Goal: Information Seeking & Learning: Learn about a topic

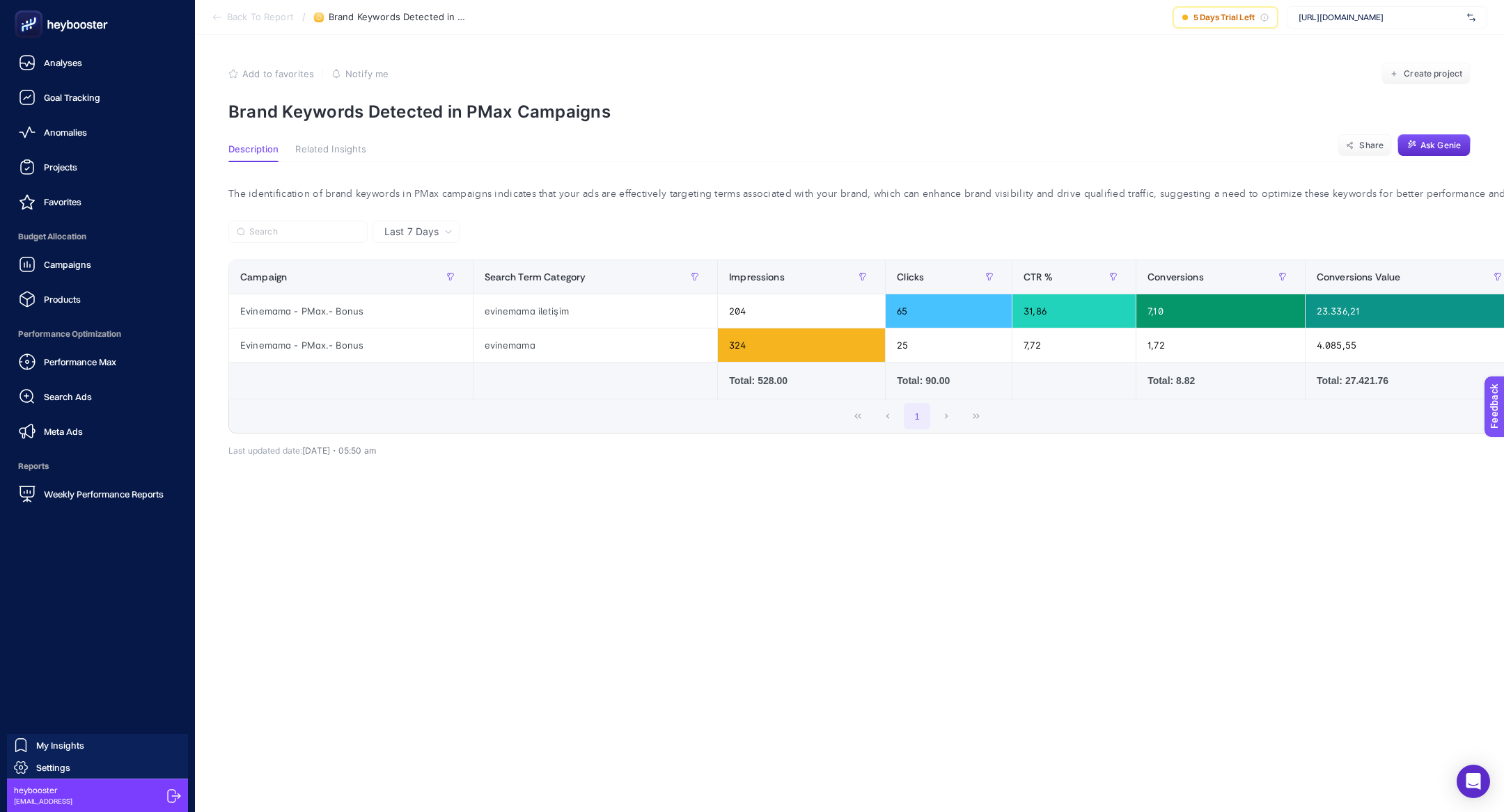
click at [56, 279] on div "Campaigns Products" at bounding box center [97, 282] width 173 height 63
click at [56, 278] on div "Campaigns Products" at bounding box center [97, 282] width 173 height 63
click at [56, 275] on link "Campaigns" at bounding box center [97, 264] width 173 height 28
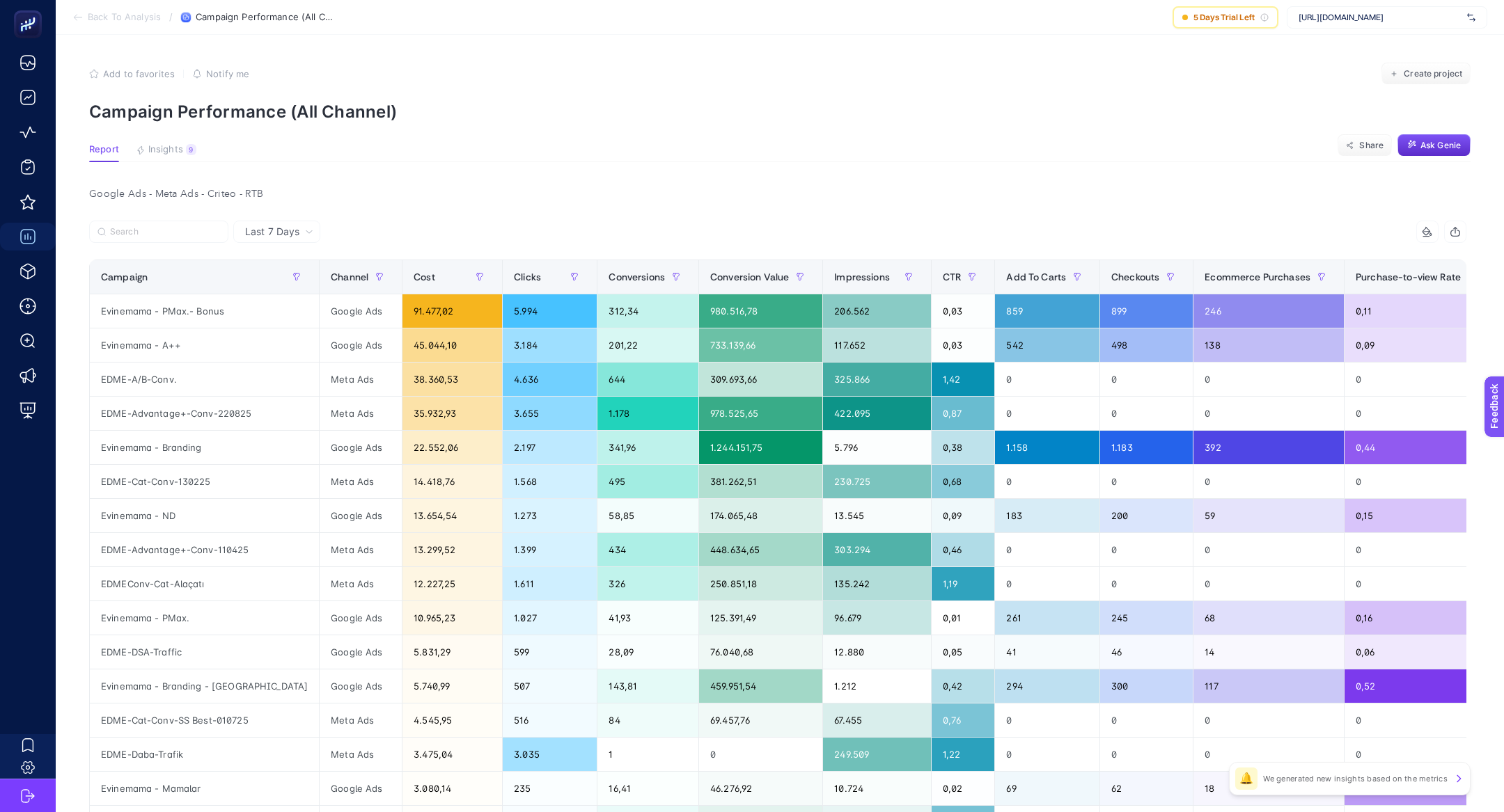
click at [1340, 23] on div "[URL][DOMAIN_NAME]" at bounding box center [1386, 17] width 200 height 22
type input "ipekyo"
click at [1341, 48] on span "[URL][DOMAIN_NAME]" at bounding box center [1341, 46] width 85 height 11
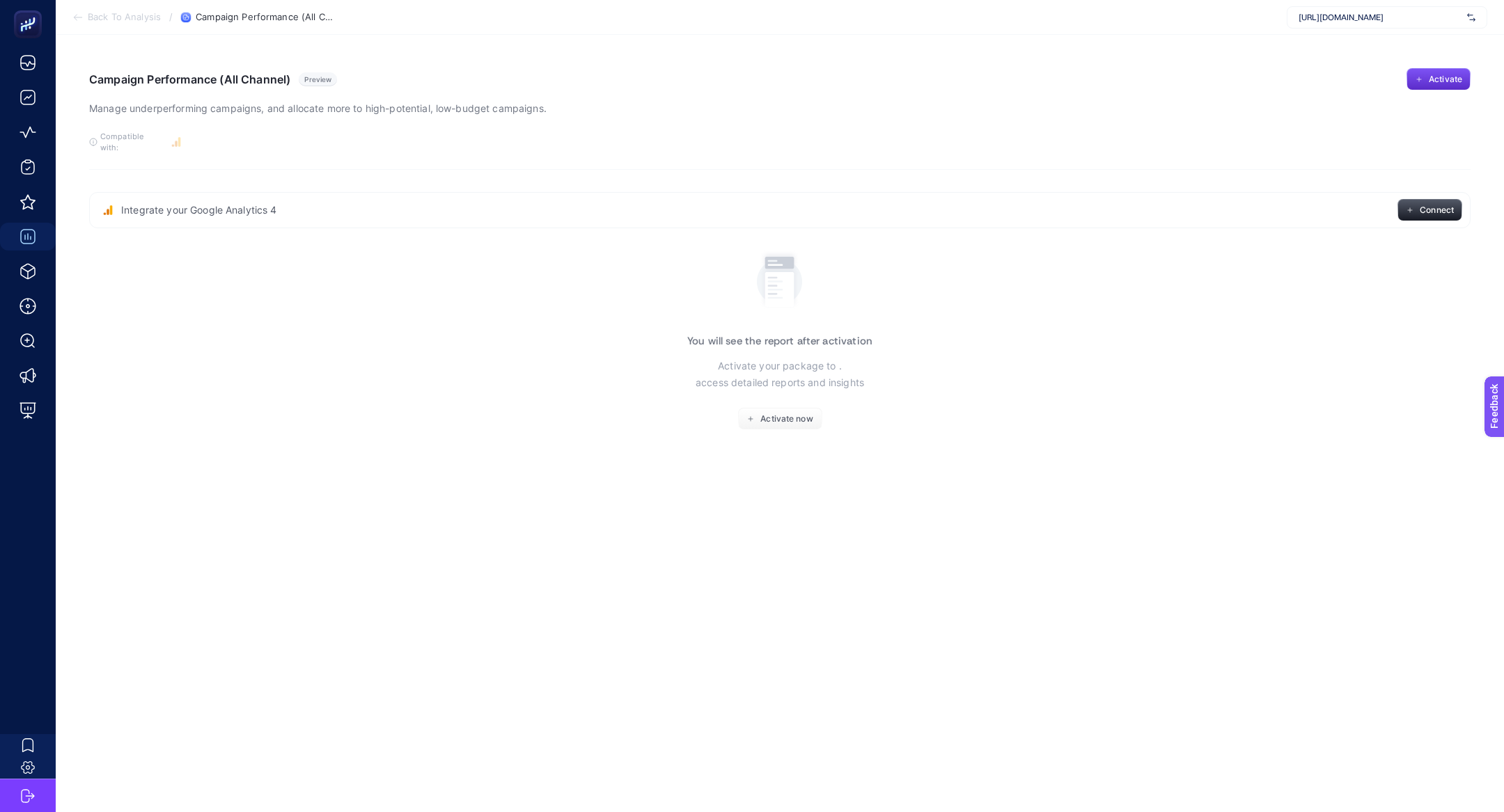
click at [1336, 31] on section "Back To Analysis / Campaign Performance (All Channel) https://www.ipekyol.com.t…" at bounding box center [780, 17] width 1448 height 35
click at [1333, 27] on div "https://www.ipekyol.com.tr/" at bounding box center [1386, 17] width 200 height 22
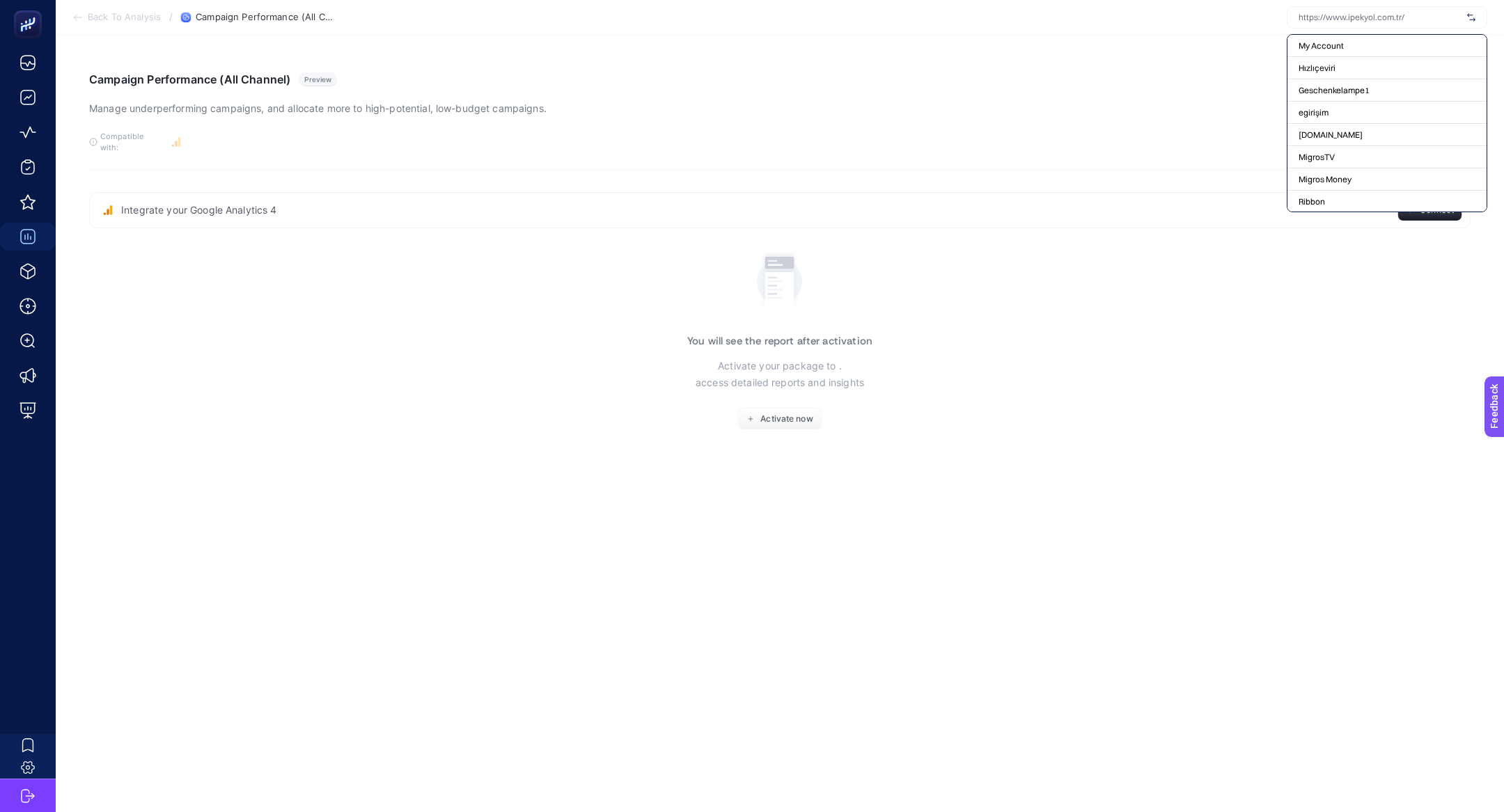
click at [1331, 21] on input "text" at bounding box center [1379, 17] width 163 height 11
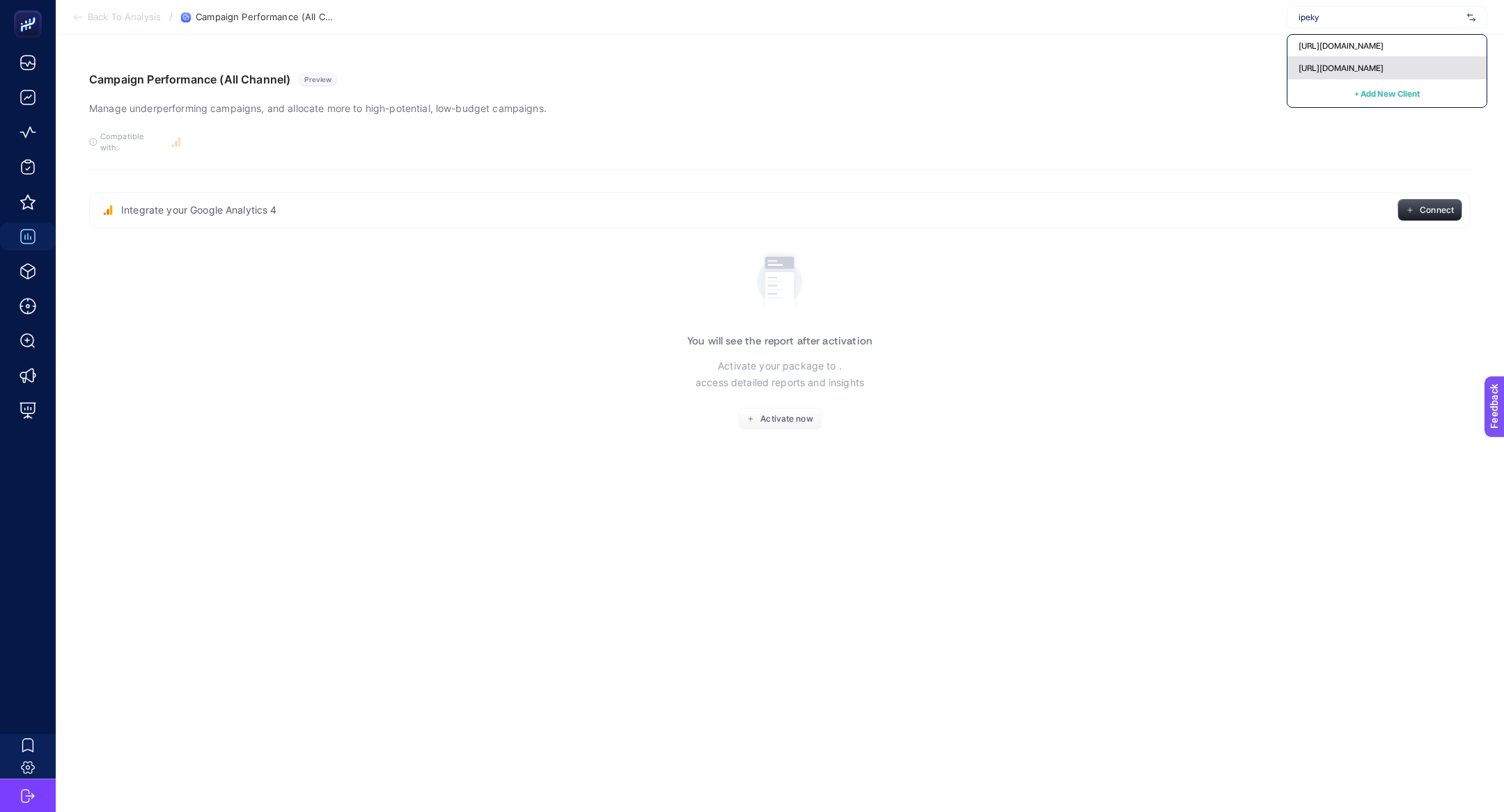
type input "ipeky"
click at [1365, 66] on span "https://www.ipekyol.com.tr/" at bounding box center [1341, 68] width 85 height 11
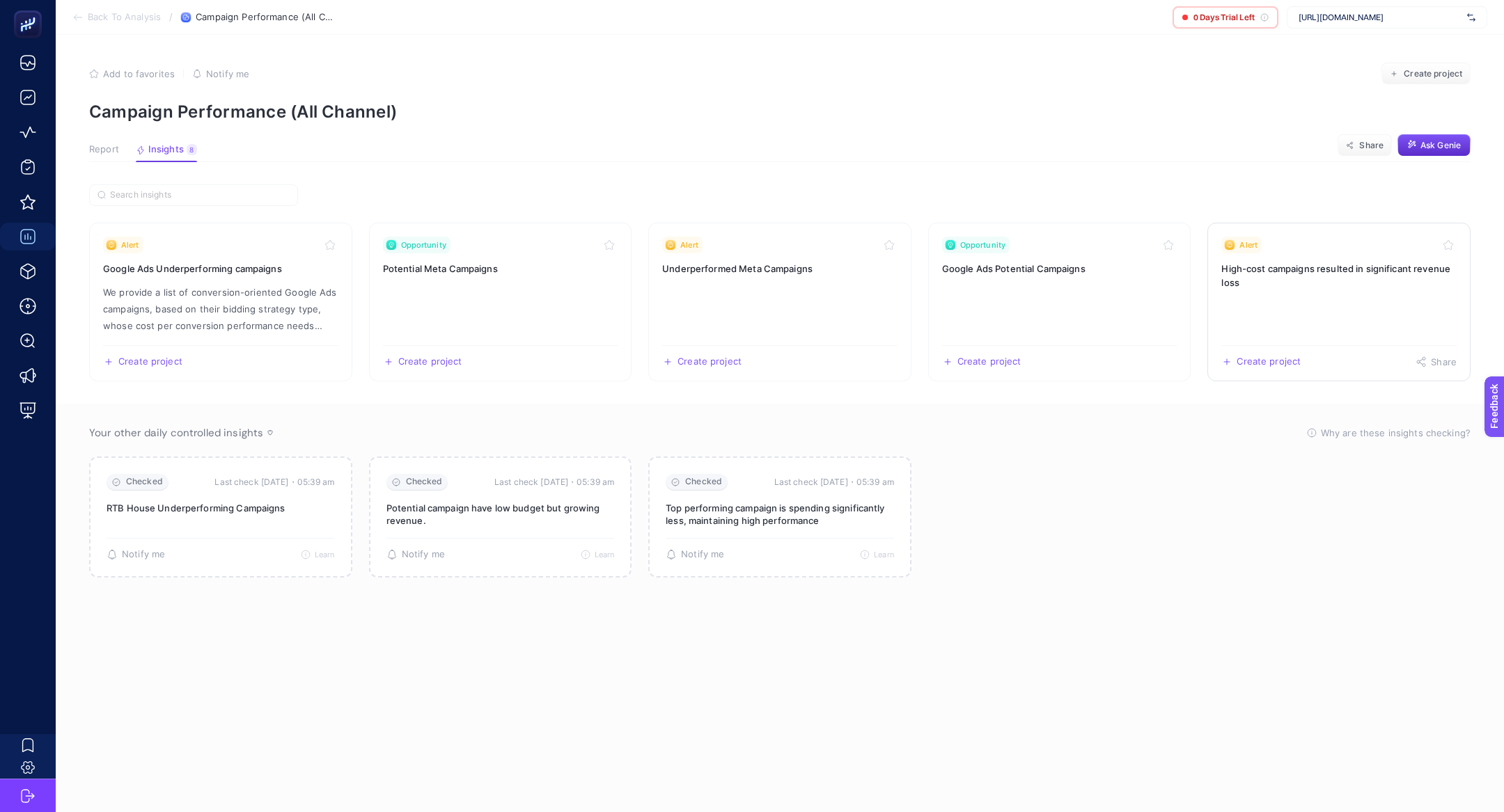
click at [1333, 278] on h3 "High-cost campaigns resulted in significant revenue loss" at bounding box center [1339, 275] width 236 height 28
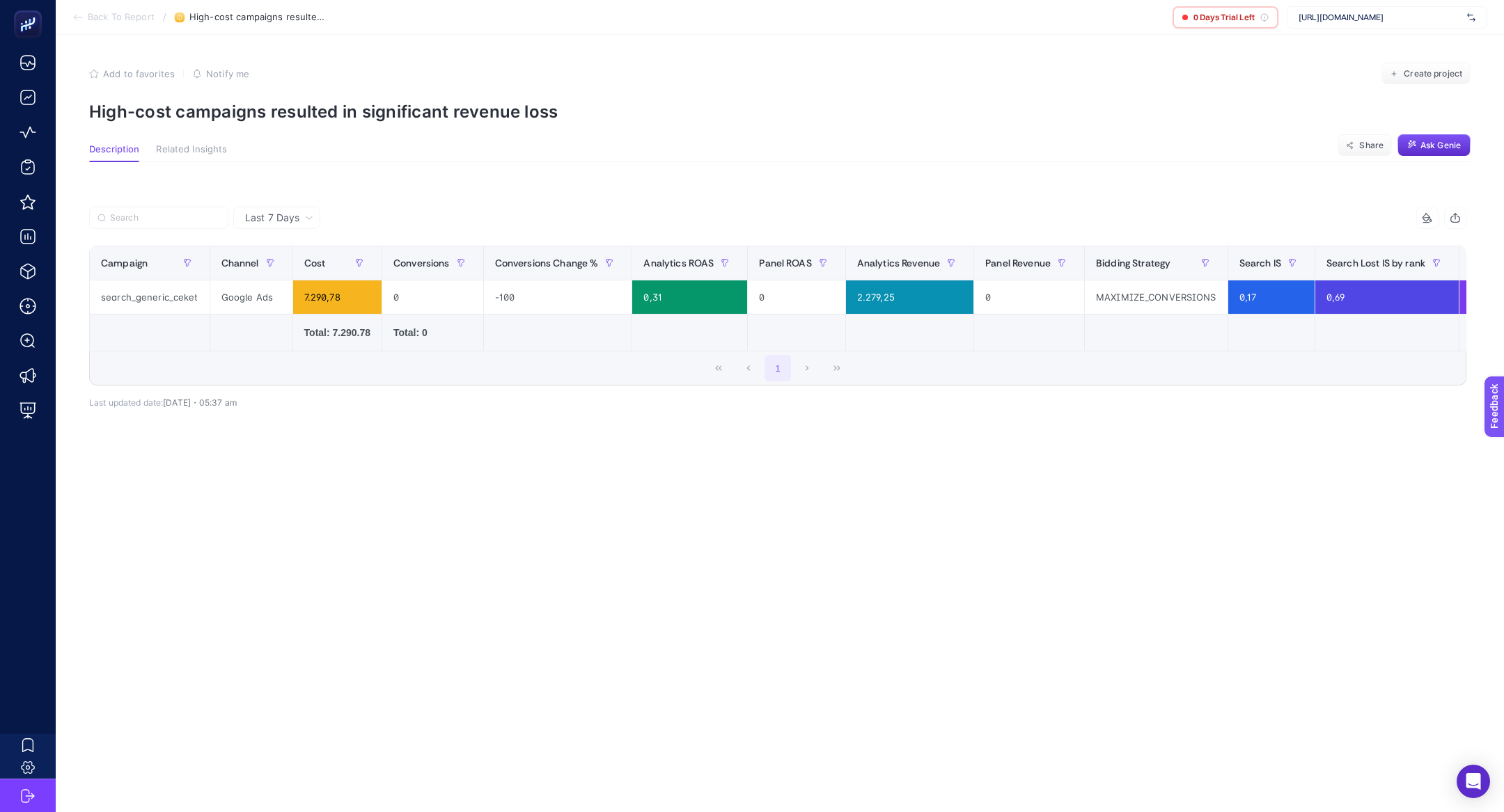
scroll to position [0, 199]
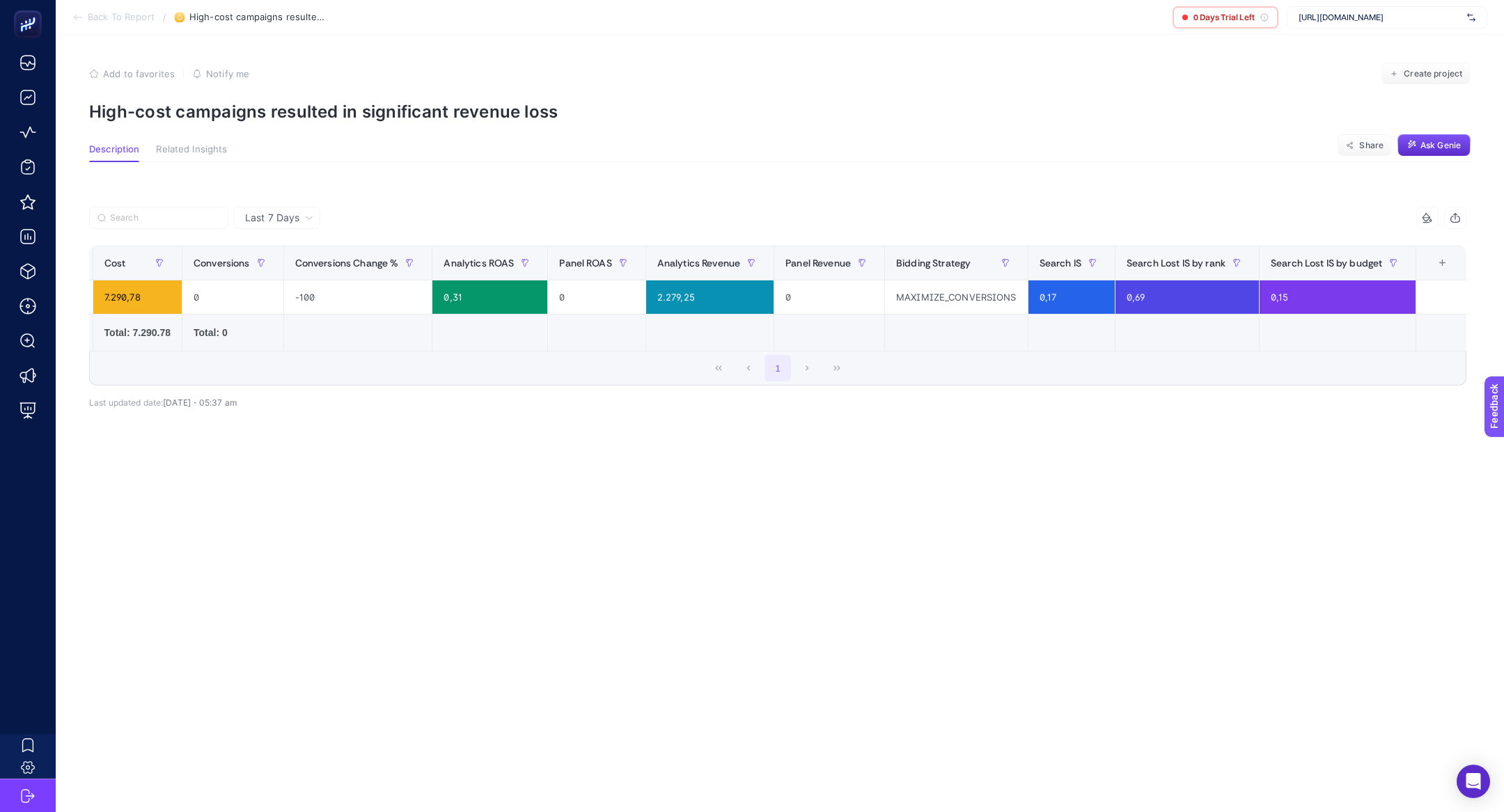
click at [1443, 257] on div "+" at bounding box center [1443, 262] width 27 height 11
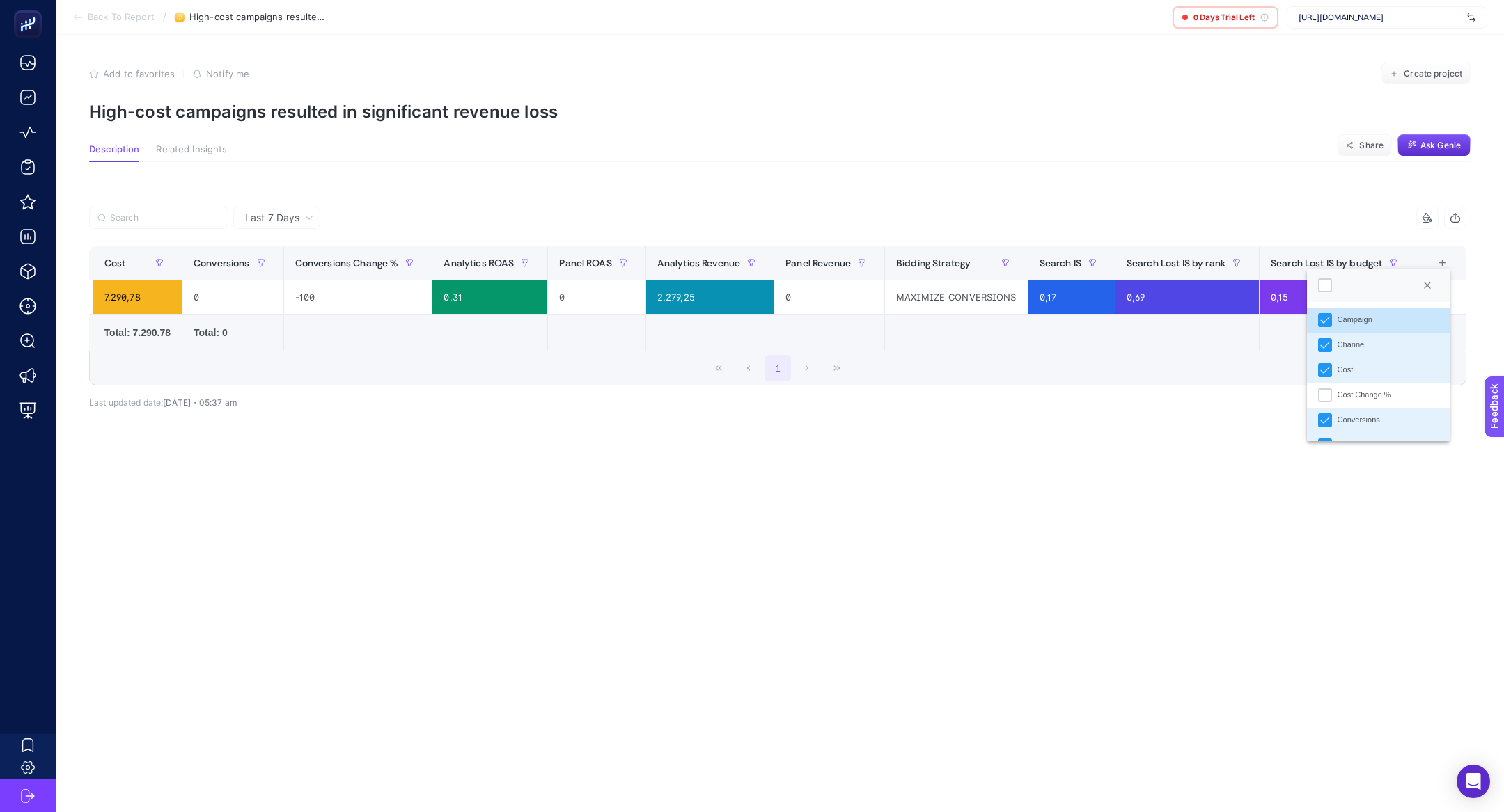
scroll to position [9, 70]
click at [1330, 392] on div "Cost Change %" at bounding box center [1324, 394] width 14 height 14
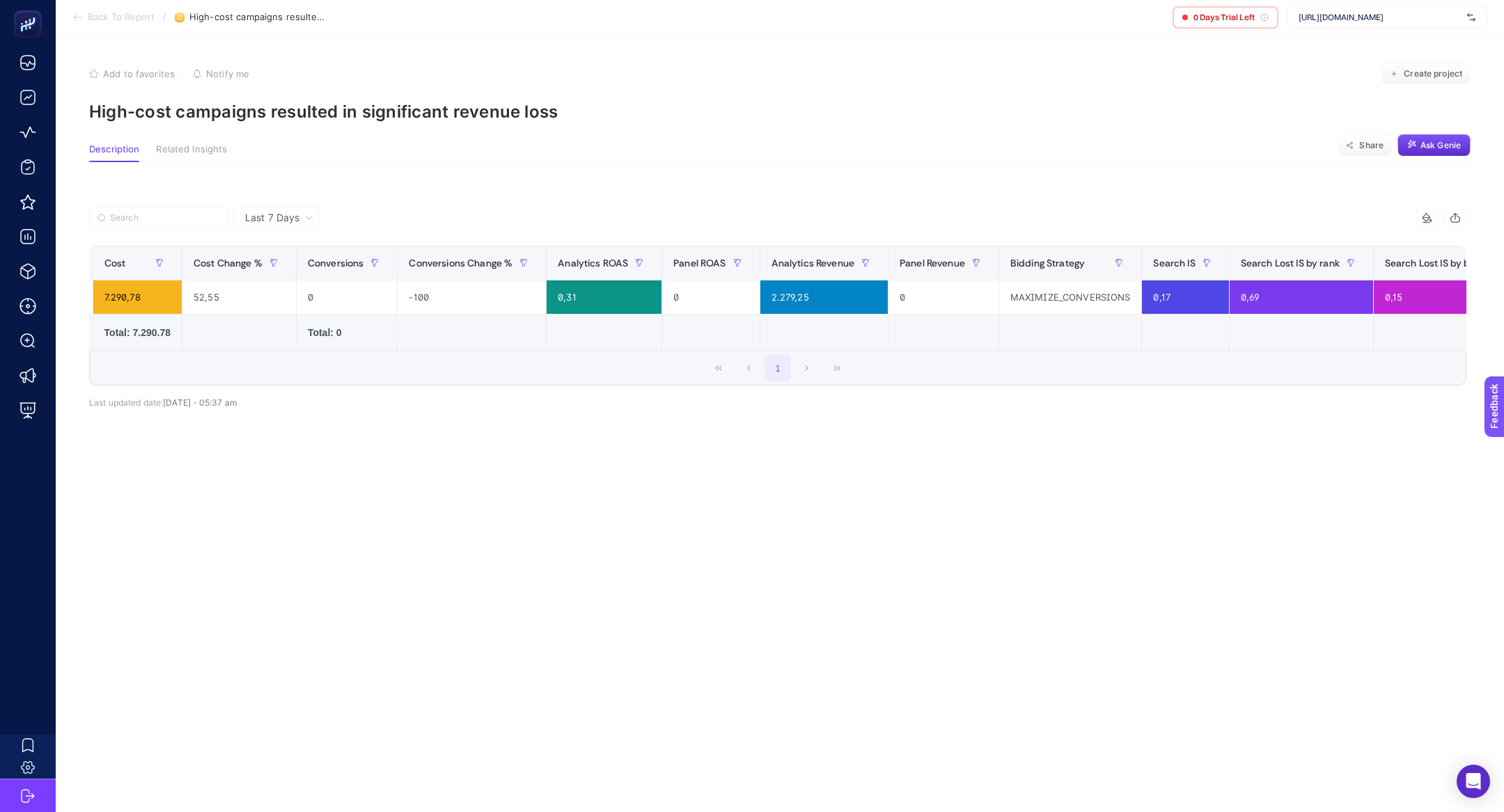
scroll to position [0, 0]
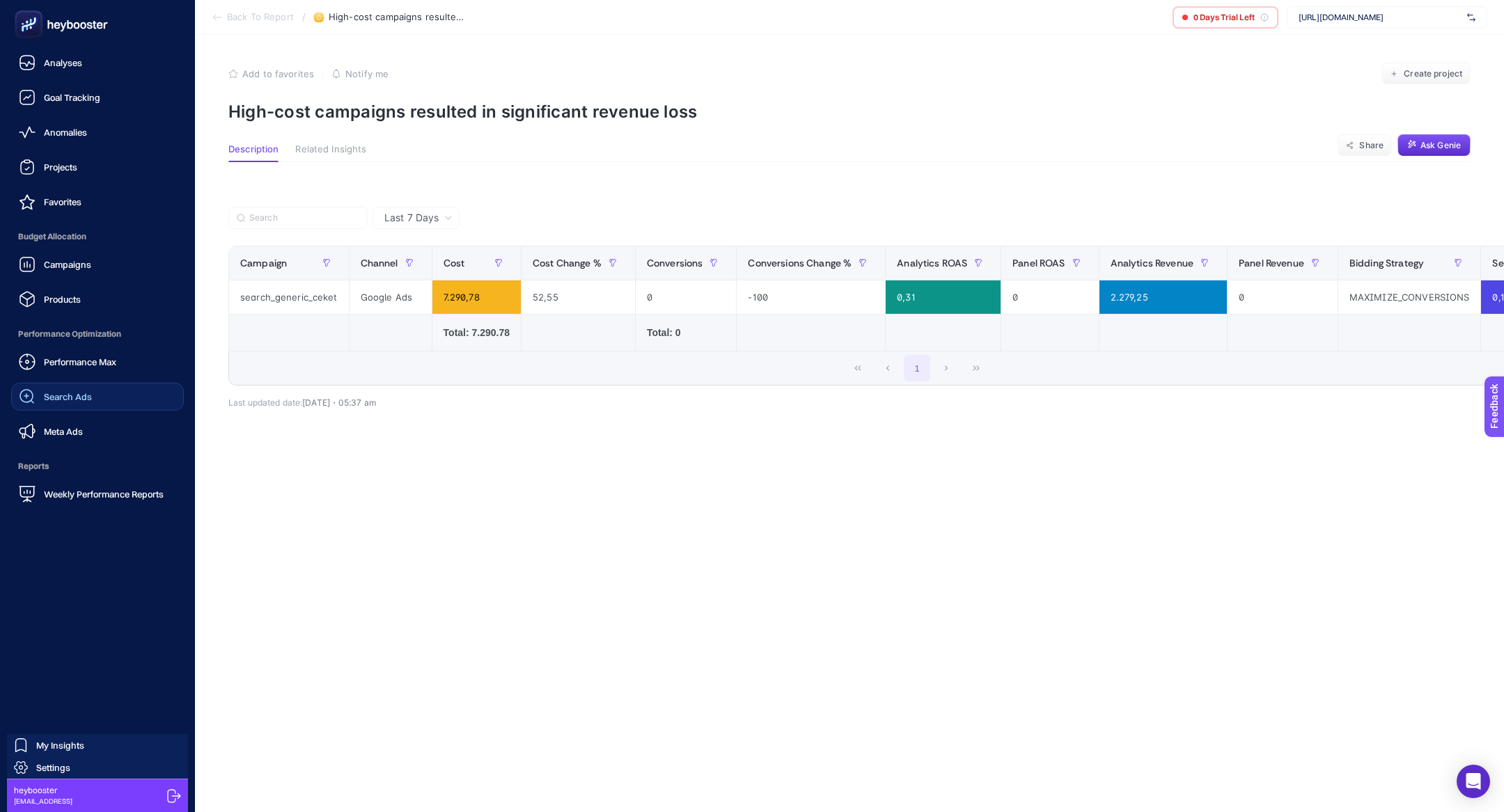
click at [98, 387] on link "Search Ads" at bounding box center [97, 397] width 173 height 28
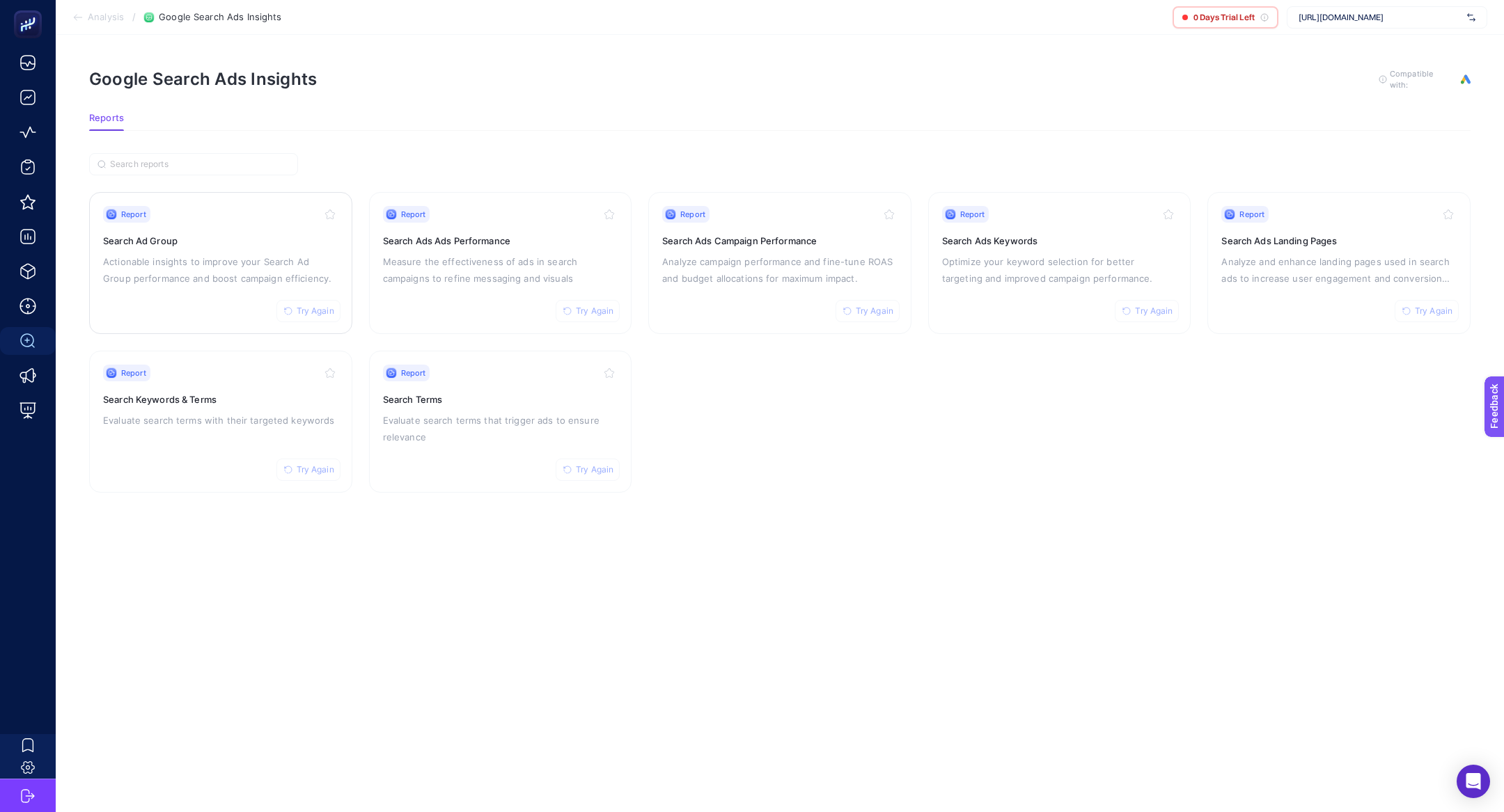
click at [200, 241] on h3 "Search Ad Group" at bounding box center [221, 241] width 236 height 14
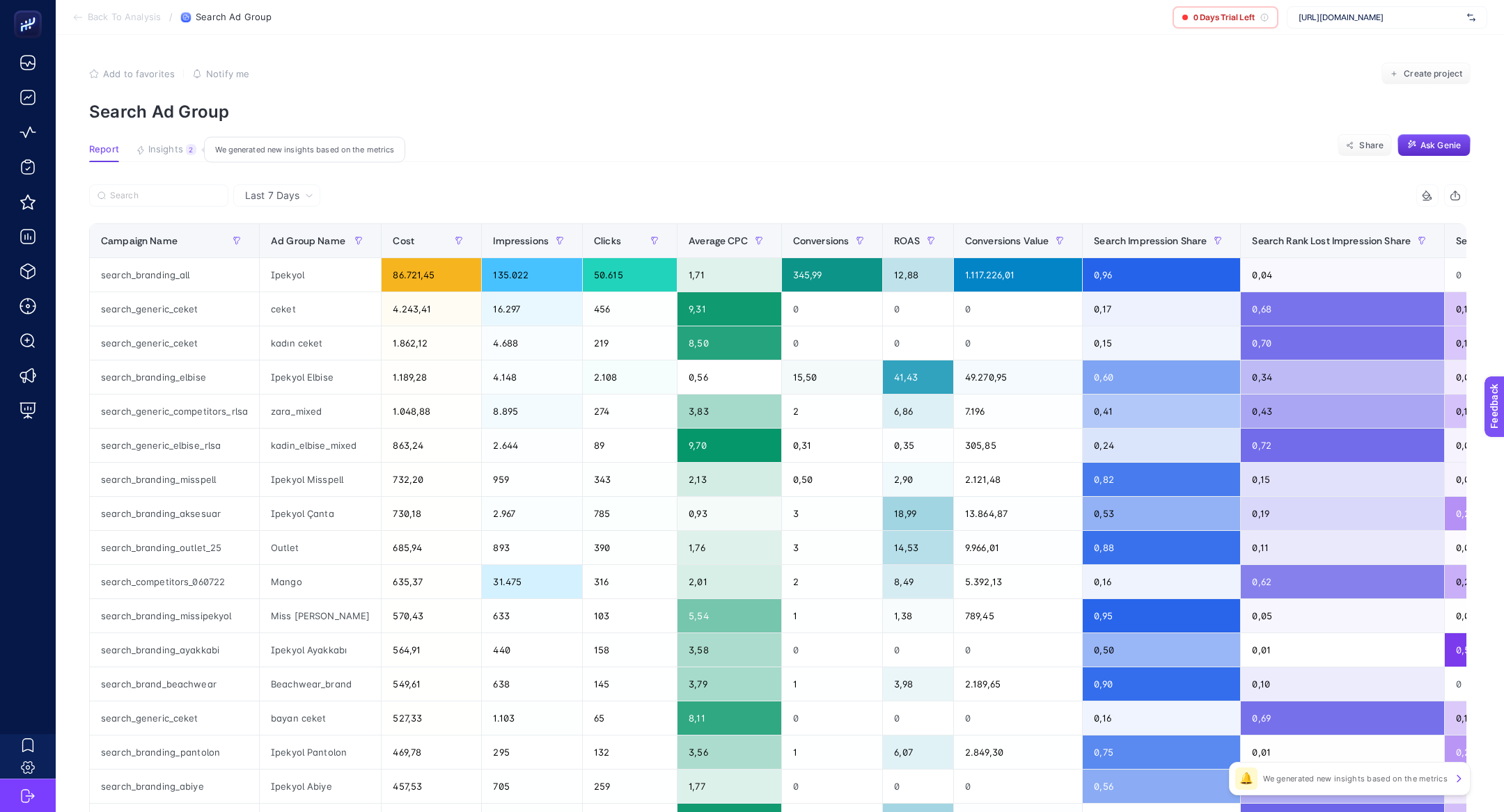
click at [161, 159] on button "Insights 2 We generated new insights based on the metrics" at bounding box center [166, 152] width 61 height 18
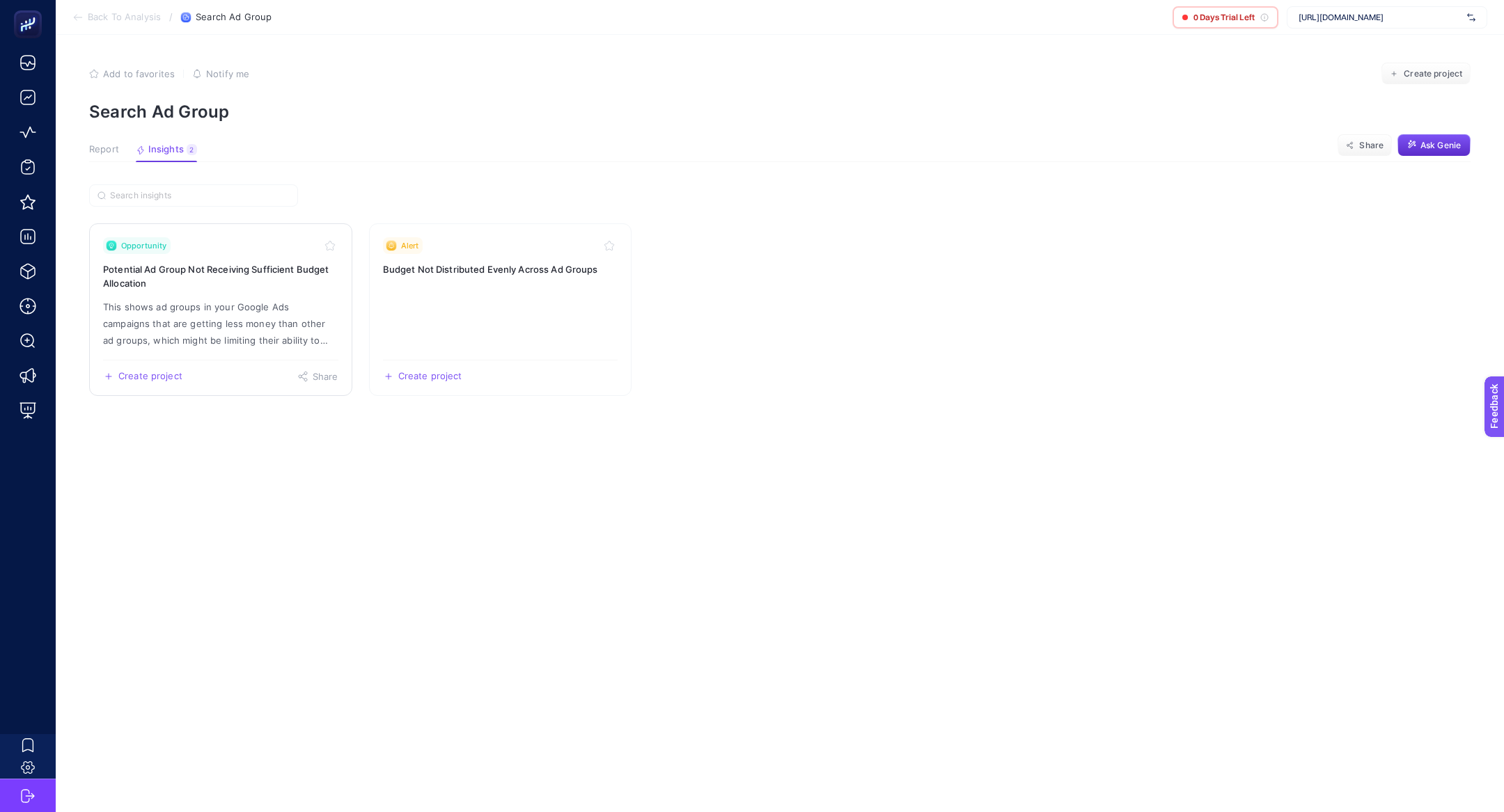
click at [229, 298] on p "This shows ad groups in your Google Ads campaigns that are getting less money t…" at bounding box center [221, 323] width 236 height 50
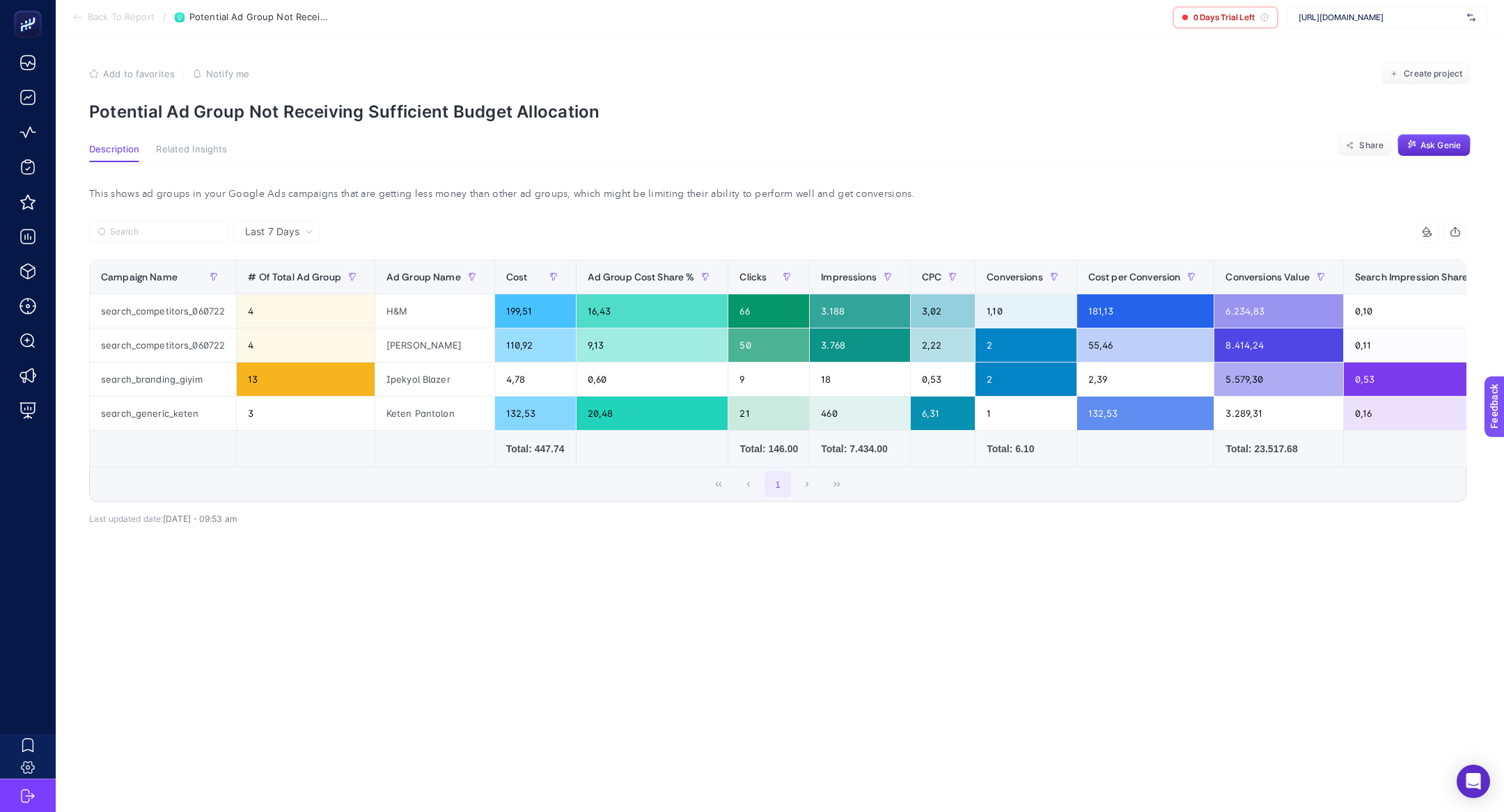
click at [311, 72] on div "Add to favorites false Notify me Create project" at bounding box center [779, 74] width 1381 height 22
click at [317, 108] on p "Potential Ad Group Not Receiving Sufficient Budget Allocation" at bounding box center [779, 112] width 1381 height 20
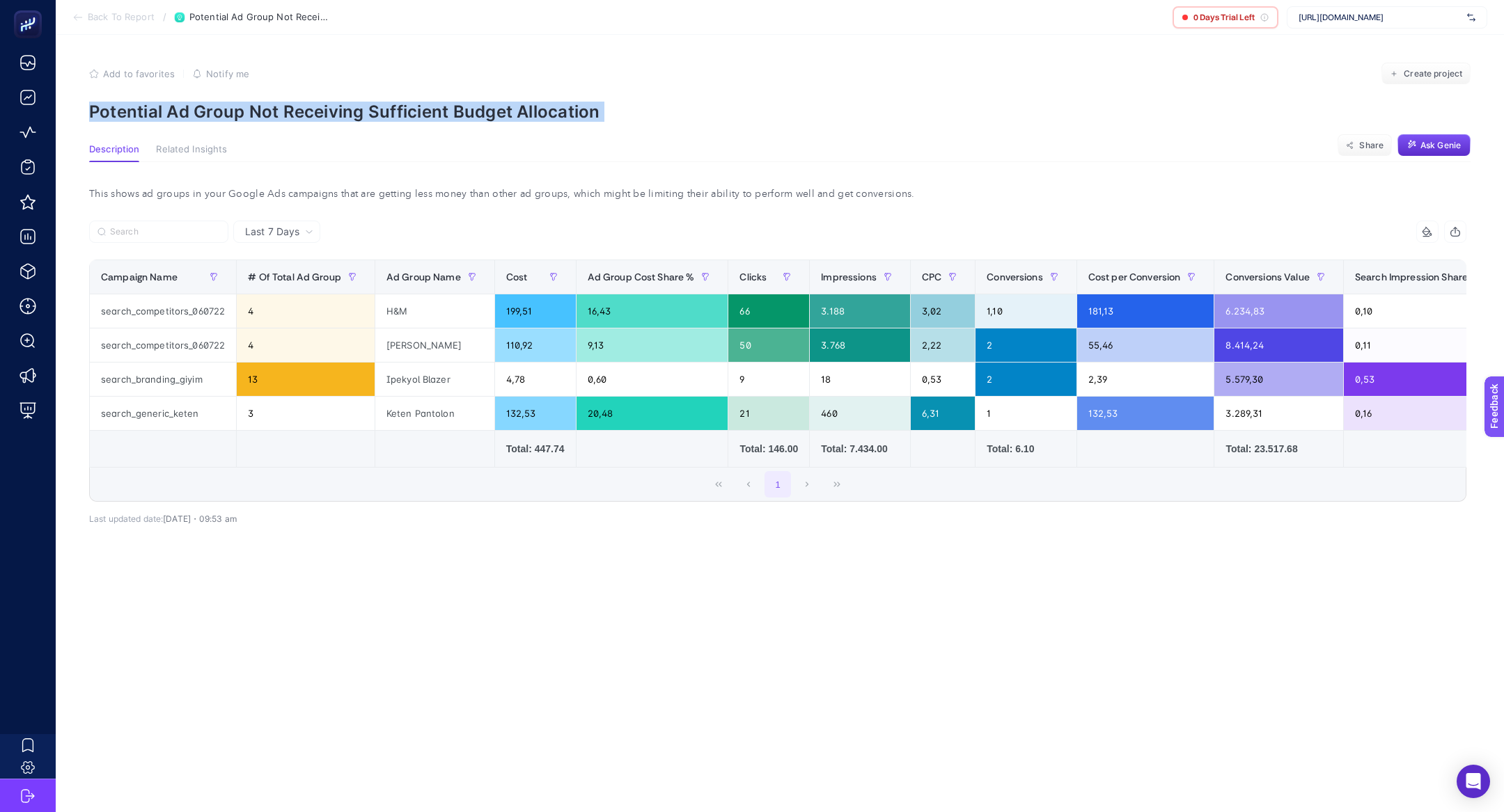
copy article "Potential Ad Group Not Receiving Sufficient Budget Allocation"
click at [111, 25] on section "Back To Report / Potential Ad Group Not Receiving Sufficient Budget Allocation …" at bounding box center [780, 17] width 1448 height 35
click at [111, 22] on span "Back To Report" at bounding box center [121, 17] width 66 height 11
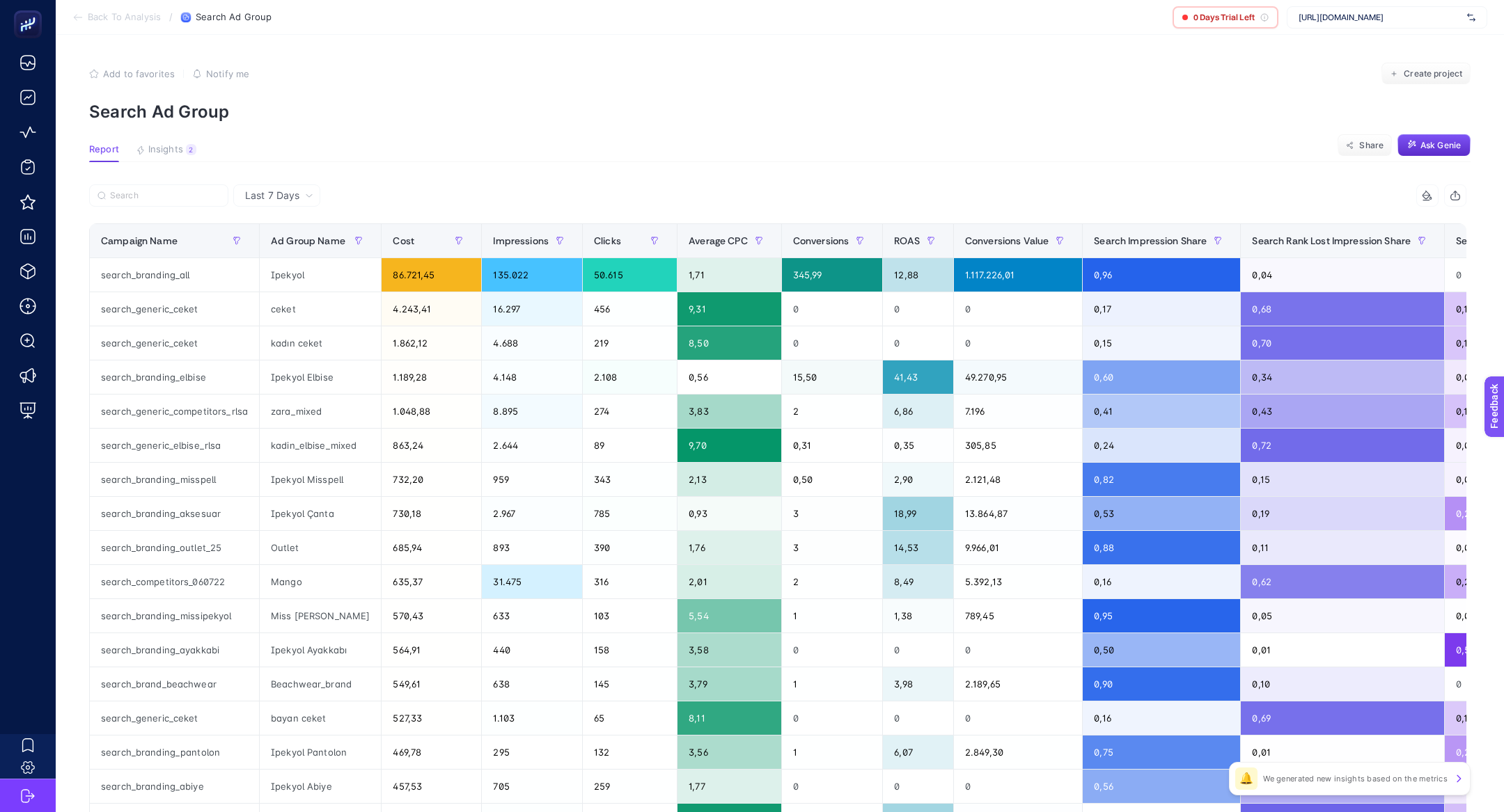
click at [177, 163] on article "Add to favorites false Notify me Create project Search Ad Group Report Insights…" at bounding box center [780, 579] width 1448 height 1088
click at [177, 139] on article "Add to favorites false Notify me Create project Search Ad Group Report Insights…" at bounding box center [780, 579] width 1448 height 1088
click at [177, 153] on span "Insights" at bounding box center [166, 149] width 35 height 11
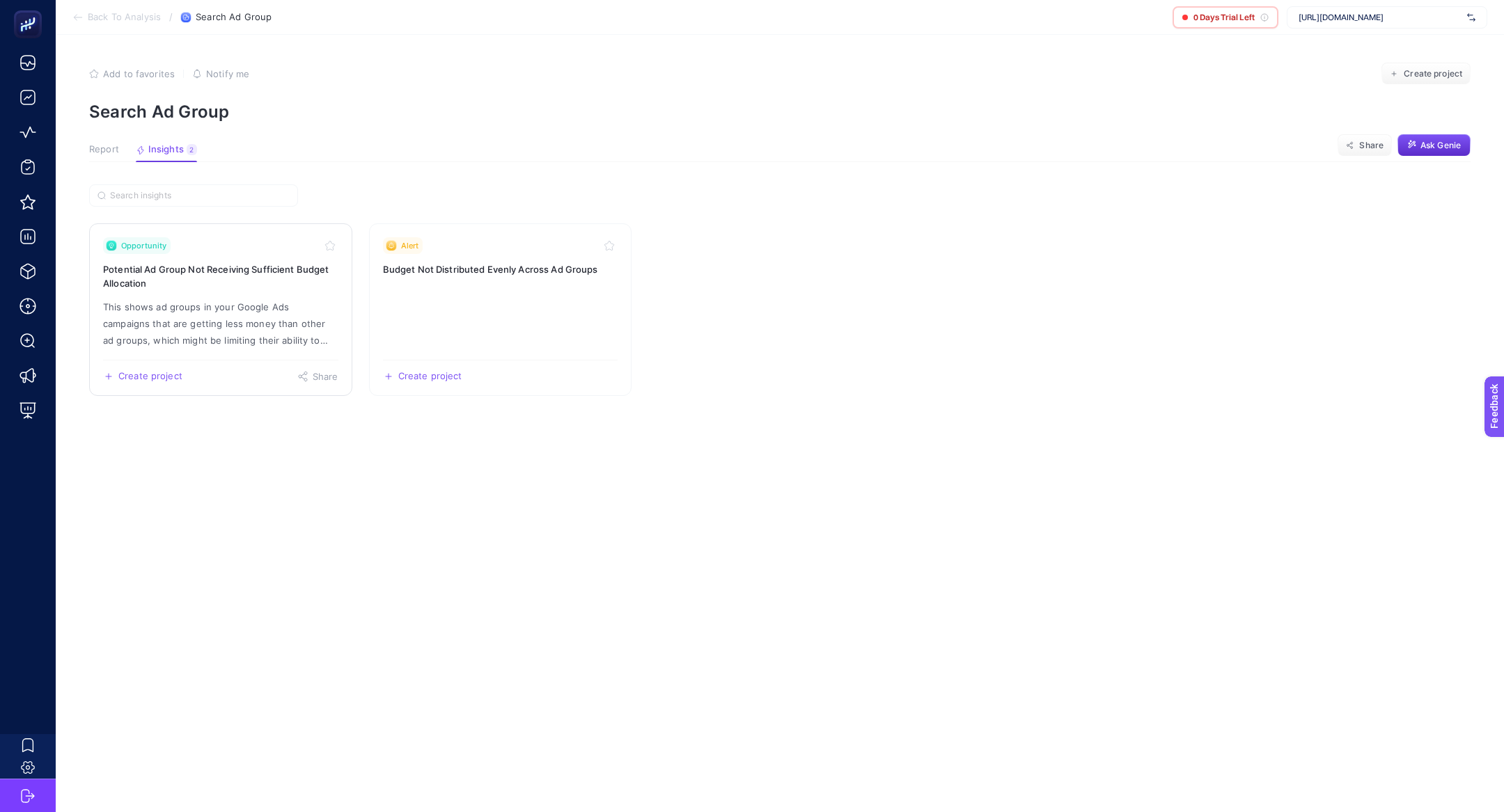
click at [192, 314] on p "This shows ad groups in your Google Ads campaigns that are getting less money t…" at bounding box center [221, 323] width 236 height 50
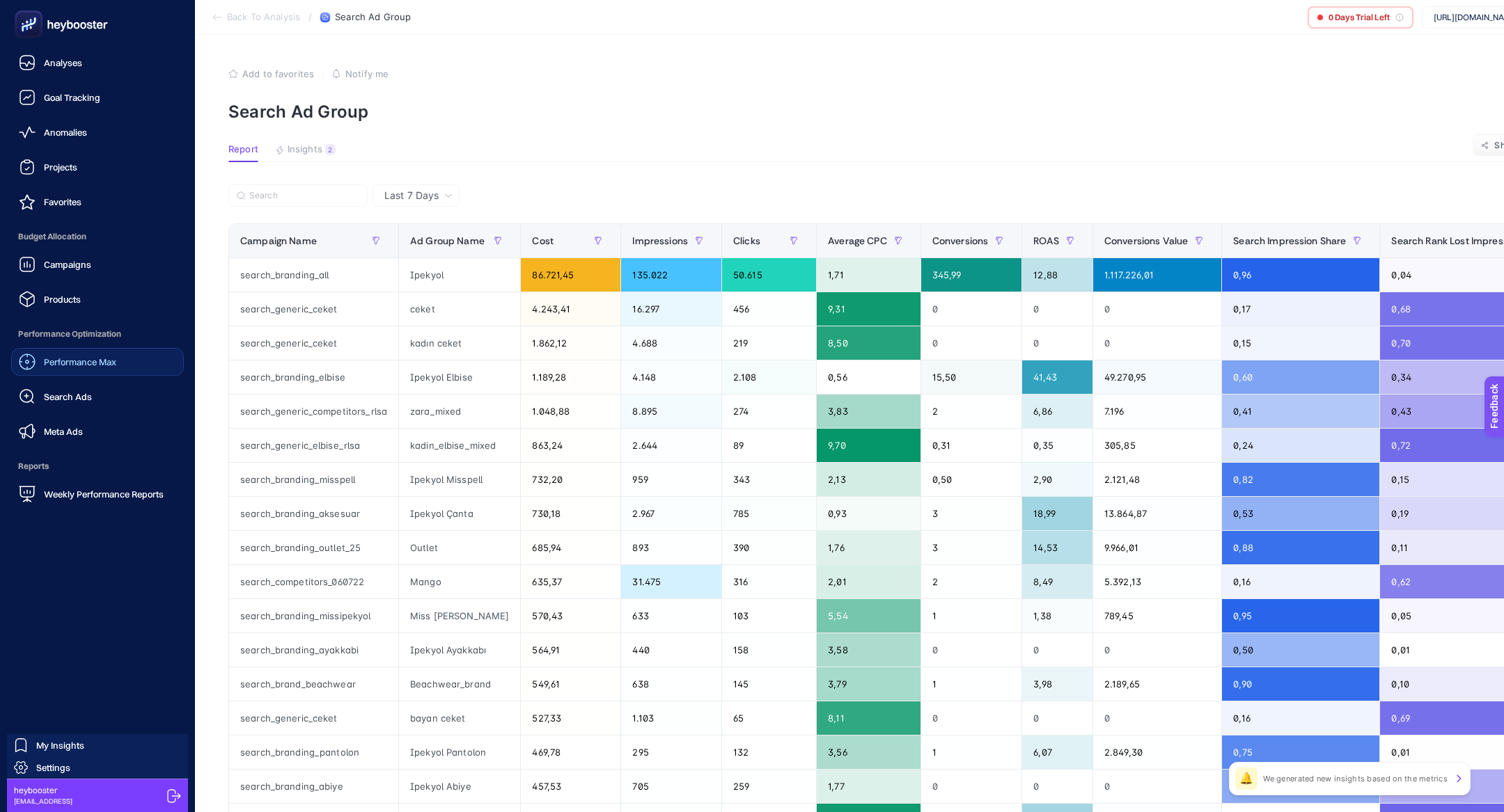
click at [77, 365] on span "Performance Max" at bounding box center [80, 361] width 72 height 11
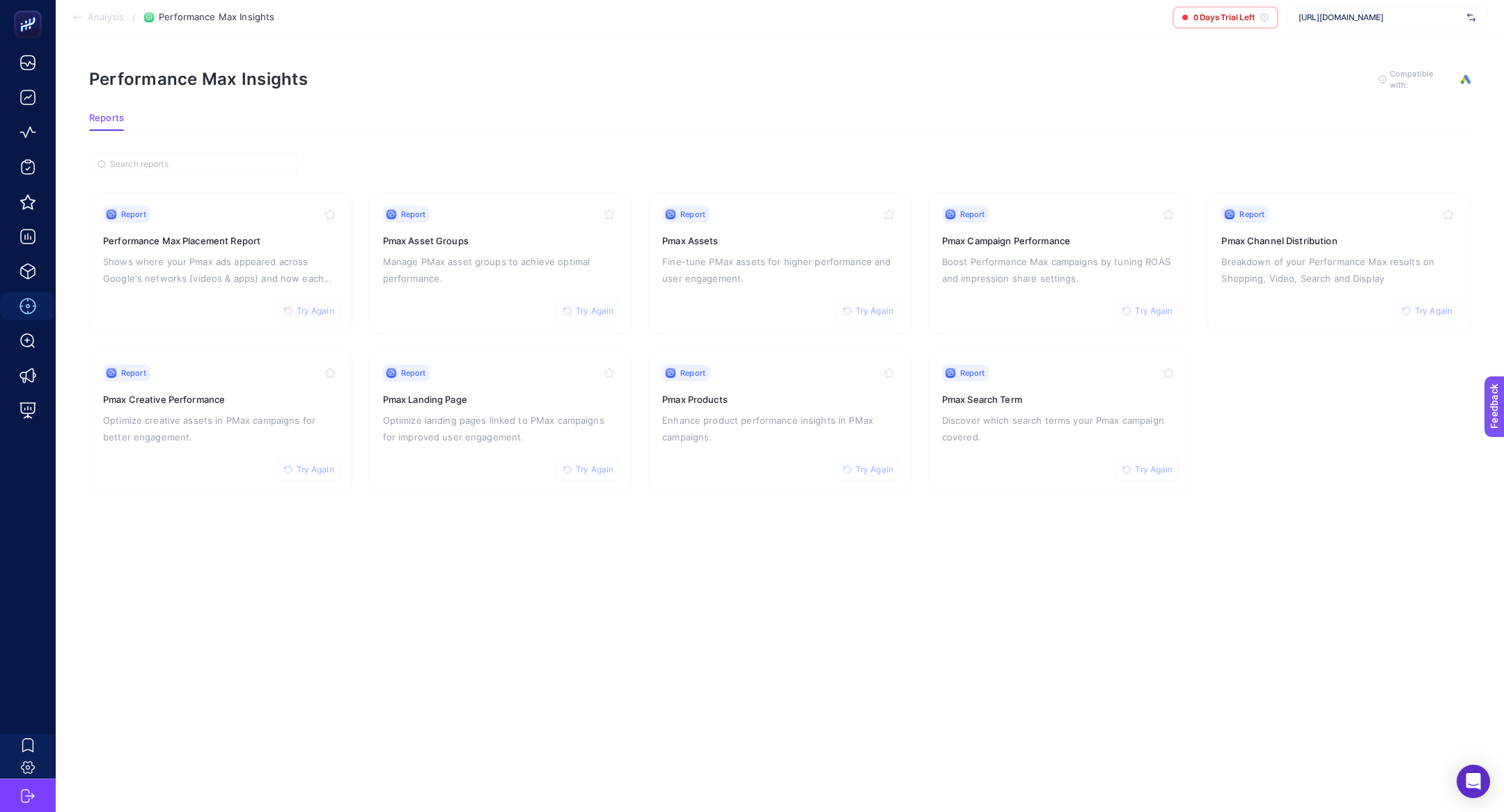
click at [1004, 468] on div "Report Try Again Pmax Search Term Discover which search terms your Pmax campaig…" at bounding box center [1060, 422] width 236 height 114
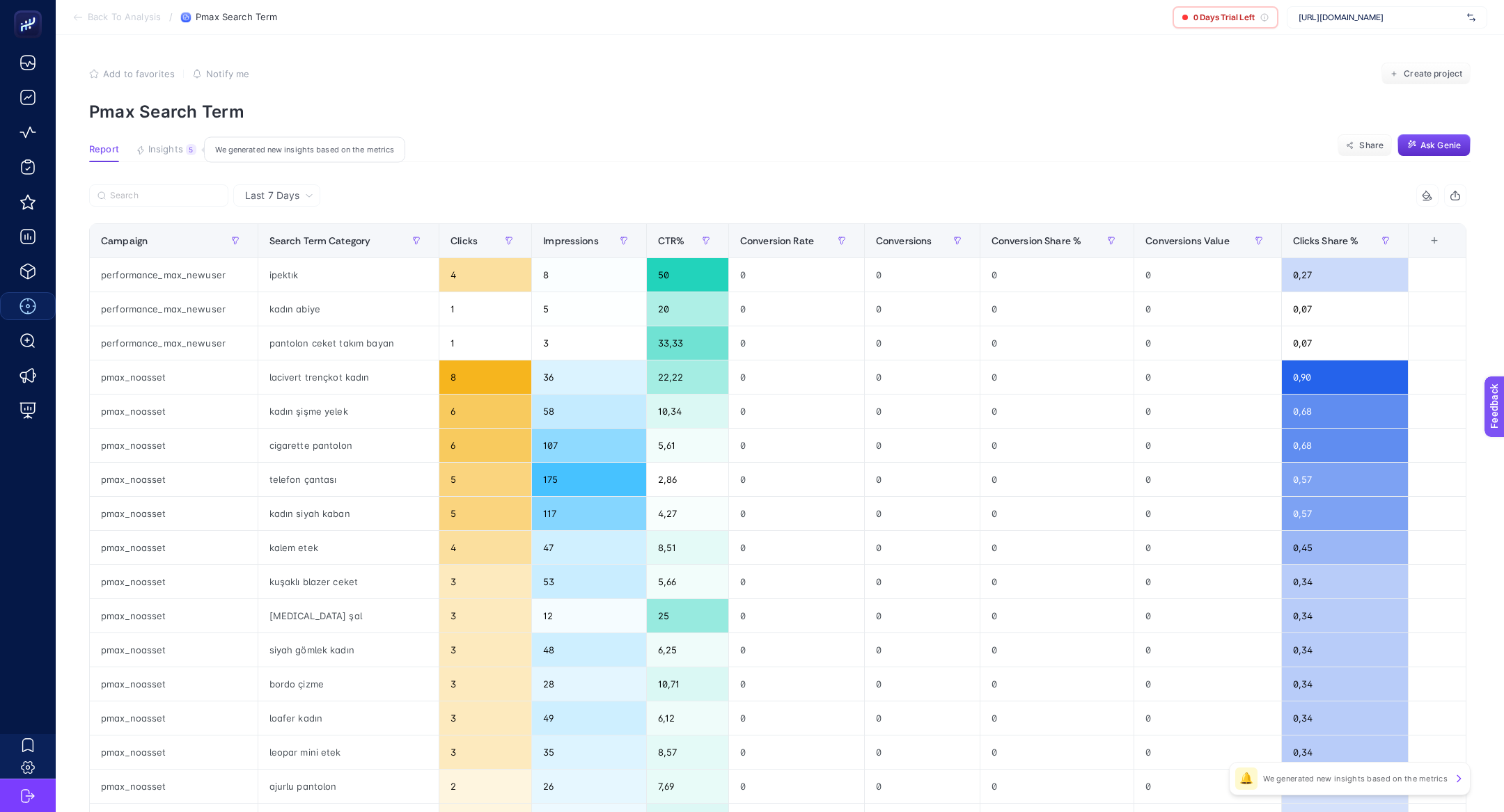
click at [189, 149] on div "5" at bounding box center [191, 149] width 10 height 11
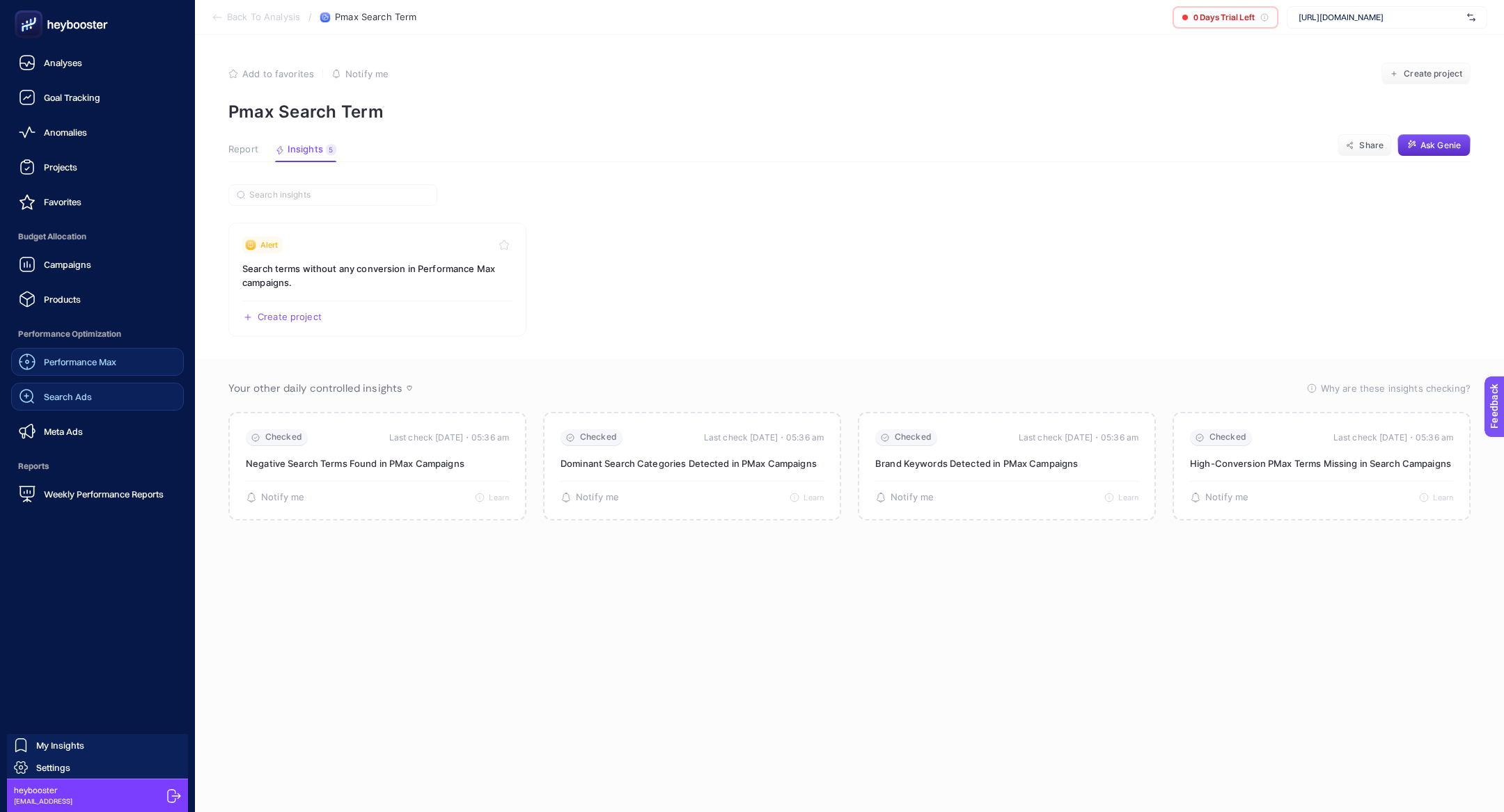
click at [68, 404] on div "Search Ads" at bounding box center [55, 396] width 73 height 17
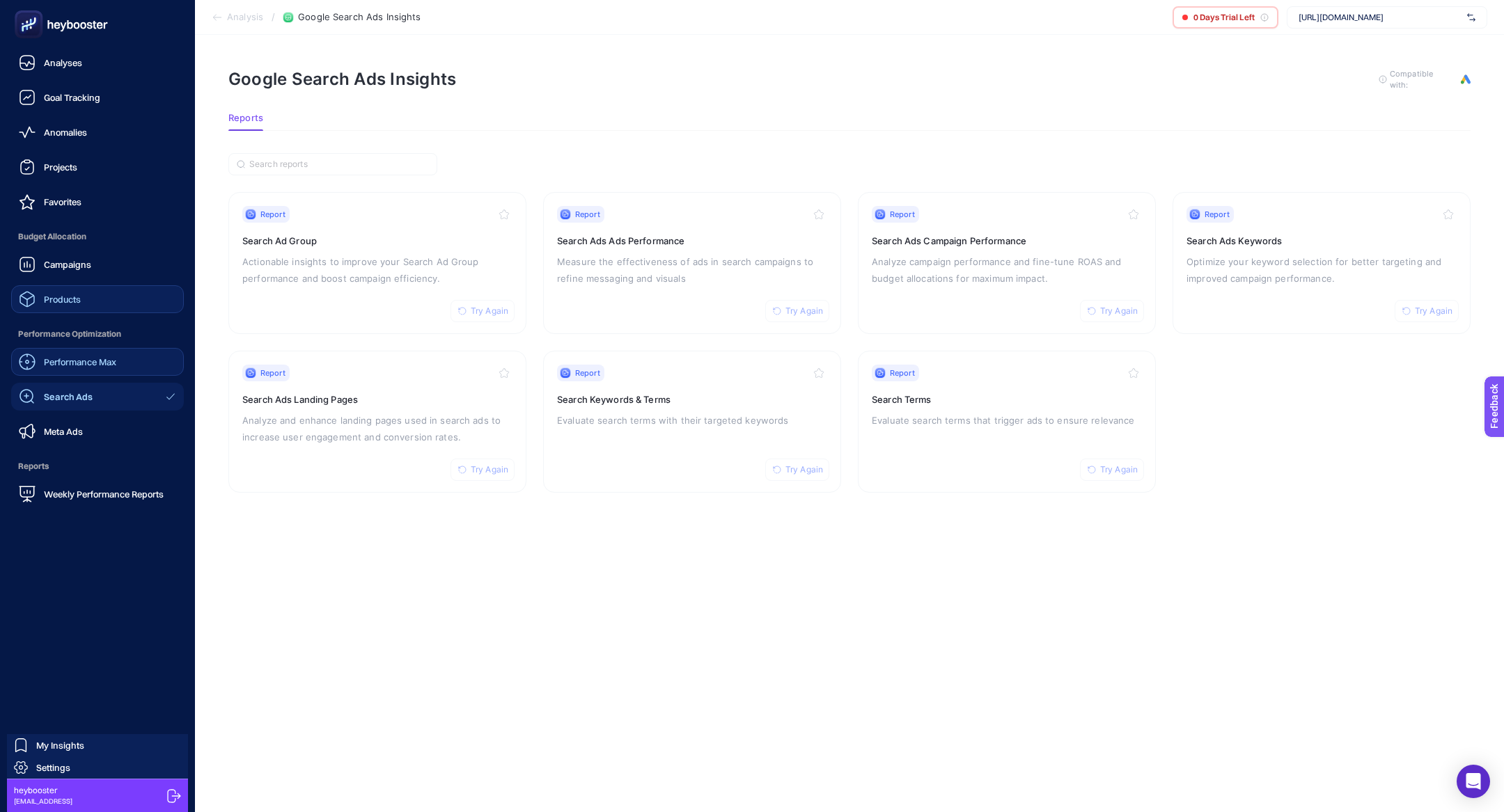
click at [44, 293] on div "Products" at bounding box center [50, 299] width 62 height 17
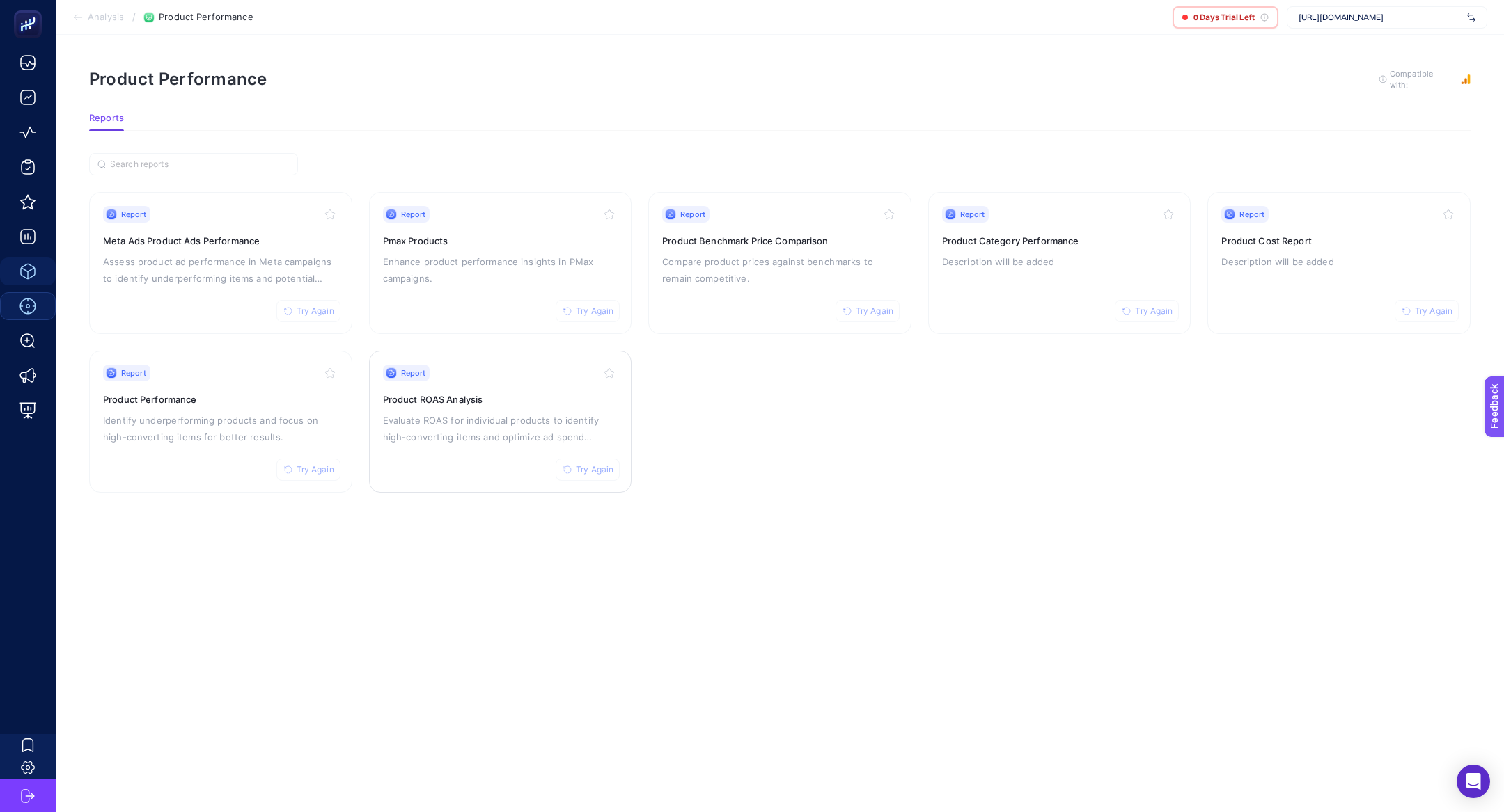
click at [453, 439] on p "Evaluate ROAS for individual products to identify high-converting items and opt…" at bounding box center [501, 428] width 236 height 33
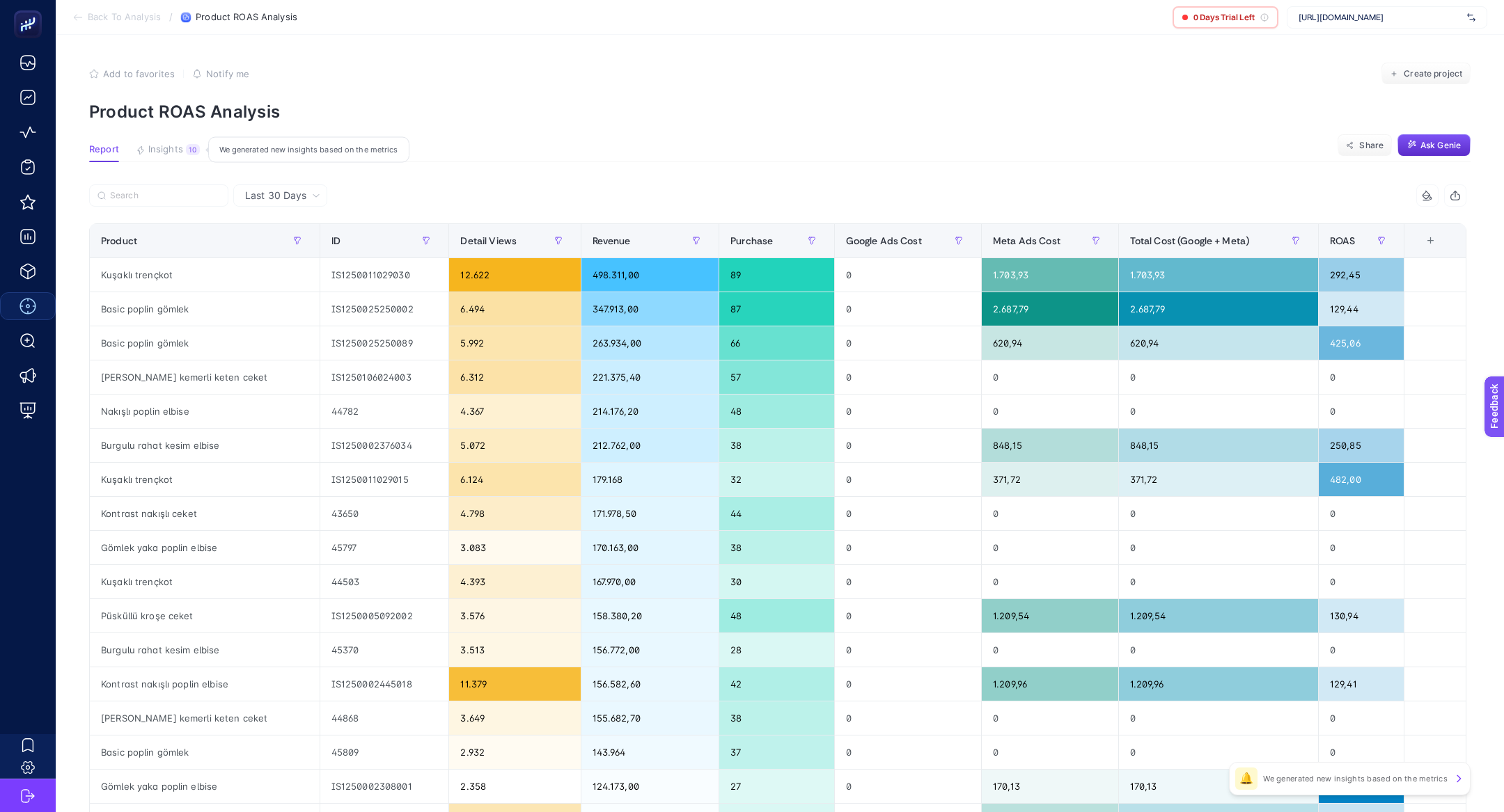
click at [170, 152] on span "Insights" at bounding box center [166, 149] width 35 height 11
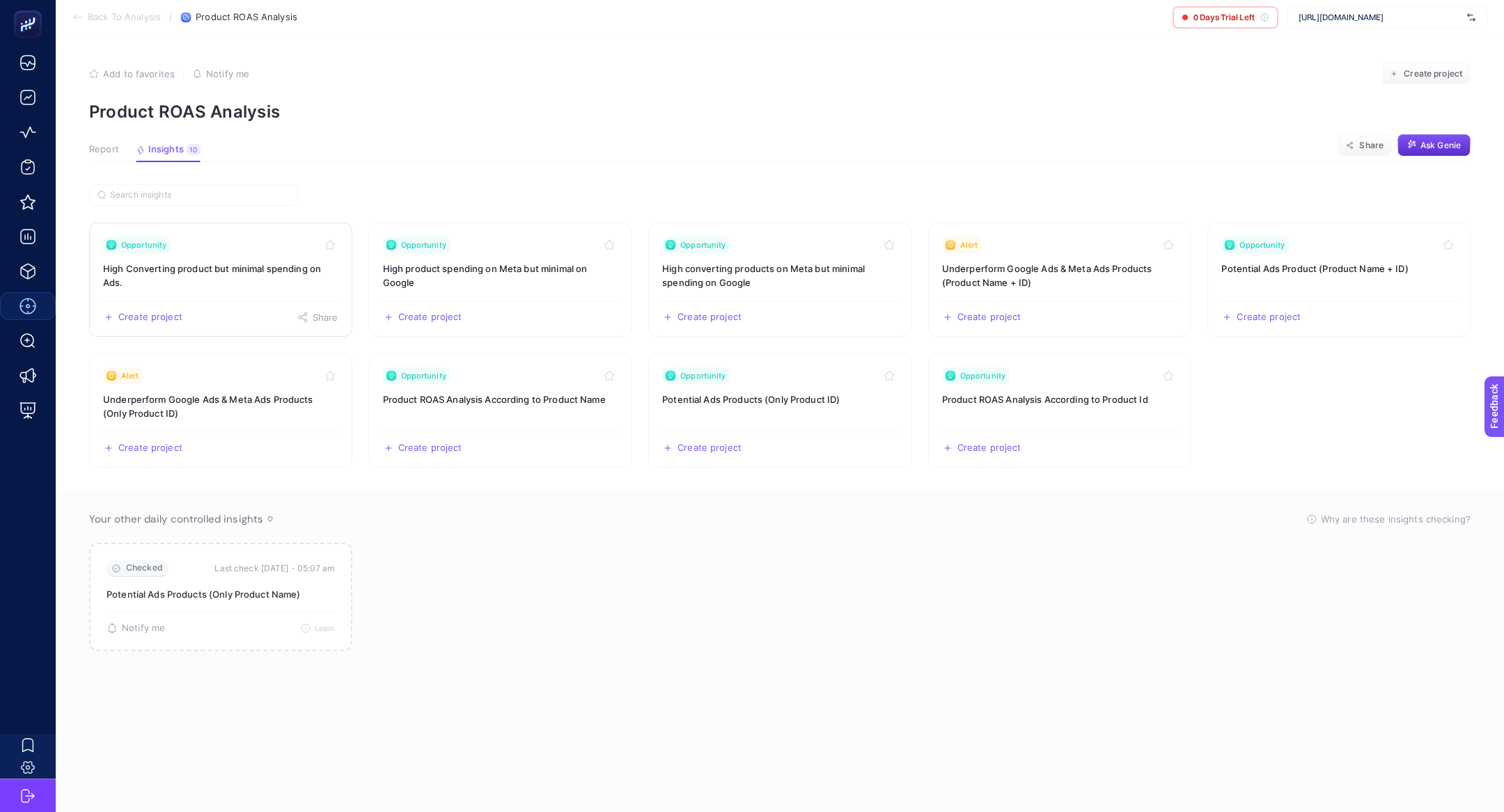
click at [225, 274] on h3 "High Converting product but minimal spending on Ads." at bounding box center [221, 275] width 236 height 28
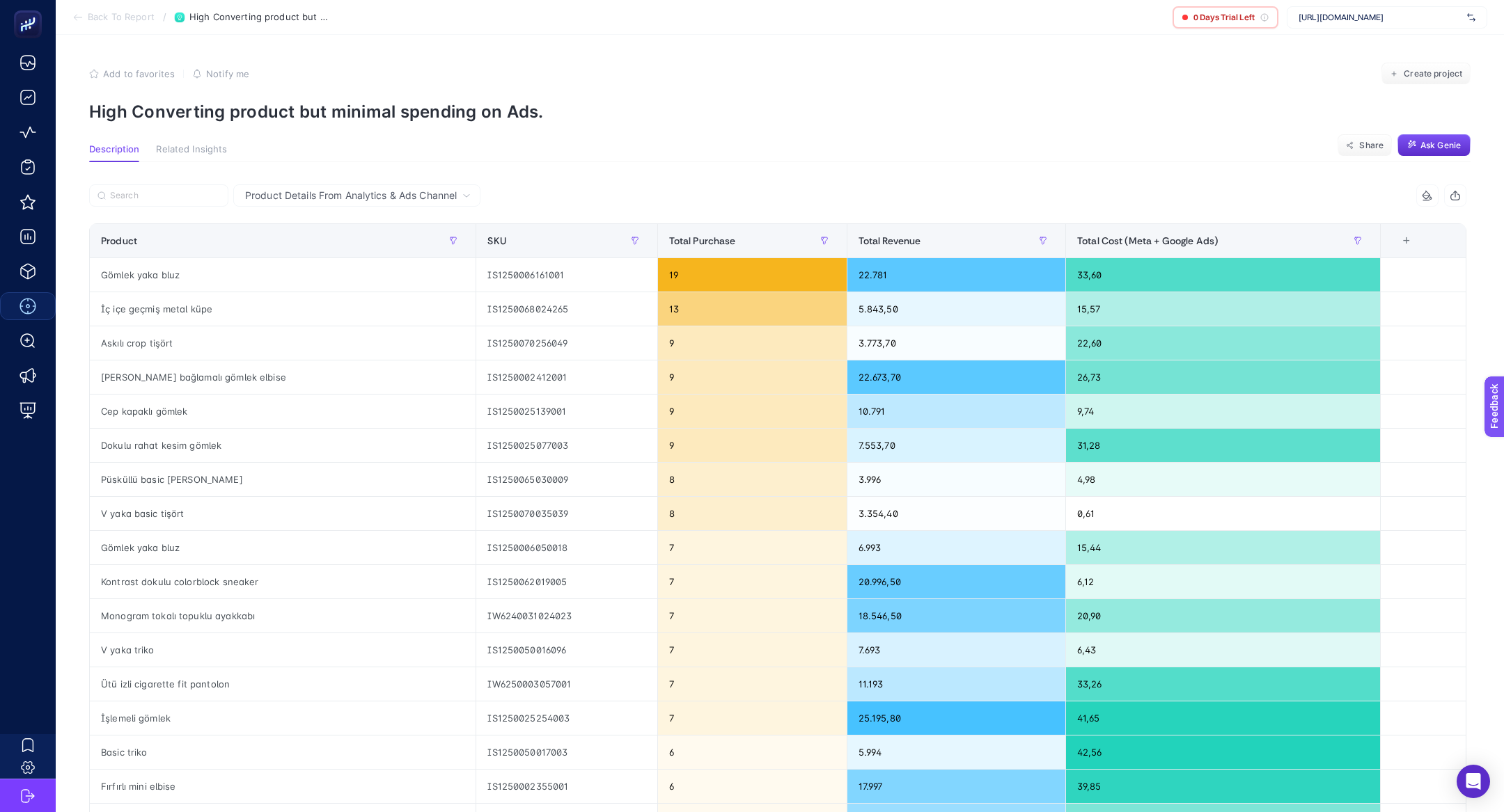
click at [267, 118] on p "High Converting product but minimal spending on Ads." at bounding box center [779, 112] width 1381 height 20
copy article "High Converting product but minimal spending on Ads."
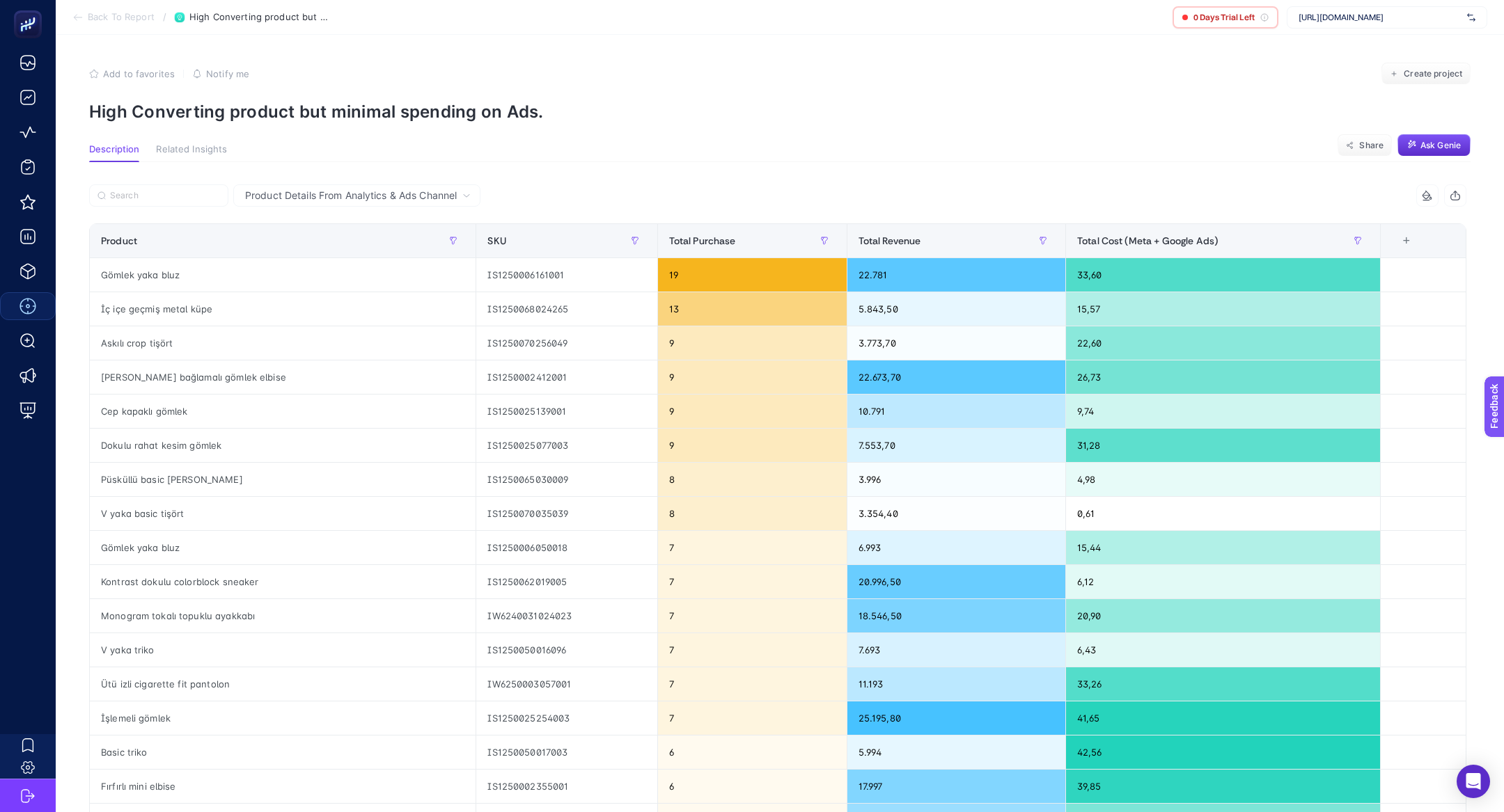
click at [126, 20] on span "Back To Report" at bounding box center [121, 17] width 66 height 11
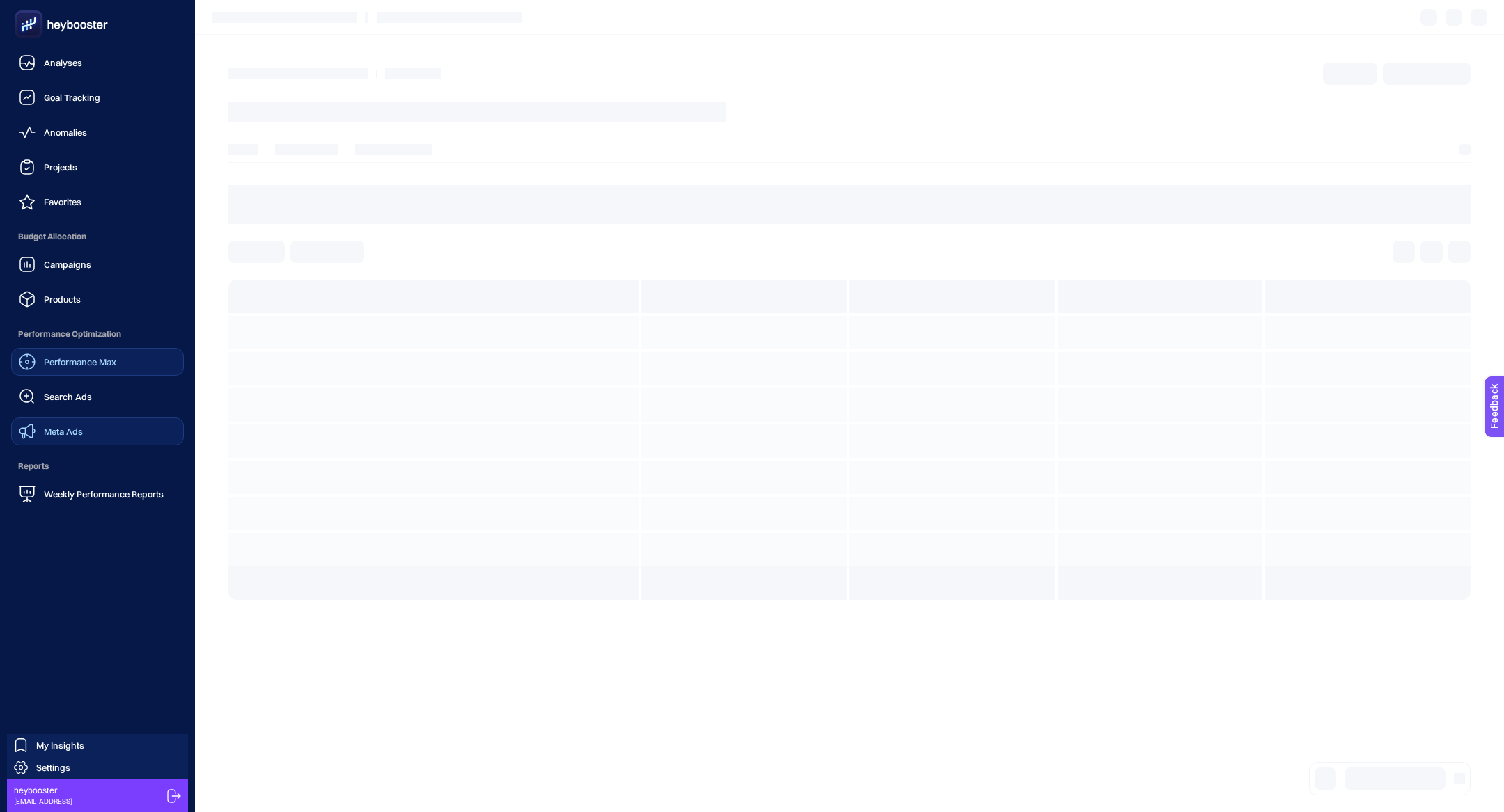
click at [75, 434] on span "Meta Ads" at bounding box center [64, 431] width 39 height 11
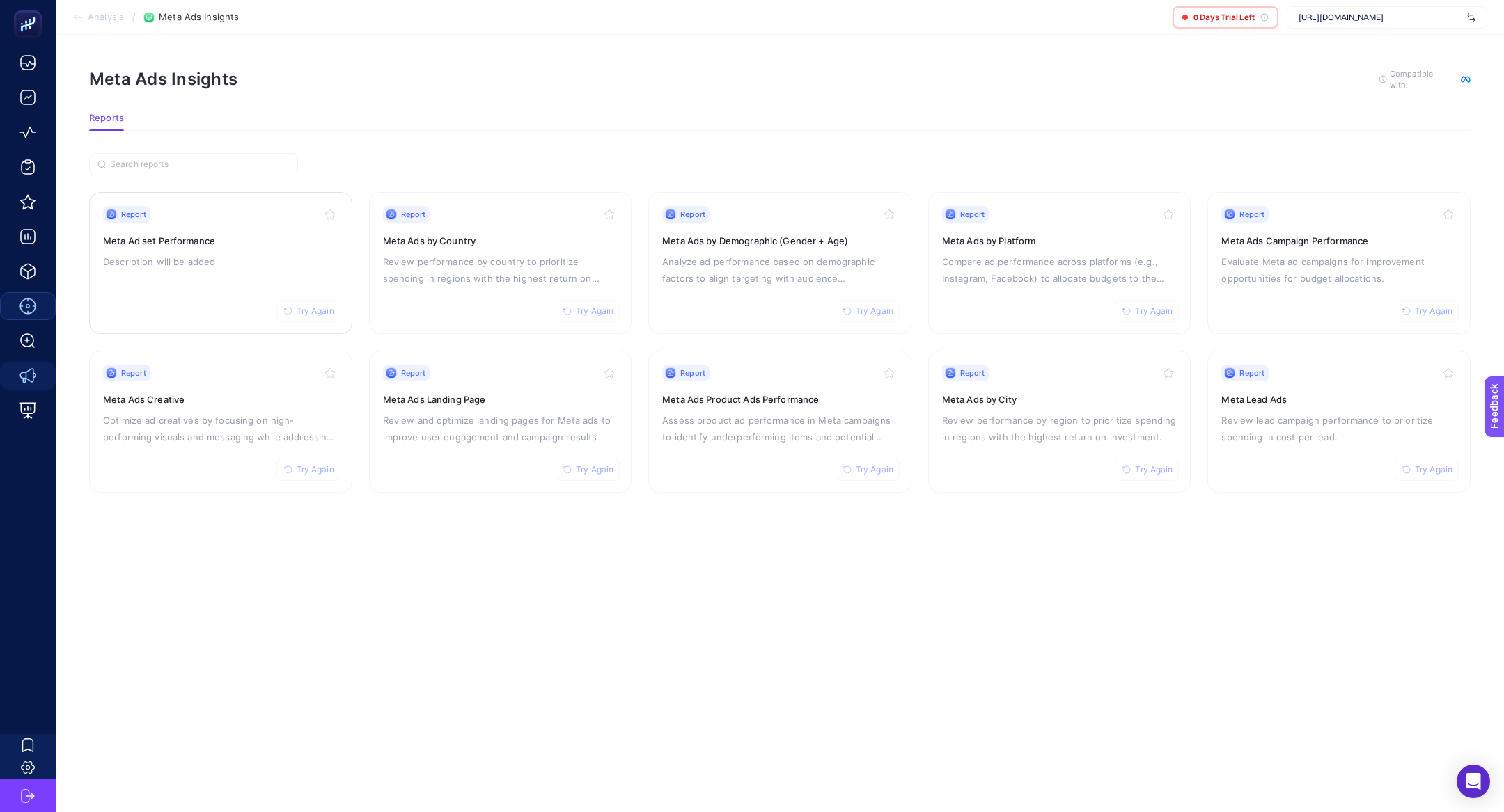
click at [245, 202] on link "Report Try Again Meta Ad set Performance Description will be added" at bounding box center [220, 263] width 263 height 142
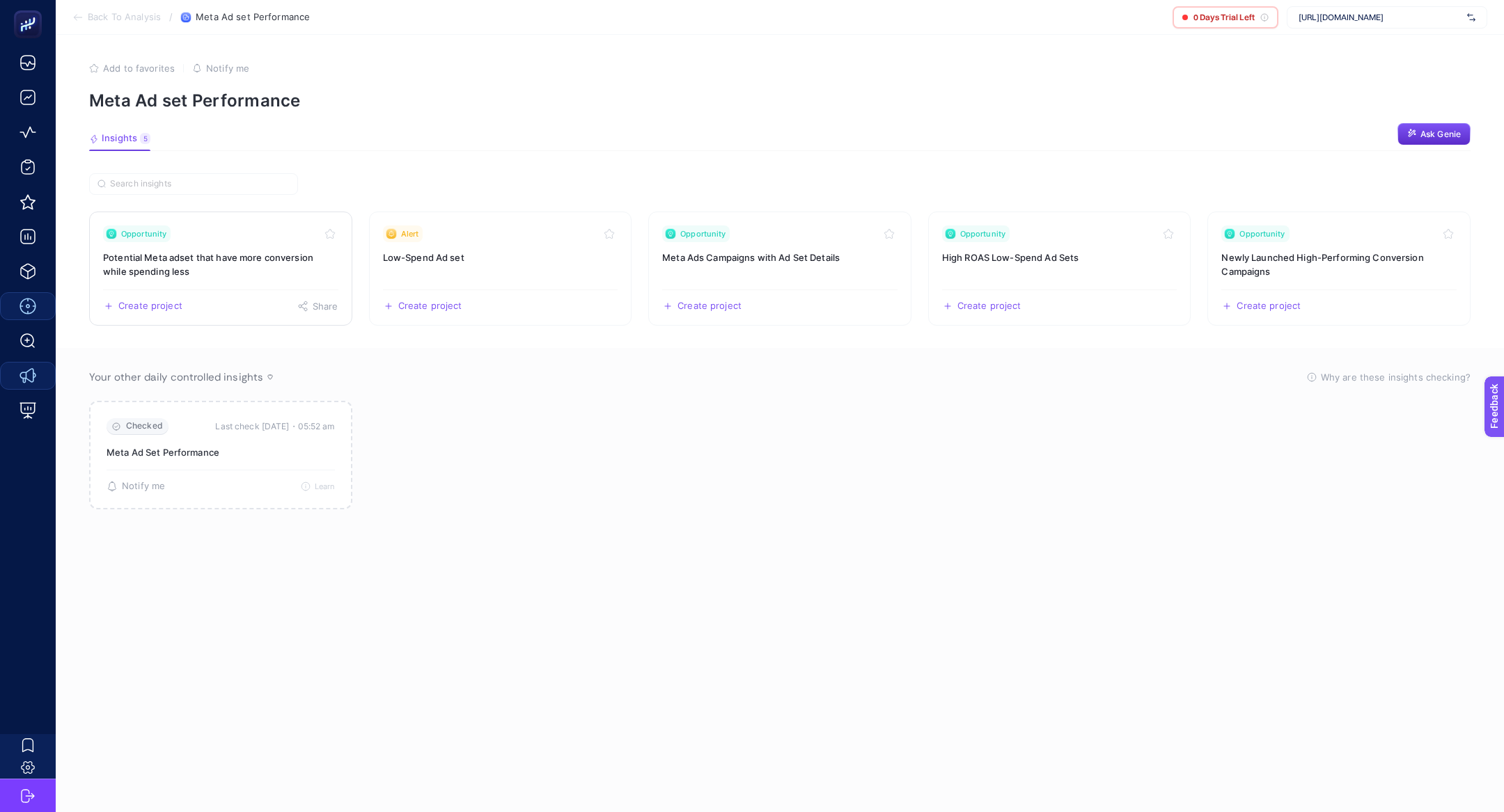
click at [251, 261] on h3 "Potential Meta adset that have more conversion while spending less" at bounding box center [221, 264] width 236 height 28
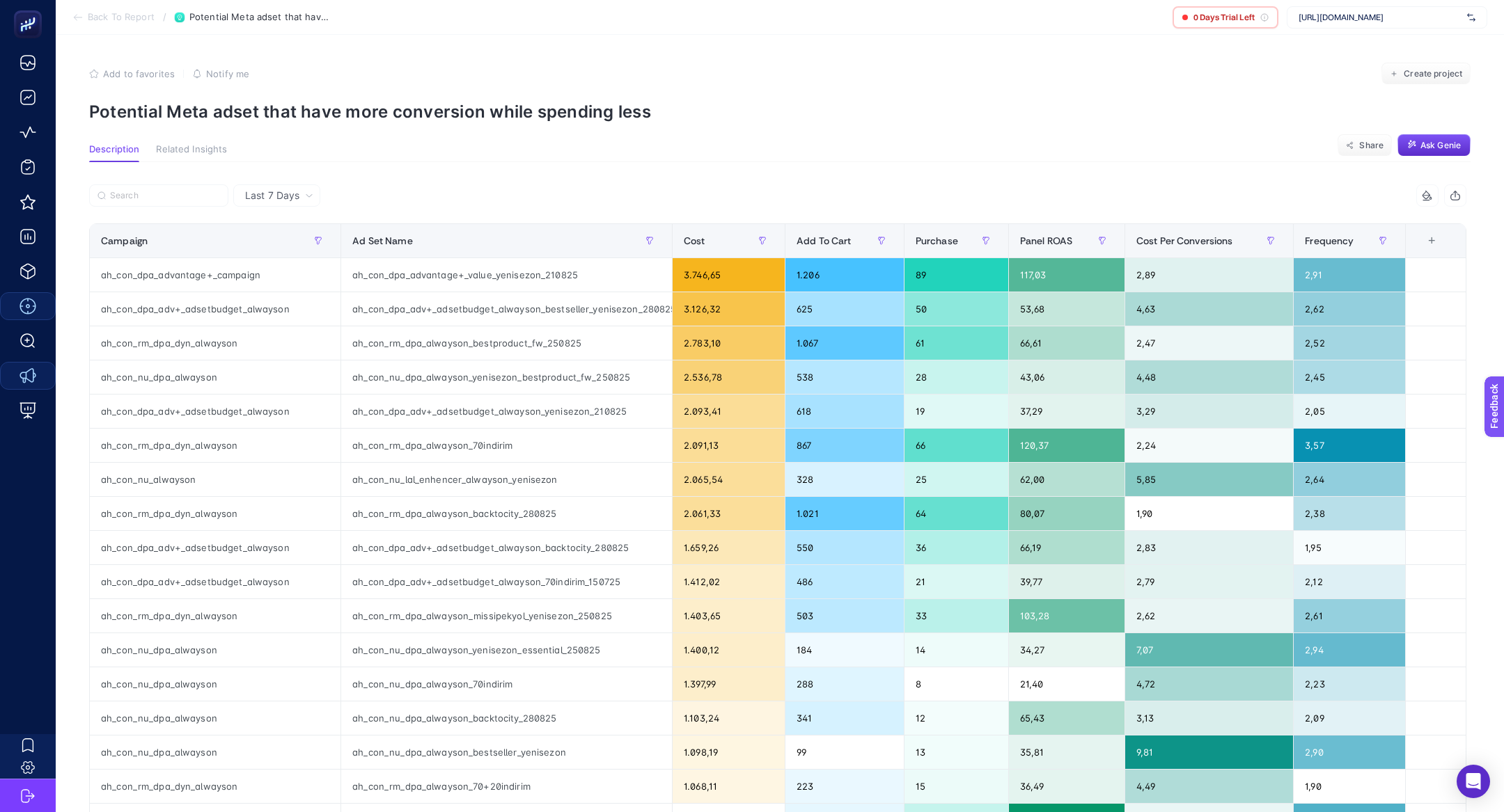
click at [225, 123] on article "Add to favorites false Notify me Create project Potential Meta adset that have …" at bounding box center [780, 584] width 1448 height 1099
click at [236, 243] on div "Campaign" at bounding box center [215, 241] width 228 height 22
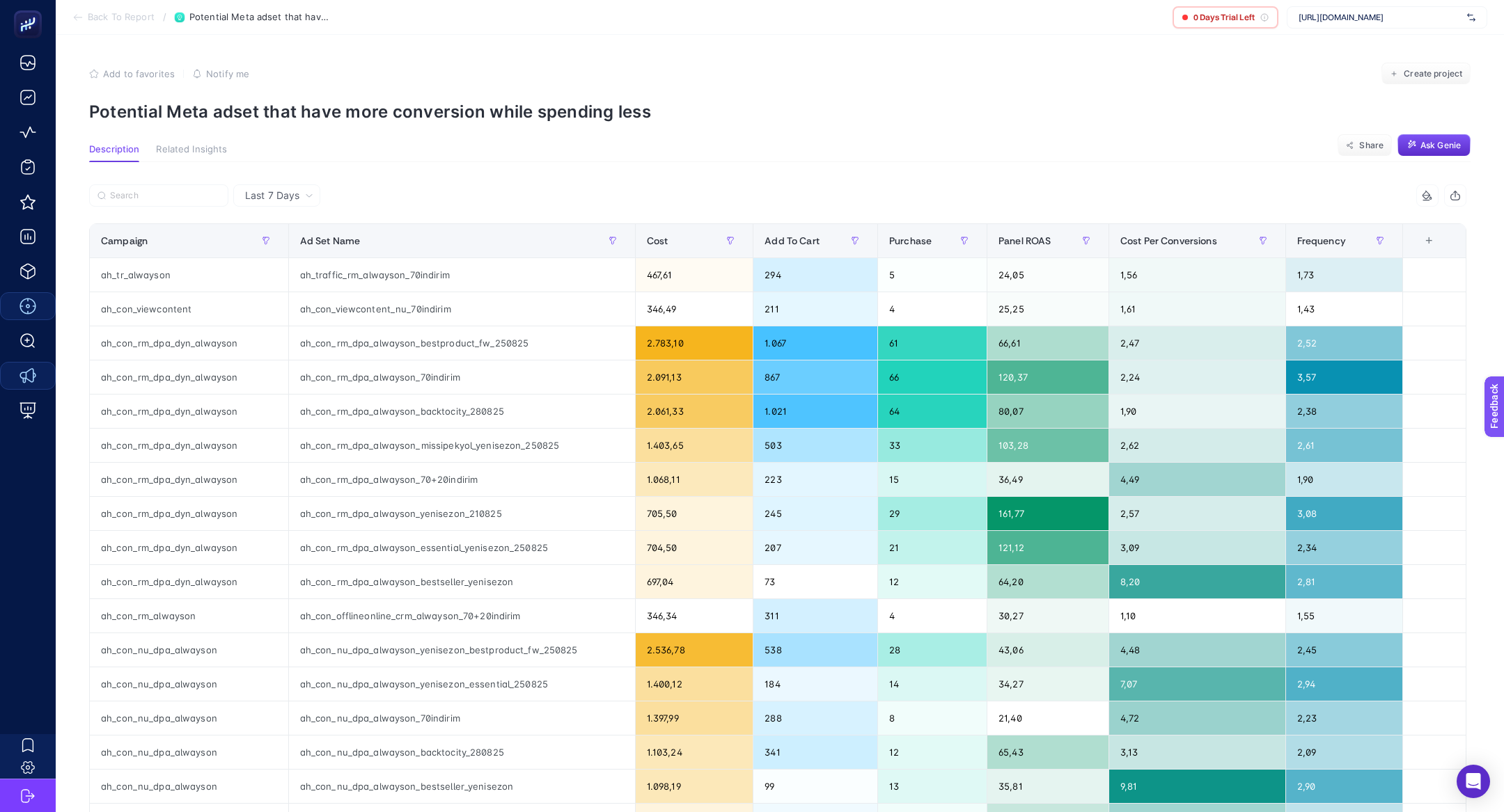
click at [301, 108] on p "Potential Meta adset that have more conversion while spending less" at bounding box center [779, 112] width 1381 height 20
copy article "Potential Meta adset that have more conversion while spending less"
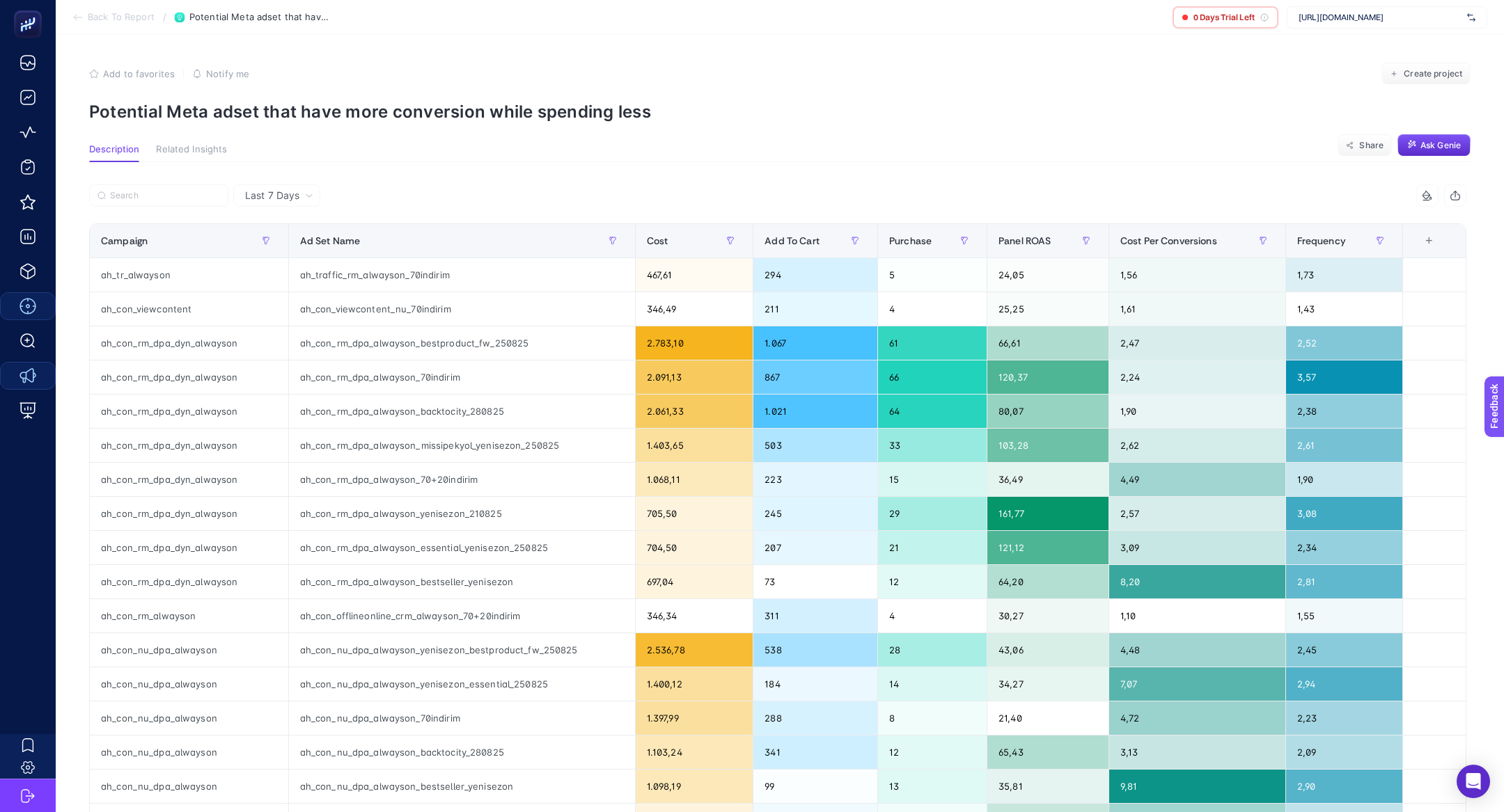
click at [113, 9] on section "Back To Report / Potential Meta adset that have more conversion while spending …" at bounding box center [780, 17] width 1448 height 35
click at [113, 10] on section "Back To Report / Potential Meta adset that have more conversion while spending …" at bounding box center [780, 17] width 1448 height 35
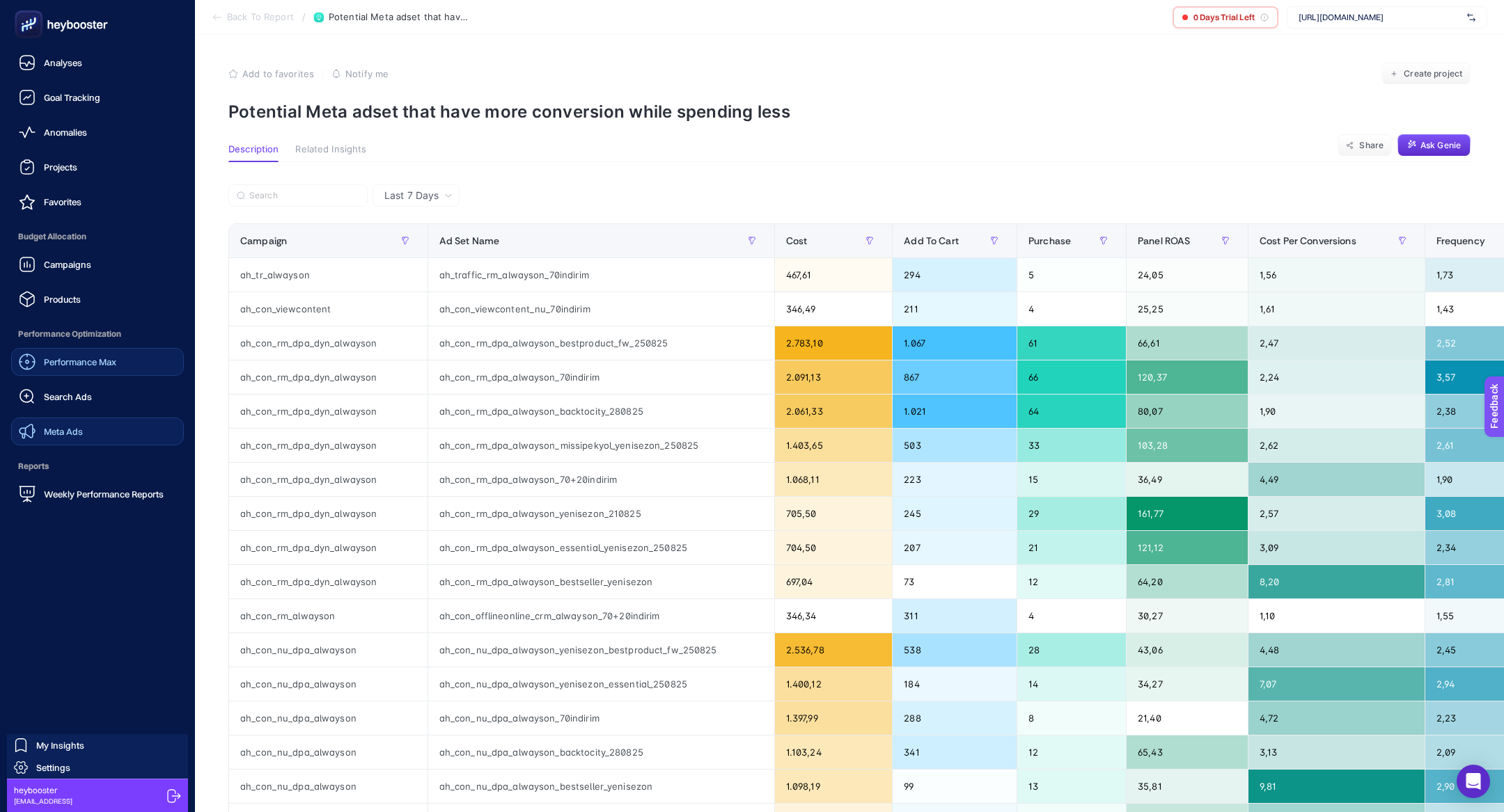
click at [26, 17] on rect at bounding box center [29, 25] width 23 height 23
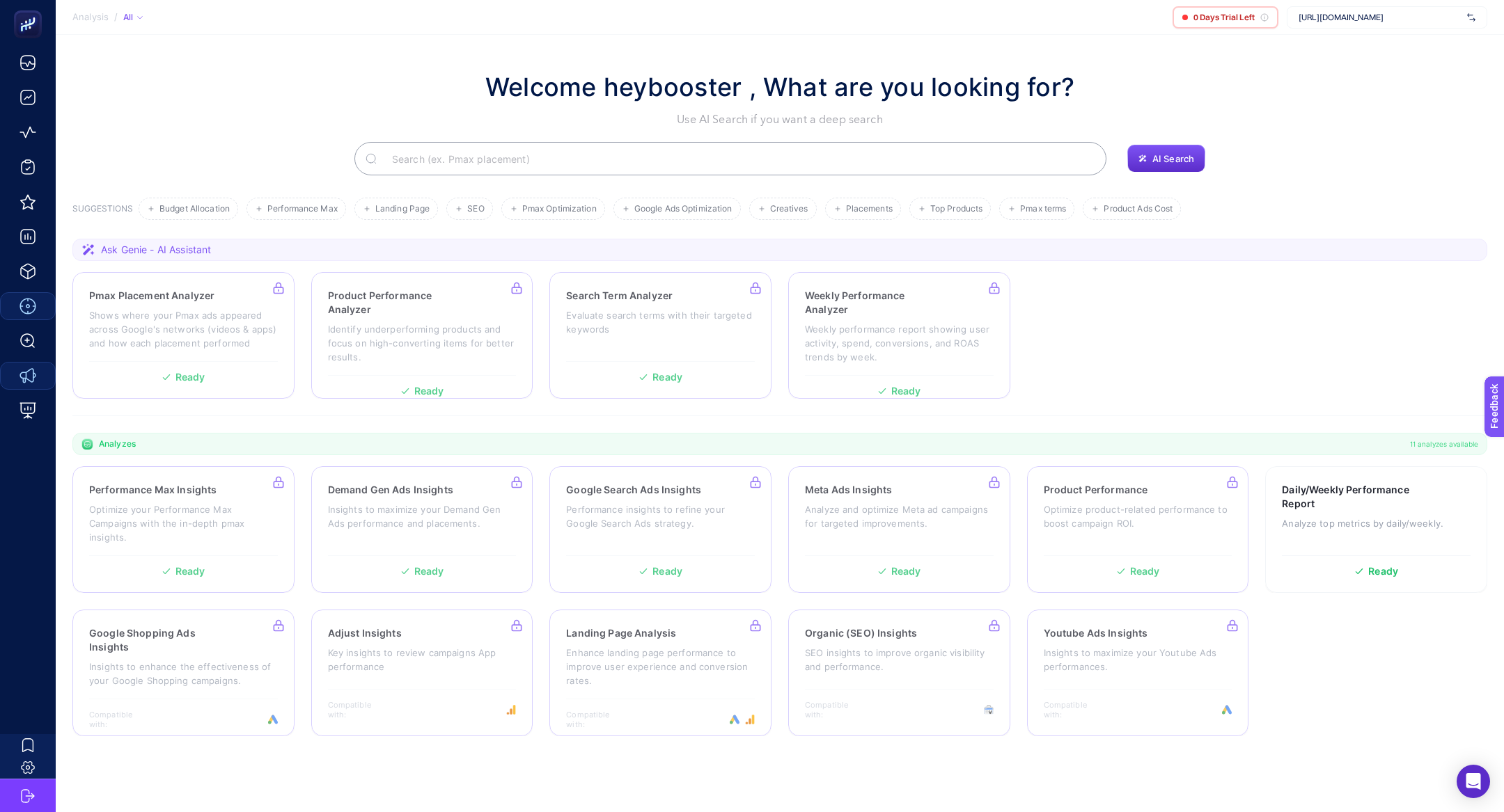
click at [476, 158] on input "Search" at bounding box center [738, 159] width 714 height 39
type input "c"
click at [520, 153] on input "Search" at bounding box center [738, 159] width 714 height 39
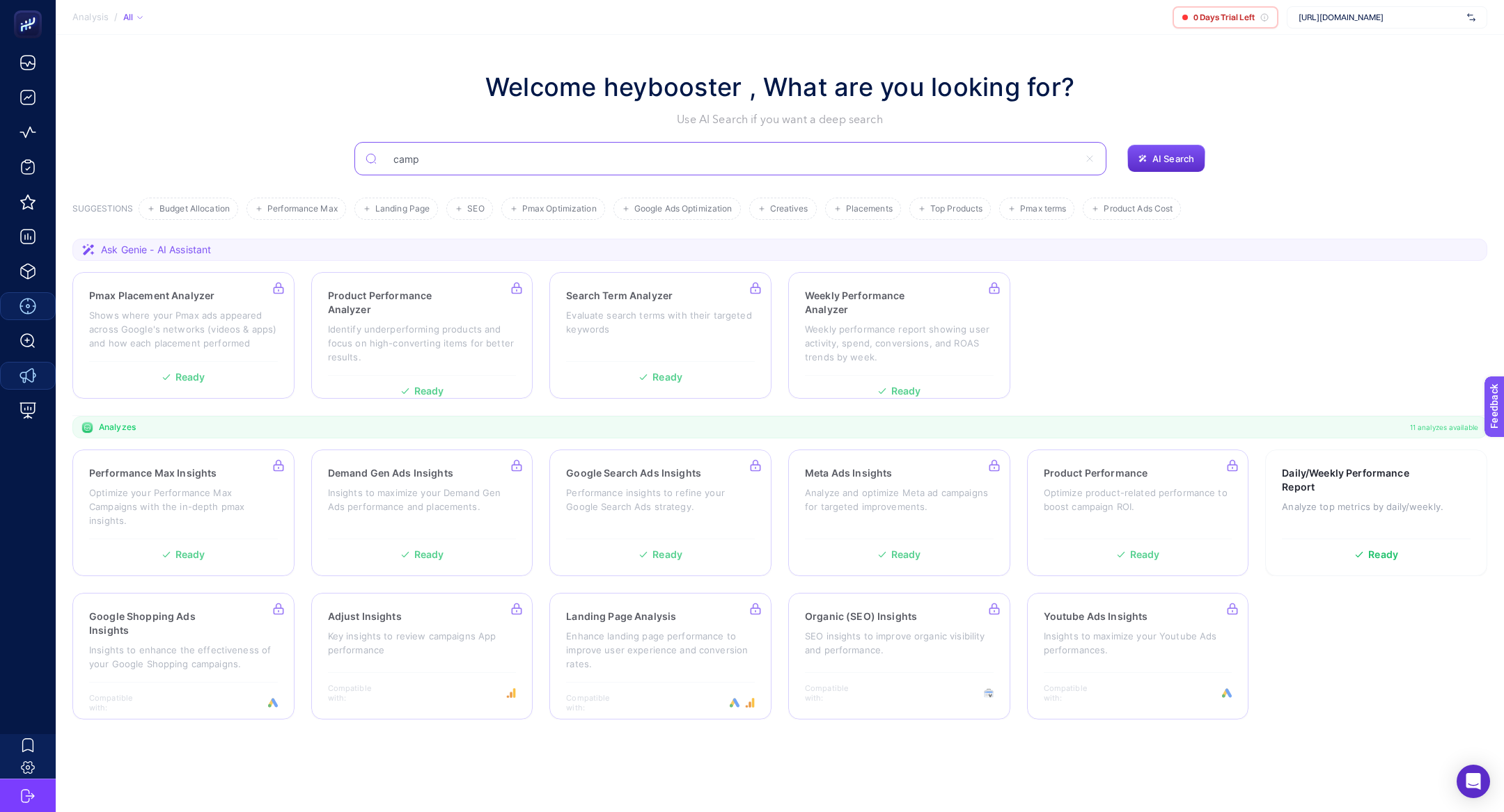
type input "camp"
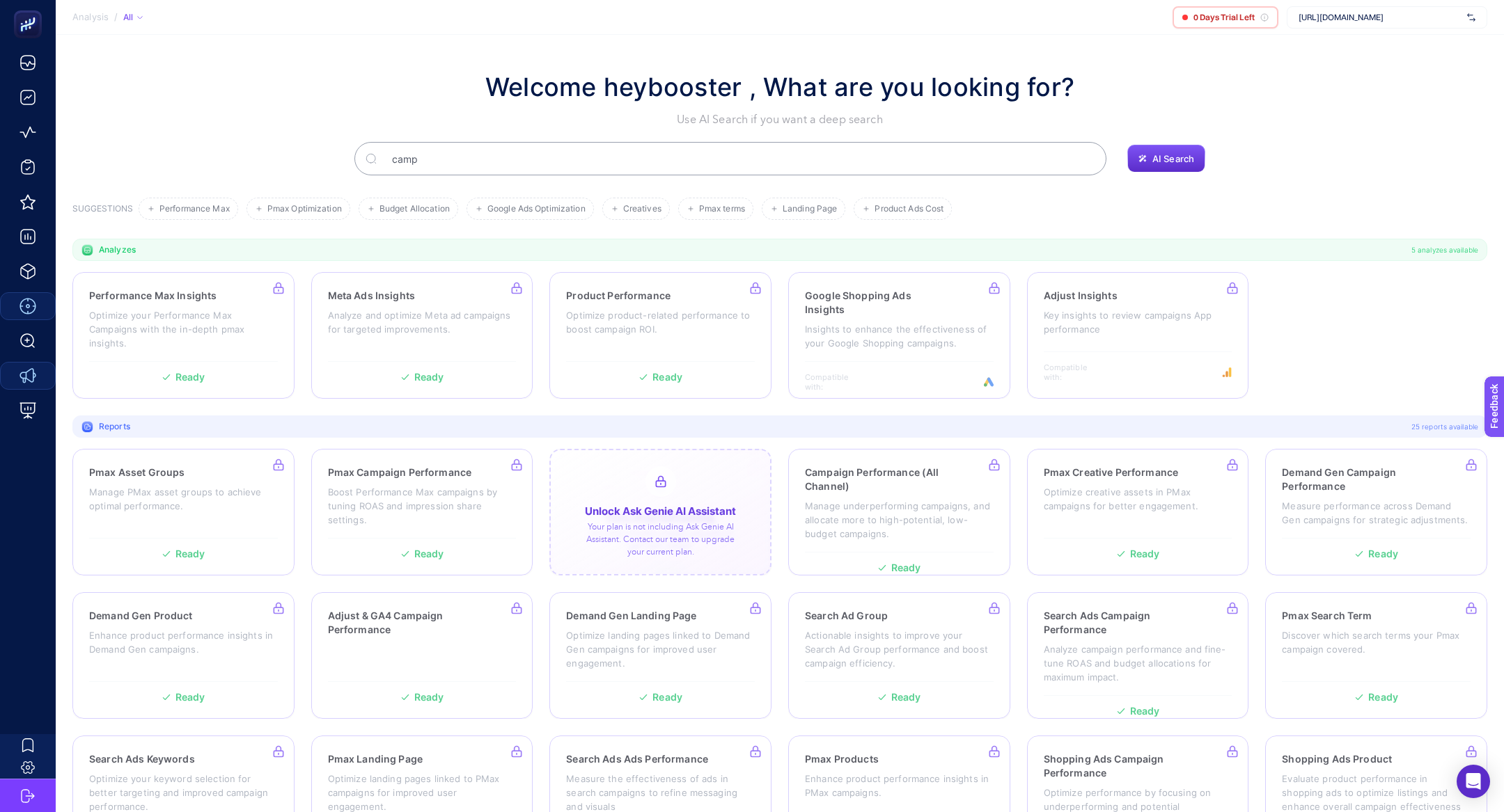
click at [611, 483] on div at bounding box center [660, 511] width 222 height 126
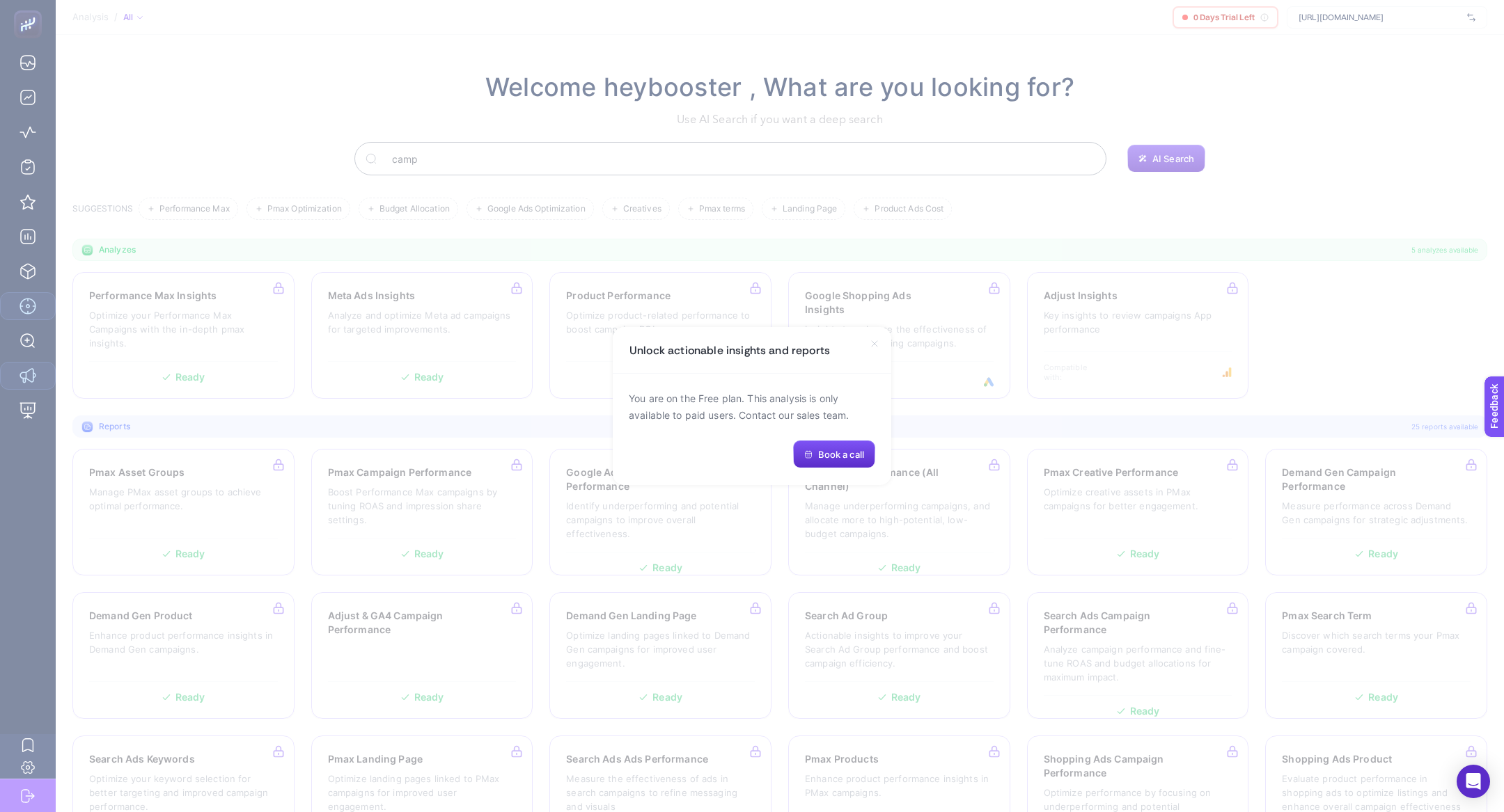
click at [862, 344] on div "Unlock actionable insights and reports" at bounding box center [752, 350] width 278 height 47
click at [867, 344] on div "Unlock actionable insights and reports" at bounding box center [752, 350] width 278 height 47
click at [869, 344] on icon at bounding box center [874, 343] width 11 height 11
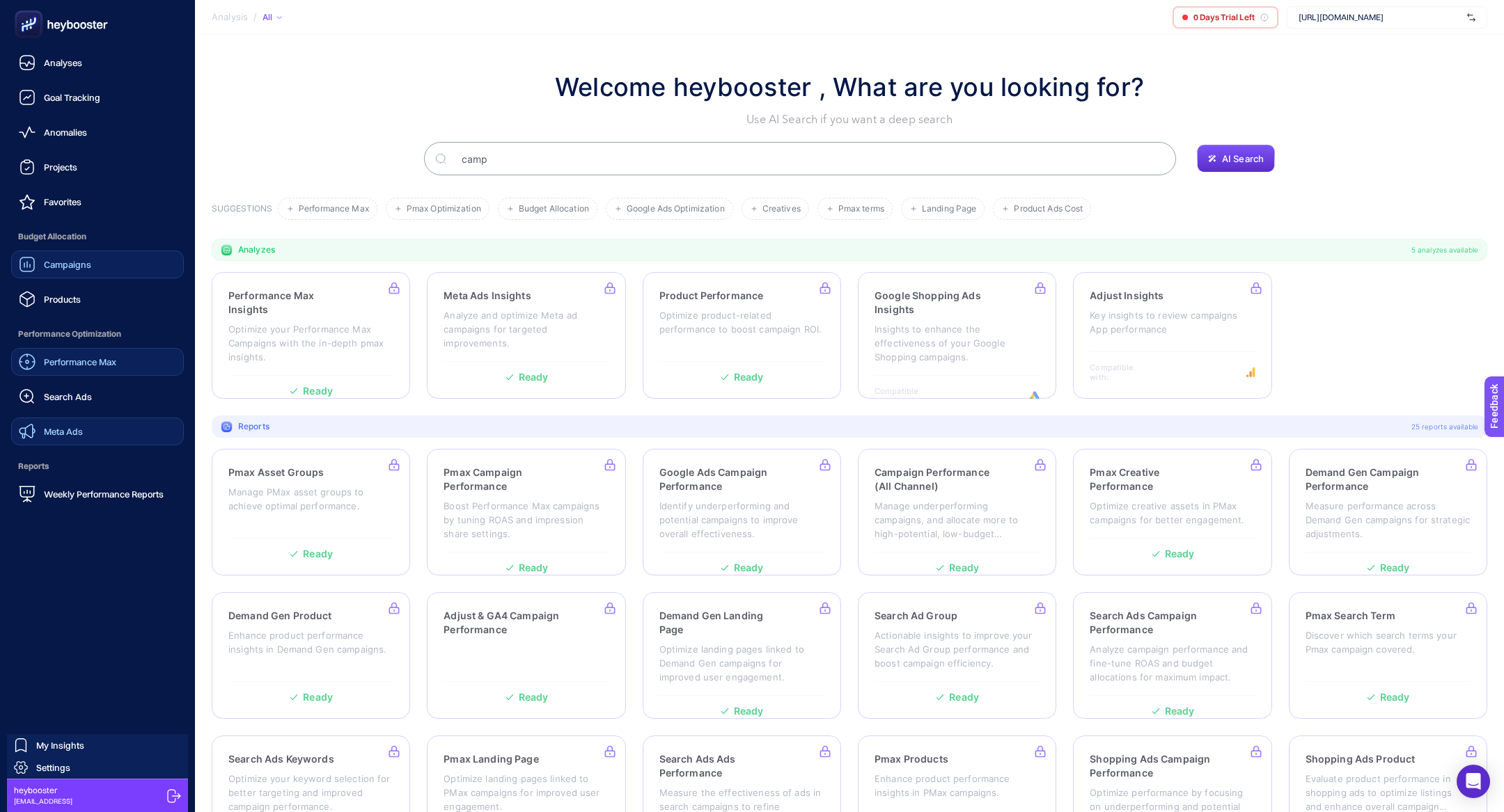
click at [78, 264] on span "Campaigns" at bounding box center [68, 264] width 48 height 11
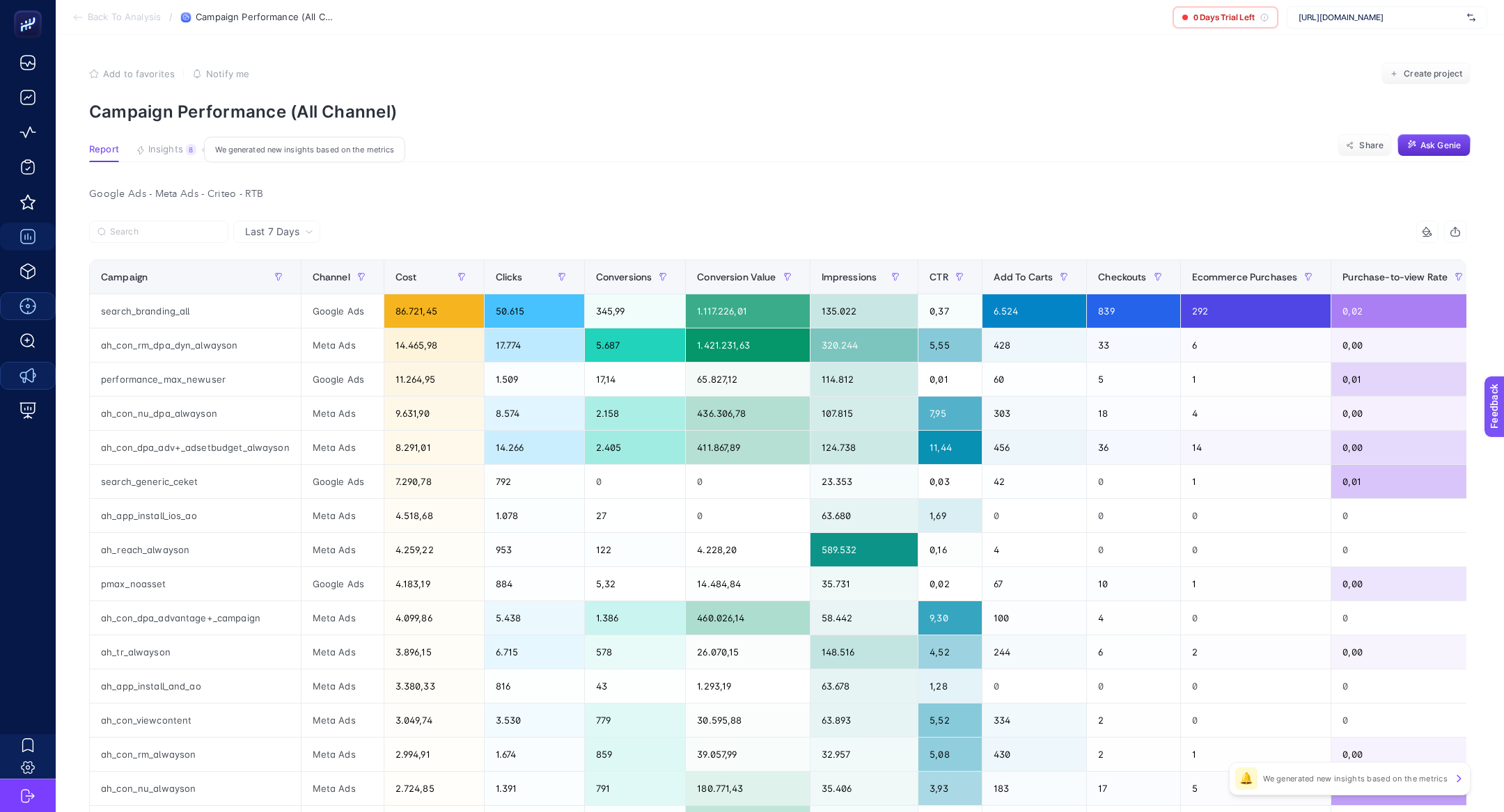
click at [189, 148] on div "8" at bounding box center [191, 149] width 10 height 11
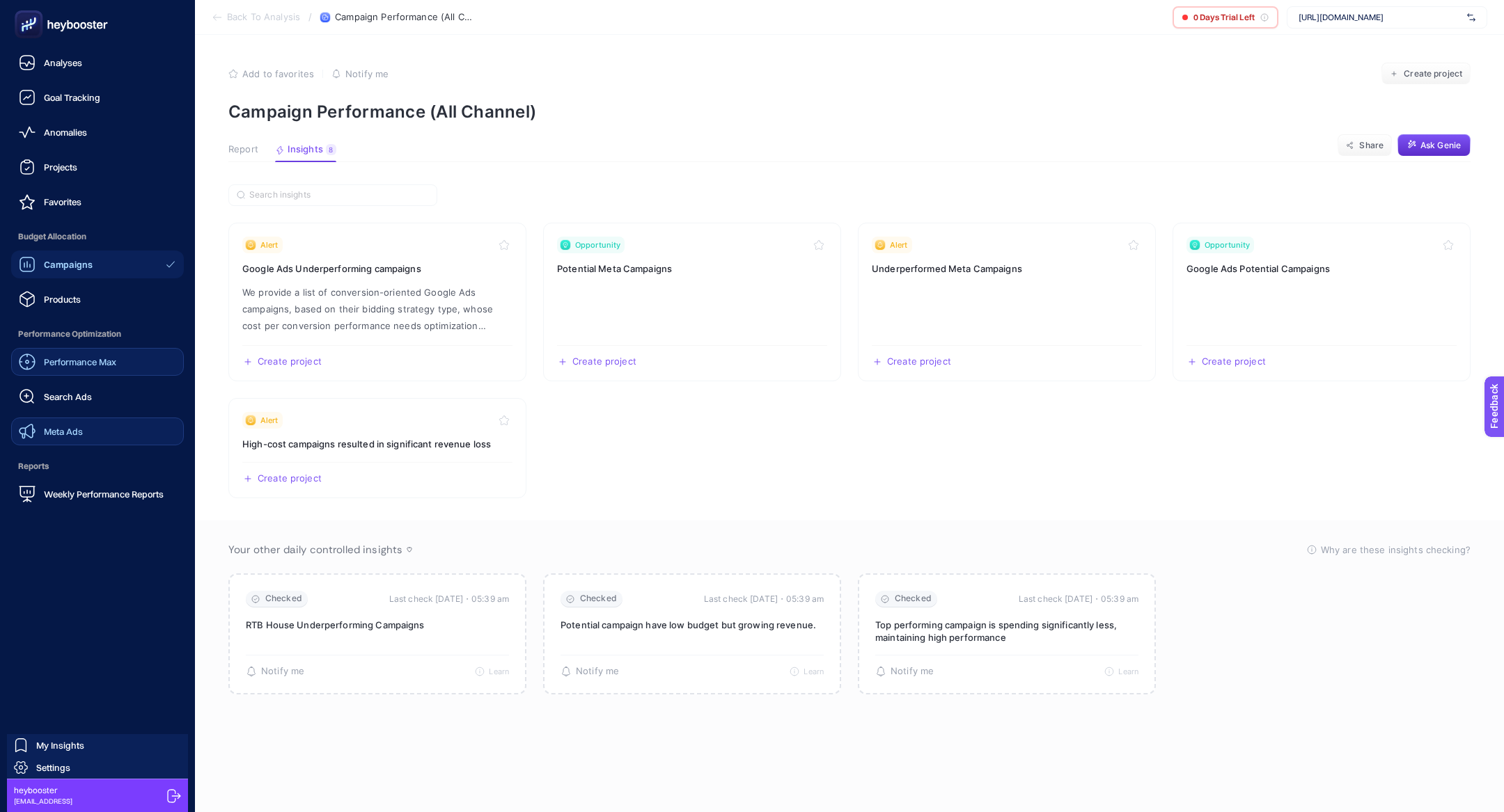
click at [64, 429] on span "Meta Ads" at bounding box center [64, 431] width 39 height 11
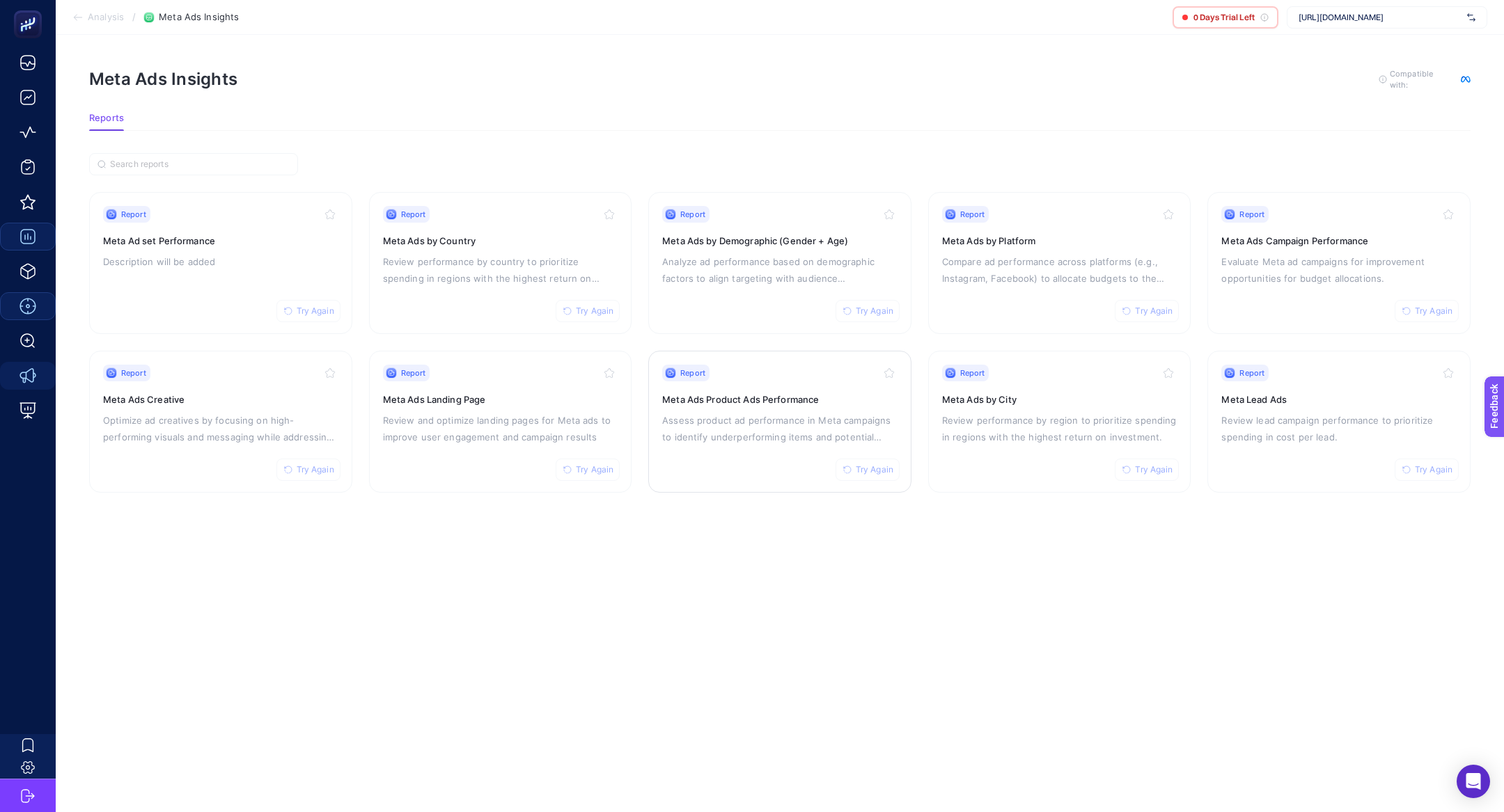
click at [837, 439] on p "Assess product ad performance in Meta campaigns to identify underperforming ite…" at bounding box center [780, 428] width 236 height 33
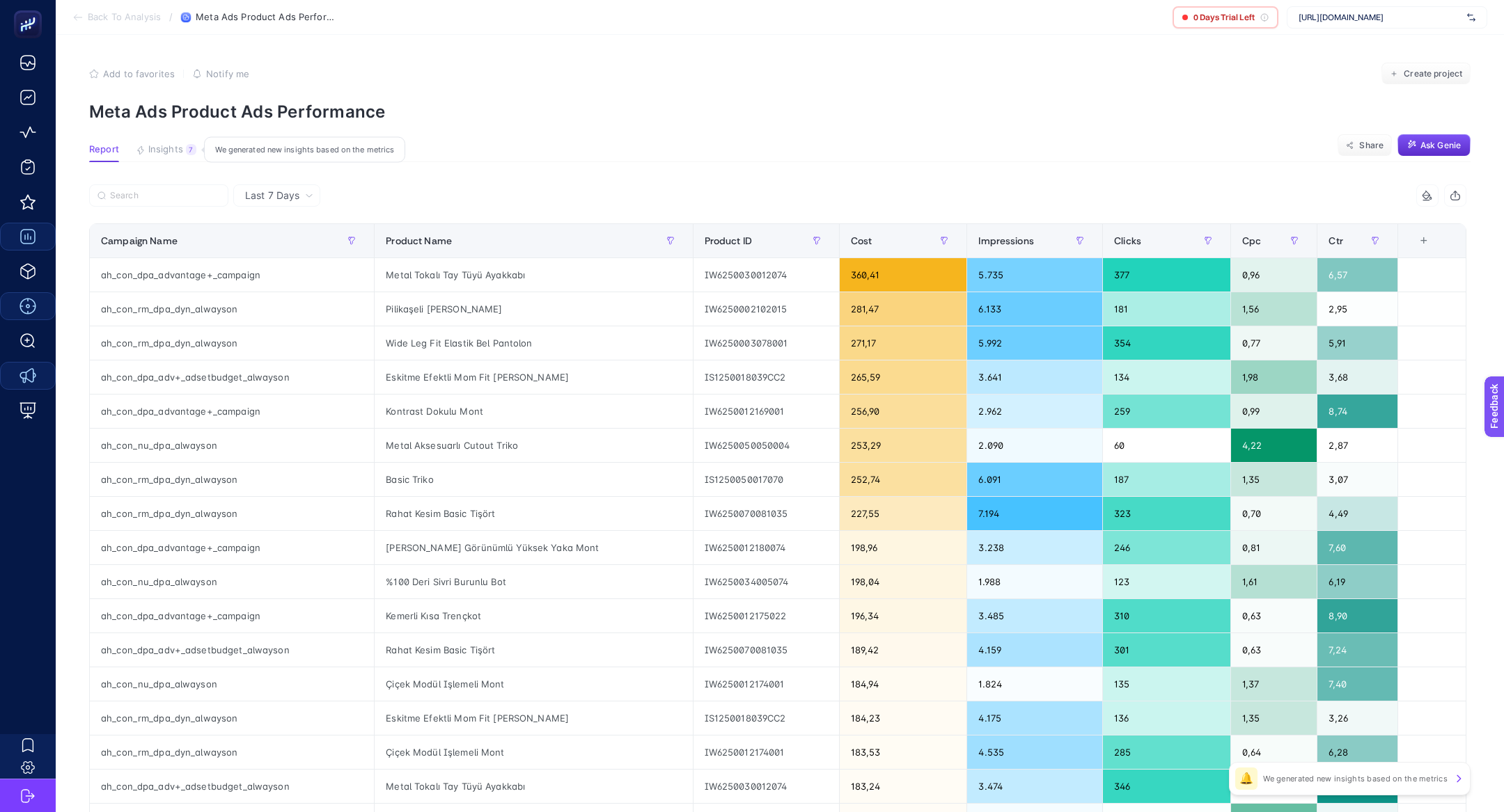
click at [171, 157] on button "Insights 7 We generated new insights based on the metrics" at bounding box center [166, 152] width 61 height 18
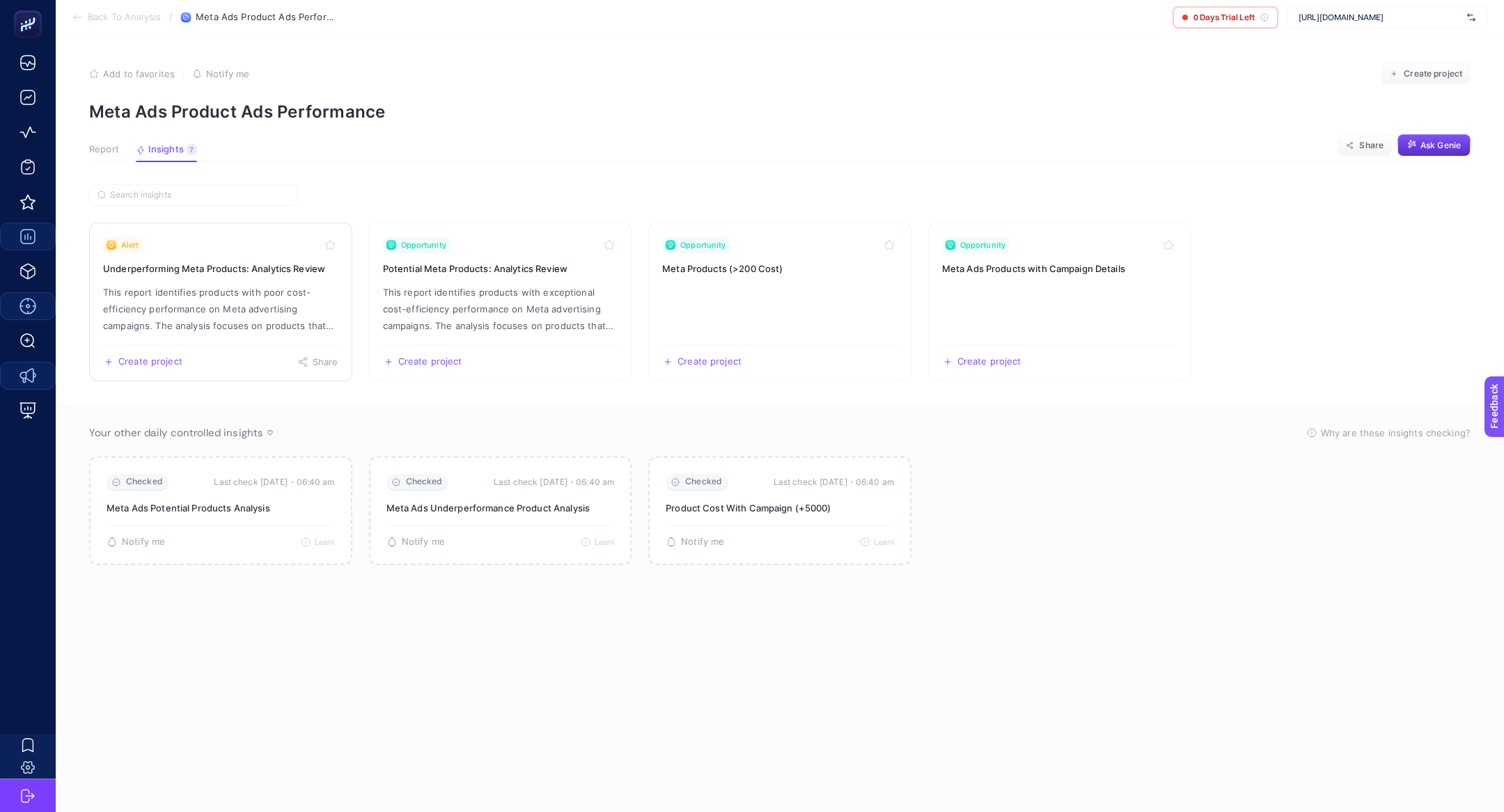
click at [289, 293] on p "This report identifies products with poor cost-efficiency performance on Meta a…" at bounding box center [221, 308] width 236 height 50
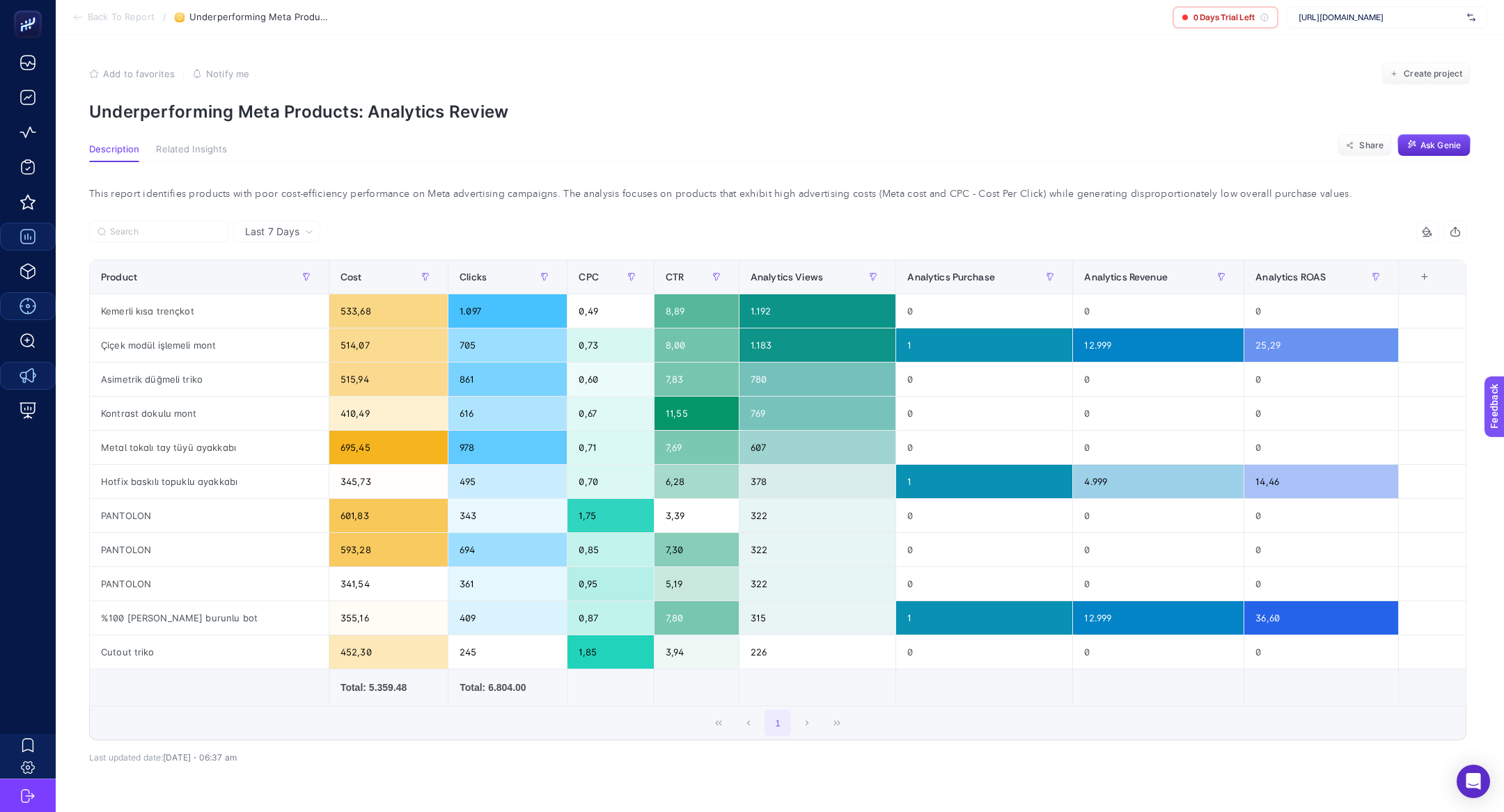
click at [354, 105] on p "Underperforming Meta Products: Analytics Review" at bounding box center [779, 112] width 1381 height 20
copy article "Underperforming Meta Products: Analytics Review"
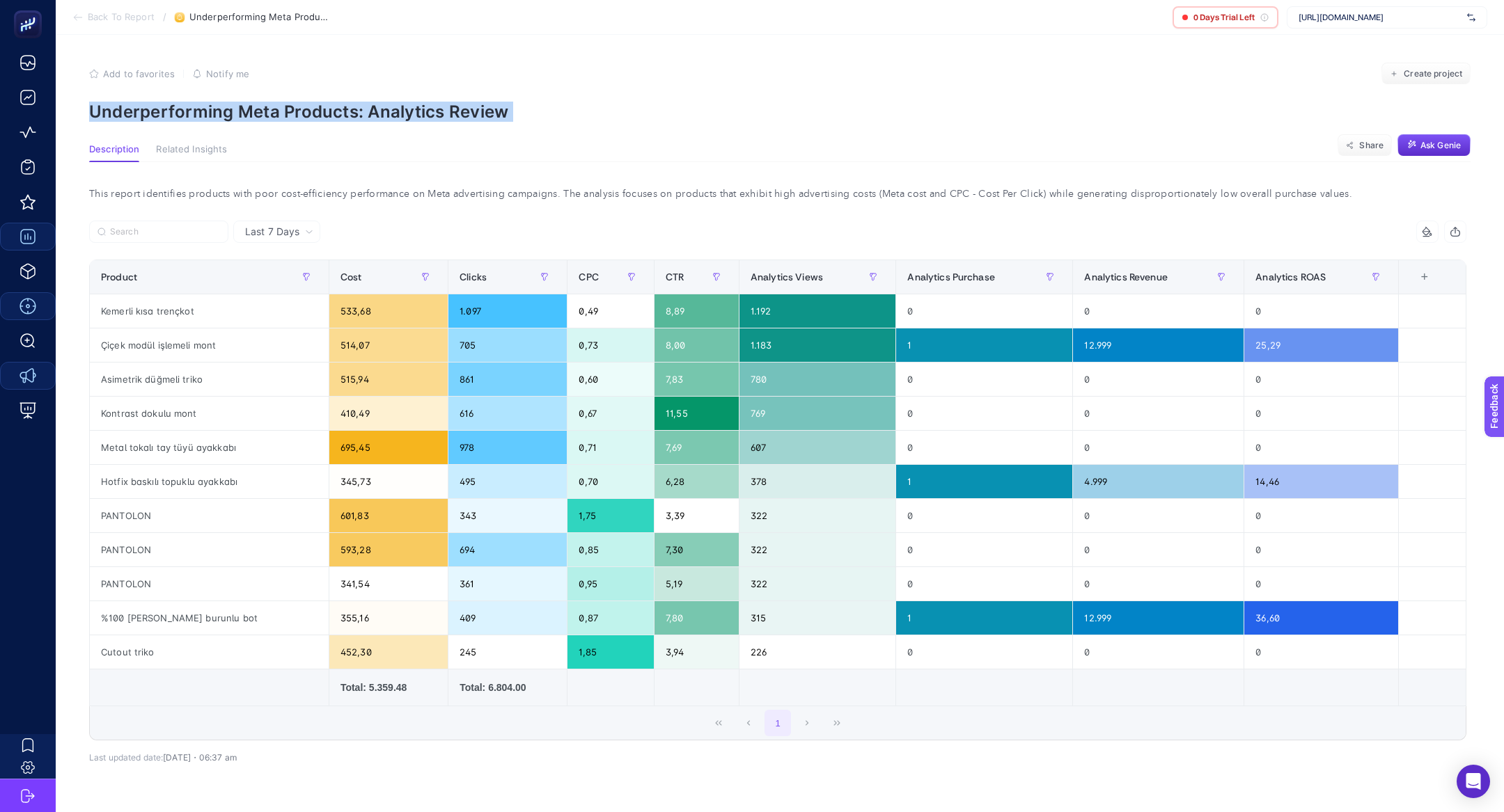
copy article "Underperforming Meta Products: Analytics Review"
click at [340, 276] on span "Cost" at bounding box center [351, 277] width 22 height 11
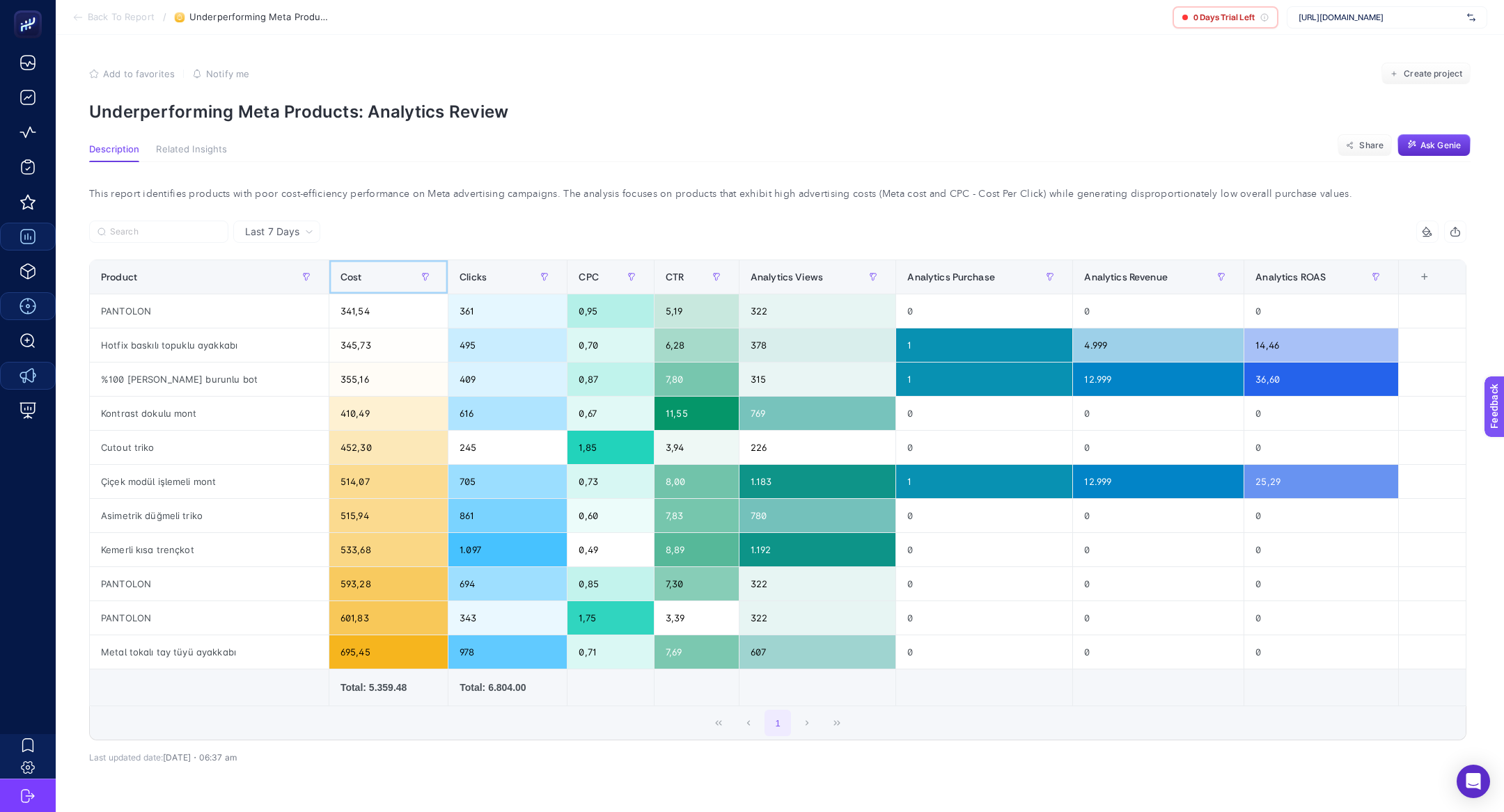
click at [340, 276] on span "Cost" at bounding box center [351, 277] width 22 height 11
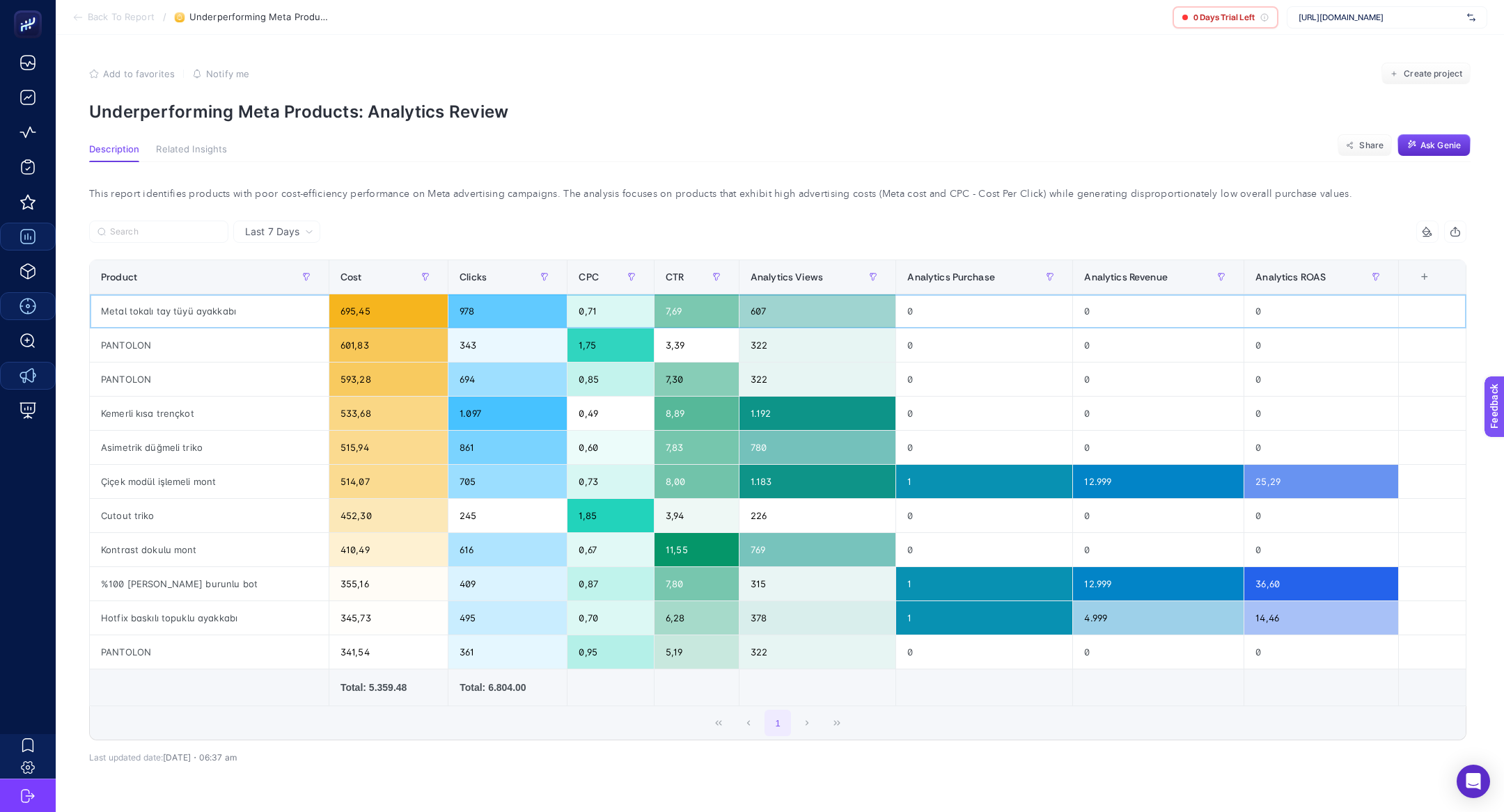
click at [187, 310] on div "Metal tokalı tay tüyü ayakkabı" at bounding box center [209, 311] width 239 height 33
copy tr "Metal tokalı tay tüyü ayakkabı"
click at [147, 344] on div "PANTOLON" at bounding box center [209, 345] width 239 height 33
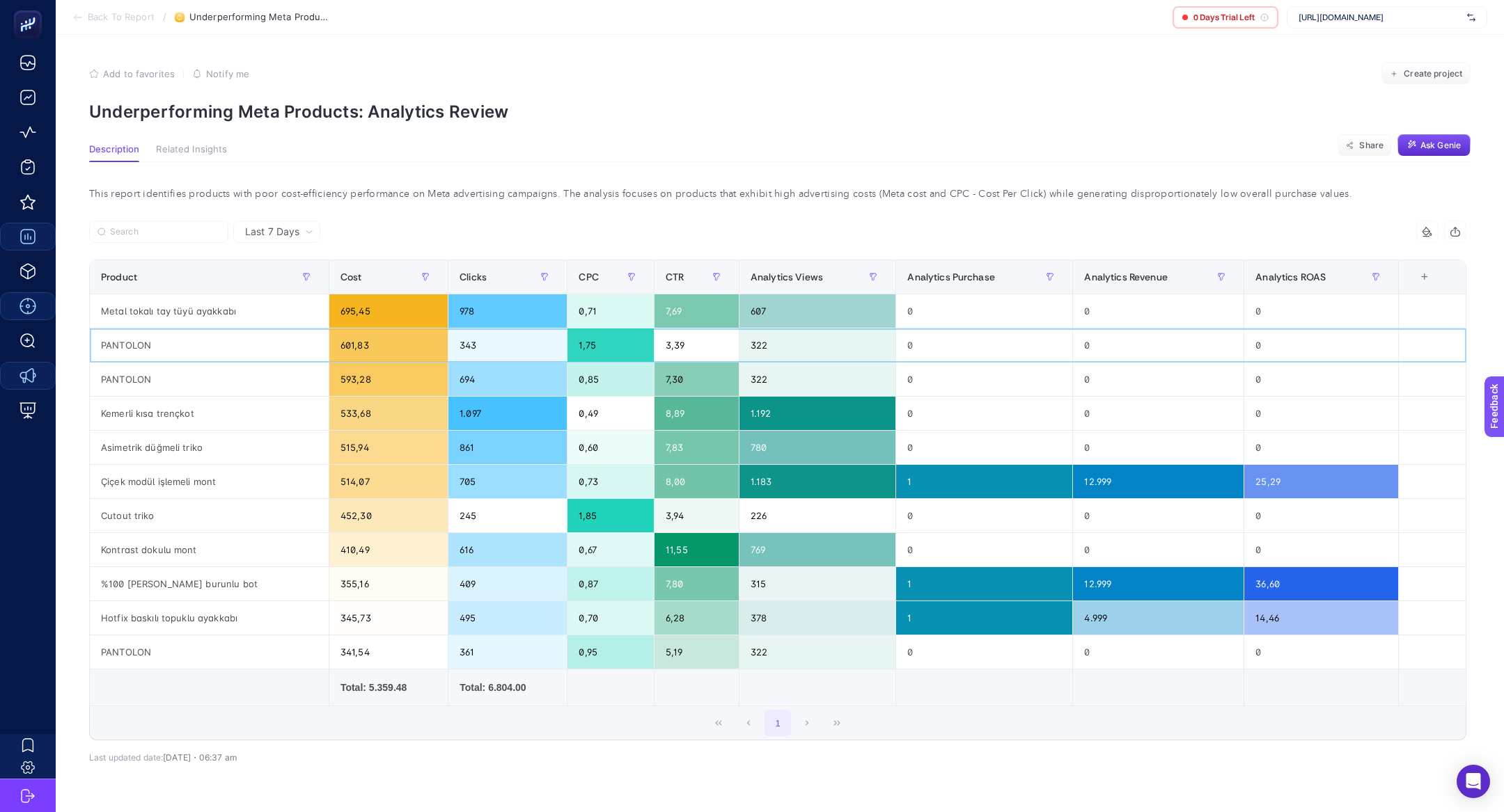
click at [147, 344] on div "PANTOLON" at bounding box center [209, 345] width 239 height 33
click at [180, 408] on div "Kemerli kısa trençkot" at bounding box center [209, 413] width 239 height 33
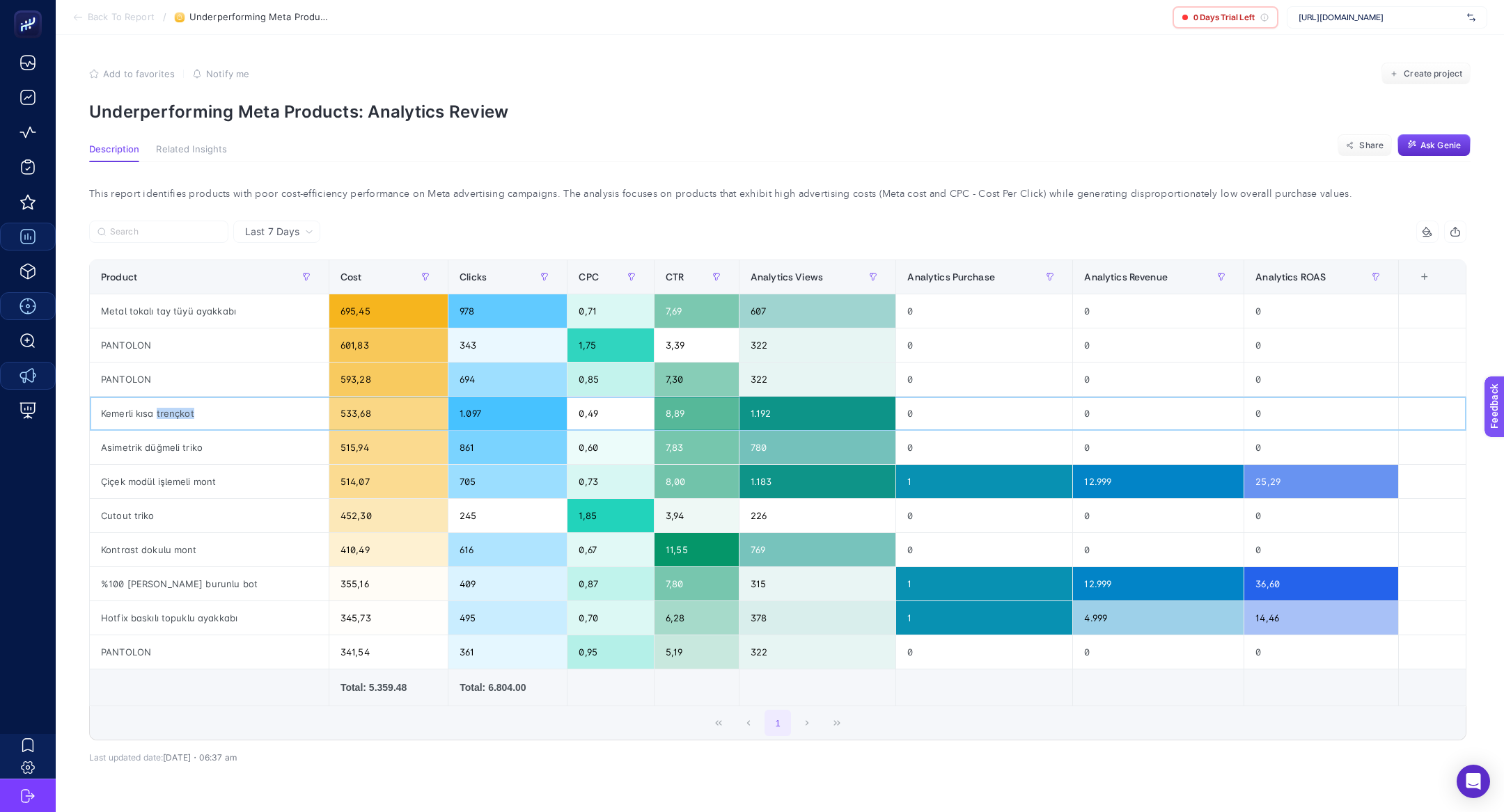
click at [180, 408] on div "Kemerli kısa trençkot" at bounding box center [209, 413] width 239 height 33
copy tr "Kemerli kısa trençkot"
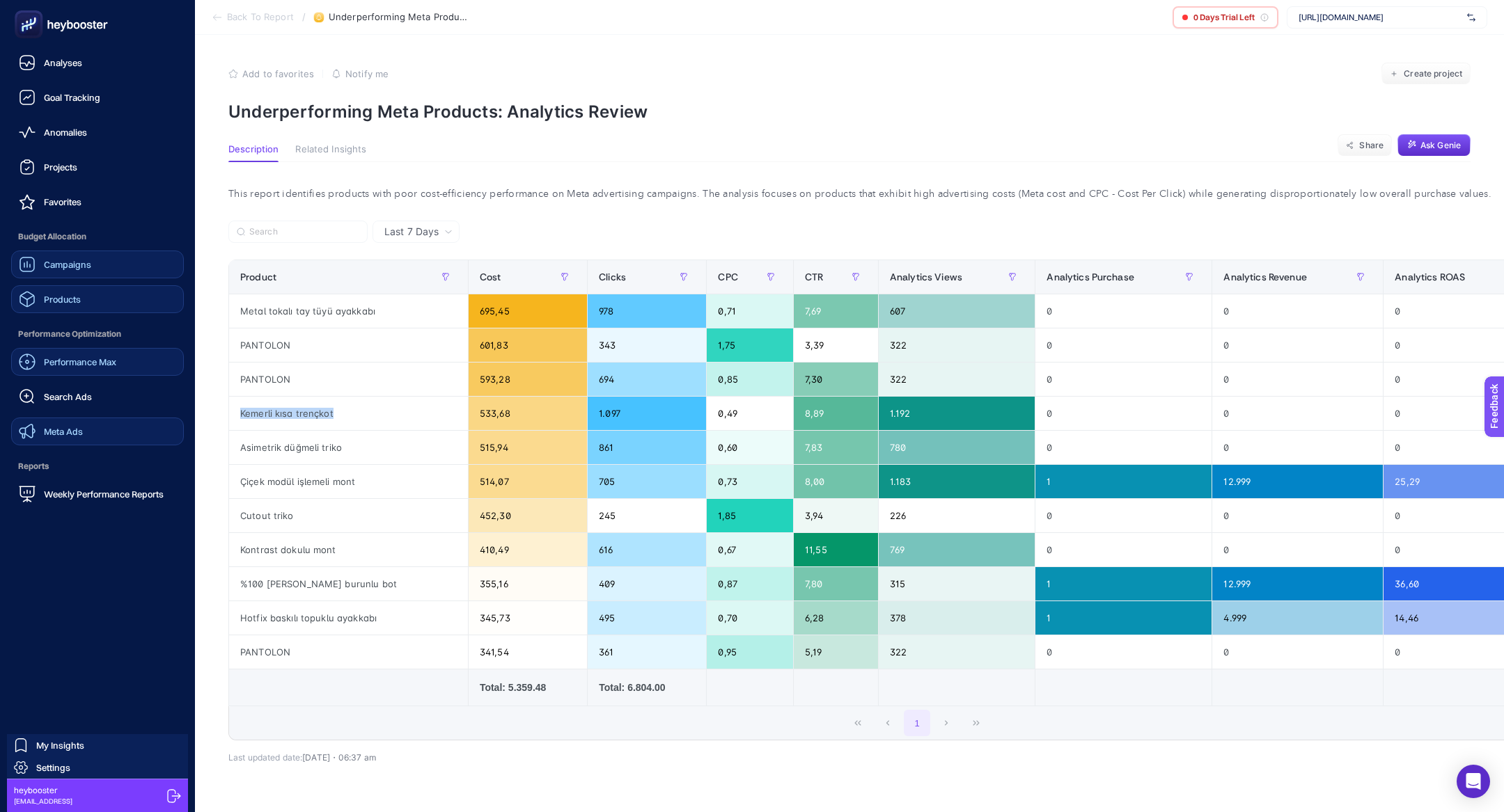
click at [30, 301] on icon at bounding box center [27, 299] width 17 height 17
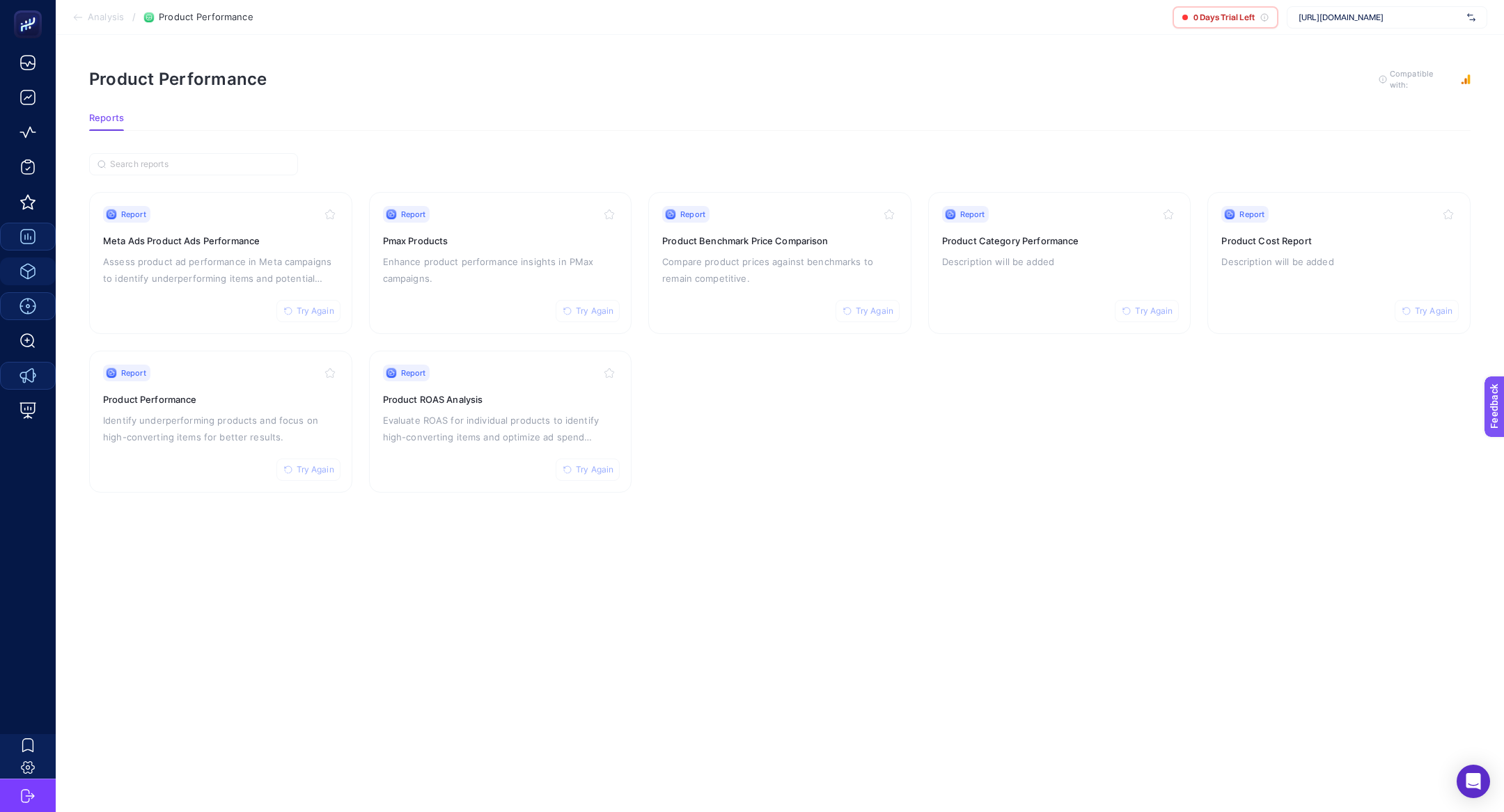
click at [1398, 15] on span "https://www.ipekyol.com.tr/" at bounding box center [1379, 17] width 163 height 11
type input "vitello"
click at [1396, 48] on div "Vitello" at bounding box center [1386, 46] width 199 height 22
click at [217, 259] on p "Assess product ad performance in Meta campaigns to identify underperforming ite…" at bounding box center [221, 270] width 236 height 33
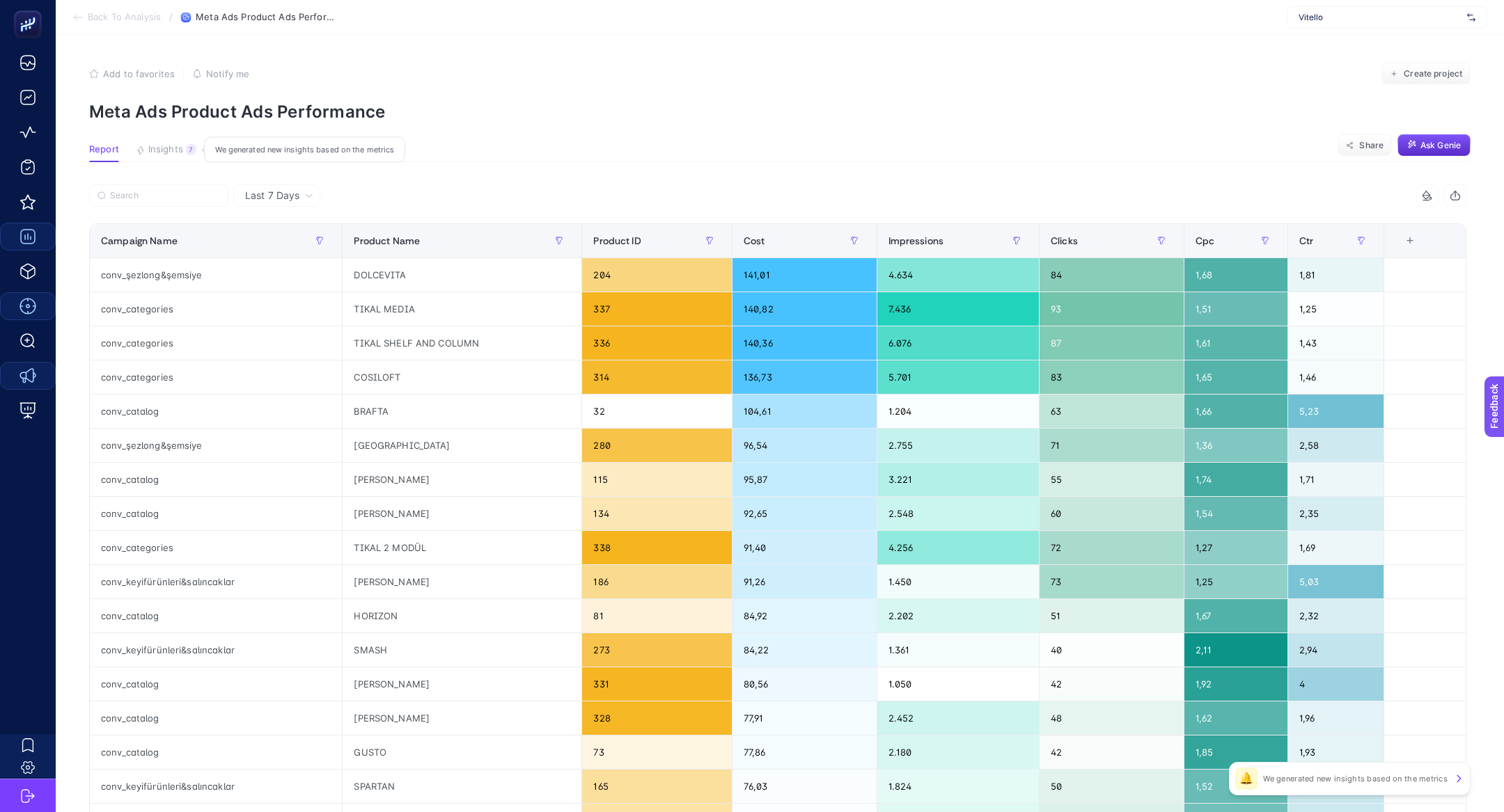
click at [181, 152] on span "Insights" at bounding box center [166, 149] width 35 height 11
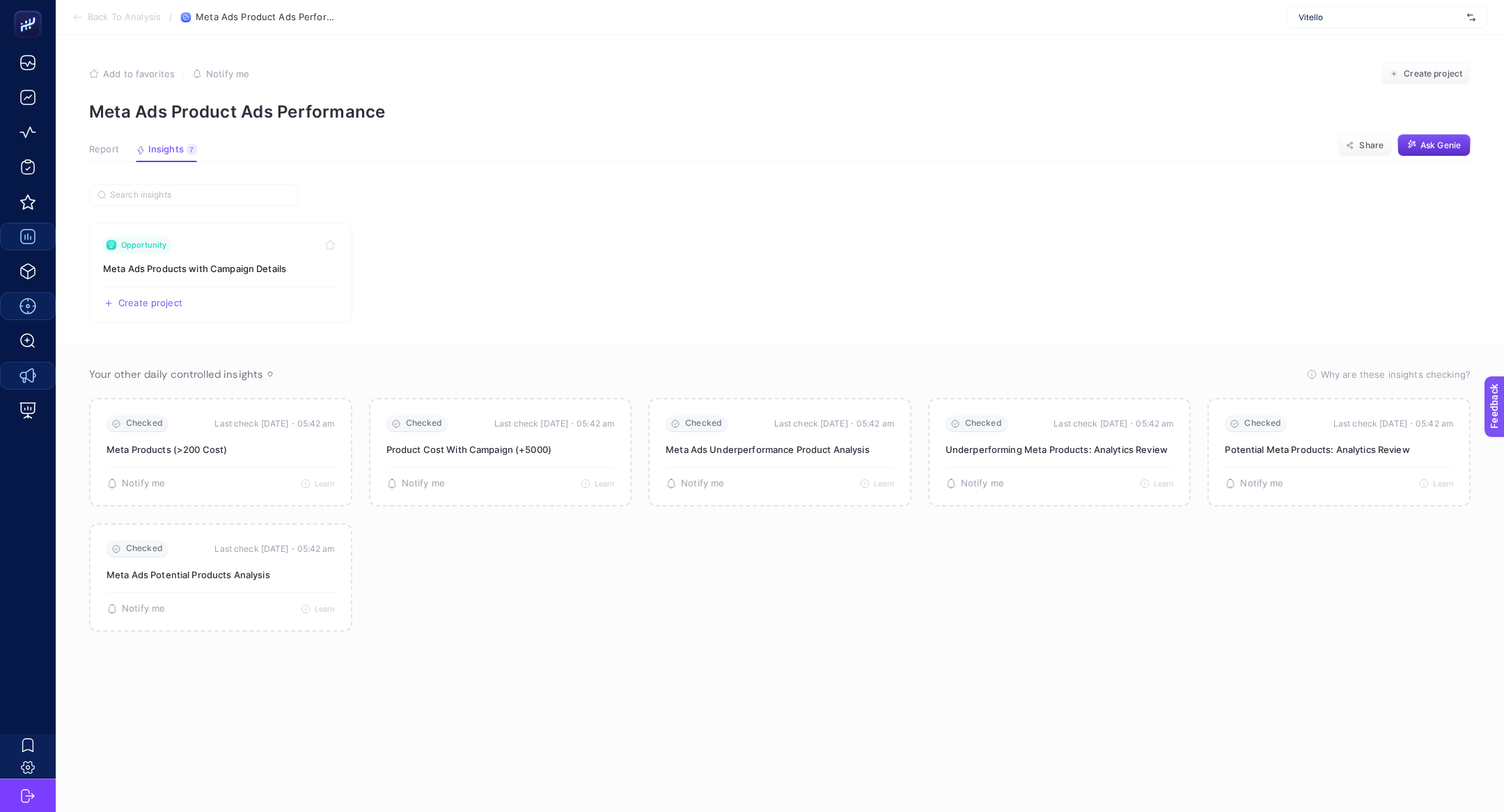
click at [102, 160] on button "Report" at bounding box center [103, 152] width 30 height 18
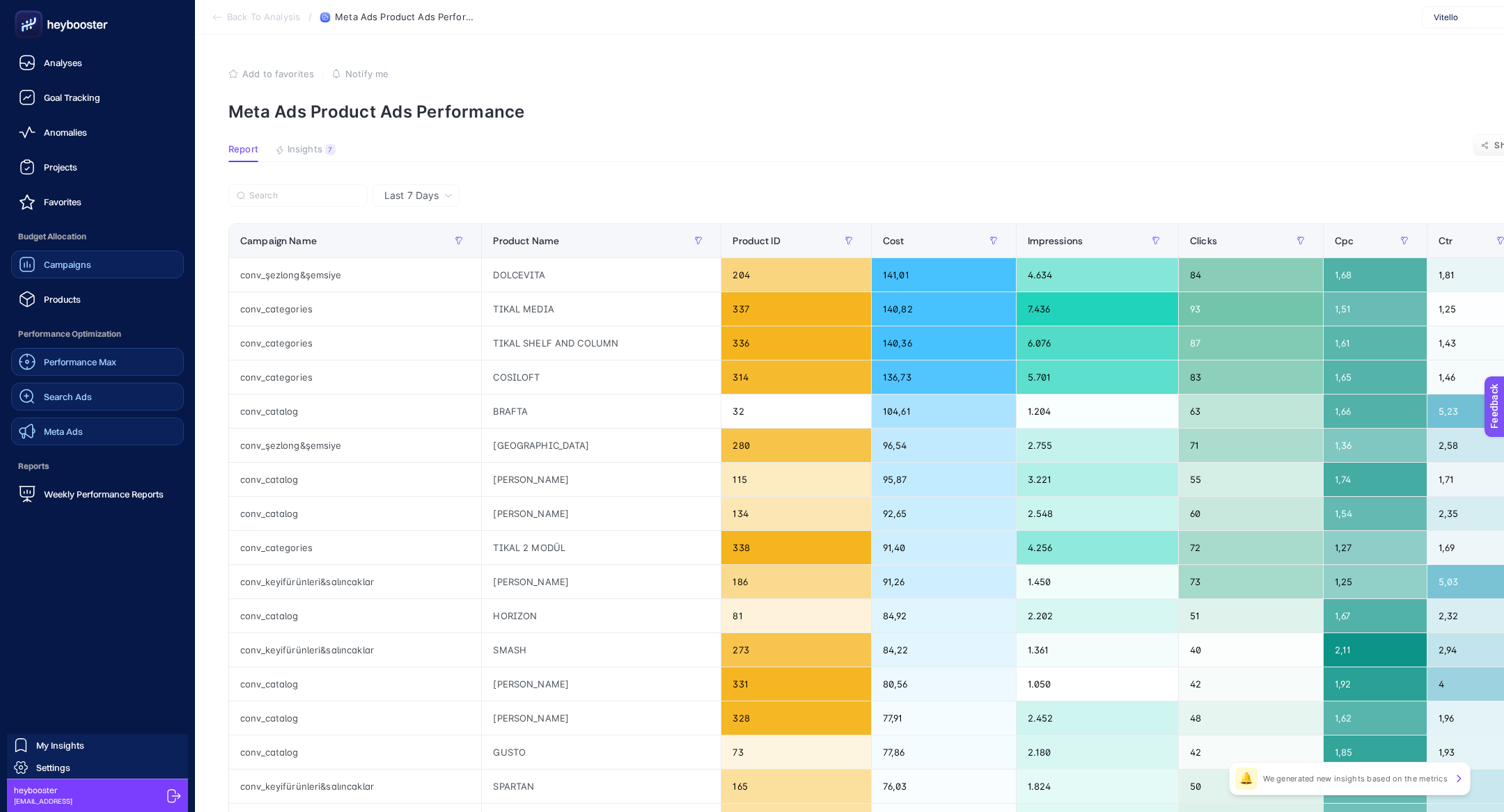
click at [85, 399] on span "Search Ads" at bounding box center [68, 396] width 48 height 11
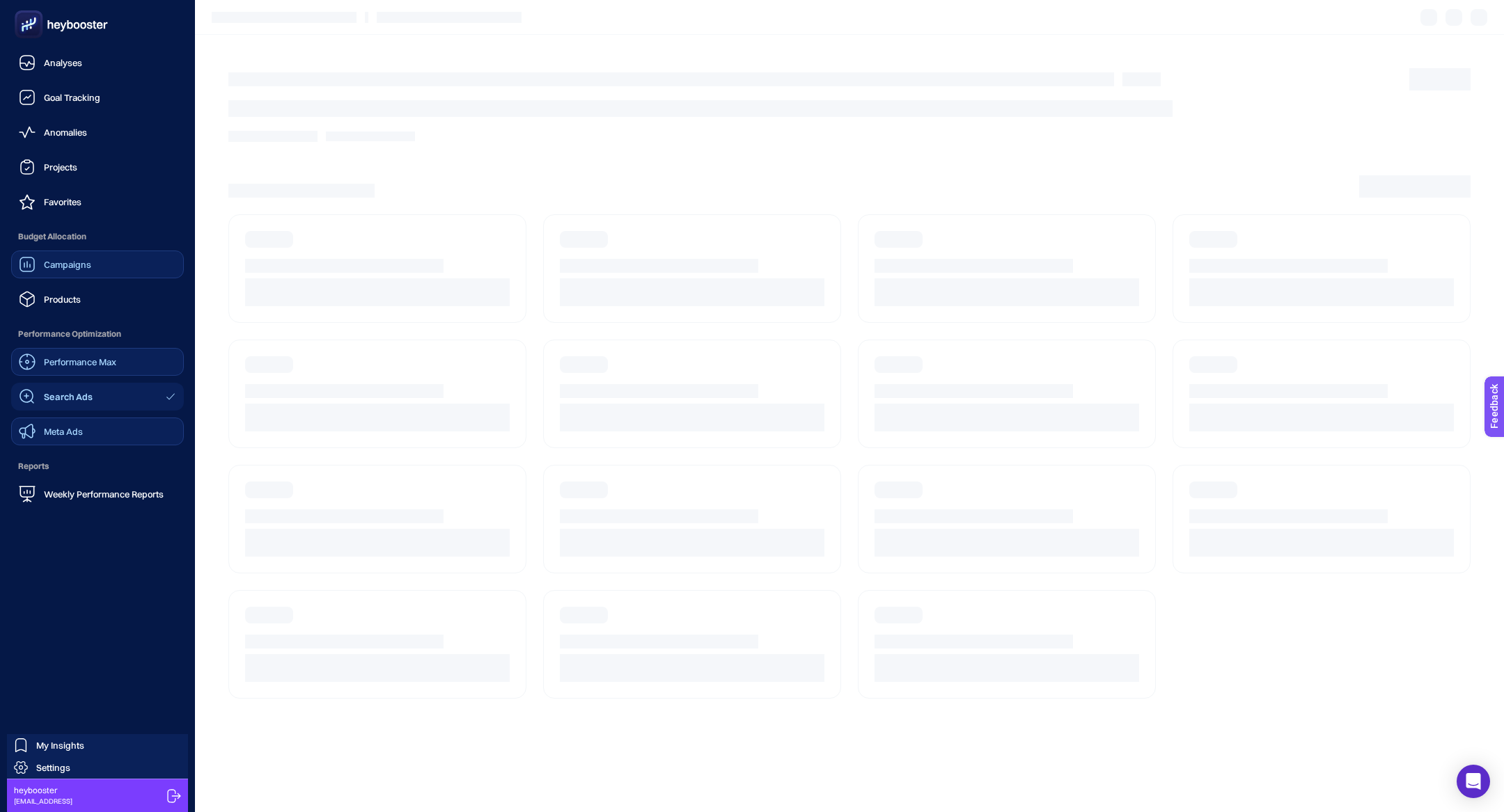
click at [100, 438] on link "Meta Ads" at bounding box center [97, 431] width 173 height 28
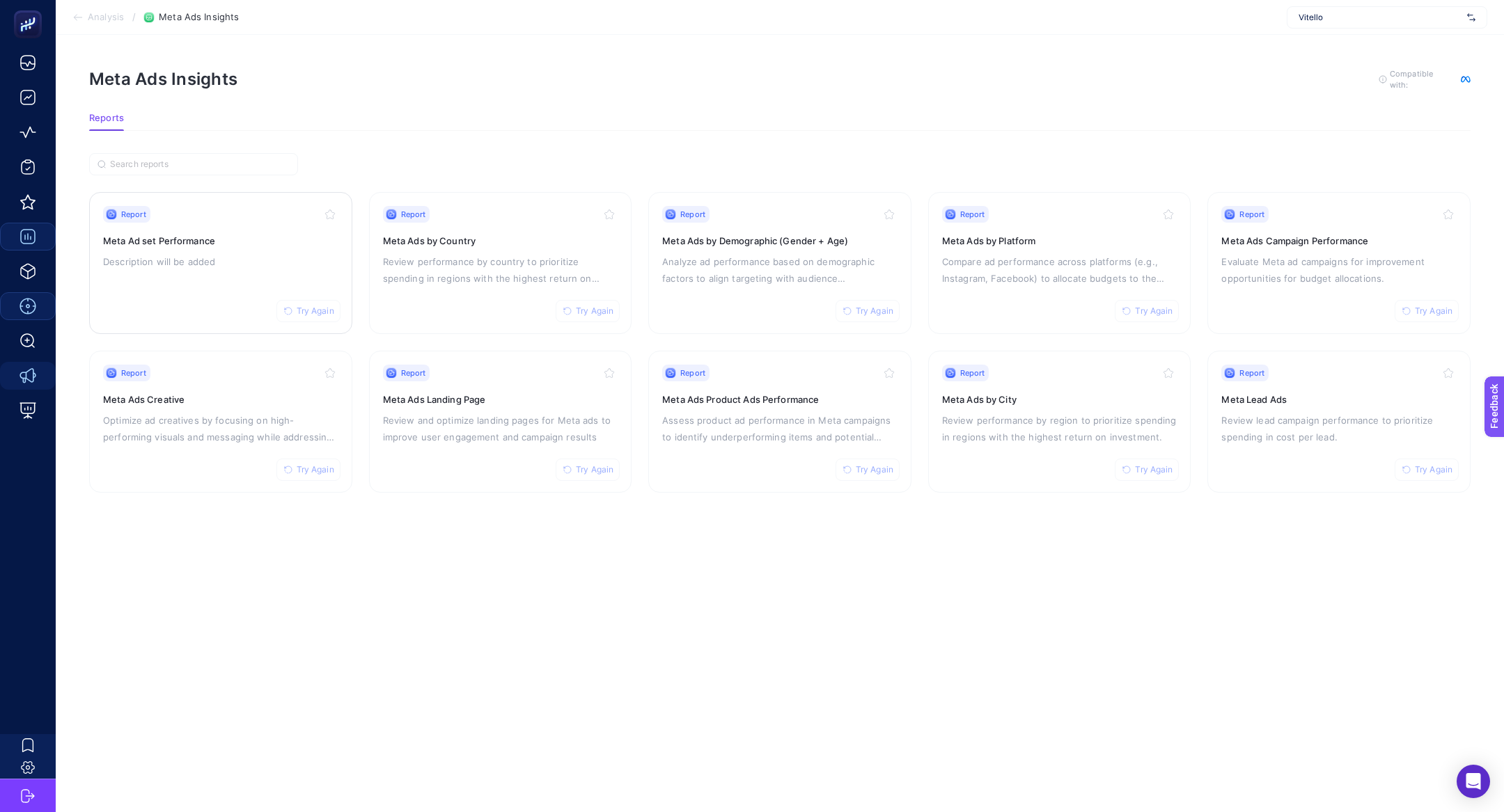
click at [206, 261] on p "Description will be added" at bounding box center [221, 262] width 236 height 17
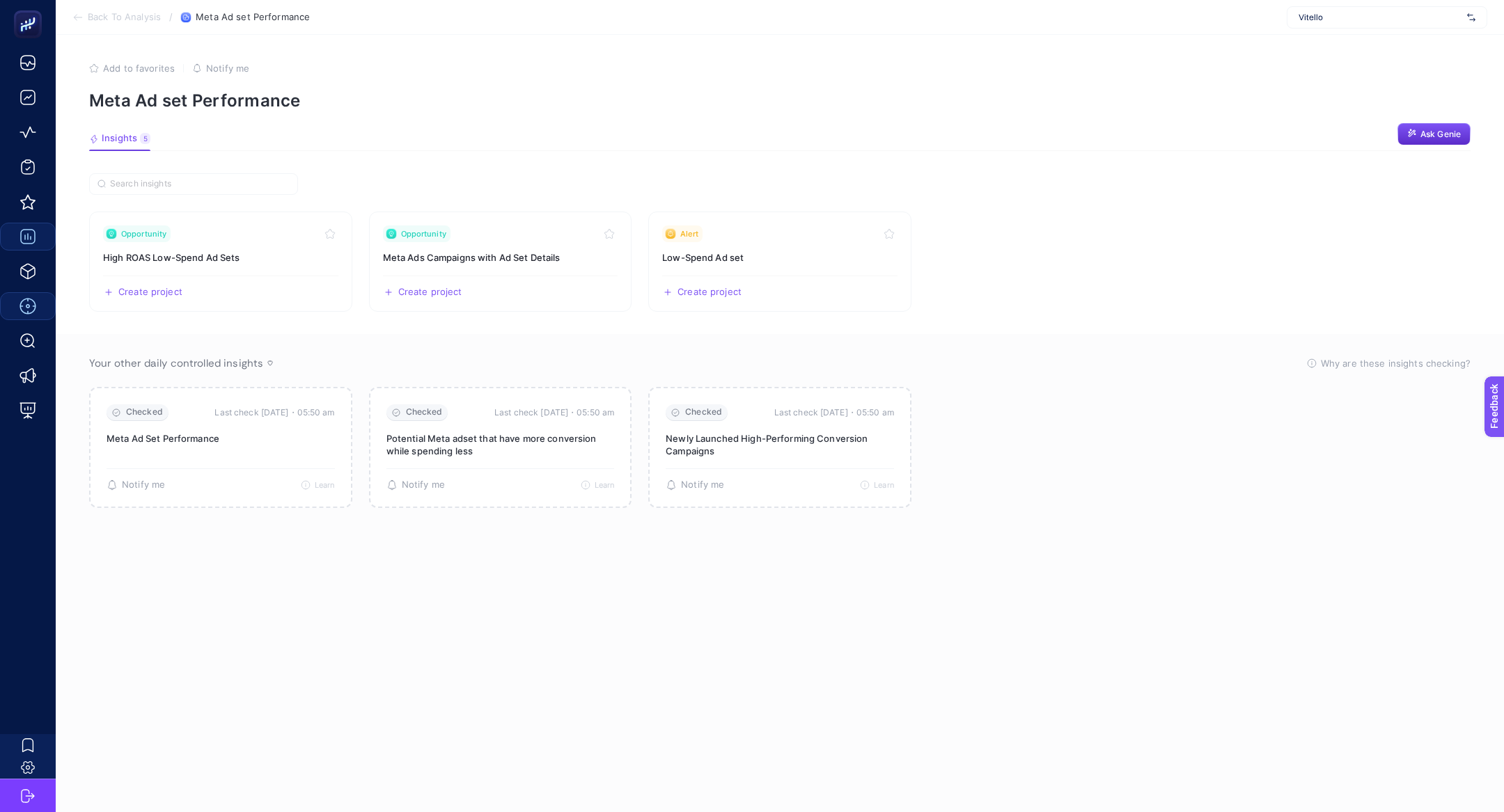
click at [122, 12] on span "Back To Analysis" at bounding box center [124, 17] width 73 height 11
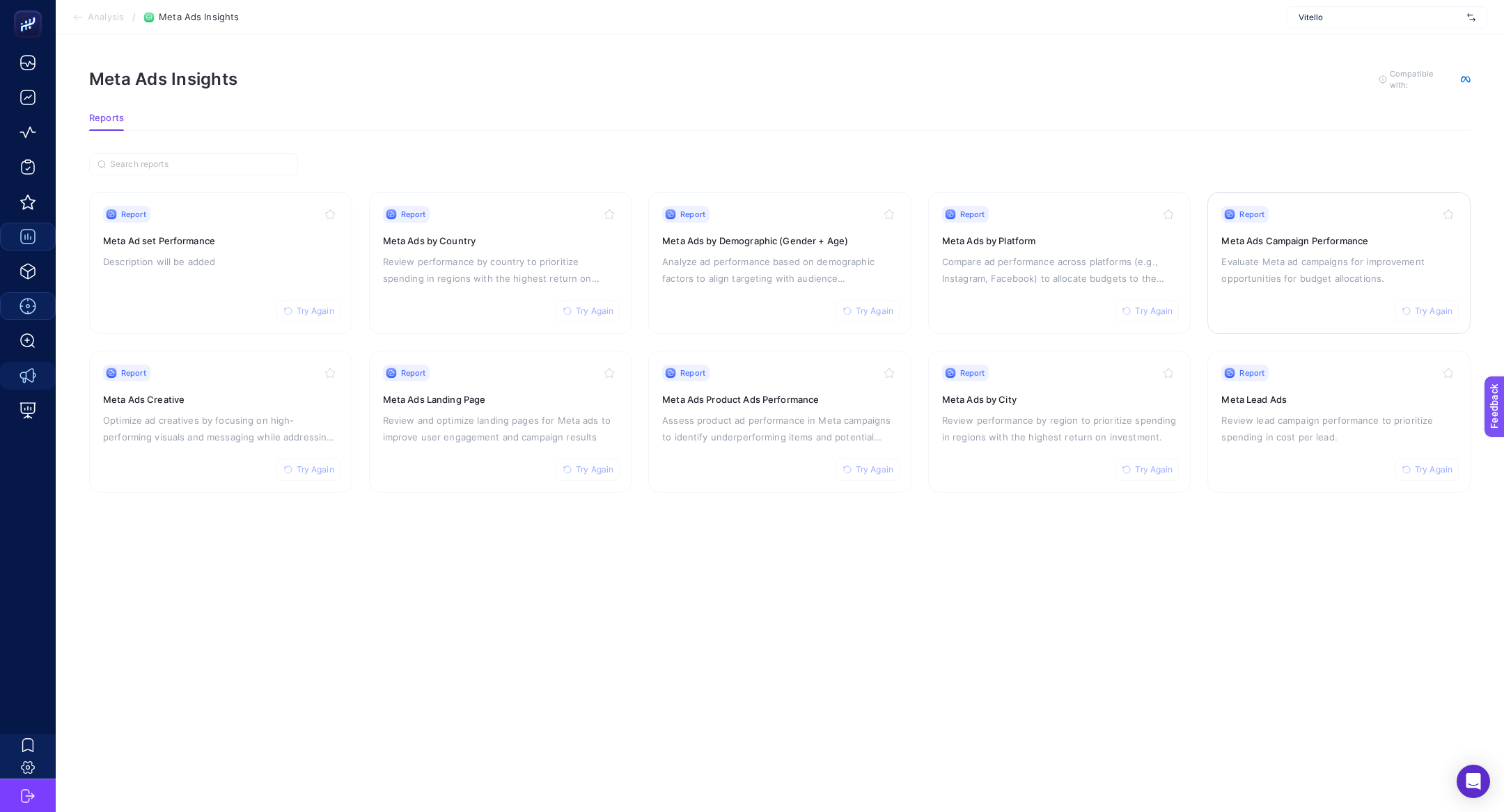
click at [1333, 214] on div "Report Try Again" at bounding box center [1339, 214] width 236 height 17
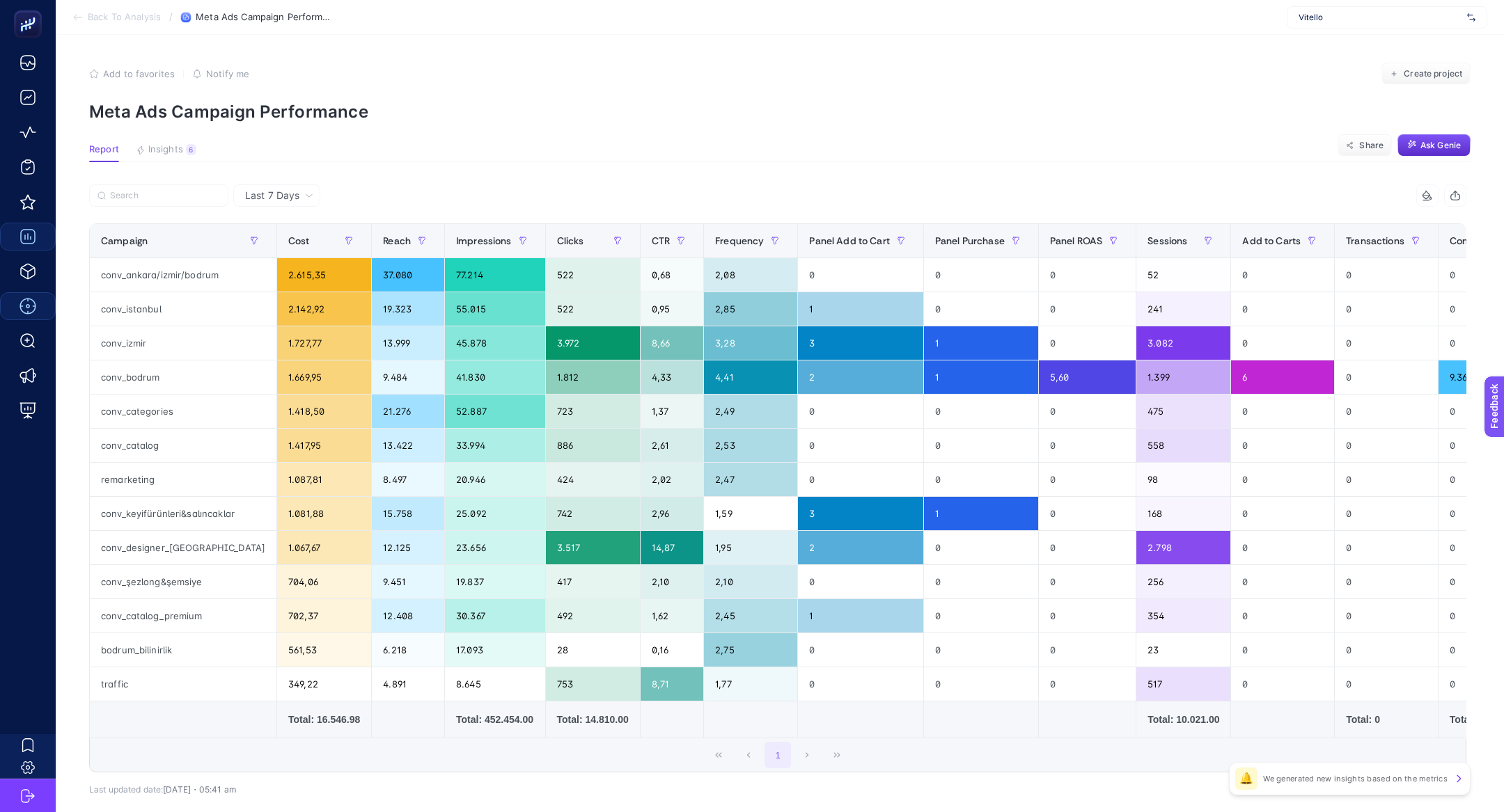
click at [209, 146] on section "Report Insights 6 We generated new insights based on the metrics Share Ask Genie" at bounding box center [779, 152] width 1381 height 18
click at [175, 146] on span "Insights" at bounding box center [166, 149] width 35 height 11
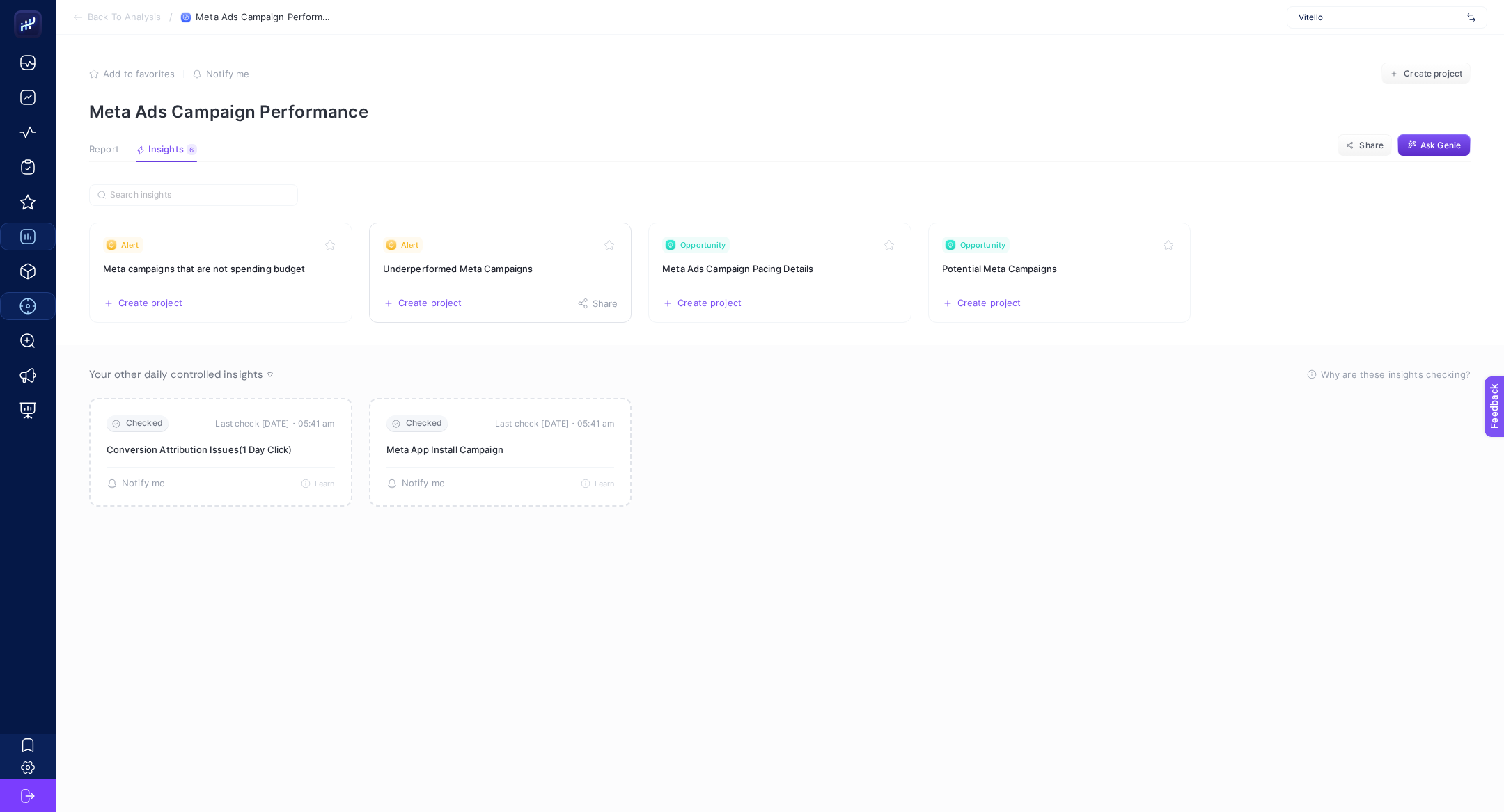
click at [502, 251] on div "Alert" at bounding box center [501, 245] width 236 height 17
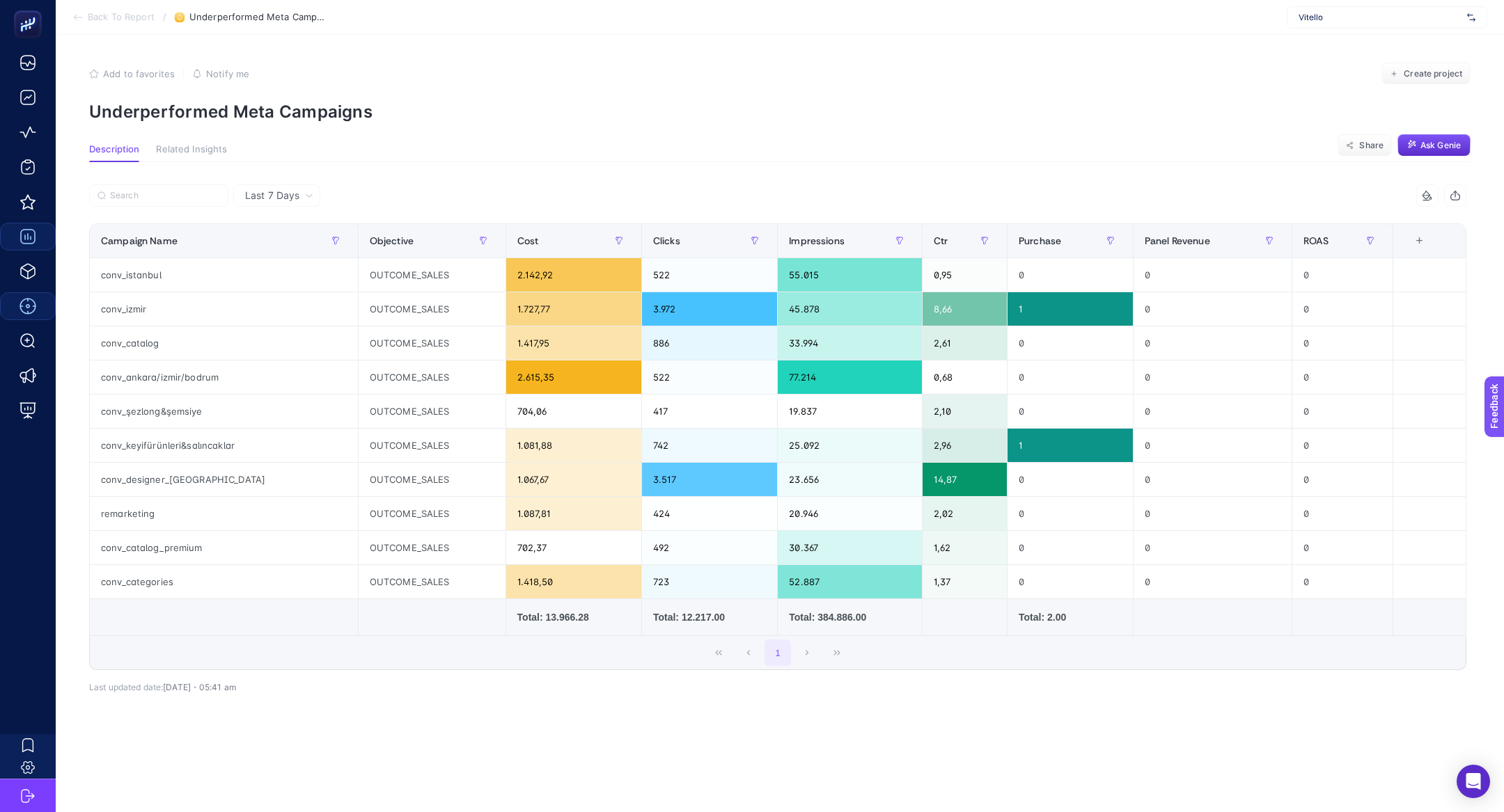
click at [222, 132] on article "Add to favorites false Notify me Create project Underperformed Meta Campaigns D…" at bounding box center [780, 423] width 1448 height 777
click at [223, 113] on p "Underperformed Meta Campaigns" at bounding box center [779, 112] width 1381 height 20
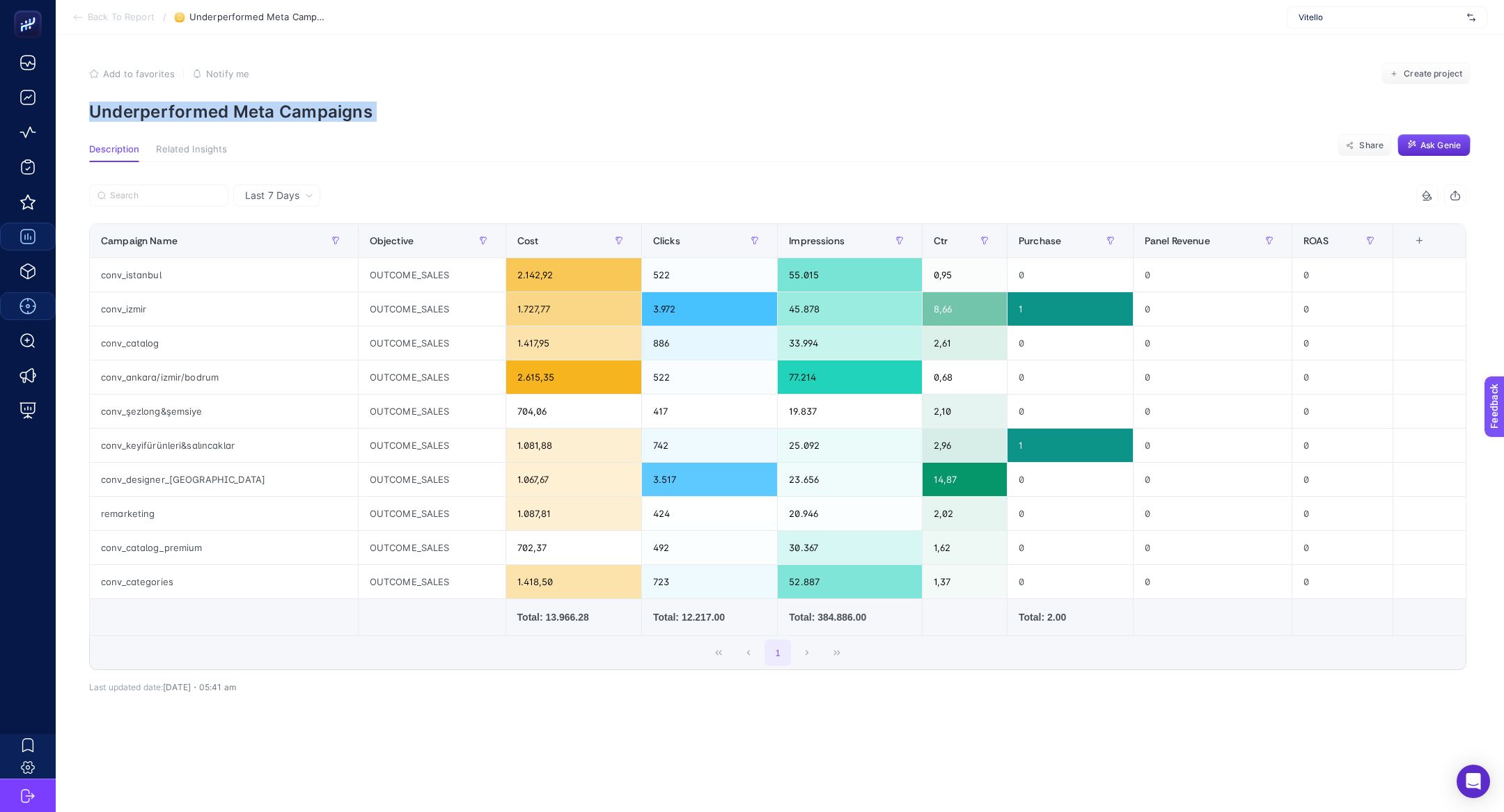
click at [223, 113] on p "Underperformed Meta Campaigns" at bounding box center [779, 112] width 1381 height 20
copy article "Underperformed Meta Campaigns"
click at [262, 111] on p "Underperformed Meta Campaigns" at bounding box center [779, 112] width 1381 height 20
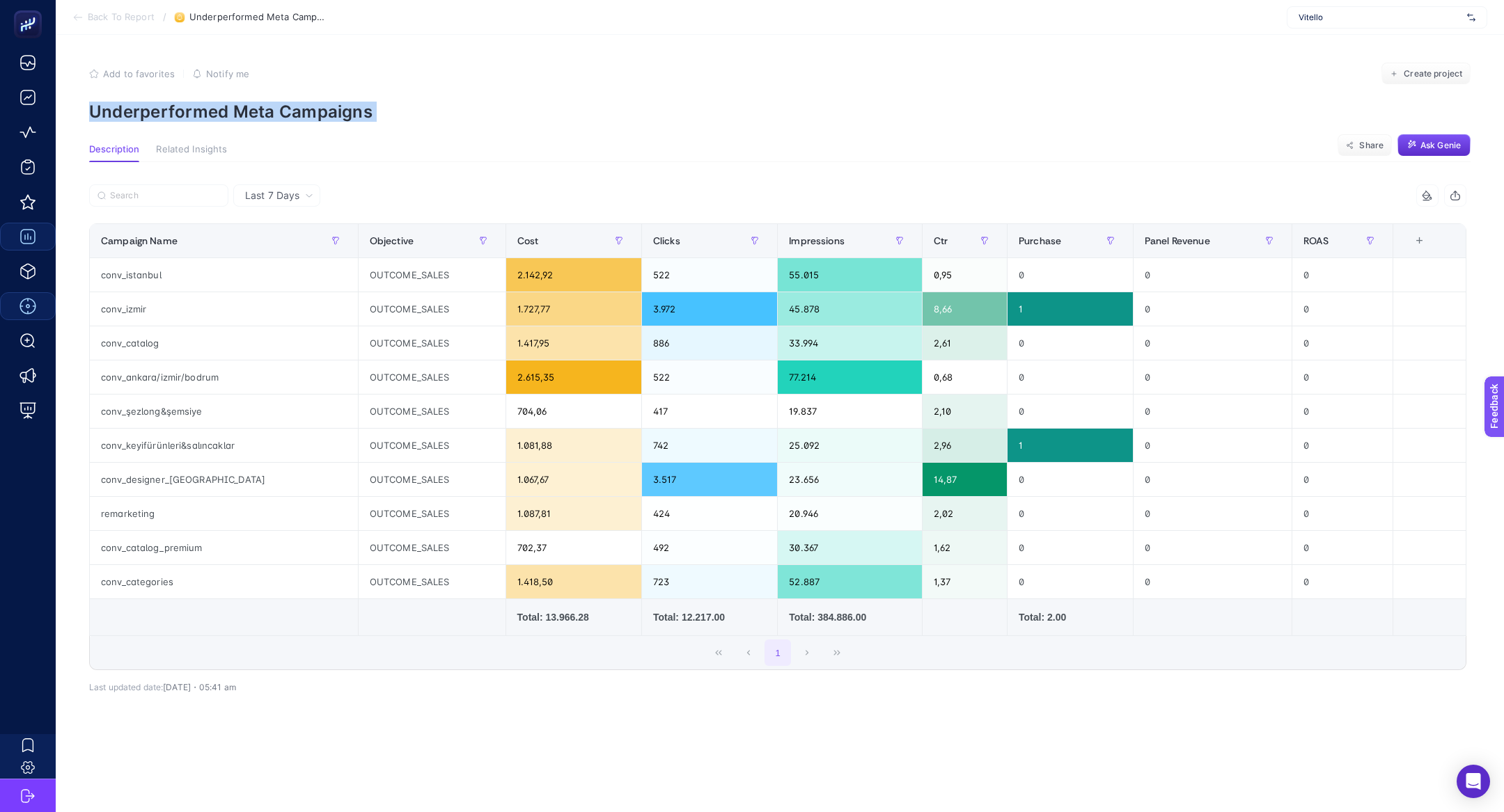
click at [262, 111] on p "Underperformed Meta Campaigns" at bounding box center [779, 112] width 1381 height 20
copy article "Underperformed Meta Campaigns"
click at [1362, 26] on div "Vitello" at bounding box center [1386, 17] width 200 height 22
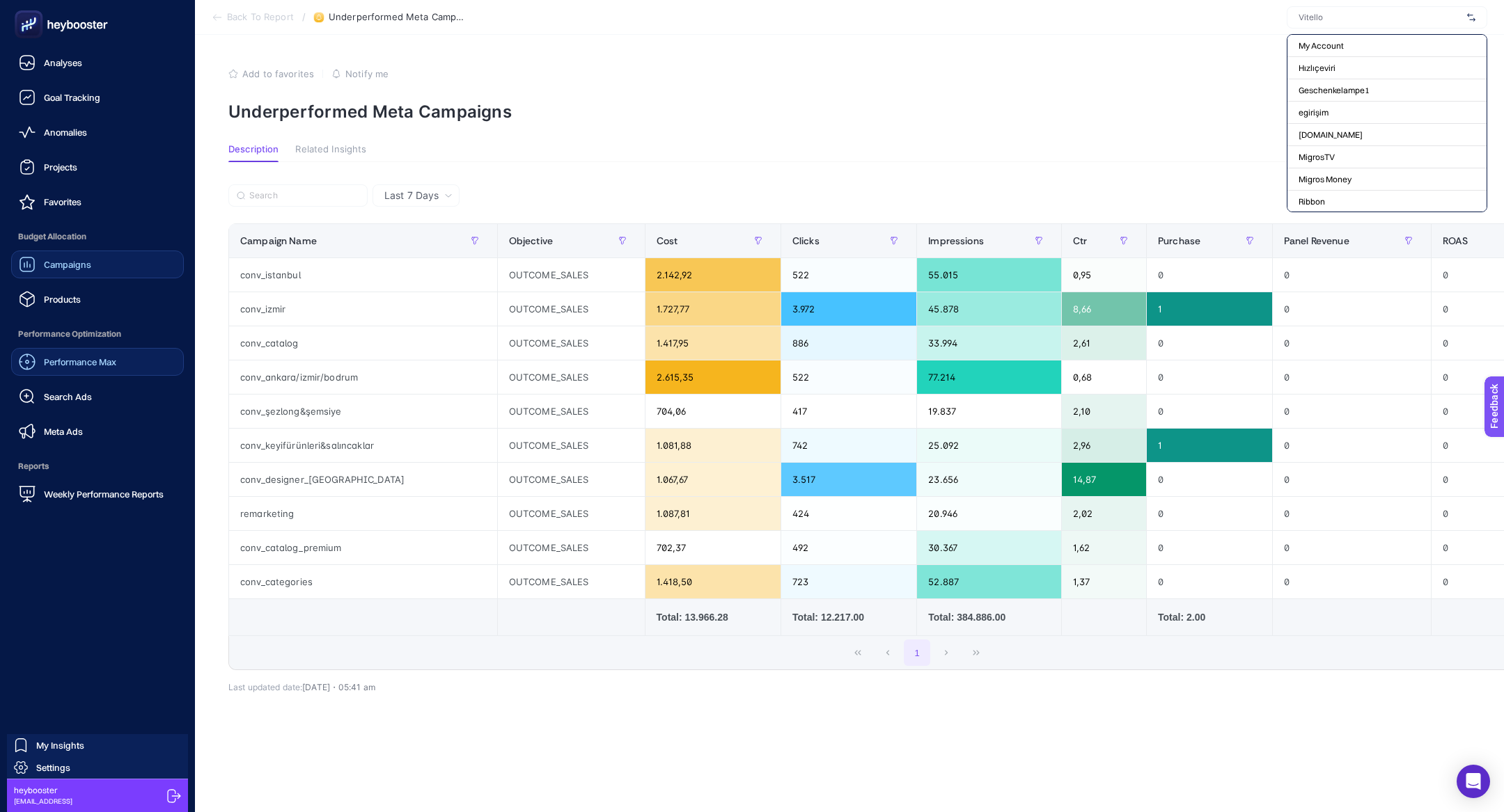
click at [58, 269] on span "Campaigns" at bounding box center [68, 264] width 48 height 11
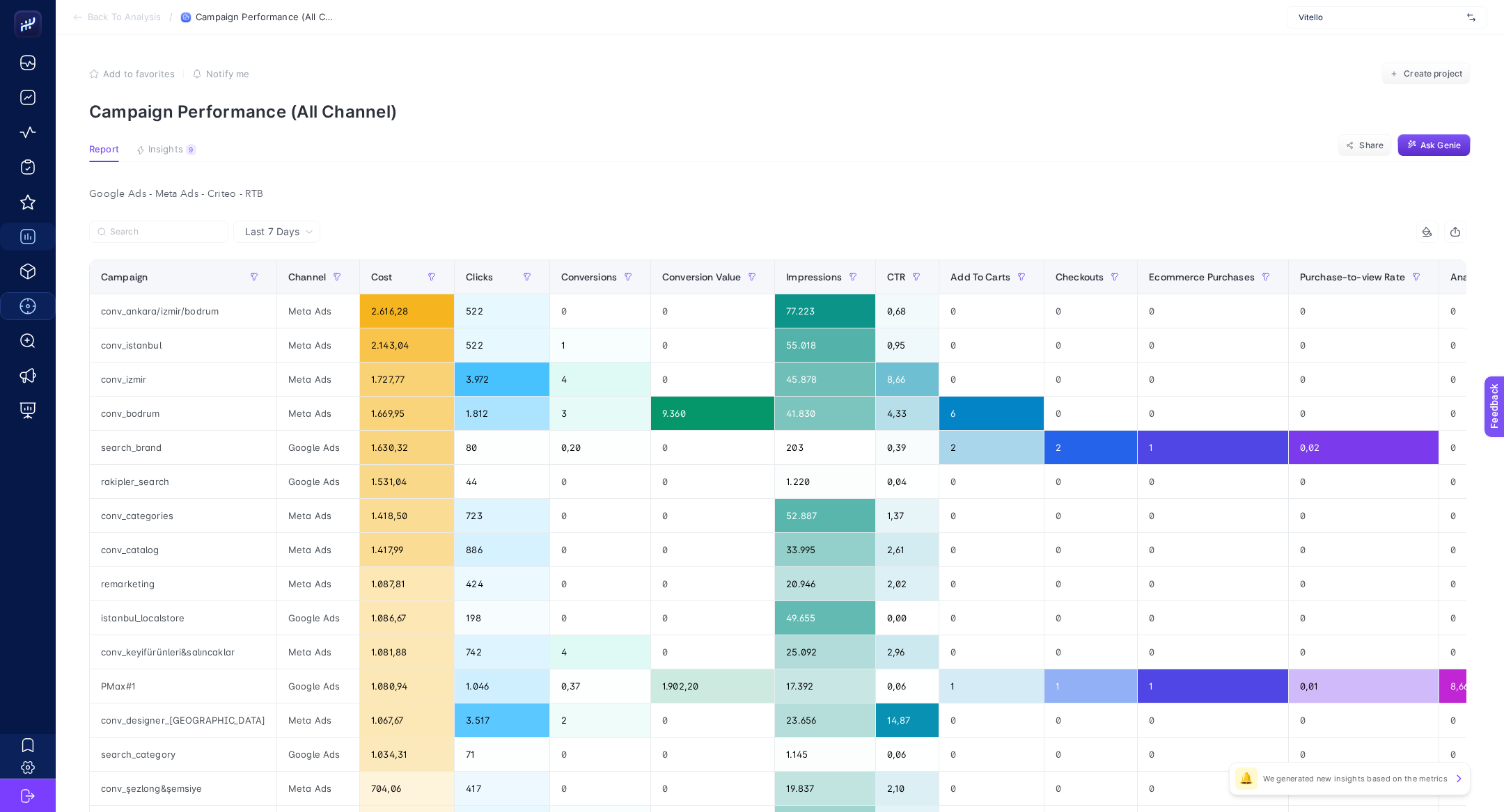
click at [1355, 17] on span "Vitello" at bounding box center [1379, 17] width 163 height 11
type input "misi"
click at [1383, 85] on span "https://www.misirli1951.com" at bounding box center [1341, 90] width 85 height 11
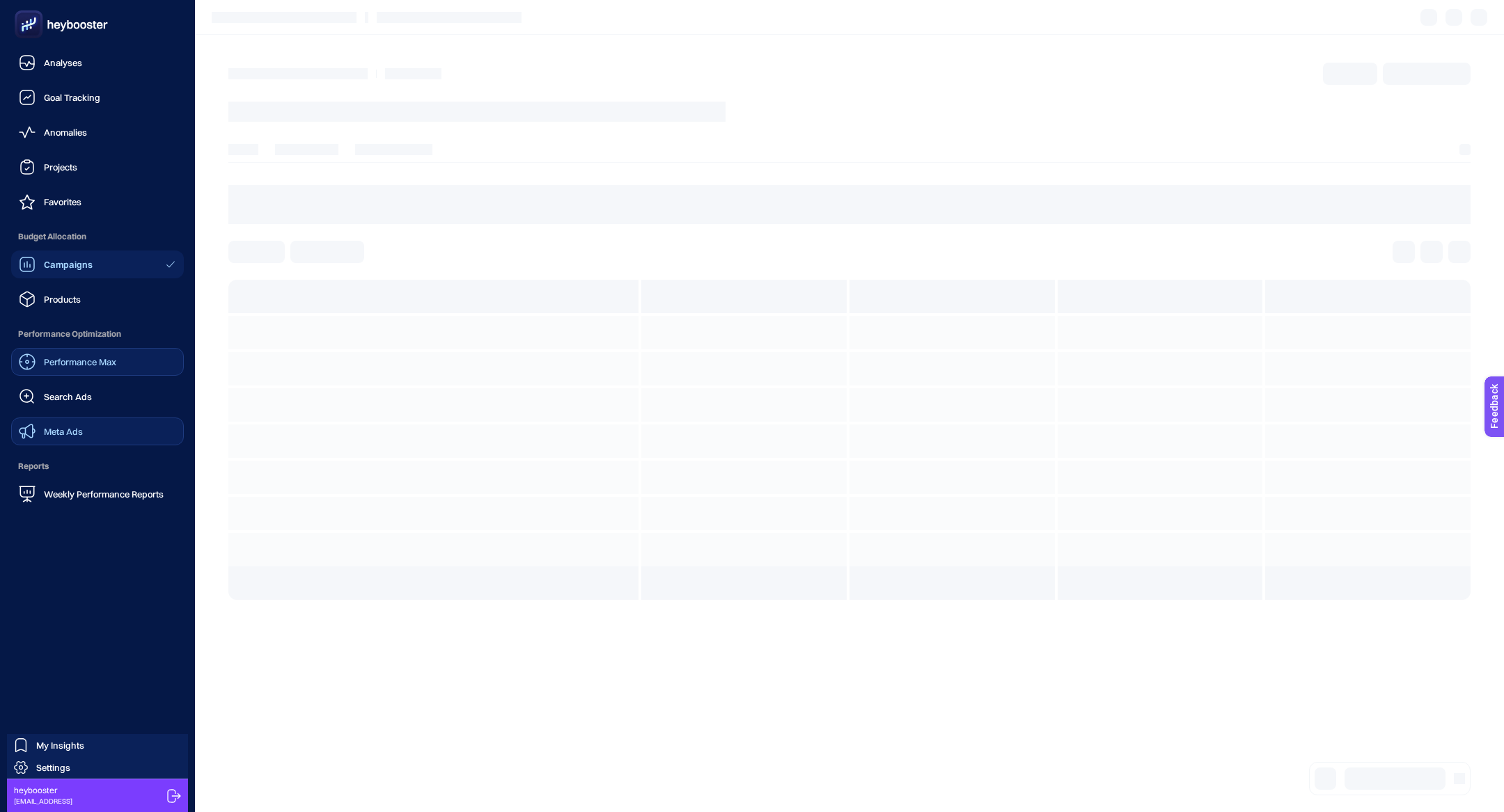
click at [100, 422] on link "Meta Ads" at bounding box center [97, 431] width 173 height 28
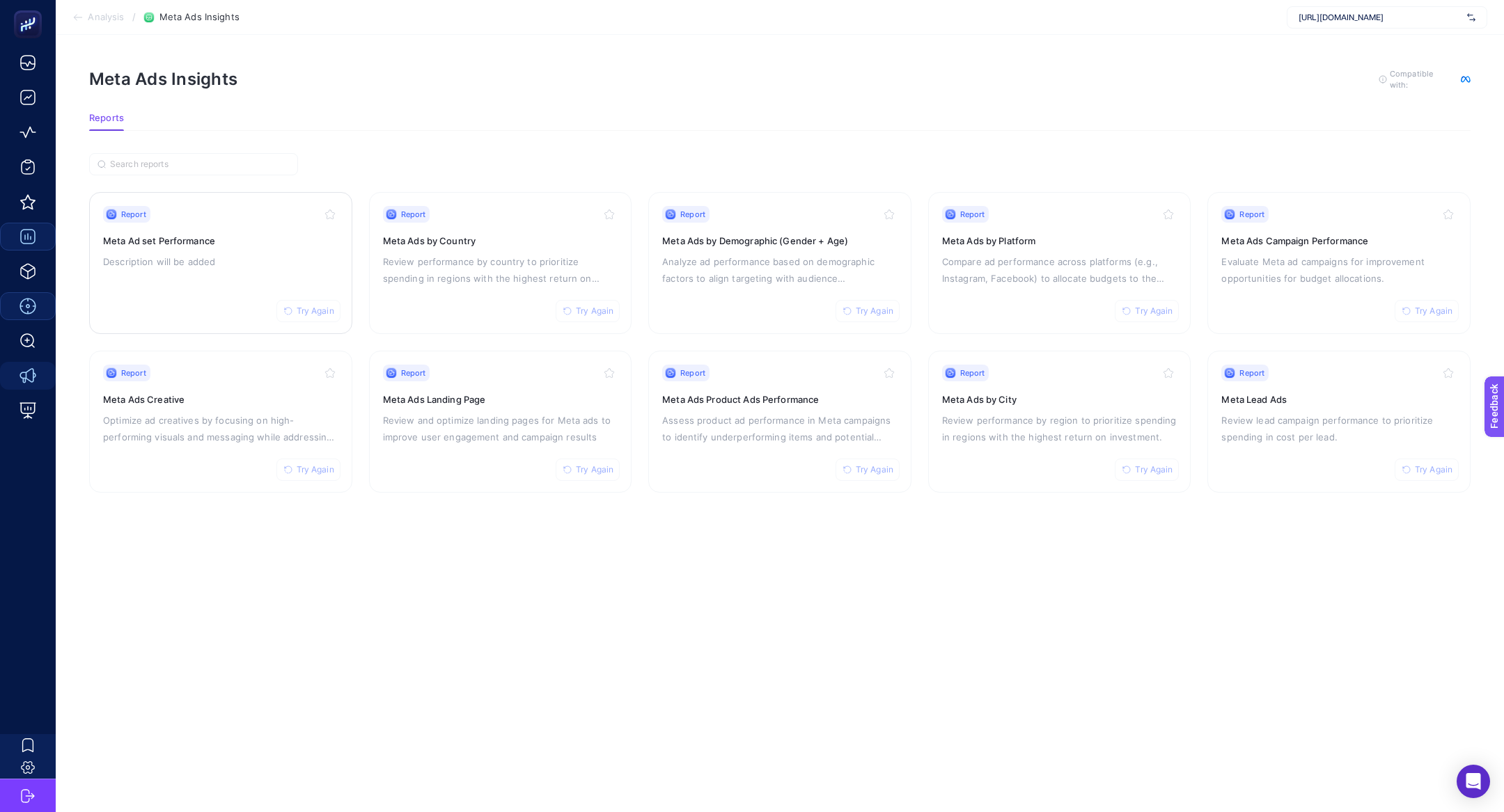
click at [199, 246] on div "Report Try Again Meta Ad set Performance Description will be added" at bounding box center [221, 263] width 236 height 114
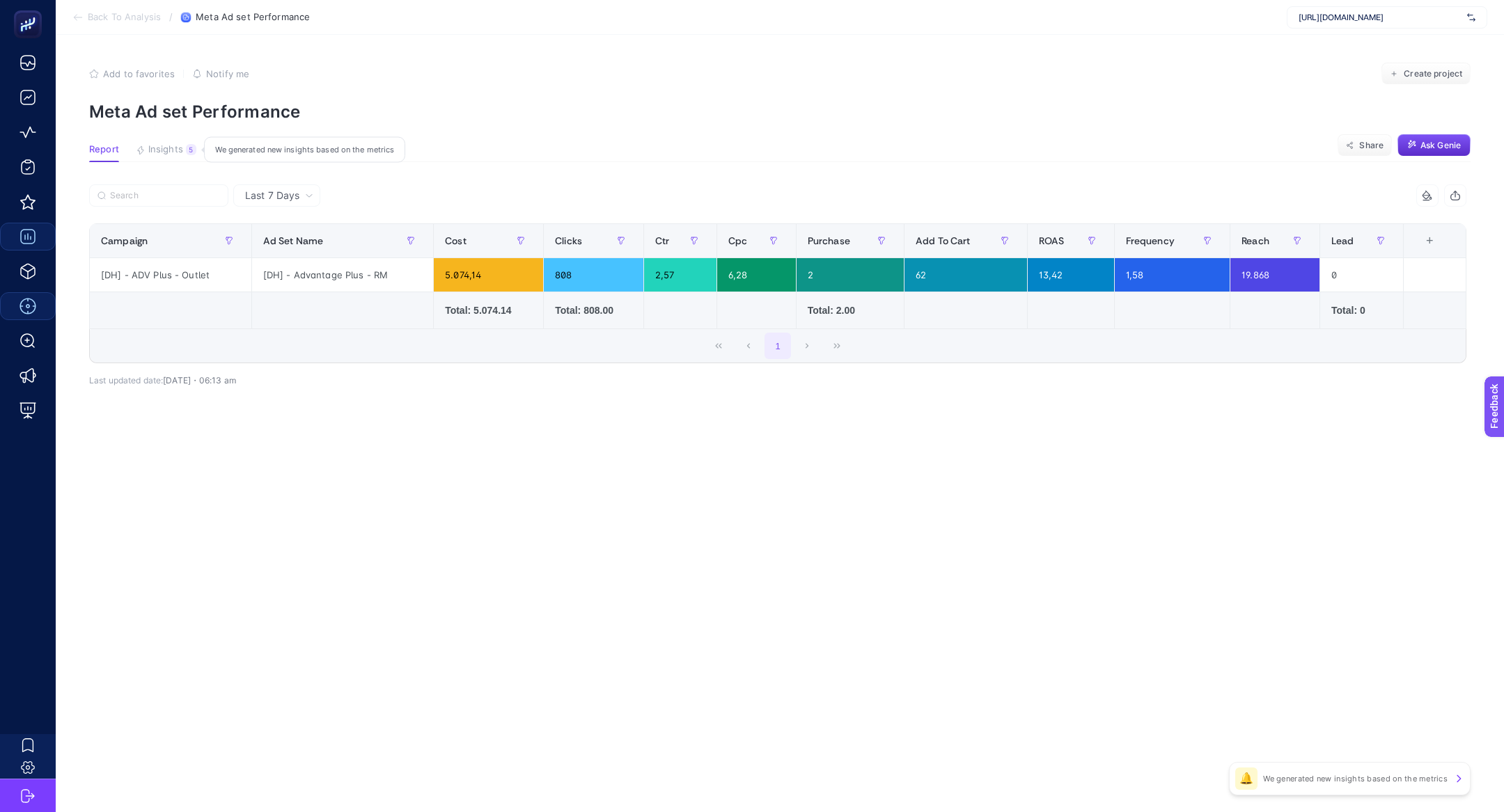
click at [171, 151] on span "Insights" at bounding box center [166, 149] width 35 height 11
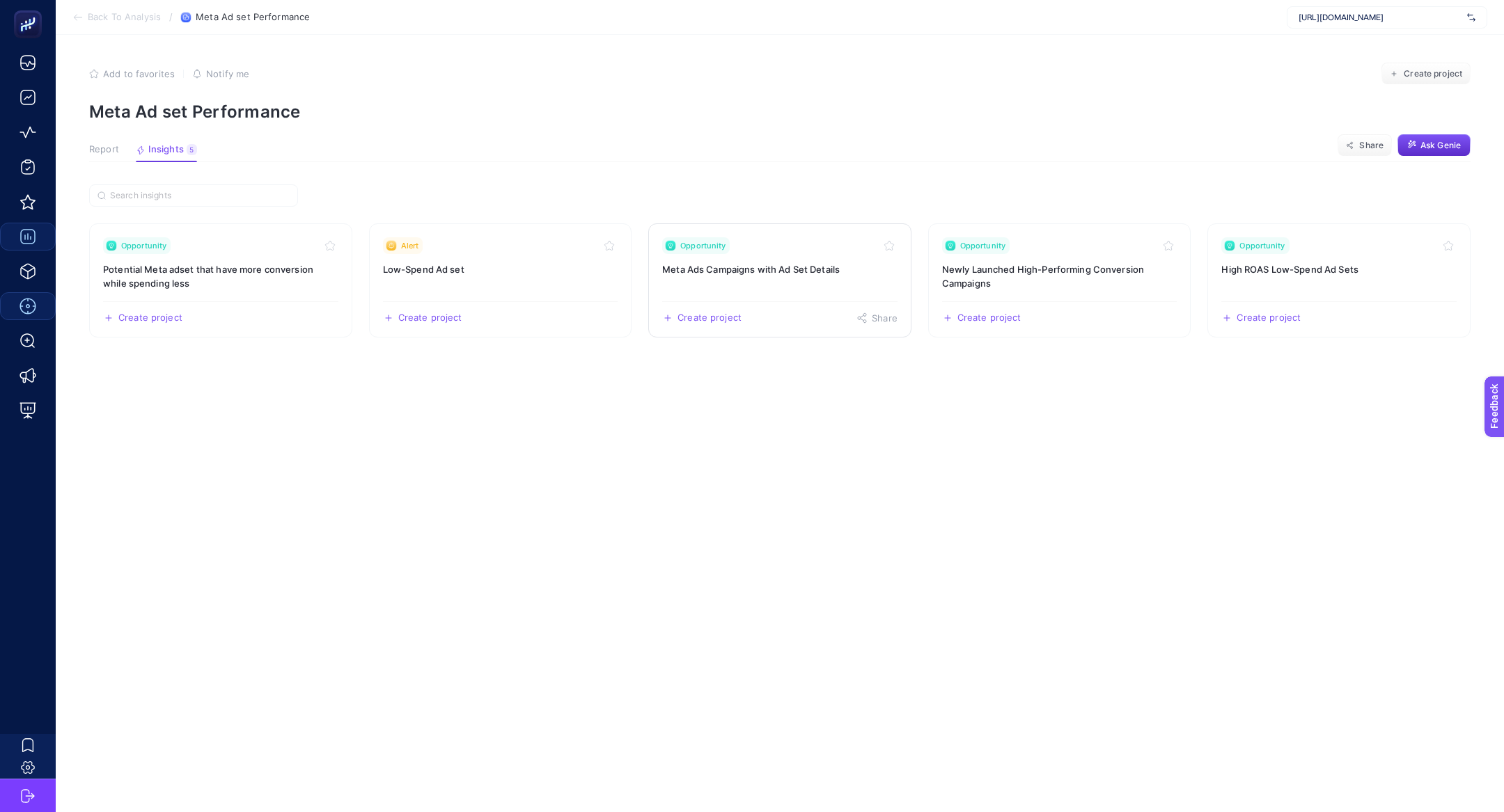
click at [790, 286] on link "Opportunity Meta Ads Campaigns with Ad Set Details Create project Share" at bounding box center [780, 280] width 263 height 114
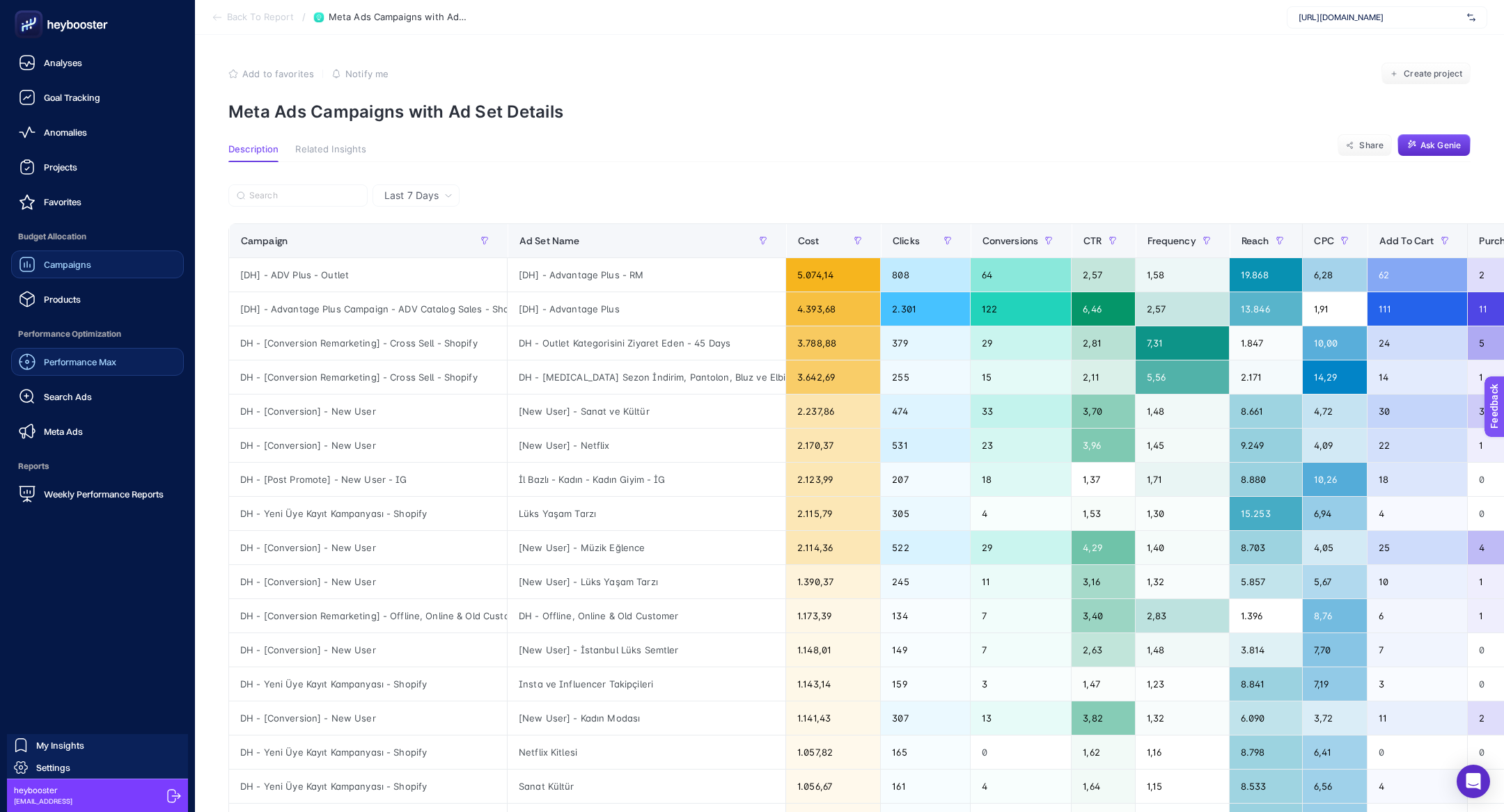
click at [53, 272] on div "Campaigns" at bounding box center [55, 264] width 72 height 17
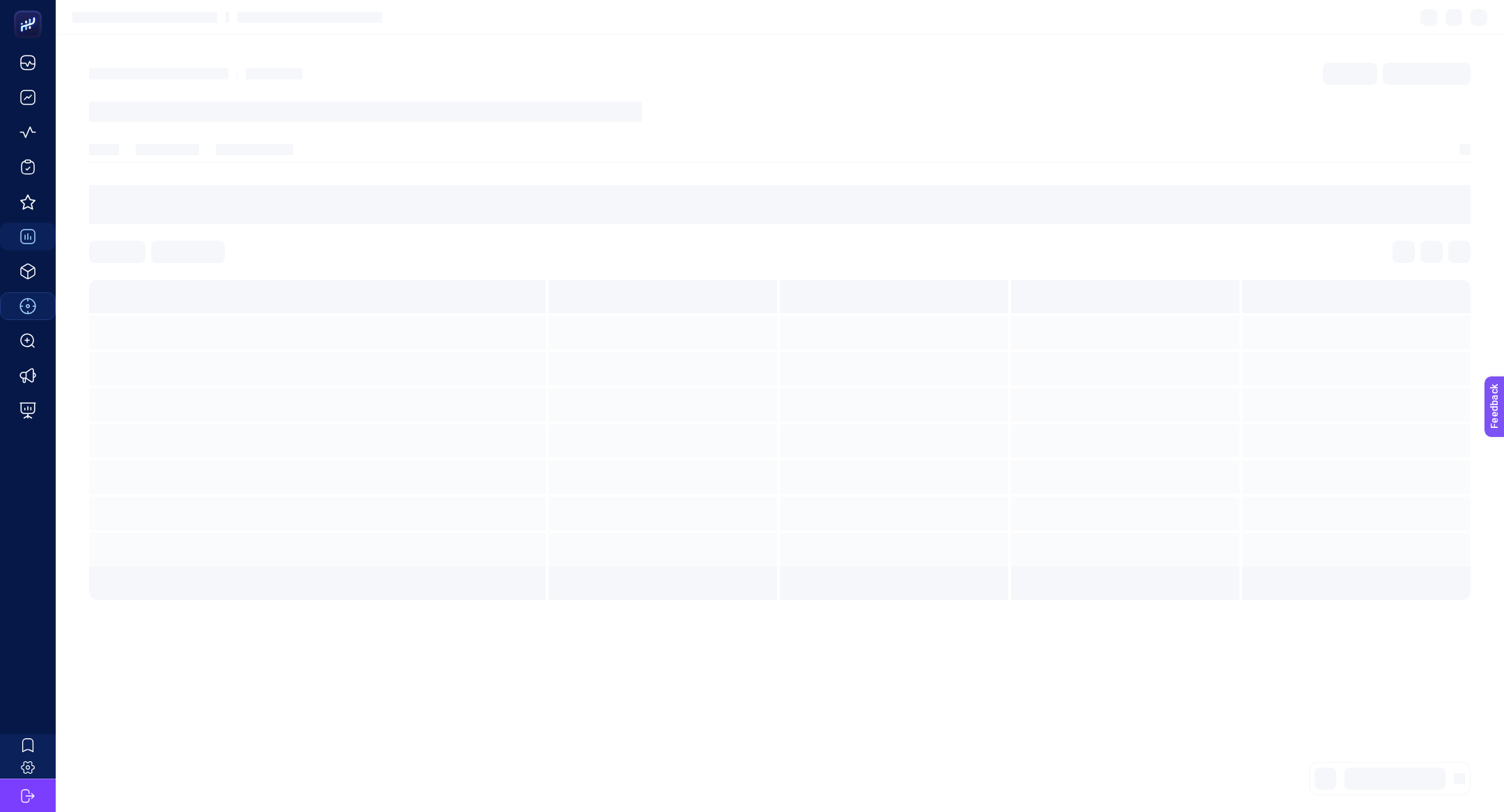
click at [1315, 26] on section at bounding box center [780, 17] width 1448 height 35
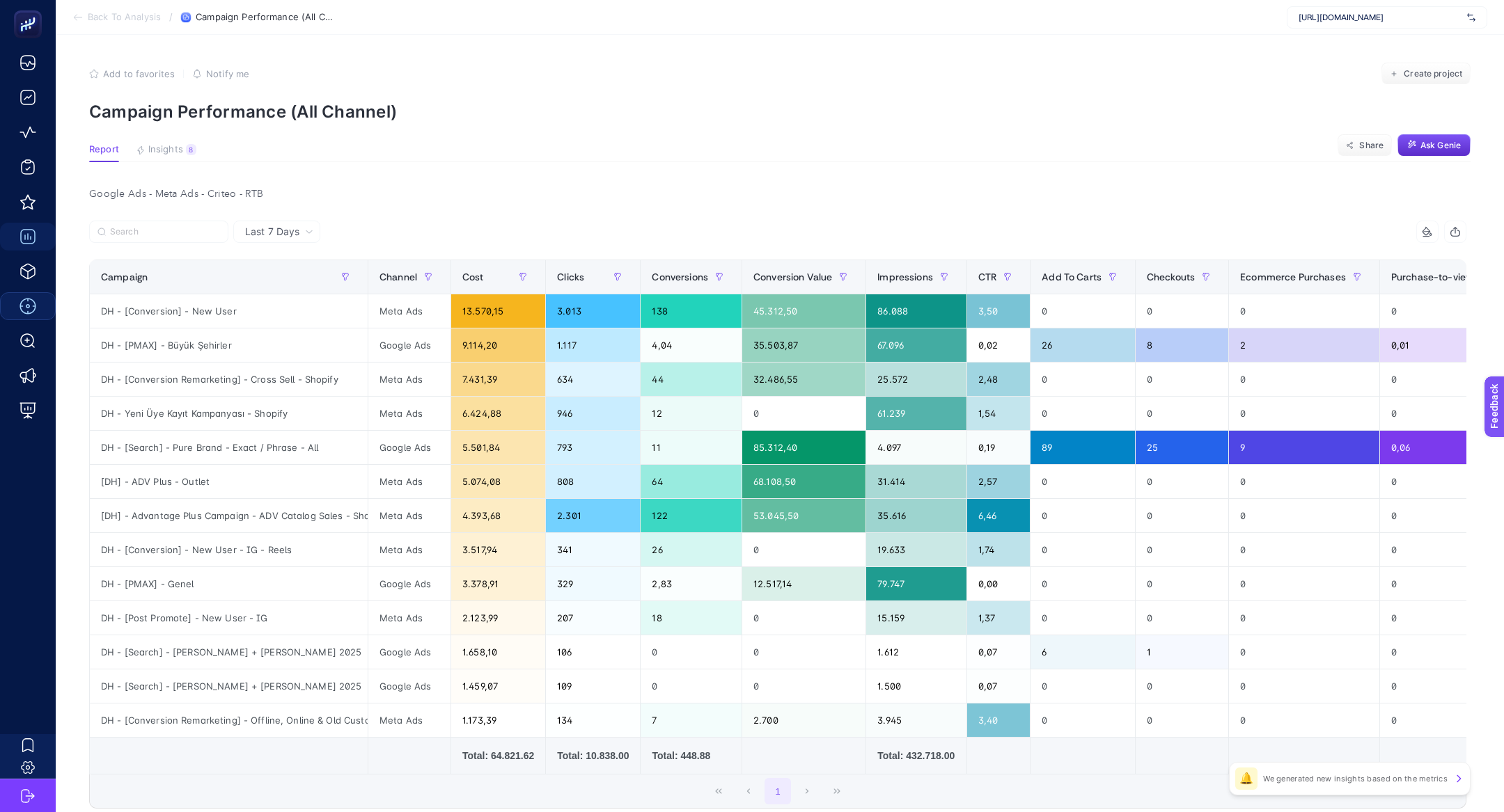
click at [1346, 21] on span "https://www.misirli1951.com" at bounding box center [1379, 17] width 163 height 11
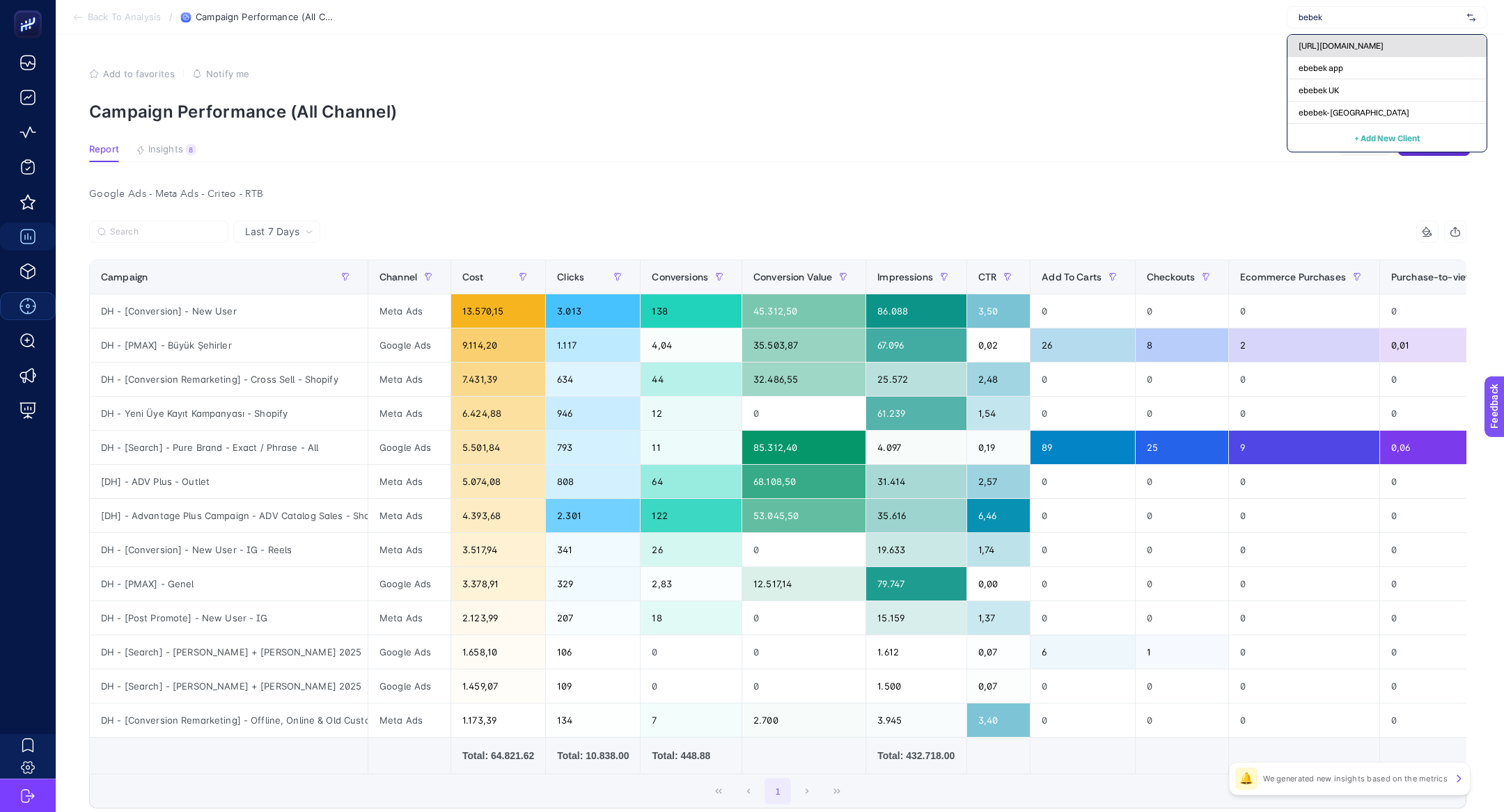
type input "bebek"
click at [1365, 45] on span "[URL][DOMAIN_NAME]" at bounding box center [1341, 46] width 85 height 11
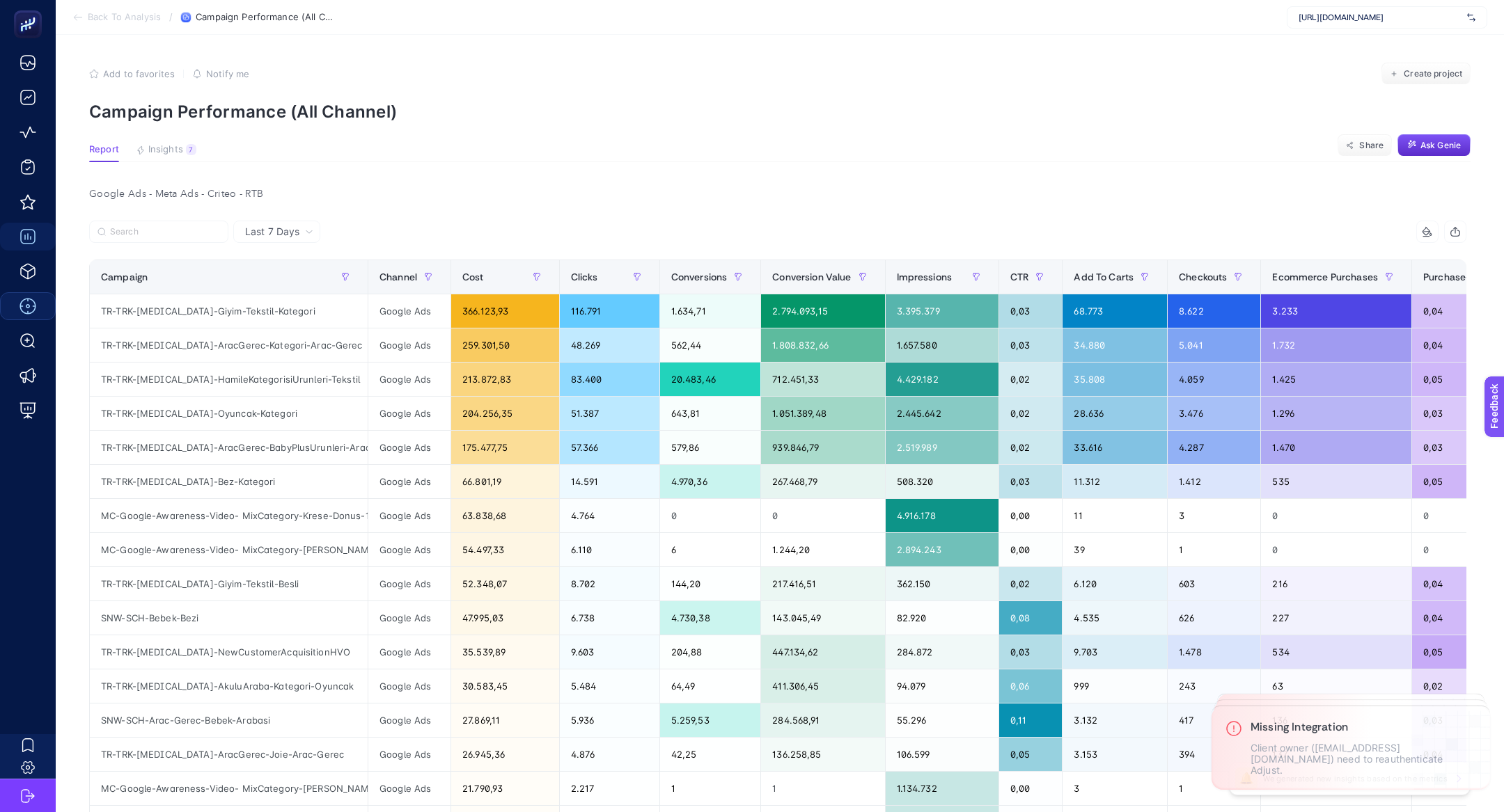
click at [138, 215] on div "Google Ads - Meta Ads - Criteo - RTB Last 7 Days 15 items selected Campaign Cha…" at bounding box center [778, 657] width 1399 height 946
click at [145, 228] on input "Search" at bounding box center [165, 232] width 110 height 10
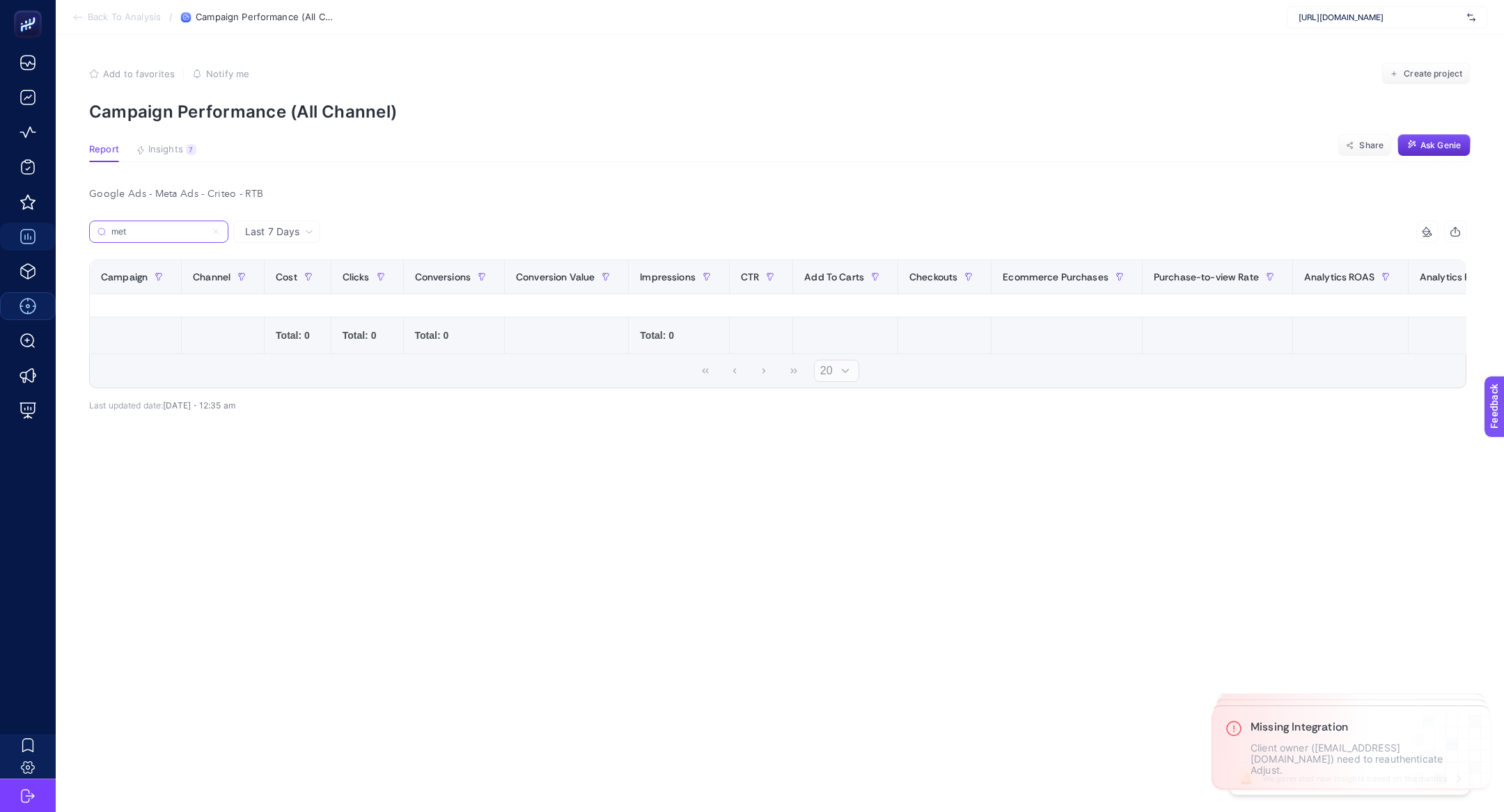
type input "met"
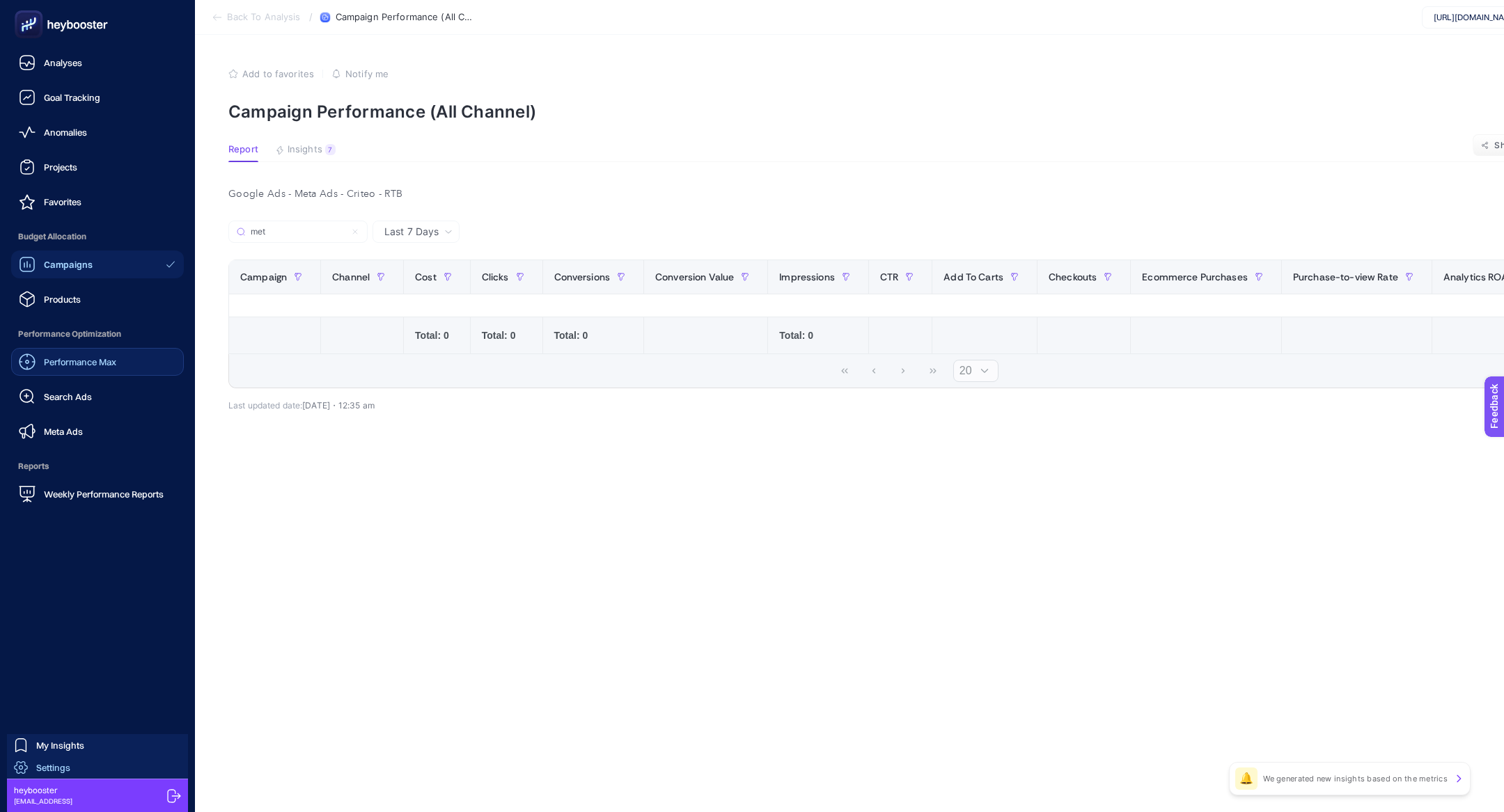
click at [51, 767] on span "Settings" at bounding box center [53, 767] width 34 height 11
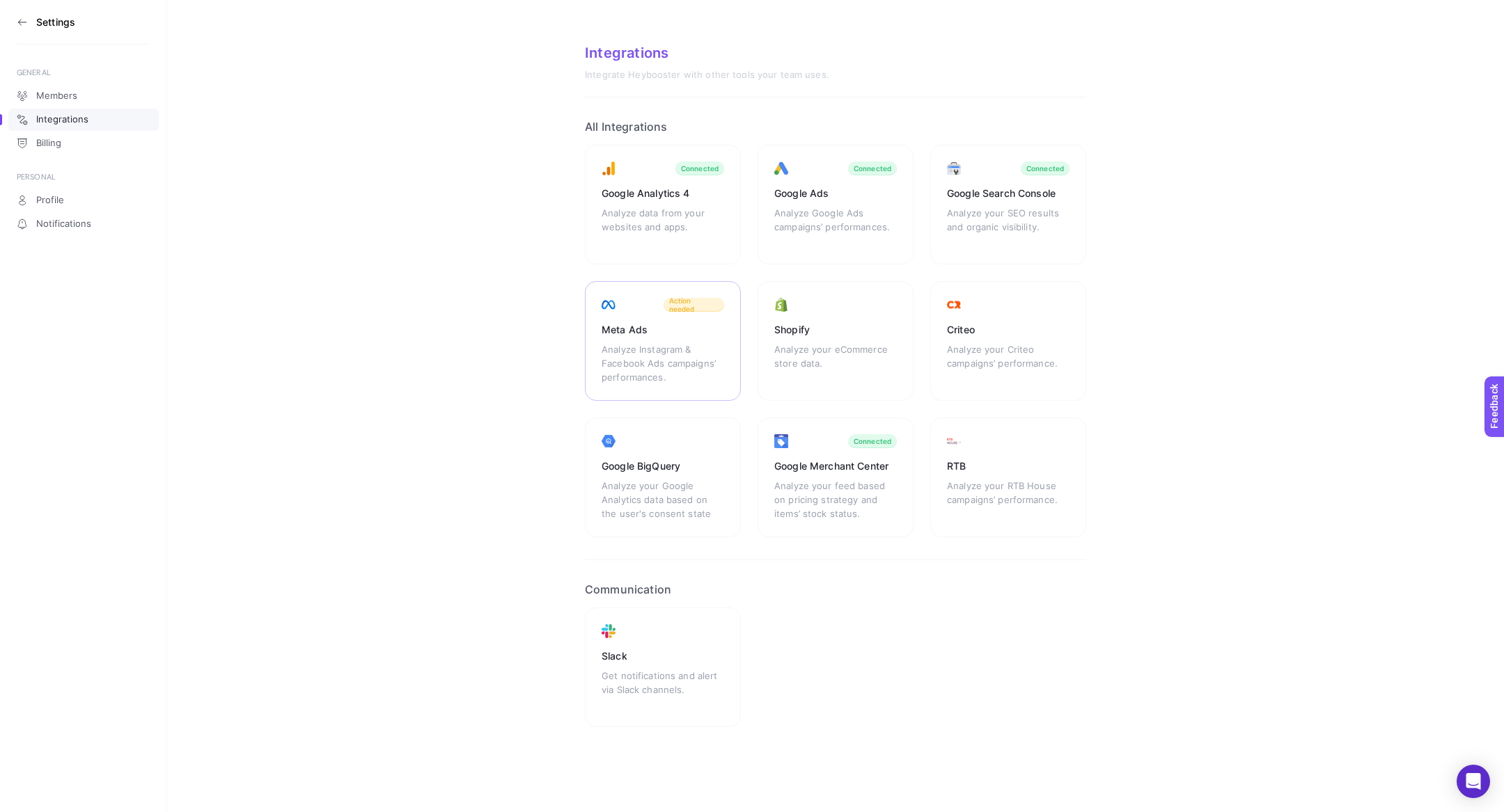
click at [647, 321] on div "Meta Ads Analyze Instagram & Facebook Ads campaigns’ performances. Action needed" at bounding box center [663, 341] width 156 height 120
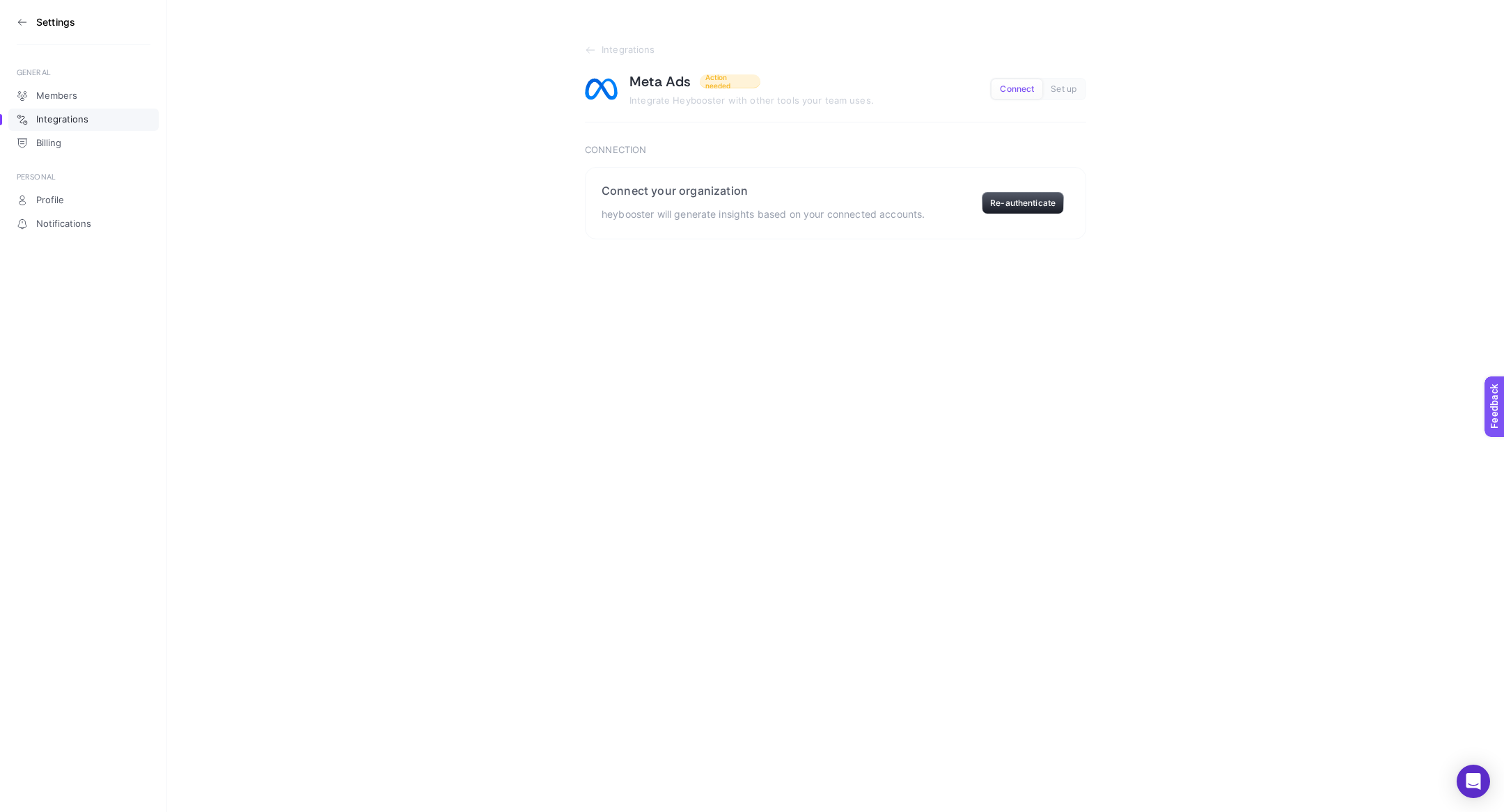
click at [12, 25] on aside "Settings GENERAL Members Integrations Billing PERSONAL Profile Notifications" at bounding box center [83, 406] width 167 height 812
click at [17, 25] on icon at bounding box center [22, 22] width 11 height 11
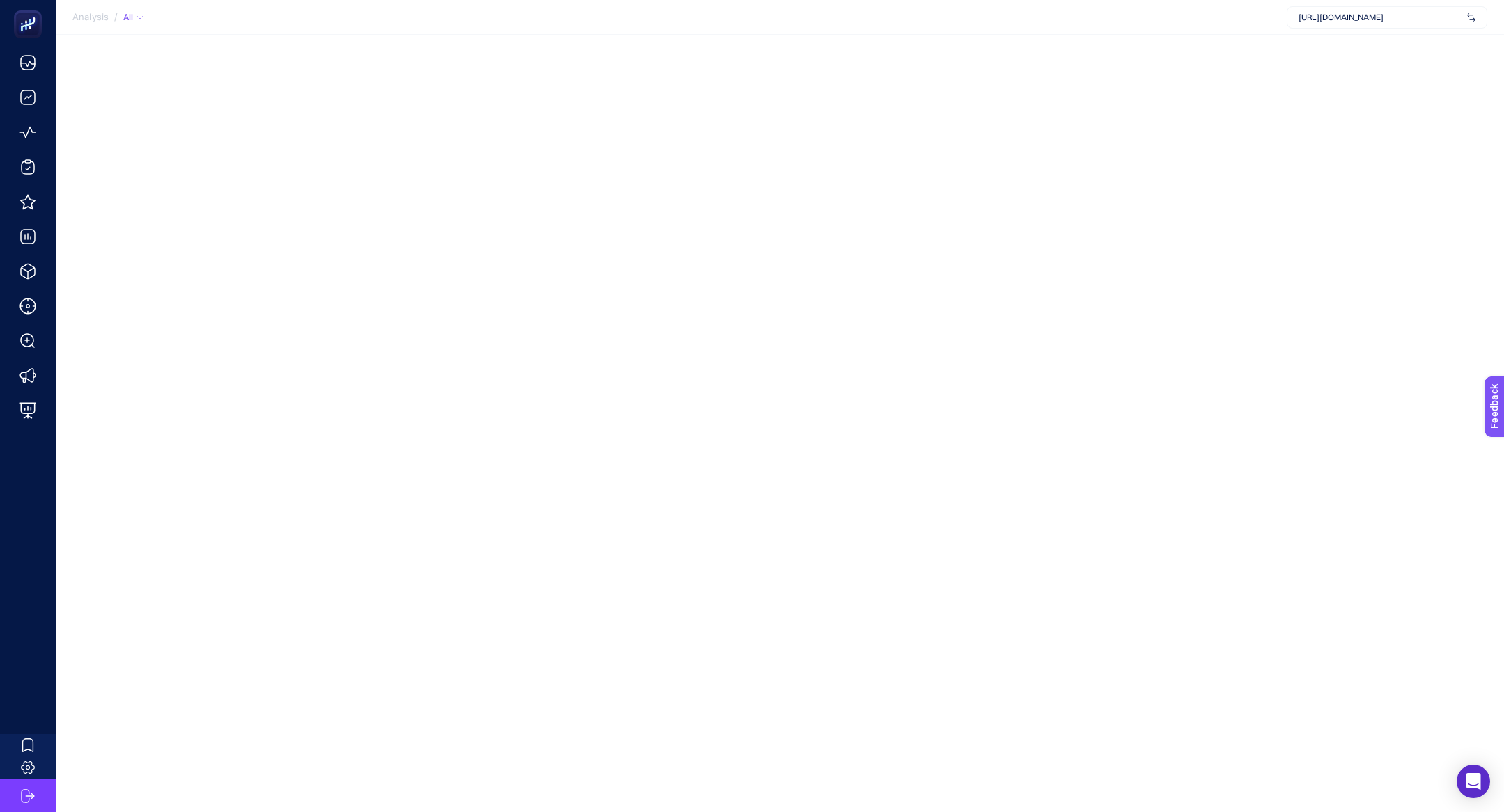
click at [1359, 20] on span "[URL][DOMAIN_NAME]" at bounding box center [1379, 17] width 163 height 11
type input "kismet"
click at [1359, 51] on div "https://kismetbymilka.com.tr/" at bounding box center [1386, 46] width 199 height 22
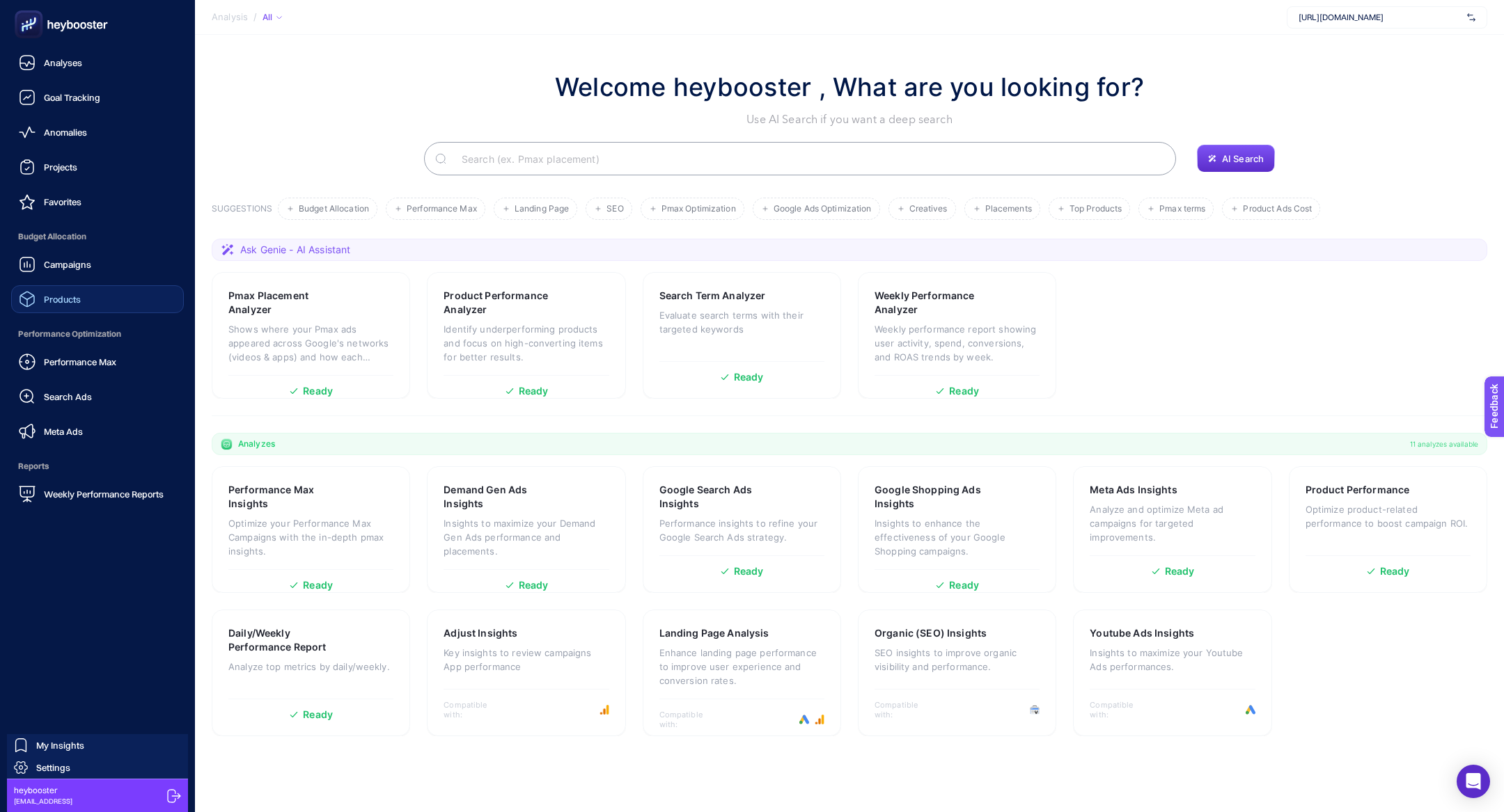
click at [85, 303] on link "Products" at bounding box center [97, 299] width 173 height 28
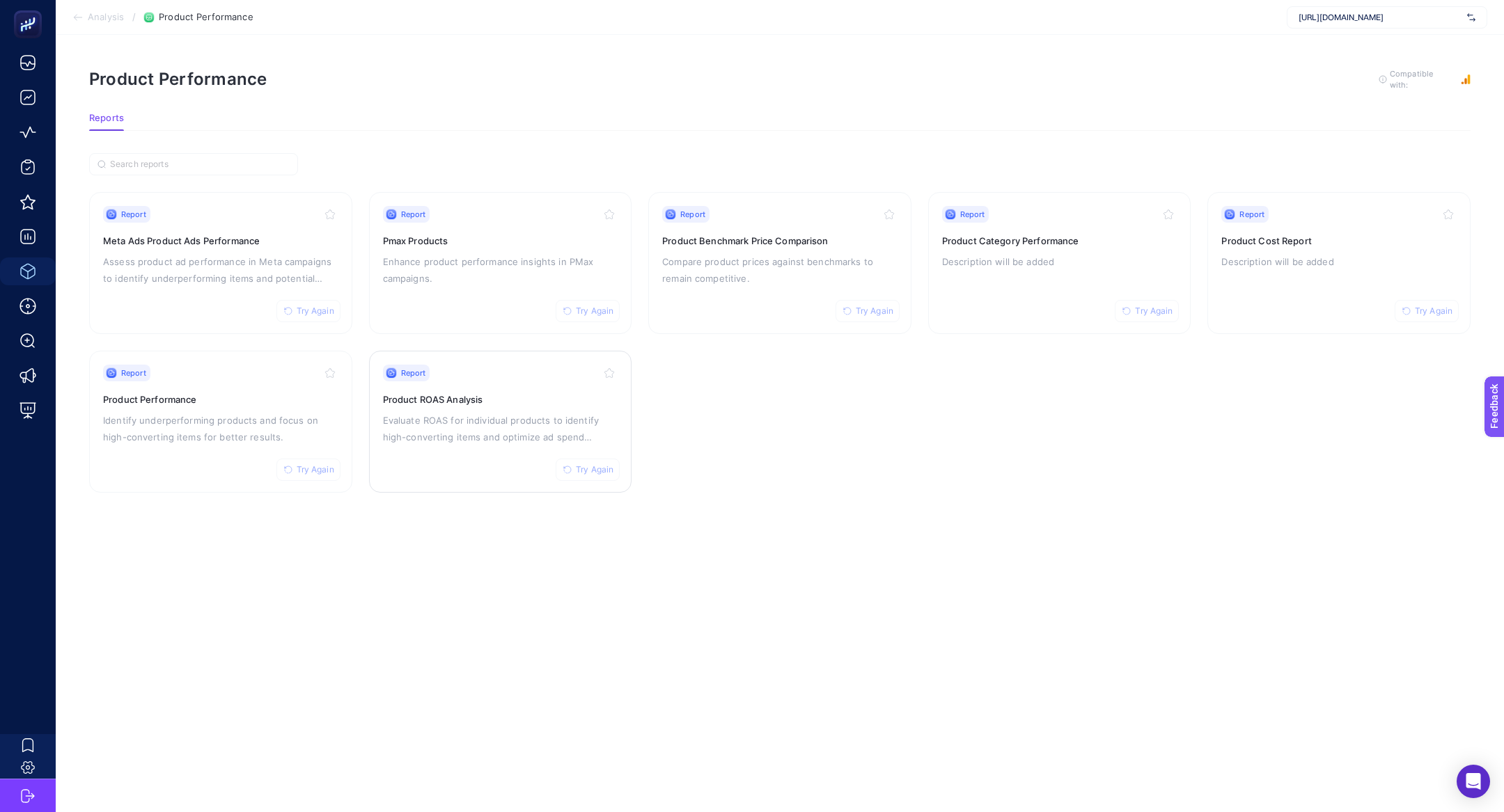
click at [504, 431] on p "Evaluate ROAS for individual products to identify high-converting items and opt…" at bounding box center [501, 428] width 236 height 33
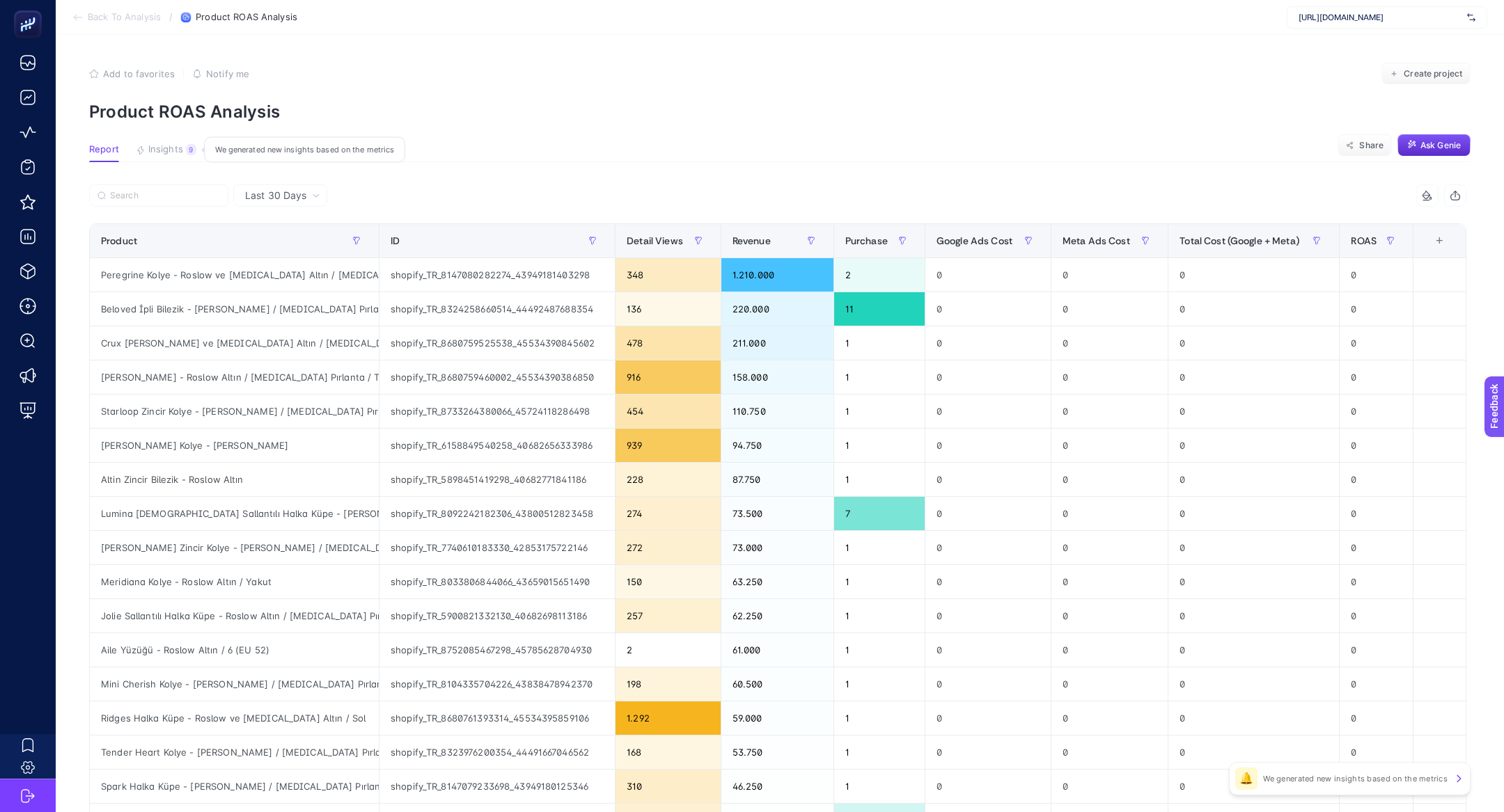
click at [173, 144] on span "Insights" at bounding box center [166, 149] width 35 height 11
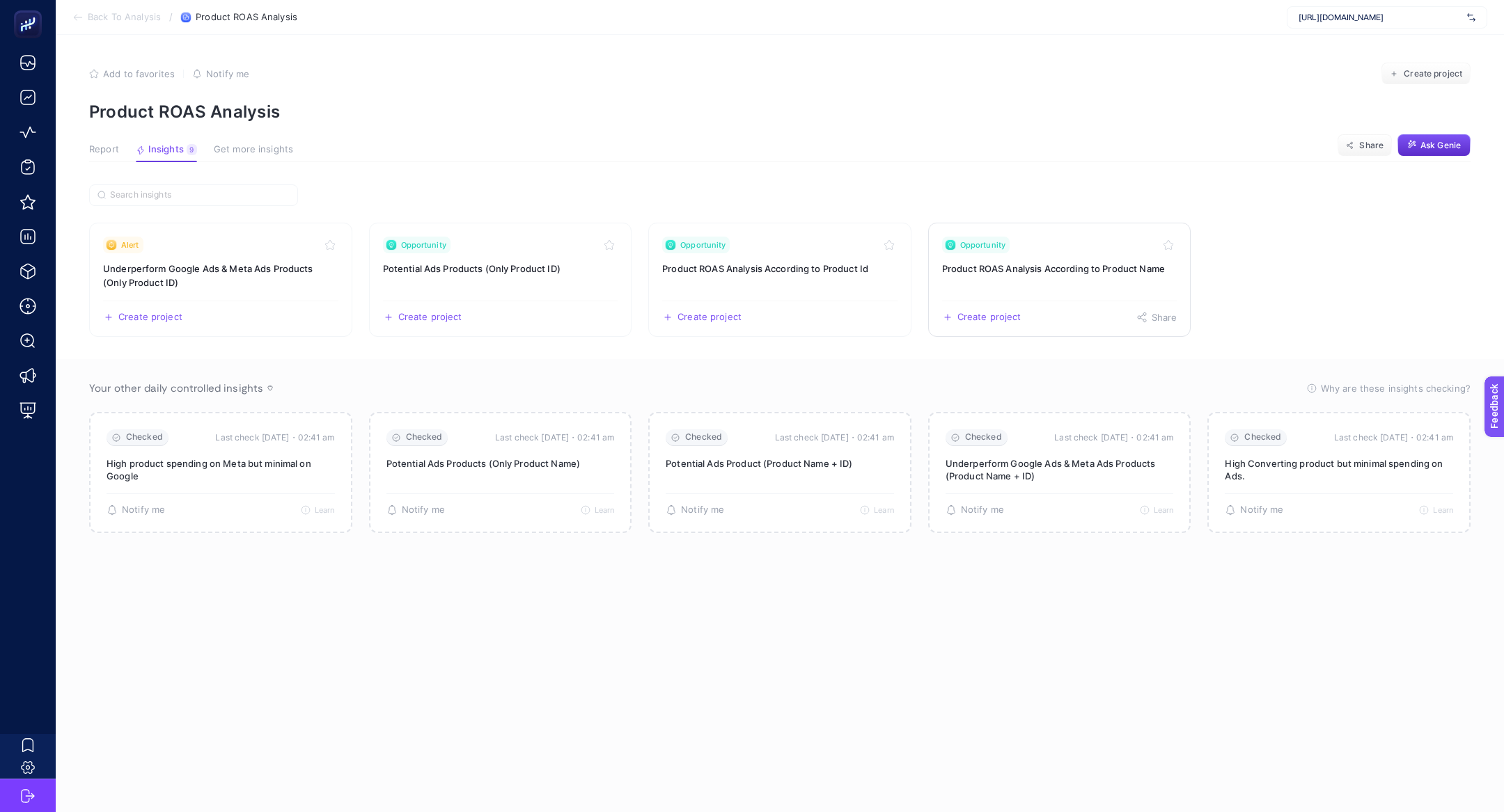
click at [1047, 256] on link "Opportunity Product ROAS Analysis According to Product Name Create project Share" at bounding box center [1060, 280] width 263 height 114
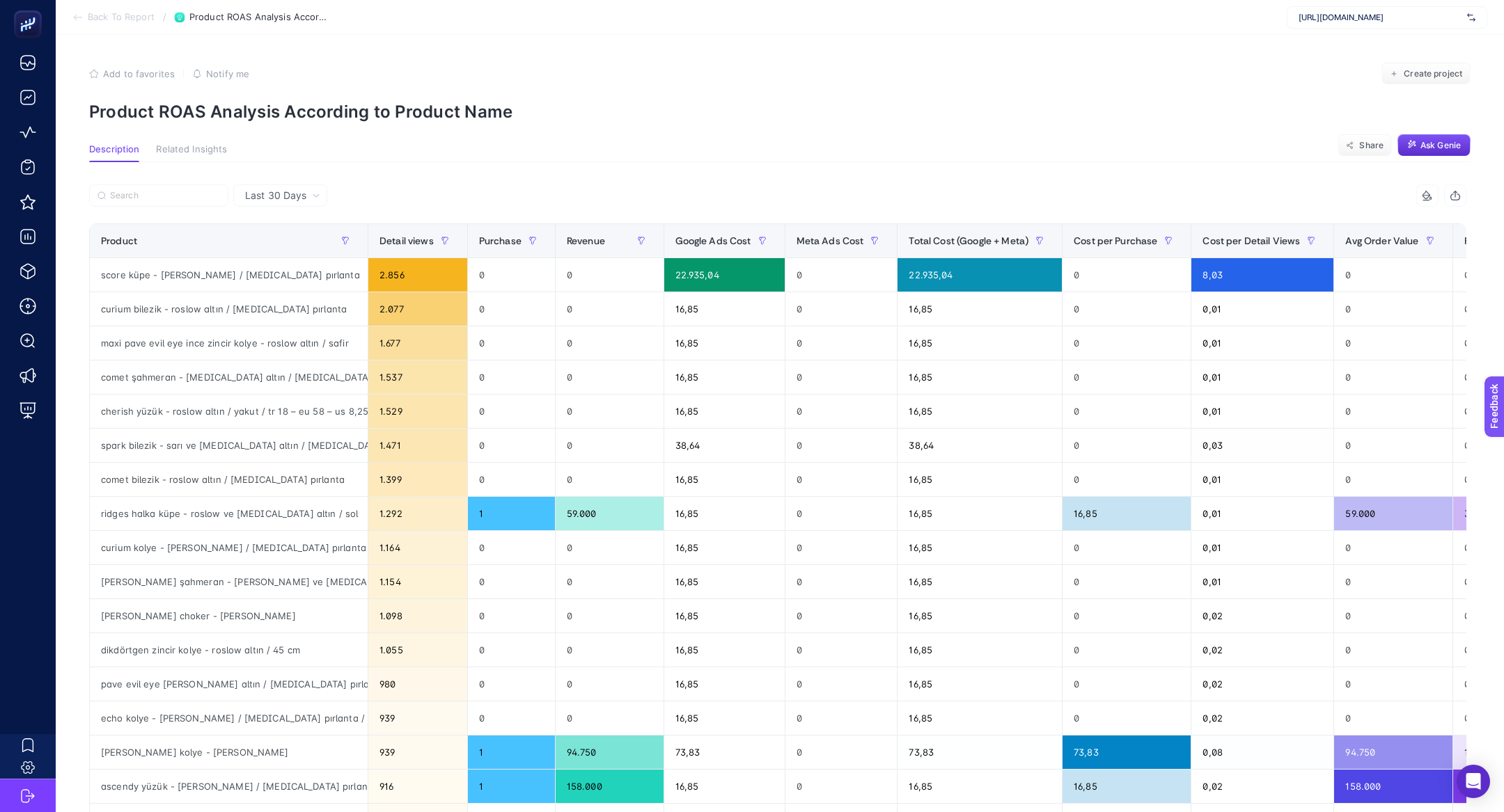
click at [597, 220] on div "10 items selected Product Detail views Purchase Revenue Google Ads Cost Meta Ad…" at bounding box center [777, 597] width 1377 height 826
click at [598, 241] on span "Revenue" at bounding box center [585, 241] width 38 height 11
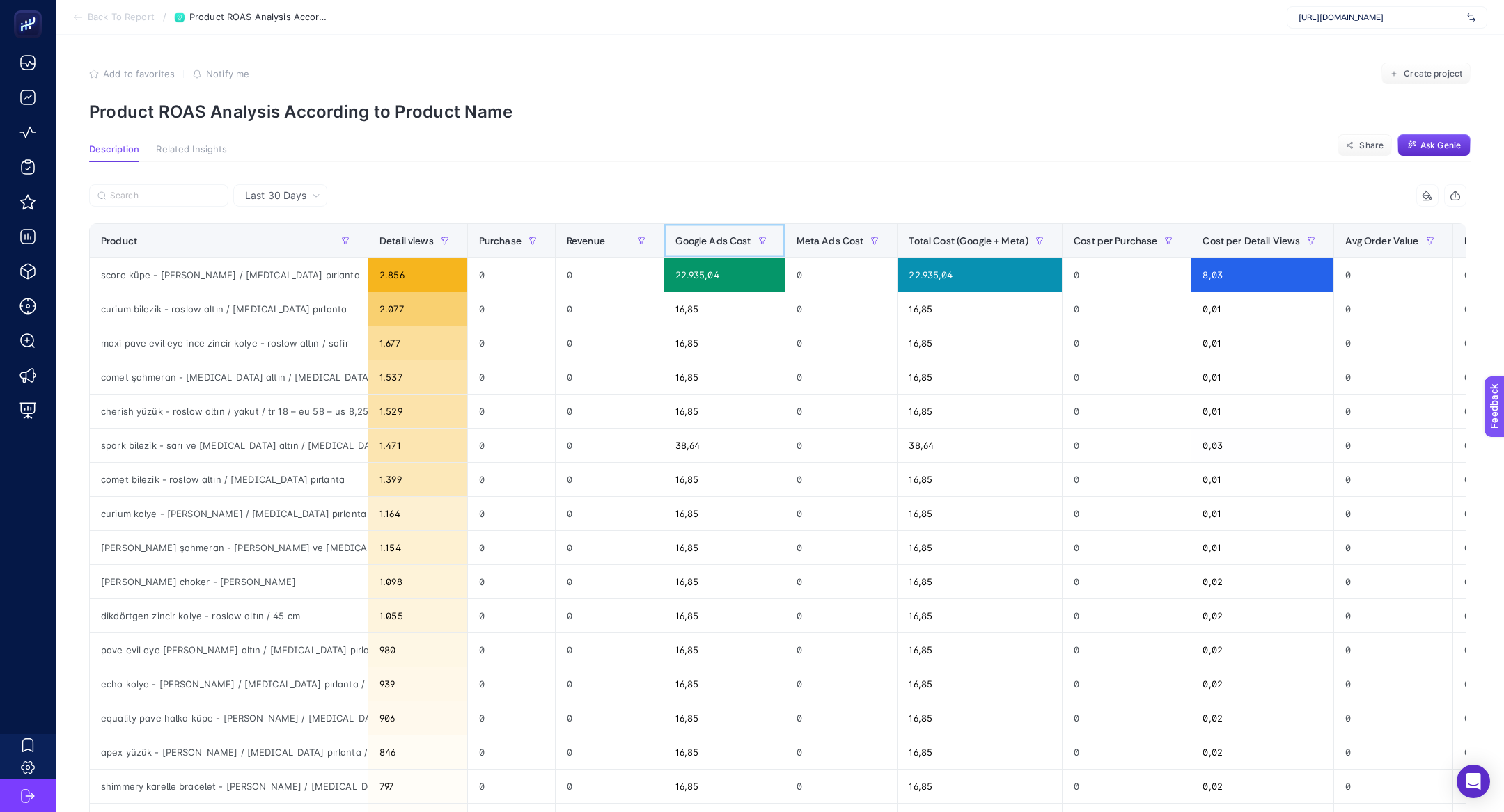
click at [719, 241] on span "Google Ads Cost" at bounding box center [713, 241] width 76 height 11
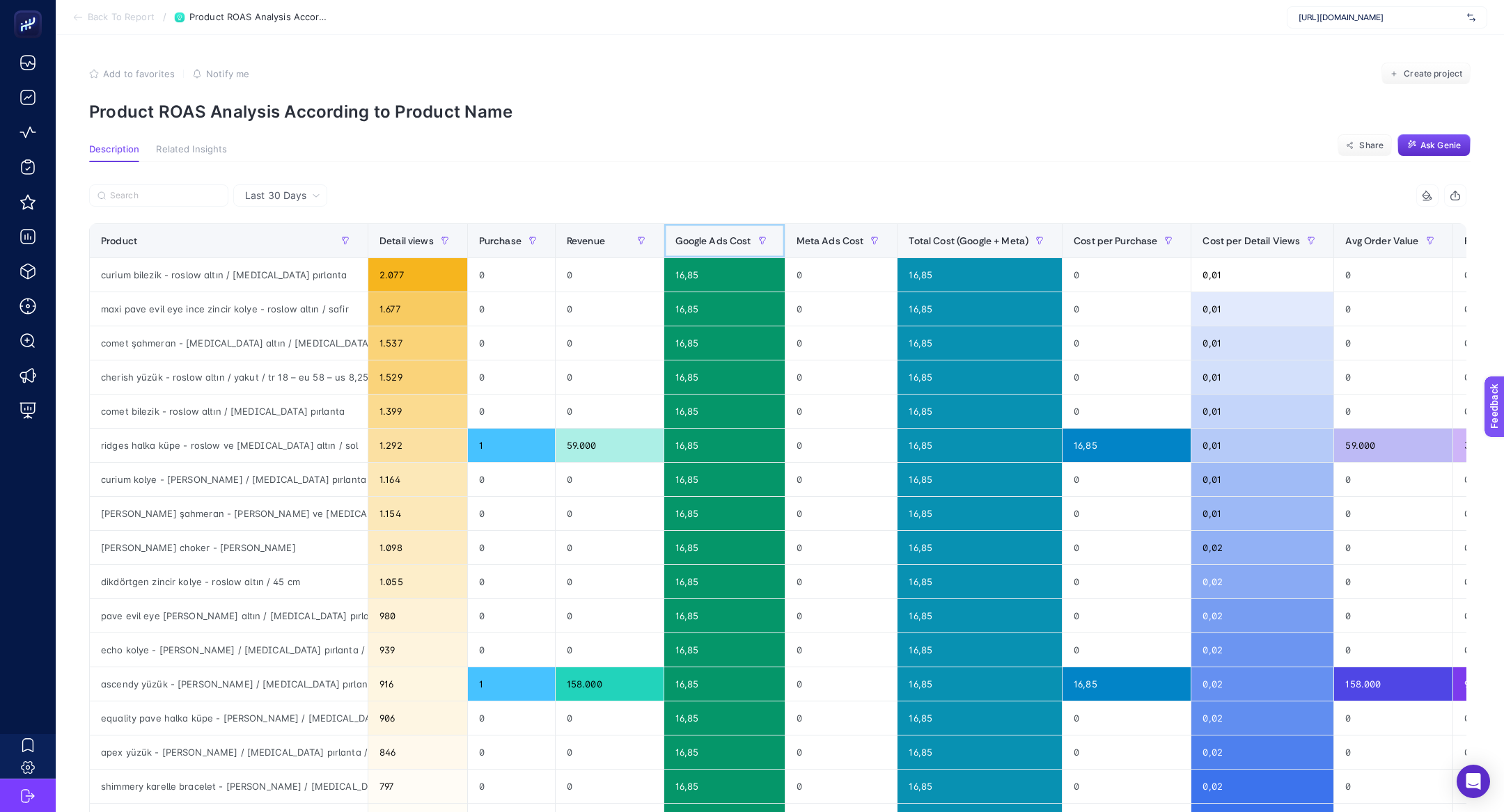
click at [719, 241] on span "Google Ads Cost" at bounding box center [713, 241] width 76 height 11
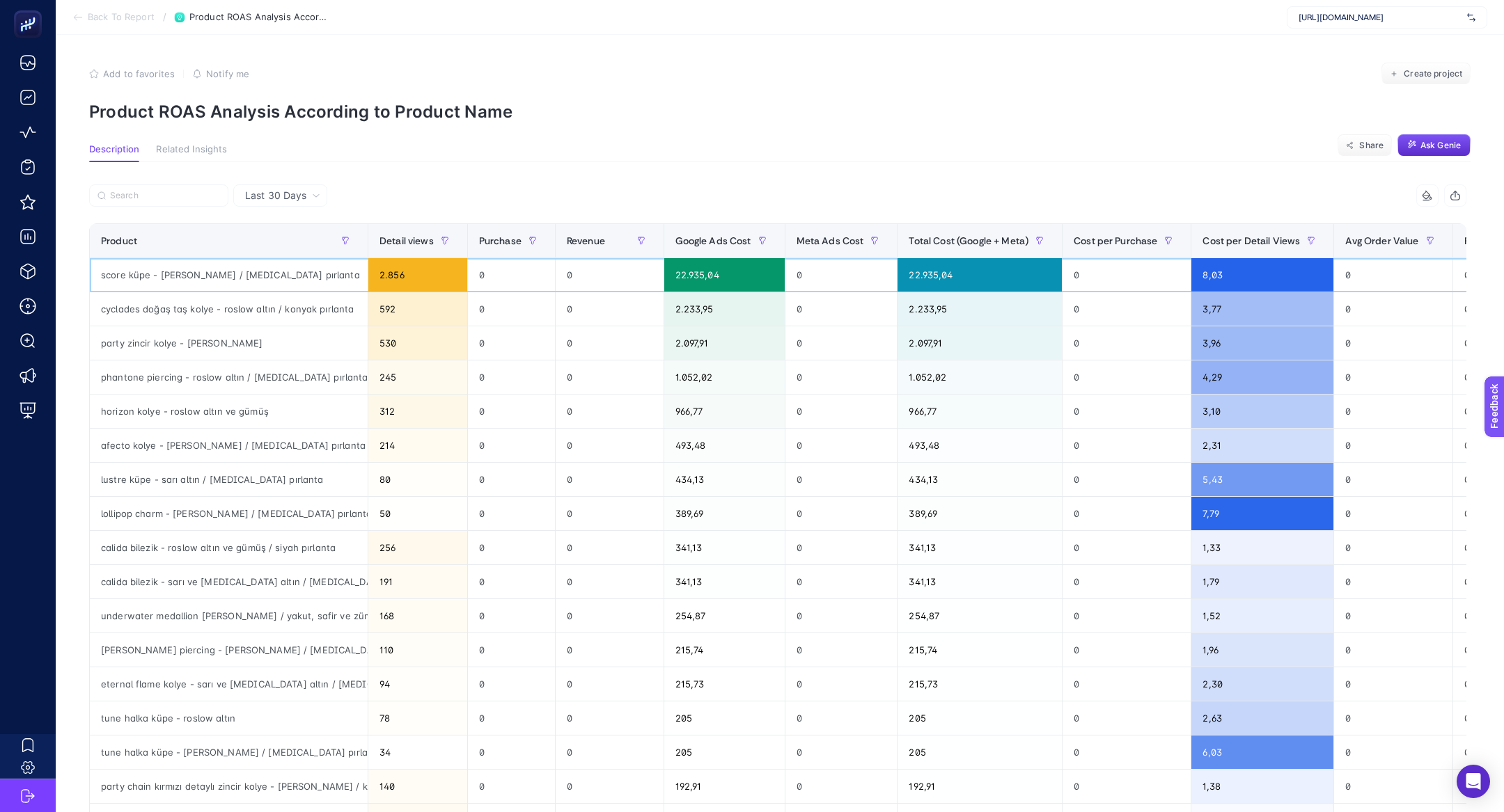
click at [182, 271] on div "score küpe - roslow altın / beyaz pırlanta" at bounding box center [228, 275] width 278 height 33
click at [138, 274] on div "score küpe - roslow altın / beyaz pırlanta" at bounding box center [228, 275] width 278 height 33
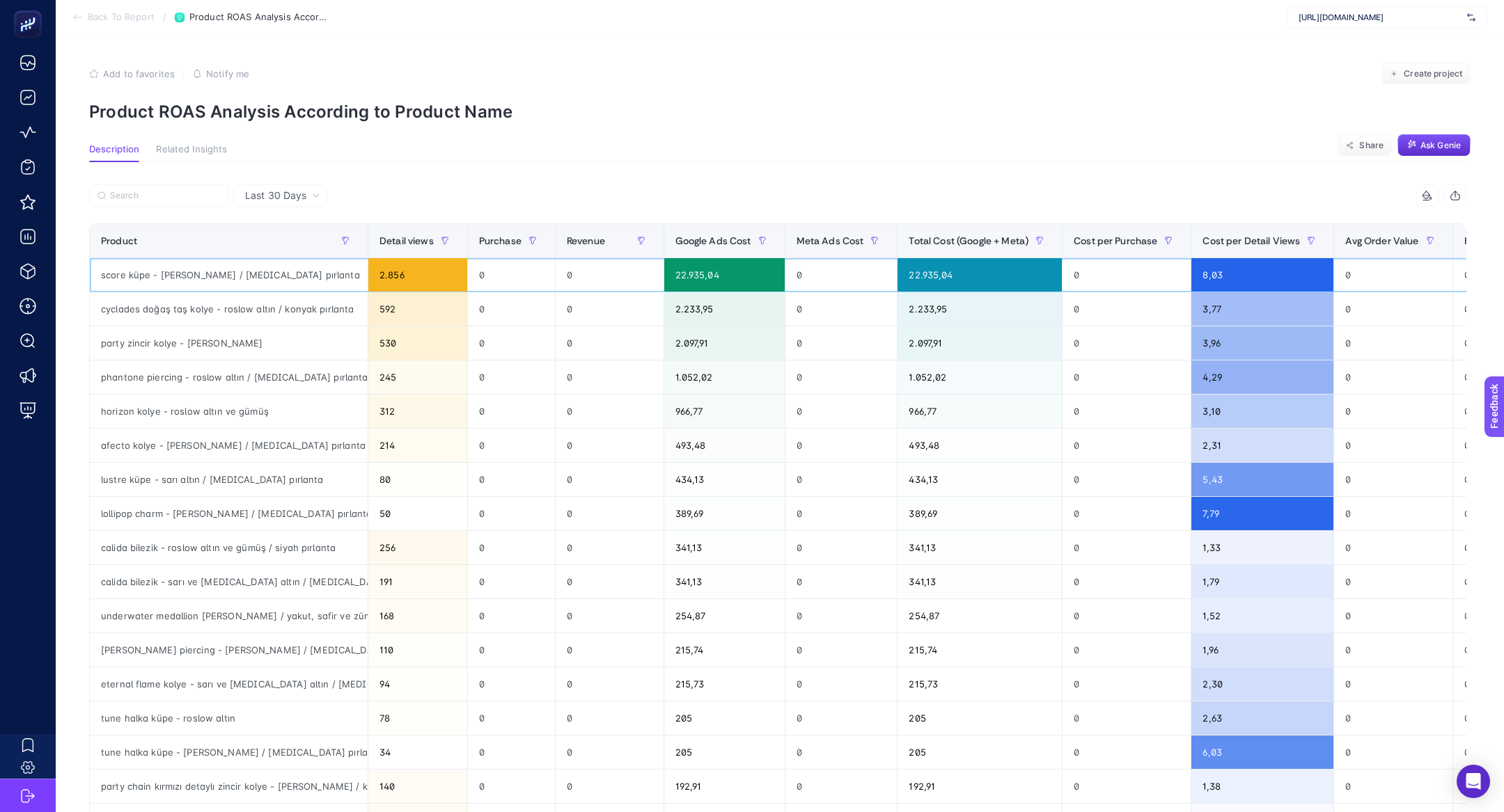
click at [107, 275] on div "score küpe - roslow altın / beyaz pırlanta" at bounding box center [228, 275] width 278 height 33
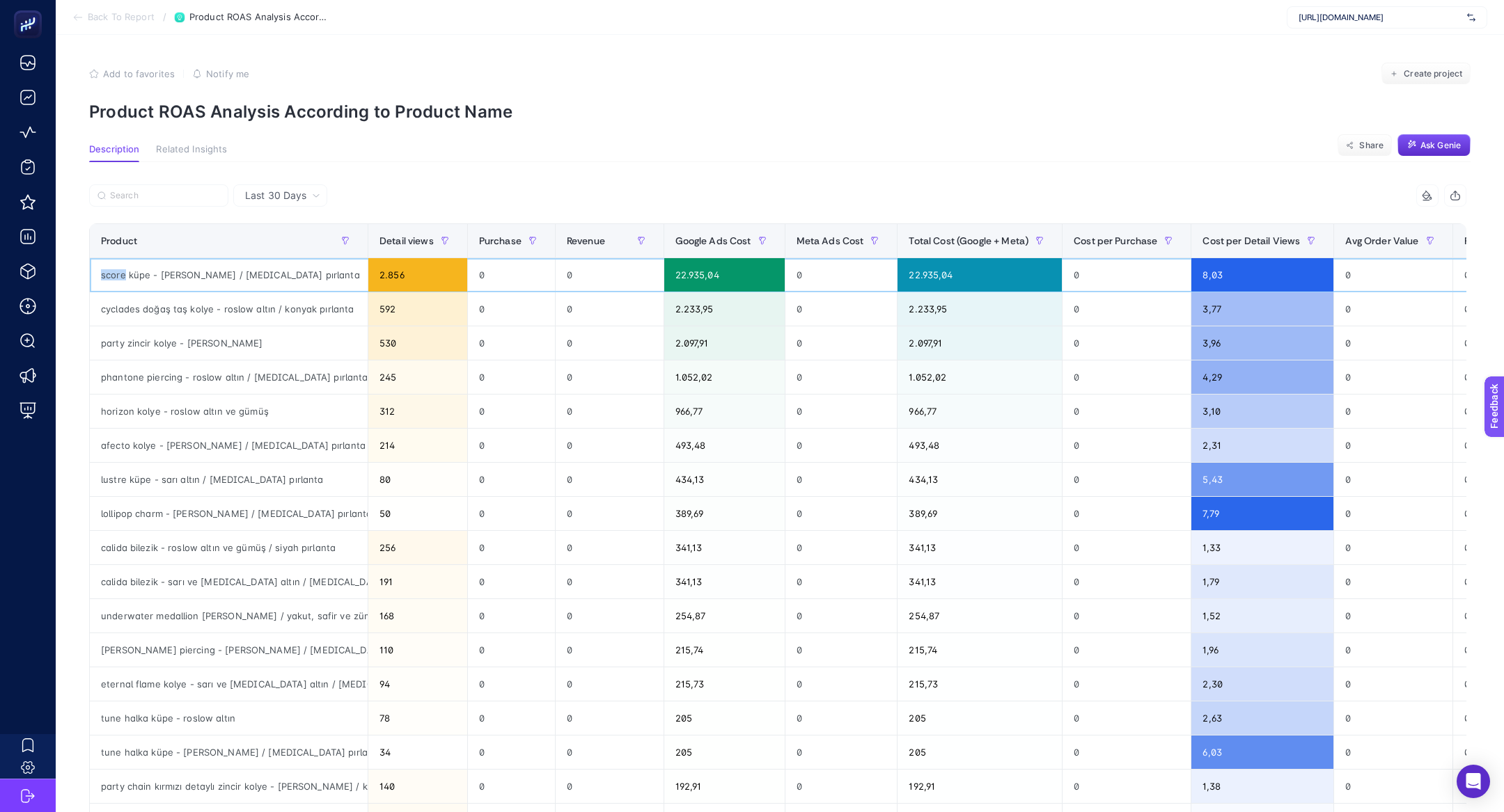
copy div "score"
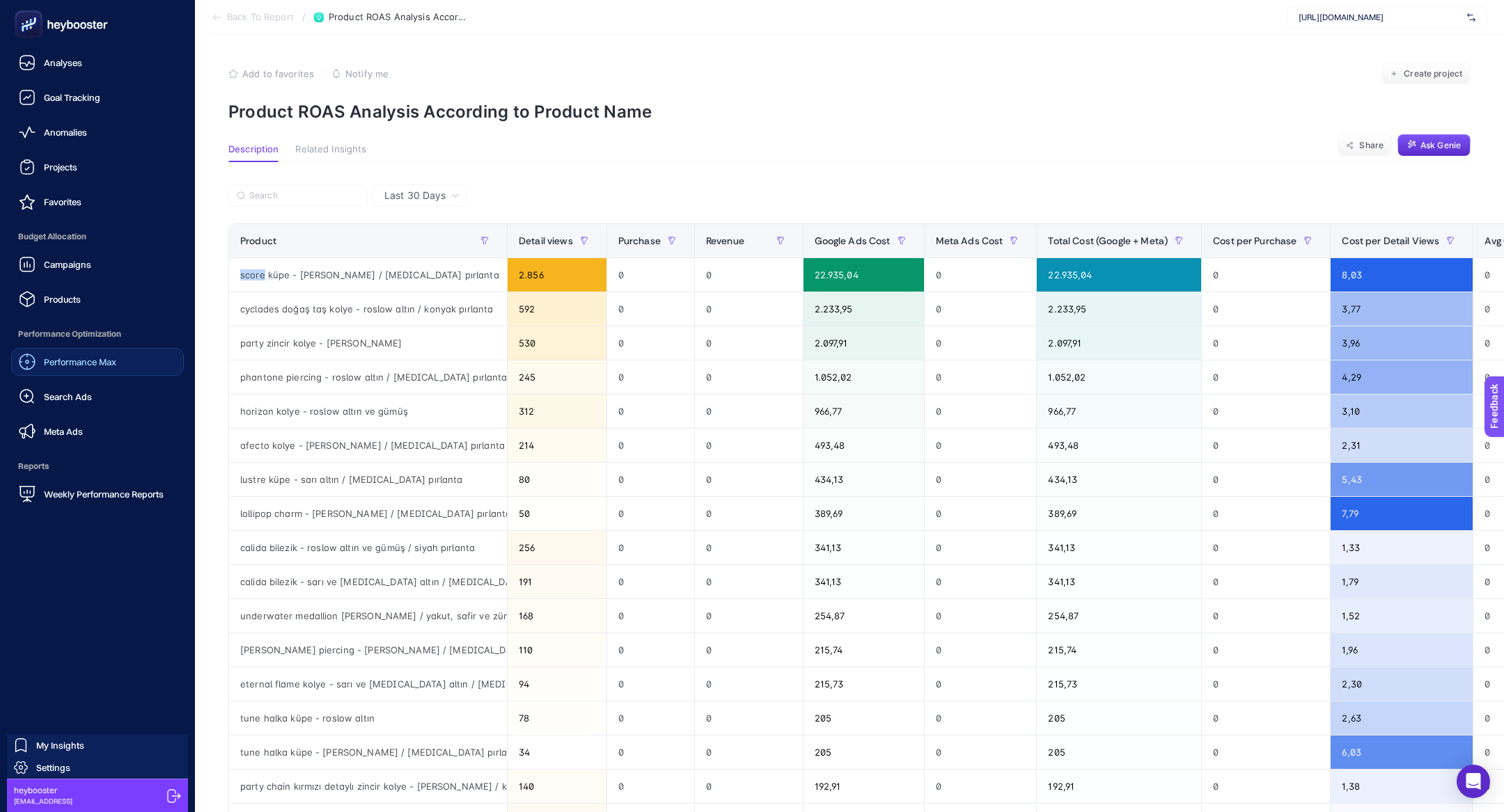
click at [106, 371] on link "Performance Max" at bounding box center [97, 362] width 173 height 28
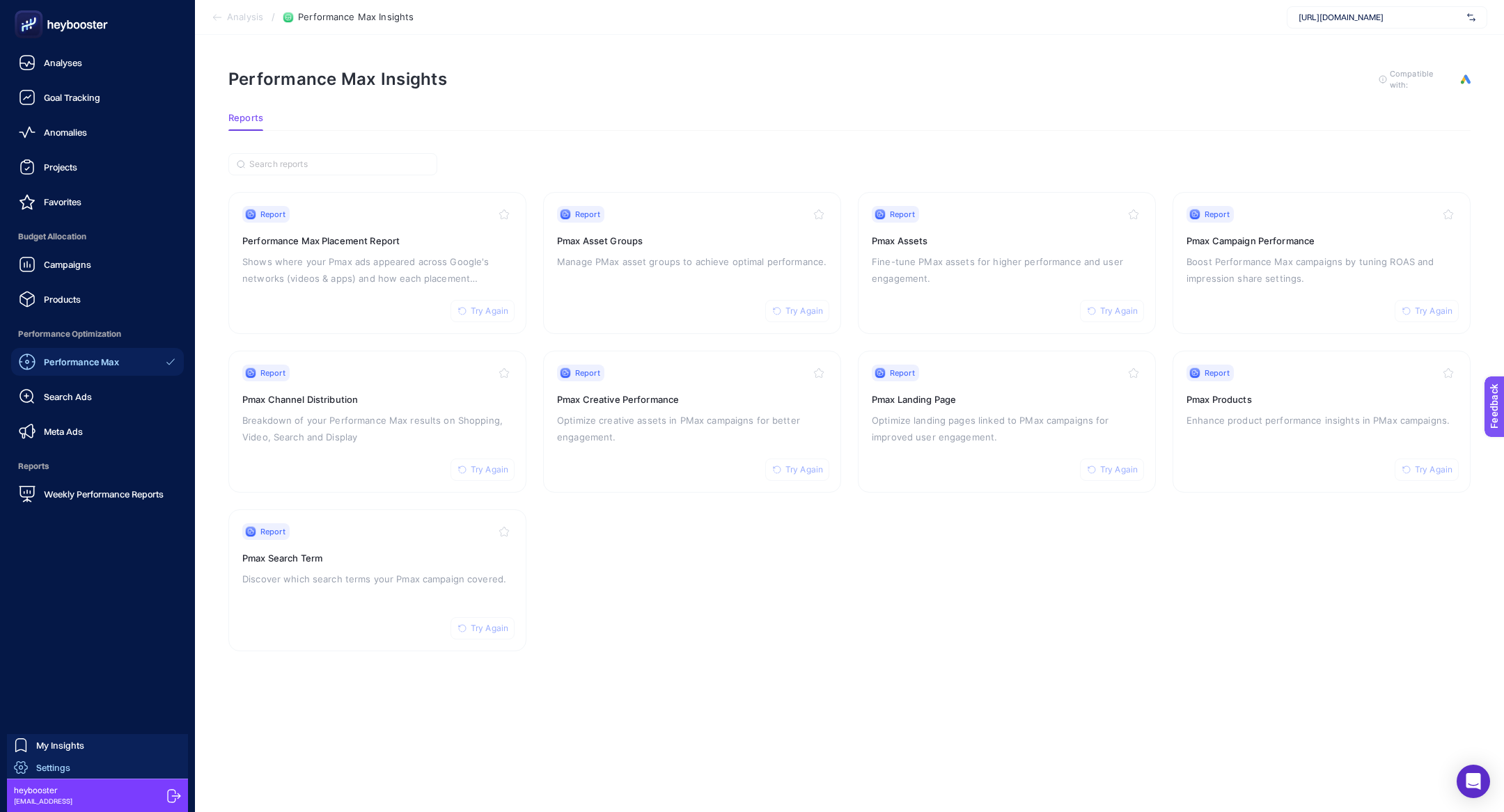
click at [64, 764] on span "Settings" at bounding box center [53, 767] width 34 height 11
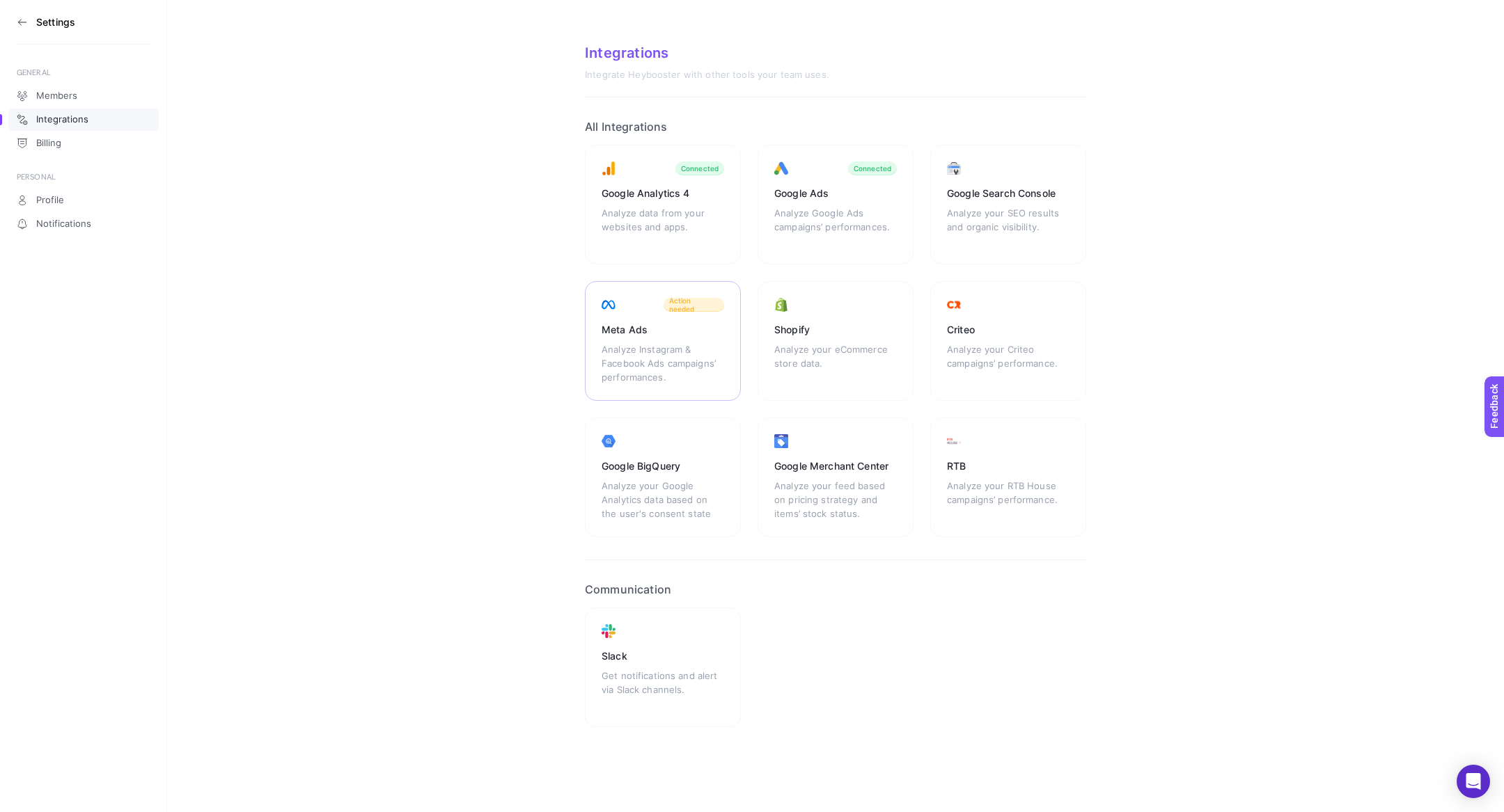
click at [660, 337] on div "Meta Ads Analyze Instagram & Facebook Ads campaigns’ performances. Action needed" at bounding box center [663, 341] width 156 height 120
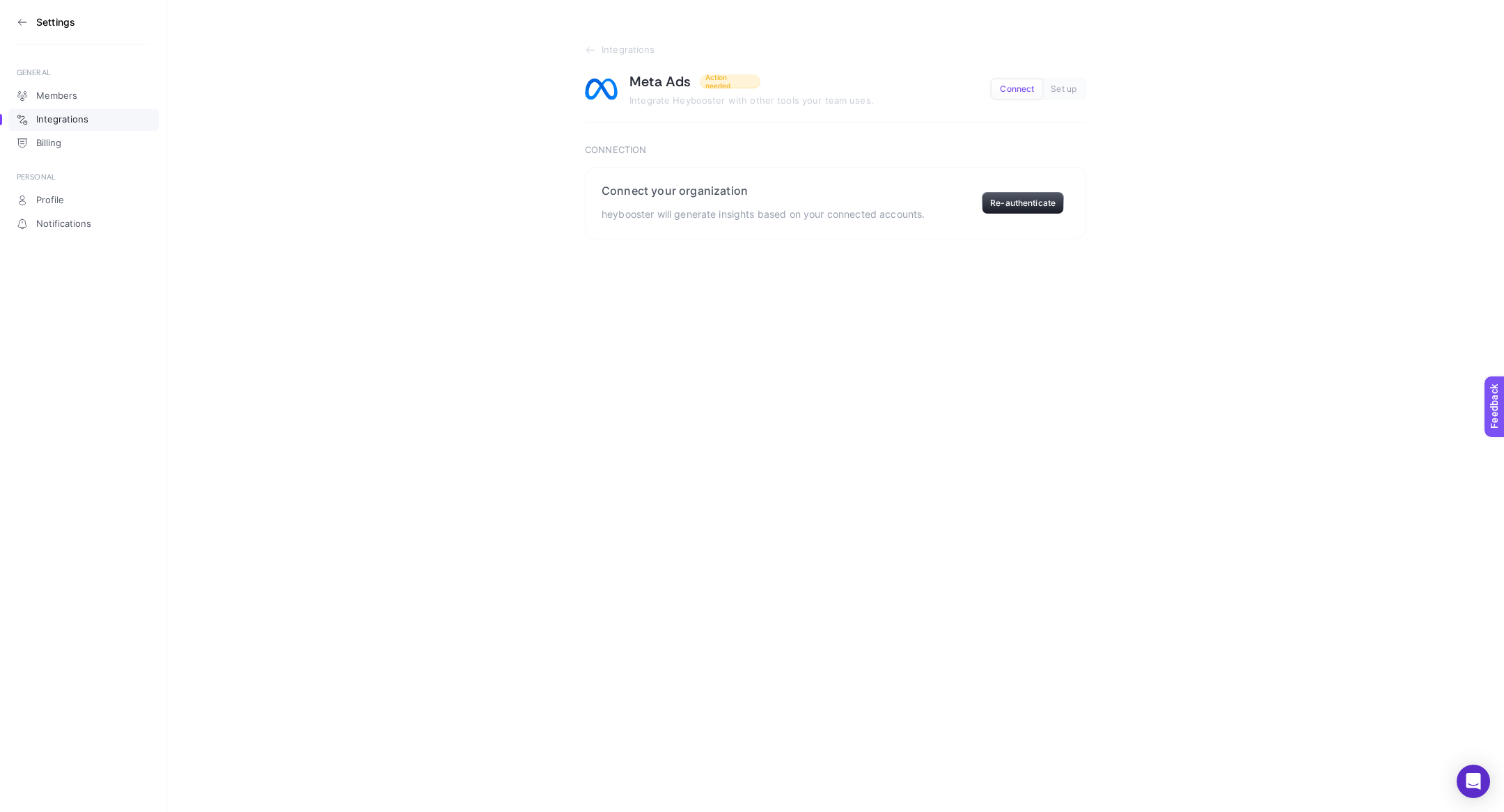
click at [22, 18] on icon at bounding box center [22, 22] width 11 height 11
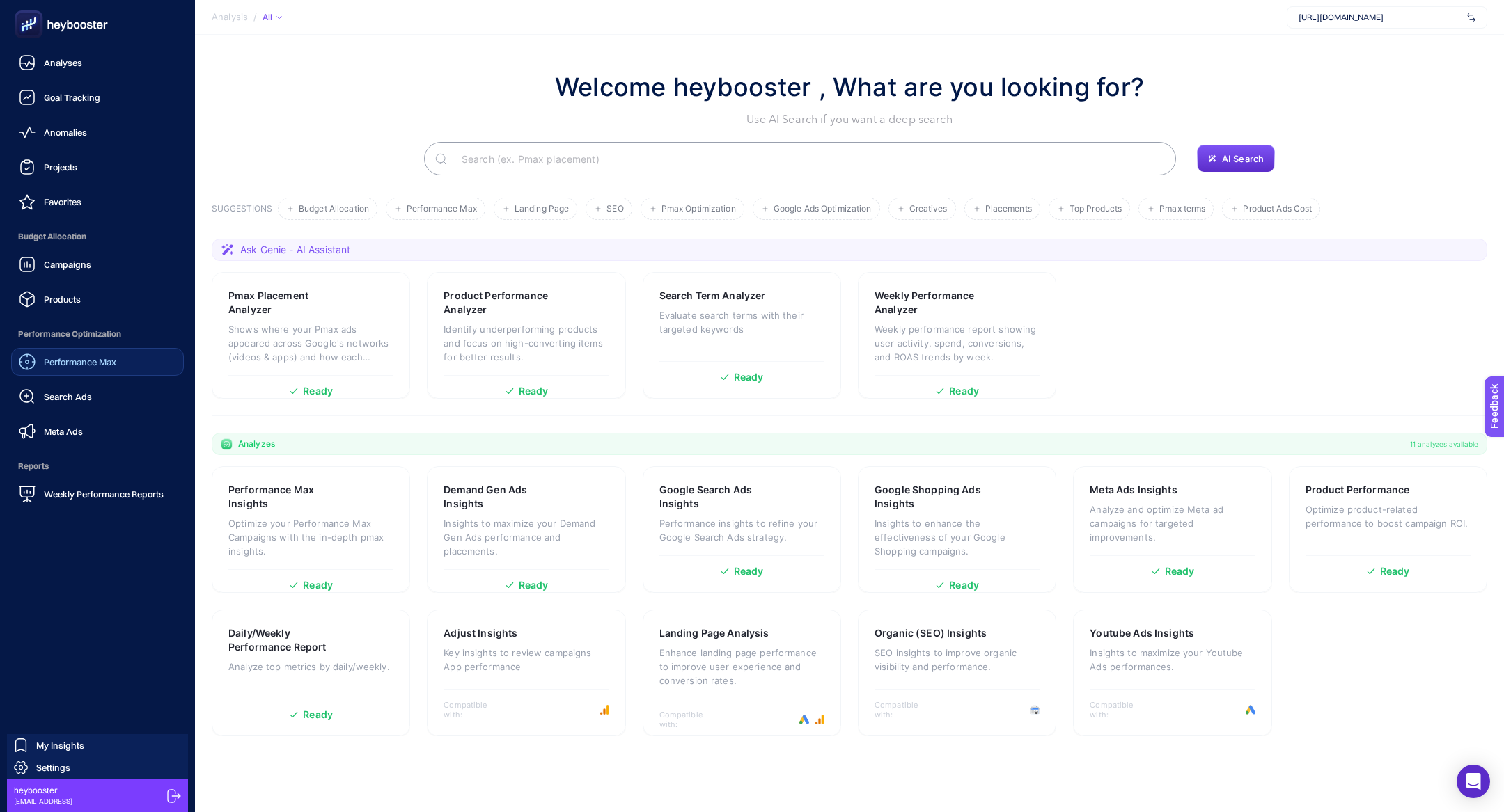
click at [83, 352] on link "Performance Max" at bounding box center [97, 362] width 173 height 28
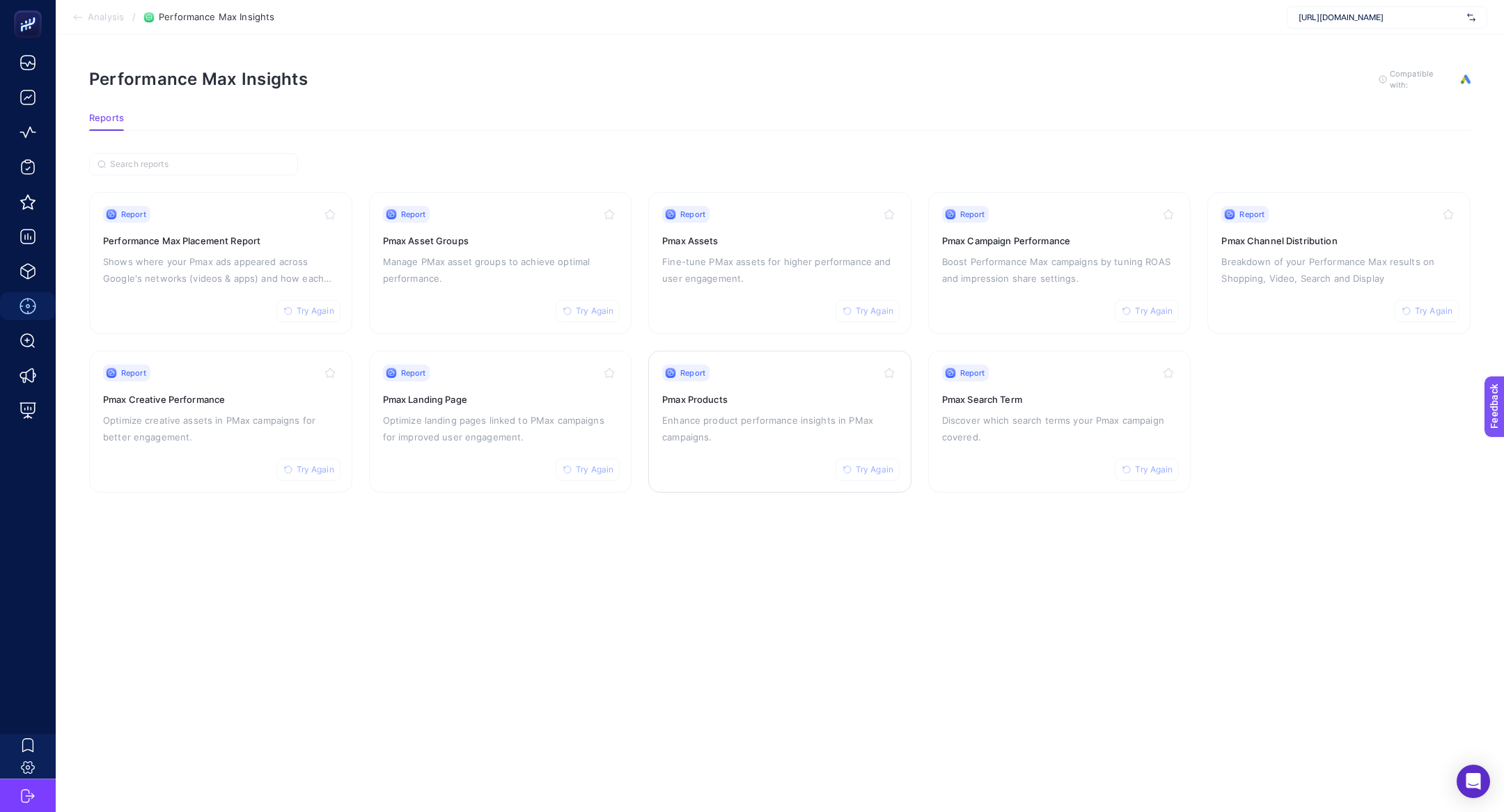
click at [711, 381] on div "Report Try Again Pmax Products Enhance product performance insights in PMax cam…" at bounding box center [780, 422] width 236 height 114
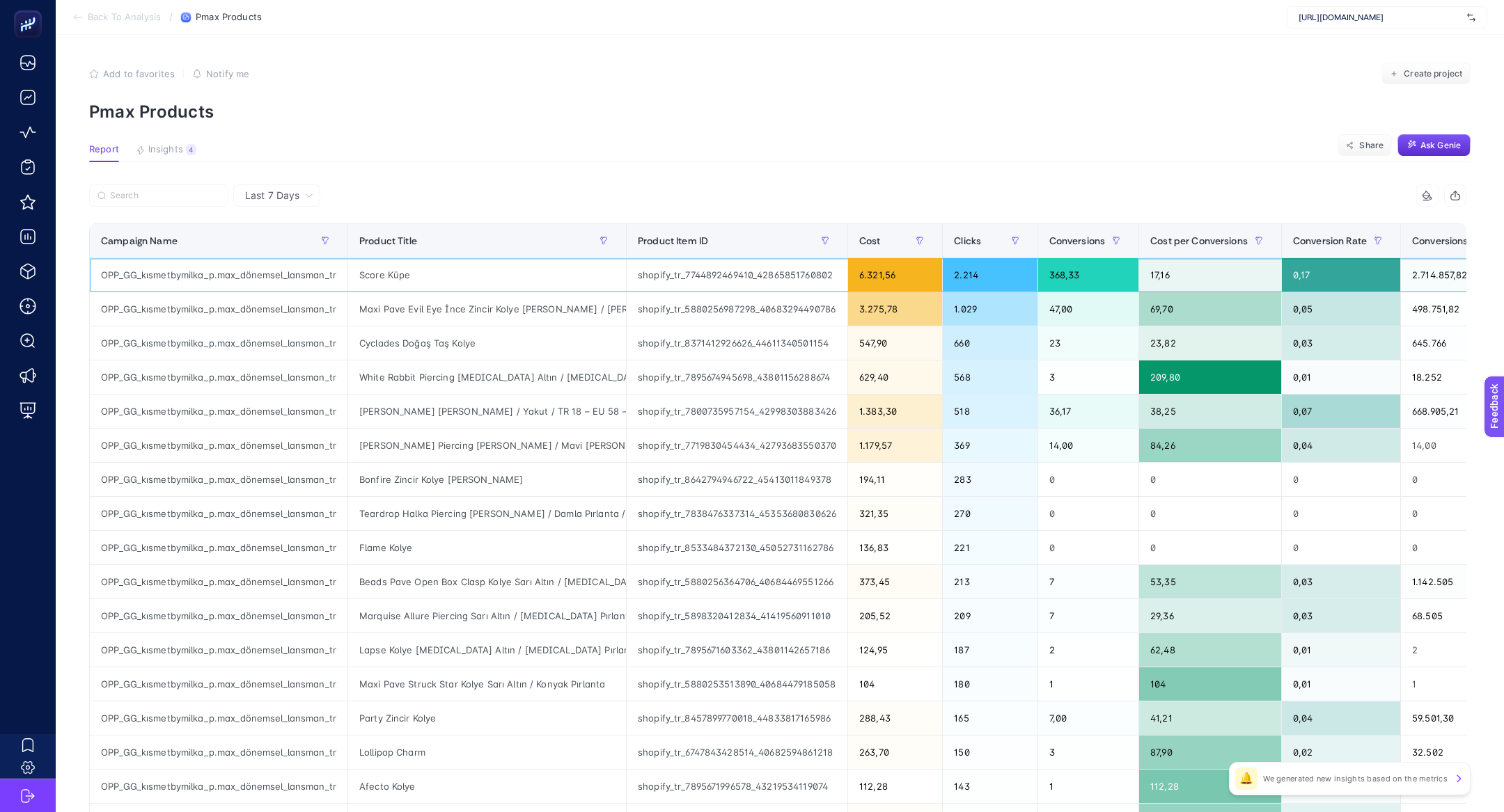
click at [386, 272] on div "Score Küpe" at bounding box center [487, 275] width 278 height 33
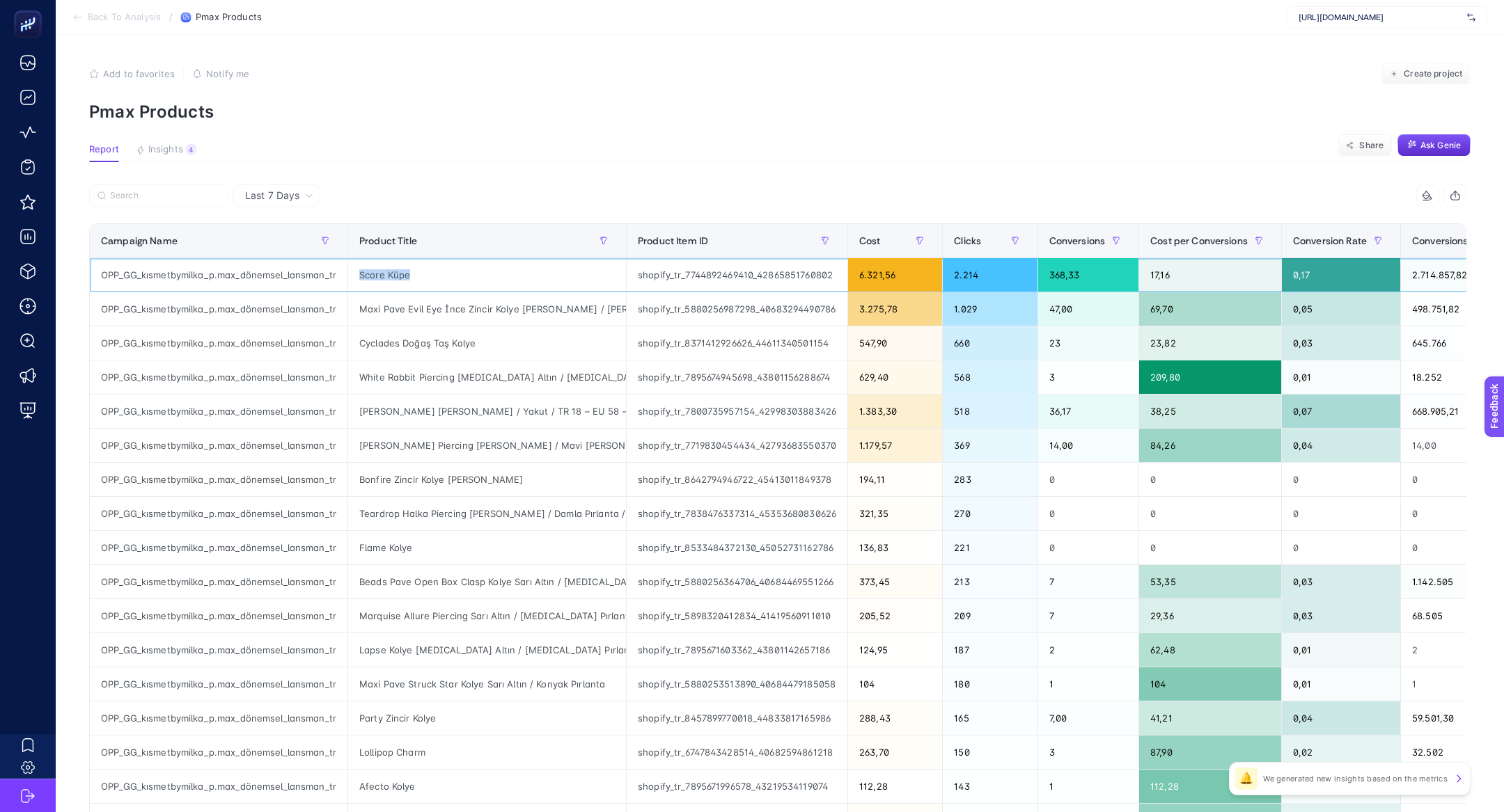
click at [386, 272] on div "Score Küpe" at bounding box center [487, 275] width 278 height 33
click at [179, 191] on input "Search" at bounding box center [165, 196] width 110 height 10
paste input "Score Küpe"
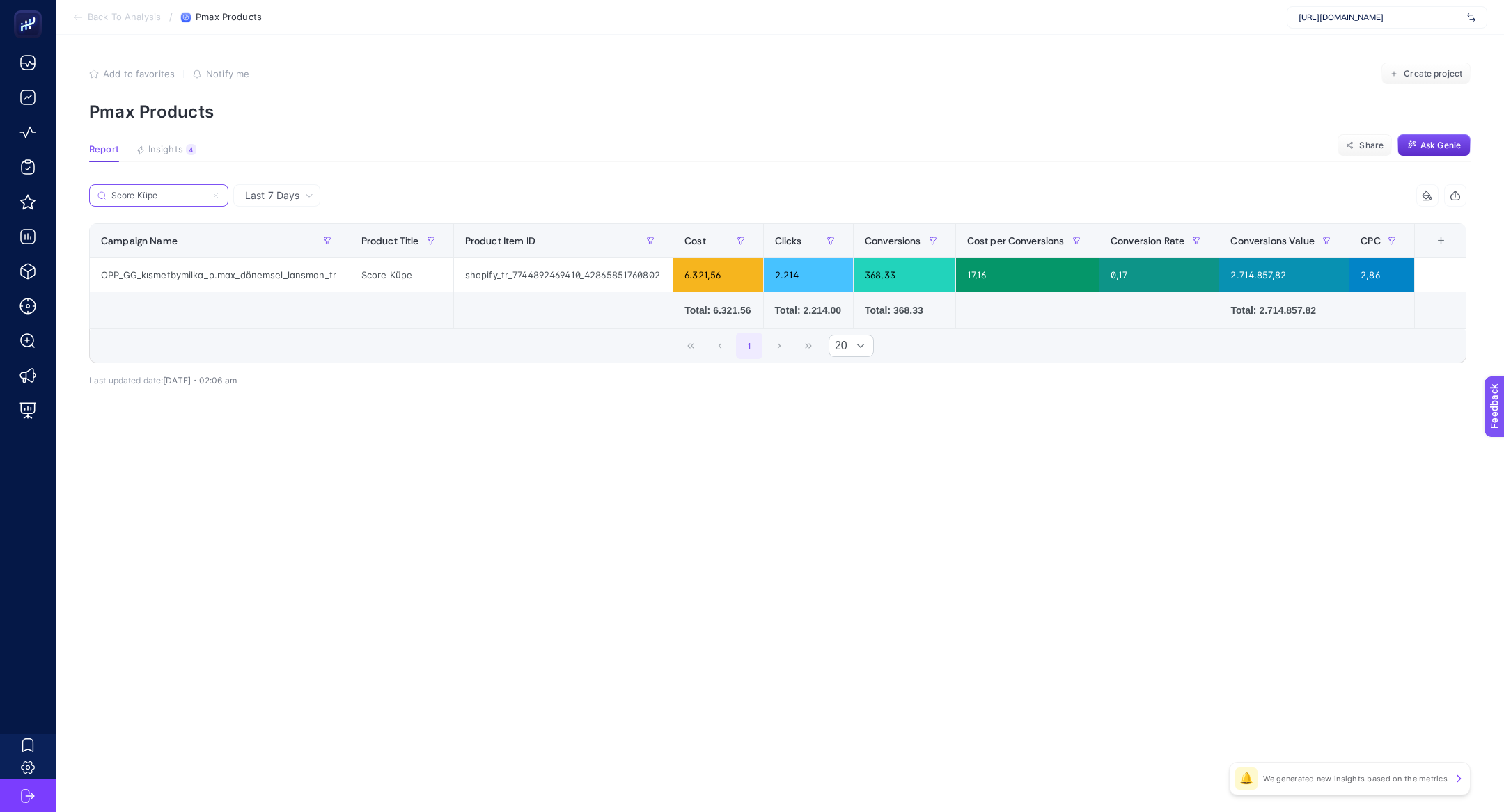
type input "Score Küpe"
click at [184, 160] on button "Insights 4 We generated new insights based on the metrics" at bounding box center [166, 152] width 61 height 18
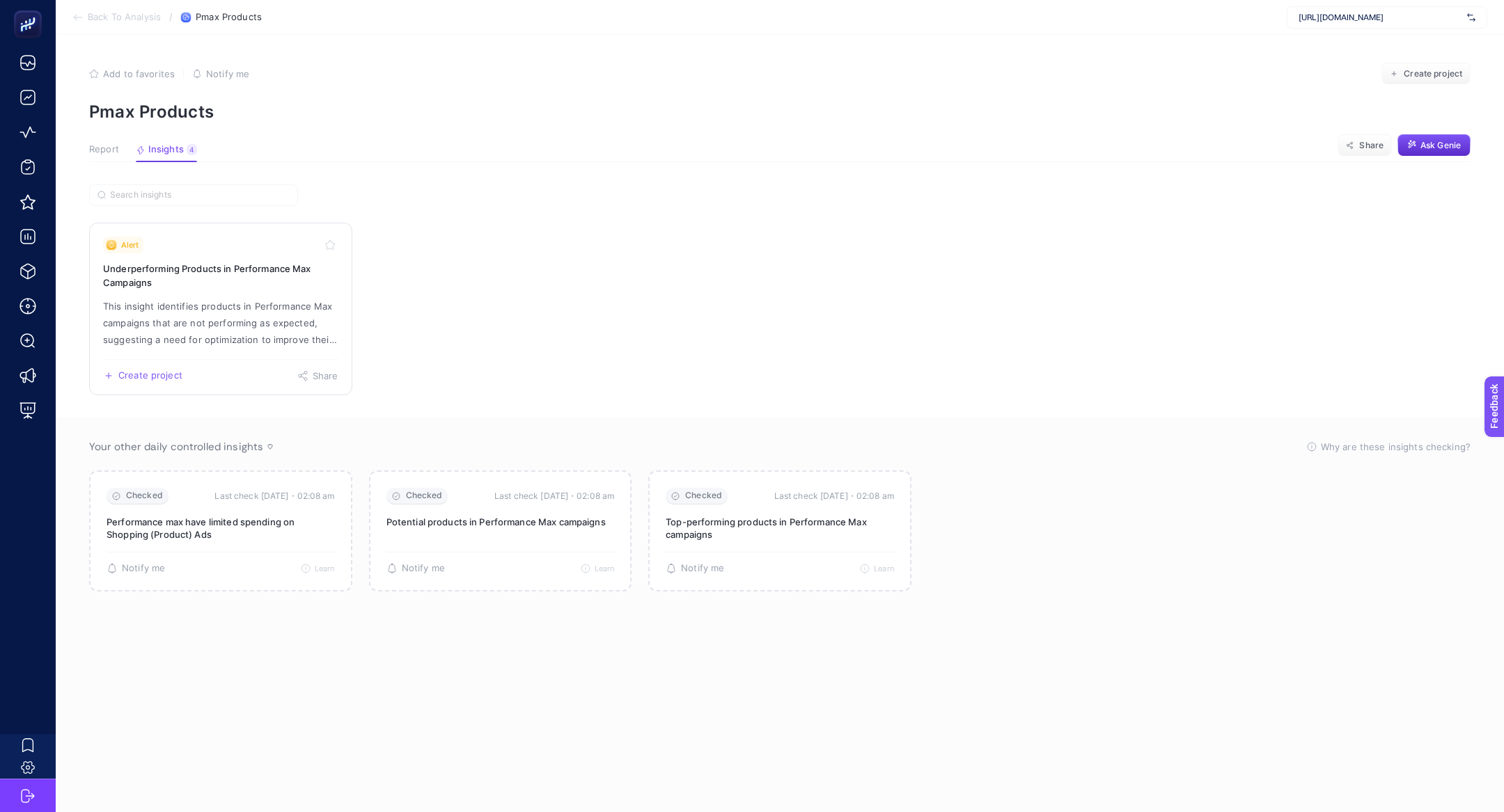
click at [215, 294] on link "Alert Underperforming Products in Performance Max Campaigns This insight identi…" at bounding box center [220, 308] width 263 height 173
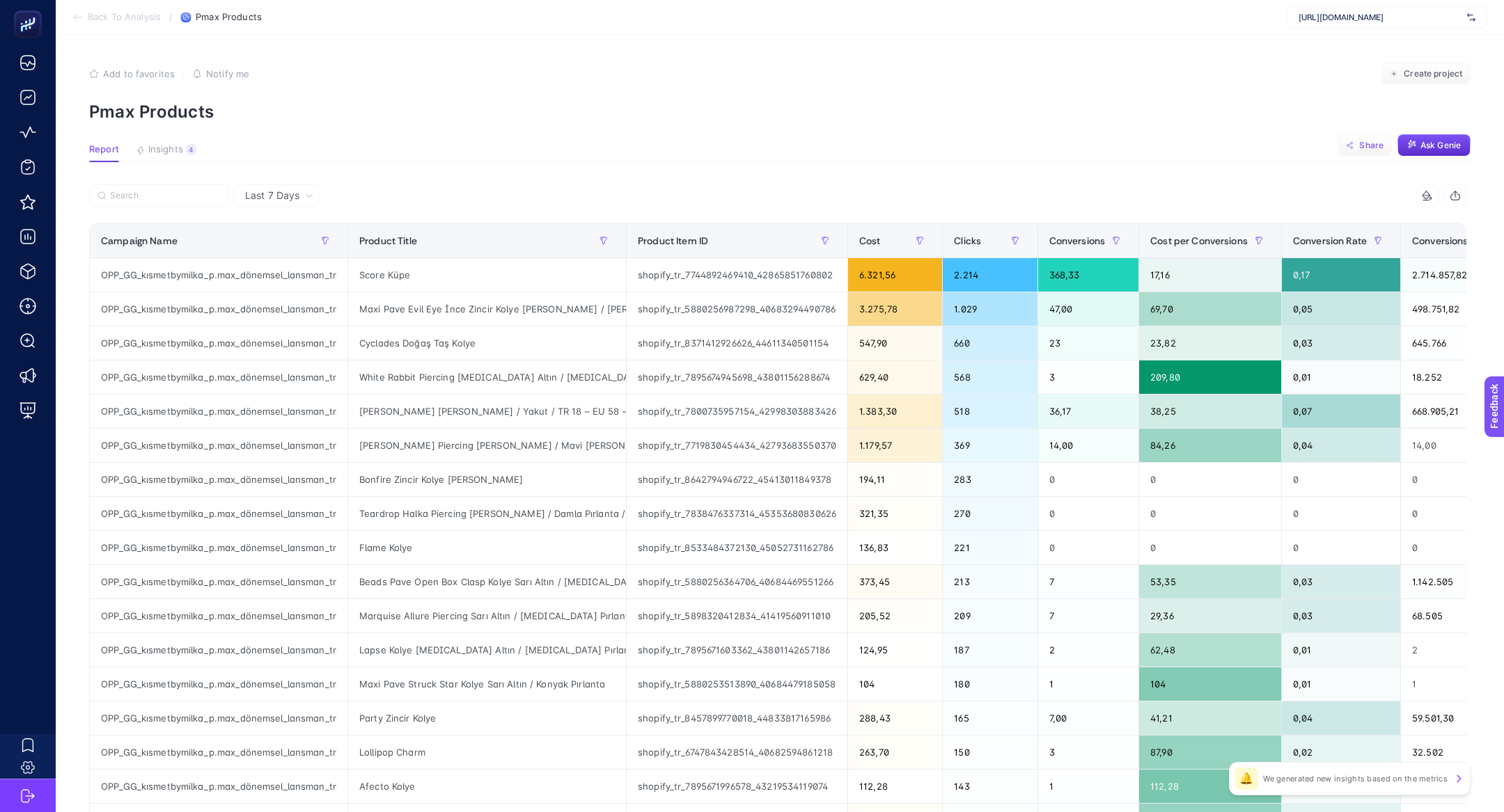
click at [1372, 146] on span "Share" at bounding box center [1371, 145] width 25 height 11
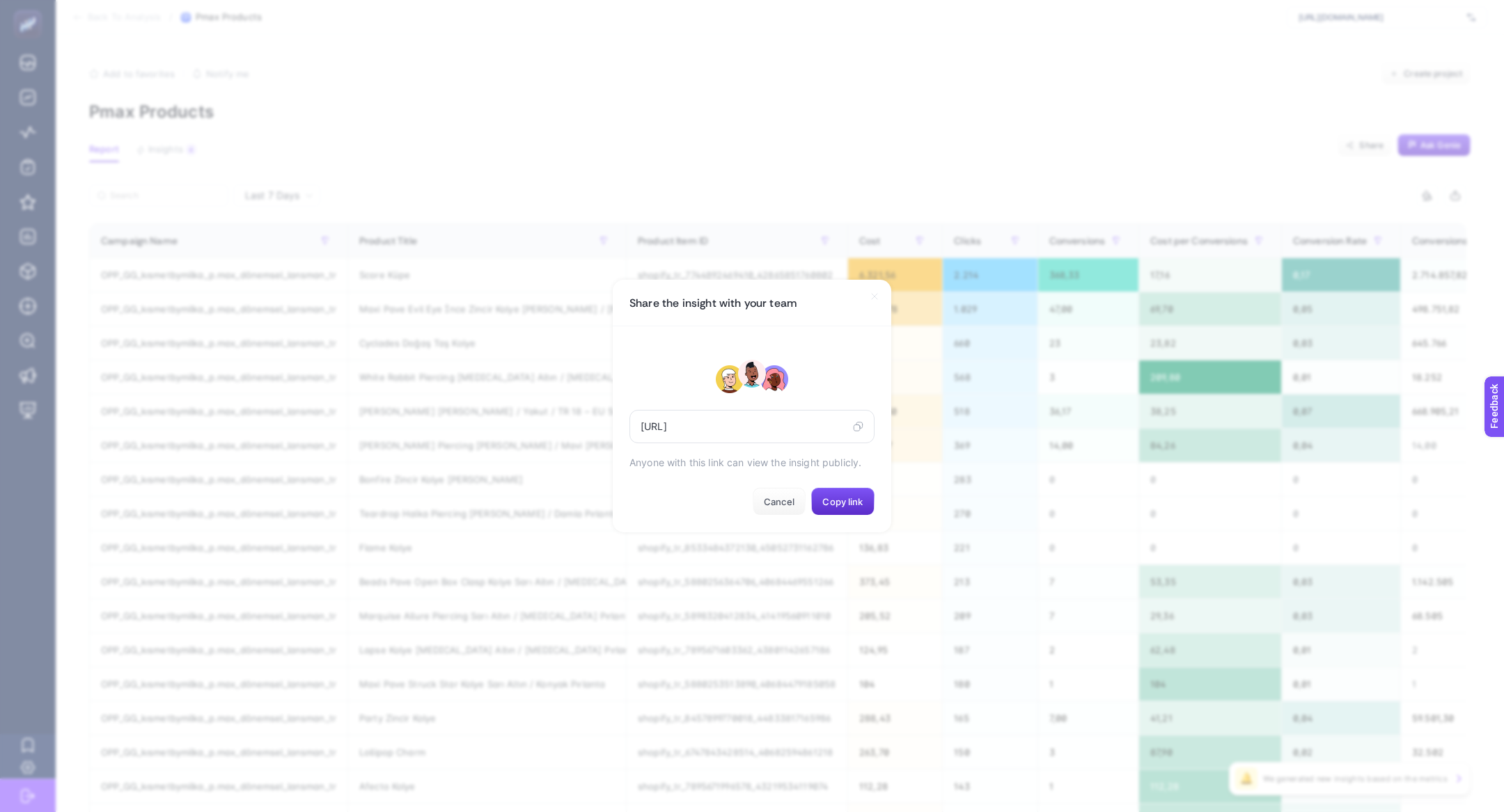
click at [854, 425] on icon at bounding box center [858, 426] width 10 height 11
click at [880, 295] on div "Share the insight with your team" at bounding box center [752, 303] width 278 height 47
click at [862, 293] on div "Share the insight with your team" at bounding box center [752, 303] width 278 height 47
click at [872, 298] on icon at bounding box center [875, 296] width 6 height 6
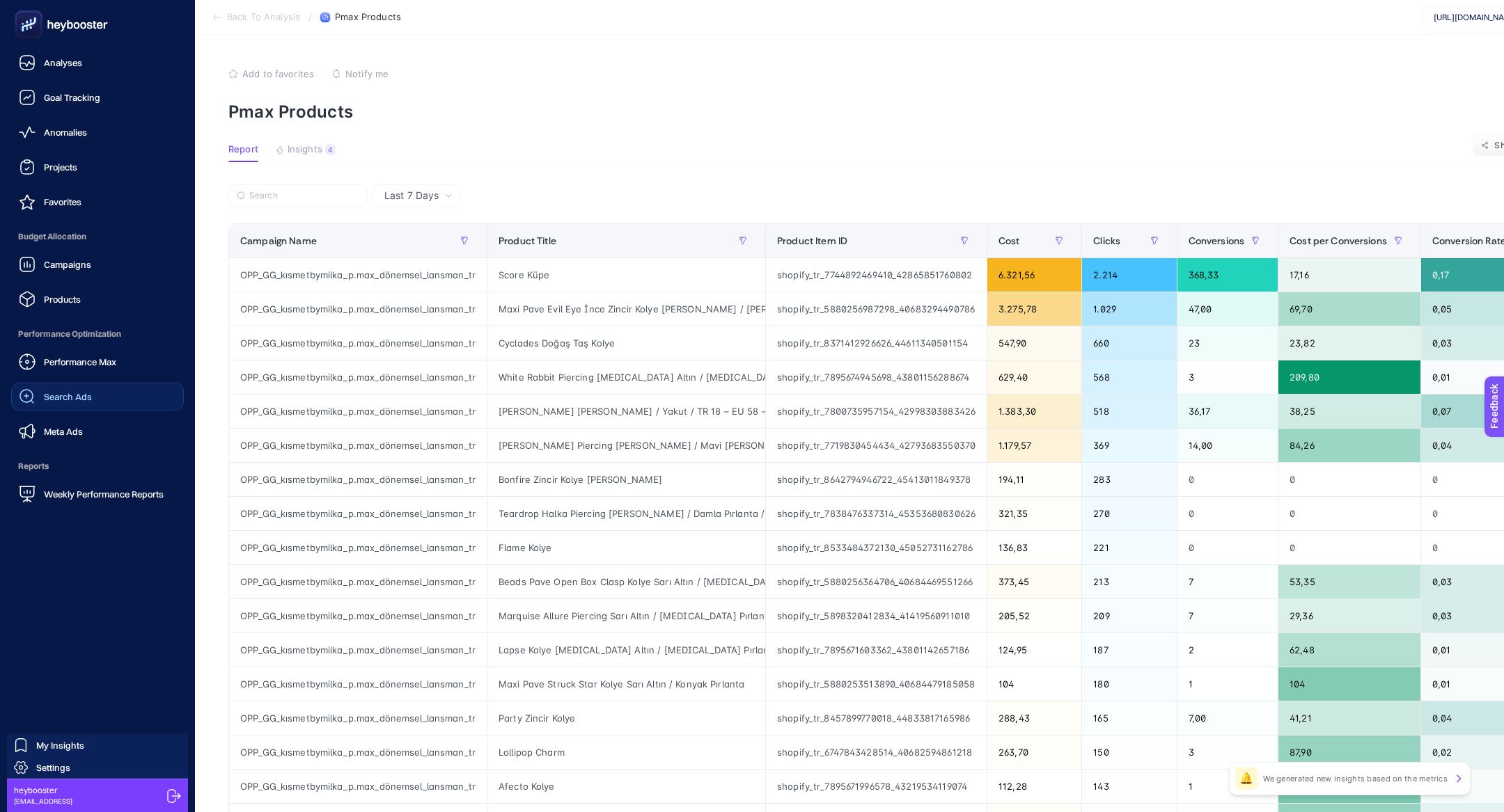
click at [106, 388] on link "Search Ads" at bounding box center [97, 397] width 173 height 28
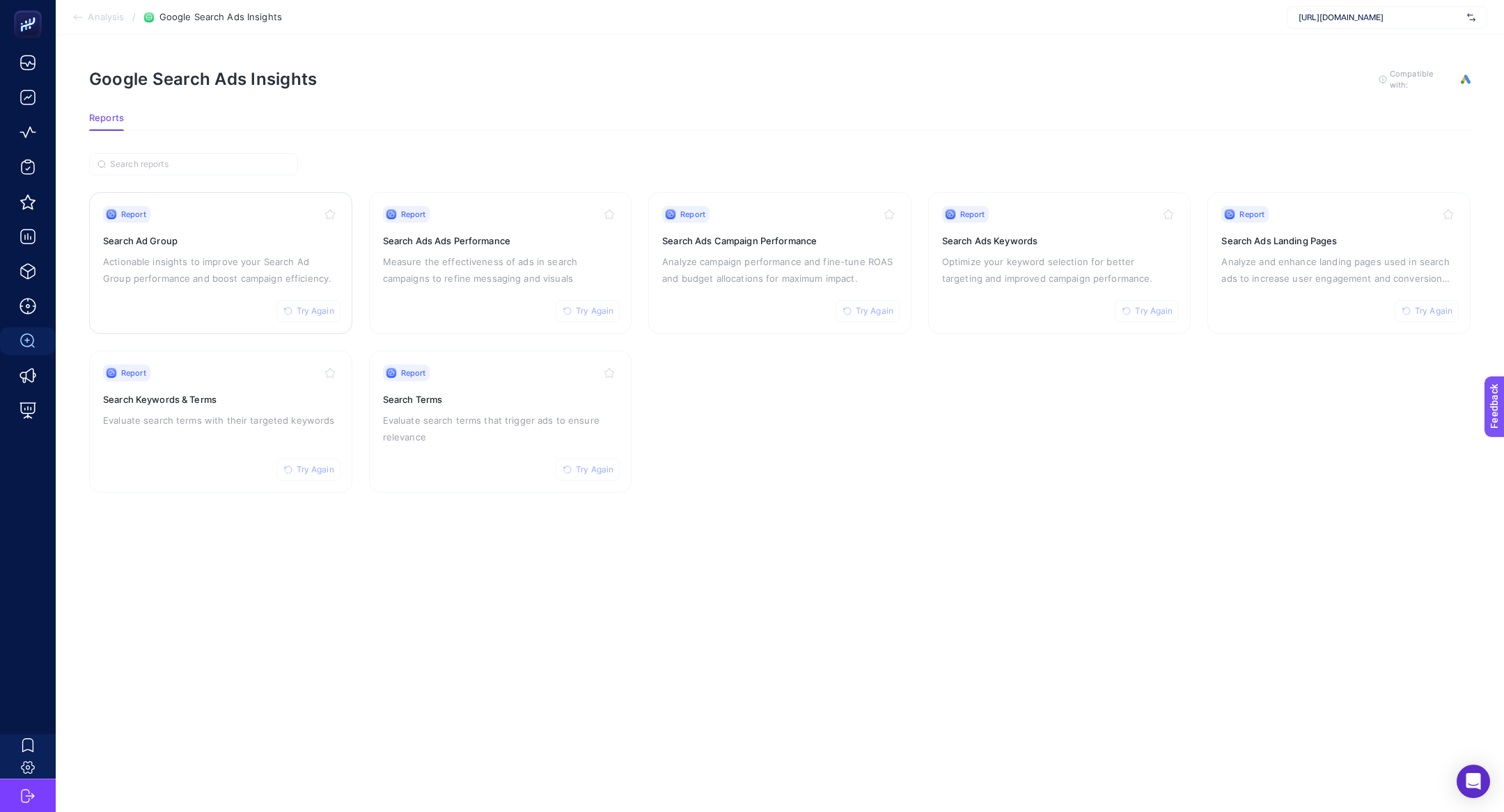
click at [204, 256] on p "Actionable insights to improve your Search Ad Group performance and boost campa…" at bounding box center [221, 270] width 236 height 33
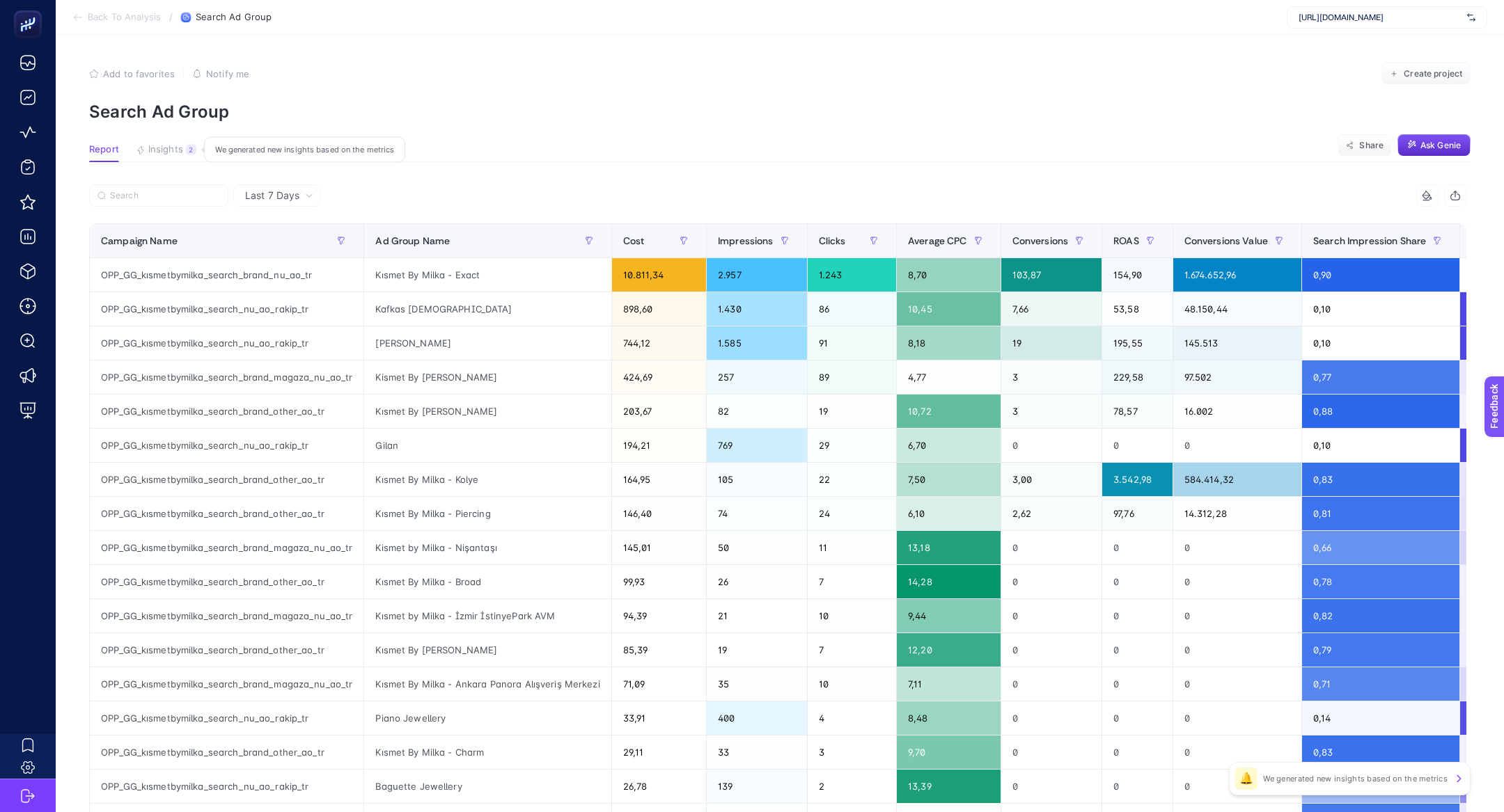
click at [188, 144] on div "2" at bounding box center [191, 149] width 10 height 11
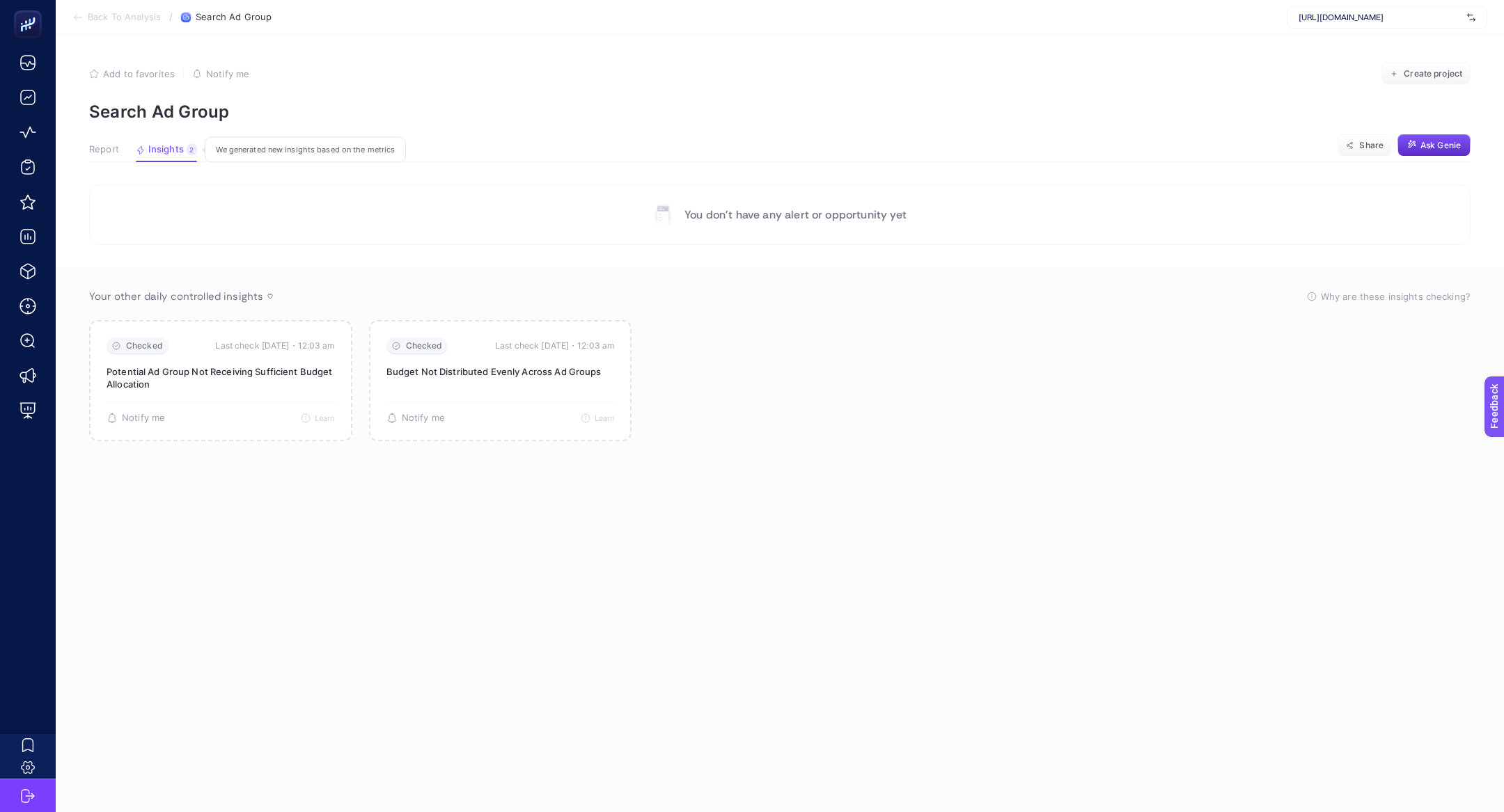
click at [193, 157] on button "Insights 2 We generated new insights based on the metrics" at bounding box center [166, 152] width 61 height 18
click at [95, 157] on button "Report" at bounding box center [103, 152] width 30 height 18
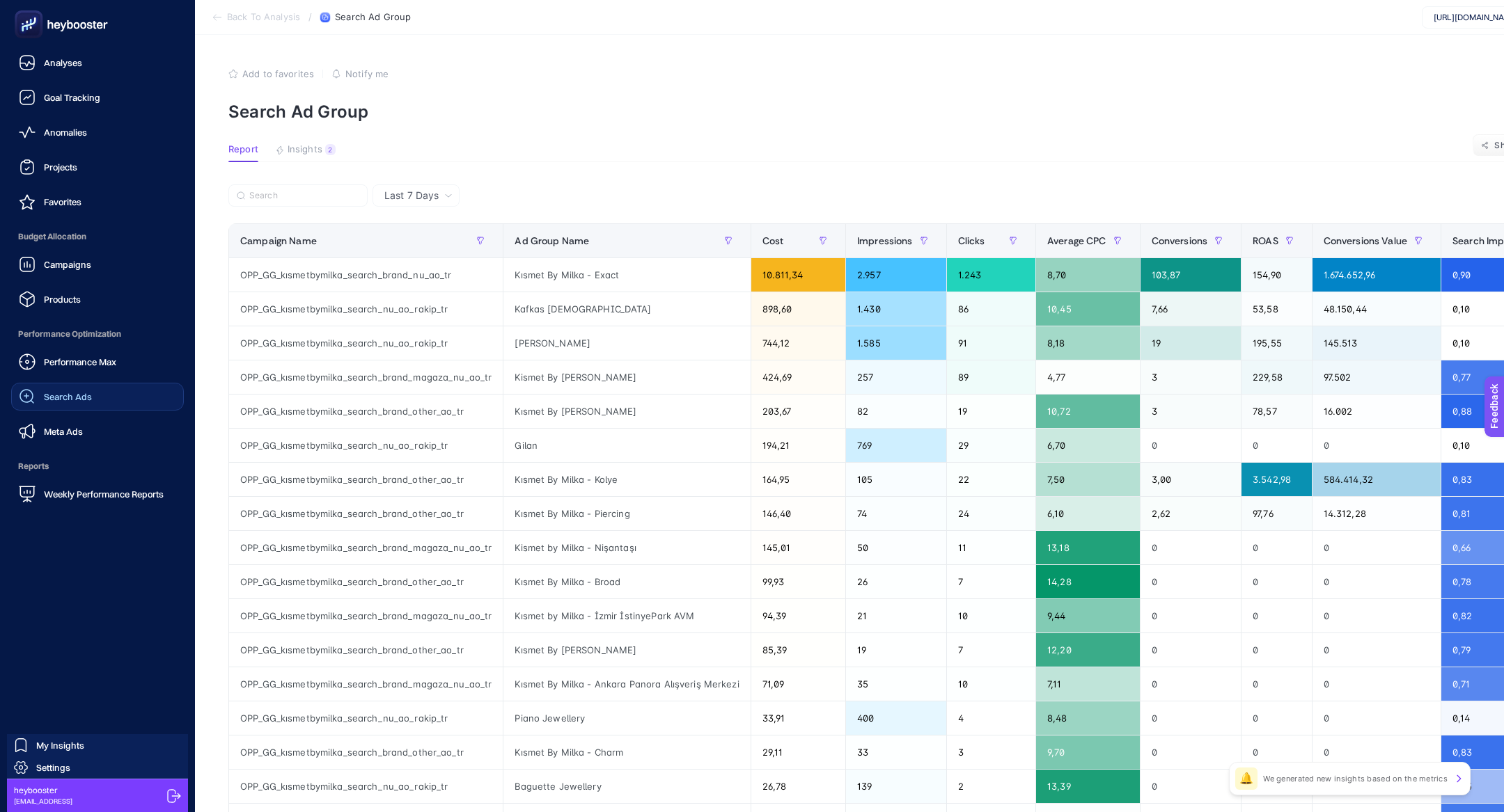
click at [77, 399] on span "Search Ads" at bounding box center [68, 396] width 48 height 11
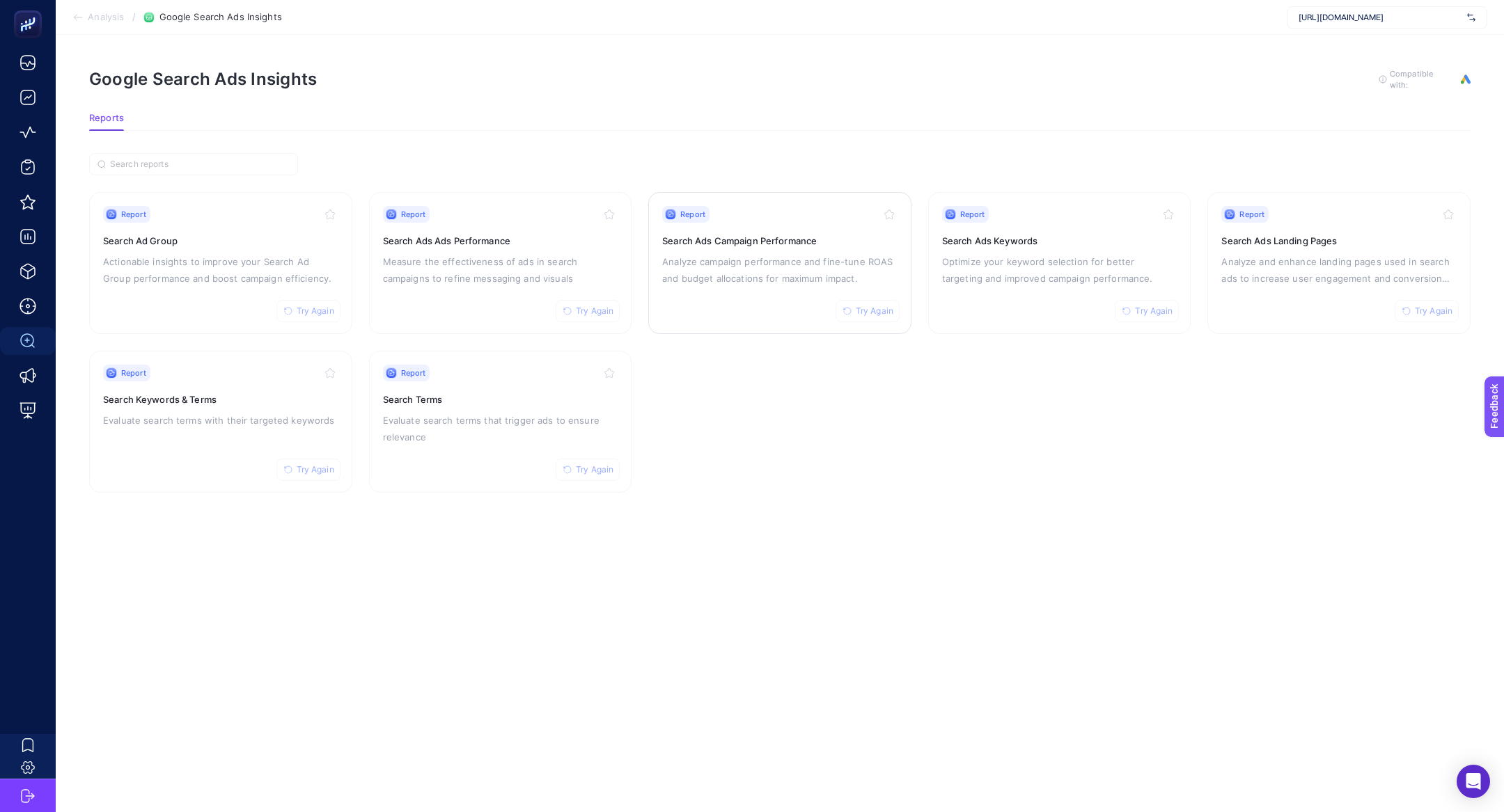
click at [773, 306] on div "Report Try Again Search Ads Campaign Performance Analyze campaign performance a…" at bounding box center [780, 263] width 236 height 114
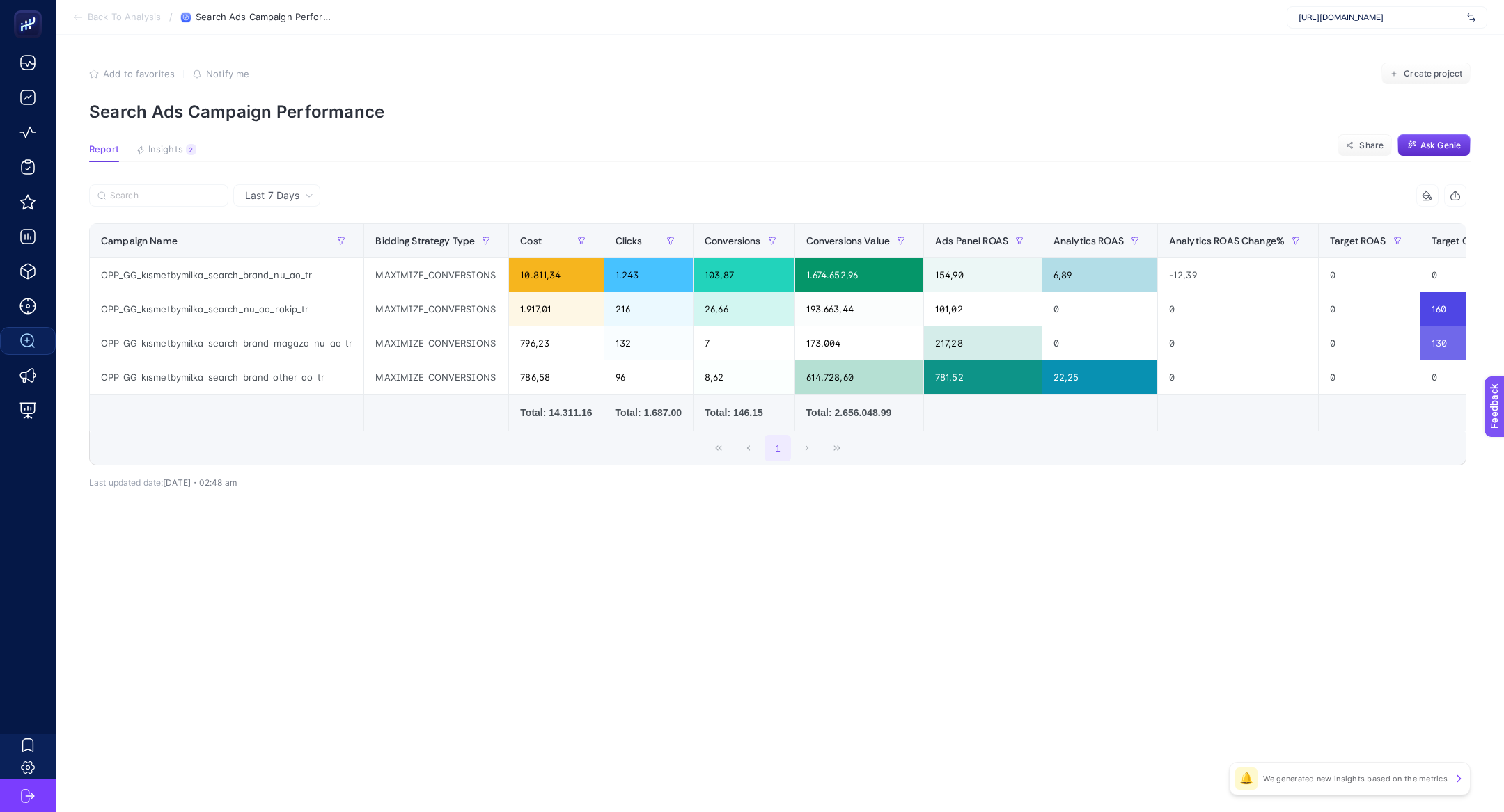
click at [265, 195] on span "Last 7 Days" at bounding box center [272, 195] width 54 height 14
click at [311, 251] on li "Last 30 Days" at bounding box center [276, 249] width 79 height 25
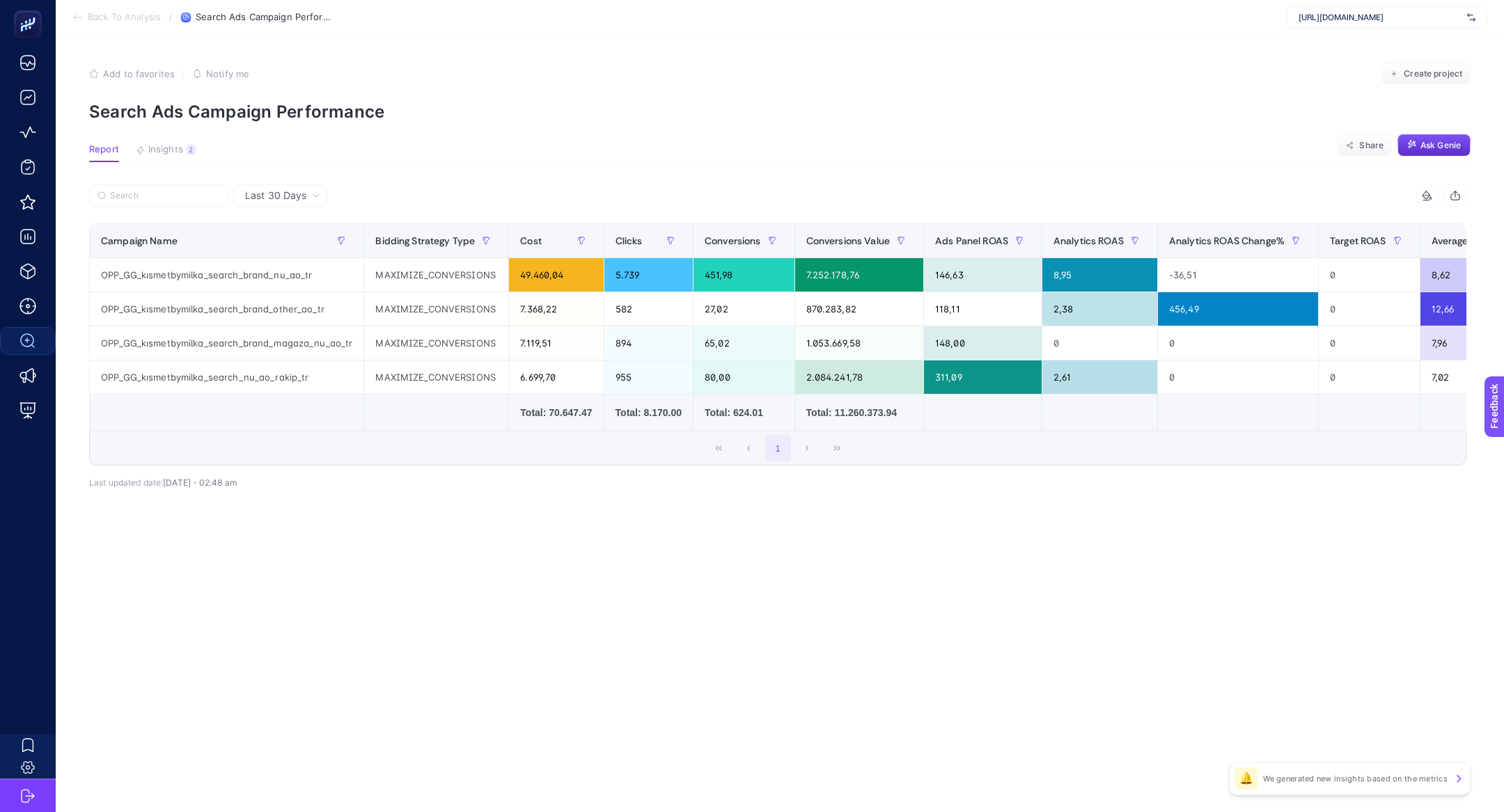
click at [163, 137] on article "Add to favorites false Notify me Create project Search Ads Campaign Performance…" at bounding box center [780, 423] width 1448 height 777
click at [169, 144] on span "Insights" at bounding box center [166, 149] width 35 height 11
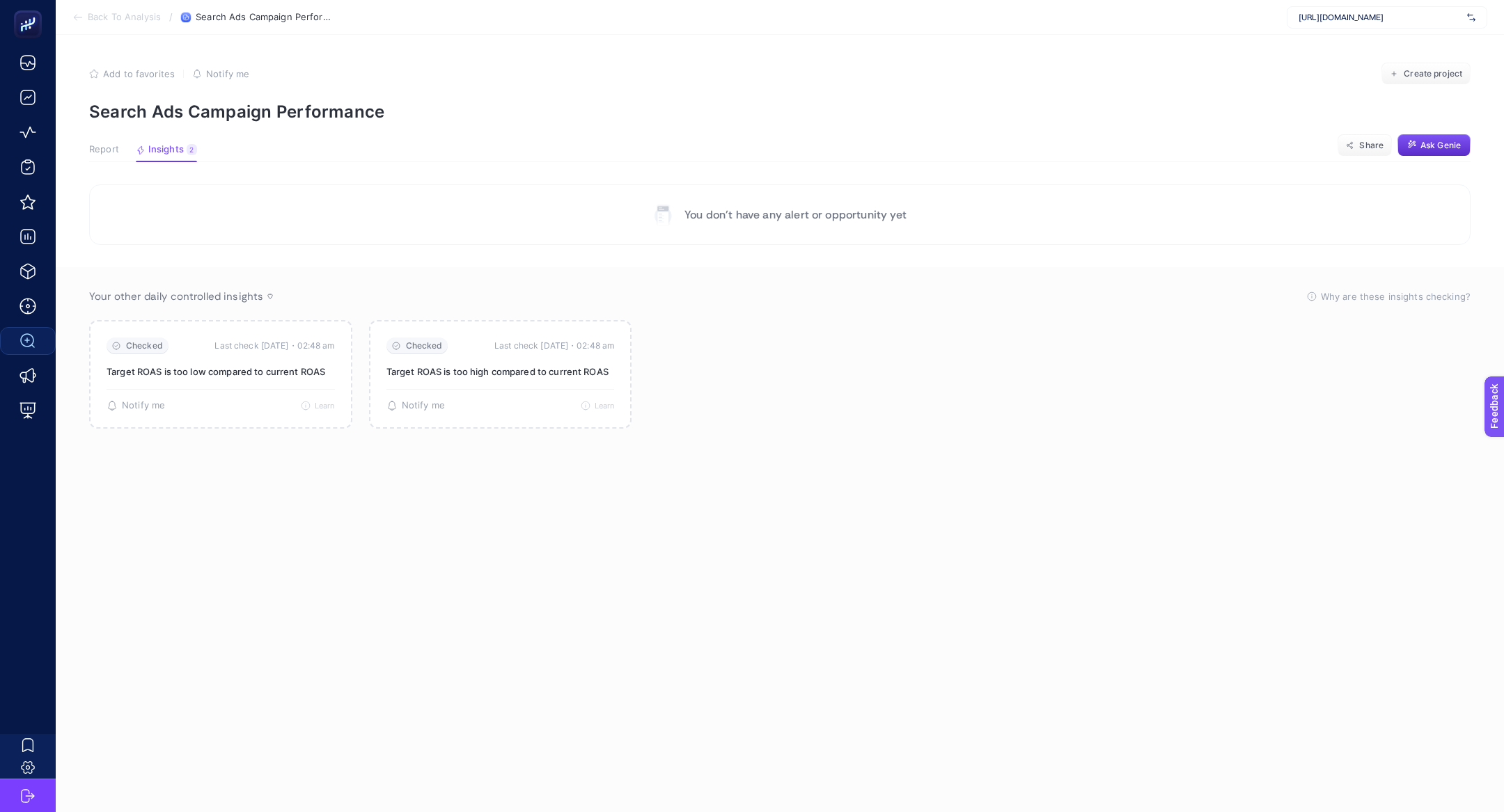
click at [105, 160] on button "Report" at bounding box center [103, 152] width 30 height 18
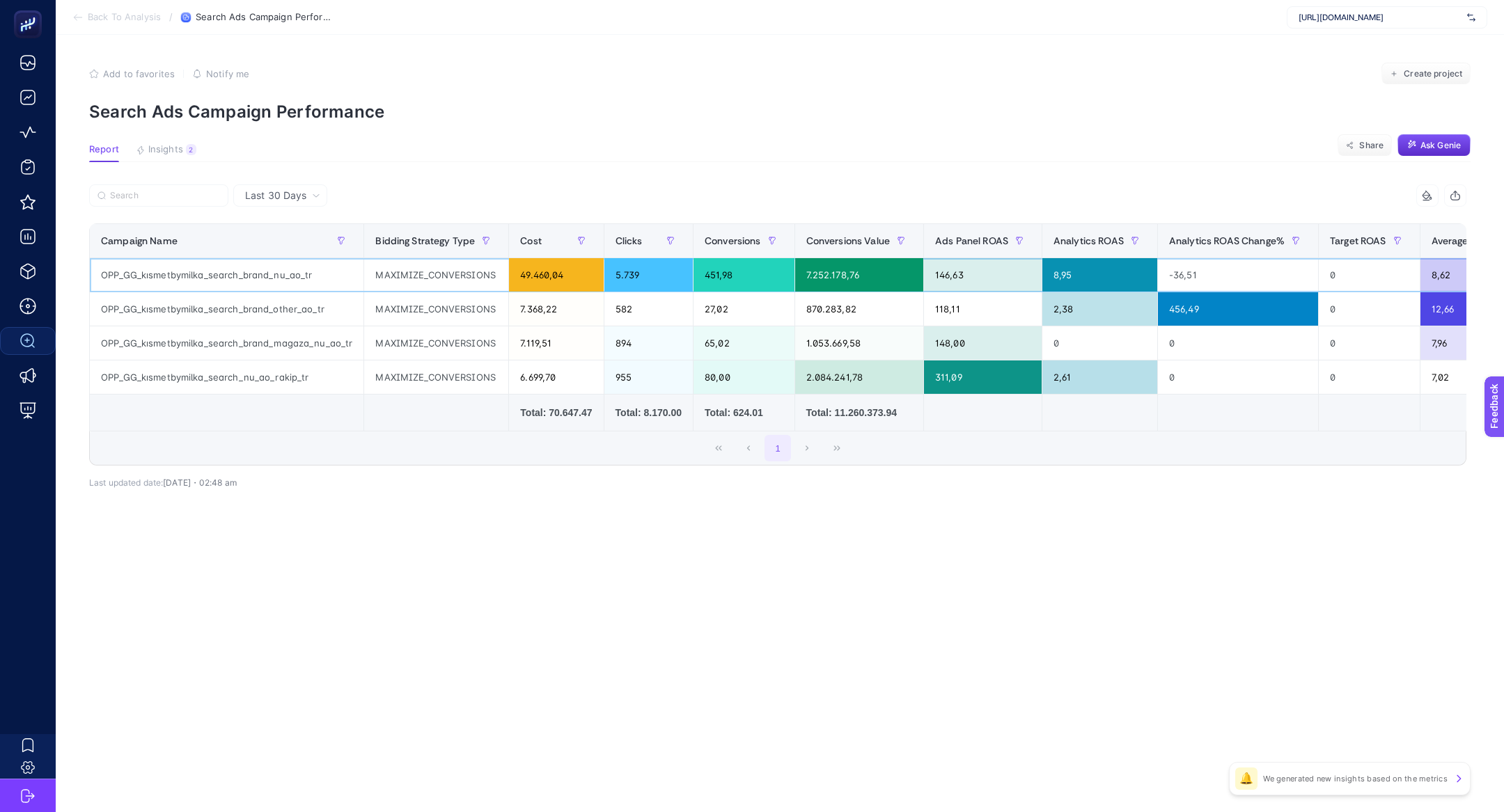
click at [474, 270] on div "MAXIMIZE_CONVERSIONS" at bounding box center [436, 275] width 144 height 33
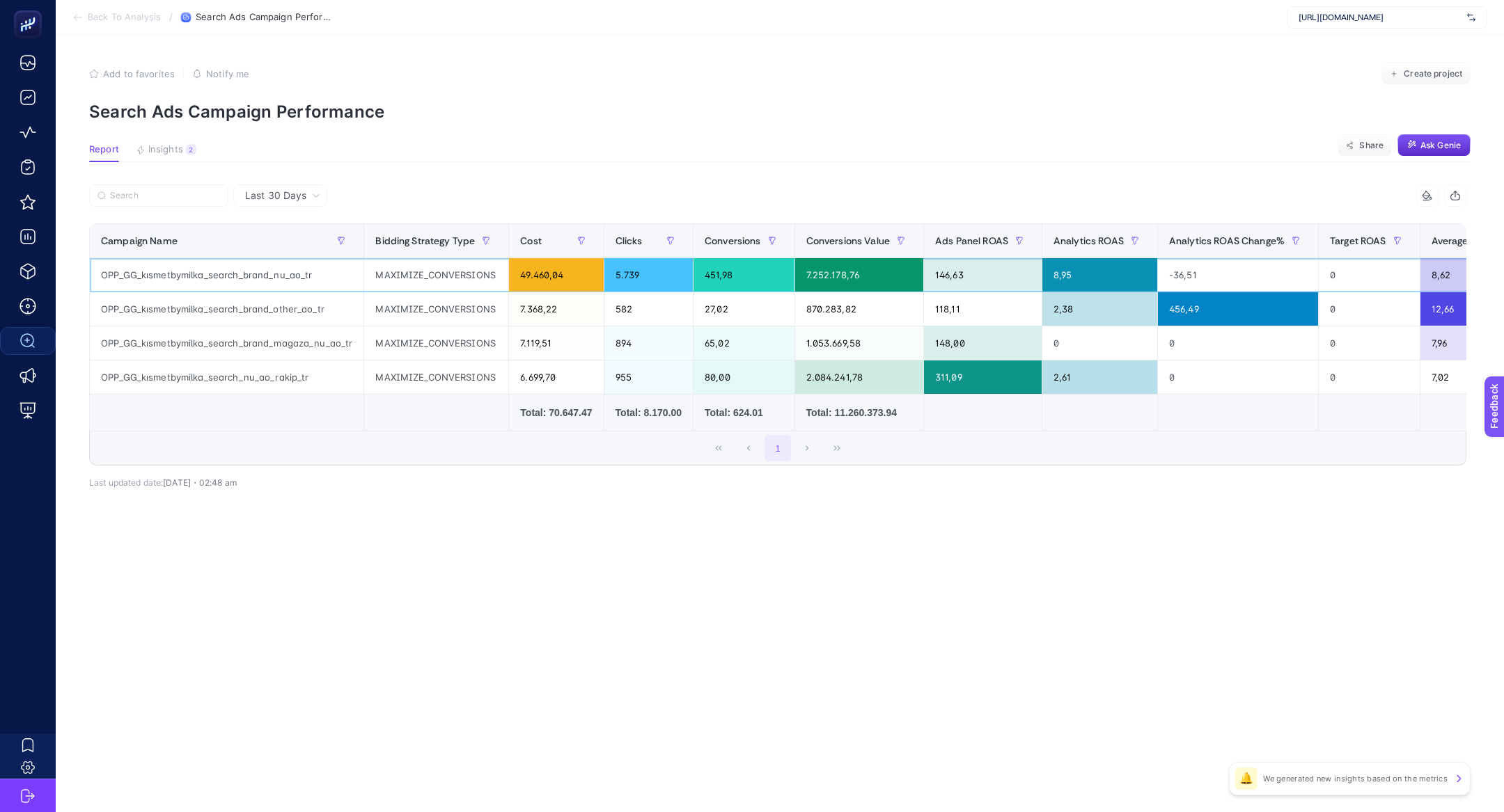
click at [418, 271] on div "MAXIMIZE_CONVERSIONS" at bounding box center [436, 275] width 144 height 33
drag, startPoint x: 109, startPoint y: 295, endPoint x: 89, endPoint y: 295, distance: 20.0
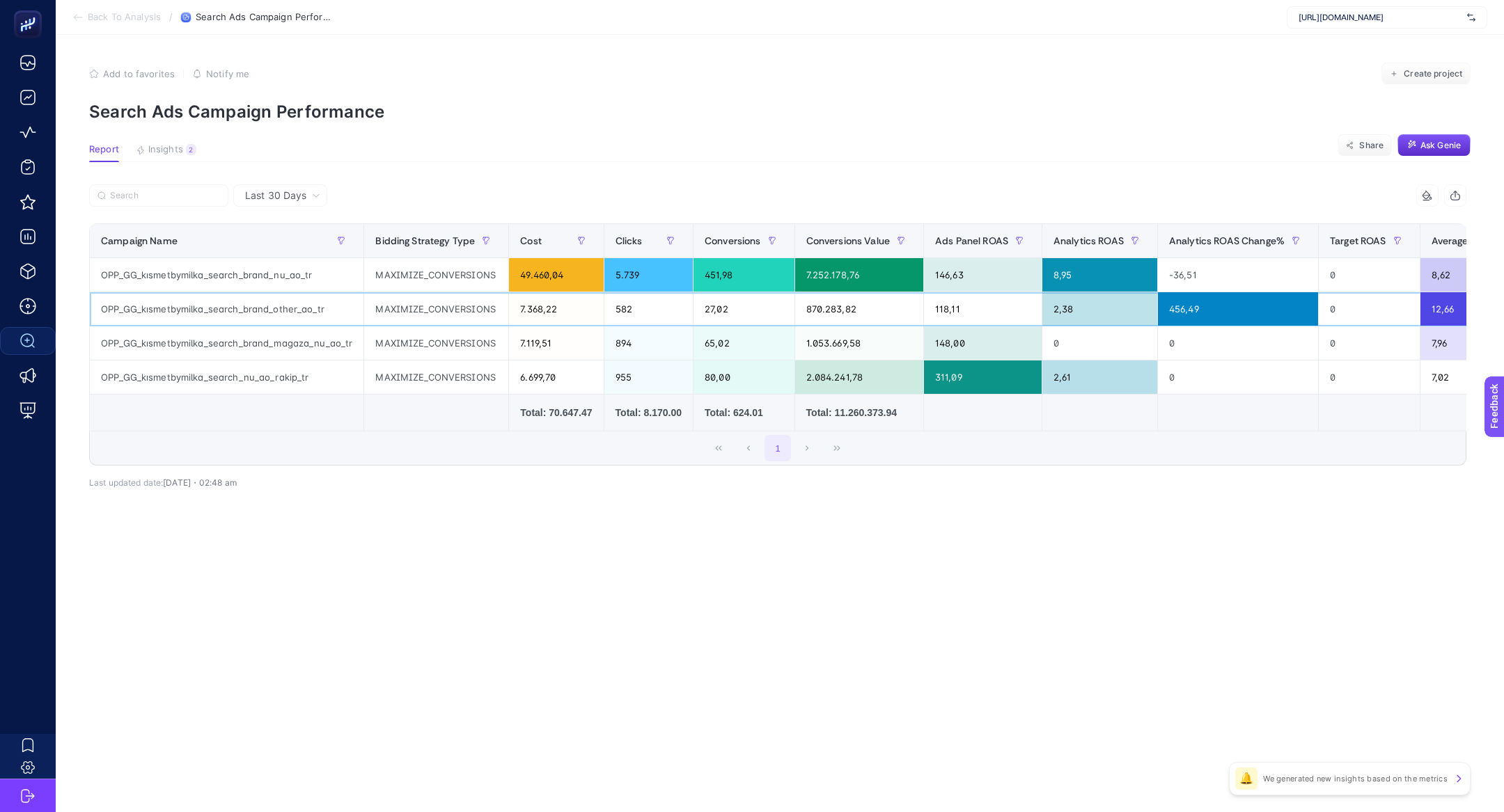
click at [97, 295] on div "OPP_GG_kısmetbymilka_search_brand_other_ao_tr" at bounding box center [226, 309] width 274 height 33
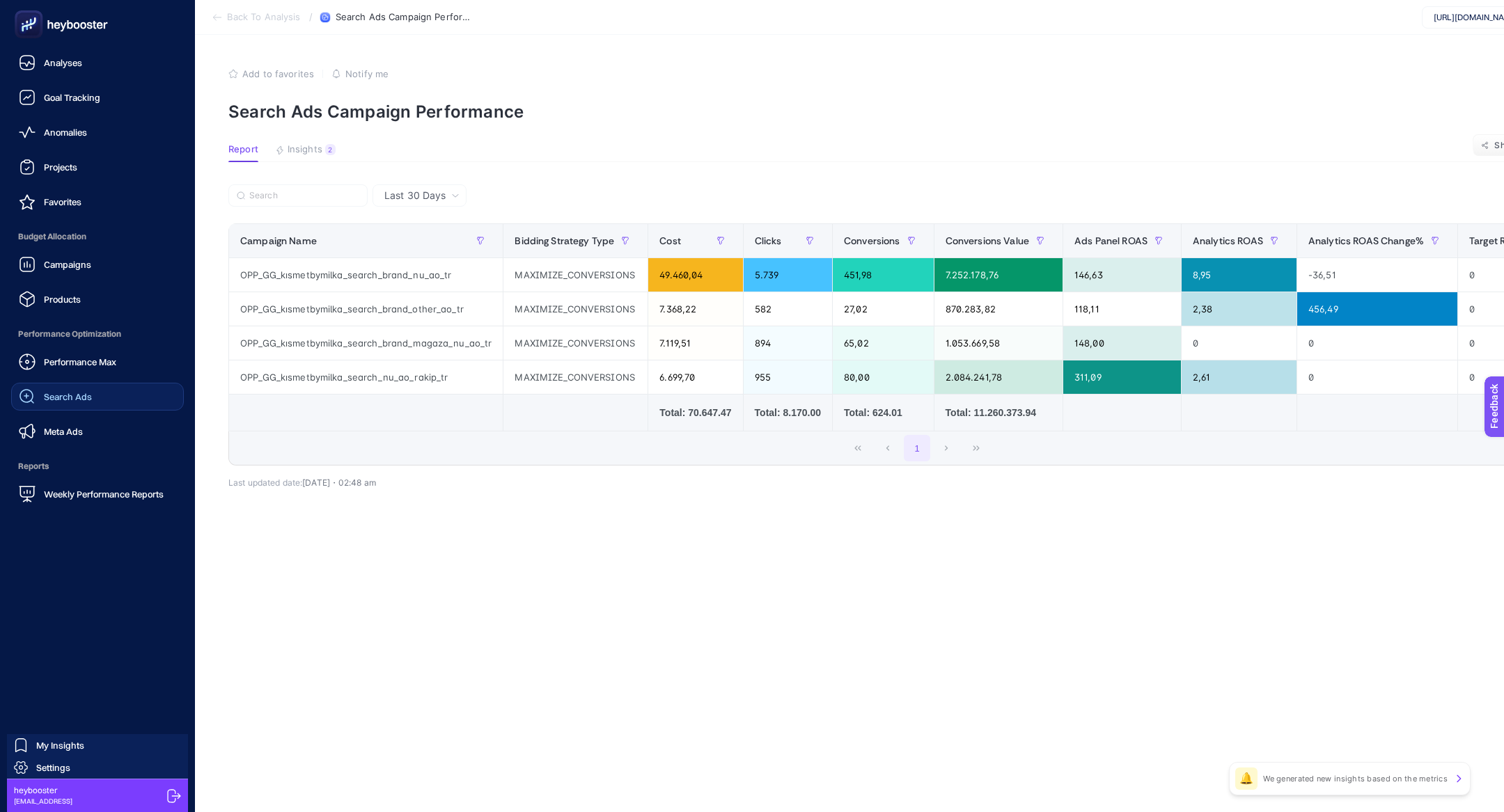
click at [112, 400] on link "Search Ads" at bounding box center [97, 397] width 173 height 28
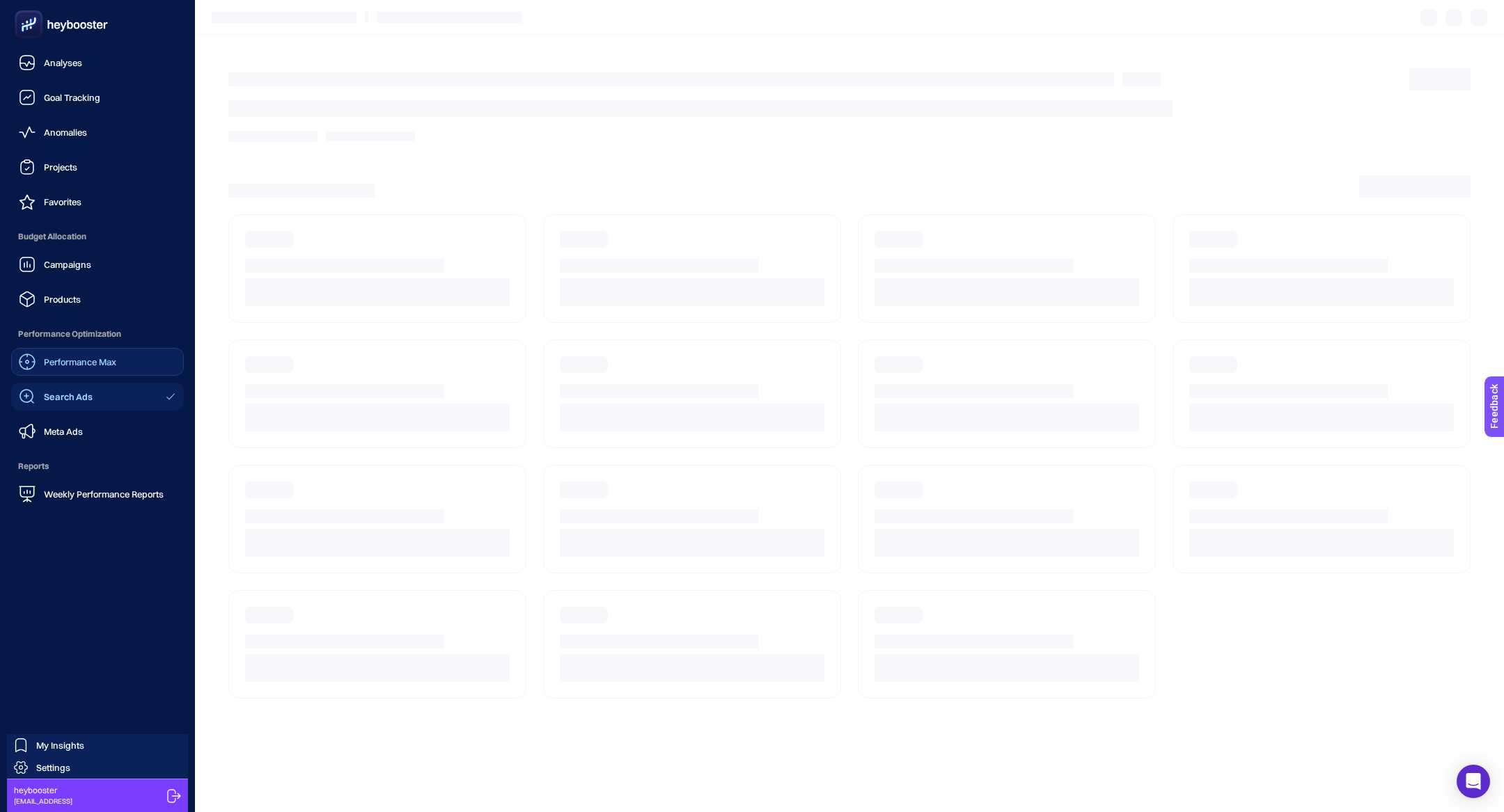
click at [107, 367] on span "Performance Max" at bounding box center [80, 361] width 72 height 11
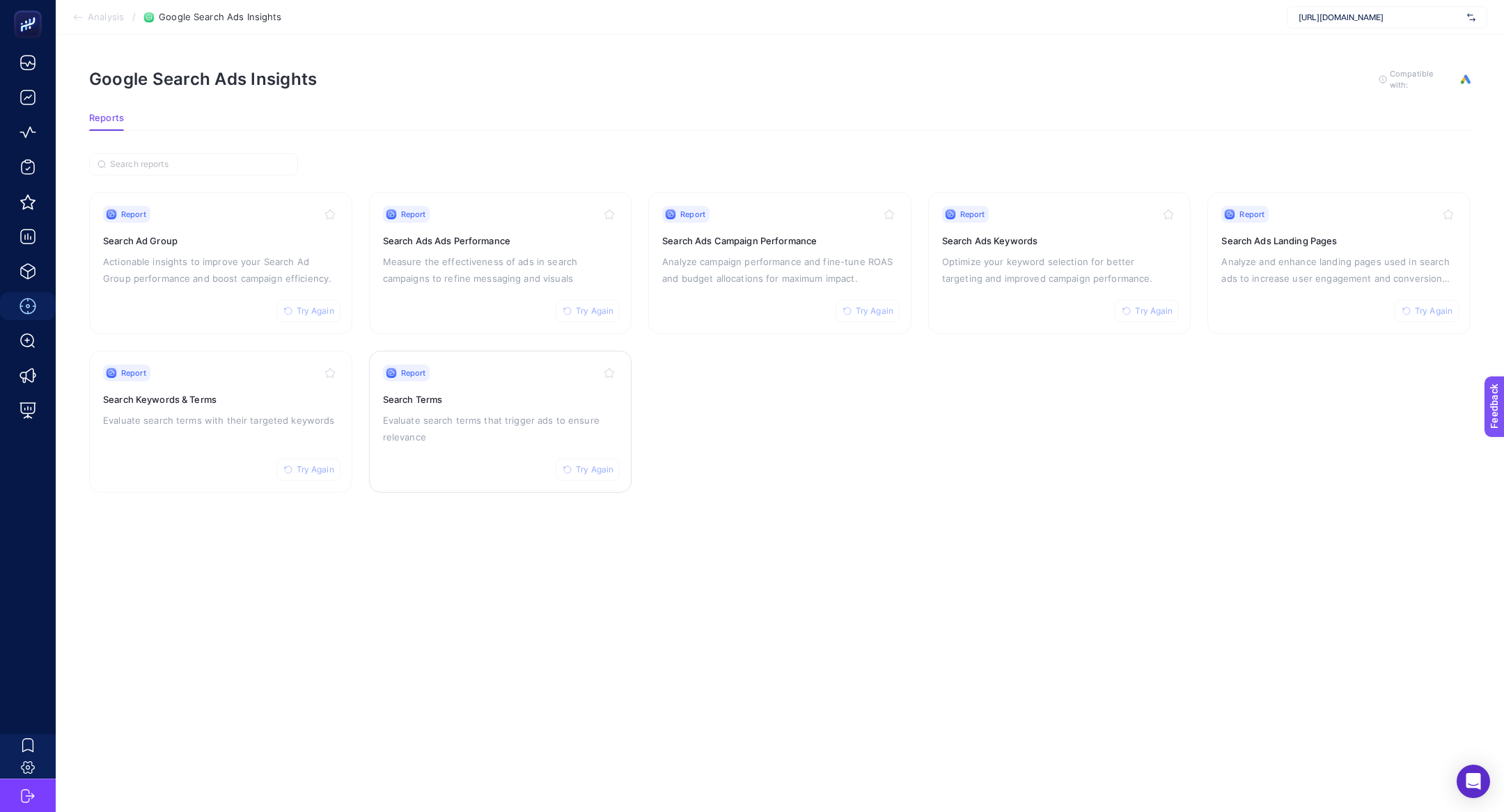
click at [452, 392] on h3 "Search Terms" at bounding box center [501, 399] width 236 height 14
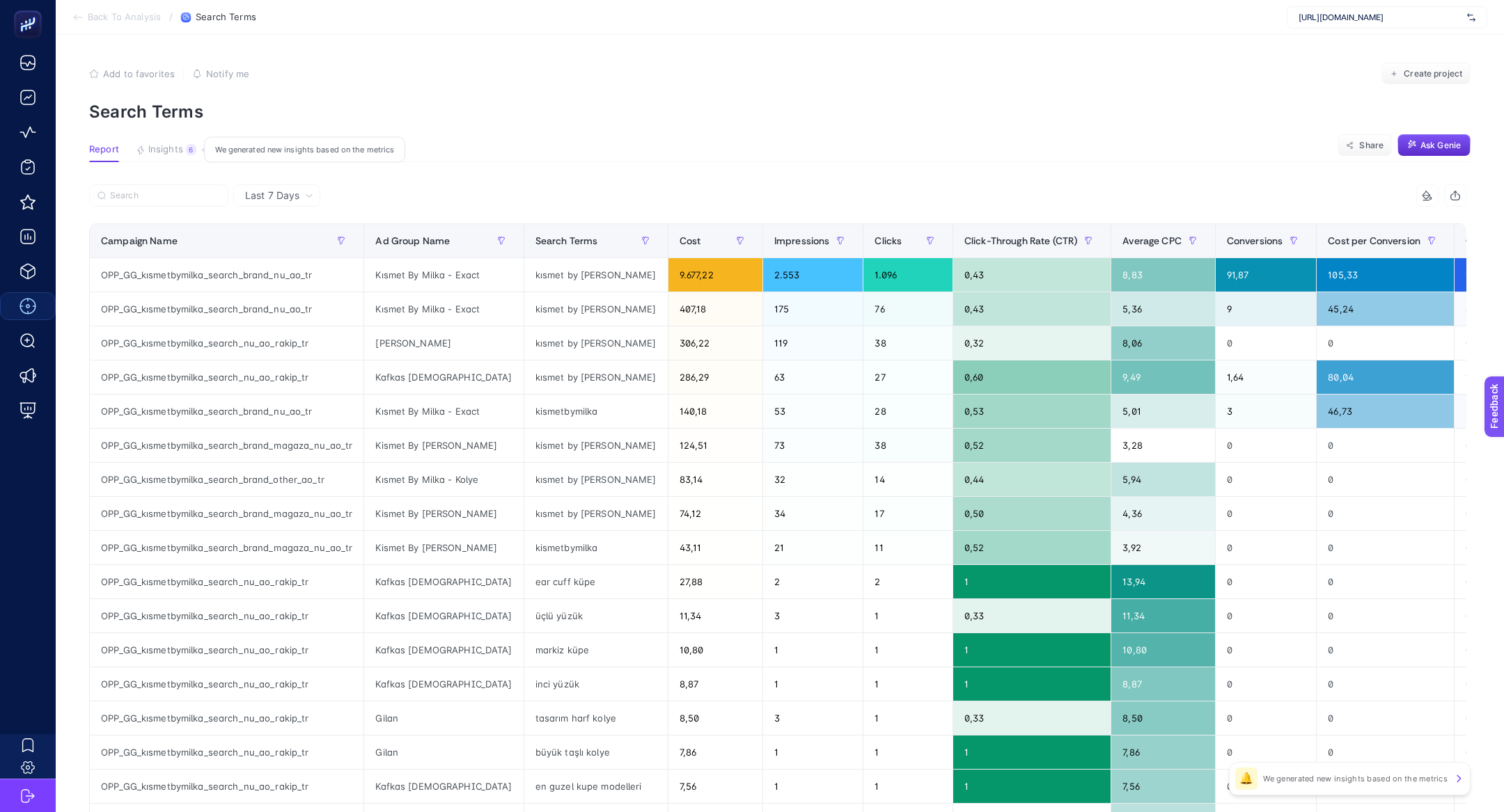
click at [186, 155] on button "Insights 6 We generated new insights based on the metrics" at bounding box center [166, 152] width 61 height 18
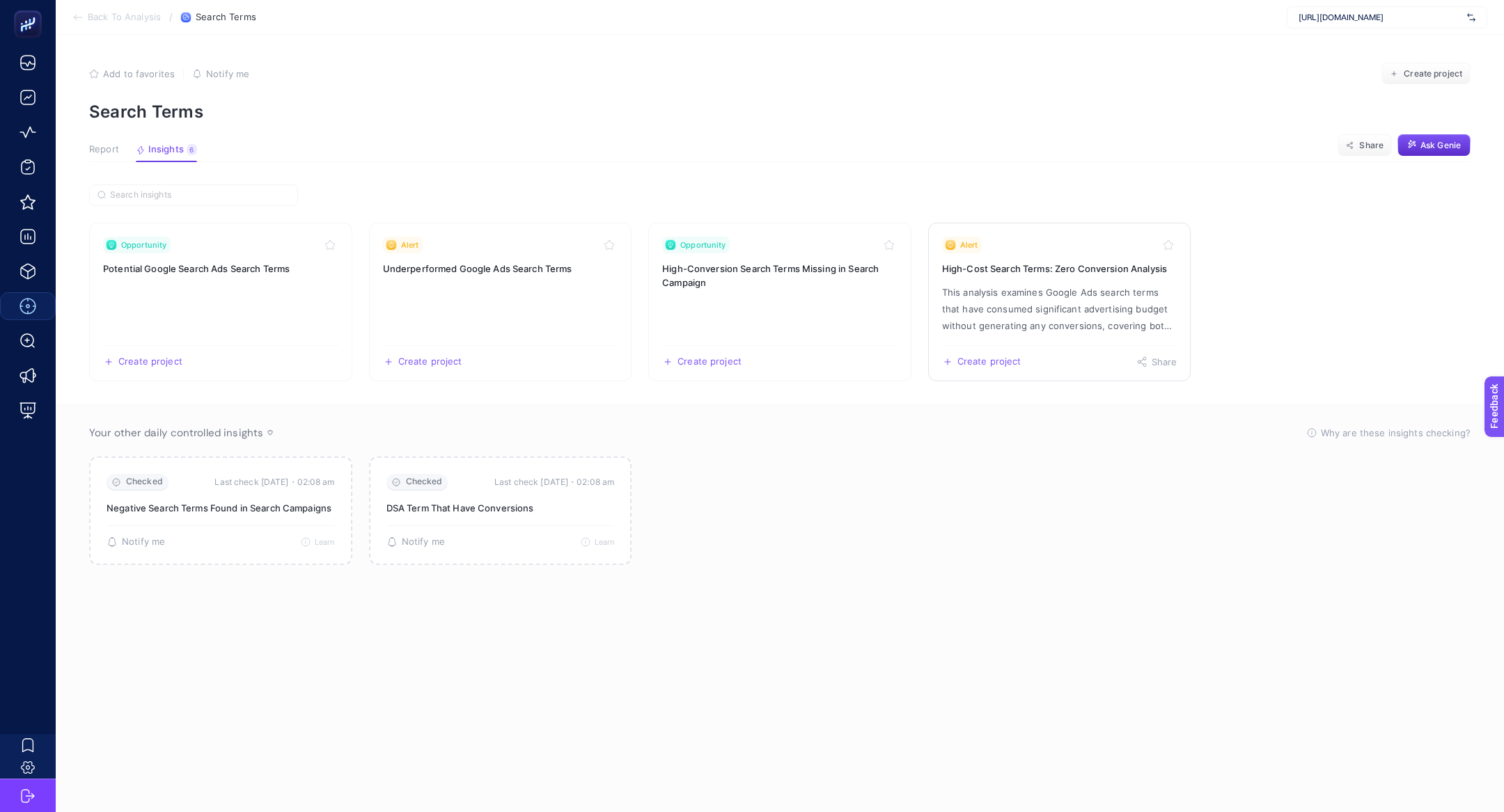
click at [1023, 310] on p "This analysis examines Google Ads search terms that have consumed significant a…" at bounding box center [1060, 308] width 236 height 50
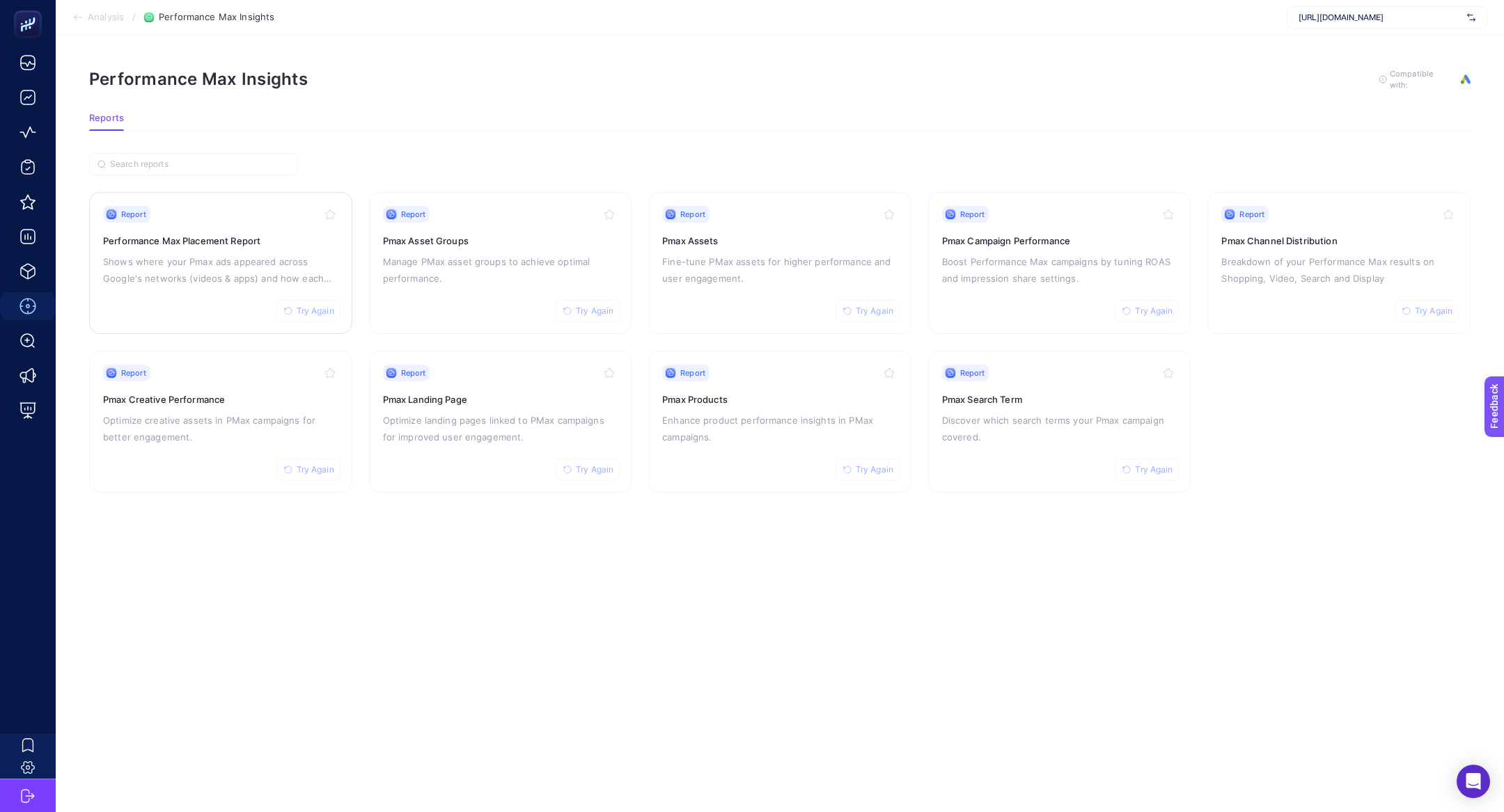
click at [265, 283] on p "Shows where your Pmax ads appeared across Google's networks (videos & apps) and…" at bounding box center [221, 270] width 236 height 33
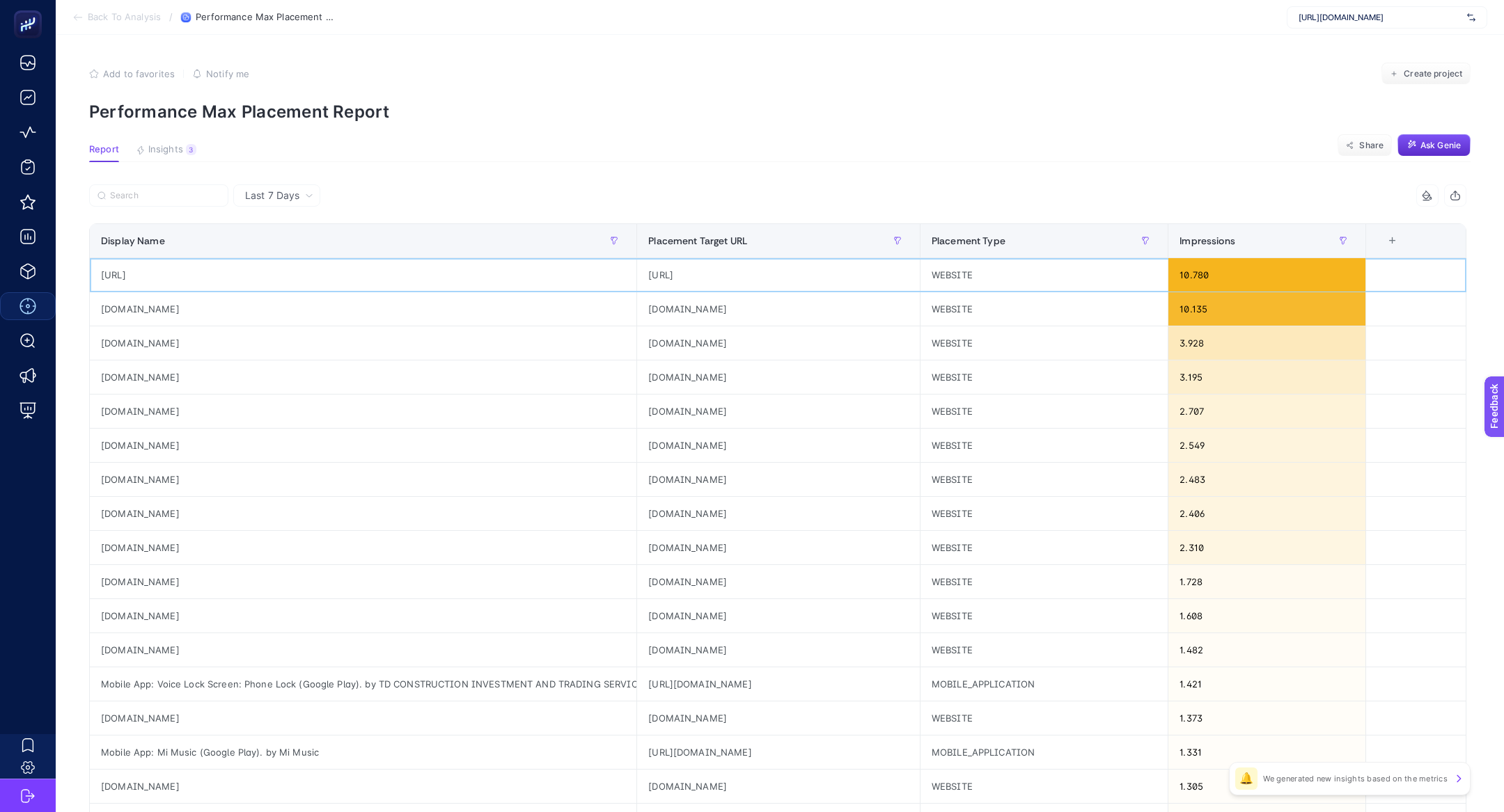
click at [133, 274] on div "tiur-kaik.ai" at bounding box center [363, 275] width 546 height 33
click at [180, 140] on article "Add to favorites false Notify me Create project Performance Max Placement Repor…" at bounding box center [780, 579] width 1448 height 1088
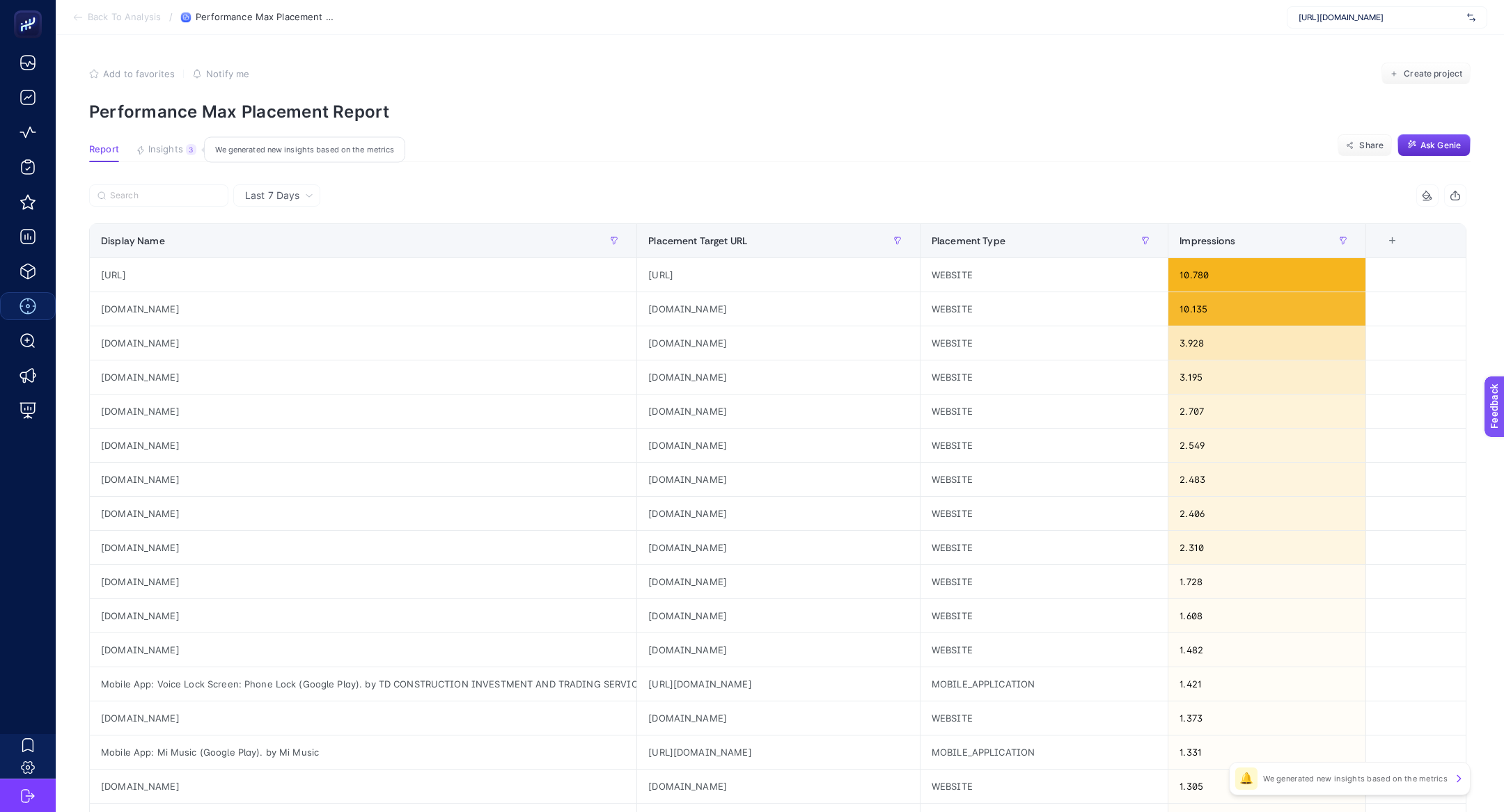
click at [180, 145] on span "Insights" at bounding box center [166, 149] width 35 height 11
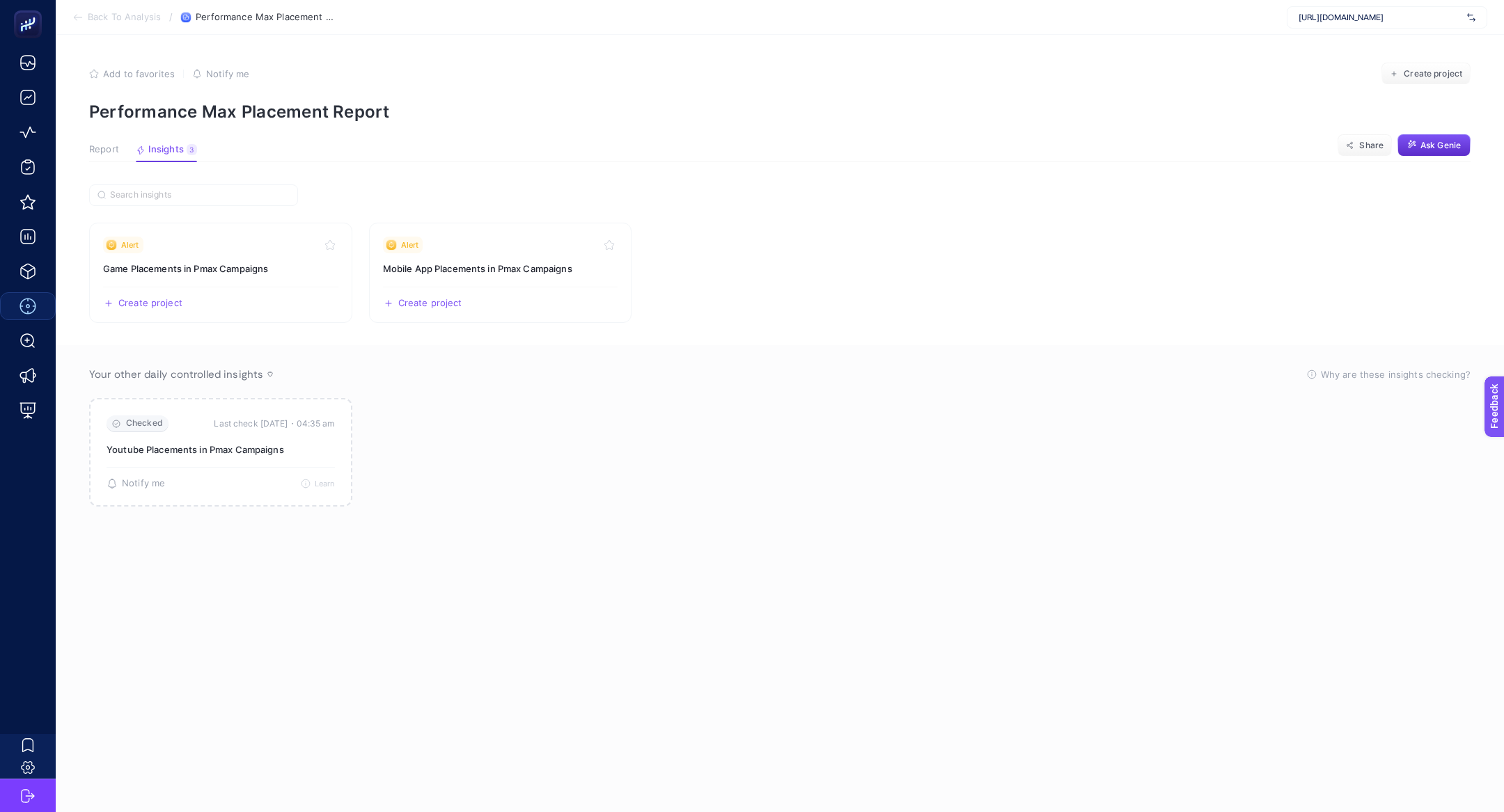
click at [108, 152] on span "Report" at bounding box center [103, 149] width 30 height 11
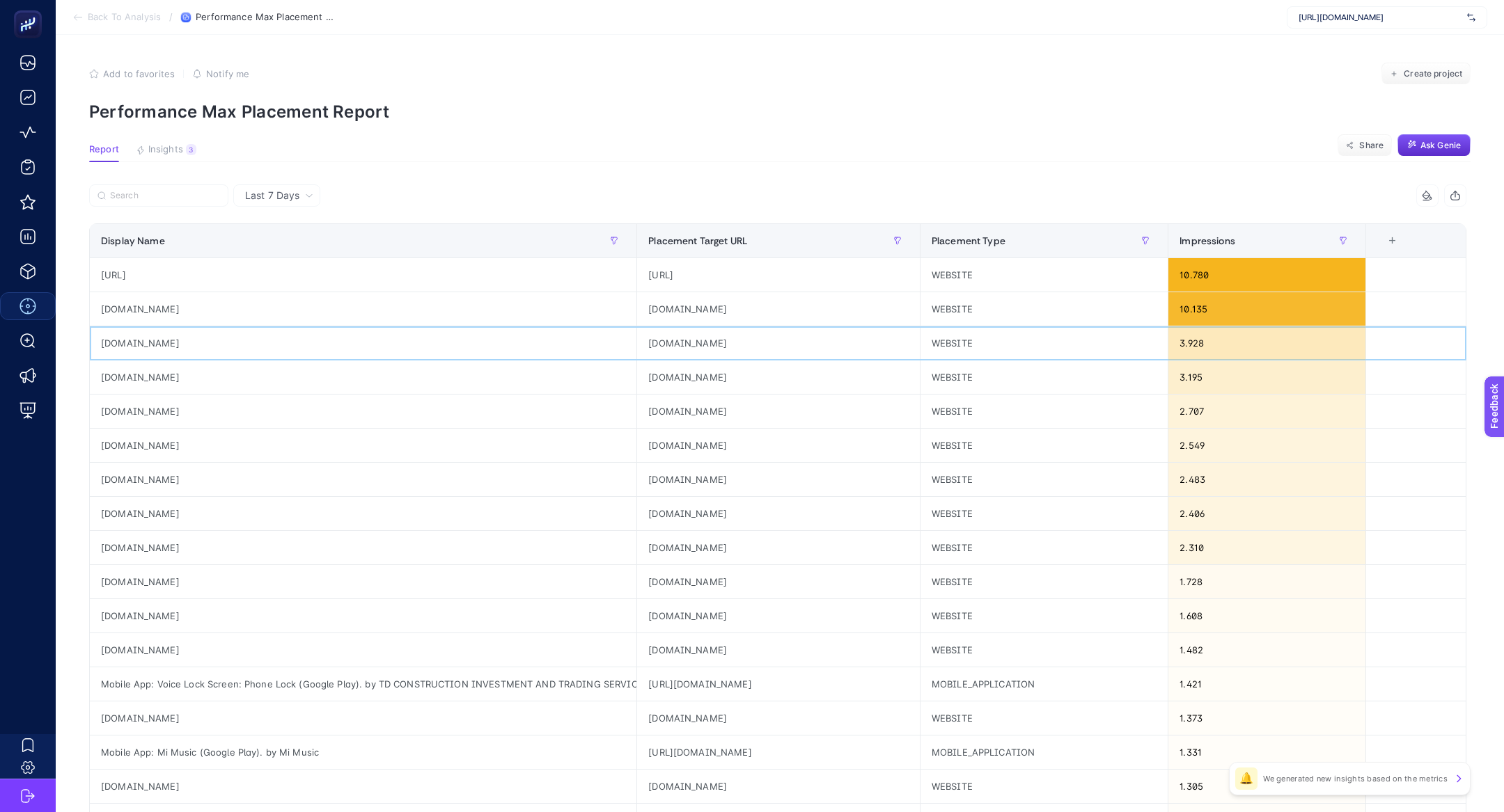
click at [151, 332] on div "kmrbpage.com" at bounding box center [363, 343] width 546 height 33
click at [141, 305] on div "wpcrpage.com" at bounding box center [363, 309] width 546 height 33
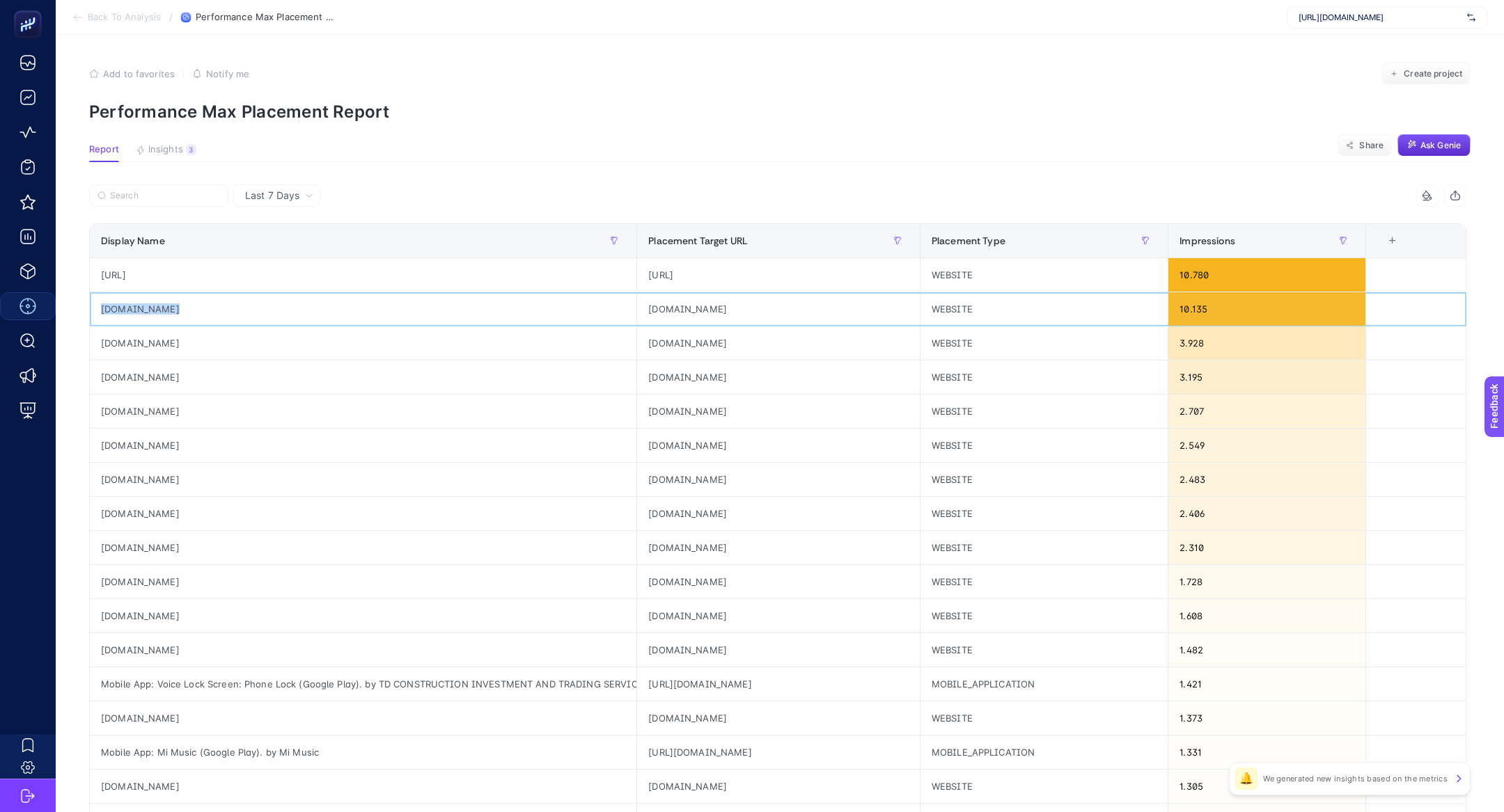
click at [141, 305] on div "wpcrpage.com" at bounding box center [363, 309] width 546 height 33
click at [121, 360] on div "5088.online" at bounding box center [363, 377] width 546 height 33
click at [121, 339] on div "kmrbpage.com" at bounding box center [363, 343] width 546 height 33
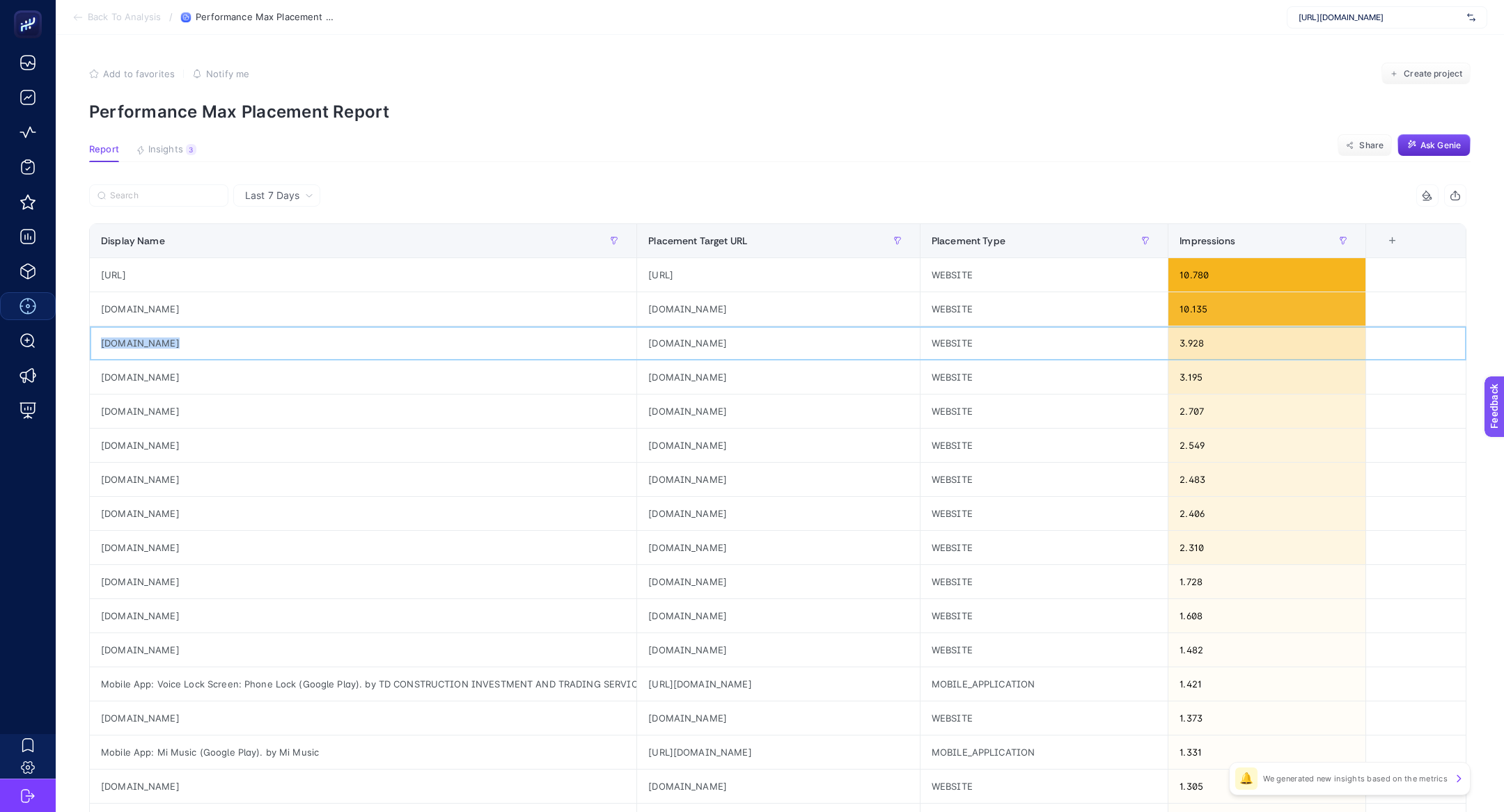
click at [121, 339] on div "kmrbpage.com" at bounding box center [363, 343] width 546 height 33
click at [270, 120] on p "Performance Max Placement Report" at bounding box center [779, 112] width 1381 height 20
click at [1362, 154] on button "Share" at bounding box center [1364, 145] width 54 height 22
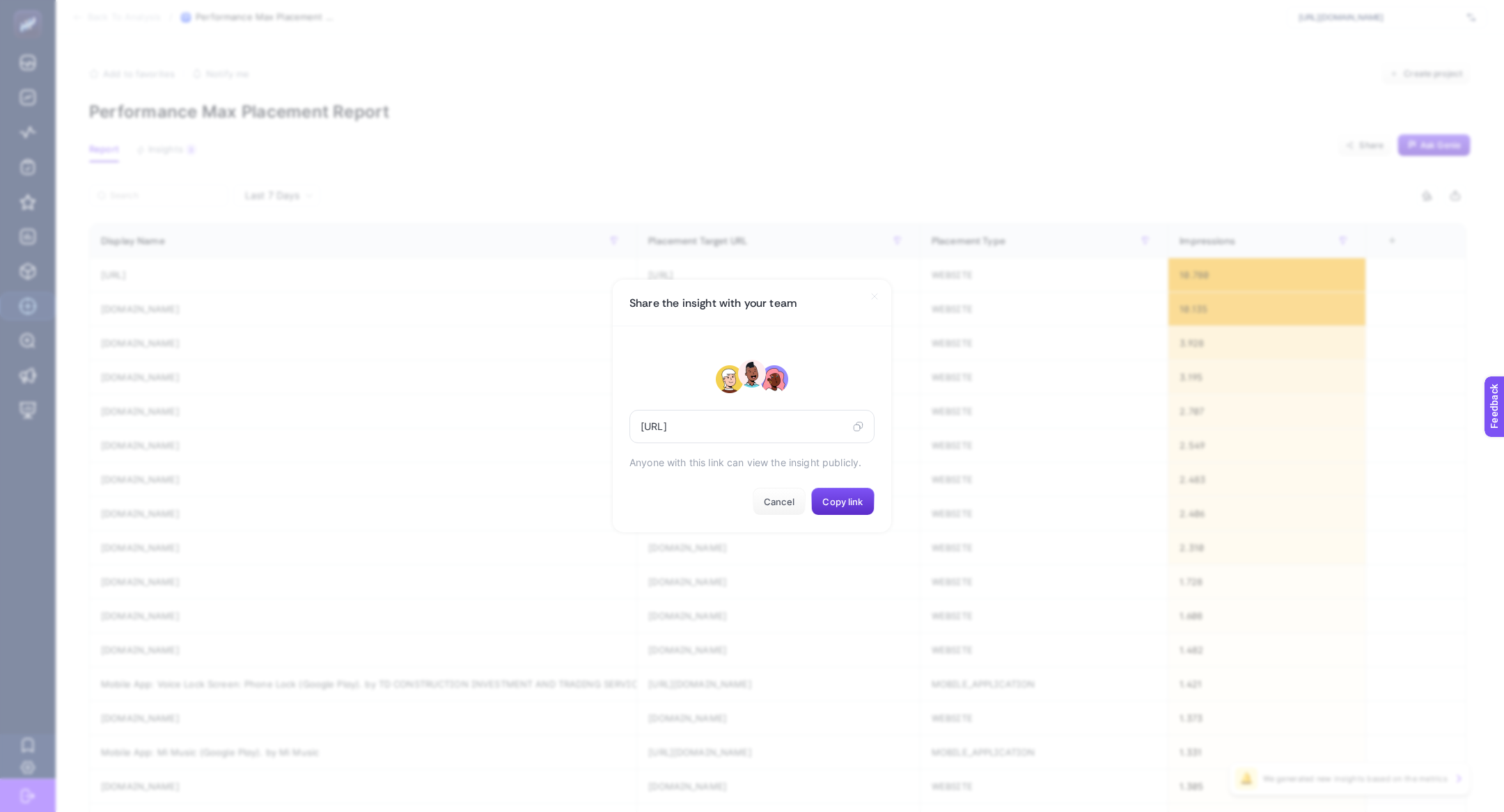
click at [863, 426] on div "https://app.heybooster.ai/public-insight-post/68c2946a16d51b5217ade632" at bounding box center [752, 426] width 245 height 33
click at [861, 426] on icon at bounding box center [858, 426] width 10 height 11
click at [1061, 75] on section "Share the insight with your team https://app.heybooster.ai/public-insight-post/…" at bounding box center [752, 406] width 1504 height 812
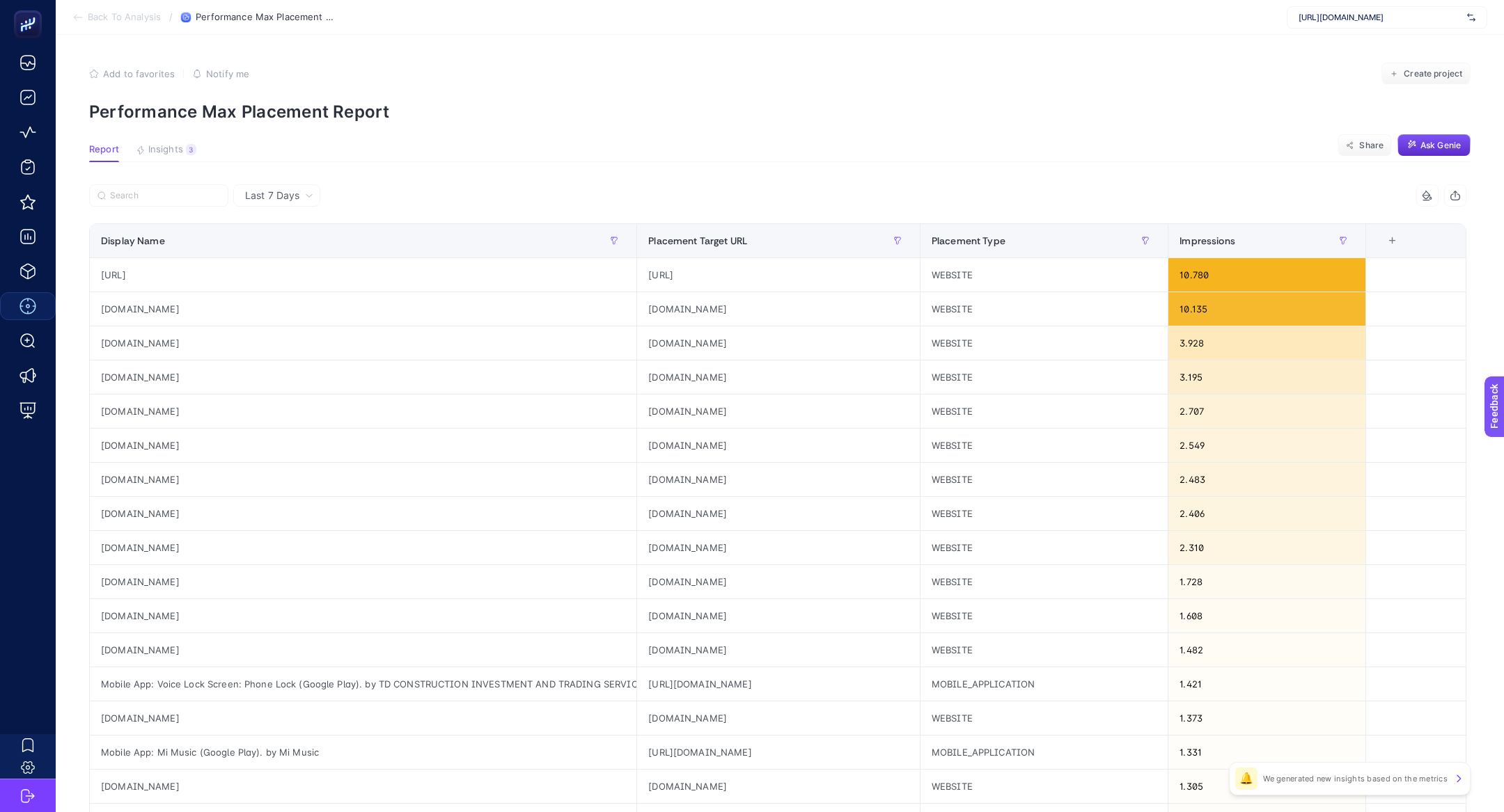
click at [1369, 21] on span "https://kismetbymilka.com.tr/" at bounding box center [1379, 17] width 163 height 11
type input "ikea"
click at [1379, 43] on div "IKEA" at bounding box center [1386, 46] width 199 height 22
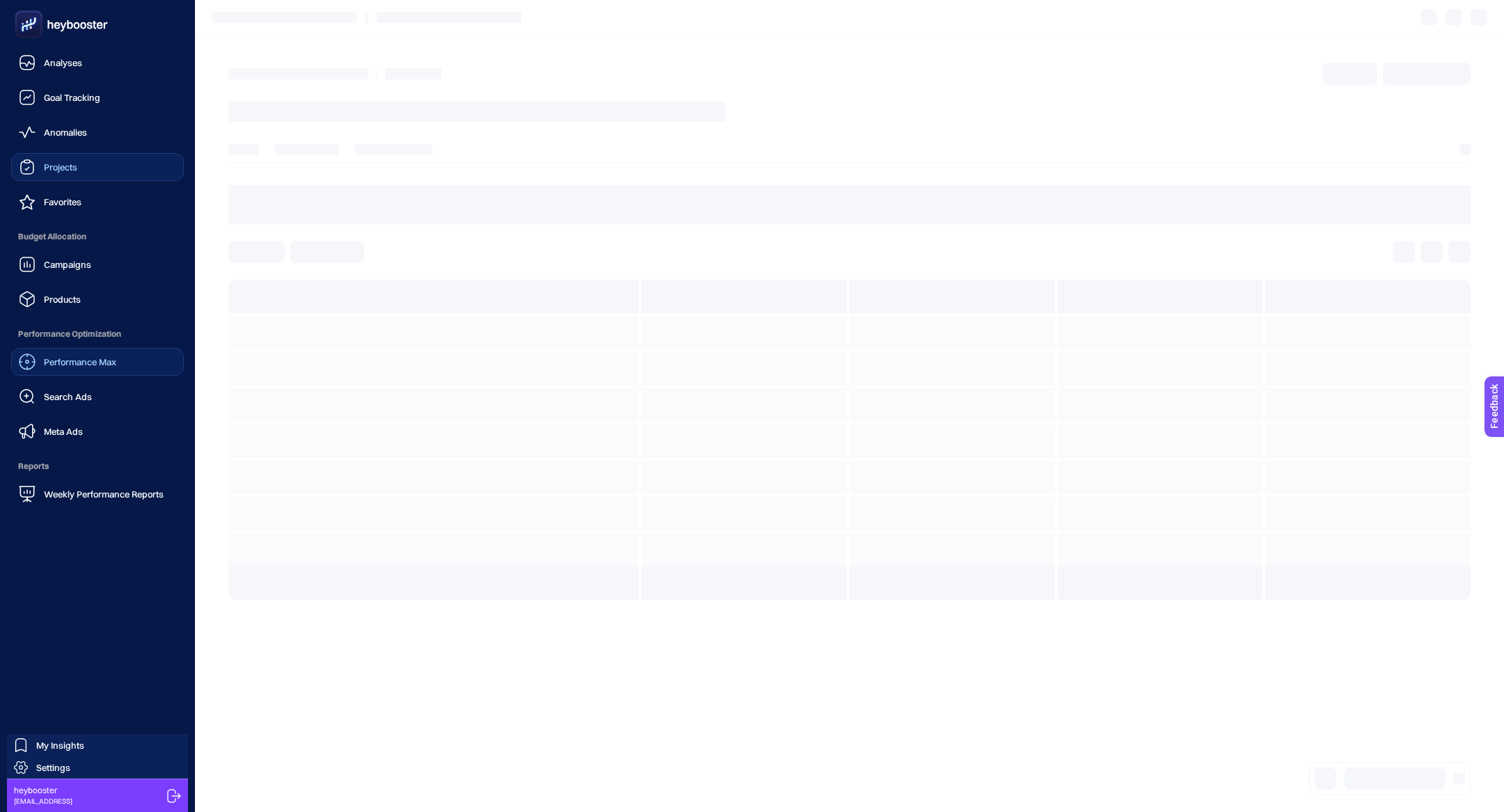
click at [44, 174] on div "Projects" at bounding box center [48, 167] width 59 height 17
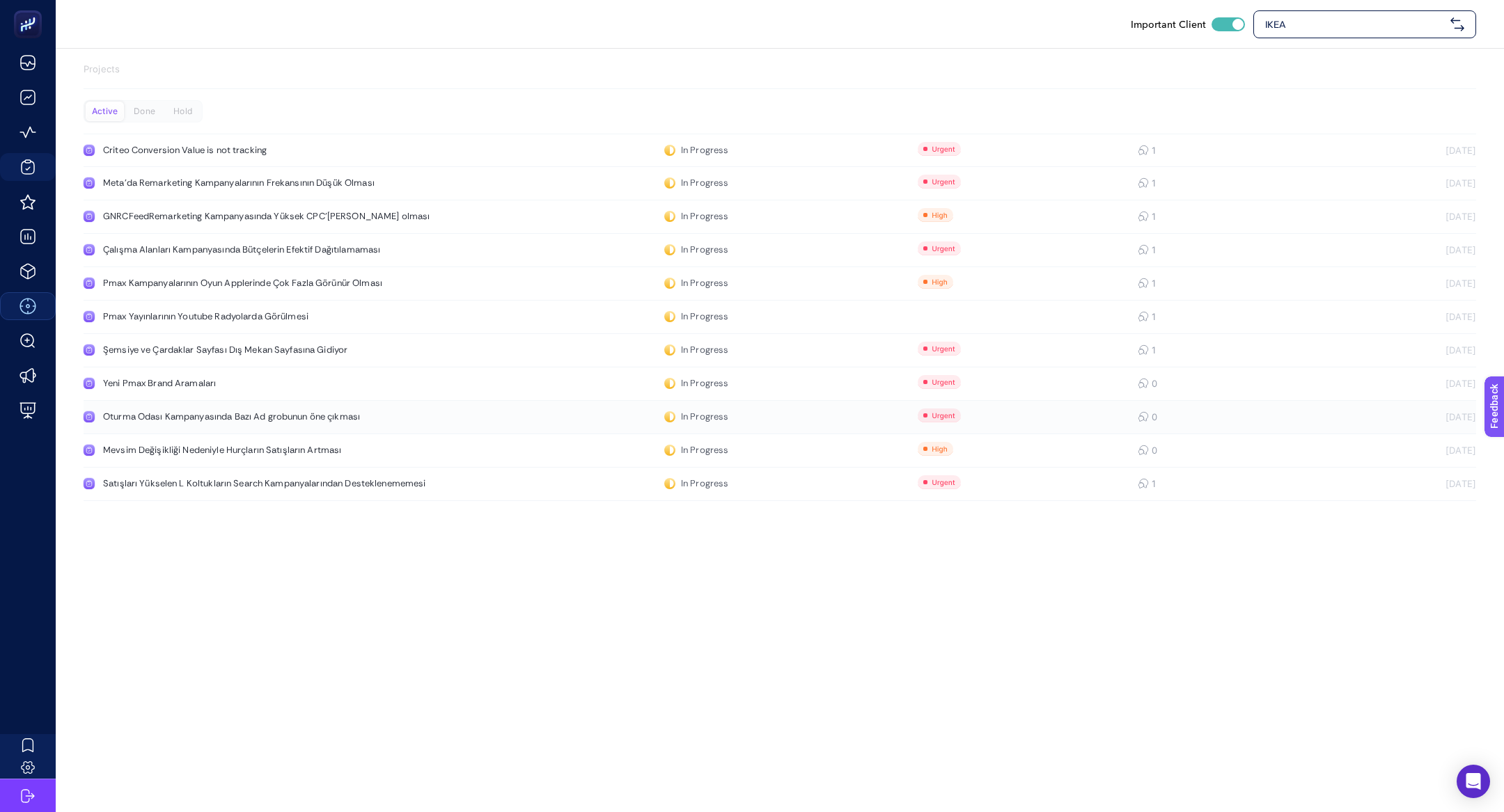
click at [231, 425] on link "Oturma Odası Kampanyasında Bazı Ad grobunun öne çıkması In Progress 0 21.08.2025" at bounding box center [780, 418] width 1393 height 33
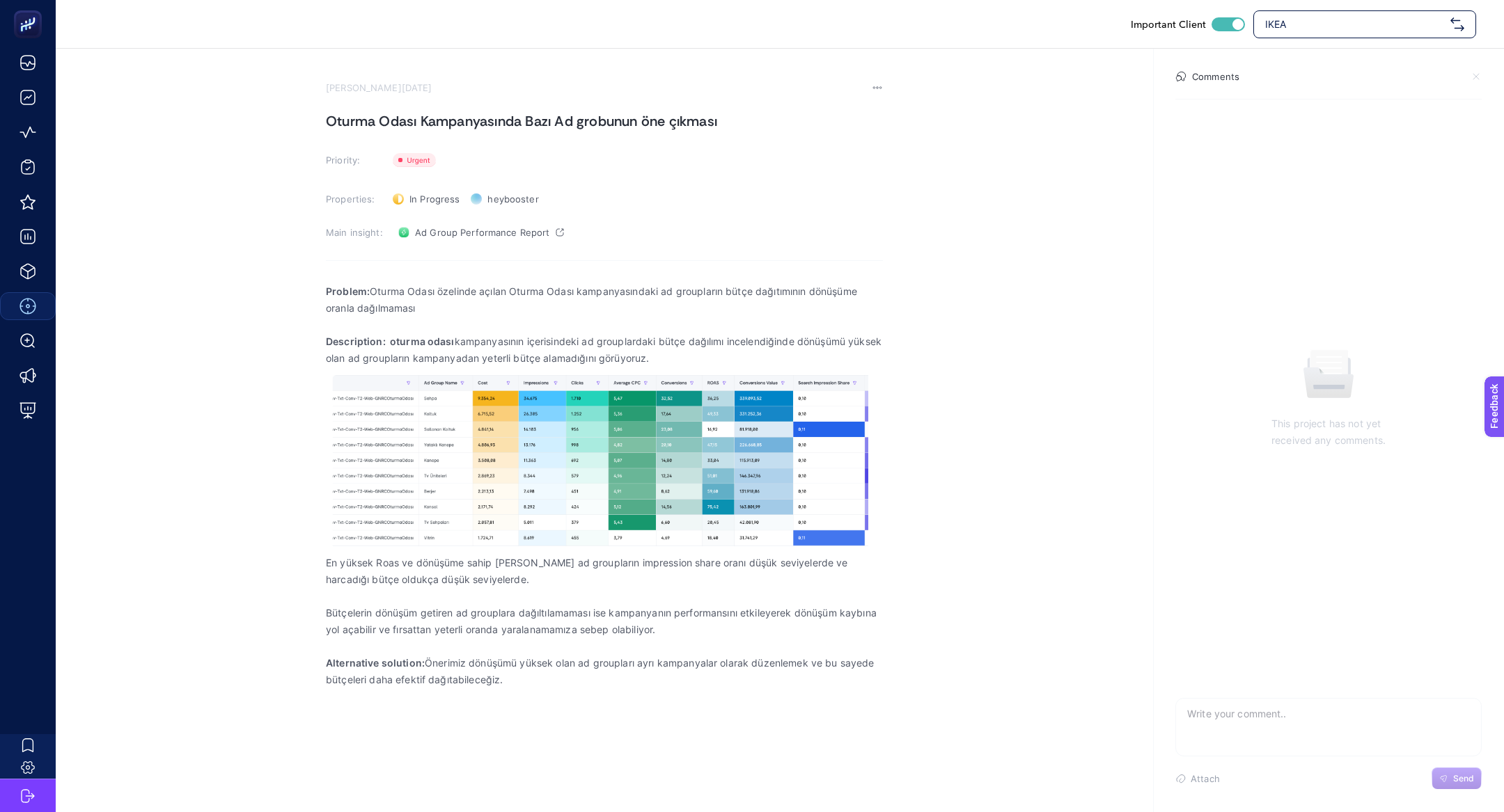
click at [412, 126] on h1 "Oturma Odası Kampanyasında Bazı Ad grobunun öne çıkması" at bounding box center [604, 121] width 557 height 22
click at [450, 123] on h1 "Oturma Odası Kampanyasında Bazı Ad grobunun öne çıkması" at bounding box center [604, 121] width 557 height 22
drag, startPoint x: 423, startPoint y: 123, endPoint x: 763, endPoint y: 131, distance: 340.1
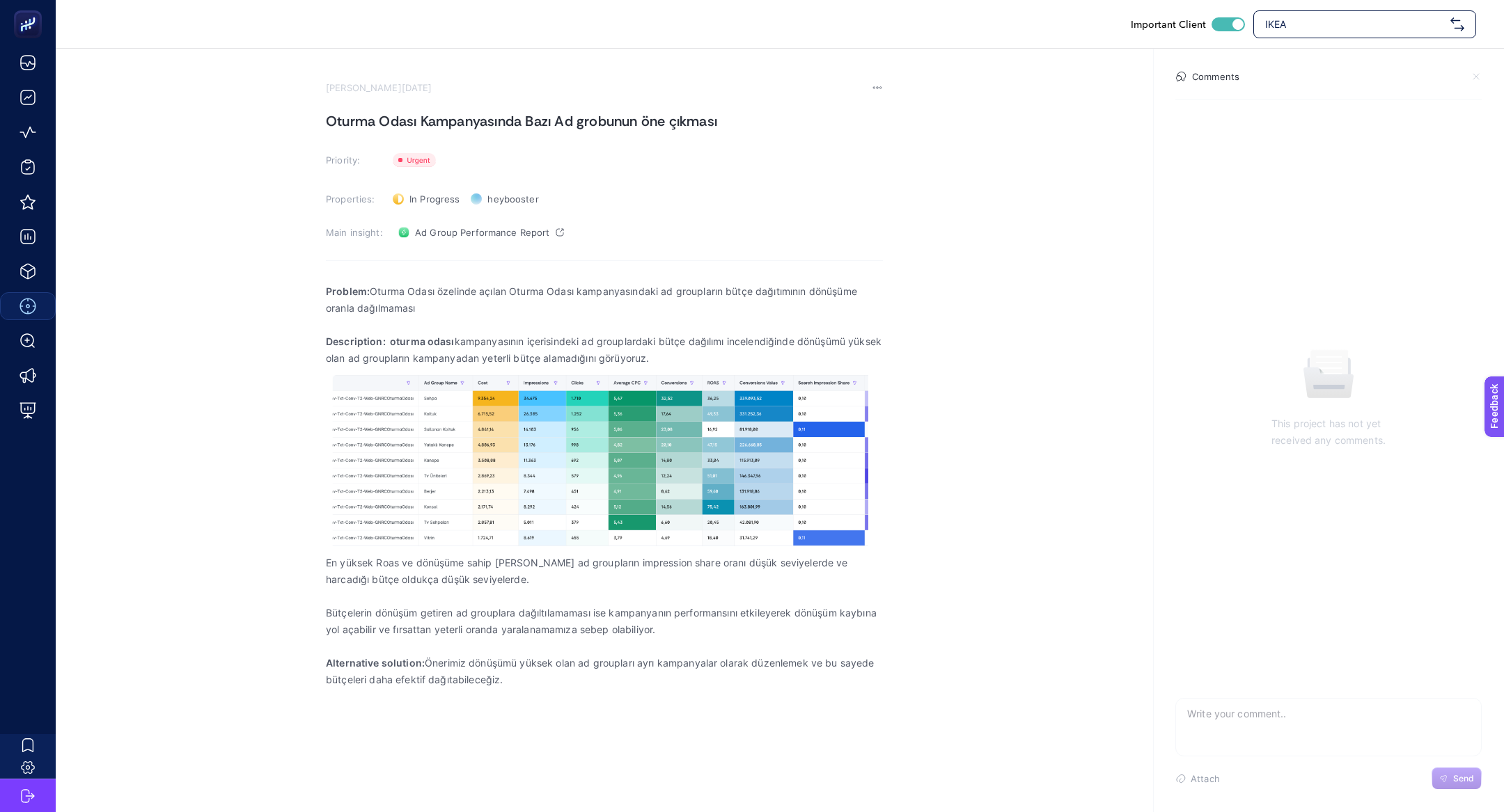
click at [763, 131] on h1 "Oturma Odası Kampanyasında Bazı Ad grobunun öne çıkması" at bounding box center [604, 121] width 557 height 22
click at [410, 288] on p "Problem: Oturma Odası özelinde açılan Oturma Odası kampanyasındaki ad groupları…" at bounding box center [604, 300] width 557 height 33
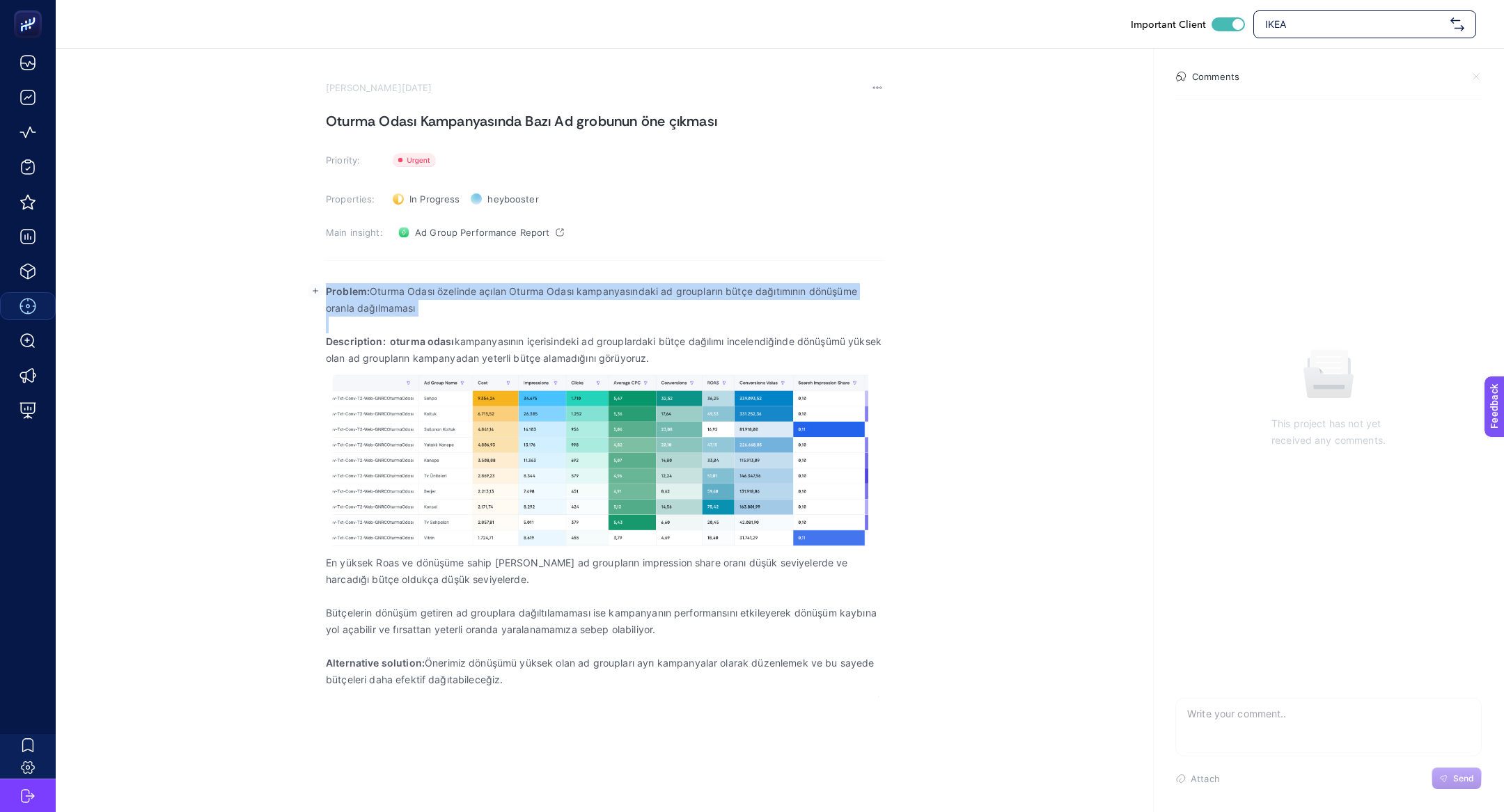
click at [410, 288] on p "Problem: Oturma Odası özelinde açılan Oturma Odası kampanyasındaki ad groupları…" at bounding box center [604, 300] width 557 height 33
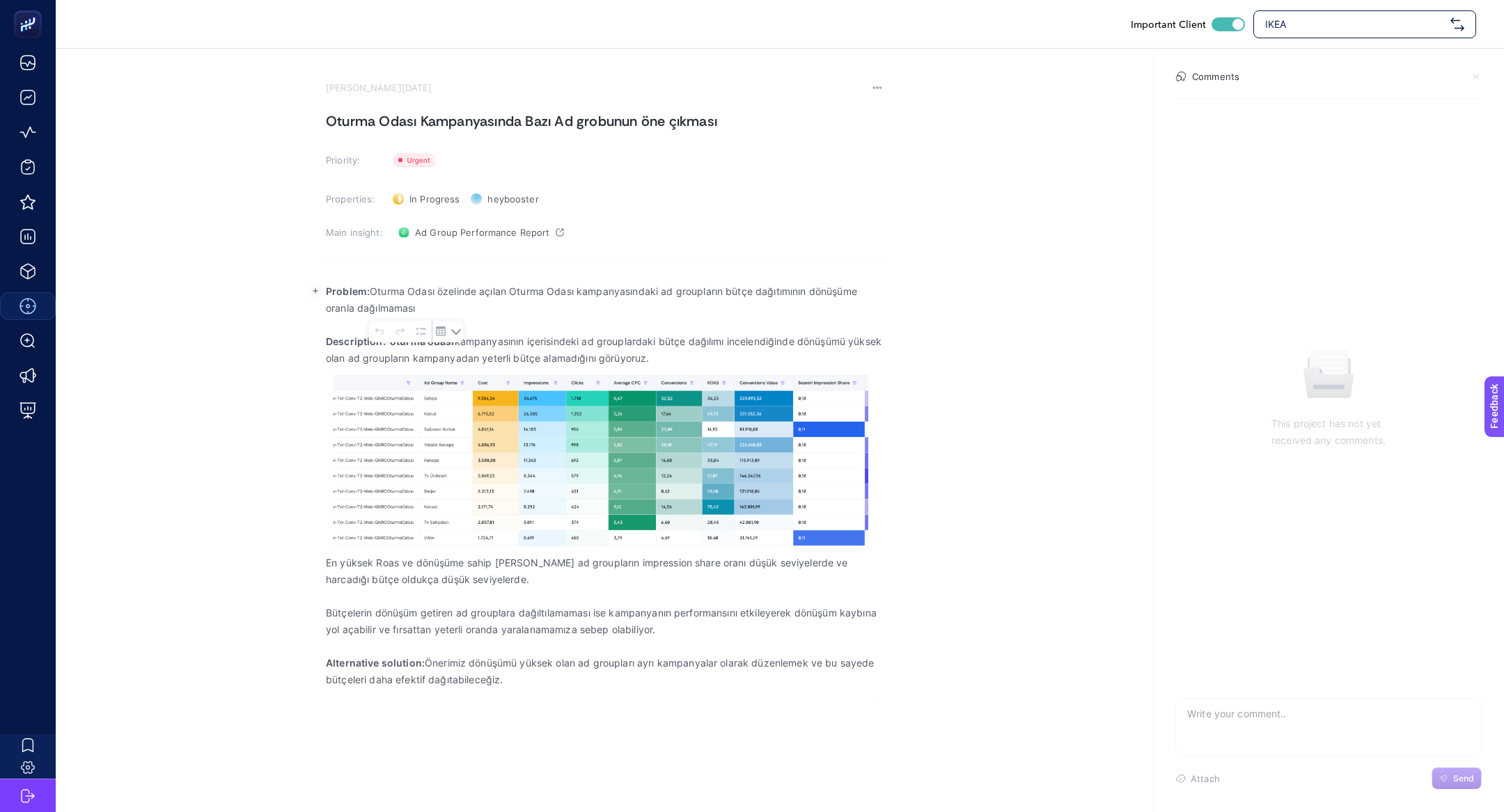
click at [341, 350] on p "Description: oturma odası kampanyasının içerisindeki ad grouplardaki bütçe dağı…" at bounding box center [604, 350] width 557 height 33
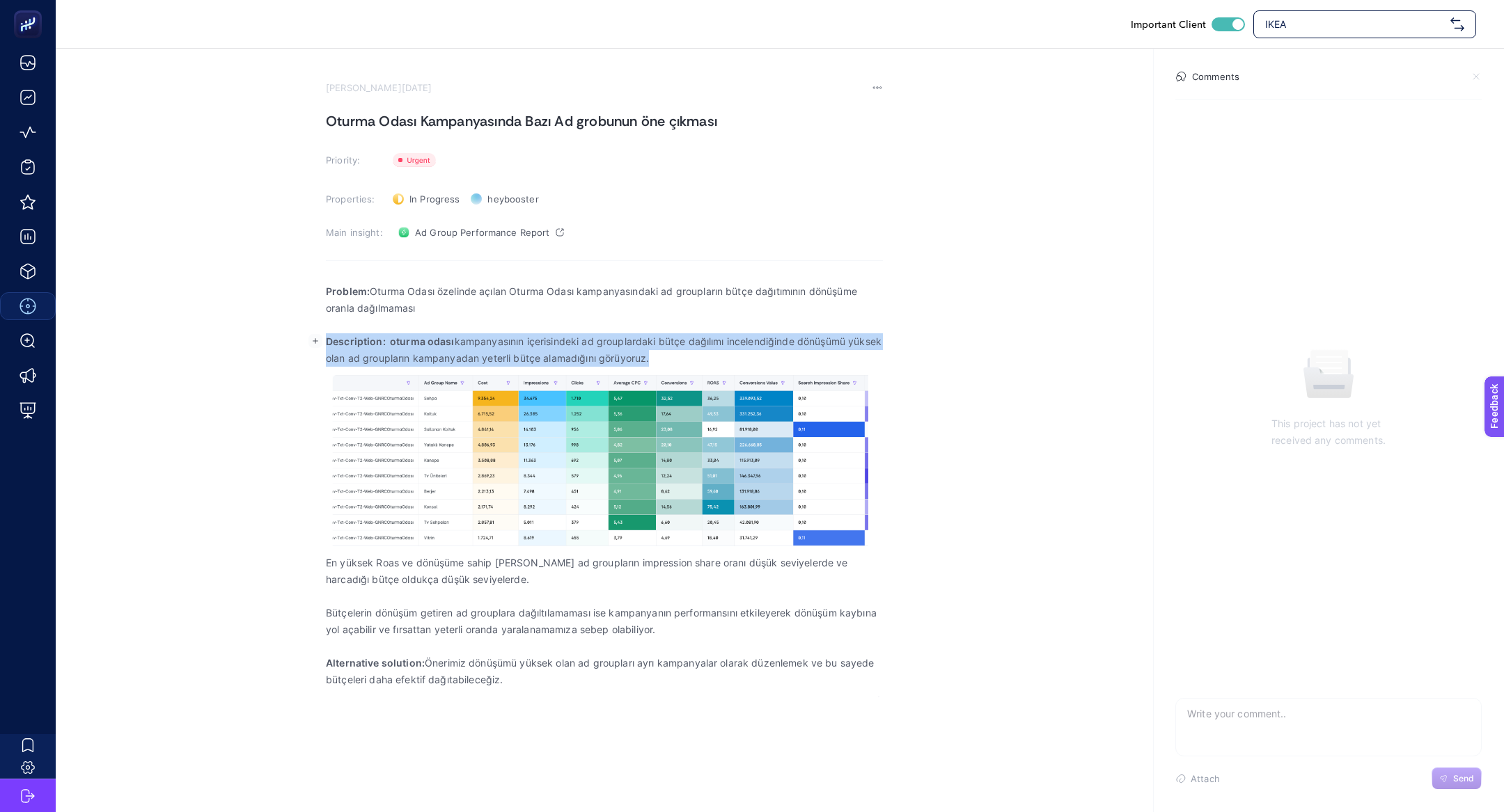
click at [341, 350] on p "Description: oturma odası kampanyasının içerisindeki ad grouplardaki bütçe dağı…" at bounding box center [604, 350] width 557 height 33
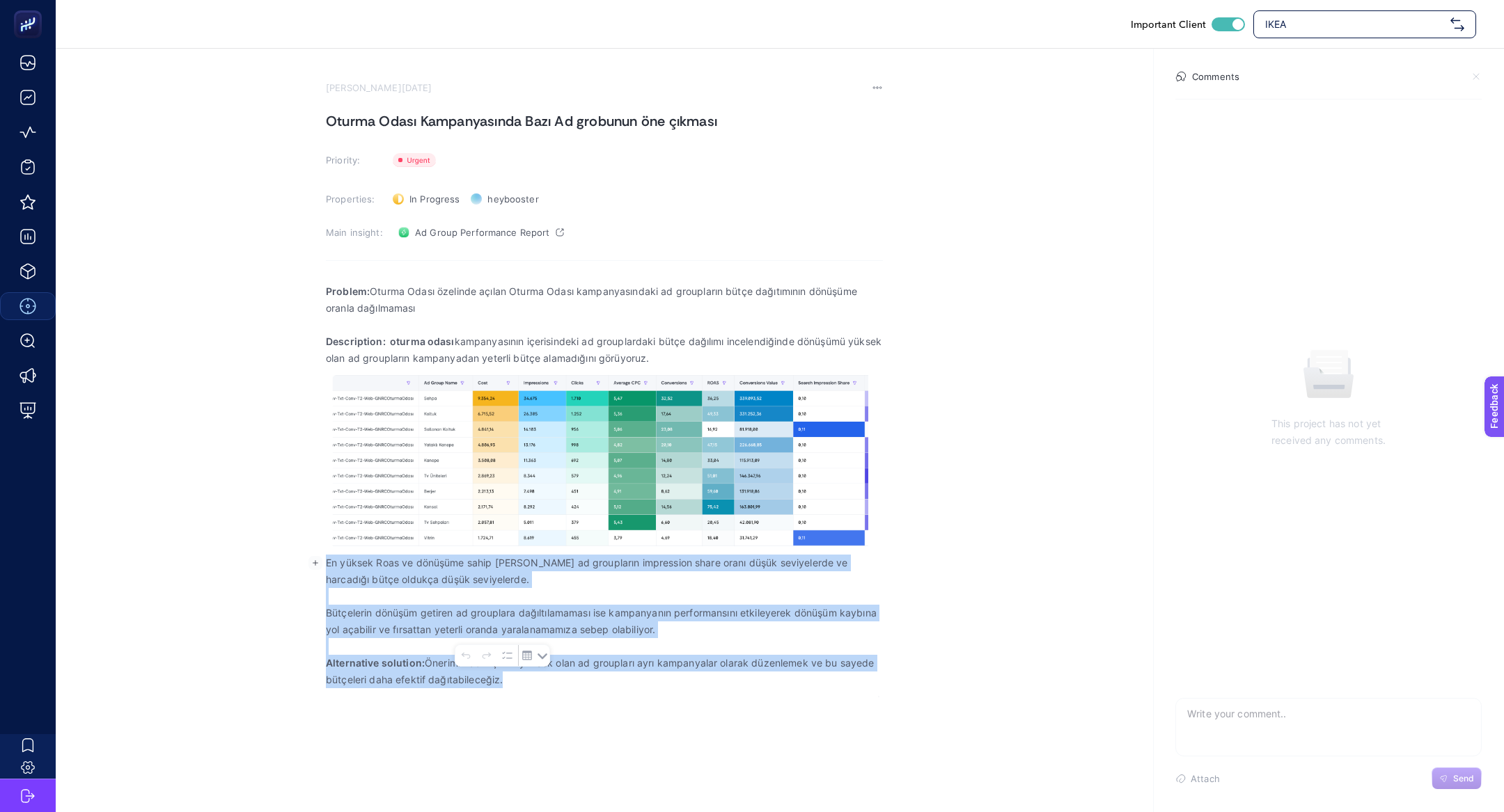
drag, startPoint x: 327, startPoint y: 564, endPoint x: 562, endPoint y: 698, distance: 270.5
click at [562, 699] on div "Important Client IKEA August 21, 2025 Oturma Odası Kampanyasında Bazı Ad grobun…" at bounding box center [752, 406] width 1504 height 812
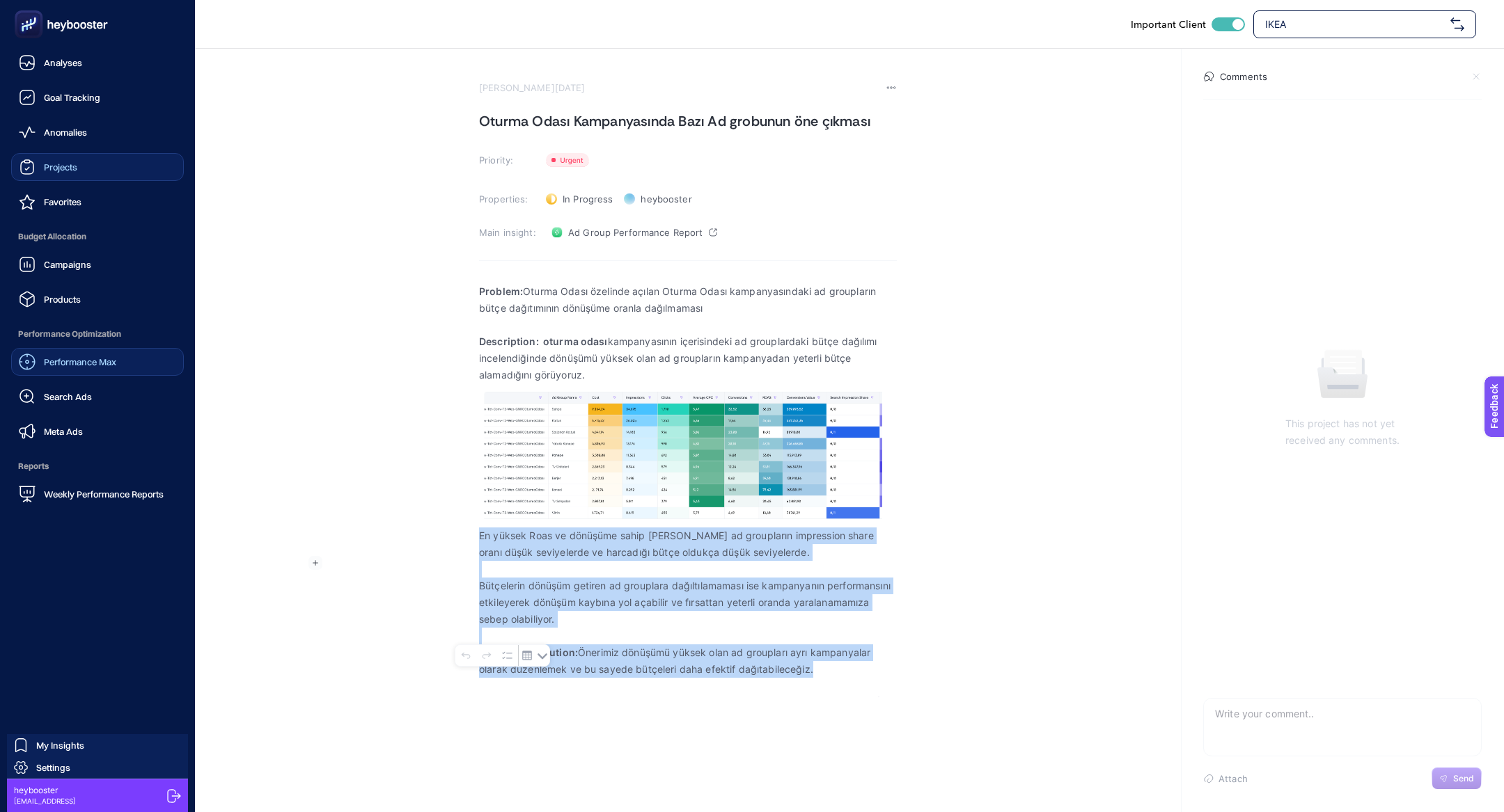
click at [71, 165] on span "Projects" at bounding box center [61, 166] width 33 height 11
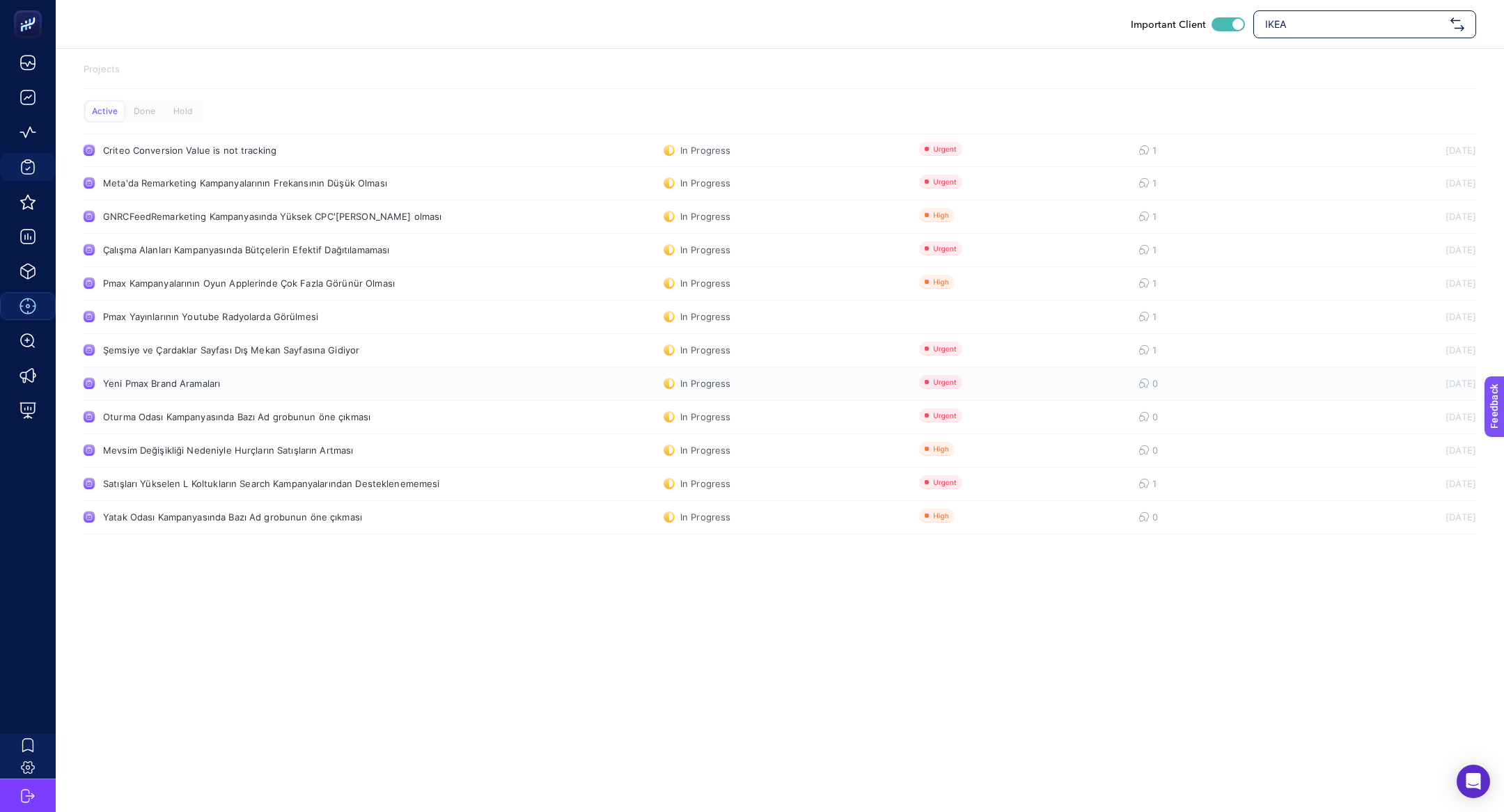
click at [225, 388] on div "Yeni Pmax Brand Aramaları" at bounding box center [264, 383] width 322 height 11
click at [270, 510] on link "Yatak Odası Kampanyasında Bazı Ad grobunun öne çıkması In Progress 0 11.09.2025" at bounding box center [780, 518] width 1393 height 33
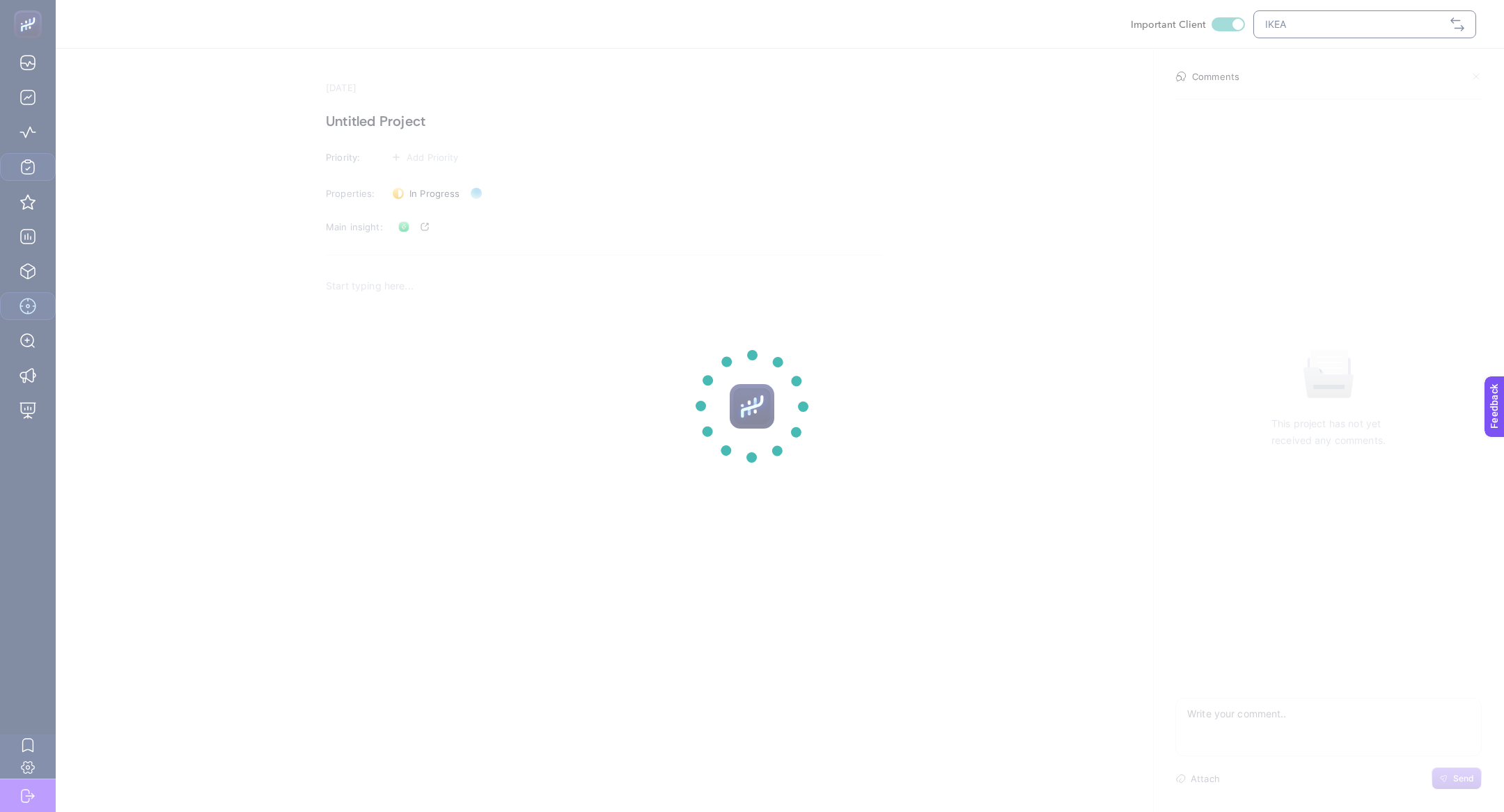
click at [407, 117] on section at bounding box center [752, 406] width 1504 height 812
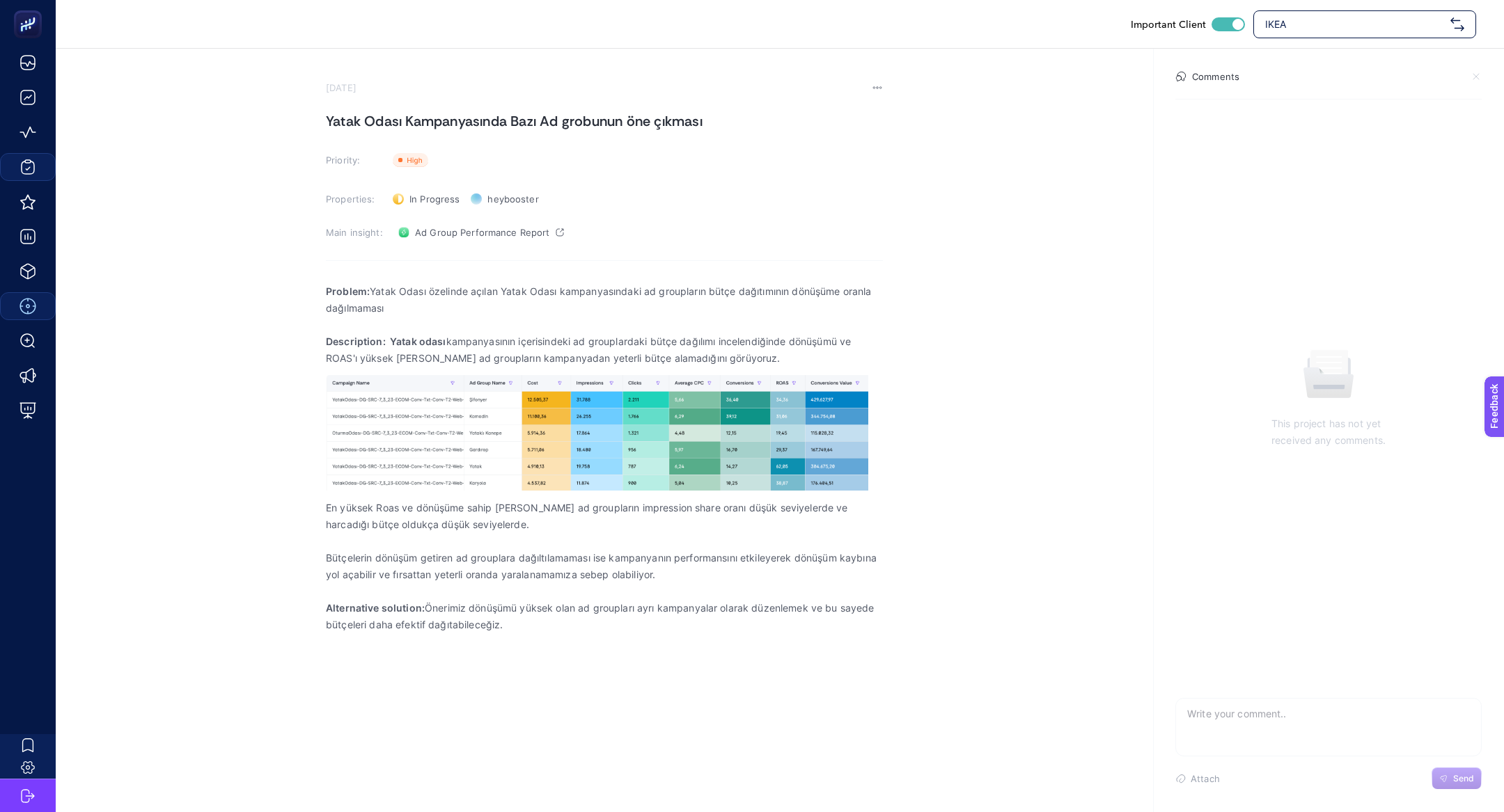
click at [407, 117] on h1 "Yatak Odası Kampanyasında Bazı Ad grobunun öne çıkması" at bounding box center [604, 121] width 557 height 22
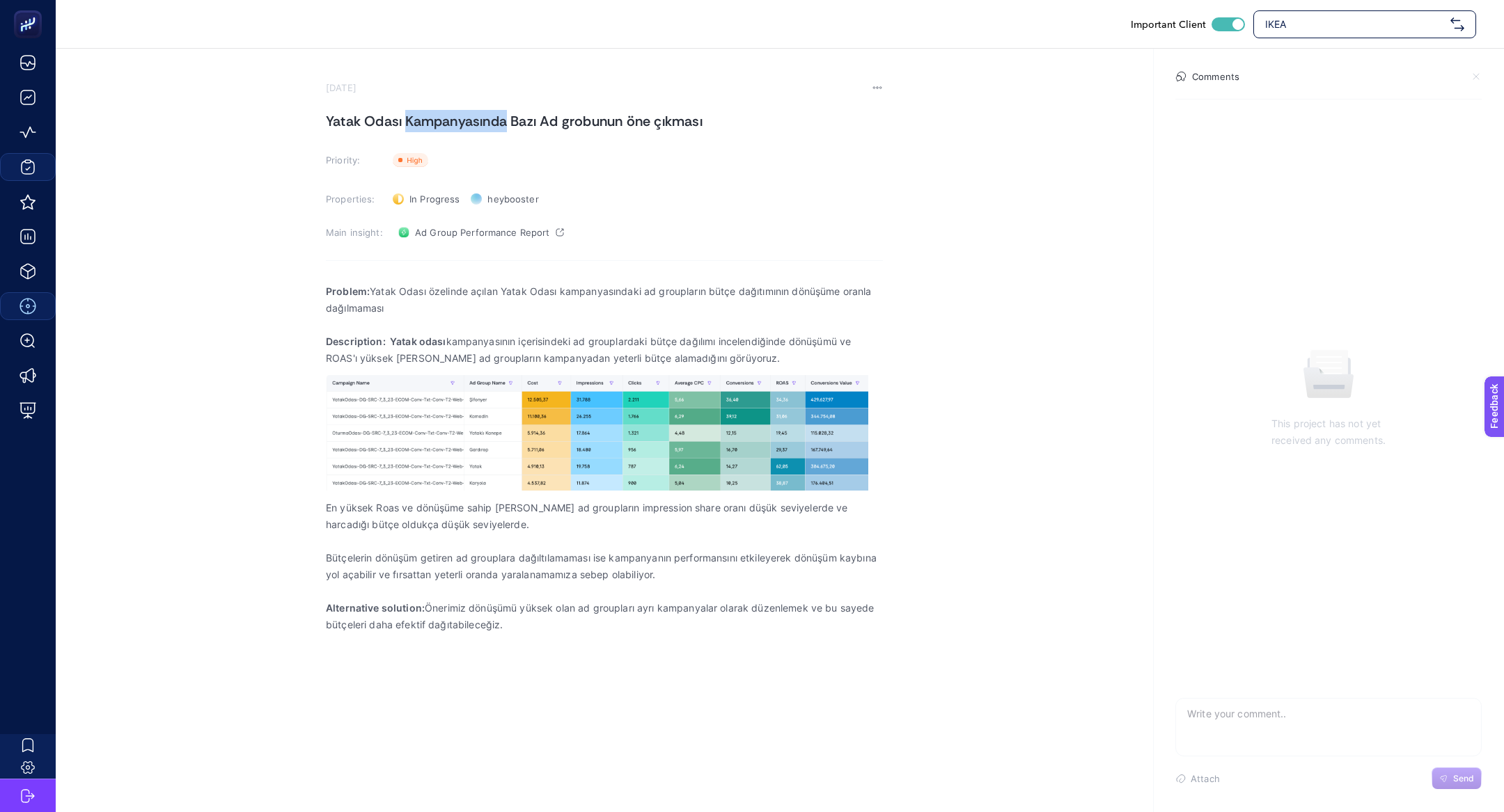
click at [407, 117] on h1 "Yatak Odası Kampanyasında Bazı Ad grobunun öne çıkması" at bounding box center [604, 121] width 557 height 22
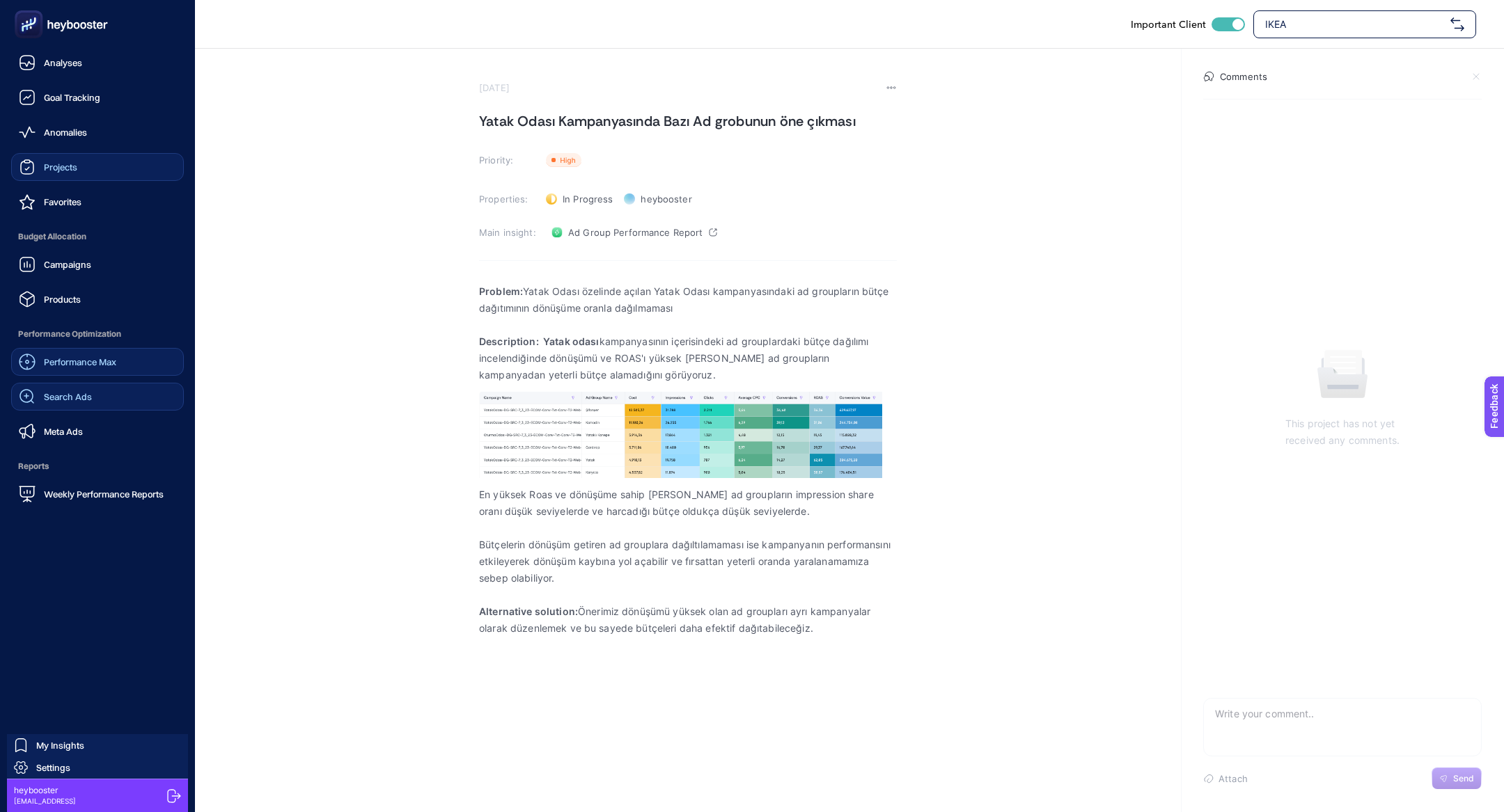
click at [90, 396] on link "Search Ads" at bounding box center [97, 397] width 173 height 28
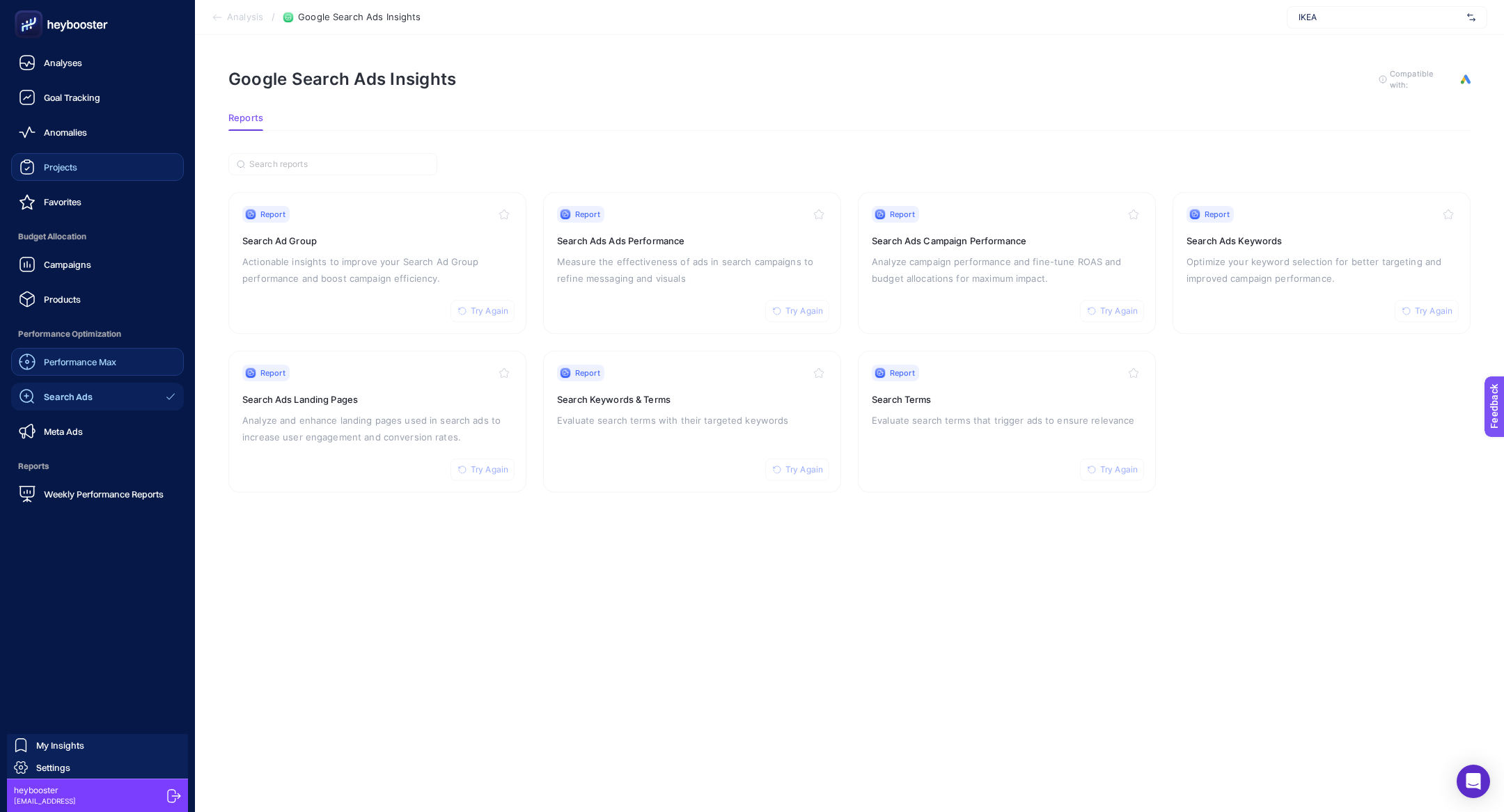
click at [83, 357] on span "Performance Max" at bounding box center [80, 361] width 72 height 11
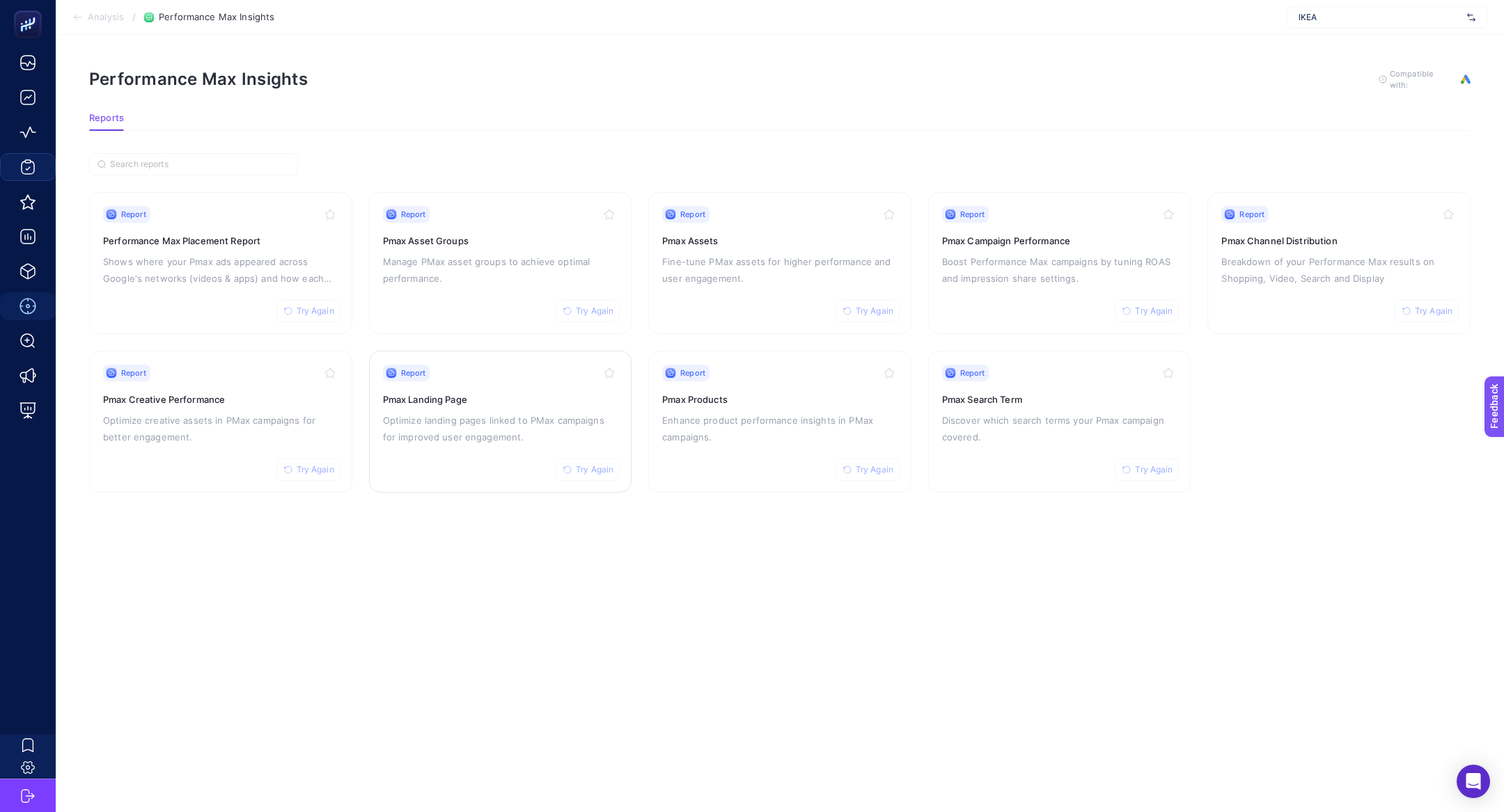
click at [470, 426] on p "Optimize landing pages linked to PMax campaigns for improved user engagement." at bounding box center [501, 428] width 236 height 33
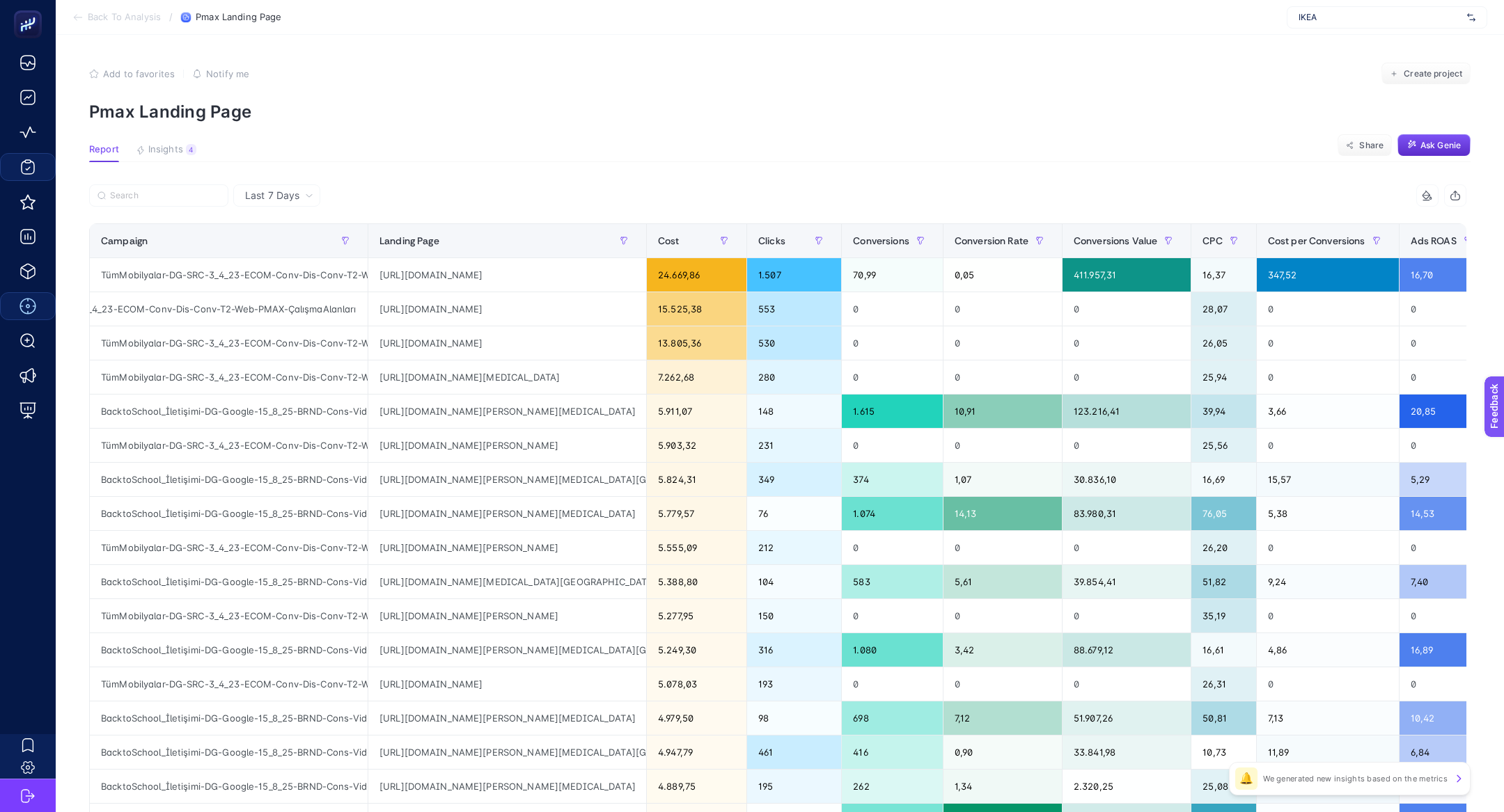
scroll to position [0, 111]
click at [461, 303] on div "https://www.ikea.com.tr/urun/ivar-gri-yesil-160x30x83-cm-kapakli-dolap-89508118" at bounding box center [507, 309] width 278 height 33
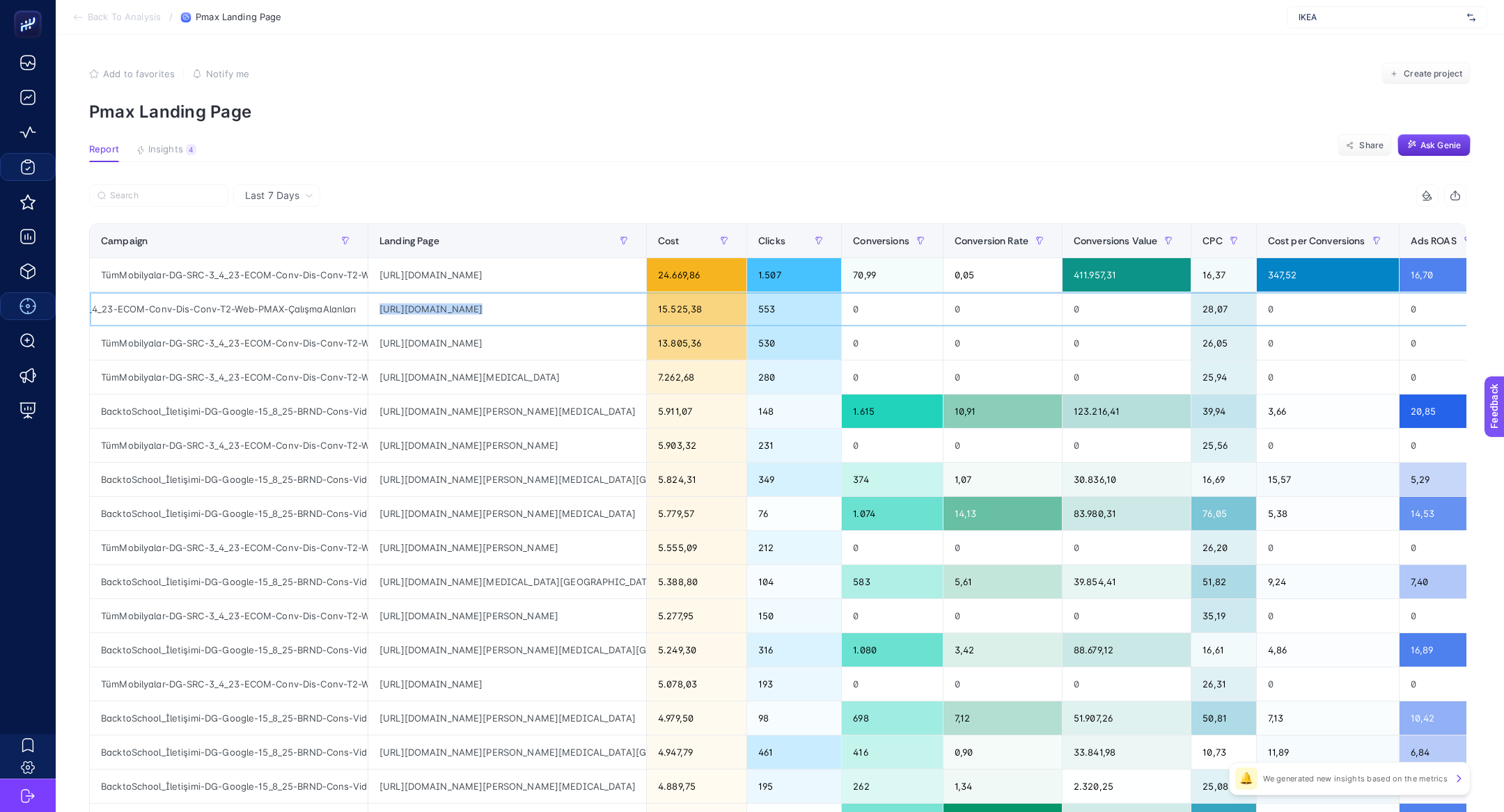
scroll to position [0, 0]
click at [159, 201] on label at bounding box center [158, 195] width 139 height 22
click at [159, 201] on input "Search" at bounding box center [165, 196] width 110 height 10
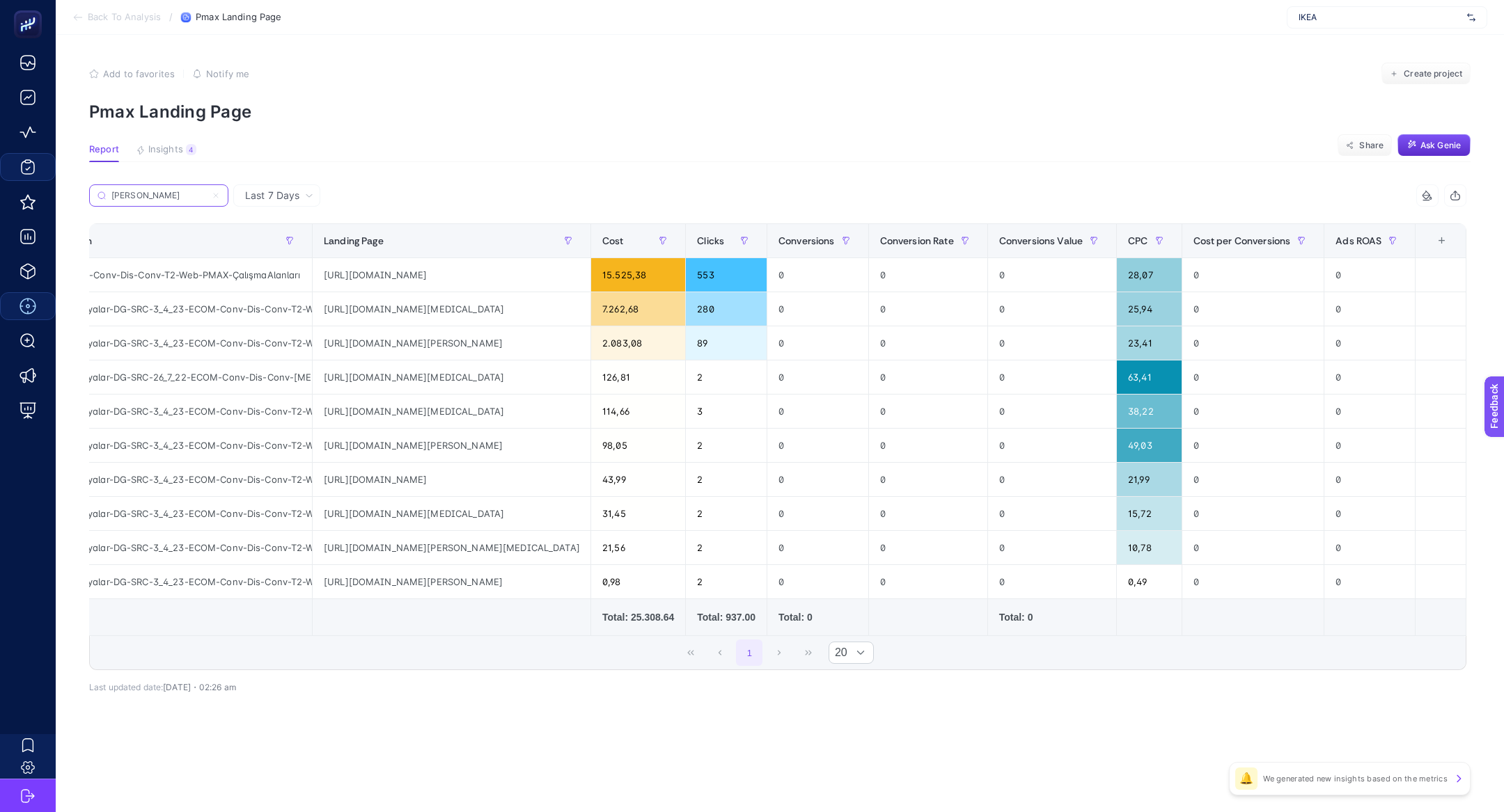
scroll to position [0, 17]
type input "ivar"
click at [507, 210] on div "ivar" at bounding box center [433, 199] width 689 height 30
click at [1440, 73] on span "Create project" at bounding box center [1432, 73] width 59 height 11
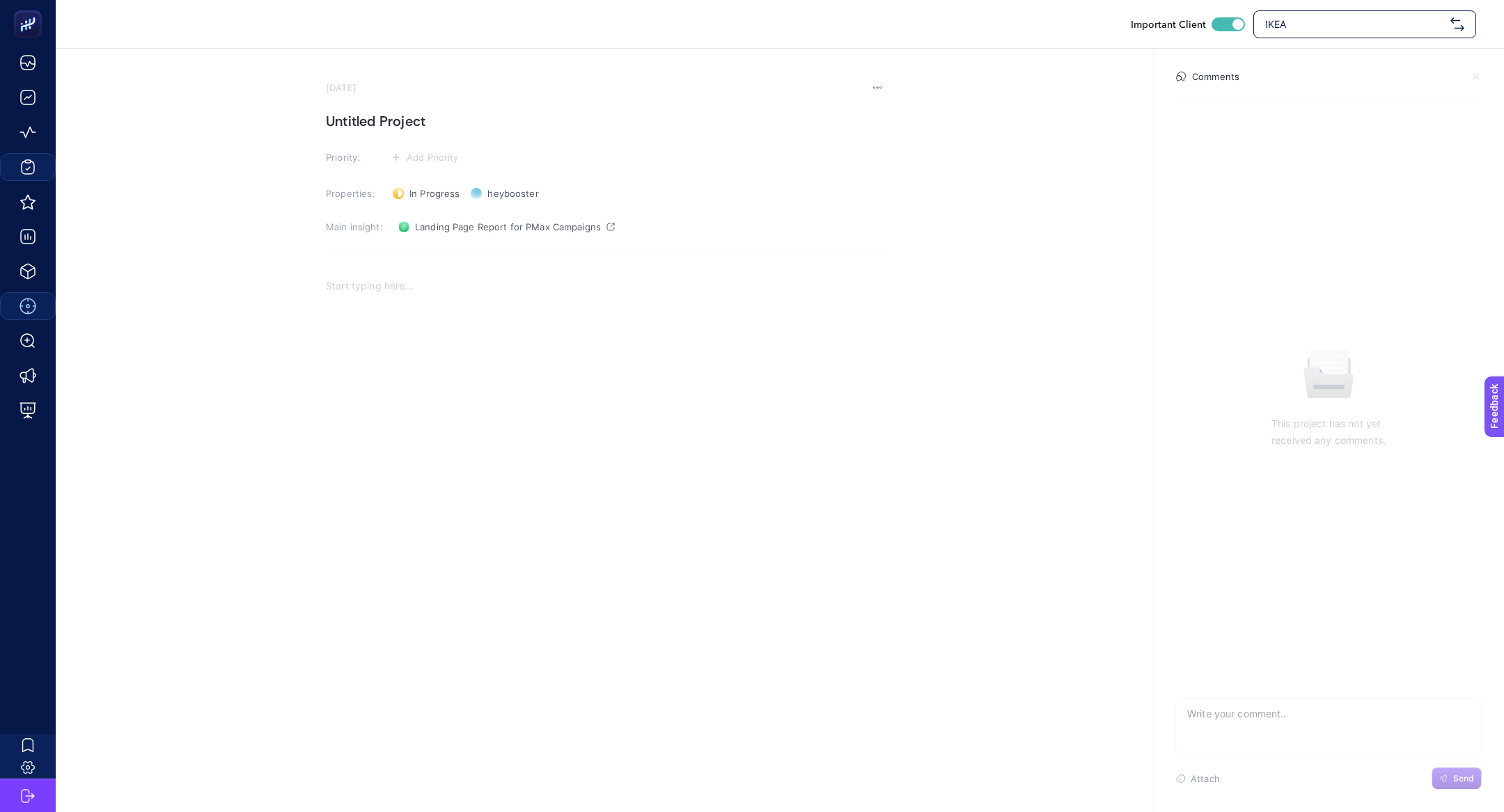
click at [445, 268] on section "September 11, 2025 Untitled Project Priority: Add Priority Properties: In Progr…" at bounding box center [604, 314] width 557 height 465
click at [445, 293] on p "Rich Text Editor. Editing area: main" at bounding box center [604, 285] width 557 height 17
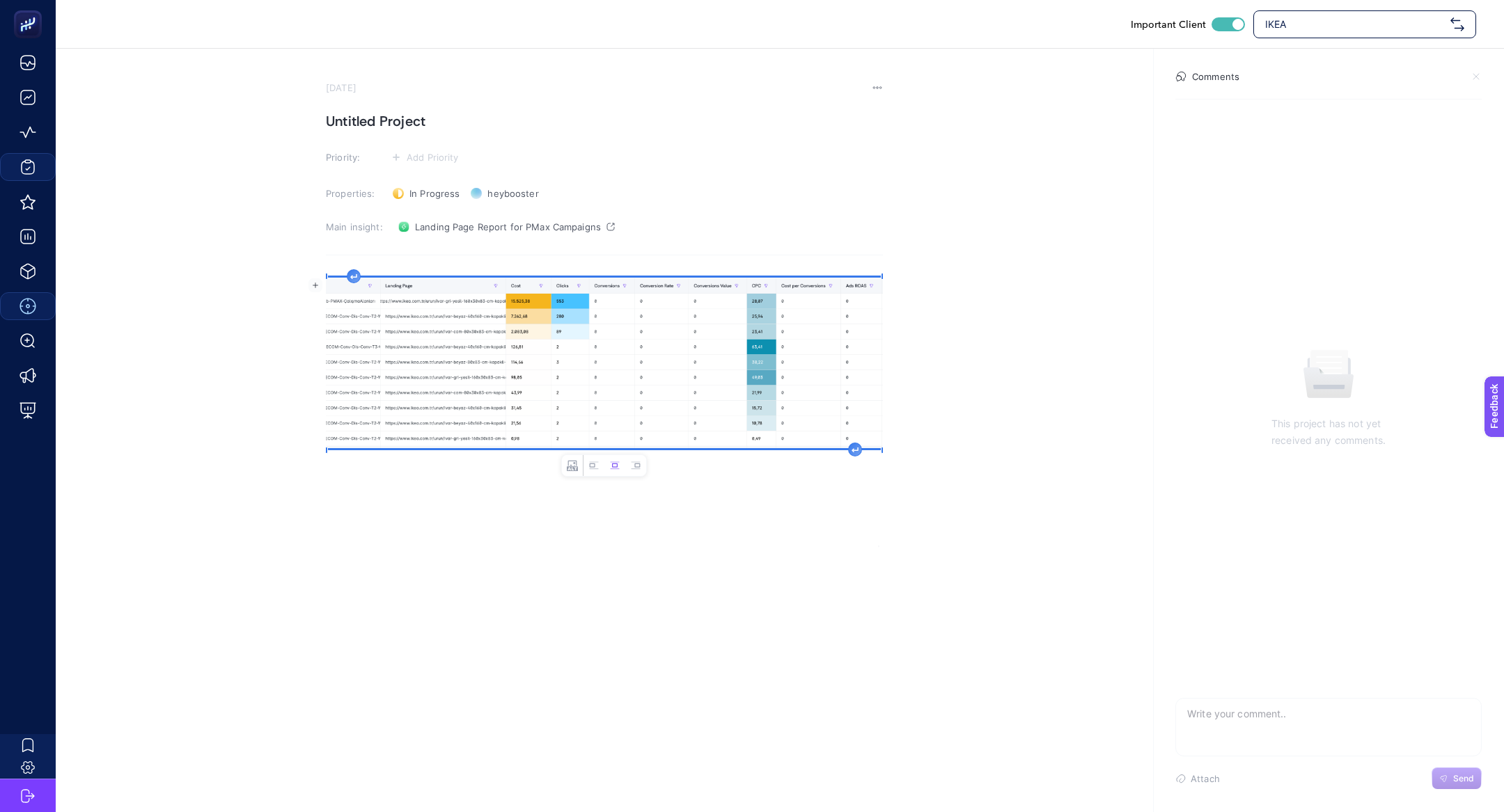
click at [381, 101] on section "September 11, 2025 Untitled Project Priority: Add Priority Properties: In Progr…" at bounding box center [604, 314] width 557 height 465
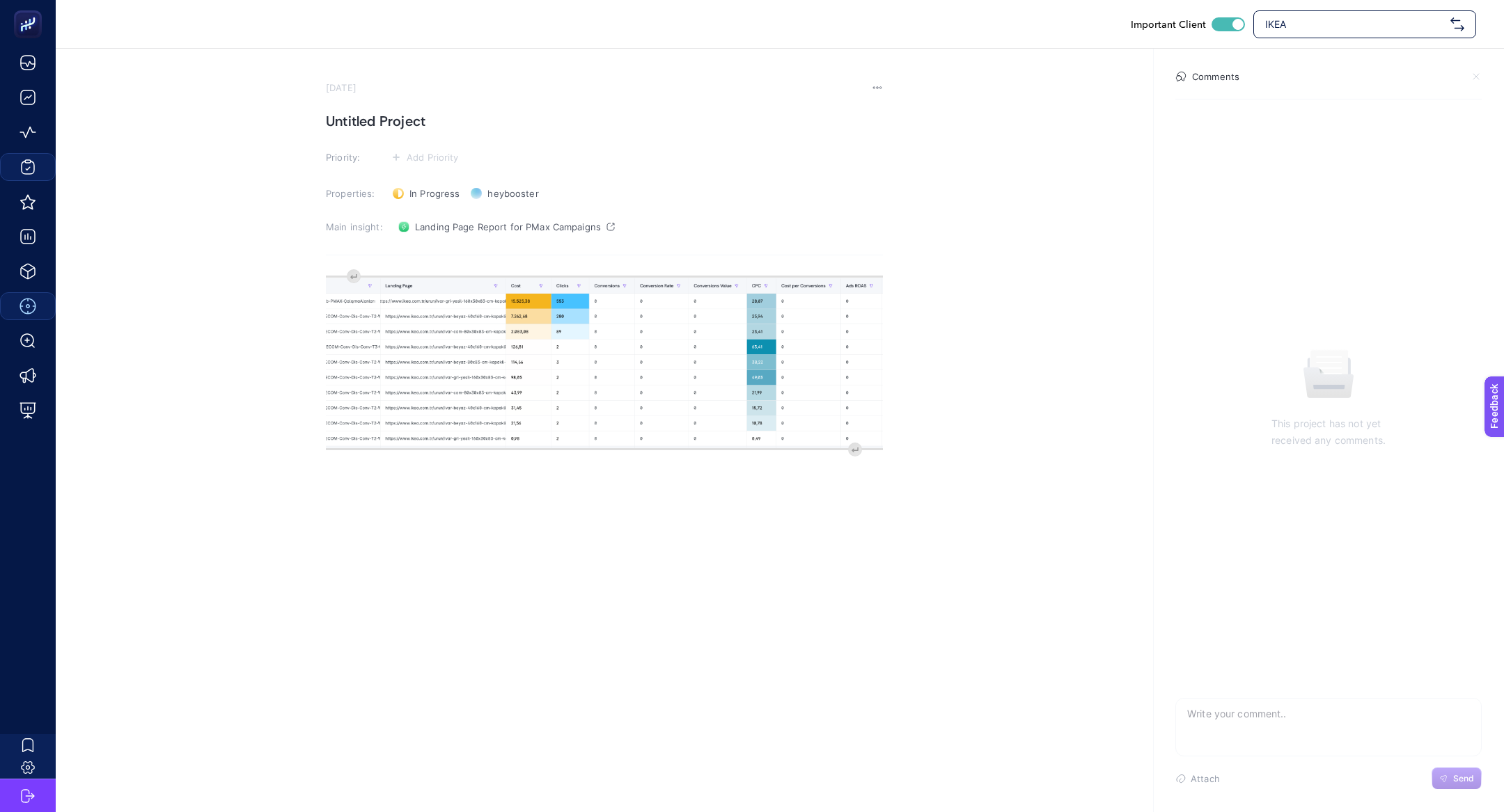
click at [400, 130] on h1 "Untitled Project" at bounding box center [604, 121] width 557 height 22
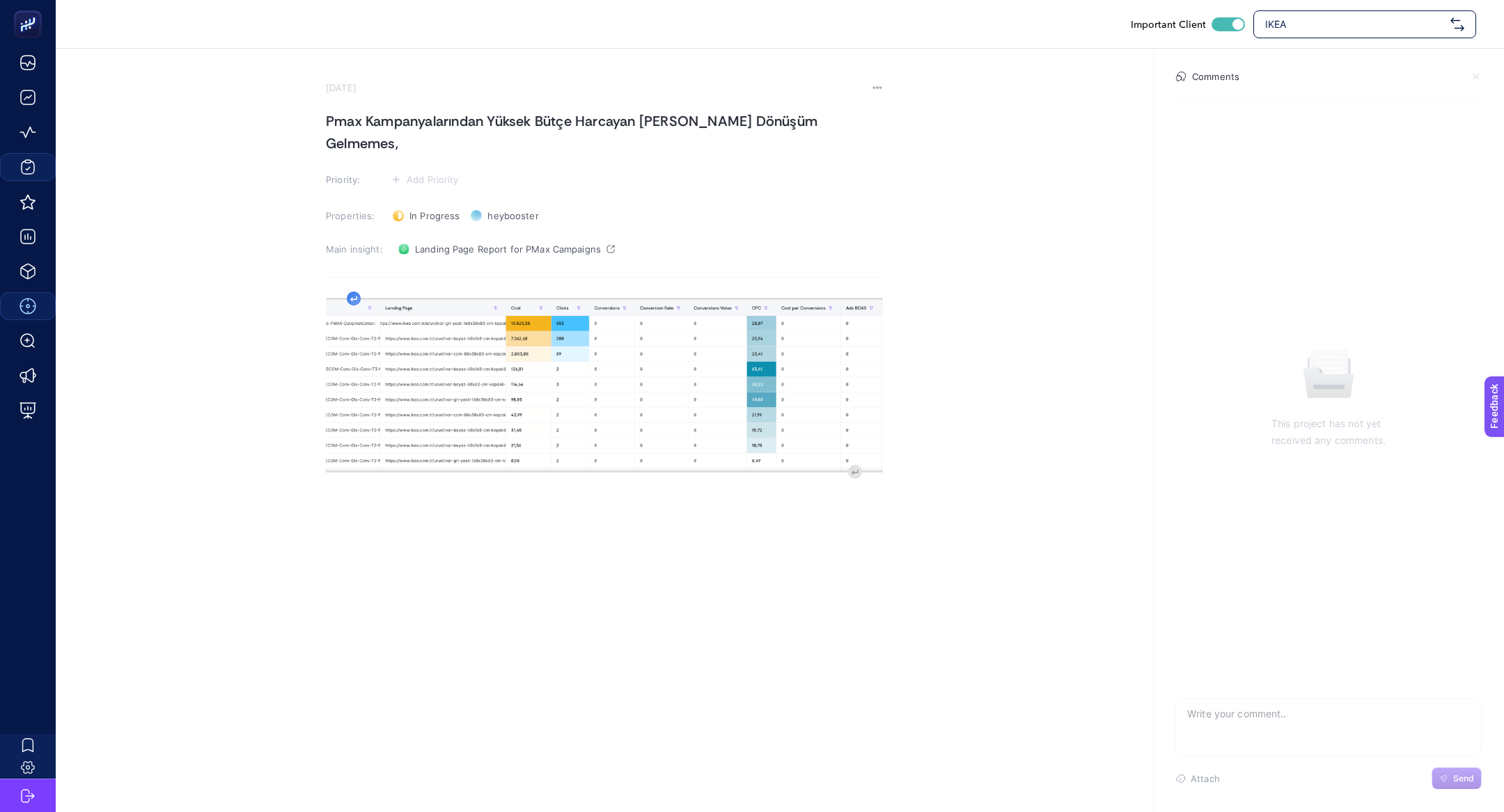
click at [358, 291] on div "image widget. Press Enter to type after or press Shift + Enter to type before t…" at bounding box center [604, 430] width 557 height 278
click at [359, 291] on div "image widget. Press Enter to type after or press Shift + Enter to type before t…" at bounding box center [604, 430] width 557 height 278
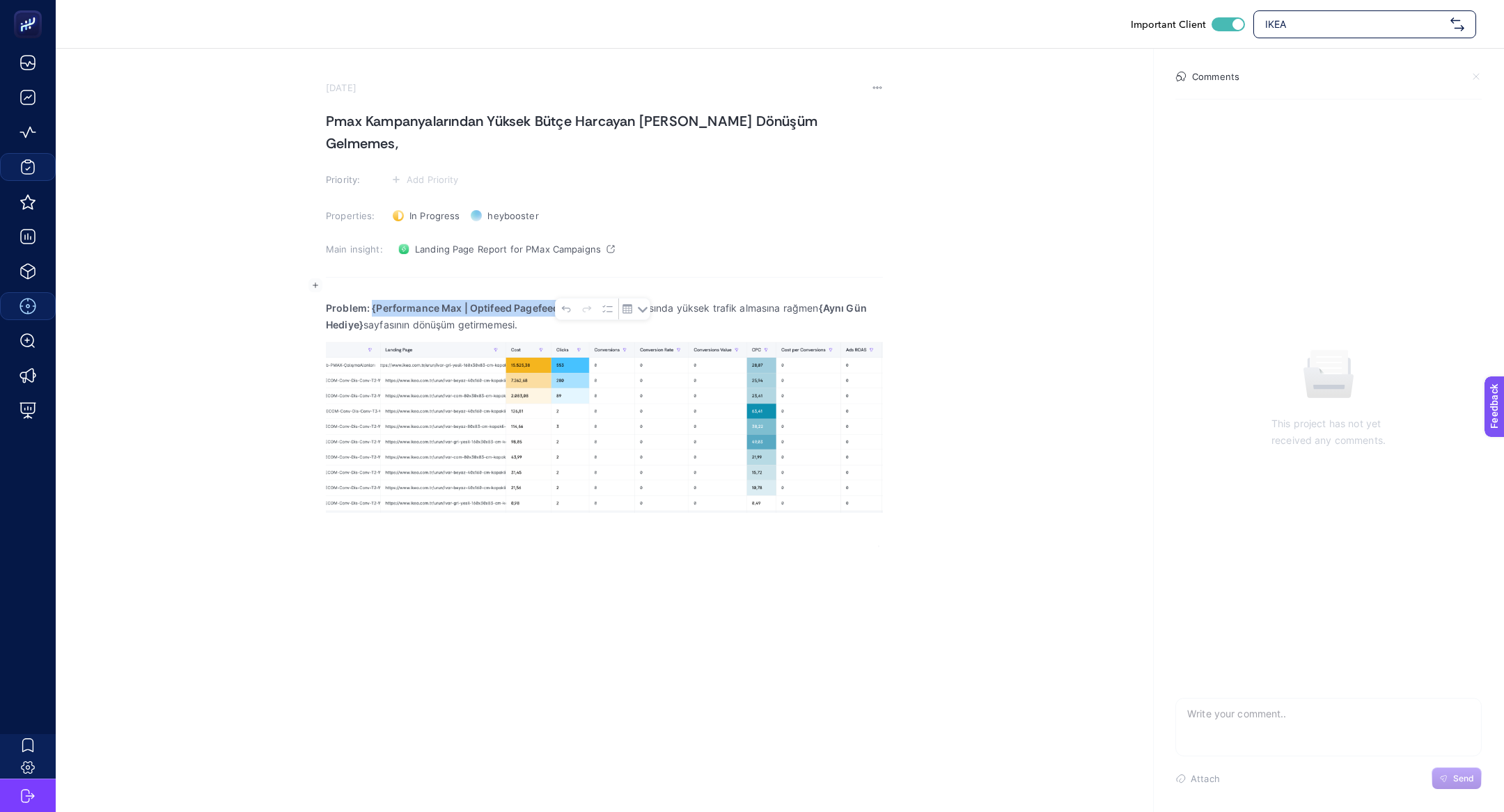
drag, startPoint x: 370, startPoint y: 282, endPoint x: 601, endPoint y: 285, distance: 231.0
click at [602, 300] on p "Problem: {Performance Max | Optifeed Pagefeed | CR >2} kampanyasında yüksek tra…" at bounding box center [604, 316] width 557 height 33
drag, startPoint x: 675, startPoint y: 283, endPoint x: 758, endPoint y: 288, distance: 83.2
click at [758, 300] on p "Problem: Çalışma Alanları kampanyasında yüksek trafik almasına rağmen {Aynı Gün…" at bounding box center [604, 316] width 557 height 33
click at [855, 300] on p "Problem: Çalışma Alanları kampanyasında yüksek trafik almasına rağmen Ivar sayf…" at bounding box center [604, 316] width 557 height 33
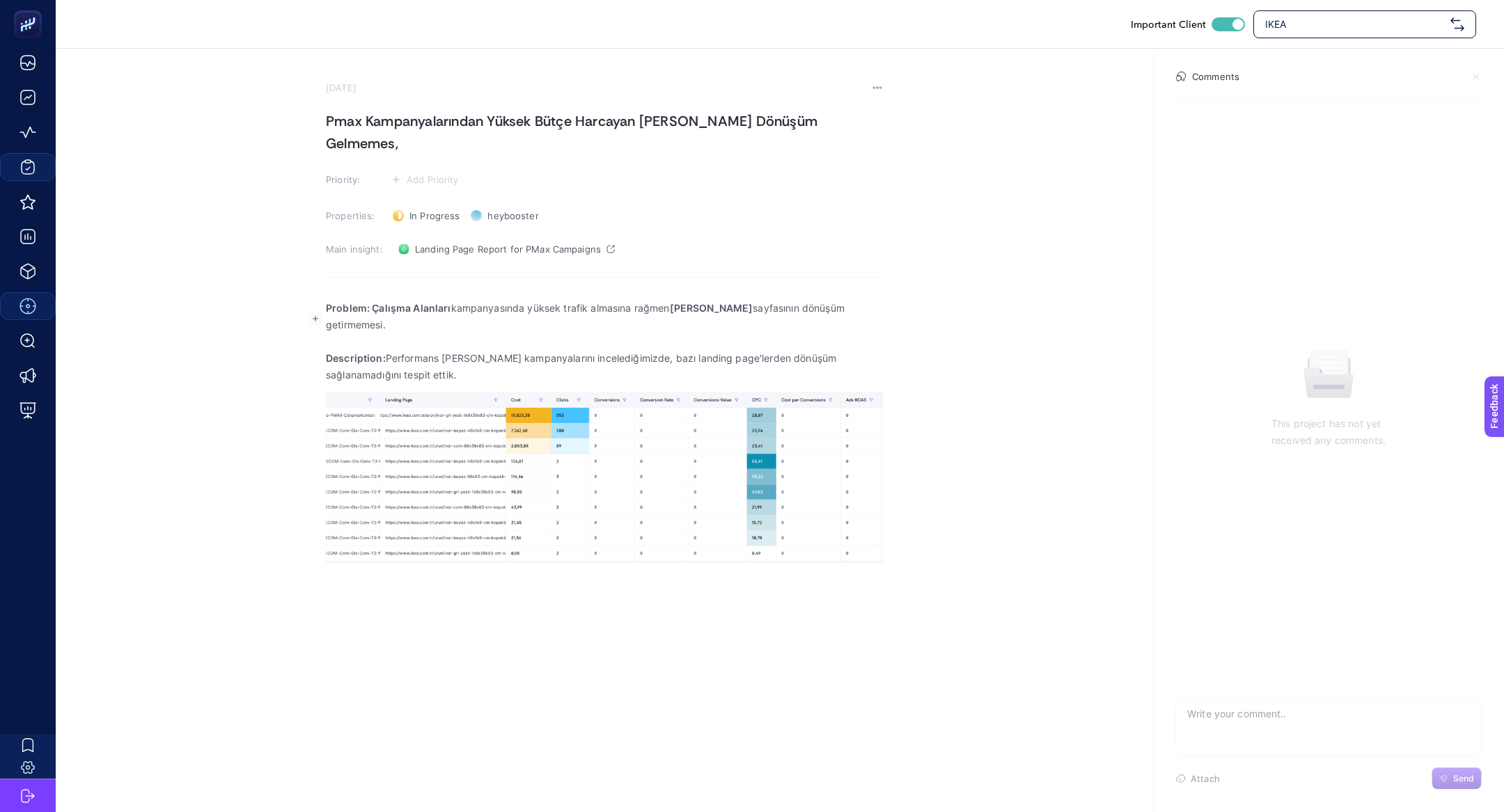
click at [732, 350] on p "Description: Performans Max kampanyalarını incelediğimizde, bazı landing page'l…" at bounding box center [604, 367] width 557 height 33
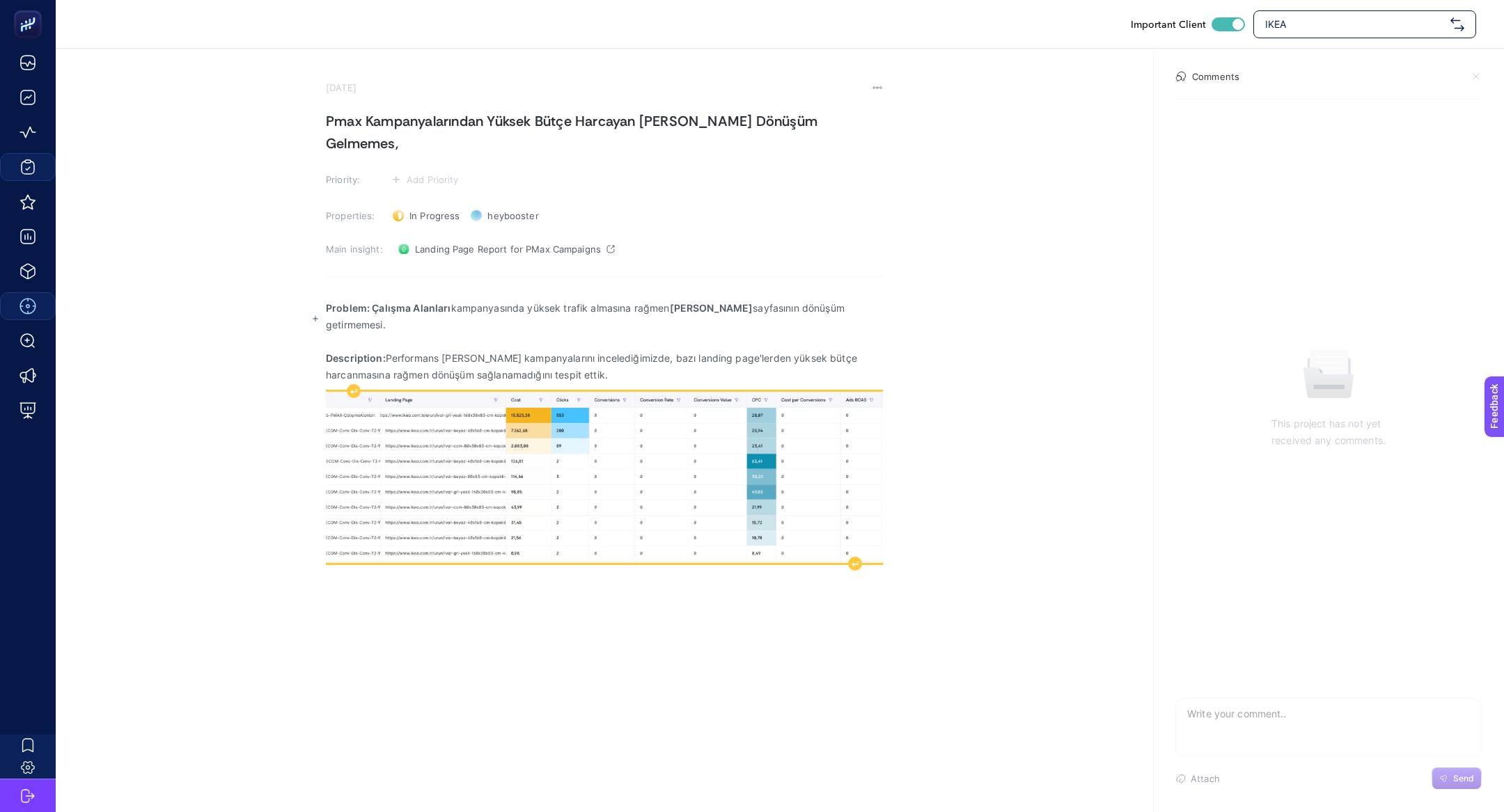
click at [392, 500] on img "Rich Text Editor. Editing area: main" at bounding box center [604, 477] width 557 height 171
click at [859, 557] on div "Rich Text Editor. Editing area: main" at bounding box center [854, 563] width 14 height 14
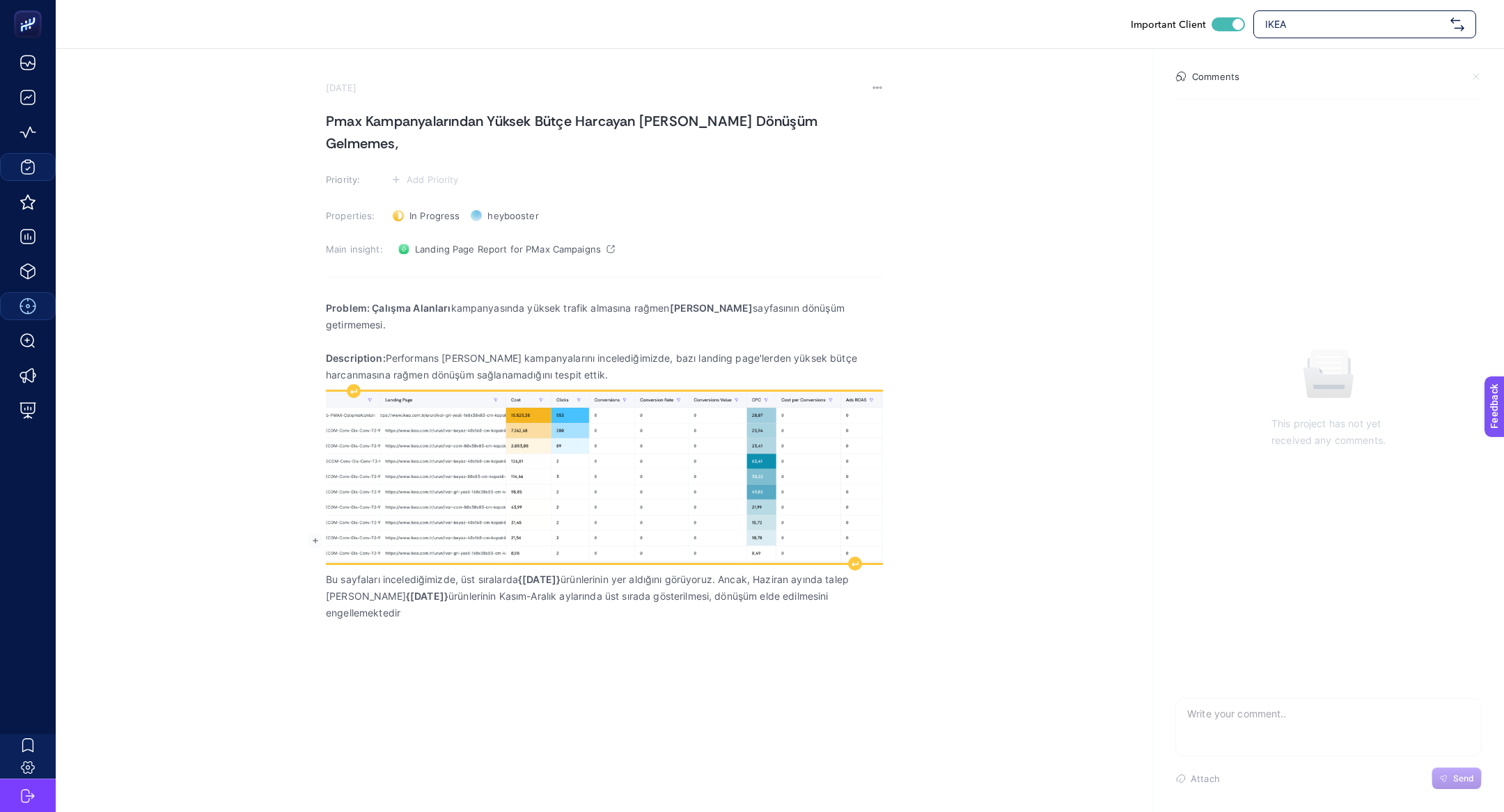
click at [585, 424] on img "Rich Text Editor. Editing area: main" at bounding box center [604, 477] width 557 height 171
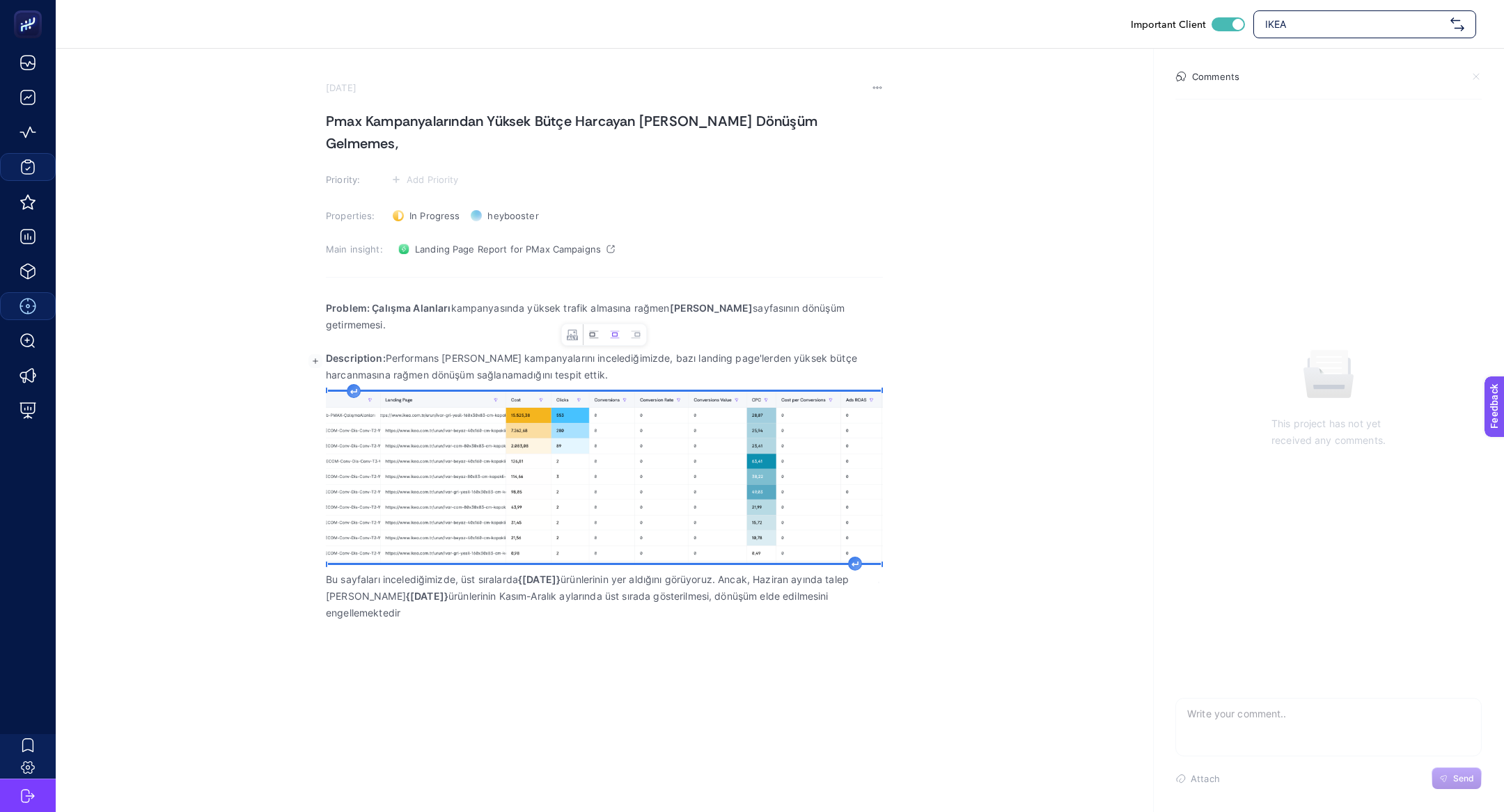
click at [592, 333] on icon "Image toolbar" at bounding box center [593, 334] width 11 height 11
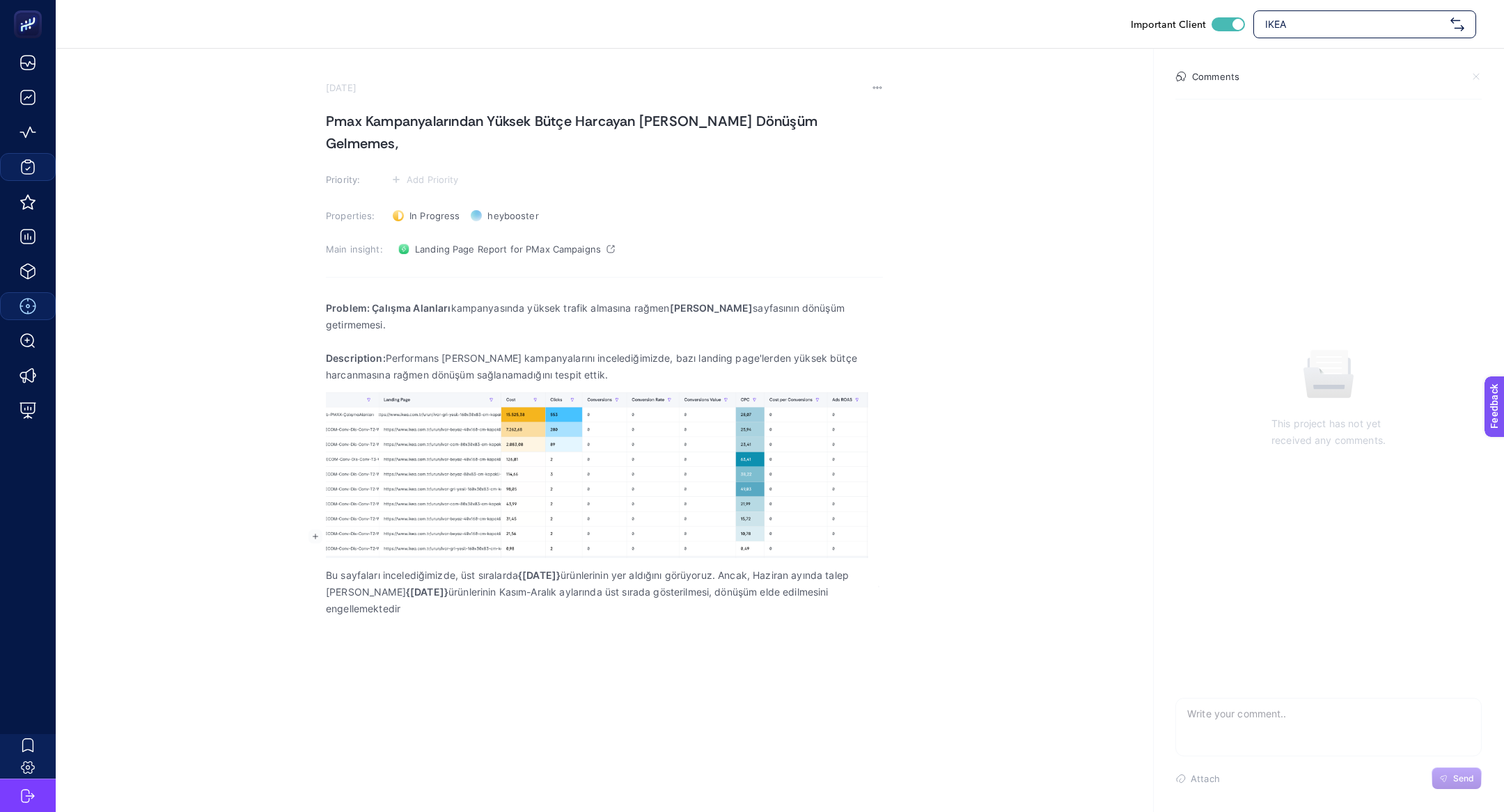
drag, startPoint x: 595, startPoint y: 540, endPoint x: 520, endPoint y: 538, distance: 75.0
click at [520, 567] on p "Bu sayfaları incelediğimizde, üst sıralarda {Babalar Günü} ürünlerinin yer aldı…" at bounding box center [604, 592] width 557 height 50
drag, startPoint x: 619, startPoint y: 534, endPoint x: 773, endPoint y: 537, distance: 154.0
click at [773, 567] on p "Bu sayfaları incelediğimizde, üst sırada yer alan Ivar dolapların ürünlerinin y…" at bounding box center [604, 592] width 557 height 50
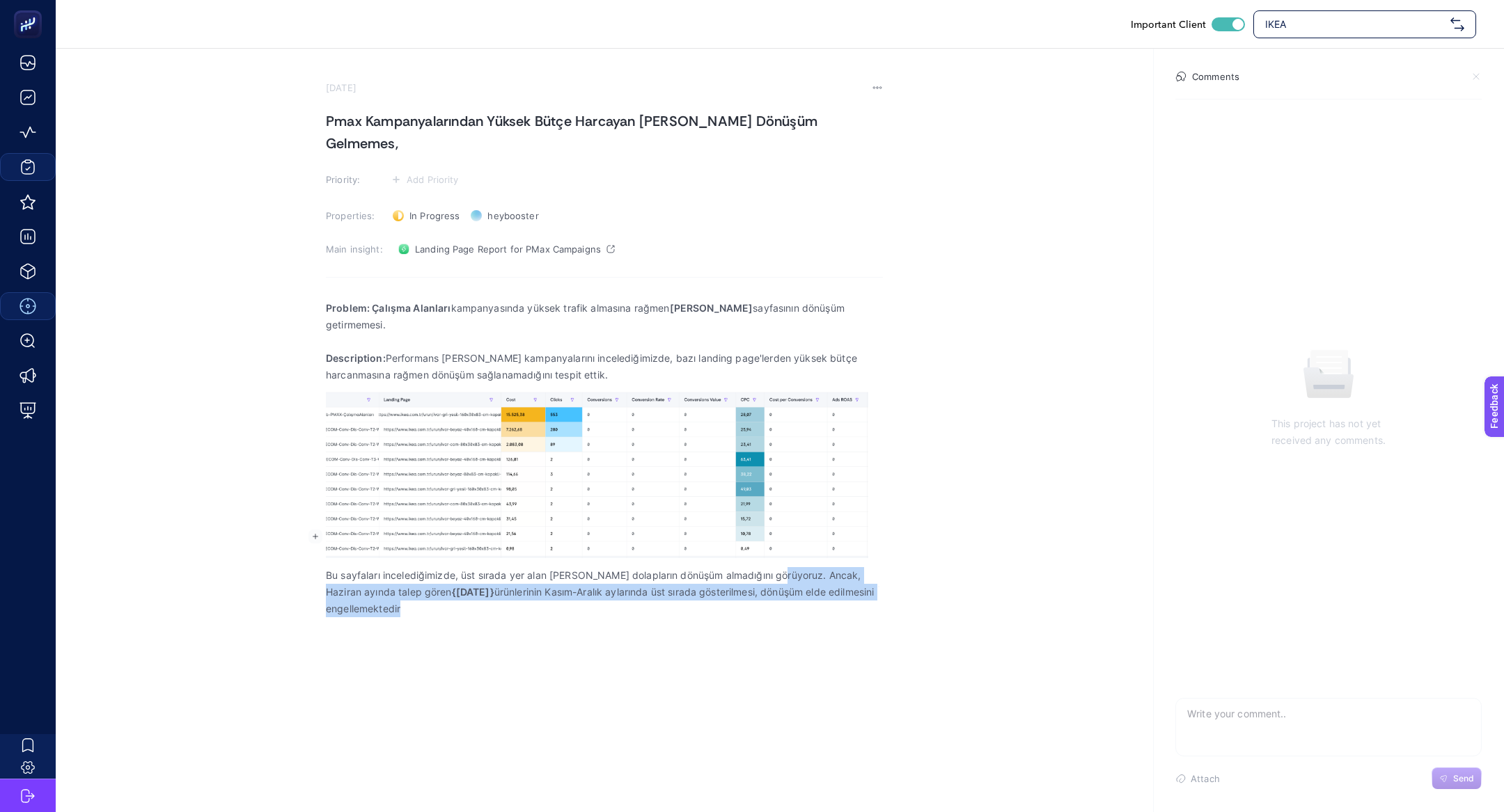
drag, startPoint x: 770, startPoint y: 533, endPoint x: 820, endPoint y: 600, distance: 83.6
click at [820, 600] on div "Important Client IKEA September 11, 2025 Pmax Kampanyalarından Yüksek Bütçe Har…" at bounding box center [752, 406] width 1504 height 812
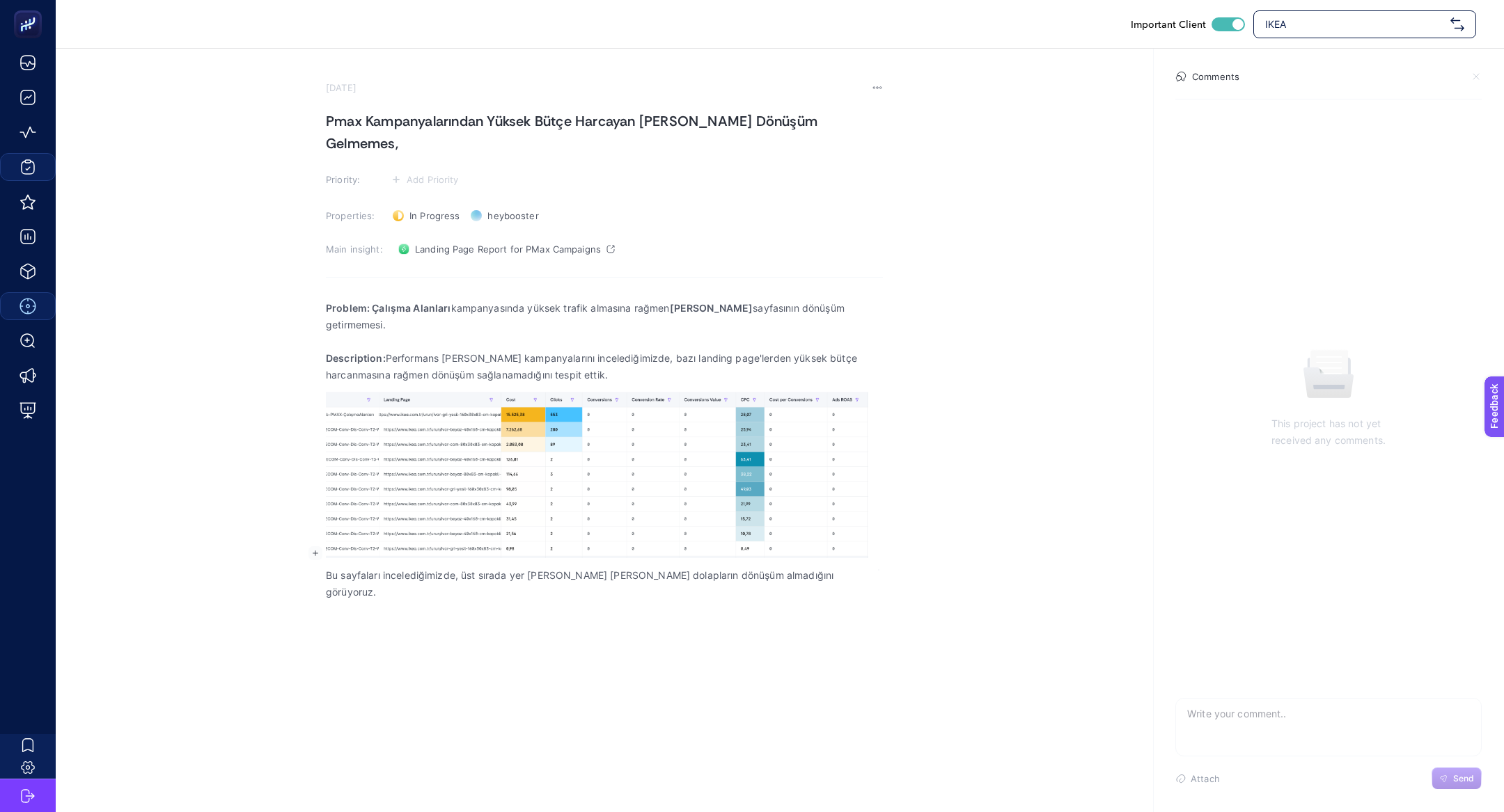
click at [810, 567] on p "Bu sayfaları incelediğimizde, üst sırada yer alan Ivar dolapların dönüşüm almad…" at bounding box center [604, 584] width 557 height 33
click at [762, 567] on p "Bu sayfaları incelediğimizde, üst sırada yer alan Ivar dolapların dönüşüm almad…" at bounding box center [604, 584] width 557 height 33
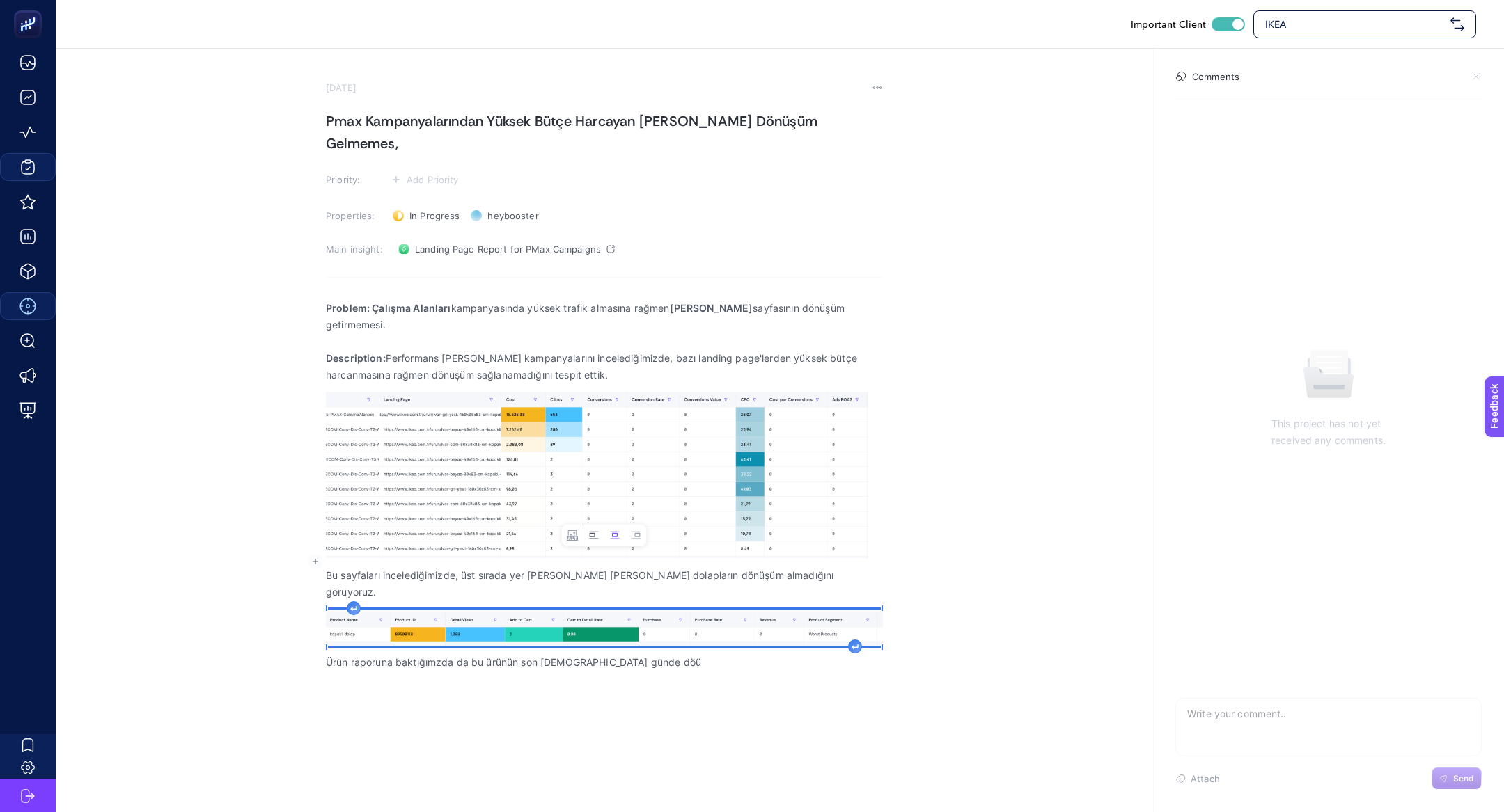
click at [592, 532] on icon "Image toolbar" at bounding box center [593, 535] width 11 height 11
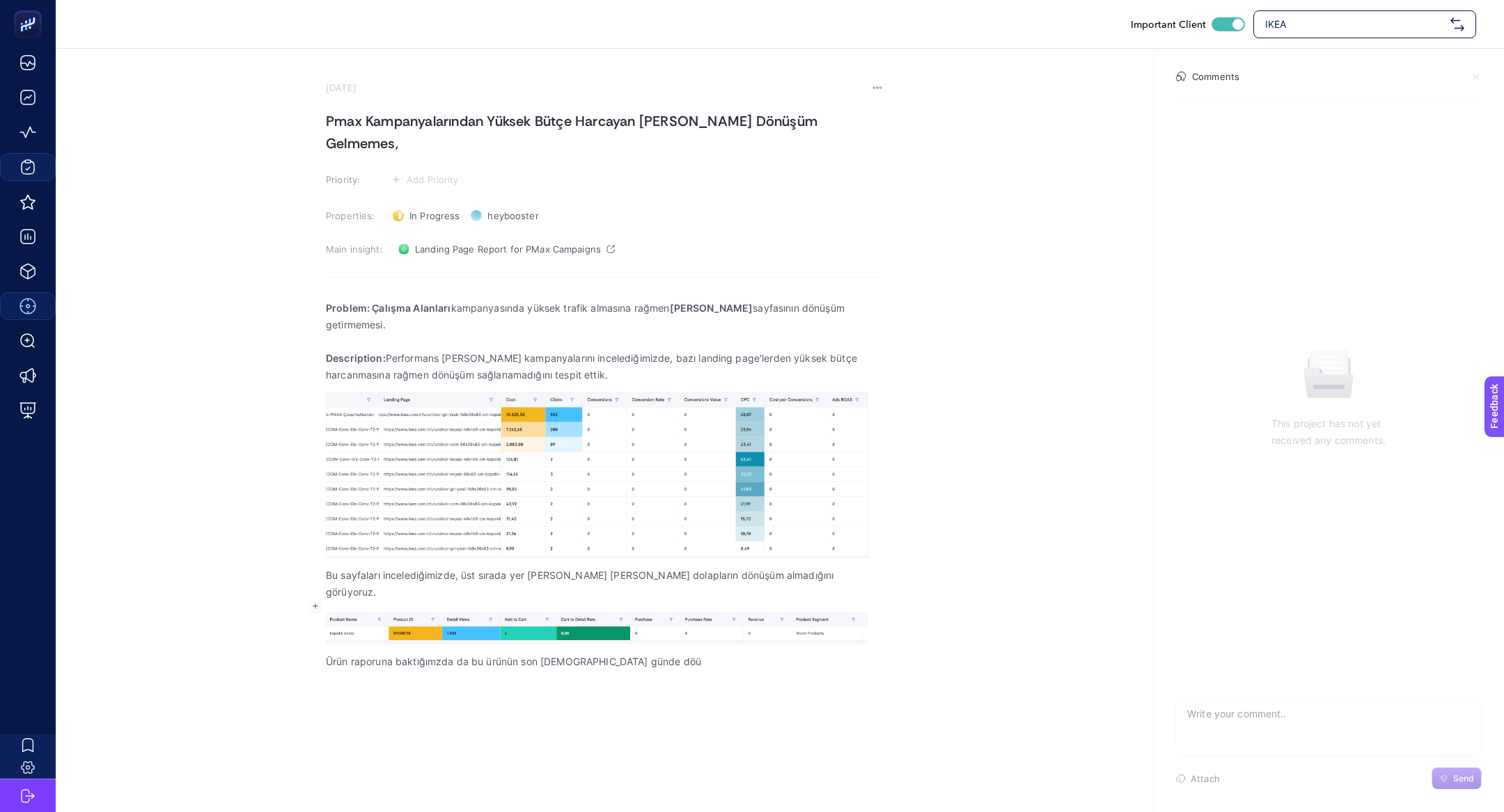
click at [615, 653] on p "Ürün raporuna baktığımzda da bu ürünün son 7 günde döü" at bounding box center [604, 661] width 557 height 17
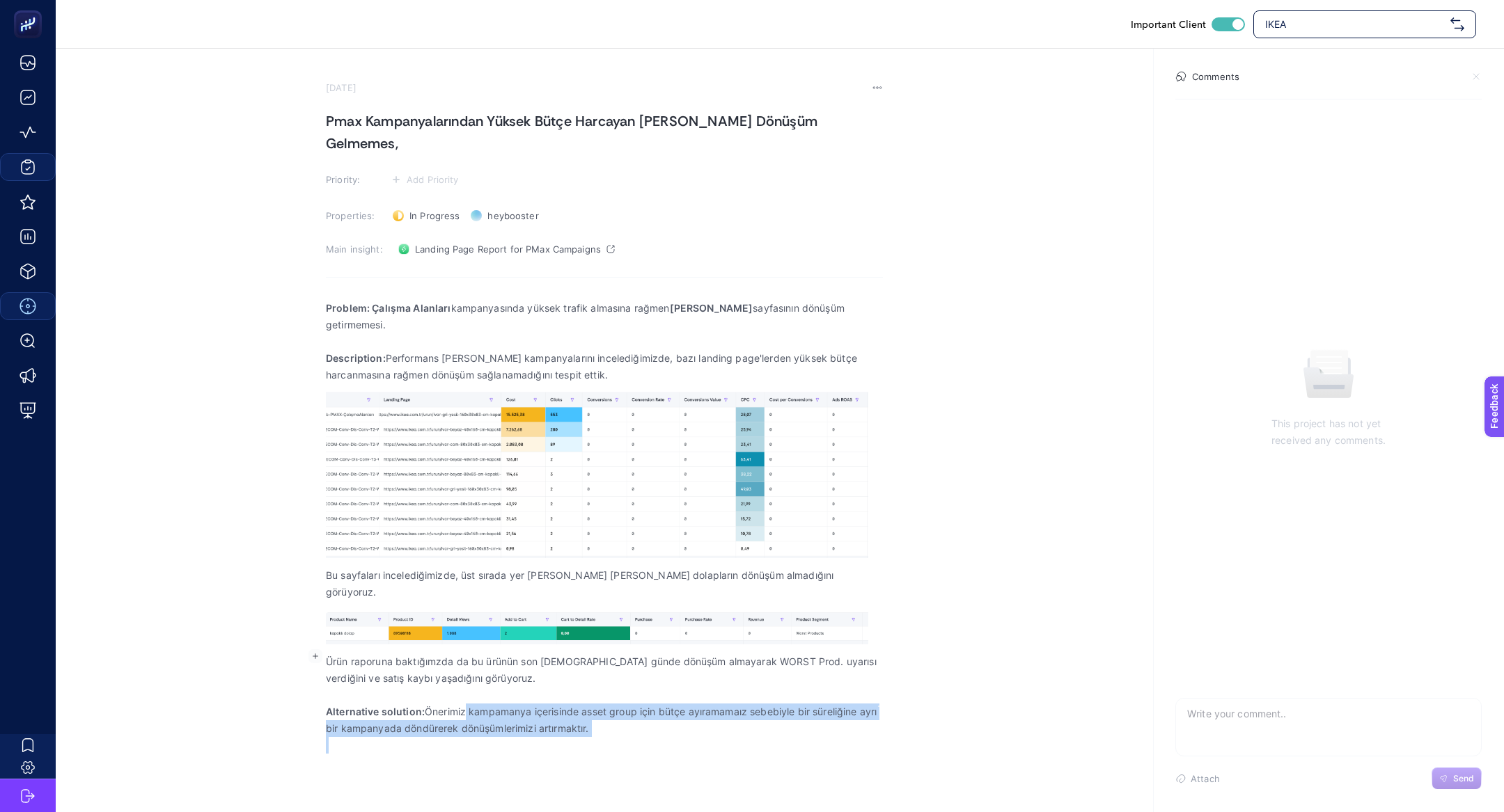
drag, startPoint x: 467, startPoint y: 657, endPoint x: 643, endPoint y: 687, distance: 178.5
click at [643, 687] on div "Problem: Çalışma Alanları kampanyasında yüksek trafik almasına rağmen Ivar sayf…" at bounding box center [604, 527] width 557 height 471
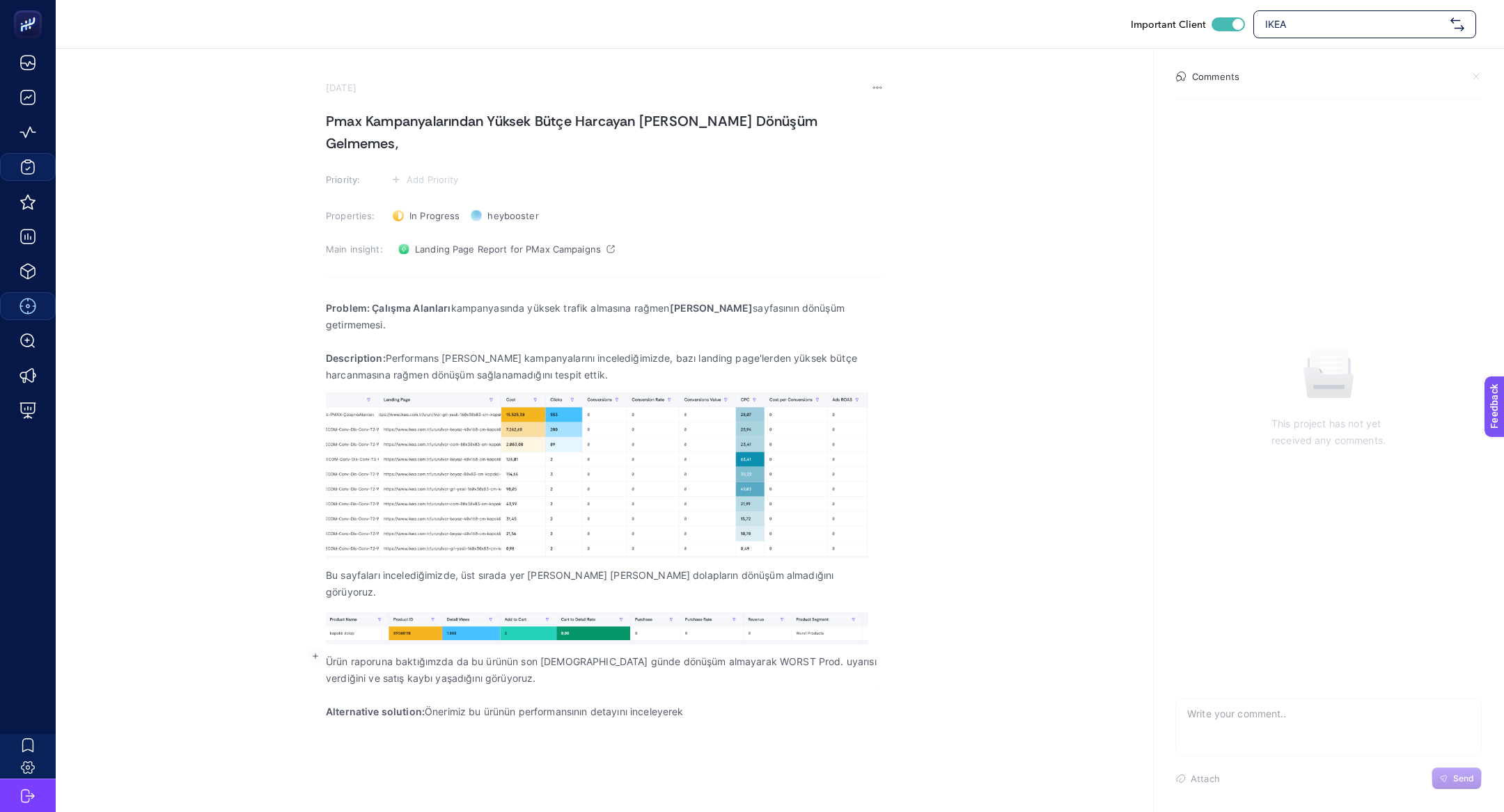
click at [516, 704] on p "Alternative solution: Önerimiz bu ürünün performansının detayını inceleyerek" at bounding box center [604, 712] width 557 height 17
click at [789, 704] on p "Alternative solution: Önerimiz bu ürünün uzun süreli performansının detayını in…" at bounding box center [604, 712] width 557 height 17
click at [409, 104] on section "September 11, 2025 Pmax Kampanyalarından Yüksek Bütçe Harcayan Ivar dolaptan Dö…" at bounding box center [604, 431] width 557 height 696
click at [409, 106] on section "September 11, 2025 Pmax Kampanyalarından Yüksek Bütçe Harcayan Ivar dolaptan Dö…" at bounding box center [604, 431] width 557 height 696
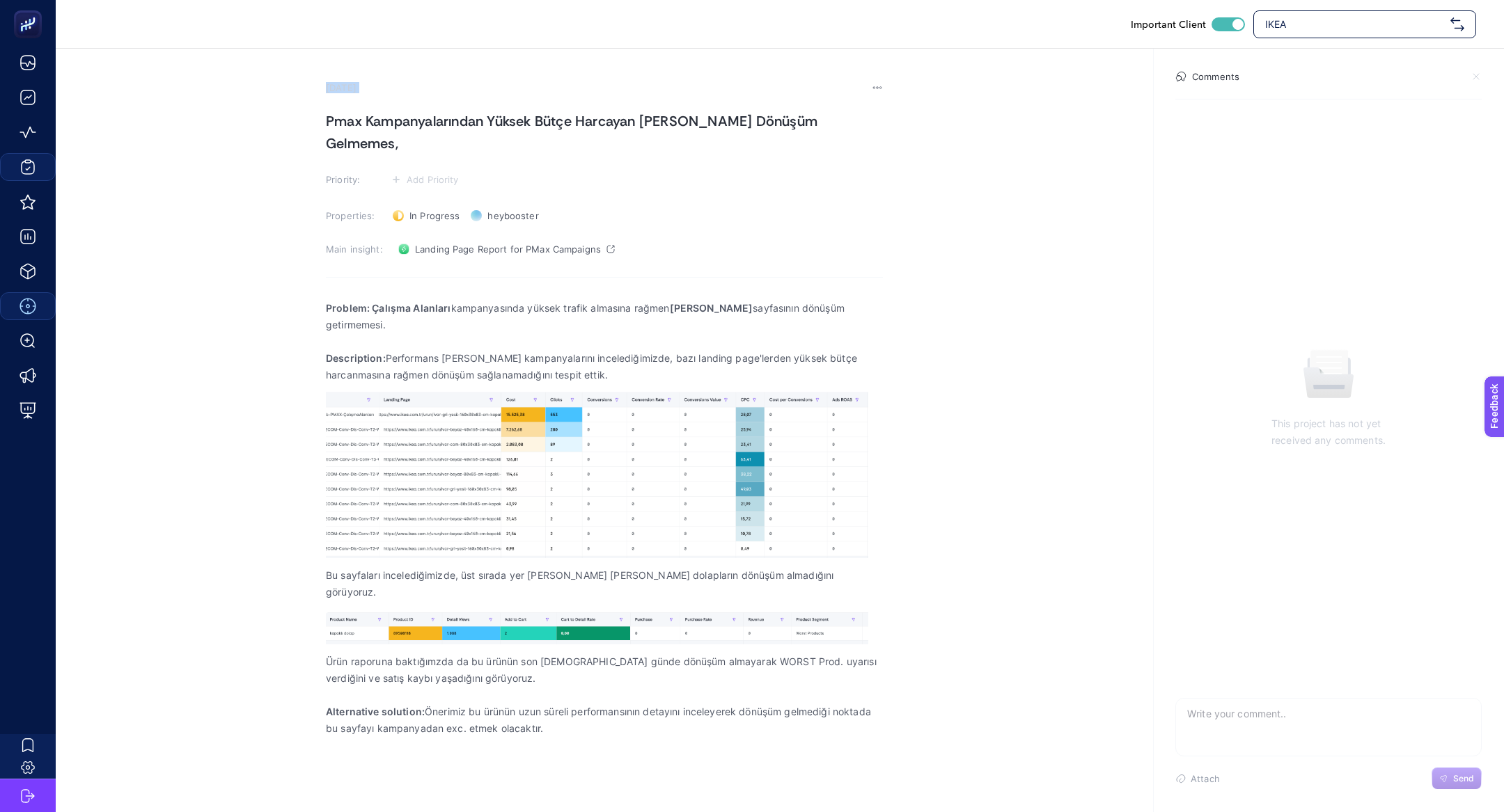
click at [409, 106] on section "September 11, 2025 Pmax Kampanyalarından Yüksek Bütçe Harcayan Ivar dolaptan Dö…" at bounding box center [604, 431] width 557 height 696
click at [437, 135] on section "September 11, 2025 Pmax Kampanyalarından Yüksek Bütçe Harcayan Ivar dolaptan Dö…" at bounding box center [604, 431] width 557 height 696
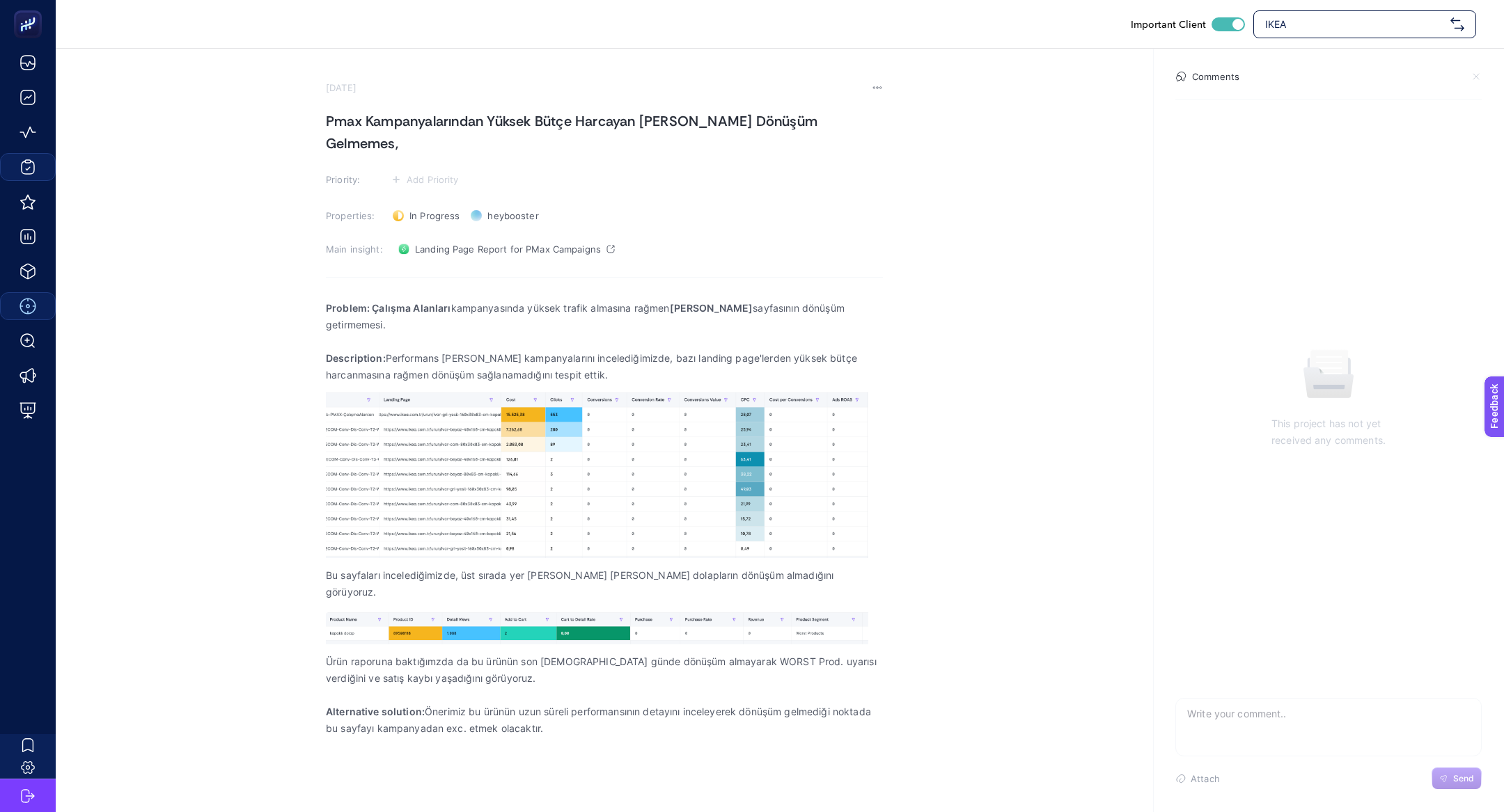
click at [882, 121] on section "September 11, 2025 Pmax Kampanyalarından Yüksek Bütçe Harcayan Ivar dolaptan Dö…" at bounding box center [780, 413] width 1448 height 730
click at [874, 118] on h1 "Pmax Kampanyalarından Yüksek Bütçe Harcayan Ivar dolaptan Dönüşüm Gelmemes," at bounding box center [604, 132] width 557 height 45
click at [432, 174] on span "Add Priority" at bounding box center [433, 179] width 52 height 11
click at [439, 219] on li at bounding box center [424, 231] width 67 height 25
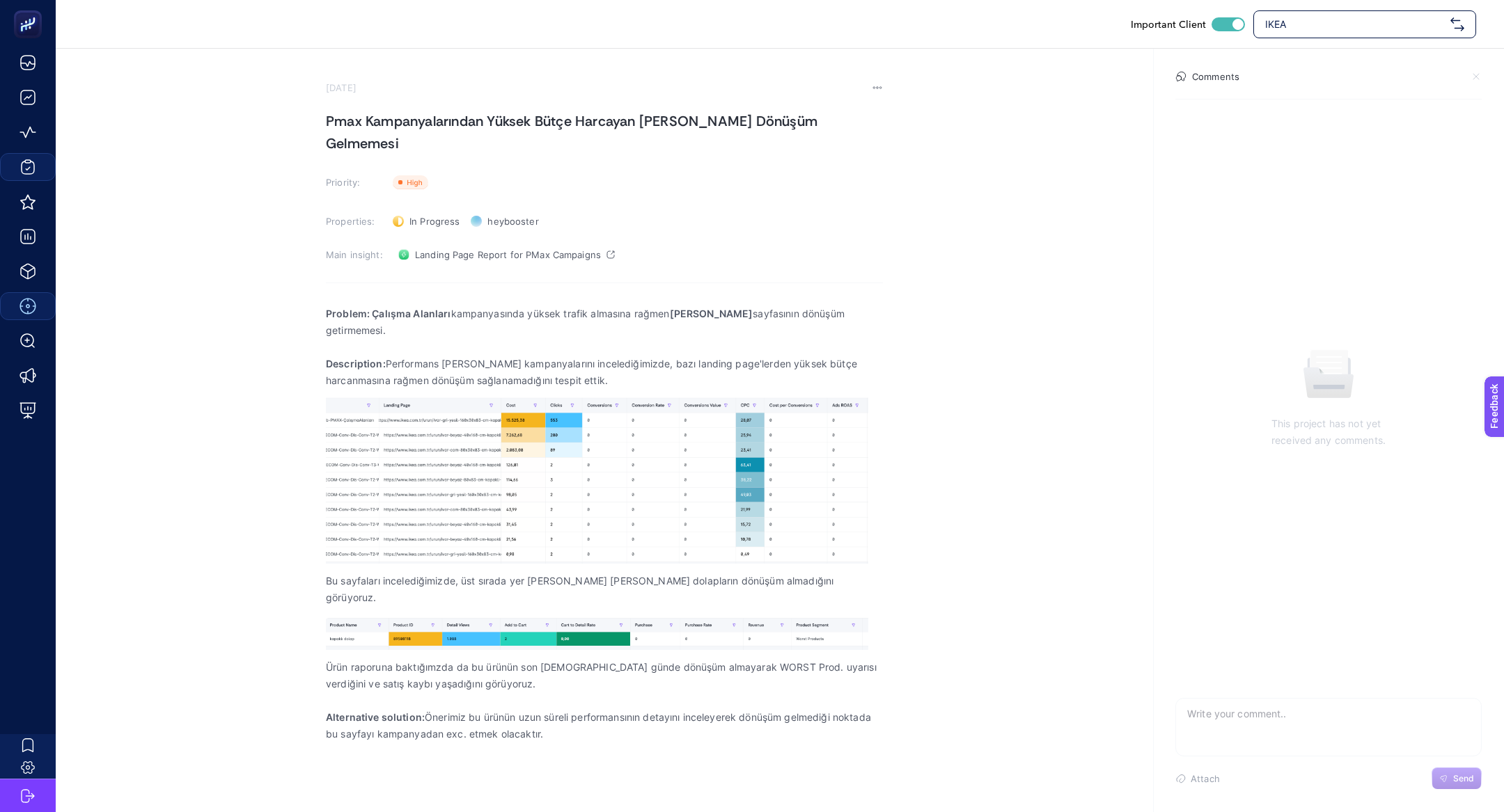
click at [450, 123] on h1 "Pmax Kampanyalarından Yüksek Bütçe Harcayan Ivar dolaptan Dönüşüm Gelmemesi" at bounding box center [604, 132] width 557 height 45
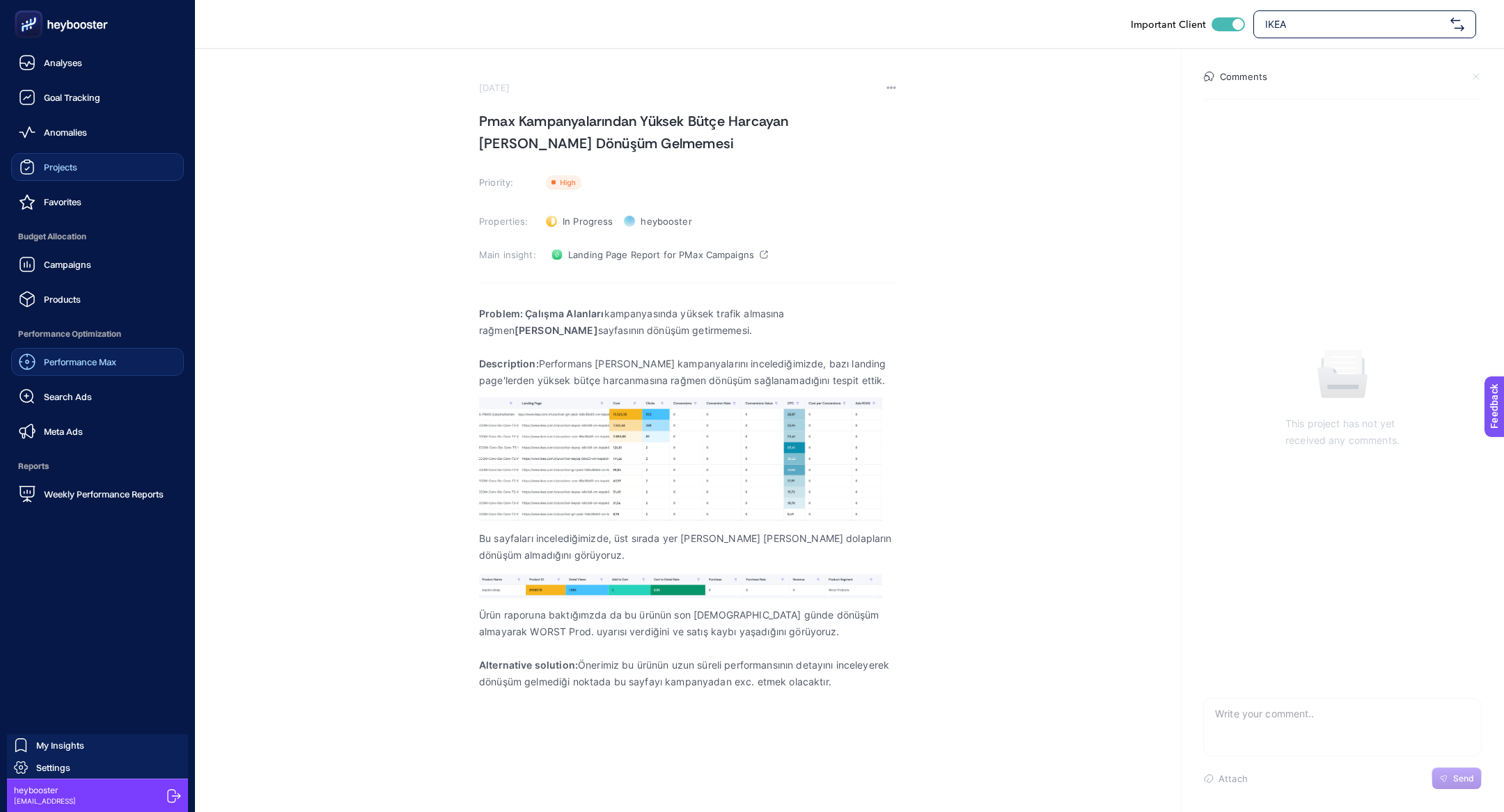
click at [16, 241] on span "Budget Allocation" at bounding box center [97, 236] width 173 height 28
click at [53, 269] on span "Campaigns" at bounding box center [68, 264] width 48 height 11
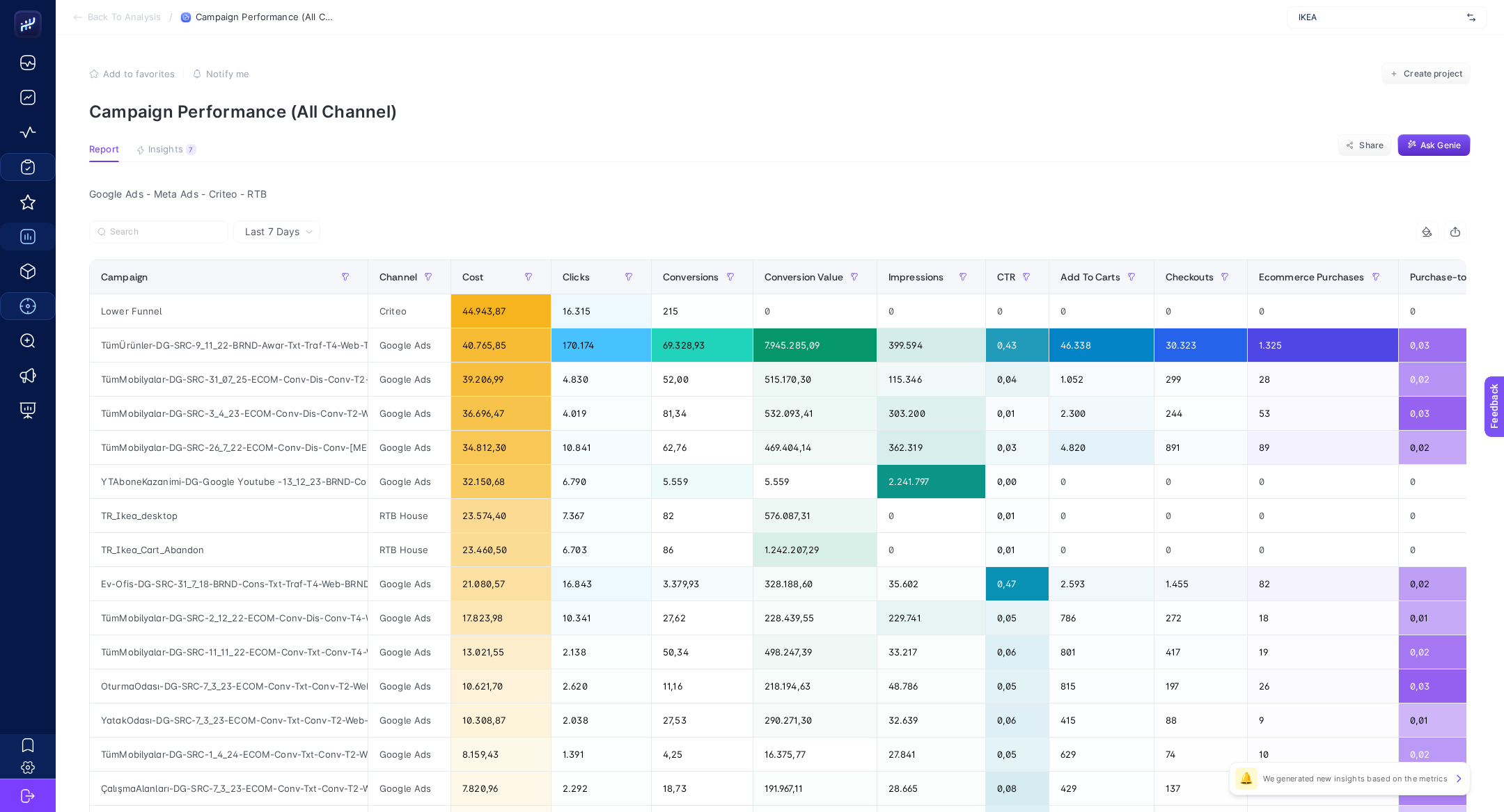
click at [1357, 22] on span "IKEA" at bounding box center [1379, 17] width 163 height 11
type input "bebek"
click at [1364, 41] on span "[URL][DOMAIN_NAME]" at bounding box center [1343, 46] width 90 height 11
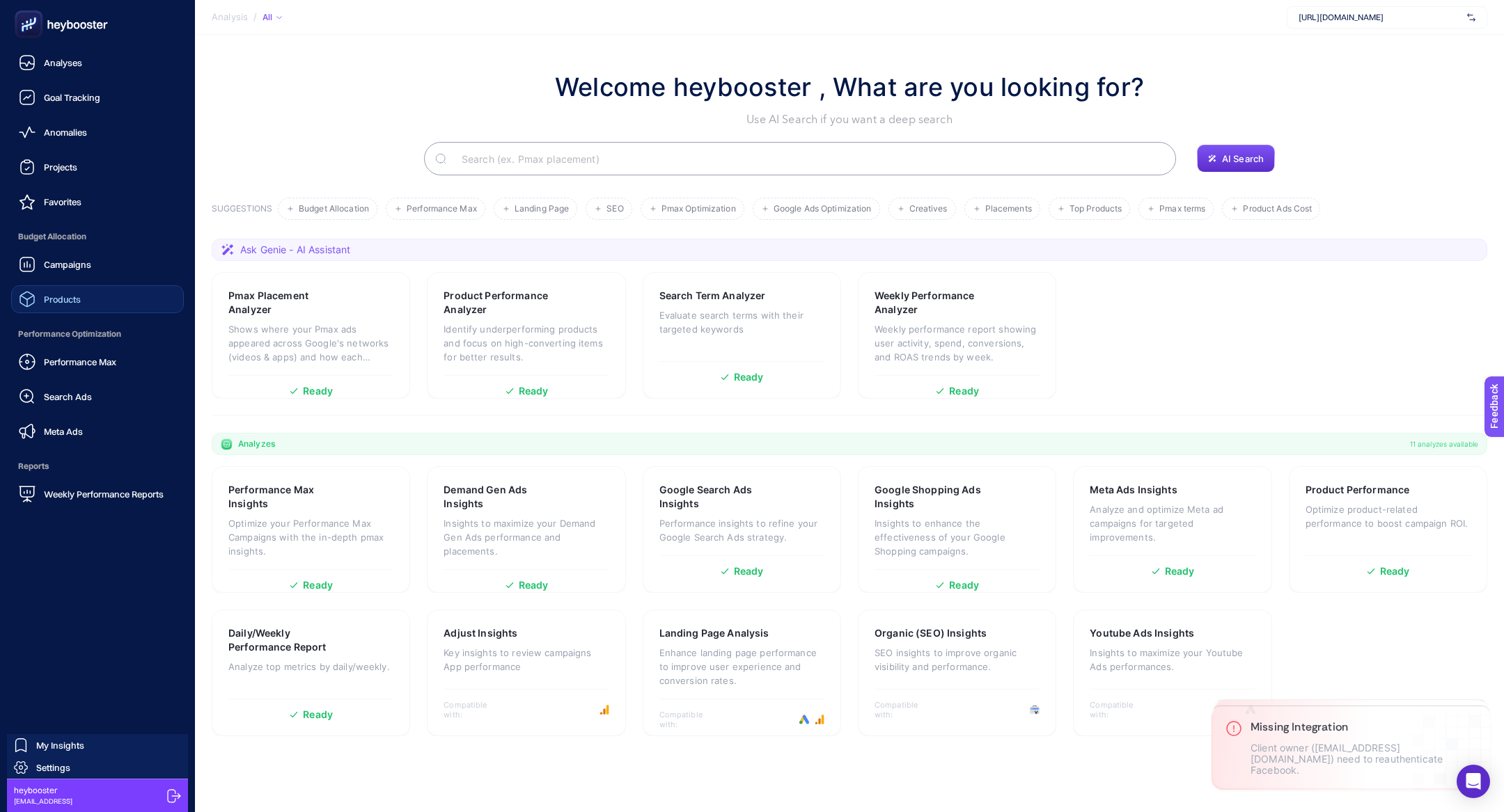
click at [85, 305] on link "Products" at bounding box center [97, 299] width 173 height 28
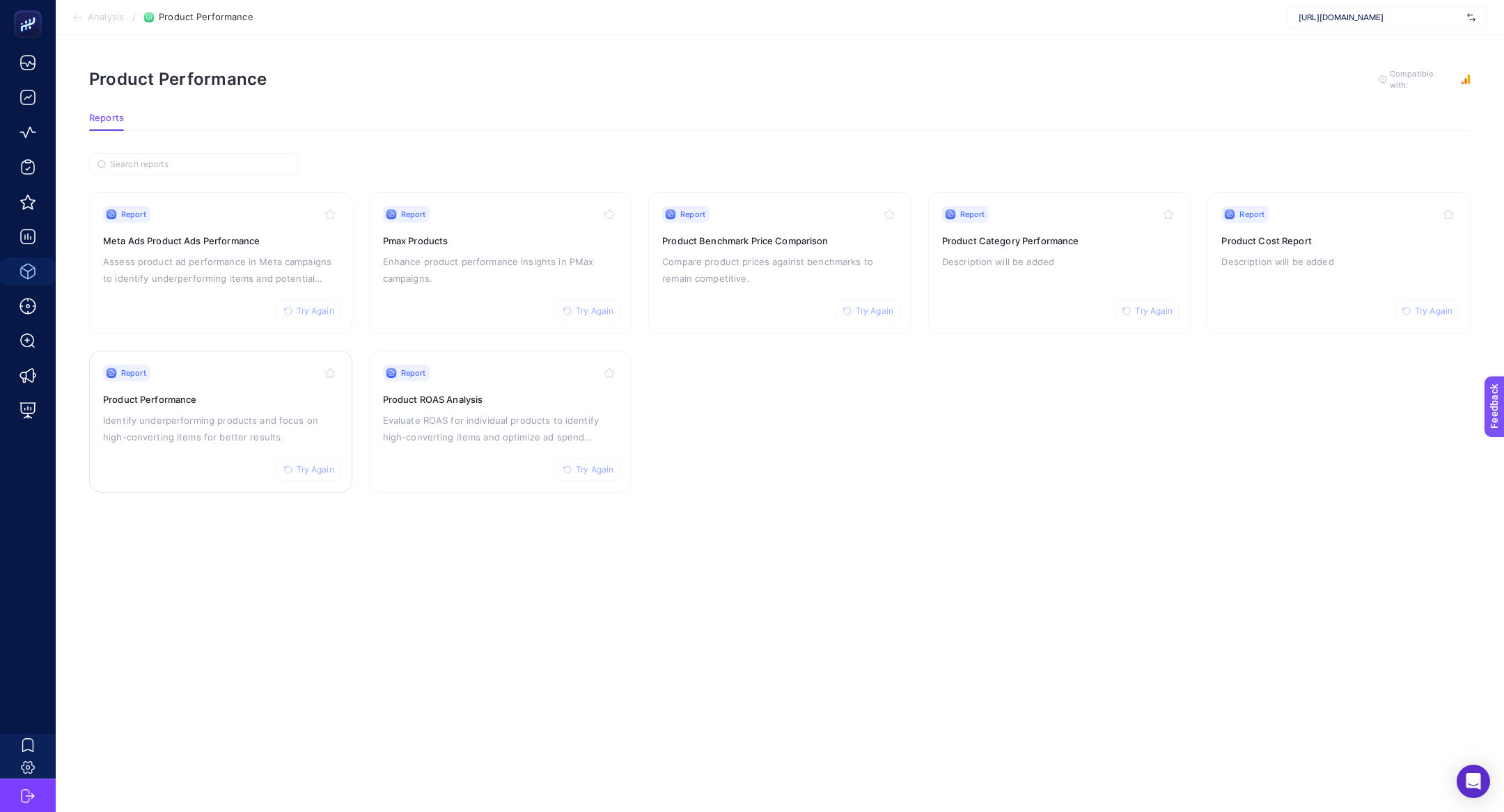
click at [227, 402] on h3 "Product Performance" at bounding box center [221, 399] width 236 height 14
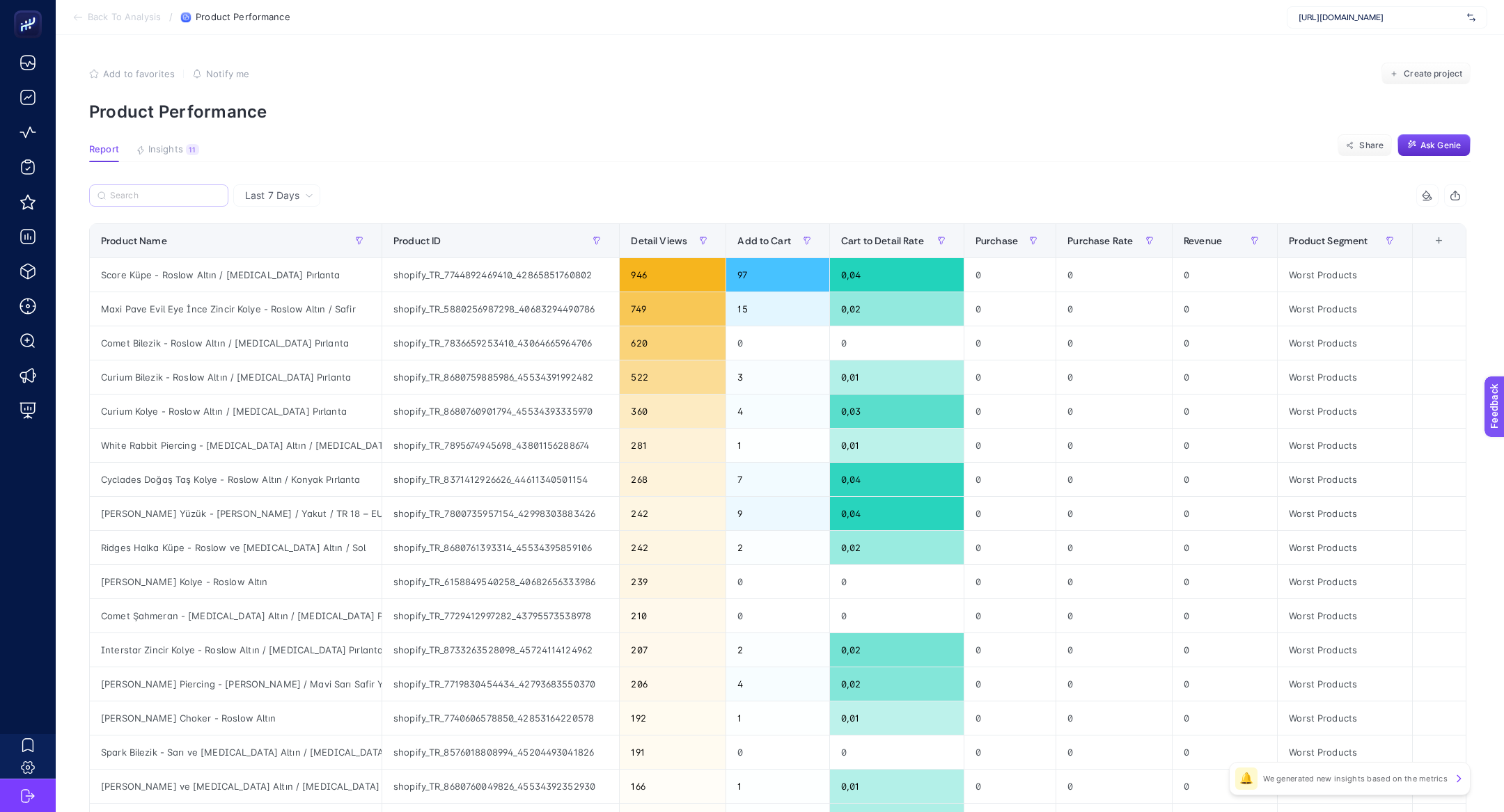
click at [181, 186] on label at bounding box center [158, 195] width 139 height 22
click at [181, 191] on input "Search" at bounding box center [165, 196] width 110 height 10
paste input "score"
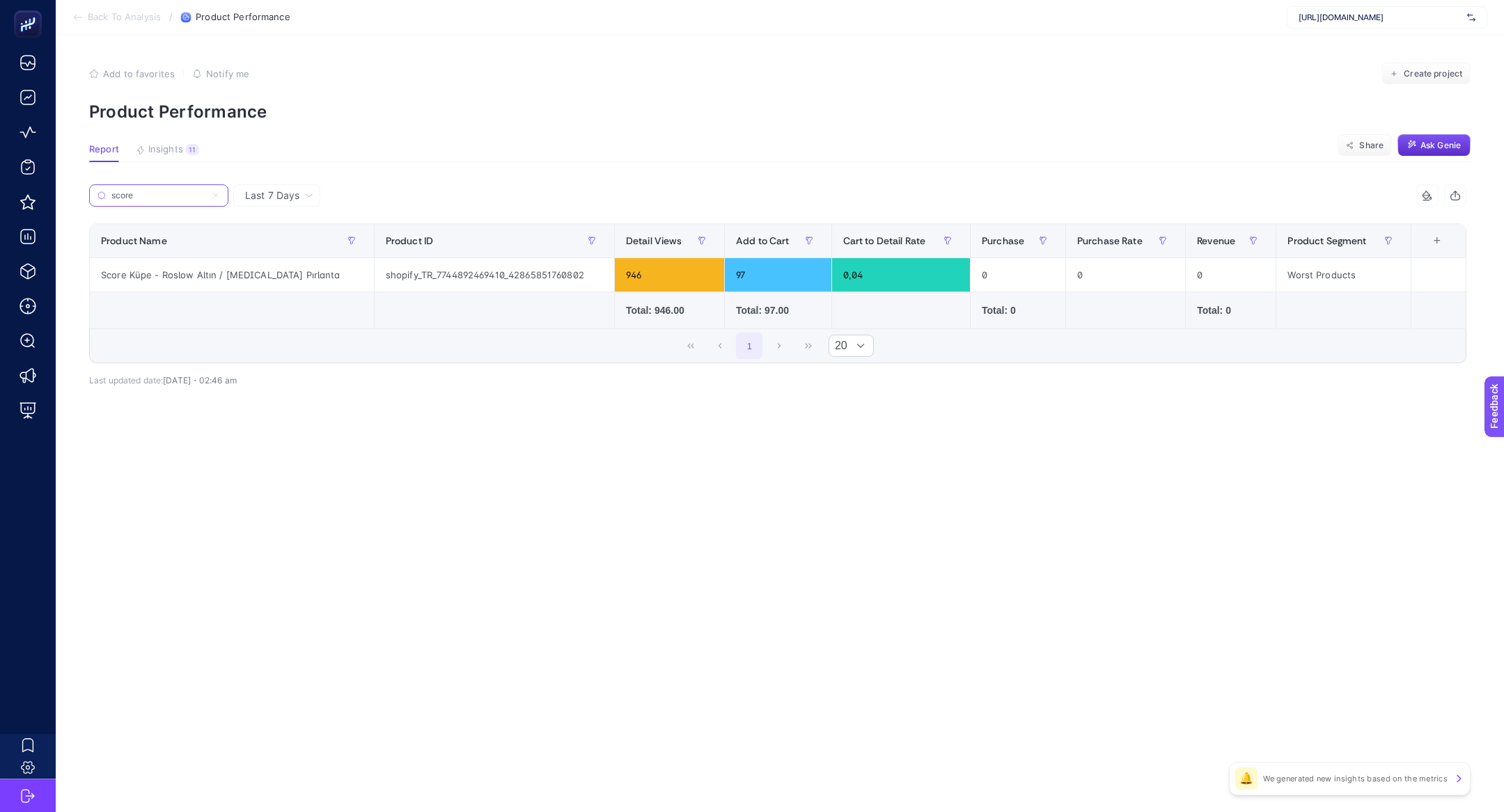
type input "score"
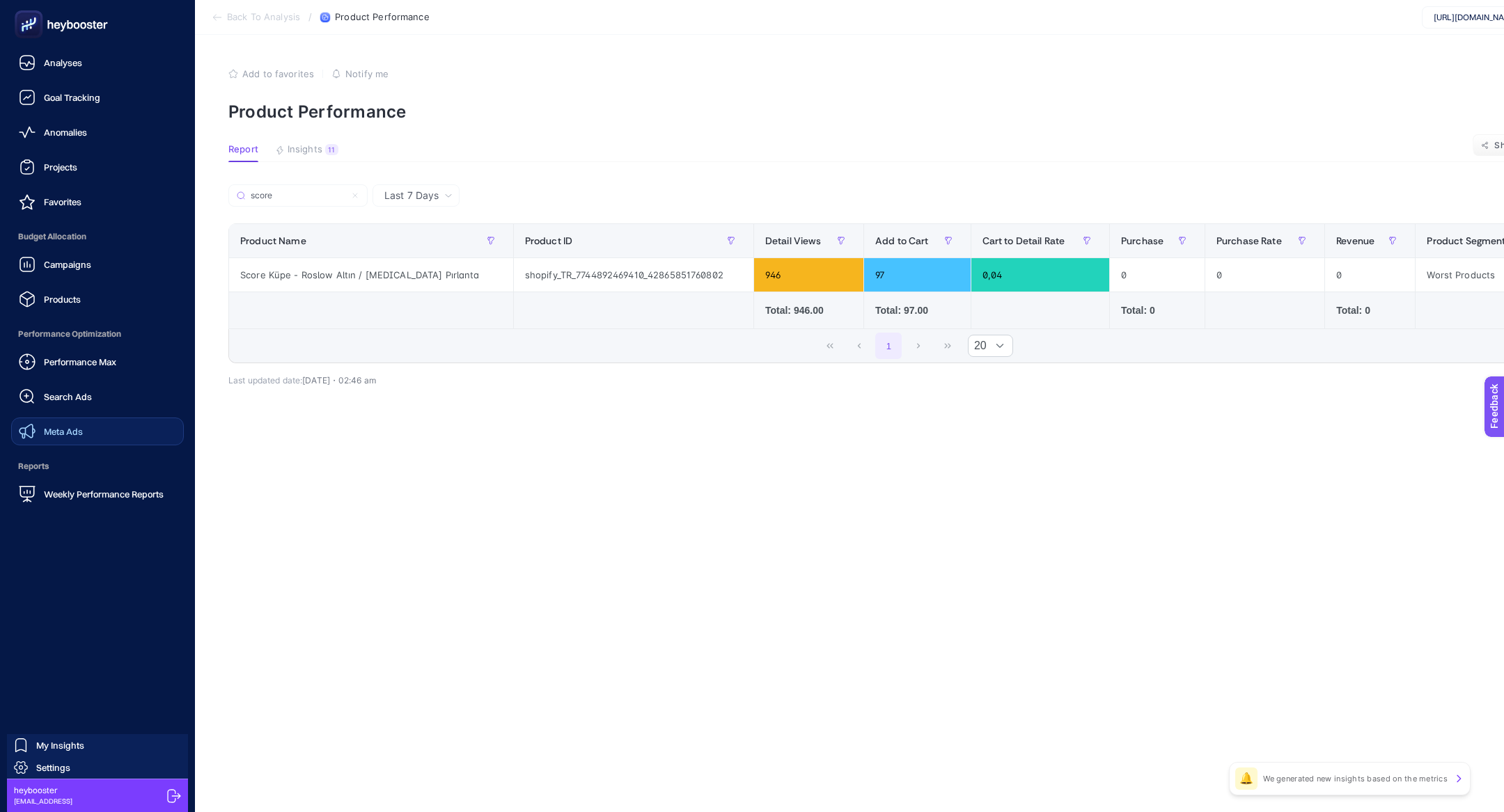
click at [81, 429] on span "Meta Ads" at bounding box center [64, 431] width 39 height 11
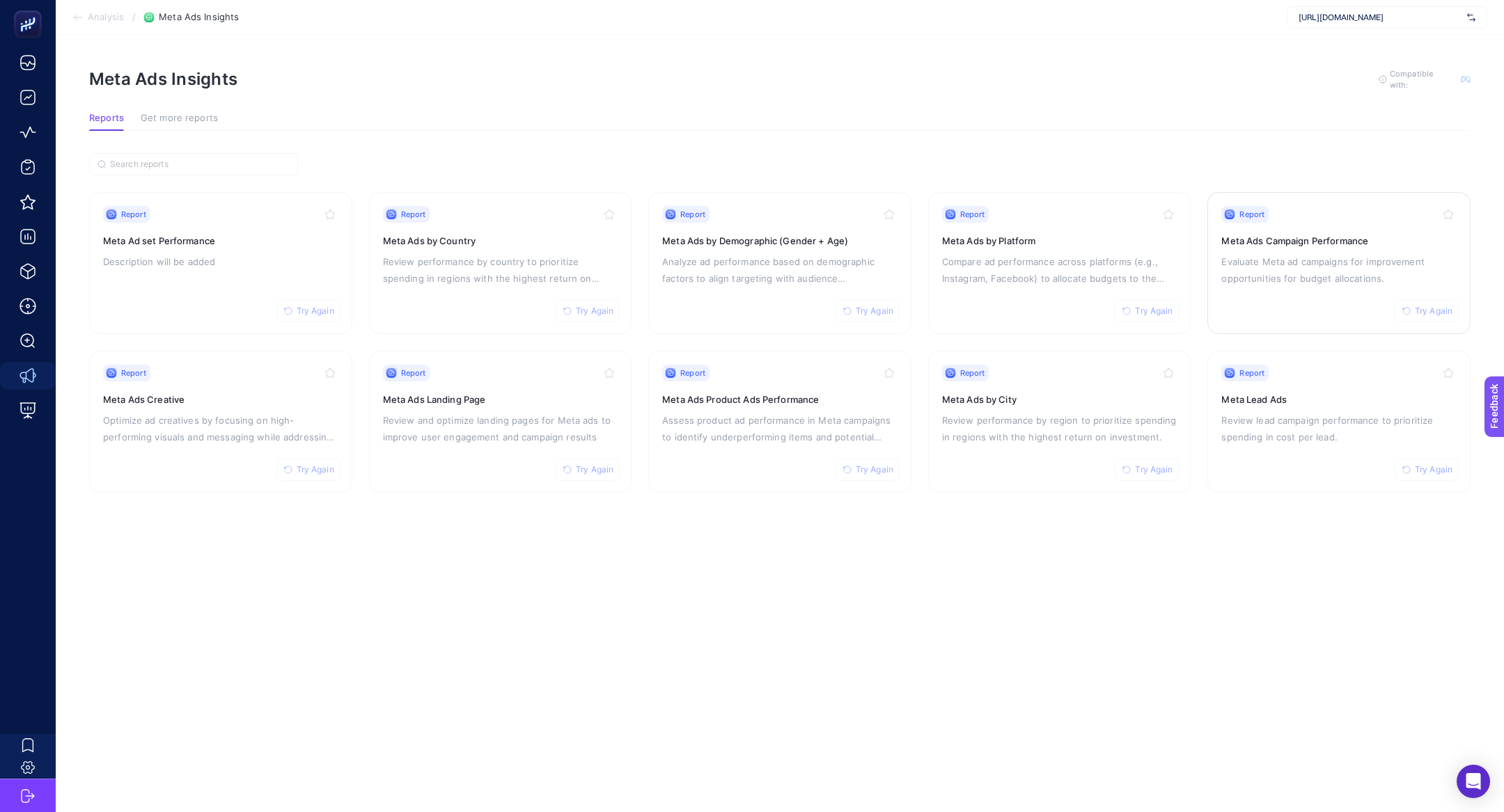
click at [1350, 297] on div "Report Try Again Meta Ads Campaign Performance Evaluate Meta ad campaigns for i…" at bounding box center [1339, 263] width 236 height 114
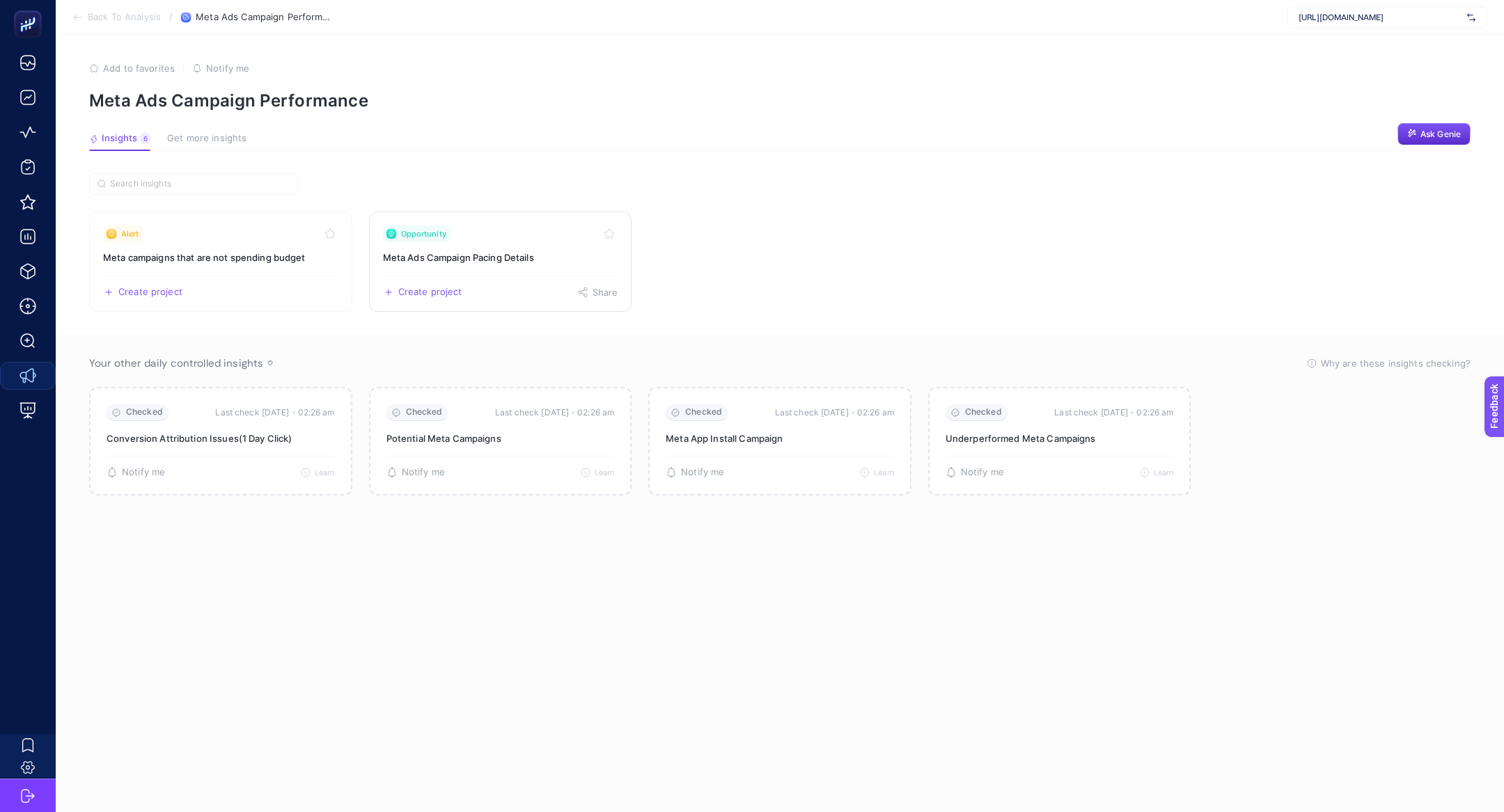
click at [469, 237] on div "Opportunity" at bounding box center [501, 233] width 236 height 17
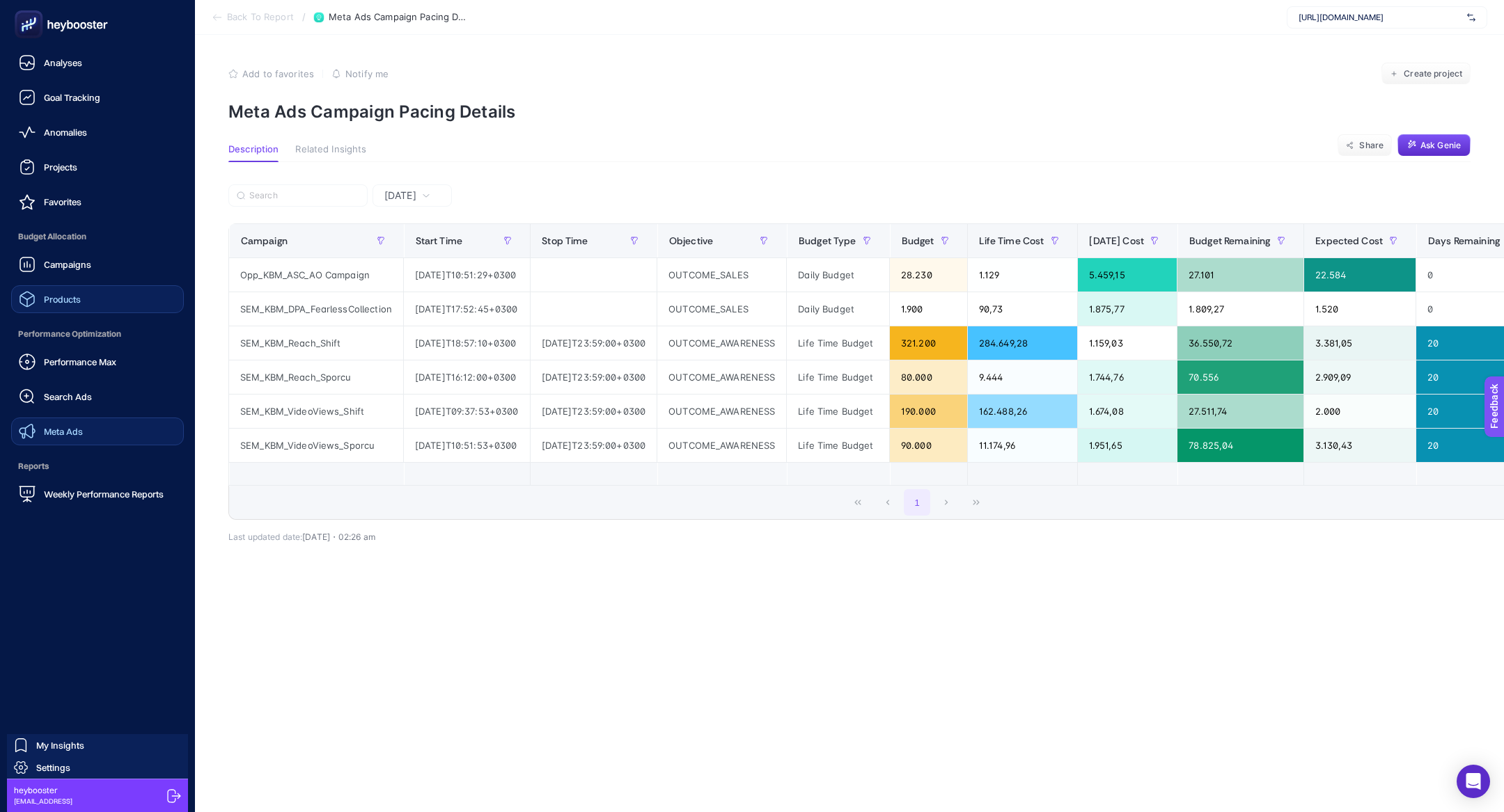
click at [59, 312] on link "Products" at bounding box center [97, 299] width 173 height 28
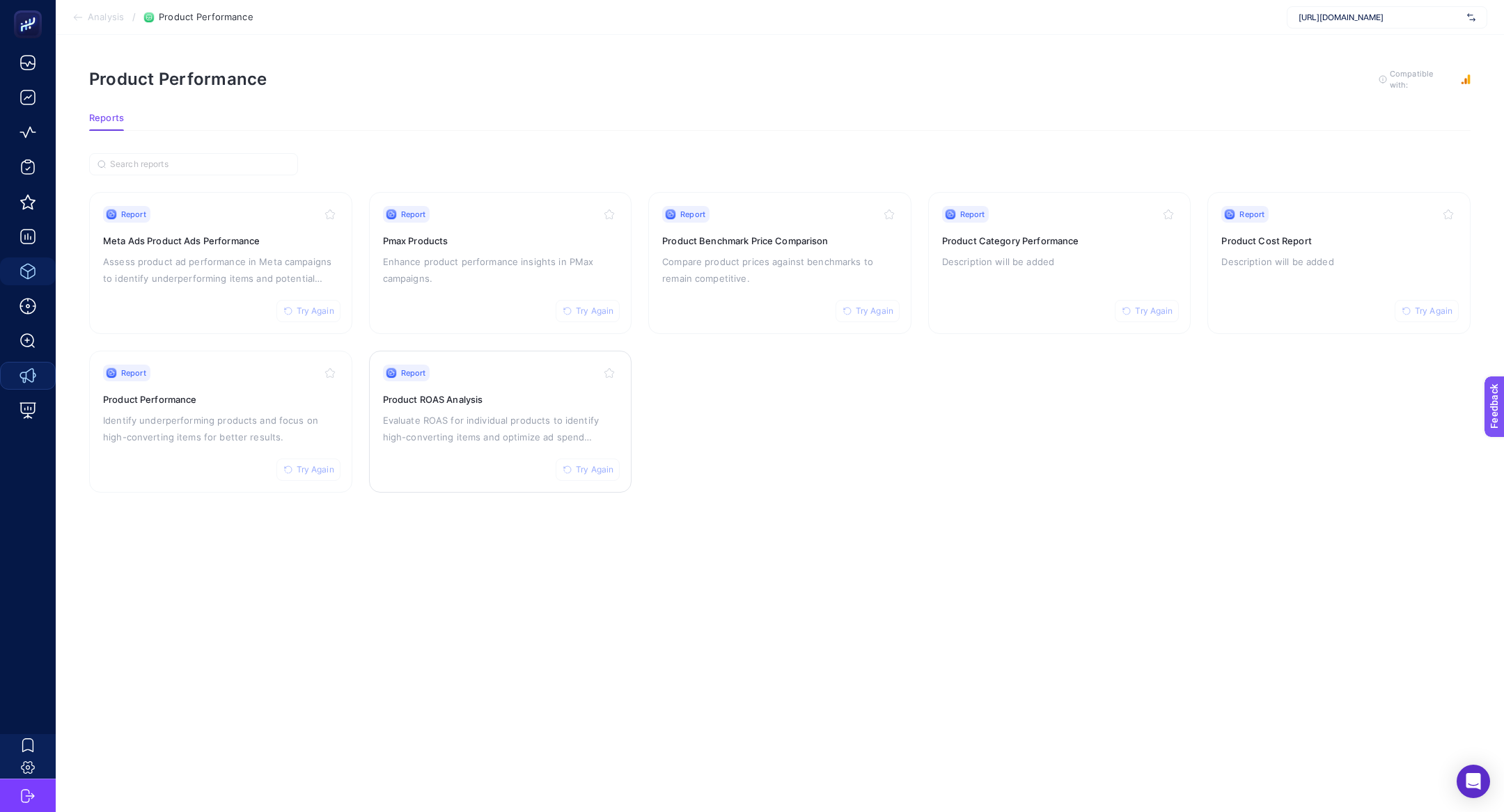
click at [401, 422] on p "Evaluate ROAS for individual products to identify high-converting items and opt…" at bounding box center [501, 428] width 236 height 33
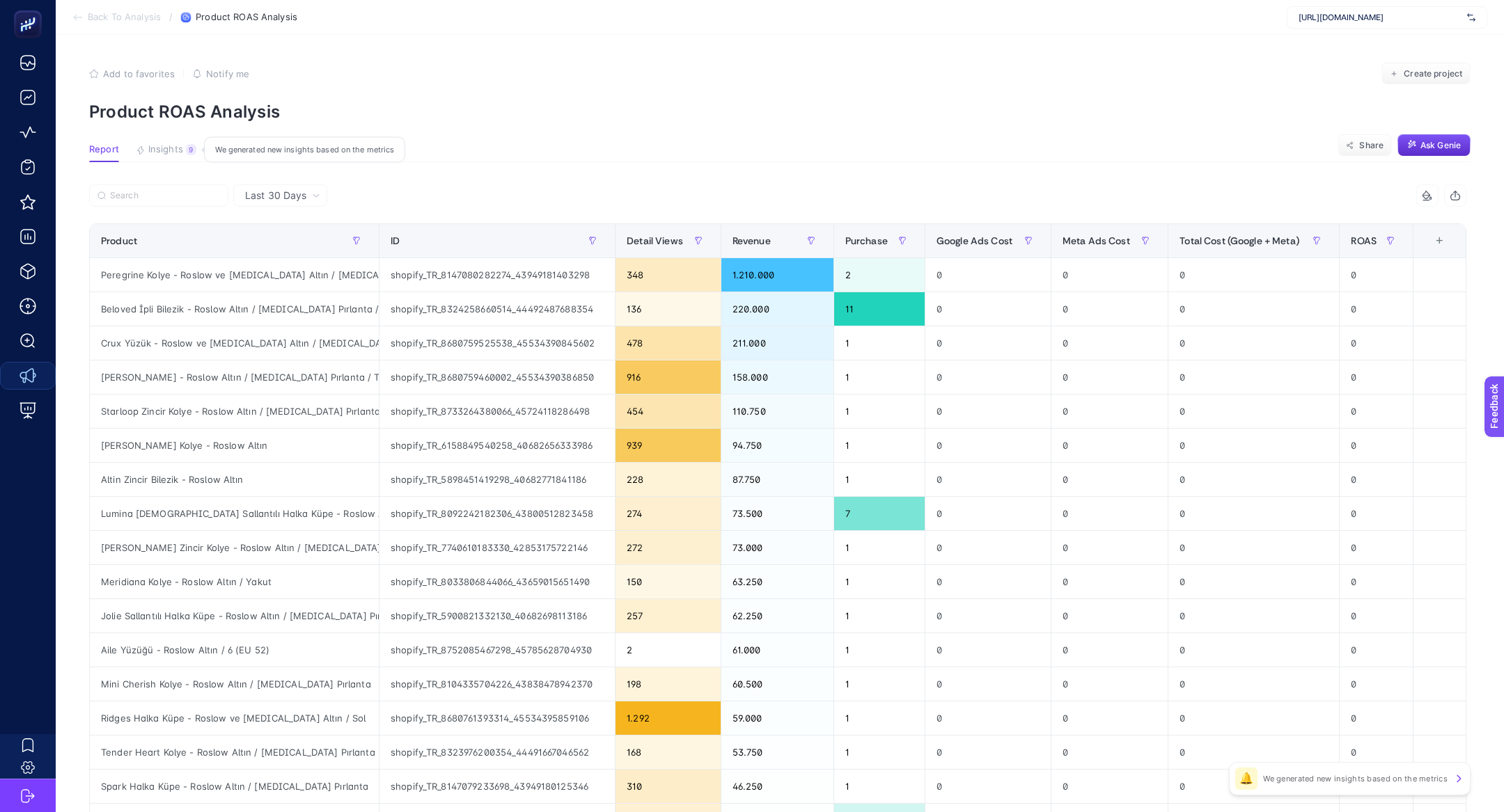
click at [155, 152] on span "Insights" at bounding box center [166, 149] width 35 height 11
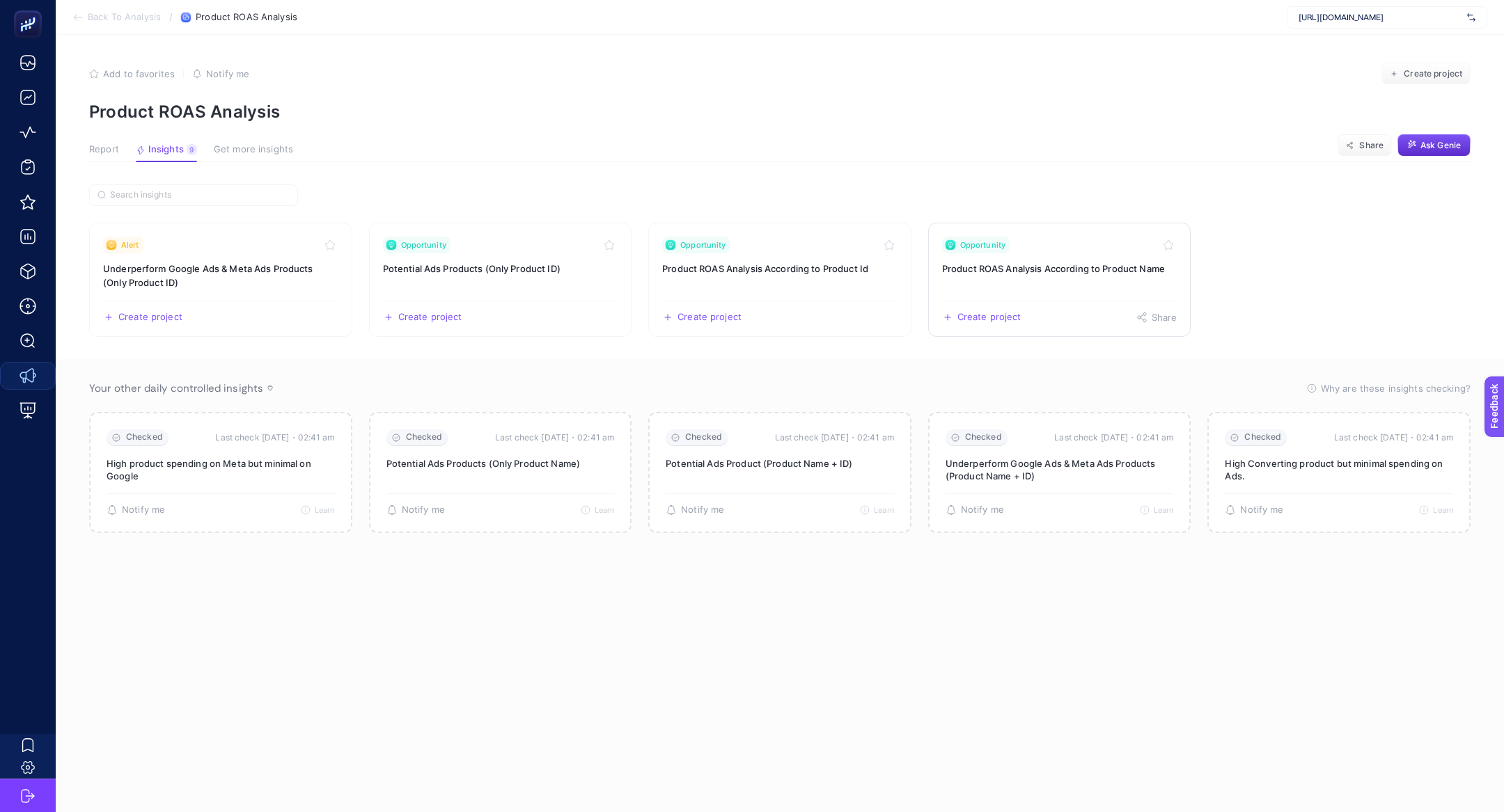
click at [1048, 255] on link "Opportunity Product ROAS Analysis According to Product Name Create project Share" at bounding box center [1060, 280] width 263 height 114
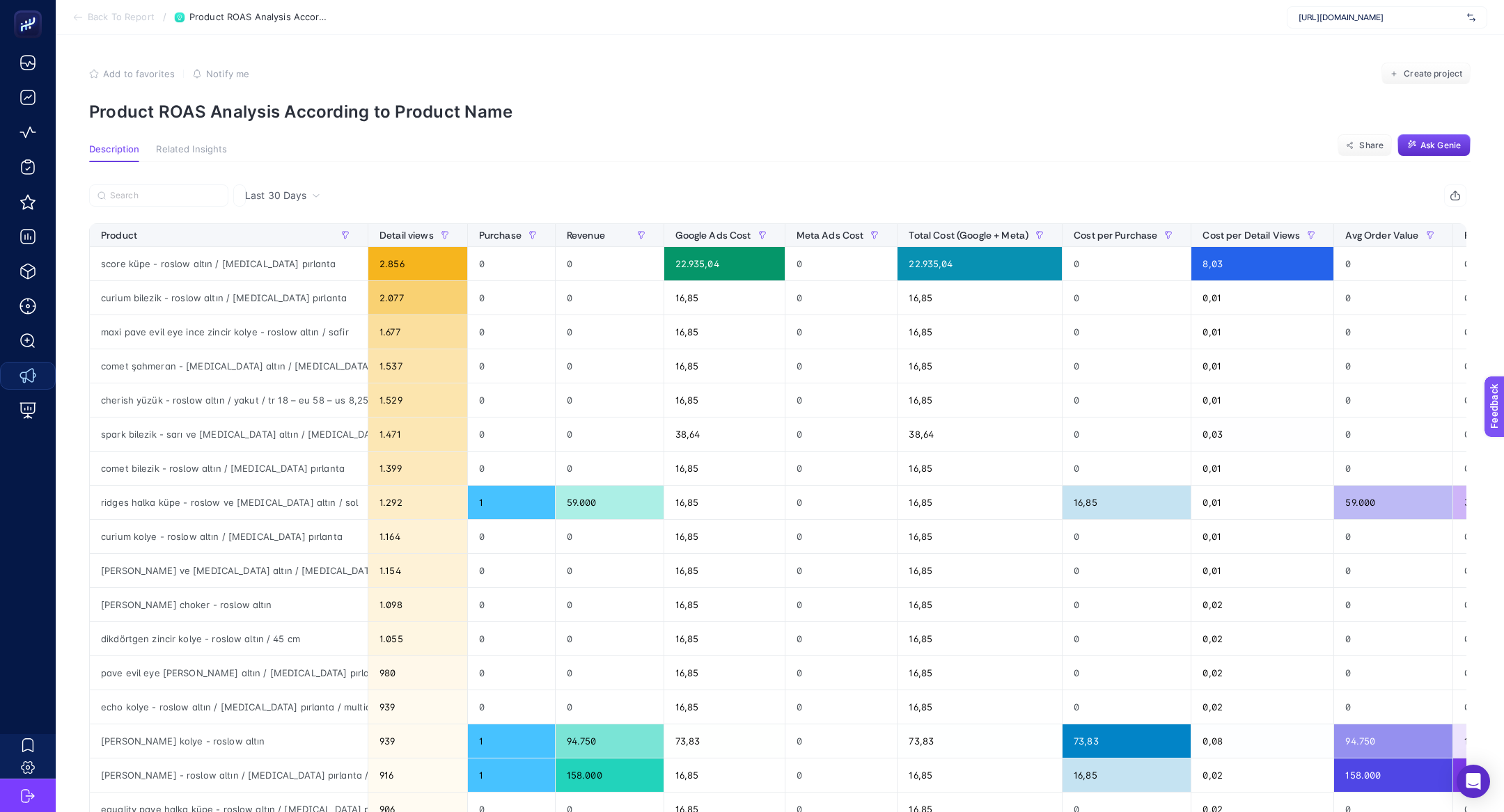
click at [257, 213] on div at bounding box center [433, 199] width 689 height 30
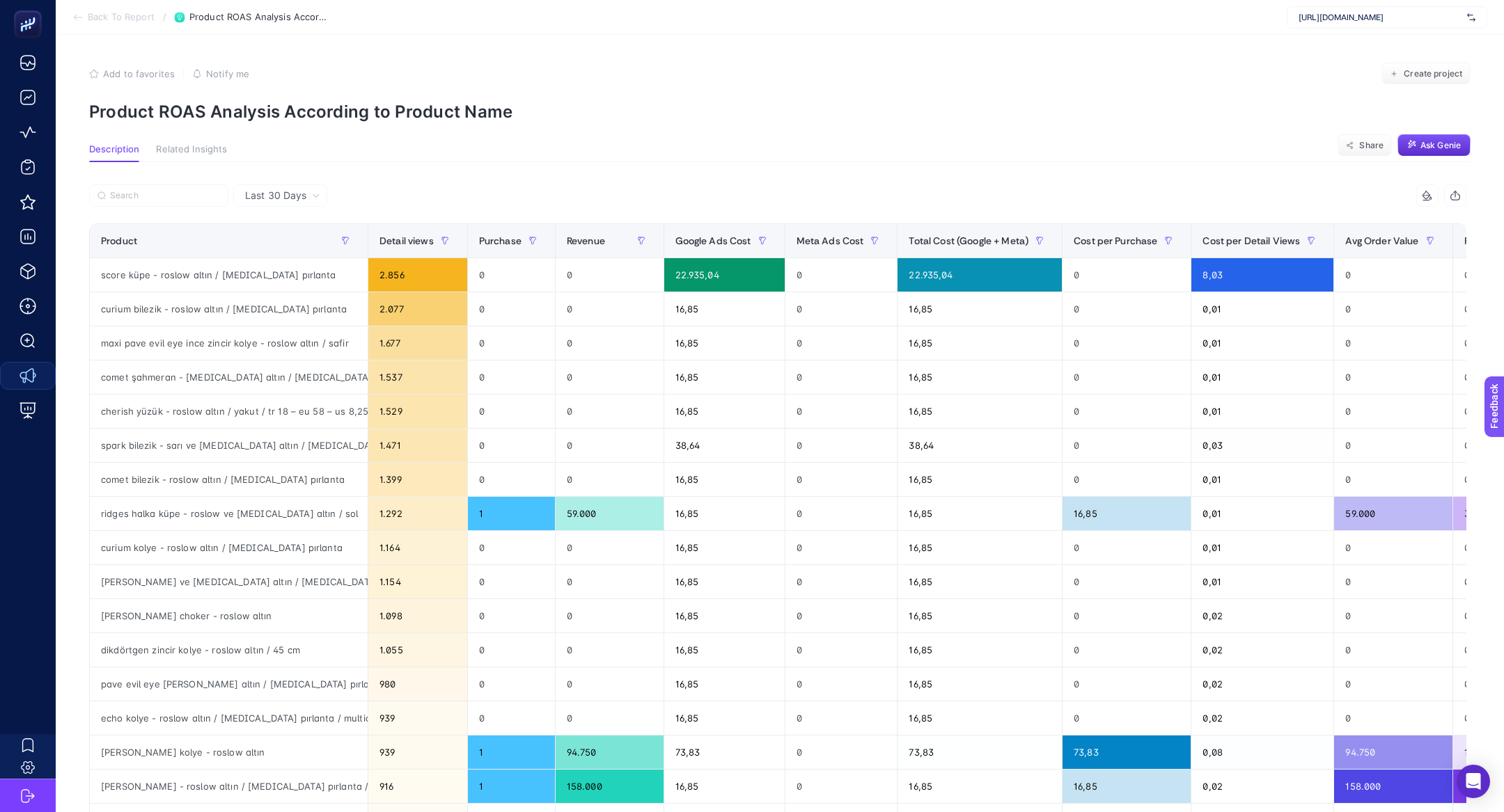
click at [281, 201] on span "Last 30 Days" at bounding box center [275, 195] width 61 height 14
click at [307, 189] on div "Last 30 Days" at bounding box center [280, 195] width 94 height 22
click at [293, 199] on span "Last 30 Days" at bounding box center [275, 195] width 61 height 14
click at [294, 196] on span "Last 30 Days" at bounding box center [275, 195] width 61 height 14
click at [276, 202] on div "Last 30 Days" at bounding box center [280, 195] width 94 height 22
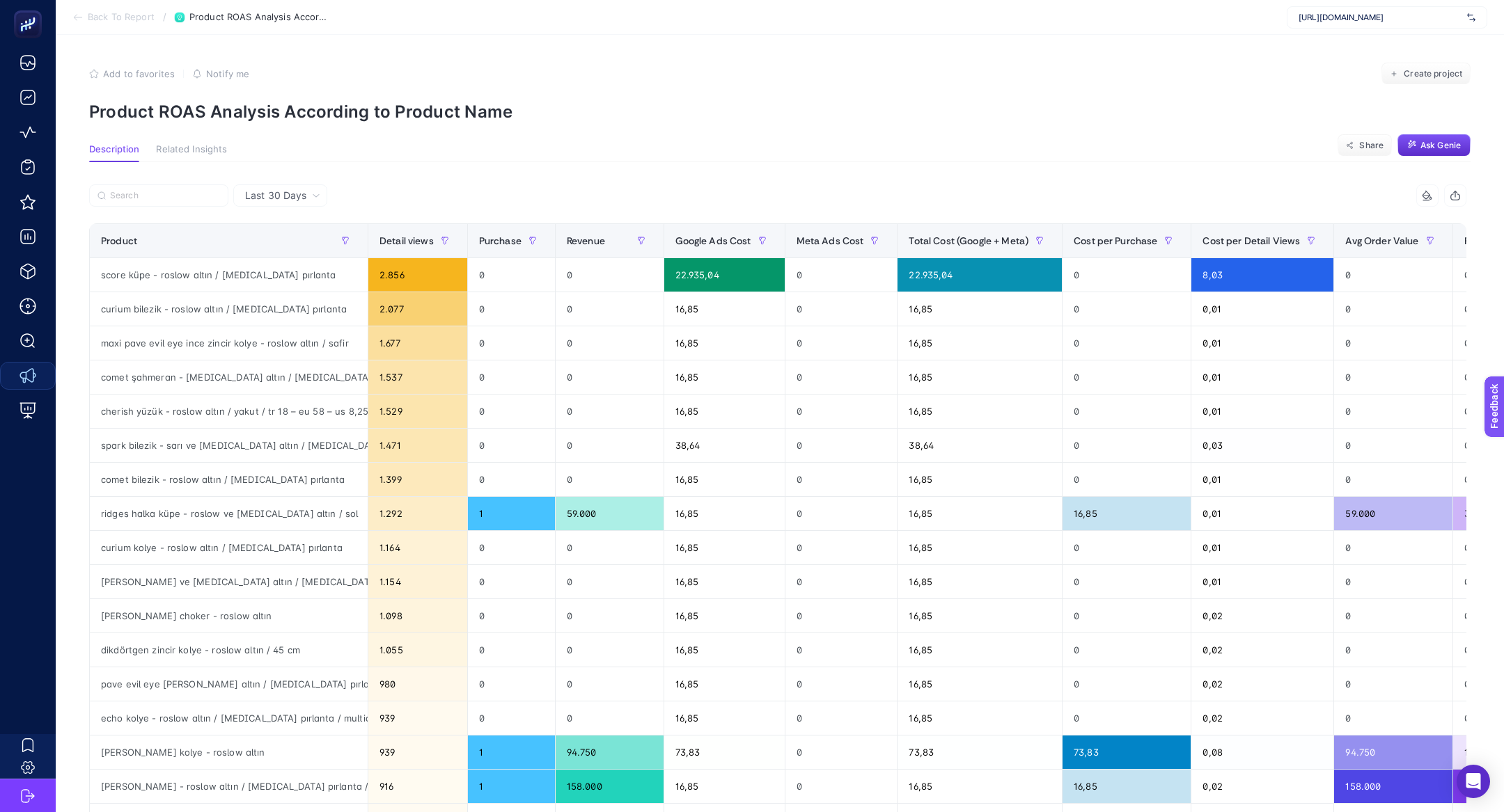
click at [276, 202] on div "Last 30 Days" at bounding box center [280, 195] width 94 height 22
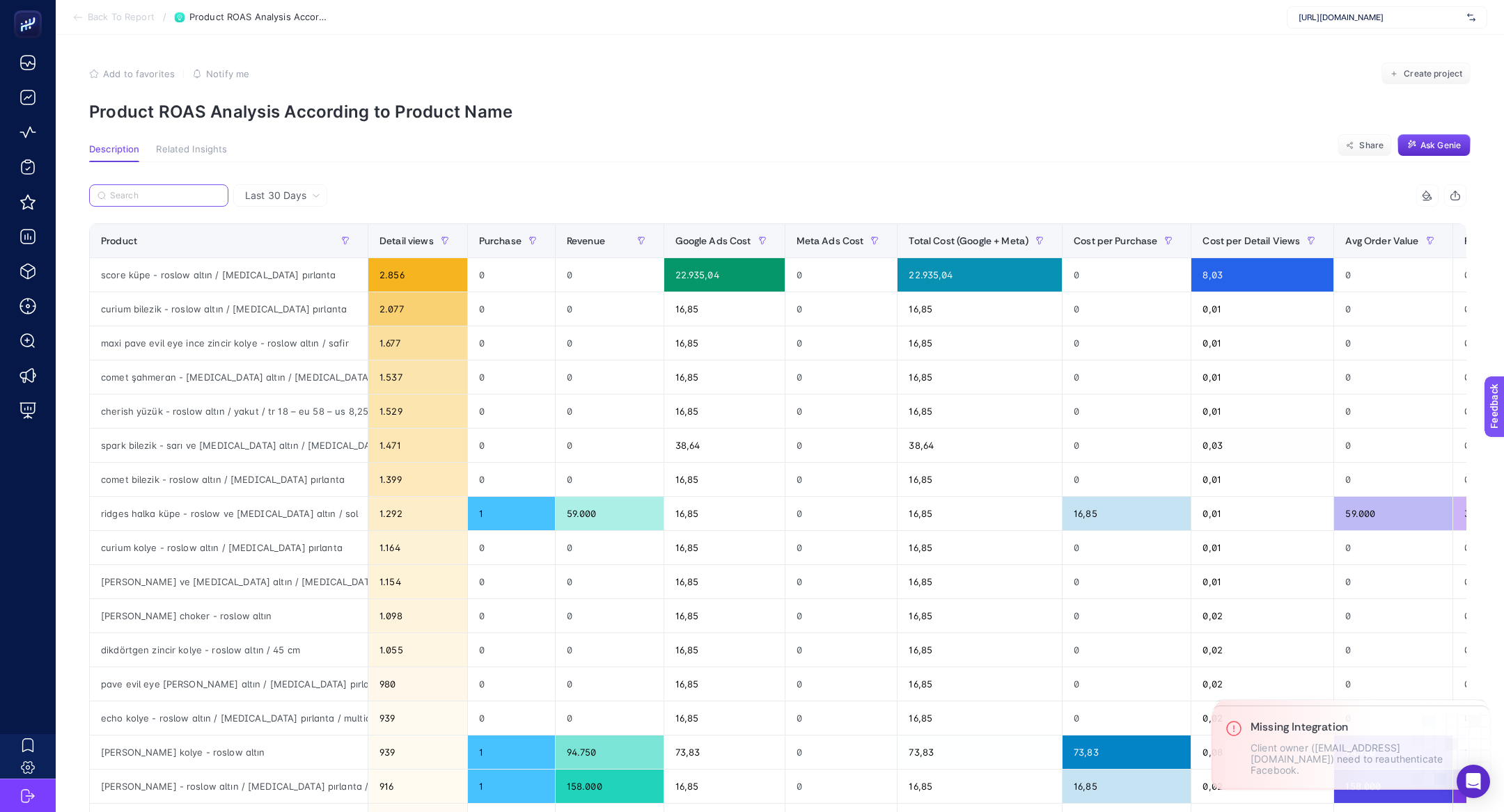
click at [148, 191] on input "Search" at bounding box center [165, 196] width 110 height 10
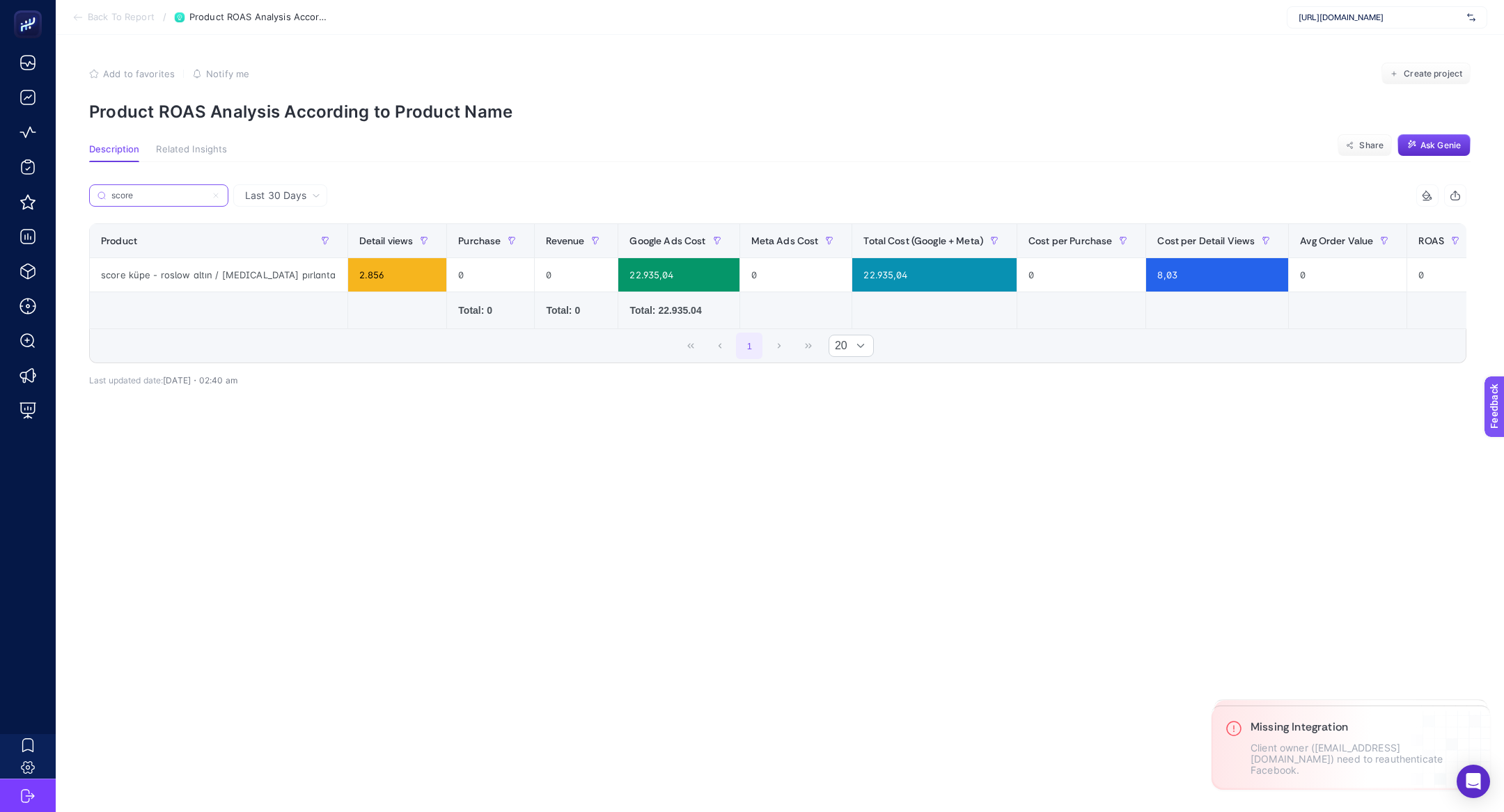
type input "score"
click at [288, 184] on div "Last 30 Days" at bounding box center [280, 195] width 94 height 22
click at [298, 198] on span "Last 30 Days" at bounding box center [275, 195] width 61 height 14
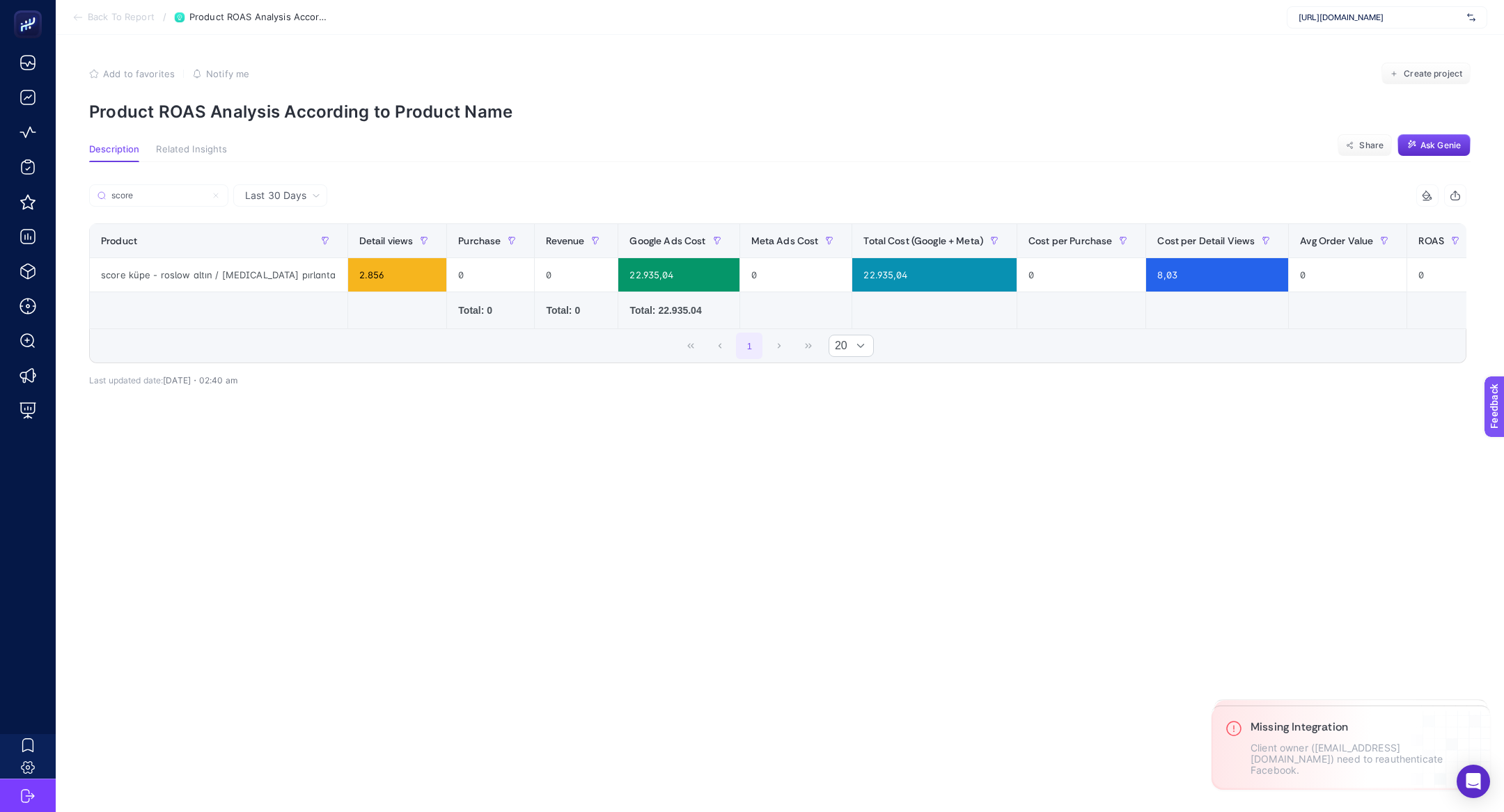
click at [298, 198] on span "Last 30 Days" at bounding box center [275, 195] width 61 height 14
click at [309, 202] on div "Last 30 Days" at bounding box center [280, 195] width 94 height 22
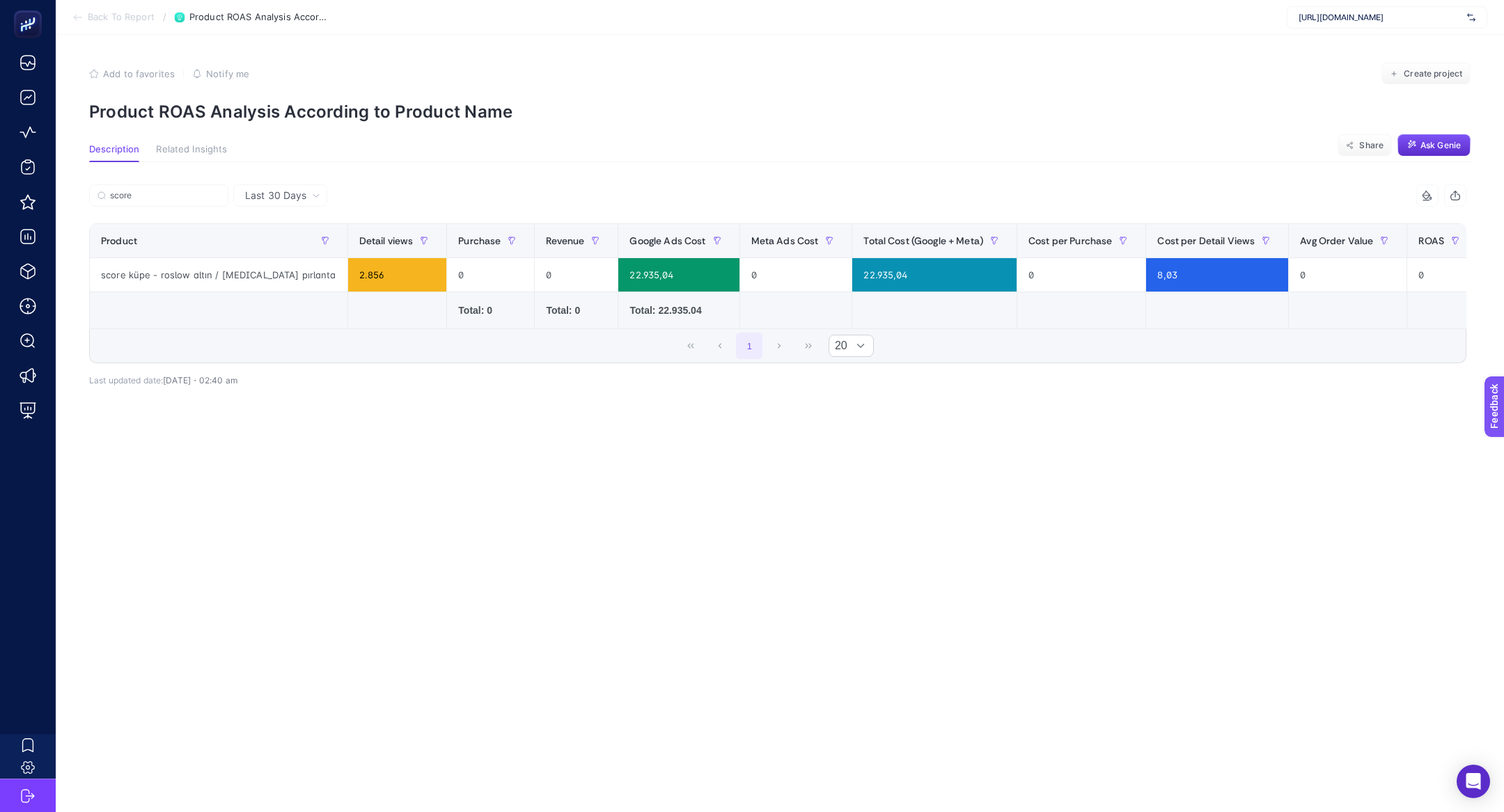
click at [304, 196] on span "Last 30 Days" at bounding box center [275, 195] width 61 height 14
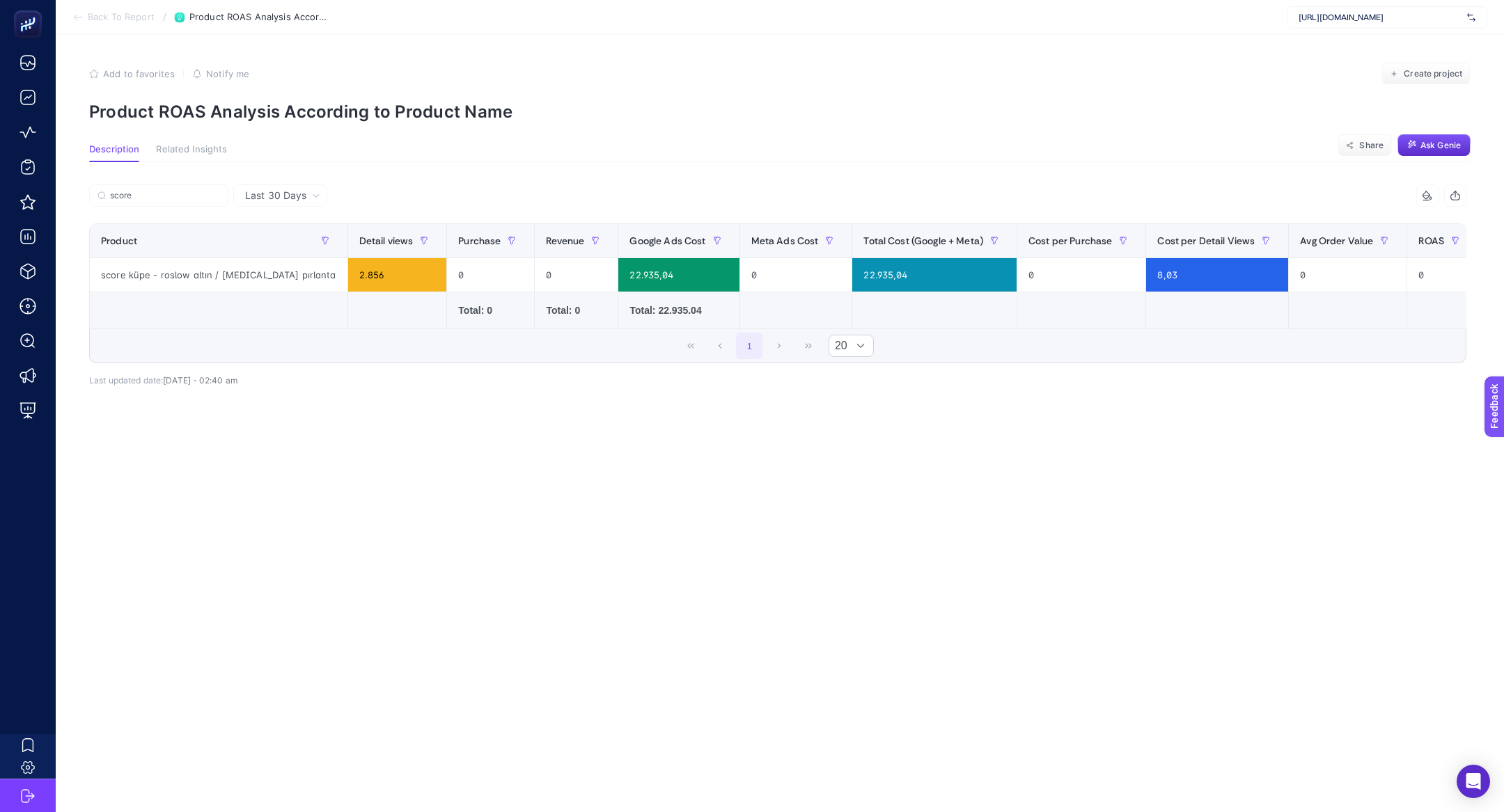
click at [304, 196] on span "Last 30 Days" at bounding box center [275, 195] width 61 height 14
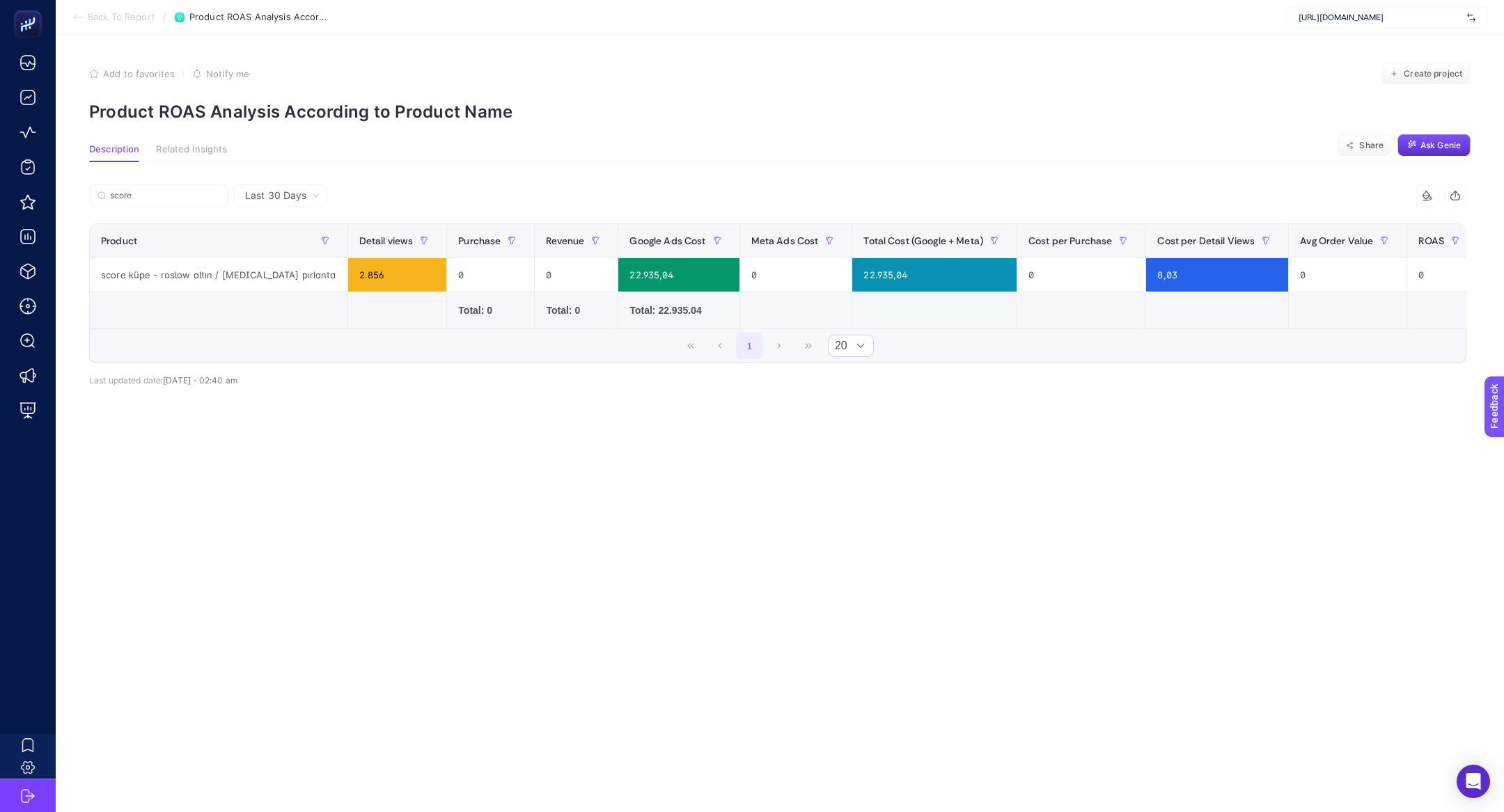
click at [304, 196] on span "Last 30 Days" at bounding box center [275, 195] width 61 height 14
click at [132, 181] on div "Last 30 Days score 10 items selected Product Detail views Purchase Revenue Goog…" at bounding box center [778, 309] width 1399 height 295
click at [132, 181] on div "Last 30 Days score 10 items selected Product Detail views Purchase Revenue Goog…" at bounding box center [778, 309] width 1399 height 295
click at [133, 187] on label "score" at bounding box center [158, 195] width 139 height 22
click at [133, 191] on input "score" at bounding box center [165, 196] width 110 height 10
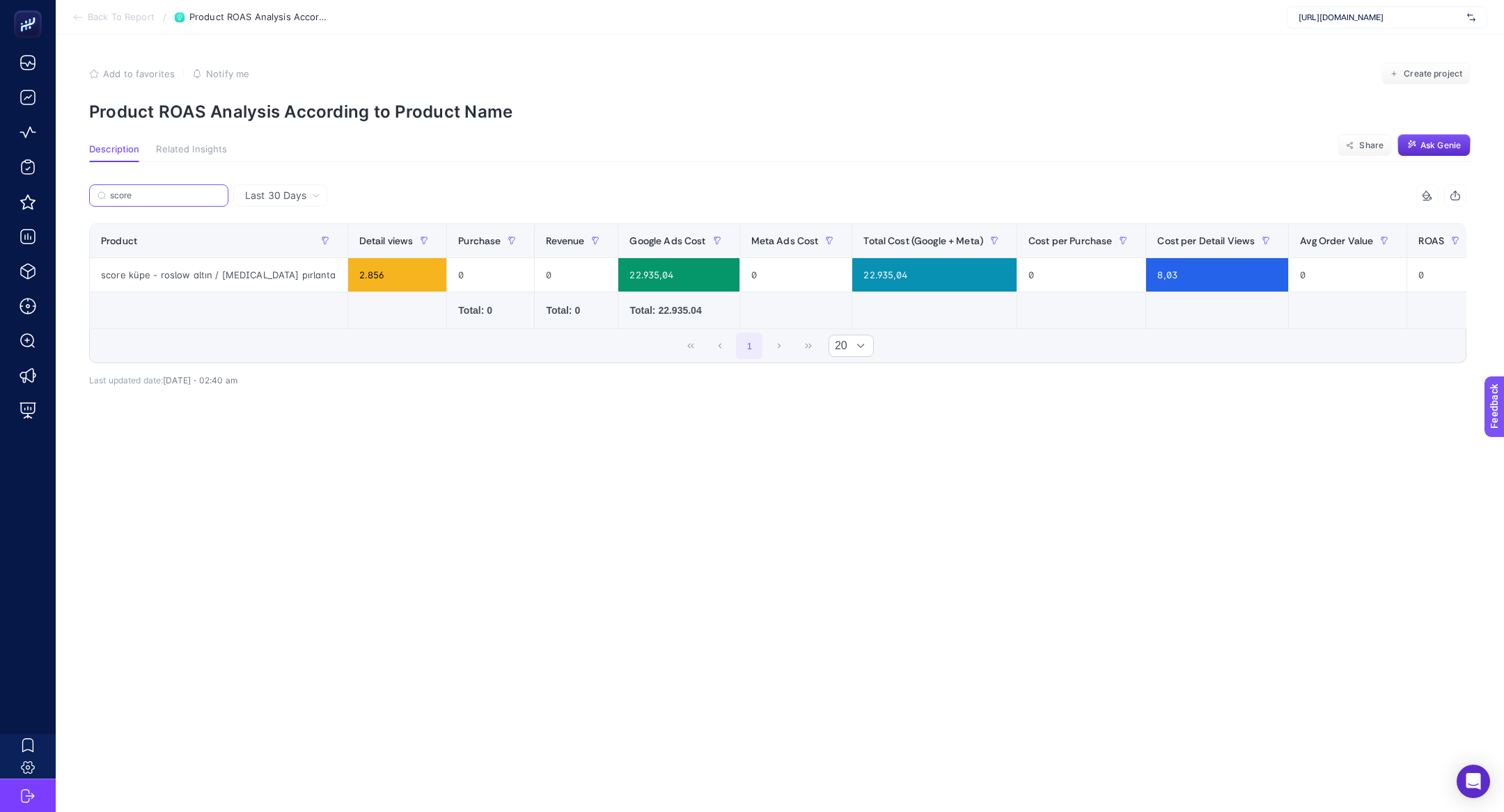
click at [133, 188] on label "score" at bounding box center [158, 195] width 139 height 22
click at [133, 191] on input "score" at bounding box center [165, 196] width 110 height 10
click at [133, 188] on label "score" at bounding box center [158, 195] width 139 height 22
click at [133, 191] on input "score" at bounding box center [165, 196] width 110 height 10
click at [286, 199] on span "Last 30 Days" at bounding box center [275, 195] width 61 height 14
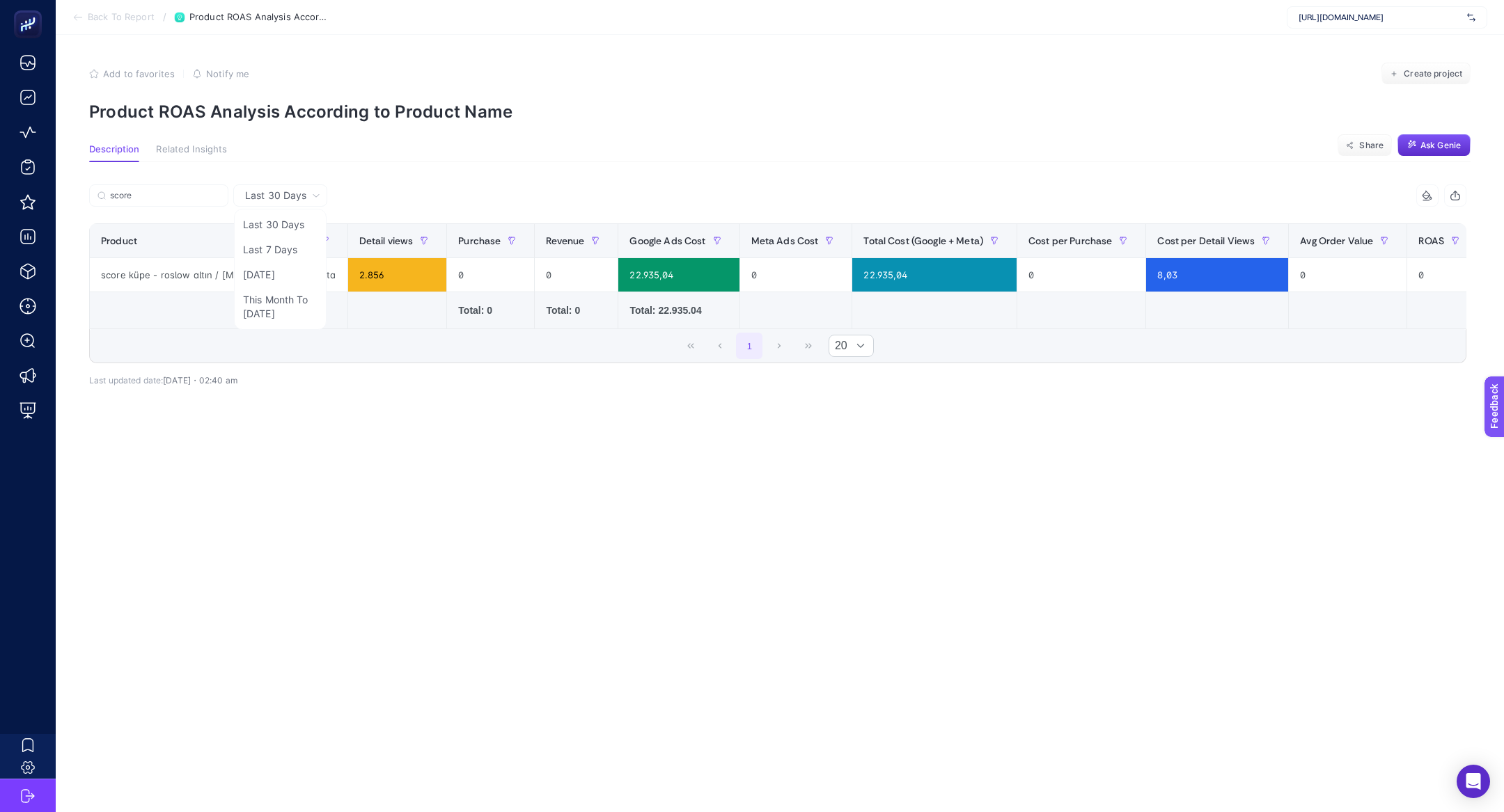
click at [412, 134] on article "Add to favorites false Notify me Create project Product ROAS Analysis According…" at bounding box center [780, 423] width 1448 height 777
click at [284, 249] on th "Product" at bounding box center [218, 241] width 258 height 34
click at [284, 196] on span "Last 30 Days" at bounding box center [275, 195] width 61 height 14
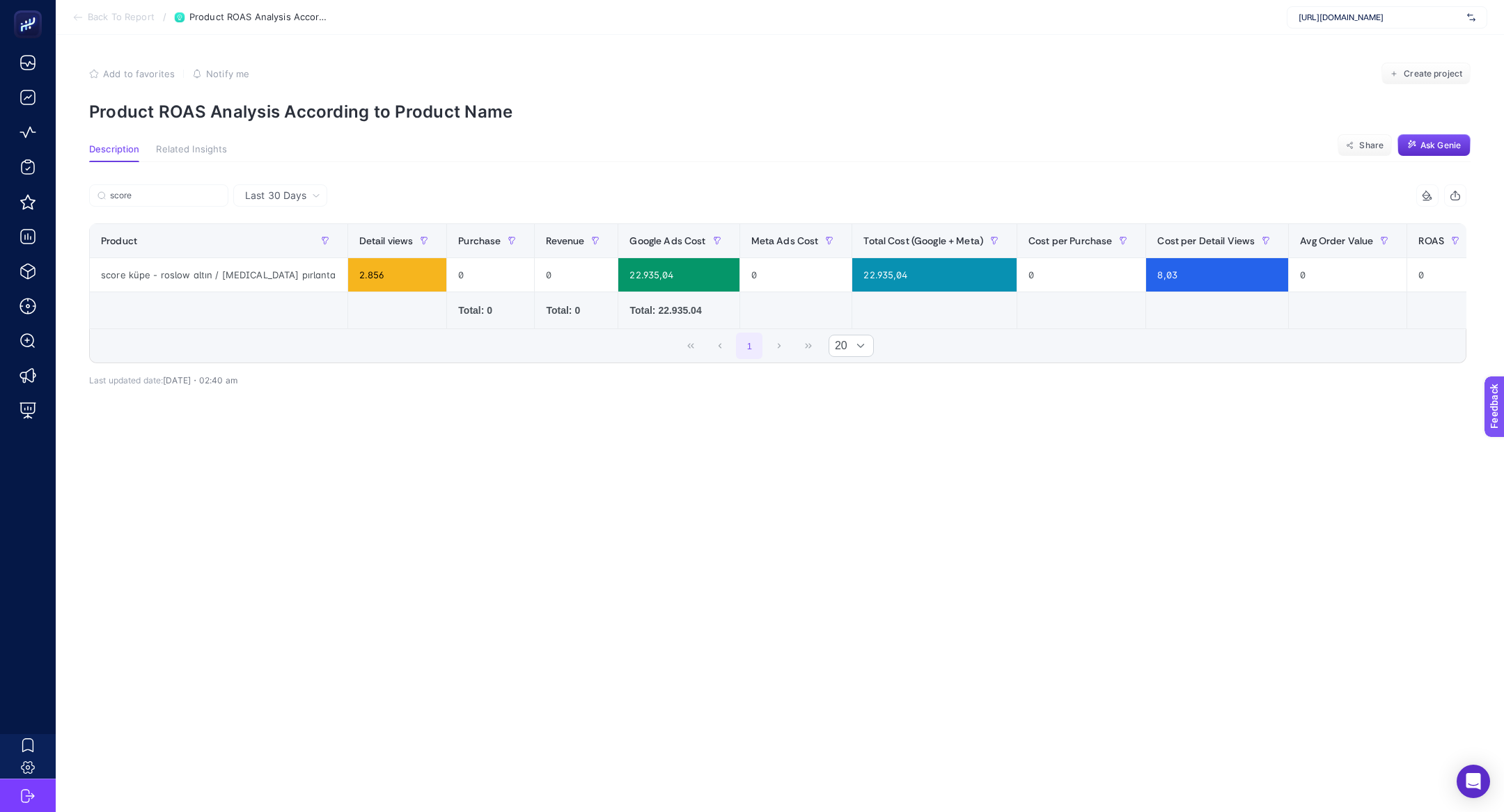
click at [284, 196] on span "Last 30 Days" at bounding box center [275, 195] width 61 height 14
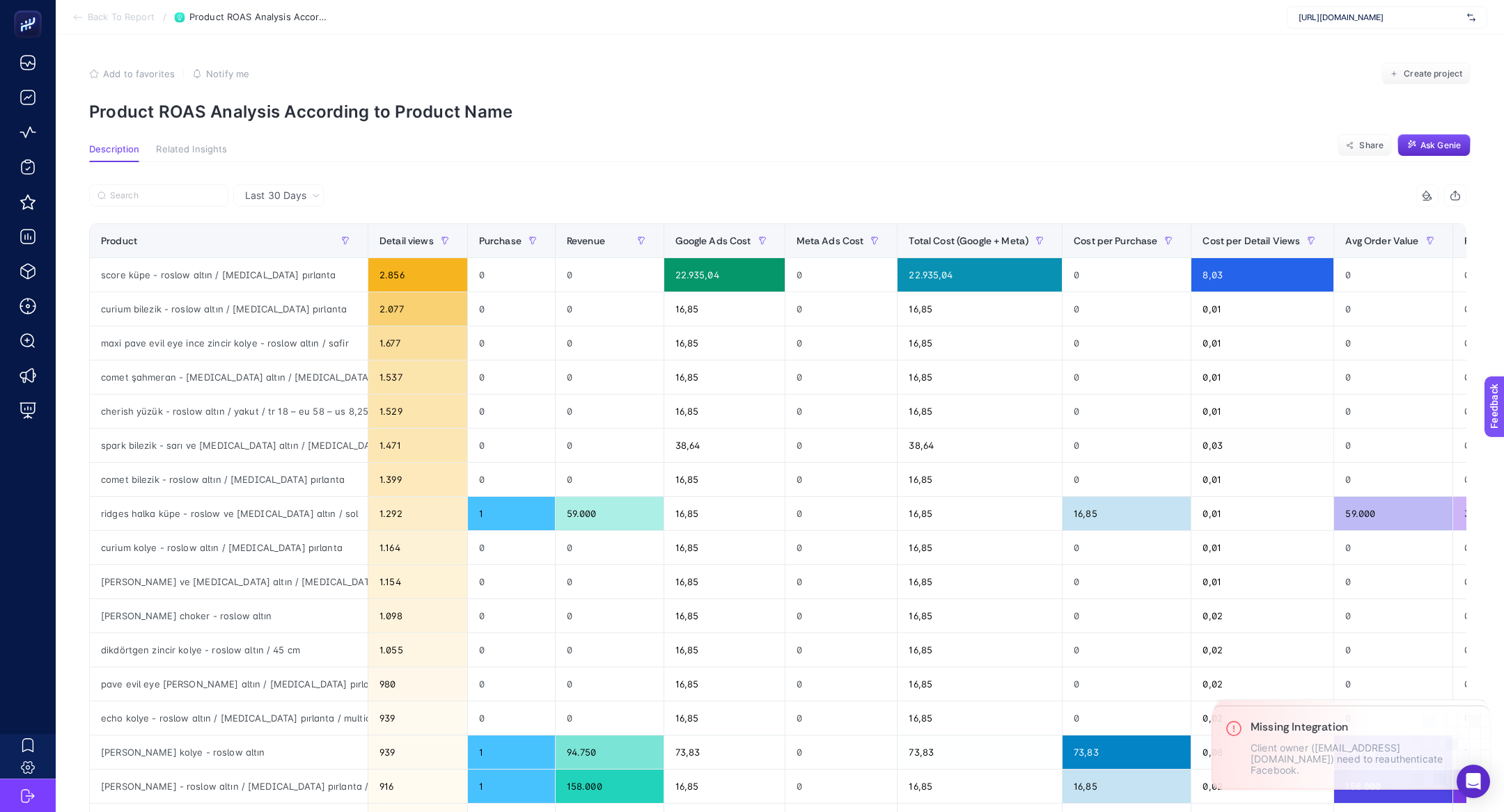
click at [304, 202] on span "Last 30 Days" at bounding box center [275, 195] width 61 height 14
click at [264, 249] on li "Last 7 Days" at bounding box center [278, 249] width 82 height 25
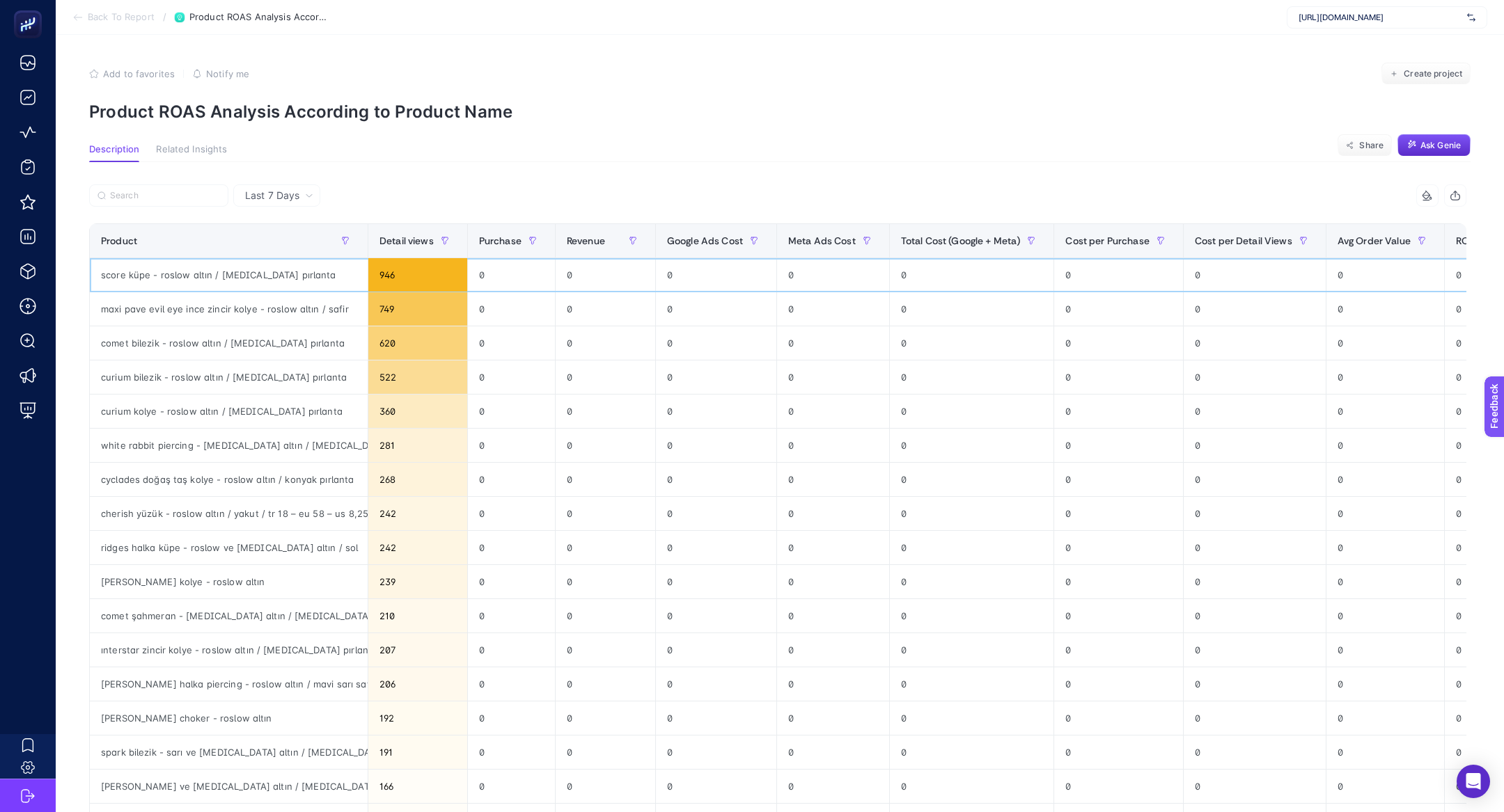
click at [218, 265] on div "score küpe - roslow altın / [MEDICAL_DATA] pırlanta" at bounding box center [228, 275] width 278 height 33
click at [268, 277] on div "score küpe - roslow altın / [MEDICAL_DATA] pırlanta" at bounding box center [228, 275] width 278 height 33
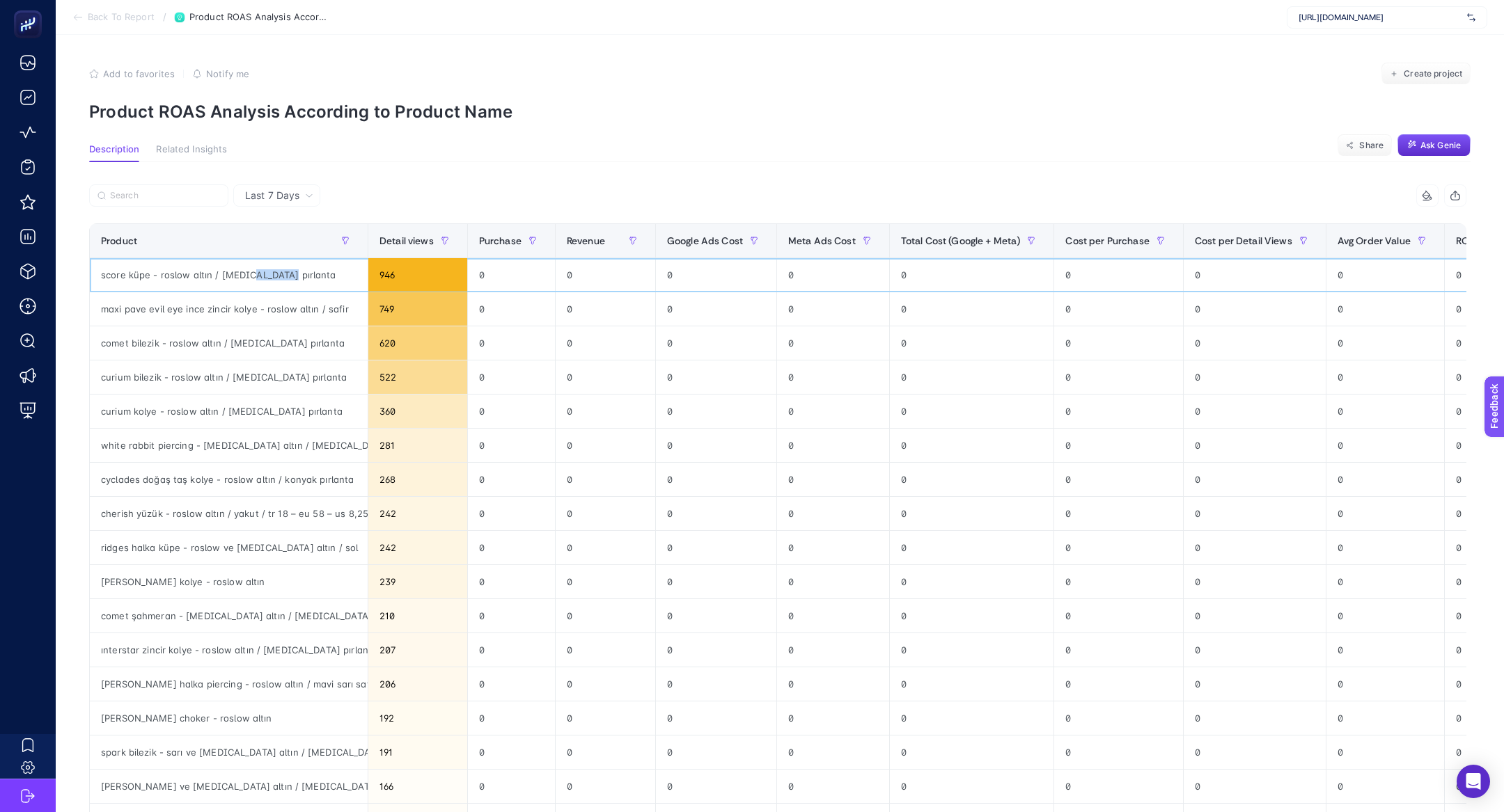
click at [268, 277] on div "score küpe - roslow altın / [MEDICAL_DATA] pırlanta" at bounding box center [228, 275] width 278 height 33
click at [268, 277] on div "score küpe - [PERSON_NAME] / [MEDICAL_DATA] pırlanta" at bounding box center [228, 275] width 278 height 33
click at [130, 277] on div "score küpe - [PERSON_NAME] / [MEDICAL_DATA] pırlanta" at bounding box center [228, 275] width 278 height 33
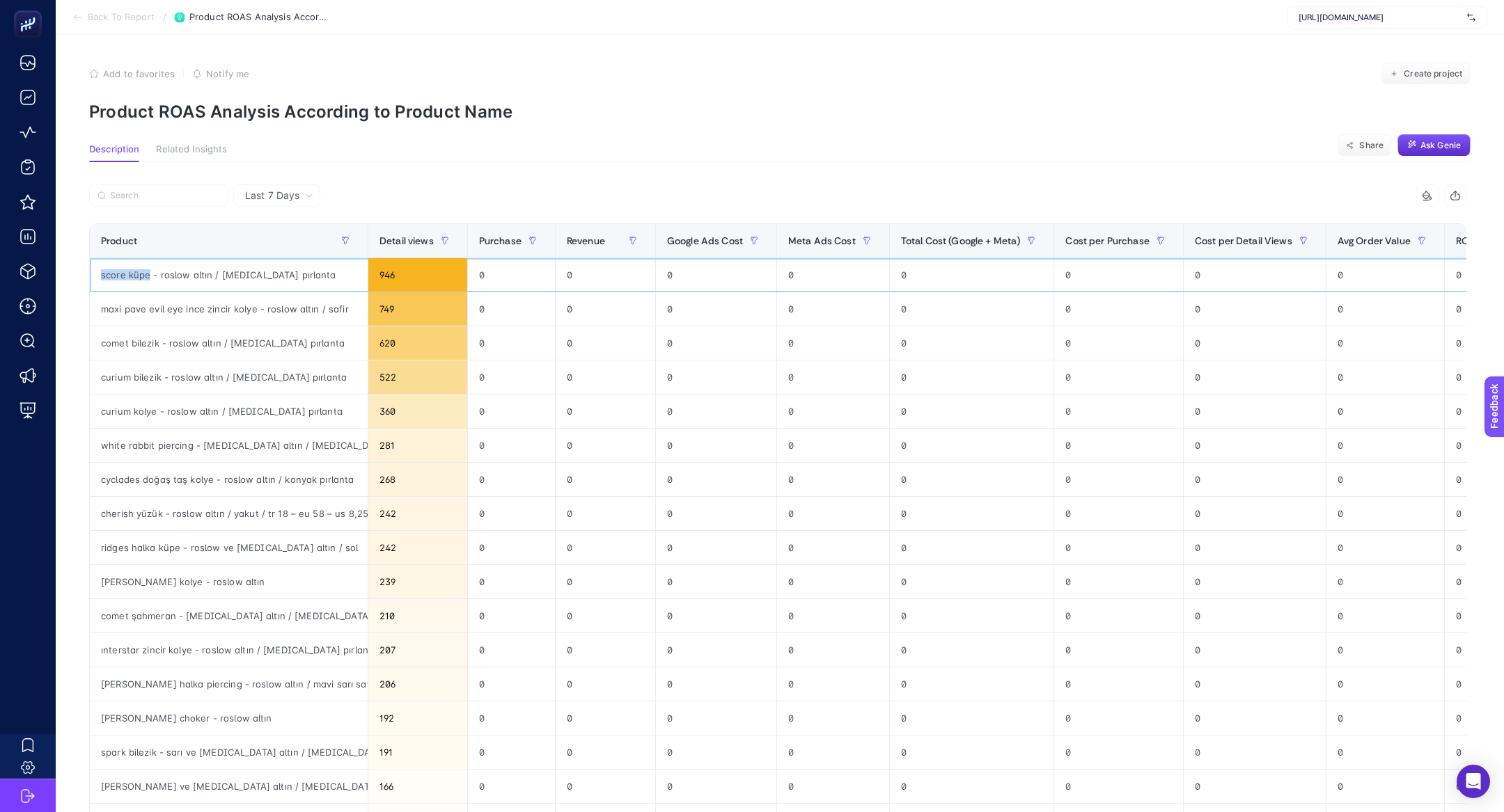
drag, startPoint x: 150, startPoint y: 280, endPoint x: 95, endPoint y: 271, distance: 55.7
click at [95, 271] on div "score küpe - [PERSON_NAME] / [MEDICAL_DATA] pırlanta" at bounding box center [228, 275] width 278 height 33
copy div "score küpe"
click at [289, 193] on span "Last 7 Days" at bounding box center [272, 195] width 54 height 14
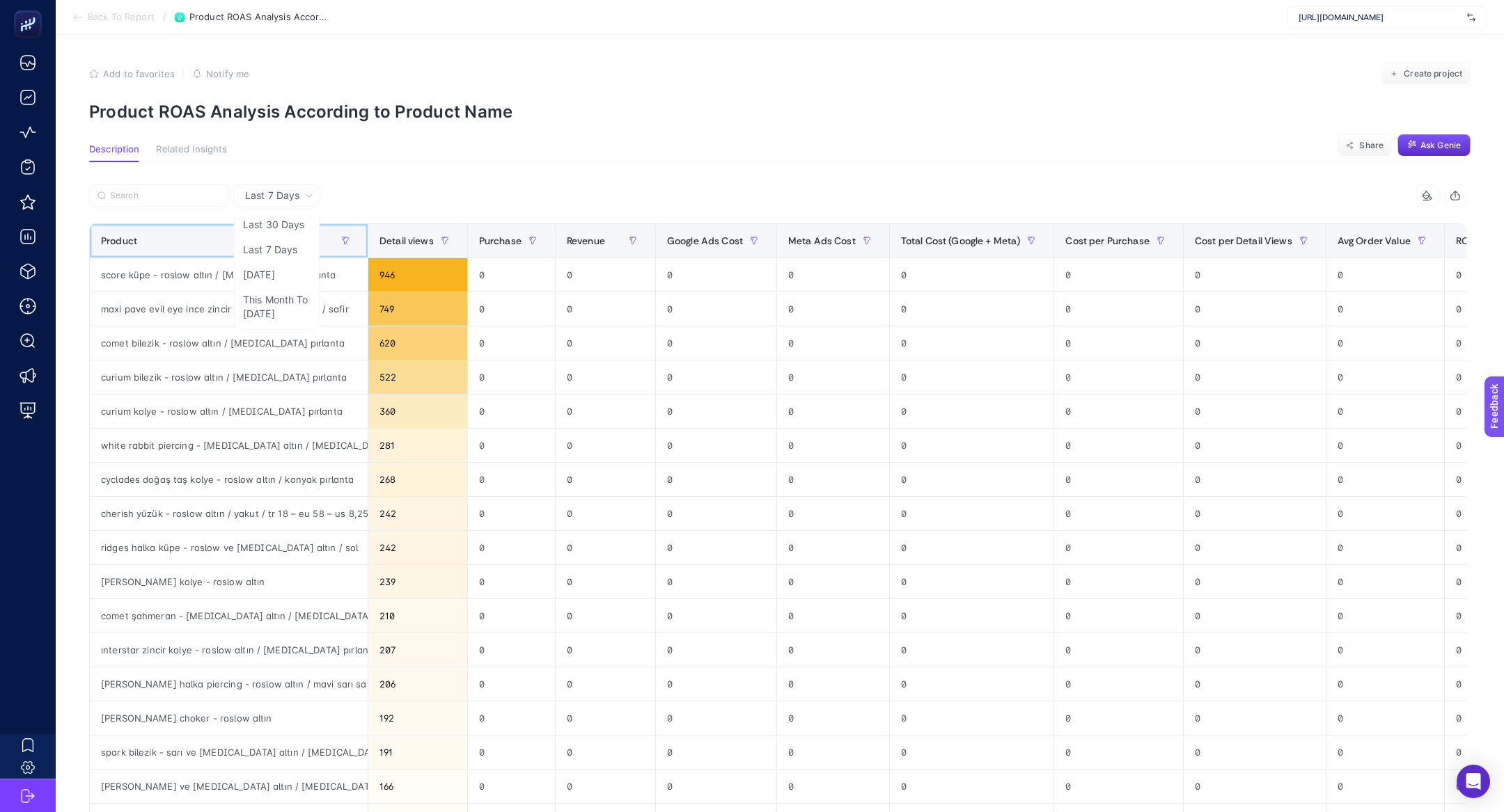
click at [291, 228] on th "Product" at bounding box center [228, 241] width 278 height 34
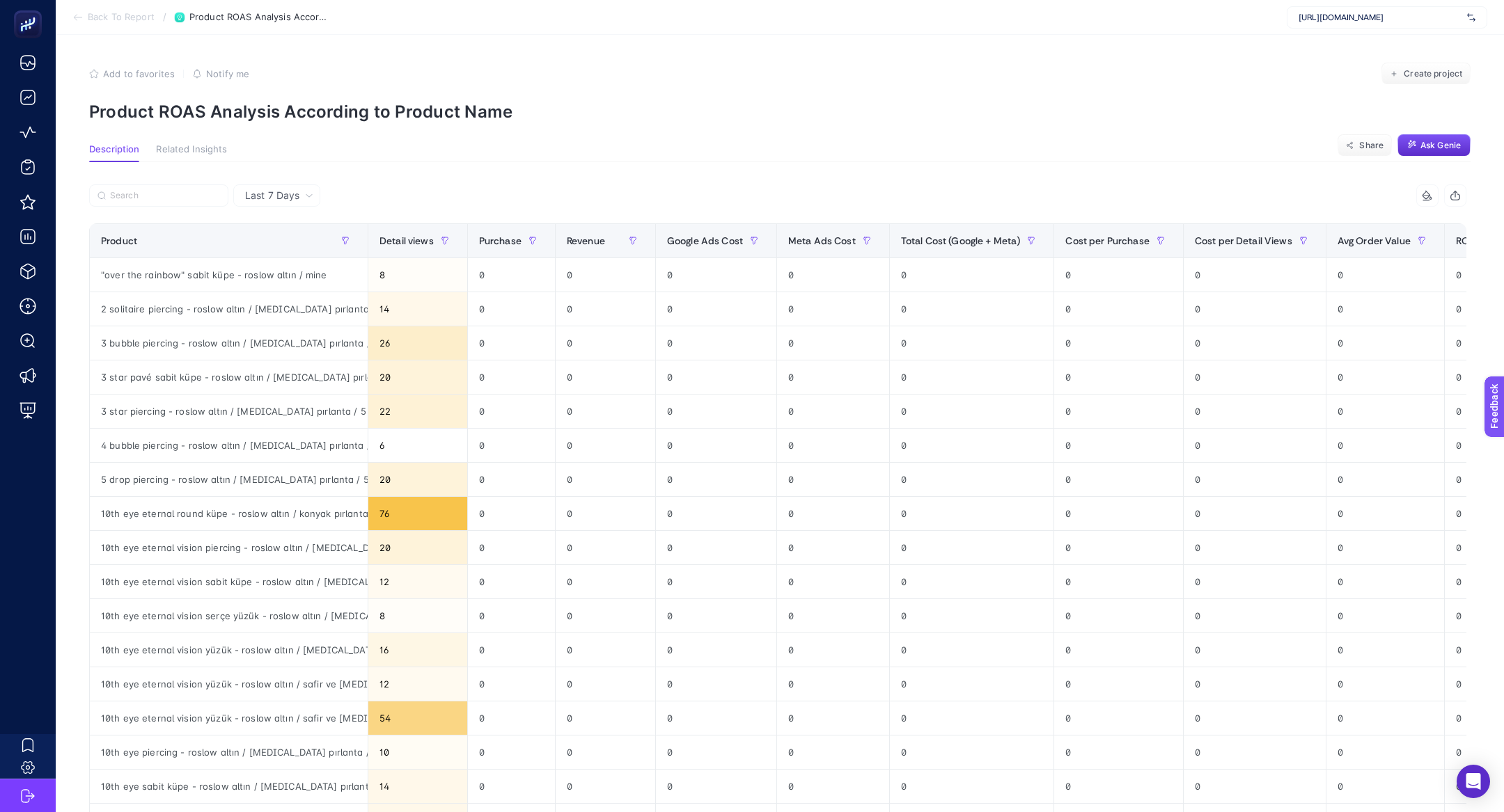
click at [301, 199] on div "Last 7 Days" at bounding box center [279, 195] width 80 height 9
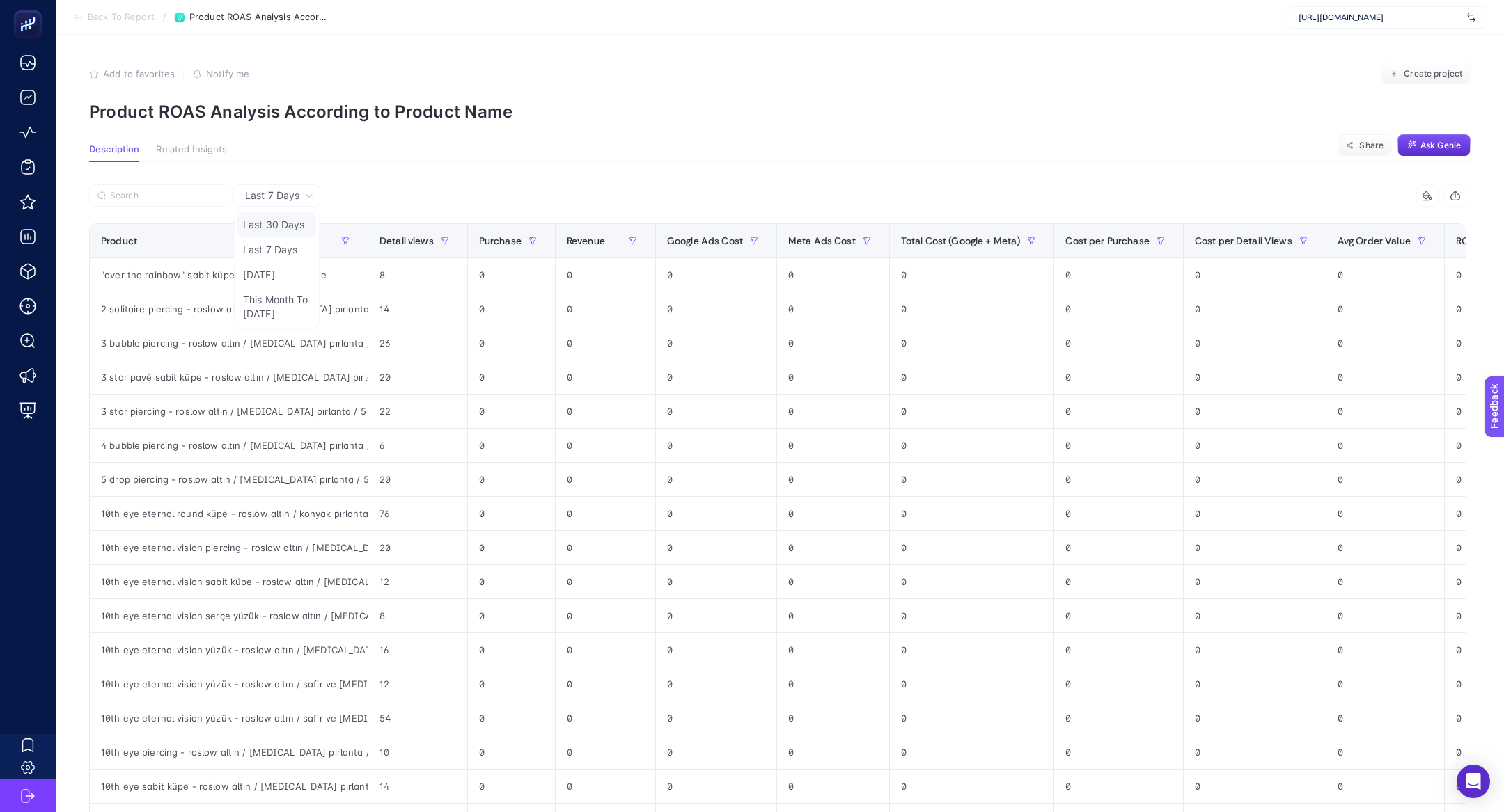
click at [288, 220] on li "Last 30 Days" at bounding box center [276, 225] width 79 height 25
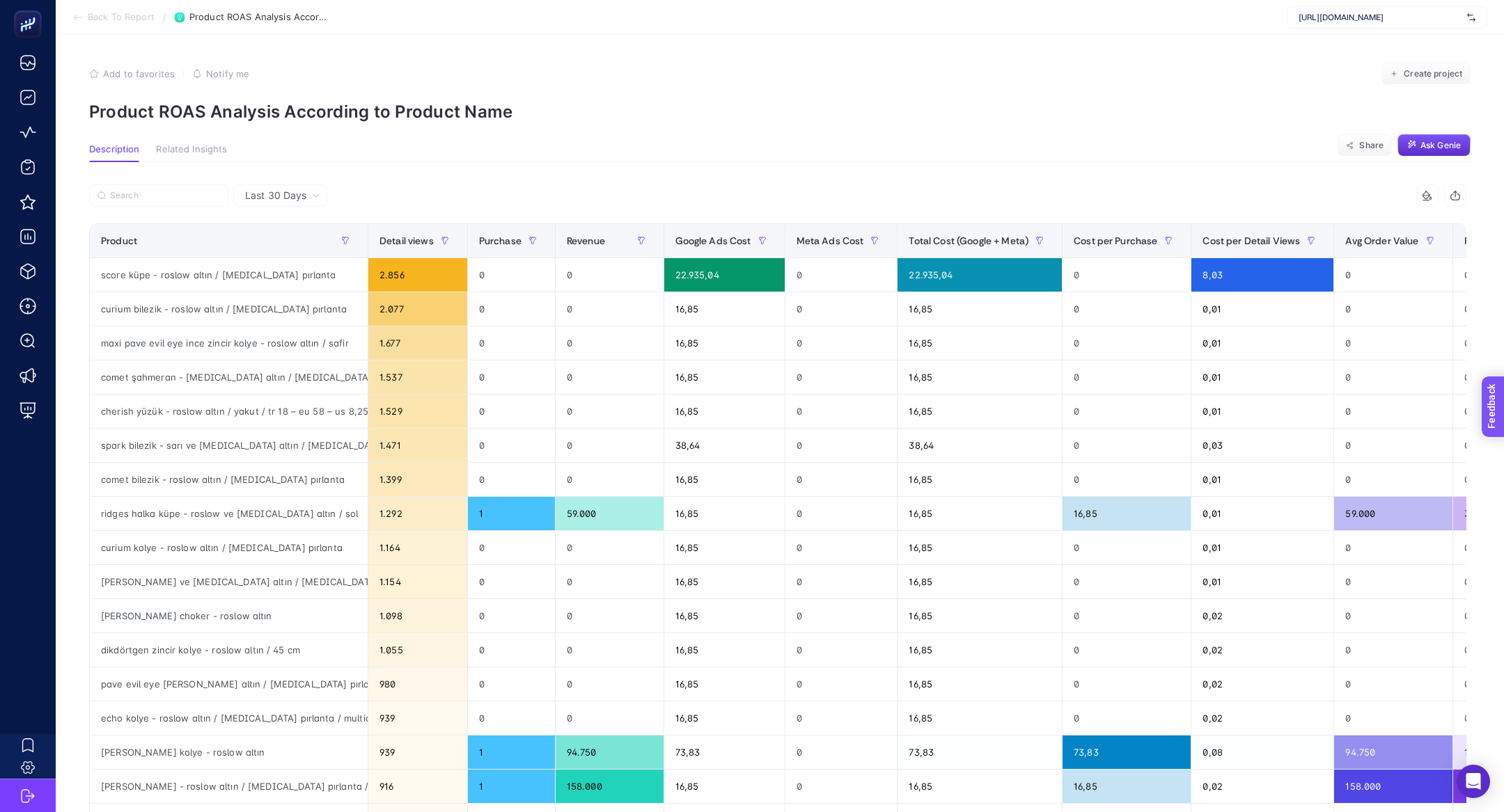
drag, startPoint x: 1518, startPoint y: 452, endPoint x: 2979, endPoint y: 834, distance: 1510.1
click at [1503, 452] on section "Feedback" at bounding box center [1512, 460] width 61 height 48
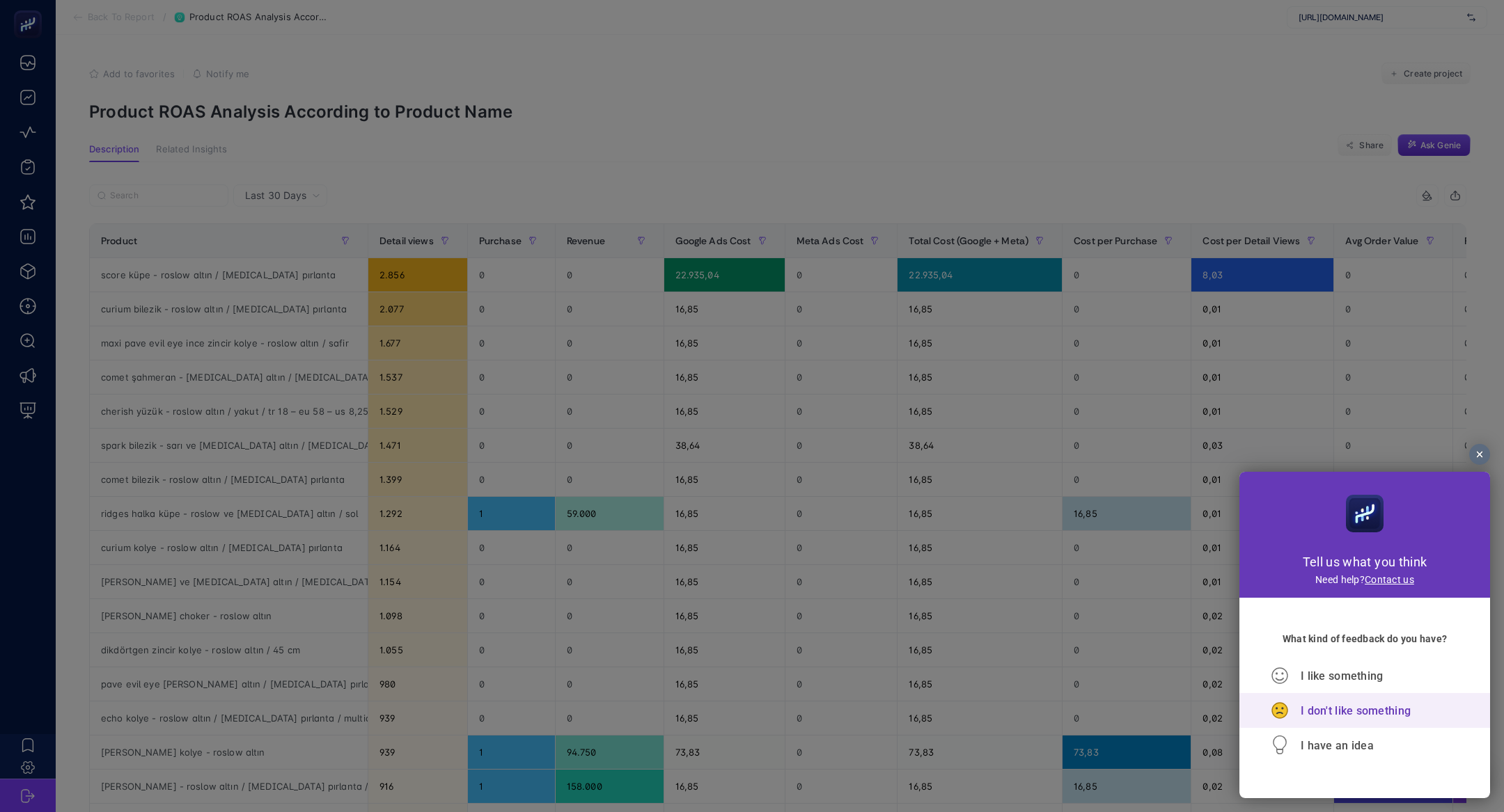
click at [1348, 717] on span "I don't like something" at bounding box center [1355, 711] width 110 height 13
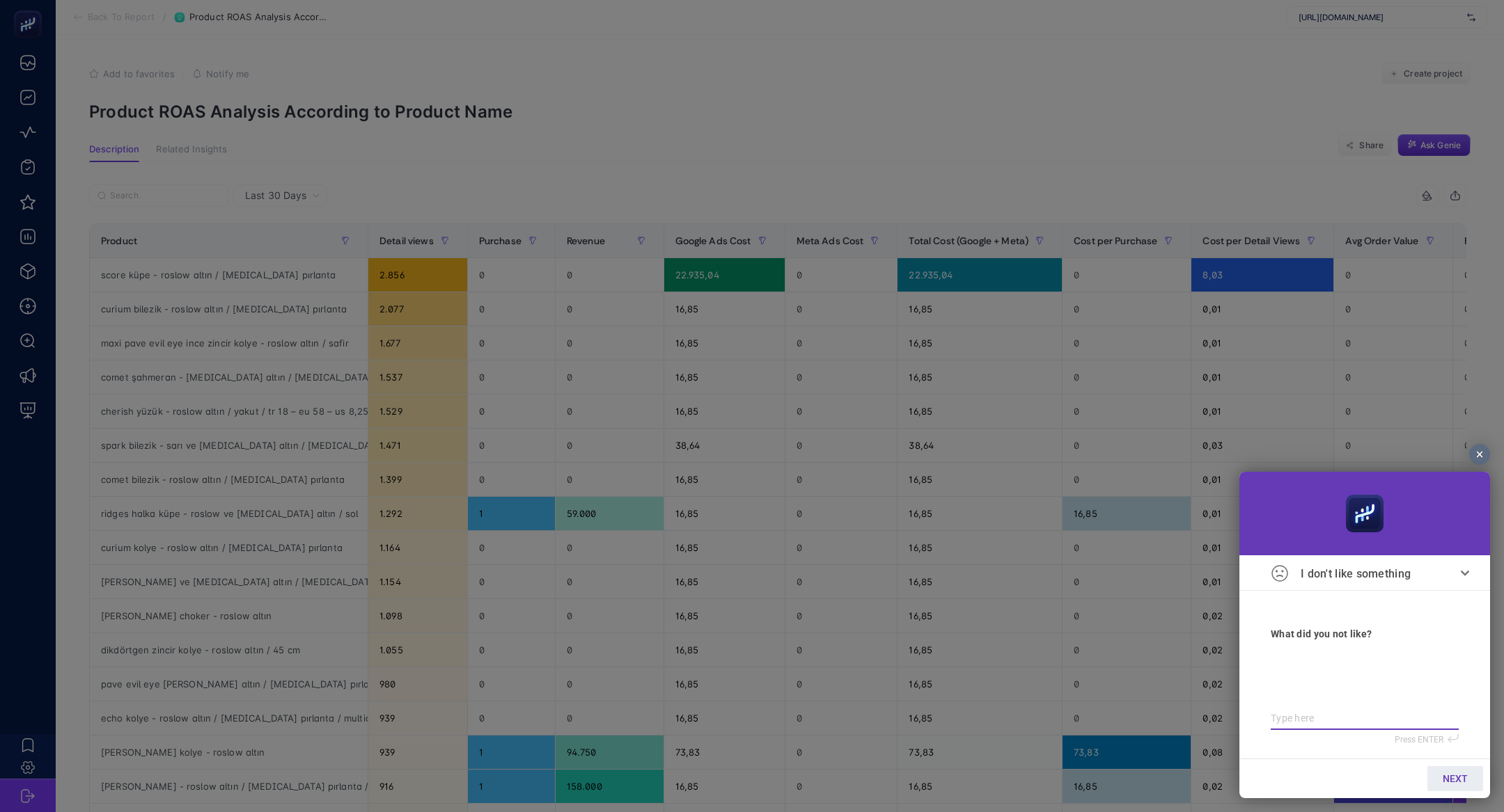
paste textarea "score küpe"
type textarea "score küpe"
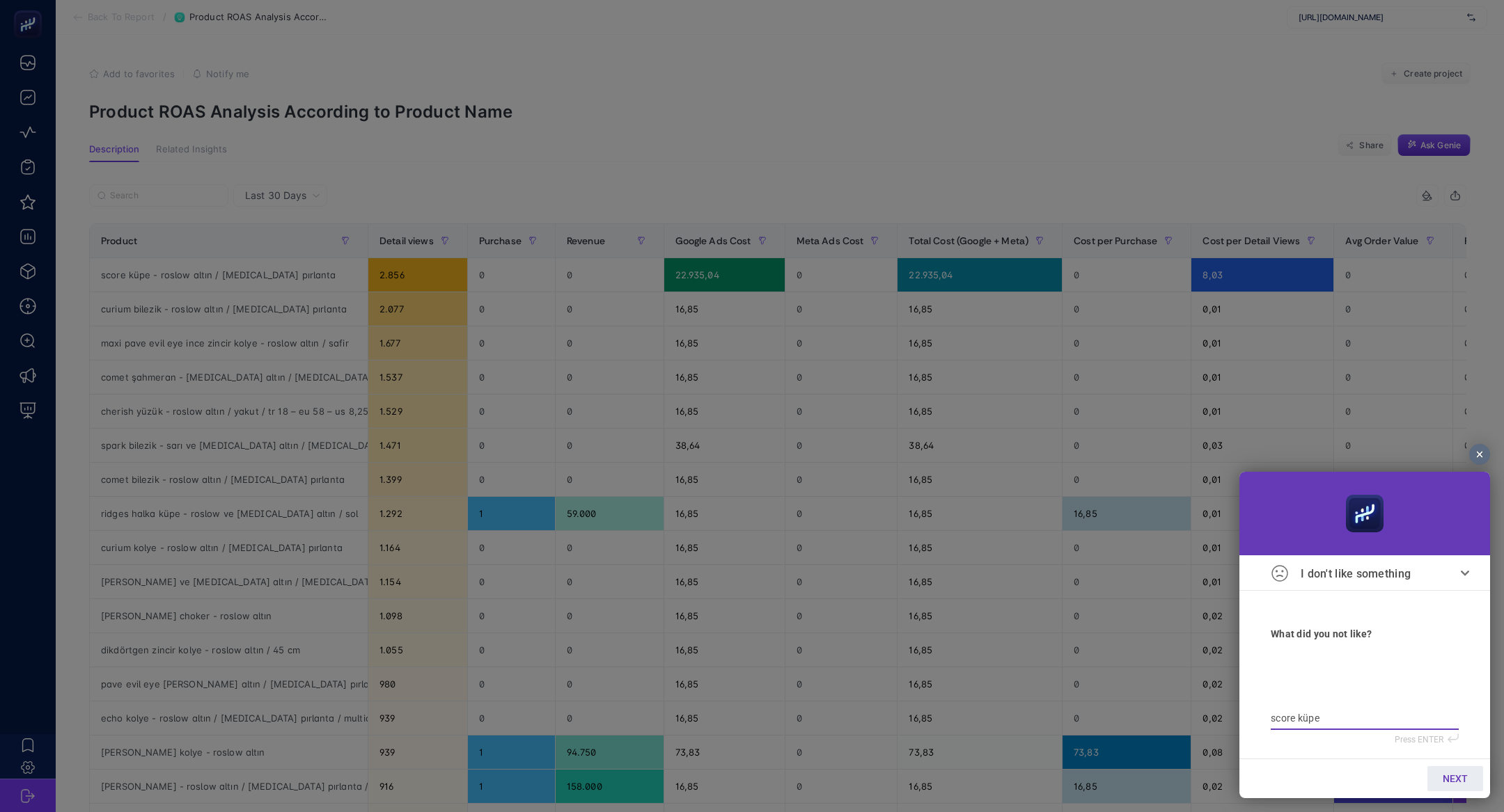
type textarea "score küpe p"
type textarea "score küpe pr"
type textarea "score küpe pro"
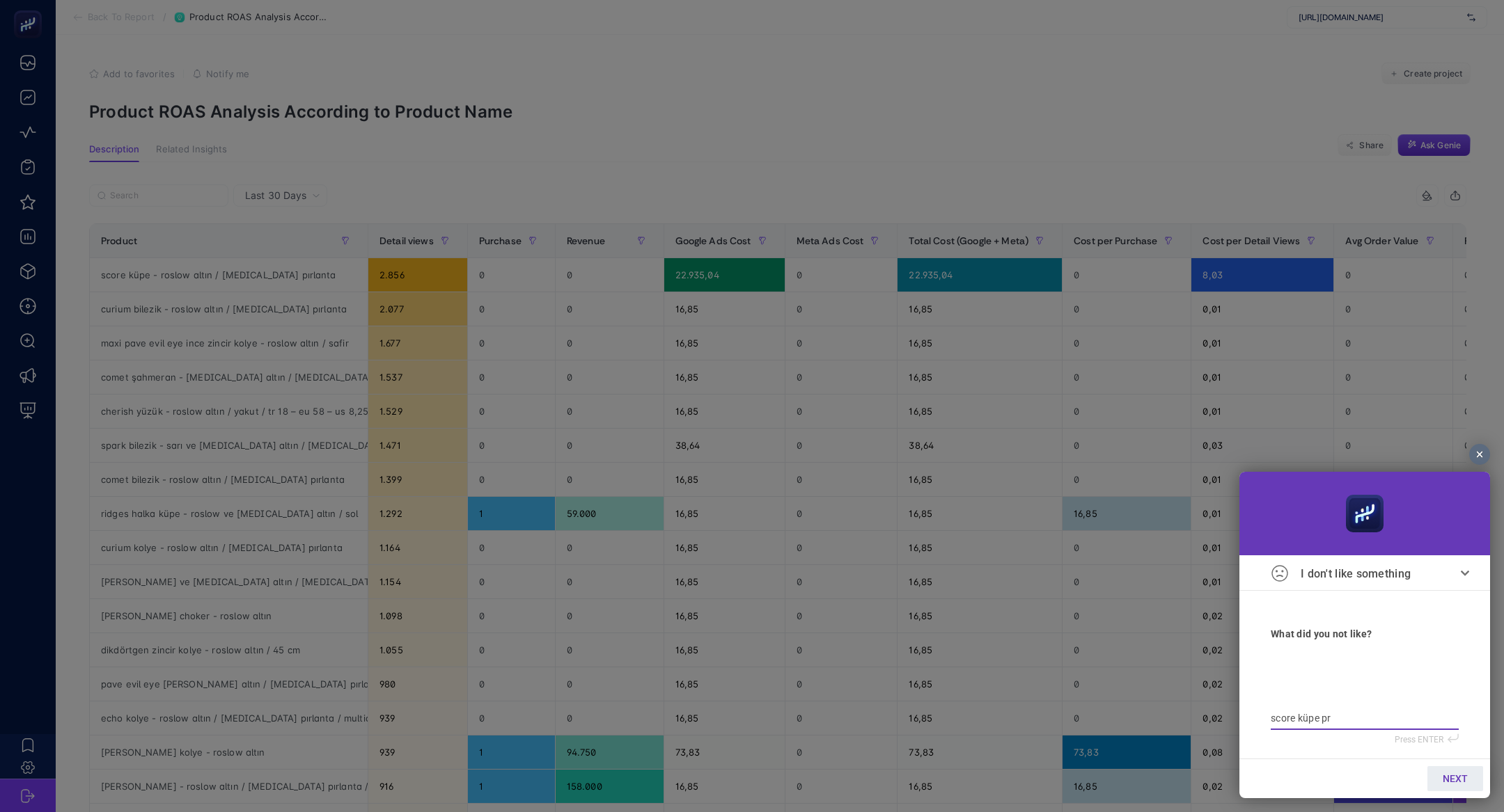
type textarea "score küpe pro"
type textarea "score küpe prod"
type textarea "score küpe pro"
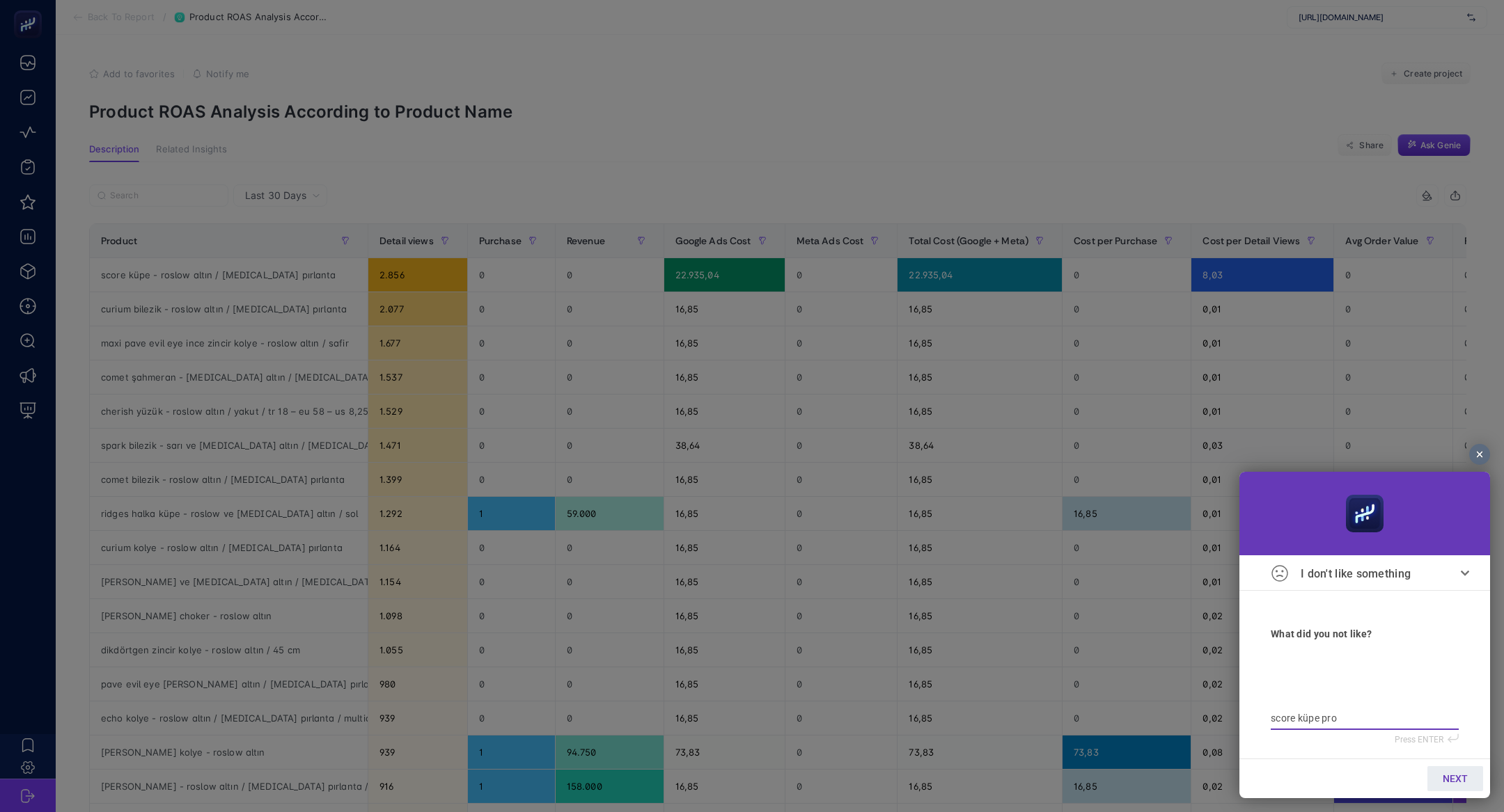
type textarea "score küpe pr"
type textarea "score küpe p"
type textarea "score küpe pm"
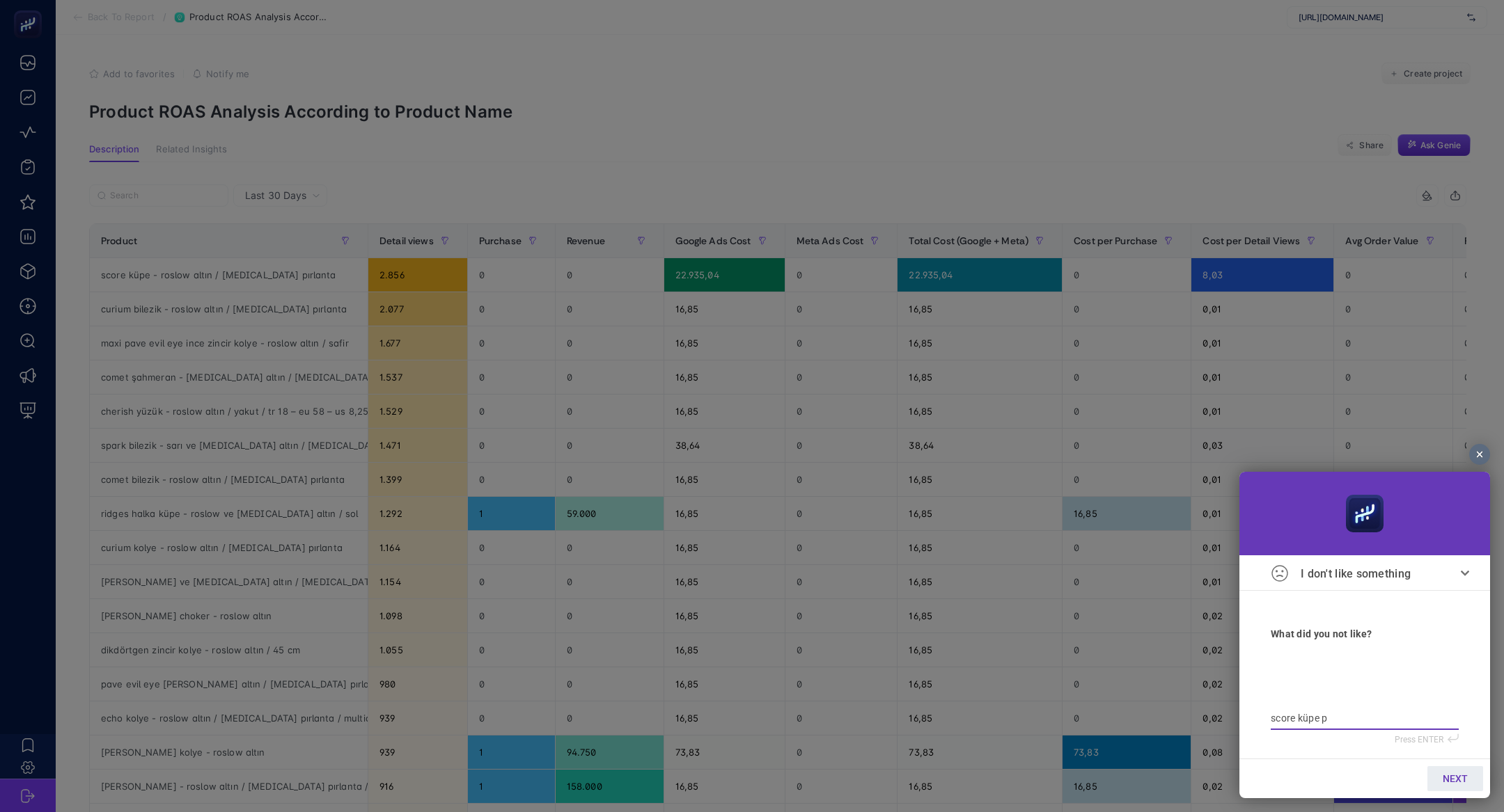
type textarea "score küpe pm"
type textarea "score küpe pma"
type textarea "score küpe pmax"
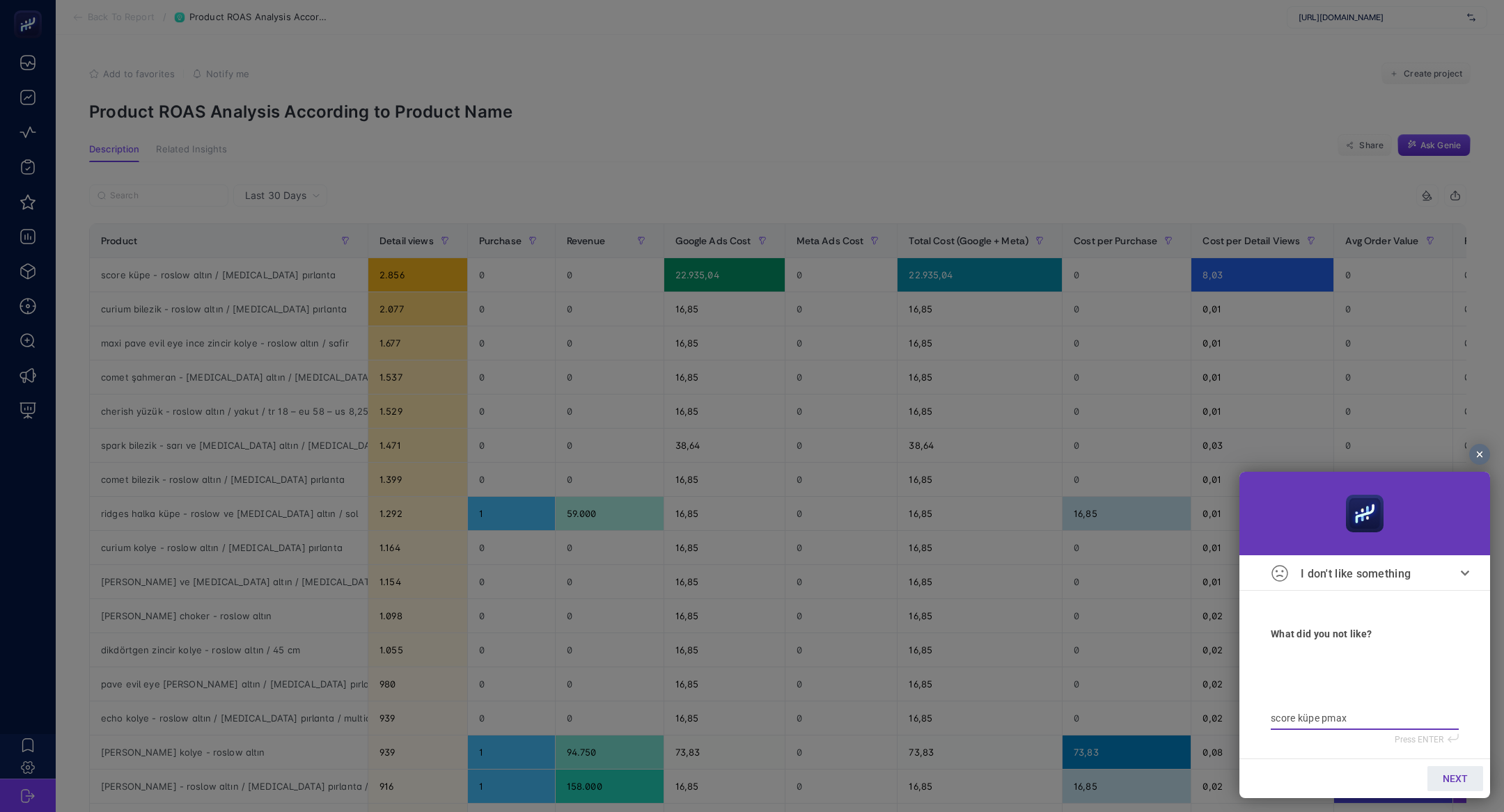
type textarea "score küpe pmax"
type textarea "score küpe pmax p"
type textarea "score küpe pmax pr"
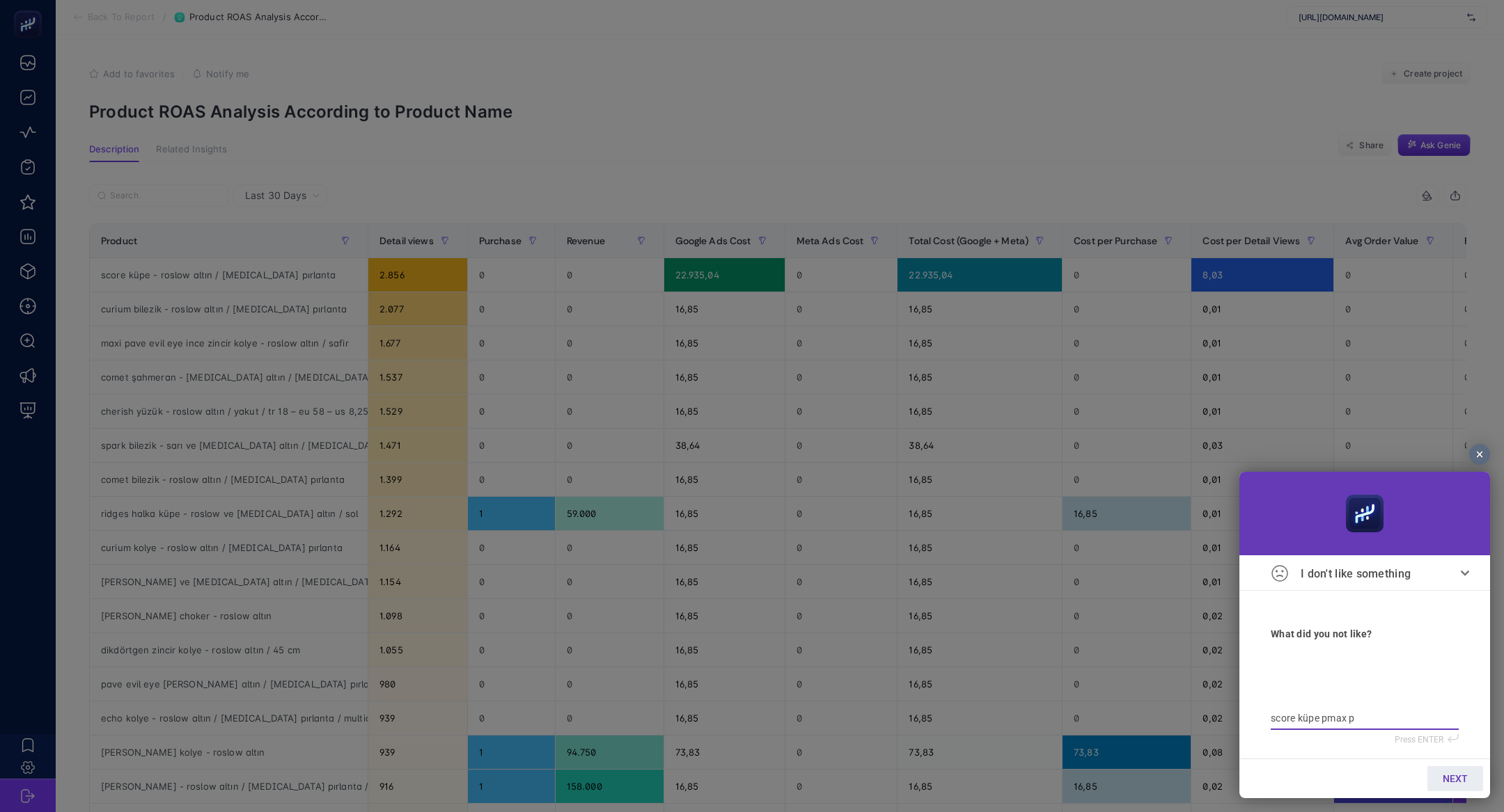
type textarea "score küpe pmax pr"
type textarea "score küpe pmax pro"
type textarea "score küpe pmax prod"
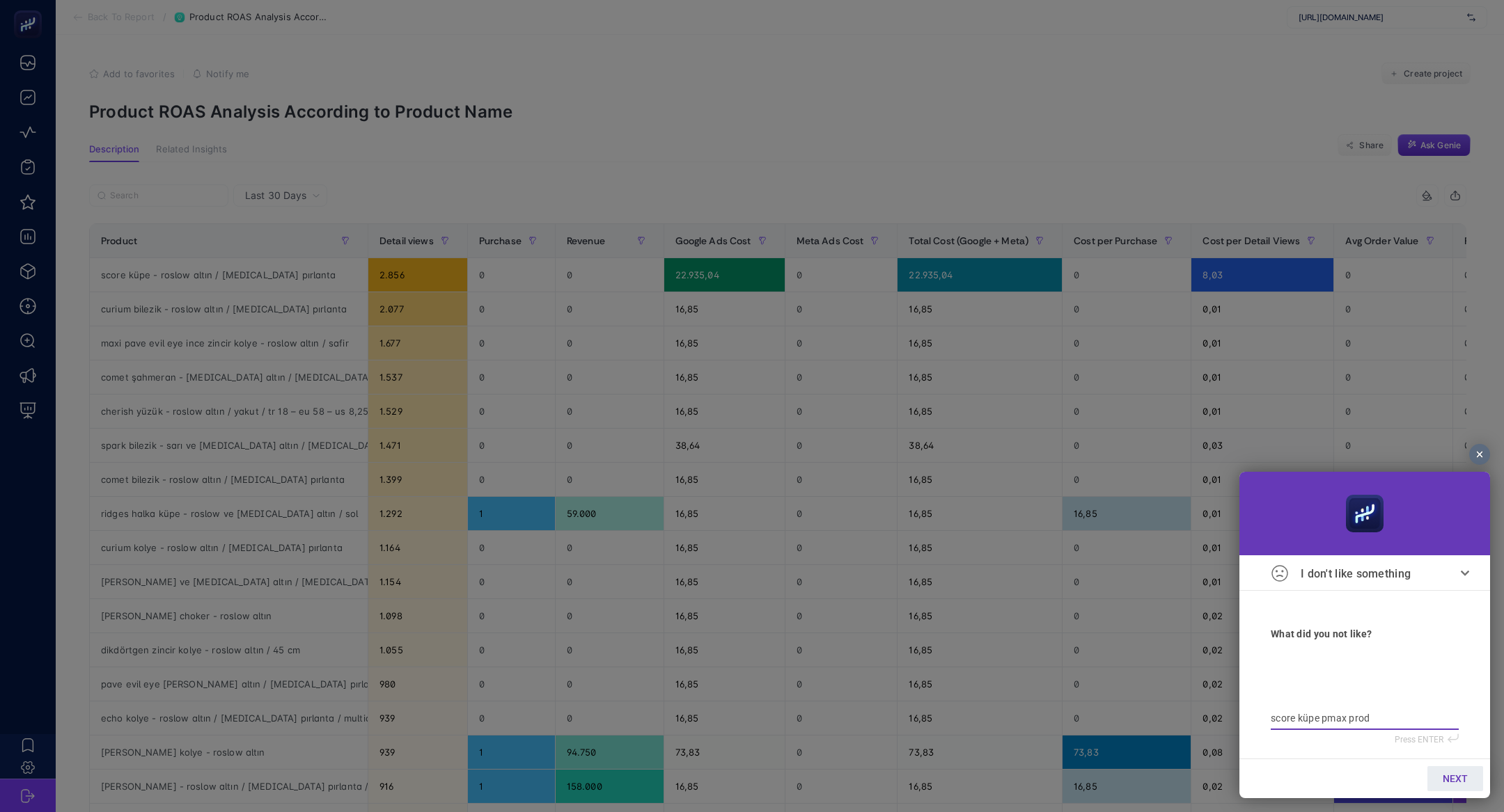
type textarea "score küpe pmax prod"
type textarea "score küpe pmax prod r"
type textarea "score küpe pmax prod ra"
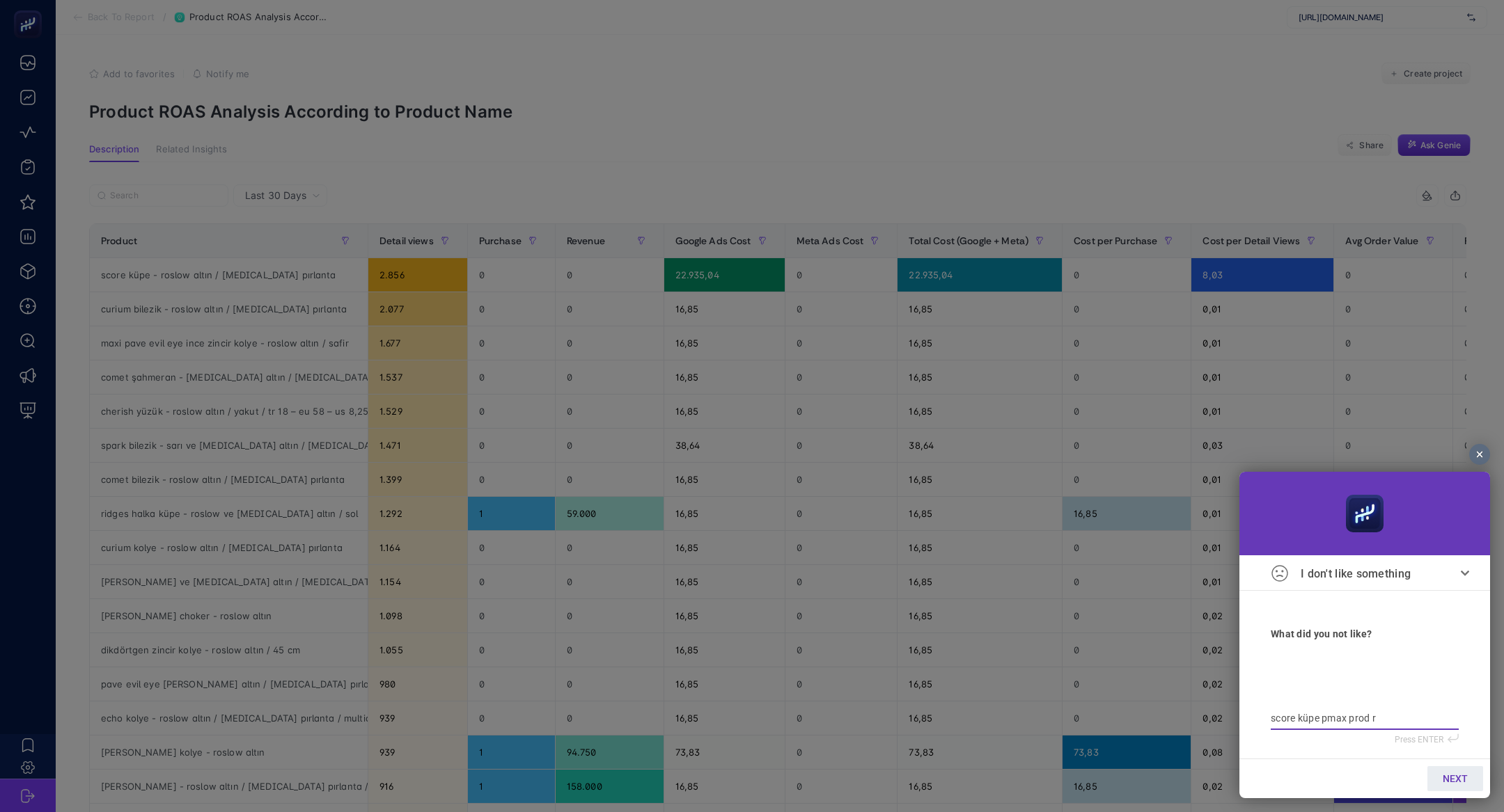
type textarea "score küpe pmax prod ra"
type textarea "score küpe pmax prod rap"
type textarea "score küpe pmax prod rapo"
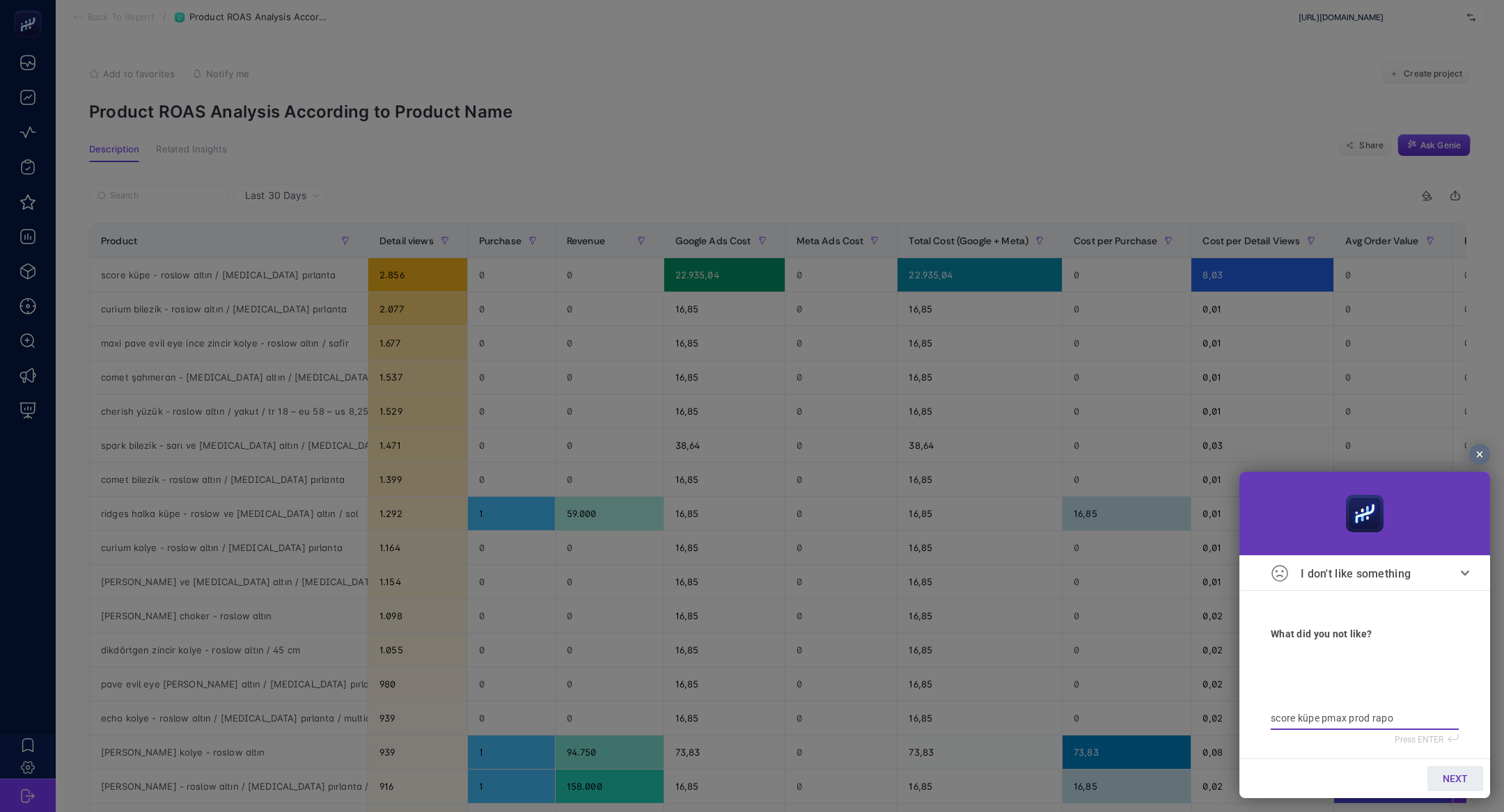
type textarea "score küpe pmax prod rapor"
type textarea "score küpe pmax prod raporu"
type textarea "score küpe pmax prod raporun"
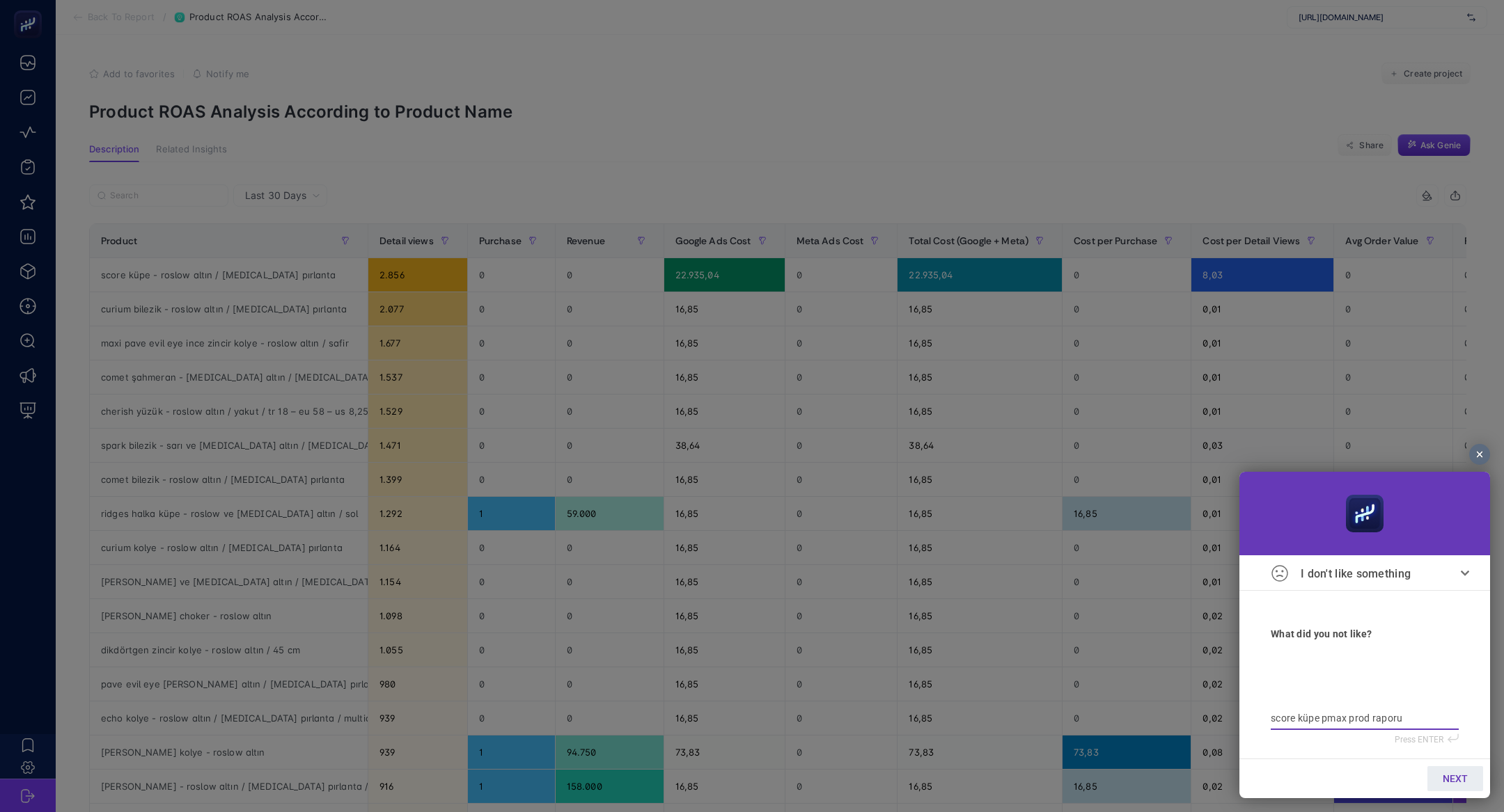
type textarea "score küpe pmax prod raporun"
type textarea "score küpe pmax prod raporund"
type textarea "score küpe pmax prod raporunda"
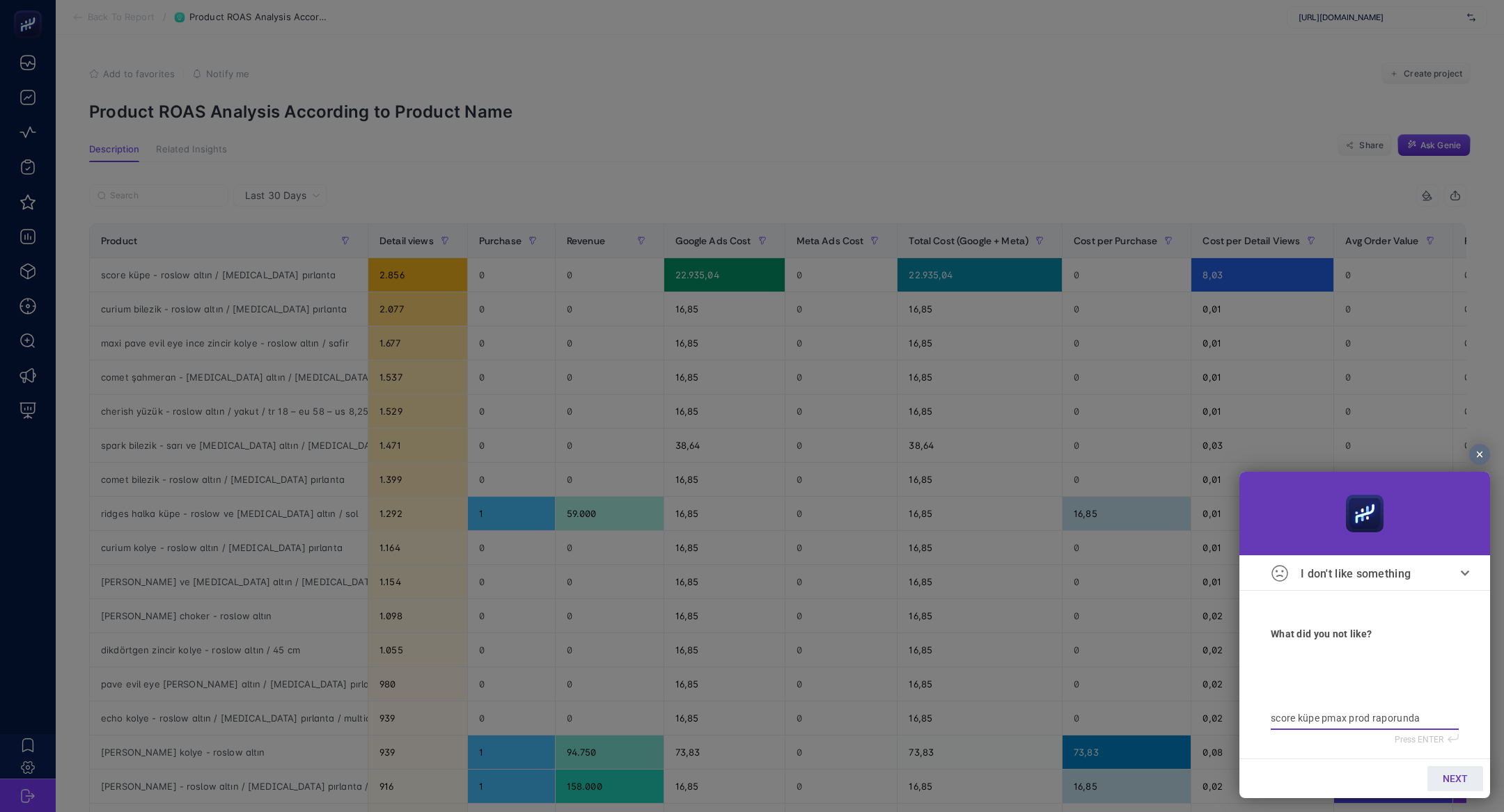
type textarea "score küpe pmax prod raporunda"
type textarea "score küpe pmax prod raporunda d"
type textarea "score küpe pmax prod raporunda dö"
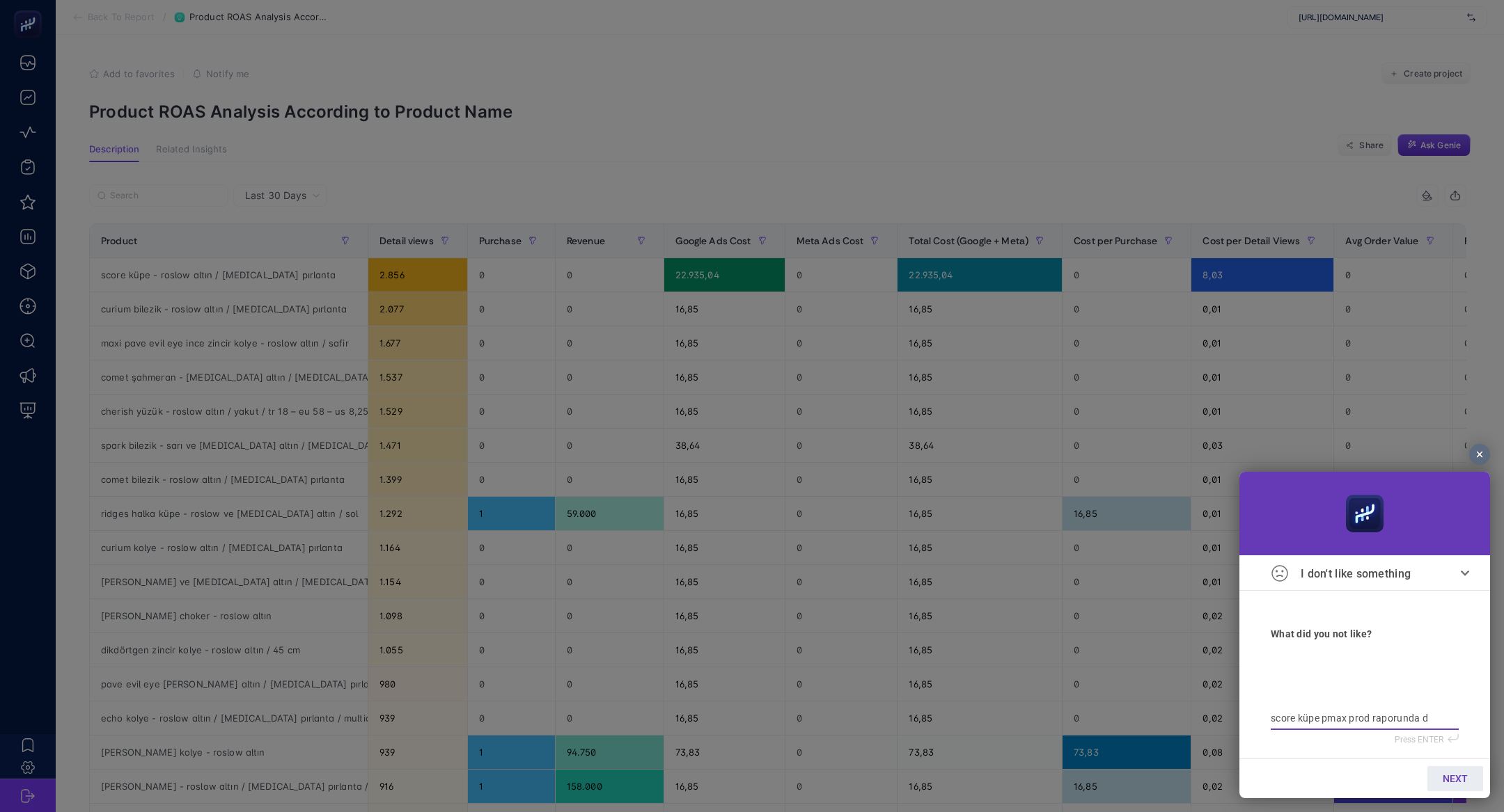
type textarea "score küpe pmax prod raporunda dö"
type textarea "score küpe pmax prod raporunda dön"
type textarea "score küpe pmax prod raporunda dönü"
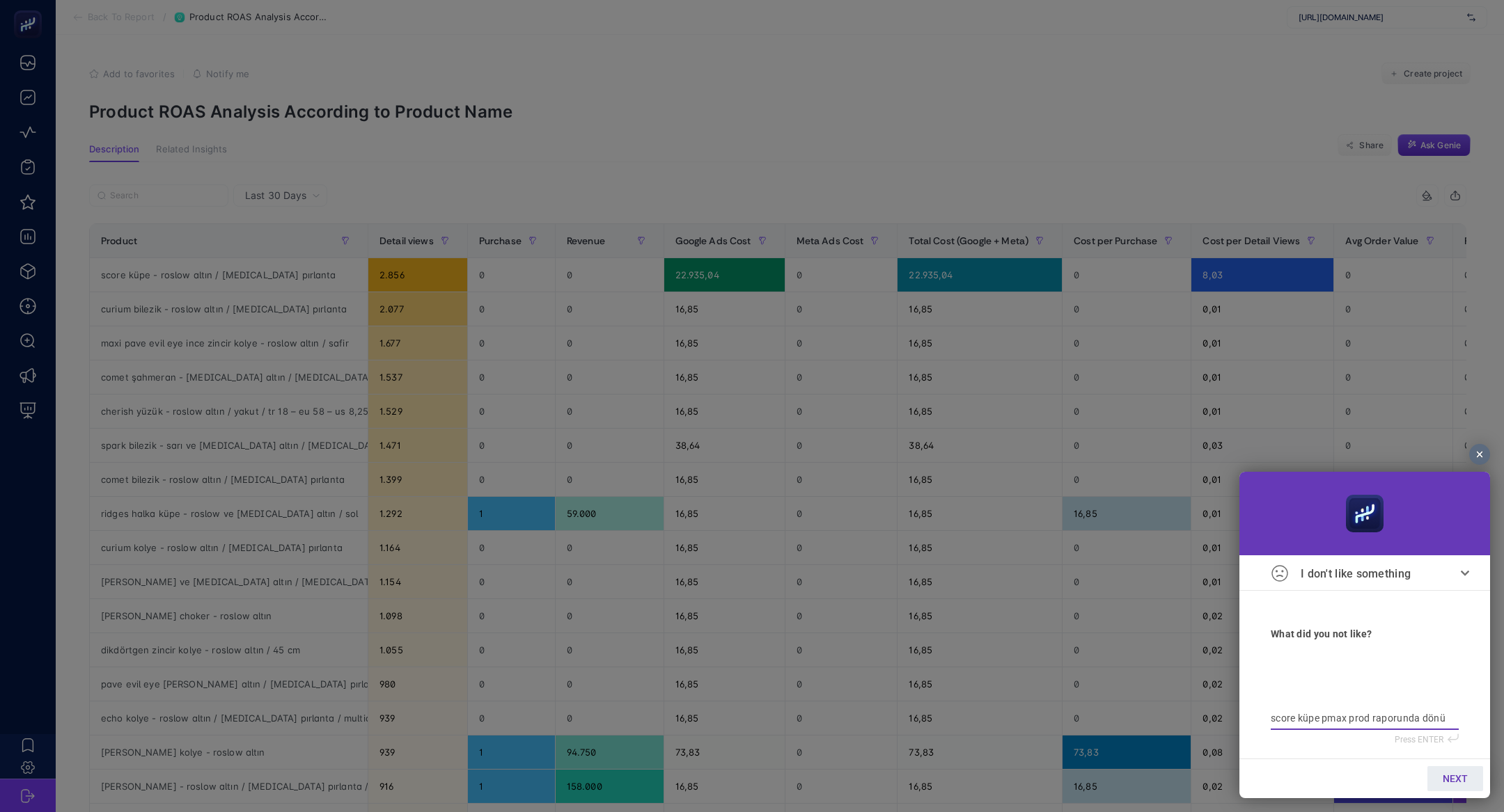
type textarea "score küpe pmax prod raporunda dönüş"
type textarea "score küpe pmax prod raporunda dönüşü"
type textarea "score küpe pmax prod raporunda dönüşüm"
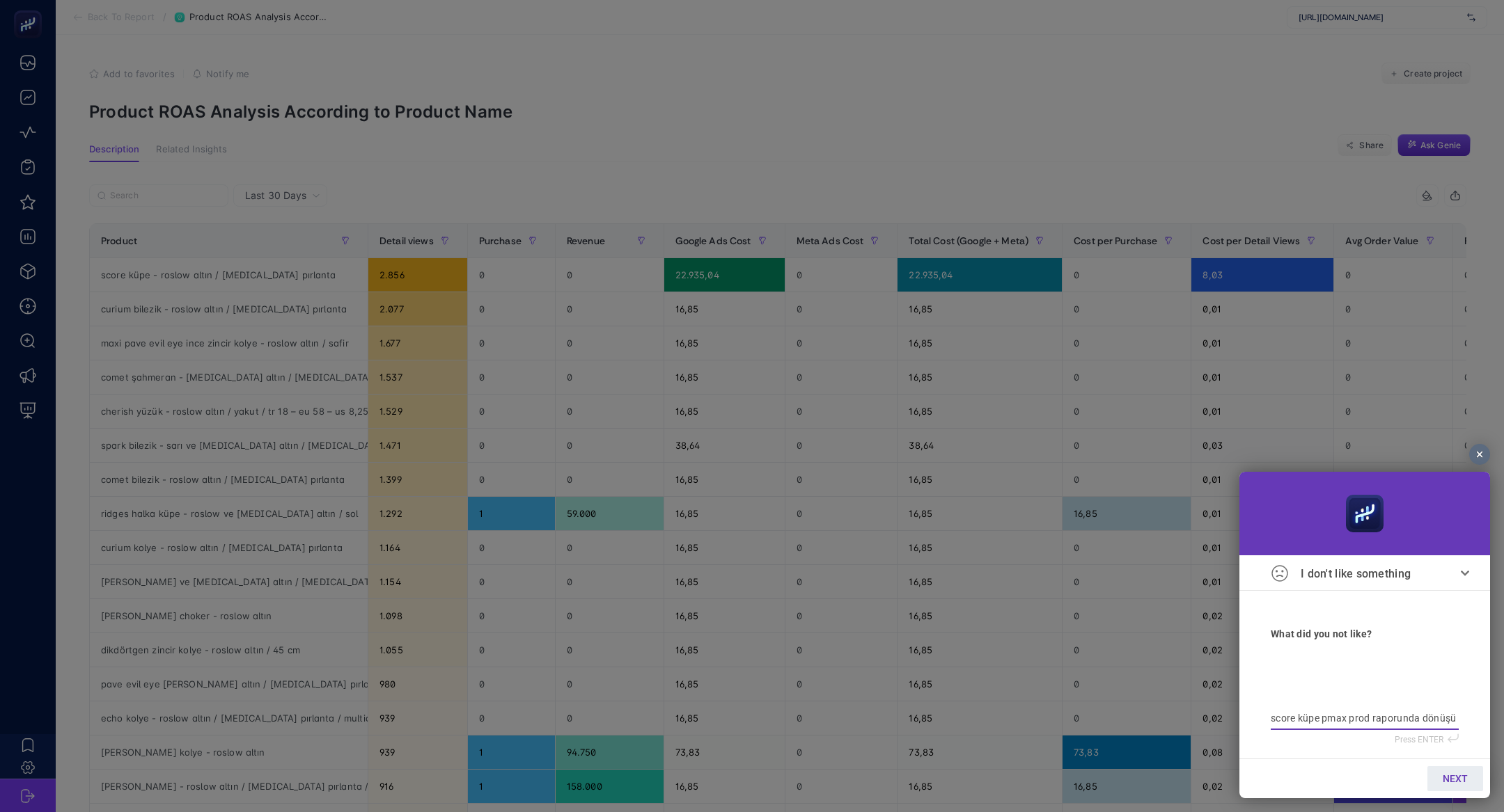
type textarea "score küpe pmax prod raporunda dönüşüm"
type textarea "score küpe pmax prod raporunda dönüşüm a"
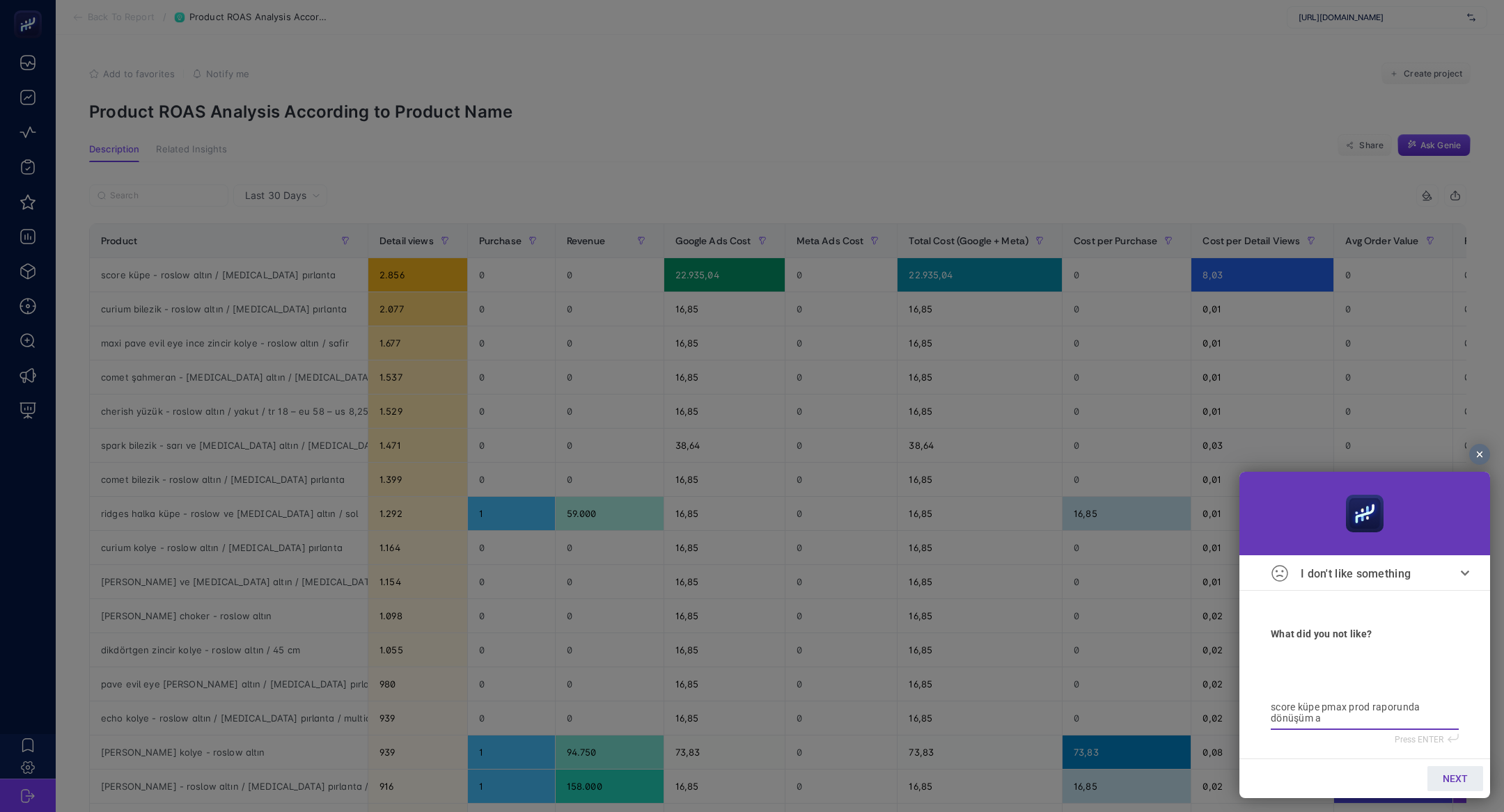
type textarea "score küpe pmax prod raporunda dönüşüm al"
type textarea "score küpe pmax prod raporunda dönüşüm alm"
type textarea "score küpe pmax prod raporunda dönüşüm almı"
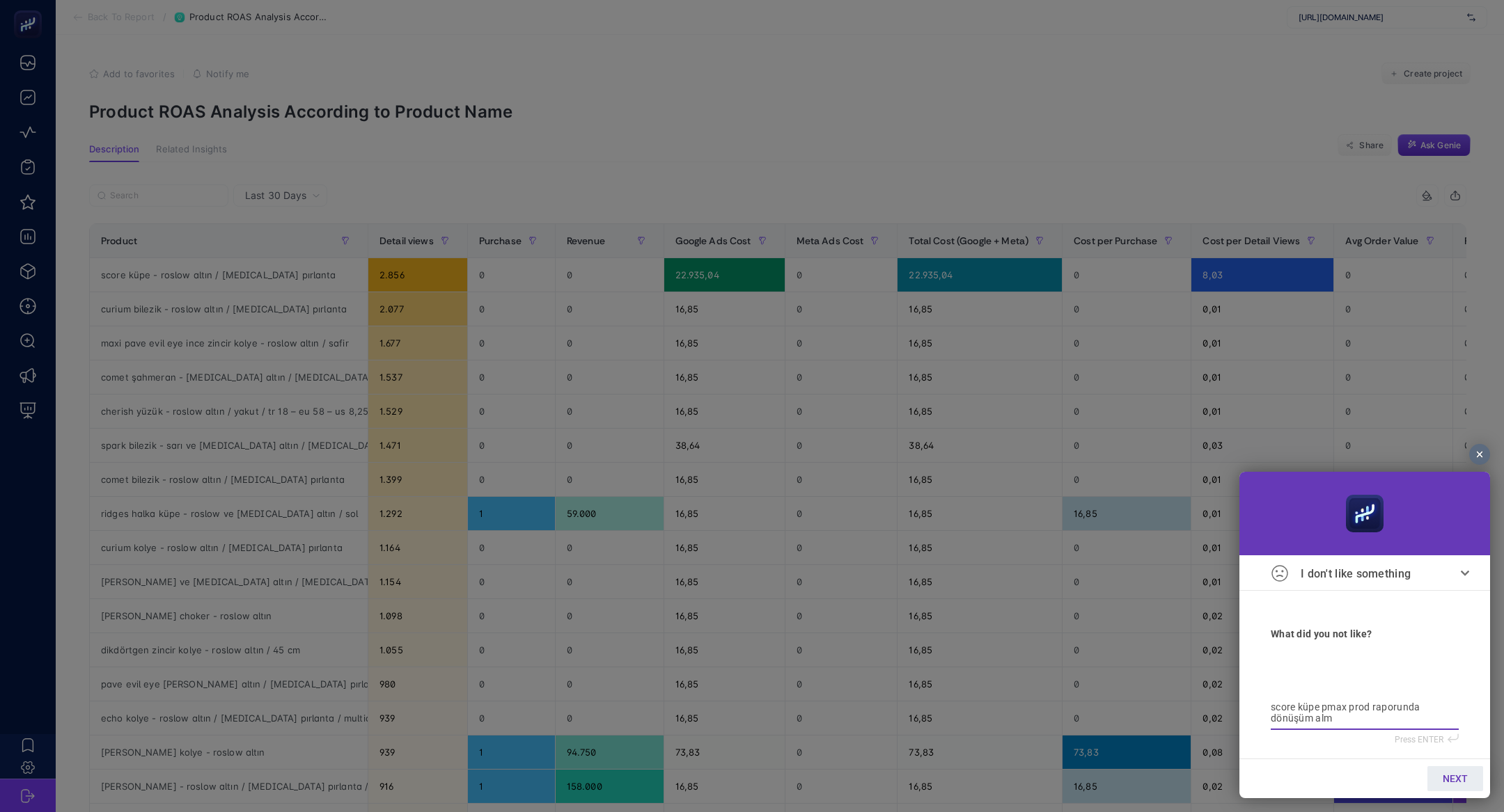
type textarea "score küpe pmax prod raporunda dönüşüm almı"
type textarea "score küpe pmax prod raporunda dönüşüm almıiş"
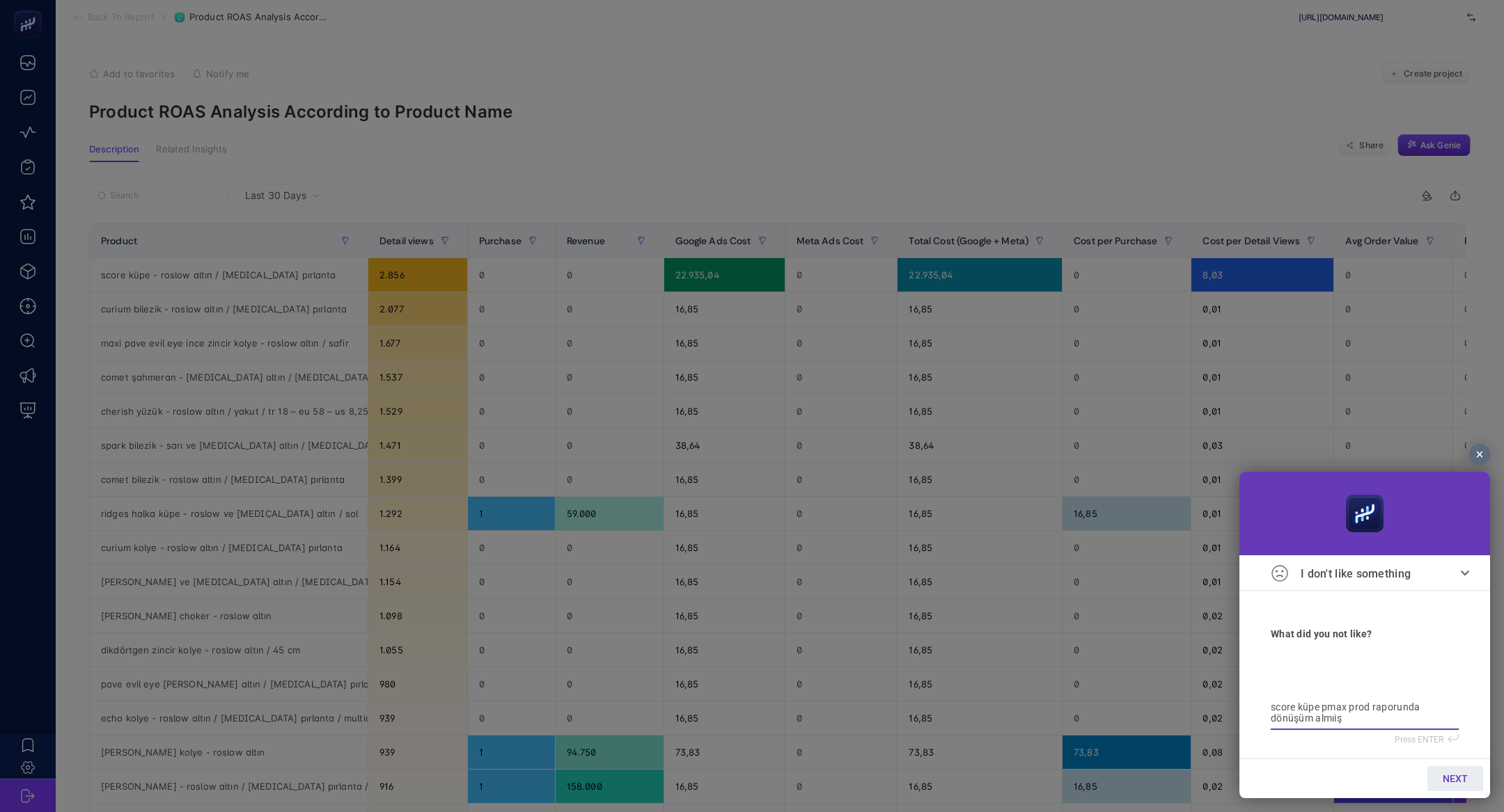
type textarea "score küpe pmax prod raporunda dönüşüm almıiş"
type textarea "score küpe pmax prod raporunda dönüşüm almıi"
type textarea "score küpe pmax prod raporunda dönüşüm almı"
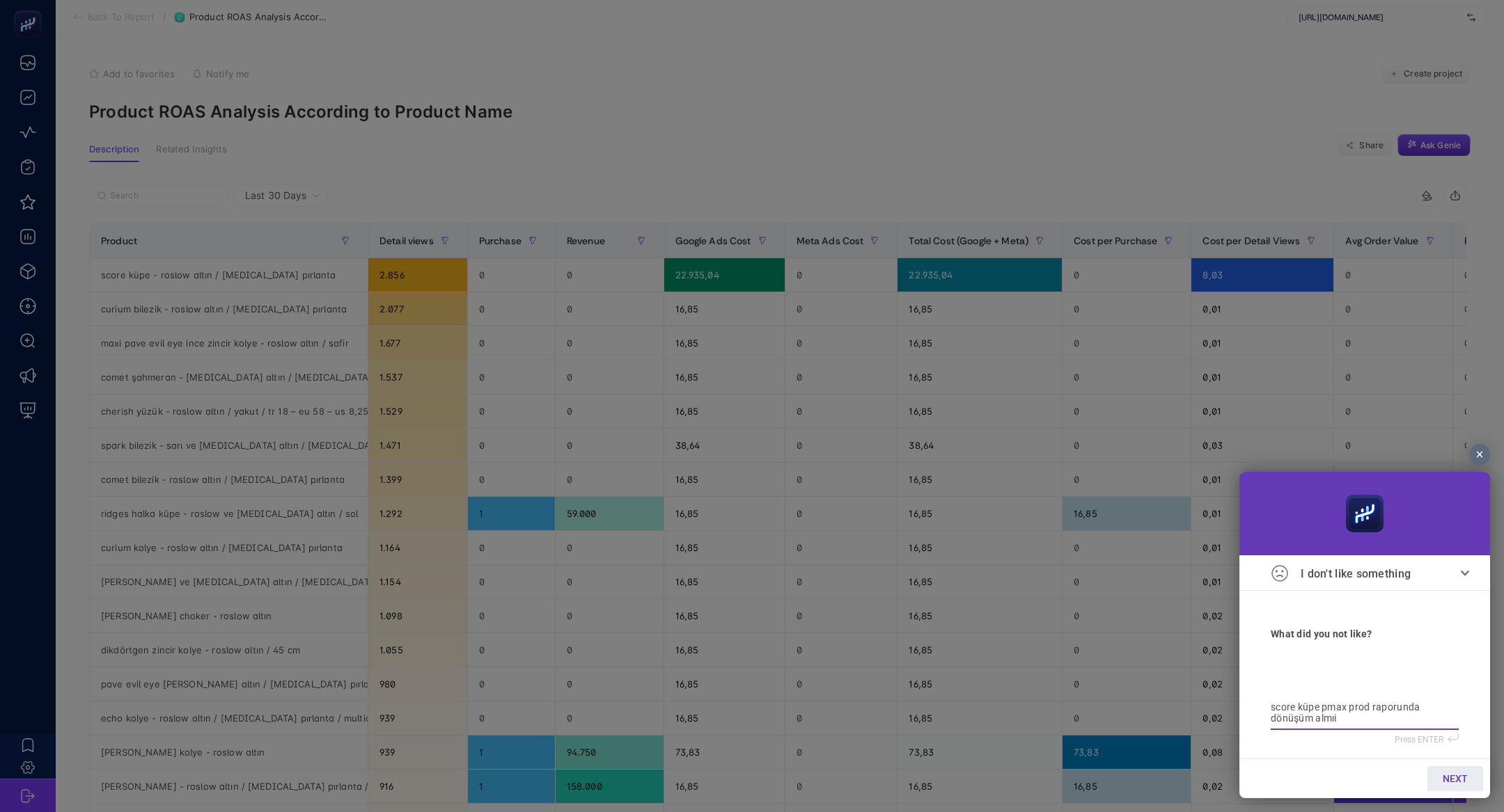
type textarea "score küpe pmax prod raporunda dönüşüm almı"
type textarea "score küpe pmax prod raporunda dönüşüm almış"
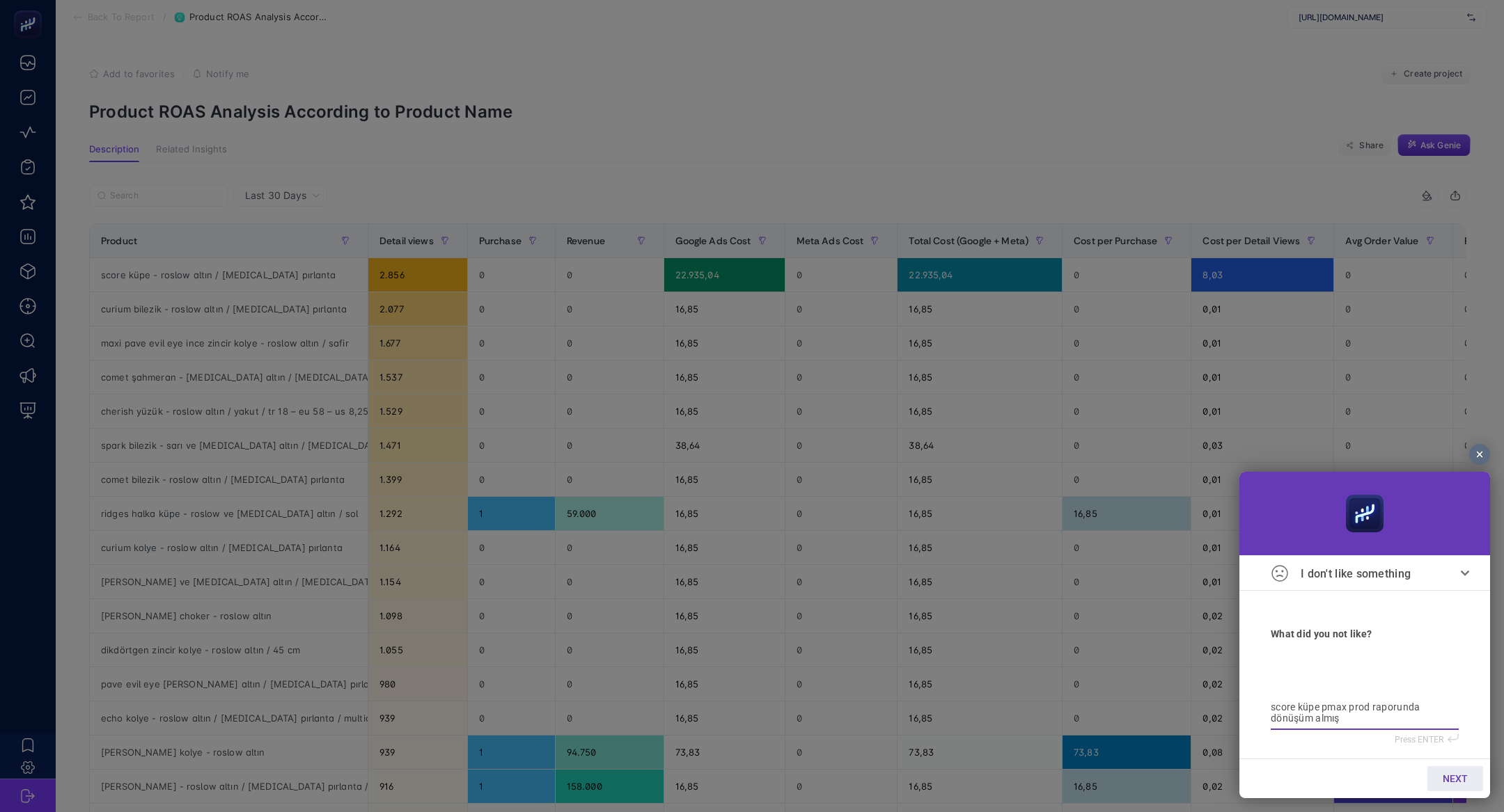
type textarea "score küpe pmax prod raporunda dönüşüm almış g"
type textarea "score küpe pmax prod raporunda dönüşüm almış gö"
type textarea "score küpe pmax prod raporunda dönüşüm almış göü"
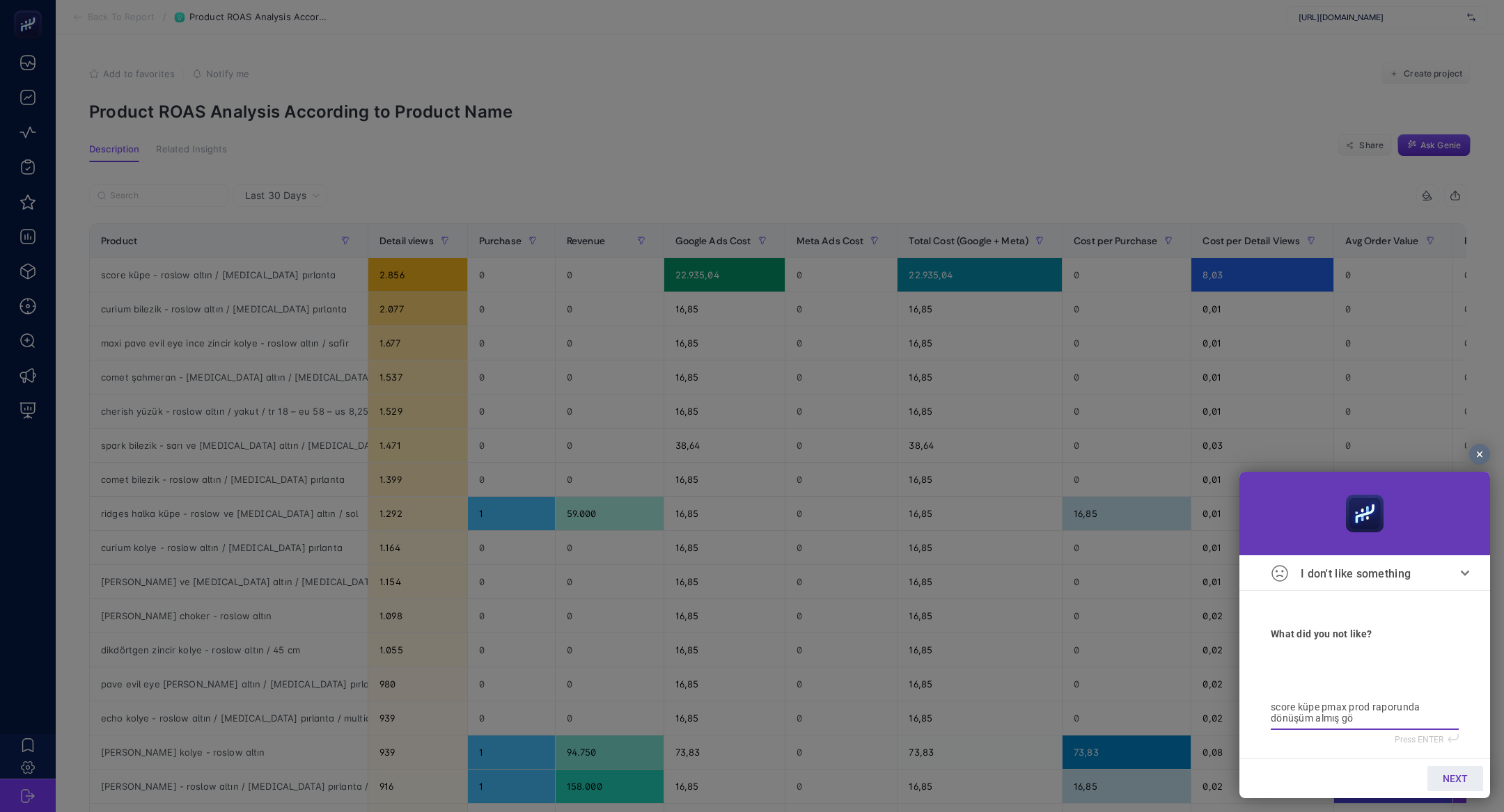
type textarea "score küpe pmax prod raporunda dönüşüm almış göü"
type textarea "score küpe pmax prod raporunda dönüşüm almış gö"
type textarea "score küpe pmax prod raporunda dönüşüm almış gör"
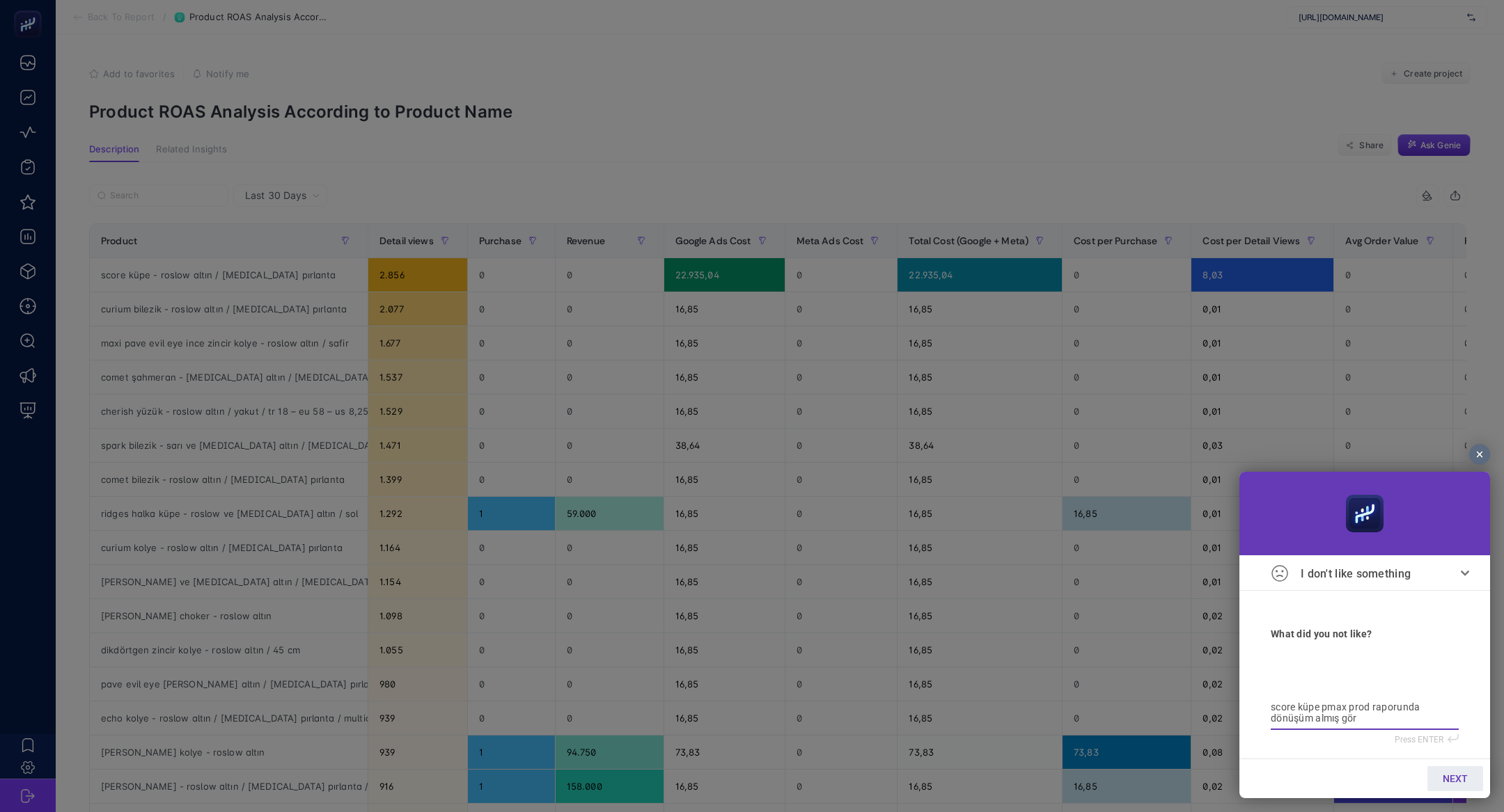
type textarea "score küpe pmax prod raporunda dönüşüm almış görü"
type textarea "score küpe pmax prod raporunda dönüşüm almış görün"
type textarea "score küpe pmax prod raporunda dönüşüm almış görünü"
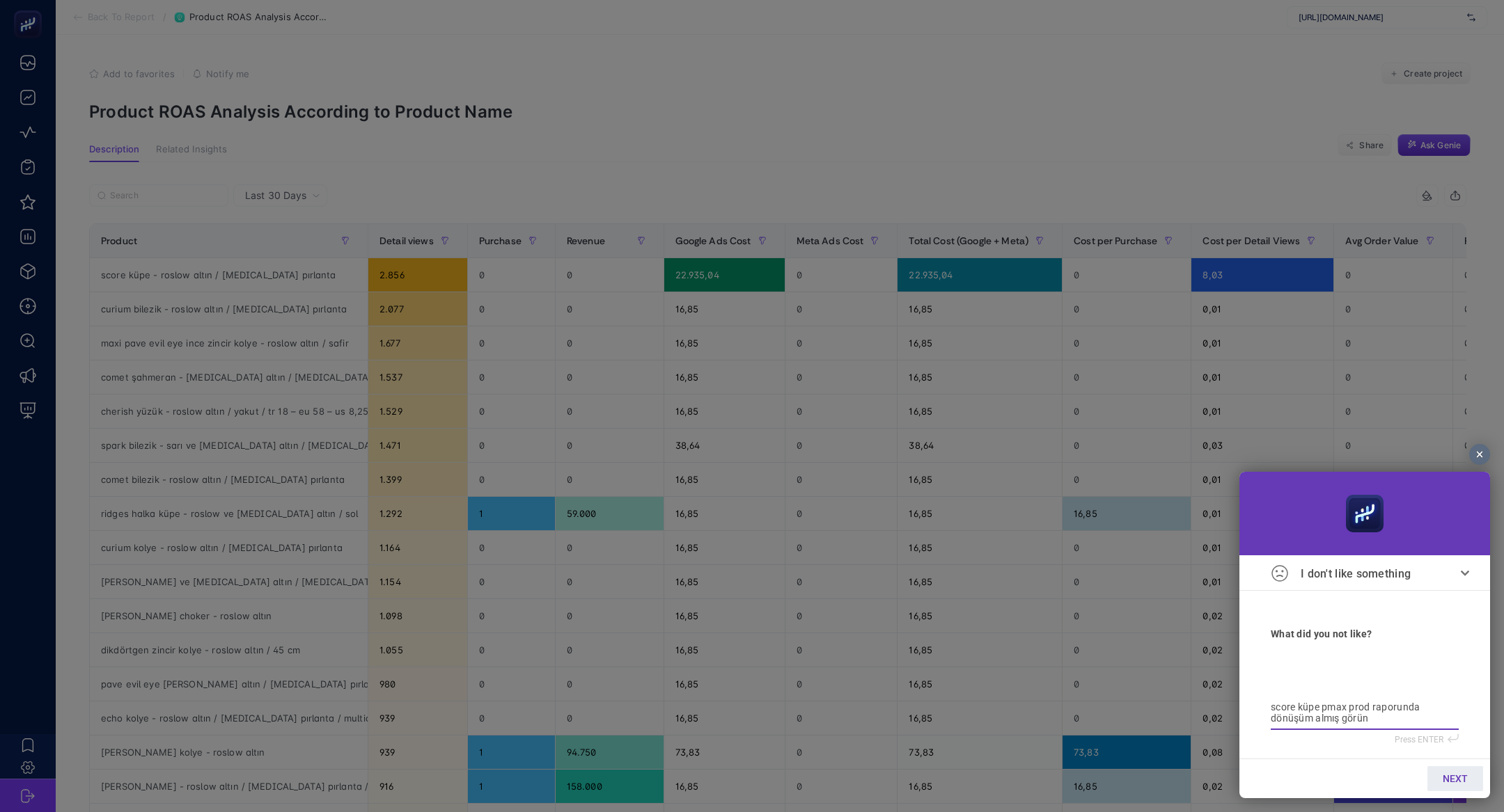
type textarea "score küpe pmax prod raporunda dönüşüm almış görünü"
type textarea "score küpe pmax prod raporunda dönüşüm almış görünüy"
type textarea "score küpe pmax prod raporunda dönüşüm almış görünüyo"
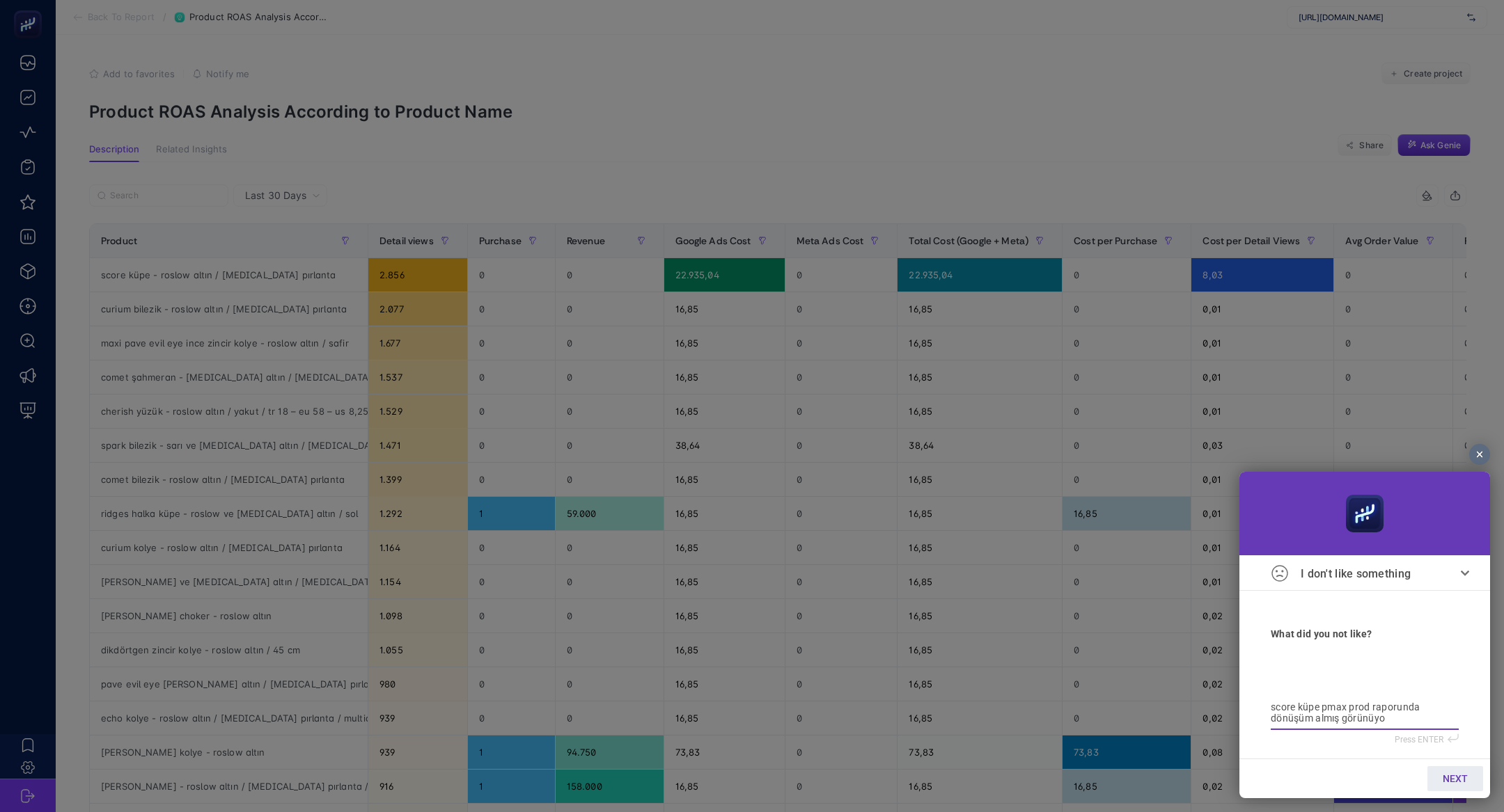
type textarea "score küpe pmax prod raporunda dönüşüm almış görünüyor"
type textarea "score küpe pmax prod raporunda dönüşüm almış görünüyor v"
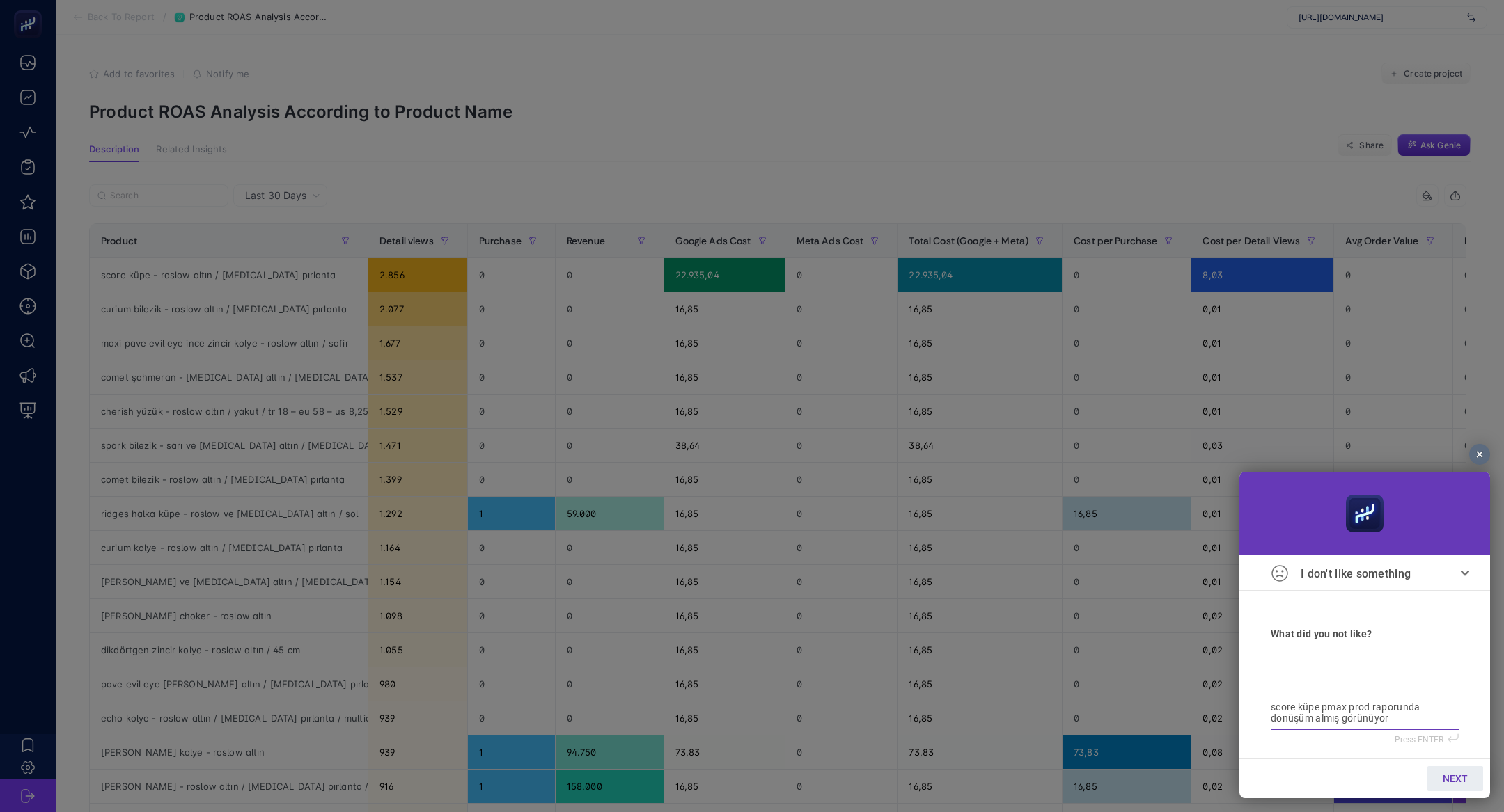
type textarea "score küpe pmax prod raporunda dönüşüm almış görünüyor v"
type textarea "score küpe pmax prod raporunda dönüşüm almış görünüyor"
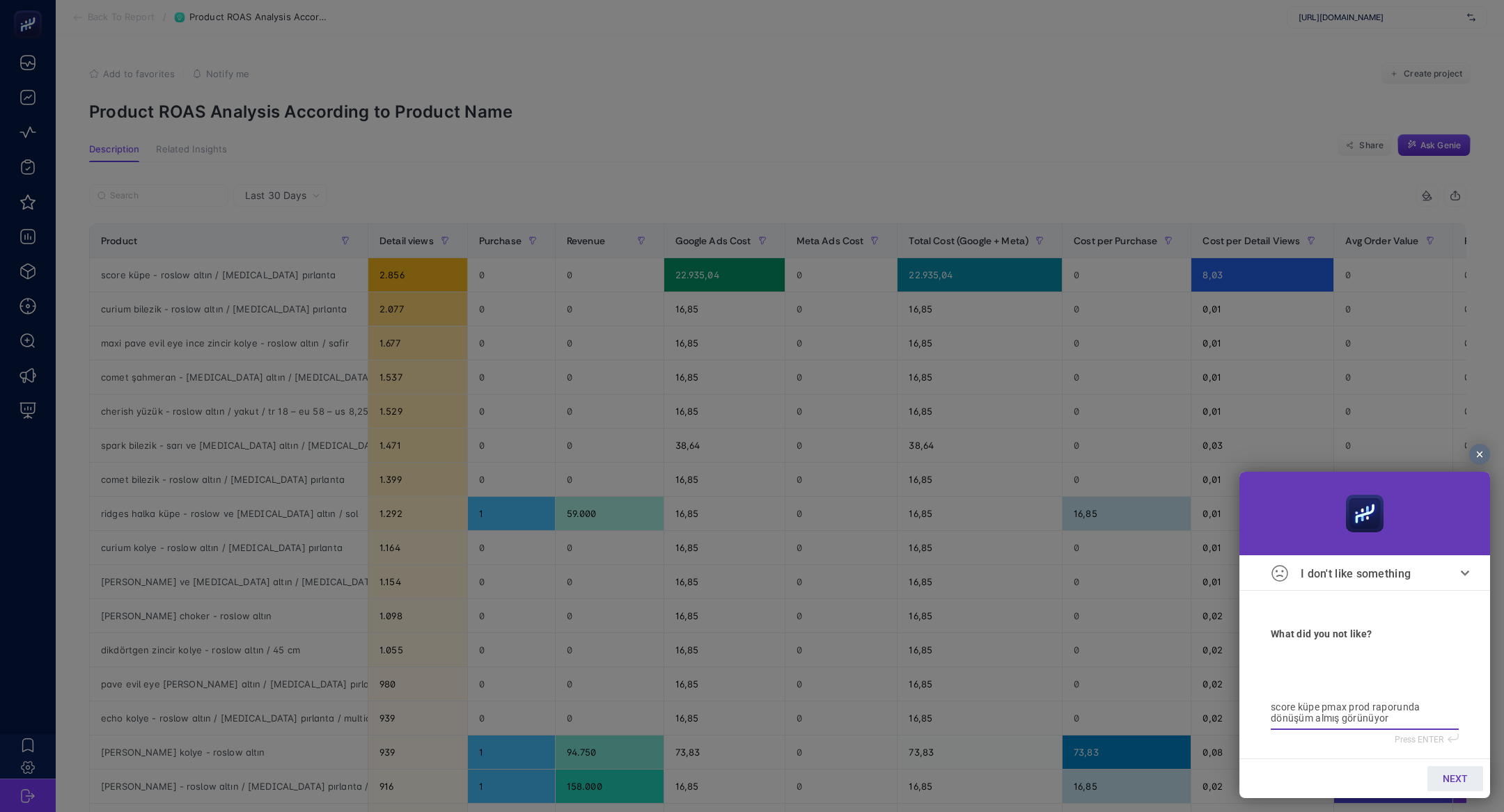
type textarea "score küpe pmax prod raporunda dönüşüm almış görünüyor,"
type textarea "score küpe pmax prod raporunda dönüşüm almış görünüyor, p"
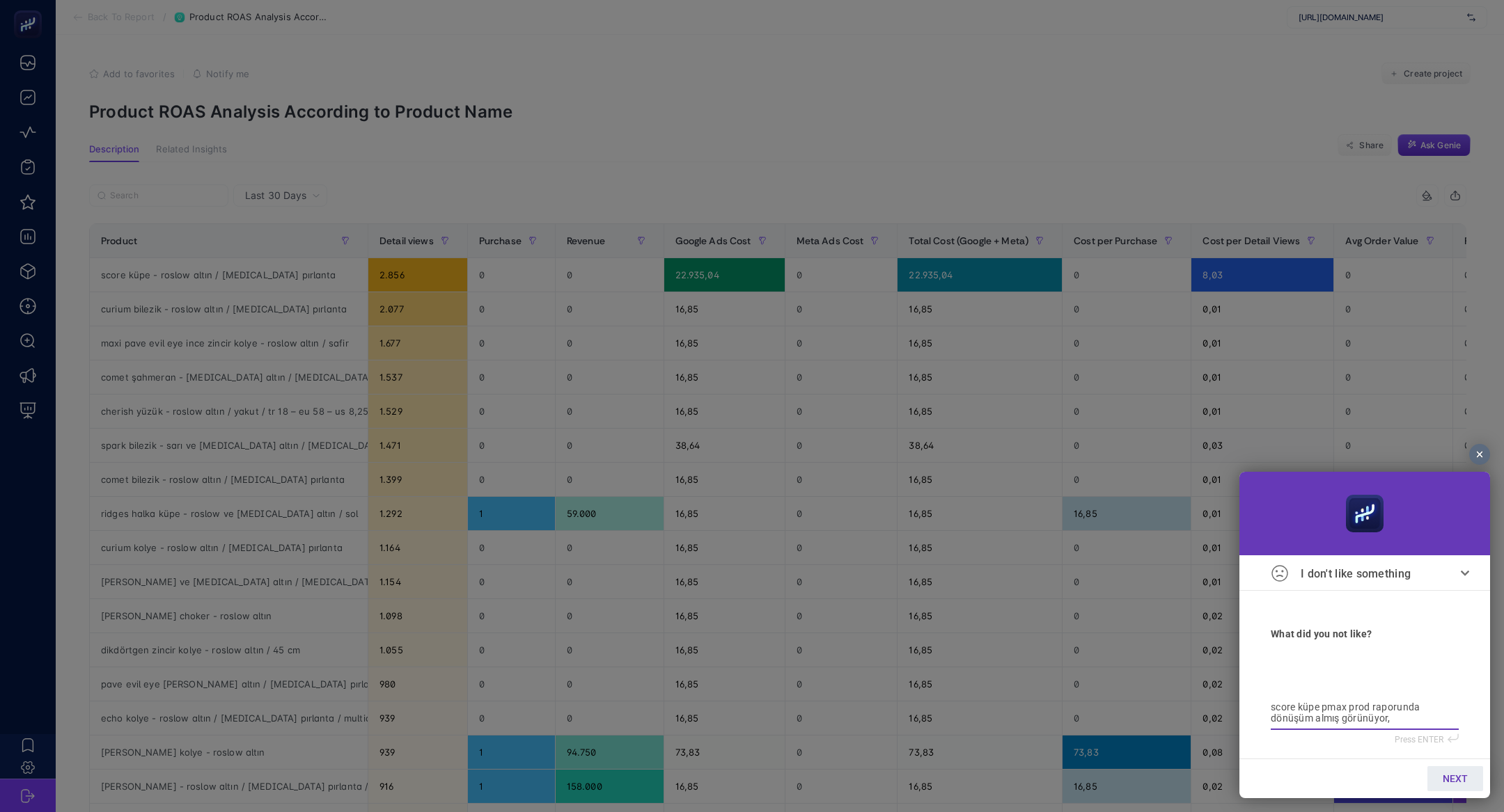
type textarea "score küpe pmax prod raporunda dönüşüm almış görünüyor, p"
type textarea "score küpe pmax prod raporunda dönüşüm almış görünüyor, pr"
type textarea "score küpe pmax prod raporunda dönüşüm almış görünüyor, pro"
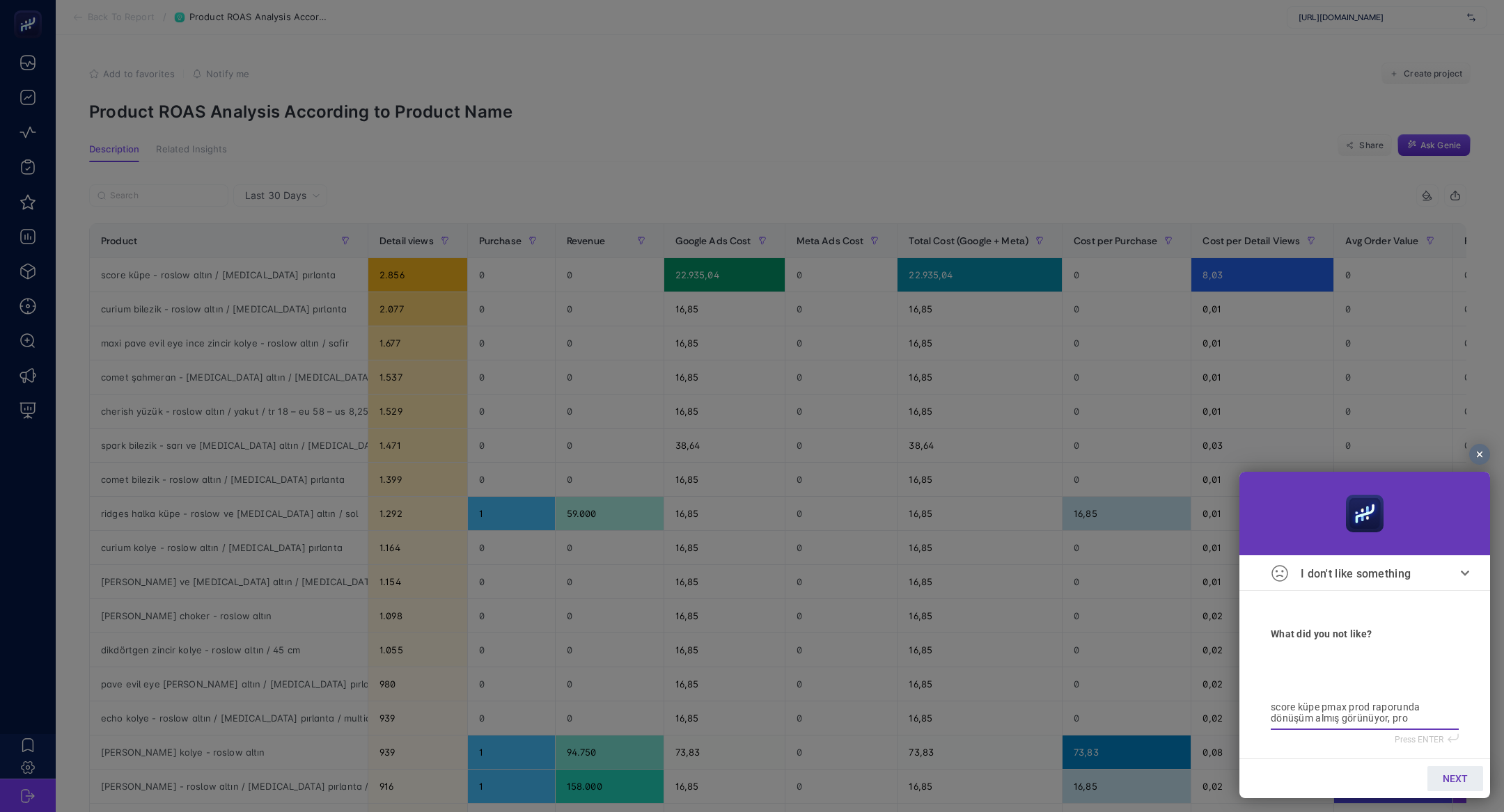
type textarea "score küpe pmax prod raporunda dönüşüm almış görünüyor, prod"
type textarea "score küpe pmax prod raporunda dönüşüm almış görünüyor, prod."
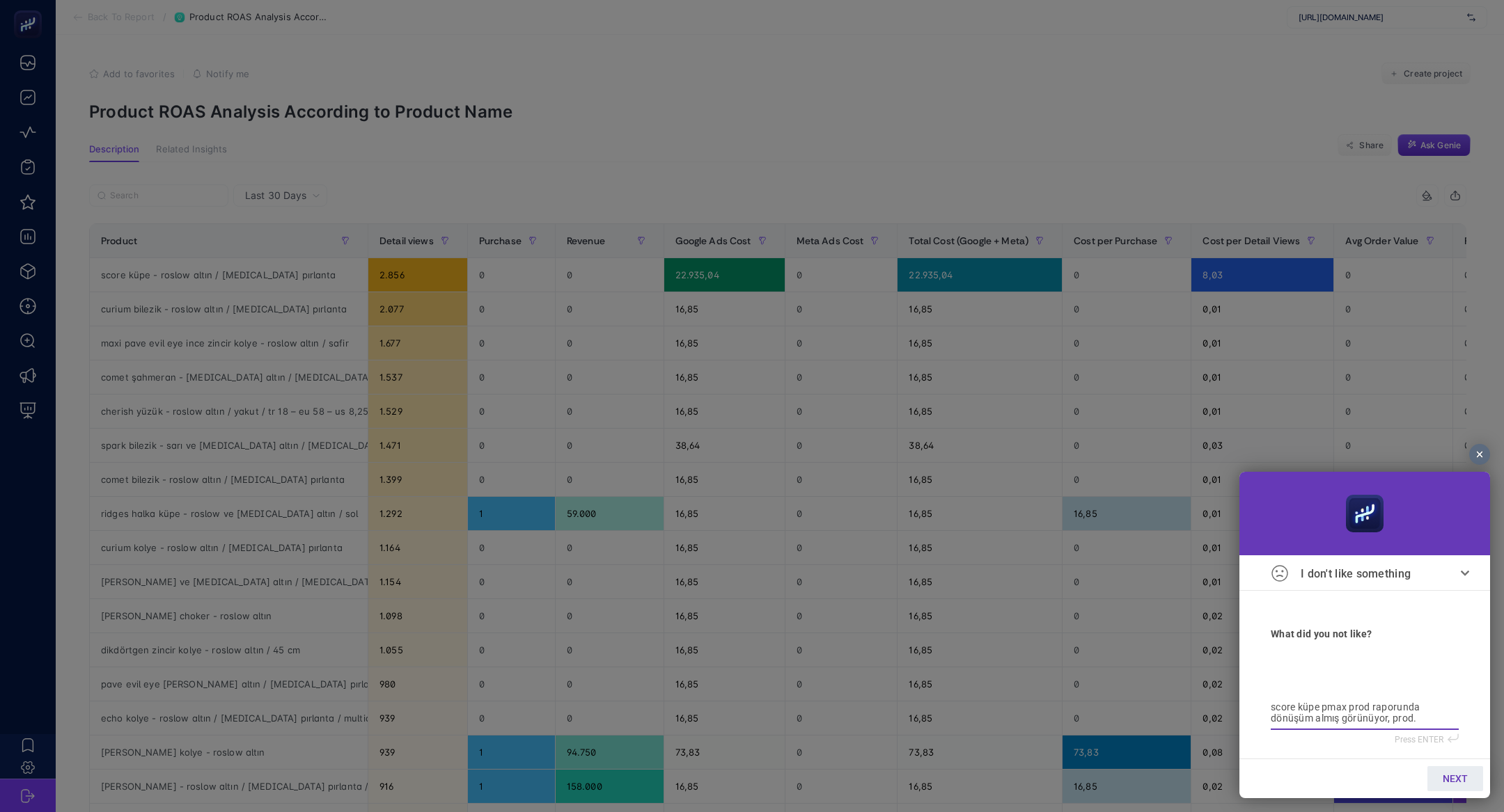
type textarea "score küpe pmax prod raporunda dönüşüm almış görünüyor, prod."
type textarea "score küpe pmax prod raporunda dönüşüm almış görünüyor, prod. r"
type textarea "score küpe pmax prod raporunda dönüşüm almış görünüyor, prod."
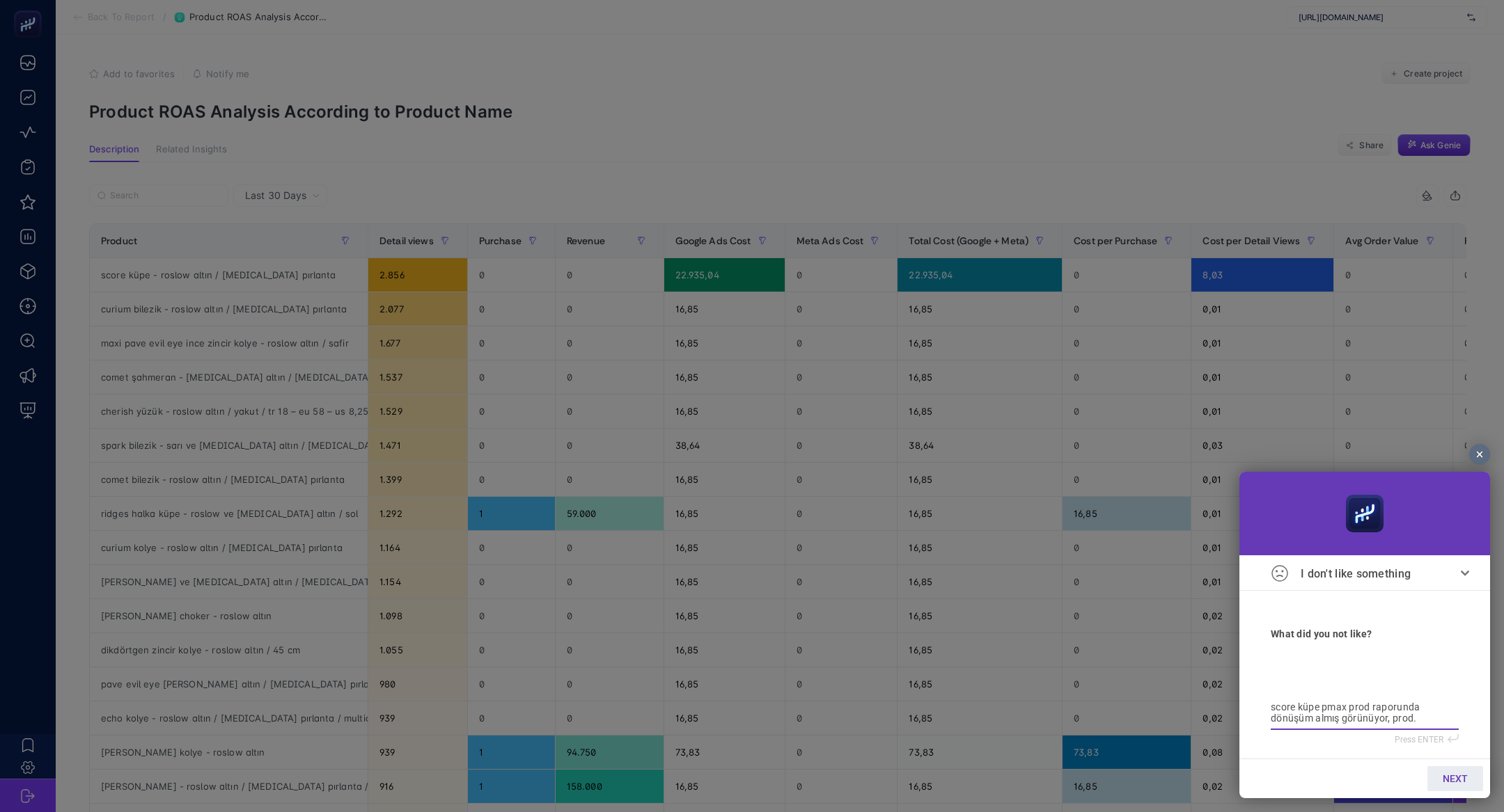
type textarea "score küpe pmax prod raporunda dönüşüm almış görünüyor, prod."
type textarea "score küpe pmax prod raporunda dönüşüm almış görünüyor, prod"
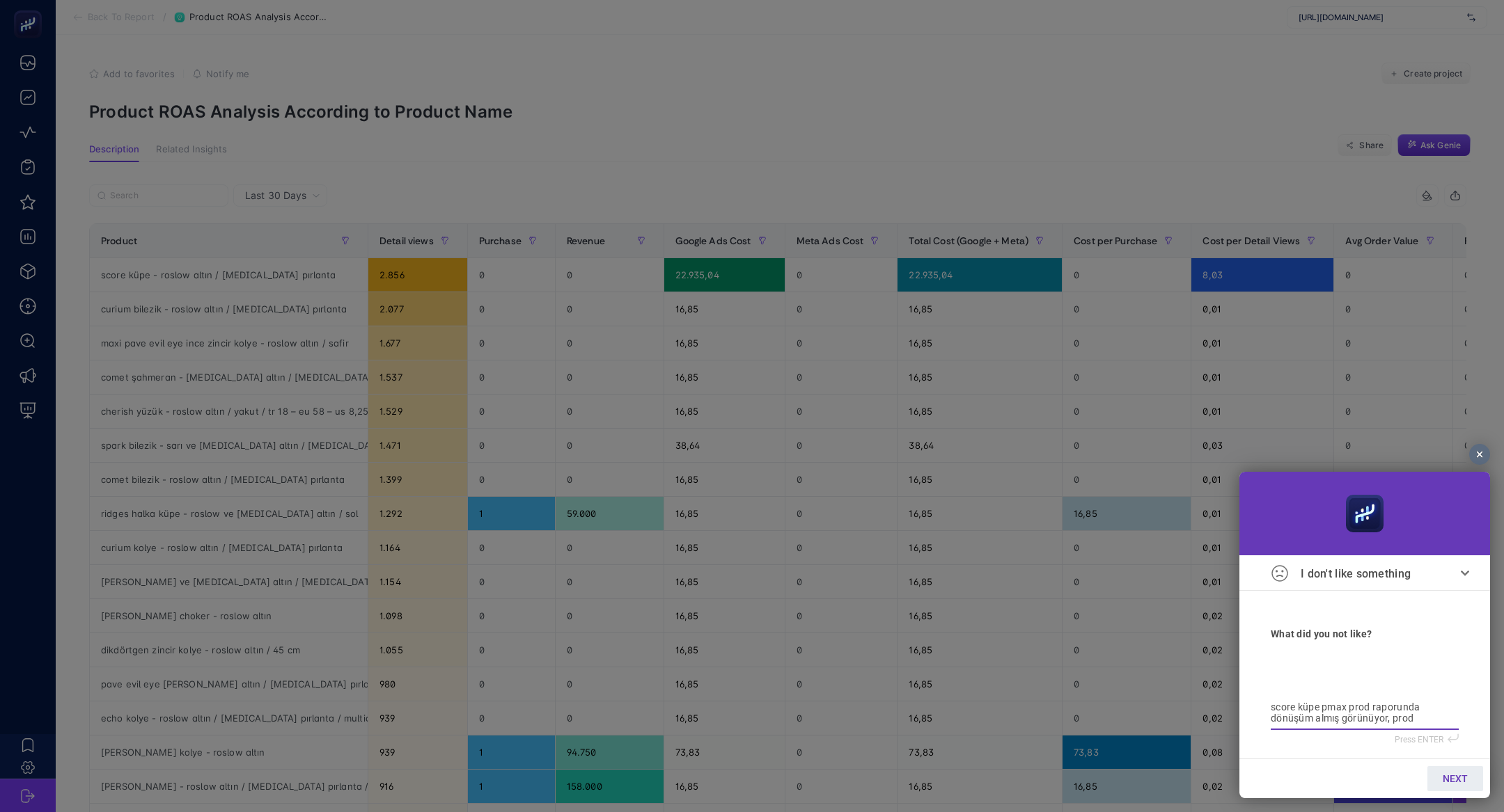
type textarea "score küpe pmax prod raporunda dönüşüm almış görünüyor, prod"
type textarea "score küpe pmax prod raporunda dönüşüm almış görünüyor, prod."
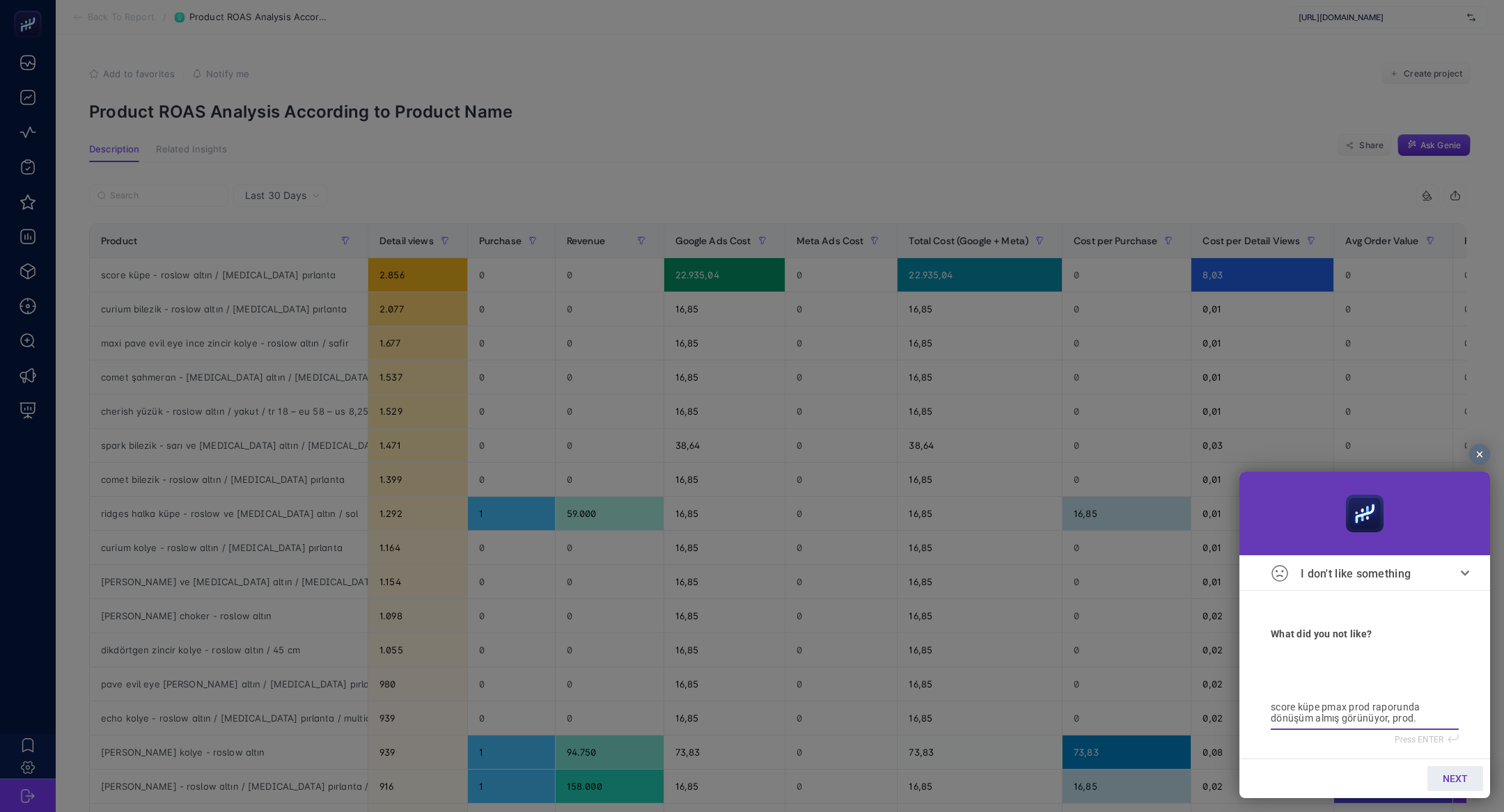
type textarea "score küpe pmax prod raporunda dönüşüm almış görünüyor, prod."
type textarea "score küpe pmax prod raporunda dönüşüm almış görünüyor, prod. p"
type textarea "score küpe pmax prod raporunda dönüşüm almış görünüyor, prod. pe"
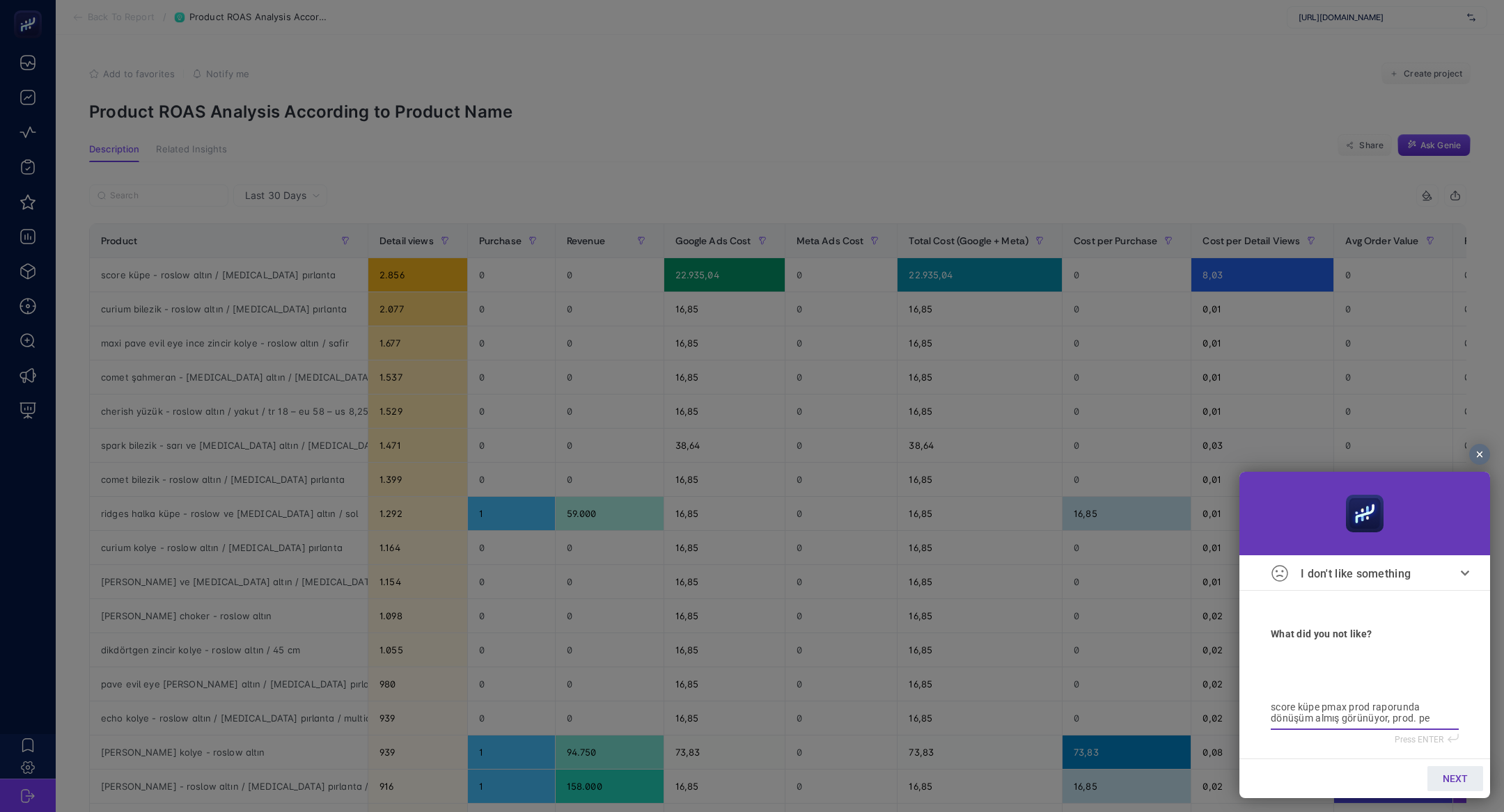
type textarea "score küpe pmax prod raporunda dönüşüm almış görünüyor, prod. pe"
type textarea "score küpe pmax prod raporunda dönüşüm almış görünüyor, prod. per"
type textarea "score küpe pmax prod raporunda dönüşüm almış görünüyor, prod. perf"
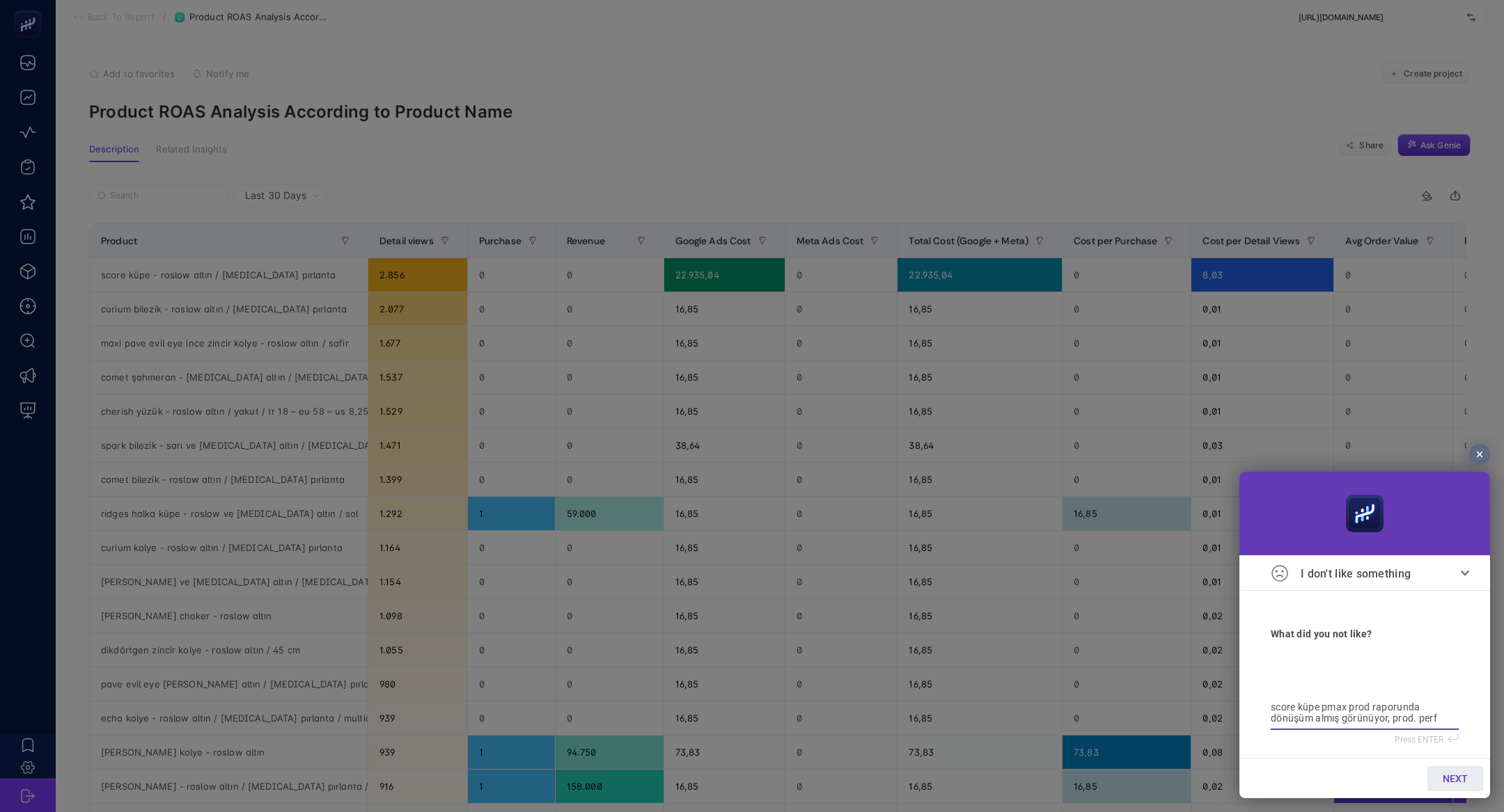
type textarea "score küpe pmax prod raporunda dönüşüm almış görünüyor, prod. perfo"
type textarea "score küpe pmax prod raporunda dönüşüm almış görünüyor, prod. perfor"
type textarea "score küpe pmax prod raporunda dönüşüm almış görünüyor, prod. perform"
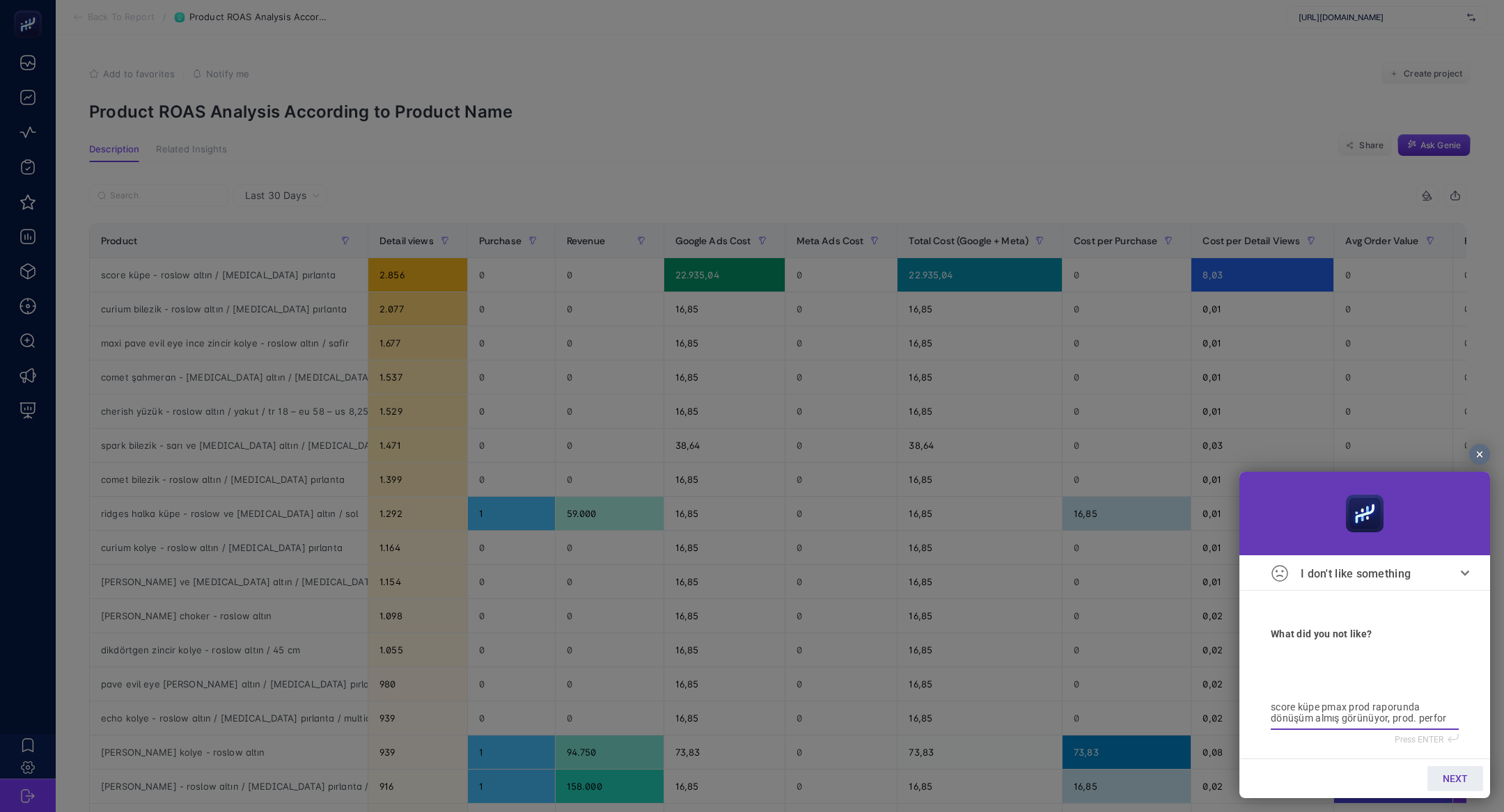
type textarea "score küpe pmax prod raporunda dönüşüm almış görünüyor, prod. perform"
type textarea "score küpe pmax prod raporunda dönüşüm almış görünüyor, prod. performa"
type textarea "score küpe pmax prod raporunda dönüşüm almış görünüyor, prod. performan"
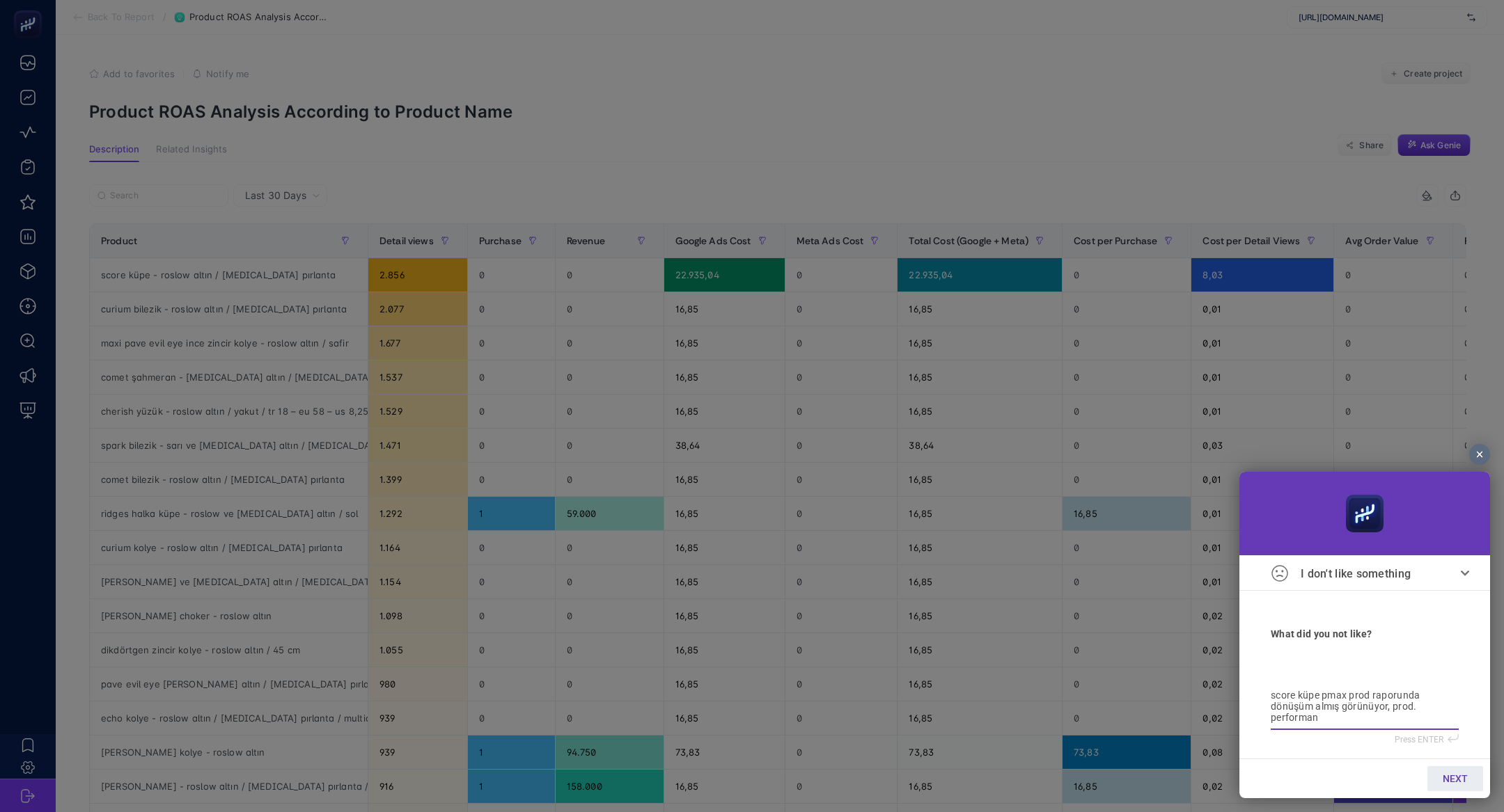
type textarea "score küpe pmax prod raporunda dönüşüm almış görünüyor, prod. performans"
type textarea "score küpe pmax prod raporunda dönüşüm almış görünüyor, prod. performan"
type textarea "score küpe pmax prod raporunda dönüşüm almış görünüyor, prod. performanc"
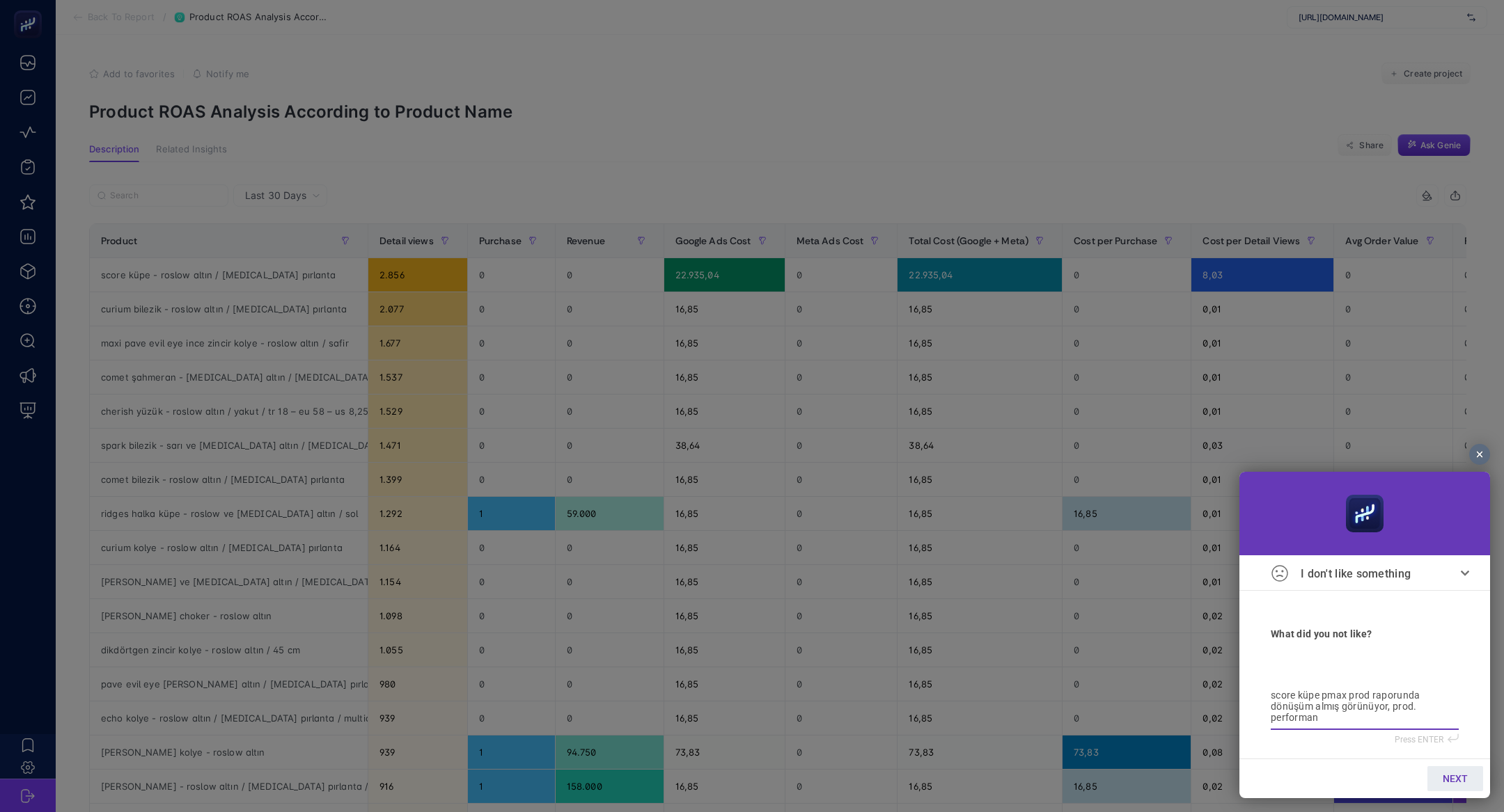
type textarea "score küpe pmax prod raporunda dönüşüm almış görünüyor, prod. performanc"
type textarea "score küpe pmax prod raporunda dönüşüm almış görünüyor, prod. performance"
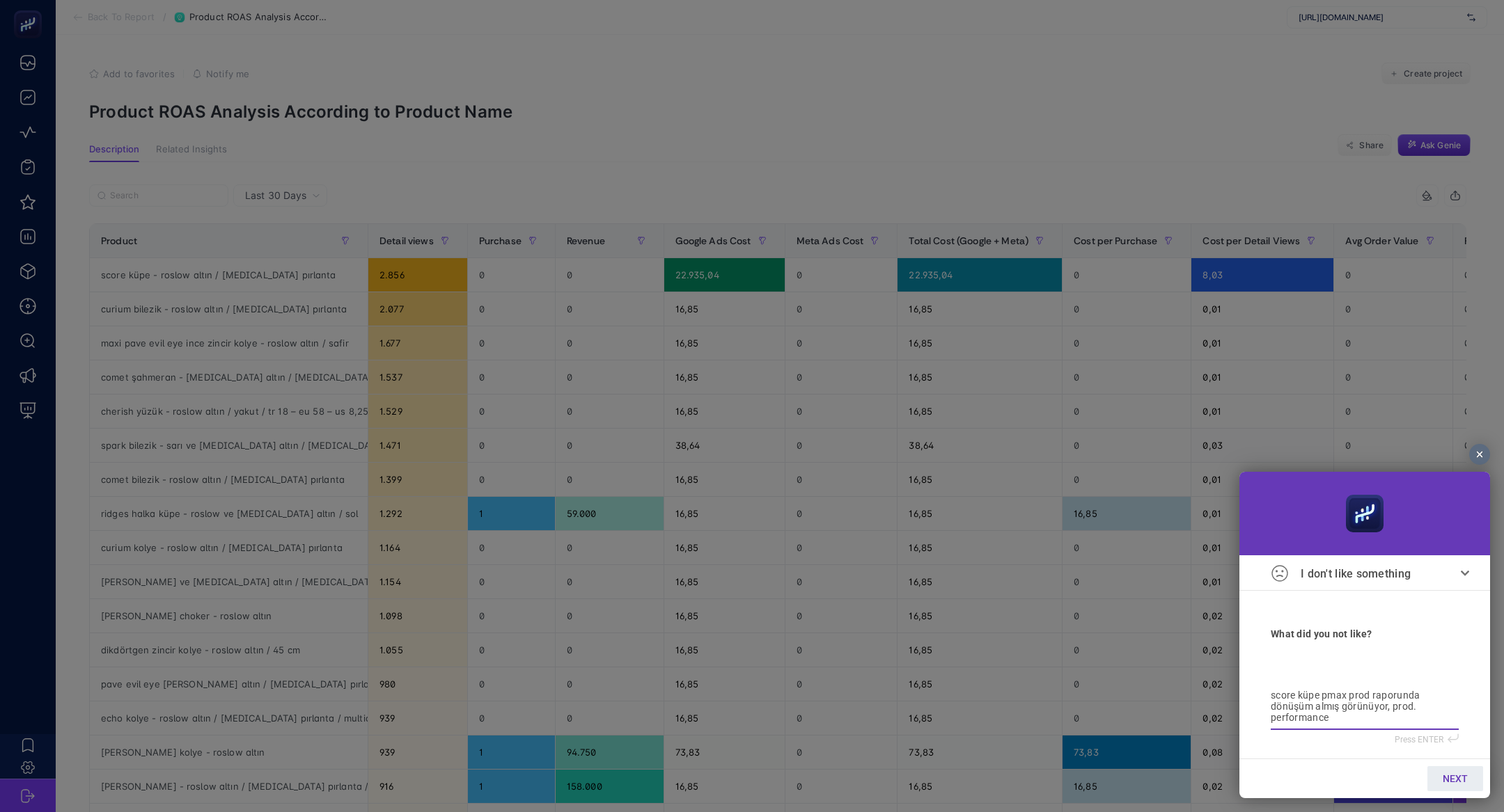
type textarea "score küpe pmax prod raporunda dönüşüm almış görünüyor, prod. performance r"
type textarea "score küpe pmax prod raporunda dönüşüm almış görünüyor, prod. performance ra"
type textarea "score küpe pmax prod raporunda dönüşüm almış görünüyor, prod. performance r"
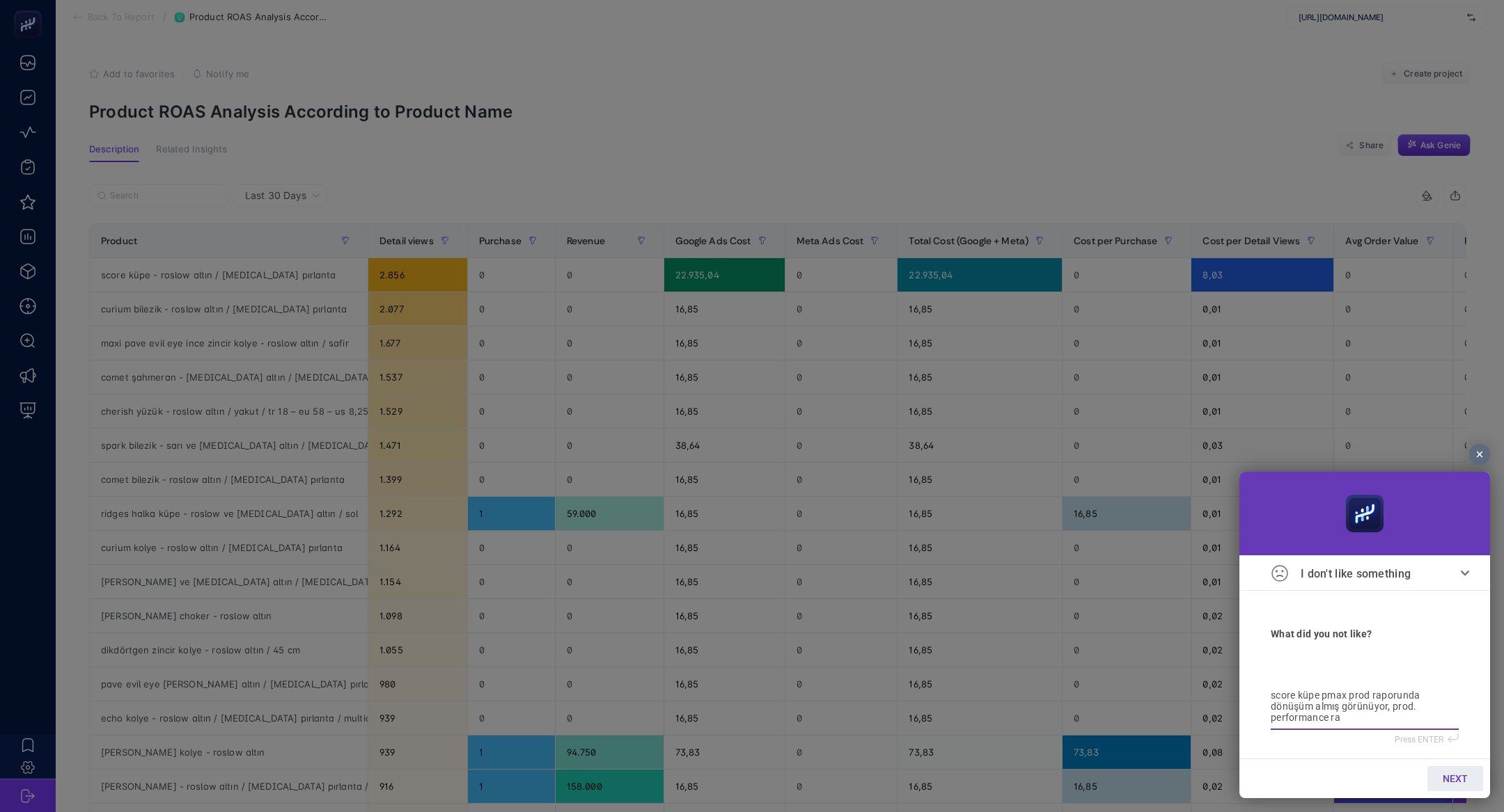
type textarea "score küpe pmax prod raporunda dönüşüm almış görünüyor, prod. performance r"
type textarea "score küpe pmax prod raporunda dönüşüm almış görünüyor, prod. performance re"
type textarea "score küpe pmax prod raporunda dönüşüm almış görünüyor, prod. performance rep"
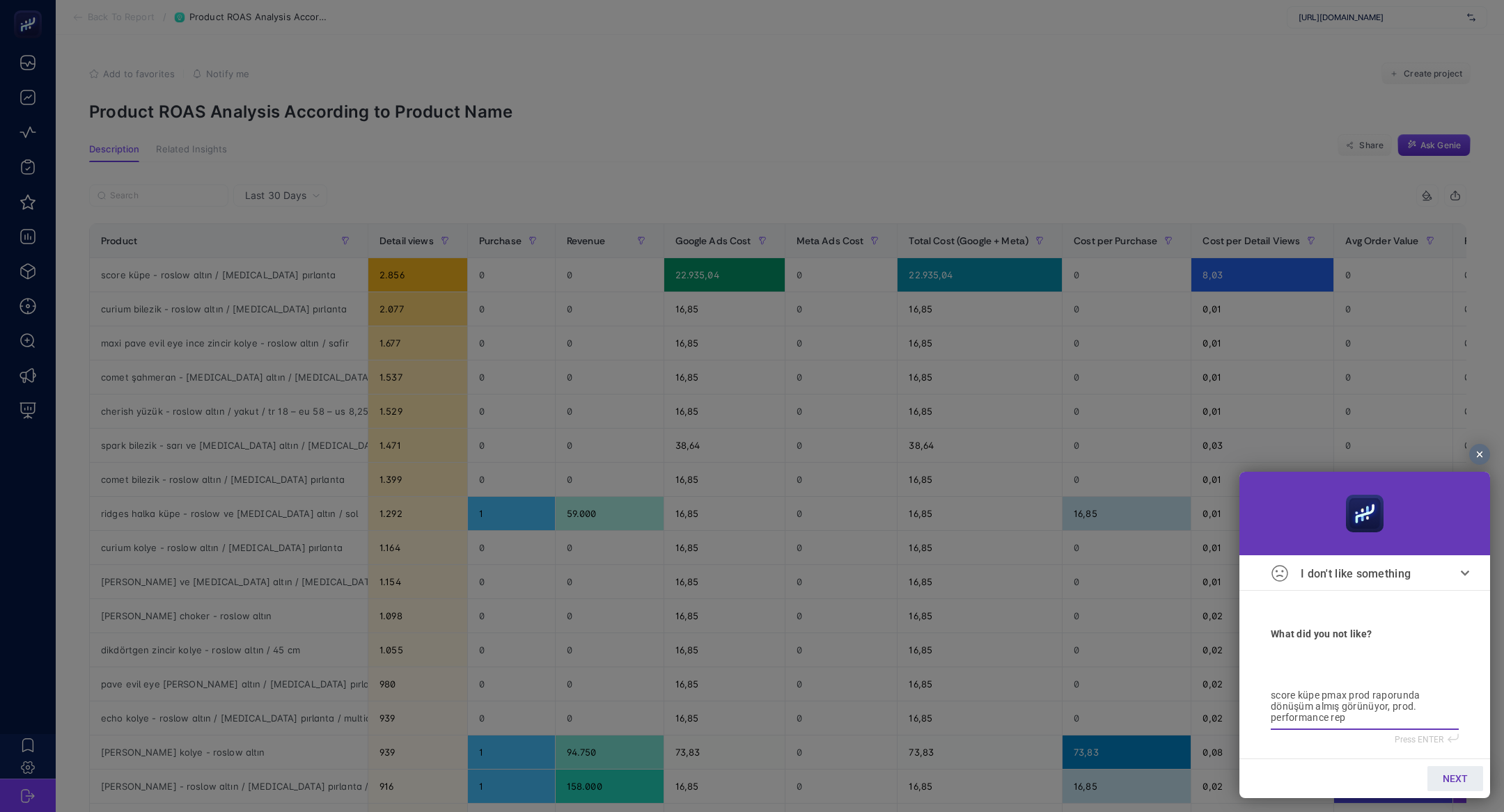
type textarea "score küpe pmax prod raporunda dönüşüm almış görünüyor, prod. performance repo"
type textarea "score küpe pmax prod raporunda dönüşüm almış görünüyor, prod. performance repor"
type textarea "score küpe pmax prod raporunda dönüşüm almış görünüyor, prod. performance report"
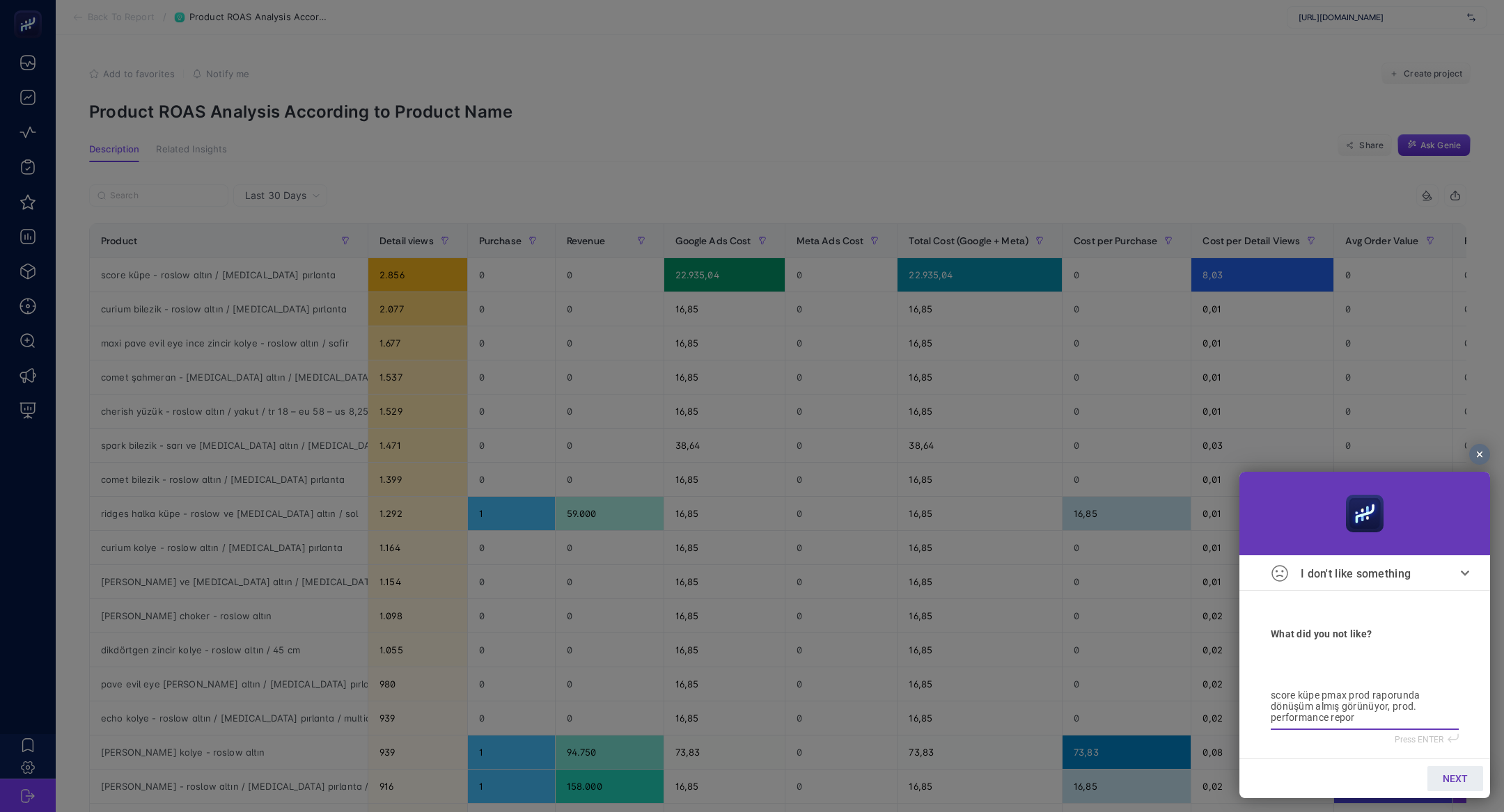
type textarea "score küpe pmax prod raporunda dönüşüm almış görünüyor, prod. performance report"
click at [1450, 780] on span "NEXT" at bounding box center [1455, 778] width 25 height 11
click at [1347, 714] on input "bilge@heyboostet.ai" at bounding box center [1365, 715] width 188 height 15
click at [1456, 780] on span "SEND" at bounding box center [1456, 778] width 25 height 11
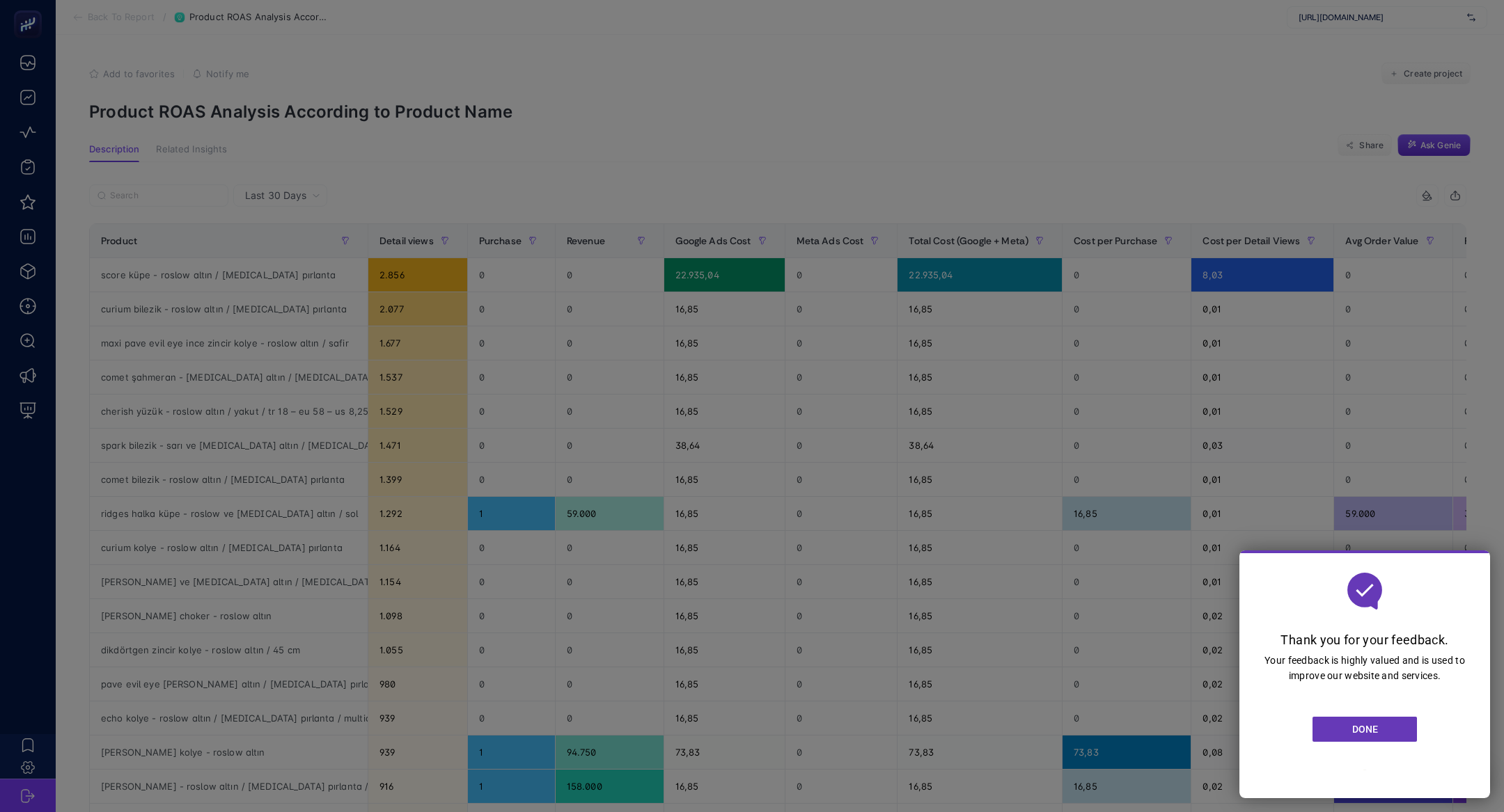
click at [142, 186] on div at bounding box center [752, 406] width 1504 height 812
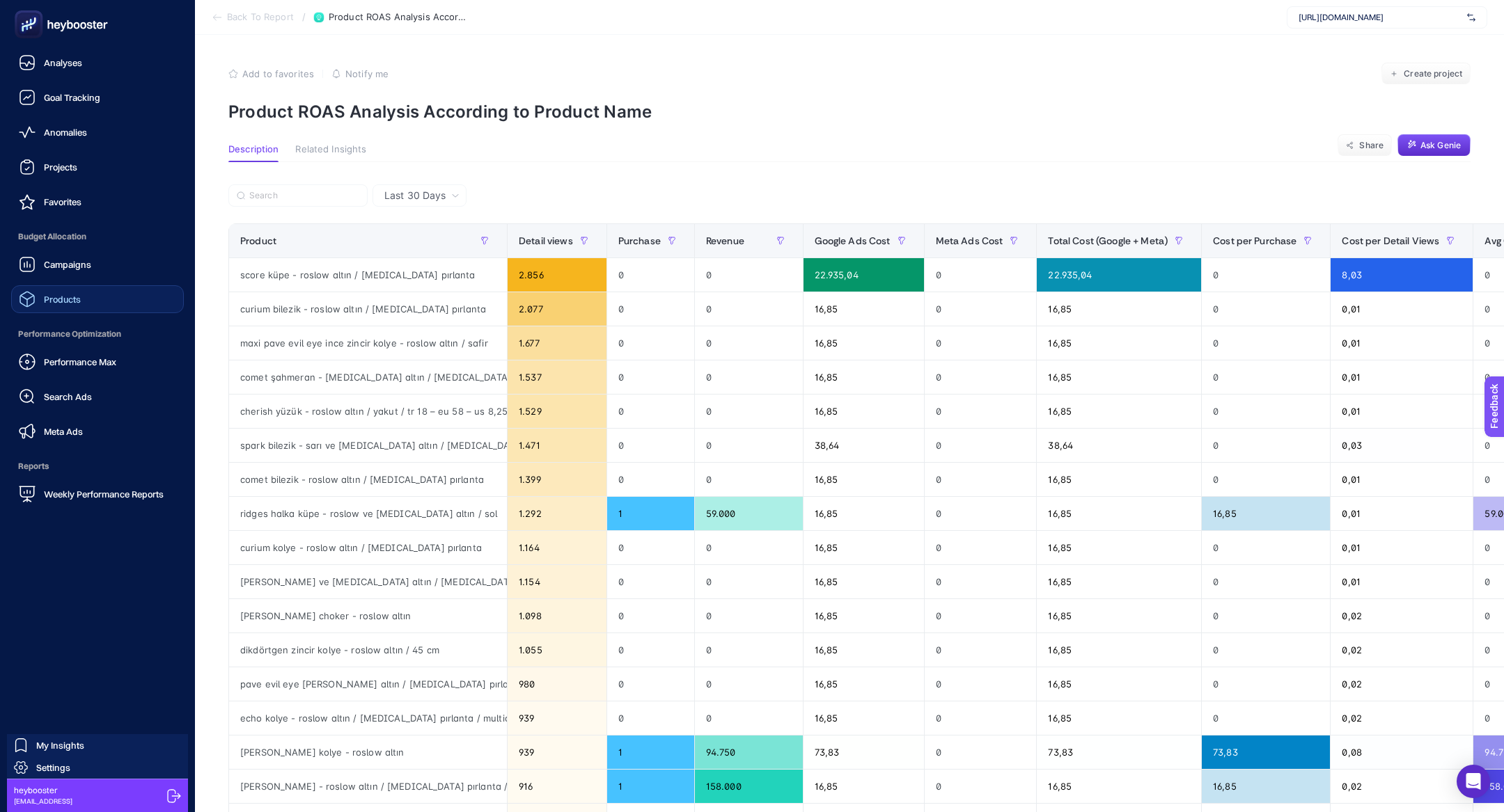
click at [85, 301] on link "Products" at bounding box center [97, 299] width 173 height 28
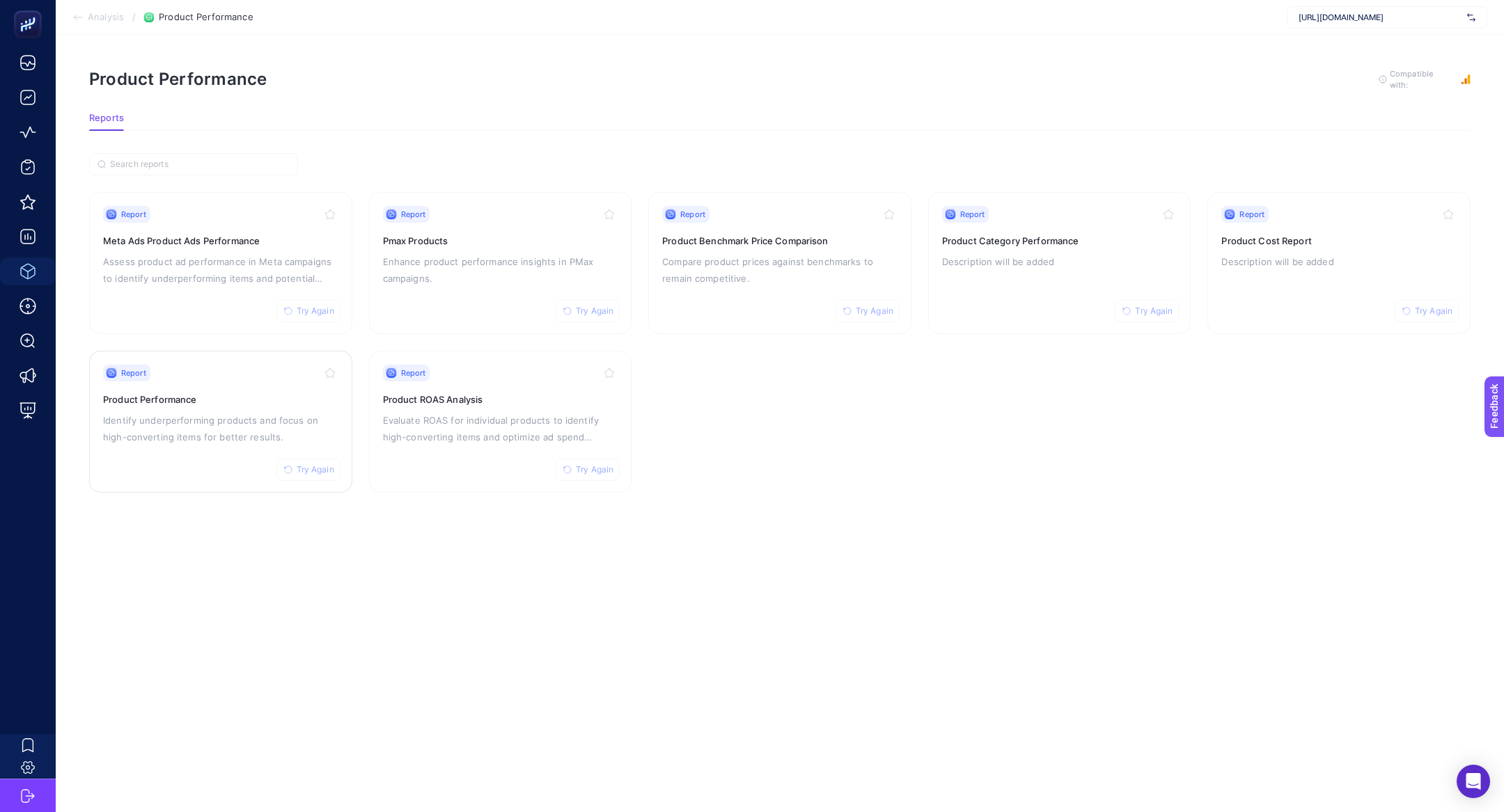
click at [225, 405] on div "Report Try Again Product Performance Identify underperforming products and focu…" at bounding box center [221, 422] width 236 height 114
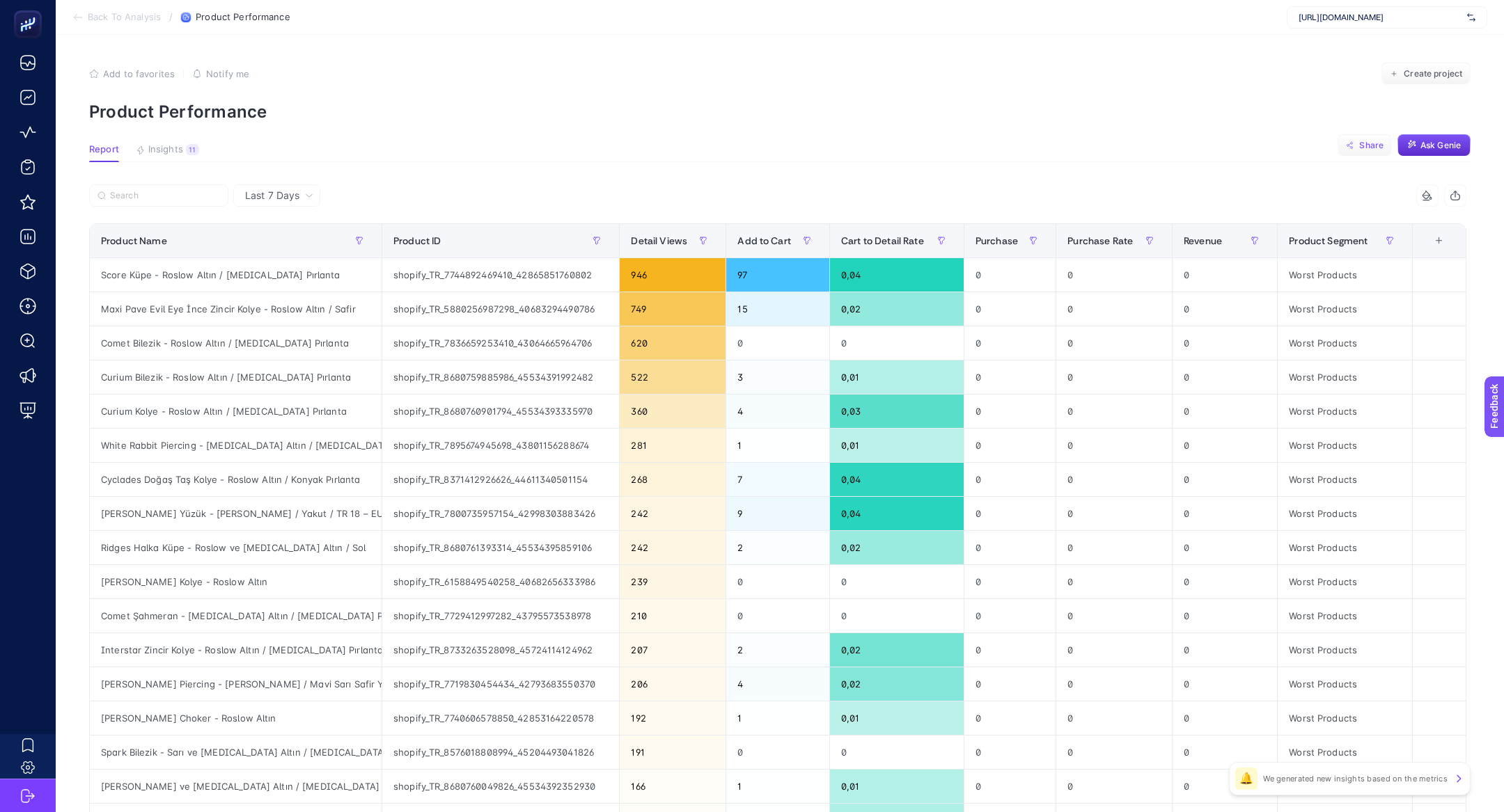
click at [1365, 142] on span "Share" at bounding box center [1371, 145] width 25 height 11
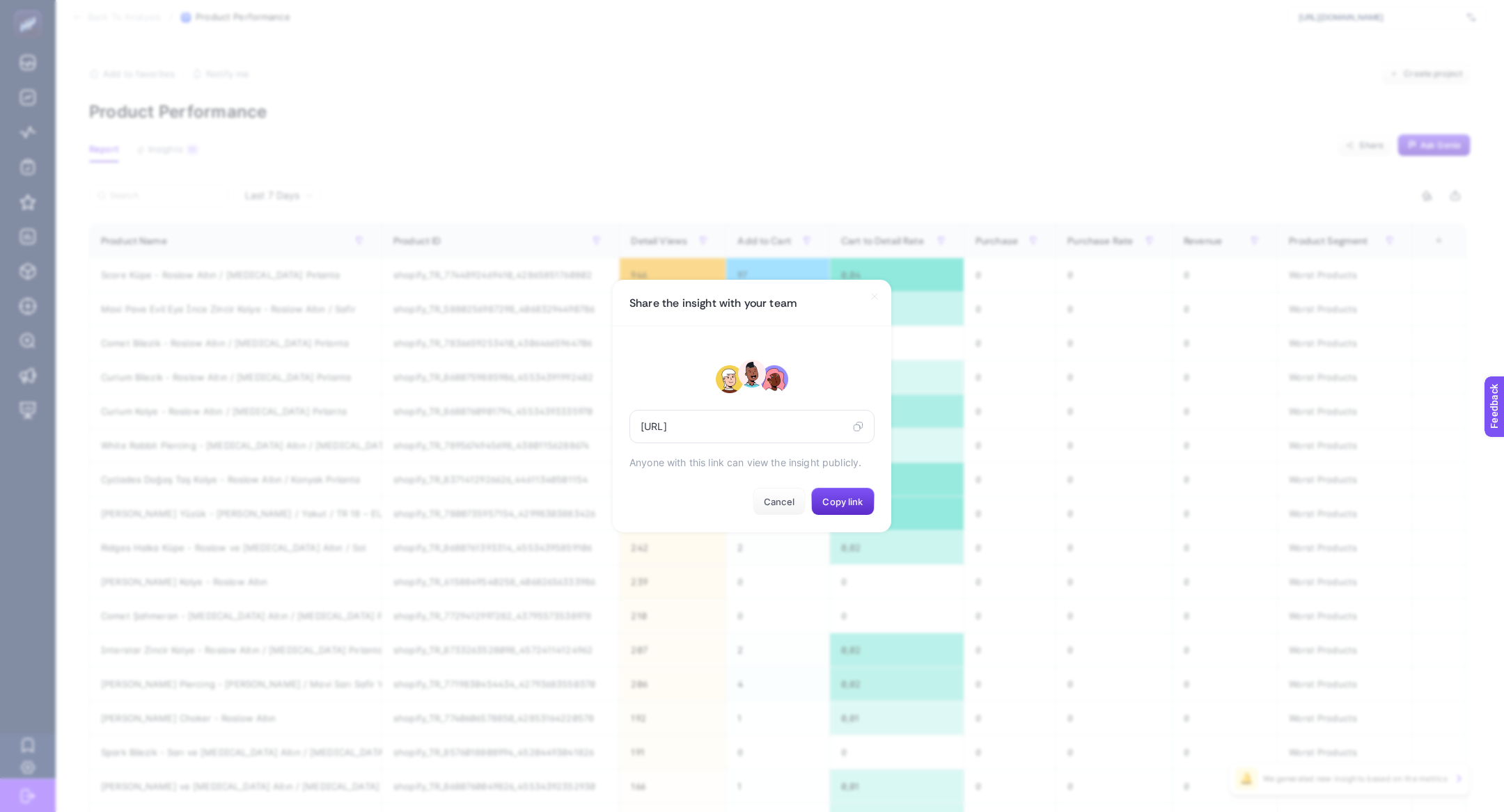
click at [860, 426] on icon at bounding box center [859, 426] width 7 height 7
click at [872, 296] on icon at bounding box center [874, 296] width 11 height 11
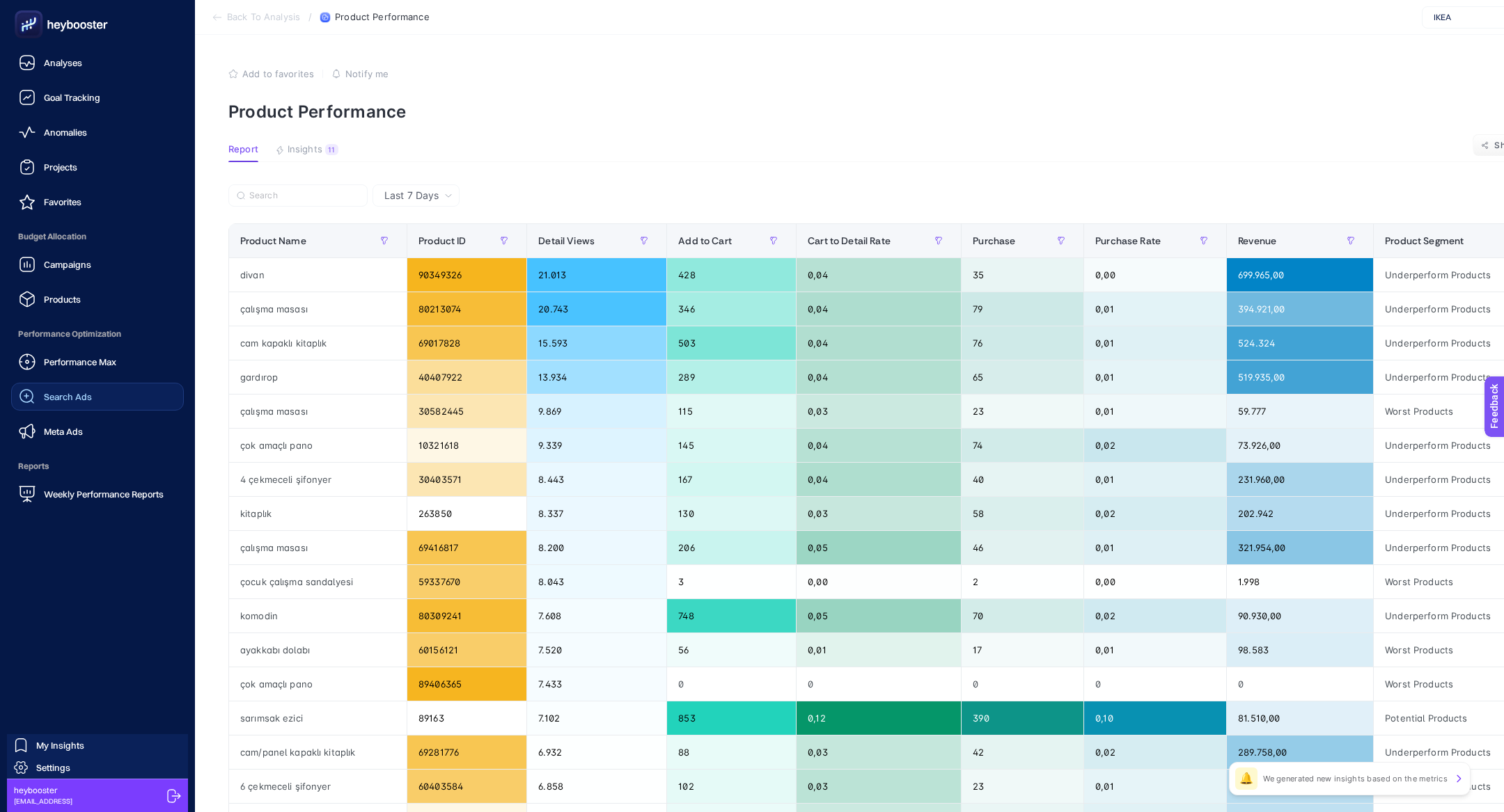
click at [65, 404] on div "Search Ads" at bounding box center [55, 396] width 73 height 17
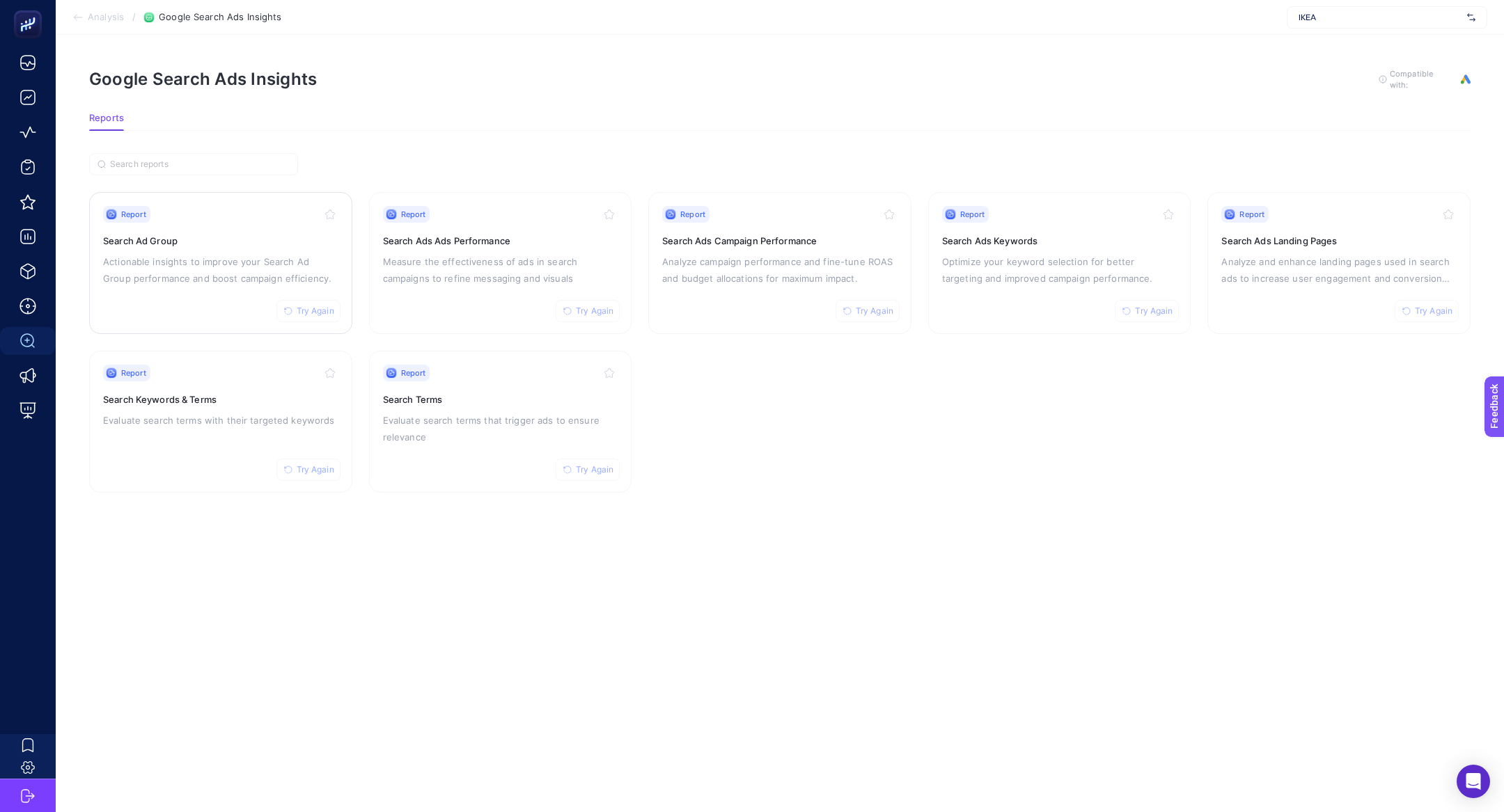
click at [214, 259] on p "Actionable insights to improve your Search Ad Group performance and boost campa…" at bounding box center [221, 270] width 236 height 33
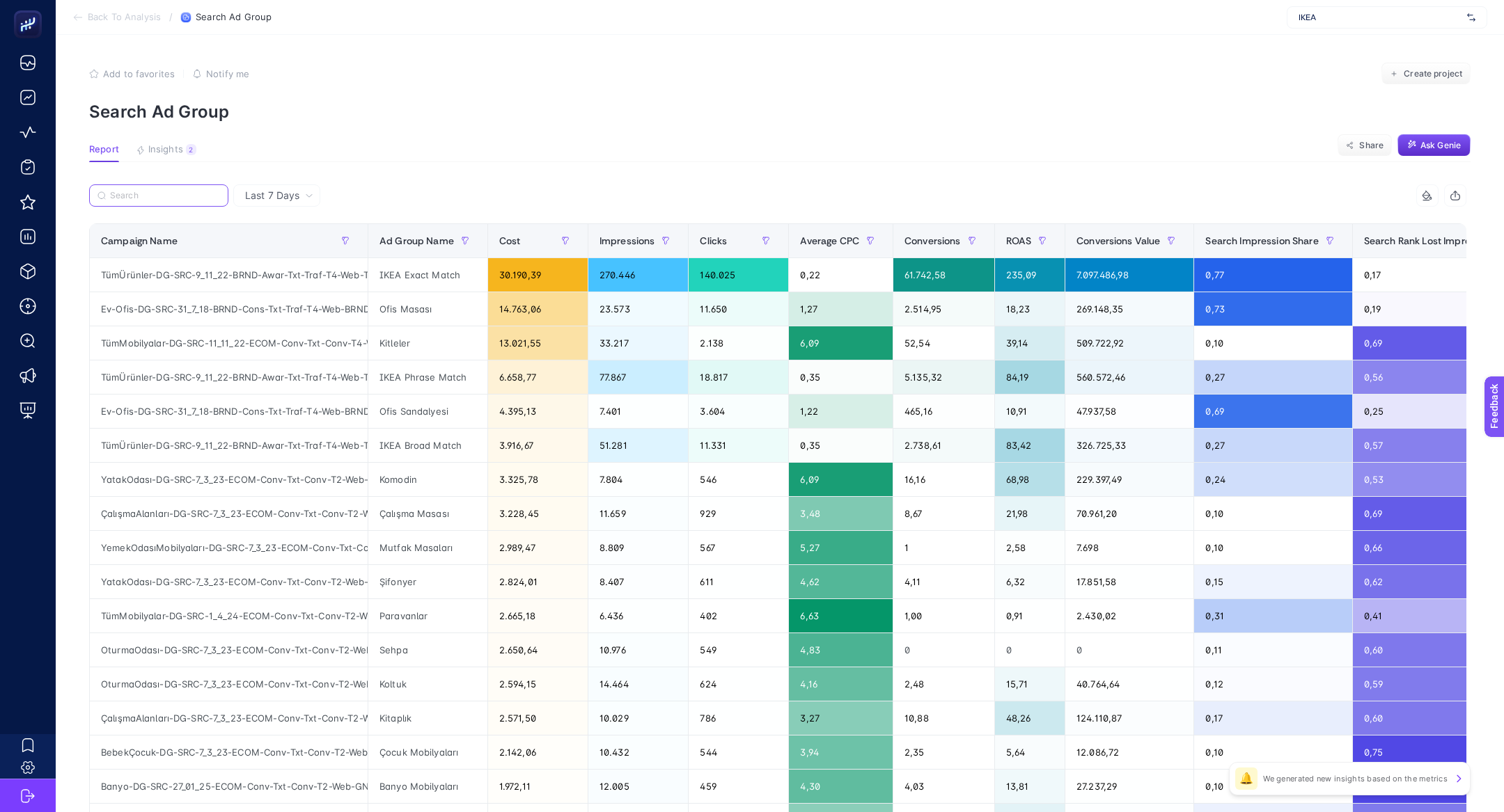
click at [173, 191] on input "Search" at bounding box center [165, 196] width 110 height 10
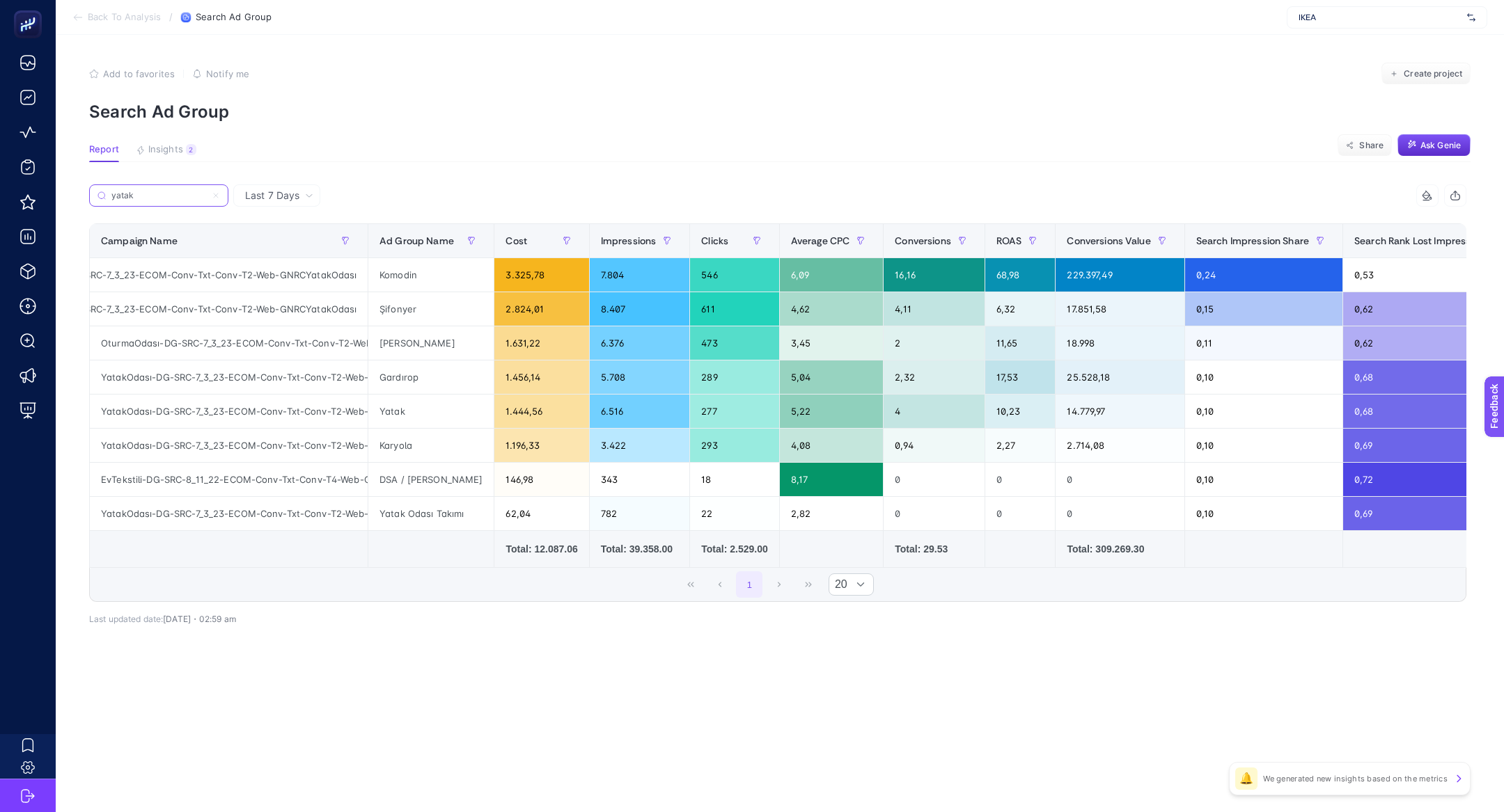
scroll to position [0, 105]
type input "yatak"
click at [309, 197] on icon at bounding box center [309, 196] width 9 height 9
click at [304, 246] on li "Last 30 Days" at bounding box center [276, 249] width 79 height 25
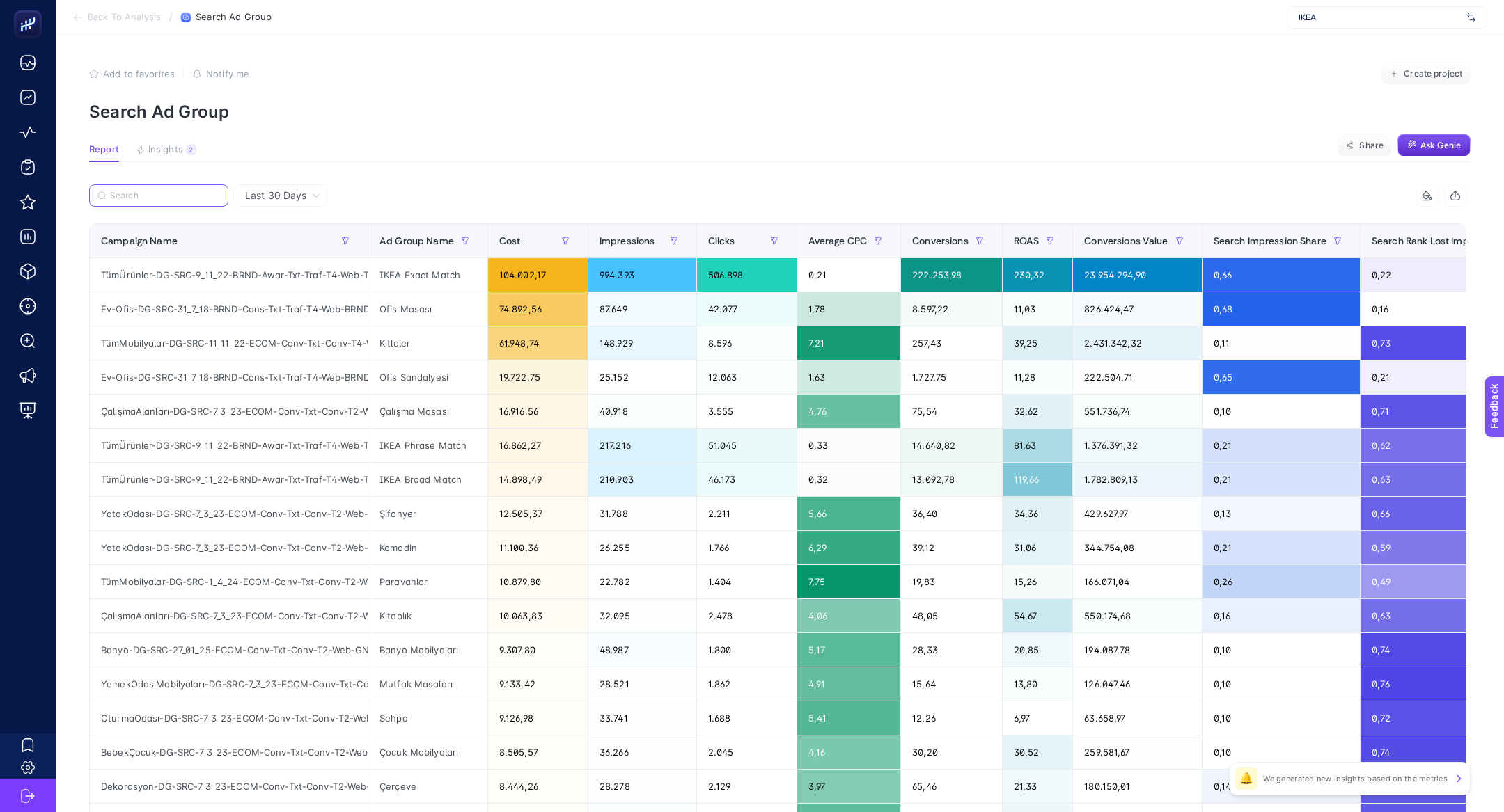
click at [169, 196] on input "Search" at bounding box center [165, 196] width 110 height 10
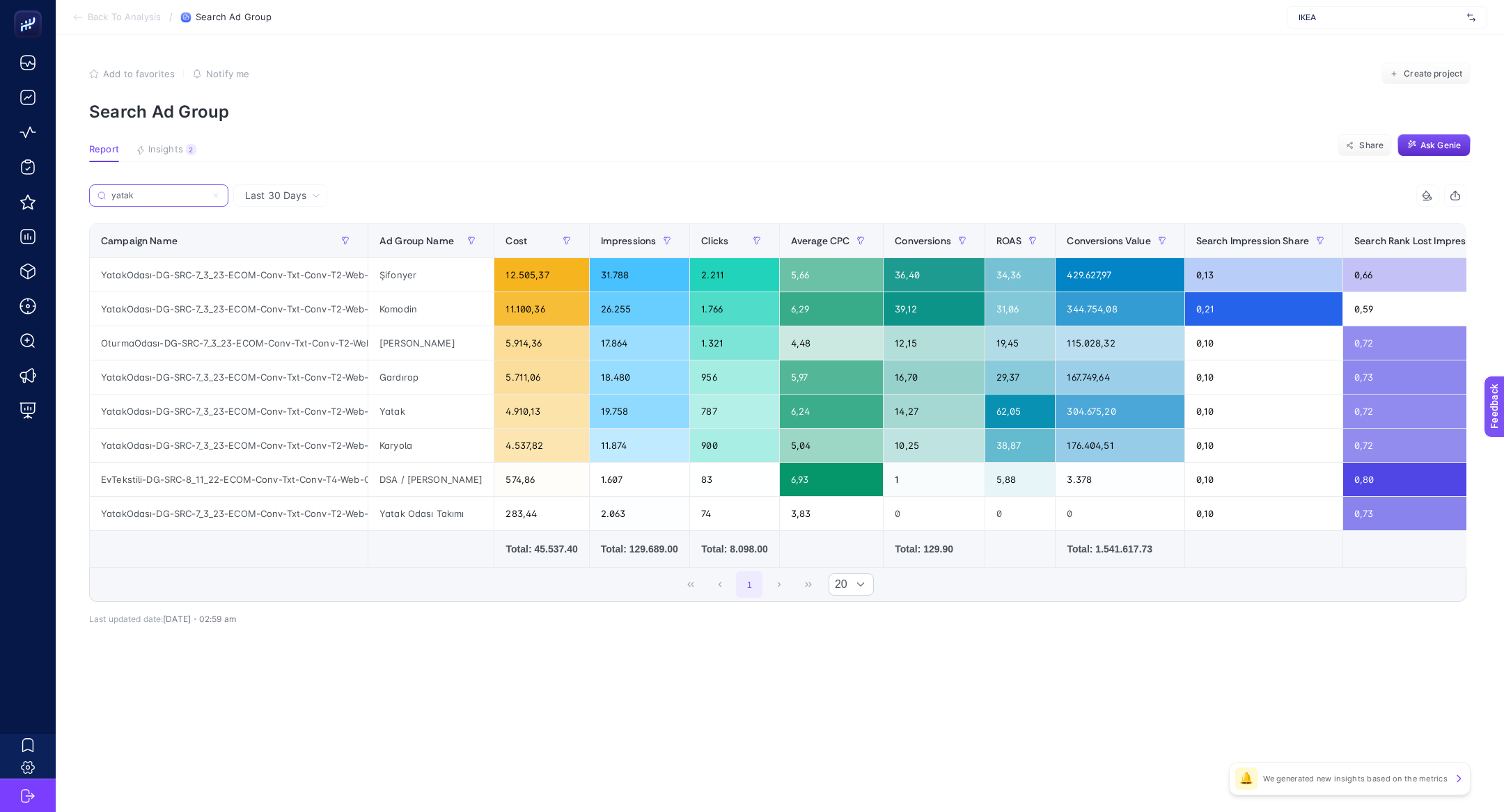
type input "yatak"
click at [953, 173] on article "Add to favorites false Notify me Create project Search Ad Group Report Insights…" at bounding box center [780, 423] width 1448 height 777
click at [1430, 82] on button "Create project" at bounding box center [1425, 74] width 89 height 22
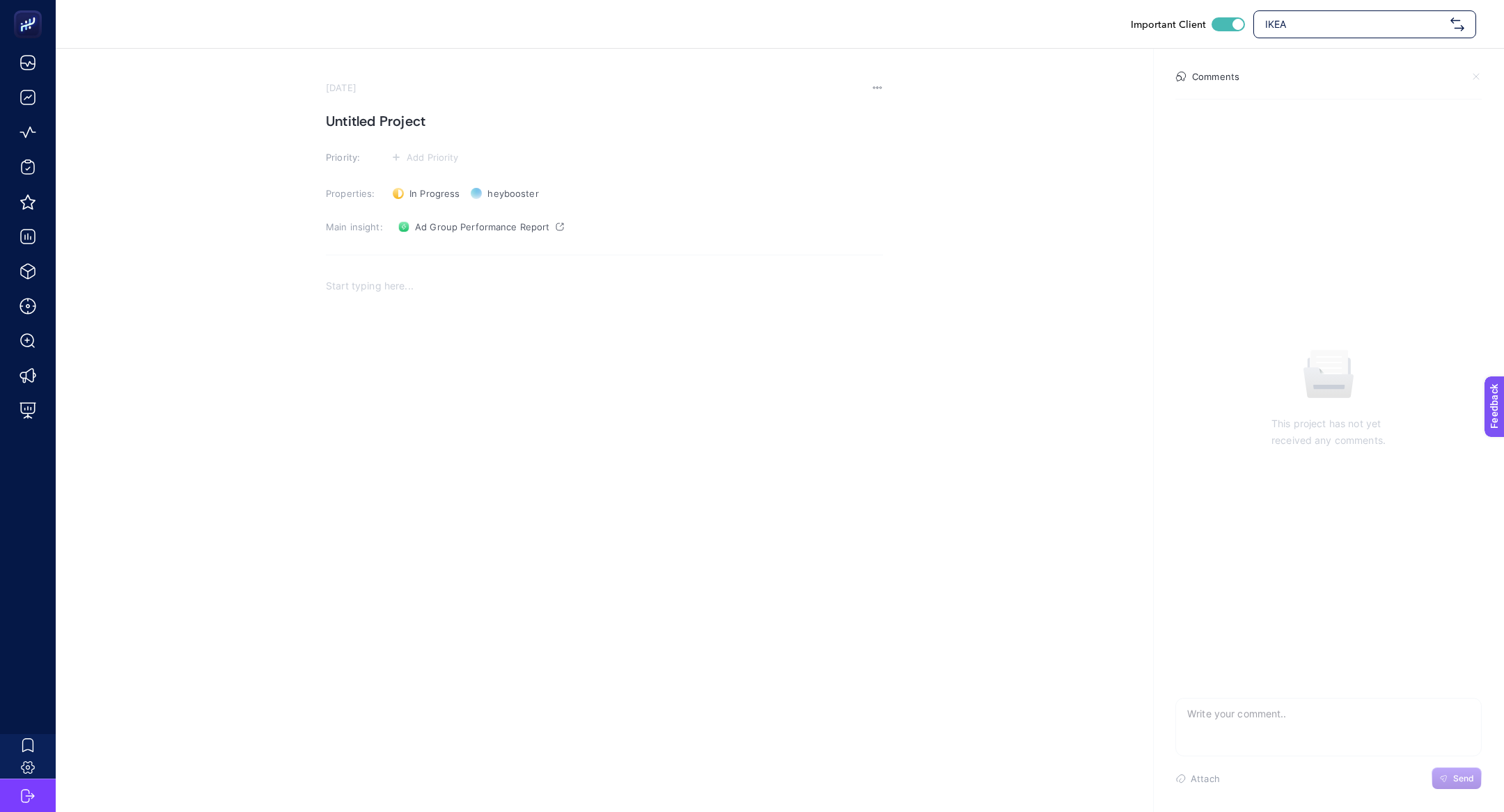
click at [452, 299] on div "Rich Text Editor. Editing area: main" at bounding box center [604, 407] width 557 height 278
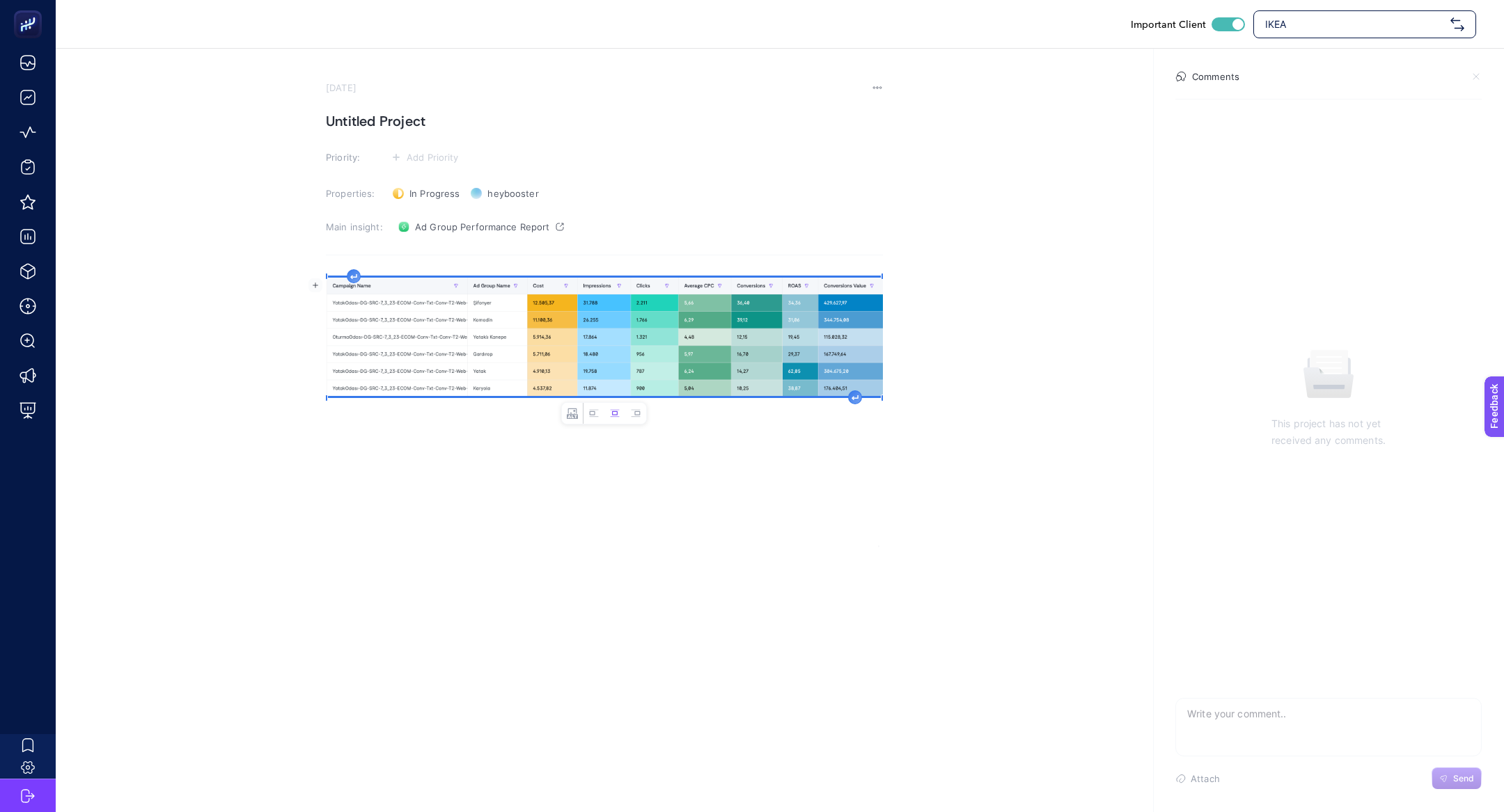
click at [373, 114] on h1 "Untitled Project" at bounding box center [604, 121] width 557 height 22
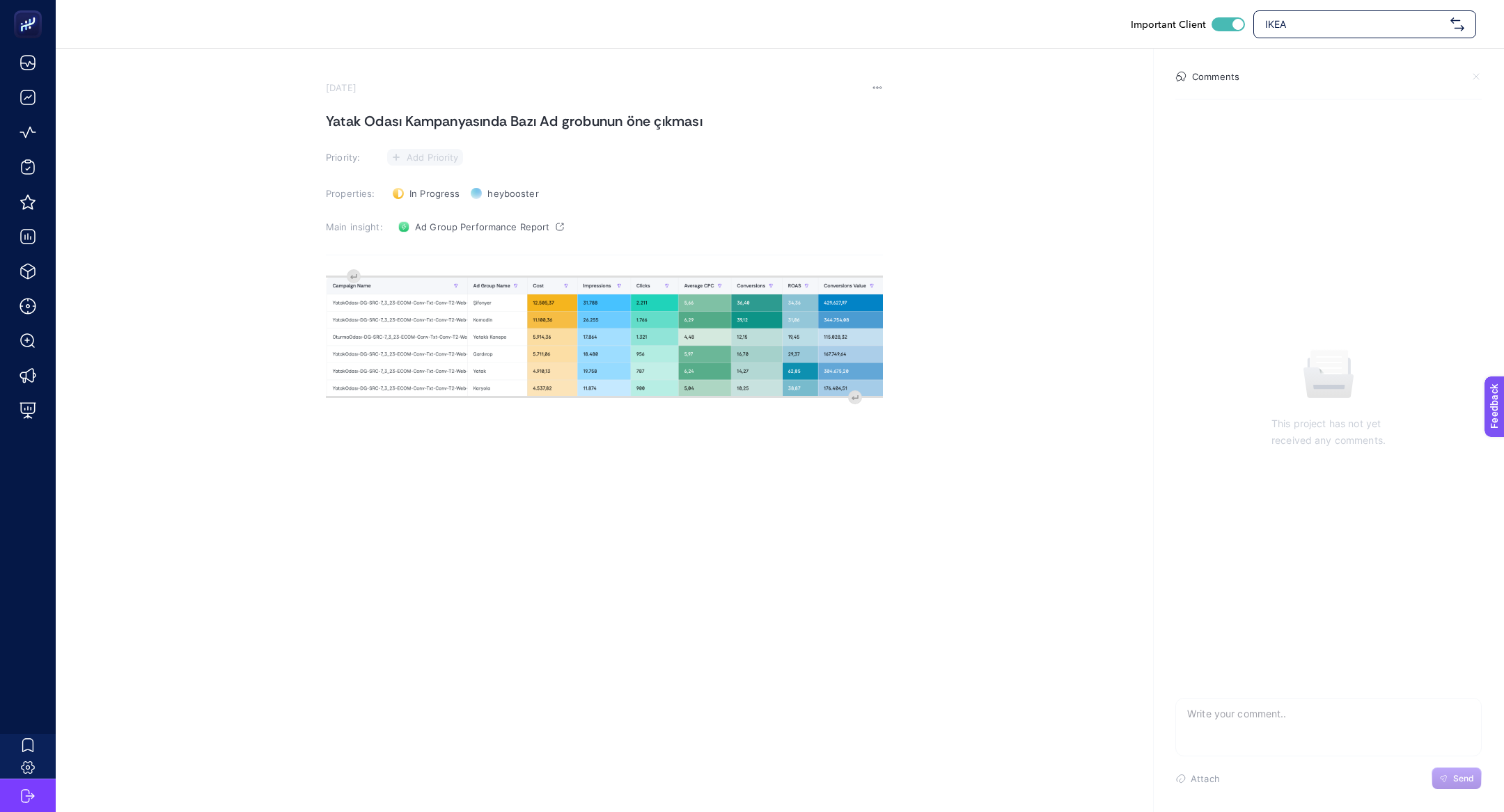
click at [434, 154] on span "Add Priority" at bounding box center [433, 157] width 52 height 11
click at [415, 208] on rect at bounding box center [416, 209] width 35 height 14
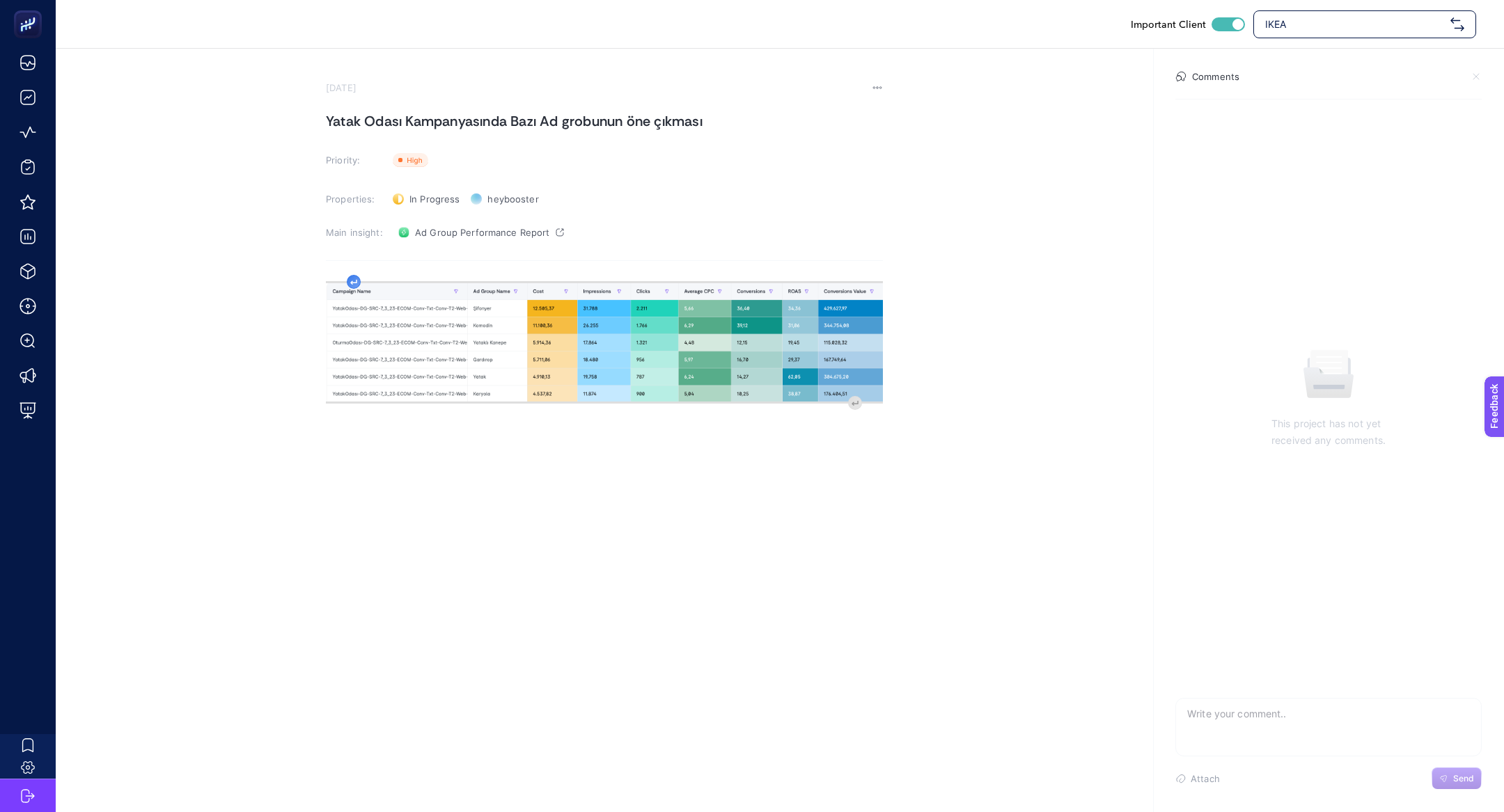
click at [358, 285] on div "image widget. Press Enter to type after or press Shift + Enter to type before t…" at bounding box center [604, 413] width 557 height 278
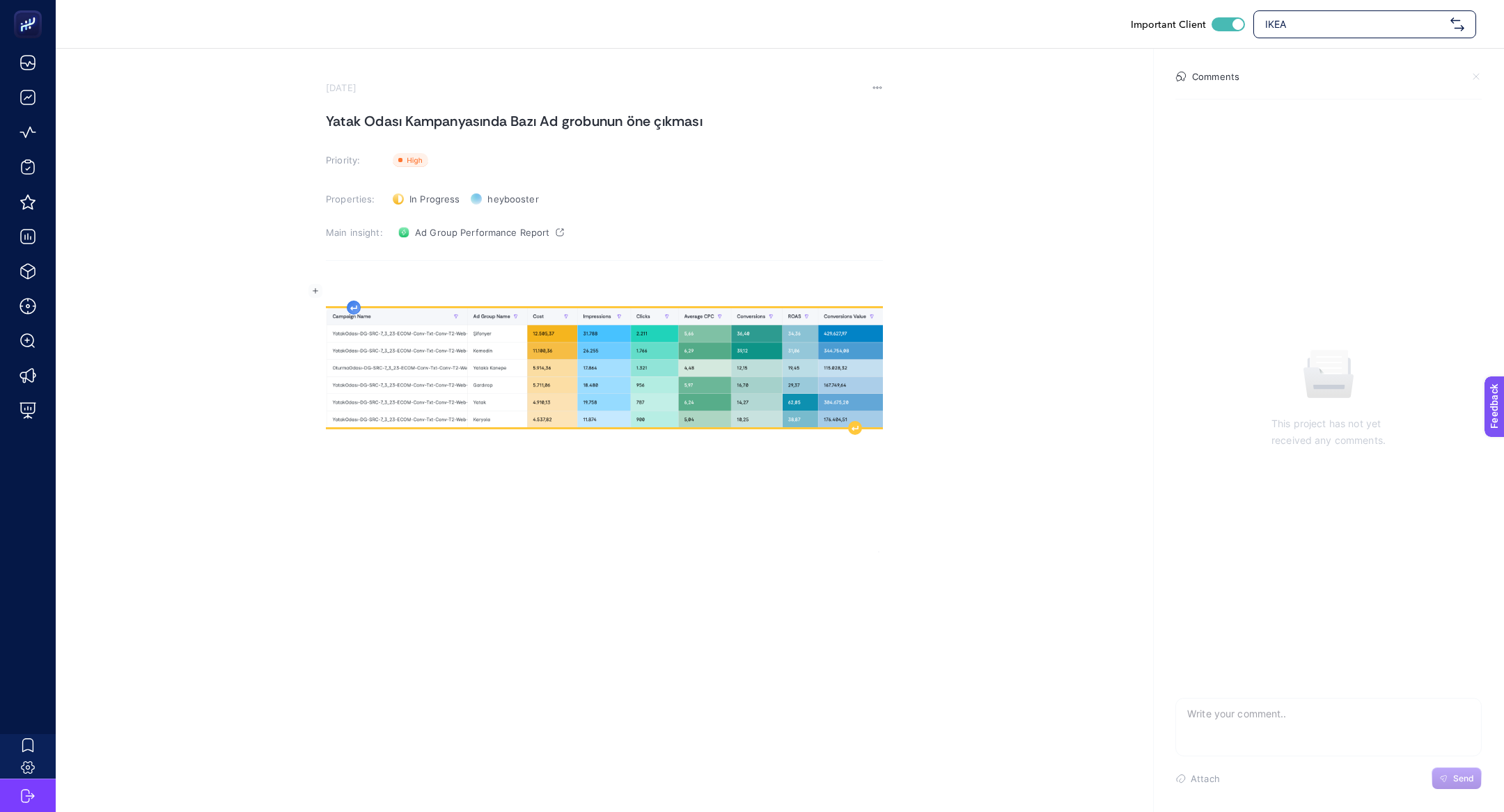
click at [358, 285] on p "Rich Text Editor. Editing area: main" at bounding box center [604, 291] width 557 height 17
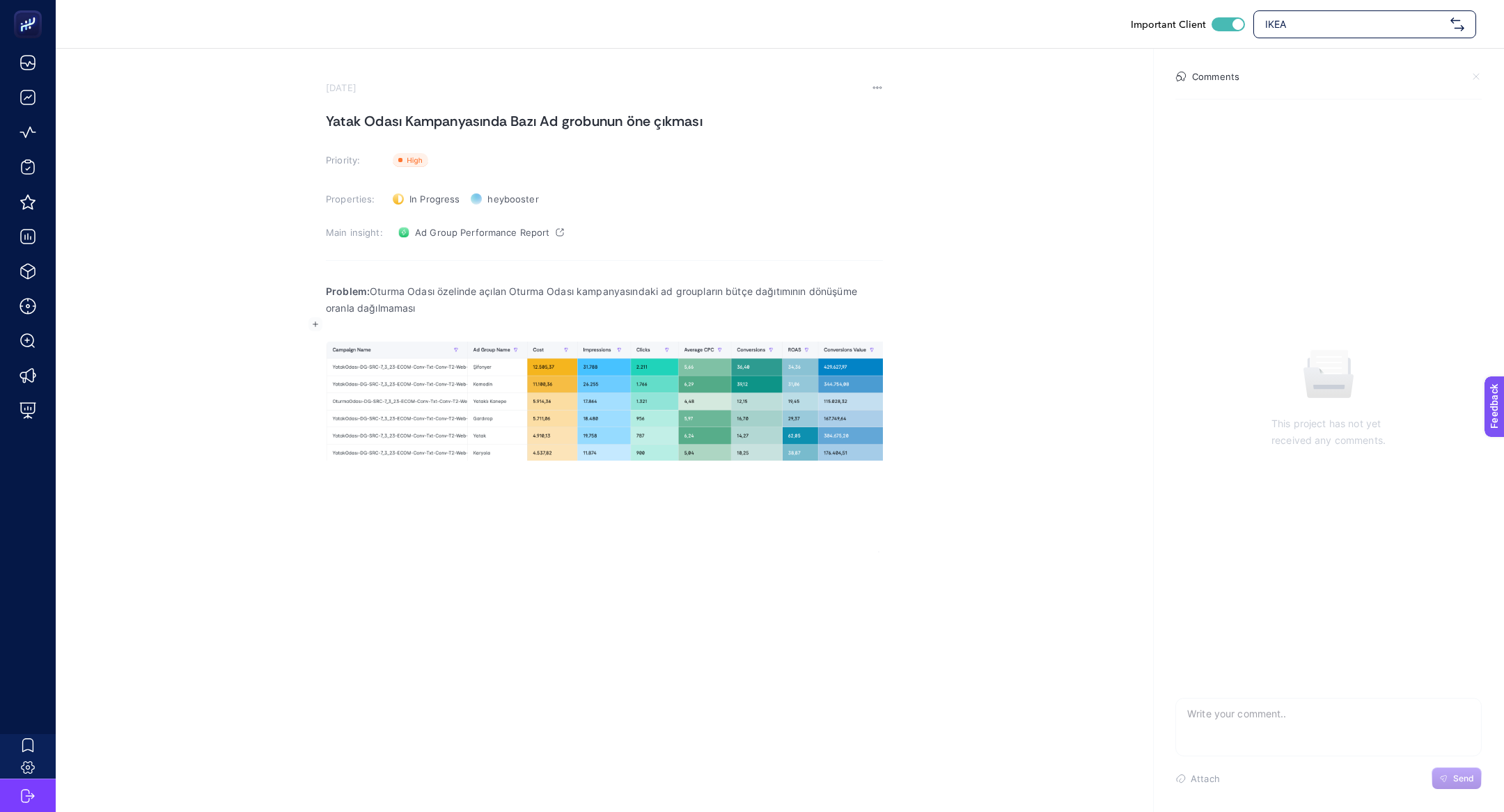
click at [390, 291] on p "Problem: Oturma Odası özelinde açılan Oturma Odası kampanyasındaki ad groupları…" at bounding box center [604, 300] width 557 height 33
drag, startPoint x: 436, startPoint y: 293, endPoint x: 403, endPoint y: 293, distance: 33.0
click at [403, 293] on p "Problem: Oturma Odası özelinde açılan Oturma Odası kampanyasındaki ad groupları…" at bounding box center [604, 300] width 557 height 33
click at [384, 293] on p "Problem: Oturma Odası özelinde açılan Oturma Odası kampanyasındaki ad groupları…" at bounding box center [604, 300] width 557 height 33
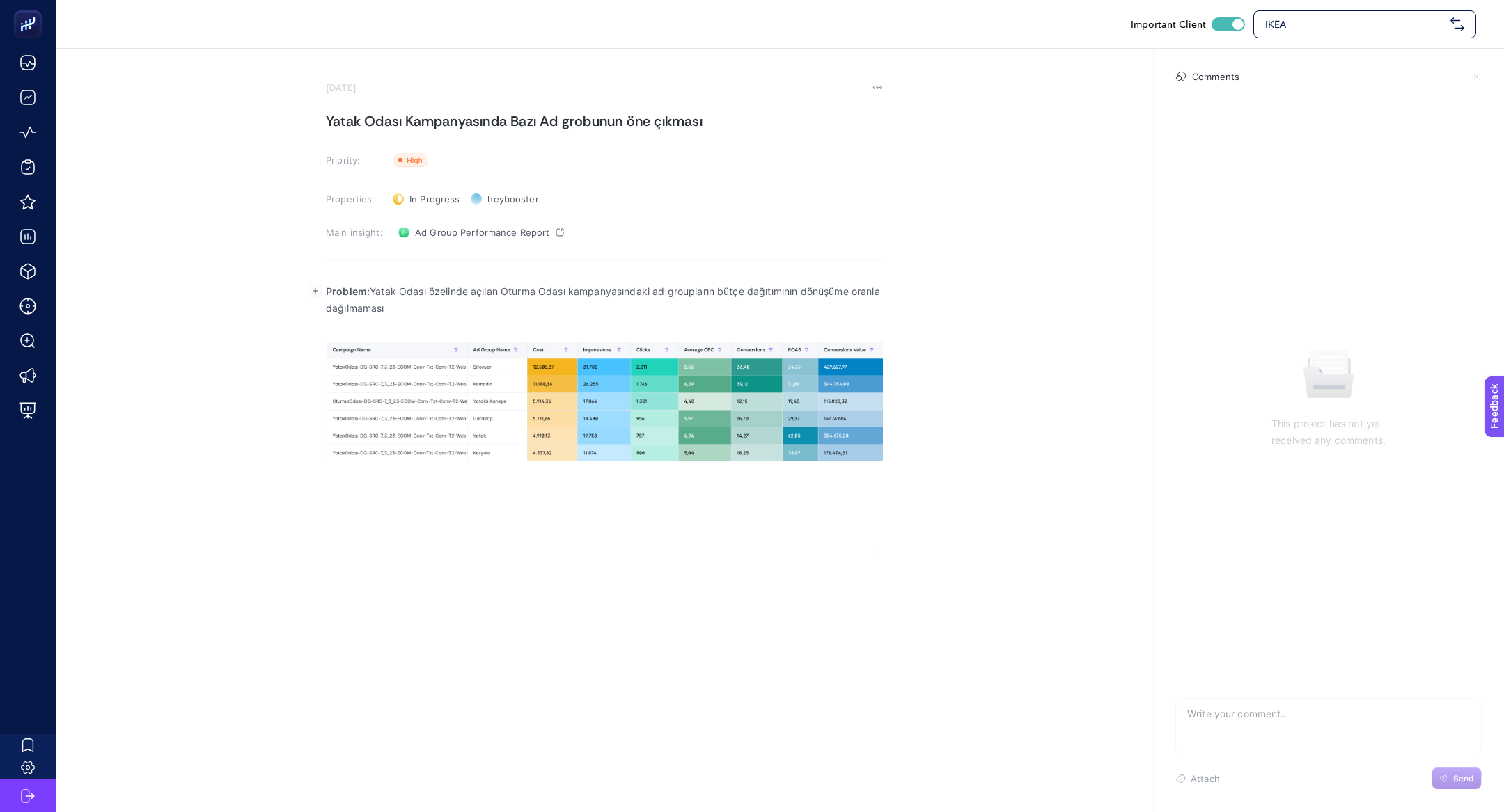
click at [512, 293] on p "Problem: Yatak Odası özelinde açılan Oturma Odası kampanyasındaki ad groupların…" at bounding box center [604, 300] width 557 height 33
click at [537, 316] on p "Rich Text Editor. Editing area: main" at bounding box center [604, 324] width 557 height 17
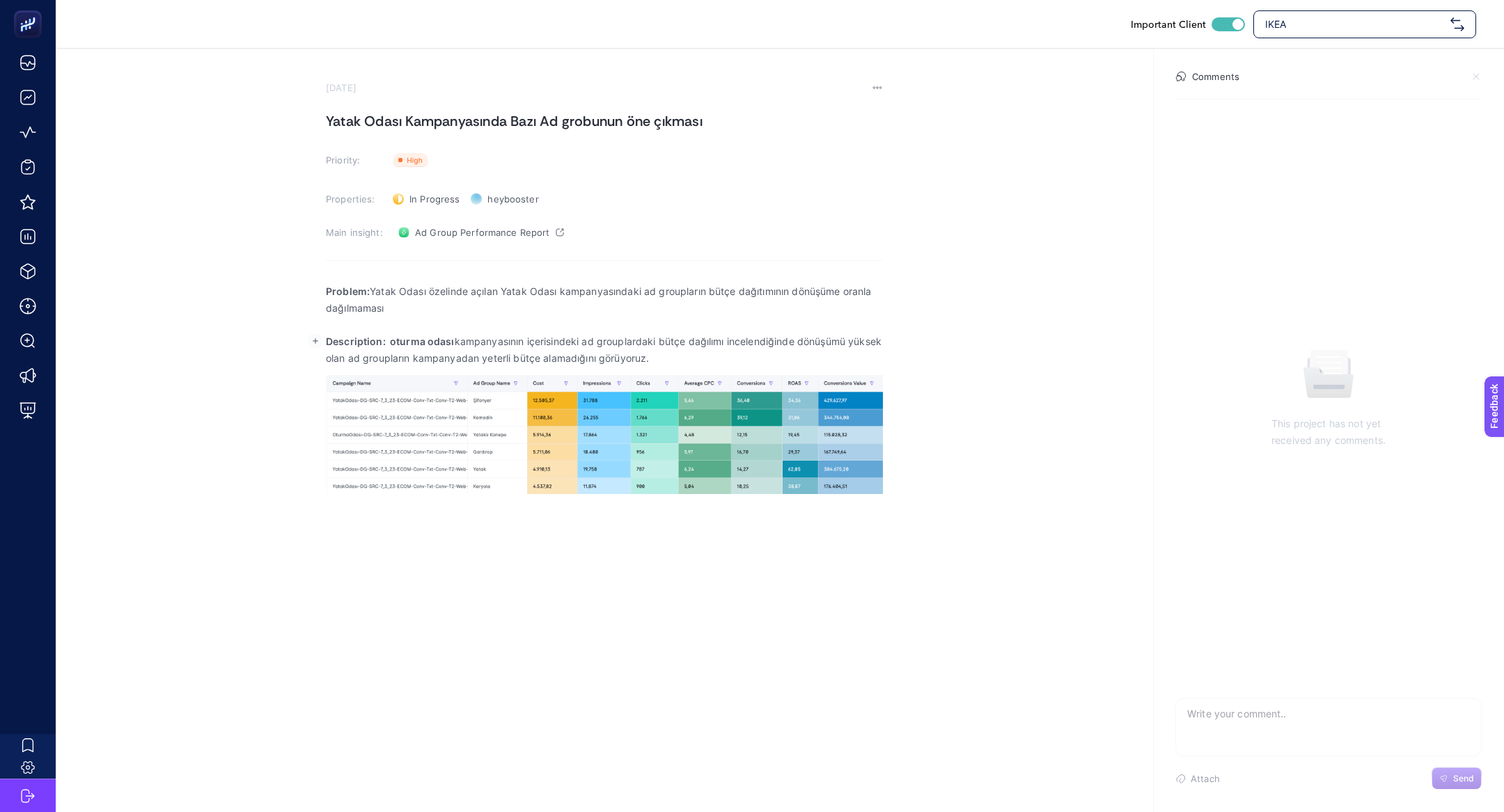
click at [408, 342] on strong "Description: oturma odası" at bounding box center [390, 341] width 129 height 12
click at [880, 346] on p "Description: Yatak odası kampanyasının içerisindeki ad grouplardaki bütçe dağıl…" at bounding box center [604, 350] width 557 height 33
click at [842, 343] on p "Description: Yatak odası kampanyasının içerisindeki ad grouplardaki bütçe dağıl…" at bounding box center [604, 350] width 557 height 33
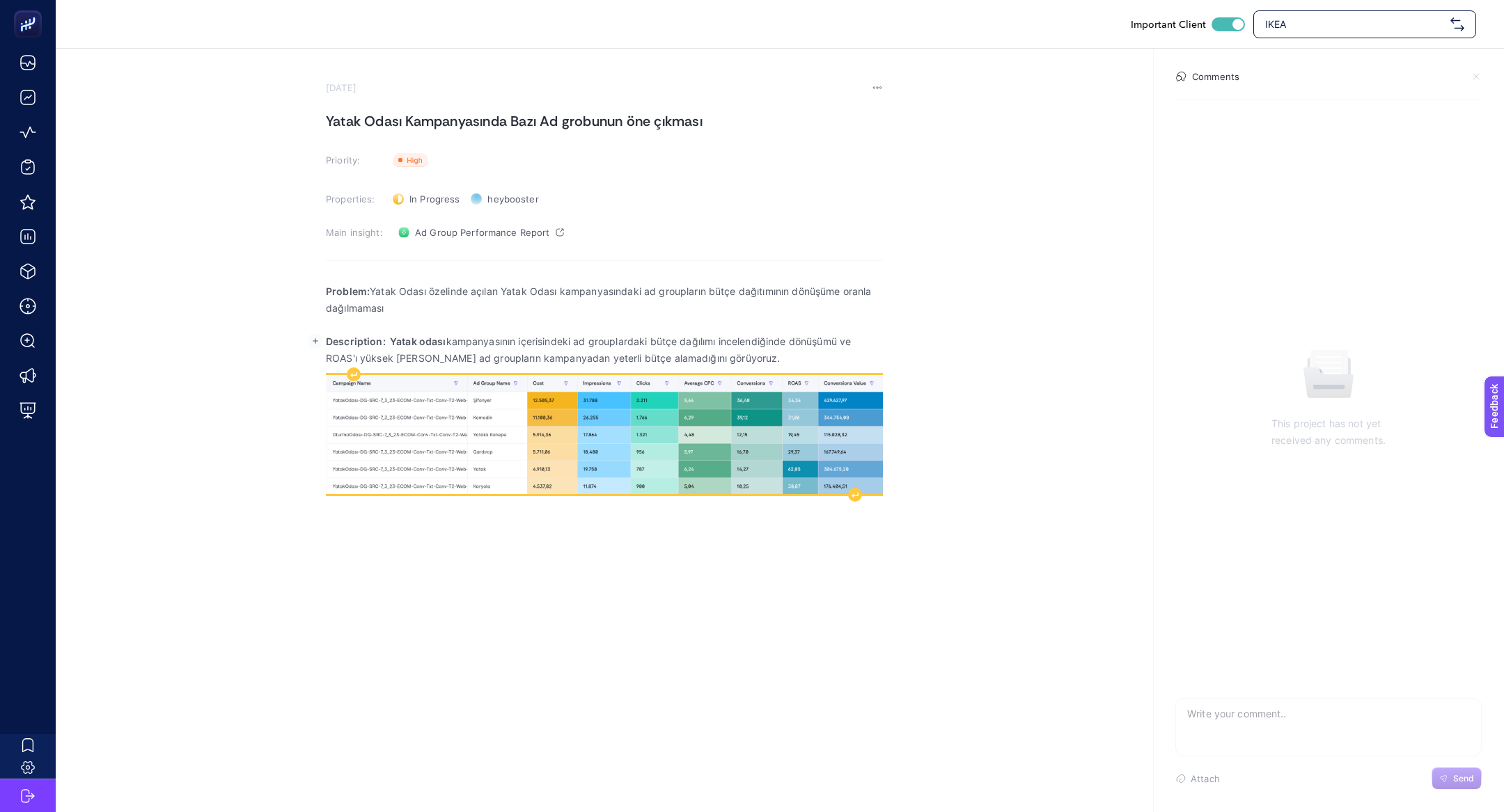
click at [625, 449] on img "Rich Text Editor. Editing area: main" at bounding box center [604, 434] width 557 height 119
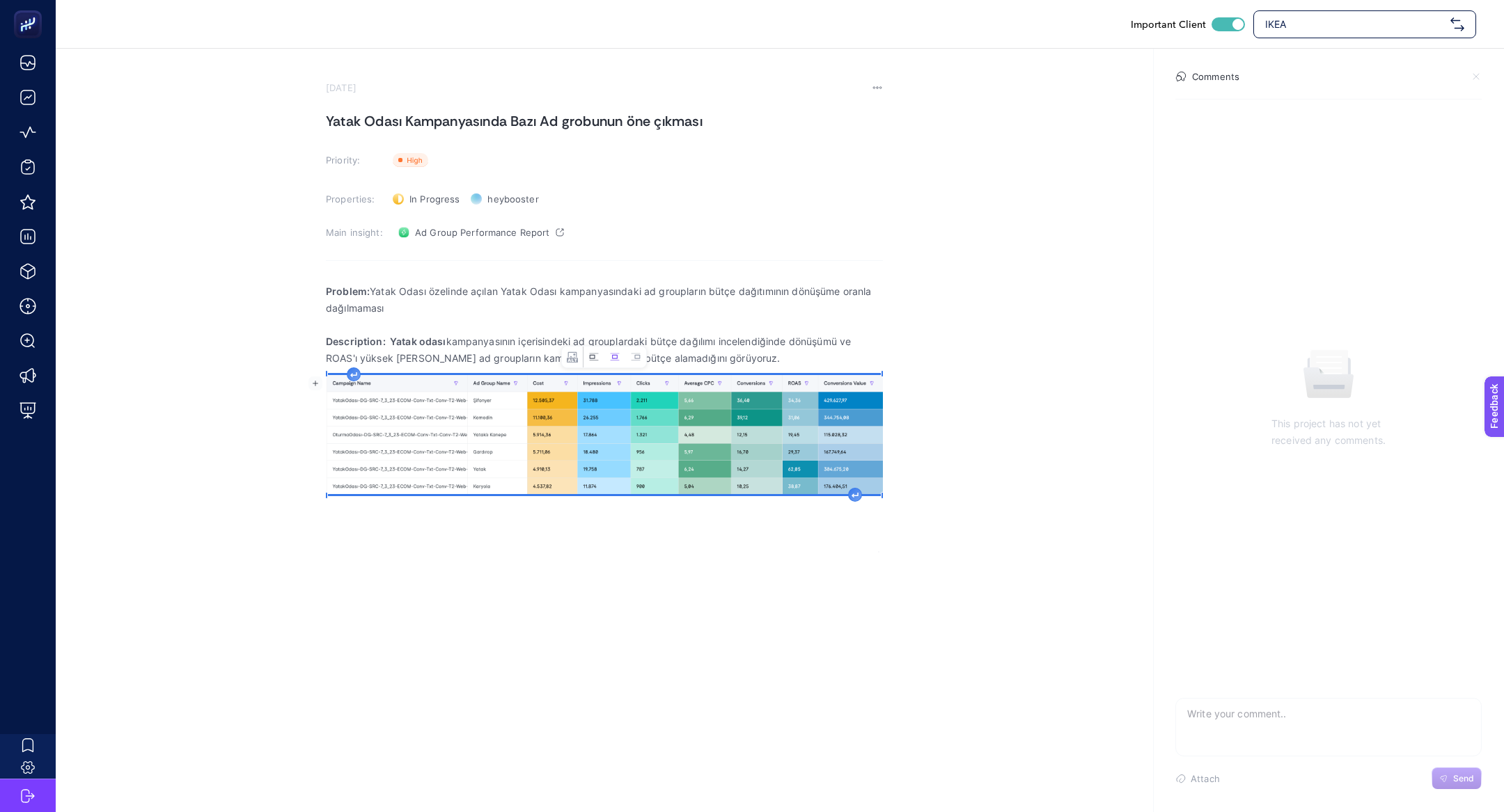
click at [588, 349] on button "Left aligned image" at bounding box center [593, 357] width 21 height 21
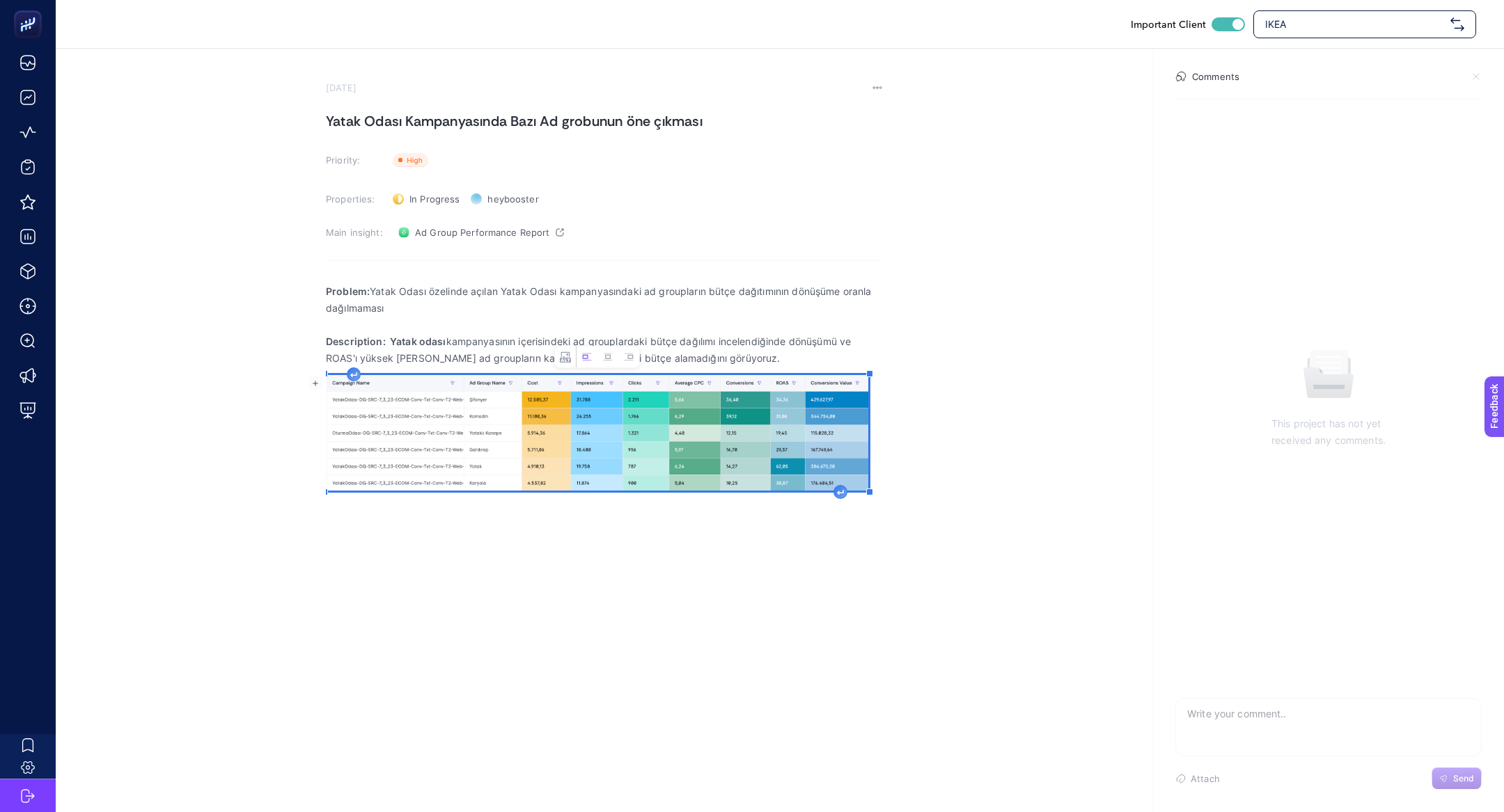
click at [838, 496] on div "Rich Text Editor. Editing area: main" at bounding box center [840, 491] width 14 height 14
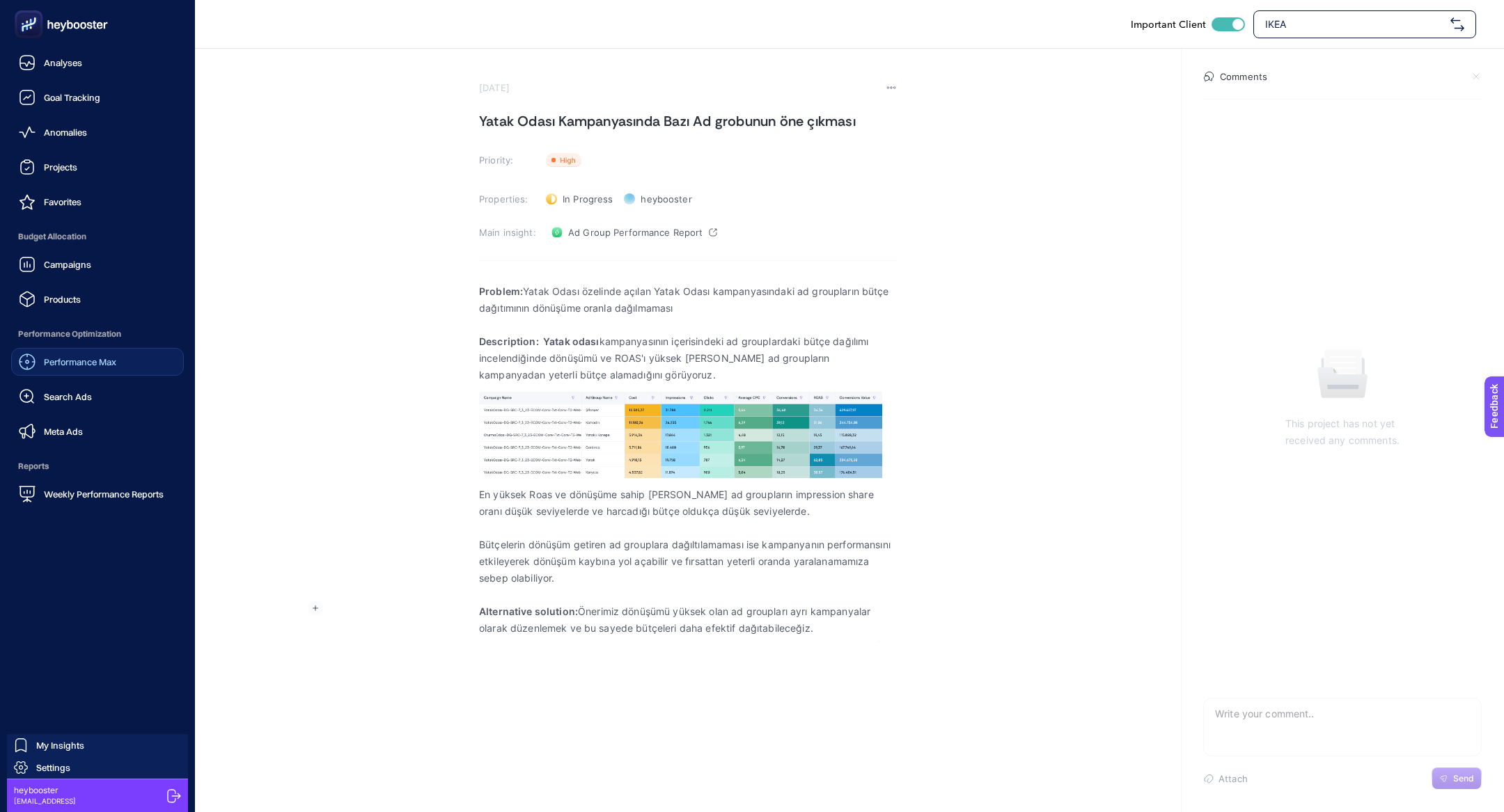
click at [82, 361] on span "Performance Max" at bounding box center [80, 361] width 72 height 11
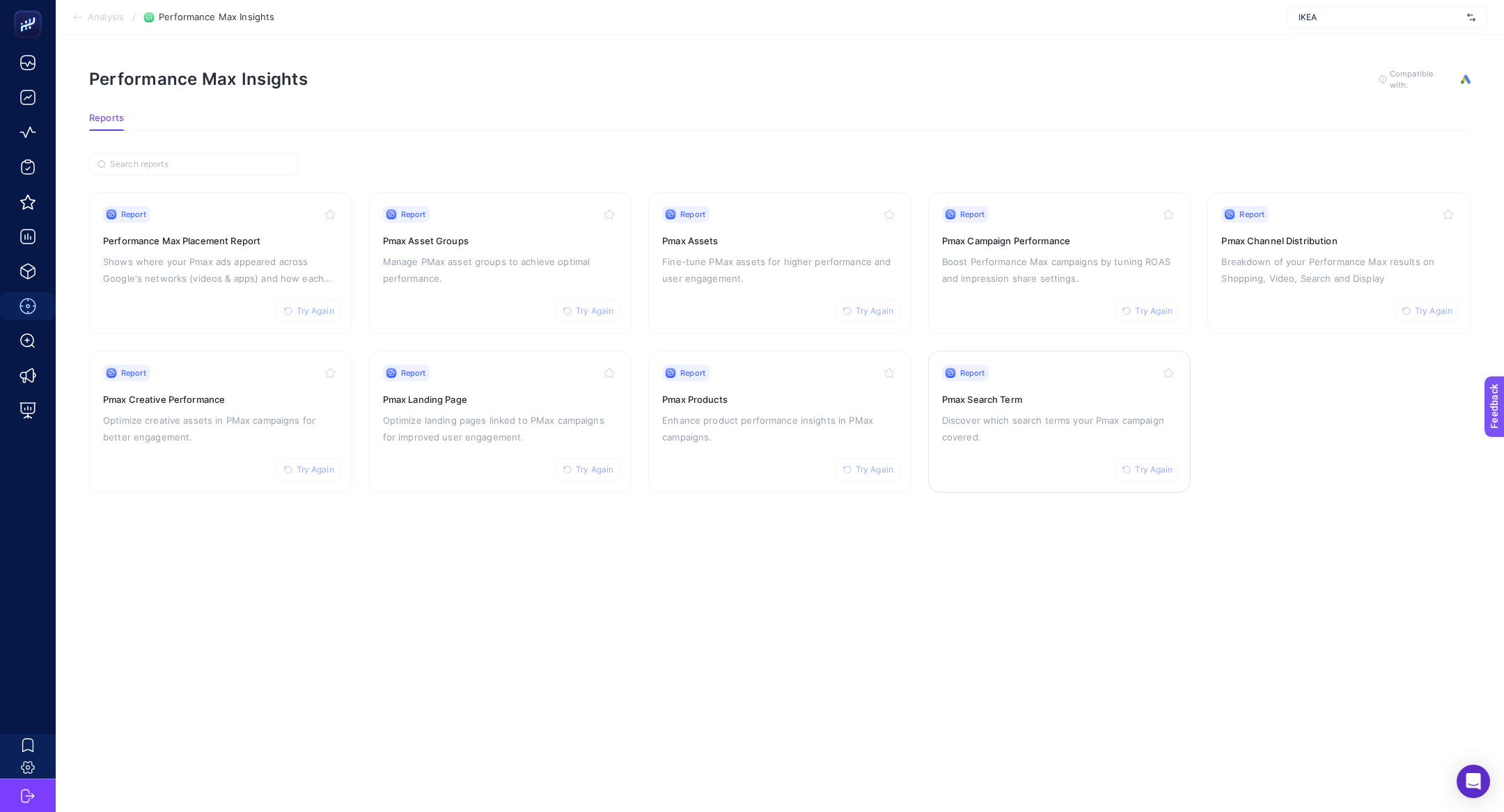
click at [1000, 415] on p "Discover which search terms your Pmax campaign covered." at bounding box center [1060, 428] width 236 height 33
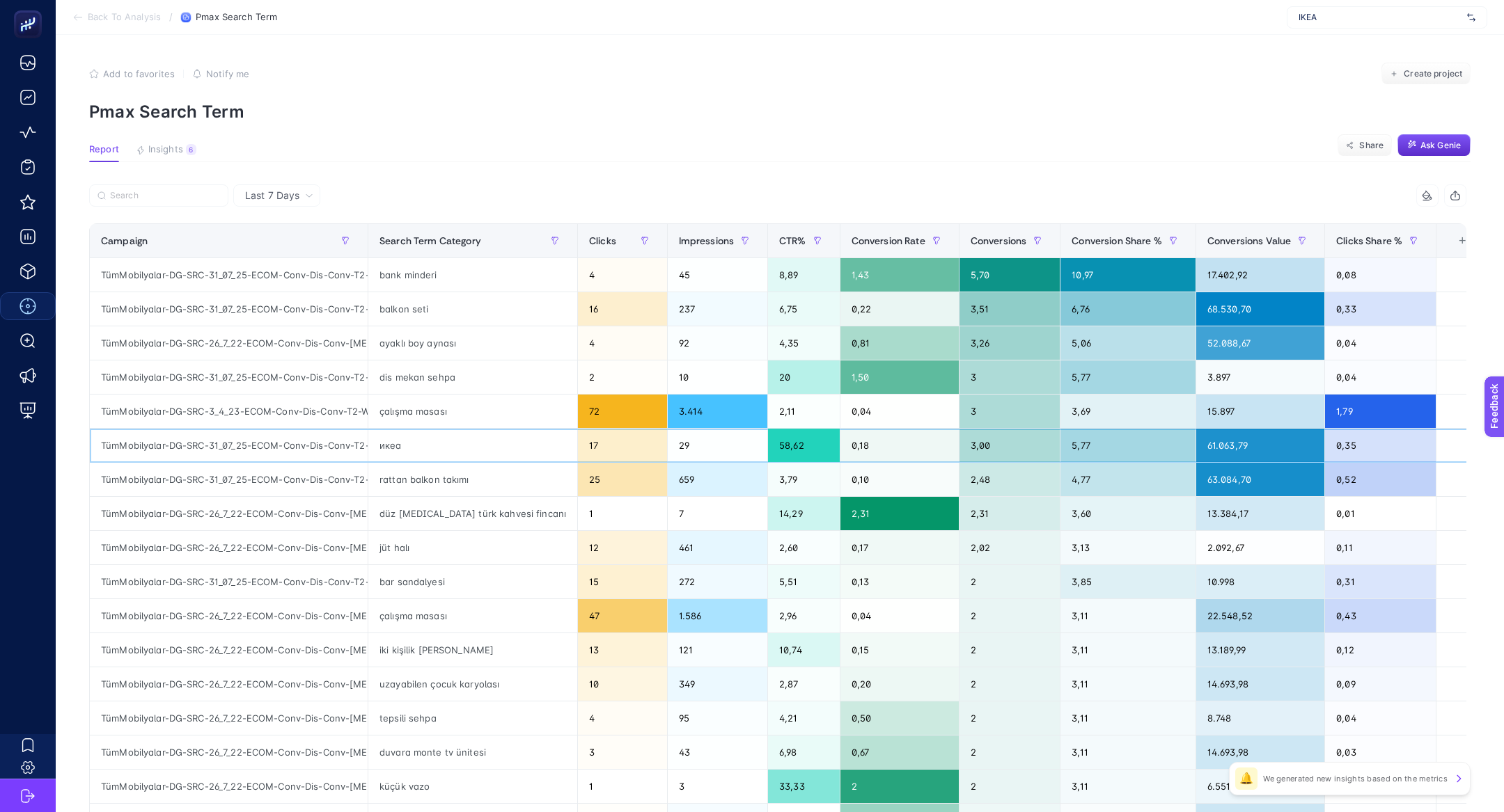
click at [385, 444] on div "икеа" at bounding box center [473, 445] width 209 height 33
click at [160, 199] on input "Search" at bounding box center [165, 196] width 110 height 10
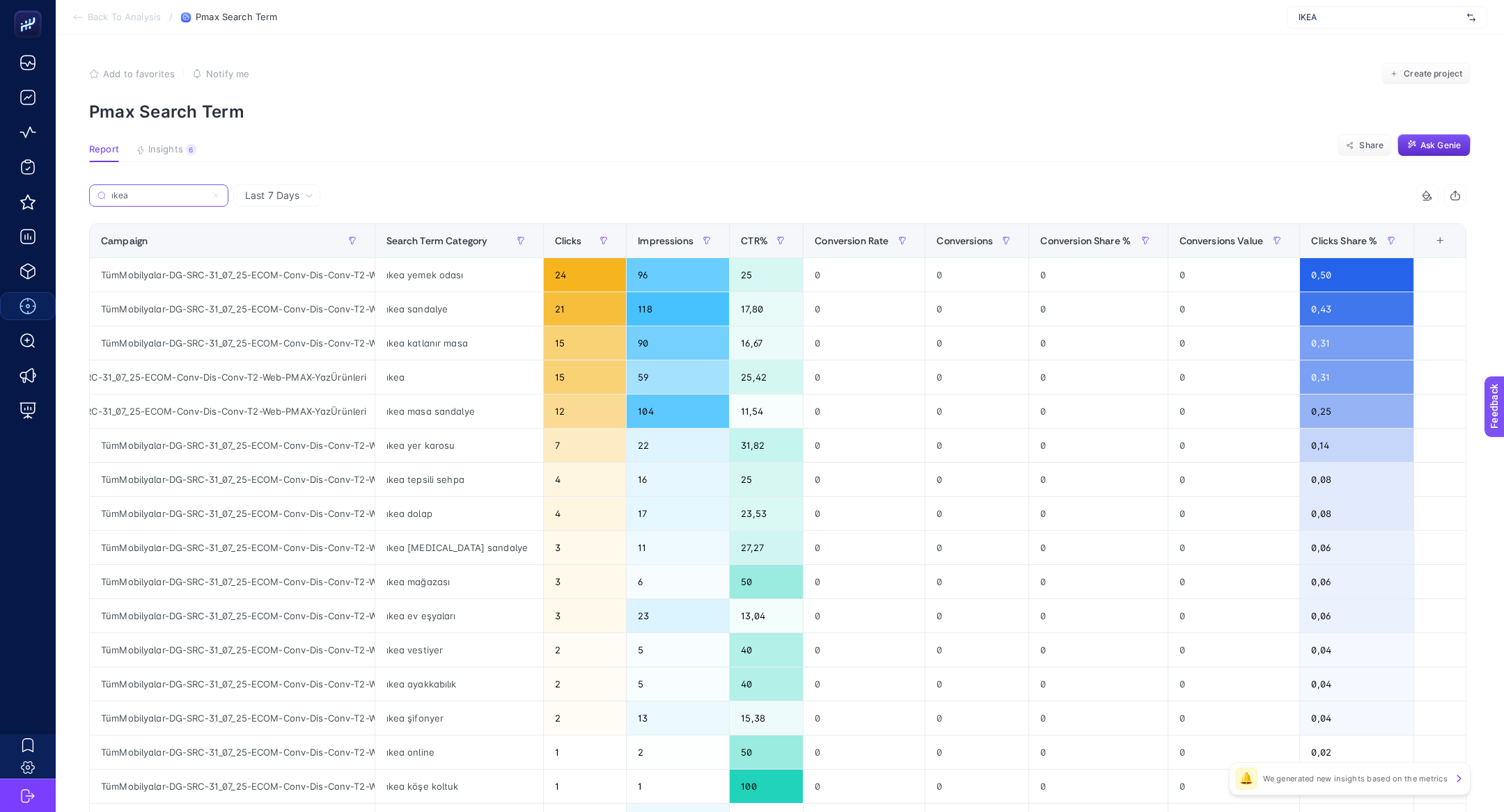
scroll to position [0, 106]
type input "ıkea"
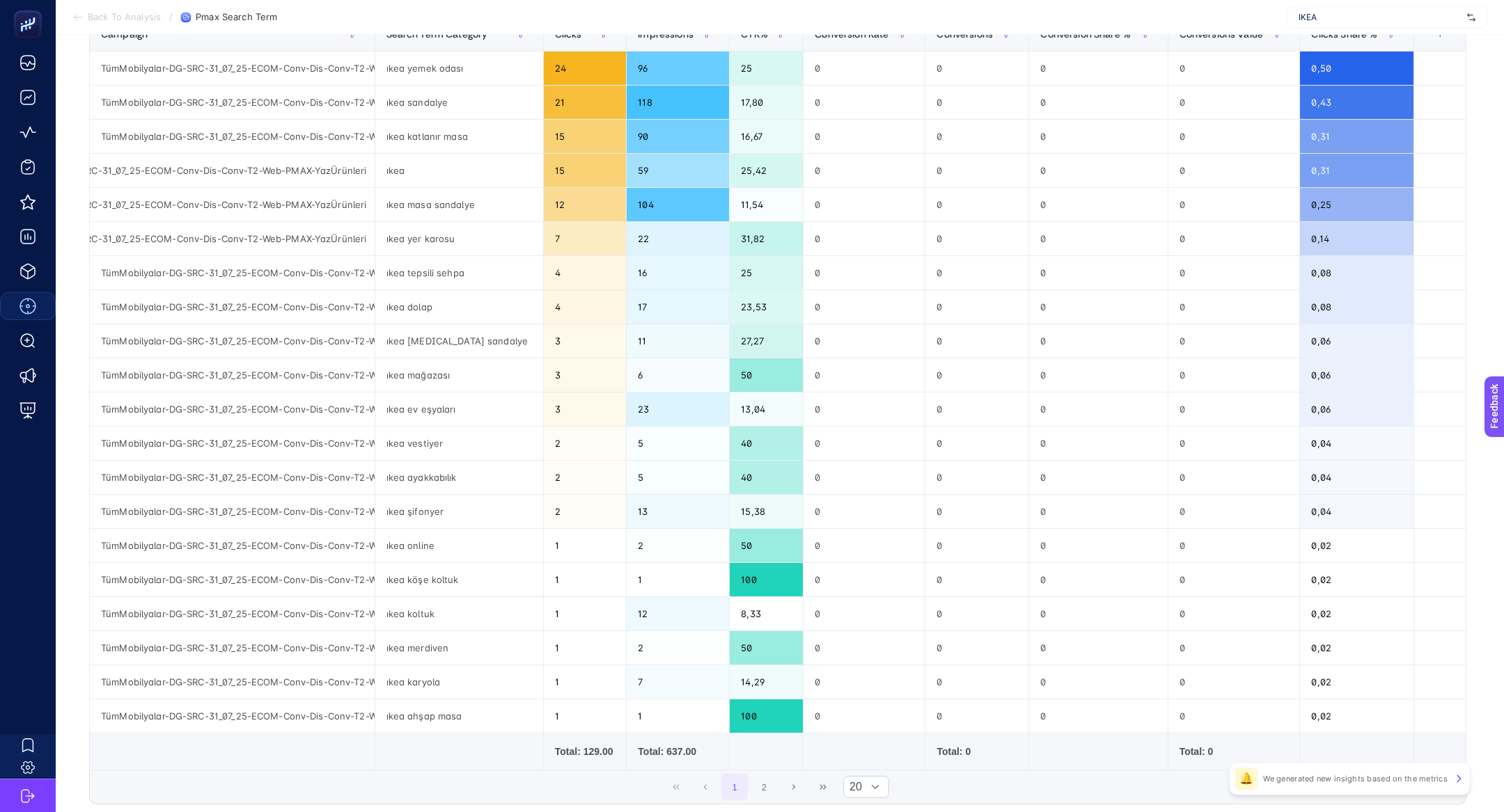
scroll to position [0, 0]
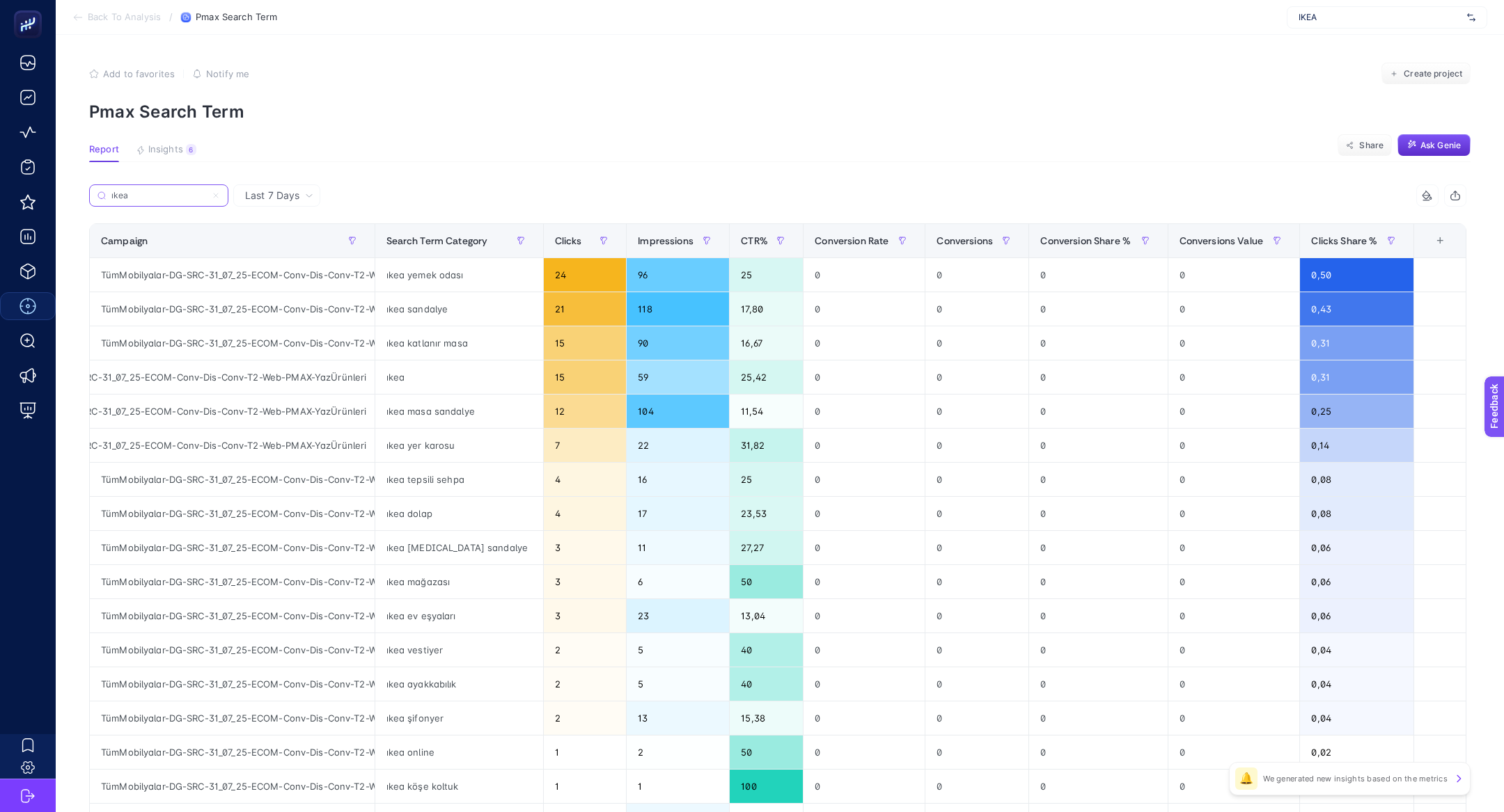
click at [170, 191] on input "ıkea" at bounding box center [158, 196] width 95 height 10
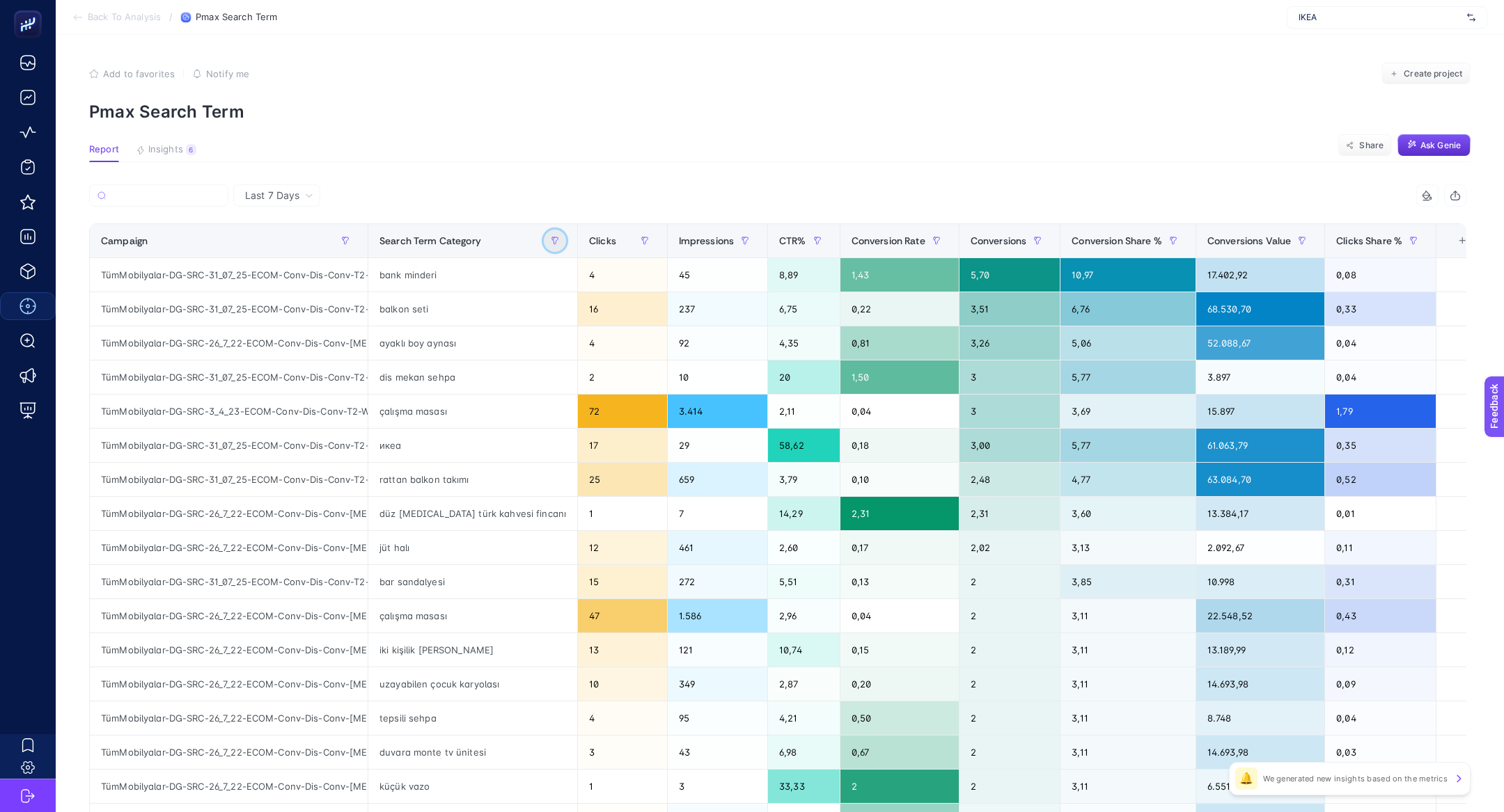
click at [543, 237] on button "button" at bounding box center [554, 241] width 22 height 22
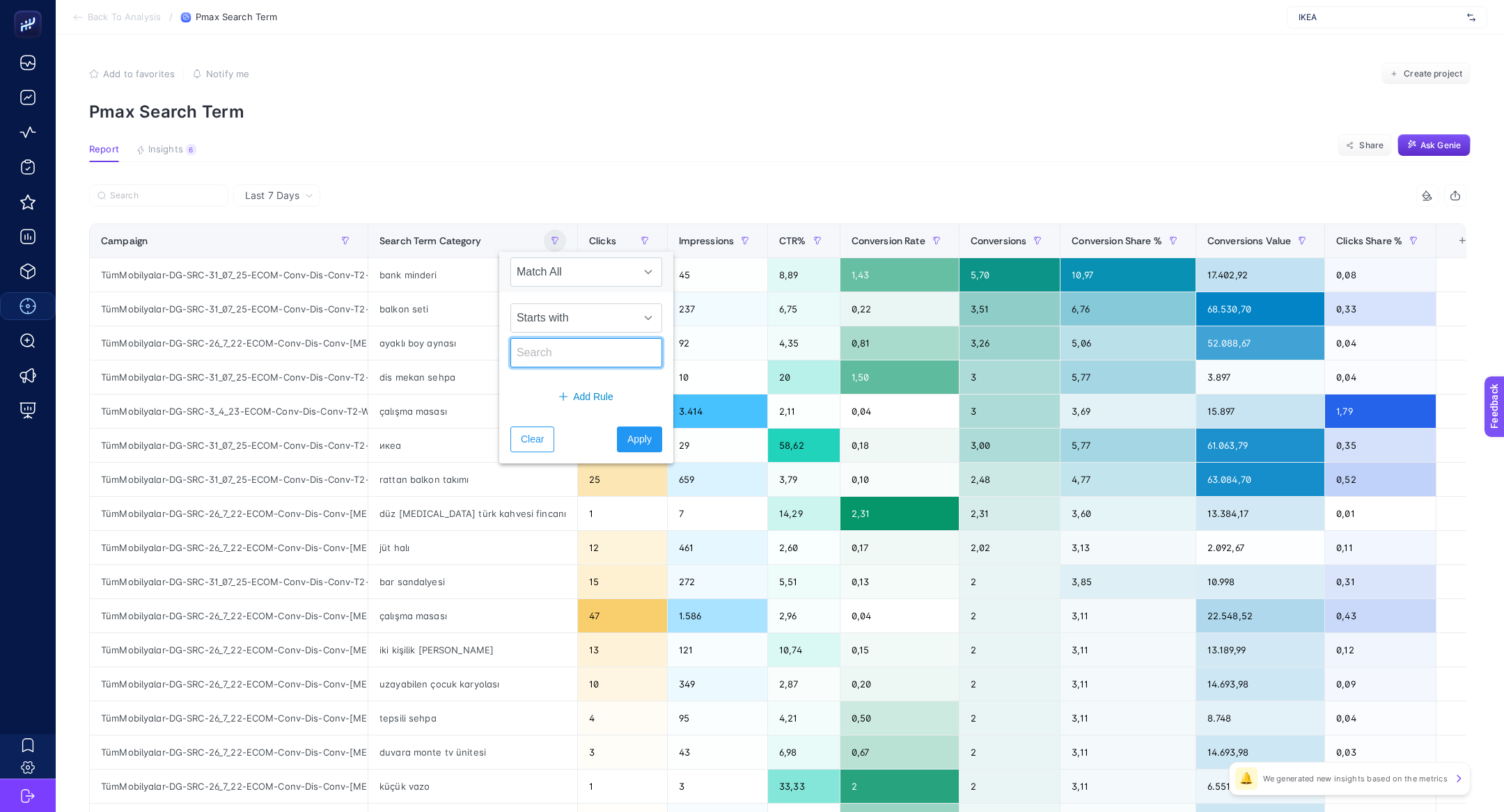
click at [574, 340] on input "text" at bounding box center [586, 353] width 152 height 29
type input "ikea"
click at [627, 432] on span "Apply" at bounding box center [640, 439] width 25 height 14
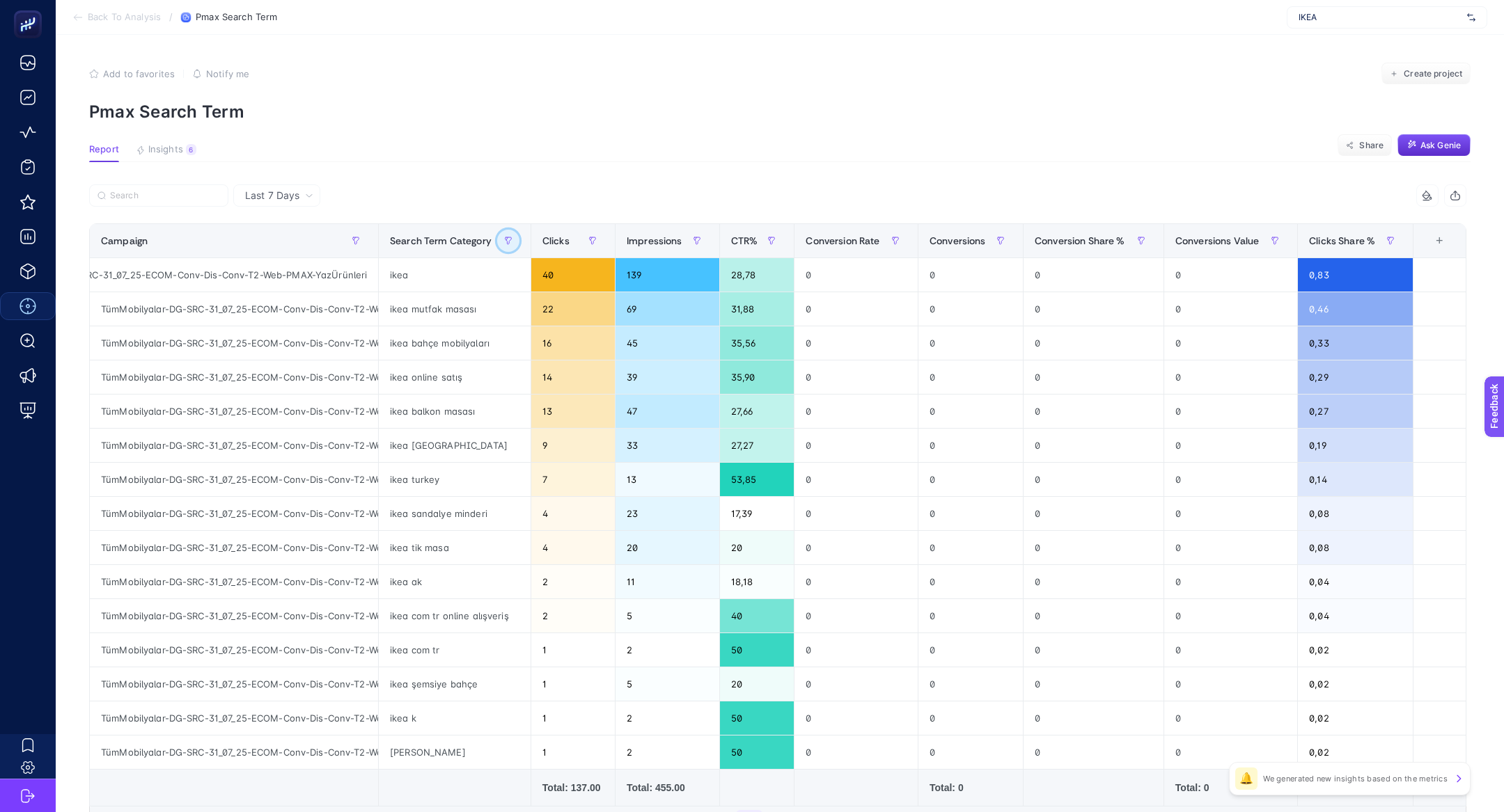
scroll to position [0, 106]
click at [186, 147] on div "6" at bounding box center [191, 149] width 10 height 11
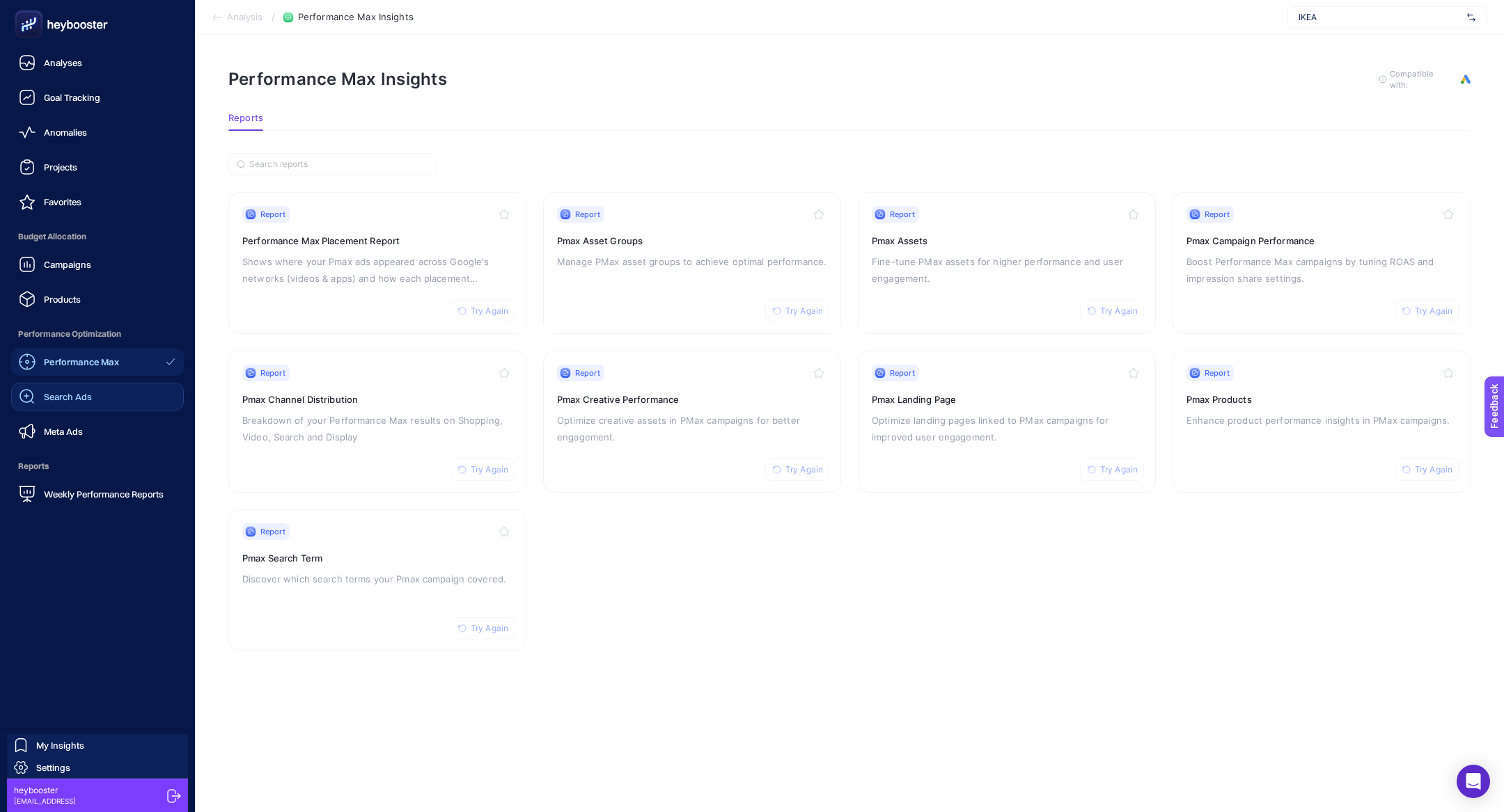
click at [60, 393] on span "Search Ads" at bounding box center [68, 396] width 48 height 11
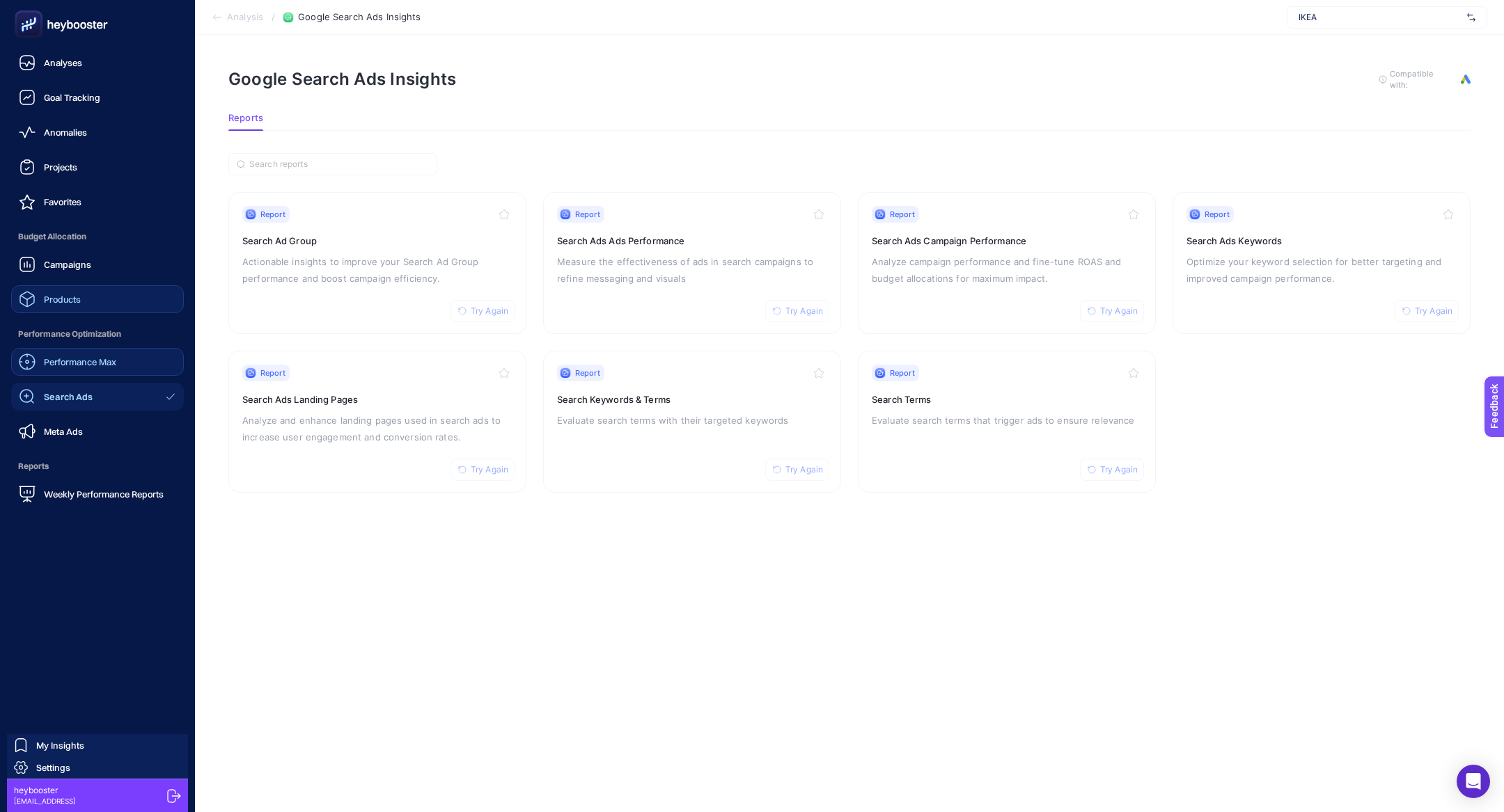
click at [66, 298] on span "Products" at bounding box center [62, 298] width 37 height 11
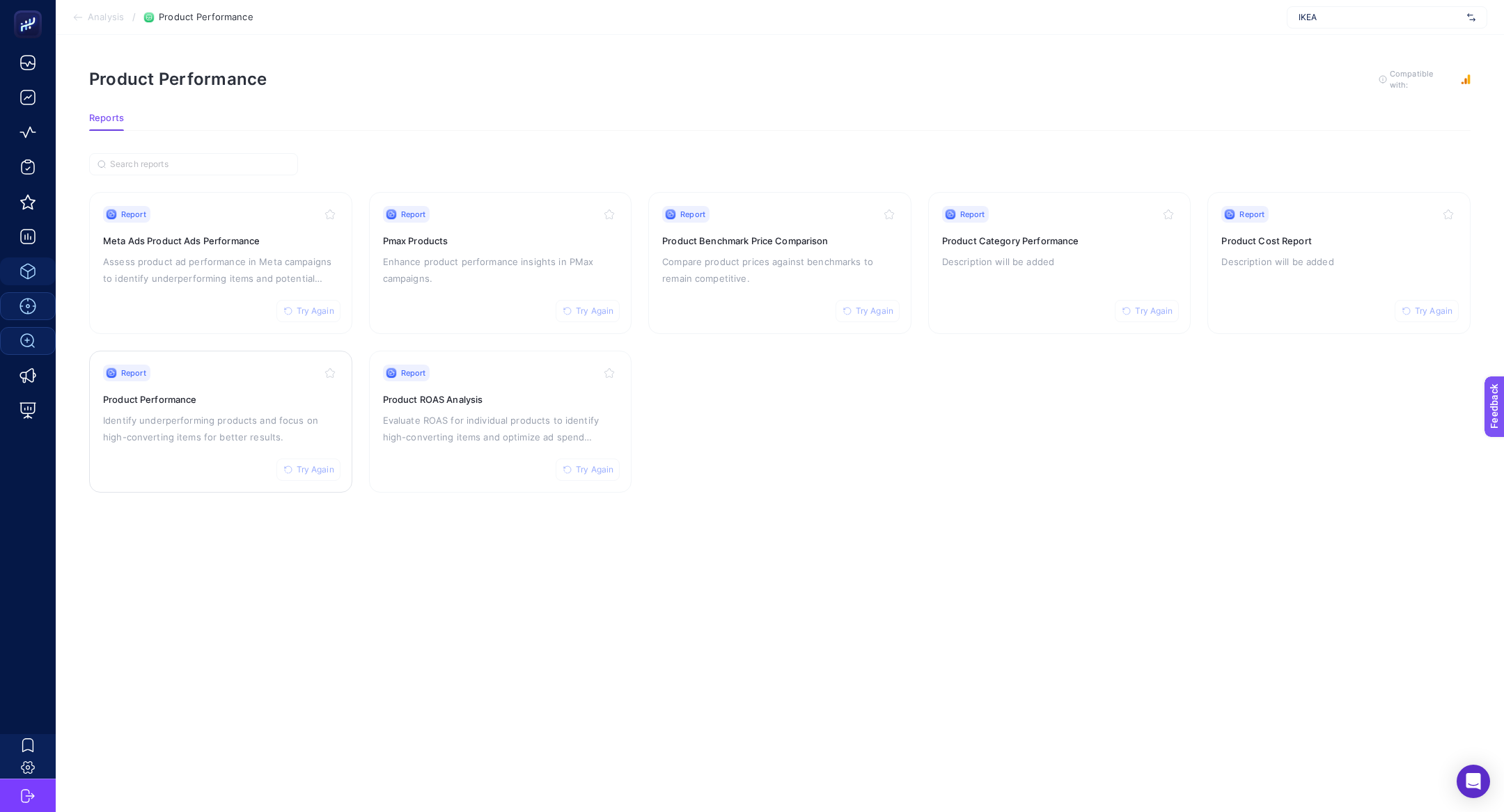
click at [93, 406] on link "Report Try Again Product Performance Identify underperforming products and focu…" at bounding box center [220, 421] width 263 height 142
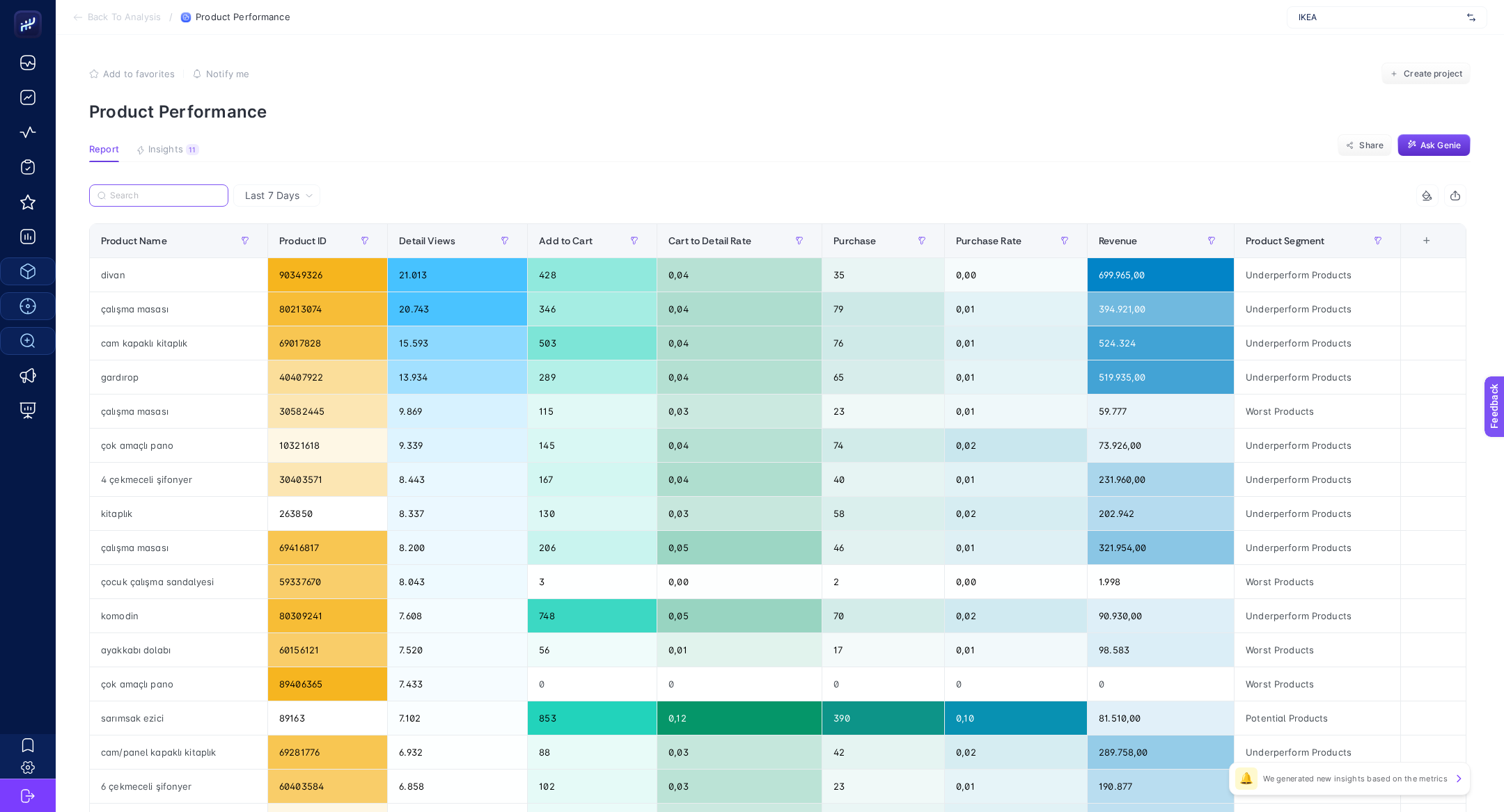
click at [149, 197] on input "Search" at bounding box center [165, 196] width 110 height 10
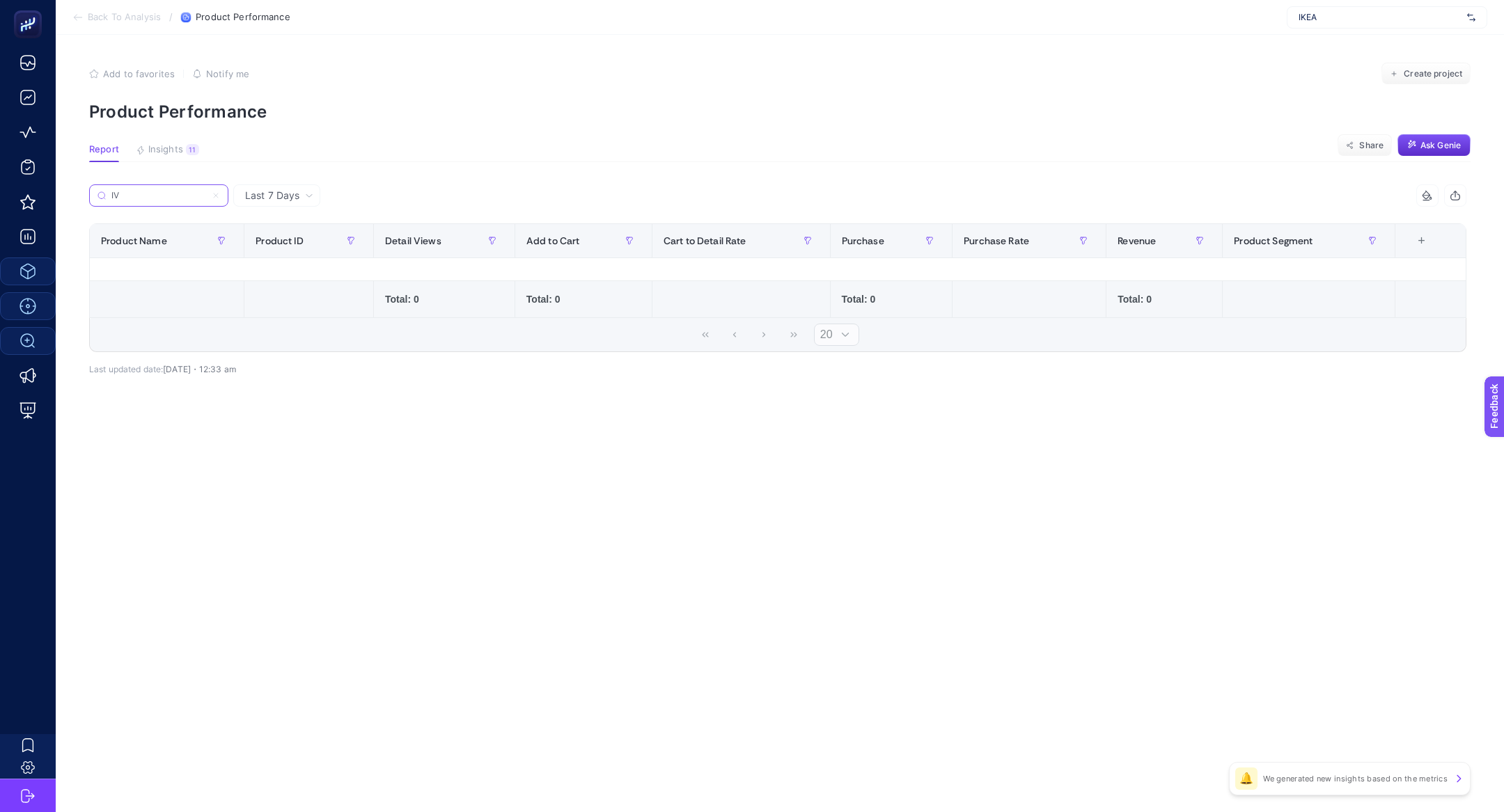
type input "I"
type input "[PERSON_NAME]"
click at [218, 197] on icon at bounding box center [216, 196] width 9 height 9
click at [206, 197] on input "[PERSON_NAME]" at bounding box center [158, 196] width 95 height 10
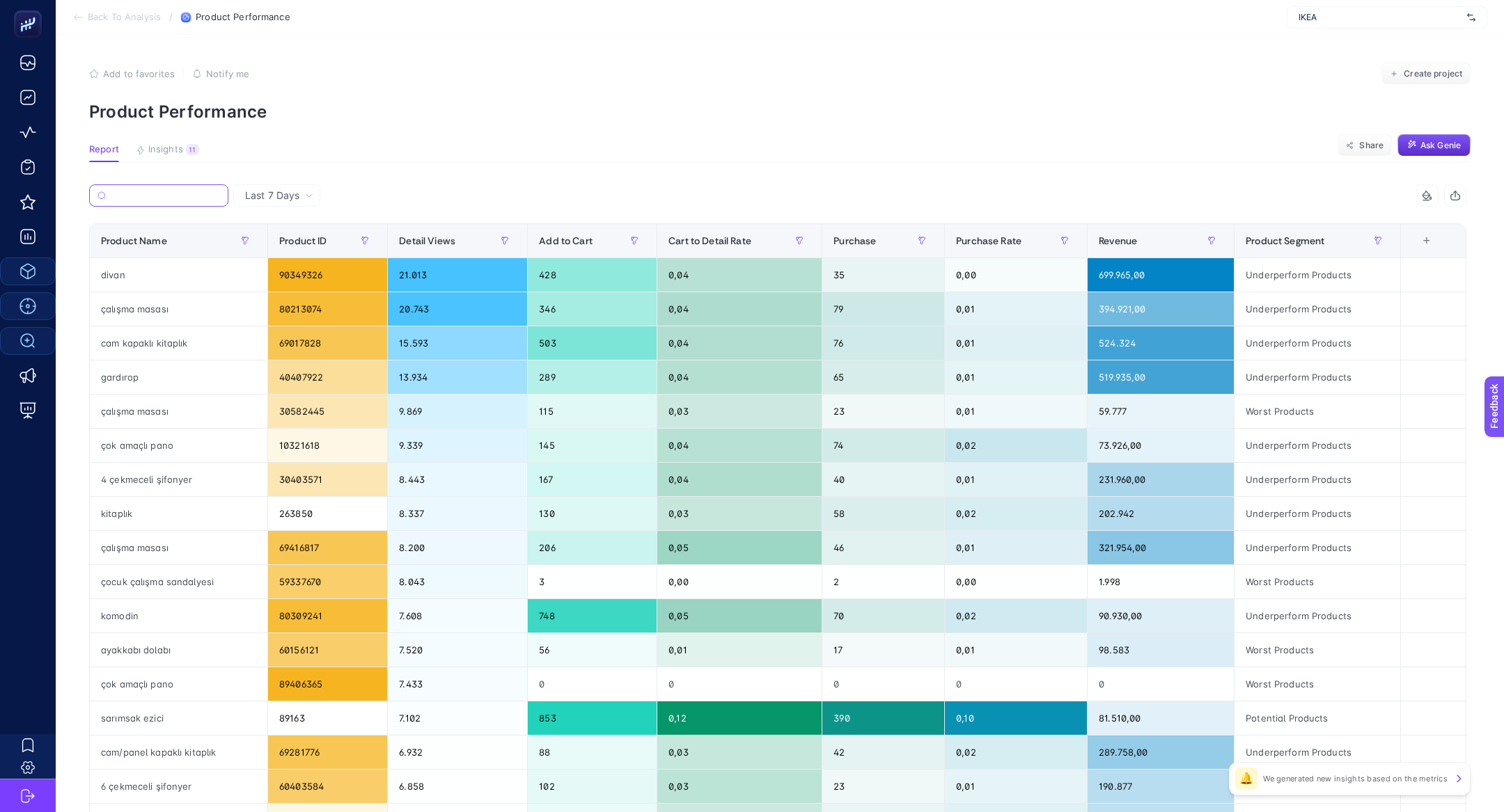
paste input "895.081.18"
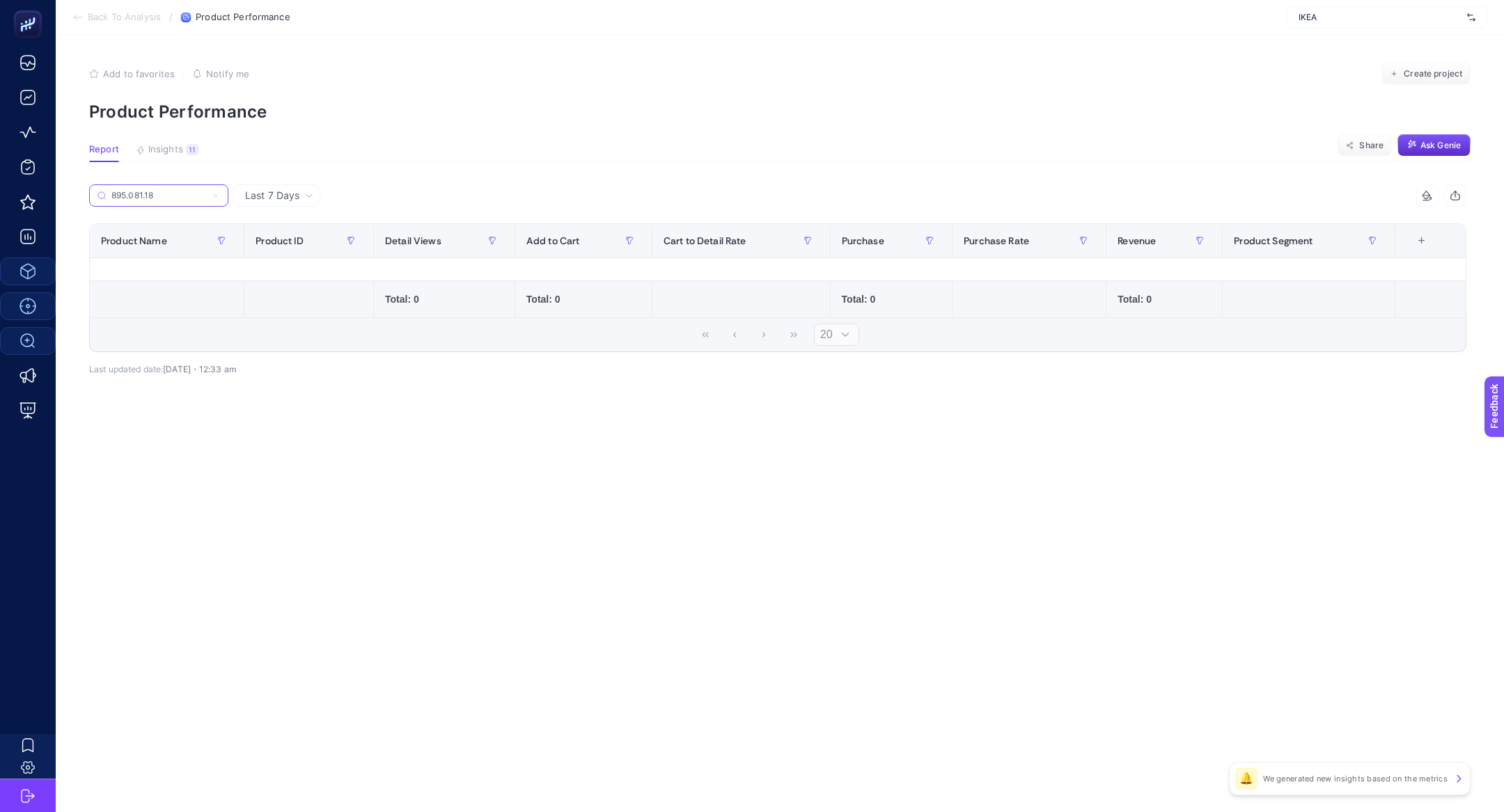
click at [150, 194] on input "895.081.18" at bounding box center [158, 196] width 95 height 10
click at [144, 199] on input "895.081.18" at bounding box center [158, 196] width 95 height 10
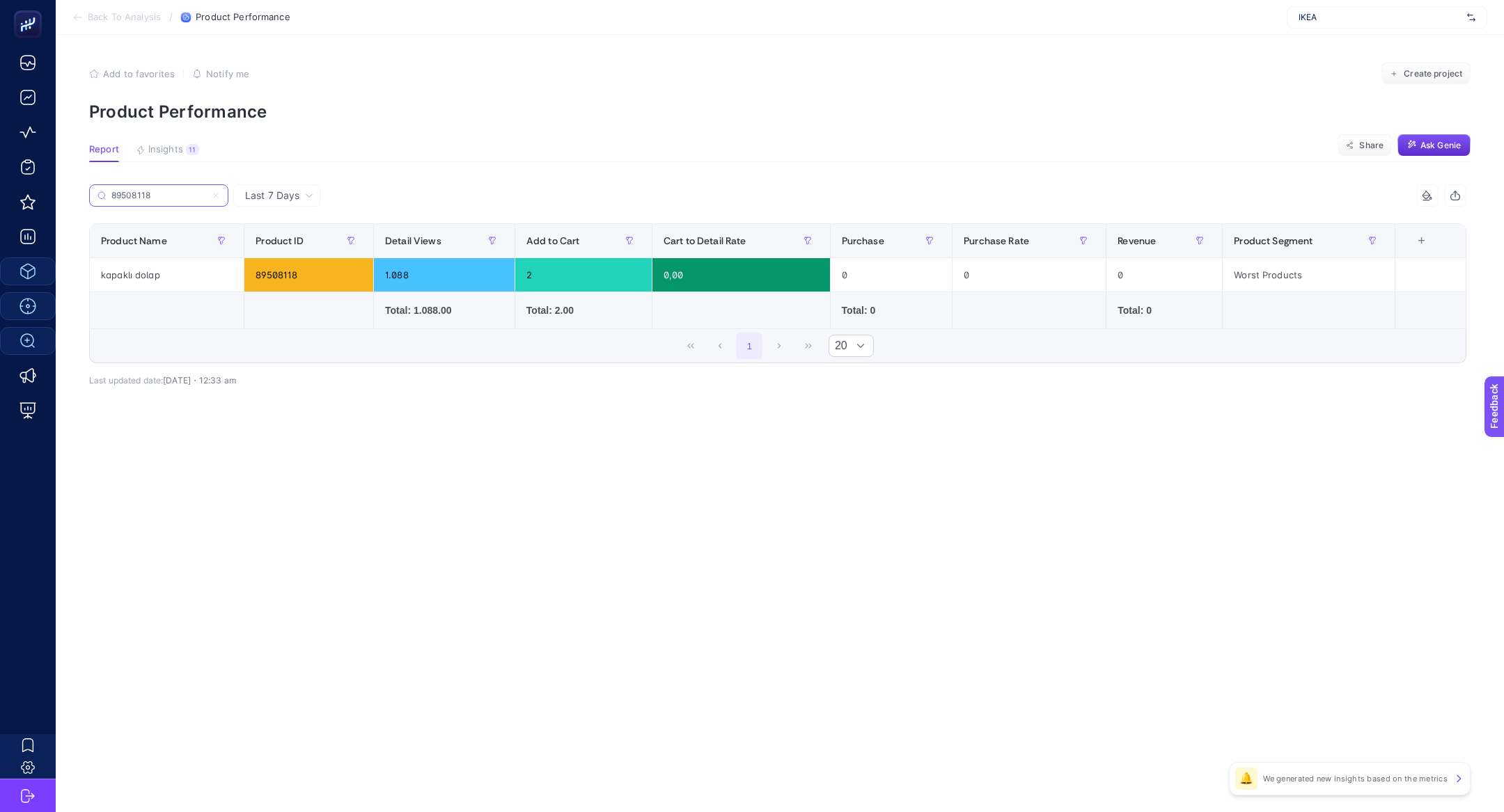
type input "89508118"
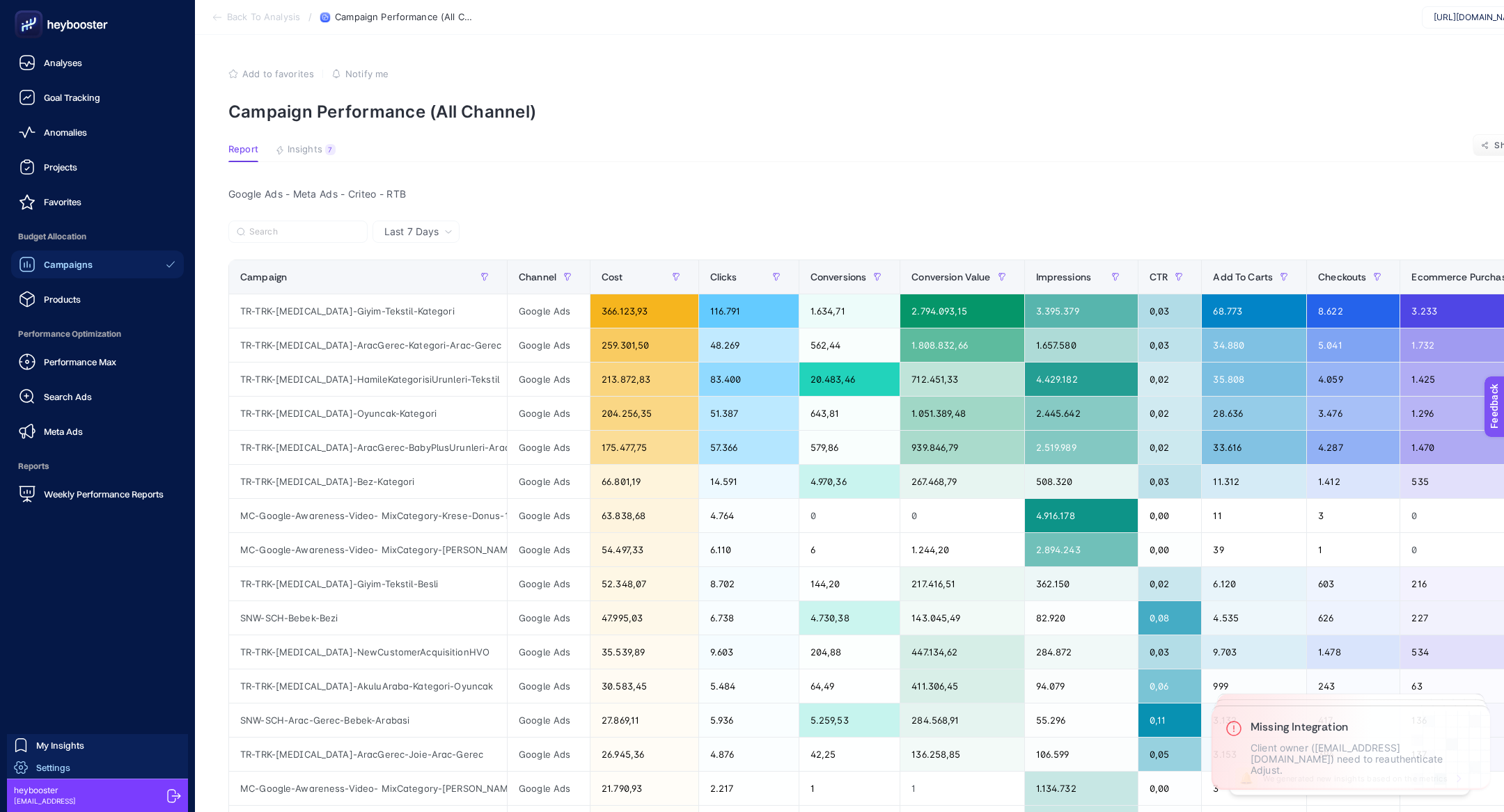
click at [48, 772] on span "Settings" at bounding box center [53, 767] width 34 height 11
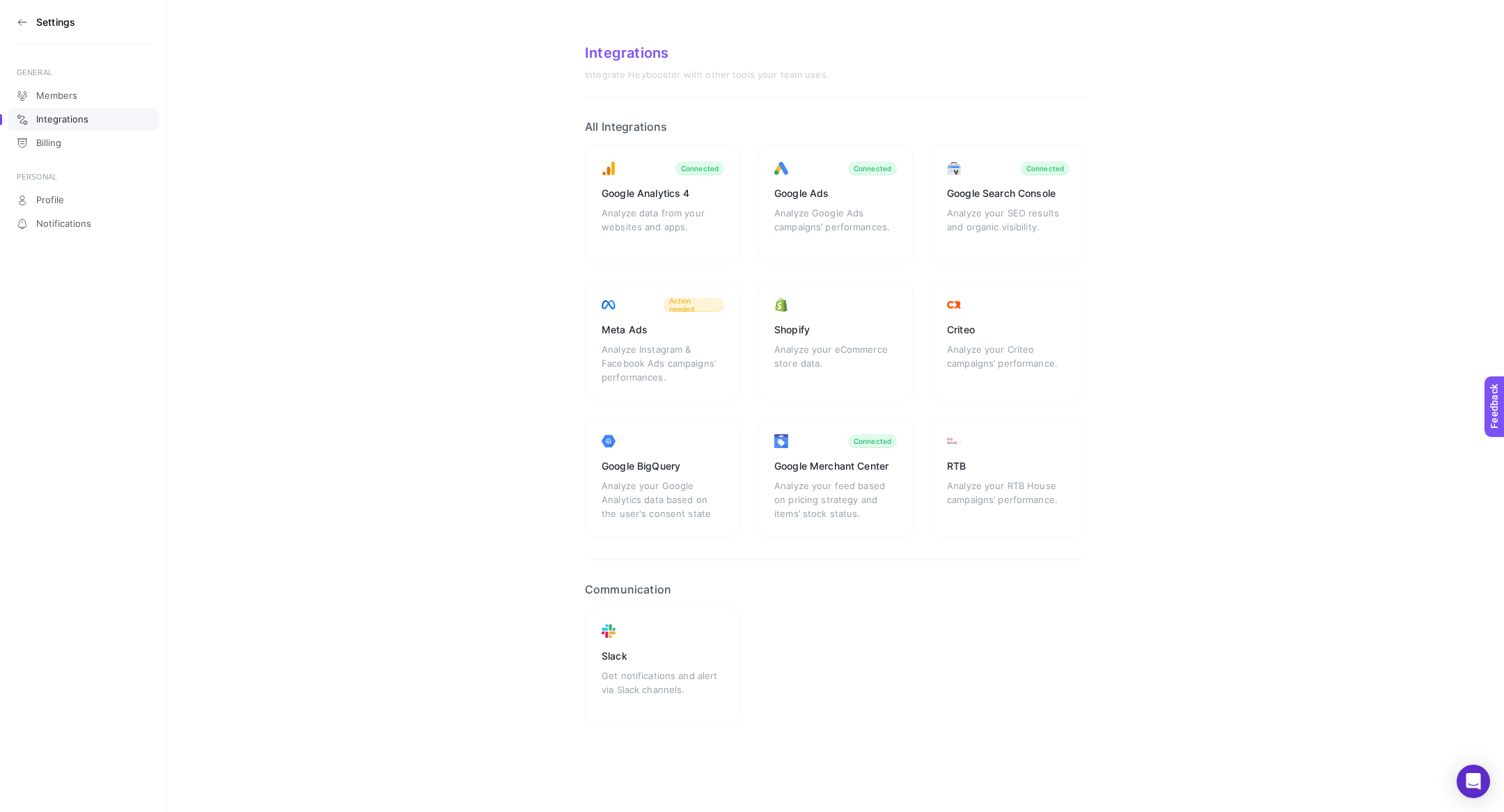
click at [20, 20] on icon at bounding box center [20, 22] width 3 height 6
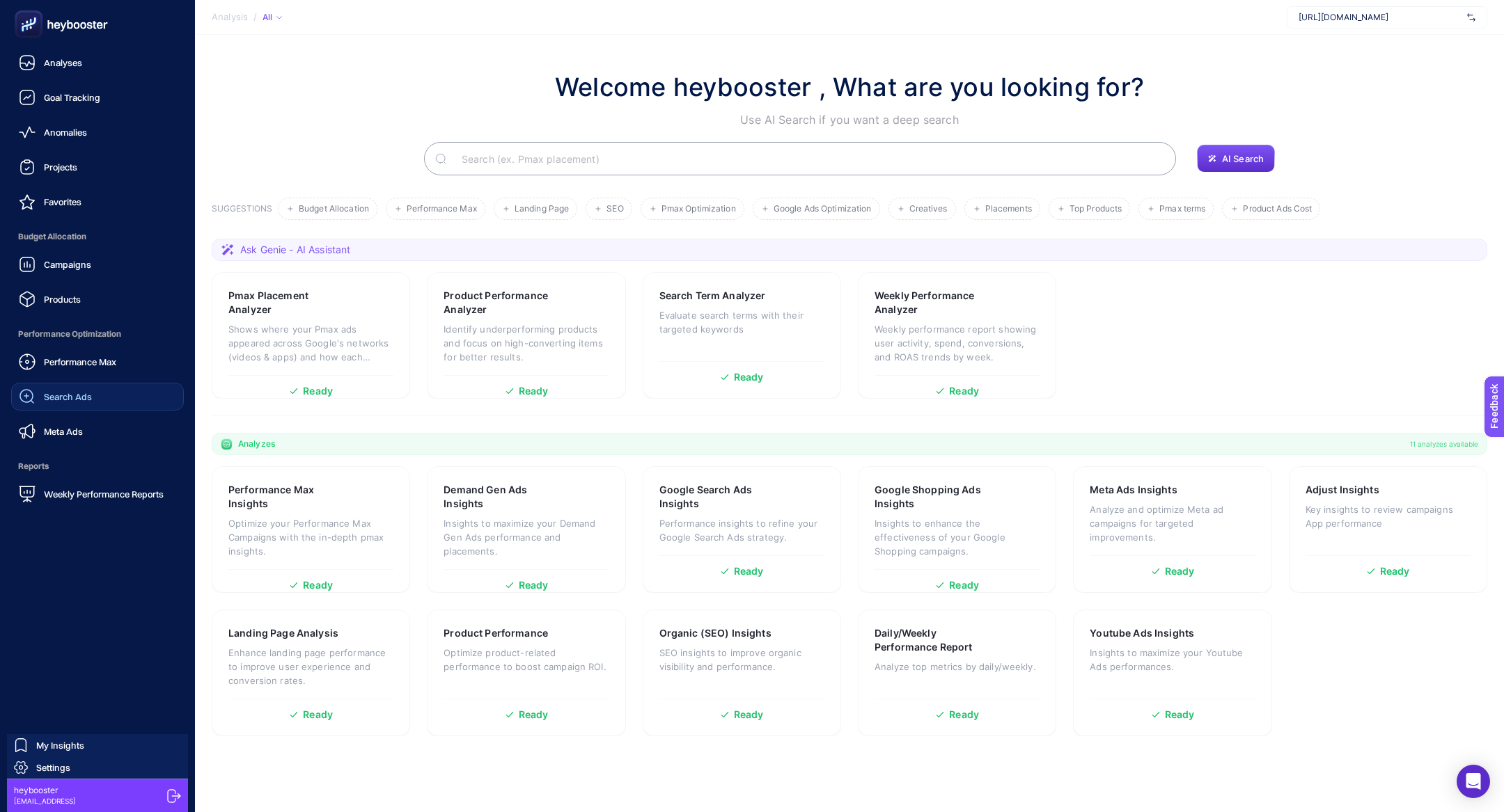
click at [82, 389] on div "Search Ads" at bounding box center [55, 396] width 73 height 17
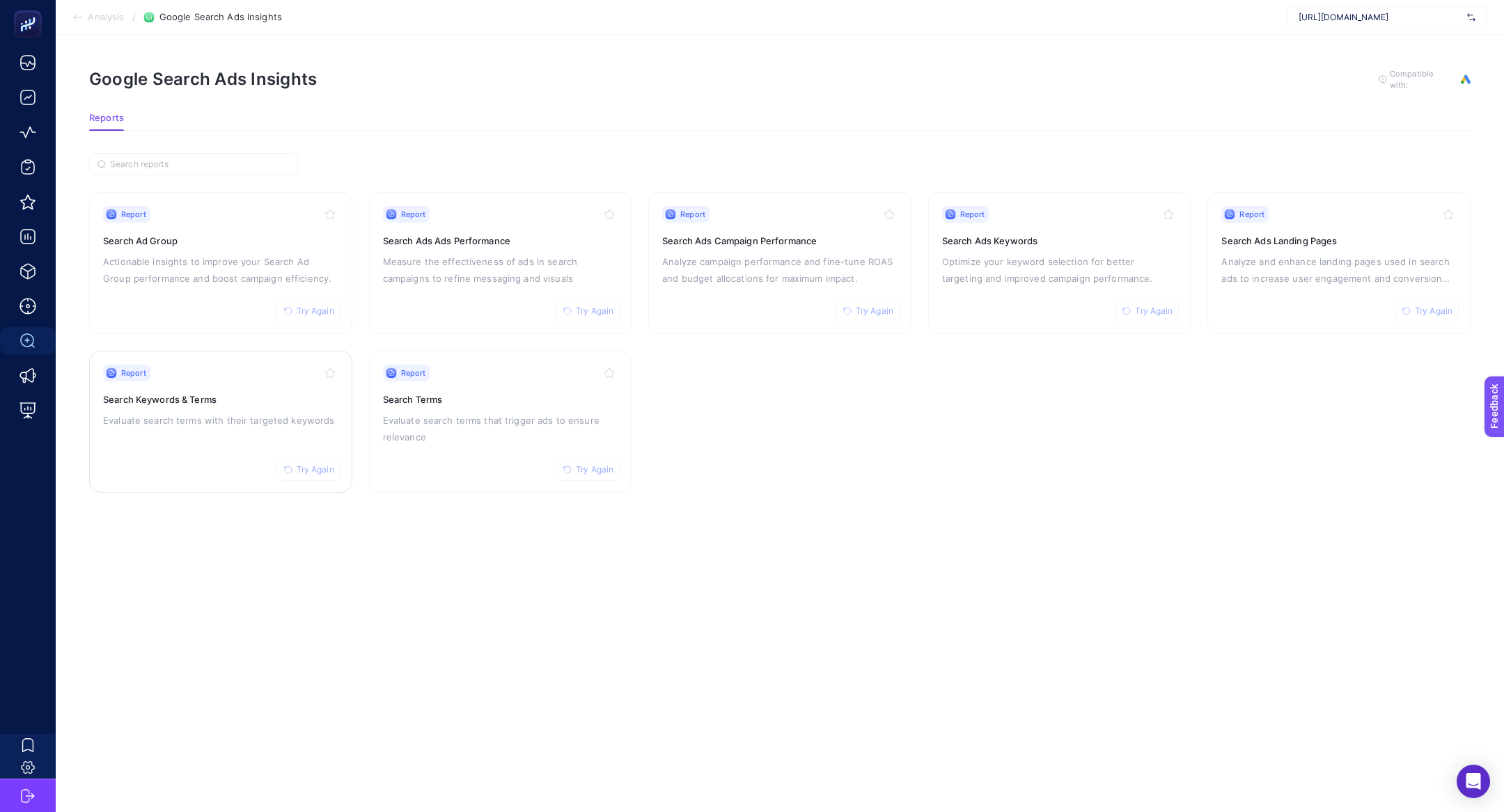
click at [197, 413] on p "Evaluate search terms with their targeted keywords" at bounding box center [221, 420] width 236 height 17
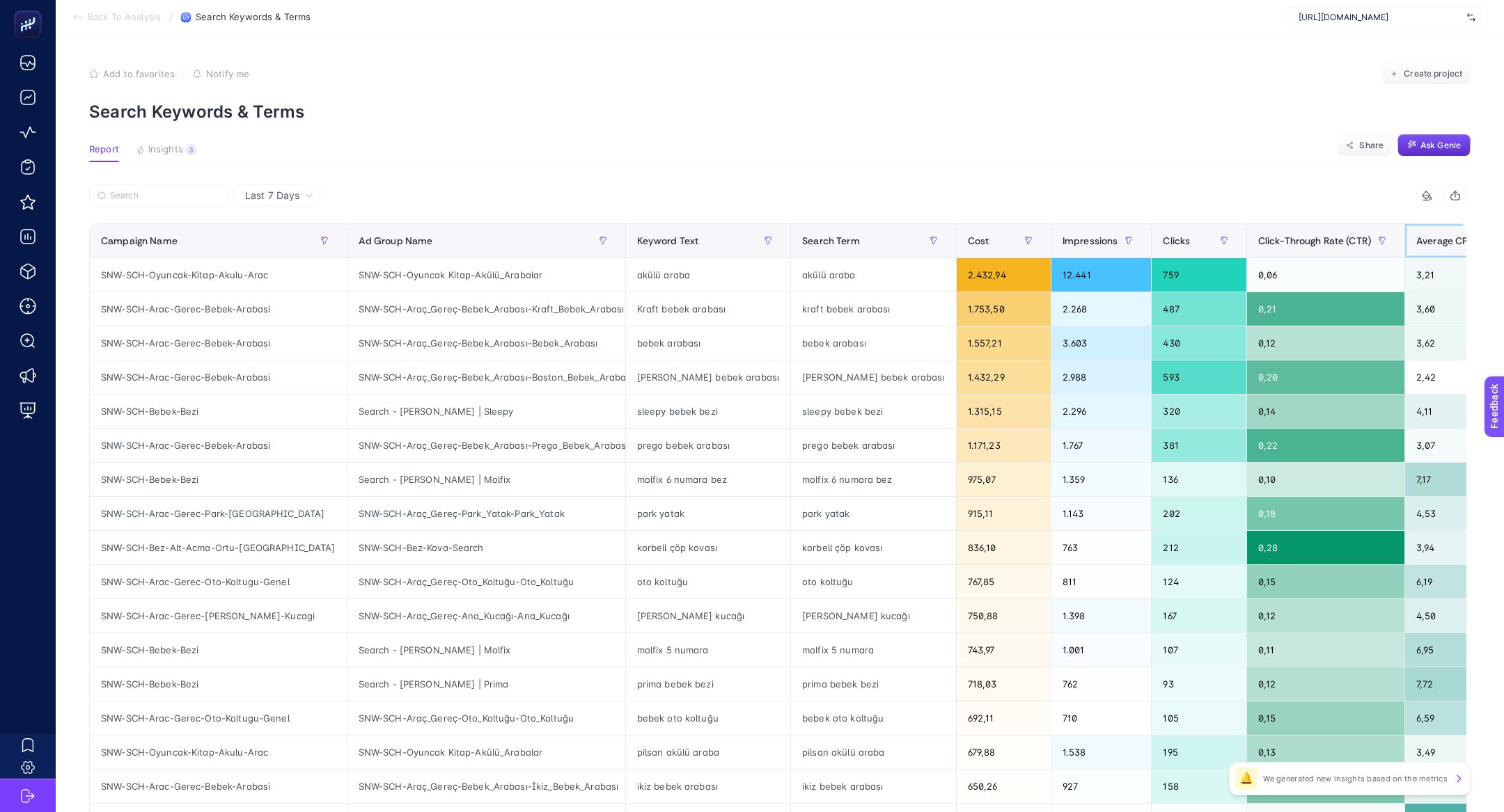
click at [1416, 244] on span "Average CPC" at bounding box center [1445, 241] width 59 height 11
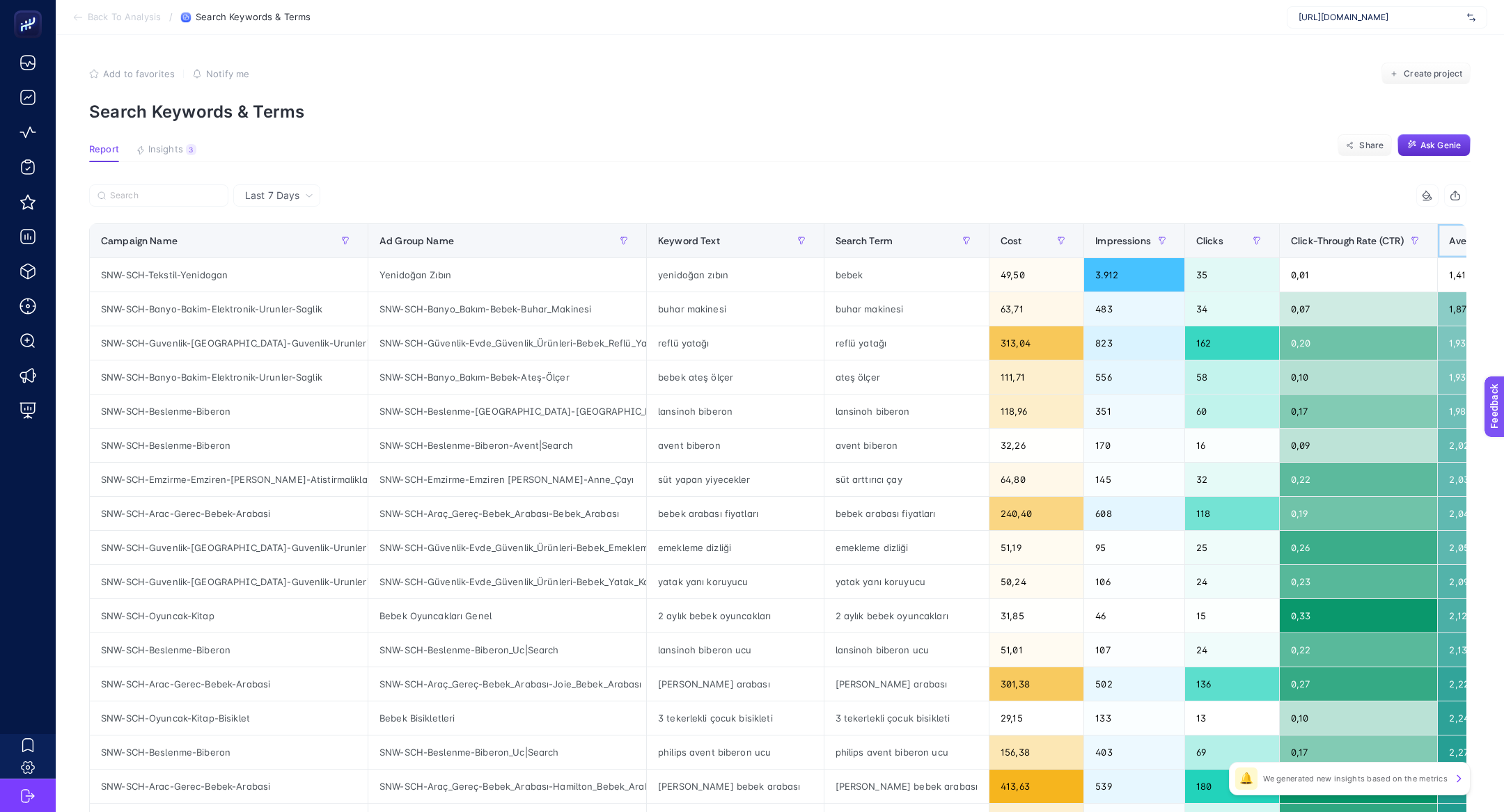
click at [1449, 242] on span "Average CPC" at bounding box center [1479, 241] width 59 height 11
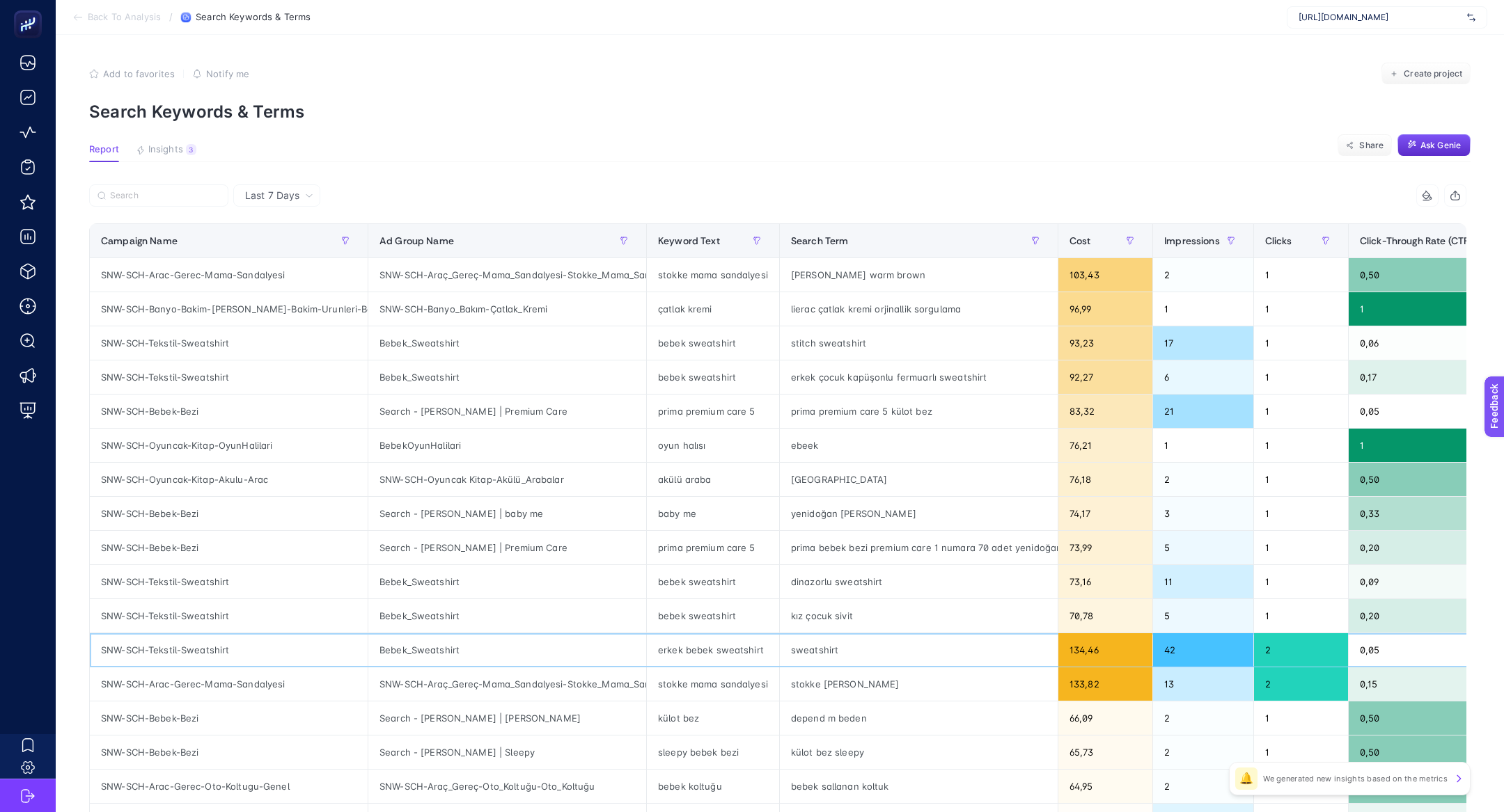
click at [783, 662] on div "sweatshirt" at bounding box center [919, 650] width 278 height 33
click at [794, 650] on div "sweatshirt" at bounding box center [919, 650] width 278 height 33
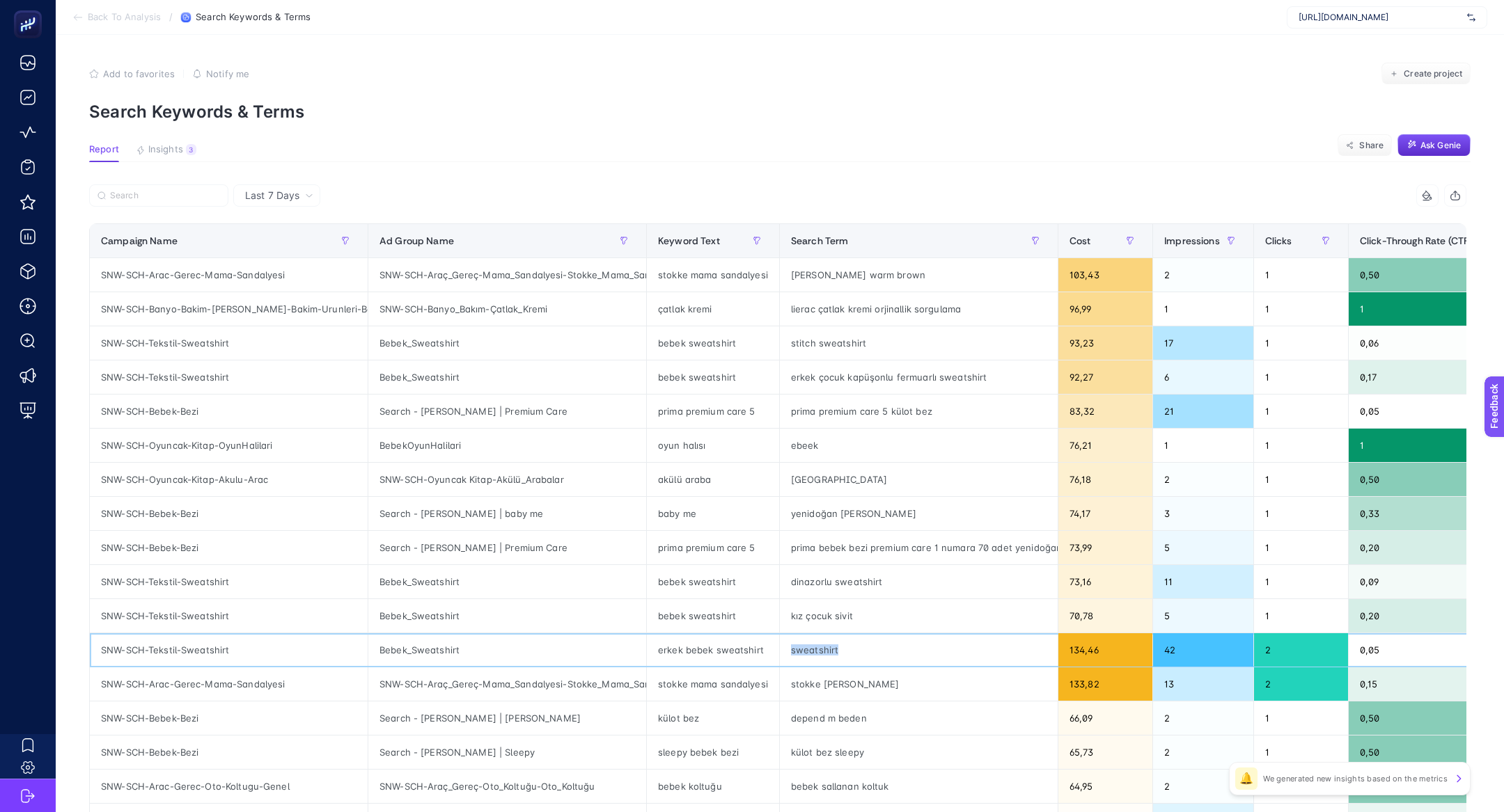
click at [794, 650] on div "sweatshirt" at bounding box center [919, 650] width 278 height 33
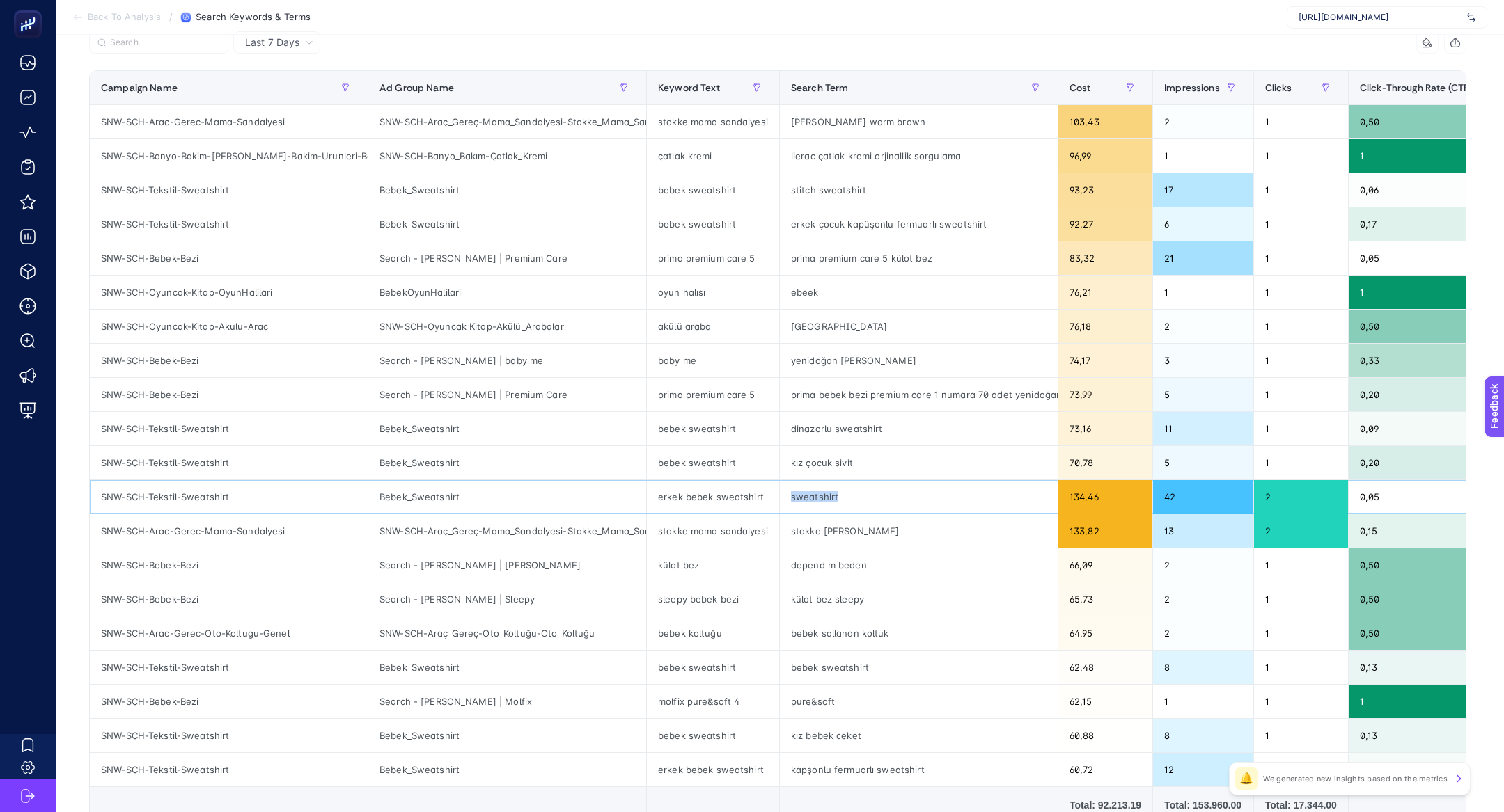
scroll to position [192, 0]
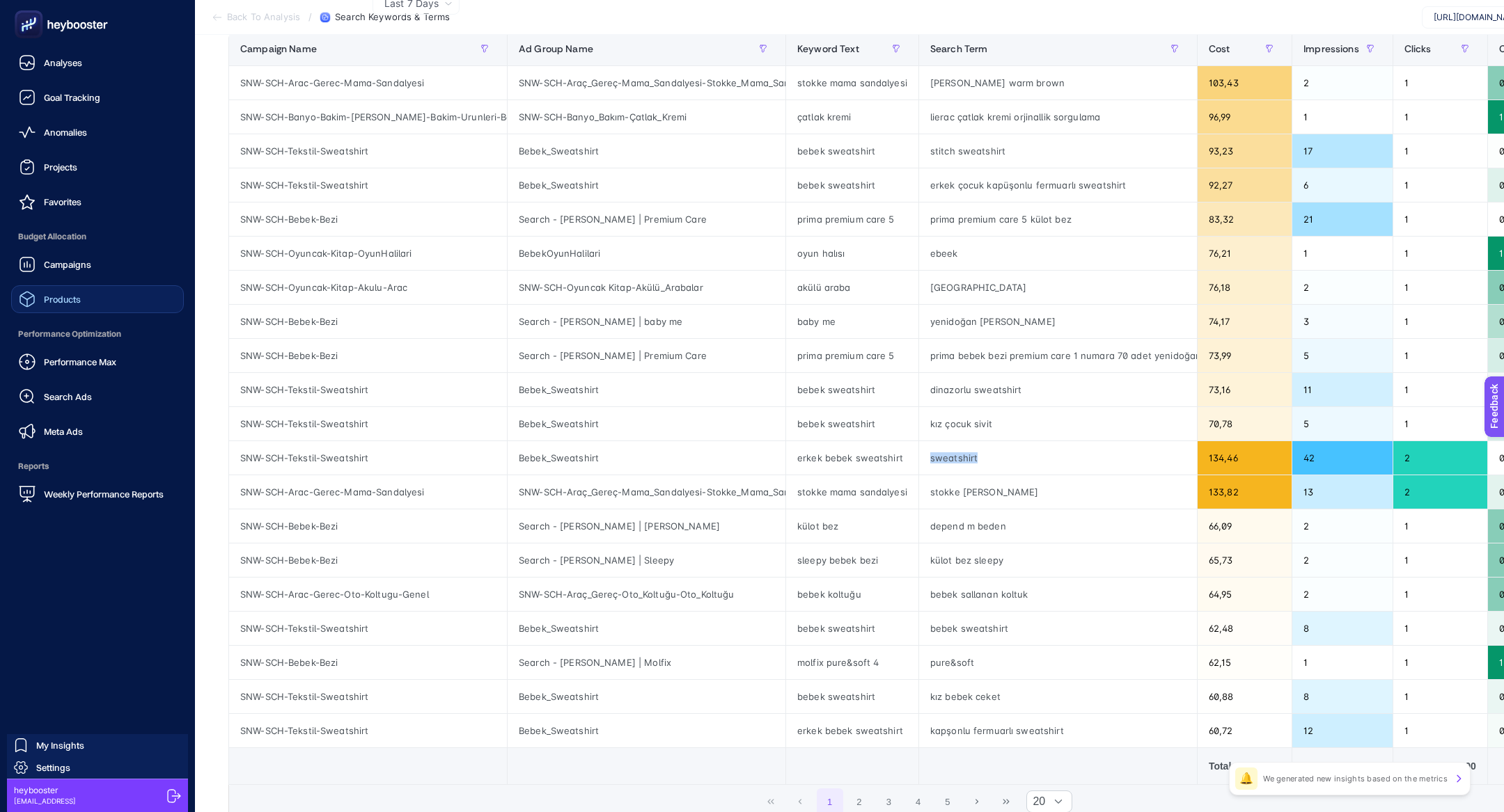
click at [68, 306] on div "Products" at bounding box center [50, 299] width 62 height 17
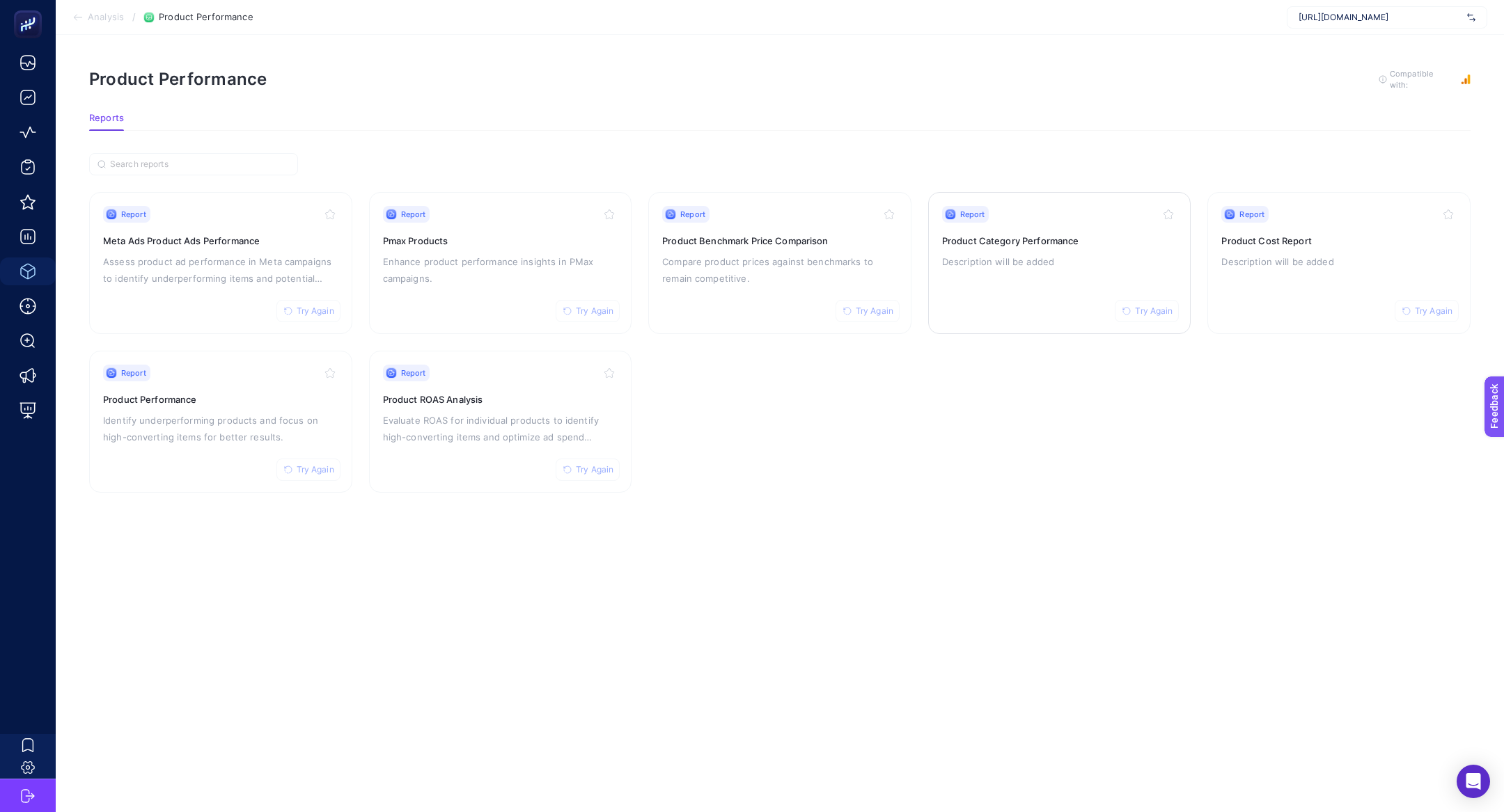
click at [1073, 261] on p "Description will be added" at bounding box center [1060, 262] width 236 height 17
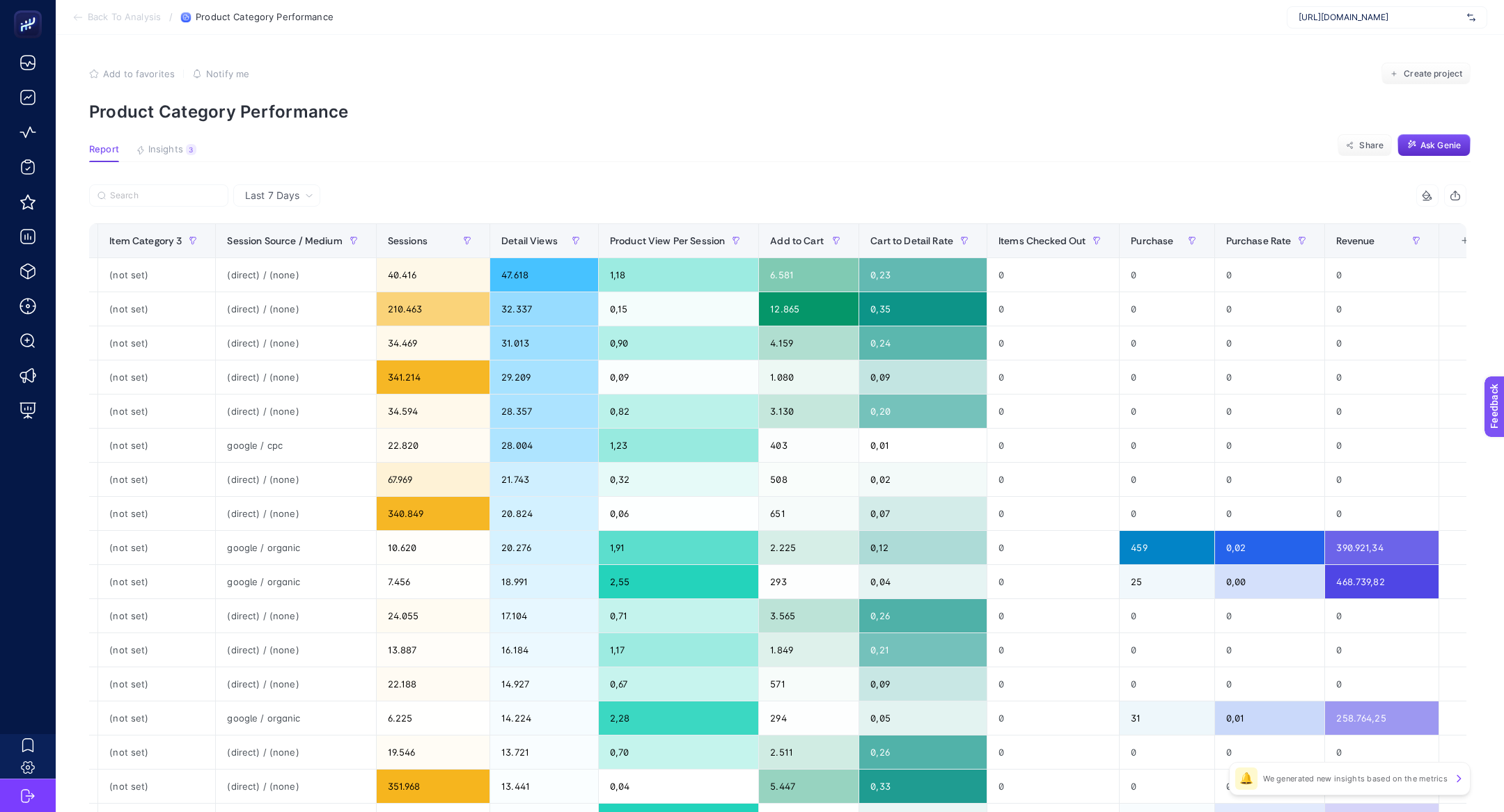
scroll to position [0, 705]
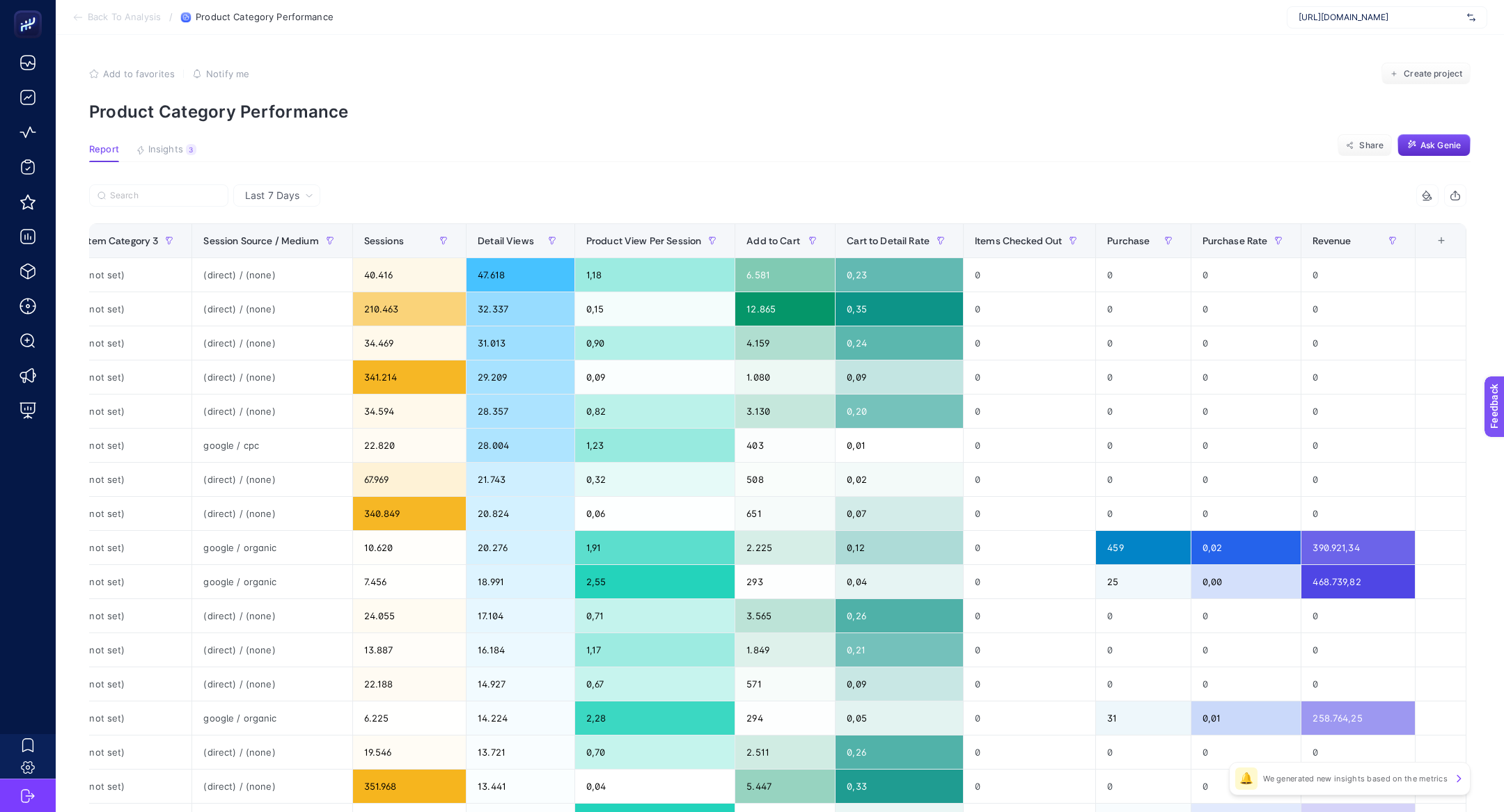
click at [1424, 241] on th "14 items selected +" at bounding box center [1440, 241] width 51 height 34
click at [1431, 241] on div "+" at bounding box center [1441, 241] width 27 height 11
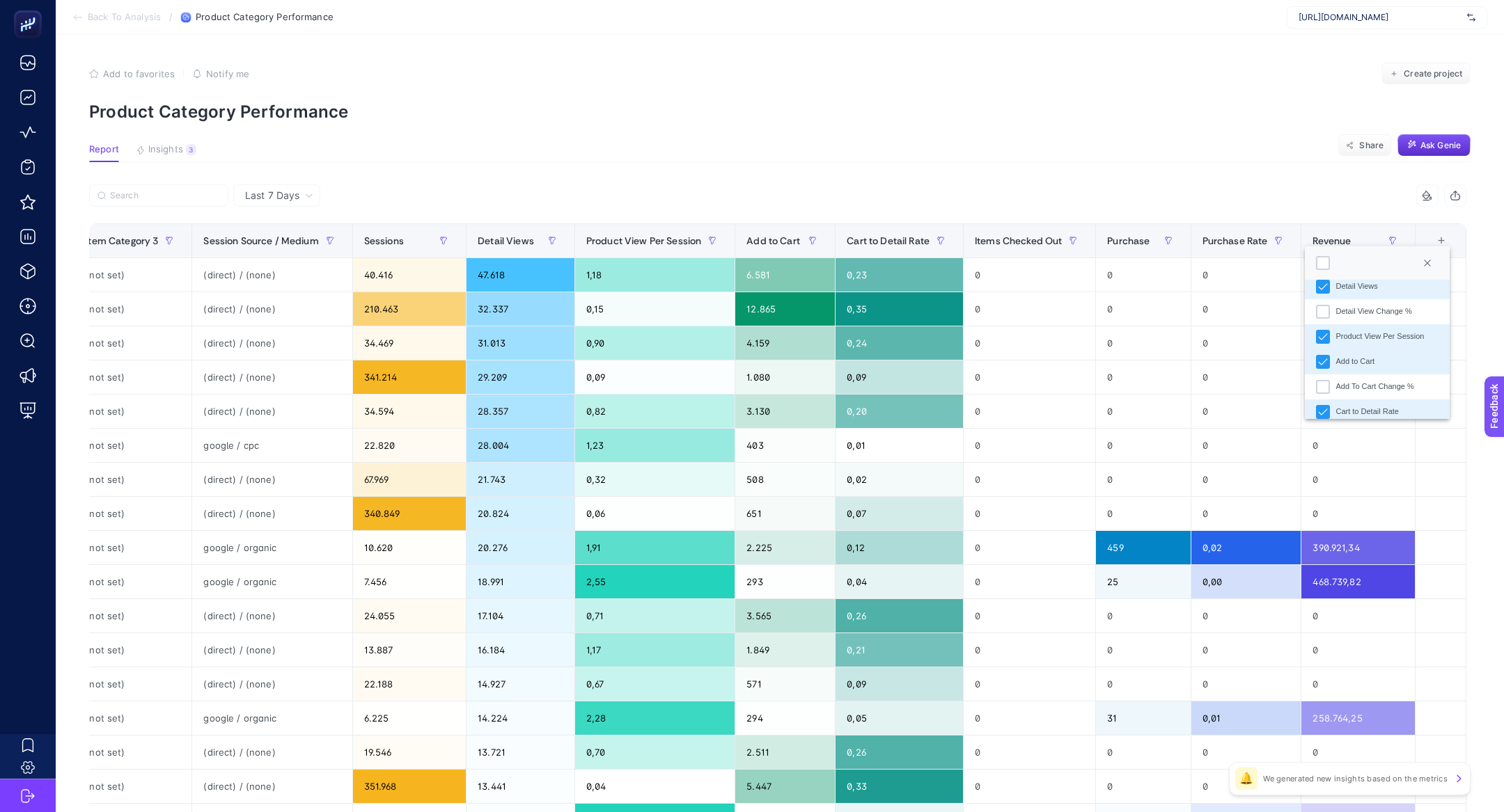
scroll to position [397, 0]
click at [1385, 405] on div "Revenue Change %" at bounding box center [1370, 401] width 68 height 12
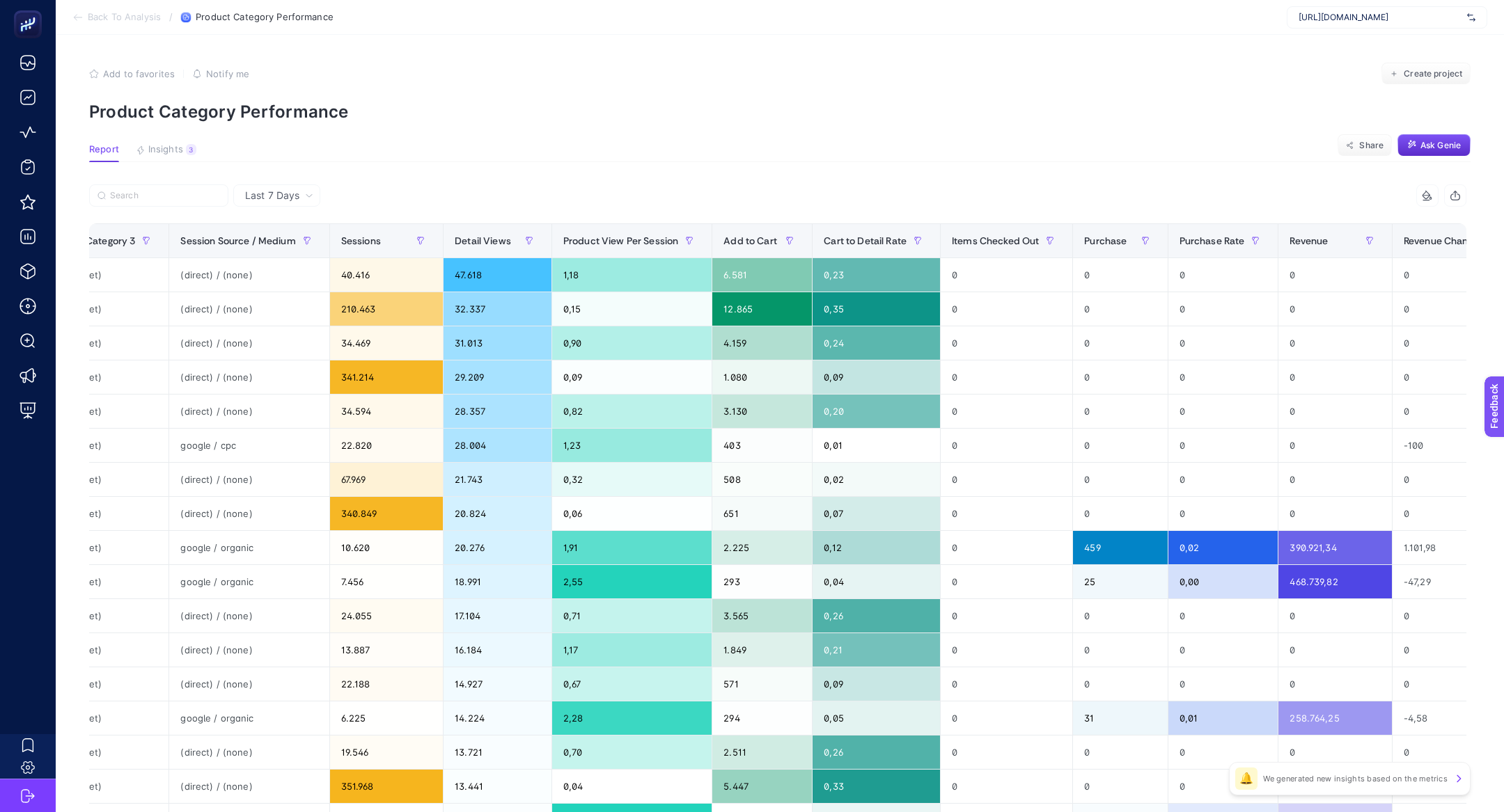
scroll to position [0, 836]
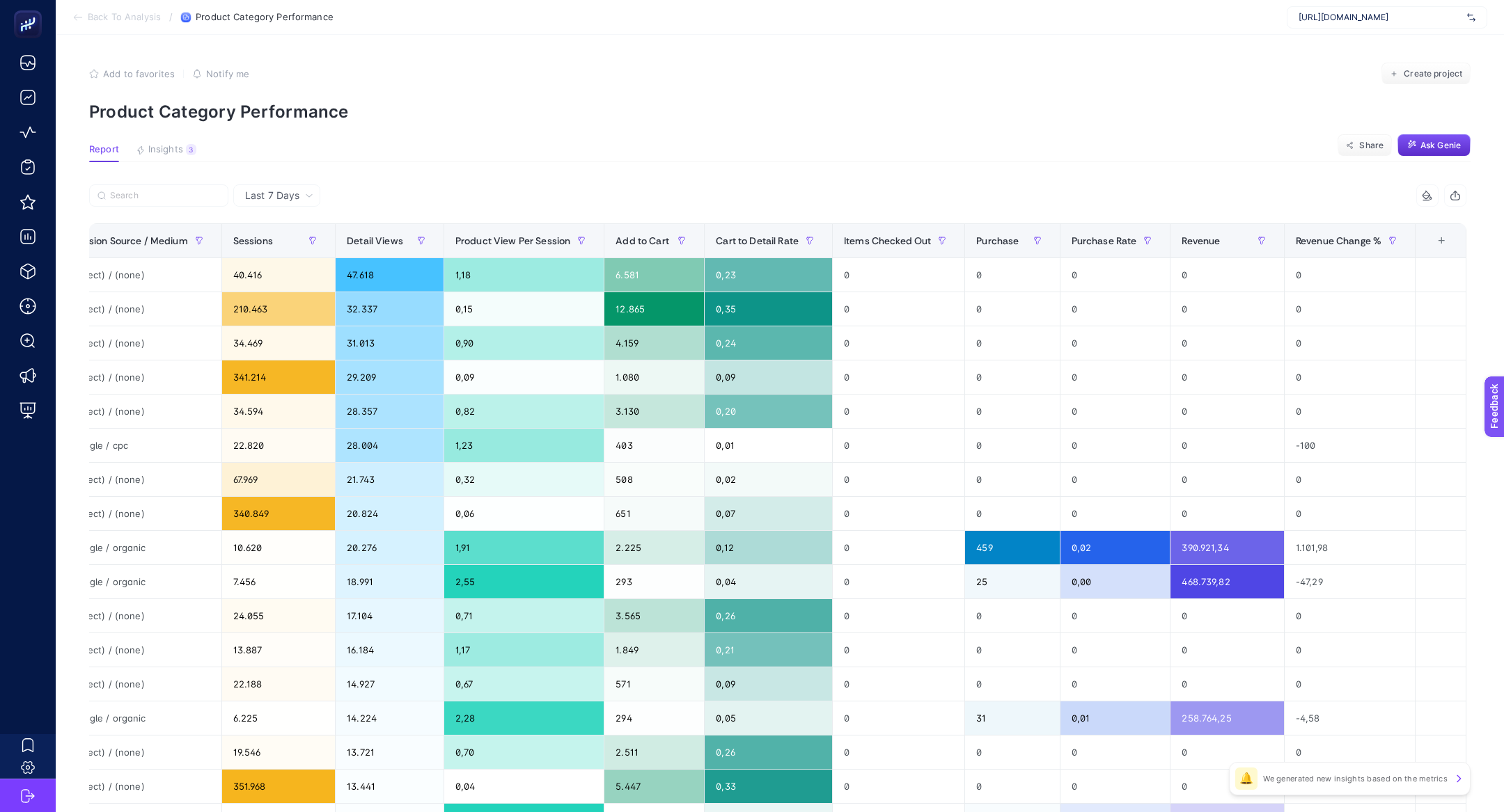
click at [1443, 238] on div "+" at bounding box center [1441, 241] width 27 height 11
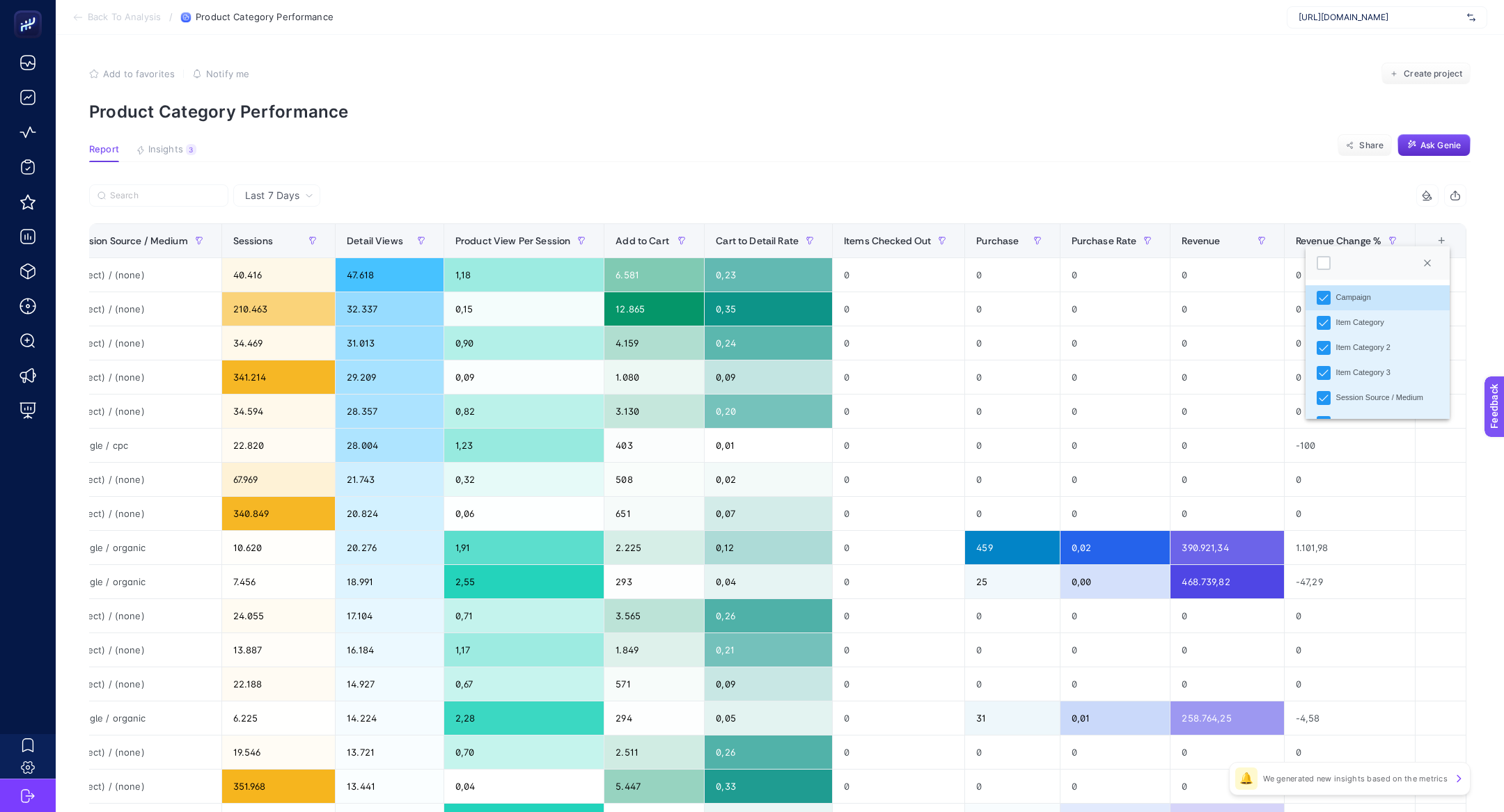
scroll to position [397, 0]
click at [1411, 353] on div "Purchase Rate Change %" at bounding box center [1380, 351] width 88 height 12
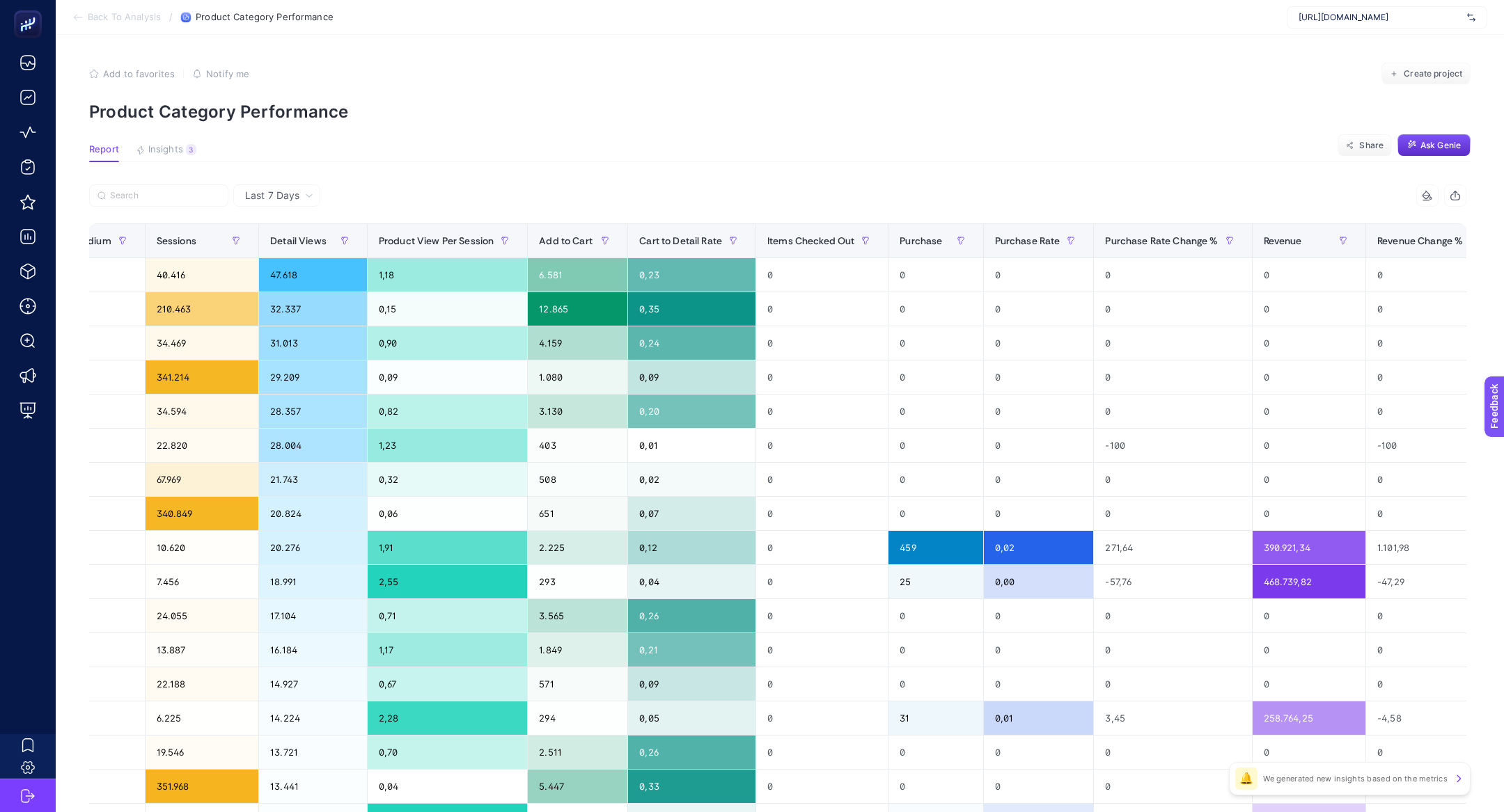
scroll to position [0, 994]
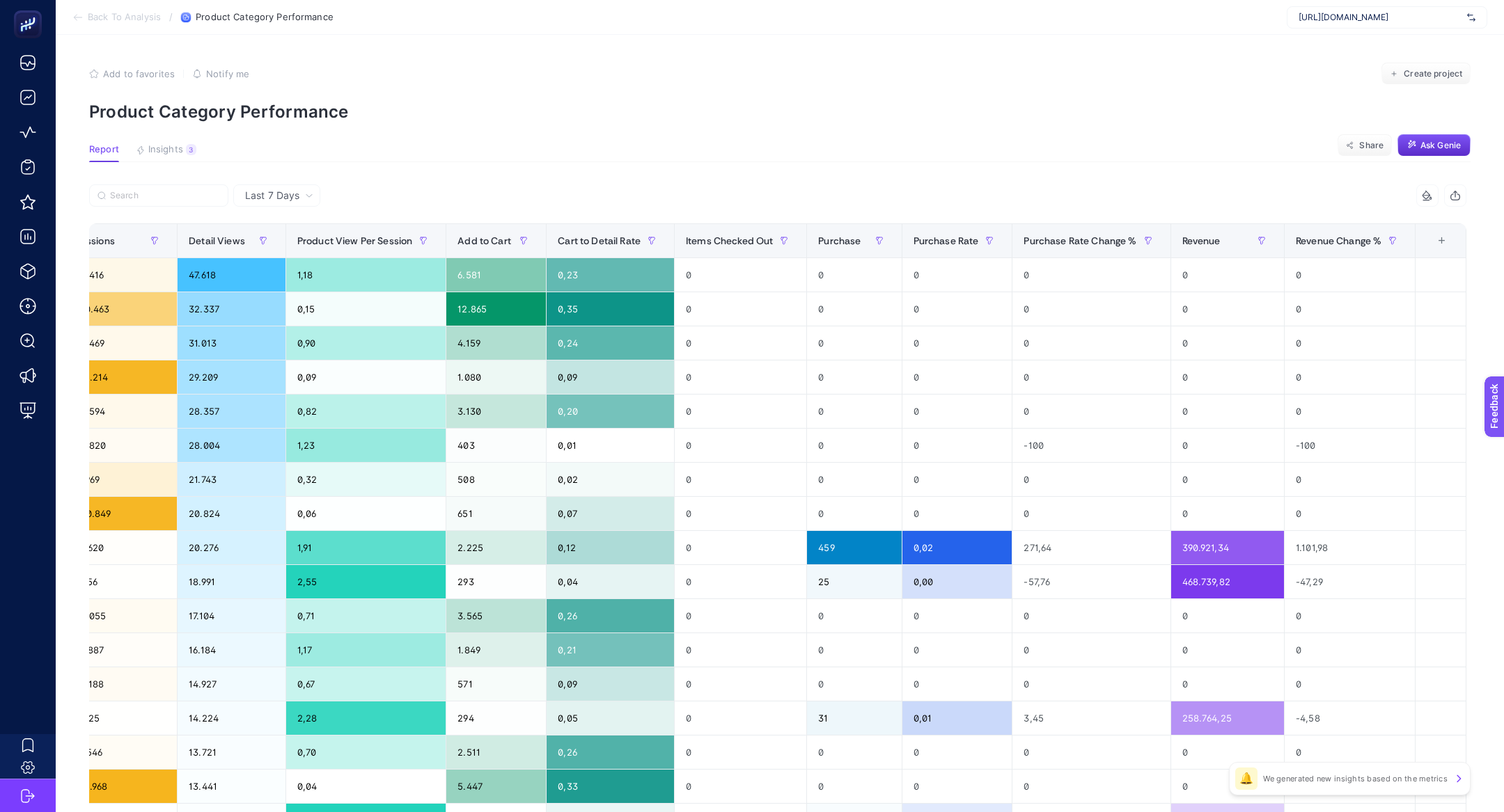
click at [1436, 238] on div "+" at bounding box center [1442, 241] width 27 height 11
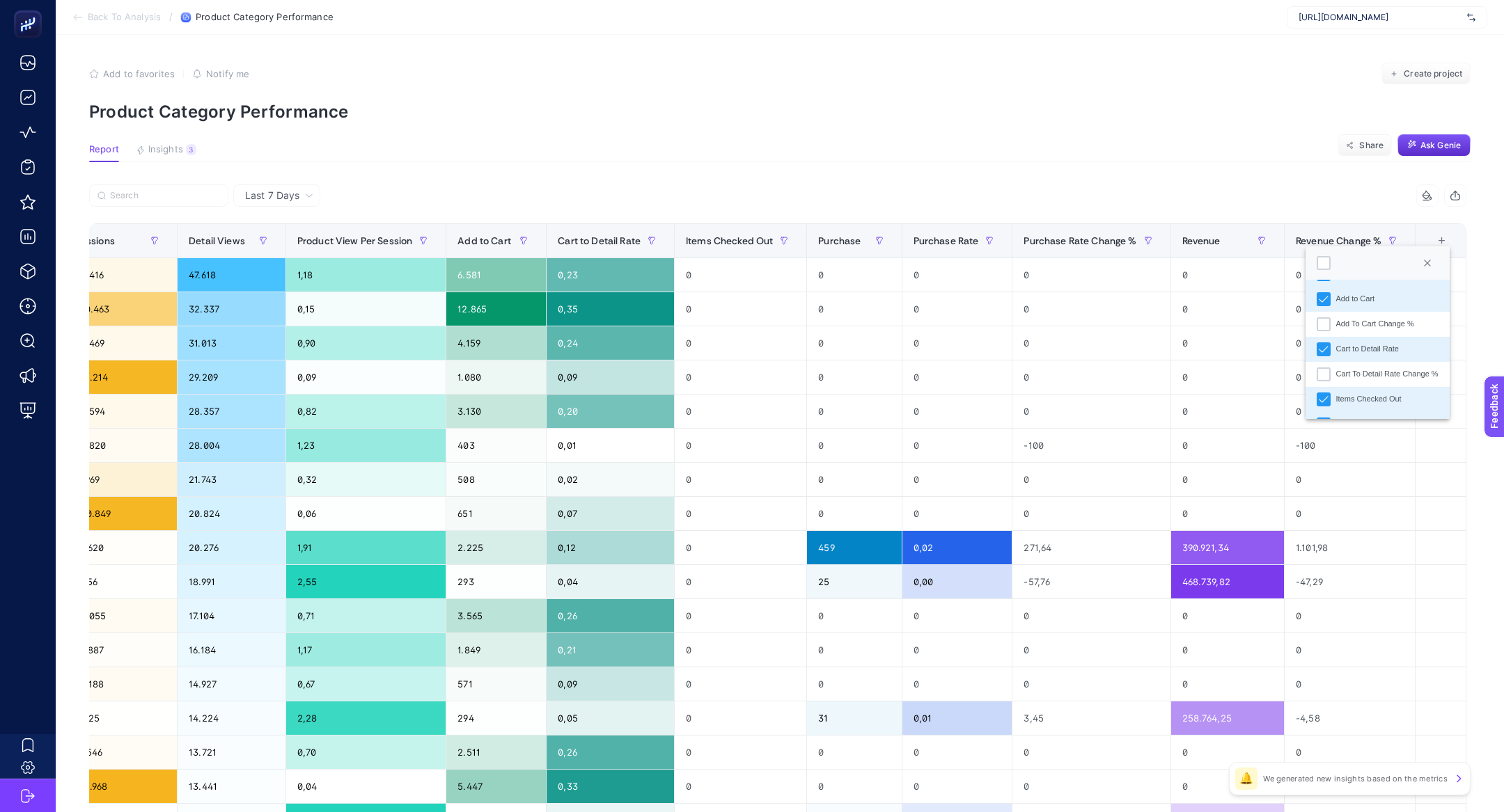
scroll to position [397, 0]
click at [1401, 352] on div "Purchase Rate Change %" at bounding box center [1380, 351] width 88 height 12
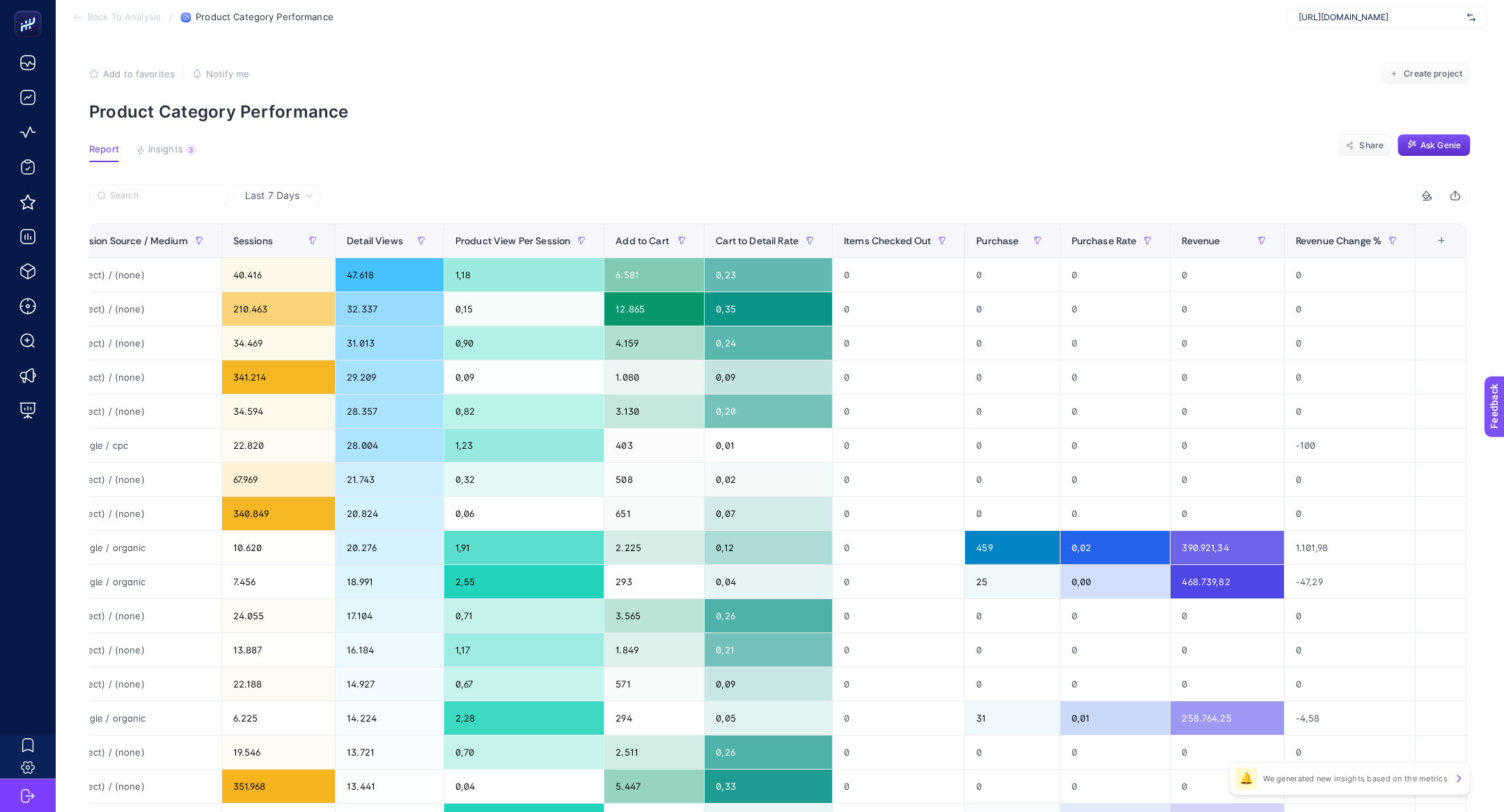
scroll to position [0, 837]
click at [1442, 246] on div "+" at bounding box center [1441, 241] width 27 height 11
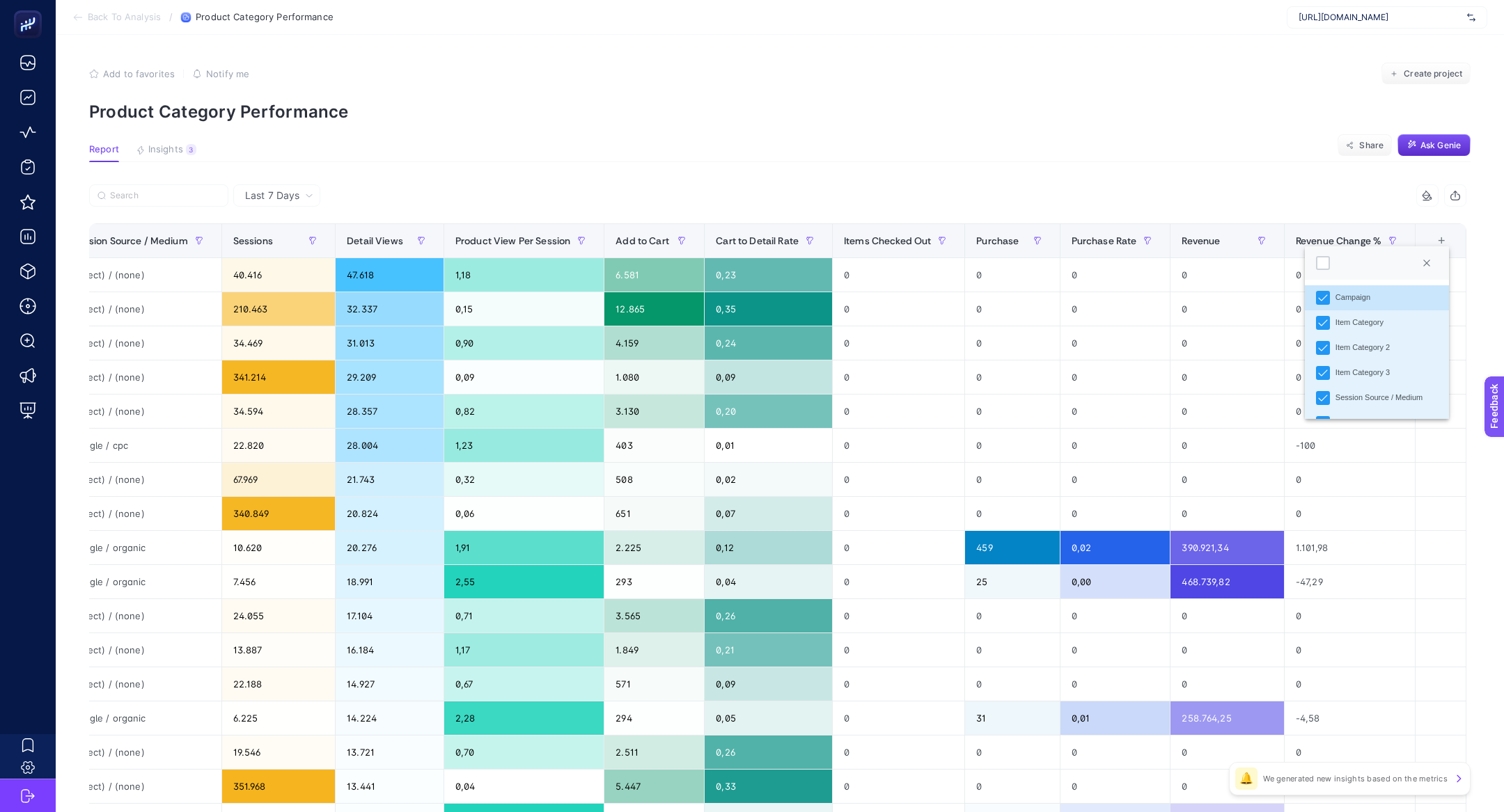
scroll to position [397, 0]
click at [1387, 306] on li "Purchase Change %" at bounding box center [1376, 301] width 144 height 25
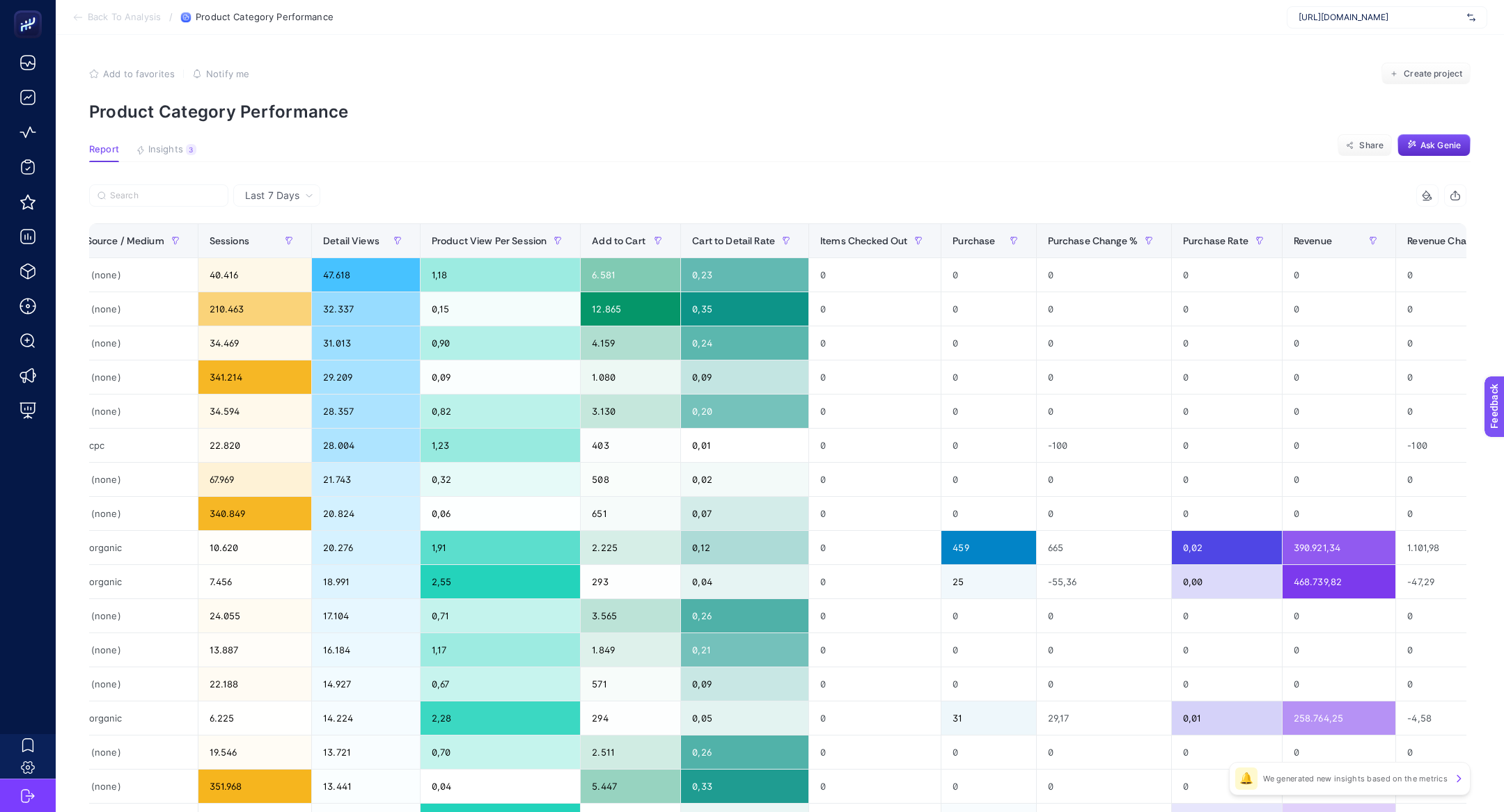
scroll to position [0, 971]
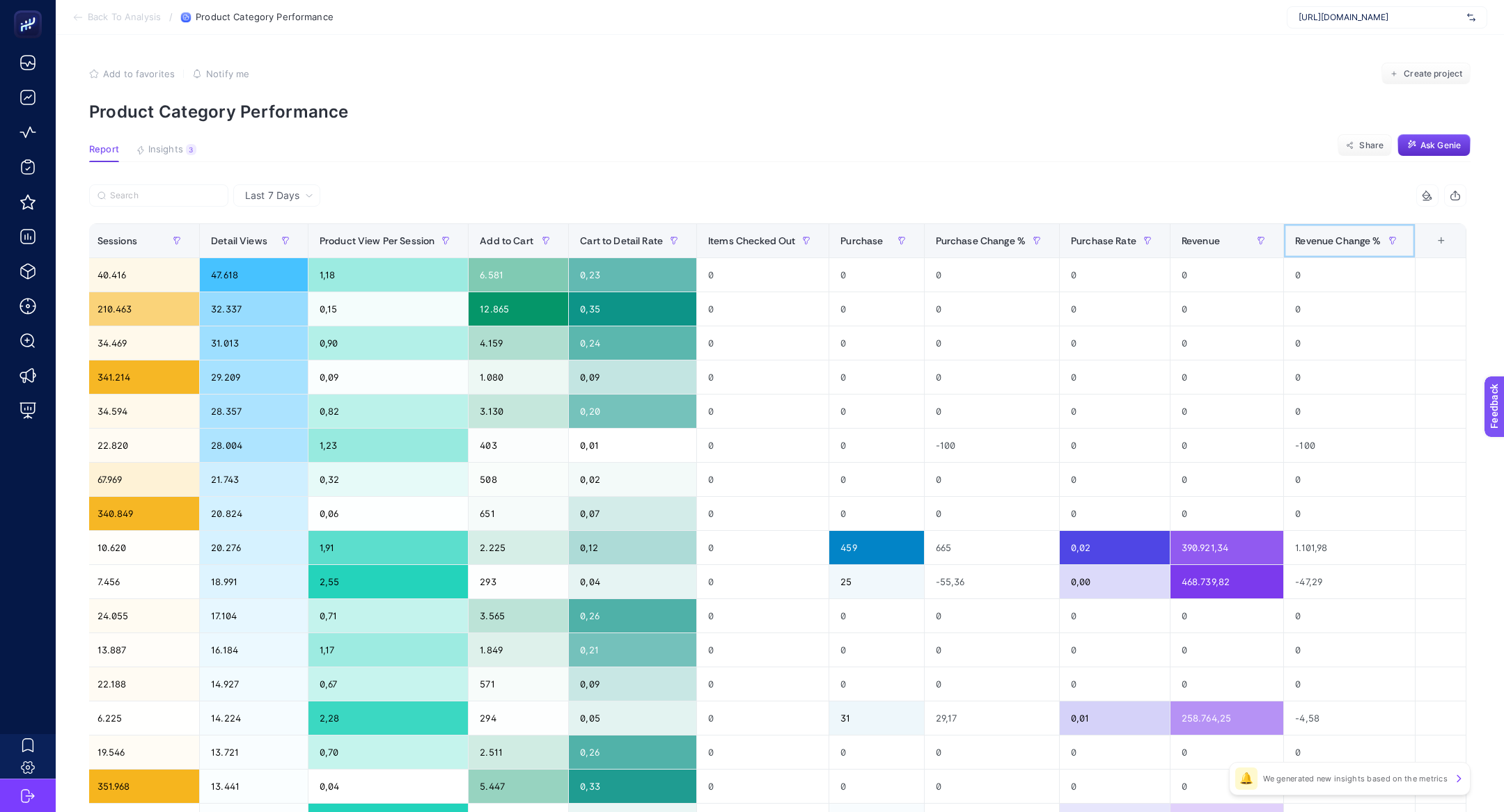
click at [1343, 241] on span "Revenue Change %" at bounding box center [1338, 241] width 85 height 11
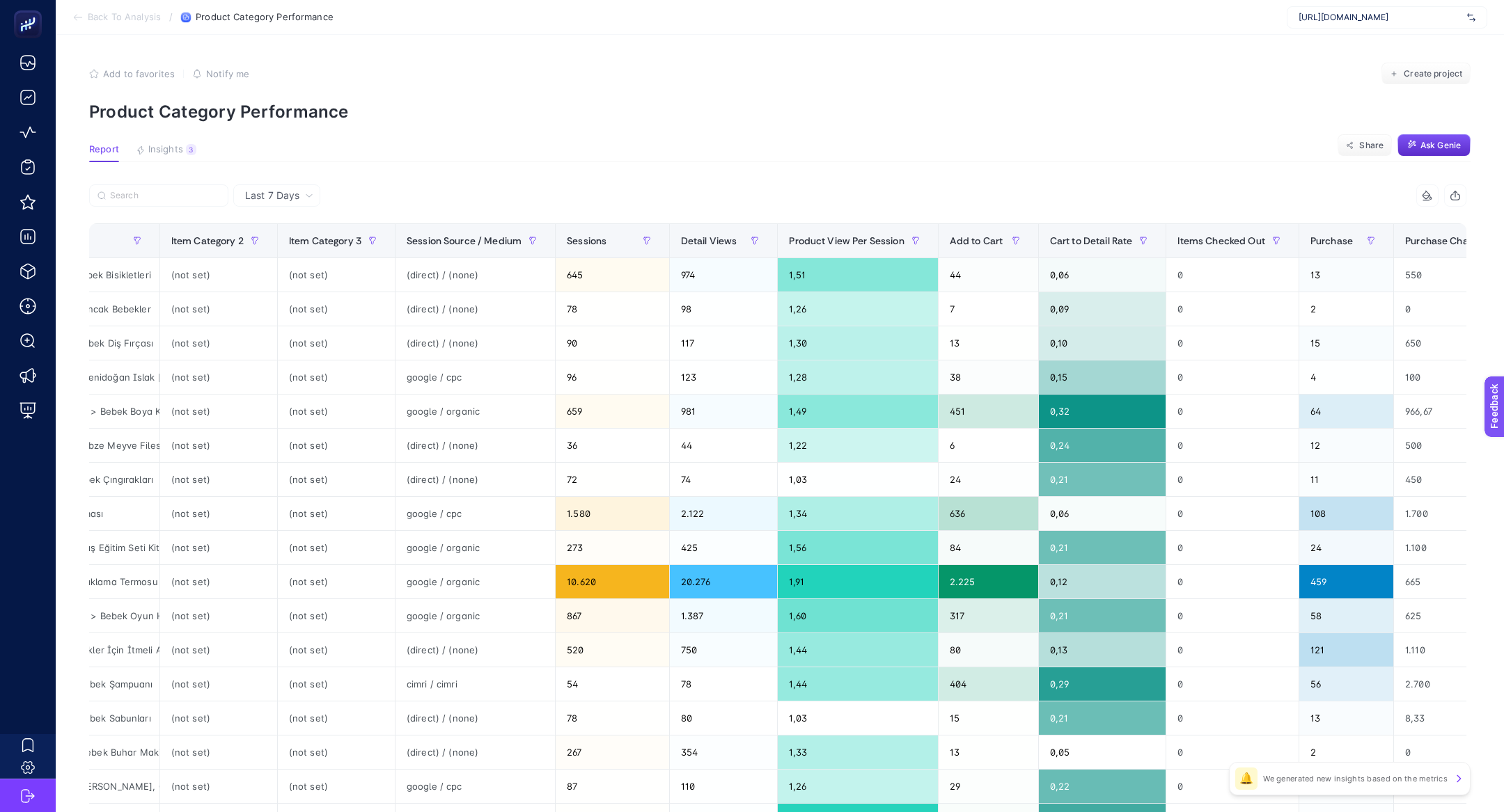
scroll to position [0, 0]
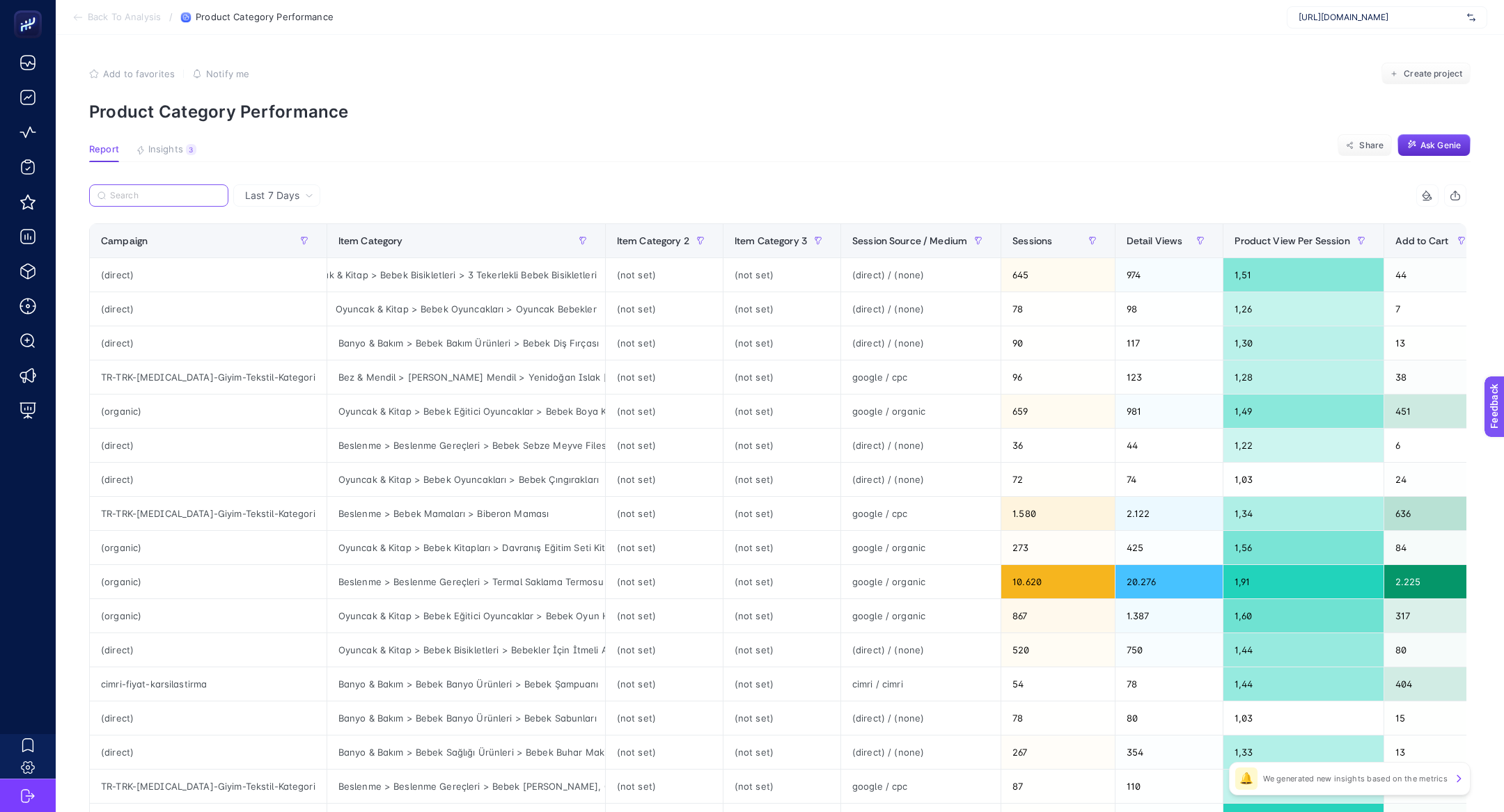
click at [205, 191] on input "Search" at bounding box center [165, 196] width 110 height 10
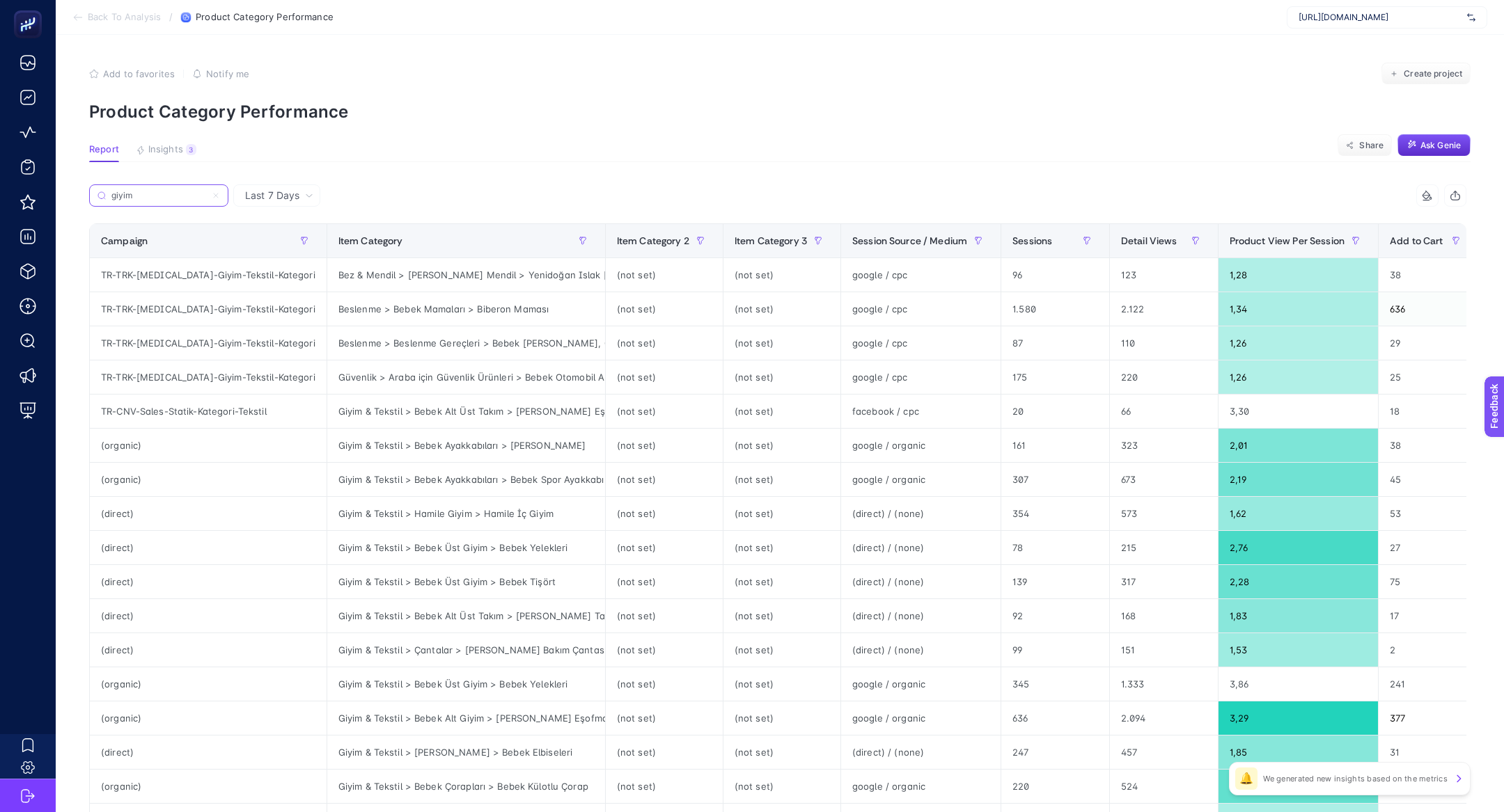
type input "giyim"
click at [219, 194] on icon at bounding box center [216, 196] width 9 height 9
click at [206, 194] on input "giyim" at bounding box center [158, 196] width 95 height 10
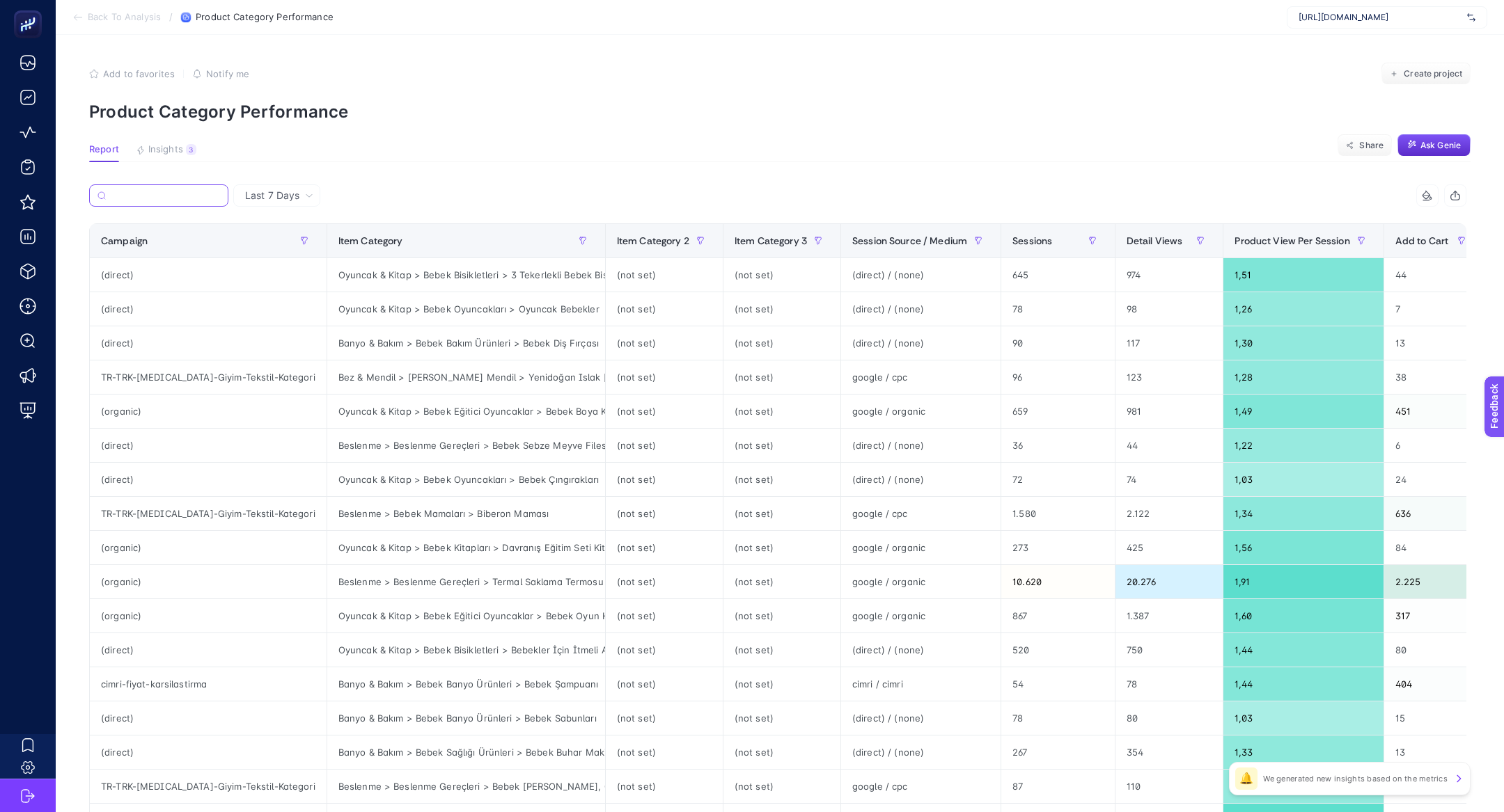
type input "m"
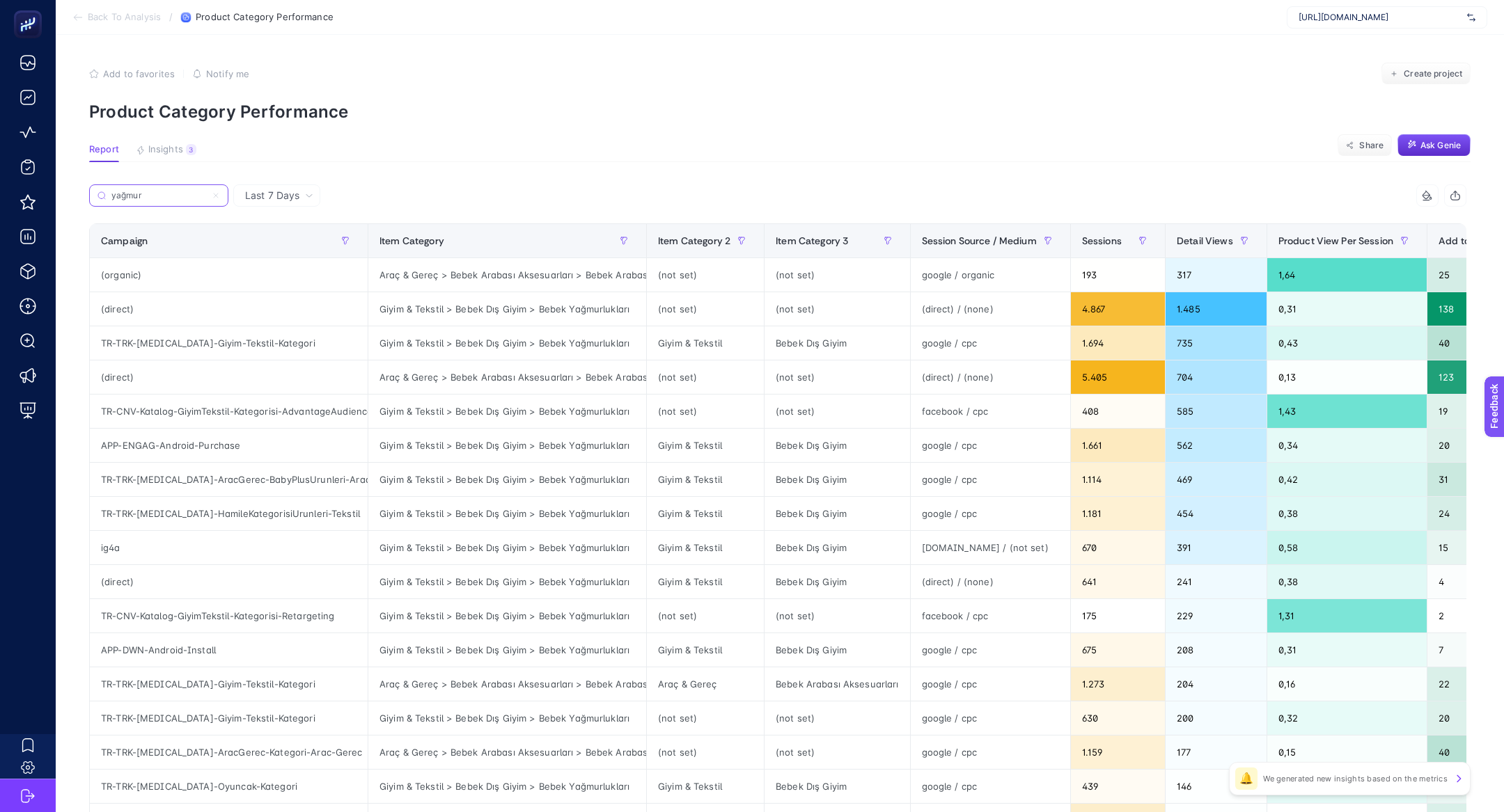
type input "yağmur"
click at [682, 341] on div "Giyim & Tekstil" at bounding box center [705, 343] width 117 height 33
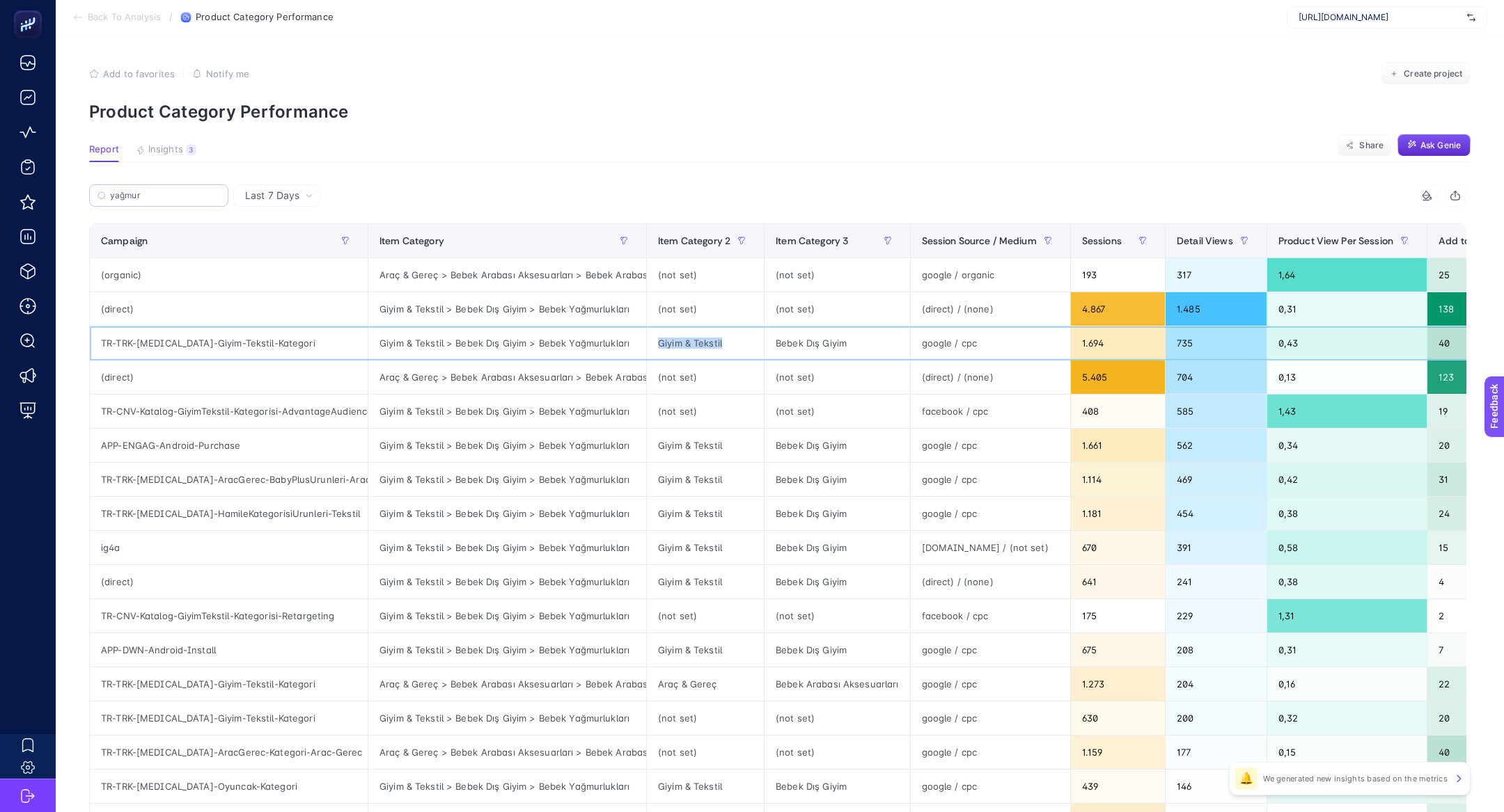
copy tr "Giyim & Tekstil"
click at [201, 196] on input "yağmur" at bounding box center [165, 196] width 110 height 10
click at [201, 196] on input "yağmur" at bounding box center [158, 196] width 95 height 10
click at [213, 195] on icon at bounding box center [216, 196] width 9 height 9
click at [206, 195] on input "yağmur" at bounding box center [158, 196] width 95 height 10
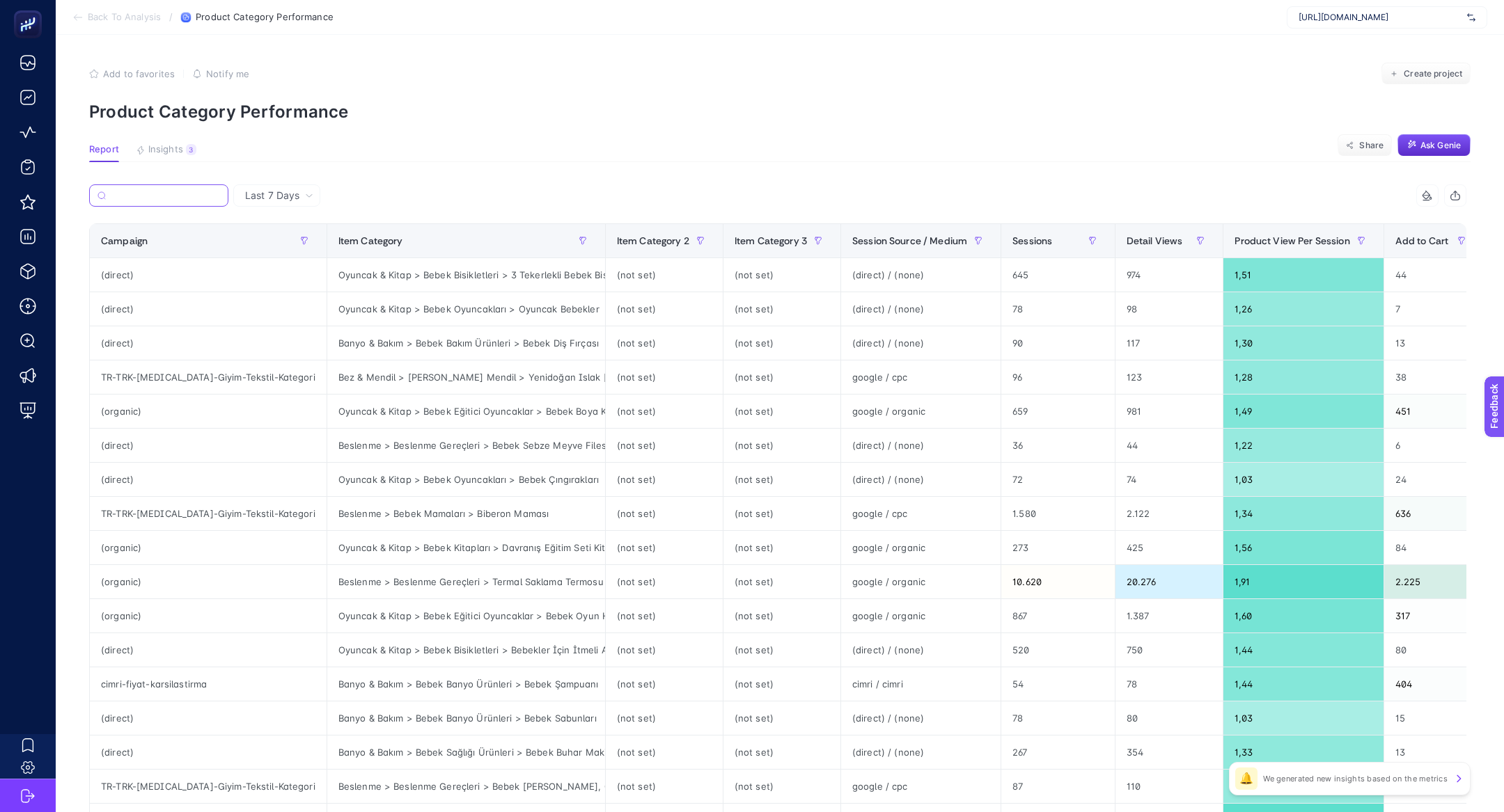
click at [217, 195] on input "Search" at bounding box center [166, 196] width 108 height 10
paste input "Giyim & Tekstil"
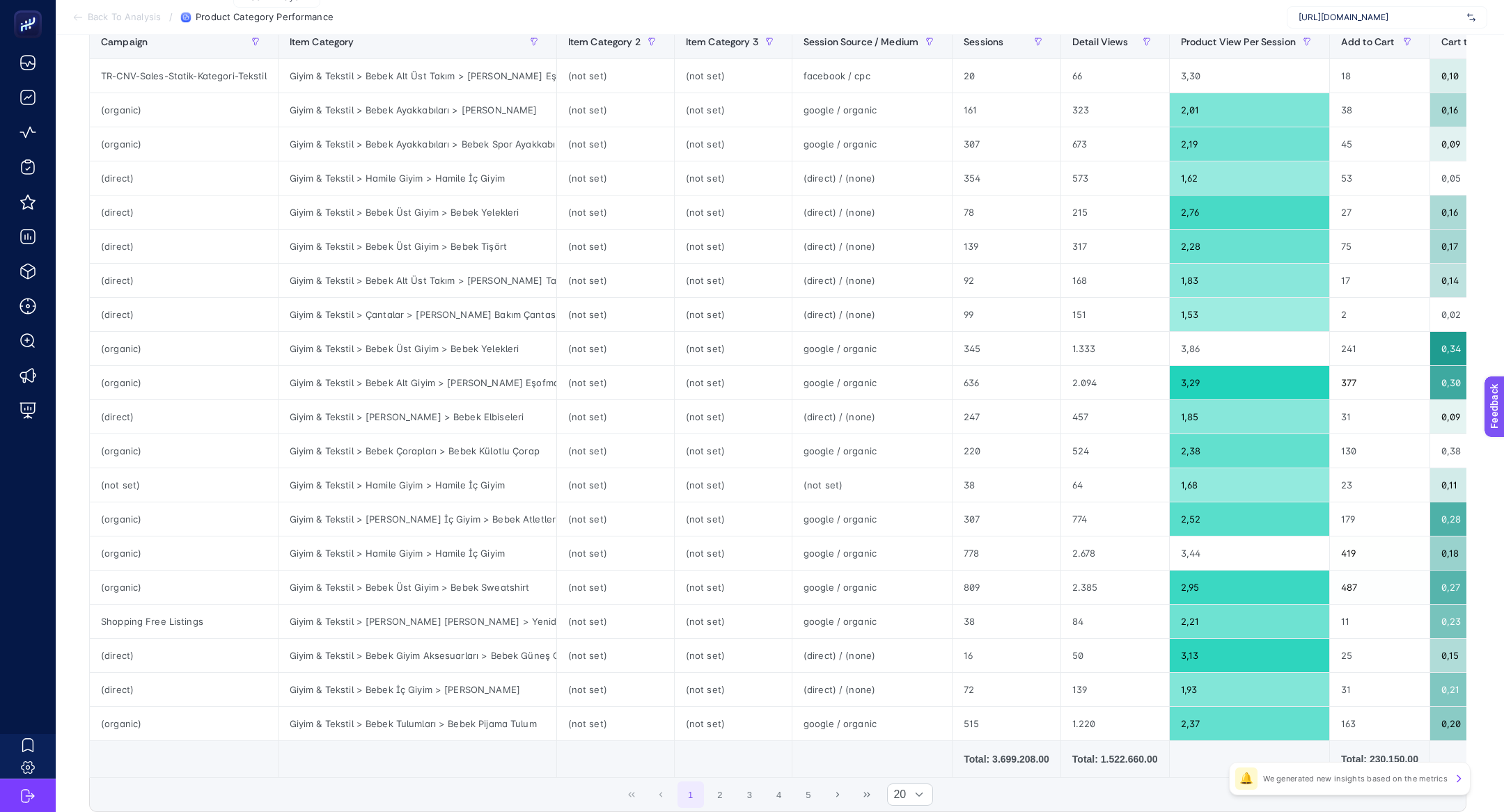
scroll to position [293, 0]
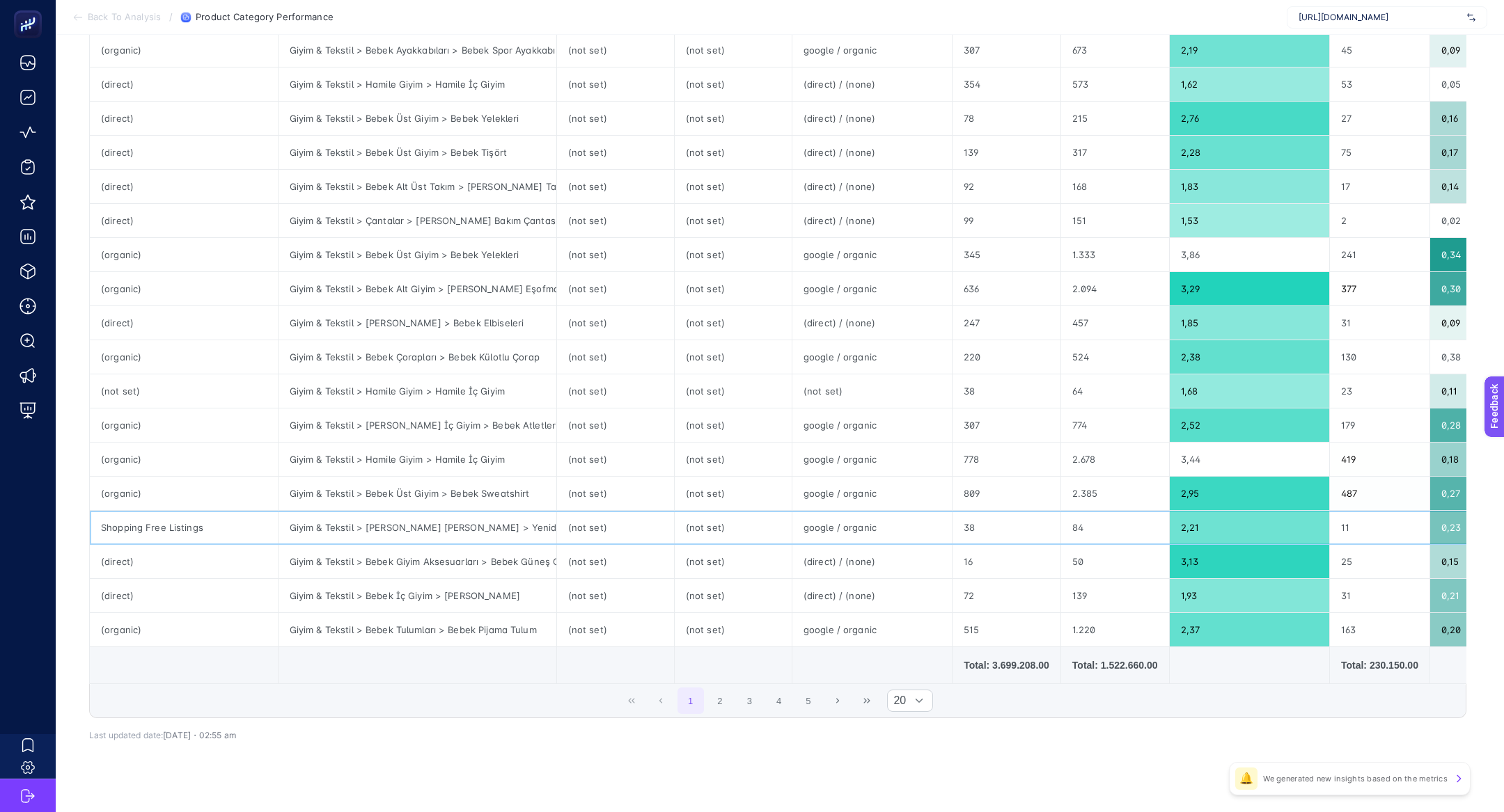
click at [194, 535] on div "Shopping Free Listings" at bounding box center [184, 527] width 188 height 33
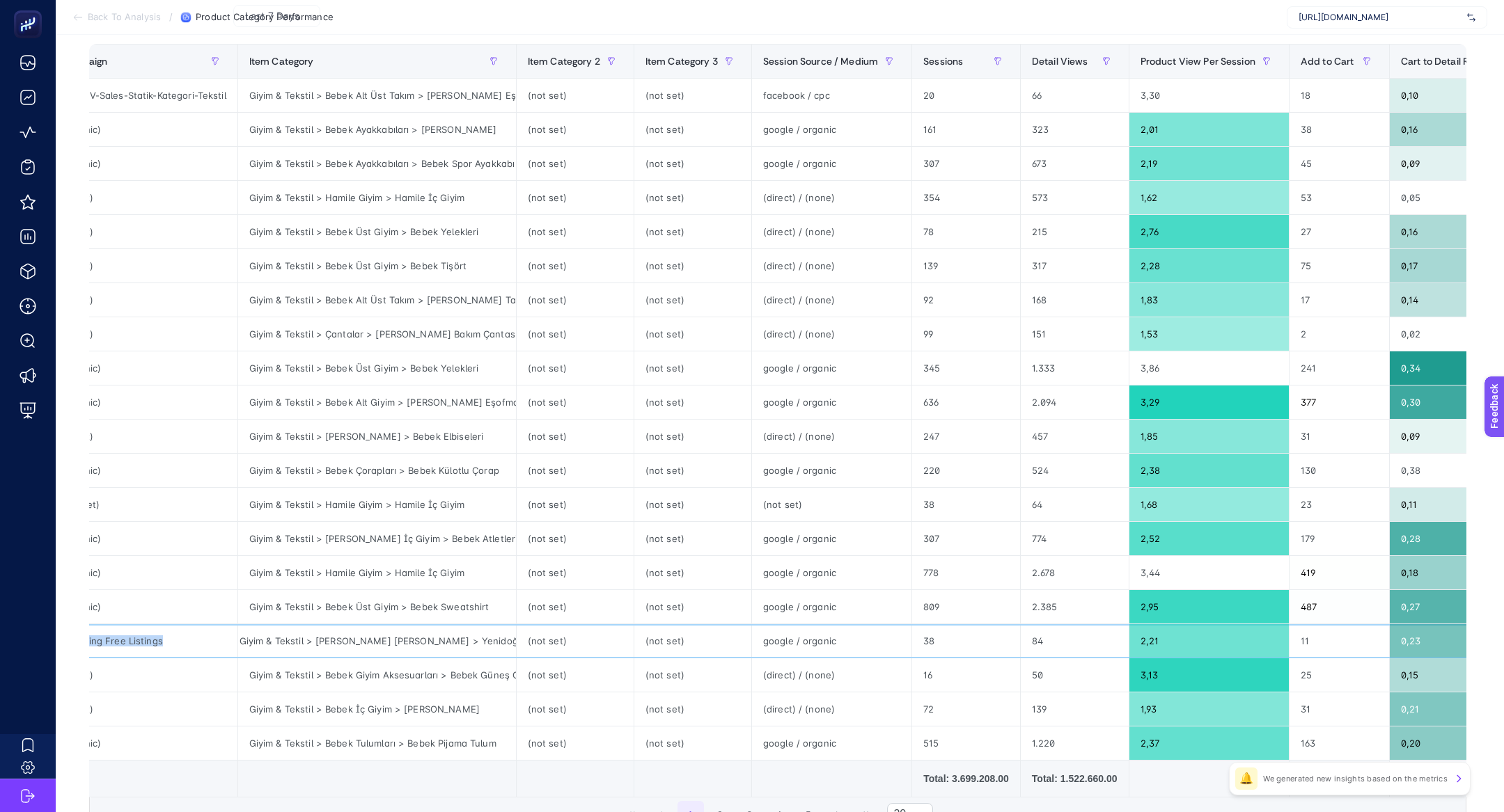
scroll to position [0, 0]
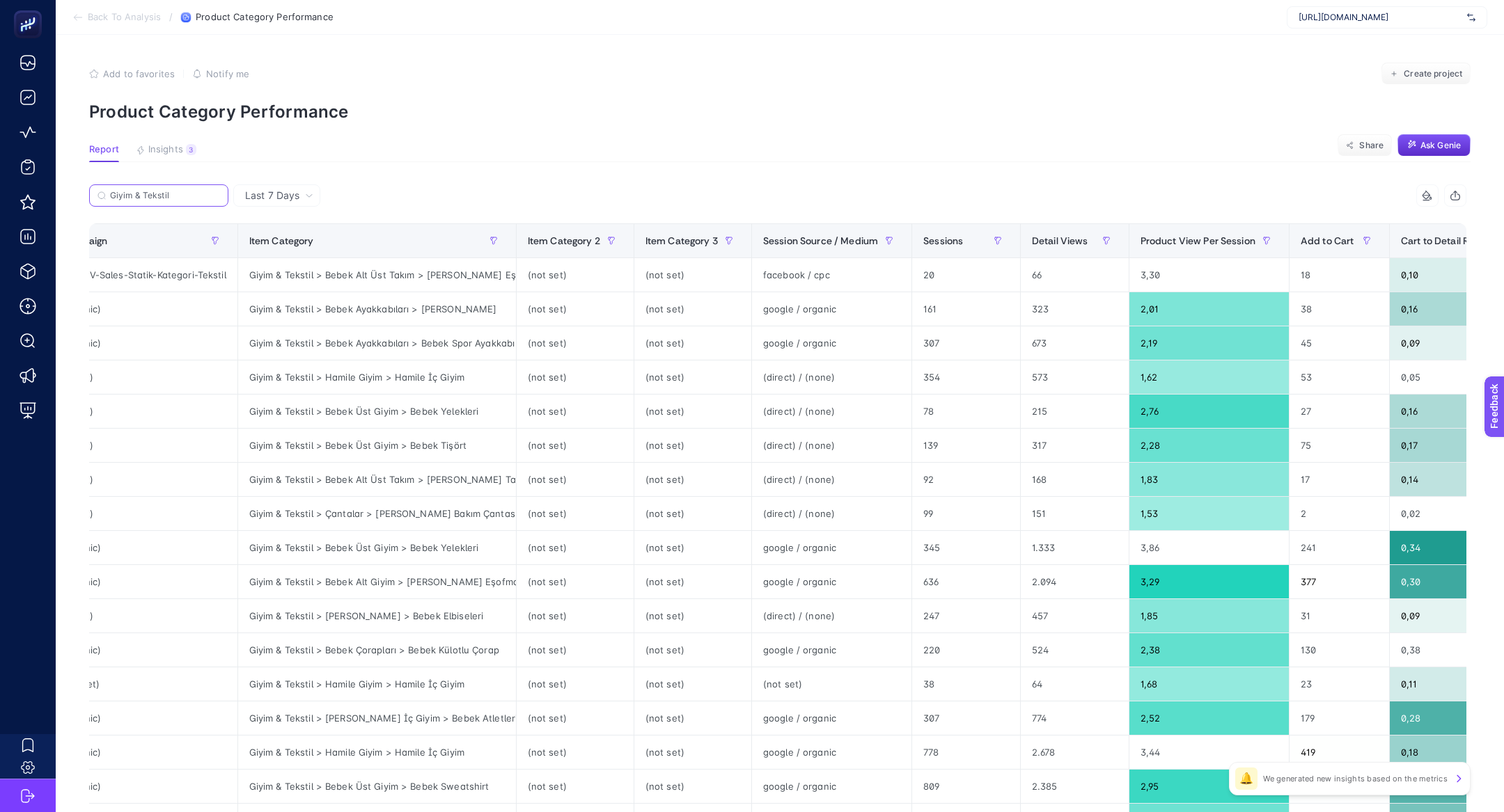
click at [194, 200] on input "Giyim & Tekstil" at bounding box center [165, 196] width 110 height 10
click at [194, 200] on input "Giyim & Tekstil" at bounding box center [158, 196] width 95 height 10
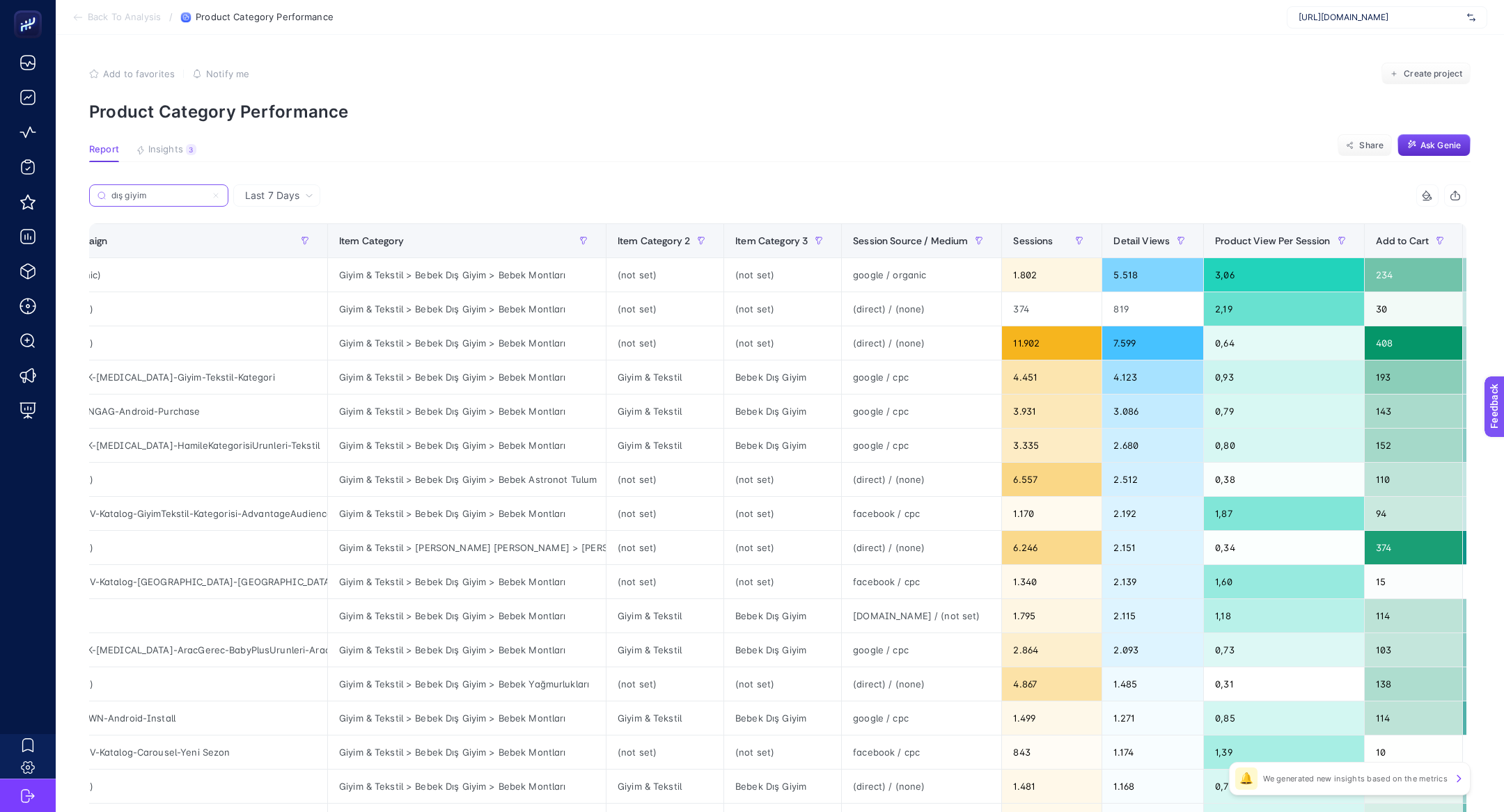
type input "dış giyim"
click at [218, 196] on icon at bounding box center [216, 196] width 9 height 9
click at [206, 196] on input "dış giyim" at bounding box center [158, 196] width 95 height 10
click at [155, 194] on input "dış giyim" at bounding box center [158, 196] width 95 height 10
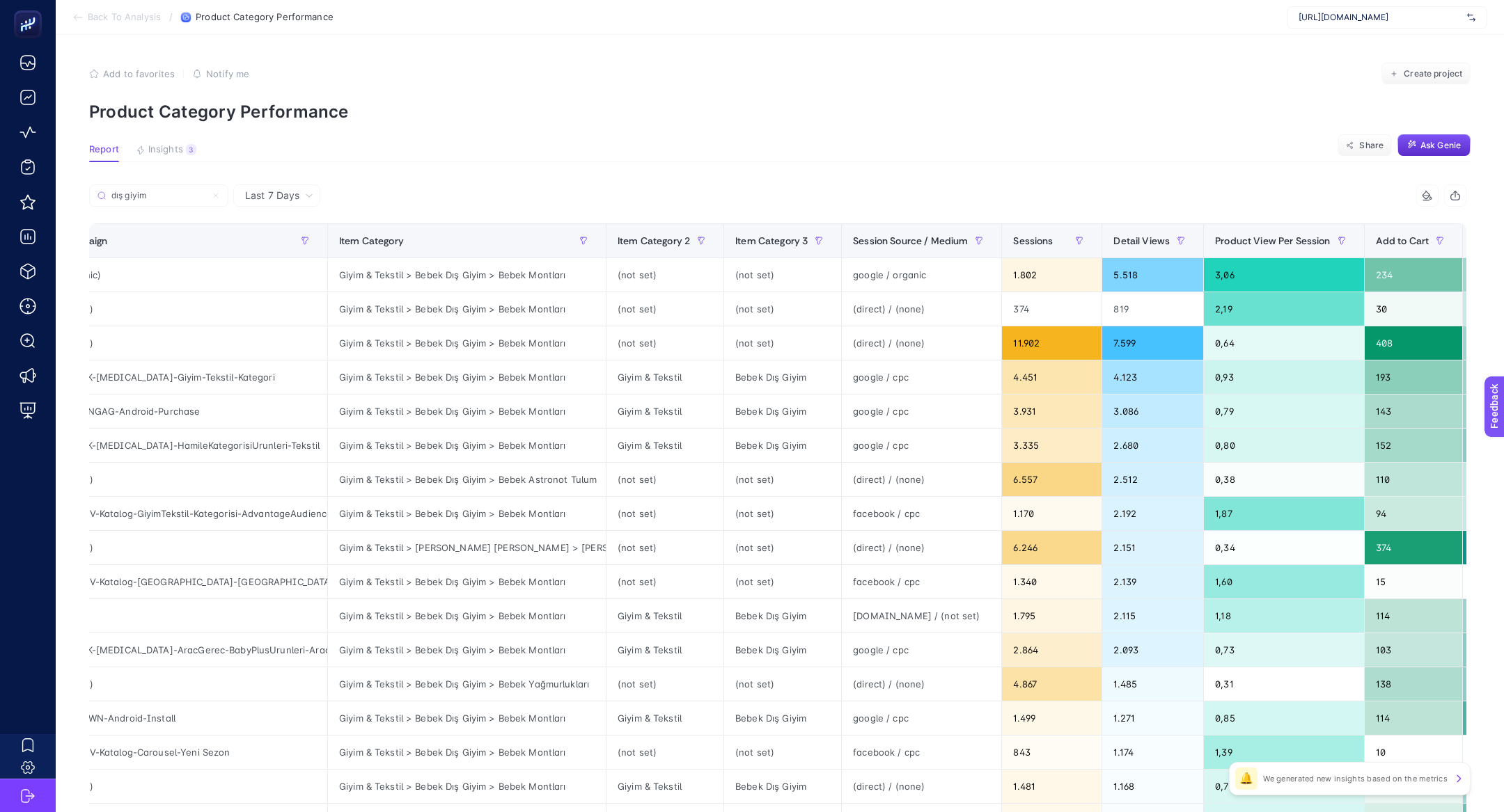
click at [355, 122] on article "Add to favorites false Notify me Create project Product Category Performance Re…" at bounding box center [780, 579] width 1448 height 1088
click at [206, 195] on input "dış giyim" at bounding box center [158, 196] width 95 height 10
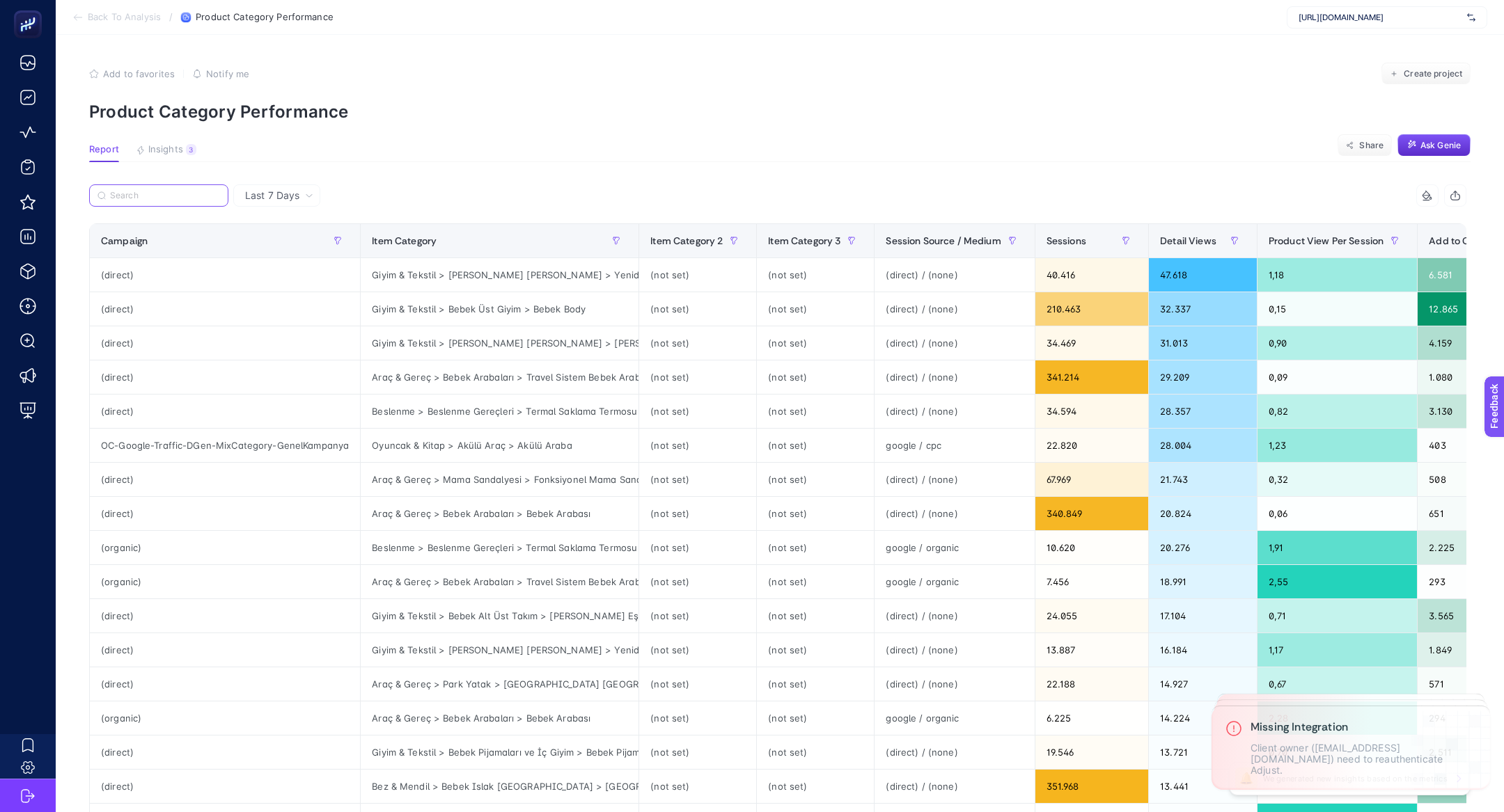
click at [187, 199] on input "Search" at bounding box center [165, 196] width 110 height 10
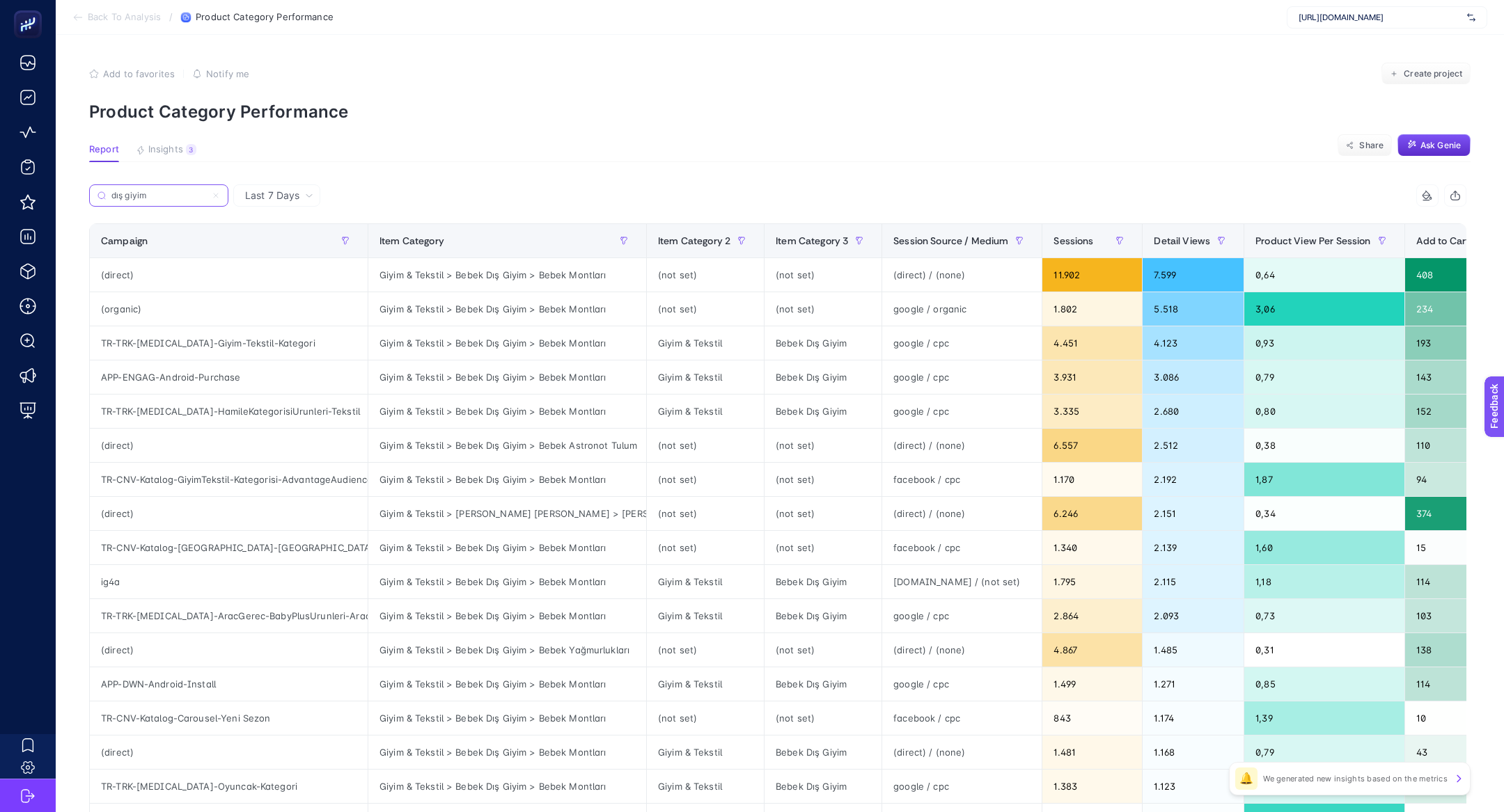
click at [168, 196] on input "dış giyim" at bounding box center [158, 196] width 95 height 10
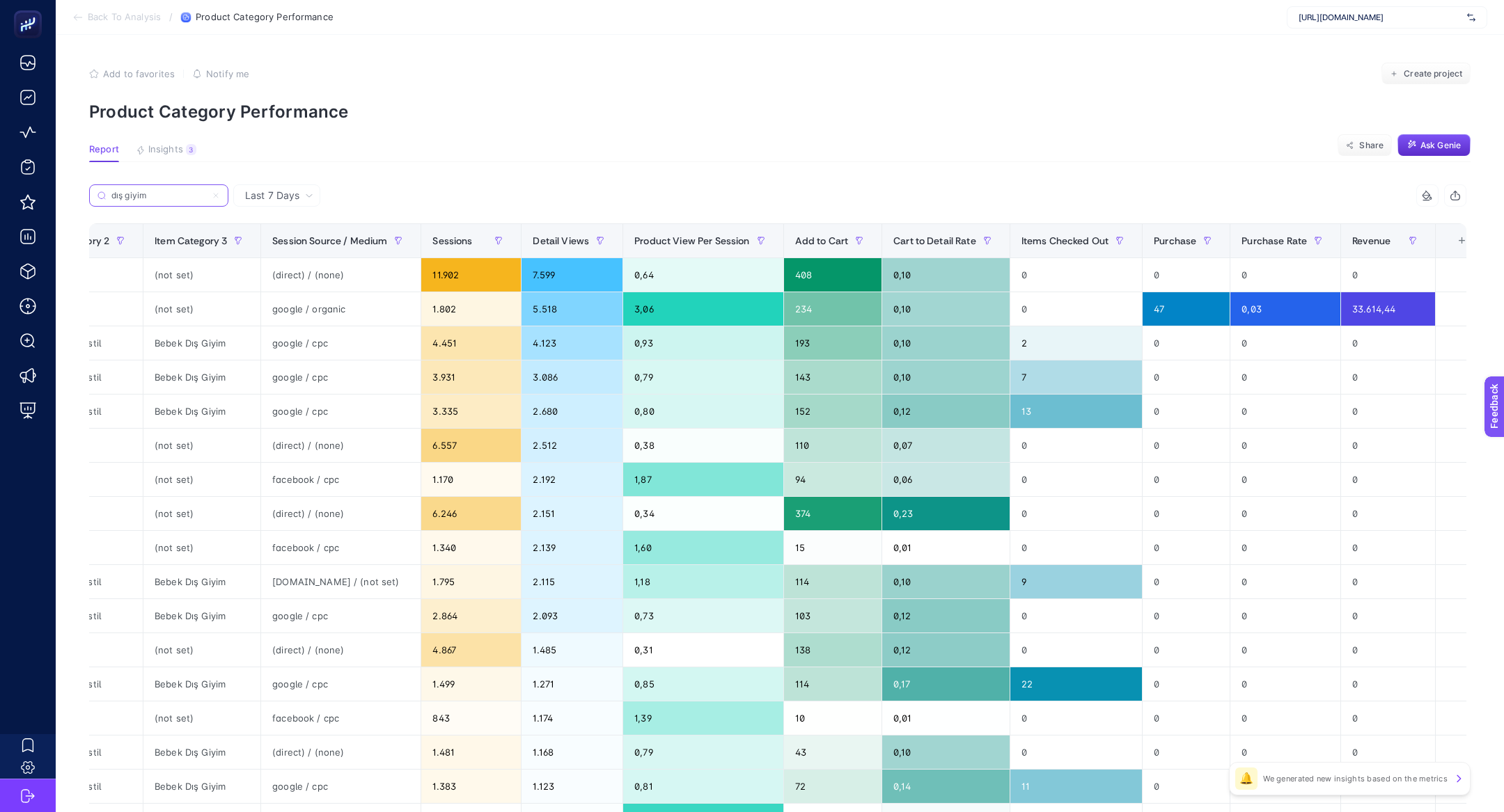
scroll to position [0, 643]
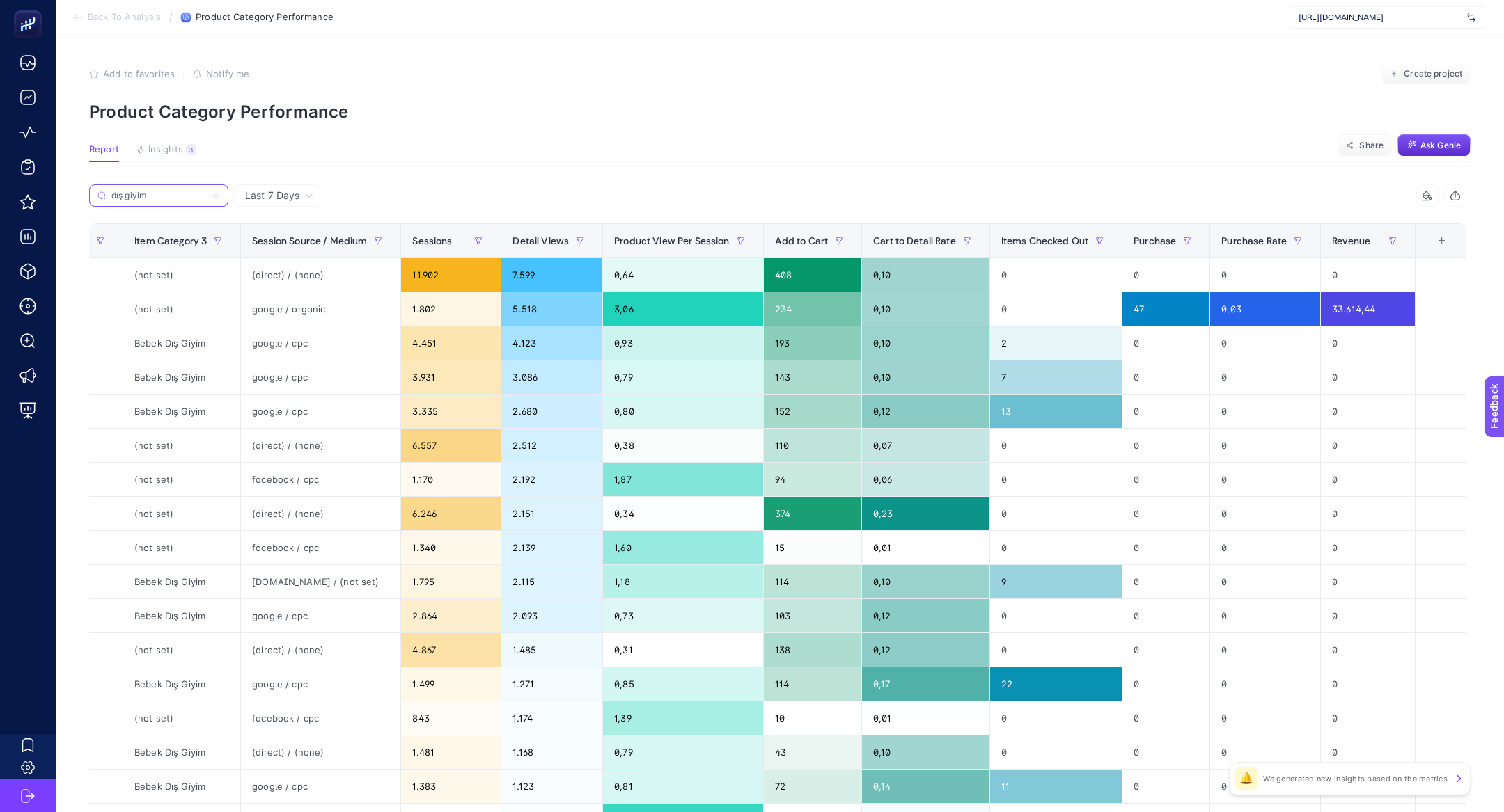
type input "dış giyim"
click at [1354, 231] on div "Revenue" at bounding box center [1367, 241] width 72 height 22
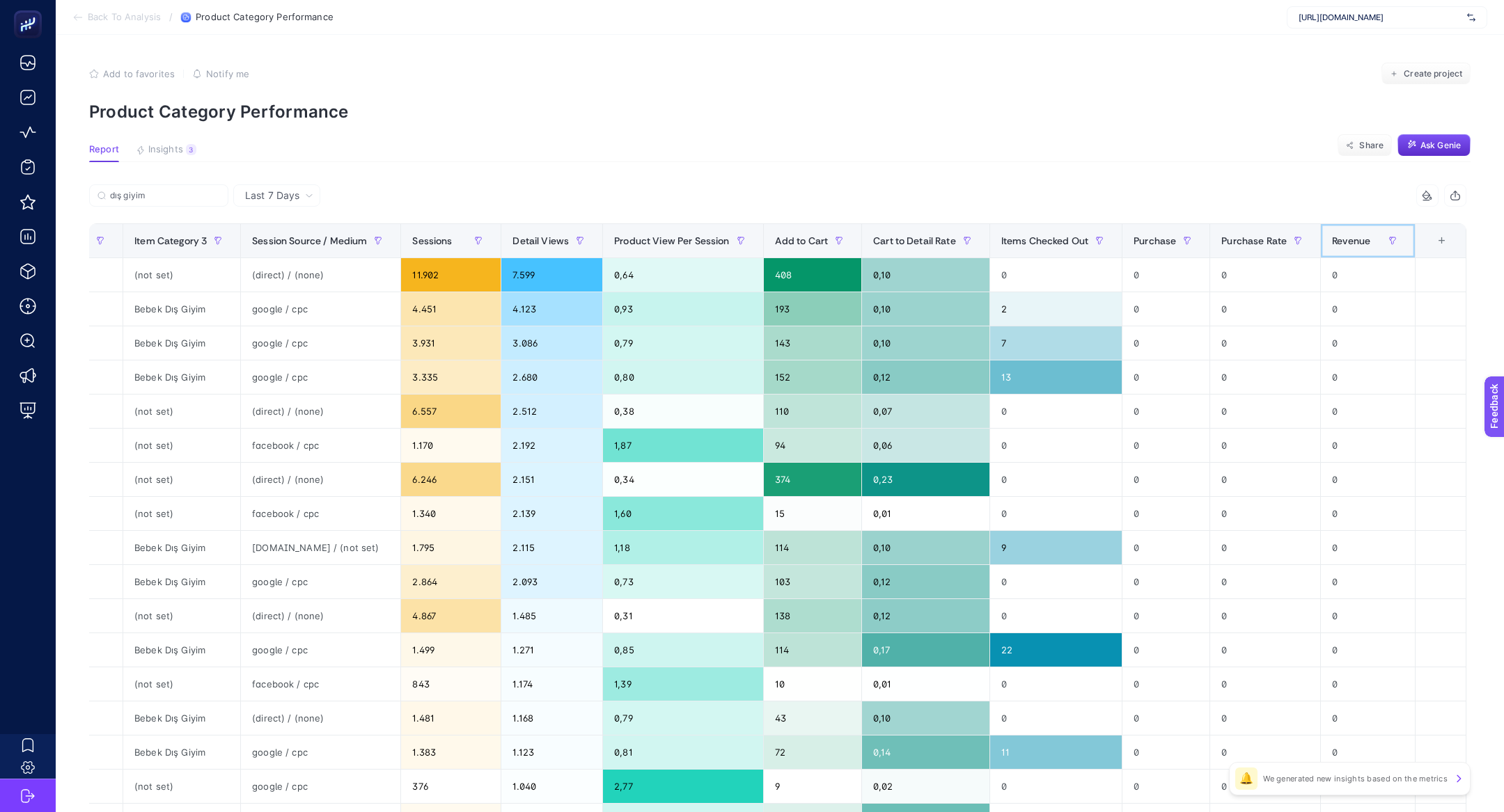
click at [1351, 238] on span "Revenue" at bounding box center [1351, 241] width 38 height 11
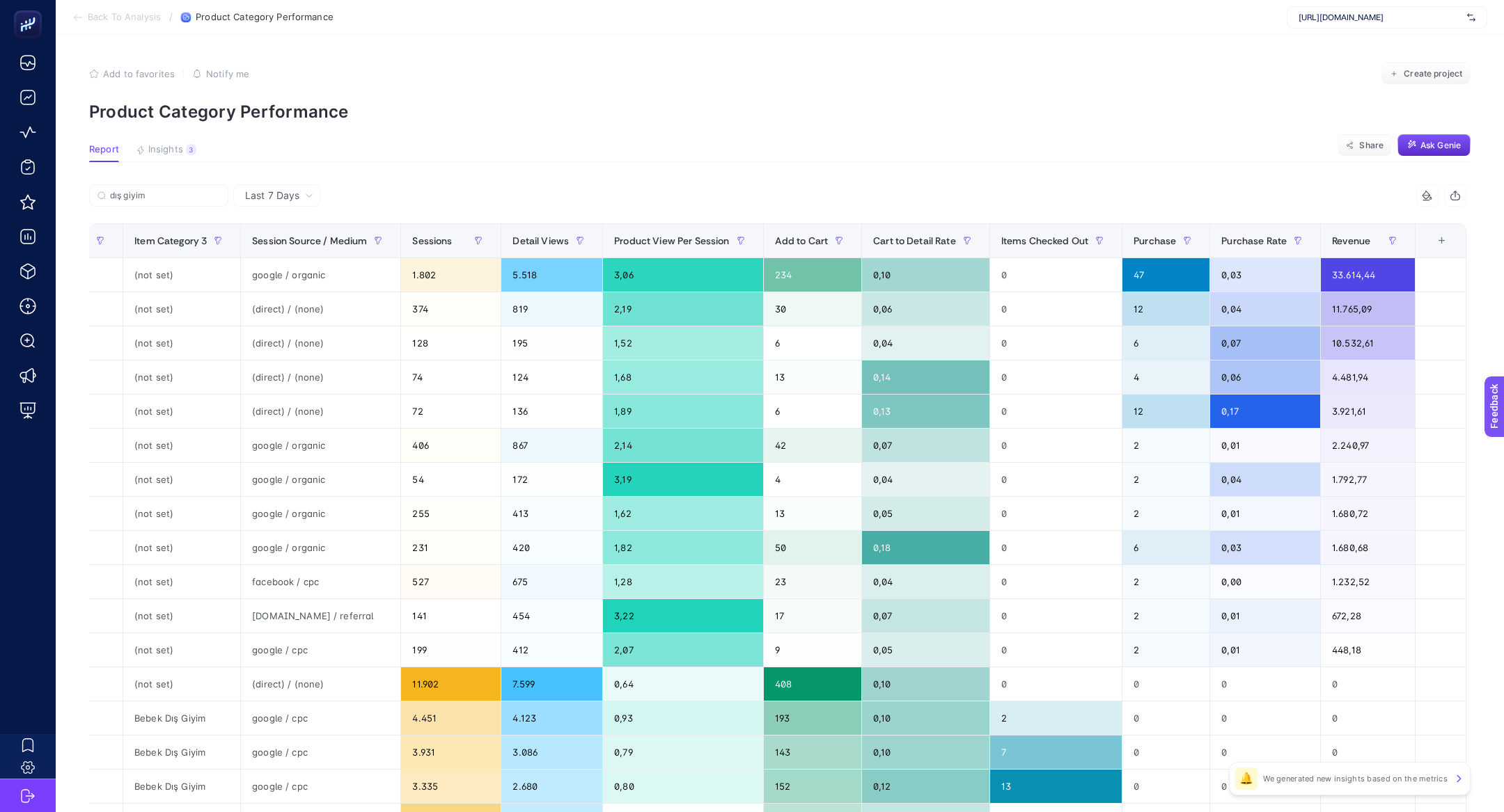
click at [1443, 239] on div "+" at bounding box center [1442, 241] width 27 height 11
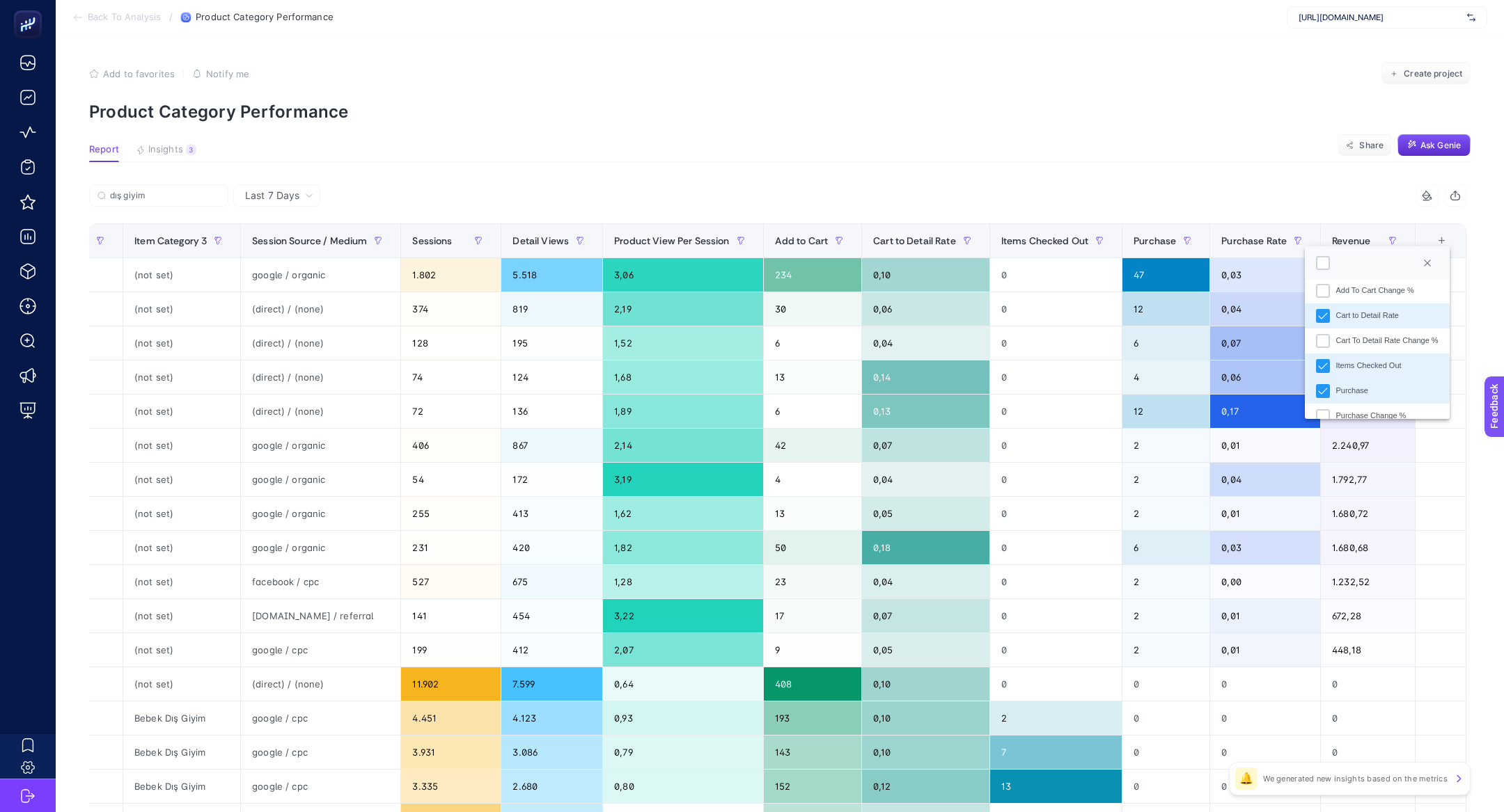
scroll to position [397, 0]
click at [1385, 409] on li "Revenue Change %" at bounding box center [1376, 401] width 144 height 25
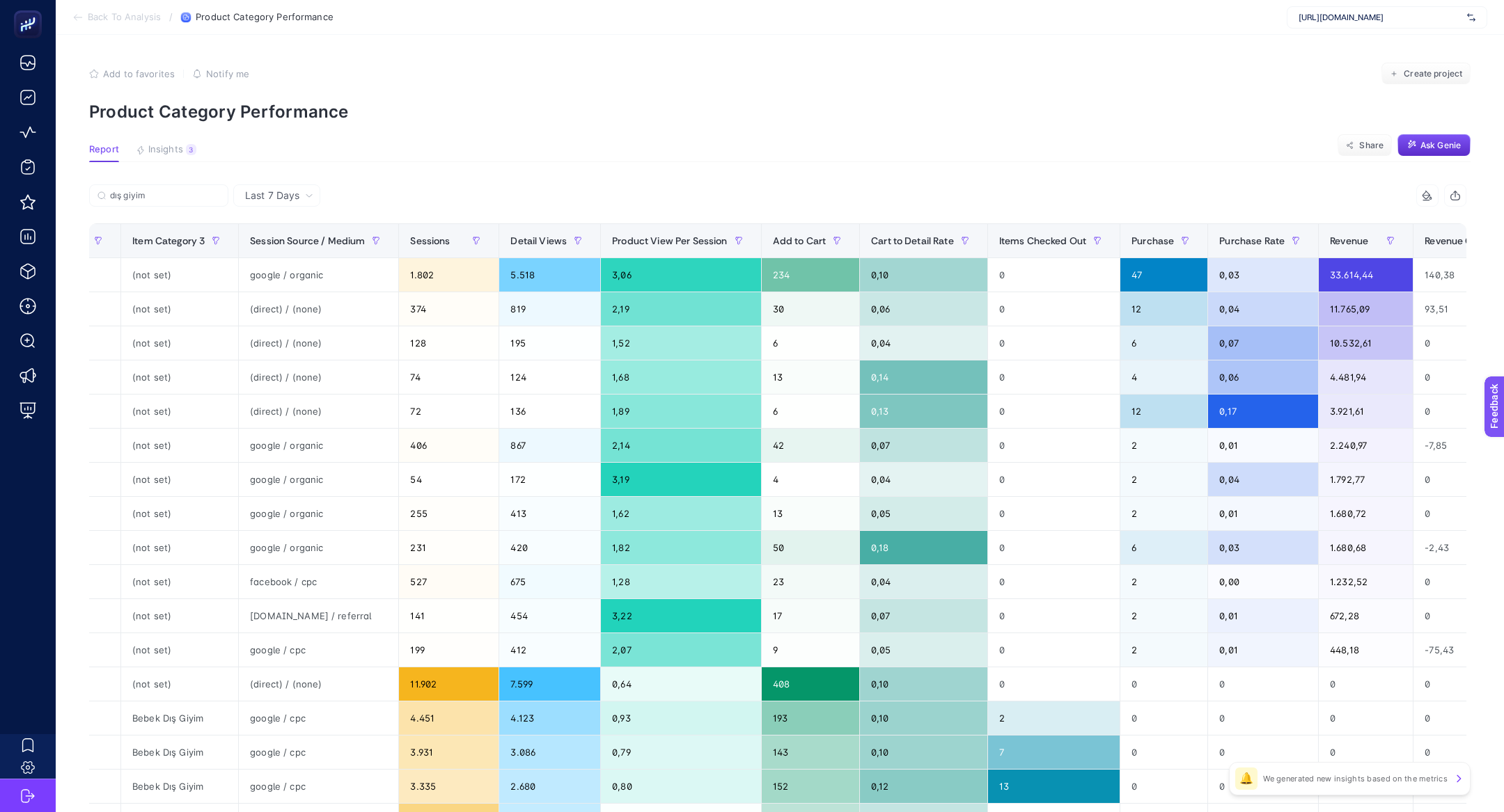
scroll to position [0, 775]
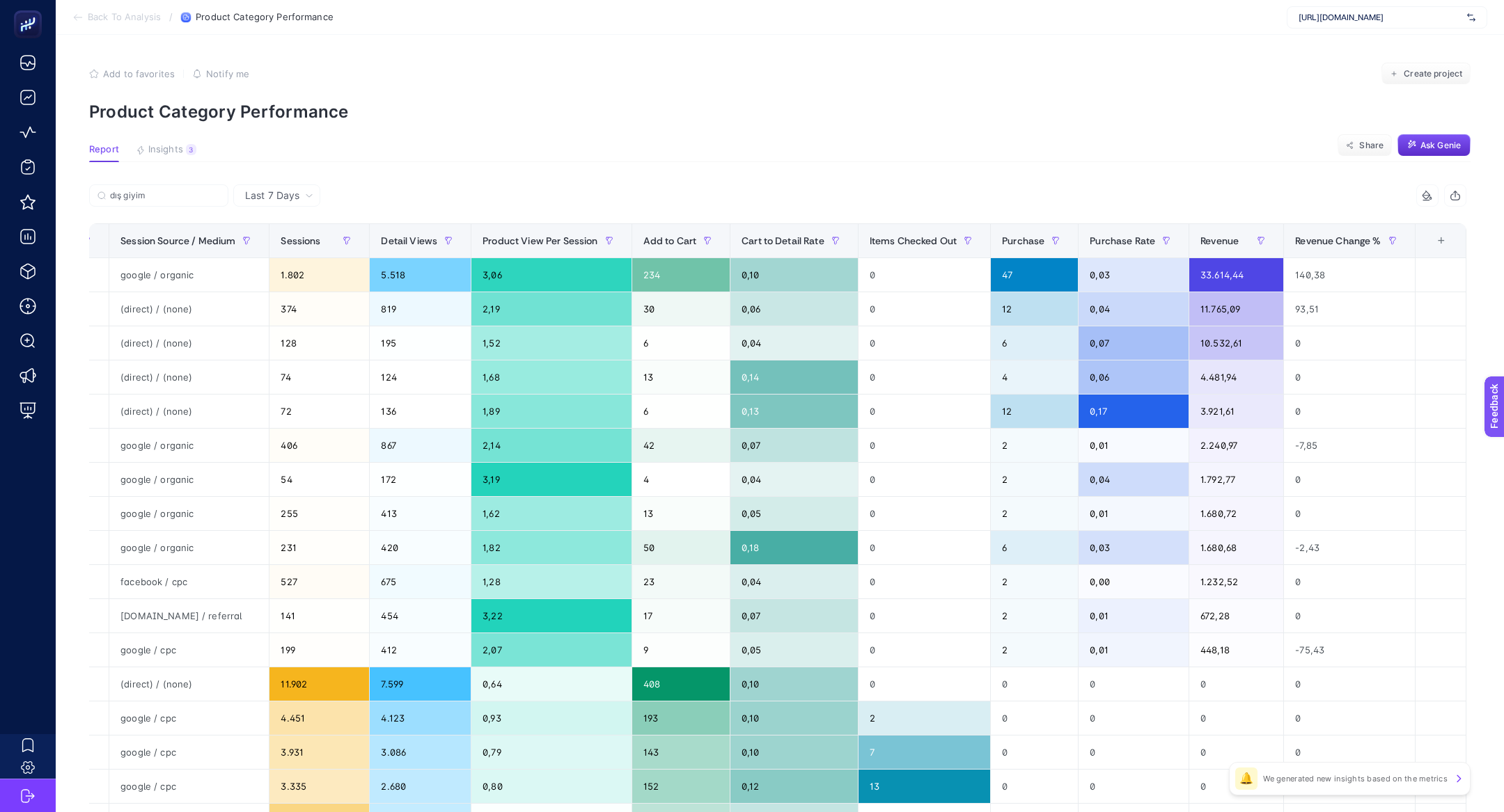
click at [1437, 246] on div "+" at bounding box center [1441, 241] width 27 height 11
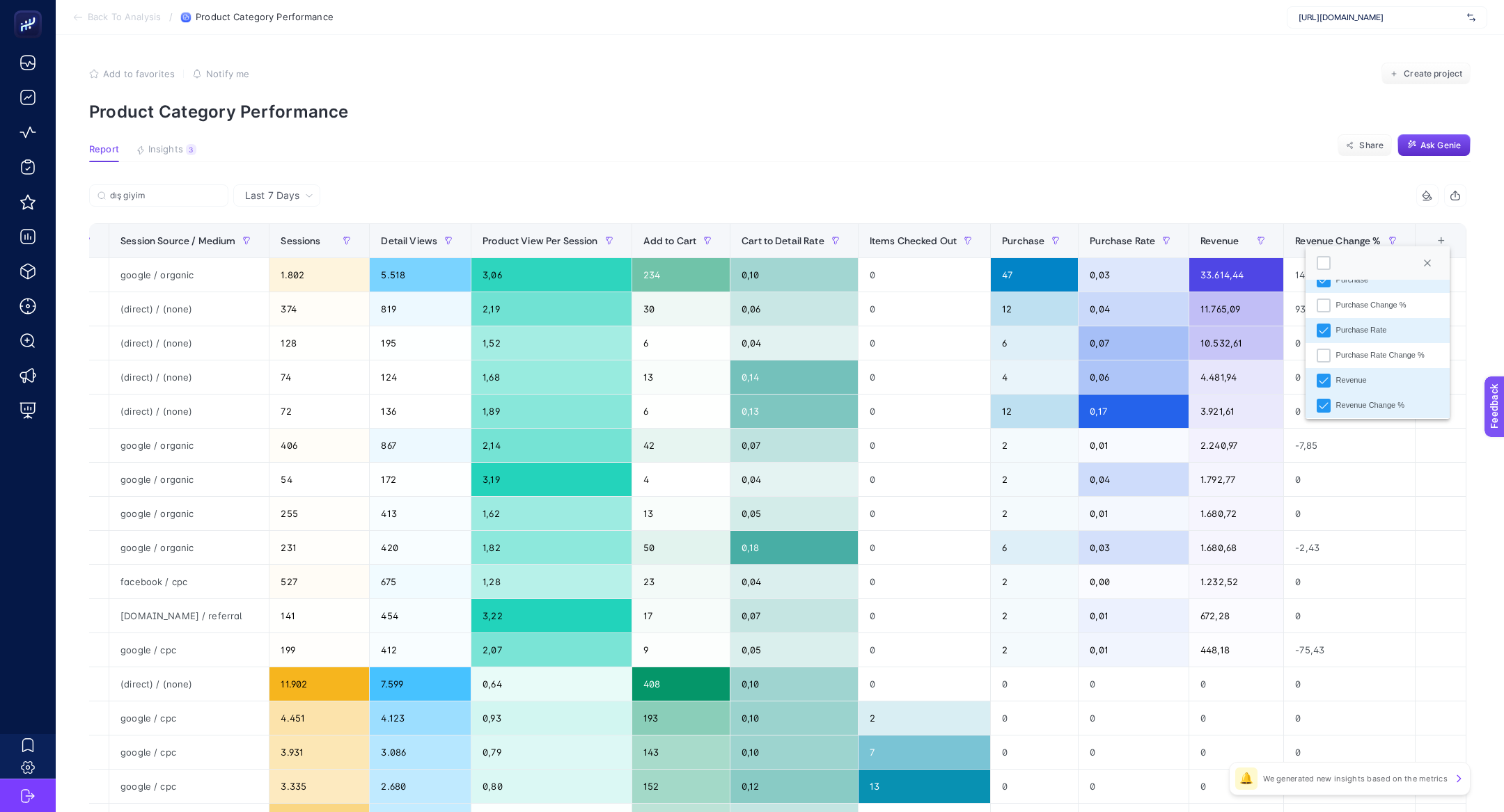
scroll to position [397, 0]
click at [1362, 308] on li "Purchase Change %" at bounding box center [1377, 301] width 144 height 25
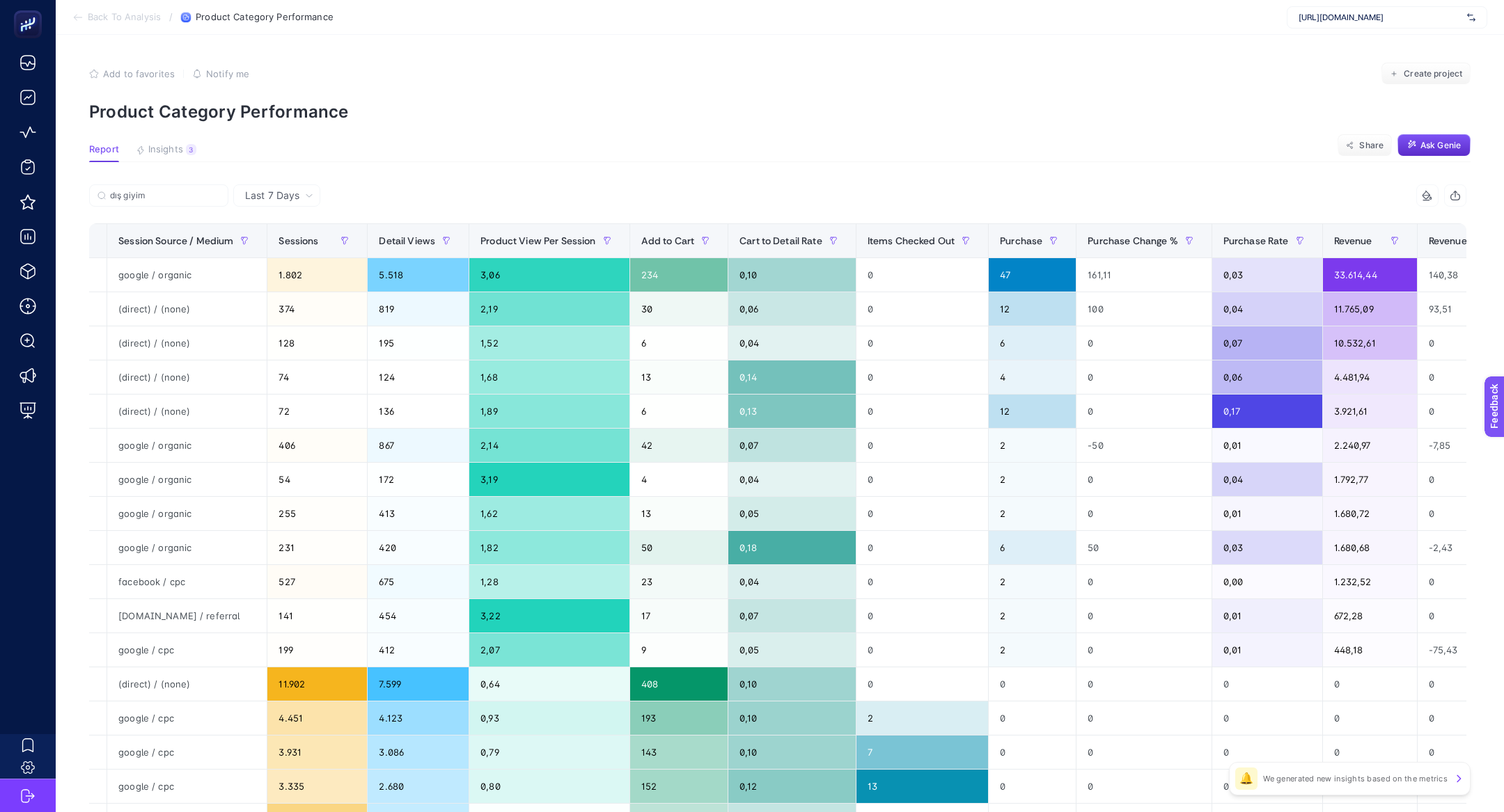
click at [1424, 200] on icon at bounding box center [1426, 200] width 7 height 0
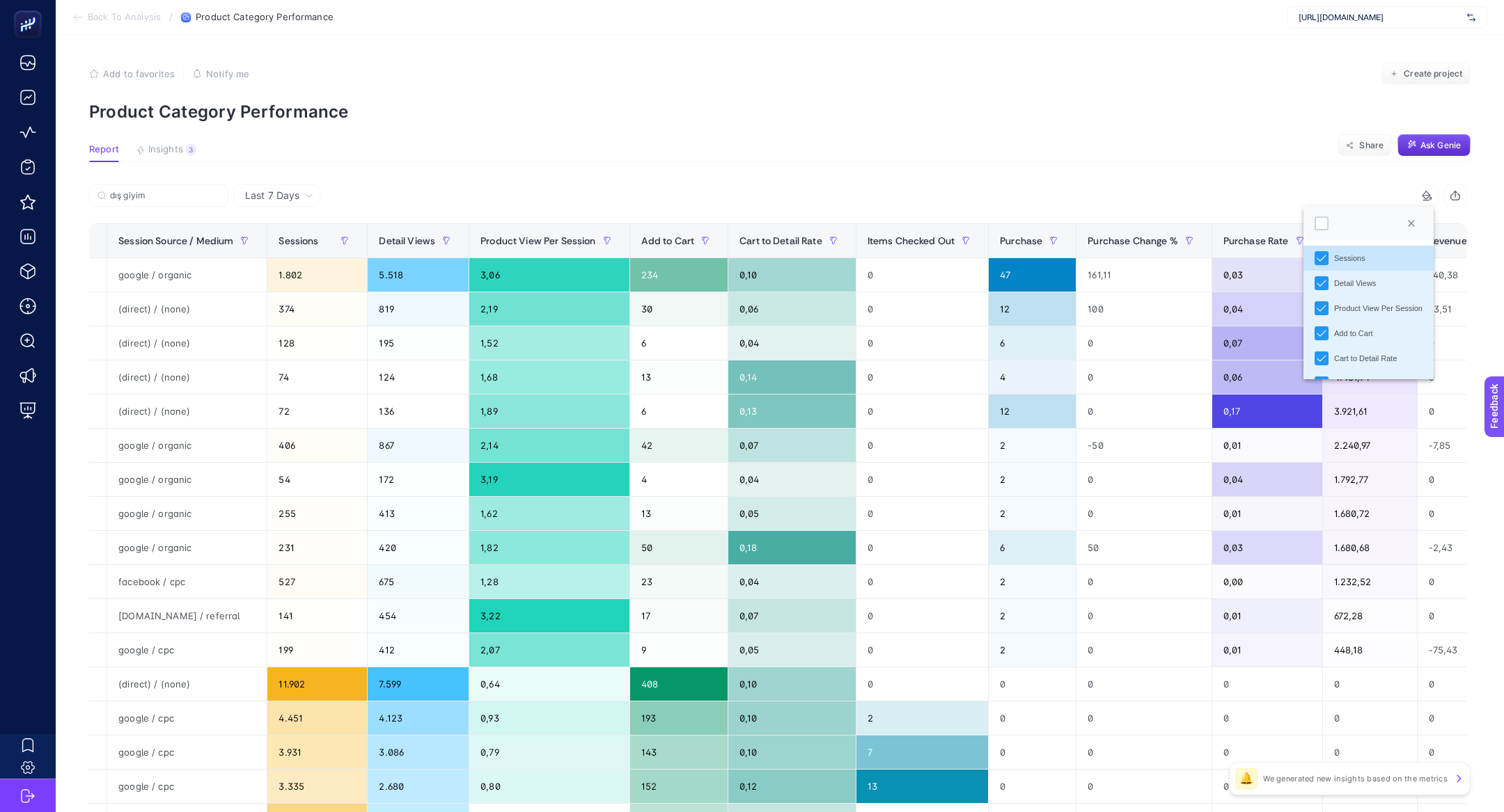
scroll to position [8, 61]
click at [1326, 221] on div at bounding box center [1321, 223] width 14 height 14
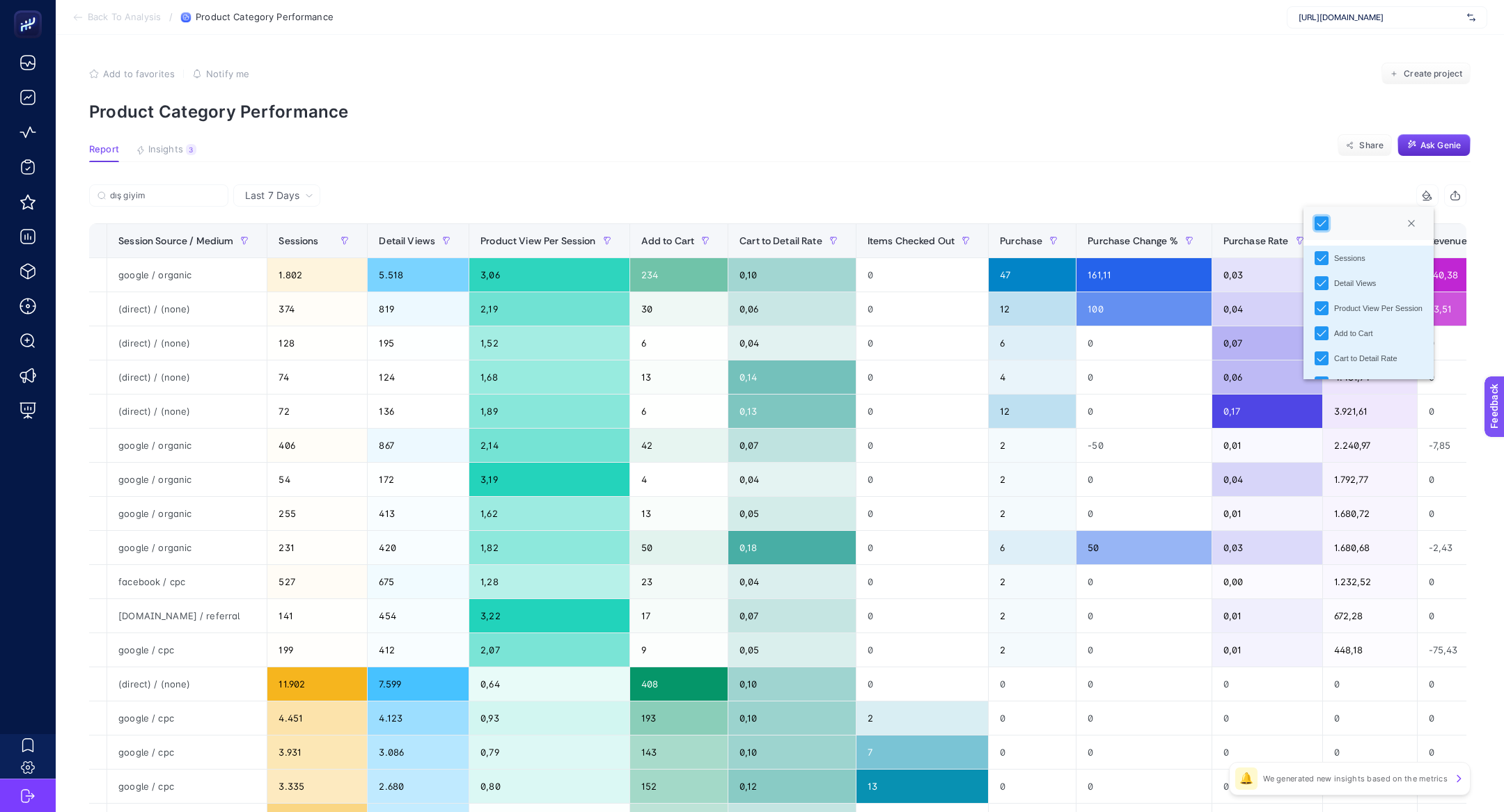
click at [1062, 170] on article "Add to favorites false Notify me Create project Product Category Performance Re…" at bounding box center [780, 579] width 1448 height 1088
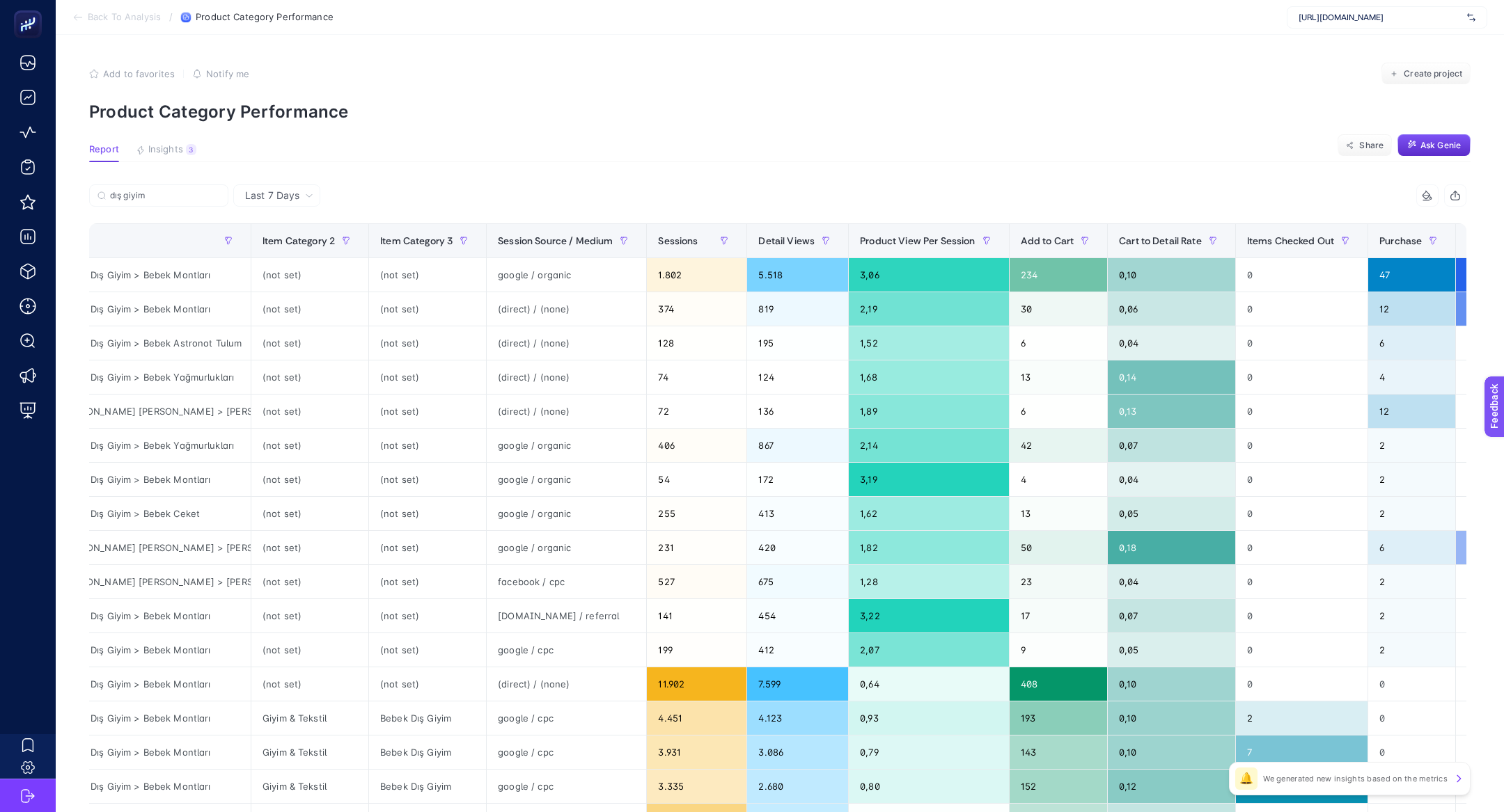
scroll to position [0, 910]
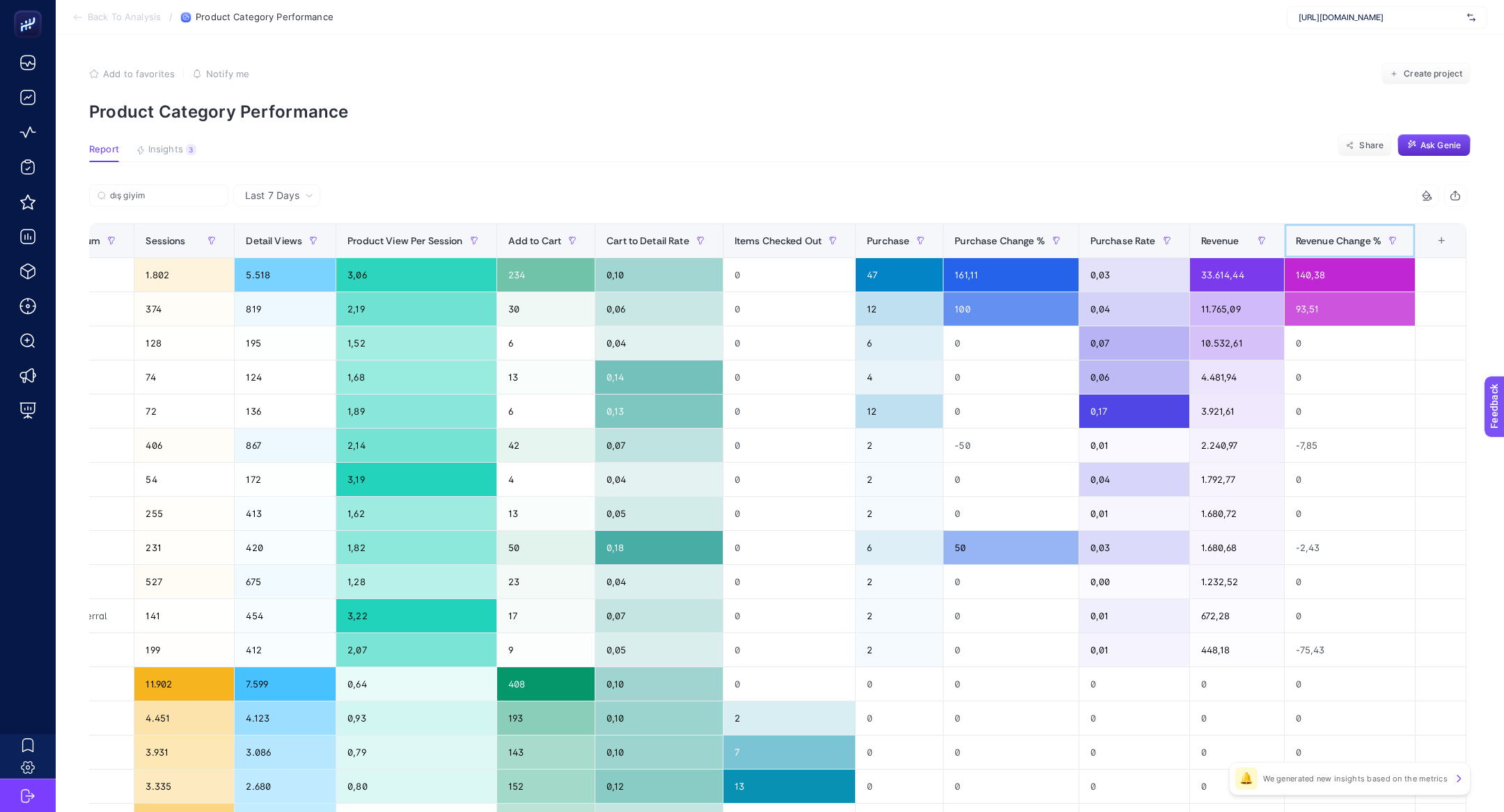
click at [1322, 244] on span "Revenue Change %" at bounding box center [1338, 241] width 85 height 11
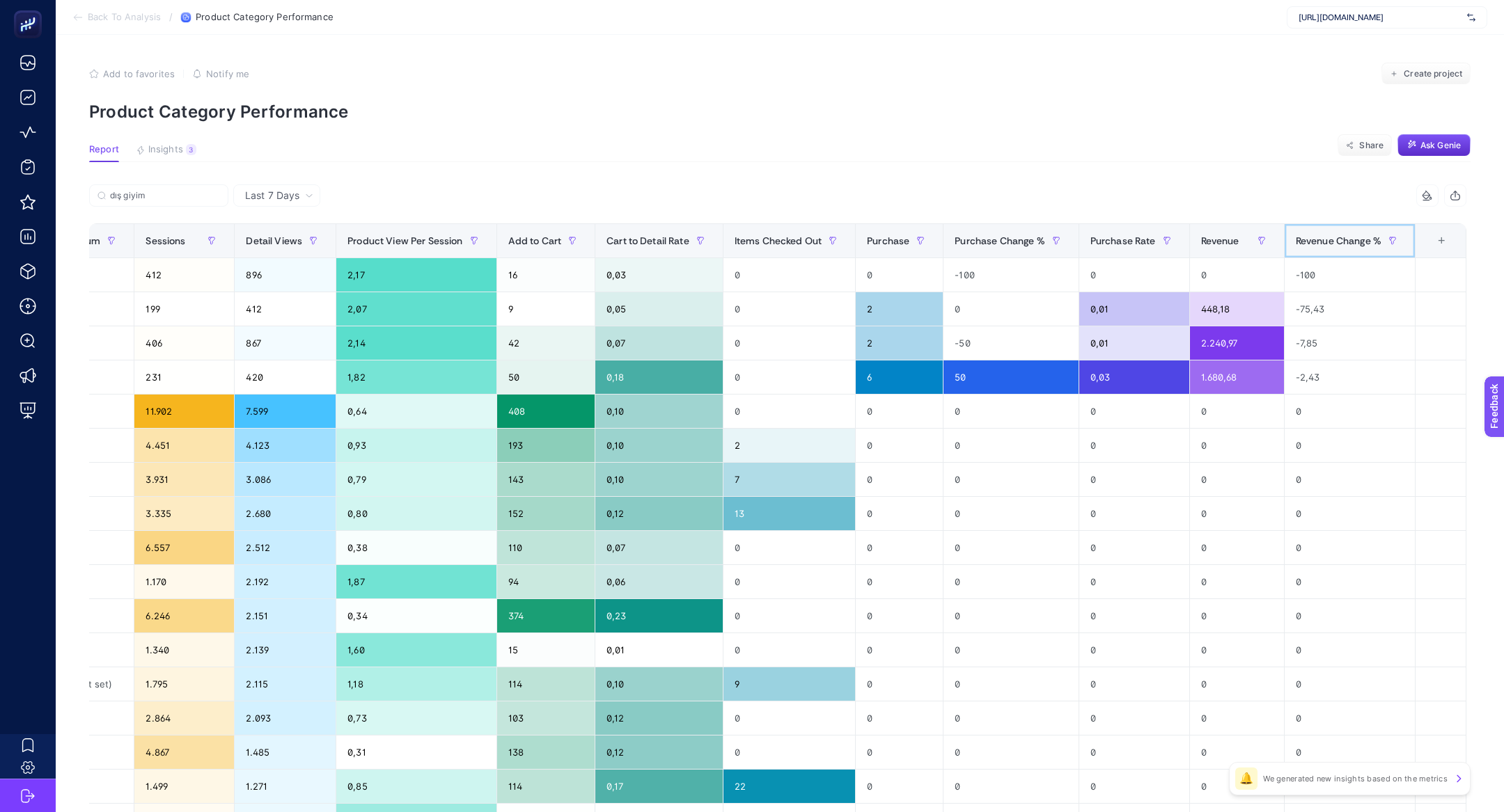
click at [1322, 244] on span "Revenue Change %" at bounding box center [1338, 241] width 85 height 11
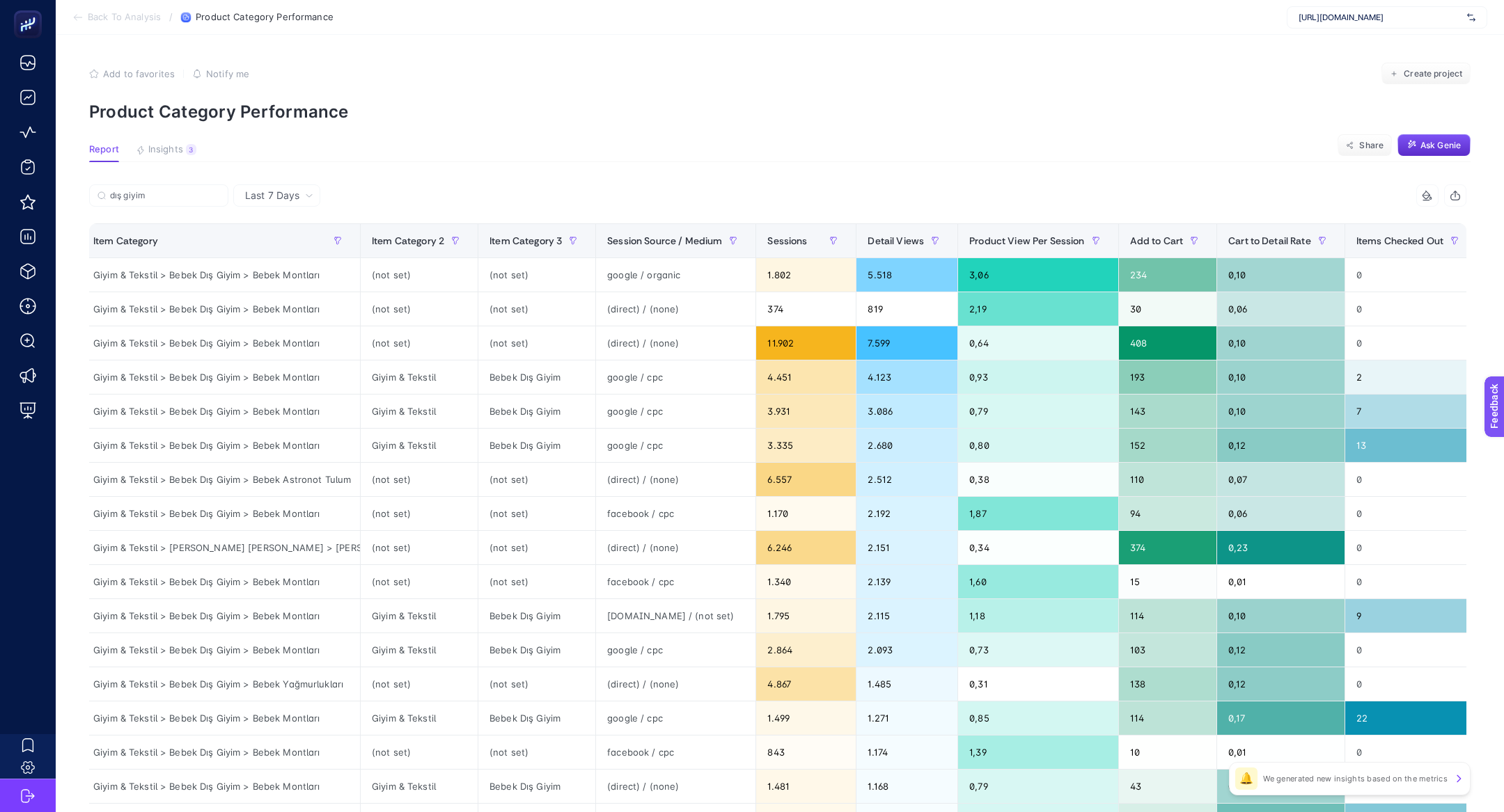
scroll to position [0, 0]
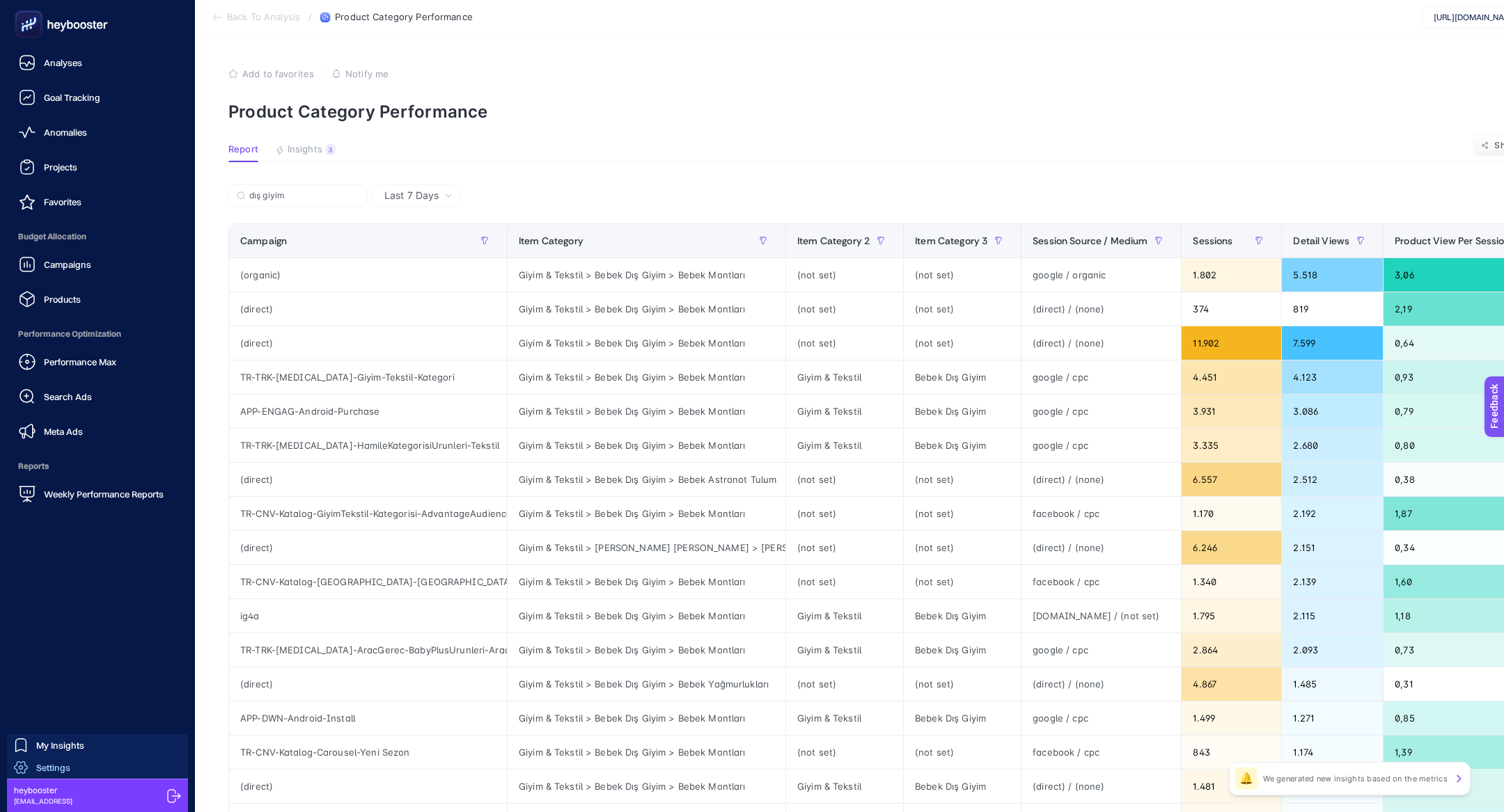
click at [36, 771] on span "Settings" at bounding box center [53, 767] width 34 height 11
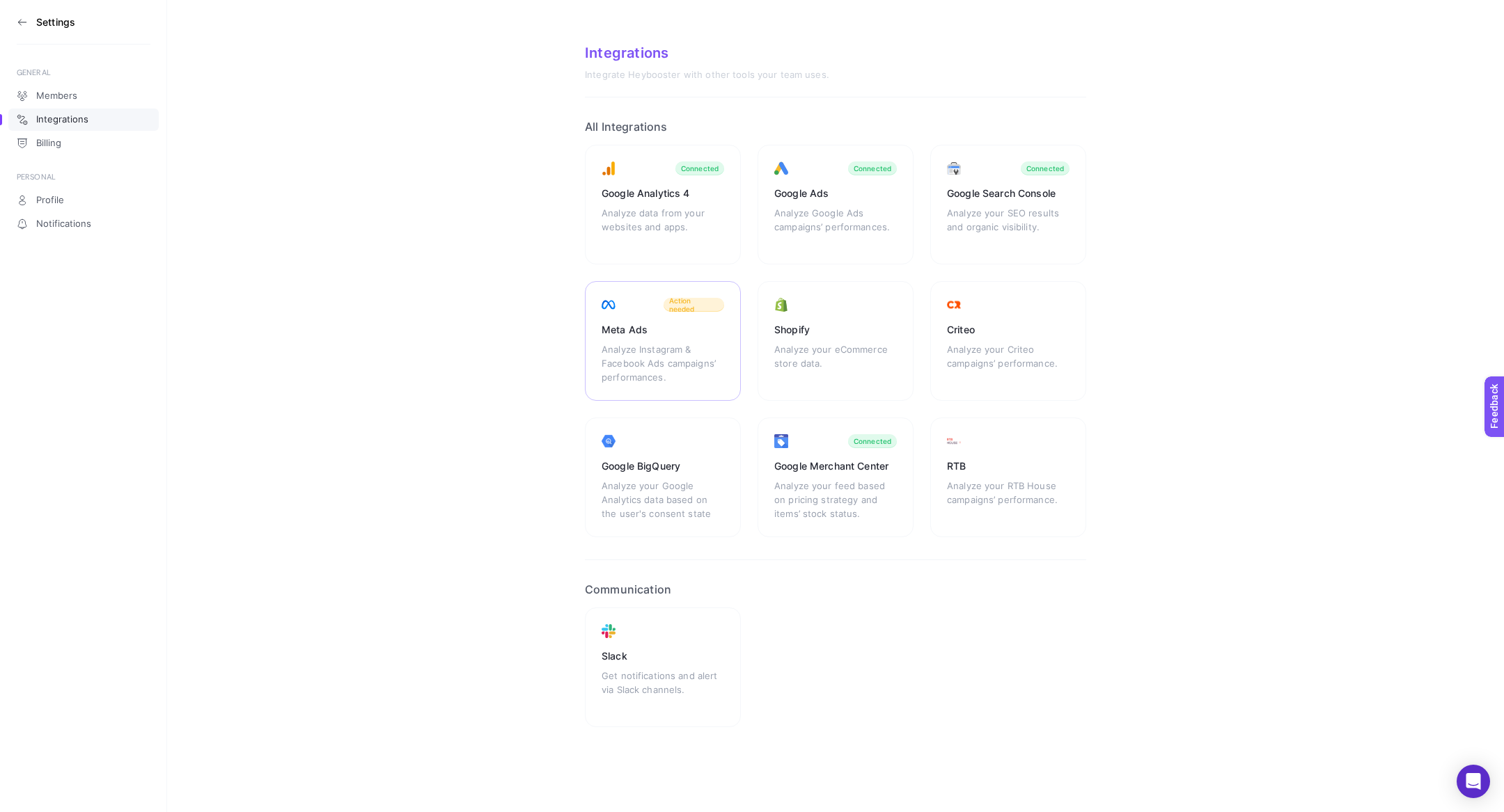
click at [623, 319] on div "Meta Ads Analyze Instagram & Facebook Ads campaigns’ performances. Action needed" at bounding box center [663, 341] width 156 height 120
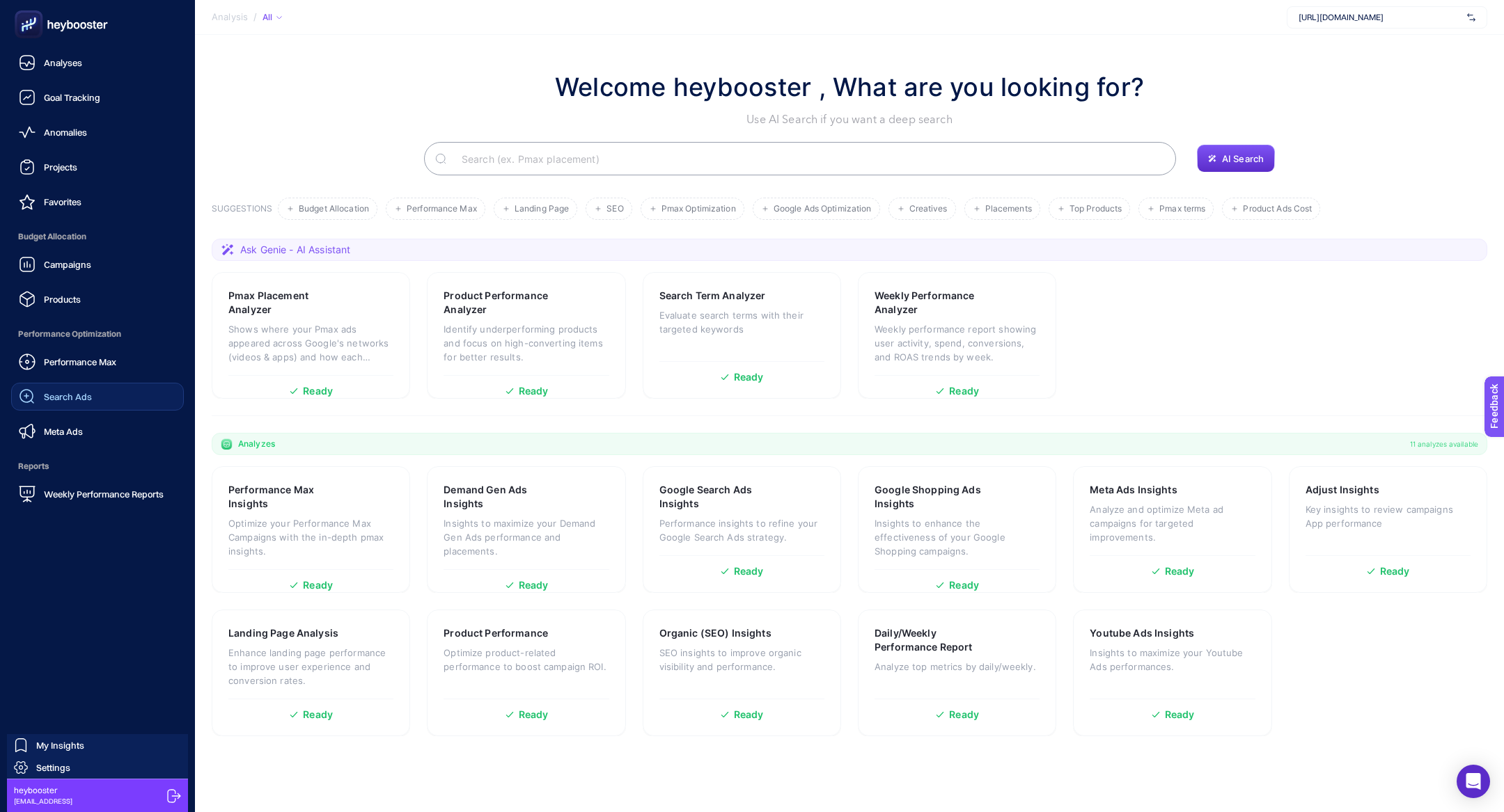
click at [100, 403] on link "Search Ads" at bounding box center [97, 397] width 173 height 28
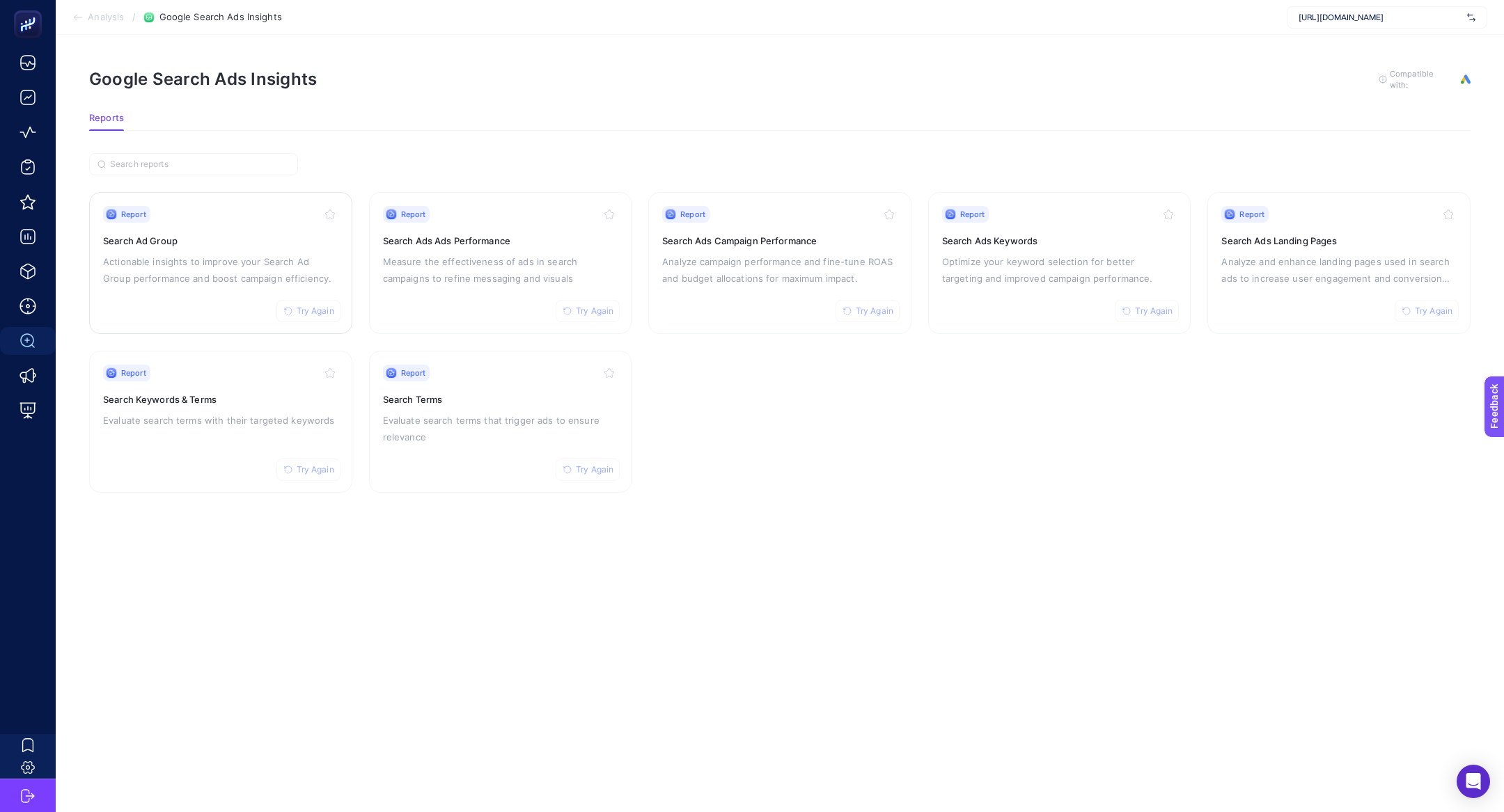
click at [214, 276] on p "Actionable insights to improve your Search Ad Group performance and boost campa…" at bounding box center [221, 270] width 236 height 33
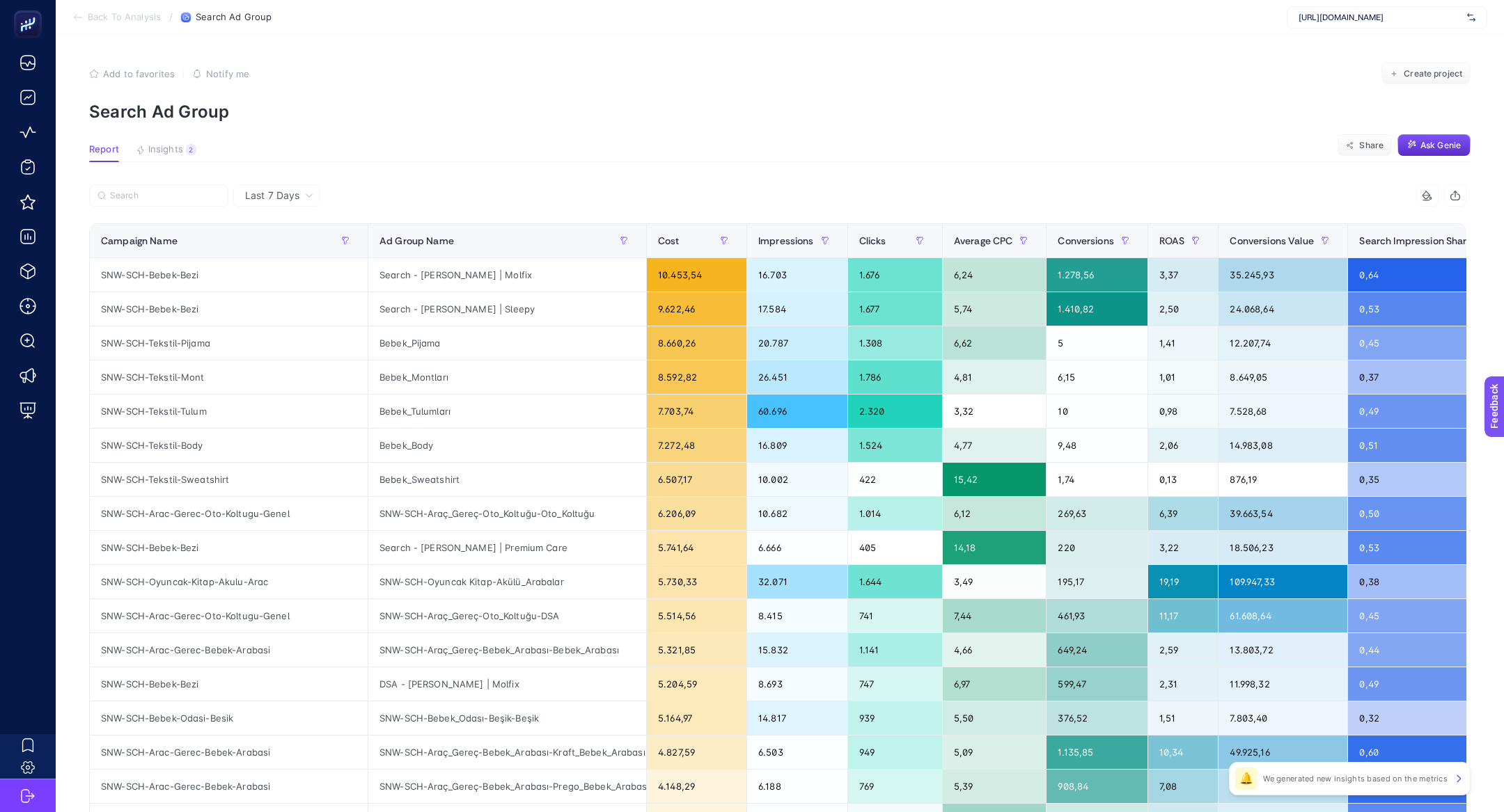
click at [275, 195] on span "Last 7 Days" at bounding box center [272, 195] width 54 height 14
click at [292, 246] on li "Last 30 Days" at bounding box center [276, 249] width 79 height 25
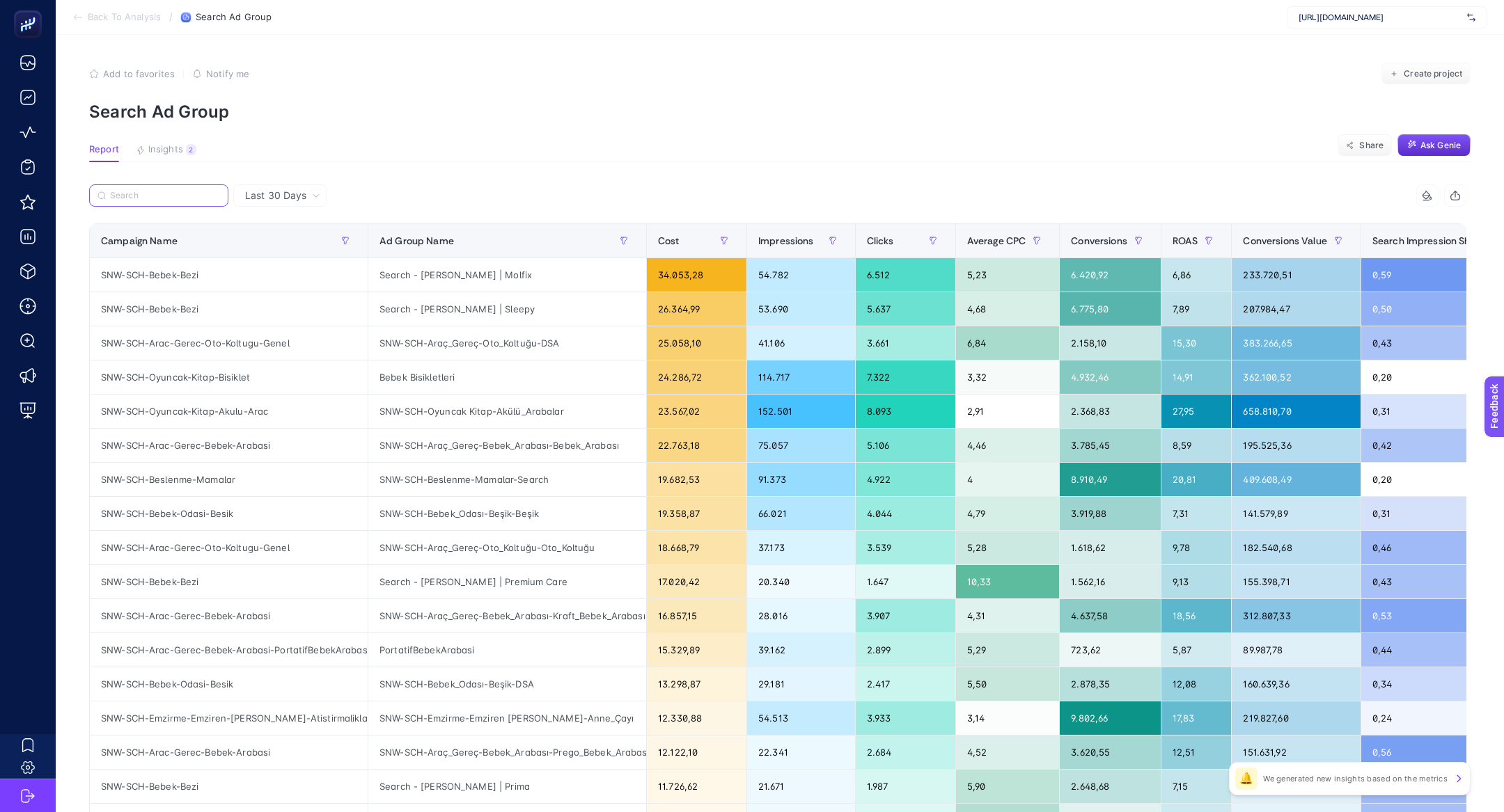
click at [189, 194] on input "Search" at bounding box center [165, 196] width 110 height 10
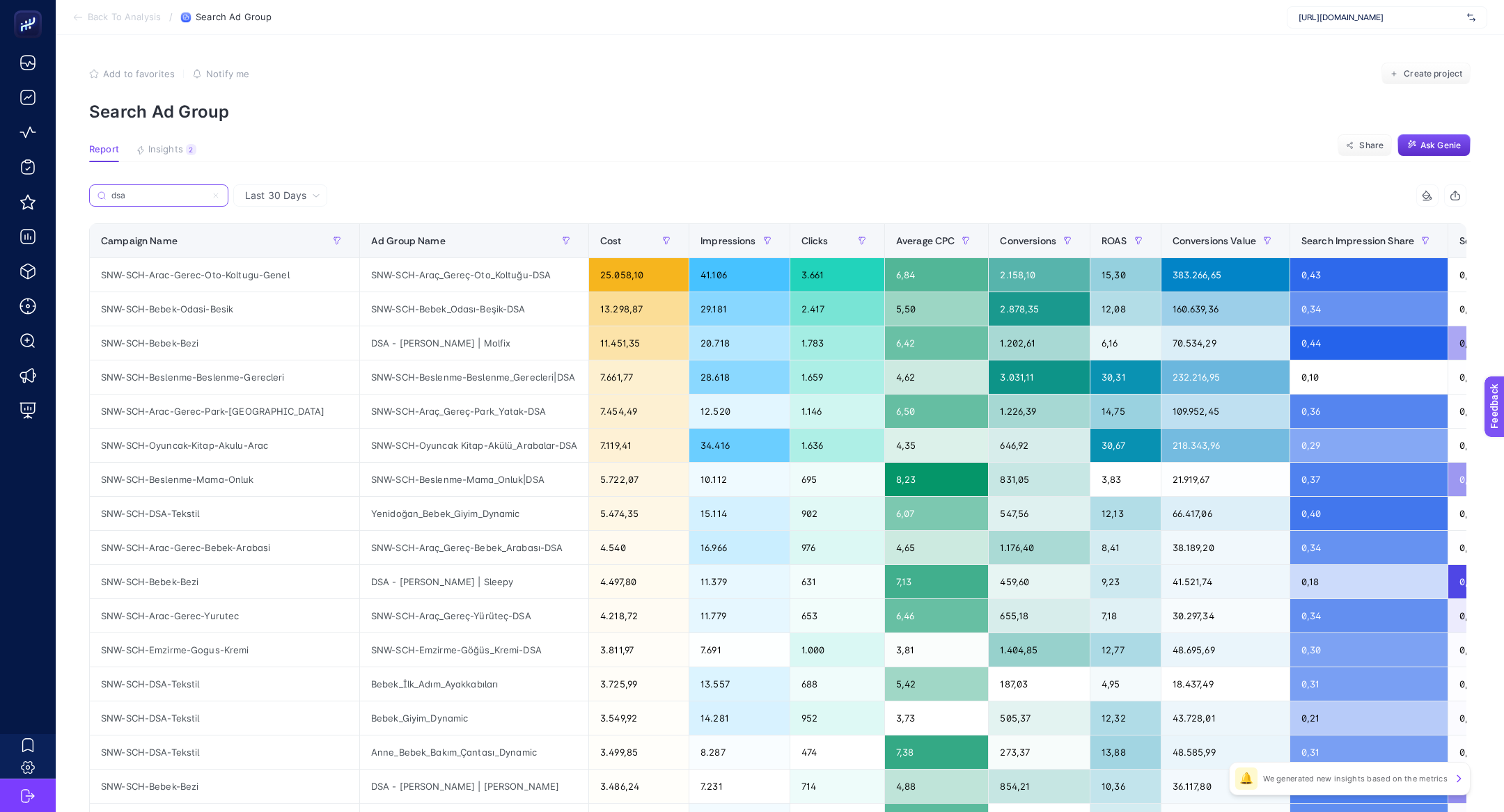
type input "dsa"
click at [218, 199] on icon at bounding box center [216, 196] width 9 height 9
click at [0, 0] on input "Search" at bounding box center [0, 0] width 0 height 0
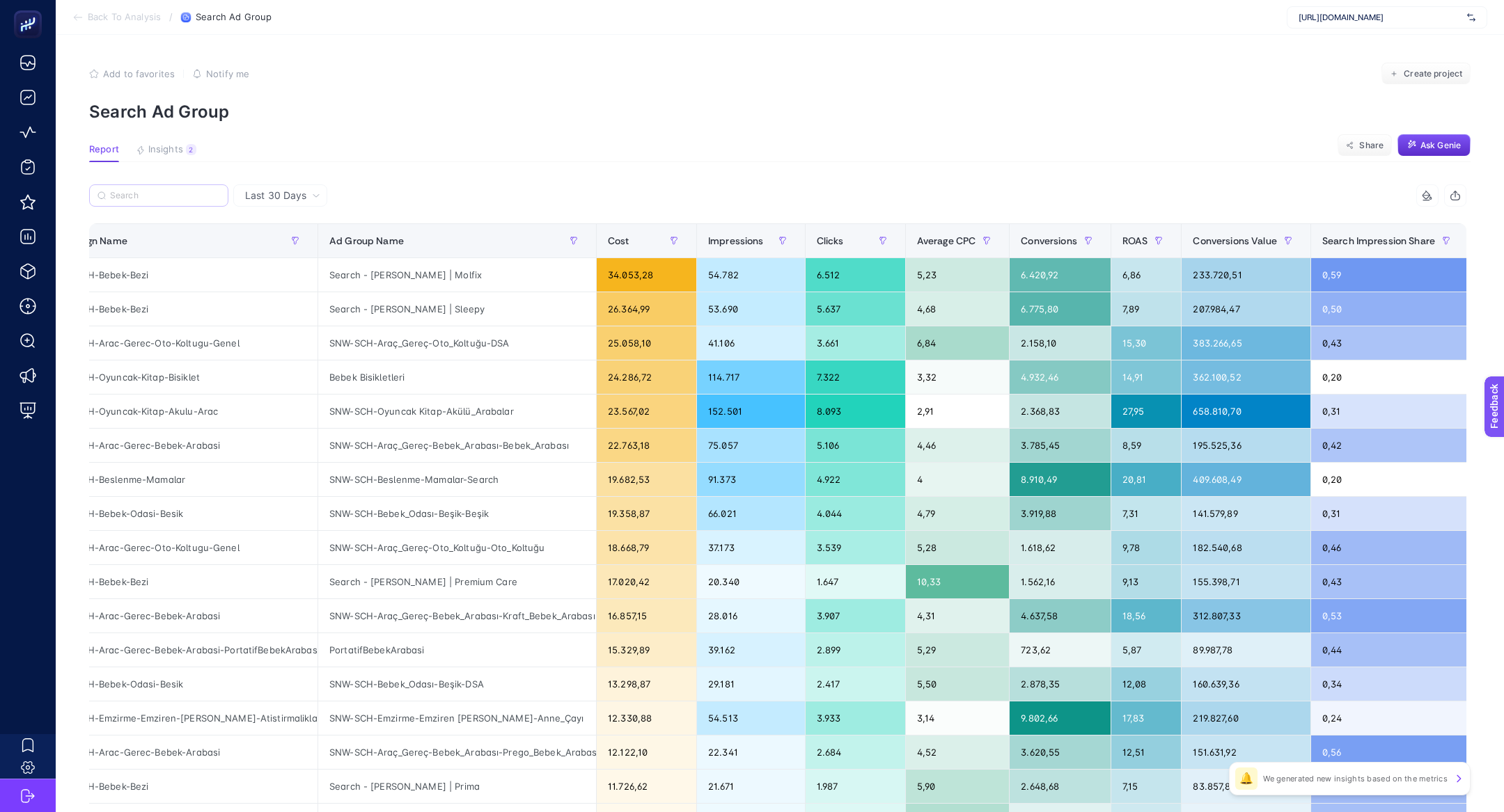
scroll to position [0, 52]
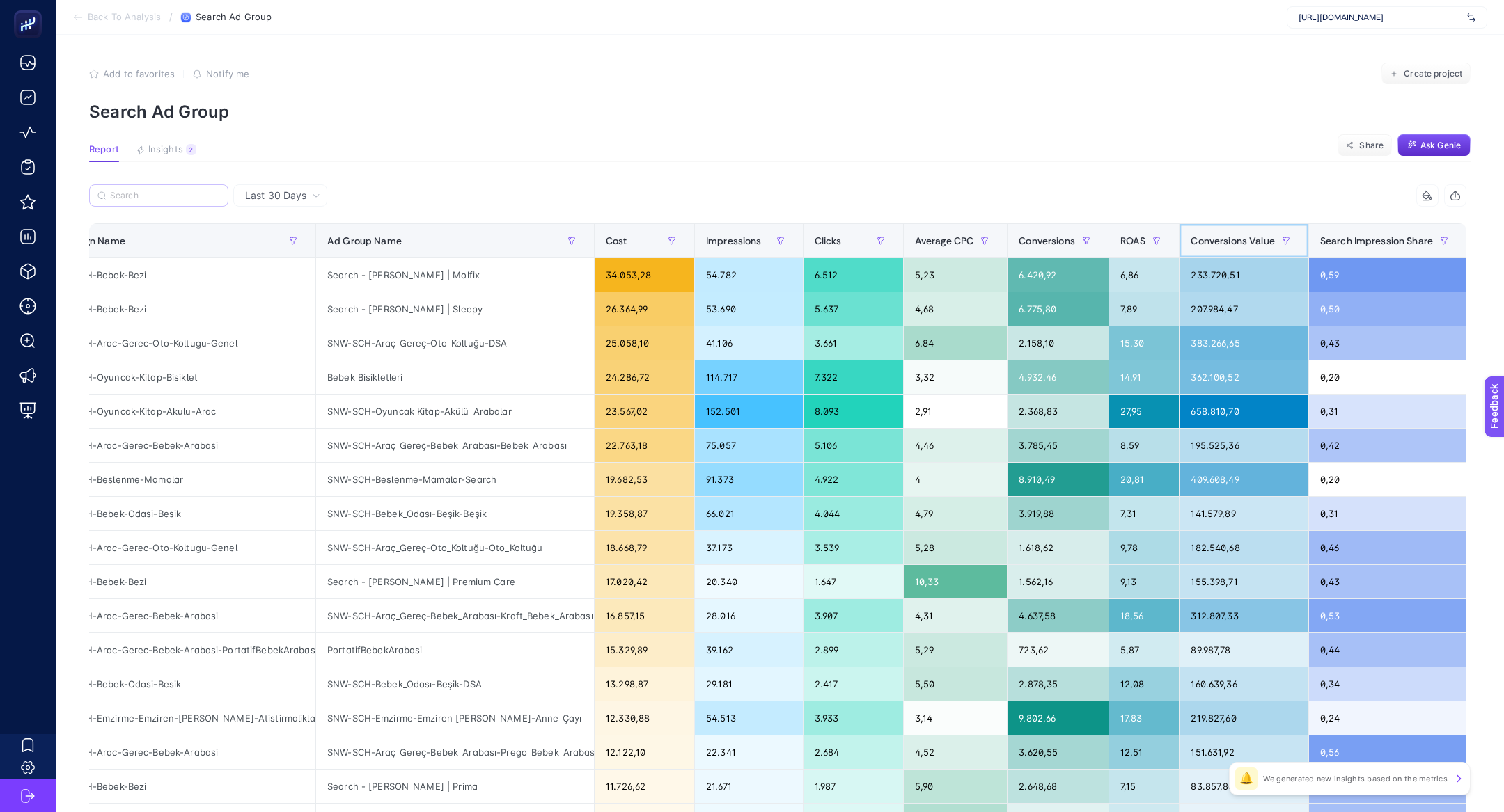
click at [1249, 238] on span "Conversions Value" at bounding box center [1232, 241] width 84 height 11
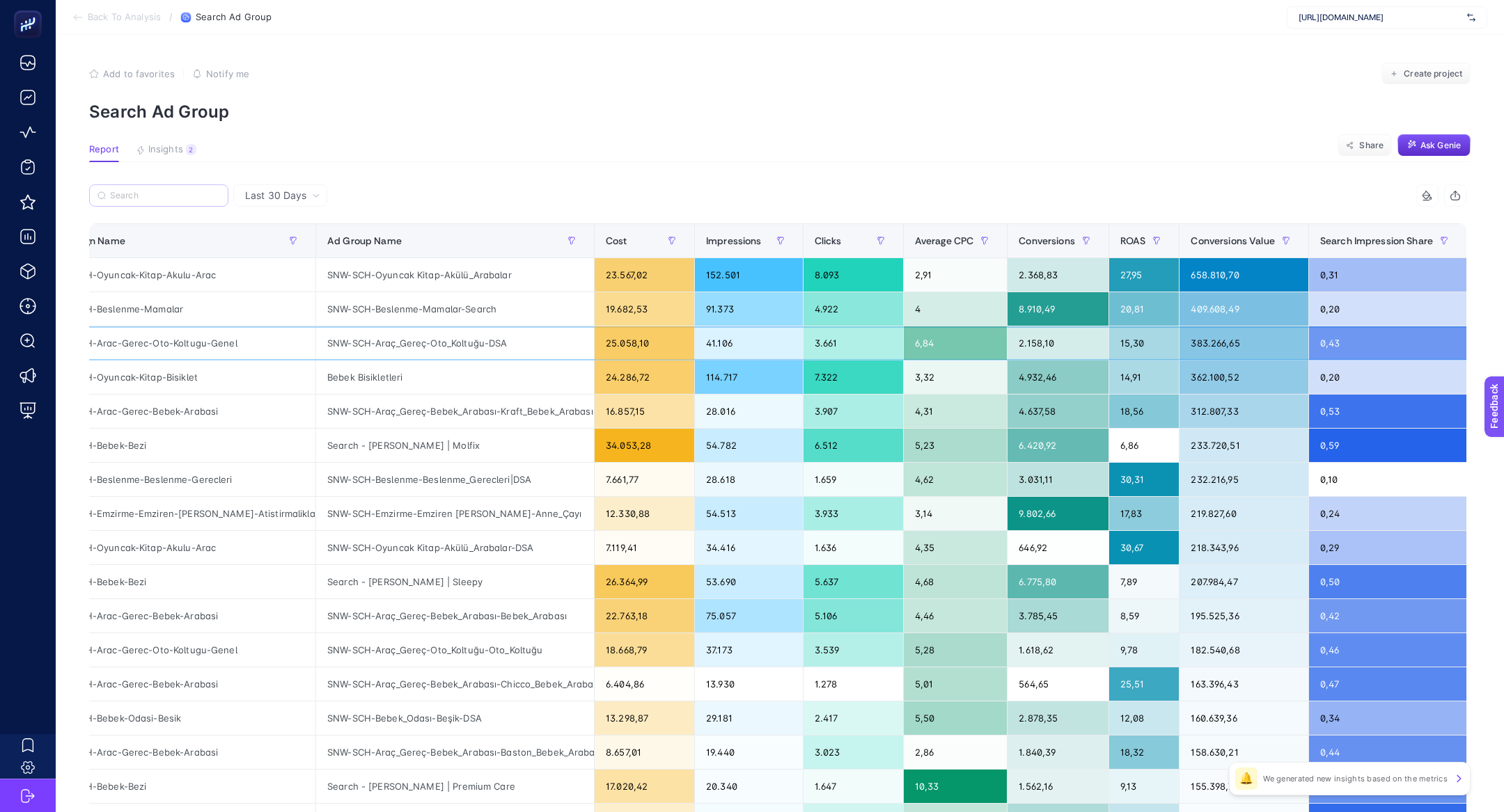
click at [189, 344] on div "SNW-SCH-Arac-Gerec-Oto-Koltugu-Genel" at bounding box center [176, 343] width 278 height 33
copy tr "SNW-SCH-Arac-Gerec-Oto-Koltugu-Genel"
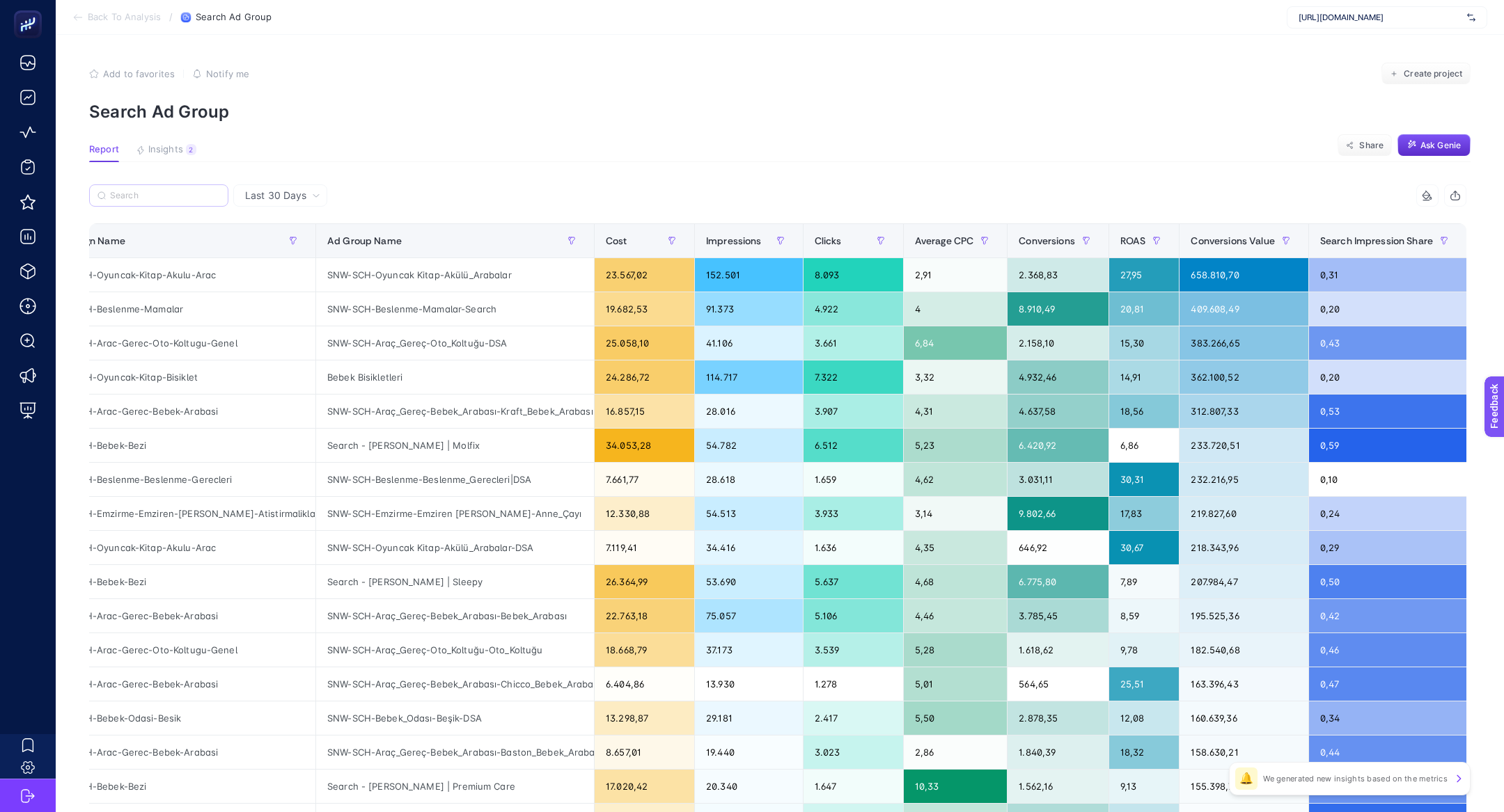
click at [162, 202] on label at bounding box center [158, 195] width 139 height 22
click at [0, 0] on input "Search" at bounding box center [0, 0] width 0 height 0
click at [162, 202] on label at bounding box center [158, 195] width 139 height 22
click at [0, 0] on input "Search" at bounding box center [0, 0] width 0 height 0
click at [162, 202] on label at bounding box center [158, 195] width 139 height 22
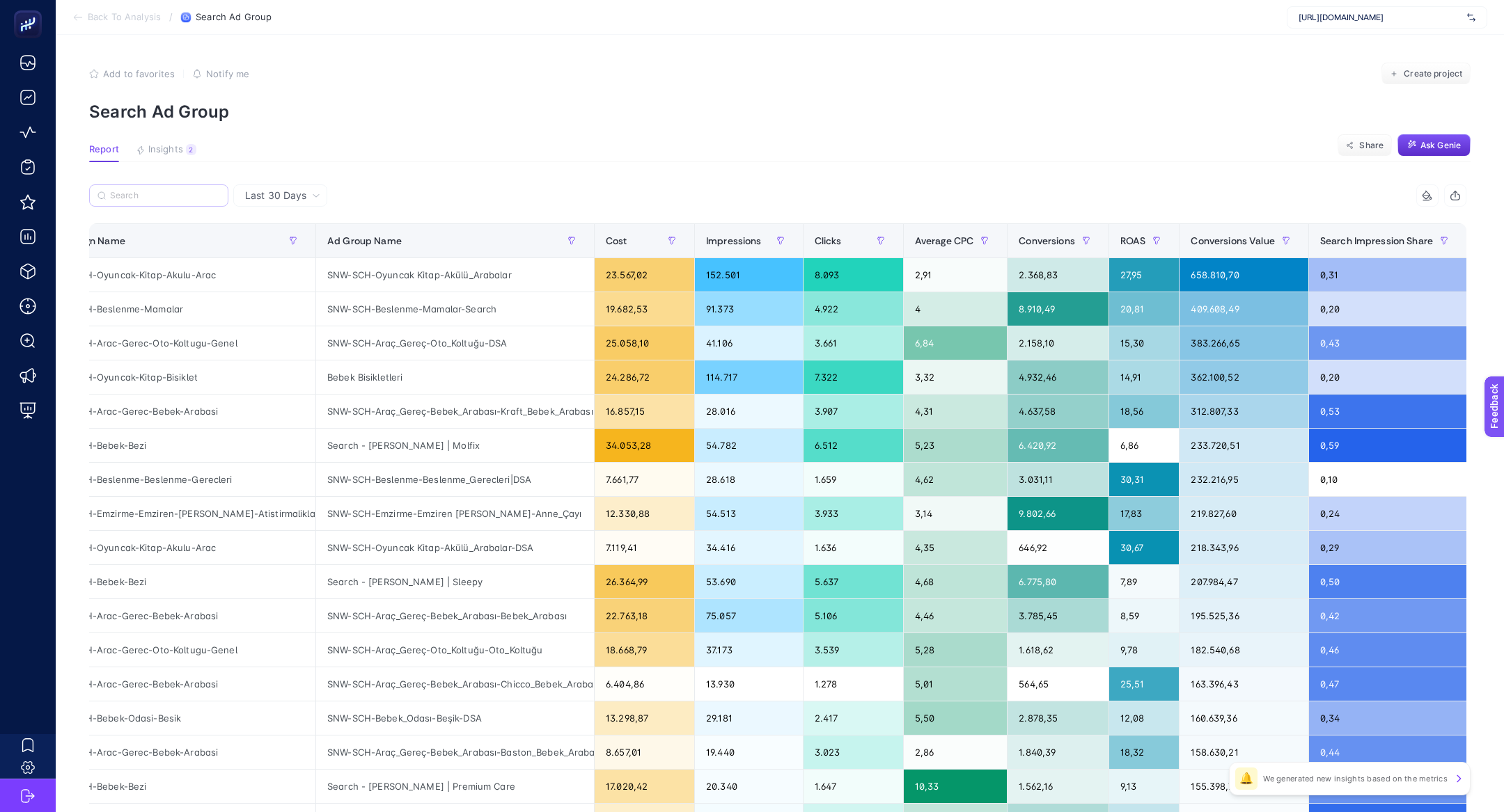
click at [0, 0] on input "Search" at bounding box center [0, 0] width 0 height 0
click at [135, 194] on input "Search" at bounding box center [165, 196] width 110 height 10
paste input "SNW-SCH-Arac-Gerec-Oto-Koltugu-Genel"
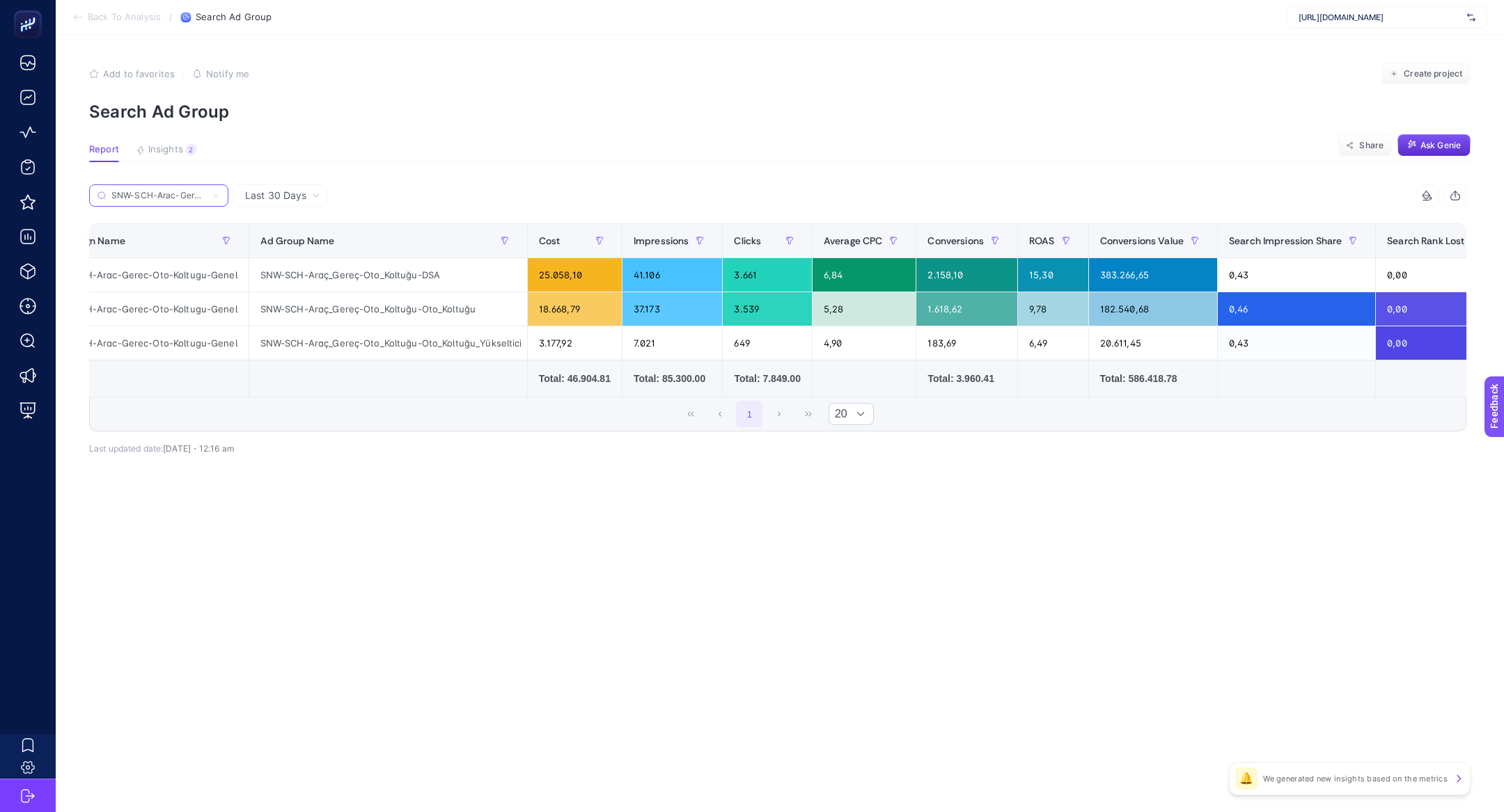
scroll to position [0, 76]
type input "SNW-SCH-Arac-Gerec-Oto-Koltugu-Genel"
click at [218, 195] on icon at bounding box center [216, 196] width 9 height 9
click at [0, 0] on input "Search" at bounding box center [0, 0] width 0 height 0
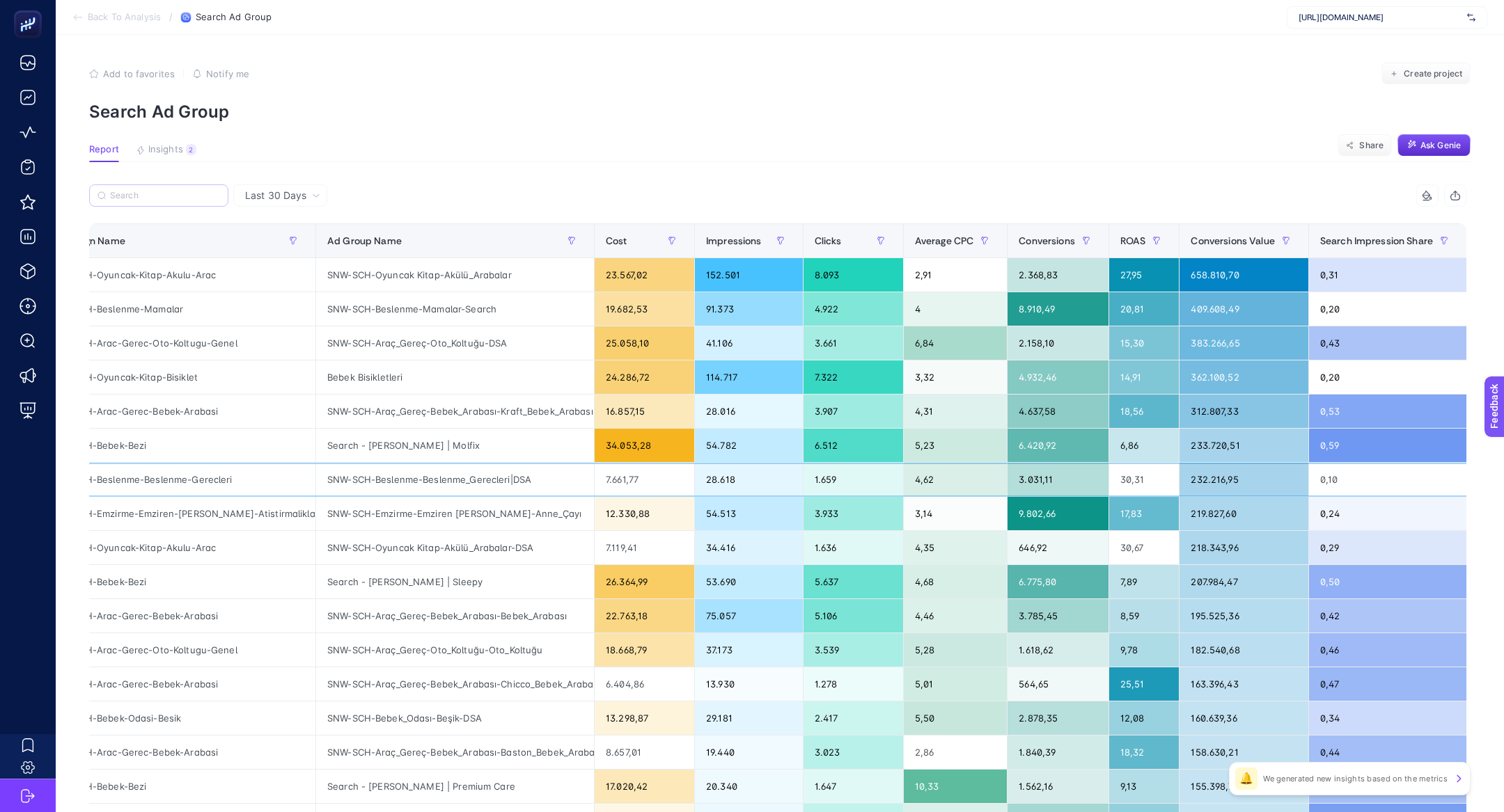
click at [189, 477] on div "SNW-SCH-Beslenme-Beslenme-Gerecleri" at bounding box center [176, 480] width 278 height 33
copy tr "SNW-SCH-Beslenme-Beslenme-Gerecleri"
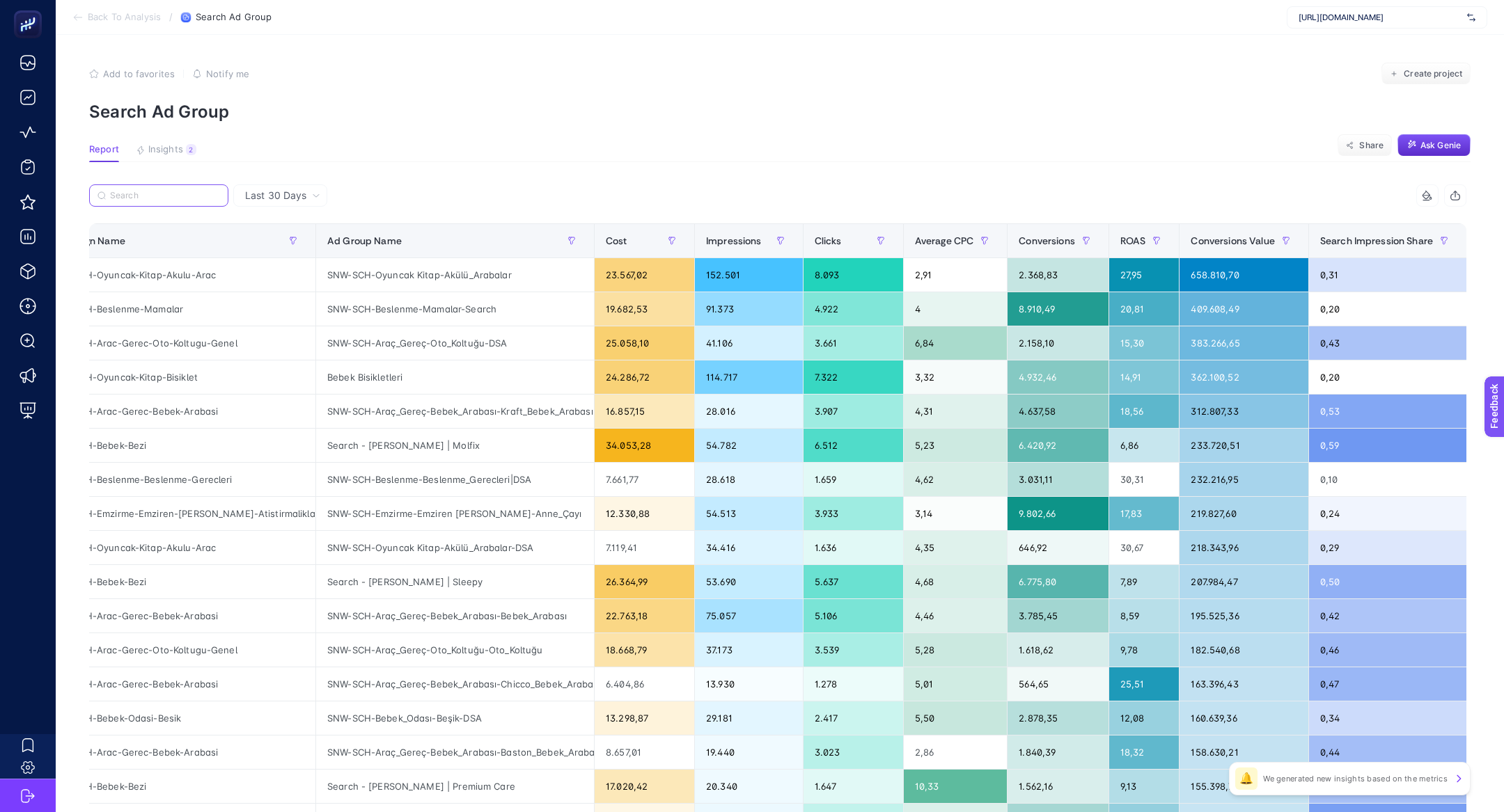
click at [166, 193] on input "Search" at bounding box center [165, 196] width 110 height 10
paste input "SNW-SCH-Beslenme-Beslenme-Gerecleri"
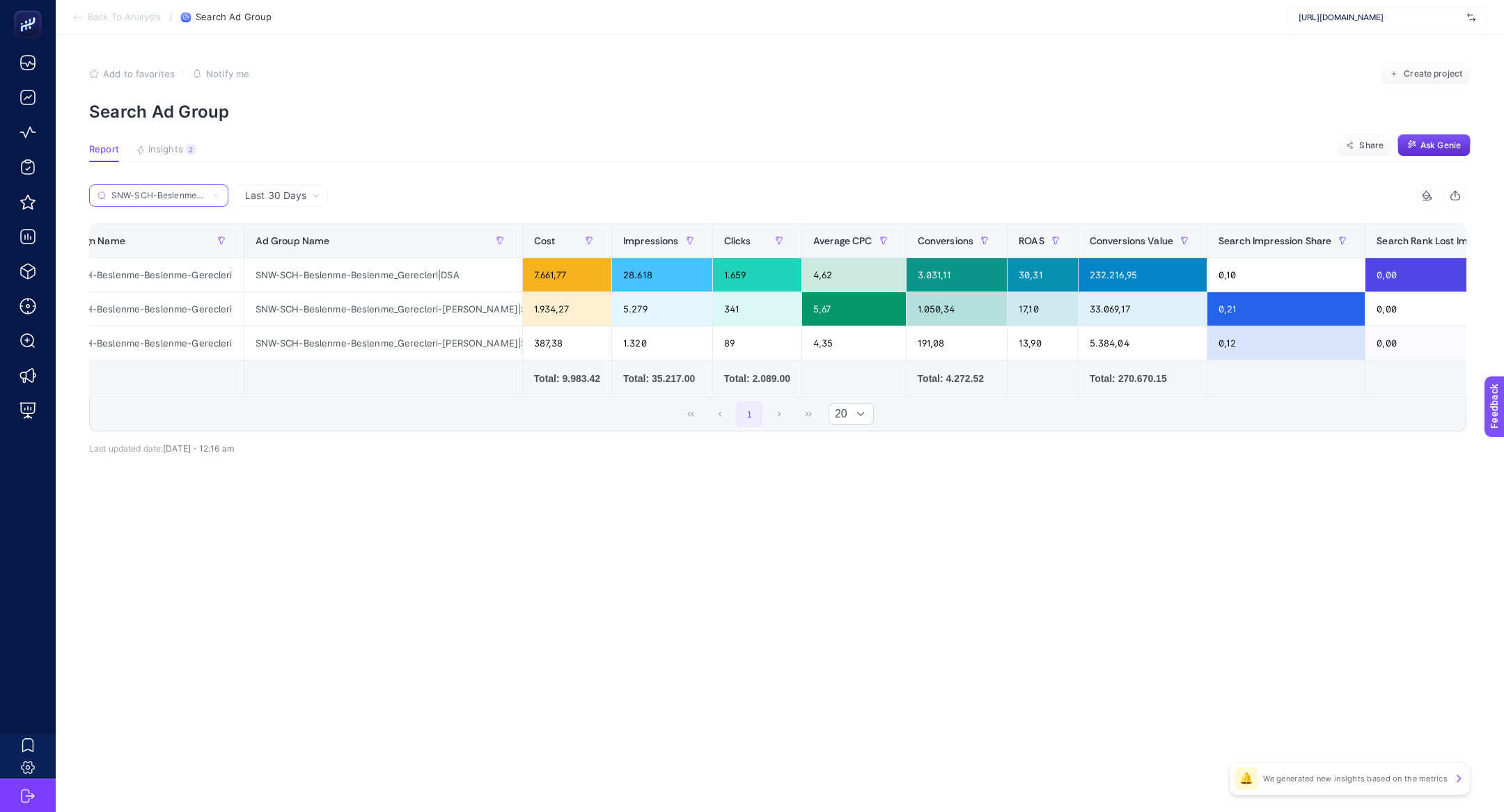
scroll to position [0, 72]
type input "SNW-SCH-Beslenme-Beslenme-Gerecleri"
click at [216, 194] on icon at bounding box center [216, 196] width 9 height 9
click at [0, 0] on input "Search" at bounding box center [0, 0] width 0 height 0
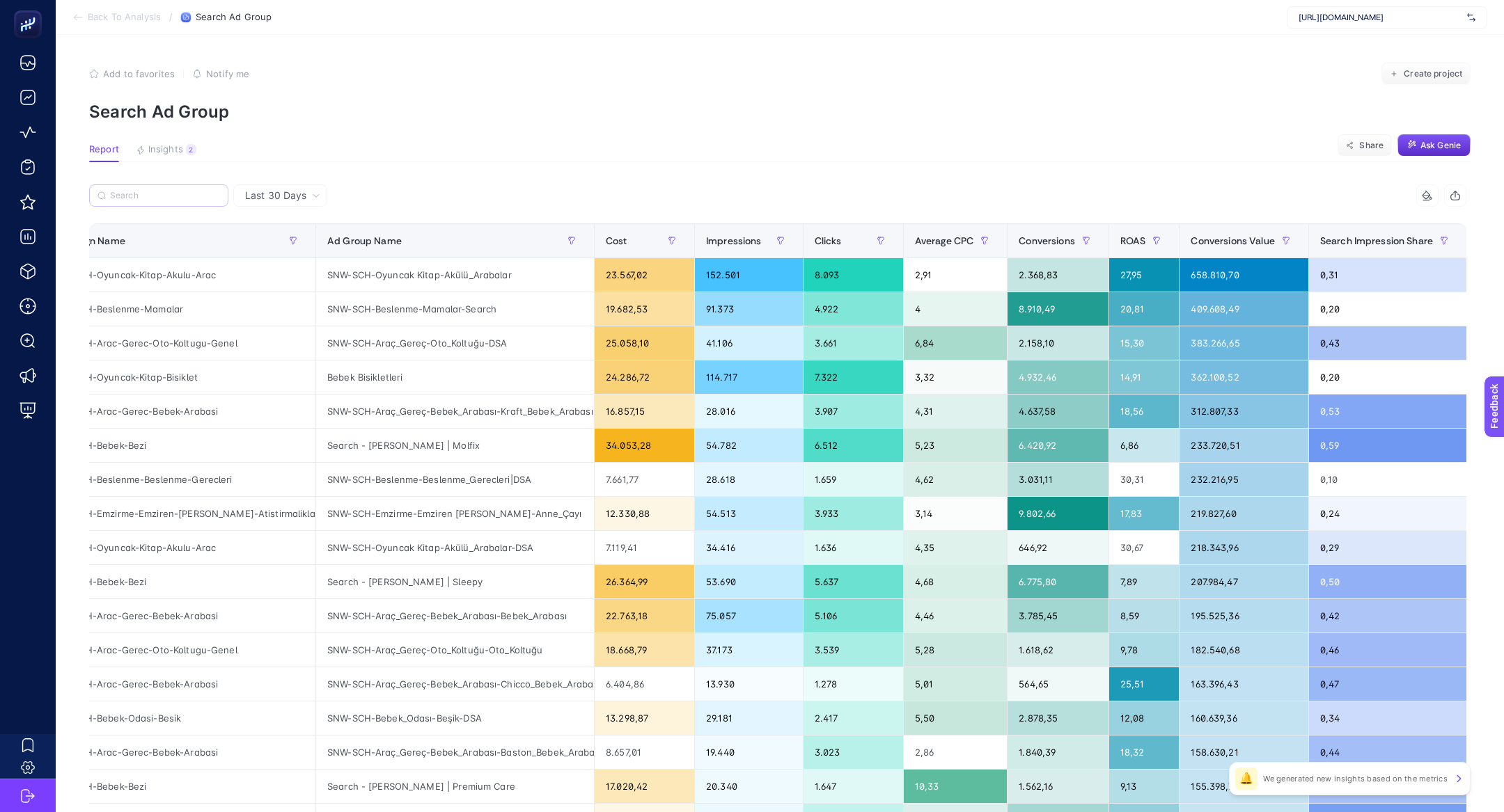
scroll to position [0, 0]
click at [162, 134] on article "Add to favorites false Notify me Create project Search Ad Group Report Insights…" at bounding box center [780, 579] width 1448 height 1088
click at [167, 142] on article "Add to favorites false Notify me Create project Search Ad Group Report Insights…" at bounding box center [780, 579] width 1448 height 1088
click at [171, 147] on span "Insights" at bounding box center [166, 149] width 35 height 11
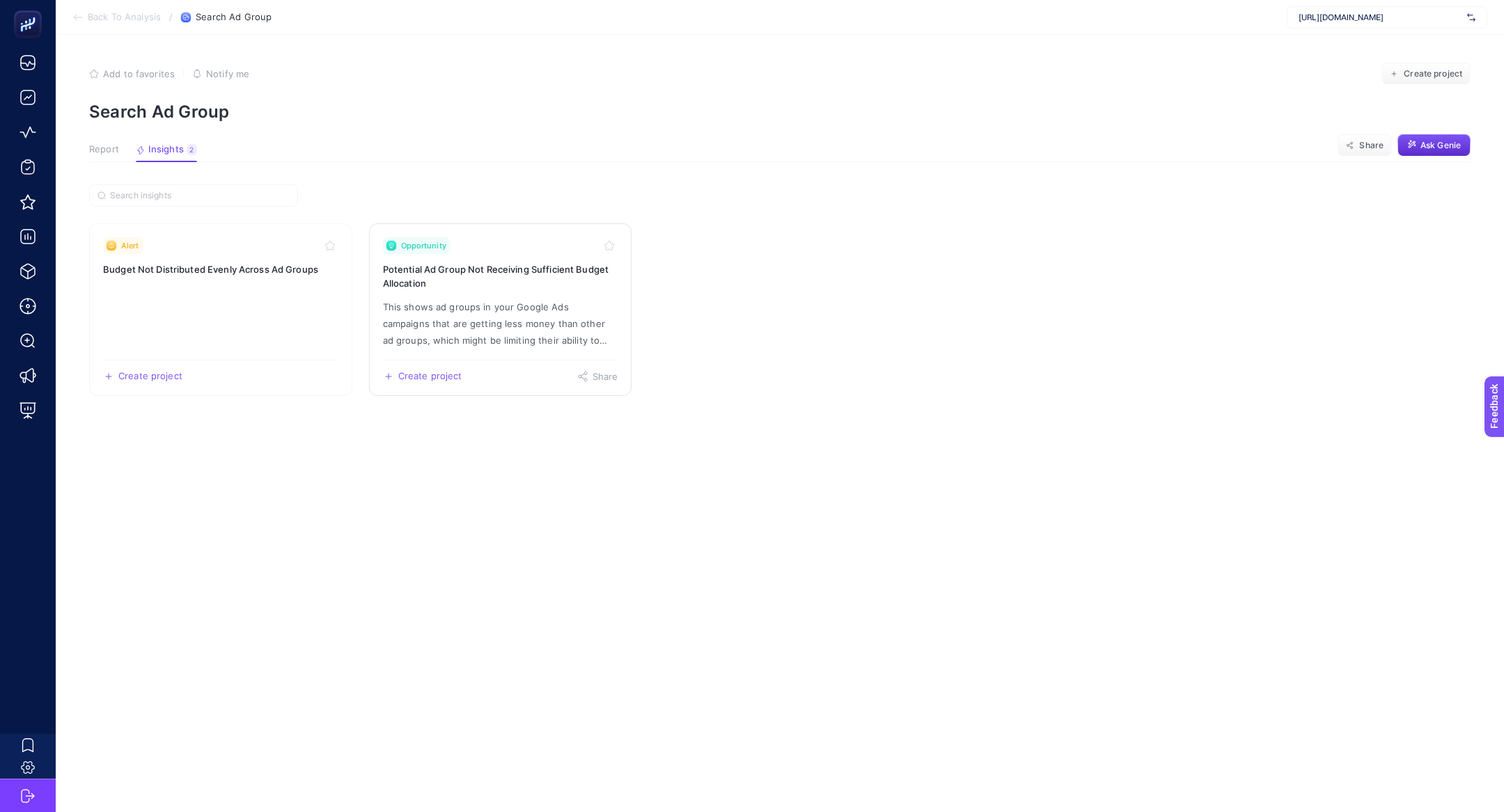
click at [486, 274] on h3 "Potential Ad Group Not Receiving Sufficient Budget Allocation" at bounding box center [501, 276] width 236 height 28
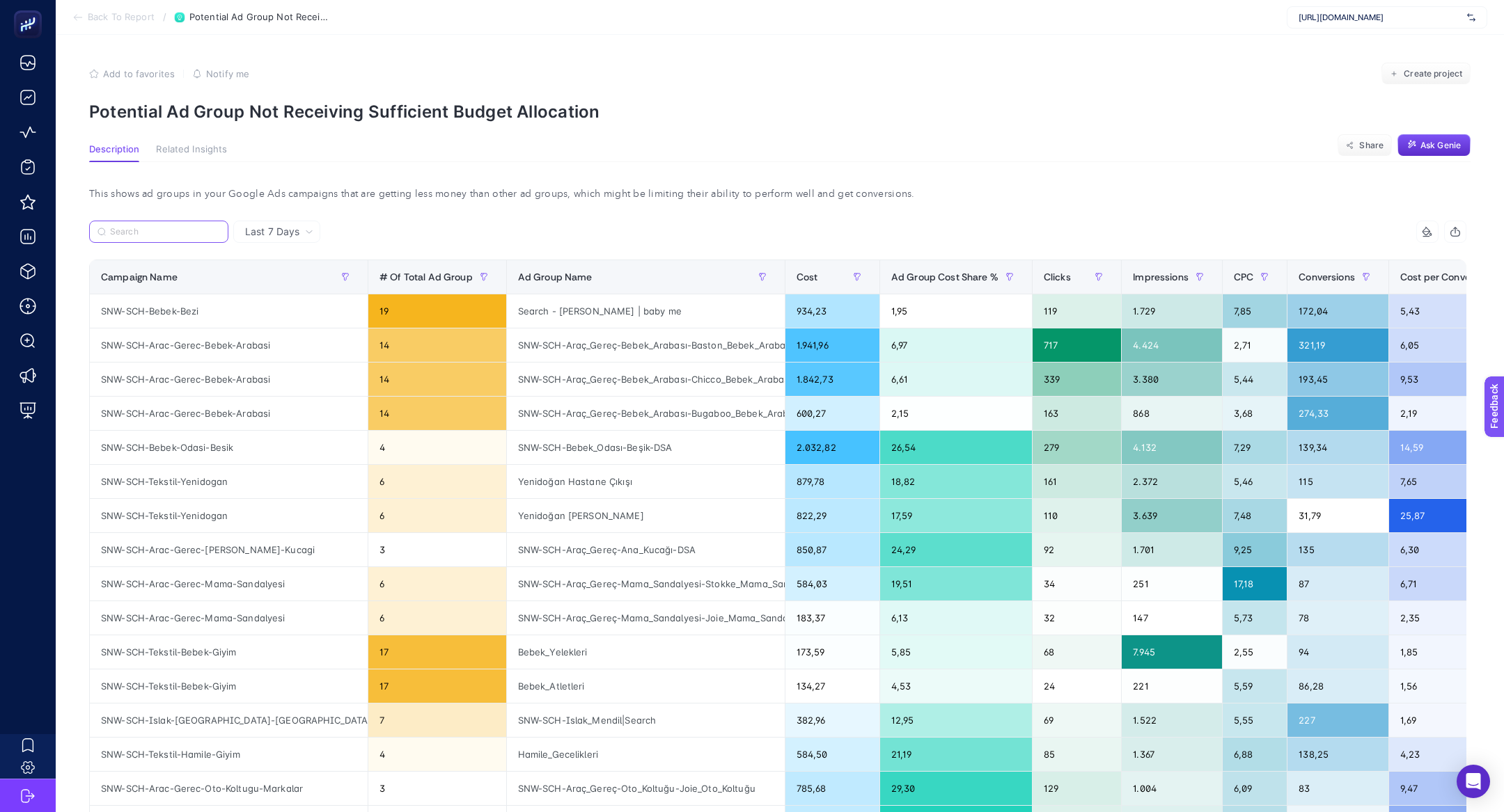
click at [162, 236] on input "Search" at bounding box center [165, 232] width 110 height 10
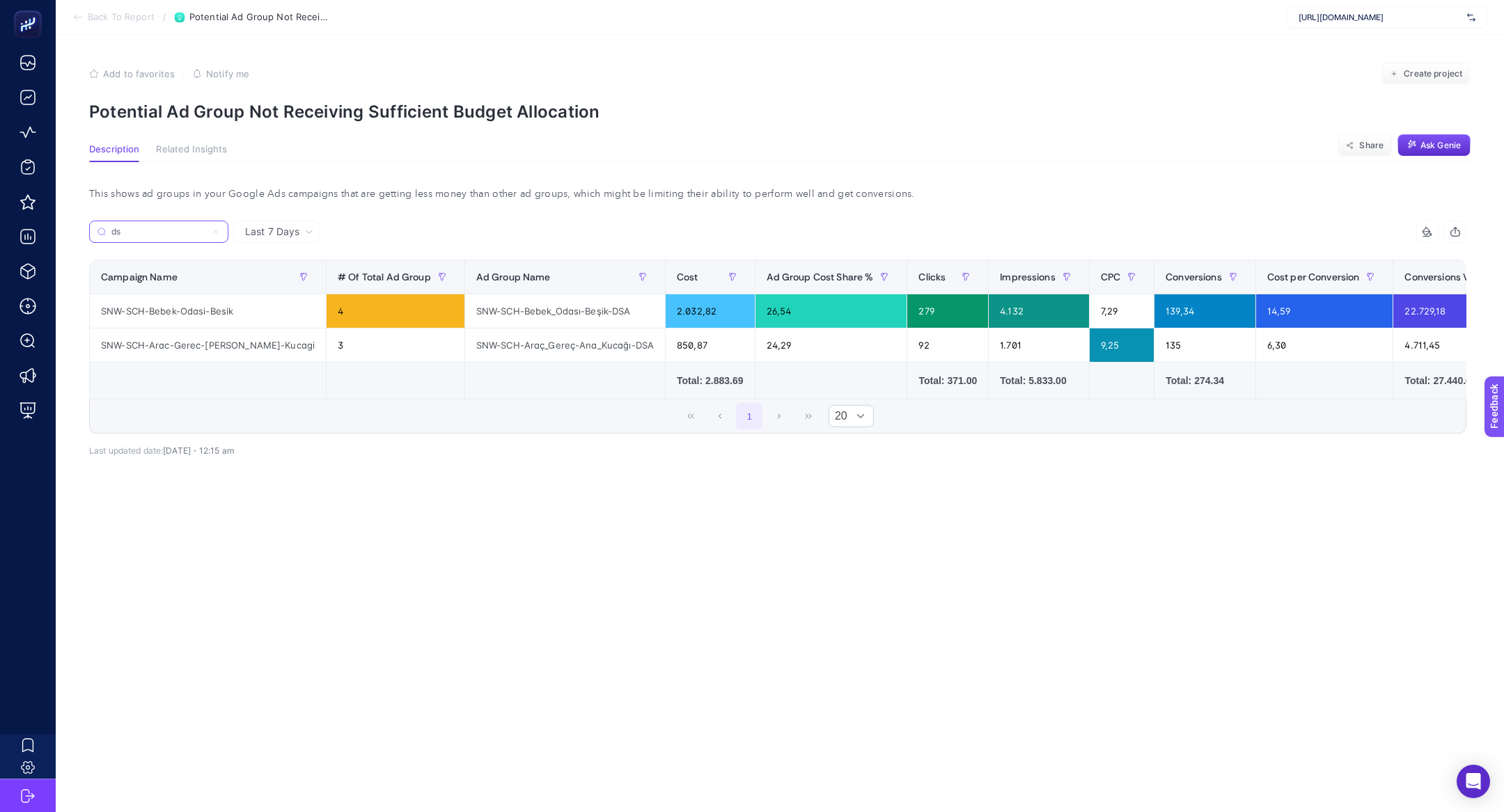
type input "d"
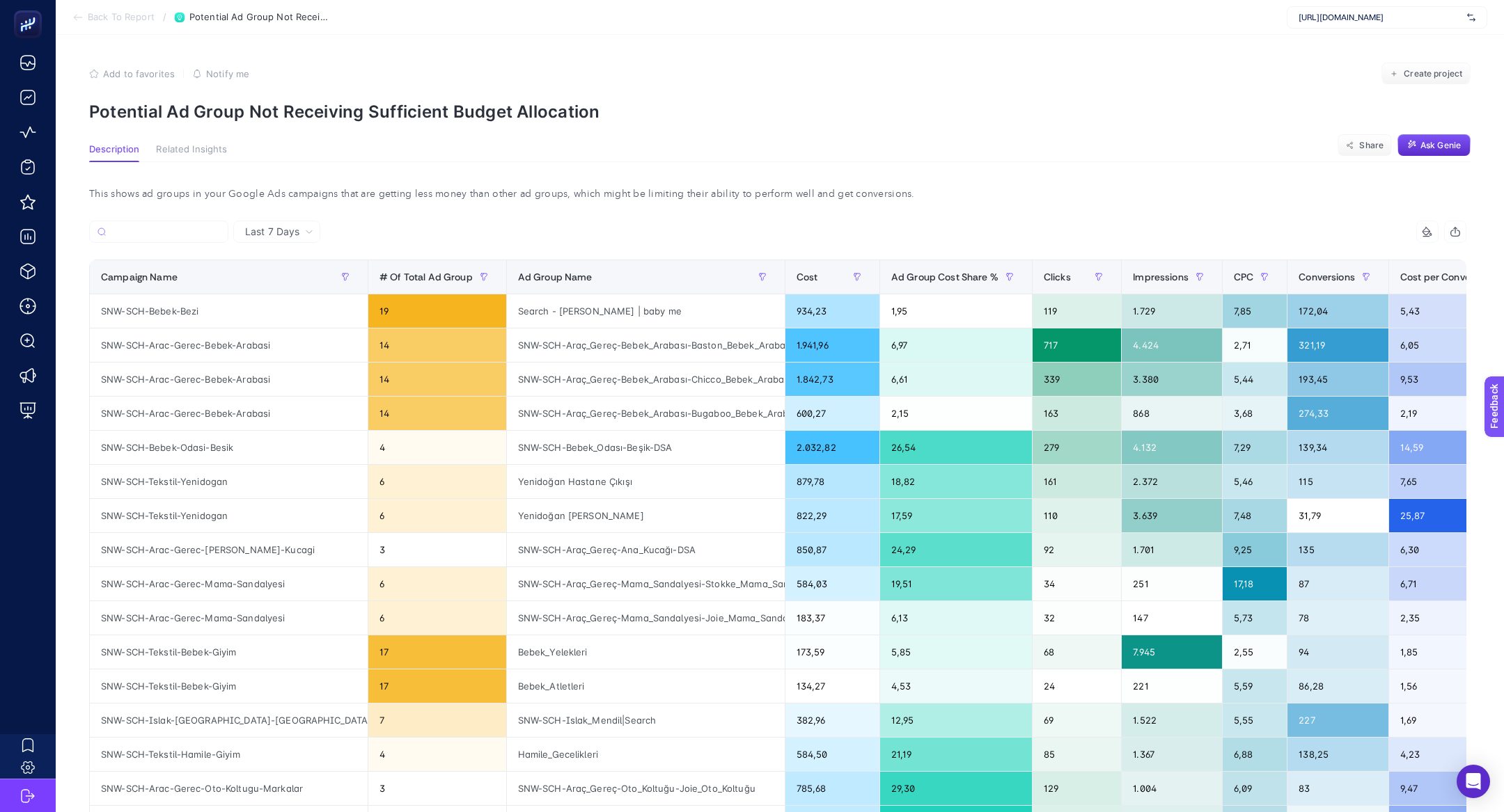
click at [103, 19] on span "Back To Report" at bounding box center [121, 17] width 66 height 11
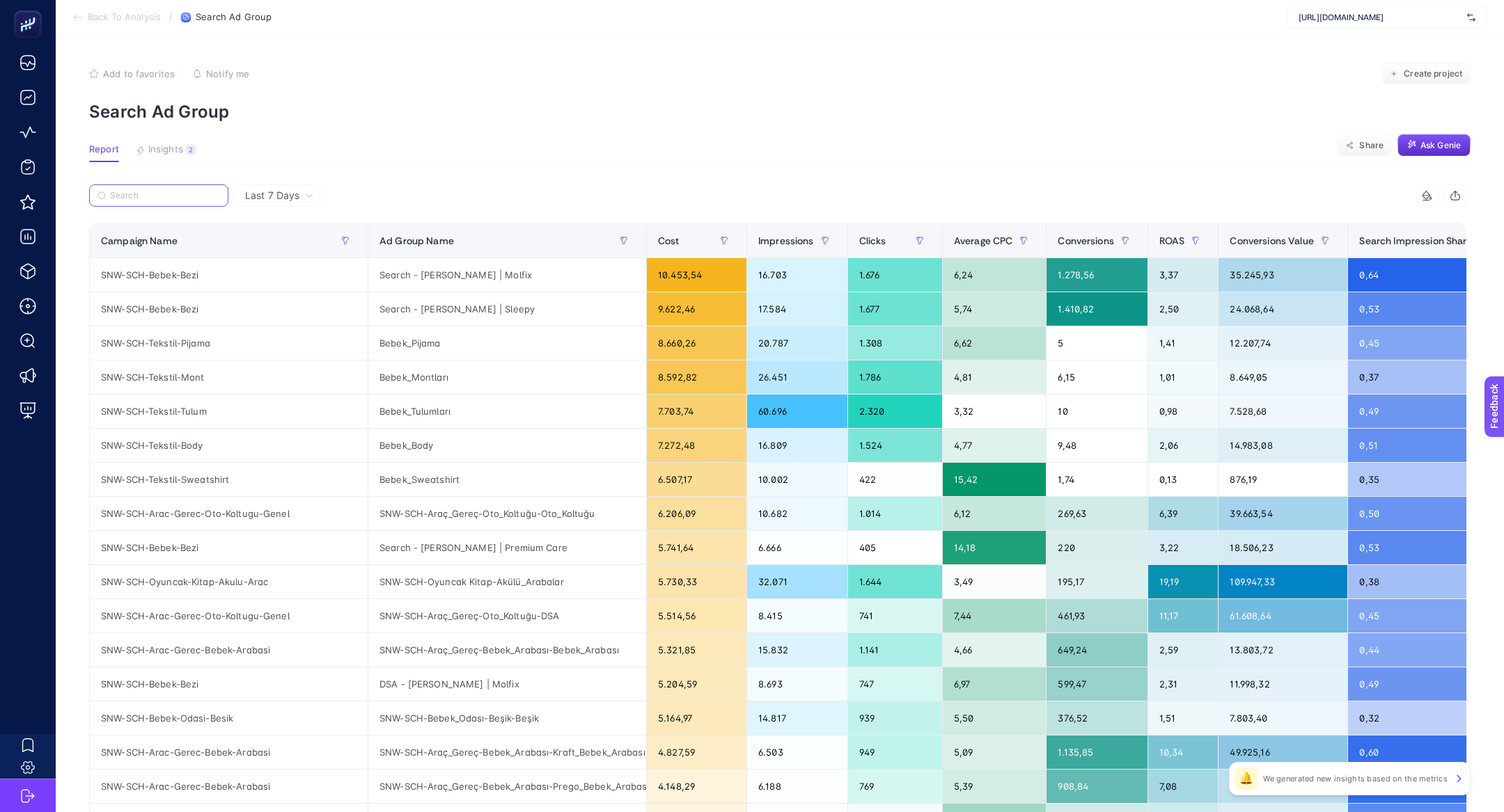
click at [171, 197] on input "Search" at bounding box center [165, 196] width 110 height 10
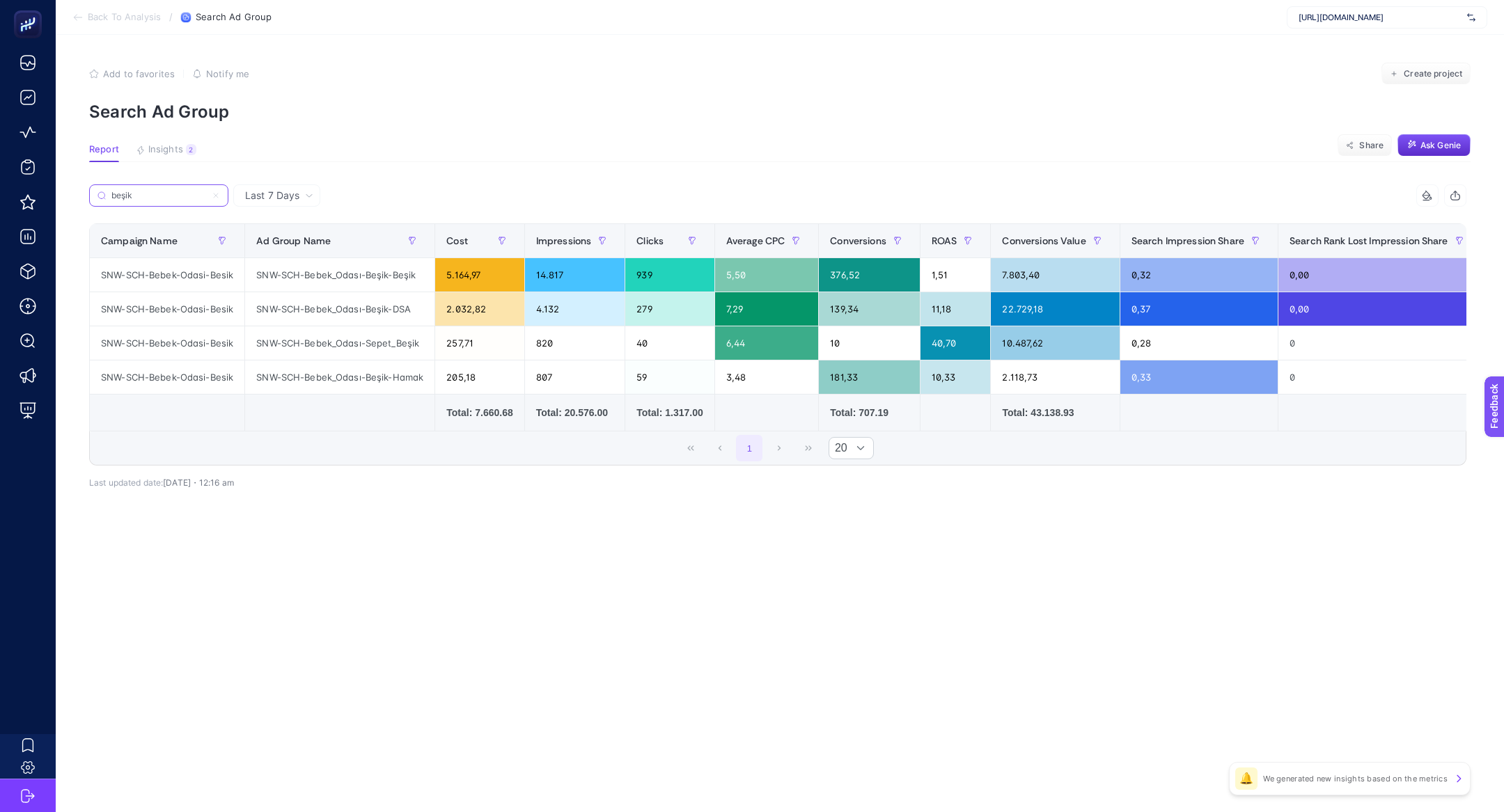
type input "beşik"
click at [220, 194] on label "beşik" at bounding box center [158, 195] width 139 height 22
click at [206, 194] on input "beşik" at bounding box center [158, 196] width 95 height 10
click at [217, 194] on icon at bounding box center [216, 196] width 4 height 4
click at [206, 194] on input "beşik" at bounding box center [158, 196] width 95 height 10
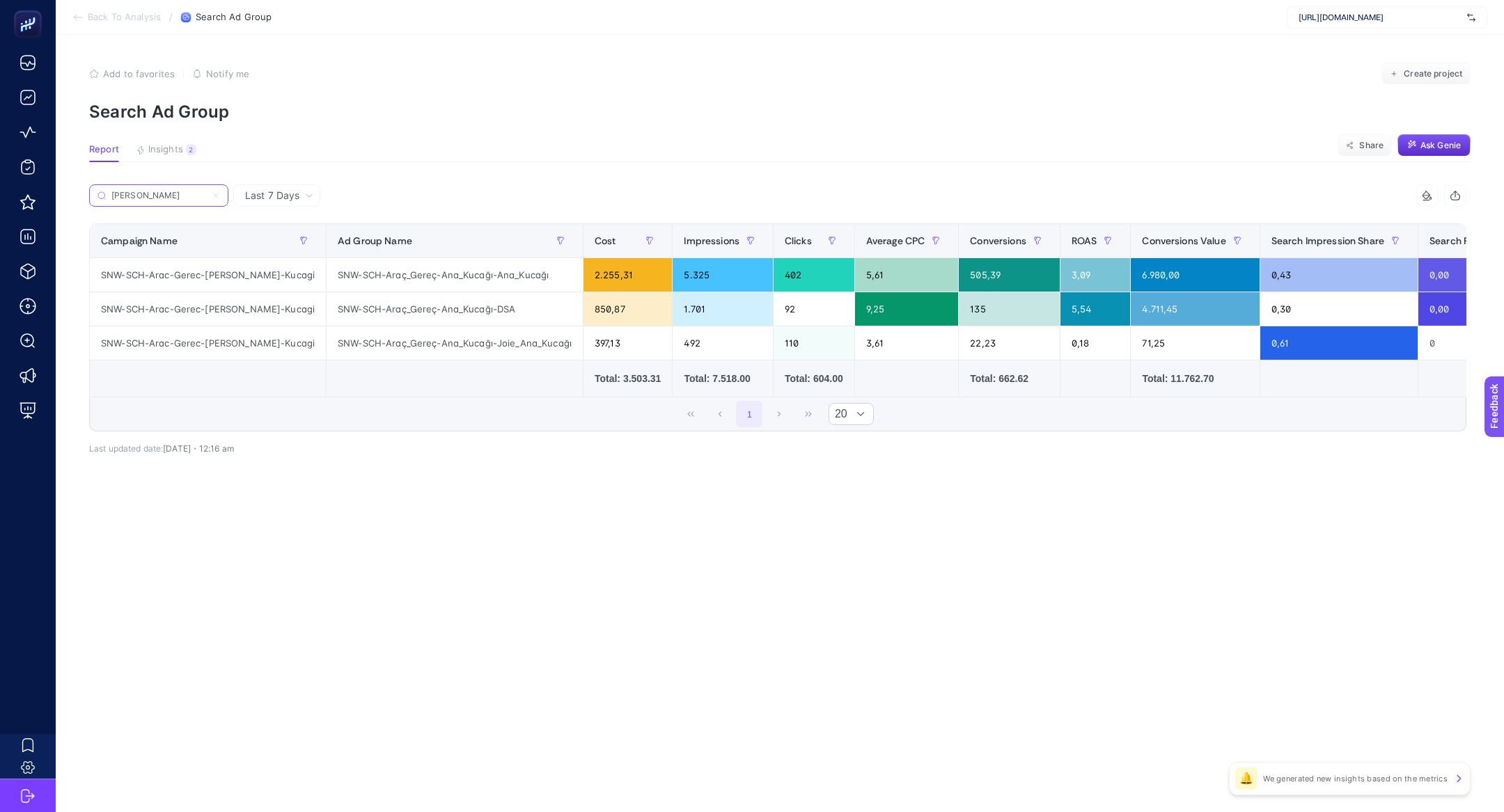
type input "ana"
click at [218, 199] on icon at bounding box center [216, 196] width 9 height 9
click at [206, 199] on input "ana" at bounding box center [158, 196] width 95 height 10
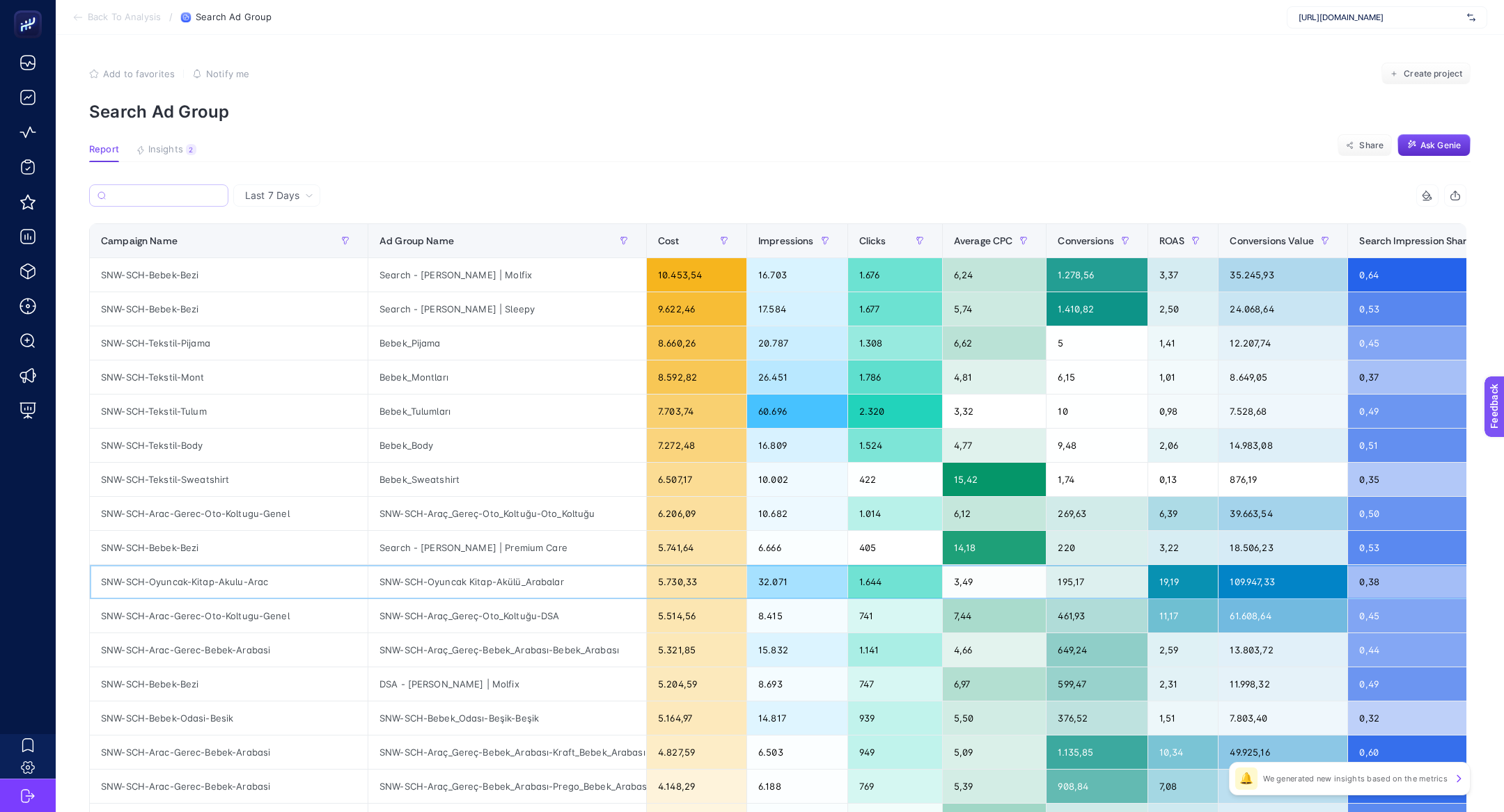
click at [183, 579] on div "SNW-SCH-Oyuncak-Kitap-Akulu-Arac" at bounding box center [228, 582] width 278 height 33
copy tr "SNW-SCH-Oyuncak-Kitap-Akulu-Arac"
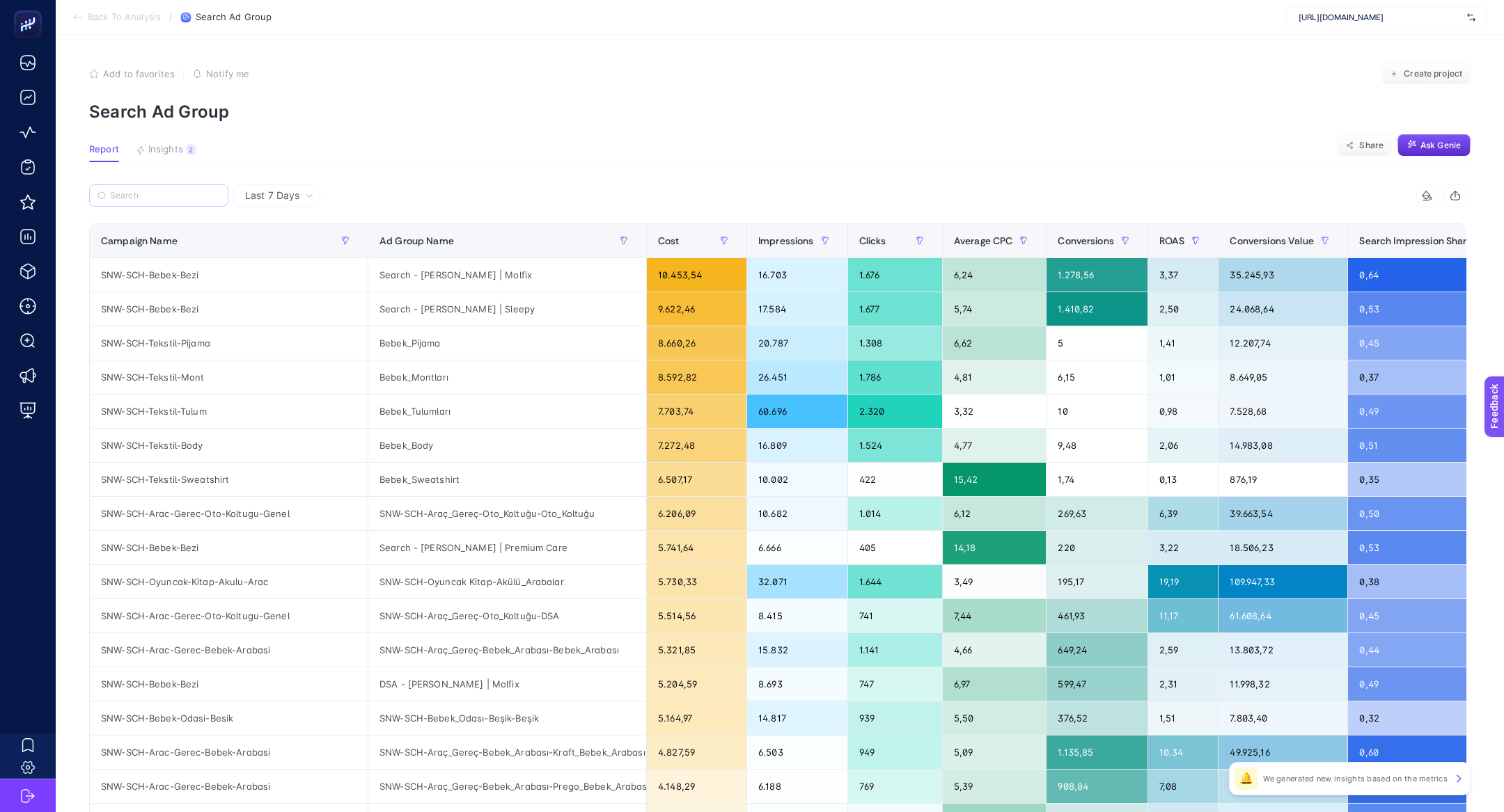
click at [154, 206] on label at bounding box center [158, 195] width 139 height 22
click at [154, 201] on input "Search" at bounding box center [165, 196] width 110 height 10
paste input "SNW-SCH-Oyuncak-Kitap-Akulu-Arac"
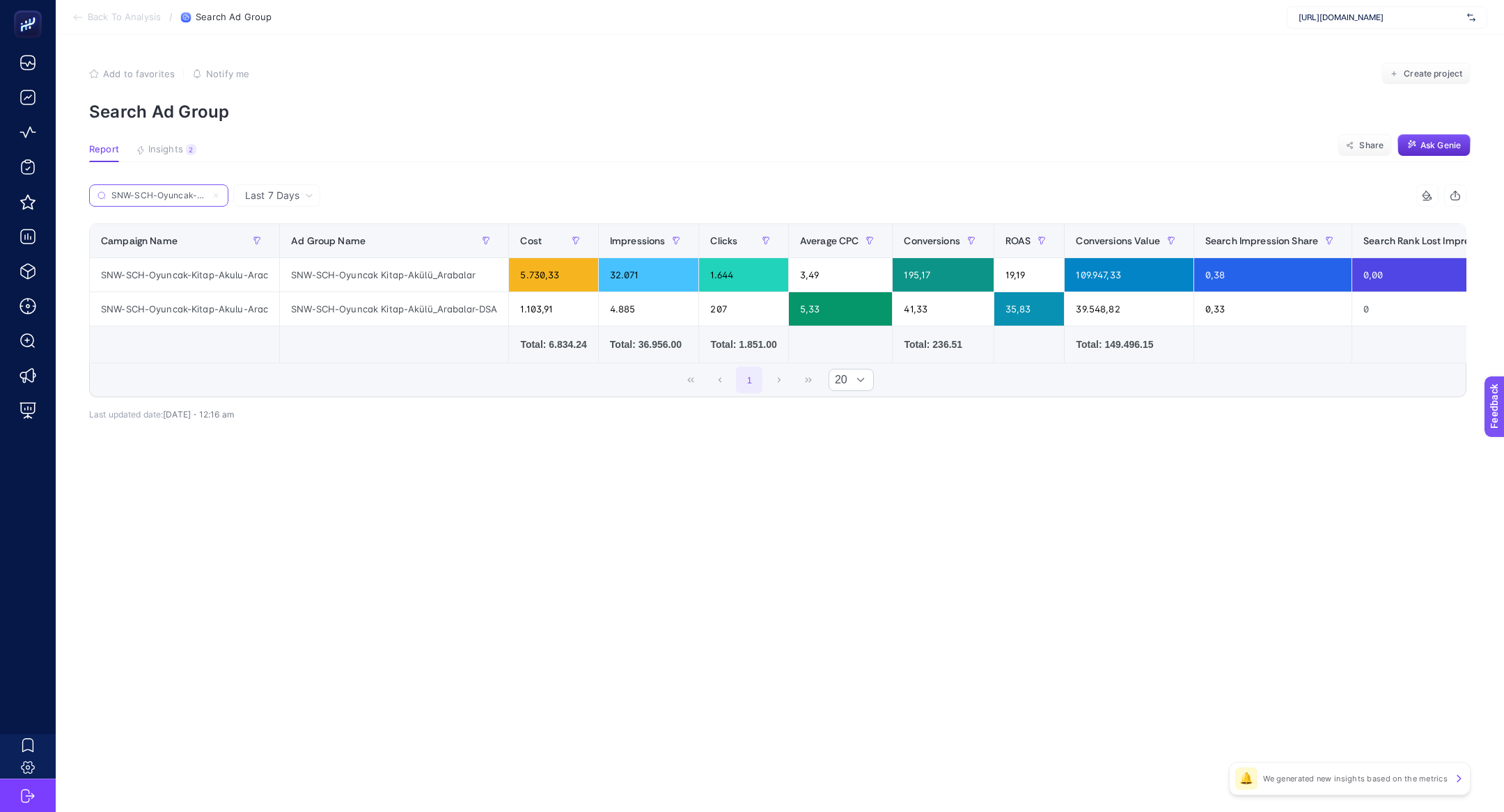
scroll to position [0, 58]
type input "SNW-SCH-Oyuncak-Kitap-Akulu-Arac"
click at [218, 192] on icon at bounding box center [216, 196] width 9 height 9
click at [206, 192] on input "SNW-SCH-Oyuncak-Kitap-Akulu-Arac" at bounding box center [158, 196] width 95 height 10
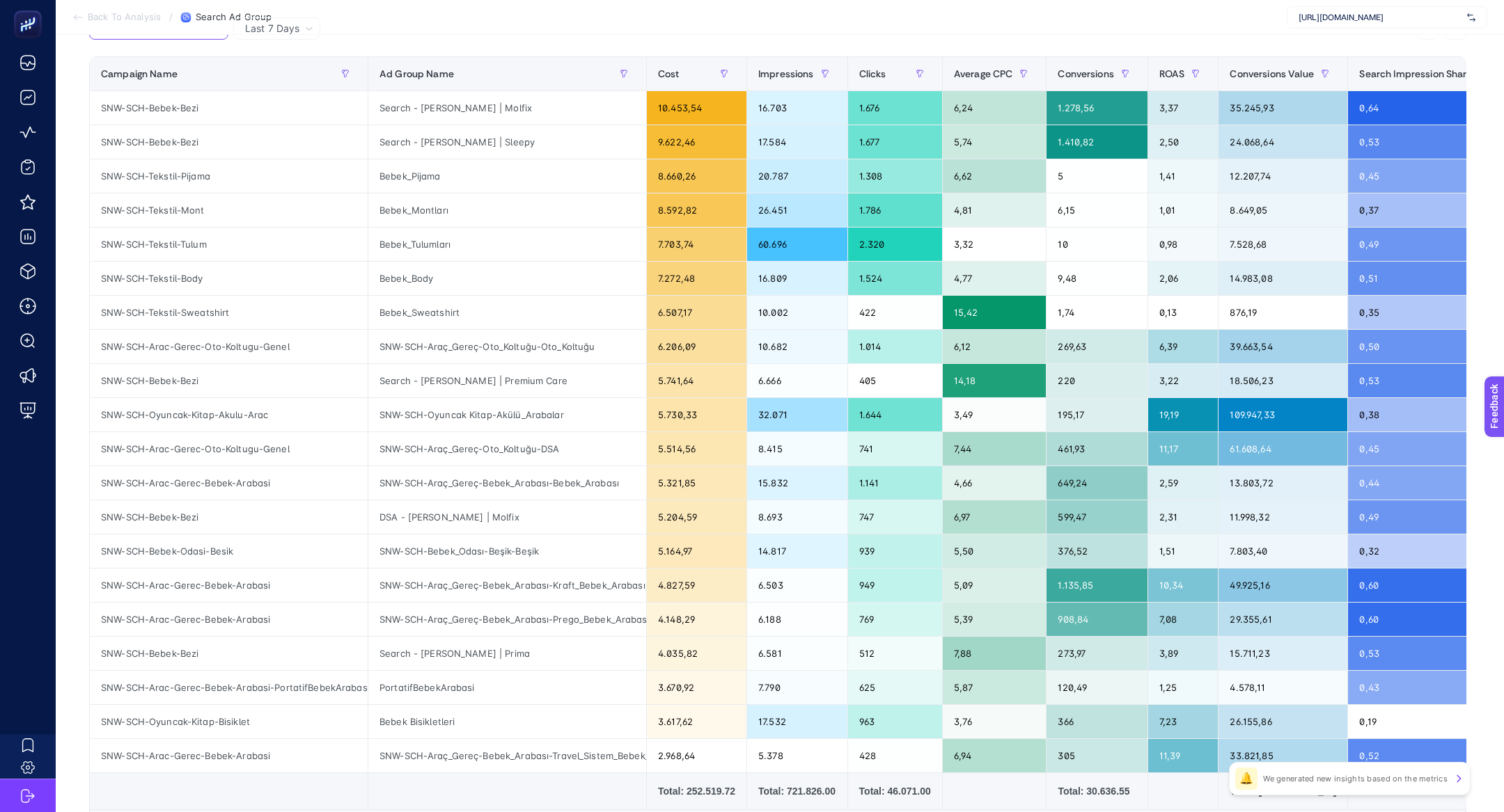
scroll to position [178, 0]
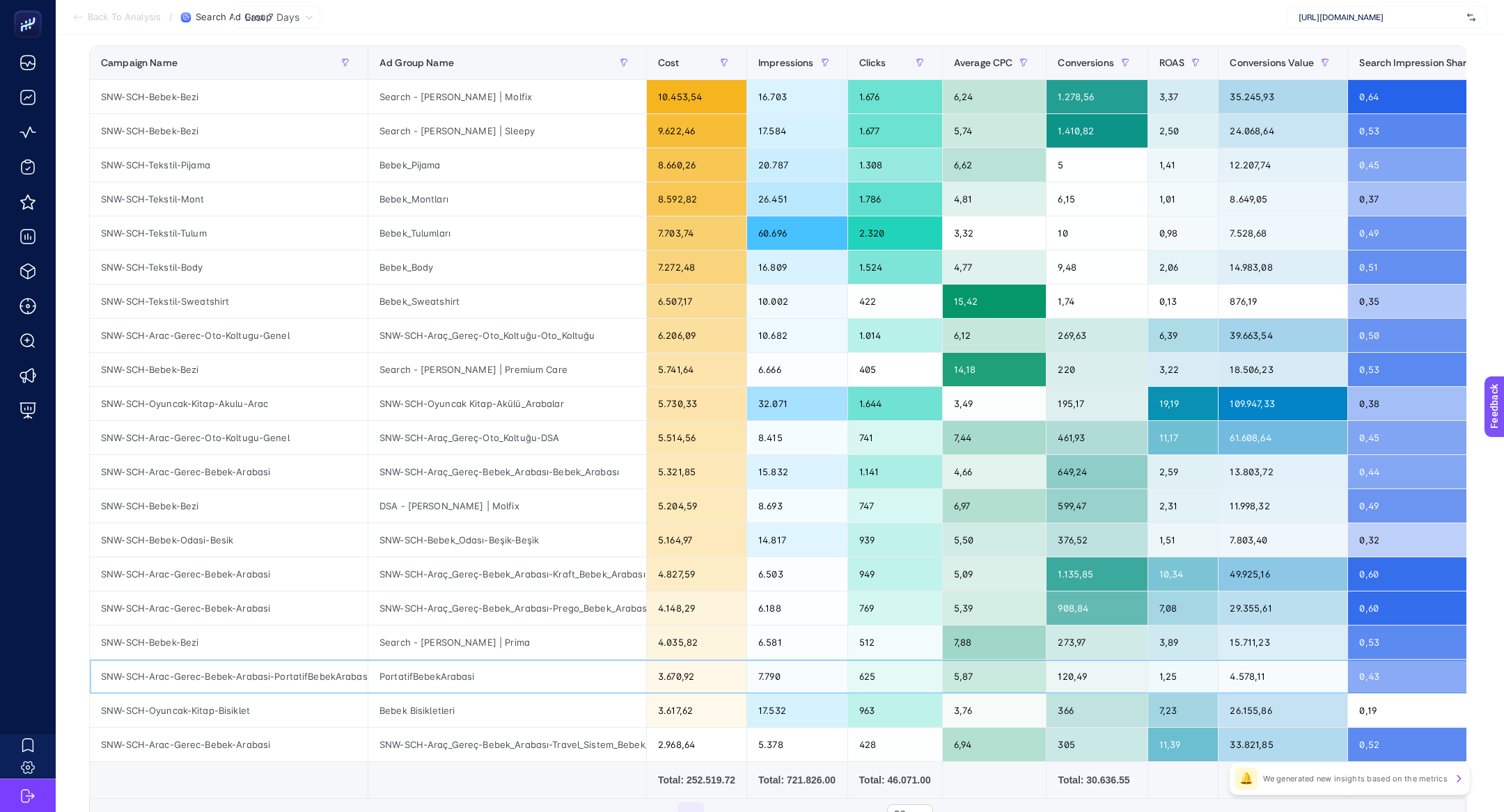
click at [286, 671] on div "SNW-SCH-Arac-Gerec-Bebek-Arabasi-PortatifBebekArabasi" at bounding box center [228, 676] width 278 height 33
copy tr "SNW-SCH-Arac-Gerec-Bebek-Arabasi-PortatifBebekArabasi"
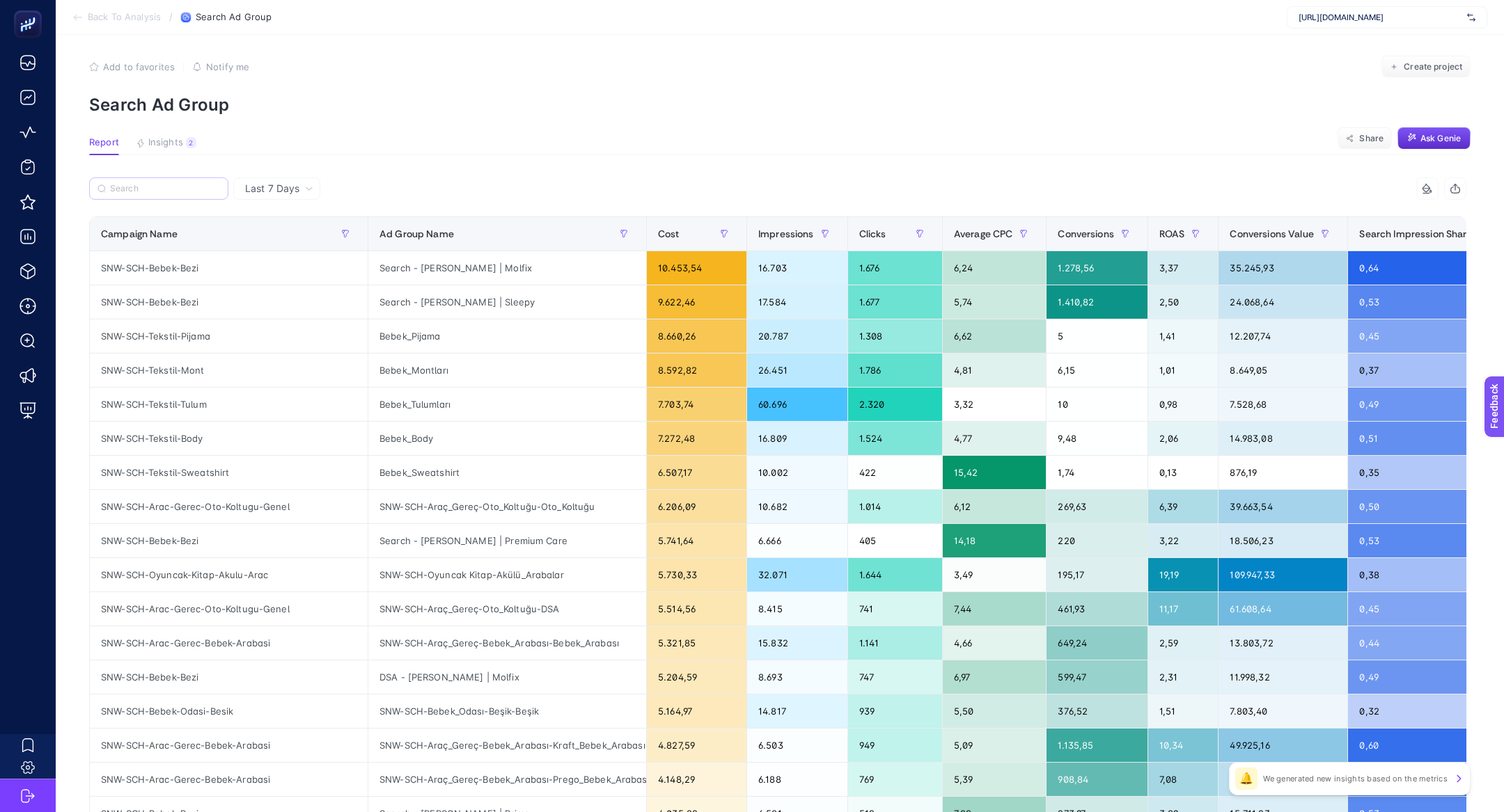
scroll to position [0, 0]
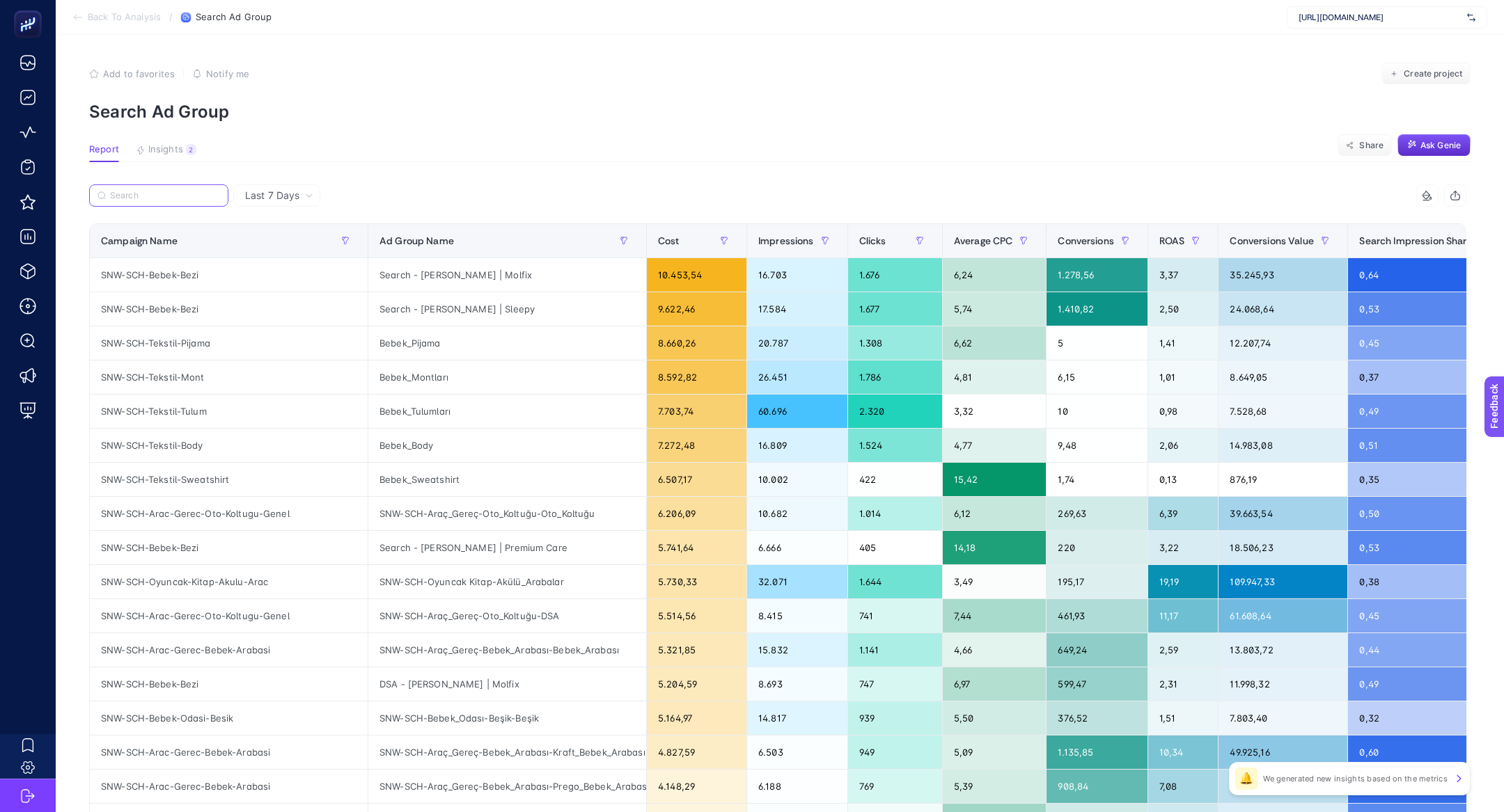
click at [176, 192] on input "Search" at bounding box center [165, 196] width 110 height 10
paste input "SNW-SCH-Arac-Gerec-Bebek-Arabasi-PortatifBebekArabasi"
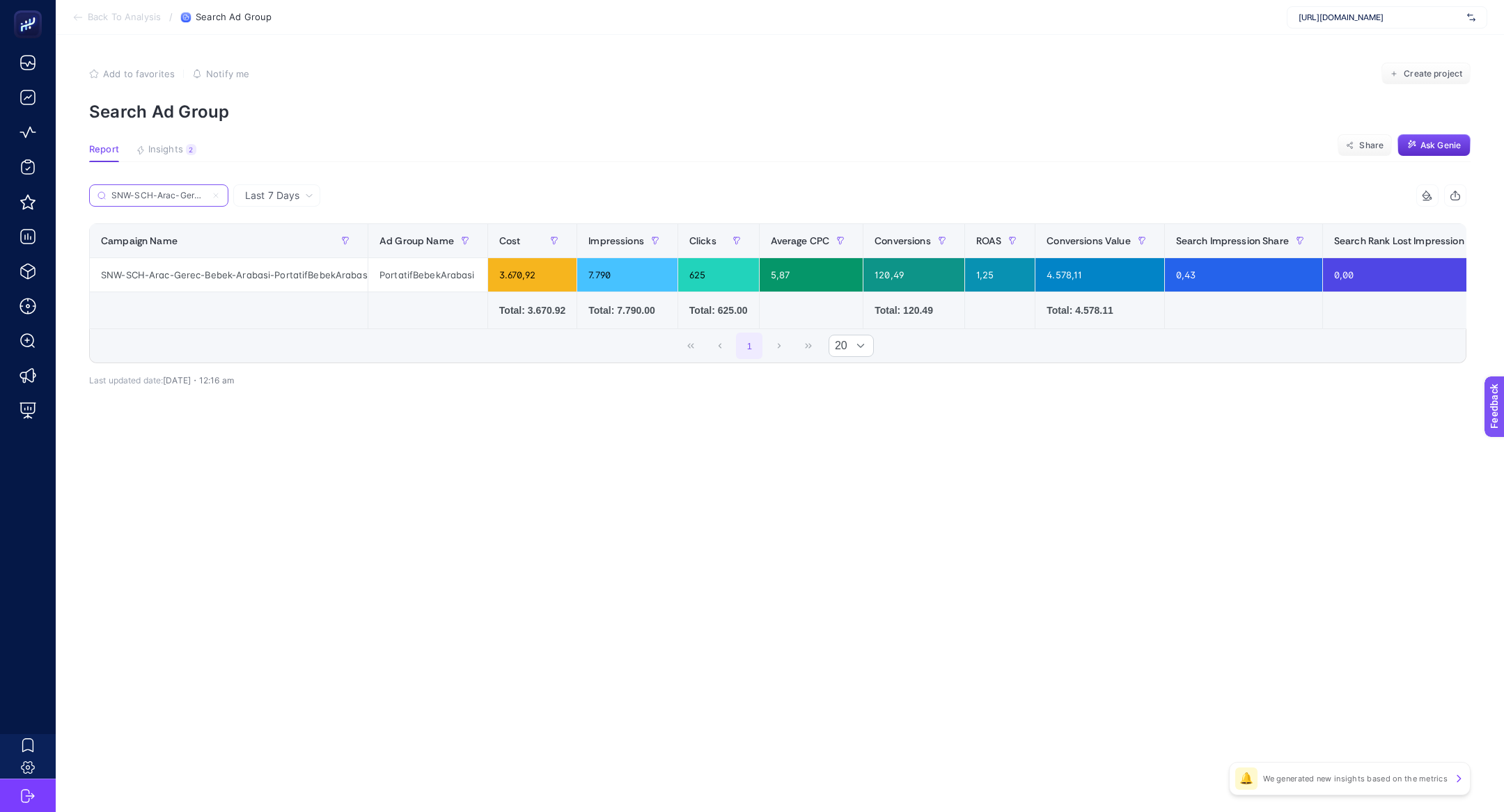
scroll to position [0, 148]
type input "SNW-SCH-Arac-Gerec-Bebek-Arabasi-PortatifBebekArabasi"
click at [217, 195] on icon at bounding box center [216, 196] width 9 height 9
click at [206, 195] on input "SNW-SCH-Arac-Gerec-Bebek-Arabasi-PortatifBebekArabasi" at bounding box center [158, 196] width 95 height 10
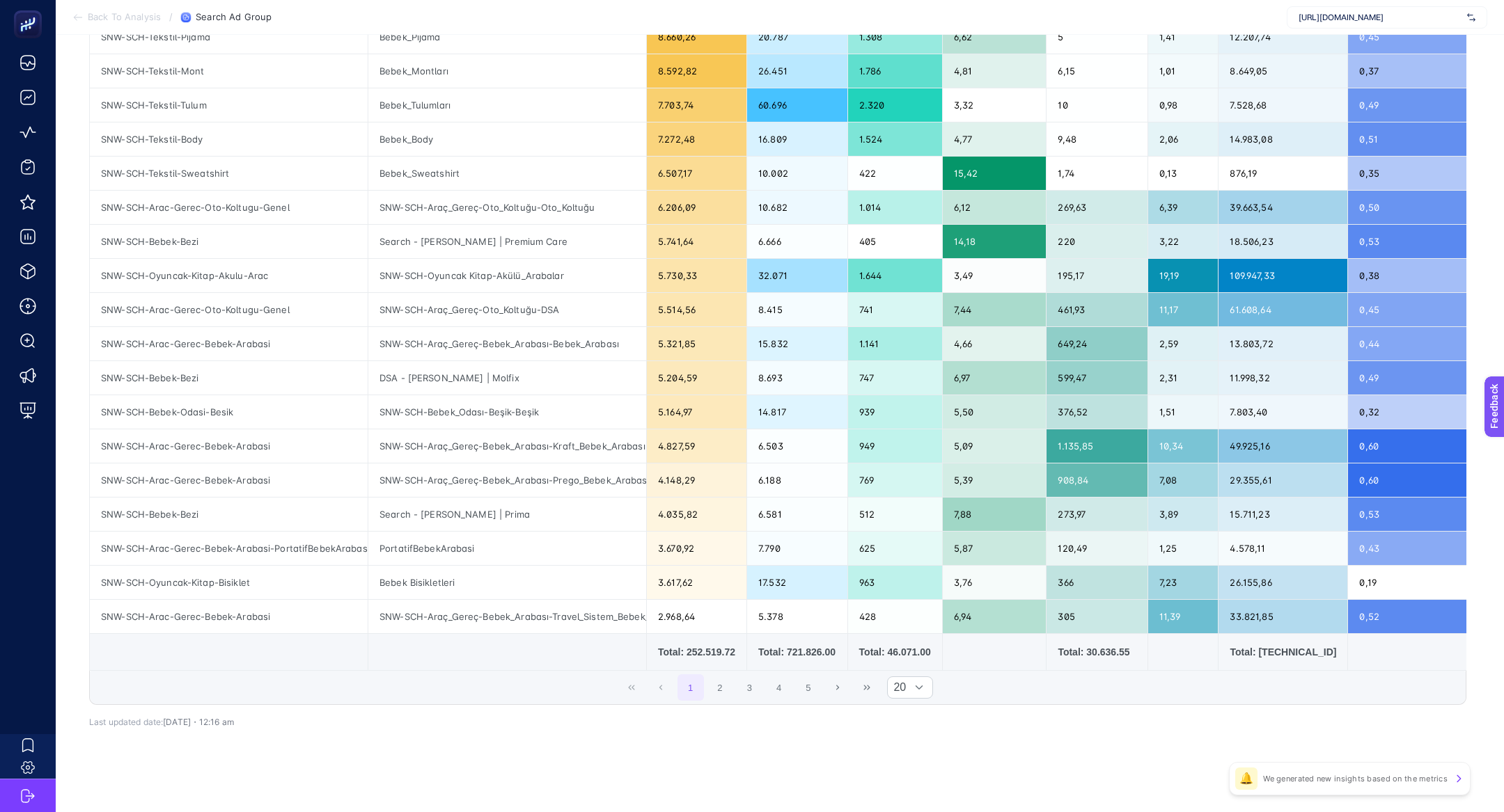
scroll to position [0, 0]
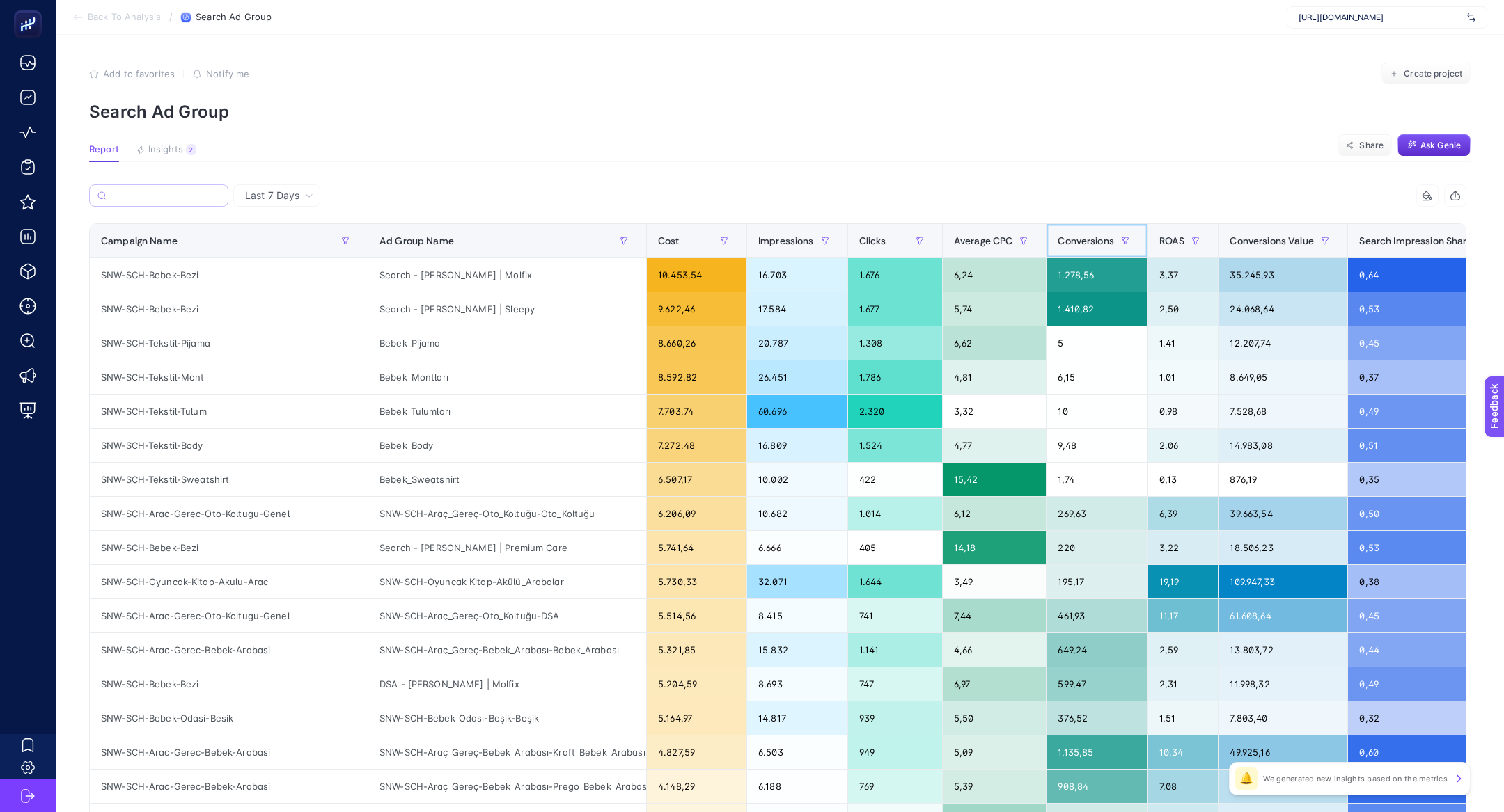
click at [1088, 238] on span "Conversions" at bounding box center [1086, 241] width 56 height 11
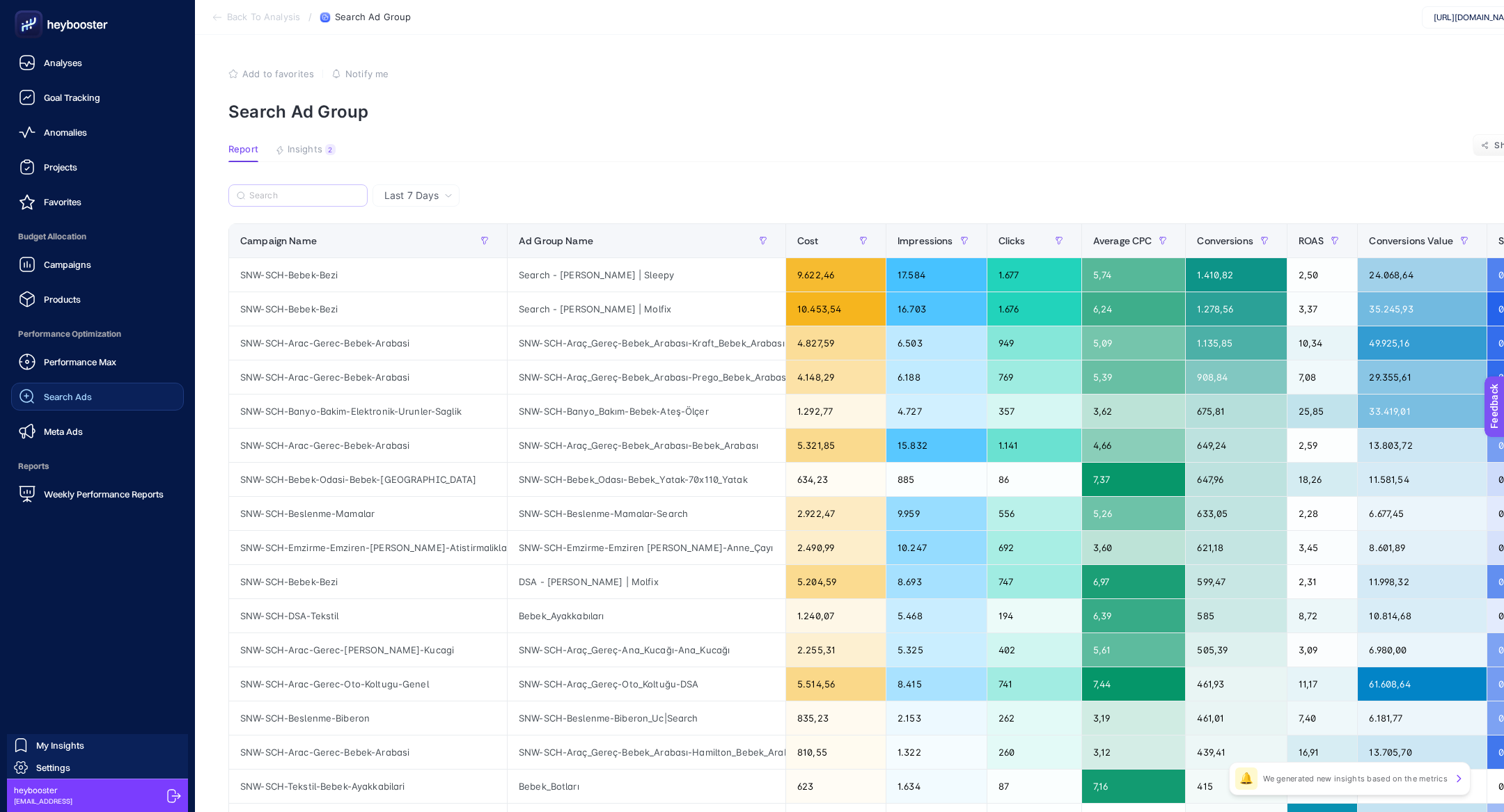
click at [68, 391] on span "Search Ads" at bounding box center [68, 396] width 48 height 11
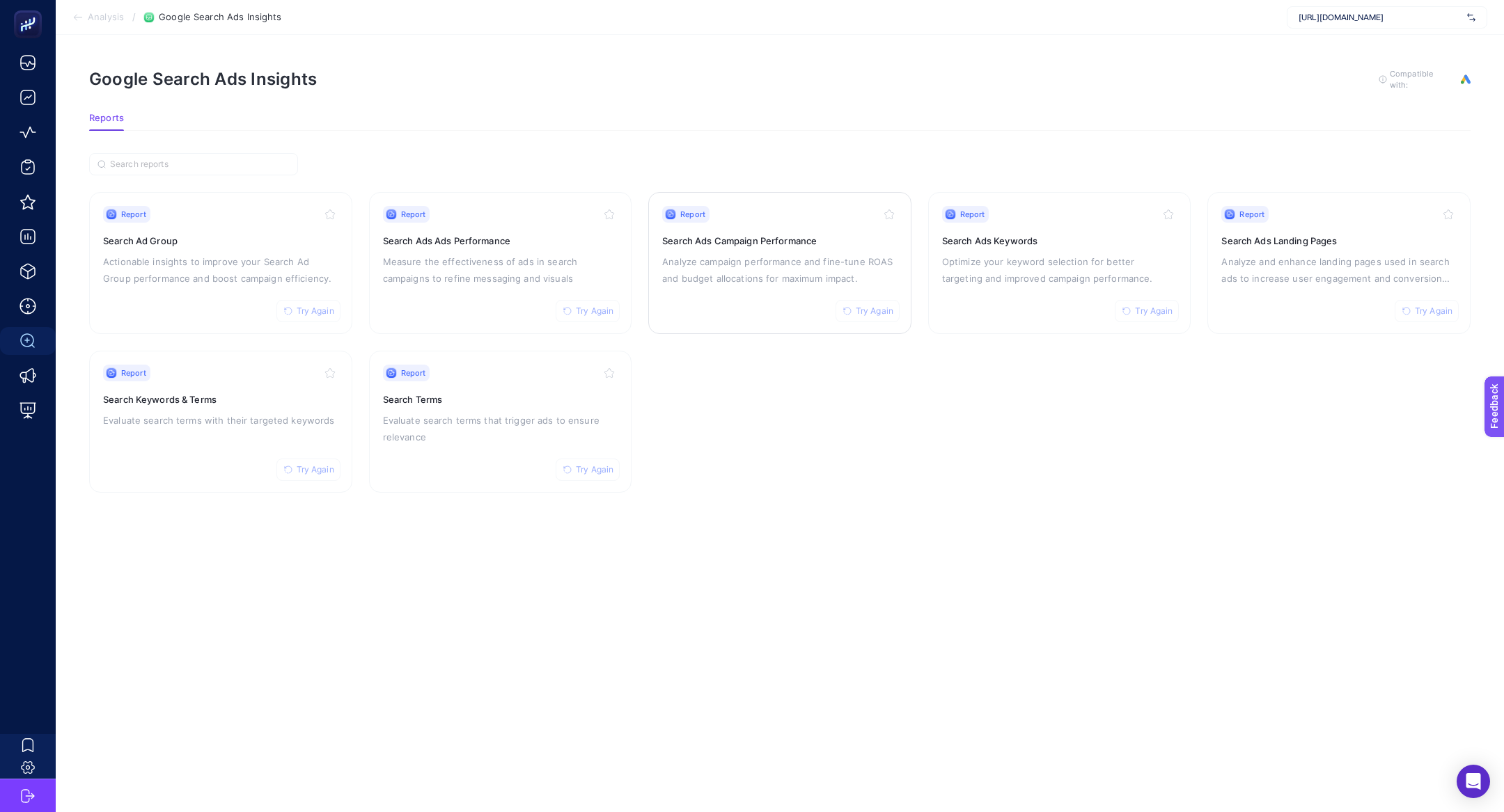
click at [695, 275] on p "Analyze campaign performance and fine-tune ROAS and budget allocations for maxi…" at bounding box center [780, 270] width 236 height 33
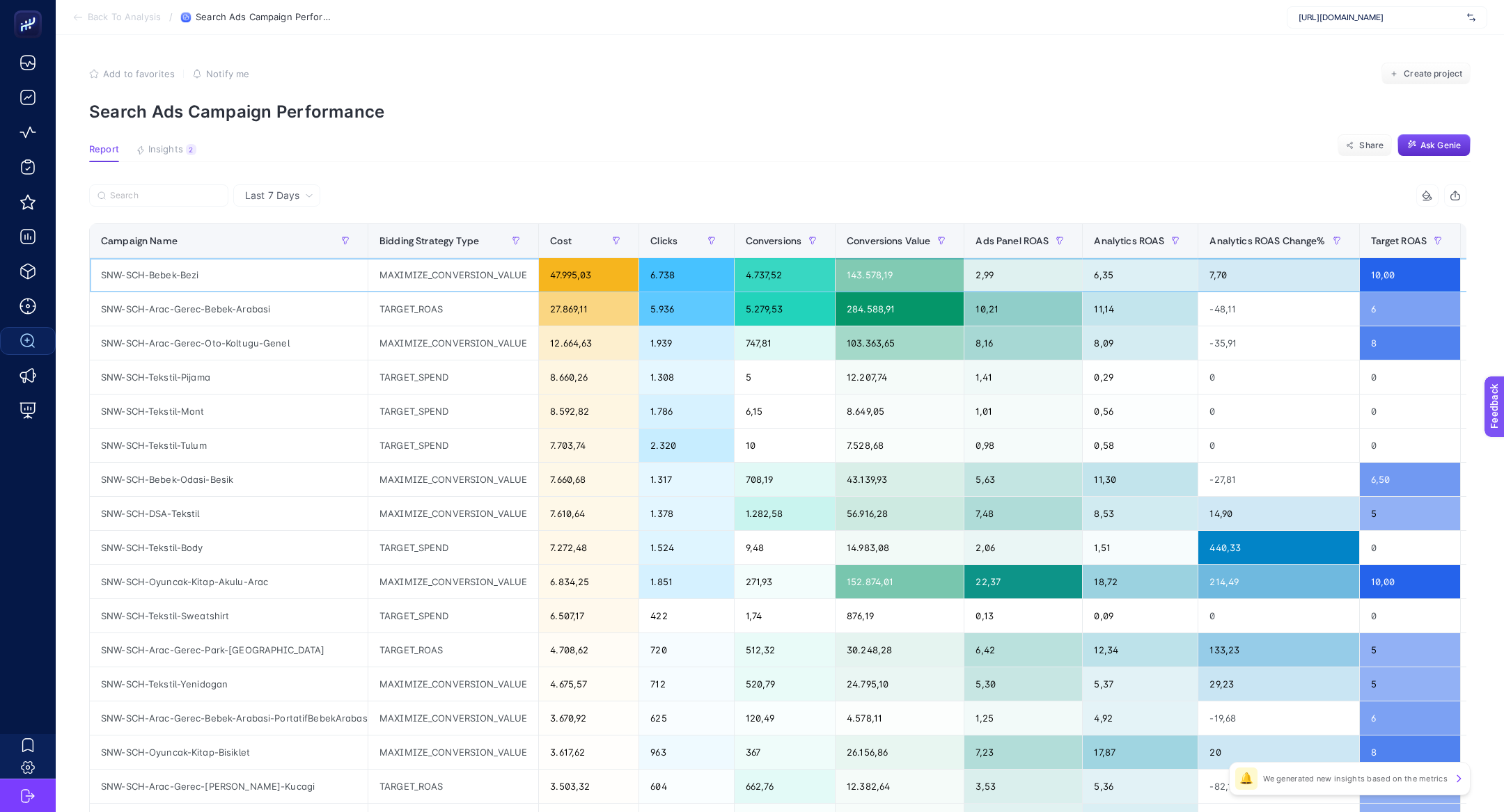
click at [409, 274] on div "MAXIMIZE_CONVERSION_VALUE" at bounding box center [453, 275] width 170 height 33
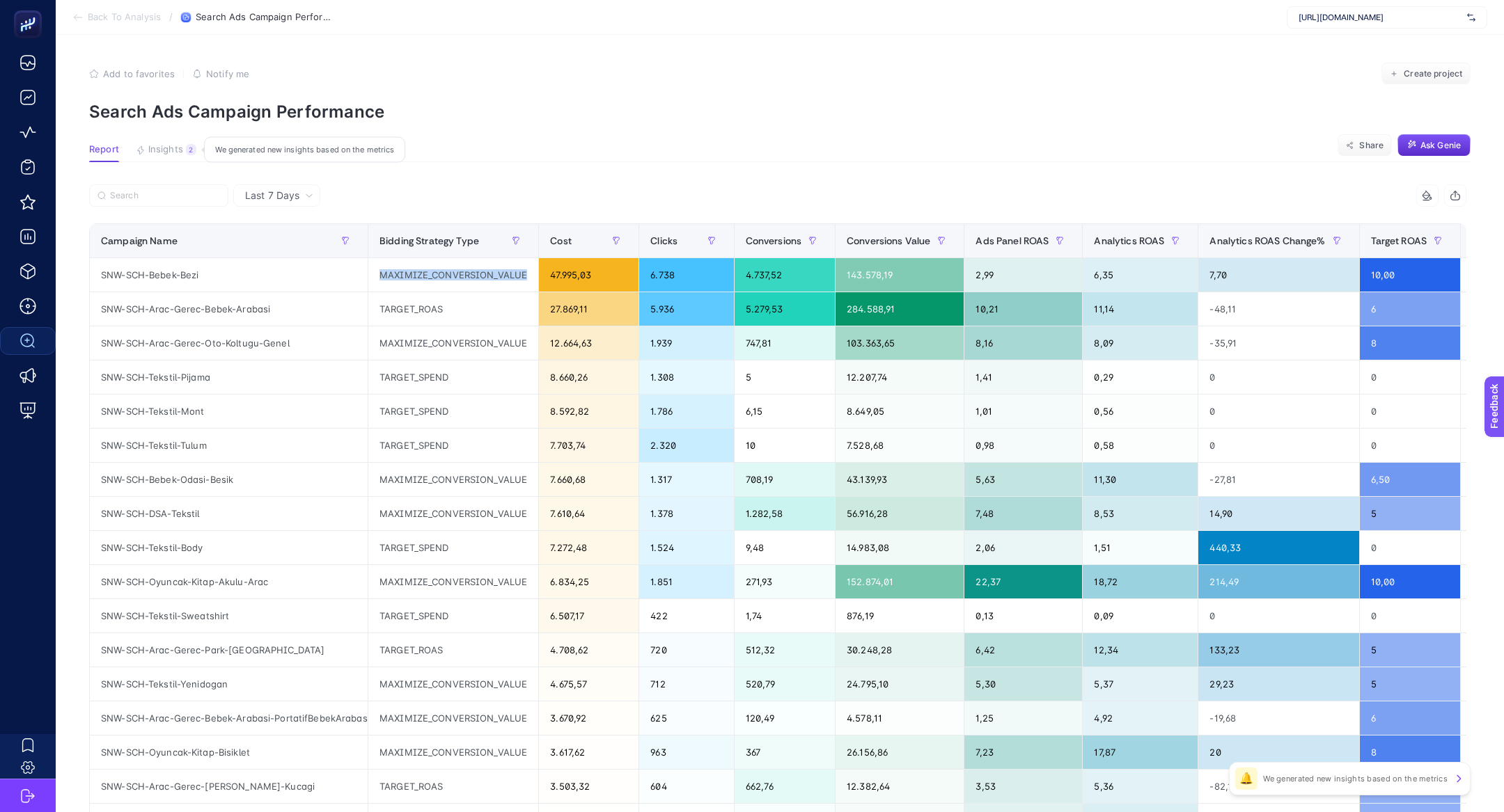
click at [163, 147] on span "Insights" at bounding box center [166, 149] width 35 height 11
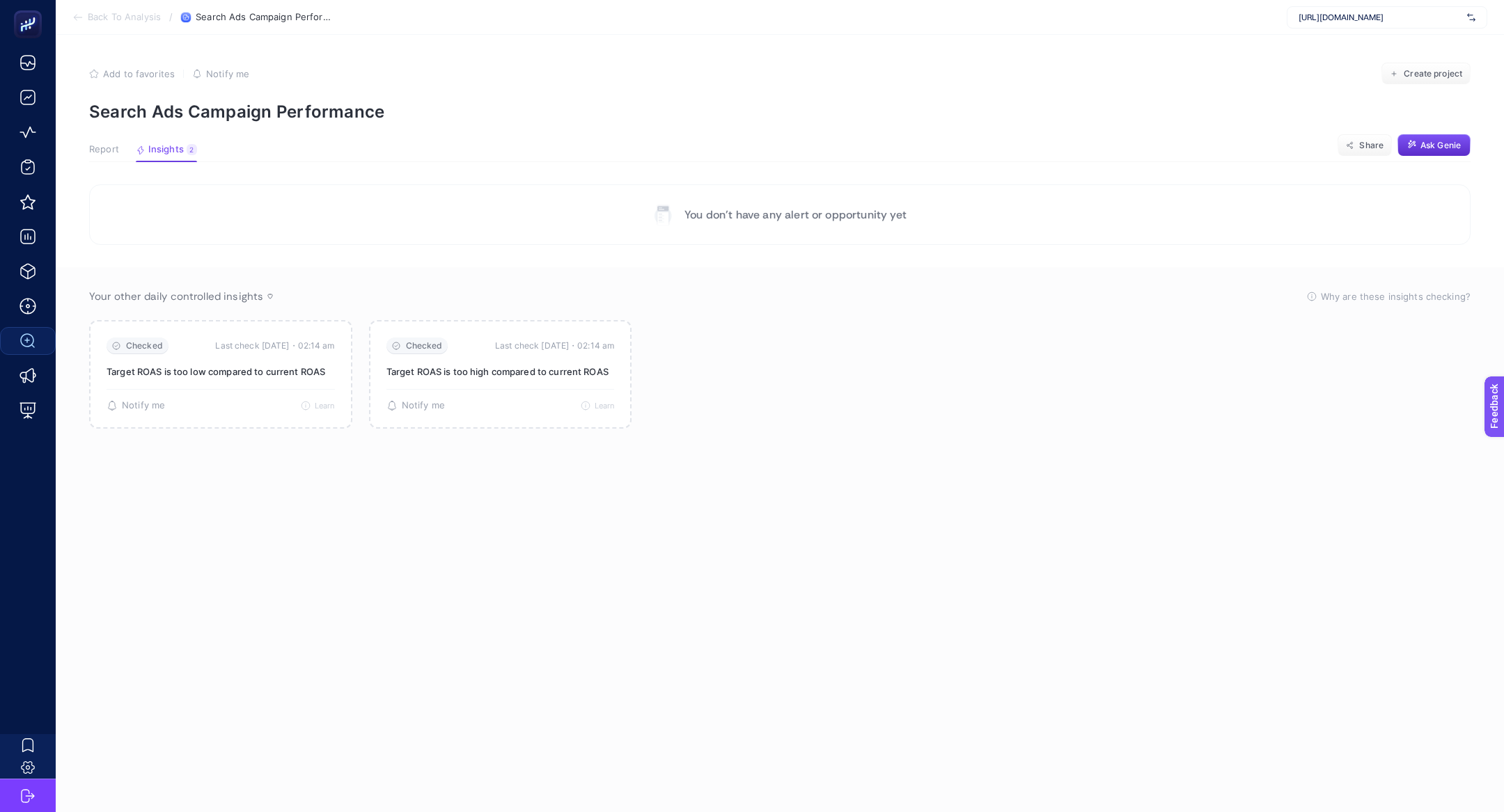
click at [100, 152] on span "Report" at bounding box center [103, 149] width 30 height 11
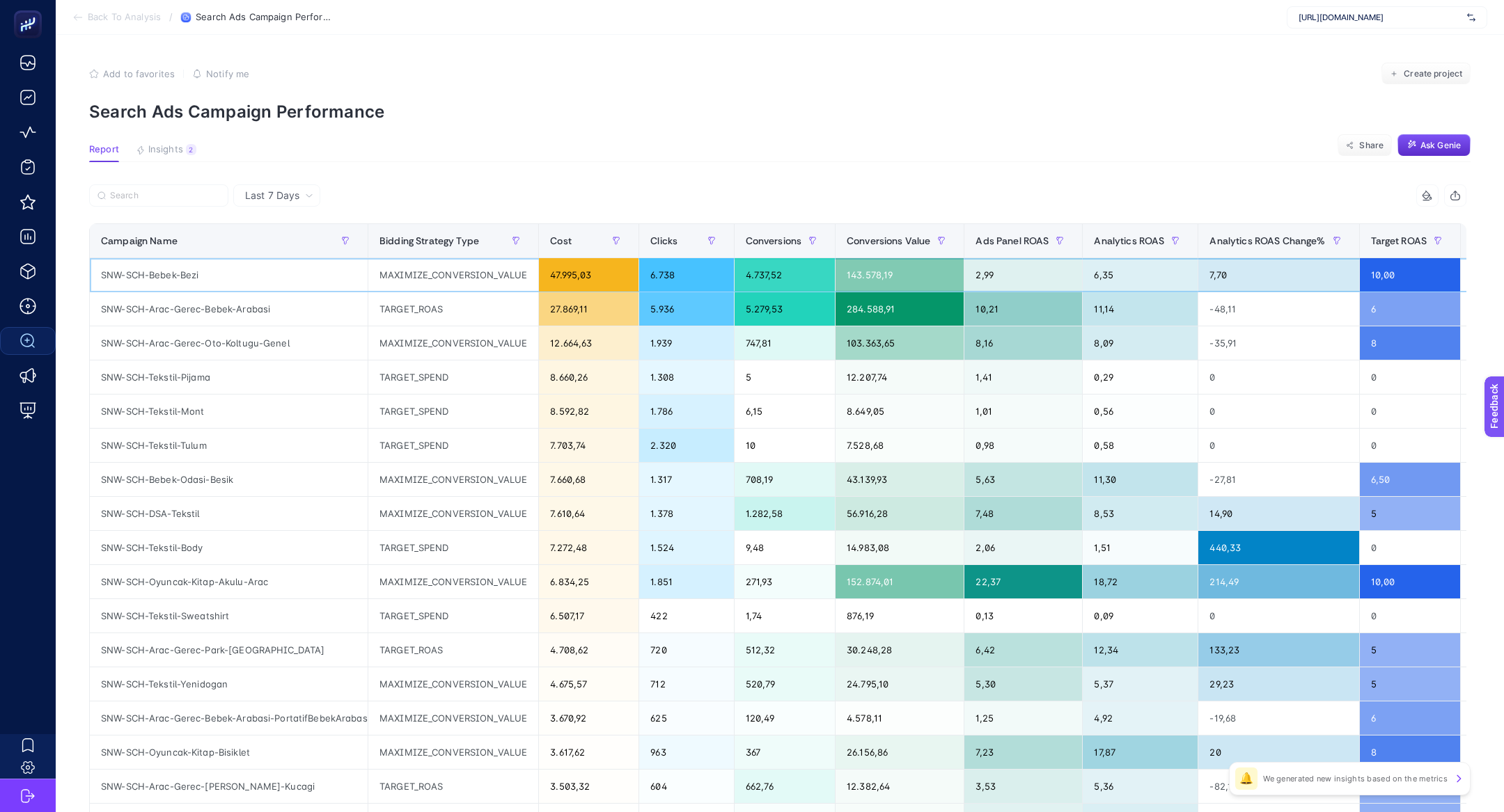
click at [322, 282] on div "SNW-SCH-Bebek-Bezi" at bounding box center [228, 275] width 278 height 33
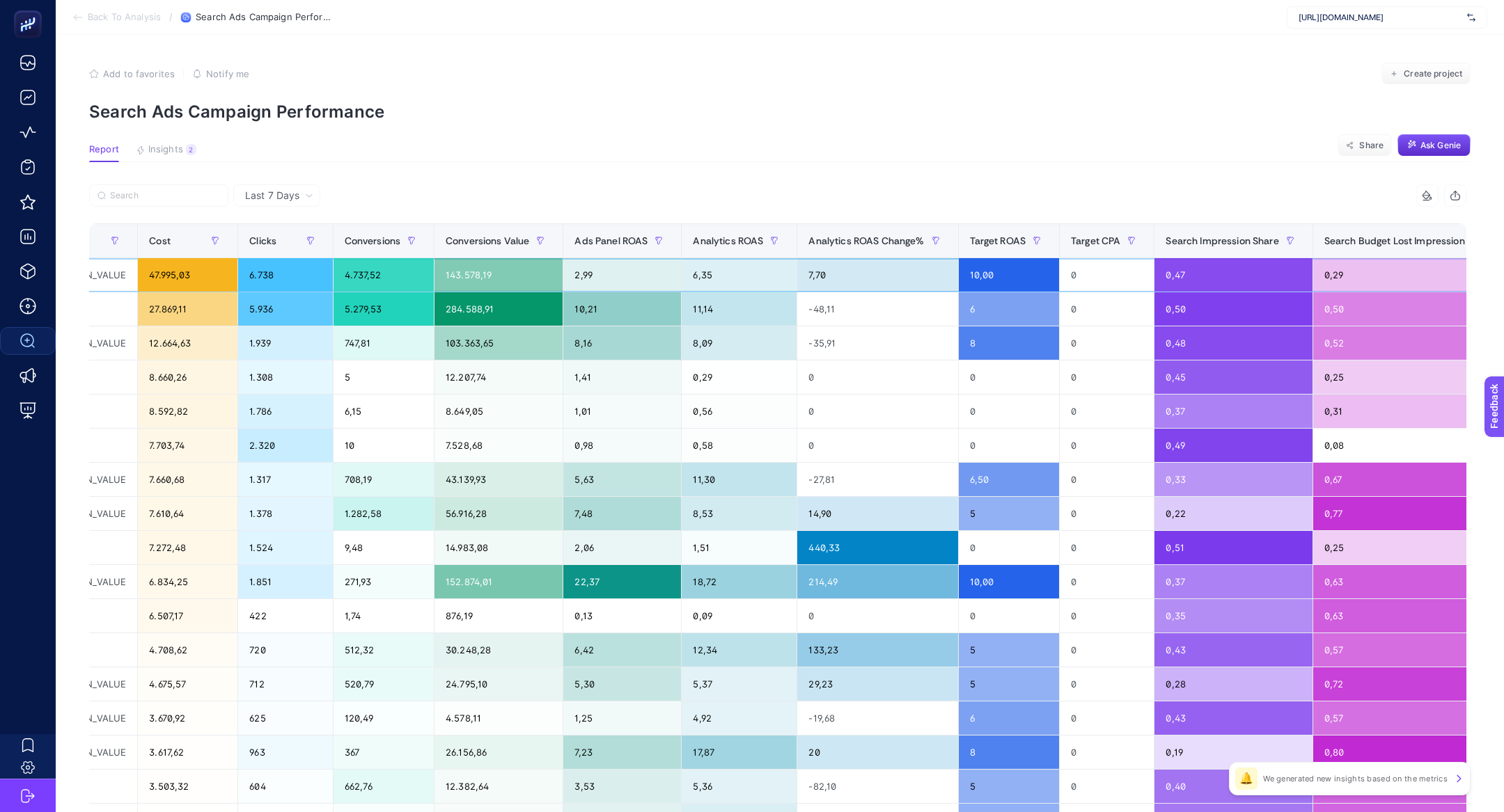
scroll to position [0, 118]
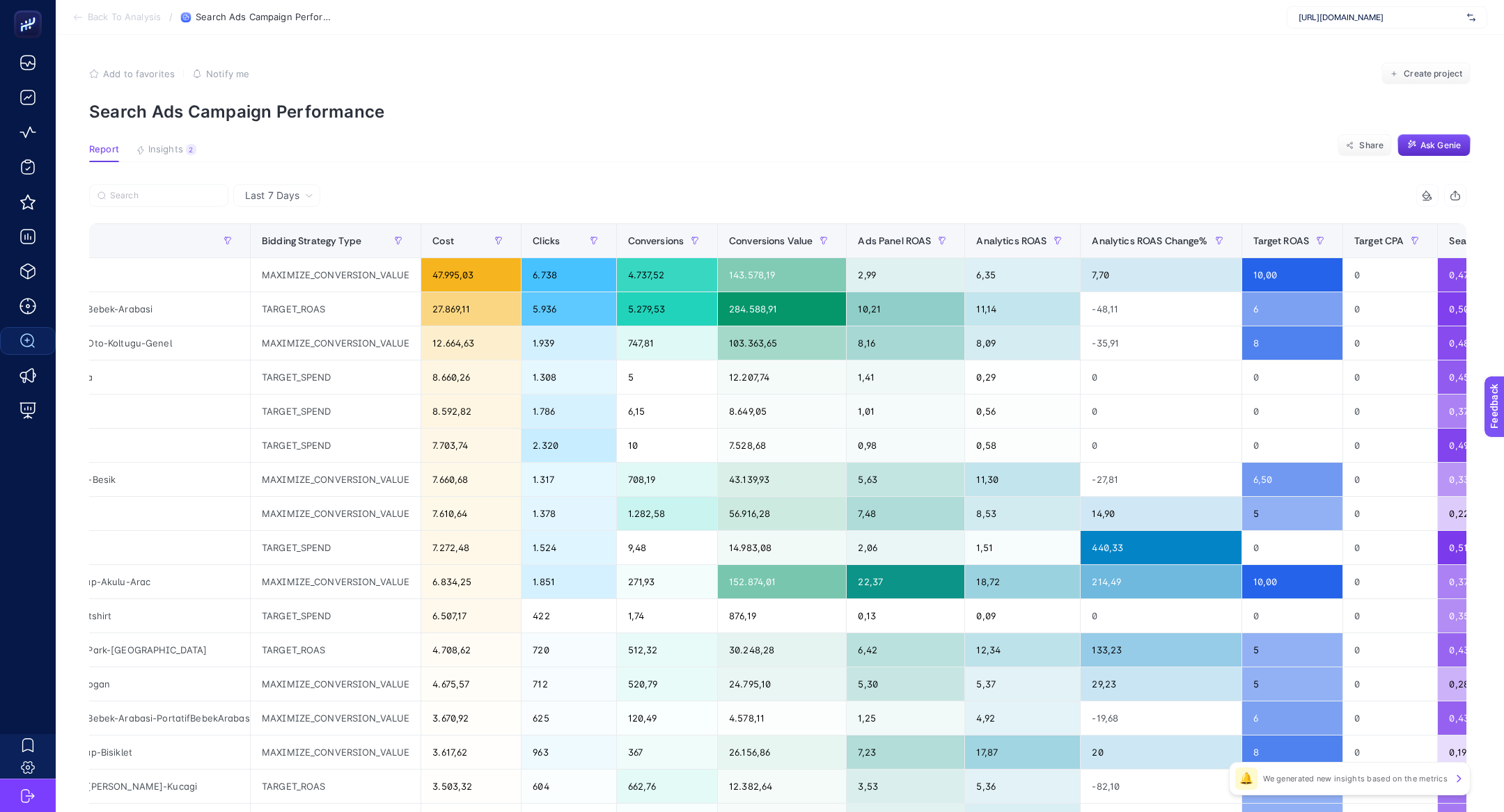
click at [302, 179] on article "Add to favorites false Notify me Create project Search Ads Campaign Performance…" at bounding box center [780, 579] width 1448 height 1088
click at [300, 226] on th "Bidding Strategy Type" at bounding box center [336, 241] width 171 height 34
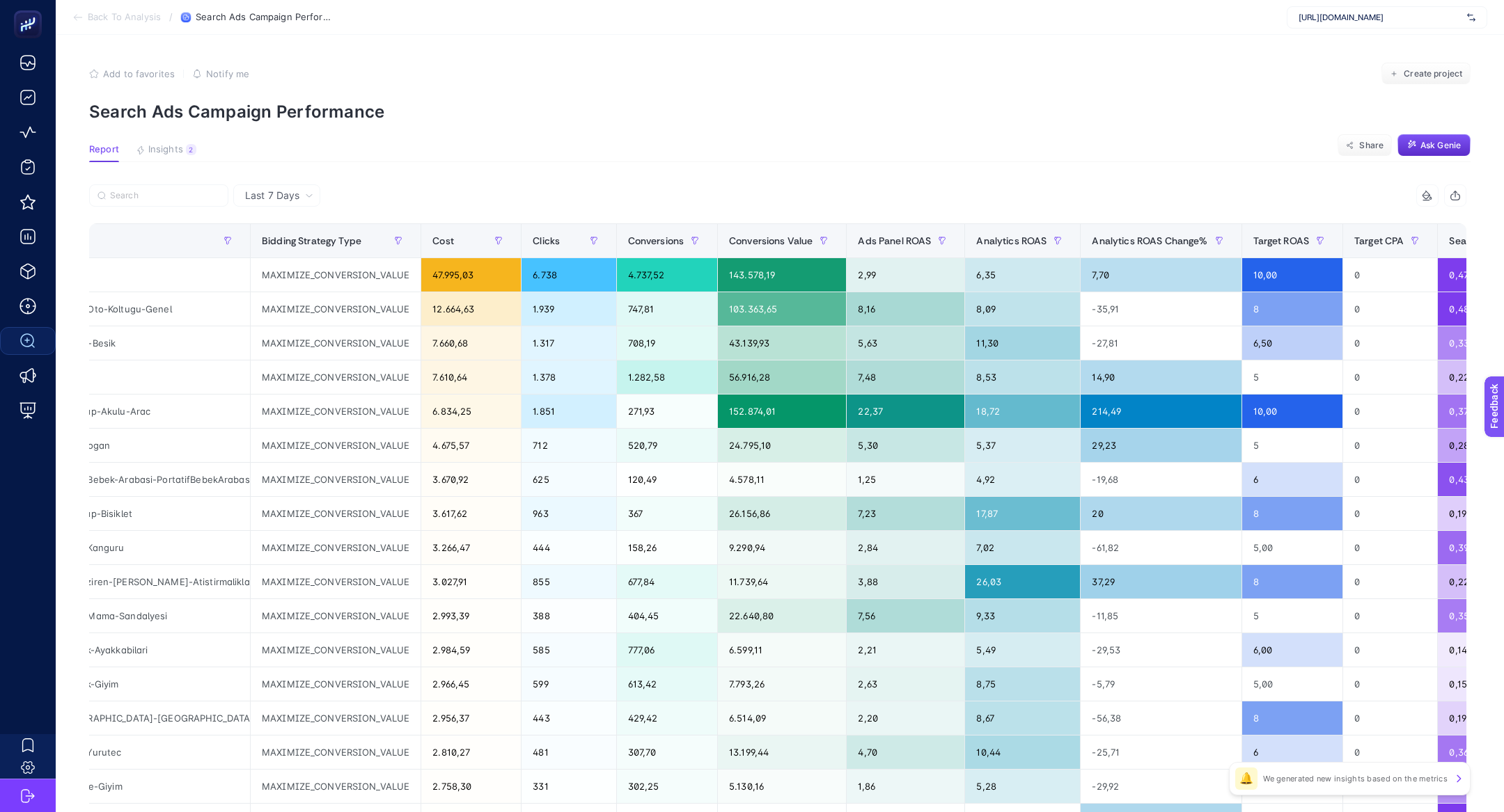
click at [299, 201] on div "Last 7 Days" at bounding box center [277, 195] width 87 height 22
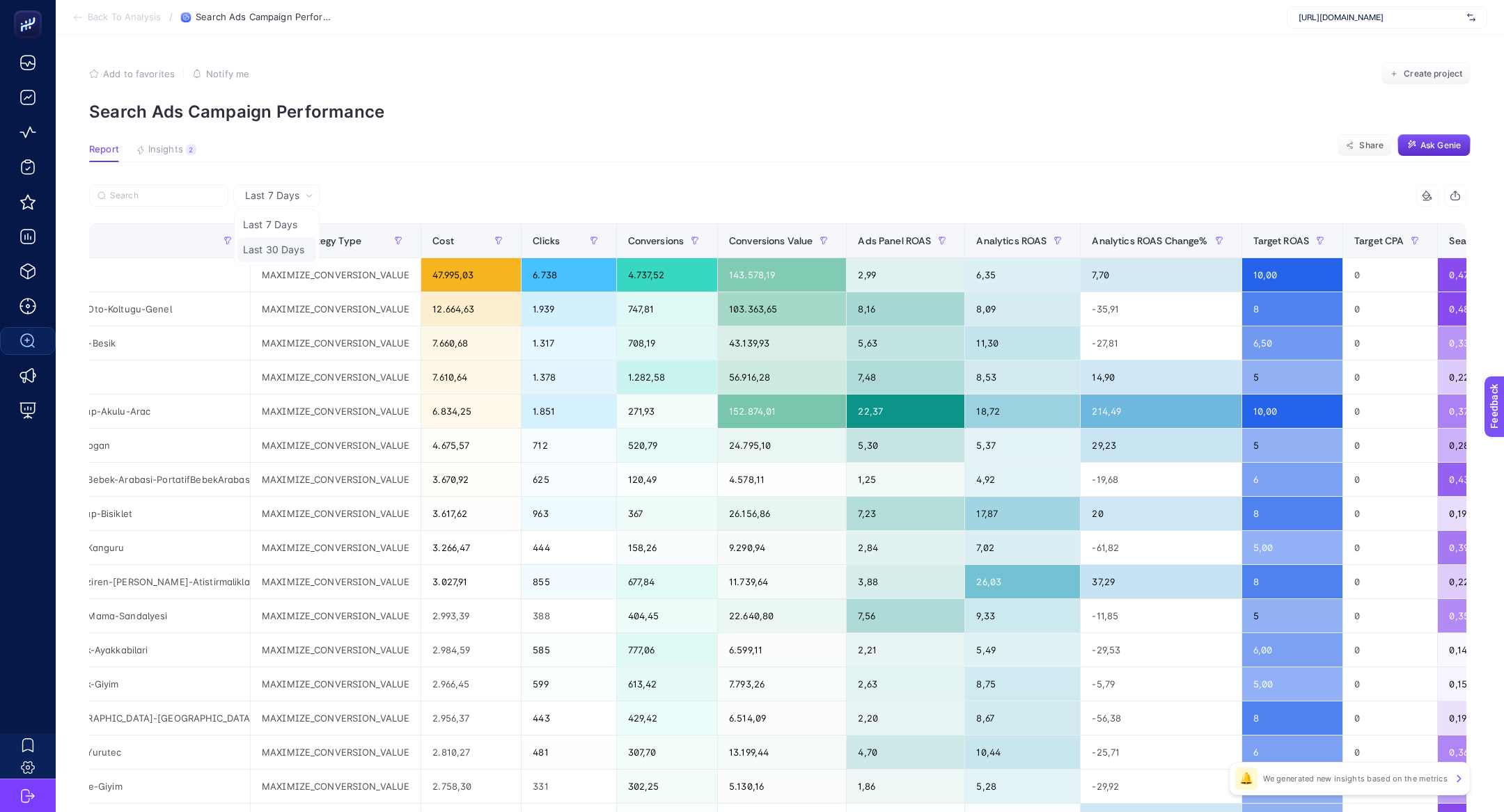
click at [299, 256] on li "Last 30 Days" at bounding box center [276, 249] width 79 height 25
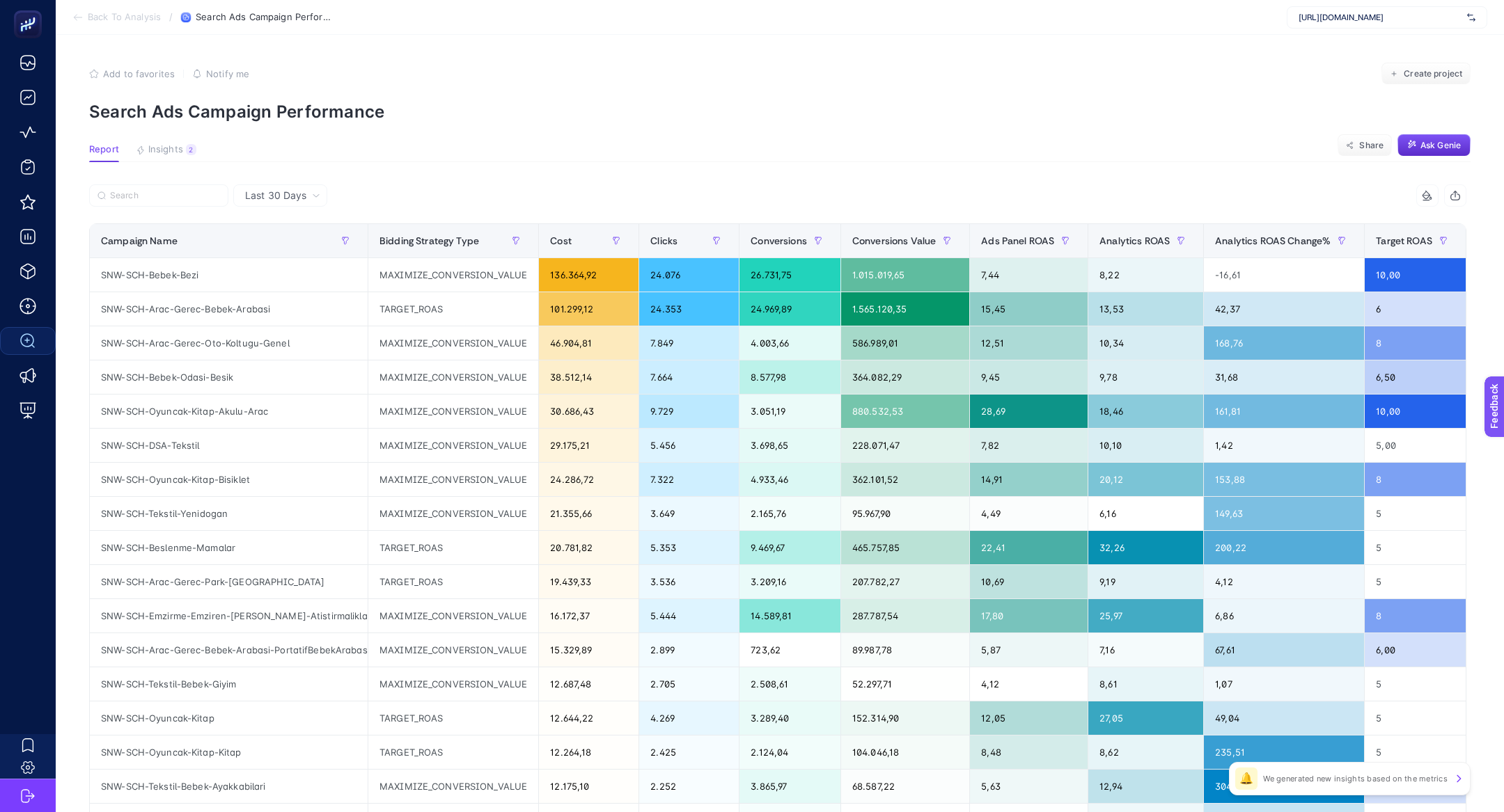
click at [1312, 197] on div "14 items selected" at bounding box center [1122, 195] width 689 height 22
click at [1415, 229] on th "Target ROAS" at bounding box center [1415, 241] width 102 height 34
click at [1415, 230] on div "Target ROAS" at bounding box center [1414, 241] width 79 height 22
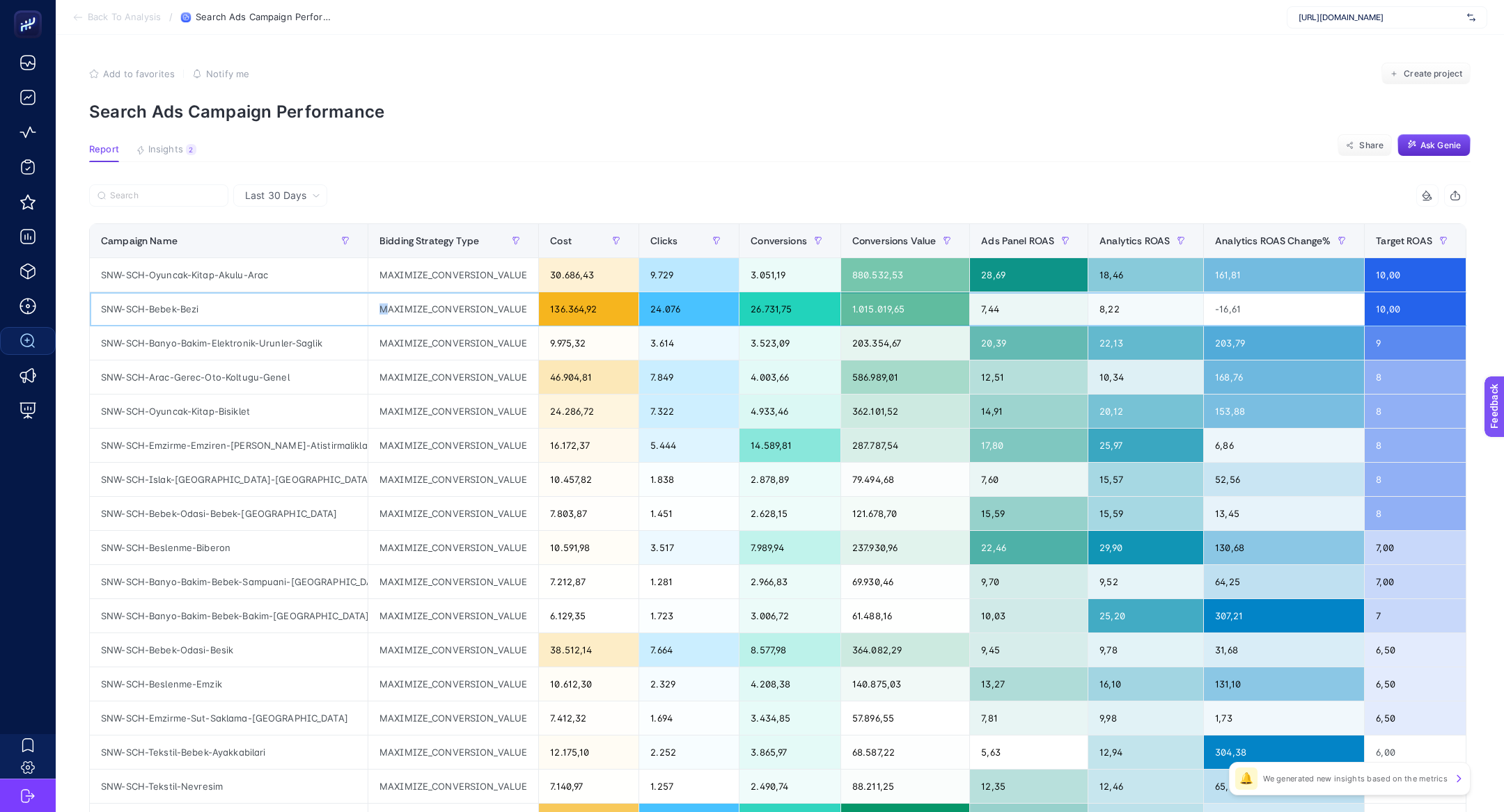
click at [386, 302] on div "MAXIMIZE_CONVERSION_VALUE" at bounding box center [453, 309] width 170 height 33
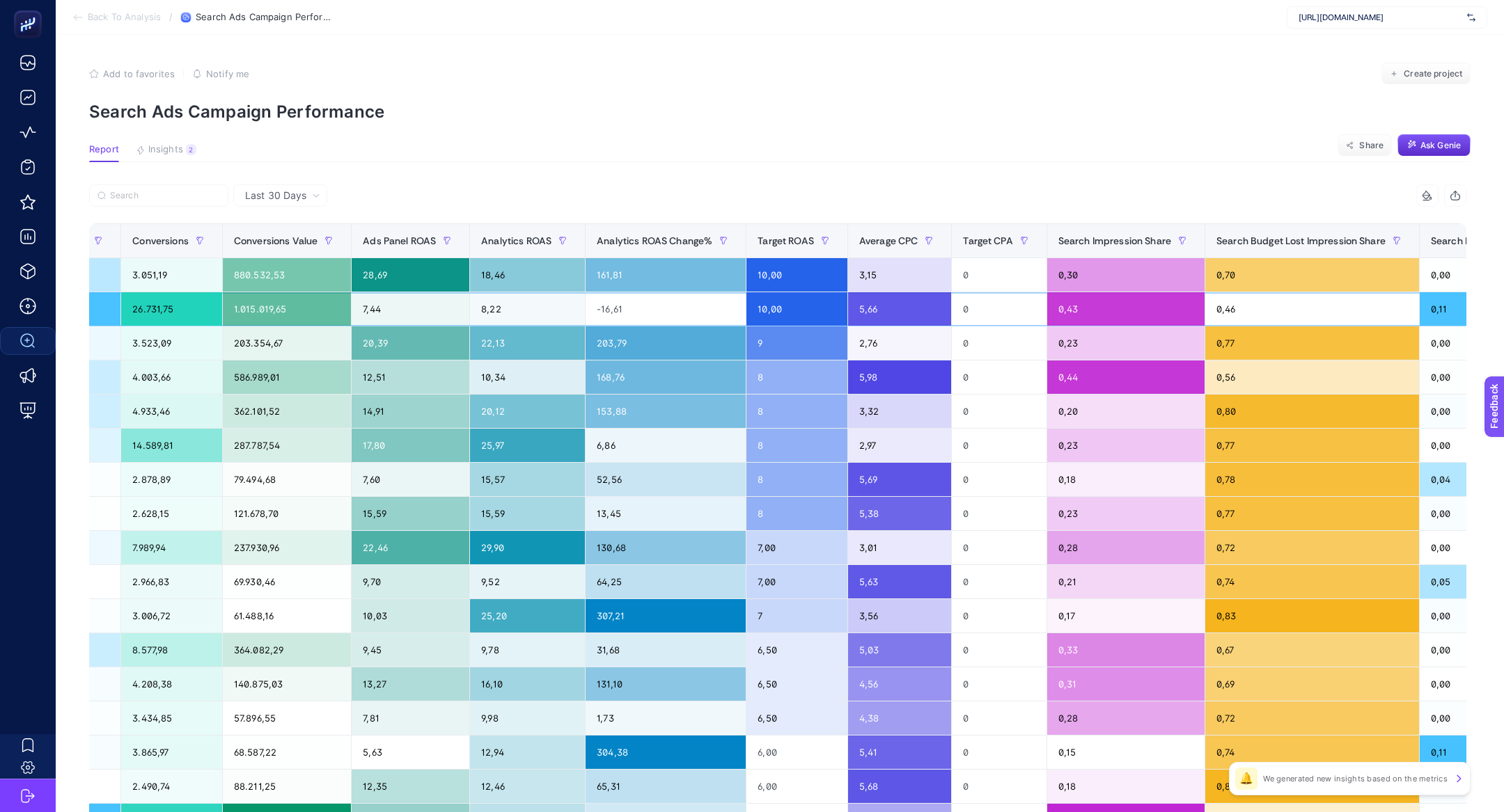
scroll to position [0, 613]
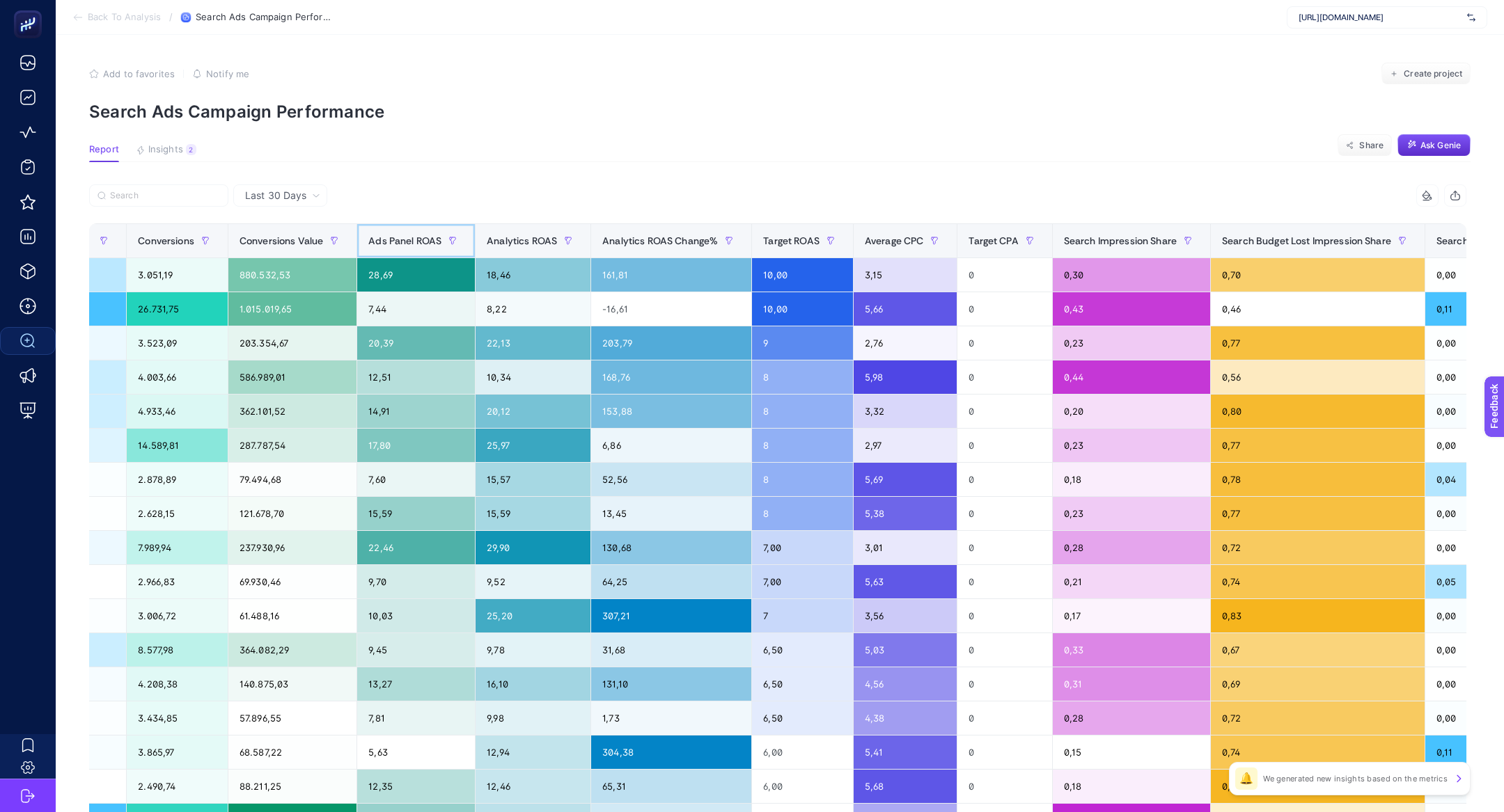
click at [410, 232] on div "Ads Panel ROAS" at bounding box center [416, 241] width 95 height 22
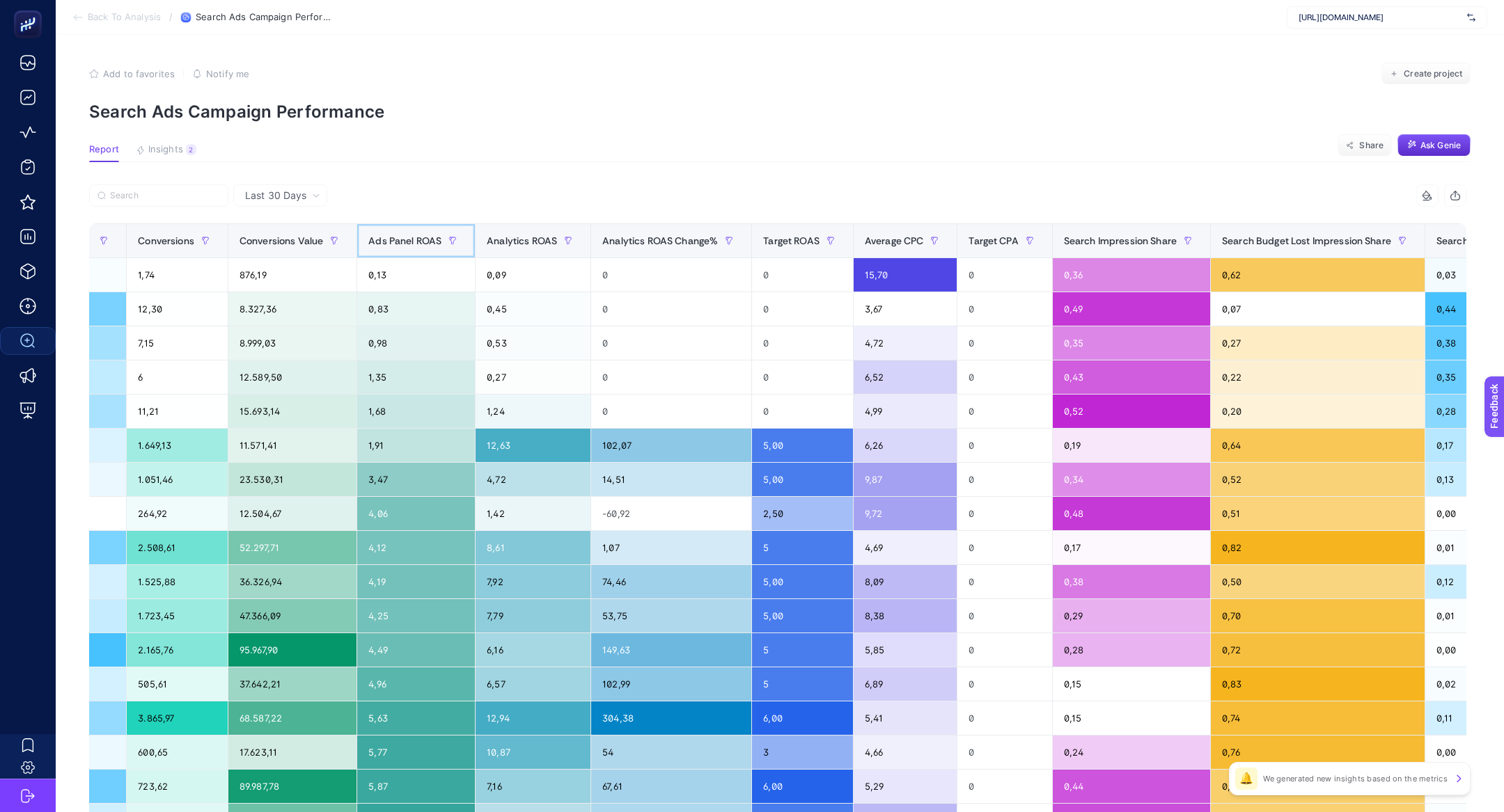
click at [410, 232] on div "Ads Panel ROAS" at bounding box center [416, 241] width 95 height 22
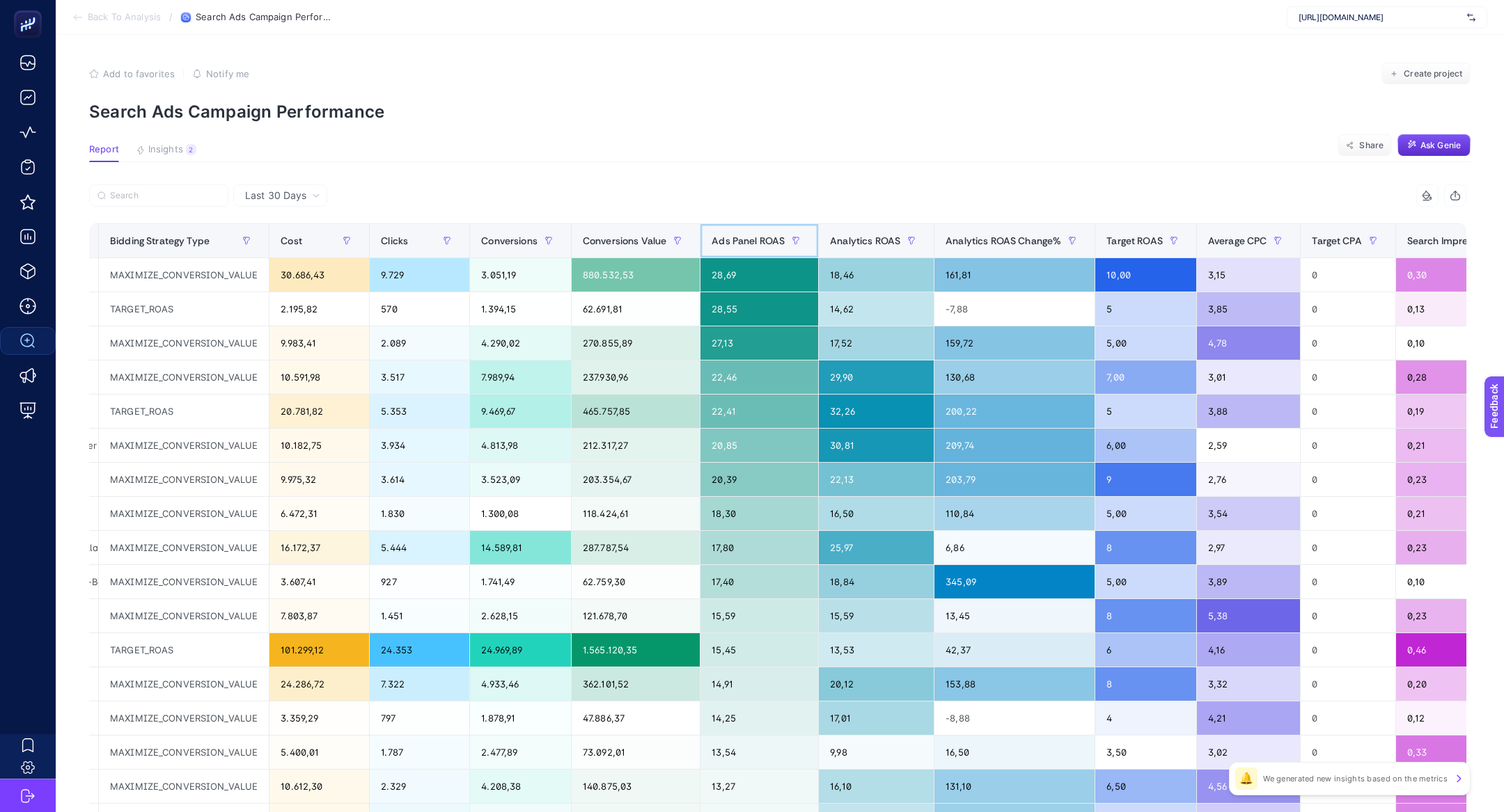
scroll to position [0, 0]
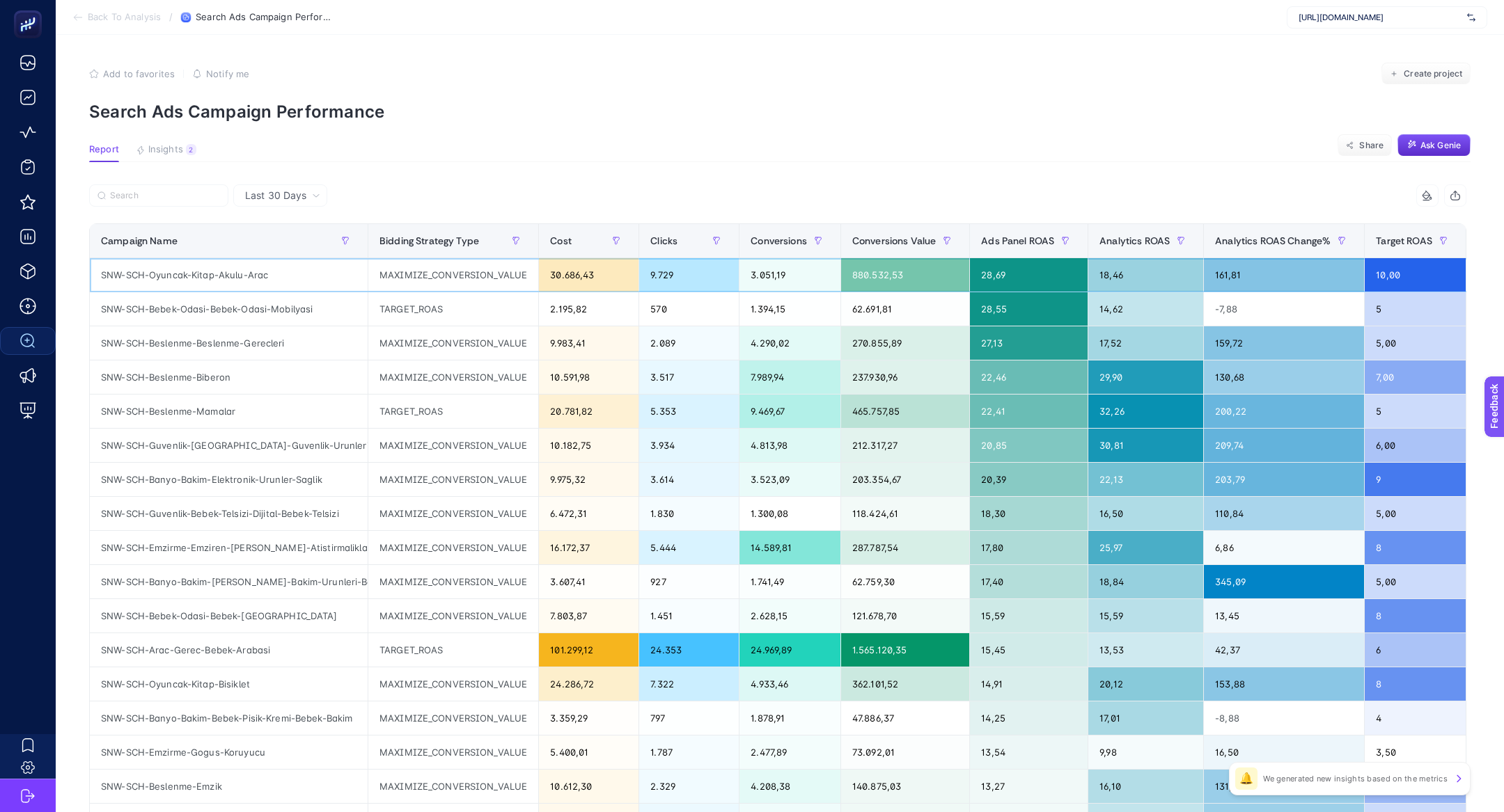
click at [511, 276] on div "MAXIMIZE_CONVERSION_VALUE" at bounding box center [453, 275] width 170 height 33
copy tr "MAXIMIZE_CONVERSION_VALUE"
click at [520, 237] on button "button" at bounding box center [515, 241] width 22 height 22
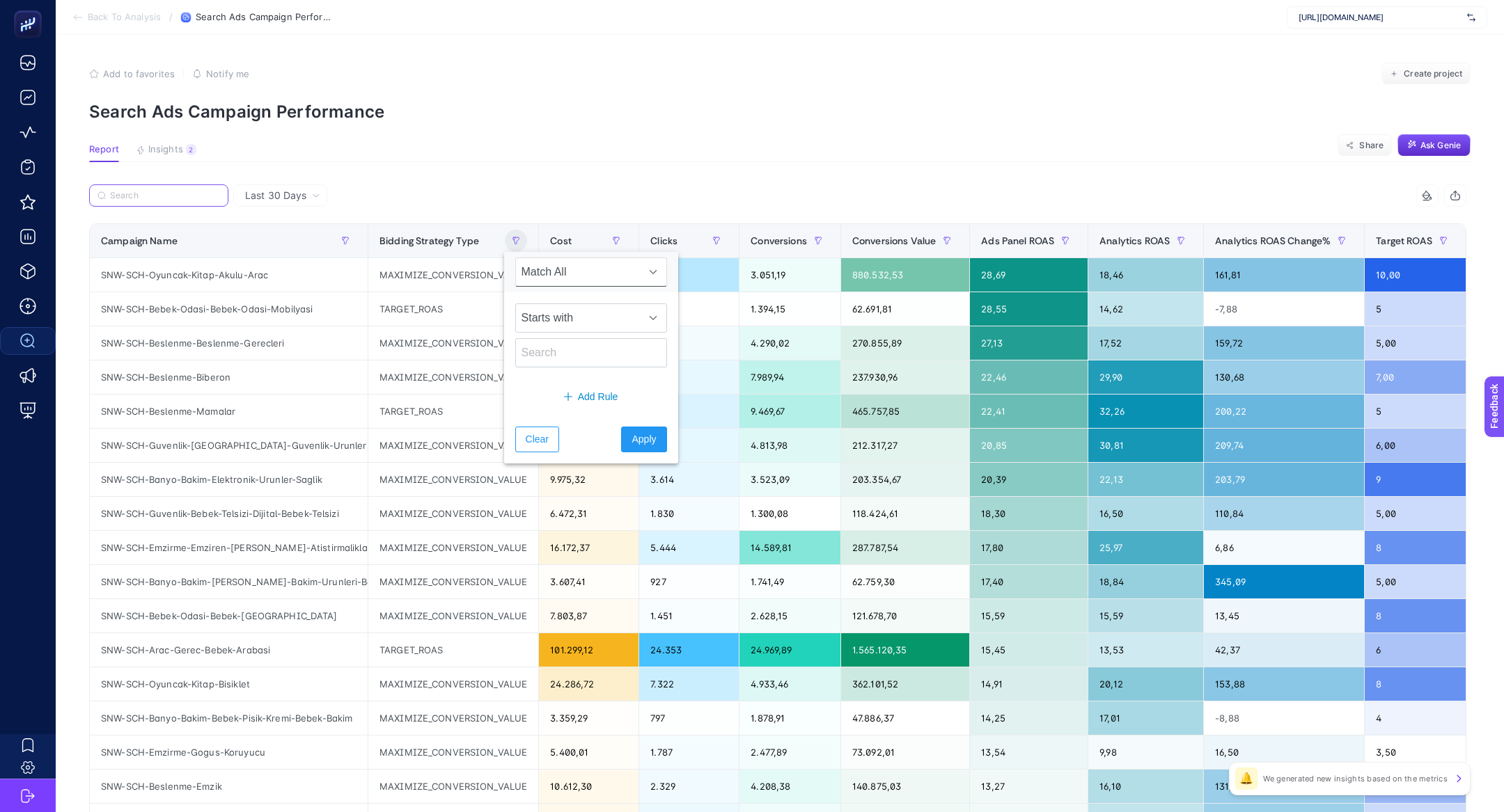
click at [175, 194] on input "Search" at bounding box center [165, 196] width 110 height 10
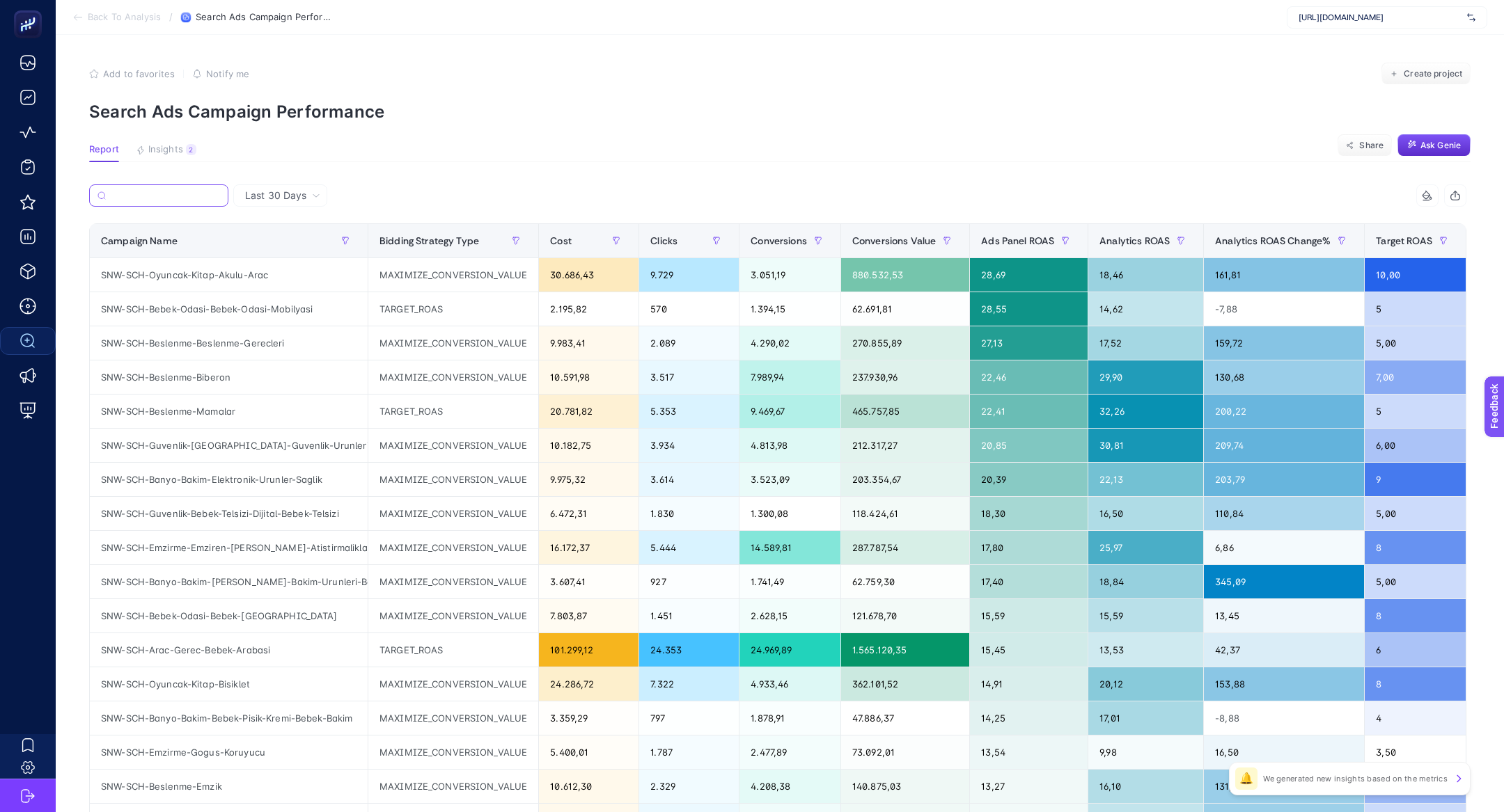
paste input "MAXIMIZE_CONVERSION_VALUE"
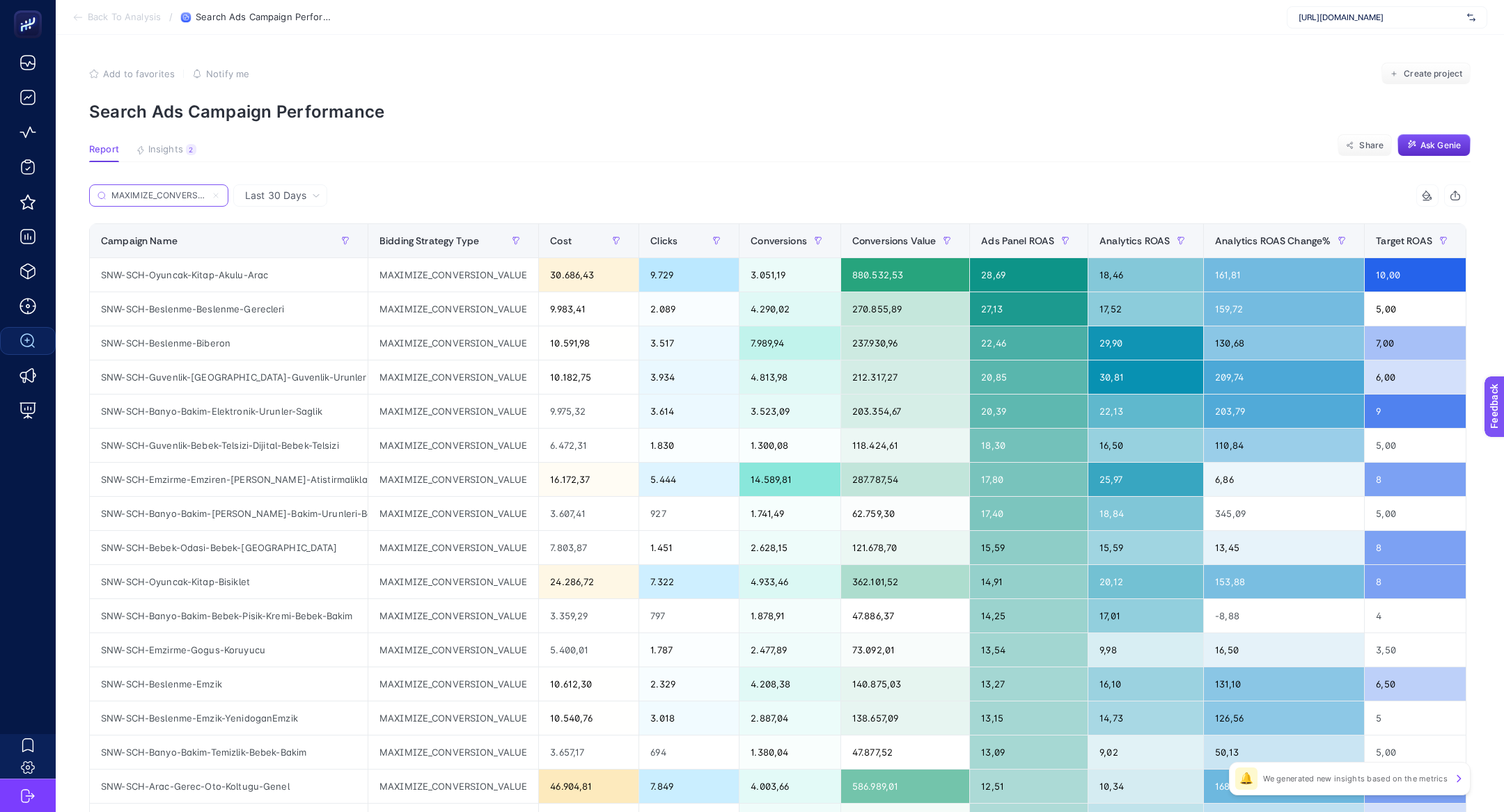
scroll to position [0, 35]
type input "MAXIMIZE_CONVERSION_VALUE"
click at [786, 238] on span "Conversions" at bounding box center [778, 241] width 56 height 11
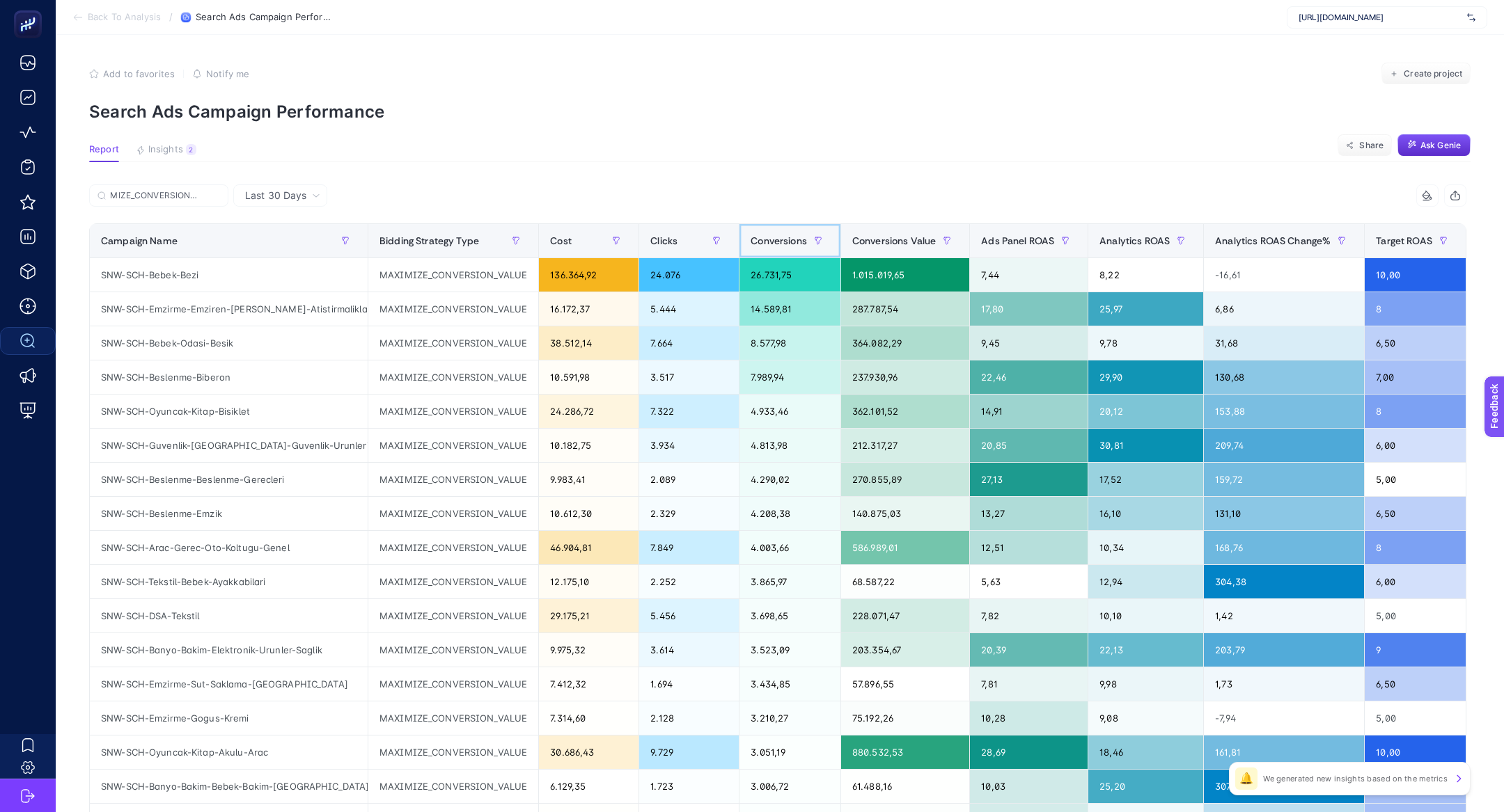
scroll to position [0, 0]
click at [786, 238] on span "Conversions" at bounding box center [778, 241] width 56 height 11
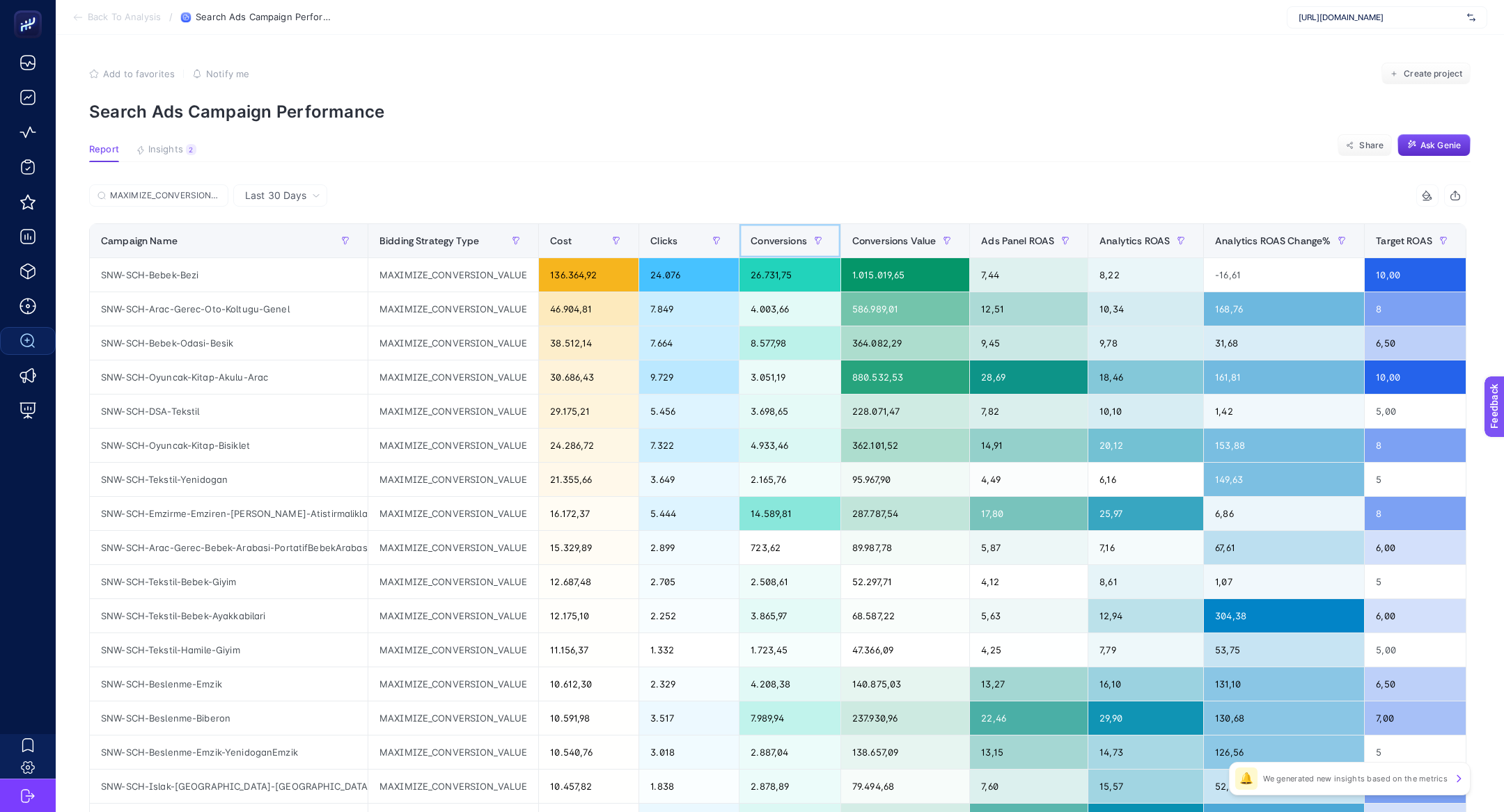
click at [786, 238] on span "Conversions" at bounding box center [778, 241] width 56 height 11
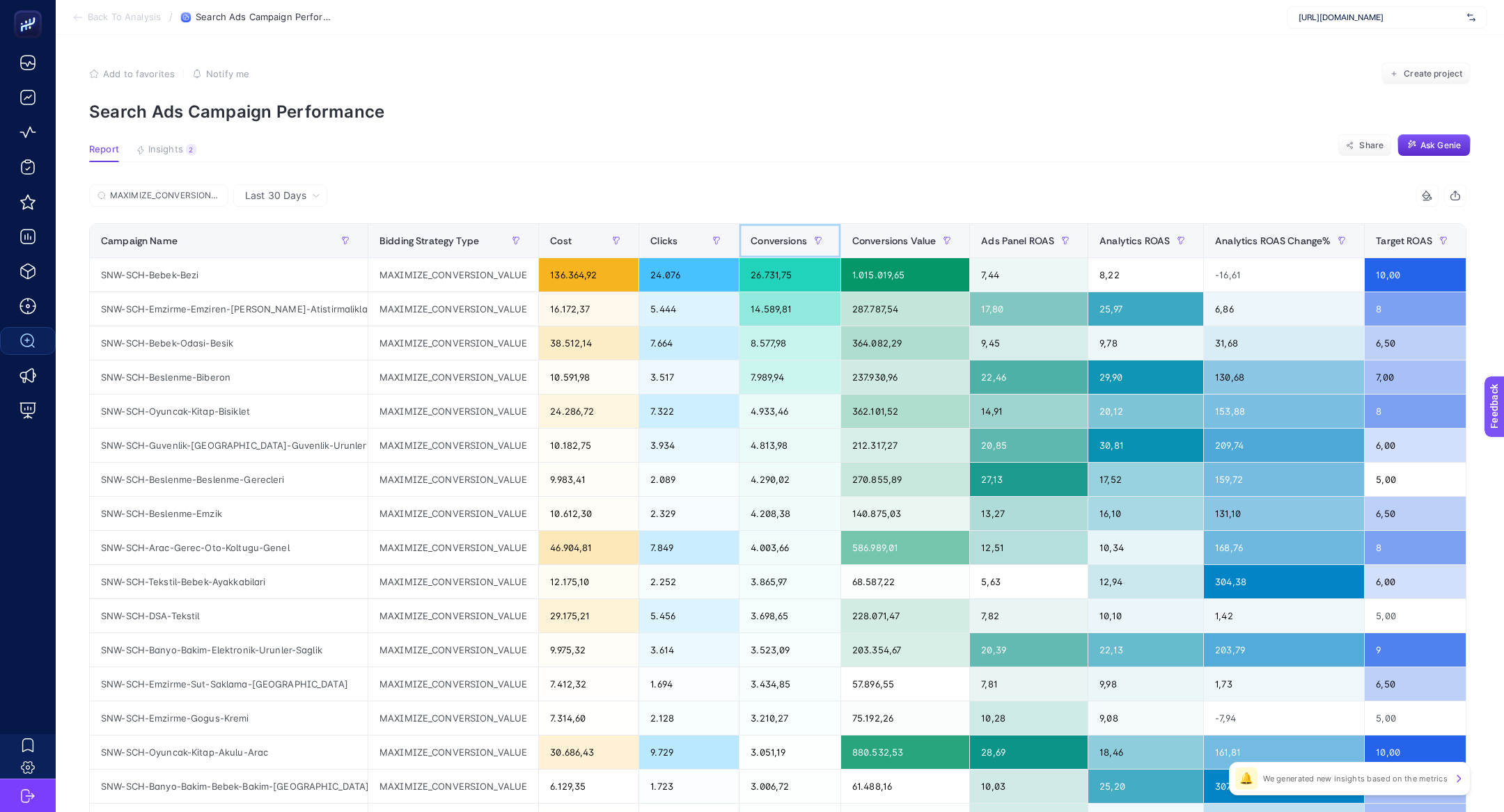
click at [786, 238] on span "Conversions" at bounding box center [778, 241] width 56 height 11
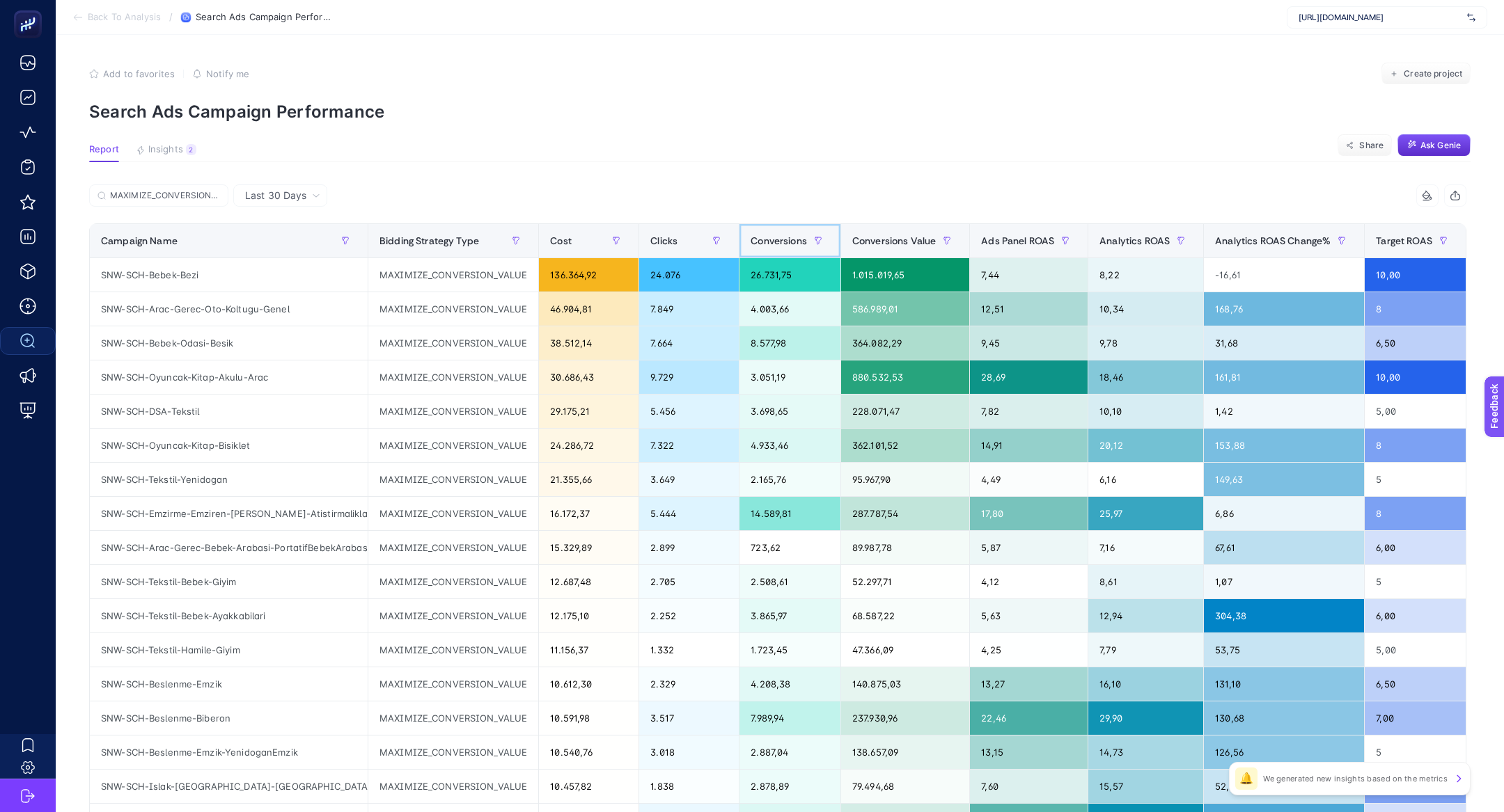
click at [786, 238] on span "Conversions" at bounding box center [778, 241] width 56 height 11
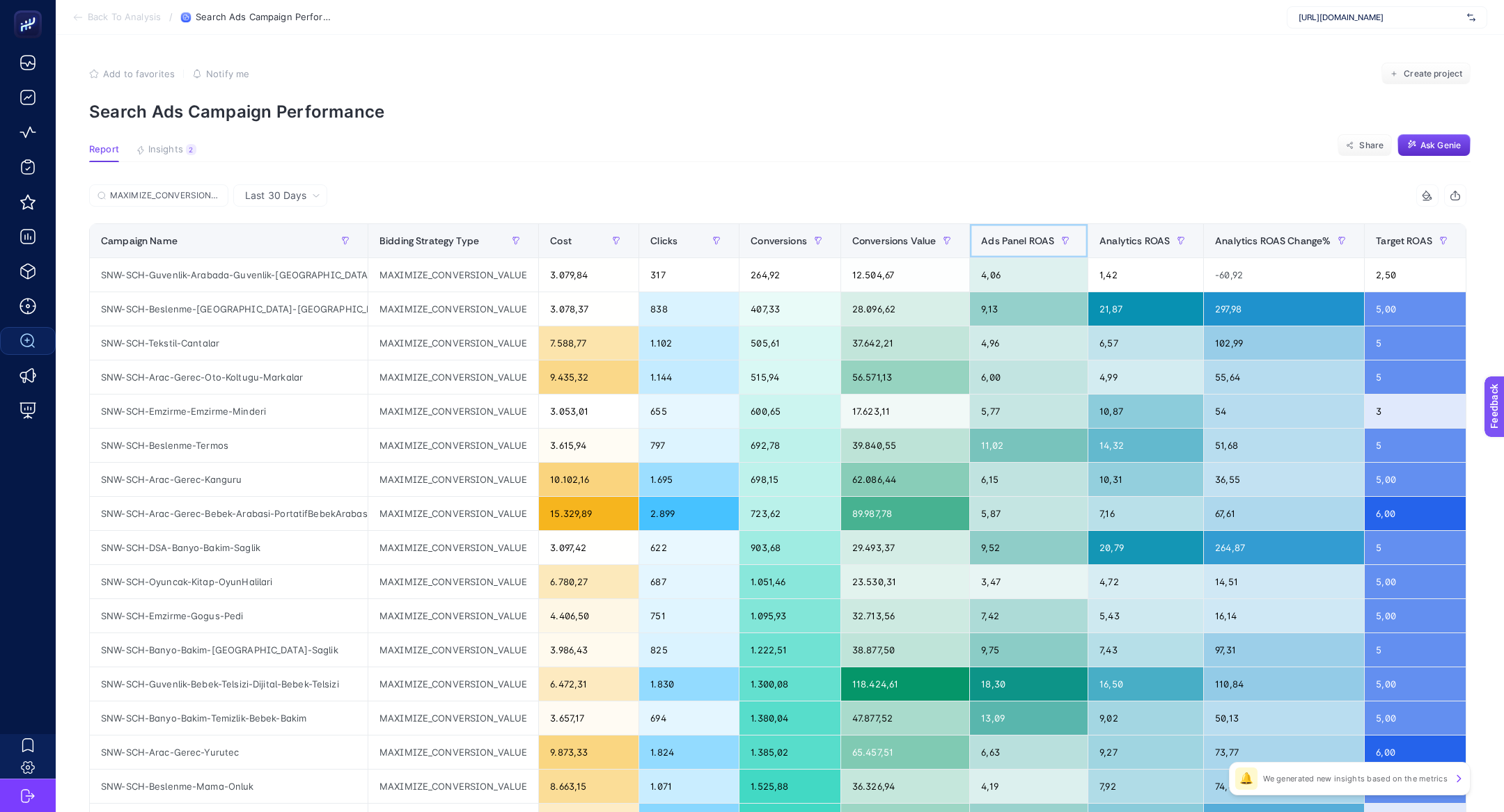
click at [1055, 226] on th "Ads Panel ROAS" at bounding box center [1029, 241] width 119 height 34
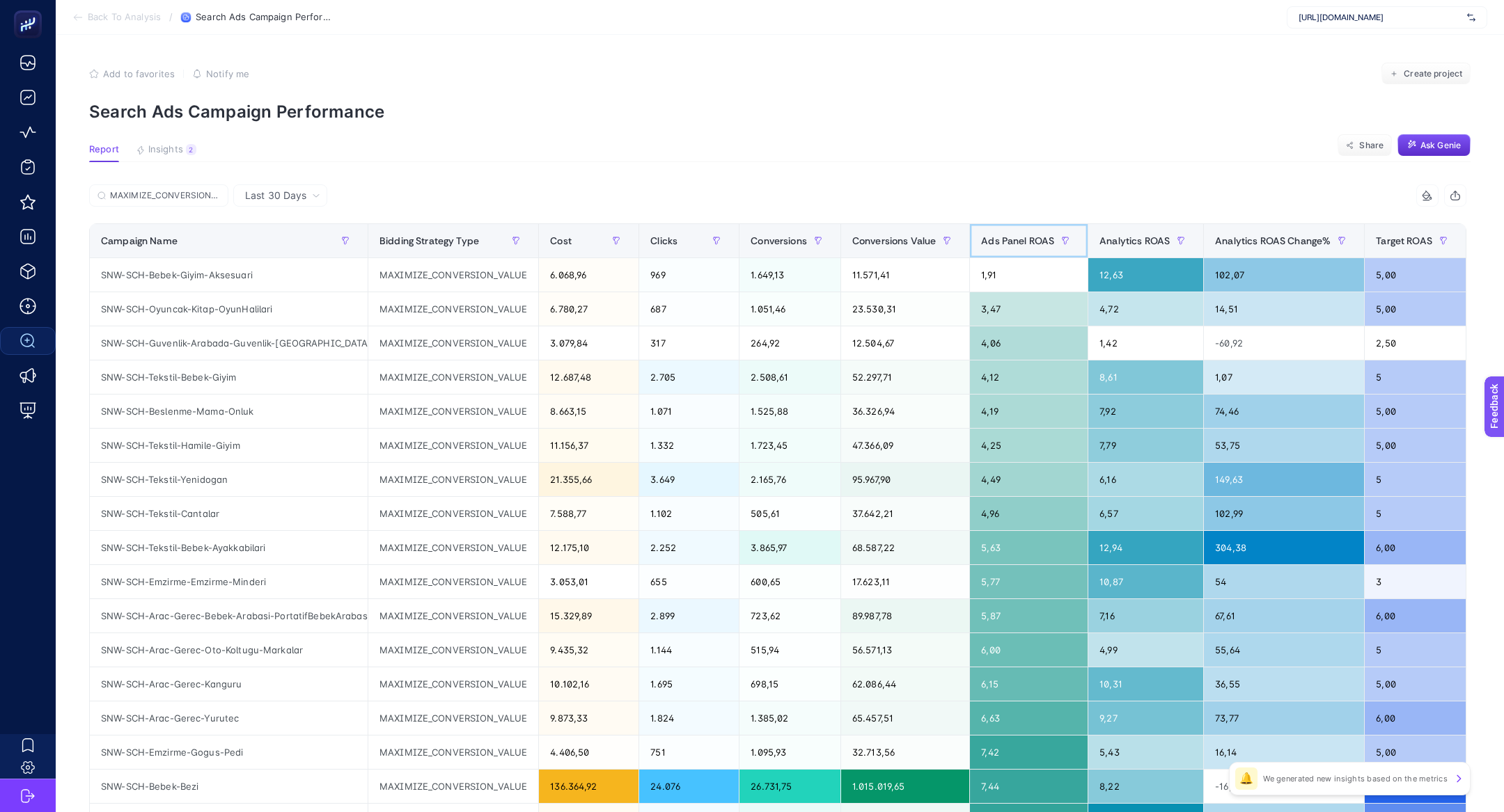
click at [1028, 227] on th "Ads Panel ROAS" at bounding box center [1029, 241] width 119 height 34
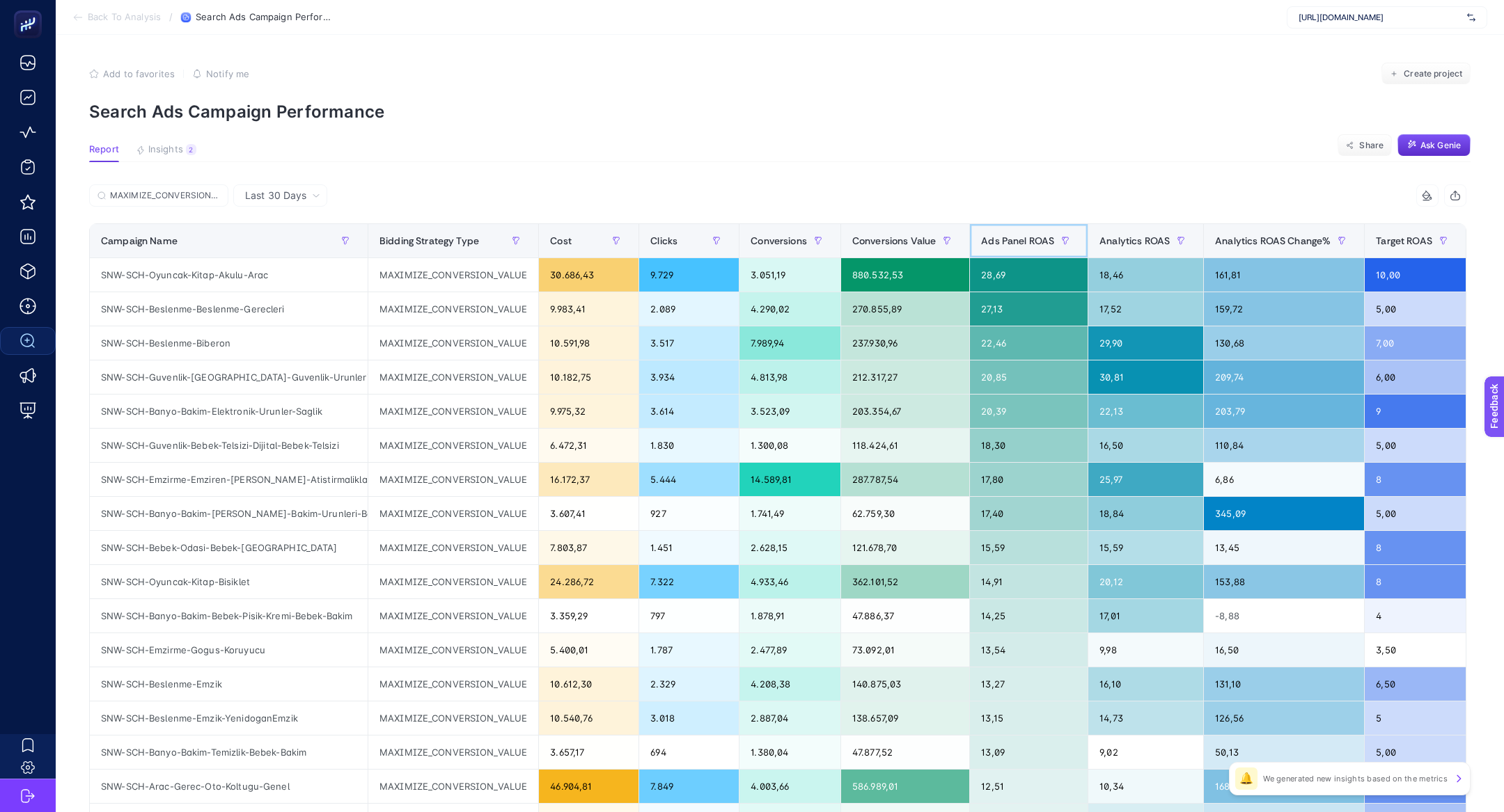
click at [1028, 227] on th "Ads Panel ROAS" at bounding box center [1029, 241] width 119 height 34
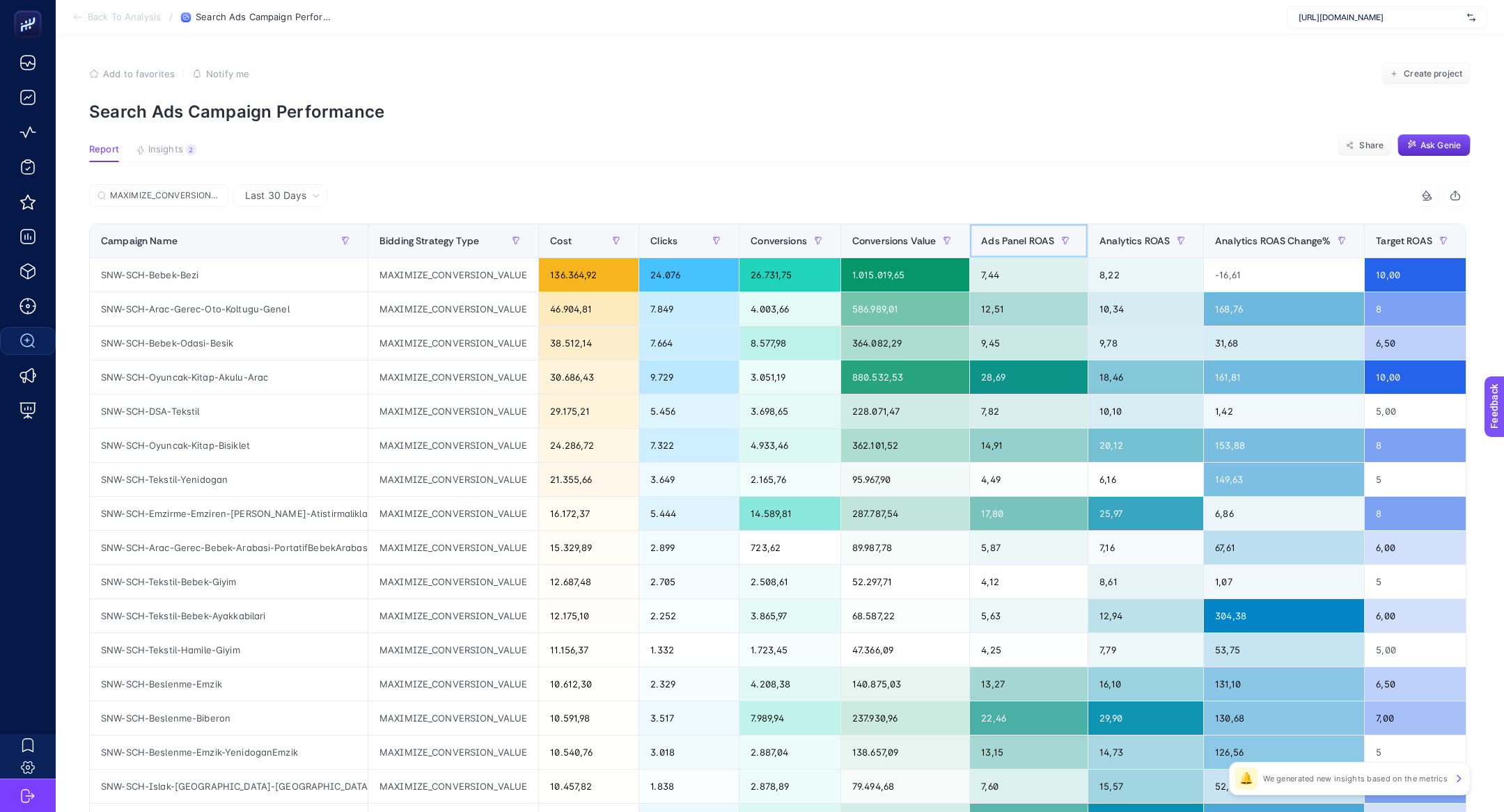
click at [1028, 227] on th "Ads Panel ROAS" at bounding box center [1029, 241] width 119 height 34
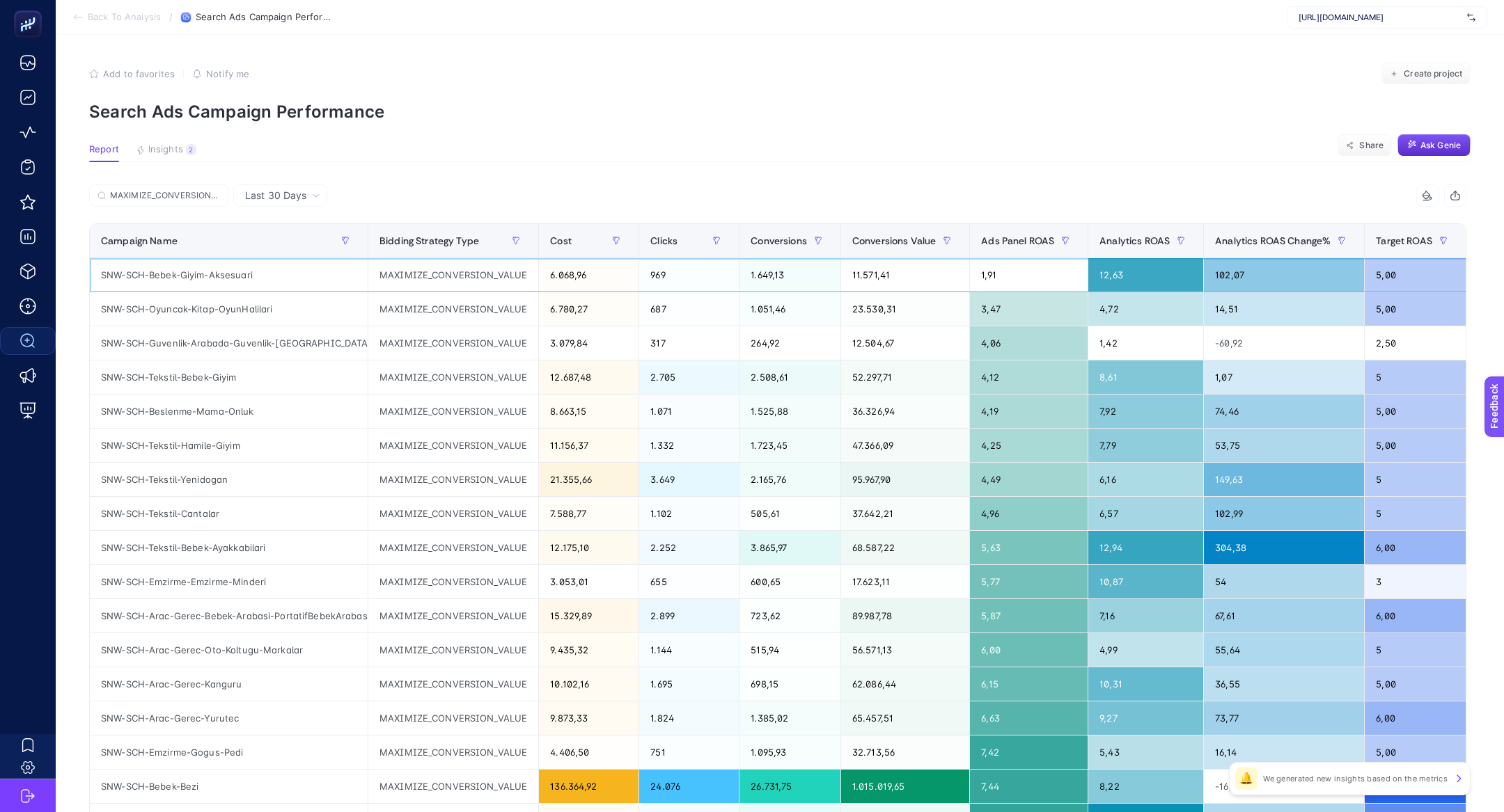
click at [162, 272] on div "SNW-SCH-Bebek-Giyim-Aksesuari" at bounding box center [228, 275] width 278 height 33
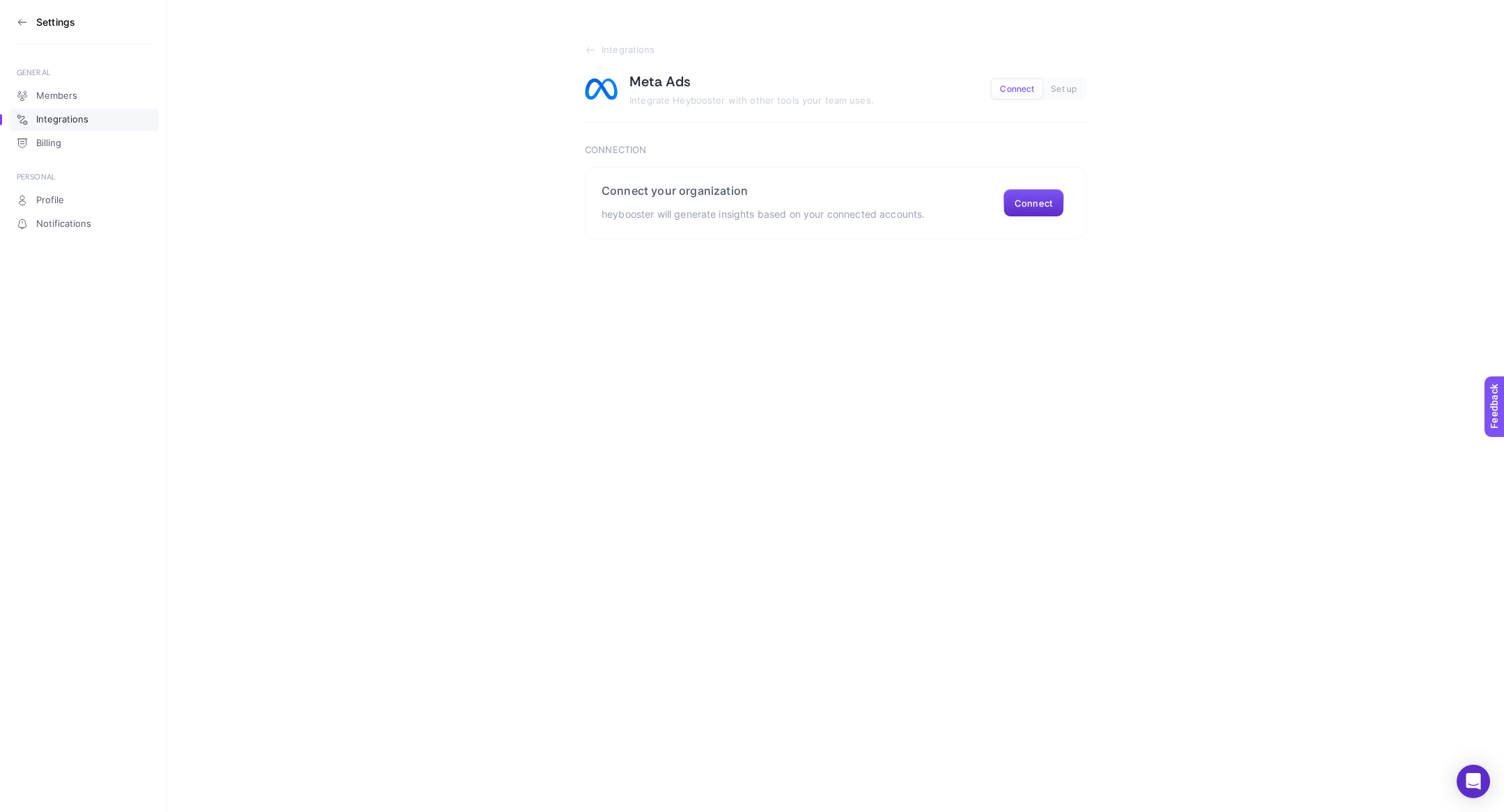
click at [15, 24] on aside "Settings GENERAL Members Integrations Billing PERSONAL Profile Notifications" at bounding box center [83, 406] width 167 height 812
click at [22, 20] on div "Settings GENERAL Members Integrations Billing PERSONAL Profile Notifications In…" at bounding box center [752, 119] width 1504 height 239
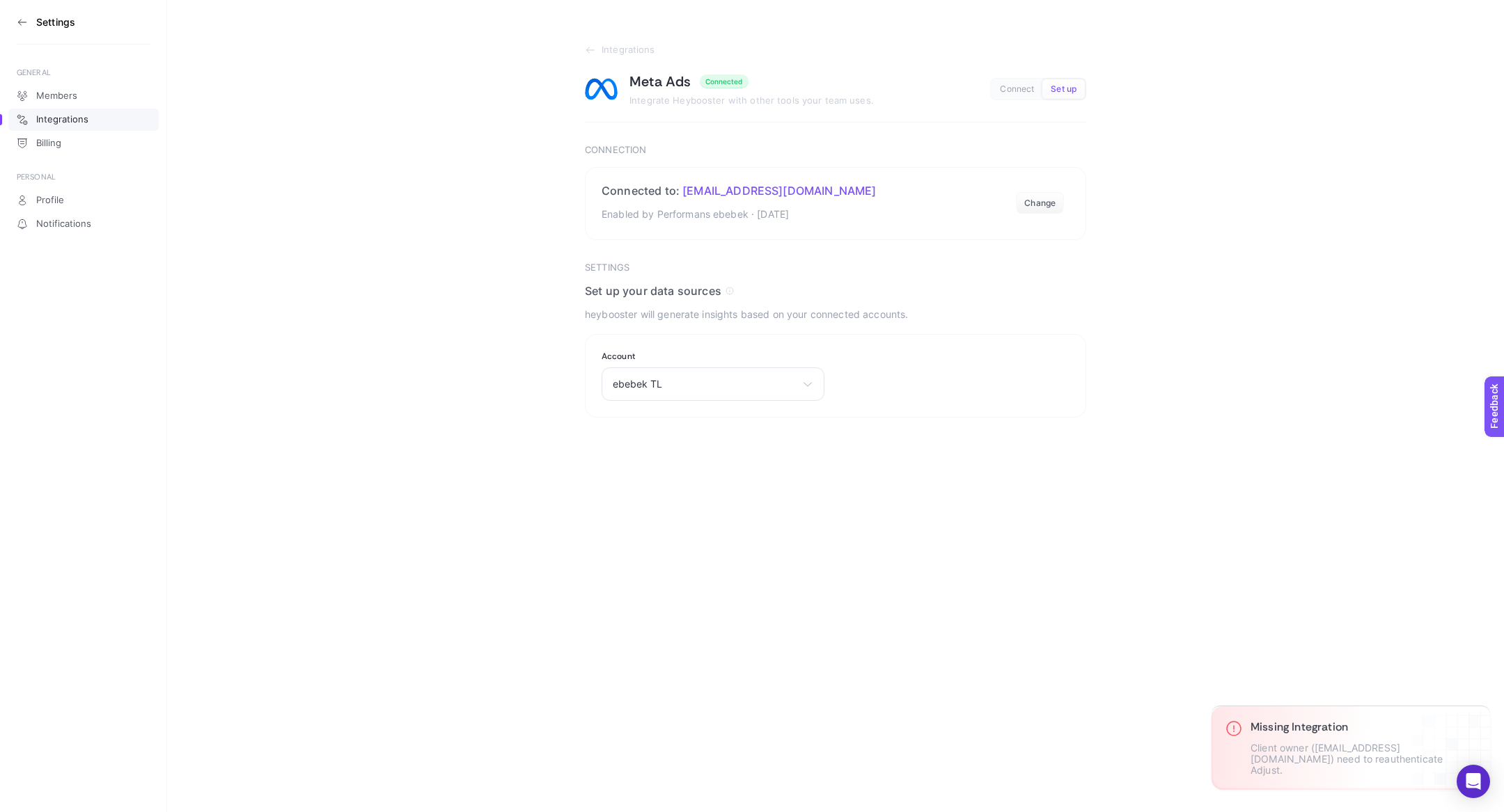
click at [22, 20] on icon at bounding box center [22, 22] width 11 height 11
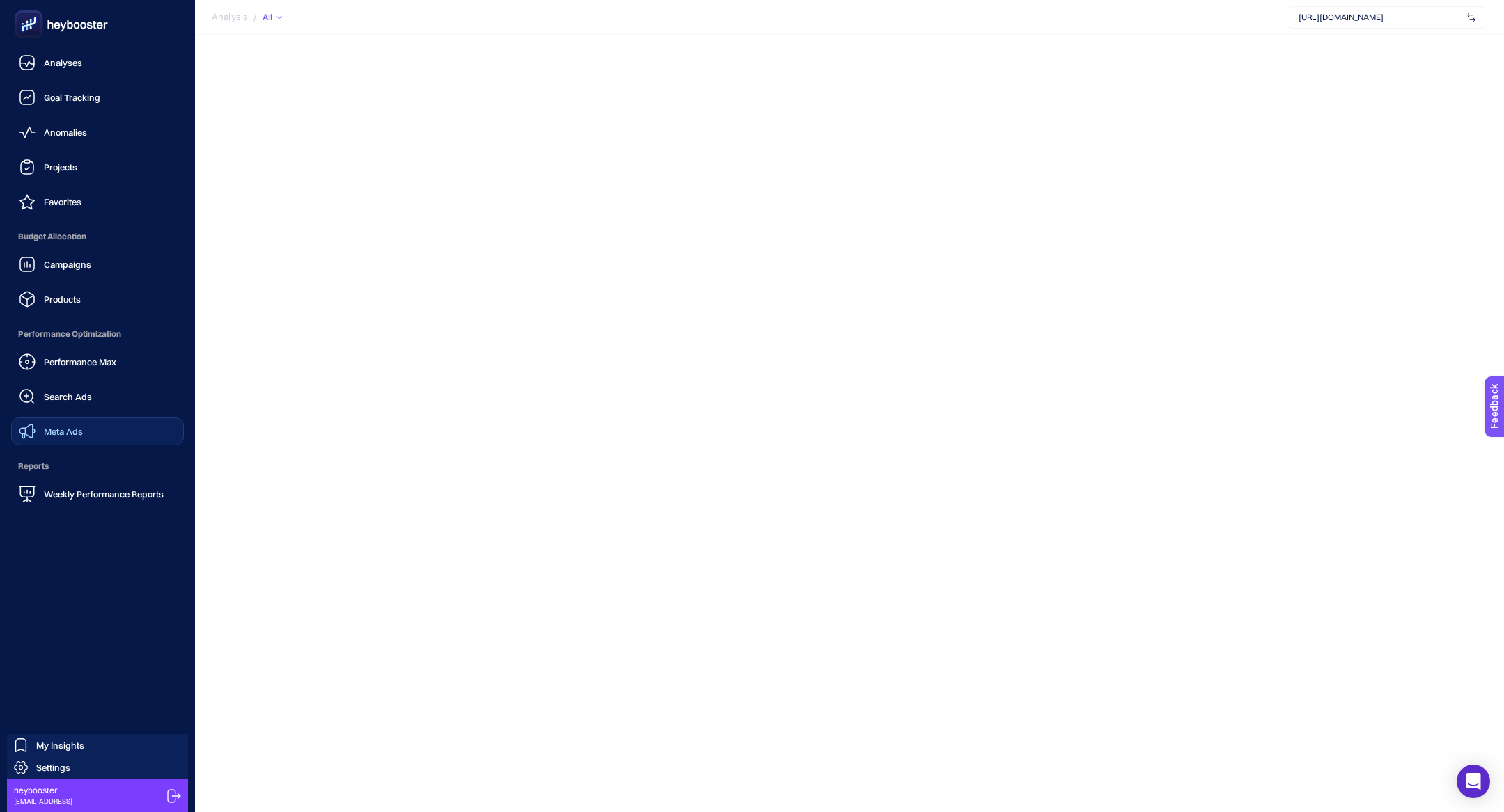
click at [95, 437] on link "Meta Ads" at bounding box center [97, 431] width 173 height 28
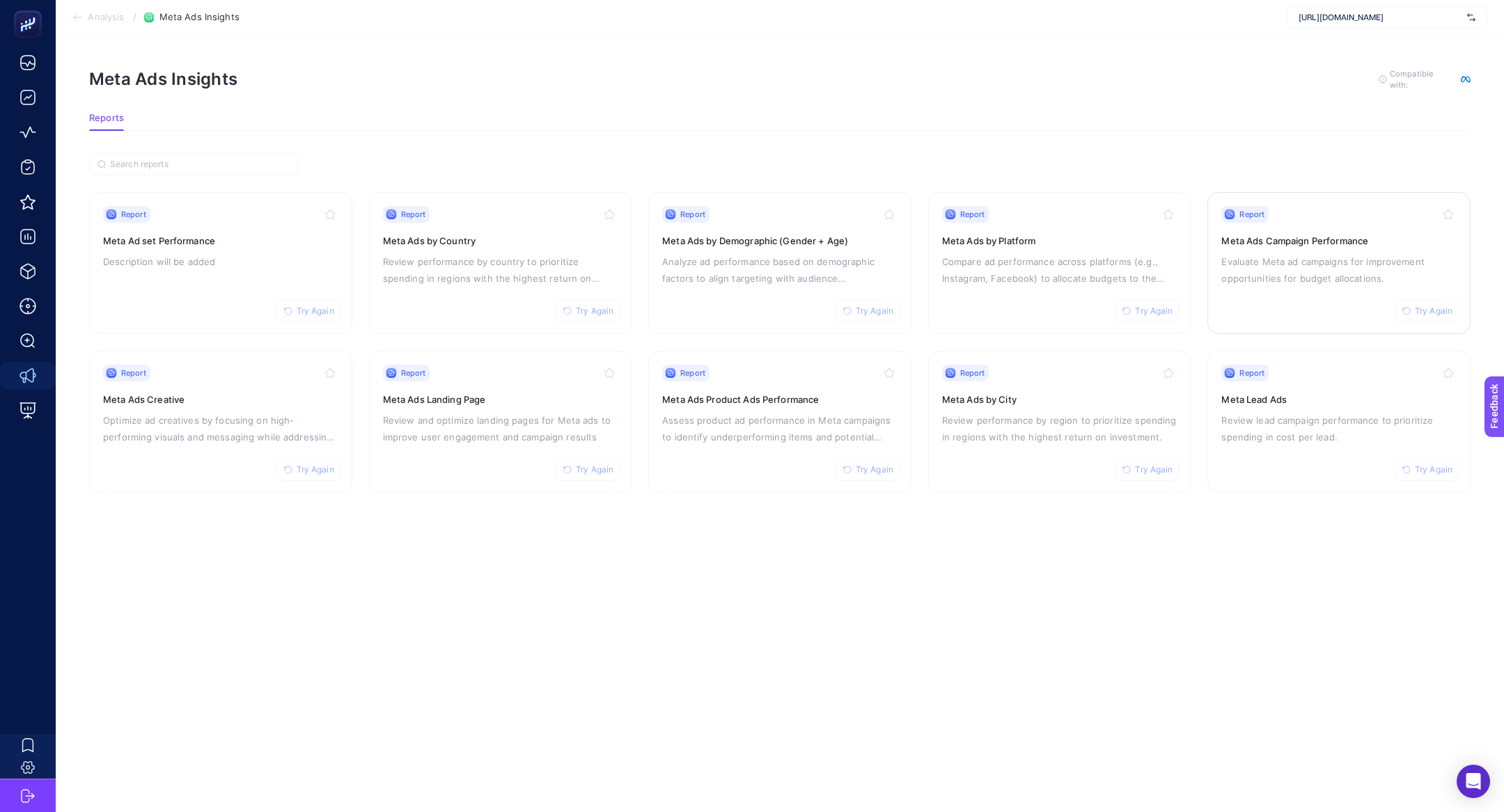
click at [1409, 308] on icon "button" at bounding box center [1406, 311] width 9 height 9
click at [1160, 306] on span "Try Again" at bounding box center [1153, 311] width 38 height 11
click at [862, 308] on span "Try Again" at bounding box center [875, 311] width 38 height 11
click at [585, 321] on link "Report Try Again Meta Ads by Country Review performance by country to prioritiz…" at bounding box center [501, 263] width 263 height 142
click at [319, 307] on span "Try Again" at bounding box center [315, 311] width 38 height 11
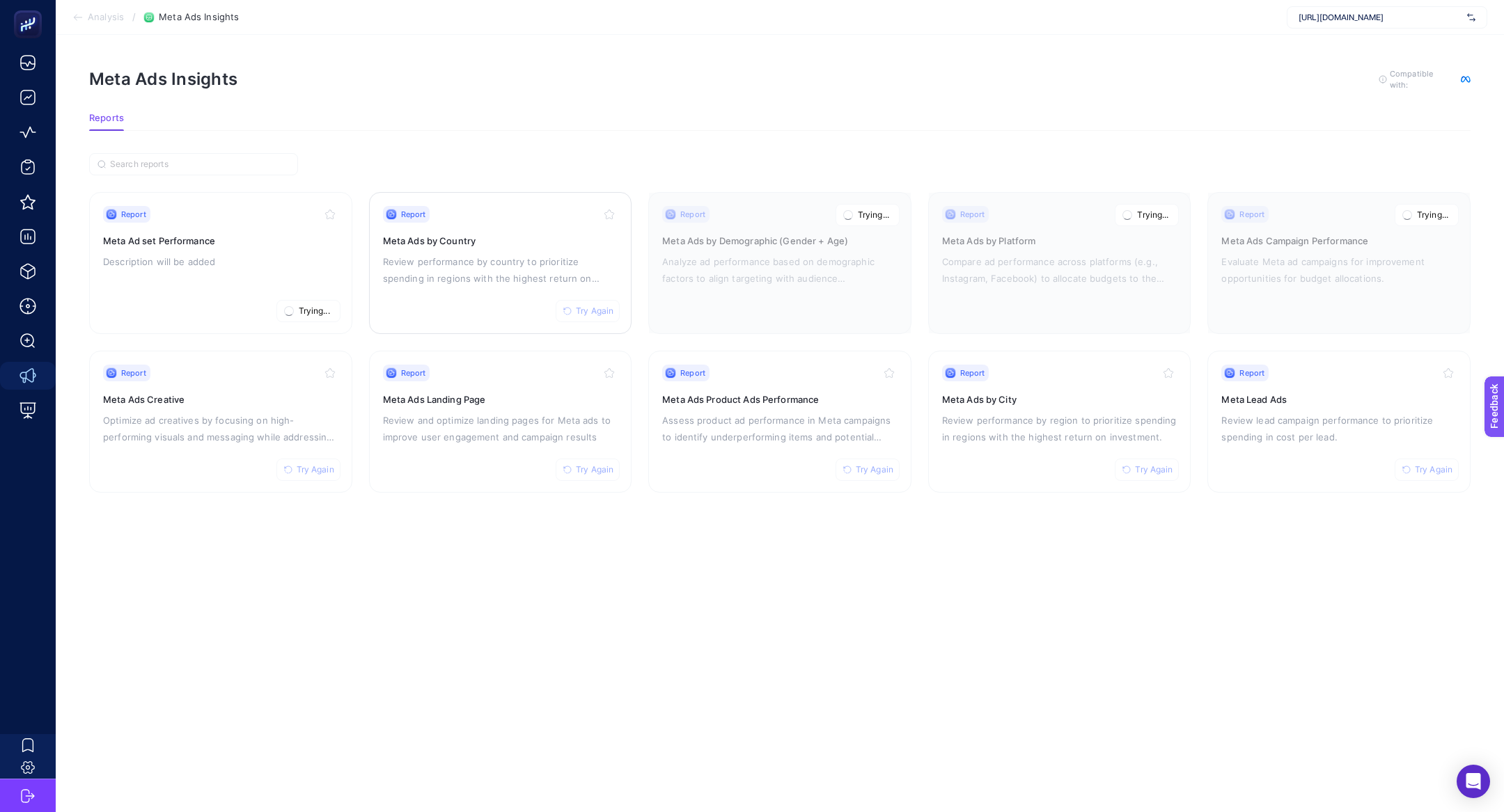
click at [595, 311] on span "Try Again" at bounding box center [595, 311] width 38 height 11
click at [603, 475] on button "Try Again" at bounding box center [588, 470] width 64 height 22
click at [319, 475] on button "Try Again" at bounding box center [308, 470] width 64 height 22
click at [874, 466] on span "Try Again" at bounding box center [875, 469] width 38 height 11
click at [1132, 475] on button "Try Again" at bounding box center [1146, 470] width 64 height 22
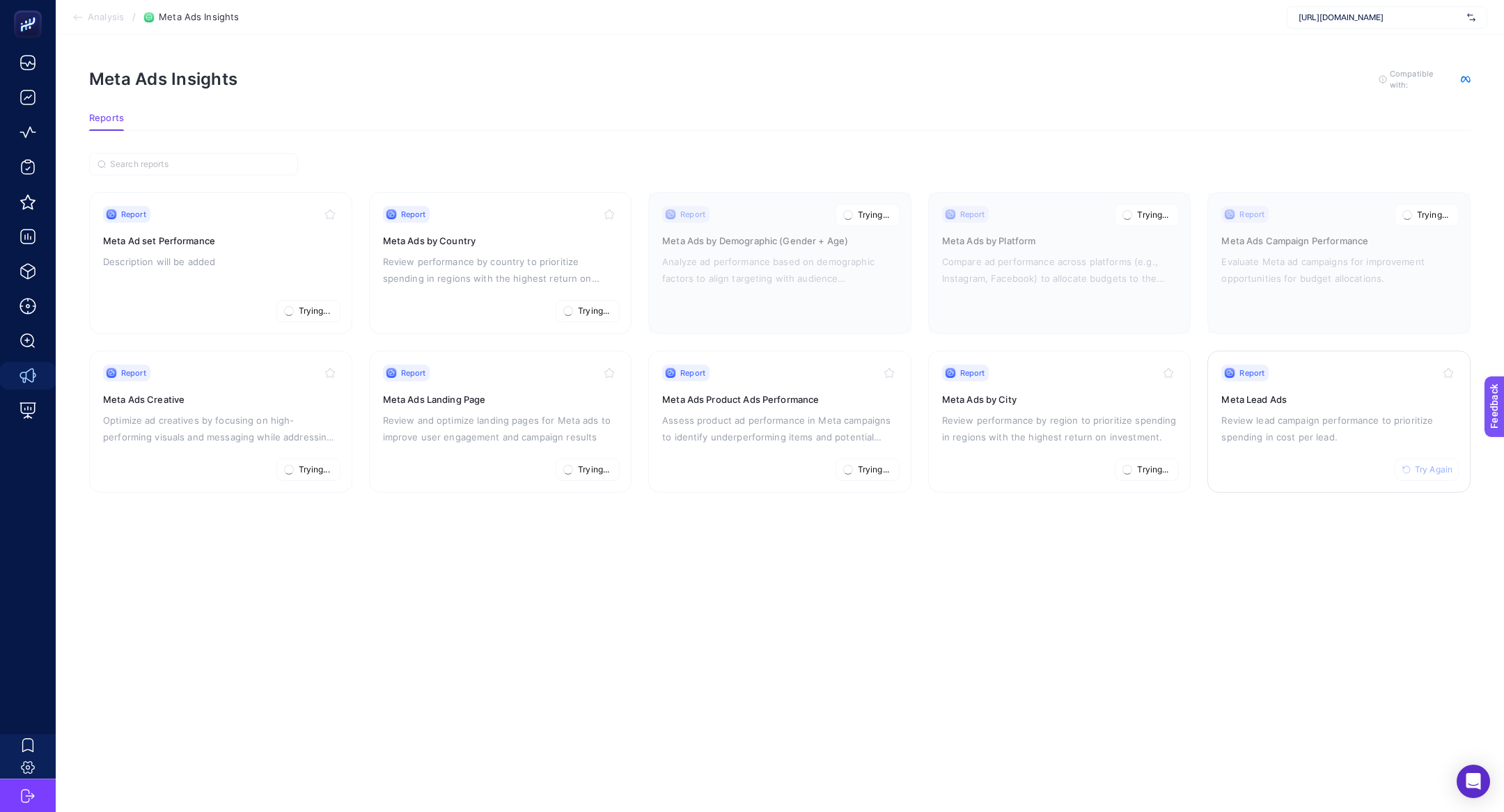
click at [1436, 472] on span "Try Again" at bounding box center [1433, 469] width 38 height 11
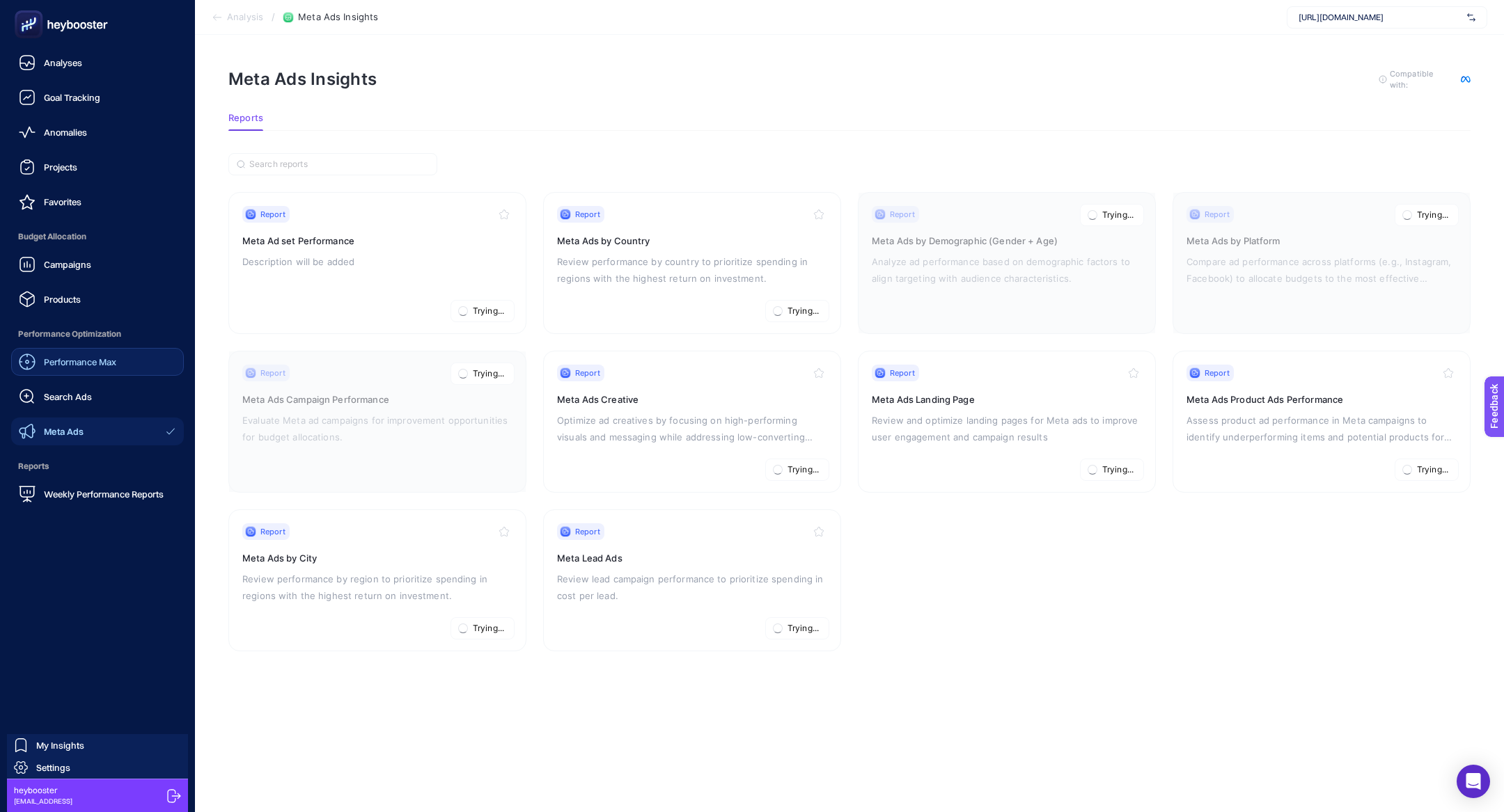
click at [44, 366] on span "Performance Max" at bounding box center [80, 361] width 72 height 11
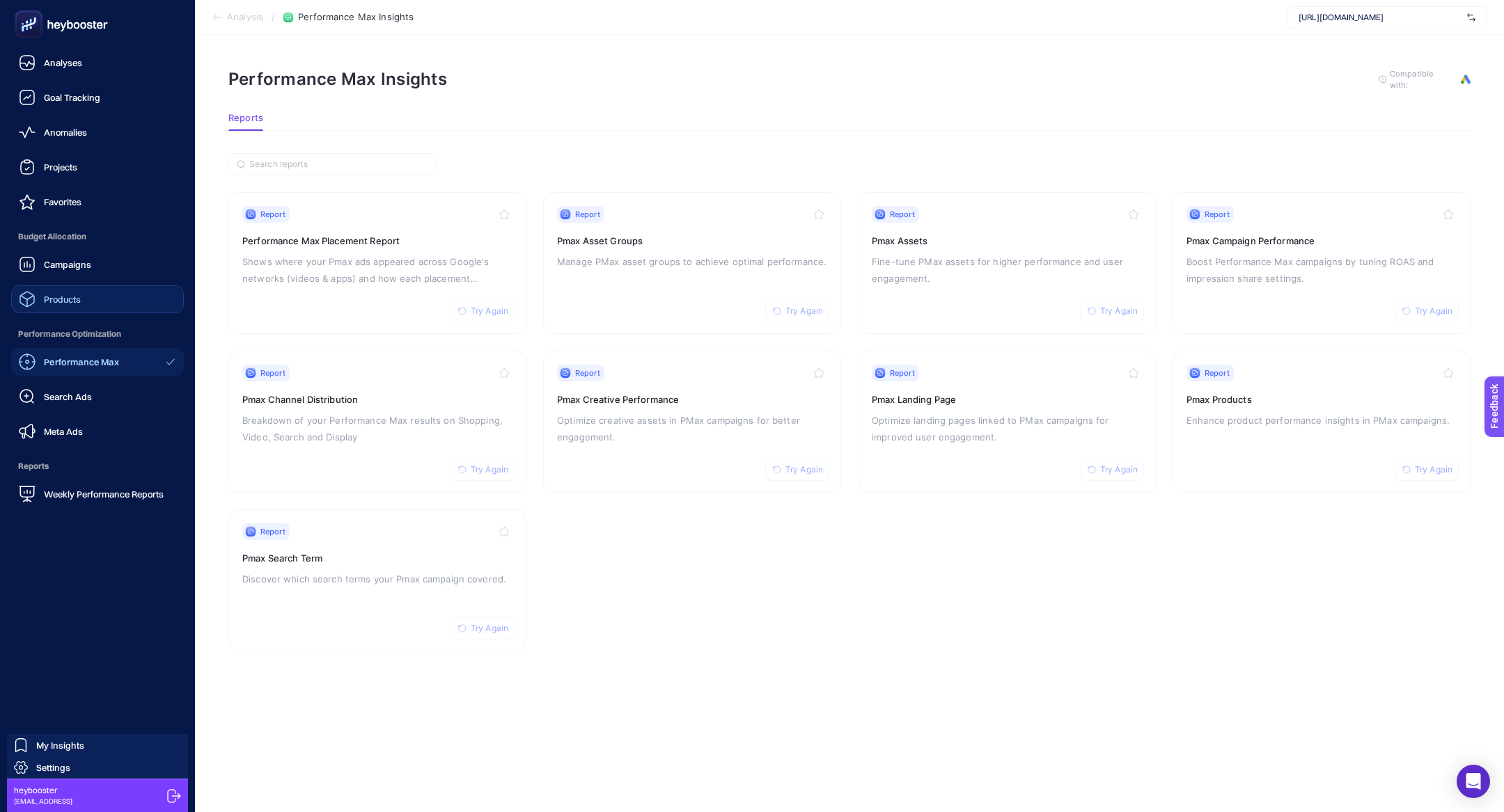
click at [71, 290] on link "Products" at bounding box center [97, 299] width 173 height 28
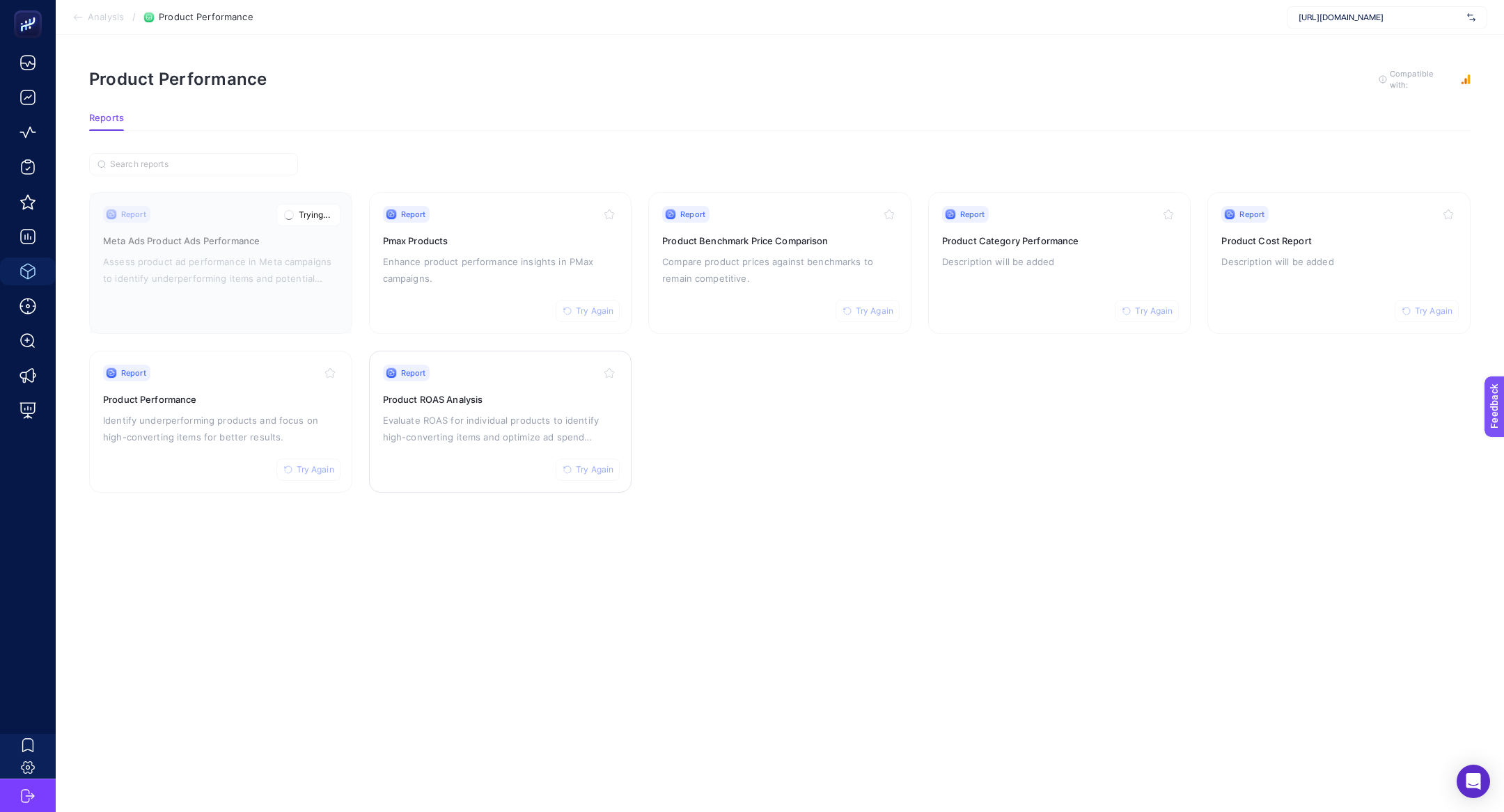
click at [593, 465] on span "Try Again" at bounding box center [595, 469] width 38 height 11
click at [315, 473] on button "Try Again" at bounding box center [308, 470] width 64 height 22
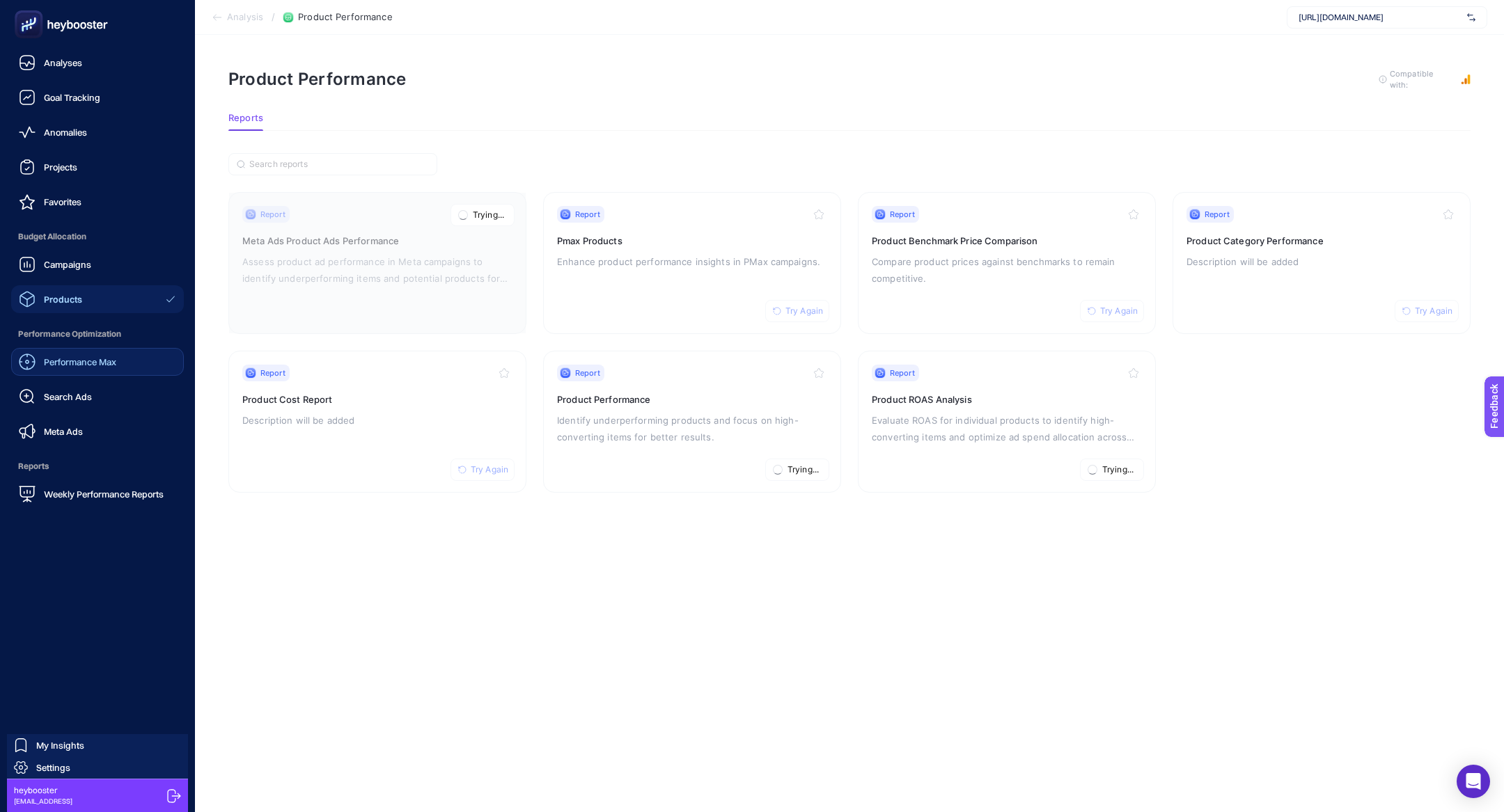
click at [108, 361] on span "Performance Max" at bounding box center [80, 361] width 72 height 11
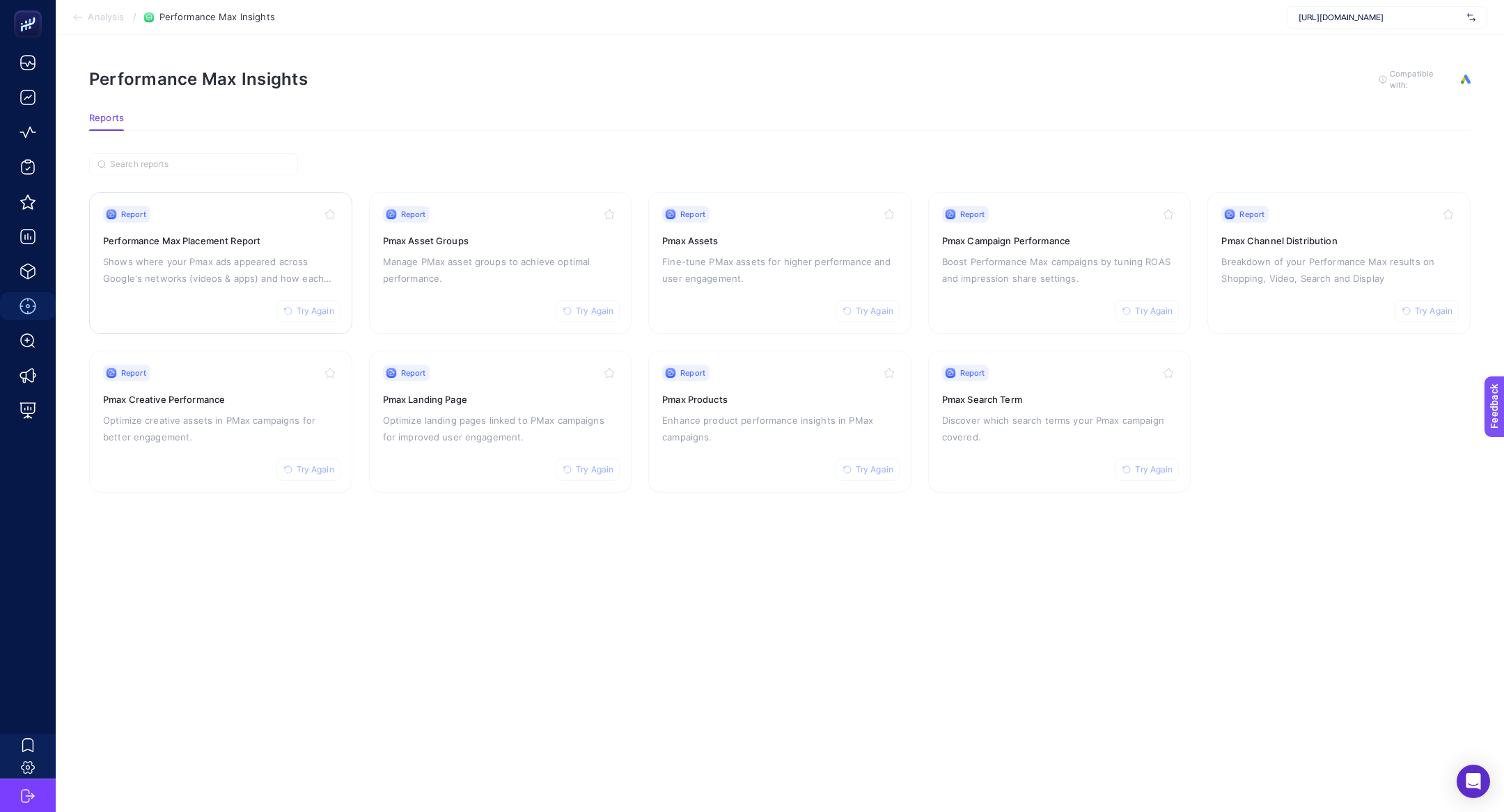
click at [306, 244] on h3 "Performance Max Placement Report" at bounding box center [221, 241] width 236 height 14
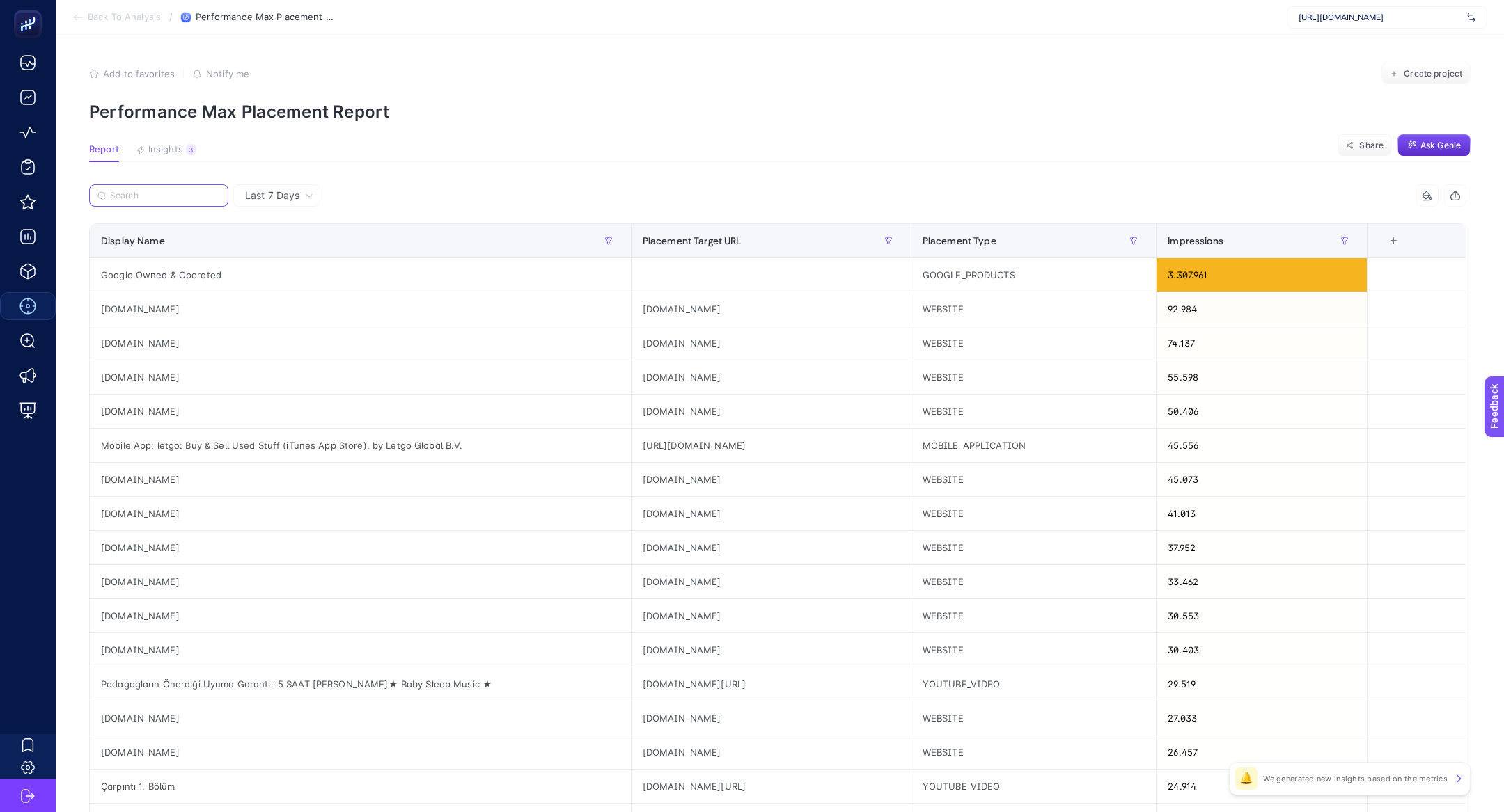
click at [159, 197] on input "Search" at bounding box center [165, 196] width 110 height 10
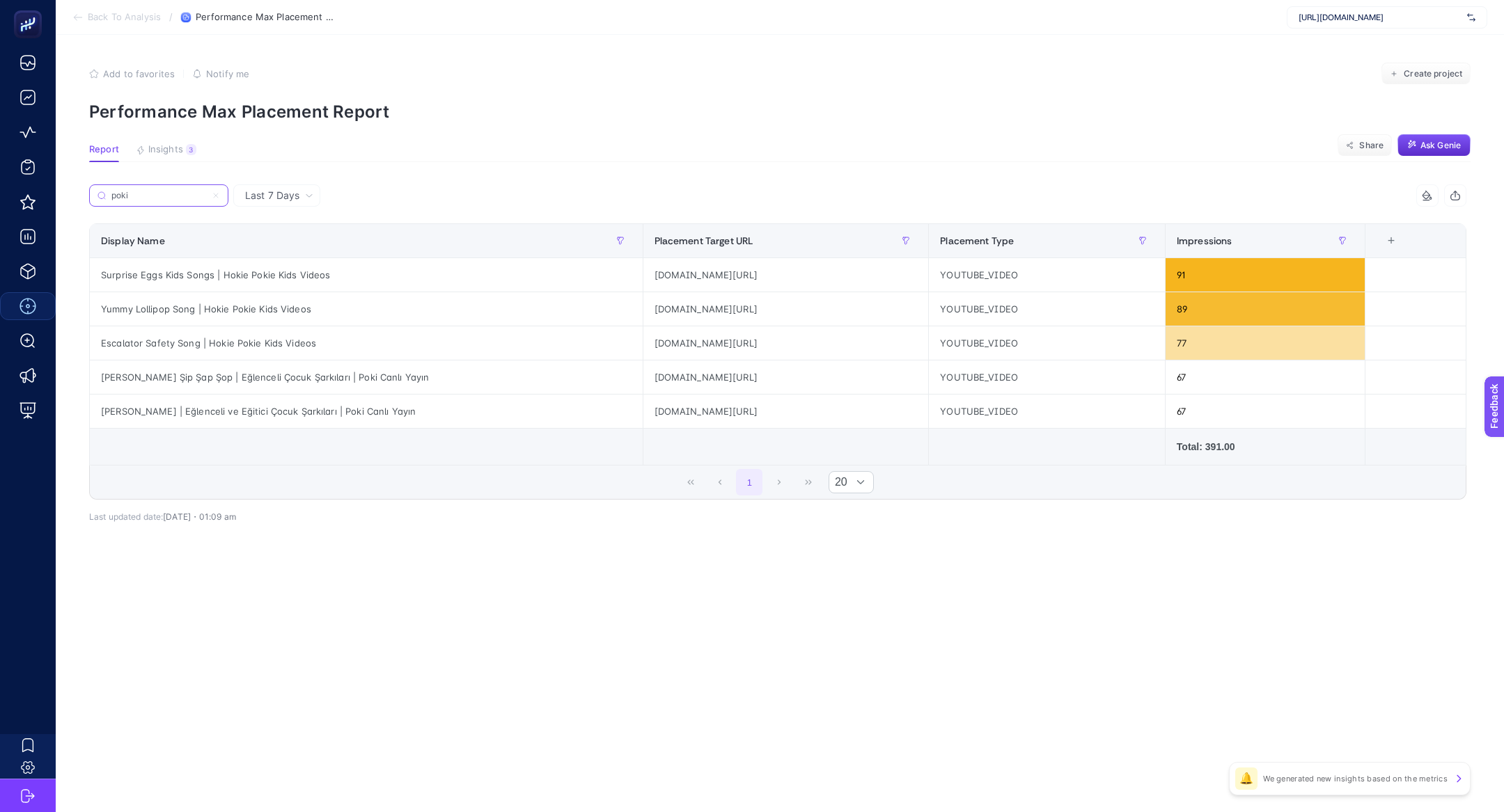
type input "poki"
click at [215, 196] on icon at bounding box center [216, 196] width 9 height 9
click at [206, 196] on input "poki" at bounding box center [158, 196] width 95 height 10
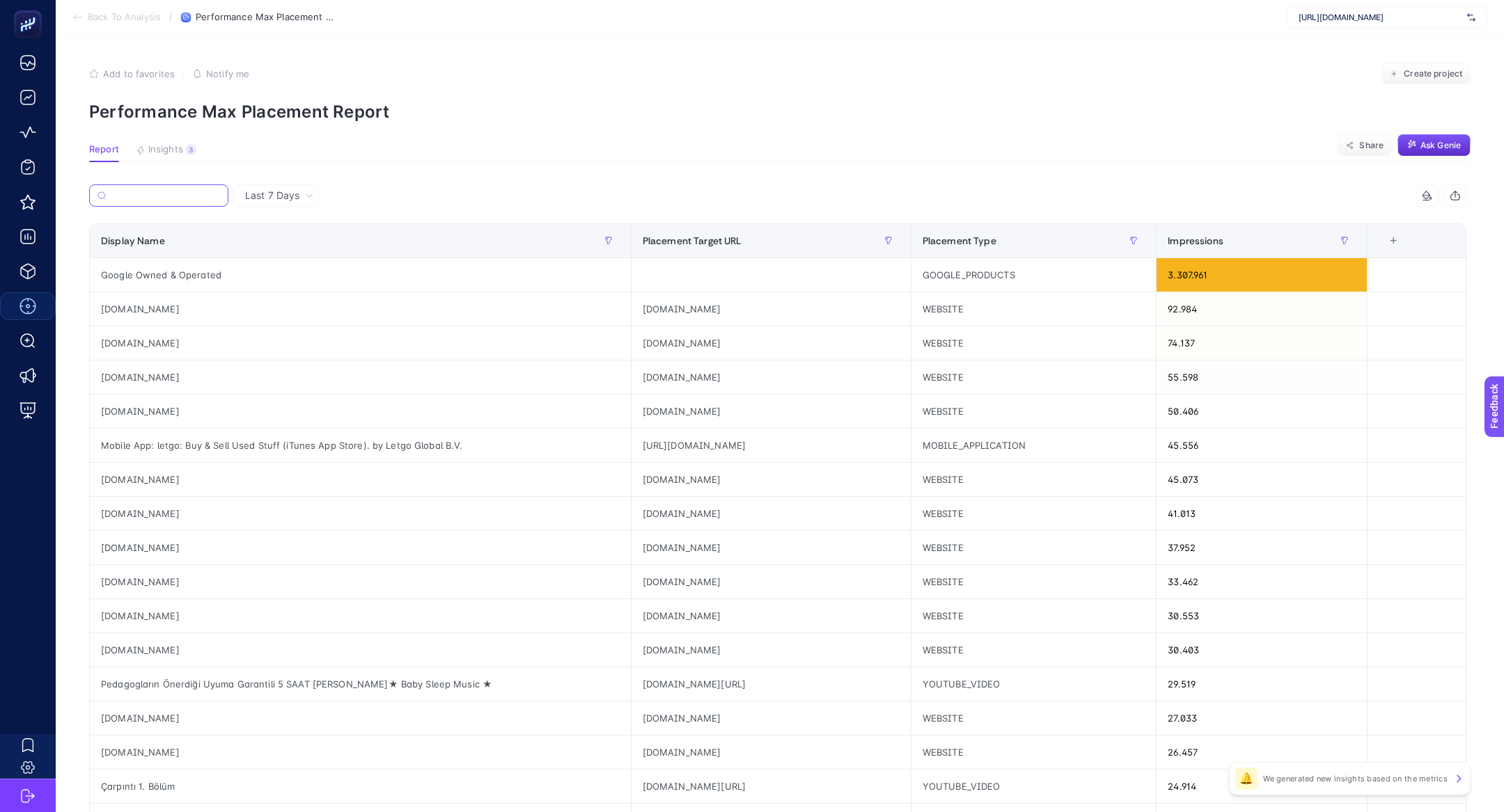
scroll to position [306, 0]
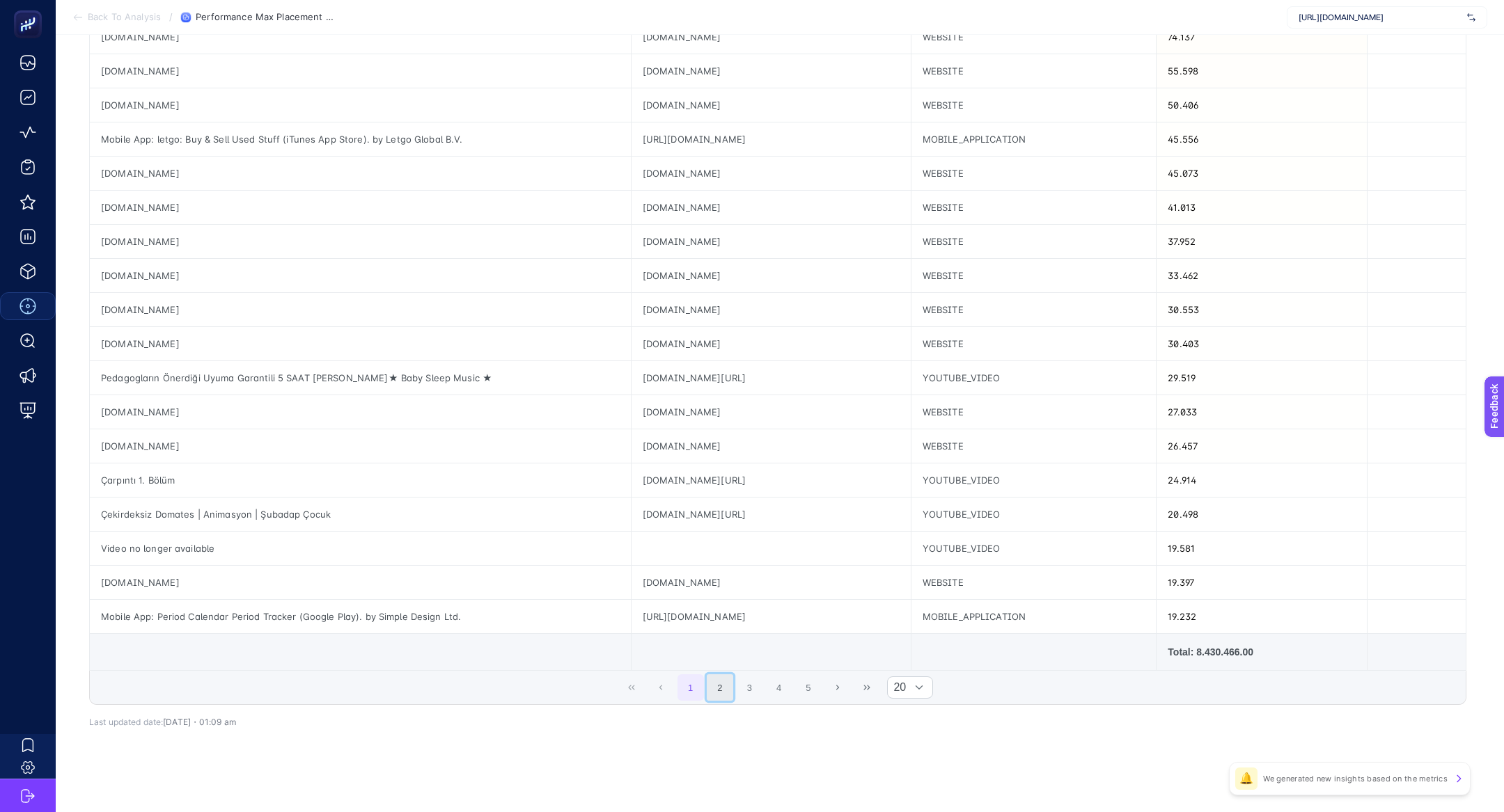
click at [718, 675] on button "2" at bounding box center [720, 687] width 27 height 27
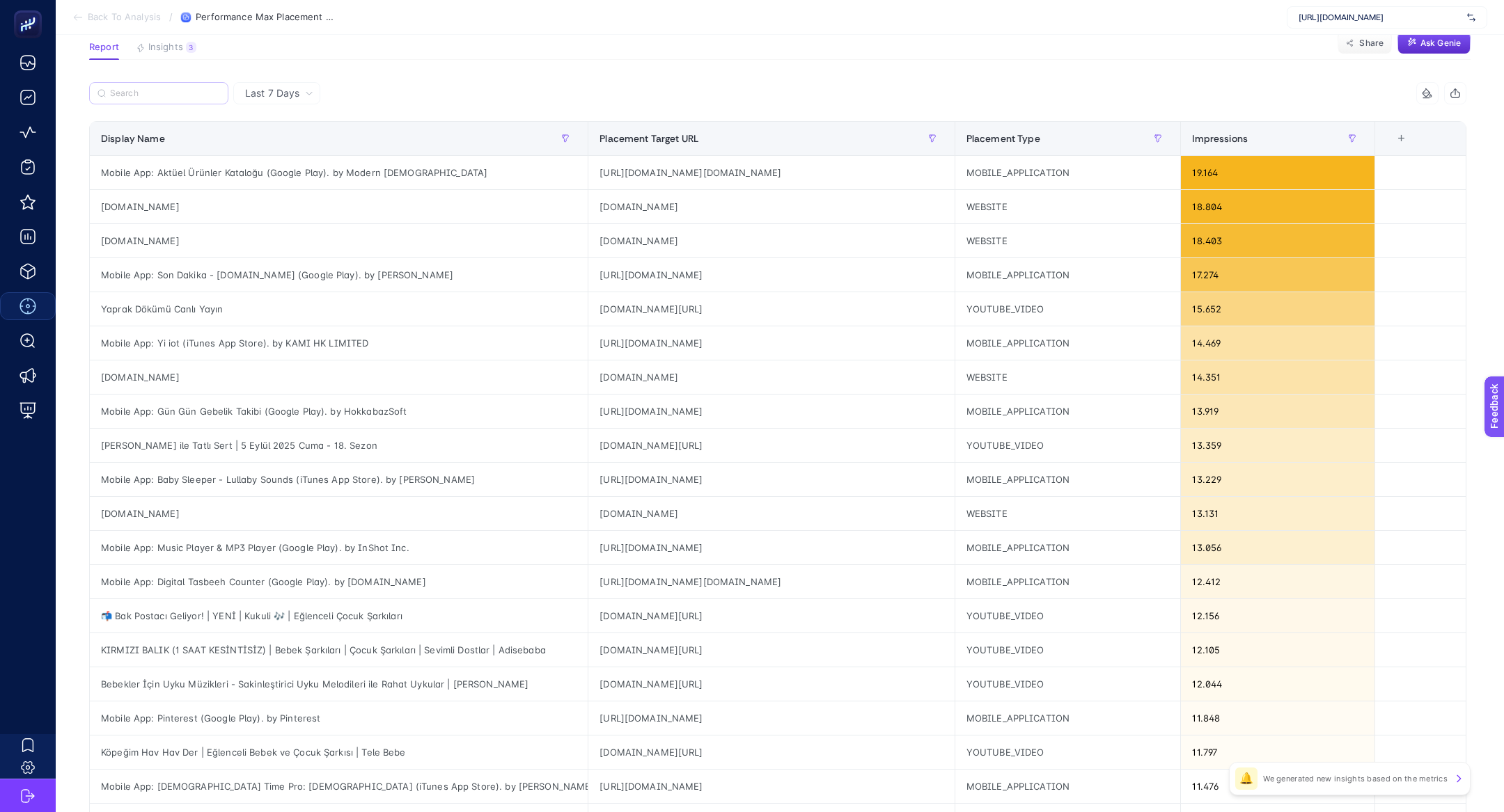
scroll to position [132, 0]
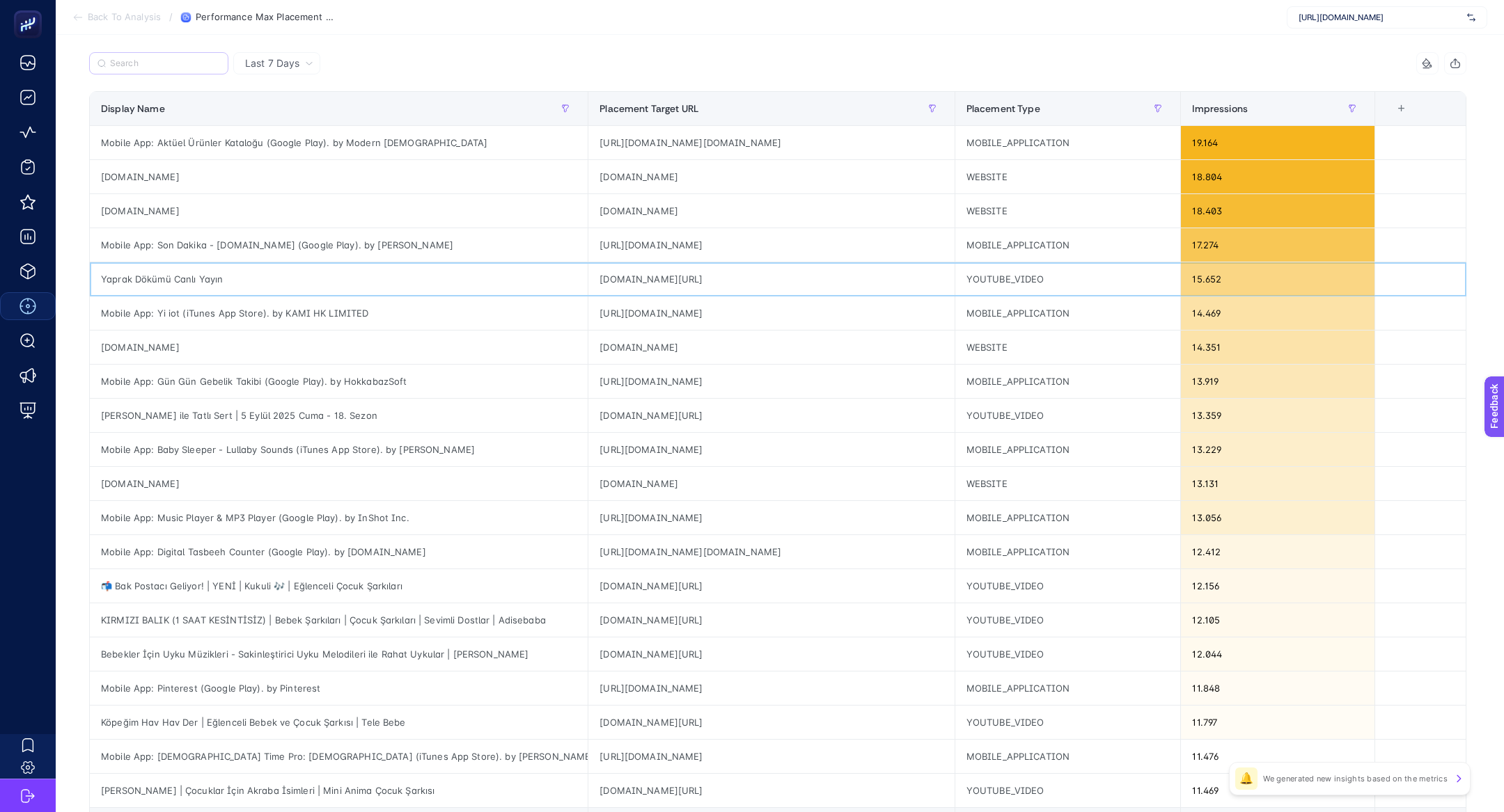
click at [272, 283] on div "Yaprak Dökümü Canlı Yayın" at bounding box center [338, 279] width 498 height 33
click at [293, 317] on div "Mobile App: Yi iot (iTunes App Store). by KAMI HK LIMITED" at bounding box center [338, 313] width 498 height 33
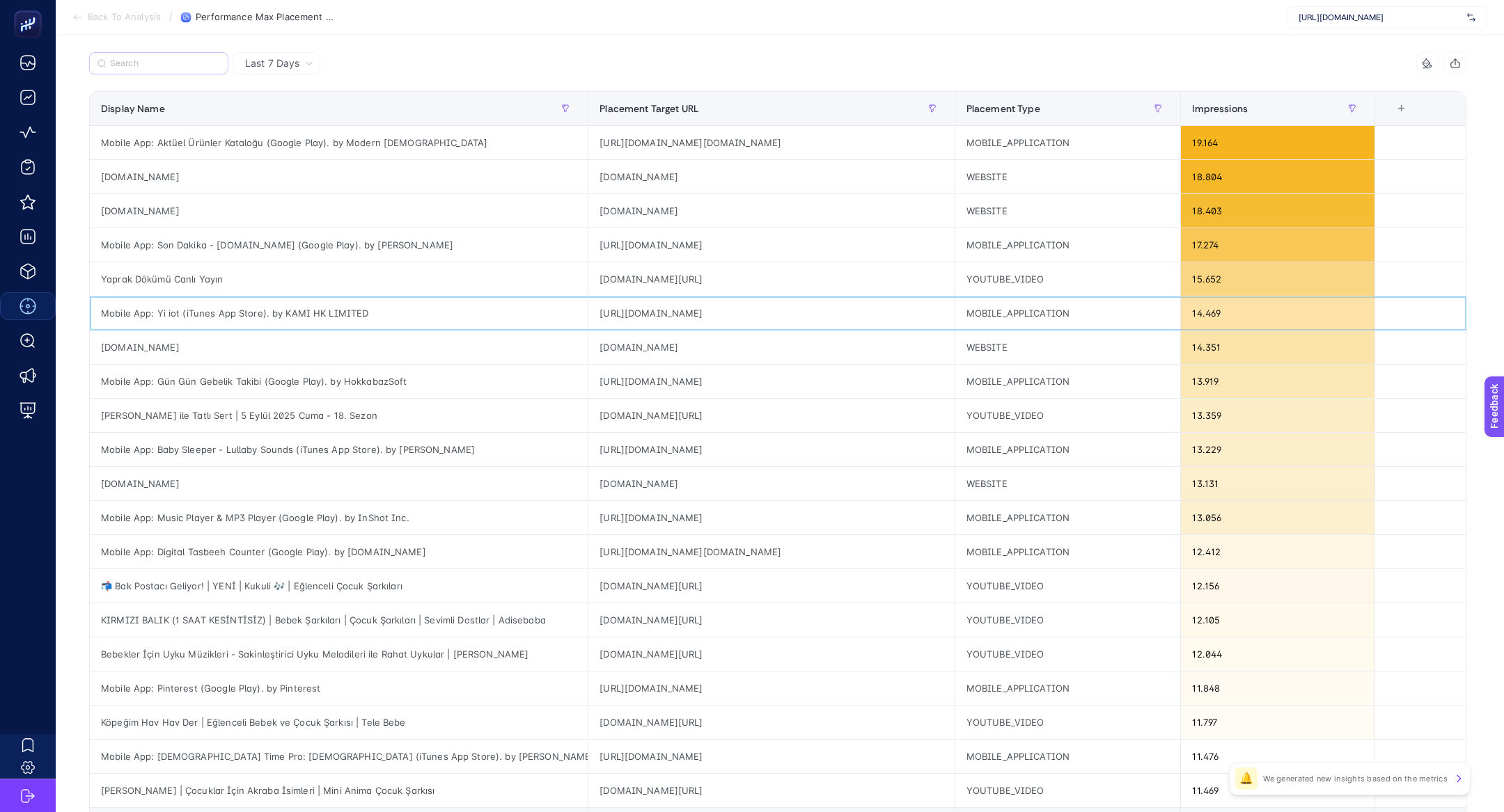
click at [696, 303] on div "[URL][DOMAIN_NAME]" at bounding box center [771, 313] width 366 height 33
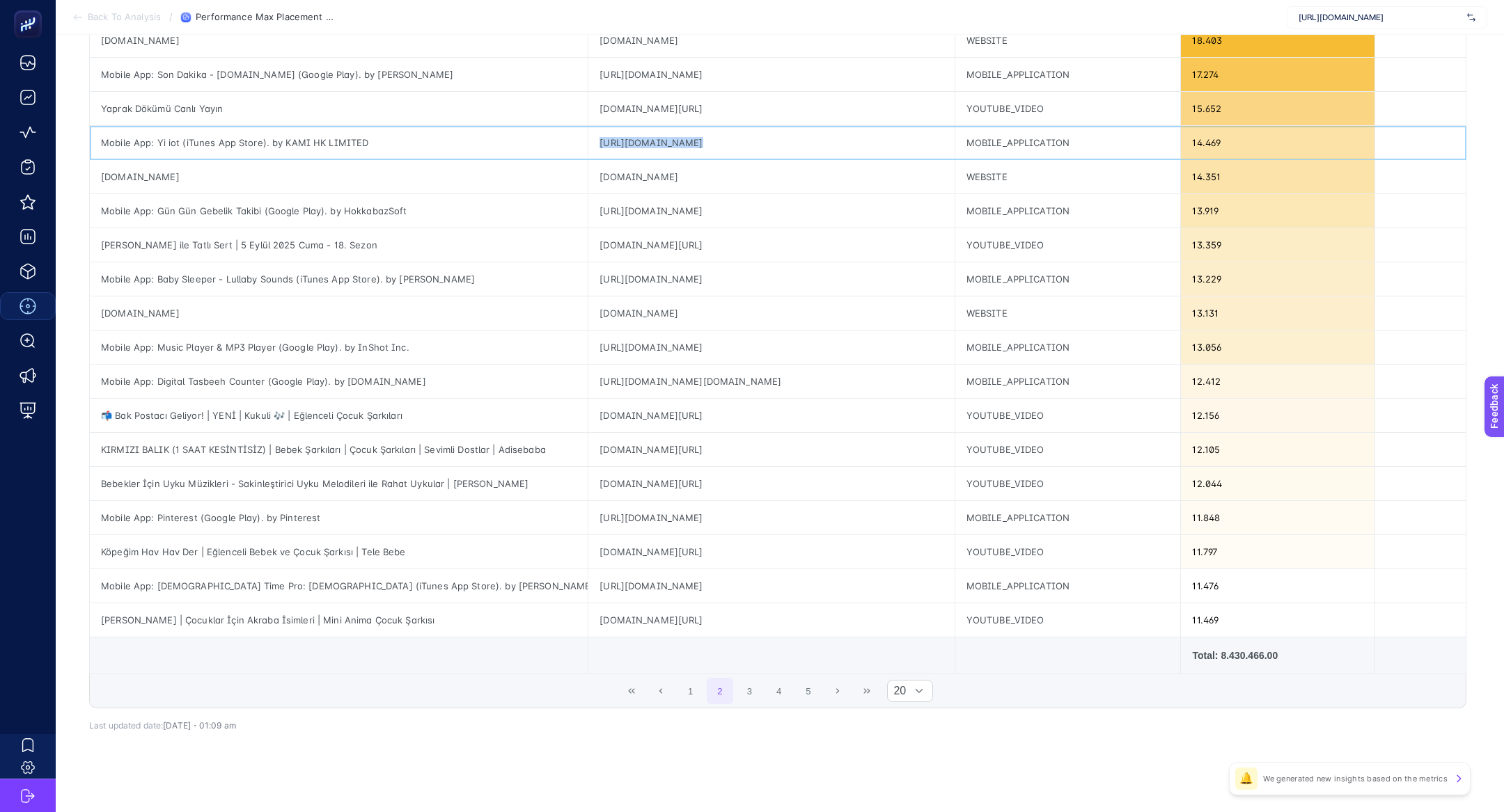
scroll to position [306, 0]
click at [743, 682] on button "3" at bounding box center [749, 687] width 27 height 27
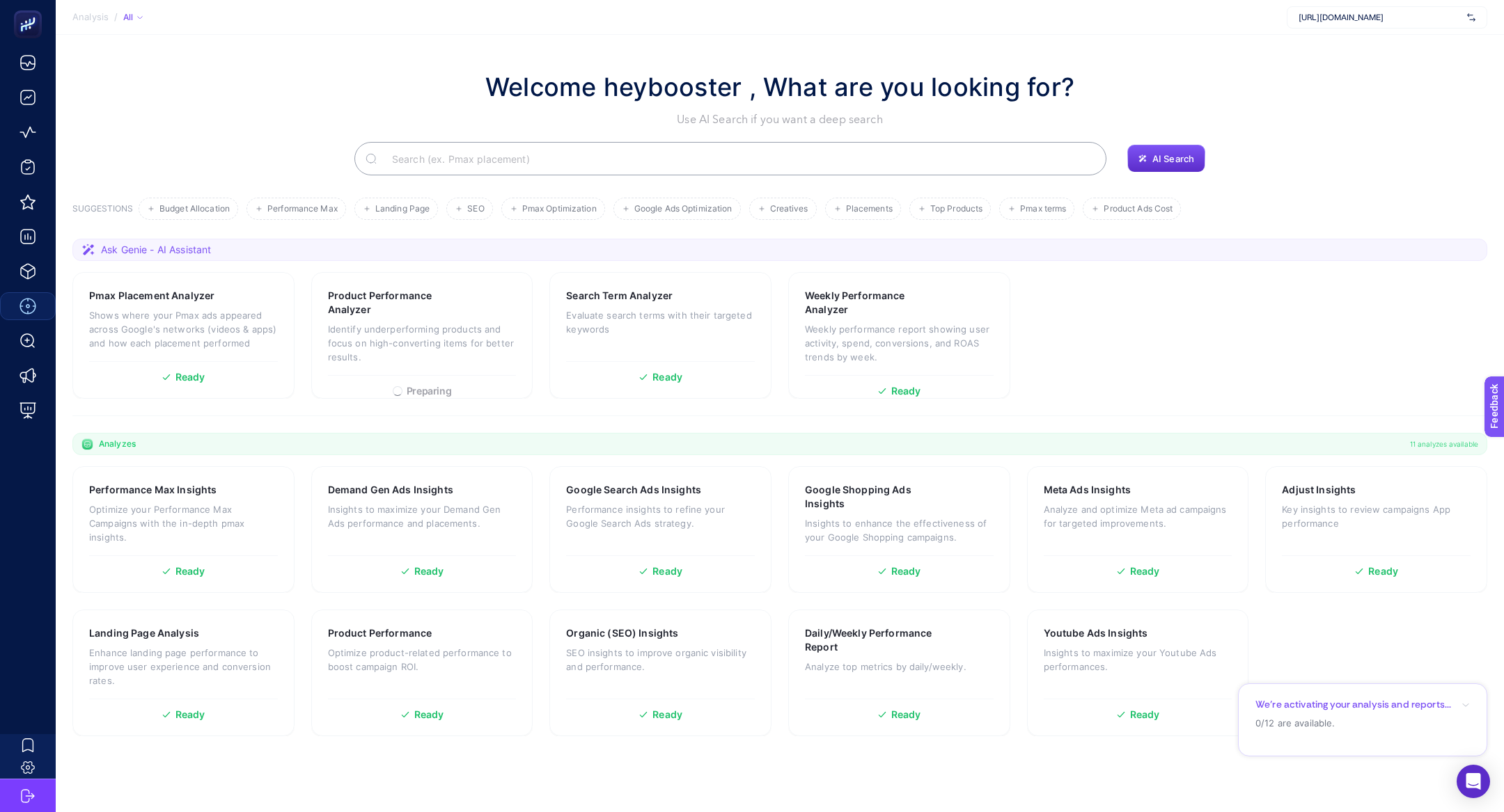
click at [510, 163] on input "Search" at bounding box center [738, 159] width 714 height 39
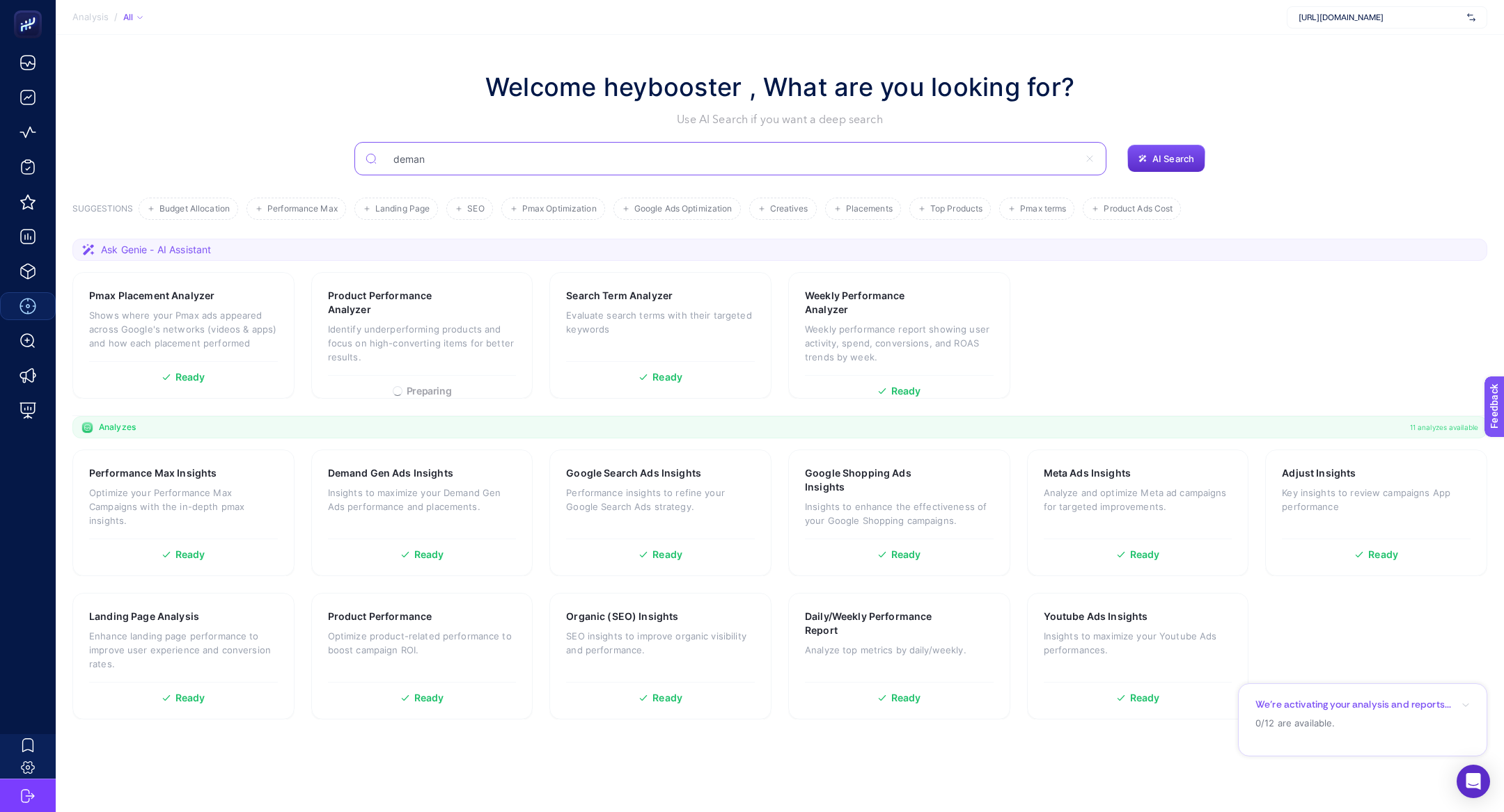
type input "deman"
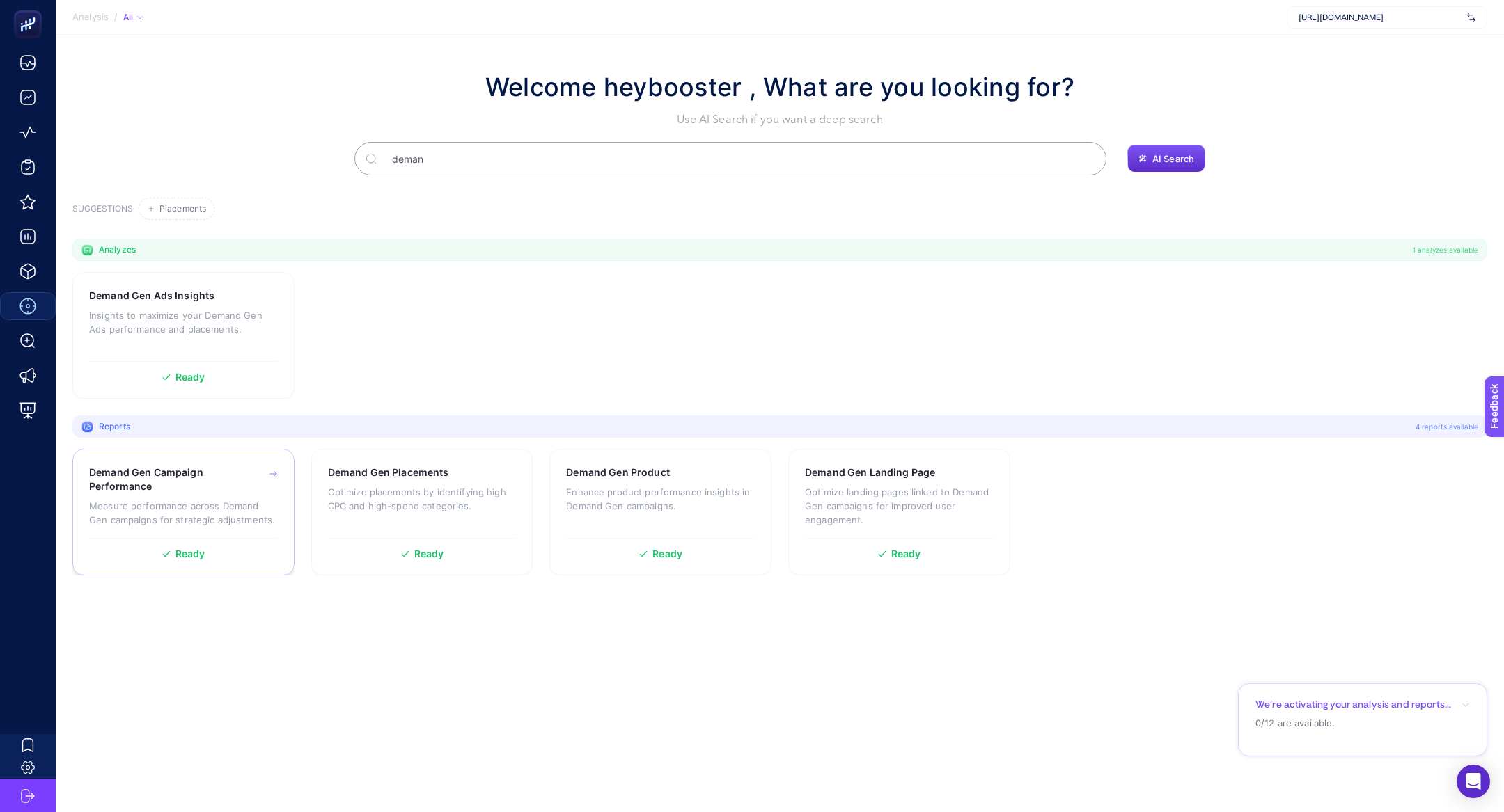
click at [214, 493] on h3 "Demand Gen Campaign Performance" at bounding box center [162, 479] width 146 height 28
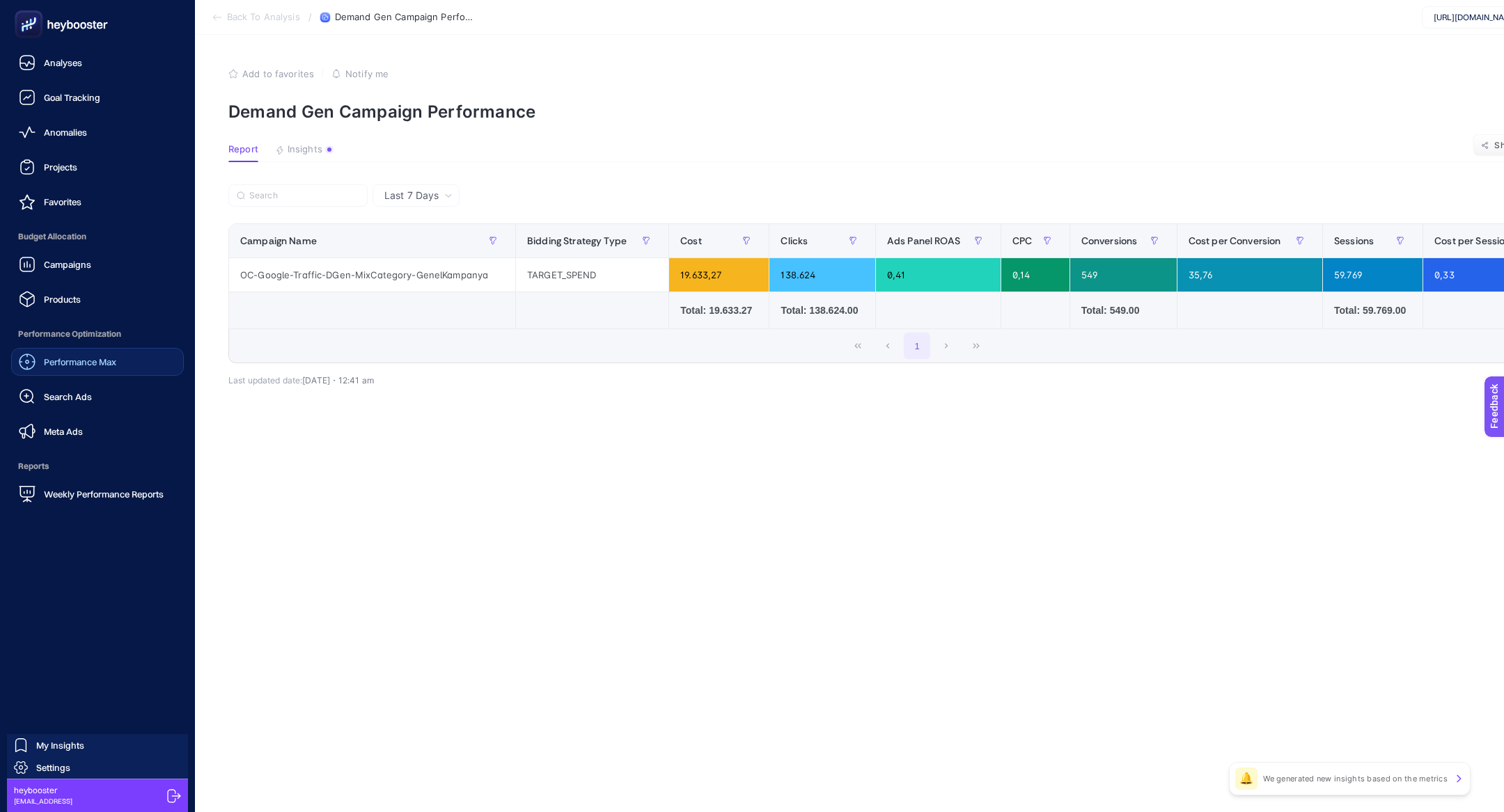
click at [39, 16] on rect at bounding box center [29, 25] width 23 height 23
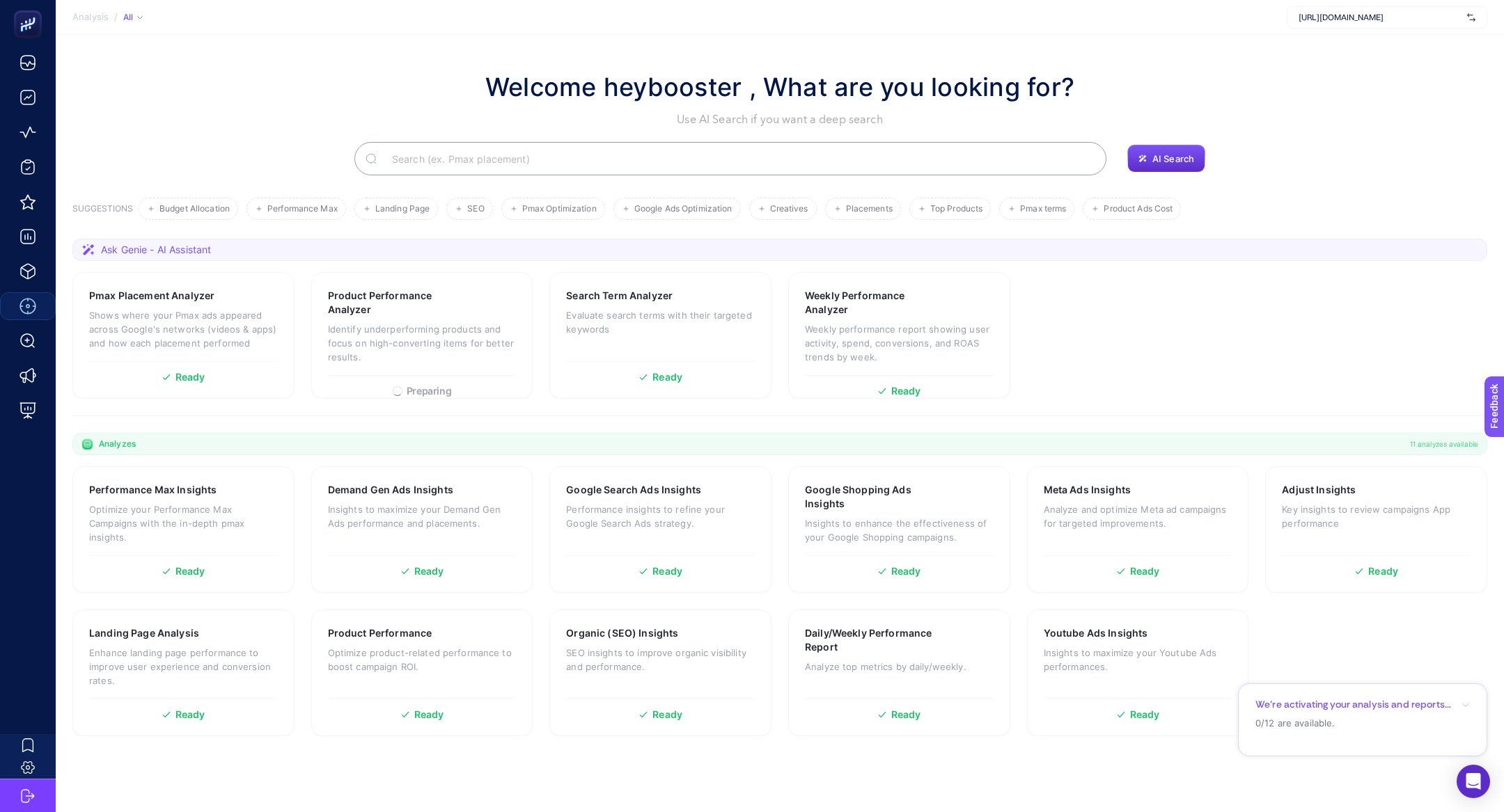
click at [562, 155] on input "Search" at bounding box center [738, 159] width 714 height 39
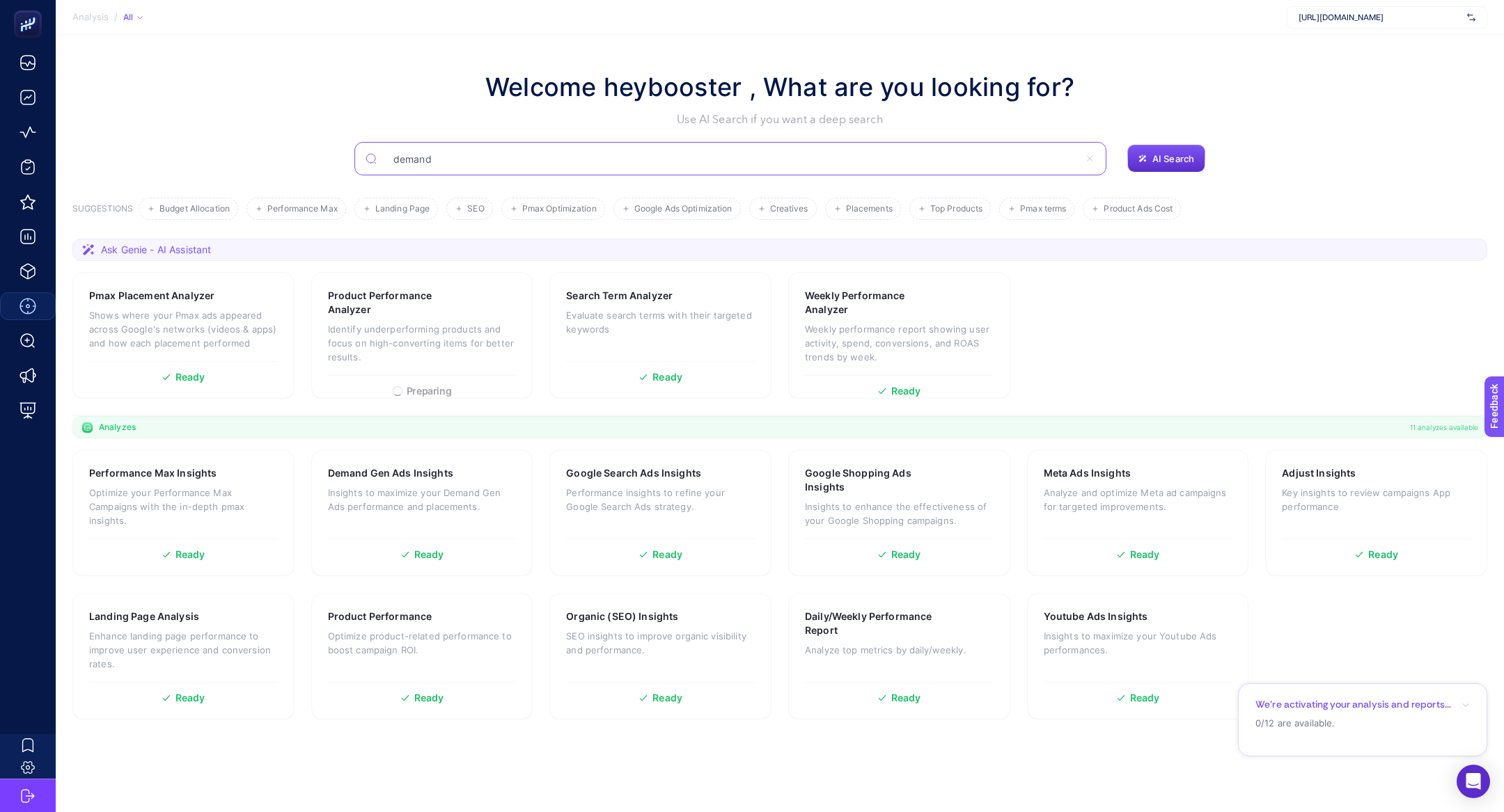
type input "demand"
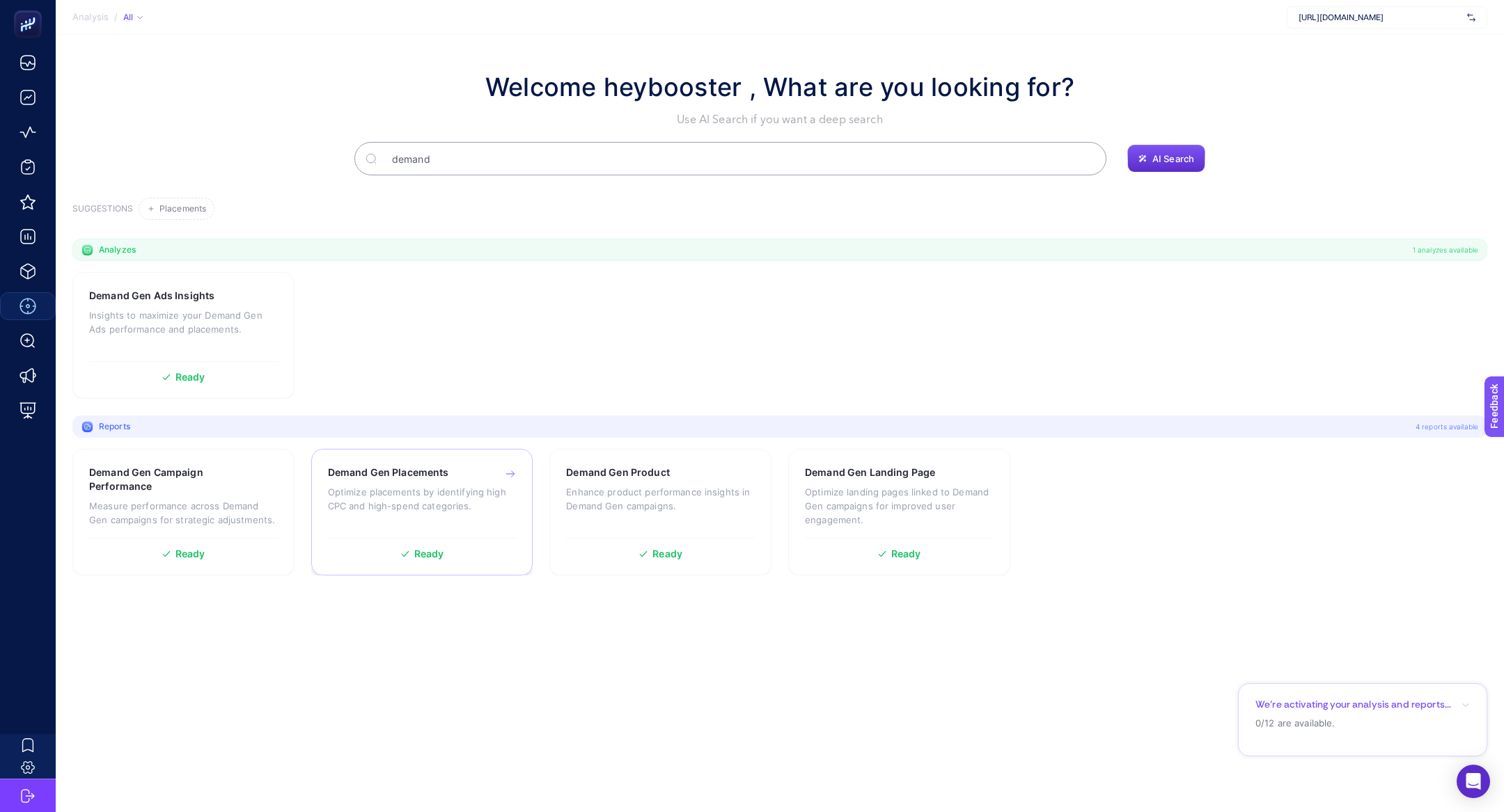
click at [441, 509] on p "Optimize placements by identifying high CPC and high-spend categories." at bounding box center [422, 498] width 189 height 28
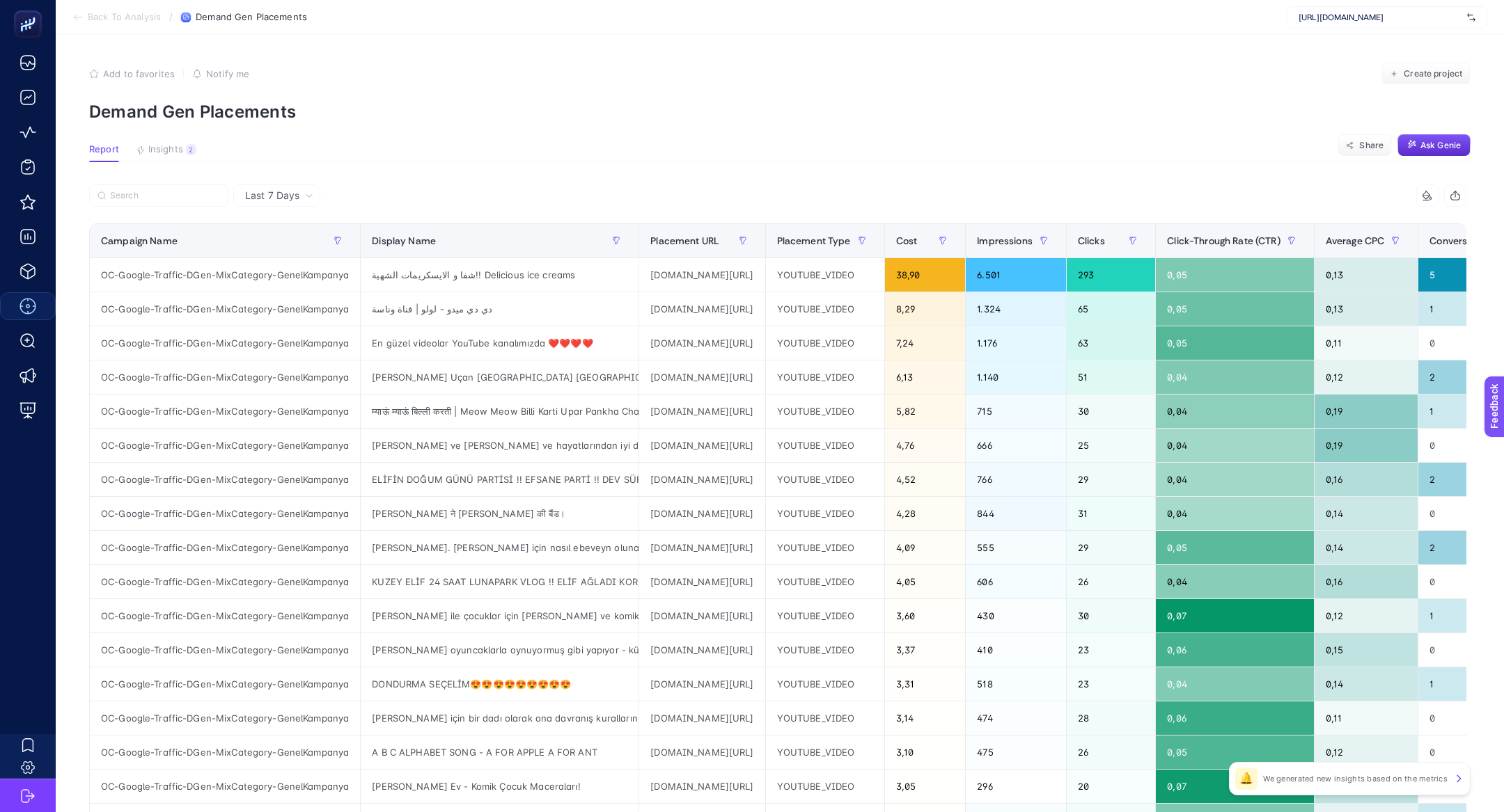
scroll to position [0, 164]
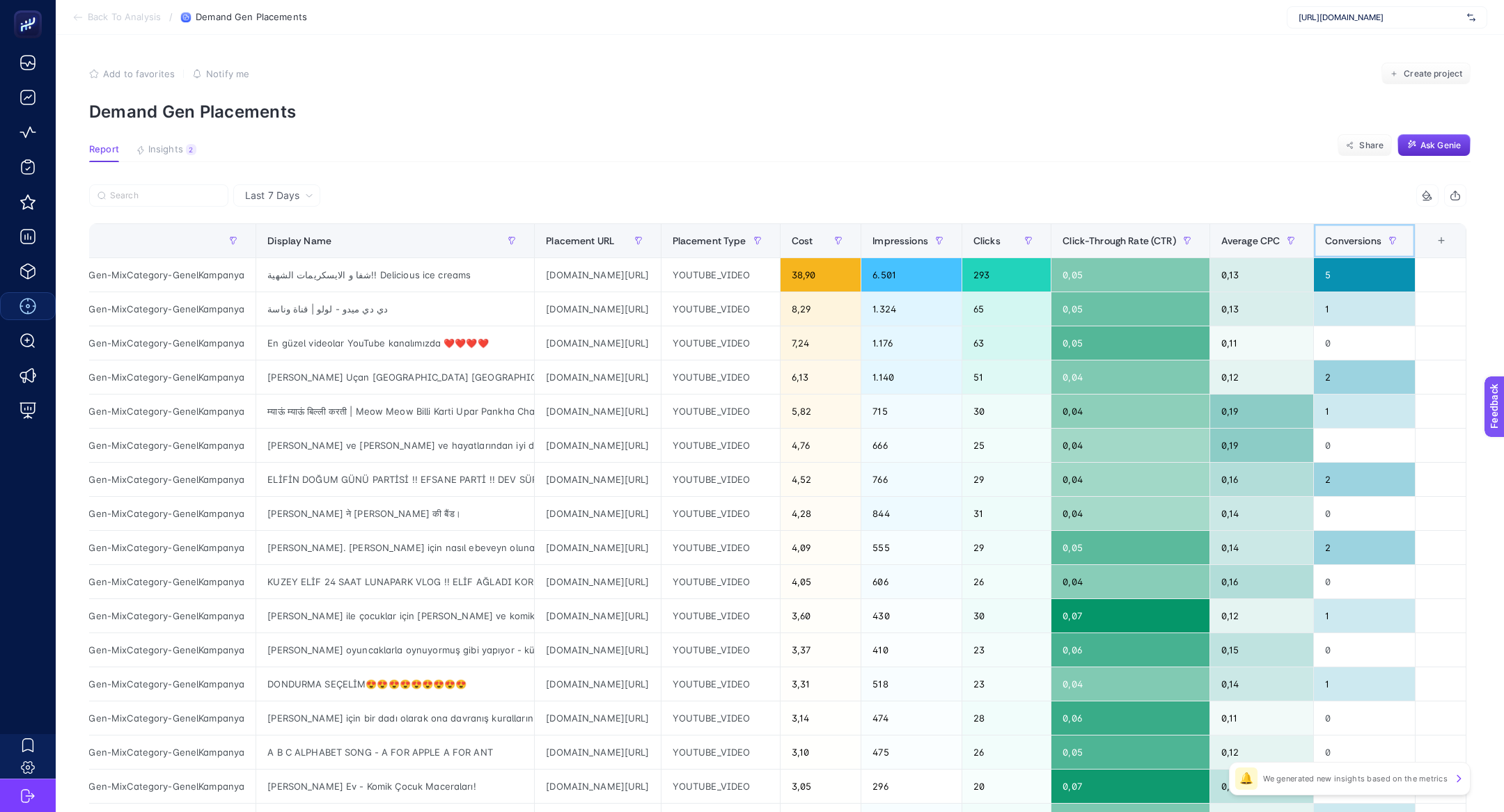
click at [1349, 237] on span "Conversions" at bounding box center [1353, 241] width 56 height 11
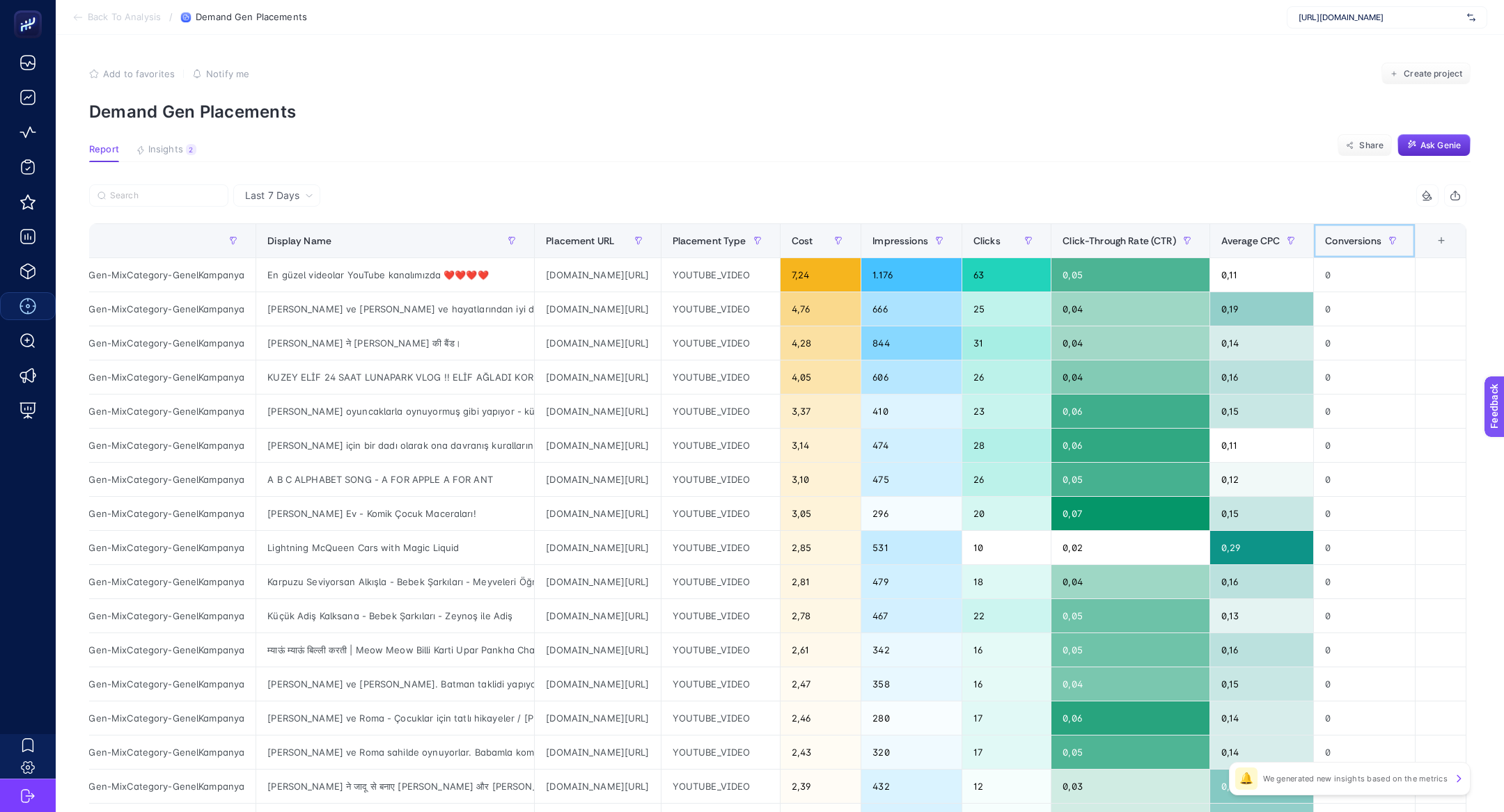
click at [1349, 237] on span "Conversions" at bounding box center [1353, 241] width 56 height 11
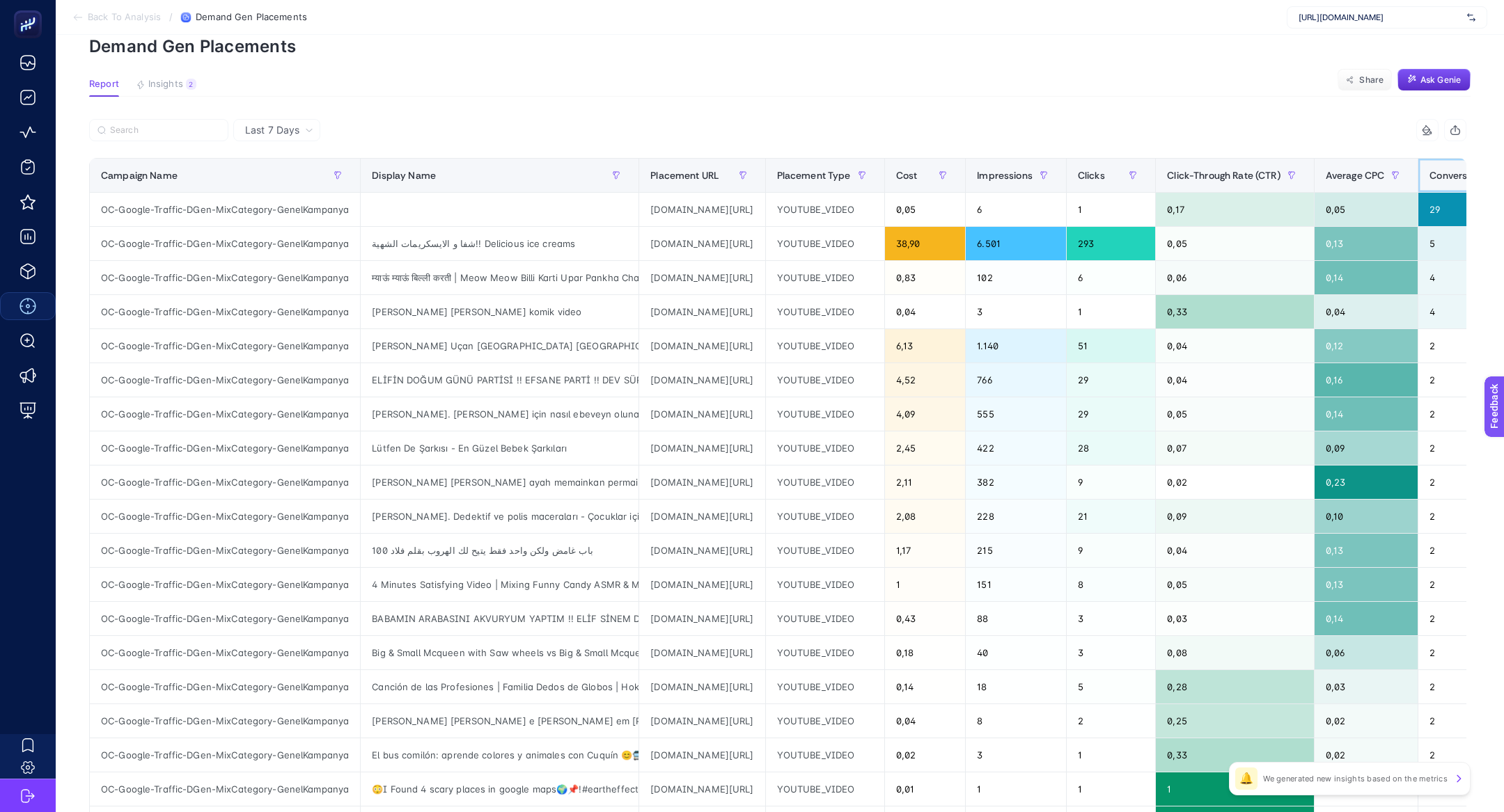
scroll to position [0, 0]
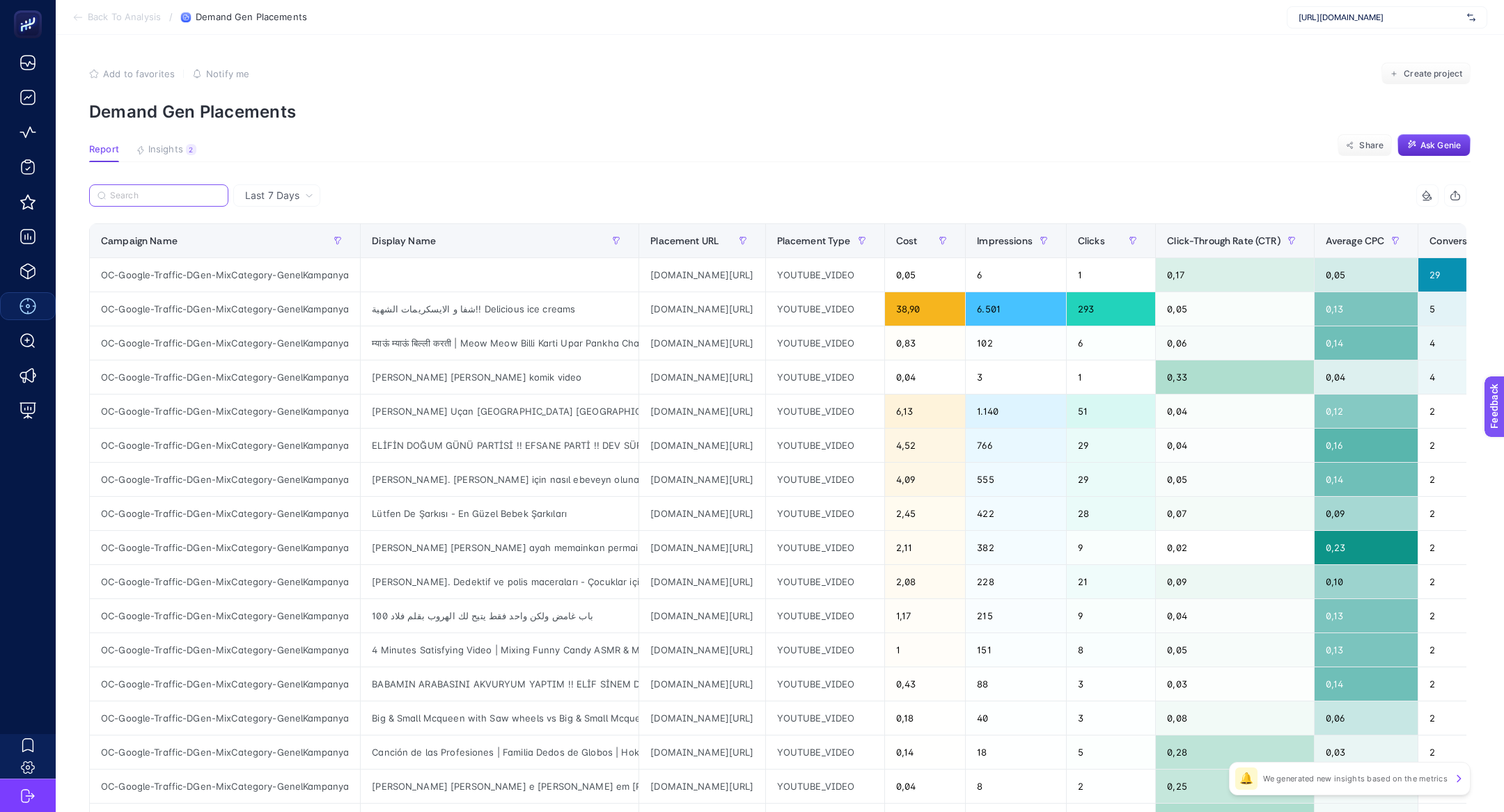
click at [186, 194] on input "Search" at bounding box center [165, 196] width 110 height 10
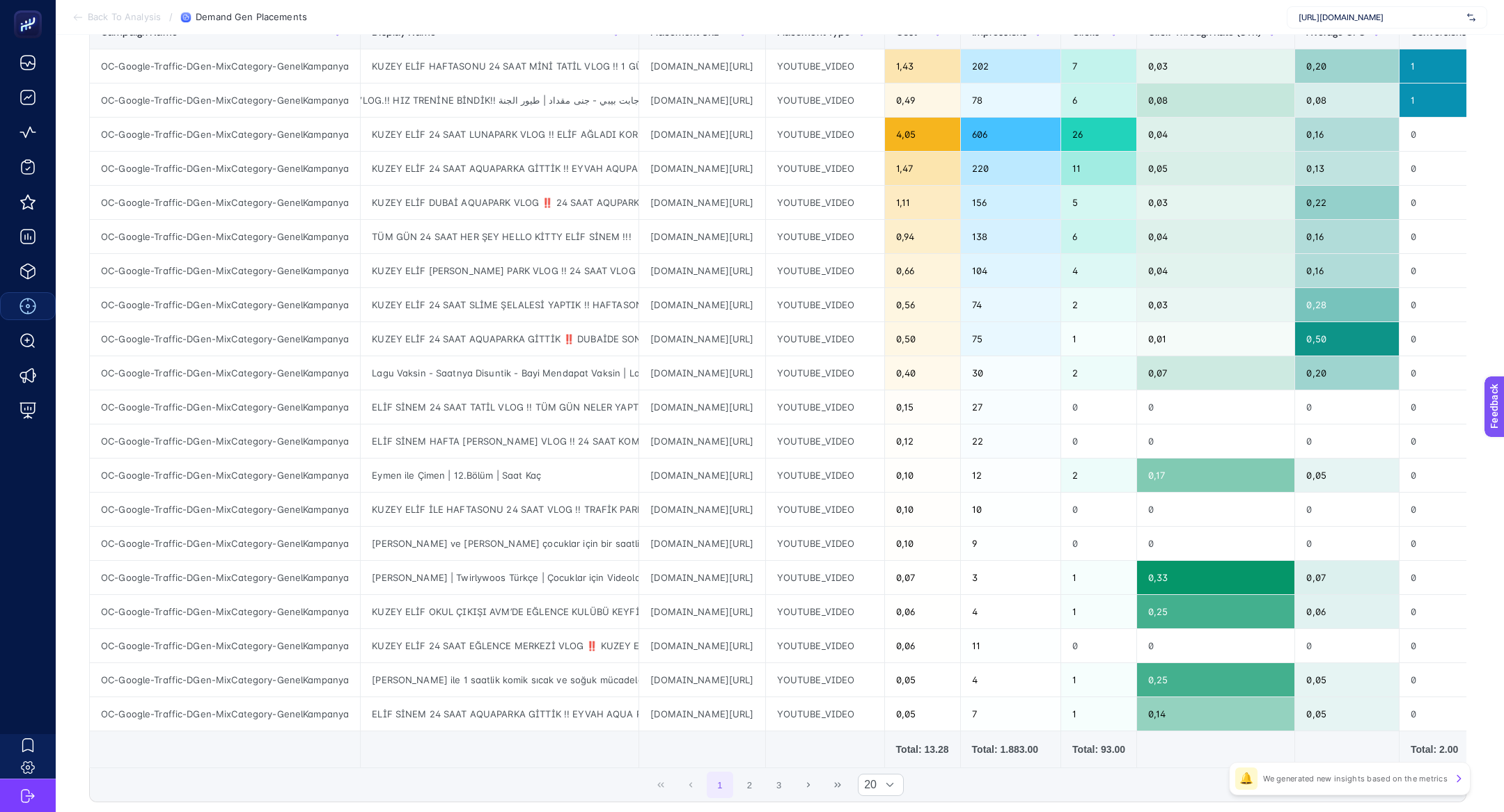
scroll to position [217, 0]
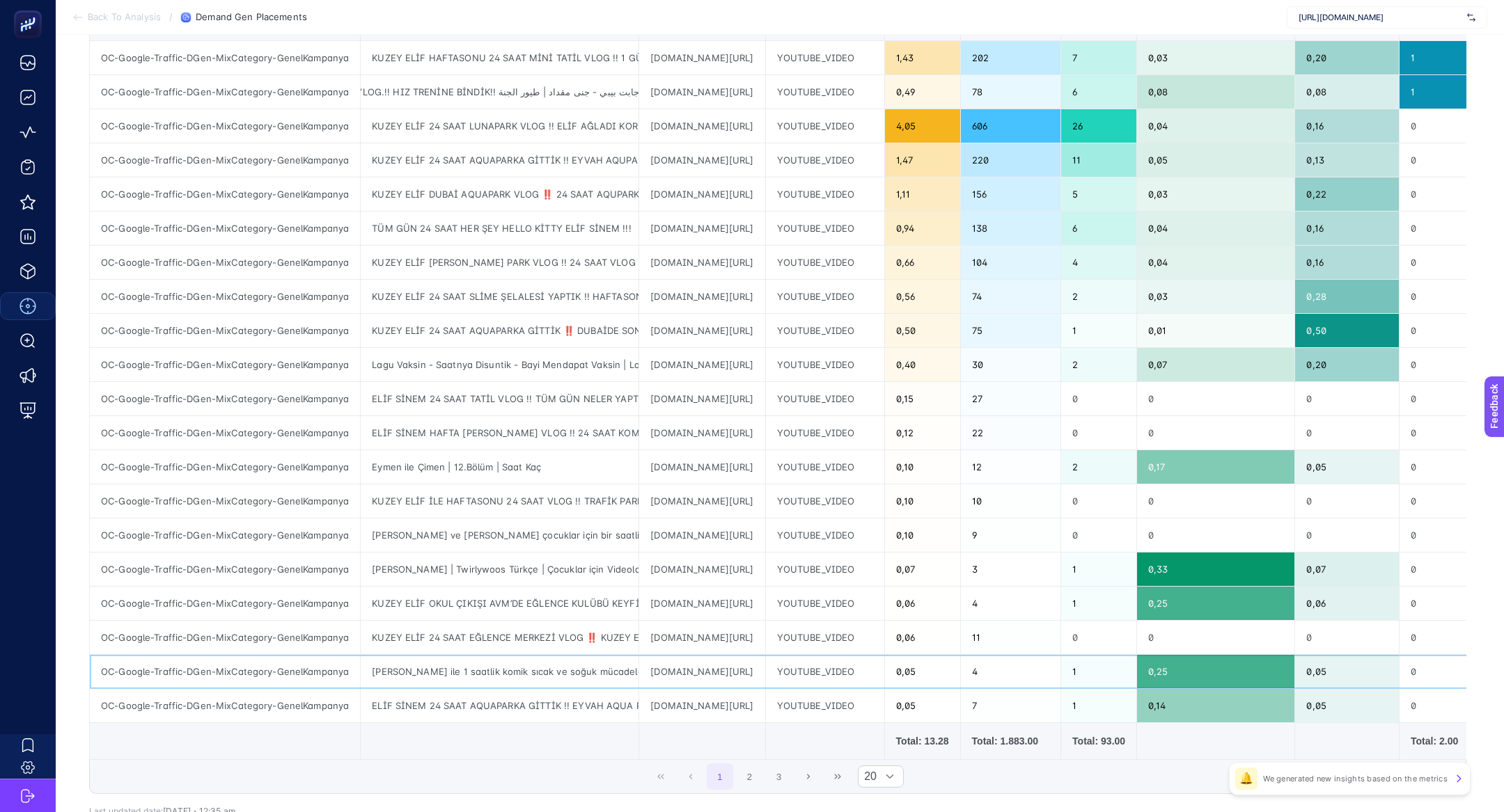
click at [557, 665] on div "[PERSON_NAME] ile 1 saatlik komik sıcak ve soğuk mücadelesi" at bounding box center [499, 671] width 278 height 33
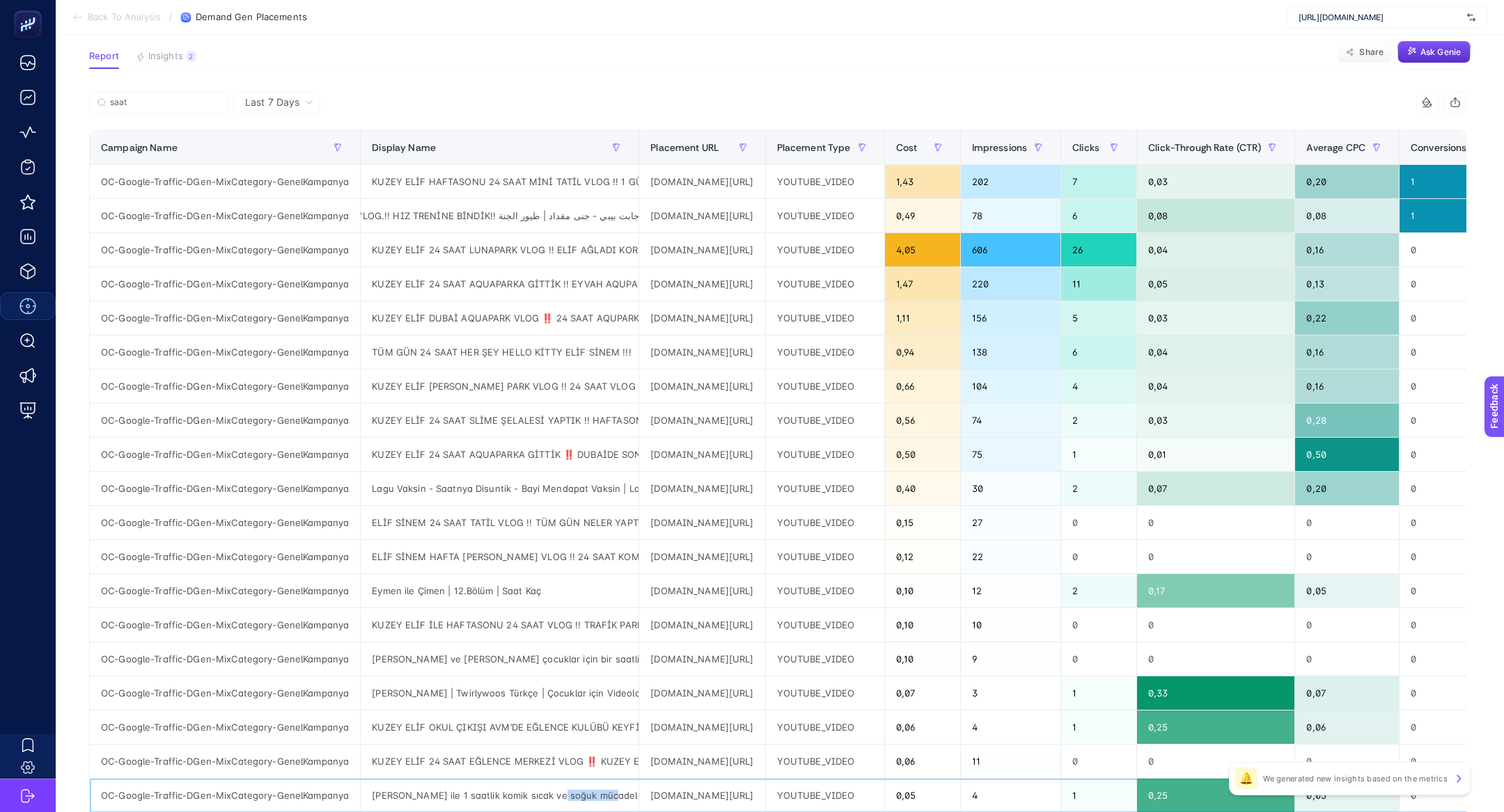
scroll to position [0, 0]
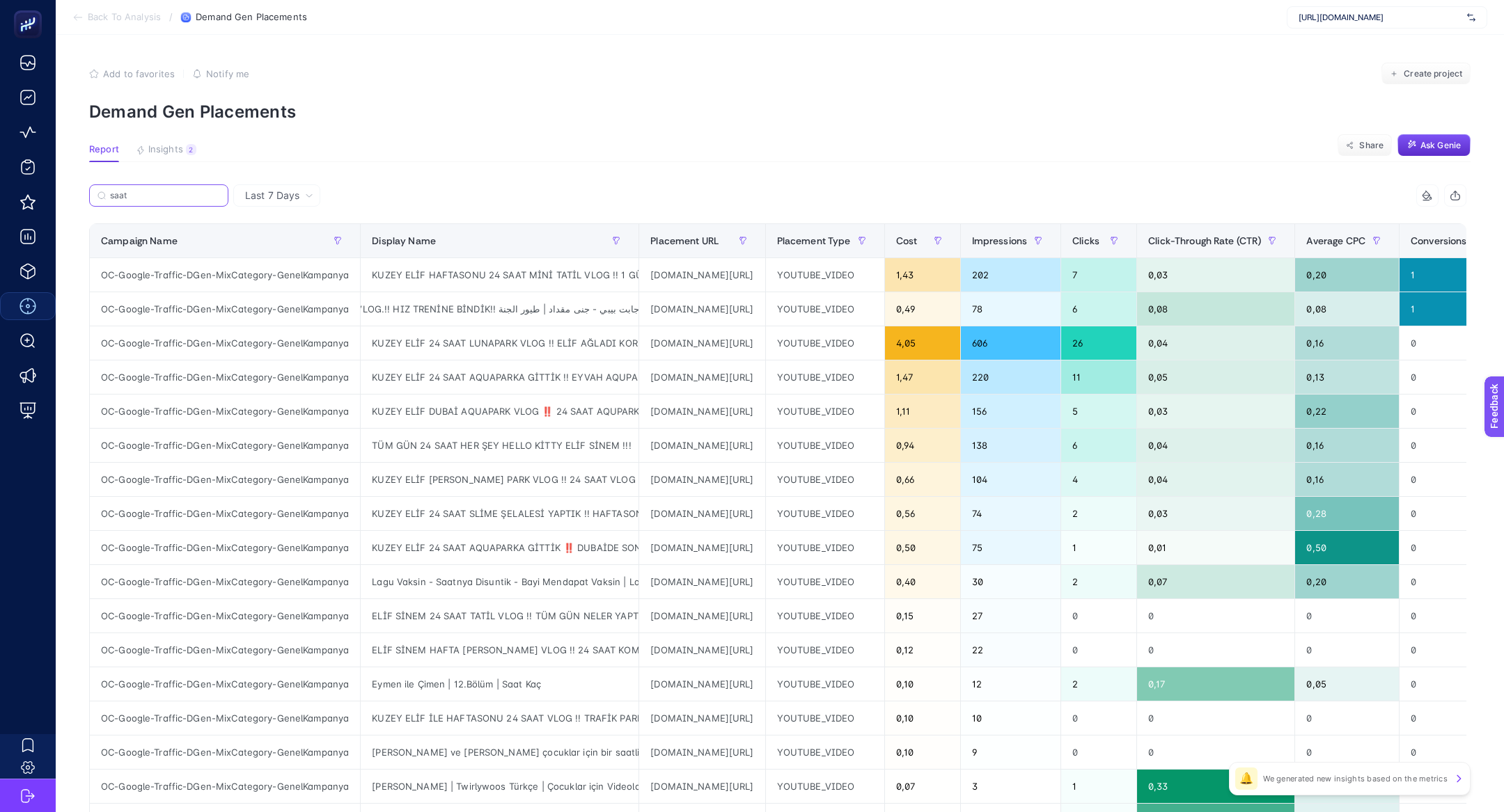
click at [179, 194] on input "saat" at bounding box center [165, 196] width 110 height 10
click at [179, 194] on input "saat" at bounding box center [158, 196] width 95 height 10
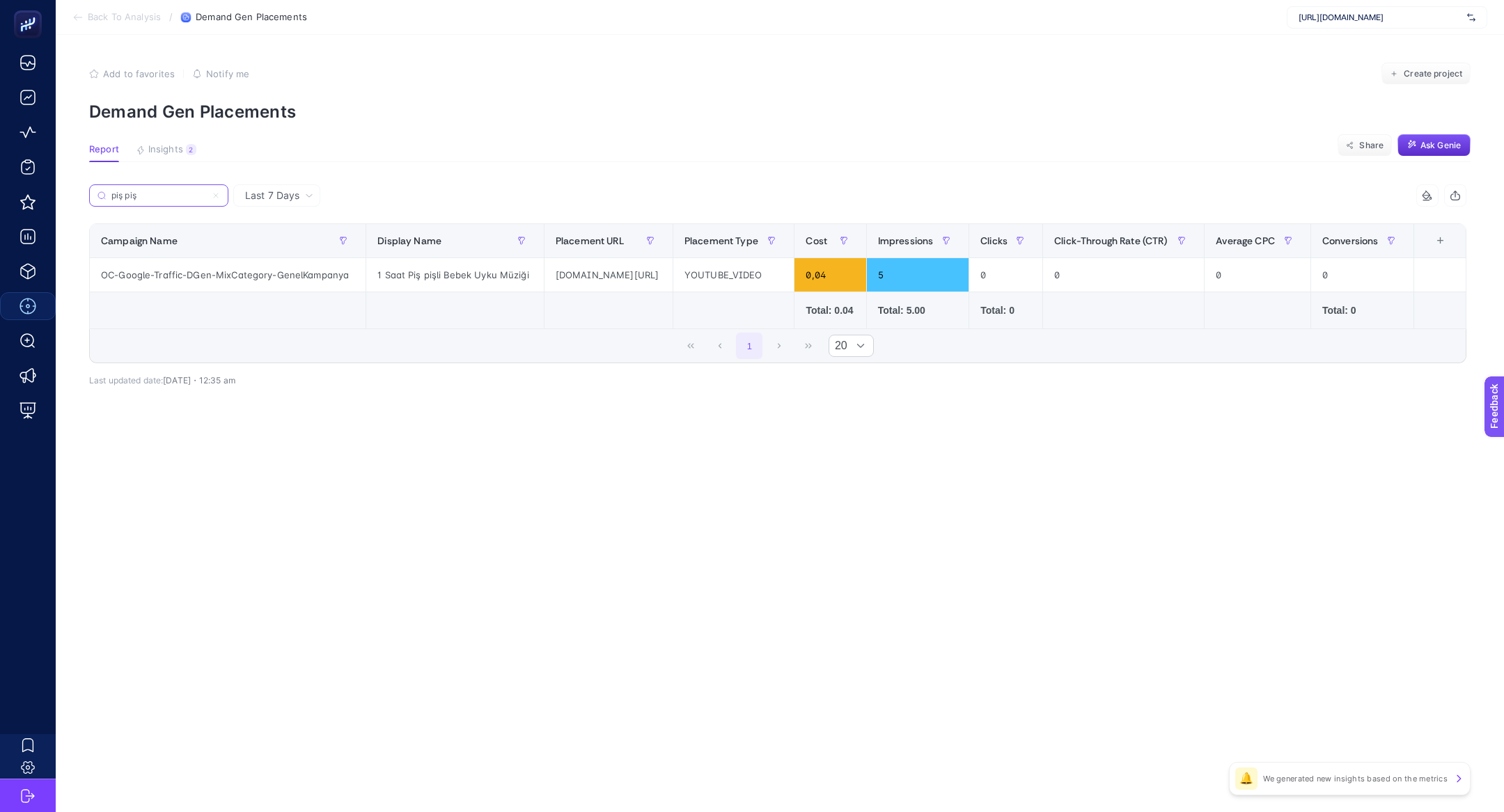
type input "piş piş"
click at [431, 376] on div "piş piş 6 items selected Campaign Name Display Name Placement URL Placement Typ…" at bounding box center [777, 296] width 1377 height 179
click at [216, 196] on input "piş piş" at bounding box center [165, 196] width 110 height 10
click at [218, 194] on icon at bounding box center [216, 196] width 4 height 4
click at [206, 194] on input "piş piş" at bounding box center [158, 196] width 95 height 10
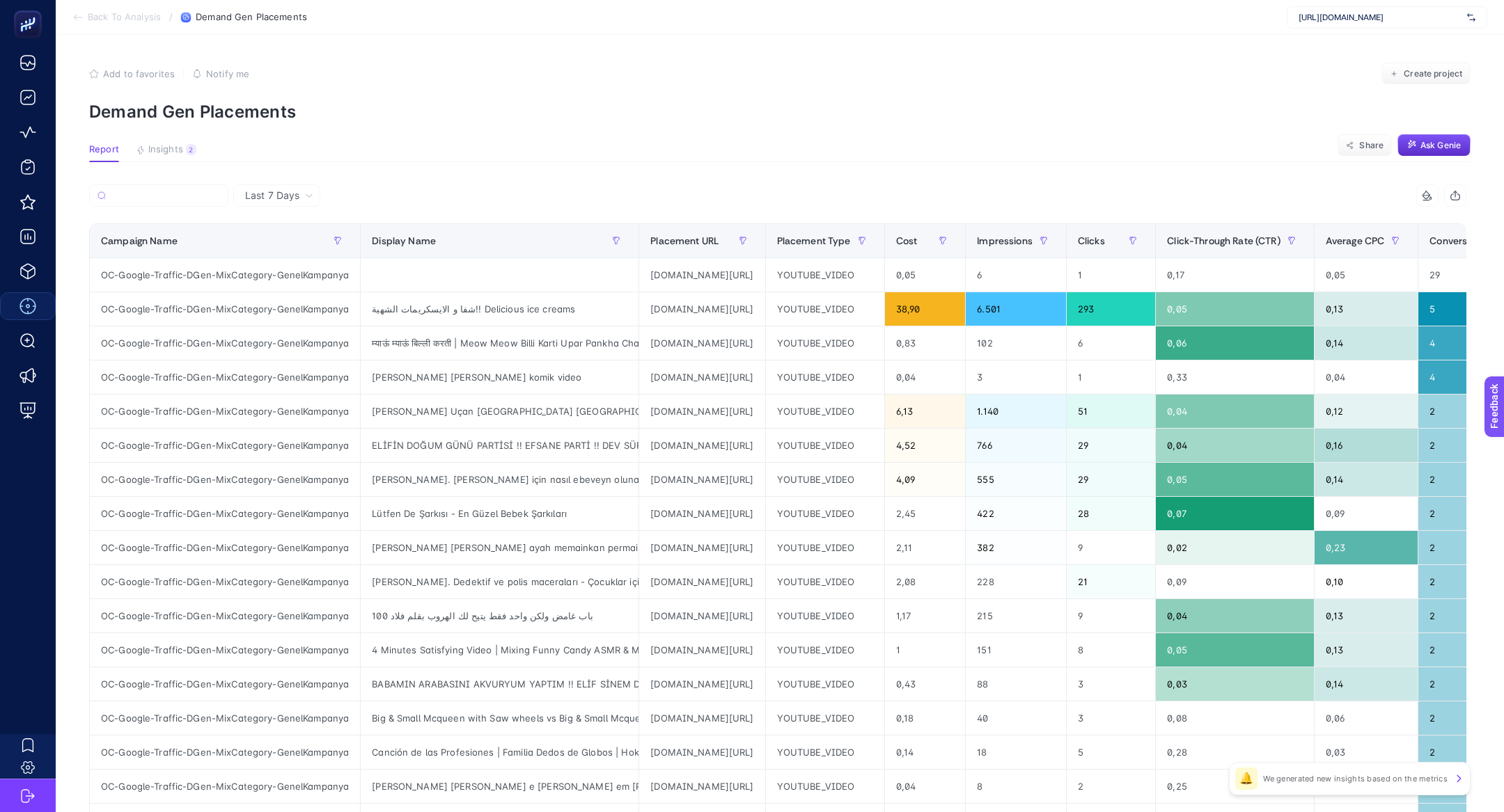
click at [285, 199] on span "Last 7 Days" at bounding box center [272, 195] width 54 height 14
click at [306, 246] on li "Last 30 Days" at bounding box center [276, 249] width 79 height 25
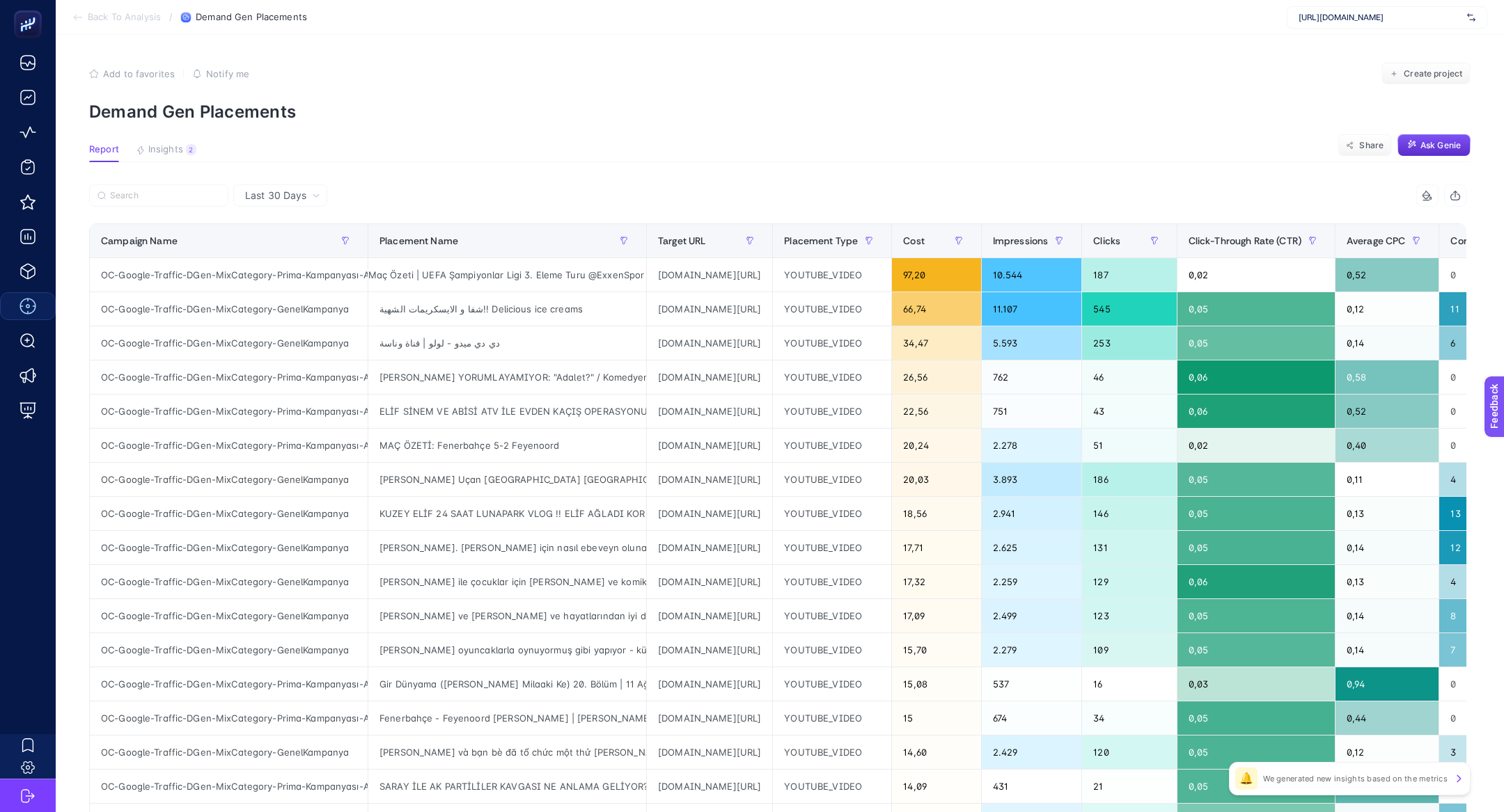
scroll to position [0, 190]
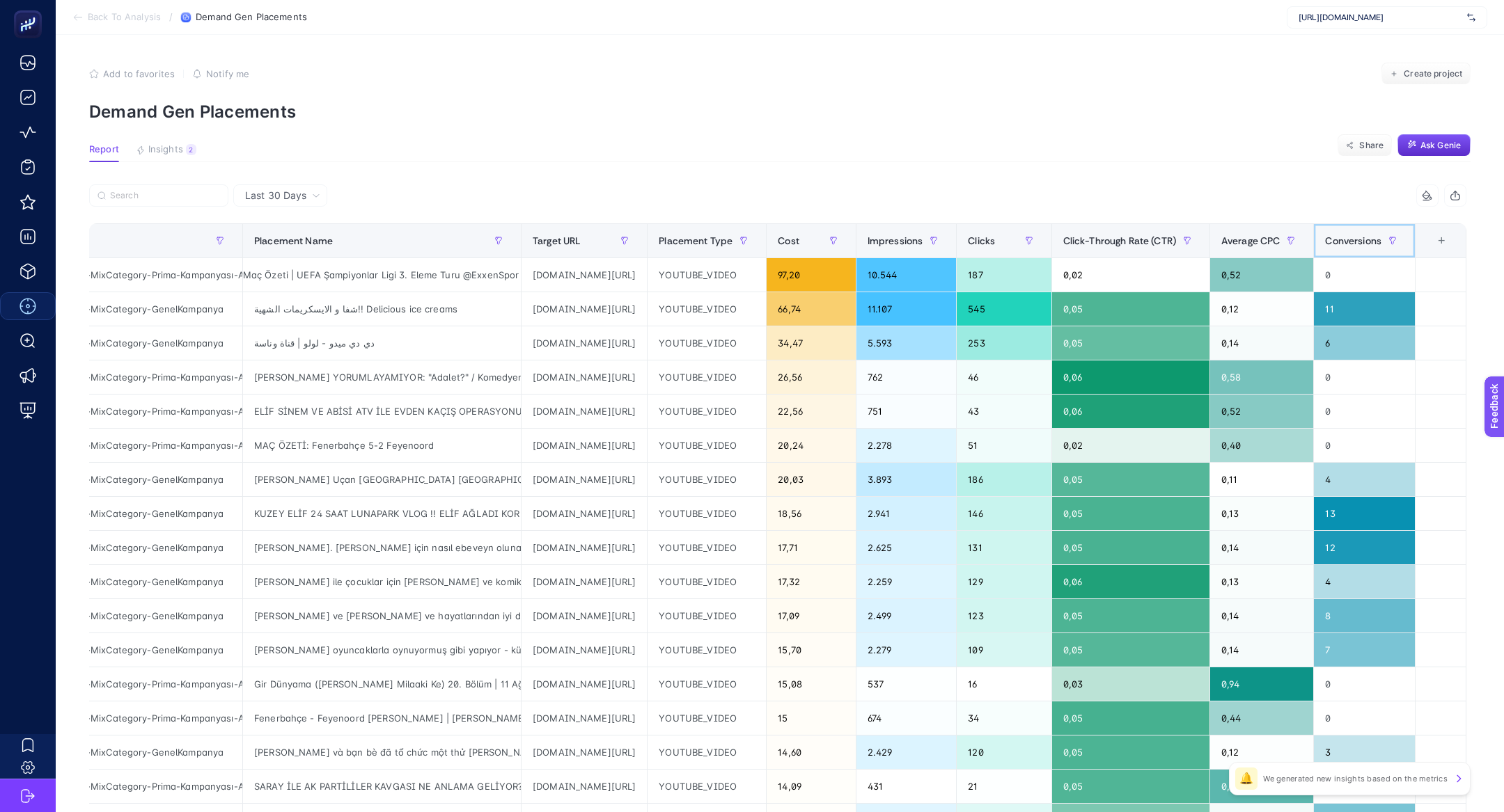
click at [1362, 253] on th "Conversions" at bounding box center [1365, 241] width 102 height 34
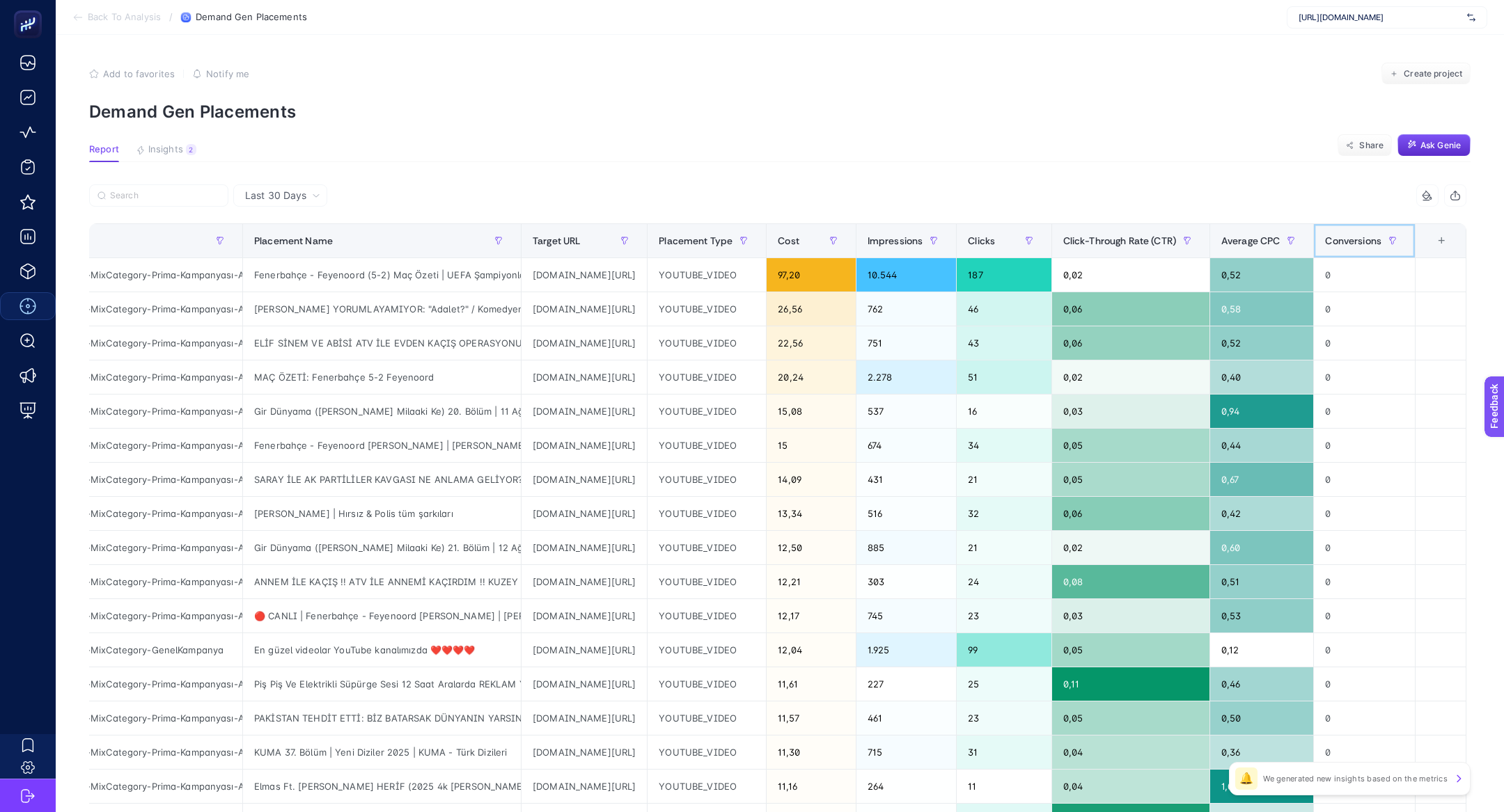
click at [1362, 253] on th "Conversions" at bounding box center [1365, 241] width 102 height 34
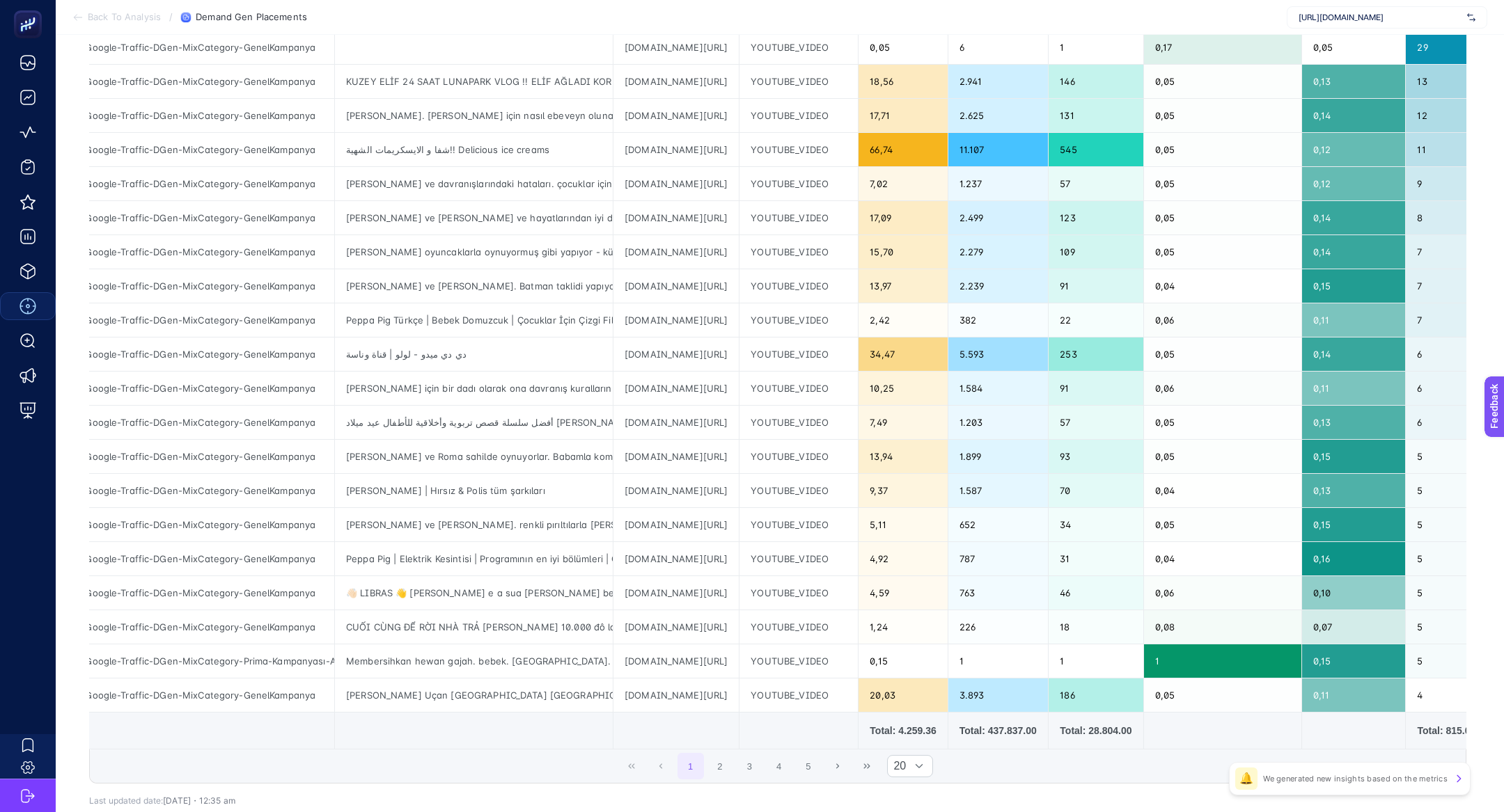
scroll to position [240, 0]
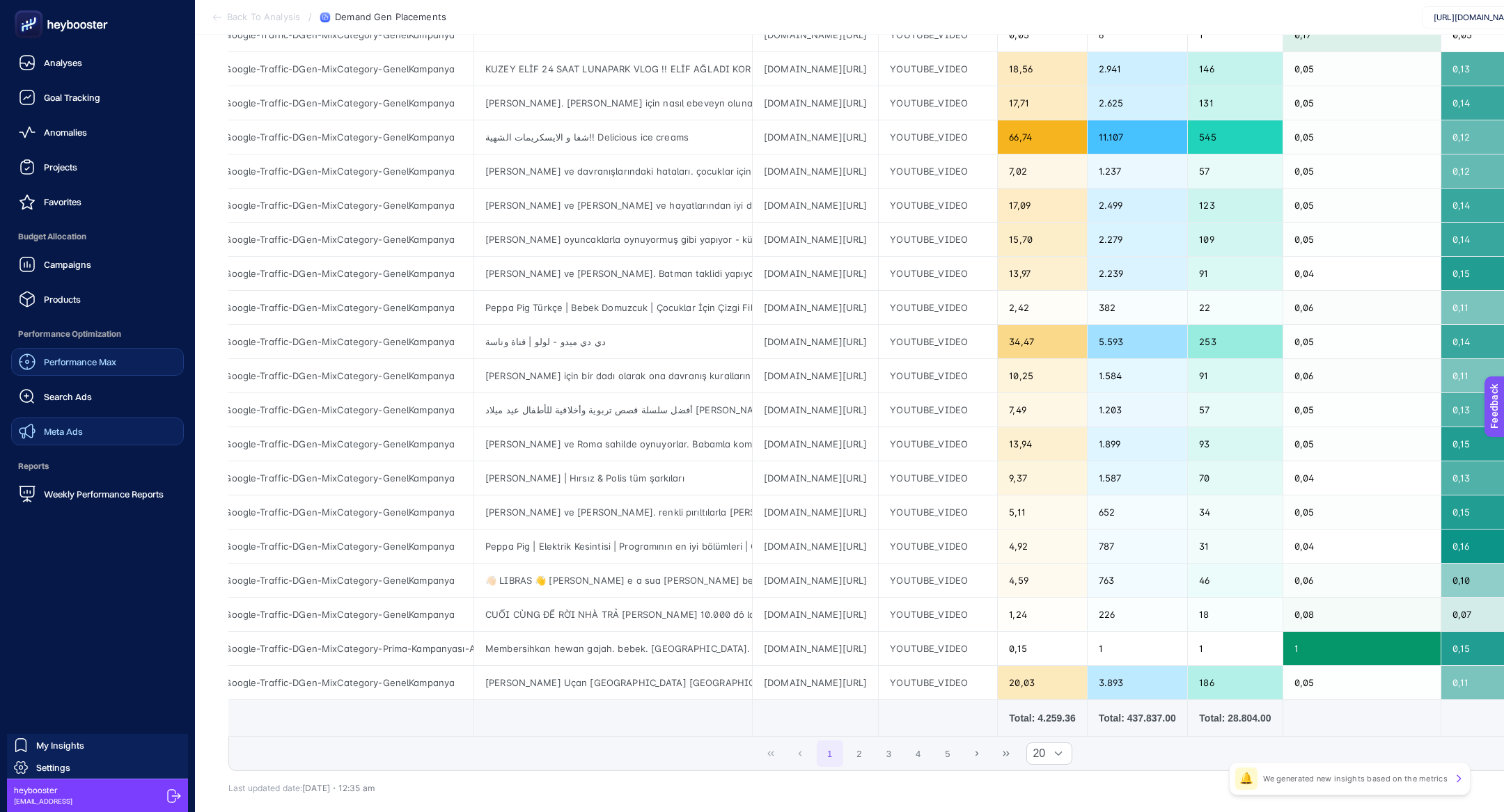
click at [79, 431] on span "Meta Ads" at bounding box center [64, 431] width 39 height 11
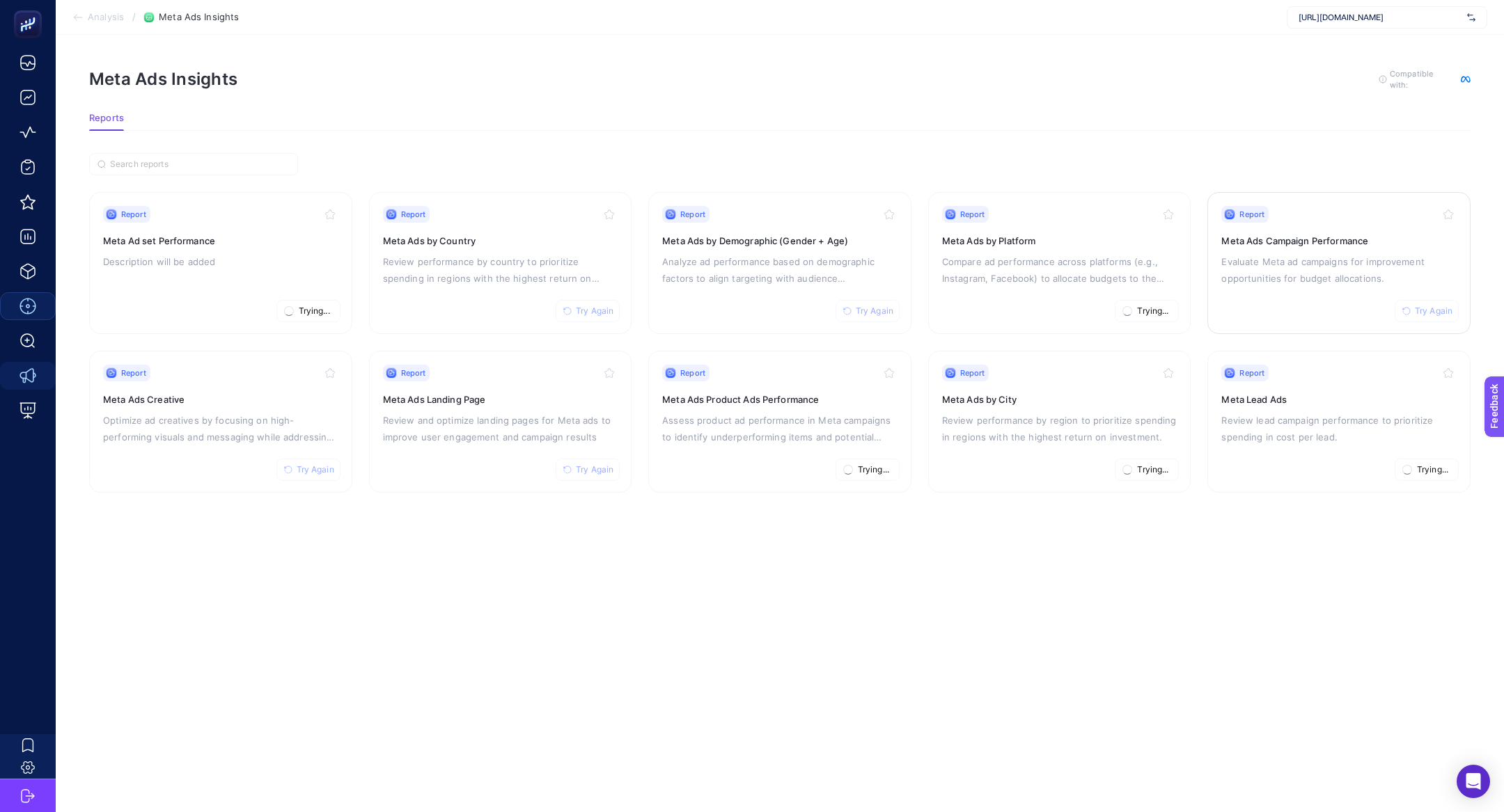
click at [1267, 226] on div "Report Try Again Meta Ads Campaign Performance Evaluate Meta ad campaigns for i…" at bounding box center [1339, 263] width 236 height 114
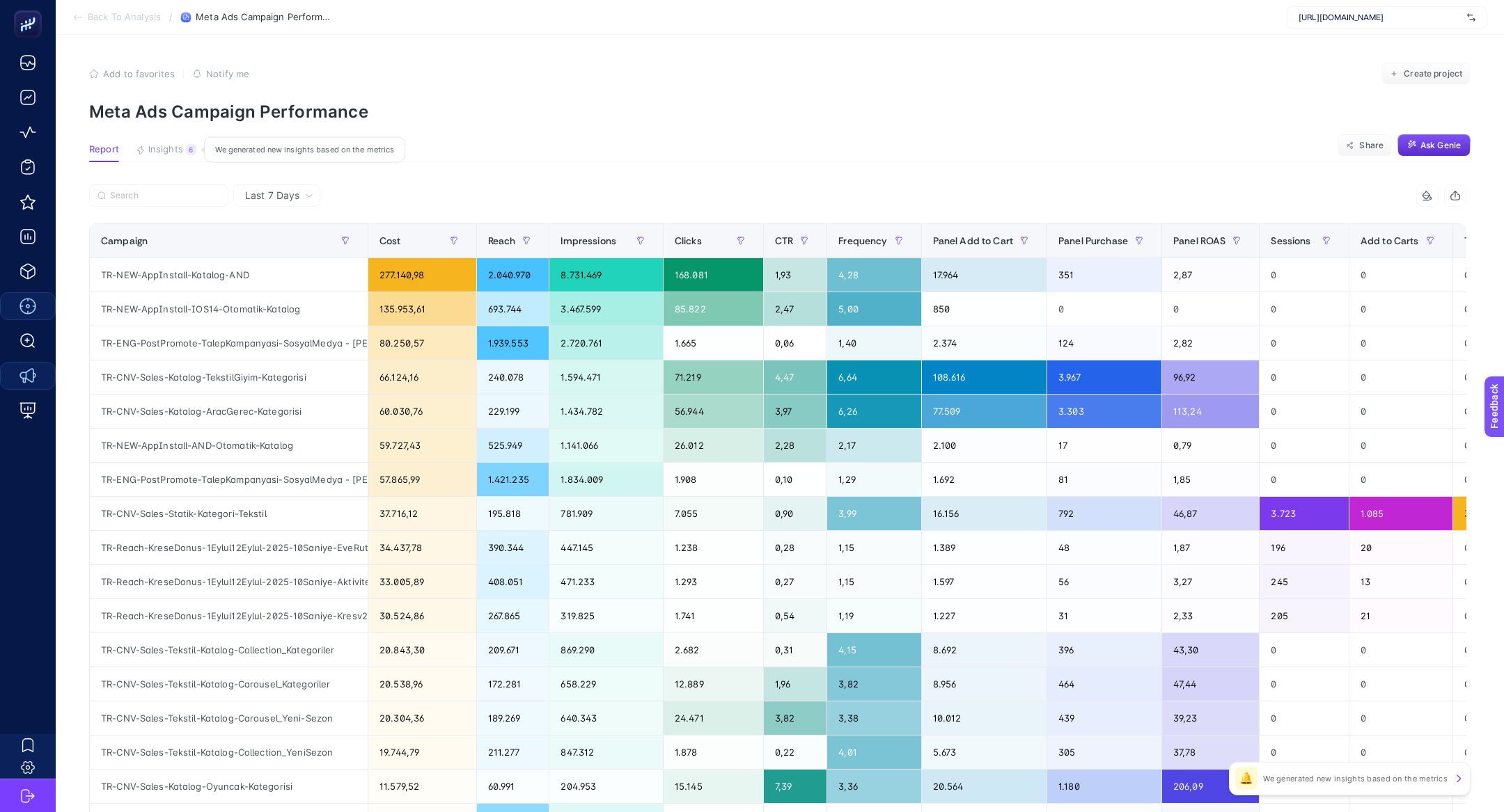
click at [167, 157] on button "Insights 6 We generated new insights based on the metrics" at bounding box center [166, 152] width 61 height 18
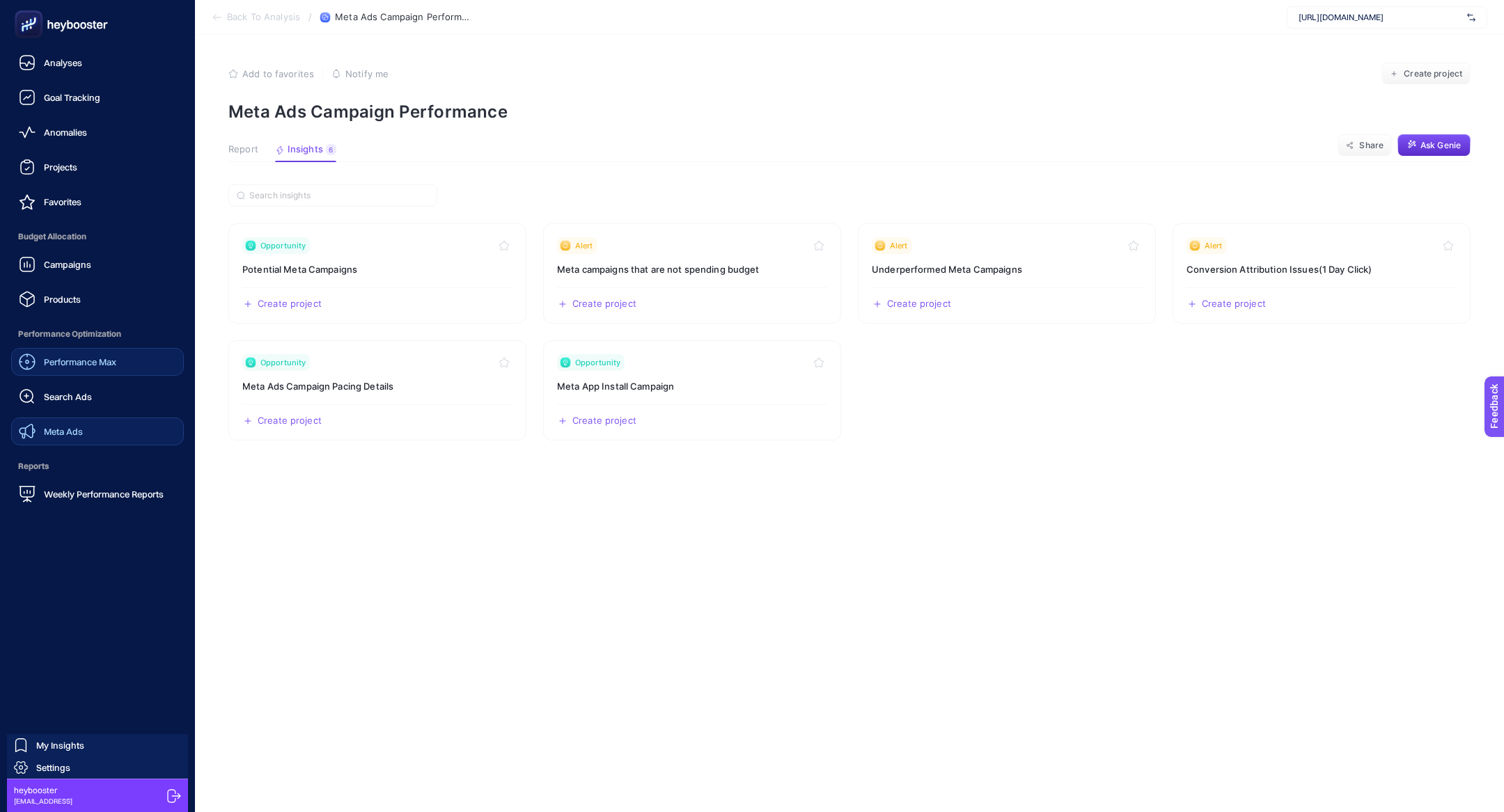
click at [72, 432] on span "Meta Ads" at bounding box center [64, 431] width 39 height 11
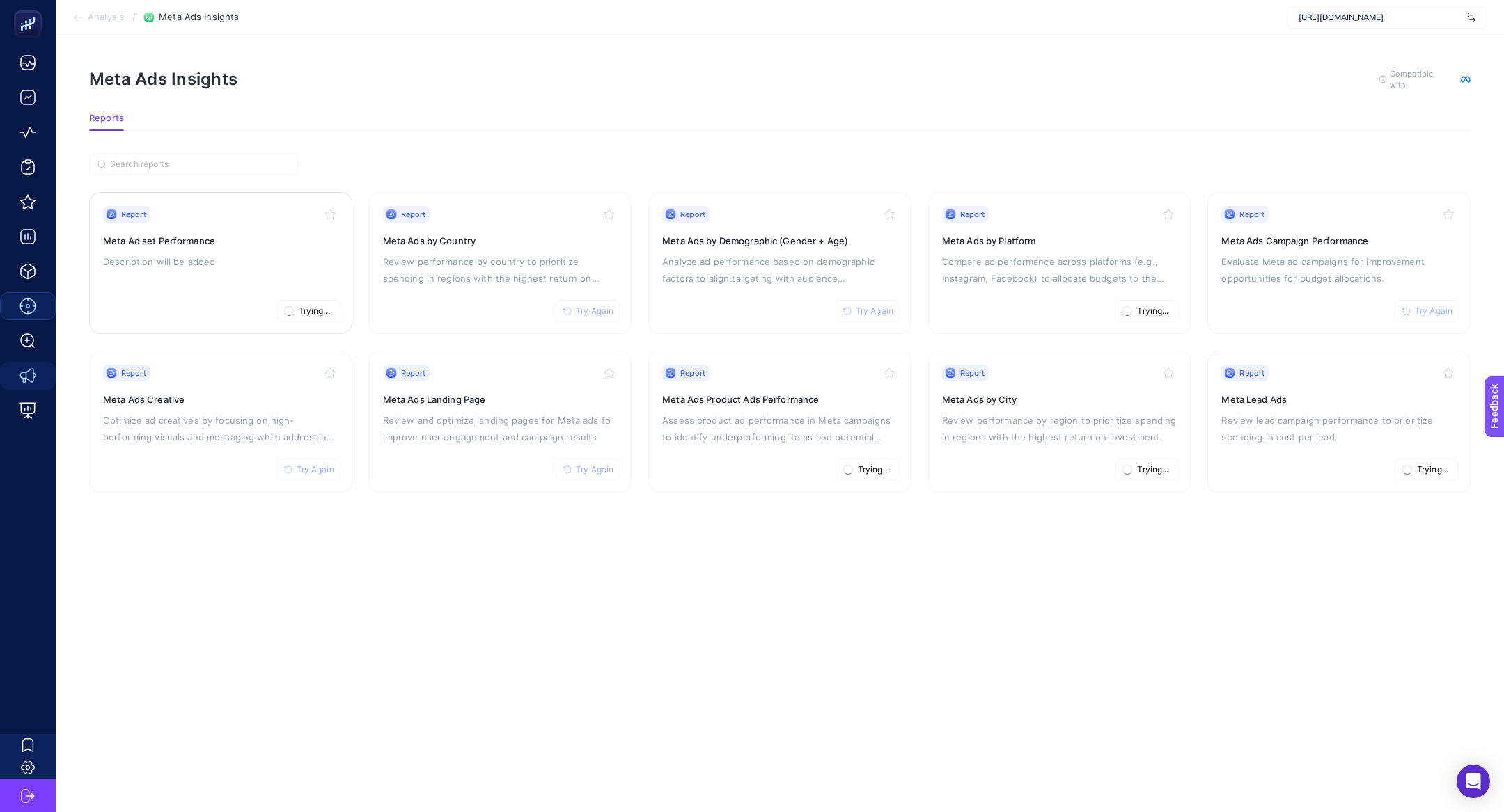
click at [172, 239] on h3 "Meta Ad set Performance" at bounding box center [221, 241] width 236 height 14
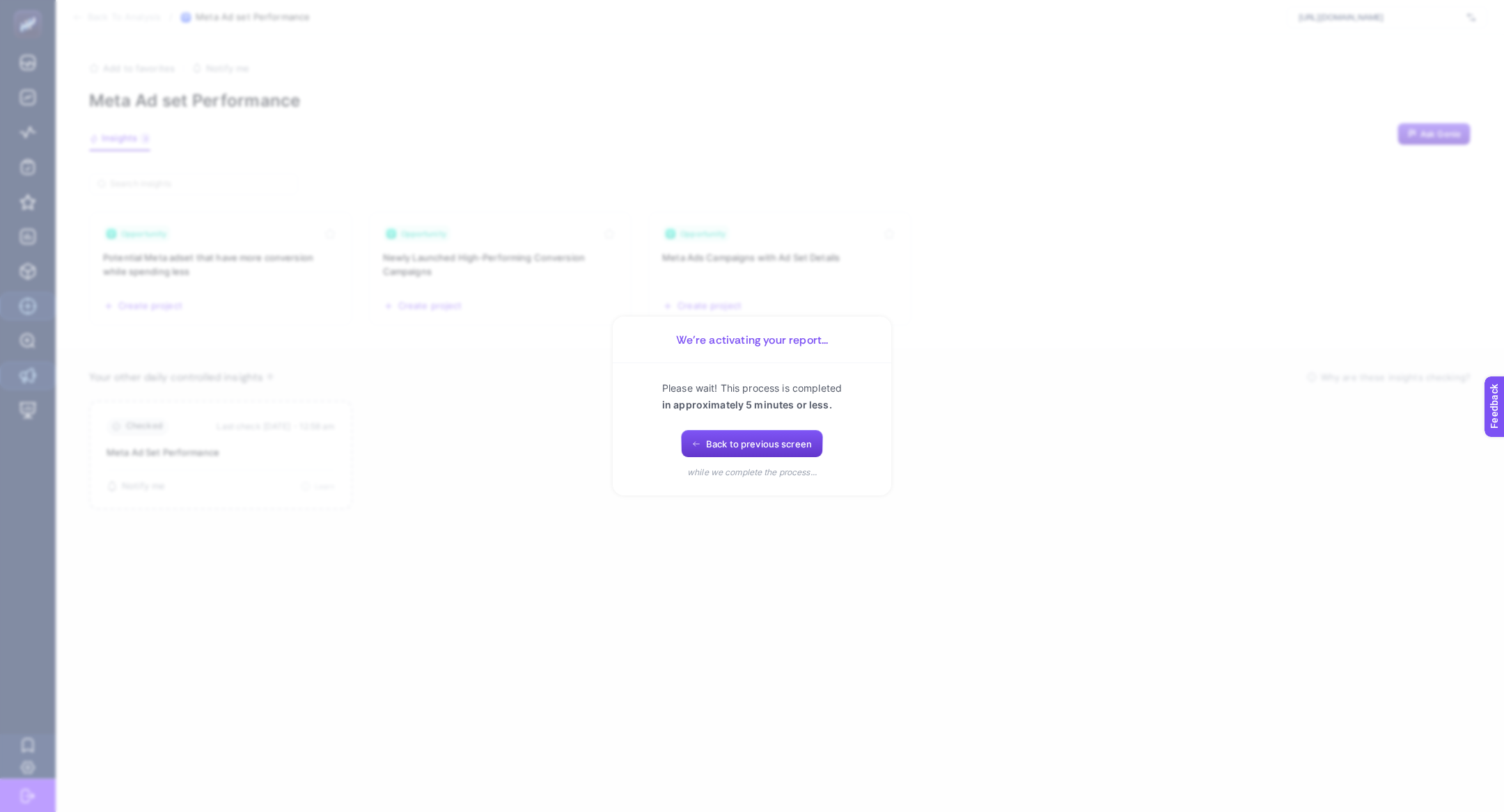
click at [689, 440] on button "Back to previous screen" at bounding box center [752, 444] width 142 height 28
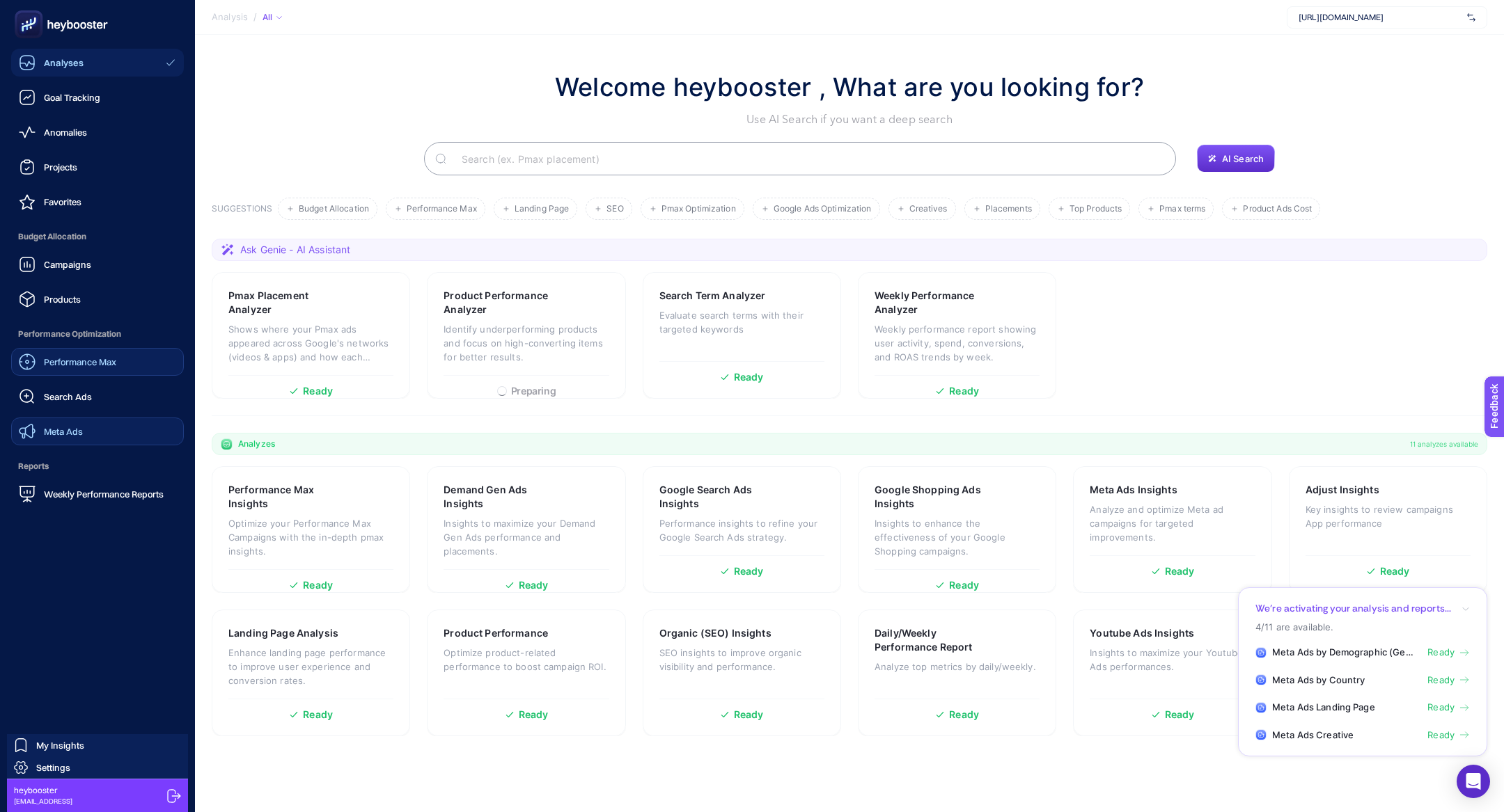
click at [87, 423] on link "Meta Ads" at bounding box center [97, 431] width 173 height 28
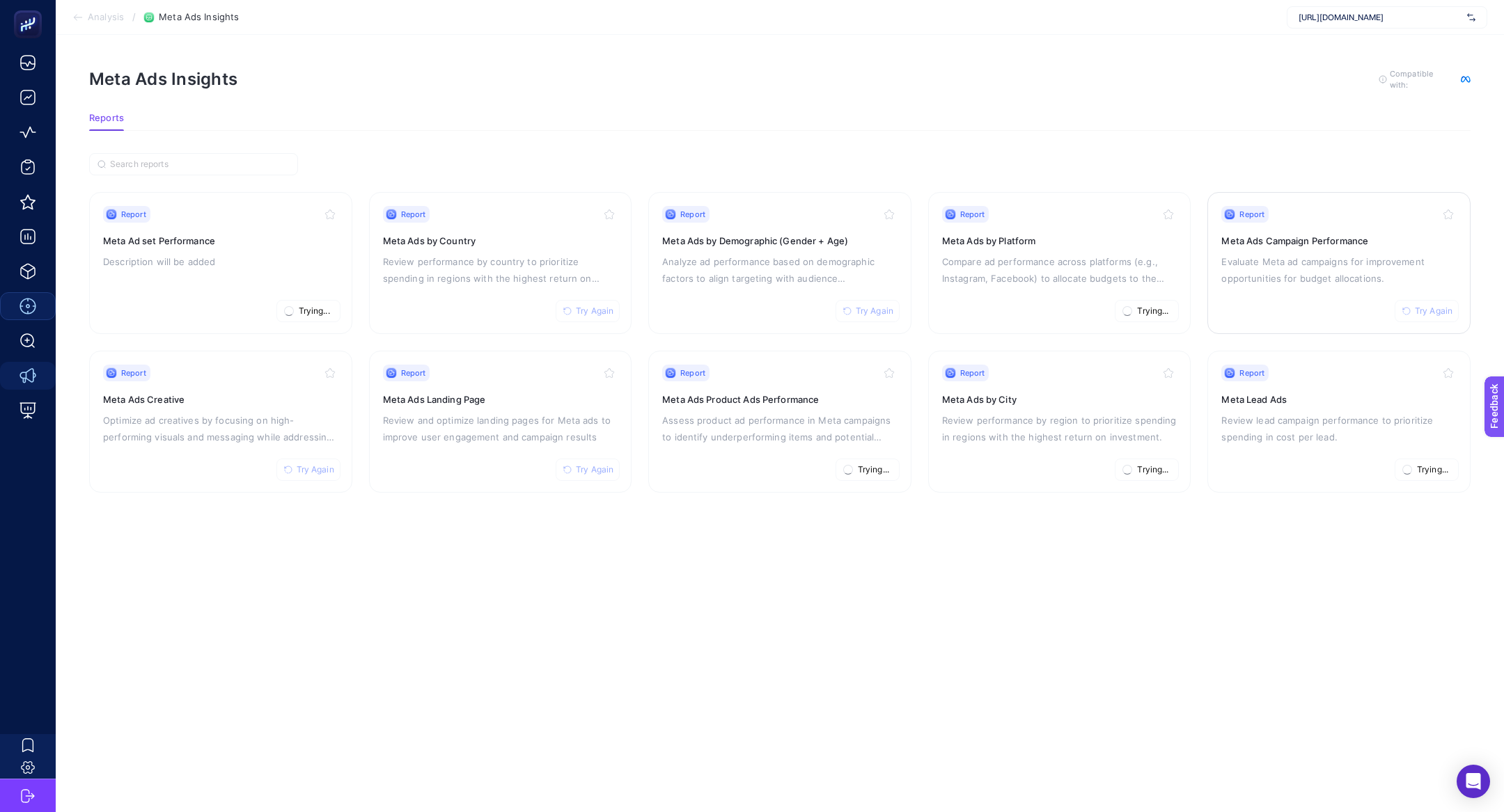
click at [1263, 280] on p "Evaluate Meta ad campaigns for improvement opportunities for budget allocations." at bounding box center [1339, 270] width 236 height 33
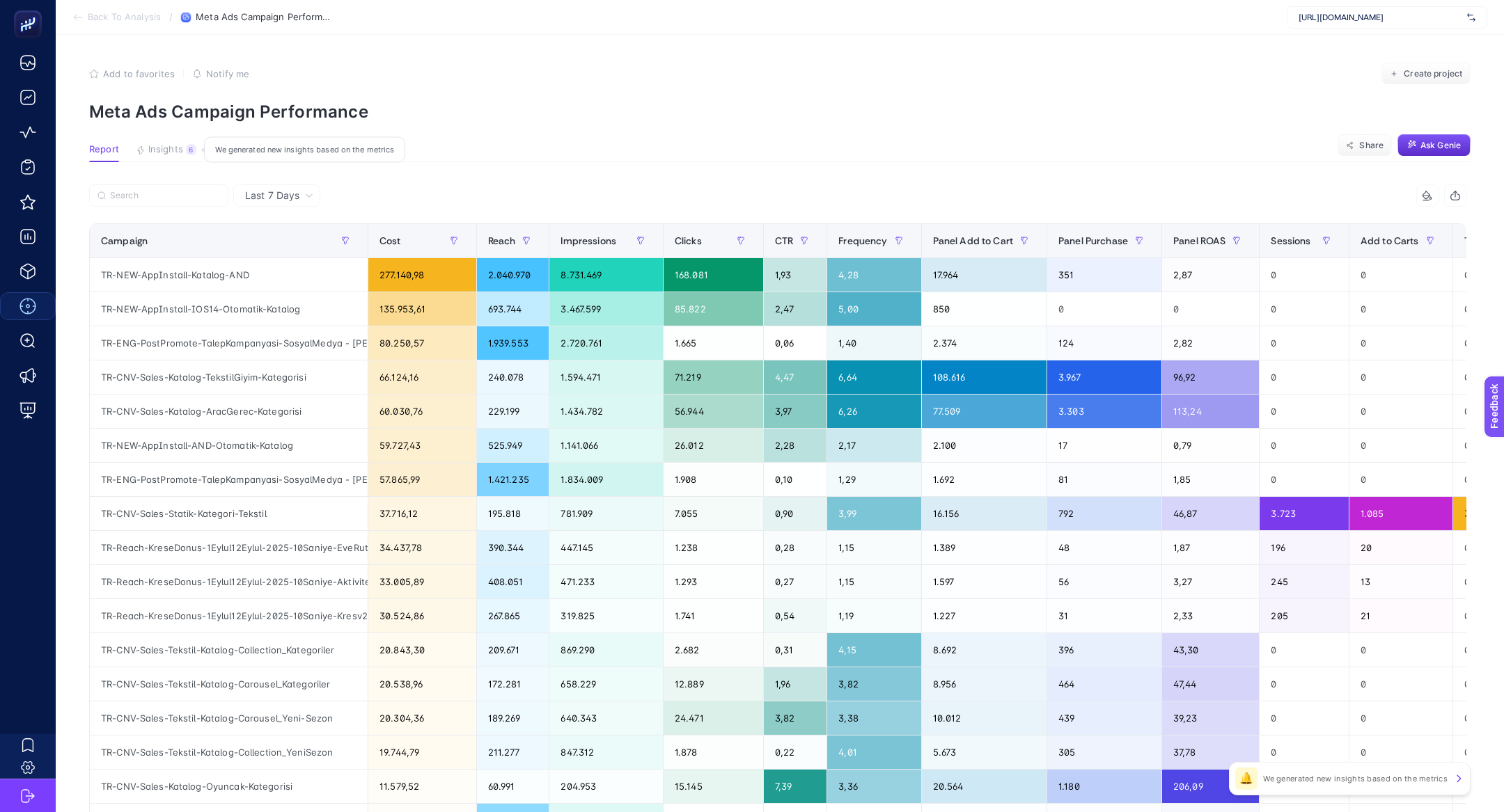
click at [169, 158] on button "Insights 6 We generated new insights based on the metrics" at bounding box center [166, 152] width 61 height 18
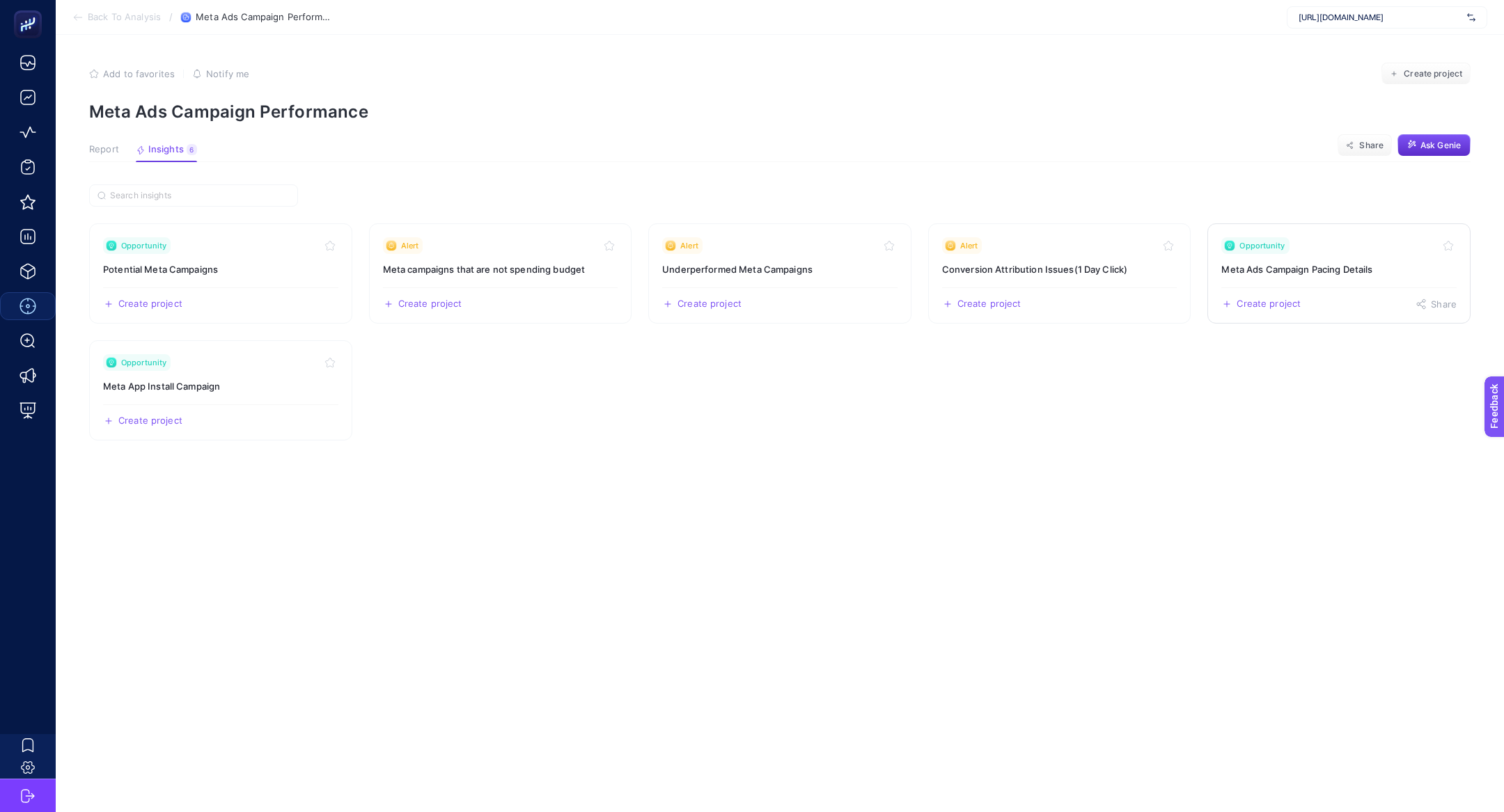
click at [1367, 254] on link "Opportunity Meta Ads Campaign Pacing Details Create project Share" at bounding box center [1338, 273] width 263 height 100
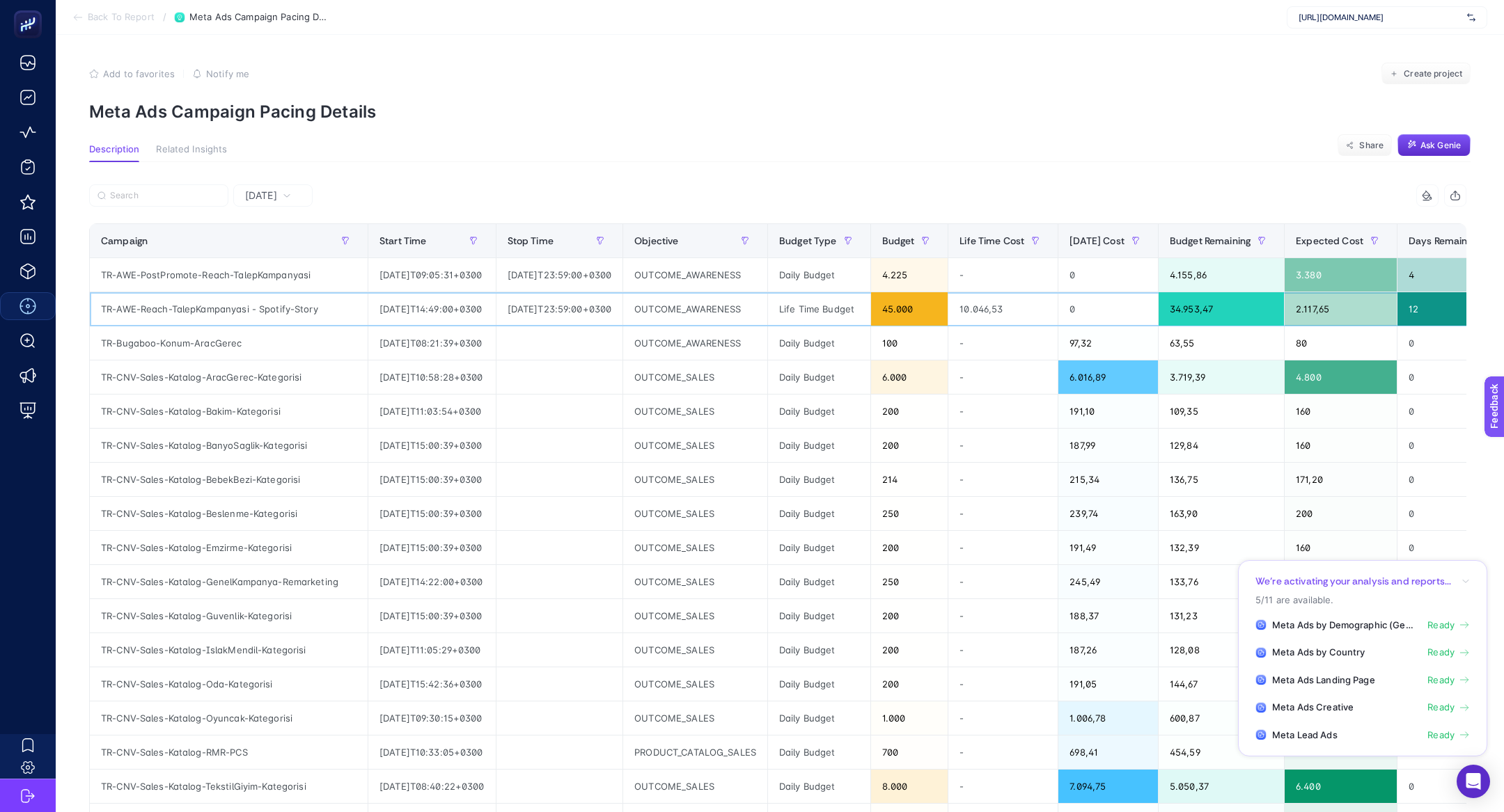
click at [948, 314] on div "45.000" at bounding box center [909, 309] width 77 height 33
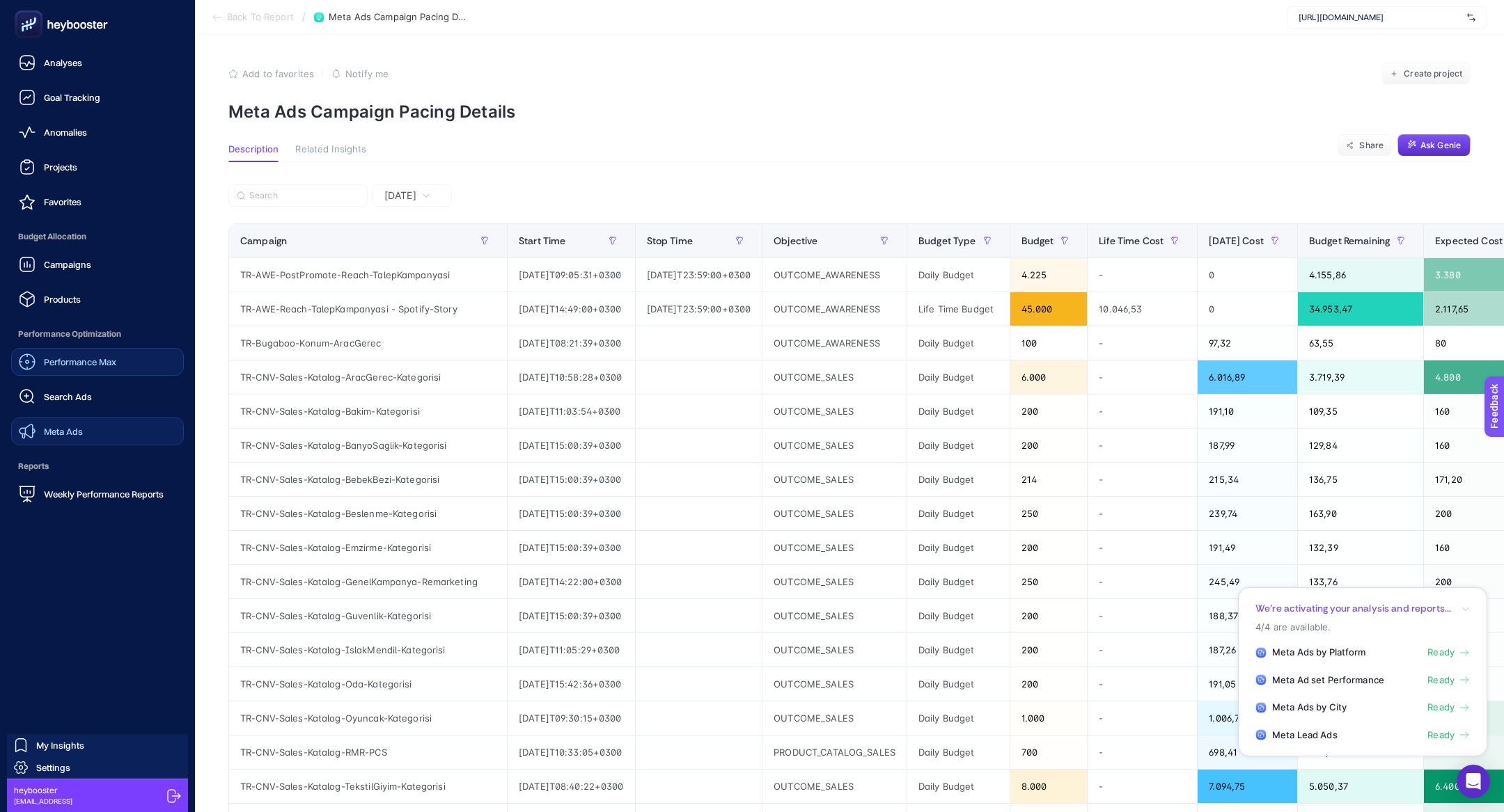
click at [74, 422] on link "Meta Ads" at bounding box center [97, 431] width 173 height 28
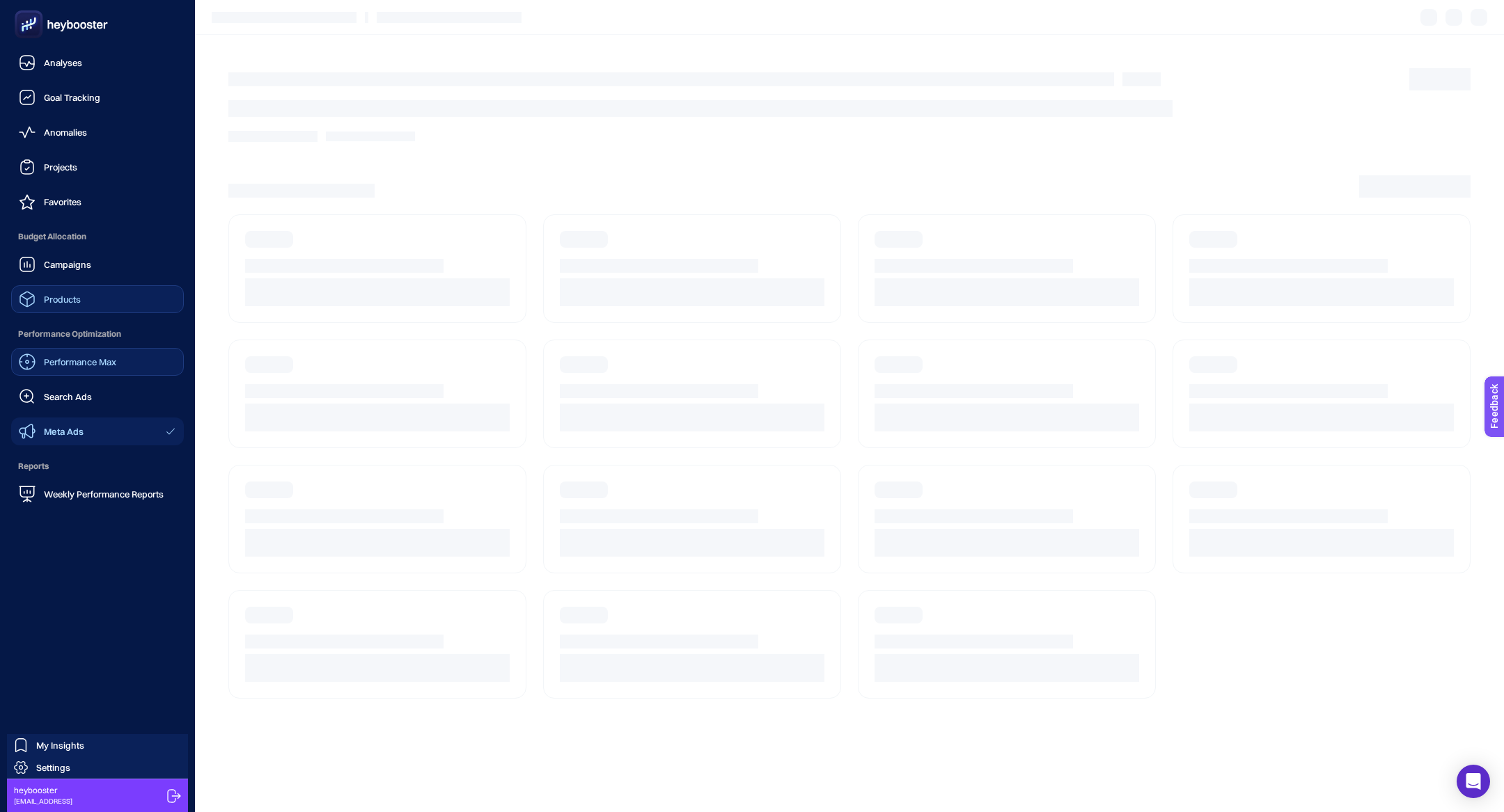
click at [95, 298] on link "Products" at bounding box center [97, 299] width 173 height 28
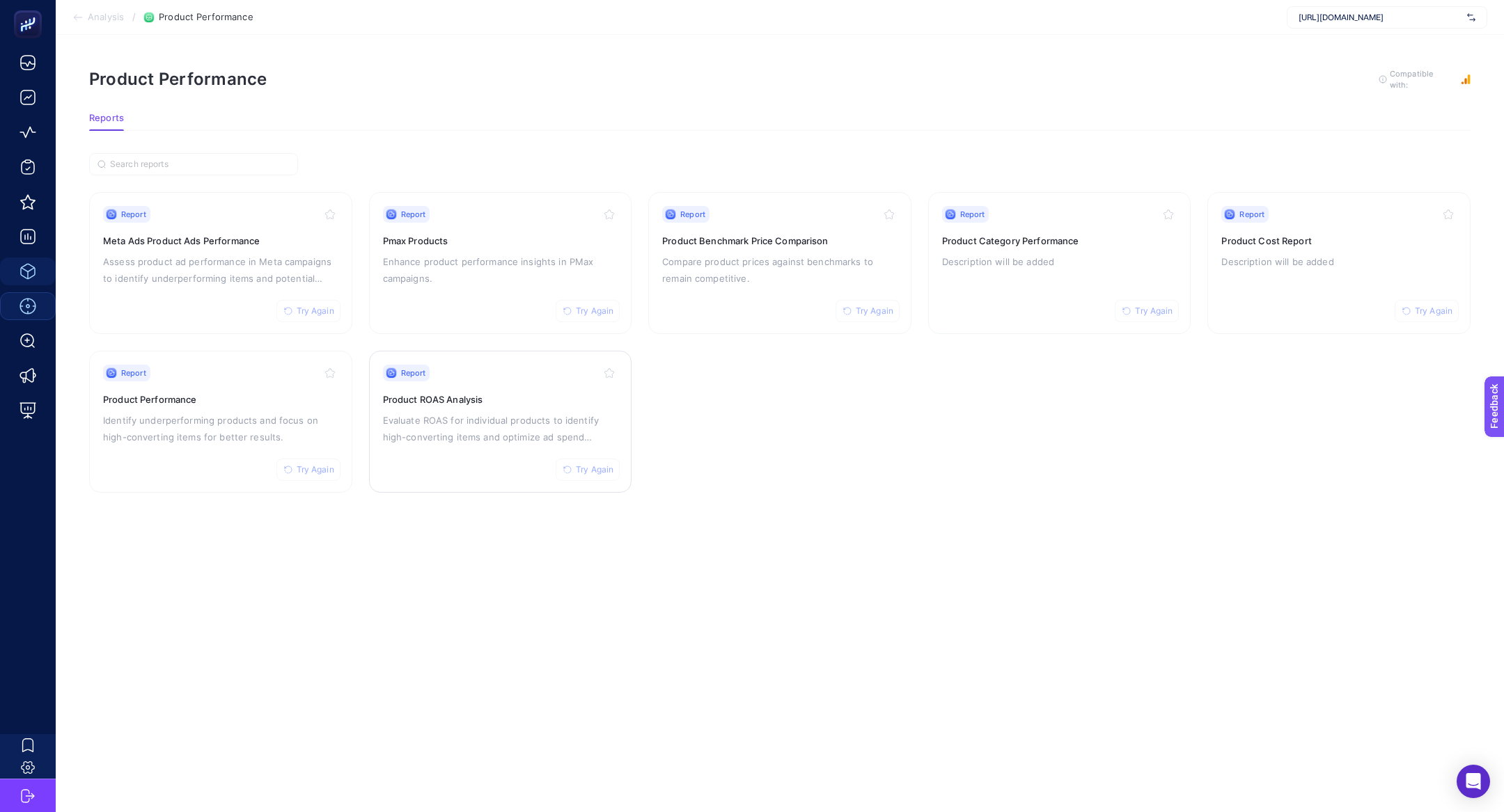
click at [590, 407] on div "Report Try Again Product ROAS Analysis Evaluate ROAS for individual products to…" at bounding box center [501, 422] width 236 height 114
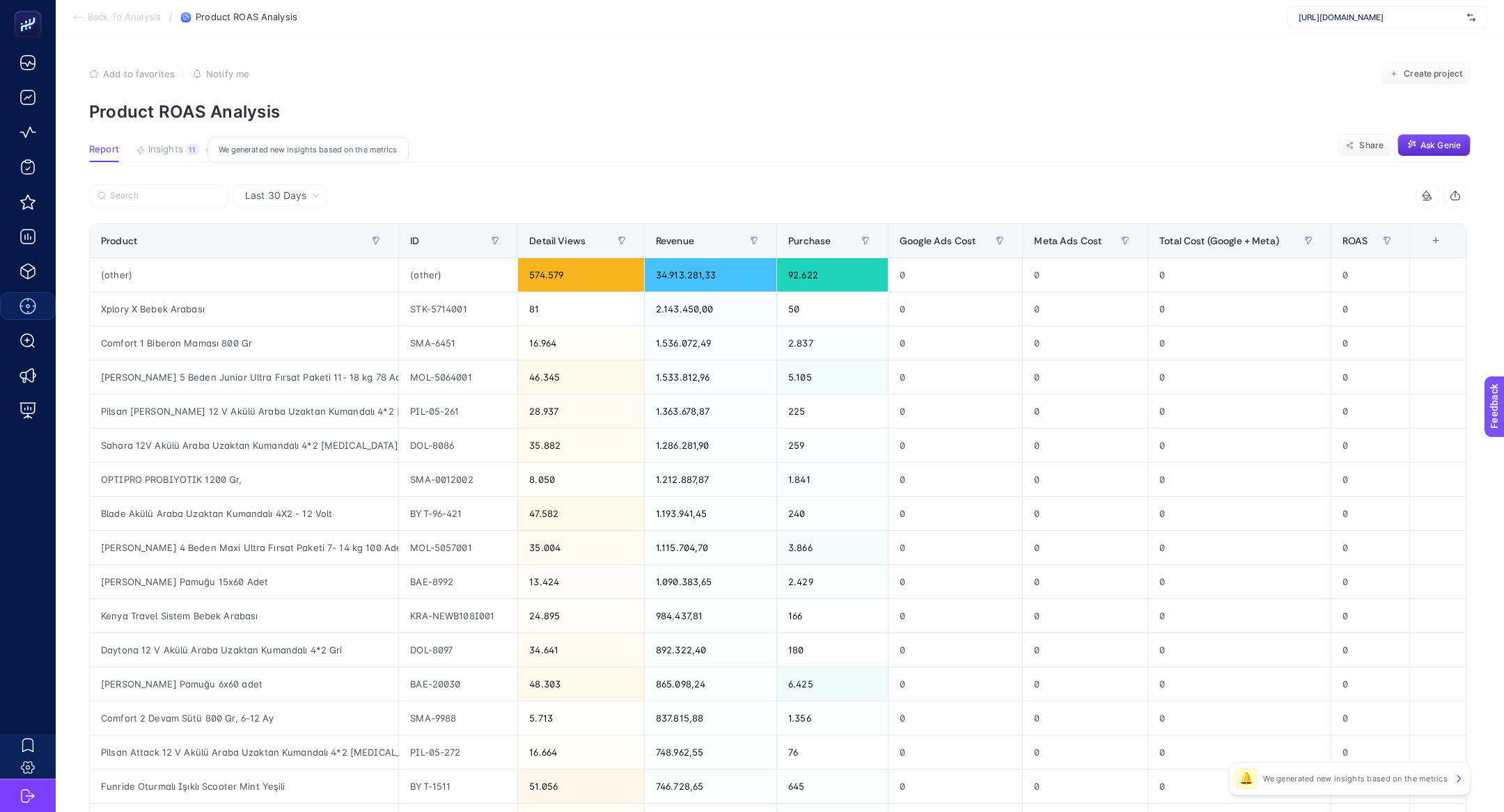
click at [173, 146] on span "Insights" at bounding box center [166, 149] width 35 height 11
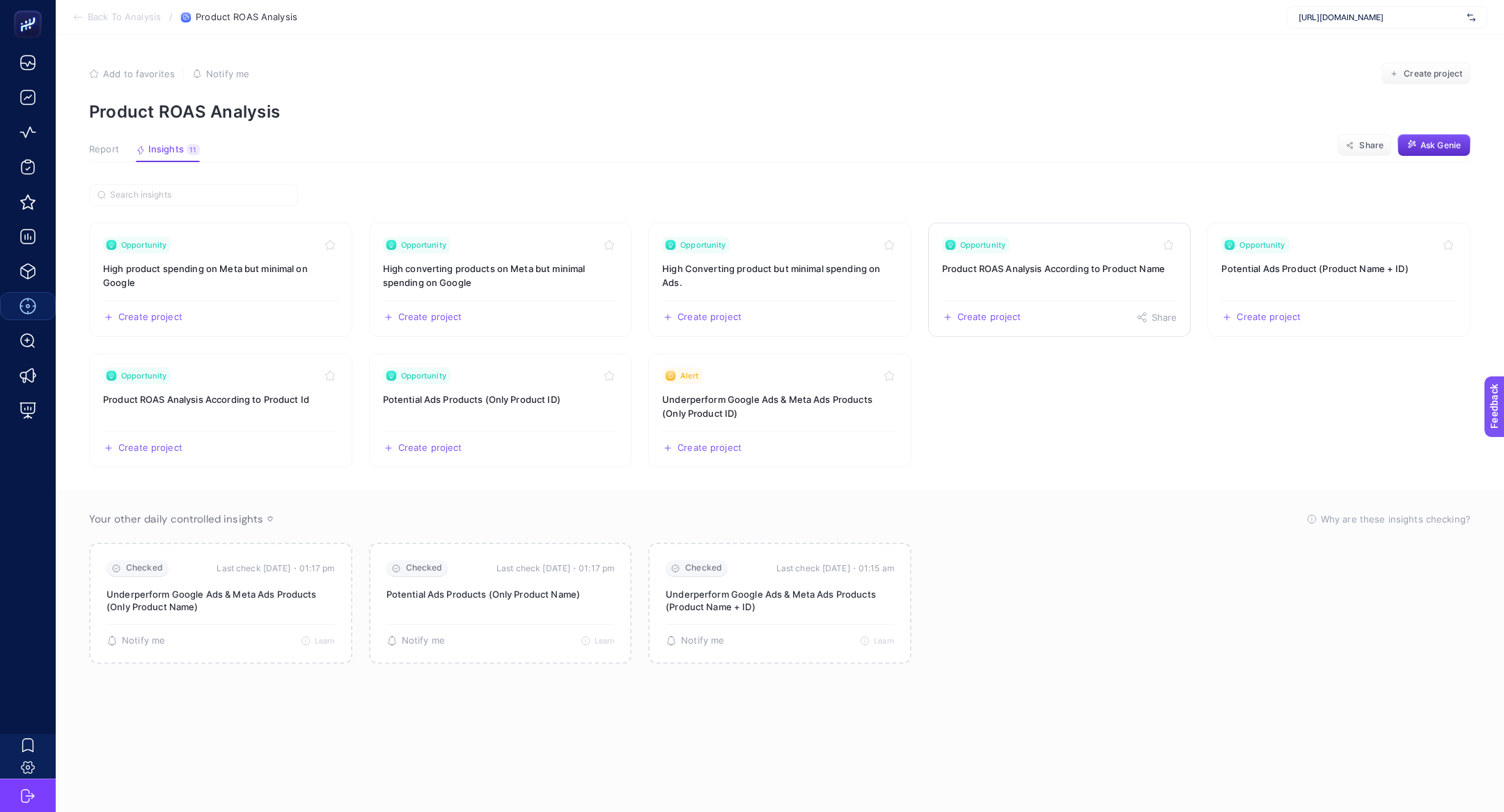
click at [1042, 256] on link "Opportunity Product ROAS Analysis According to Product Name Create project Share" at bounding box center [1060, 280] width 263 height 114
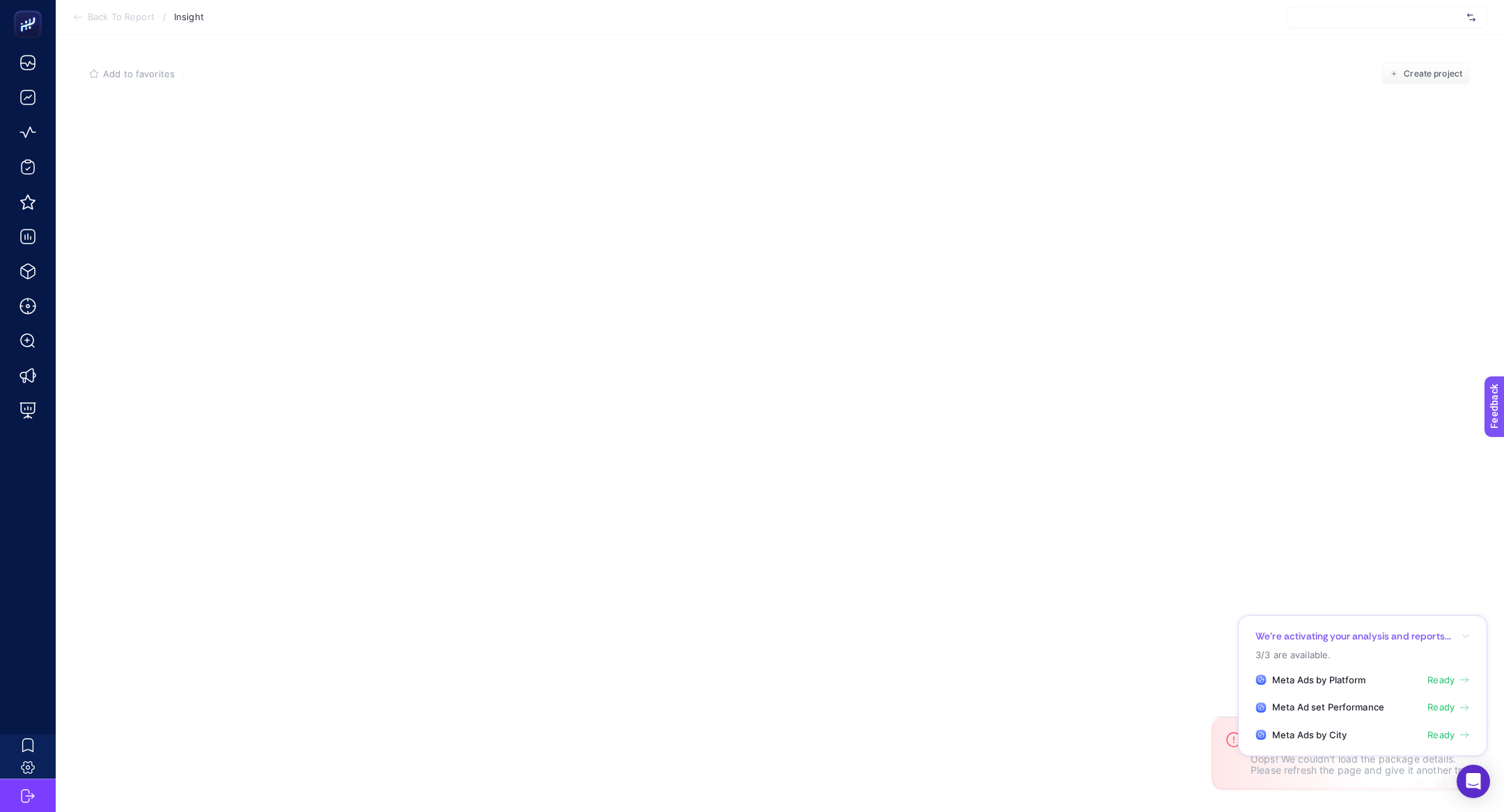
click at [92, 19] on span "Back To Report" at bounding box center [121, 17] width 66 height 11
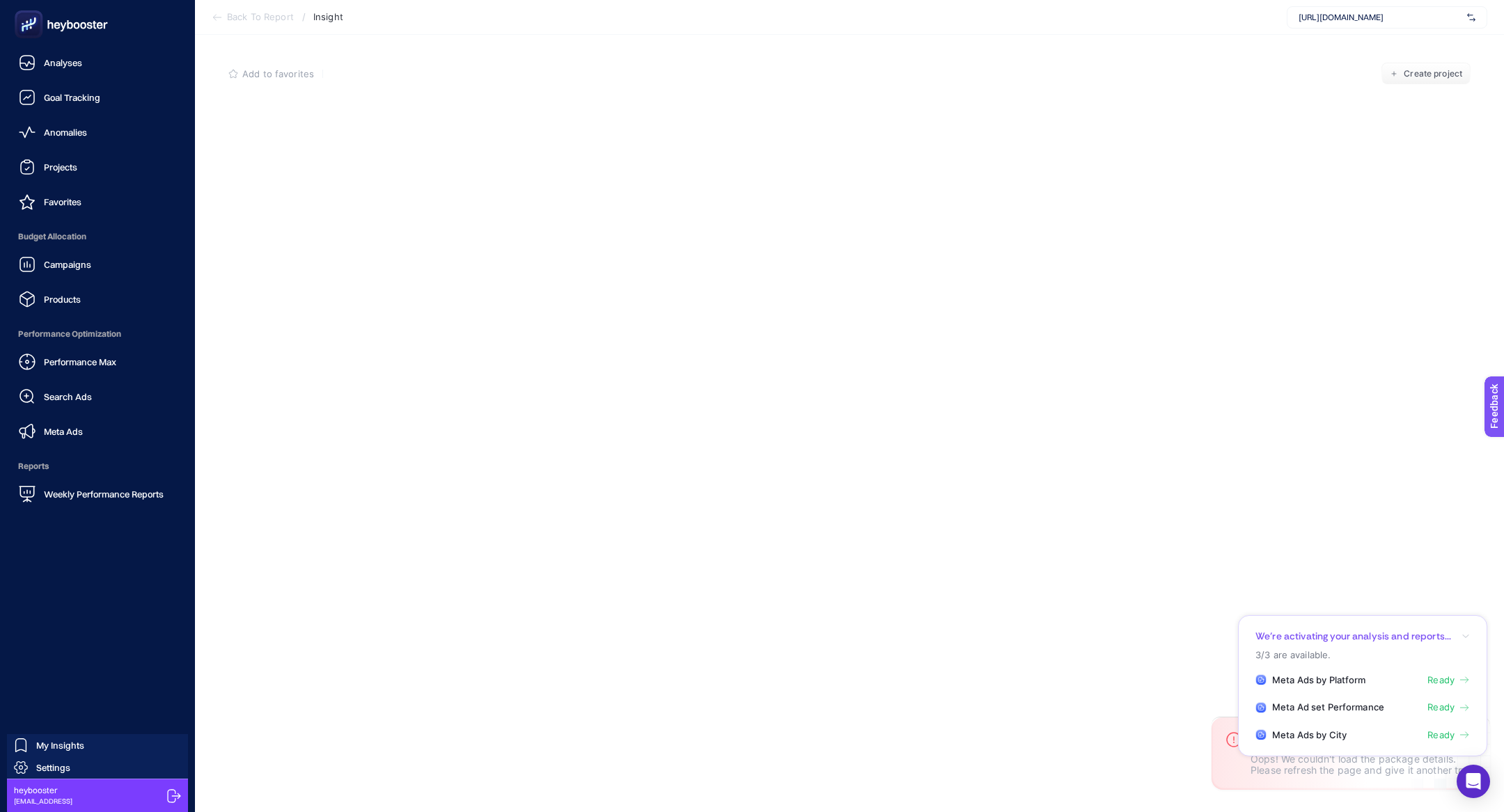
click at [76, 314] on ul "Analyses Goal Tracking Anomalies Projects Favorites Budget Allocation Campaigns…" at bounding box center [97, 278] width 173 height 459
click at [71, 305] on div "Products" at bounding box center [50, 299] width 62 height 17
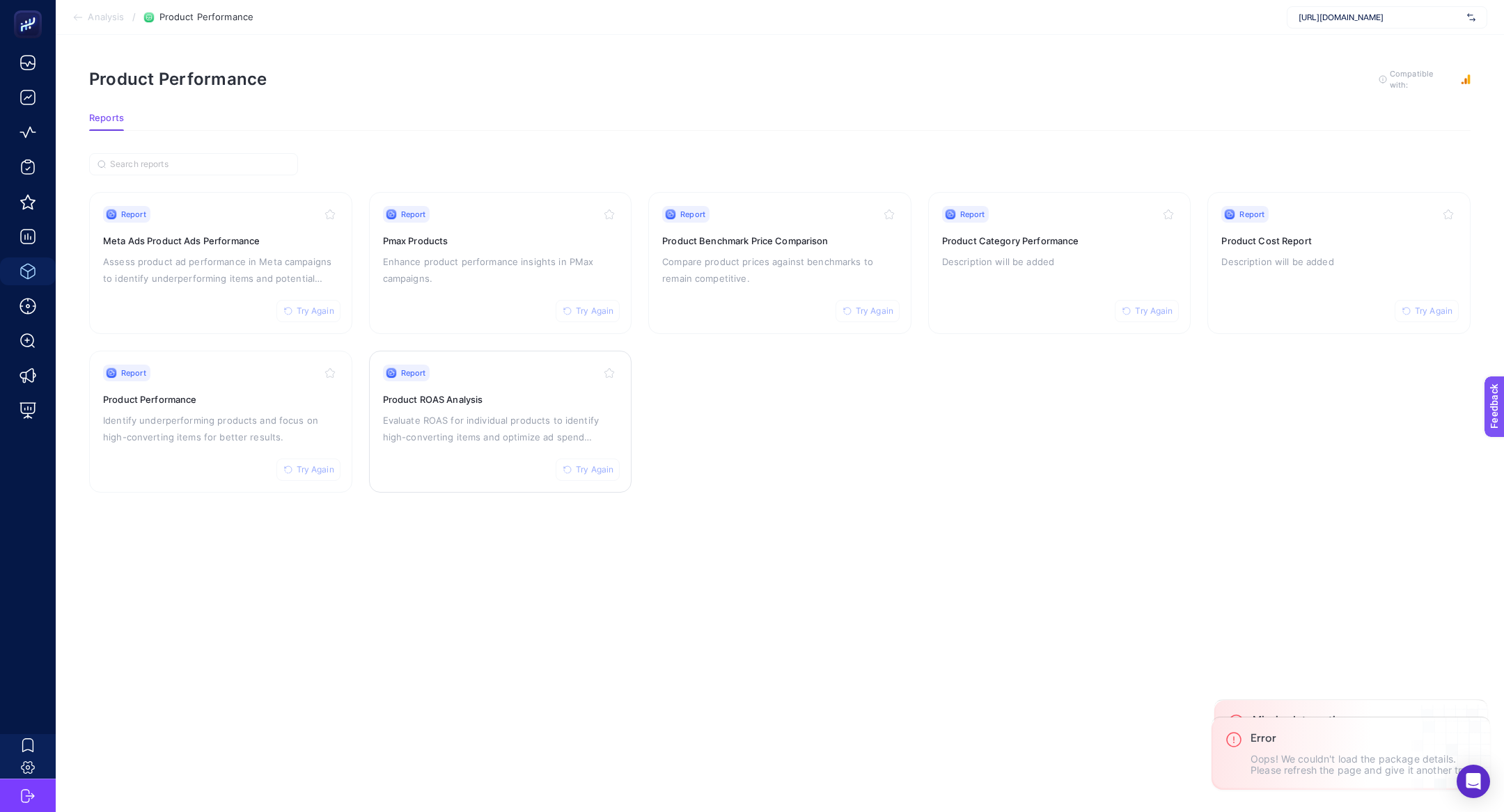
click at [570, 465] on icon "button" at bounding box center [567, 470] width 9 height 9
click at [208, 423] on p "Identify underperforming products and focus on high-converting items for better…" at bounding box center [221, 428] width 236 height 33
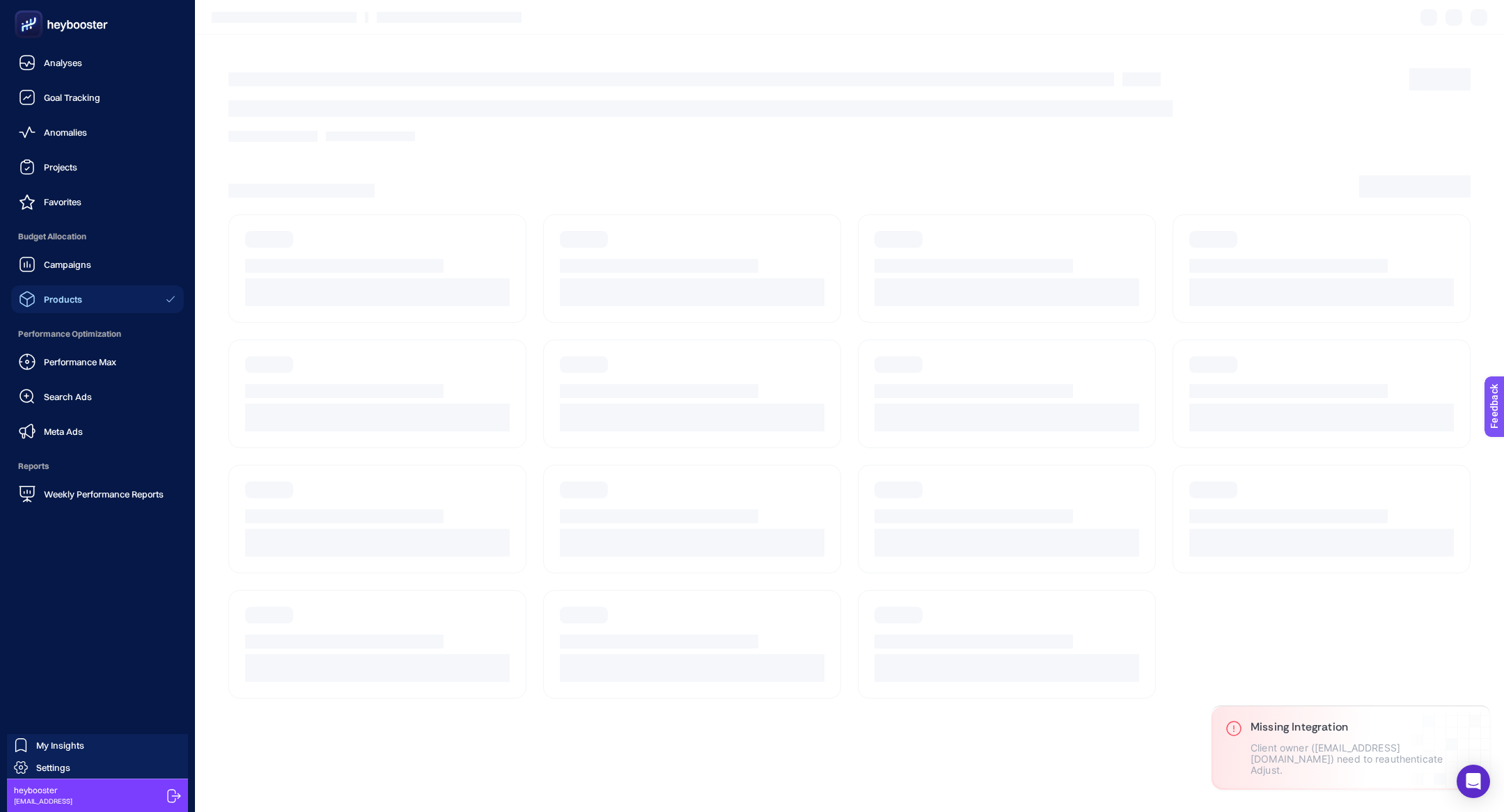
click at [89, 298] on link "Products" at bounding box center [97, 299] width 173 height 28
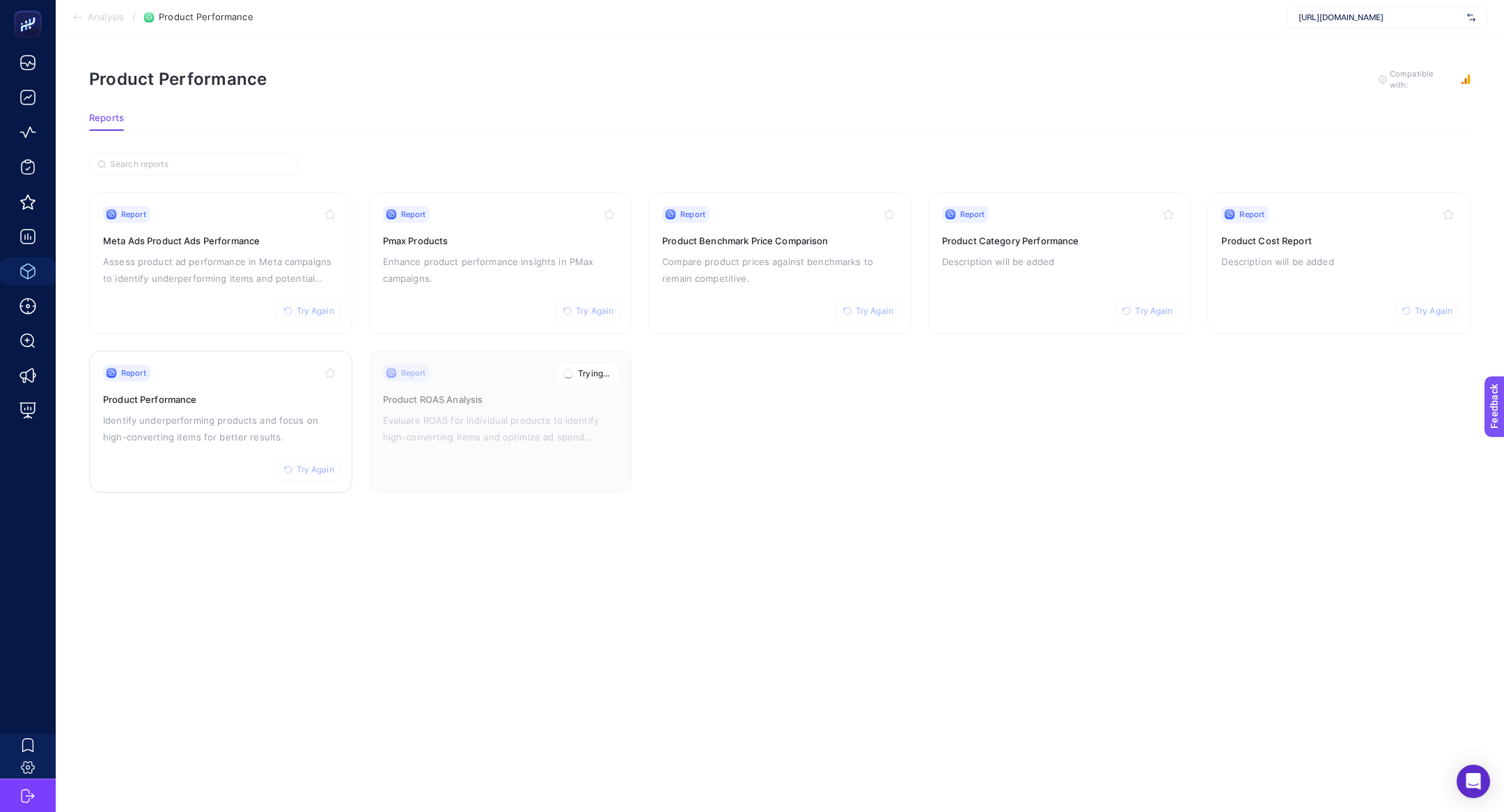
click at [314, 468] on span "Try Again" at bounding box center [315, 469] width 38 height 11
click at [401, 246] on div "Report Try Again Pmax Products Enhance product performance insights in PMax cam…" at bounding box center [501, 263] width 236 height 114
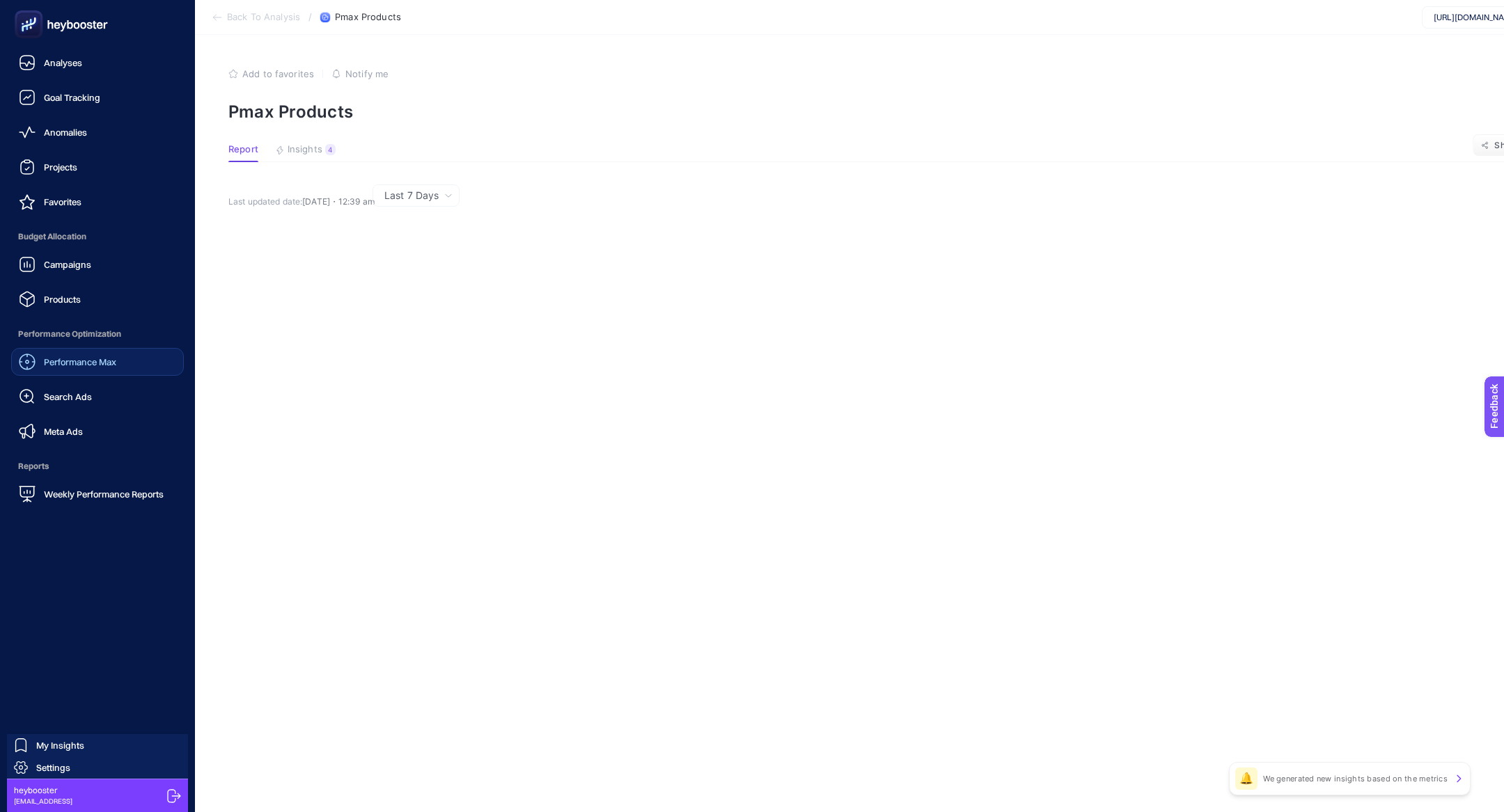
click at [99, 348] on link "Performance Max" at bounding box center [97, 362] width 173 height 28
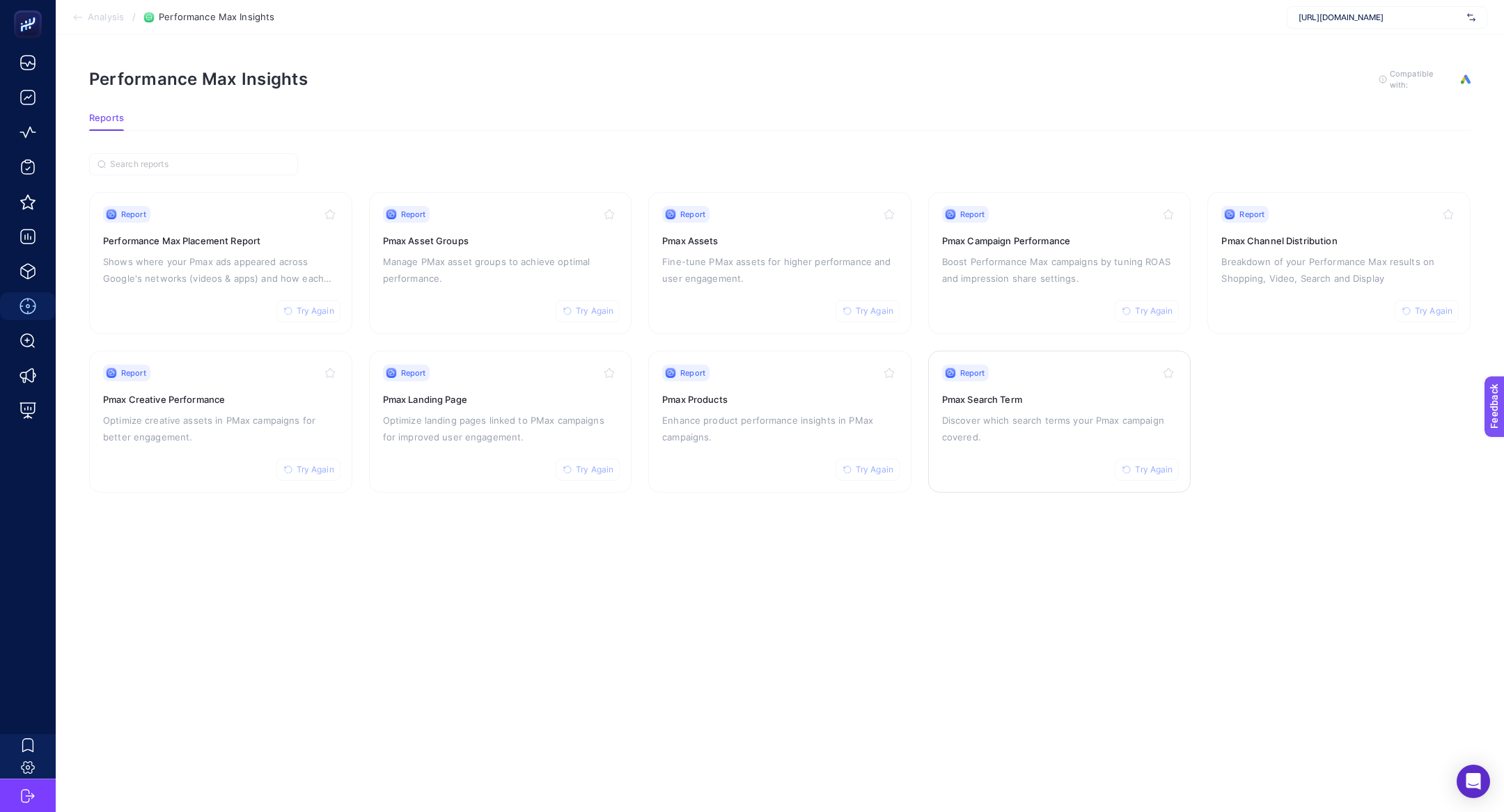
click at [961, 412] on p "Discover which search terms your Pmax campaign covered." at bounding box center [1060, 428] width 236 height 33
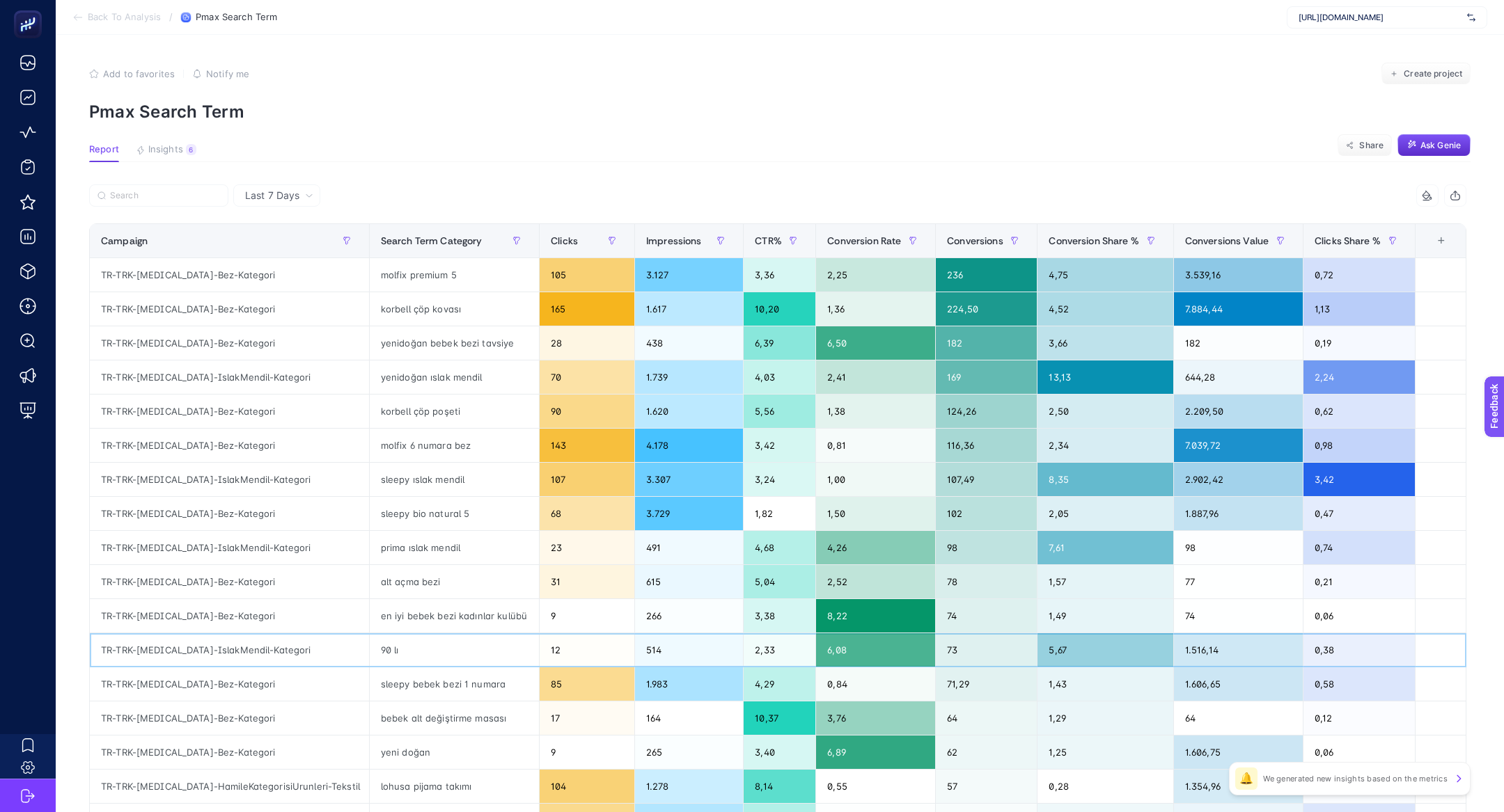
click at [408, 644] on div "90 lı" at bounding box center [454, 650] width 169 height 33
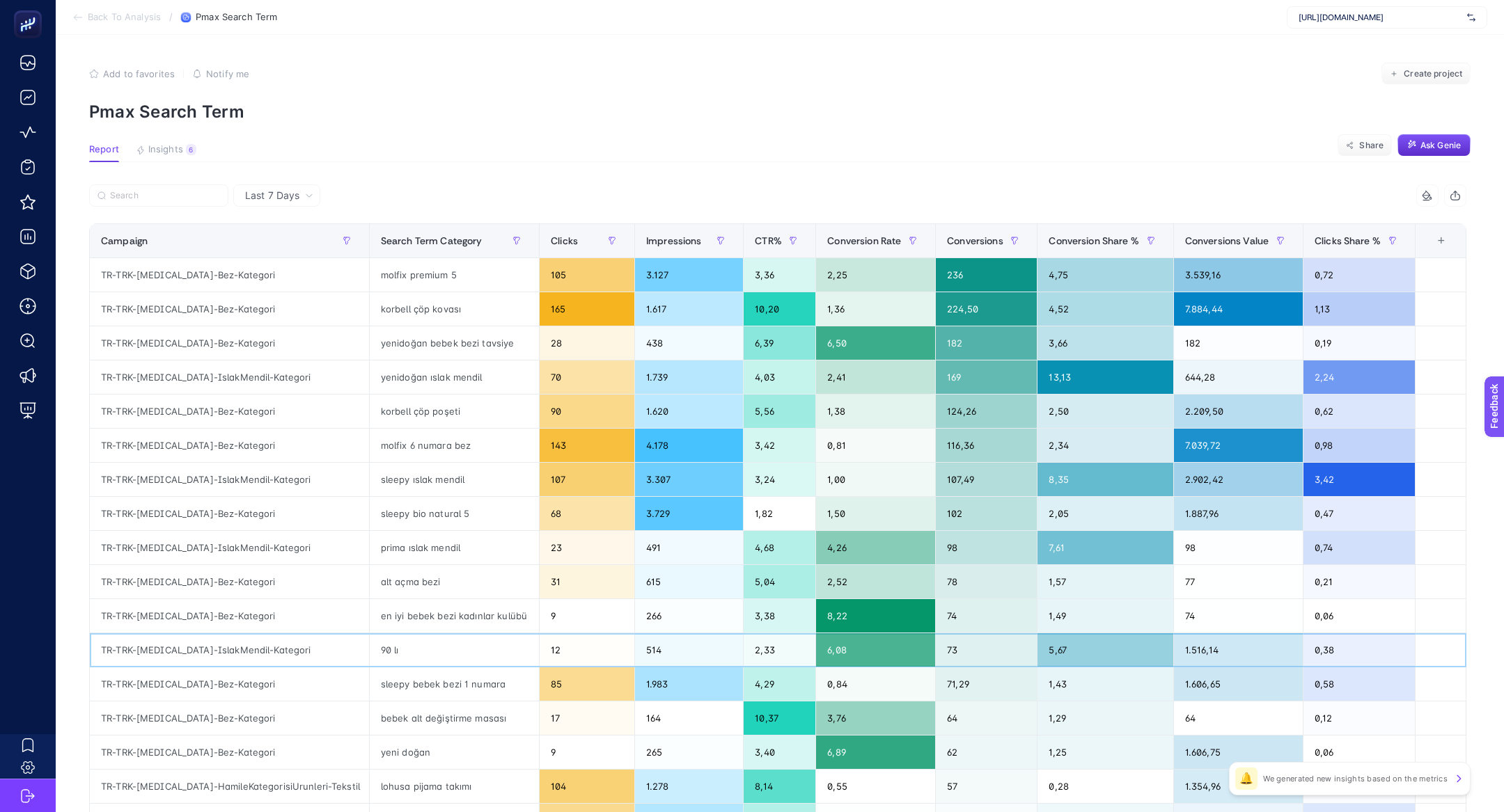
click at [408, 644] on div "90 lı" at bounding box center [454, 650] width 169 height 33
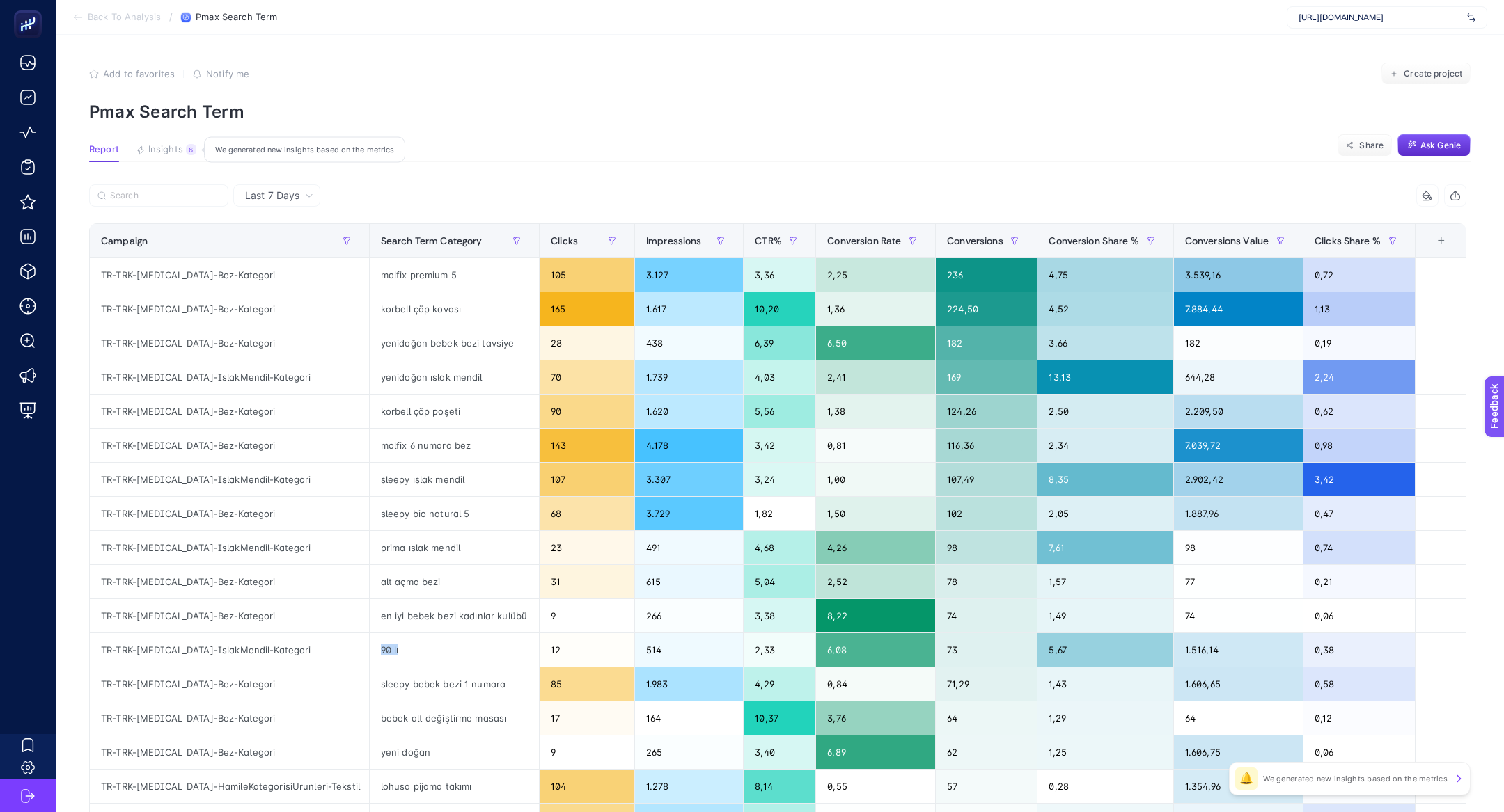
click at [158, 153] on span "Insights" at bounding box center [166, 149] width 35 height 11
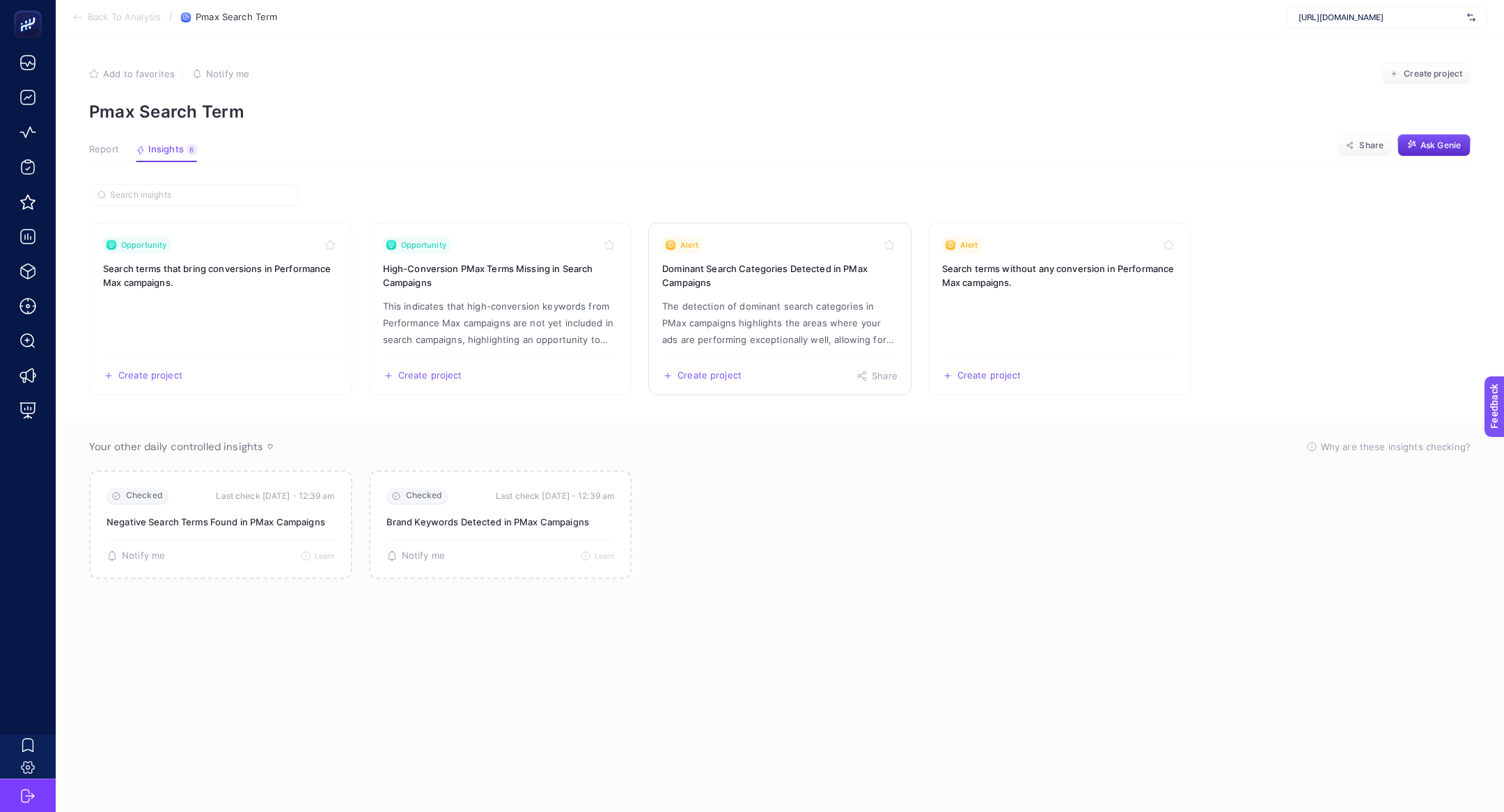
click at [796, 289] on link "Alert Dominant Search Categories Detected in PMax Campaigns The detection of do…" at bounding box center [780, 308] width 263 height 173
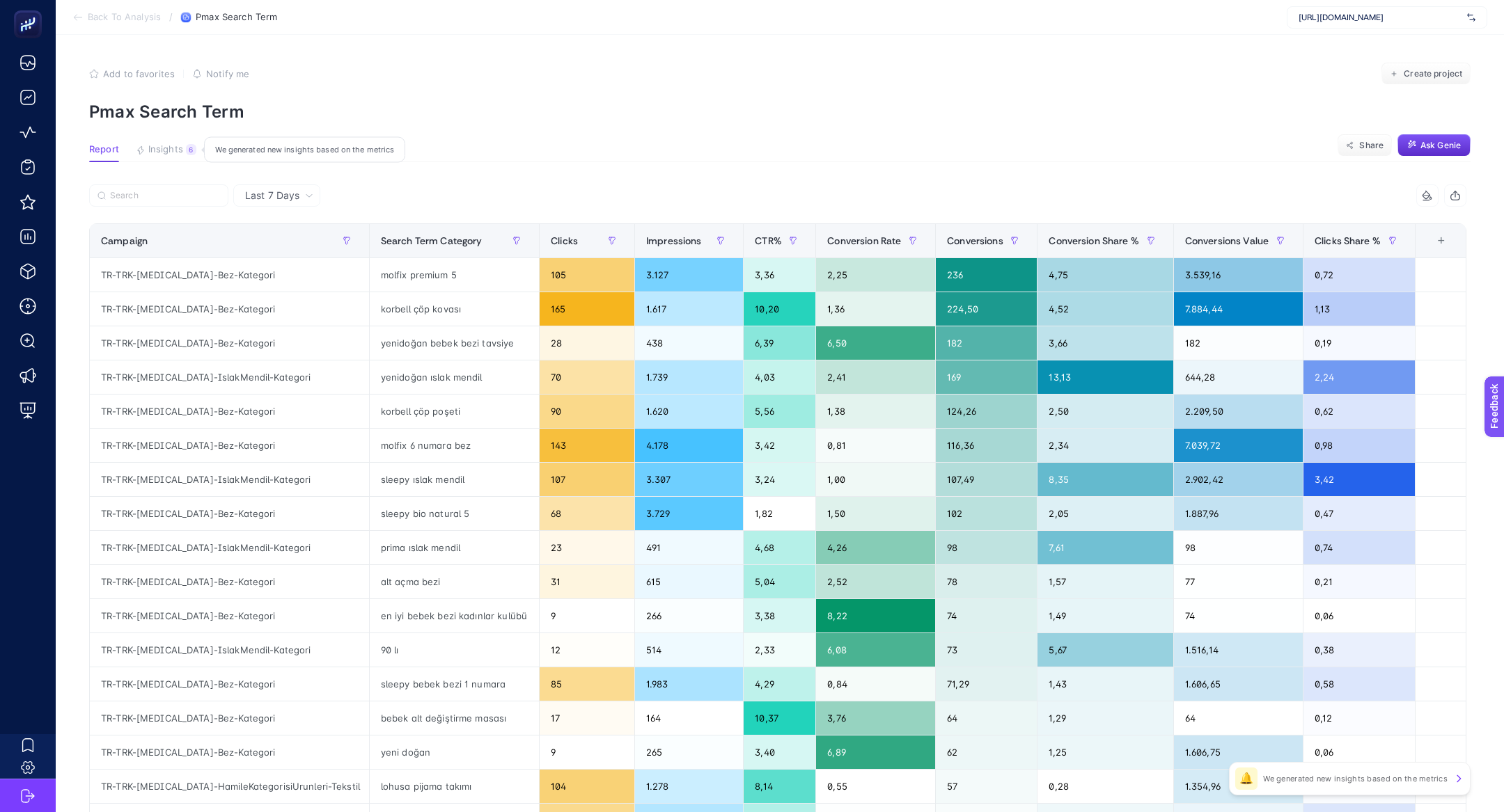
click at [189, 153] on div "6" at bounding box center [191, 149] width 10 height 11
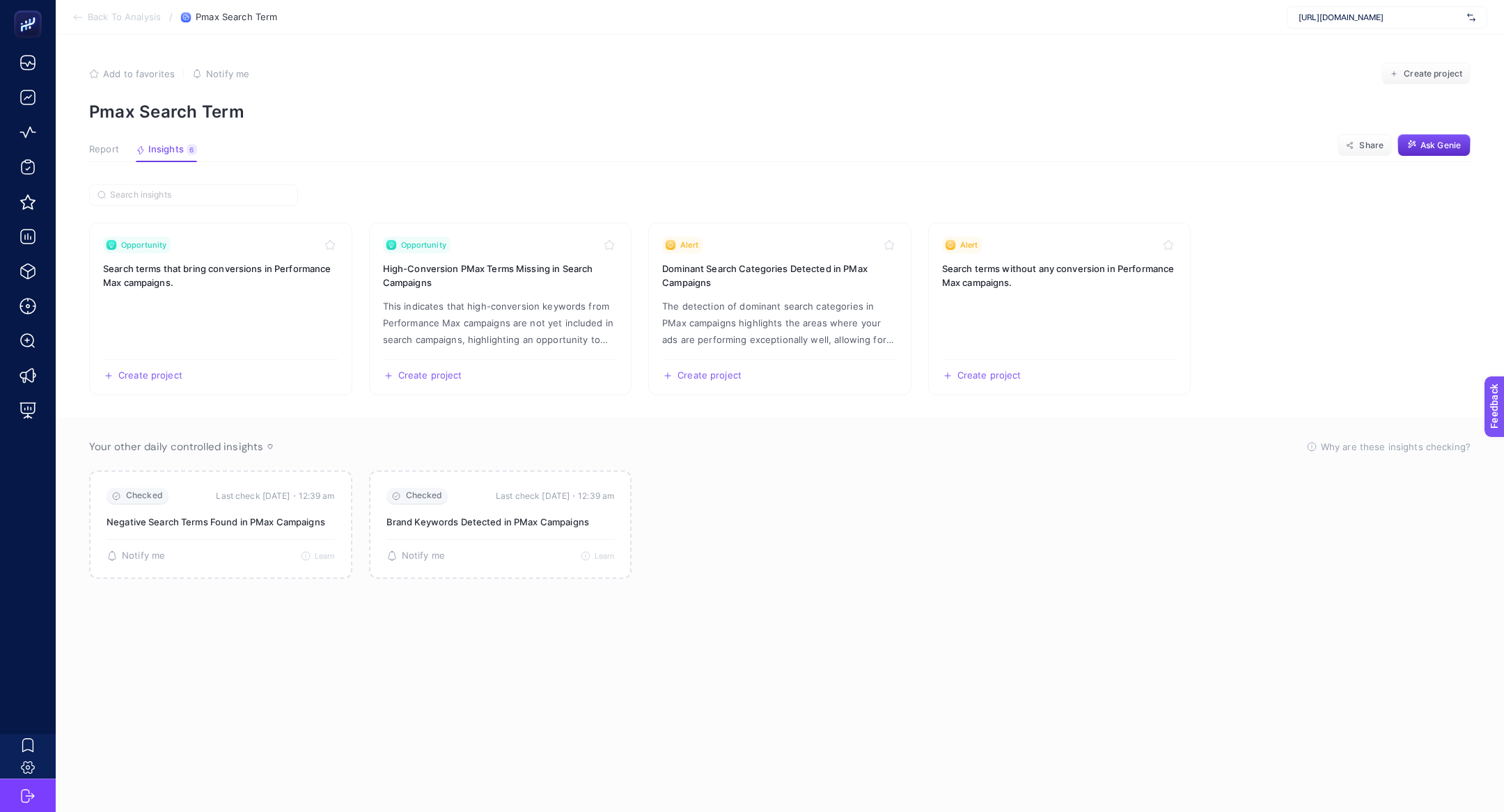
click at [108, 152] on span "Report" at bounding box center [103, 149] width 30 height 11
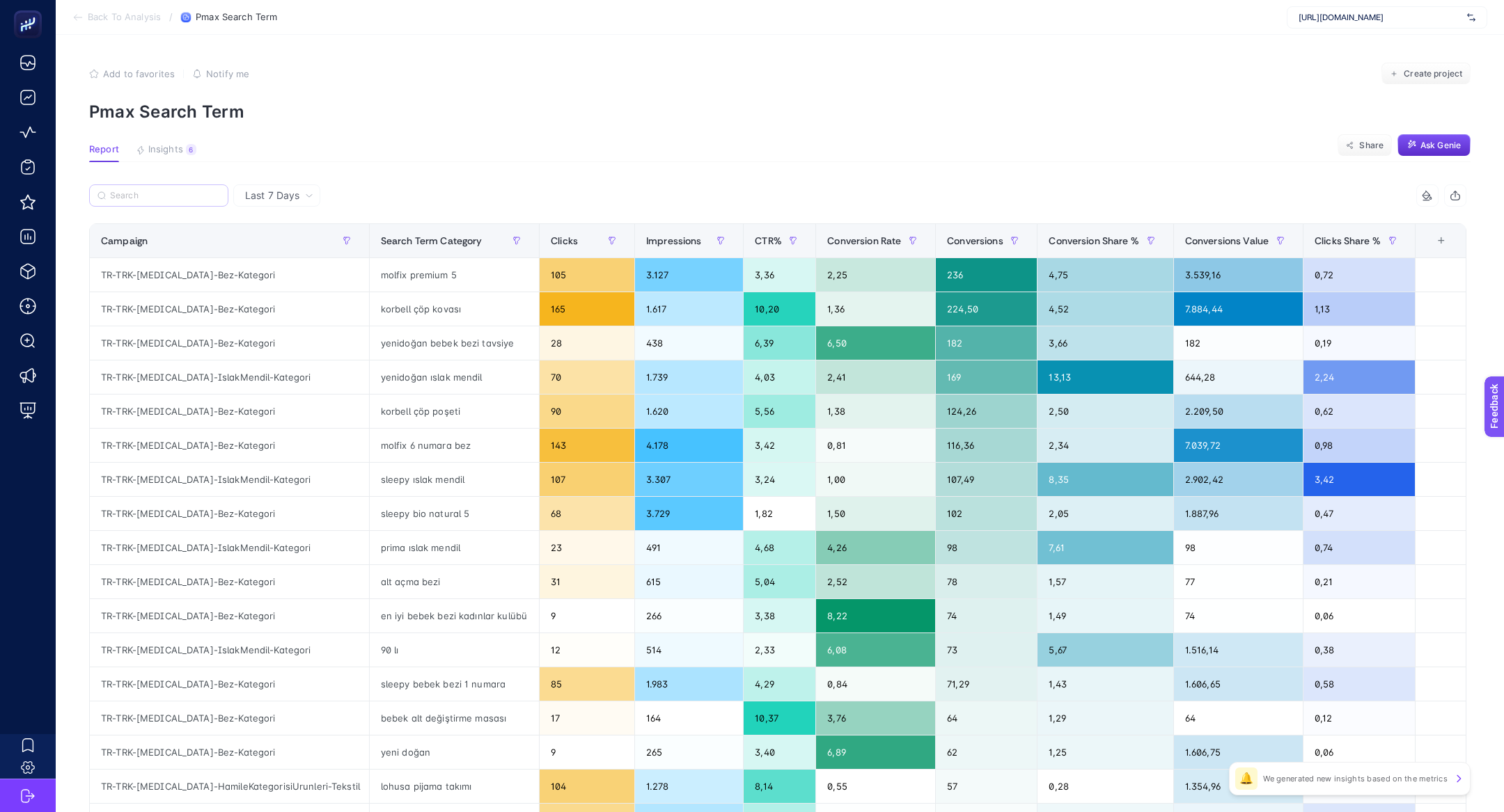
click at [186, 200] on label at bounding box center [158, 195] width 139 height 22
click at [186, 200] on input "Search" at bounding box center [165, 196] width 110 height 10
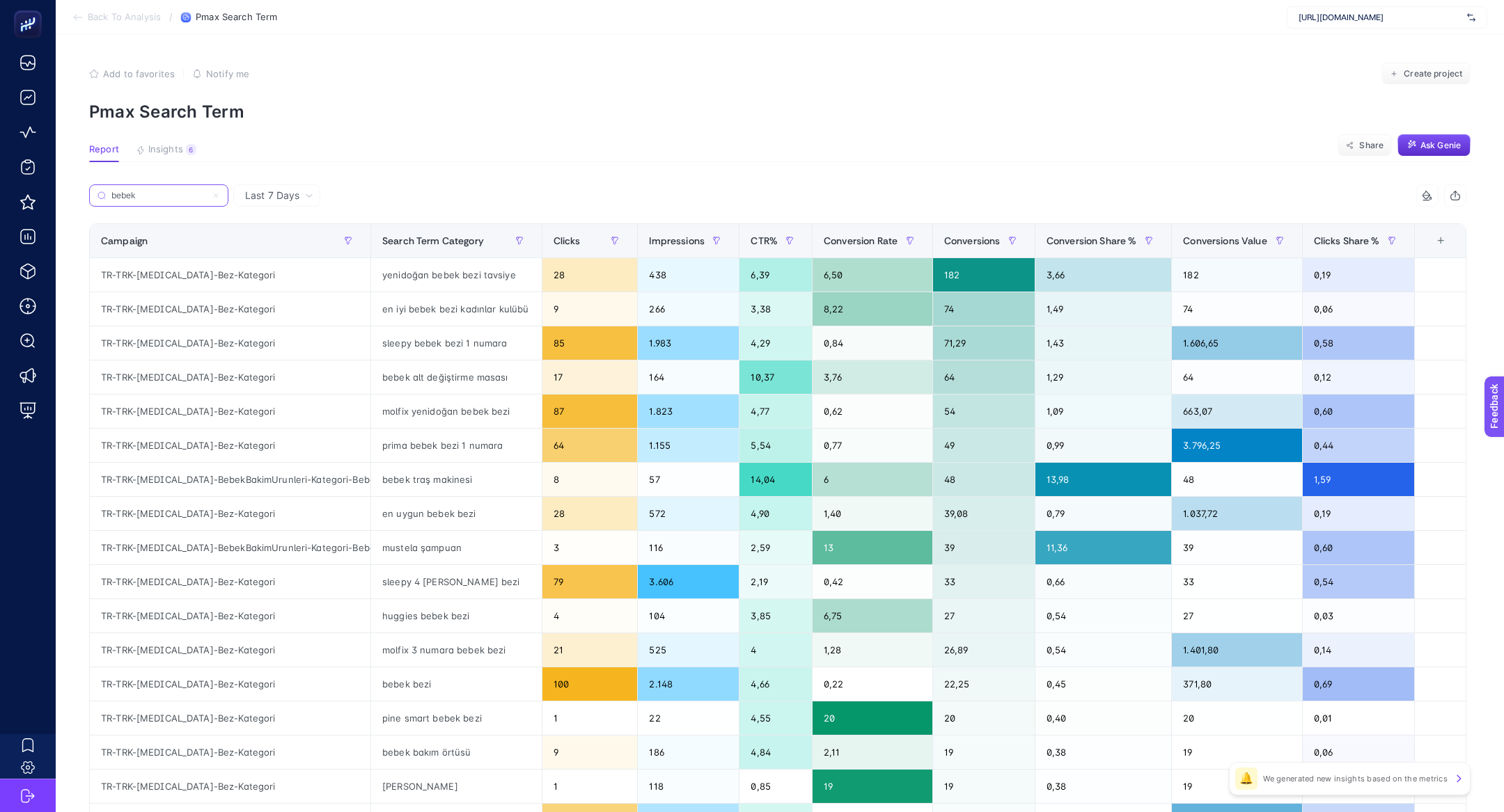
click at [142, 196] on input "bebek" at bounding box center [158, 196] width 95 height 10
type input "bebek"
click at [508, 248] on button "button" at bounding box center [519, 241] width 22 height 22
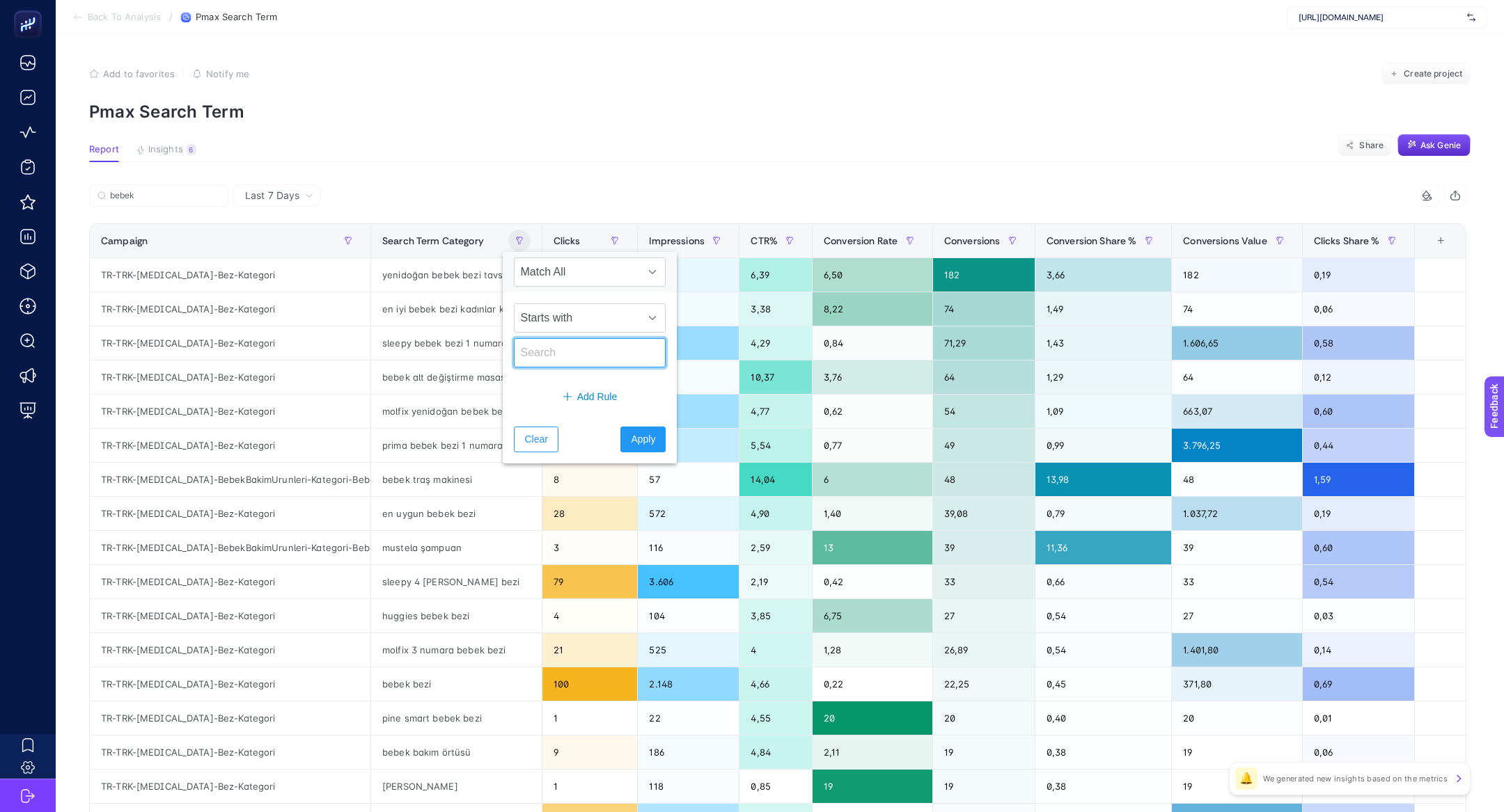
click at [567, 355] on input "text" at bounding box center [590, 353] width 152 height 29
type input "e bebek"
click at [631, 433] on span "Apply" at bounding box center [643, 439] width 25 height 14
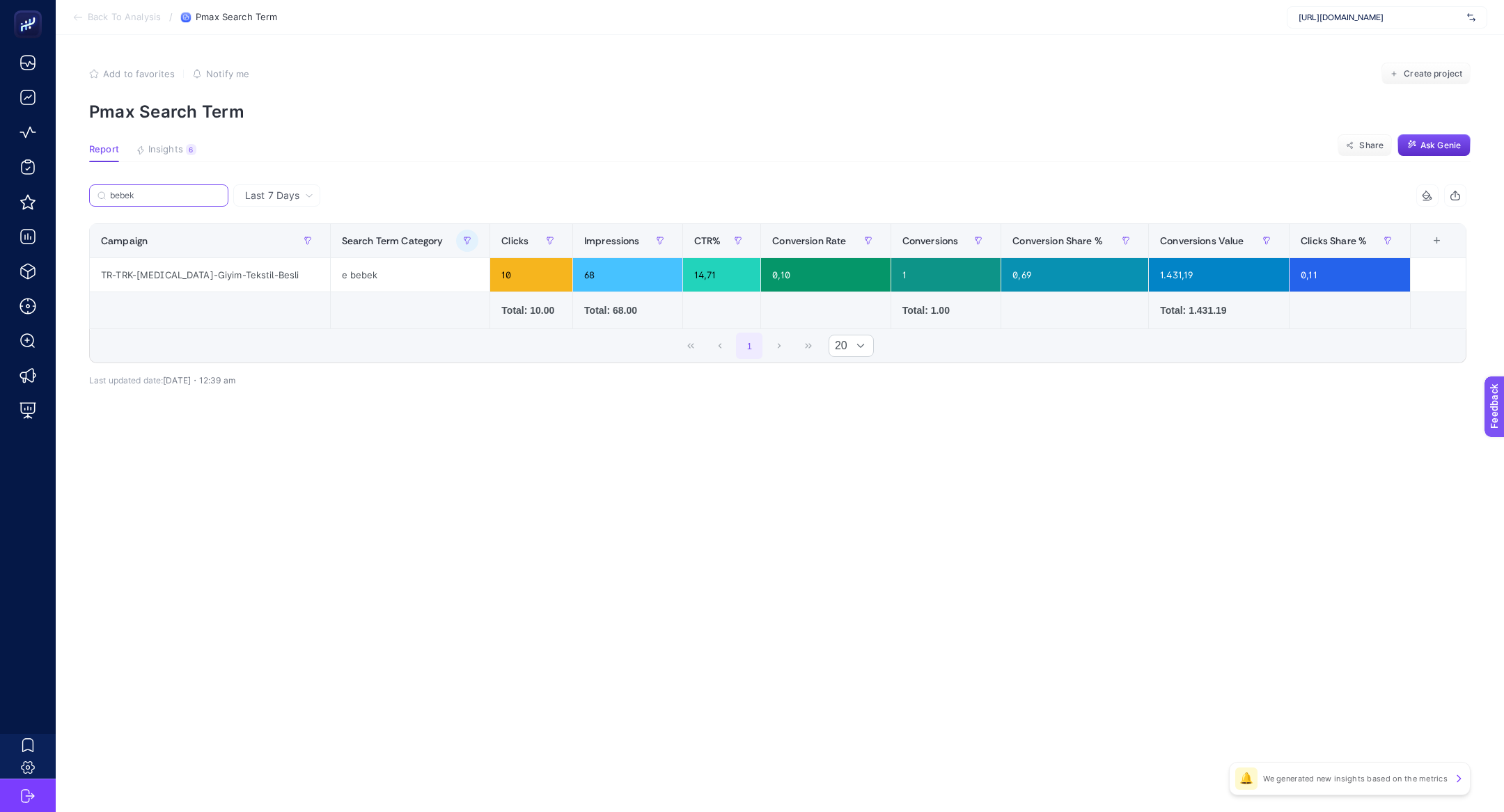
click at [200, 191] on input "bebek" at bounding box center [165, 196] width 110 height 10
click at [218, 196] on icon at bounding box center [216, 196] width 9 height 9
click at [206, 196] on input "bebek" at bounding box center [158, 196] width 95 height 10
click at [456, 245] on button "button" at bounding box center [467, 241] width 22 height 22
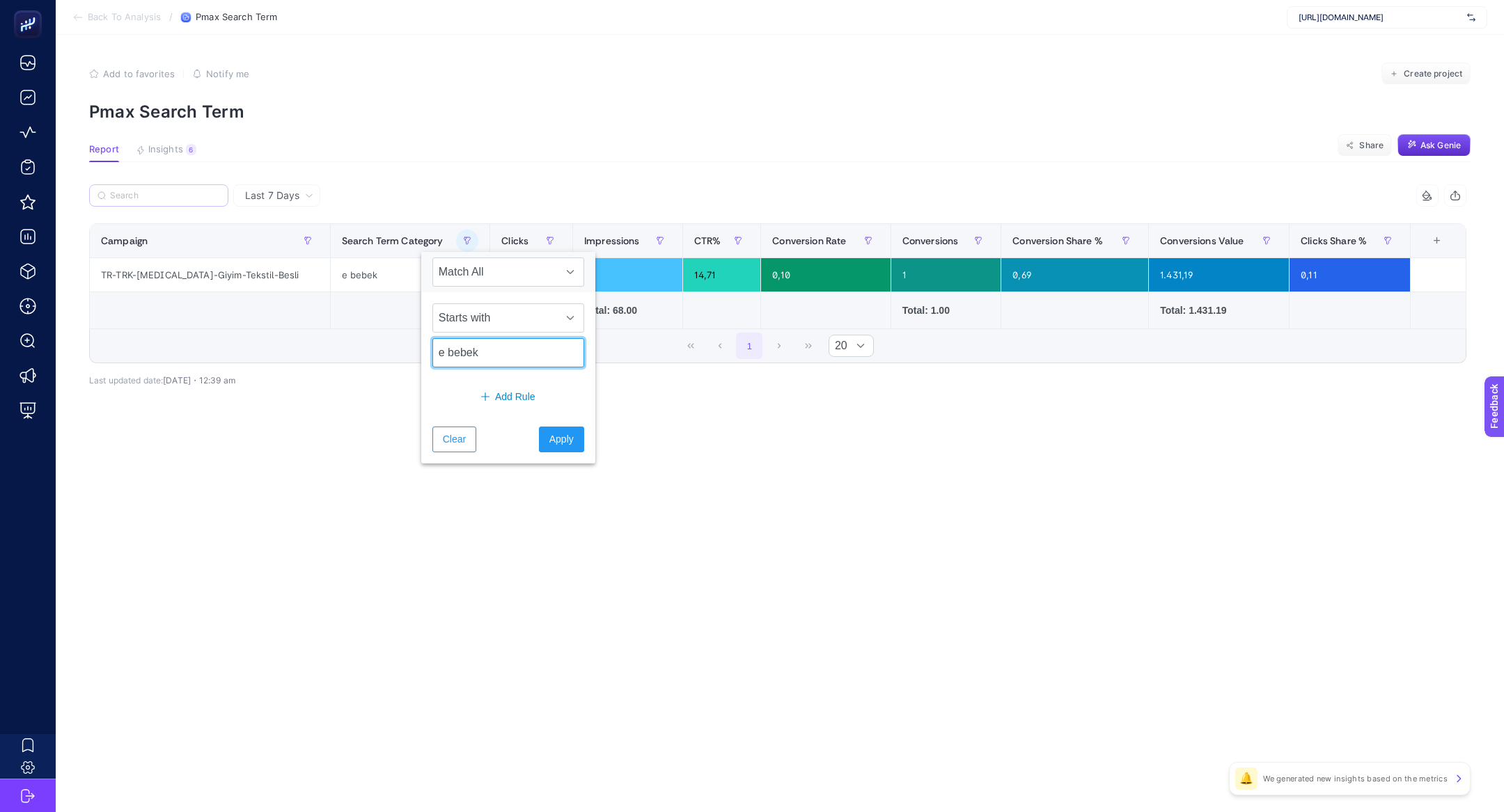
click at [451, 351] on input "e bebek" at bounding box center [508, 353] width 152 height 29
type input "ebebek"
click at [549, 436] on span "Apply" at bounding box center [562, 439] width 25 height 14
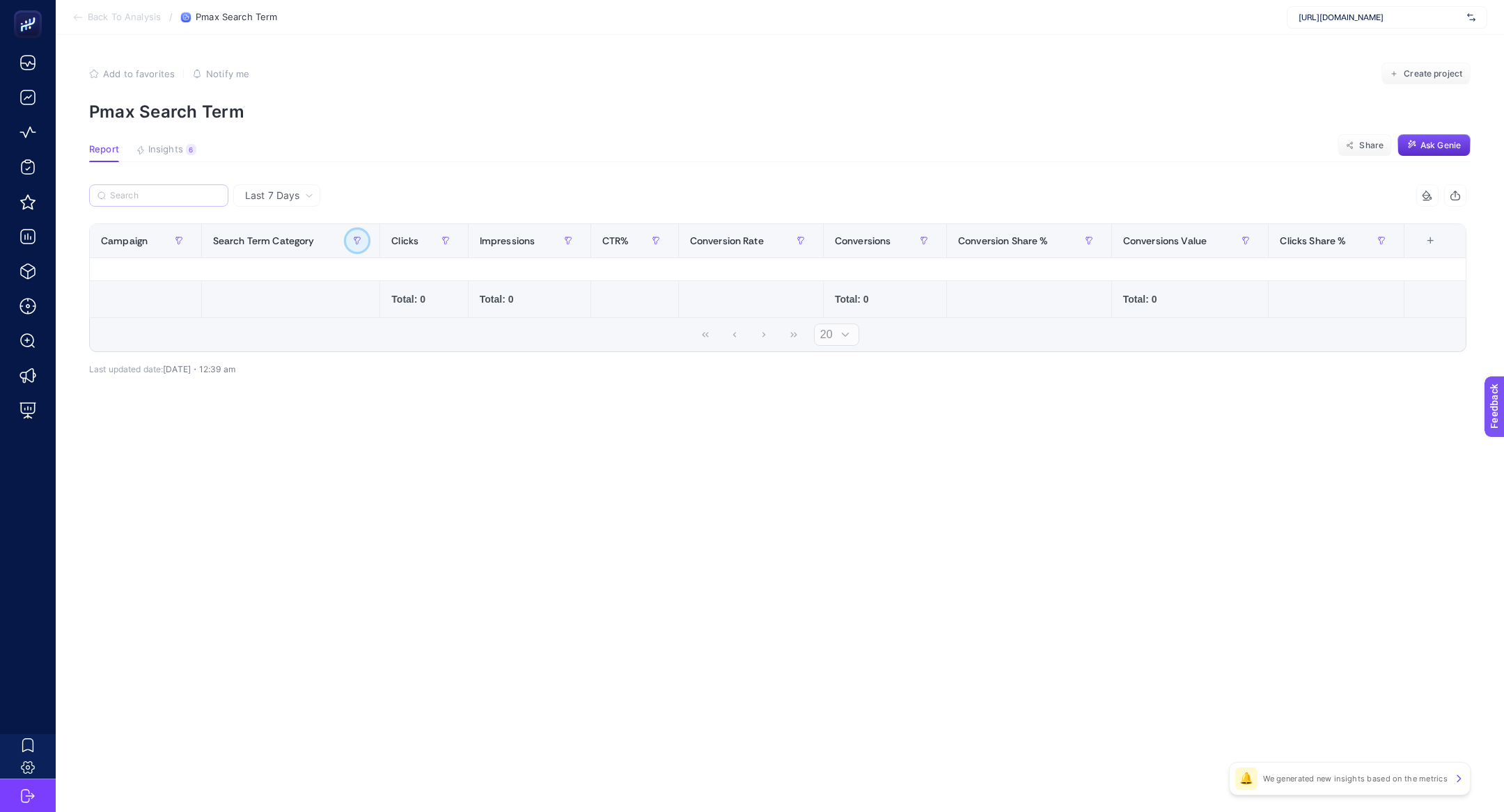
click at [360, 239] on button "button" at bounding box center [357, 241] width 22 height 22
click at [371, 353] on input "ebebek" at bounding box center [431, 353] width 152 height 29
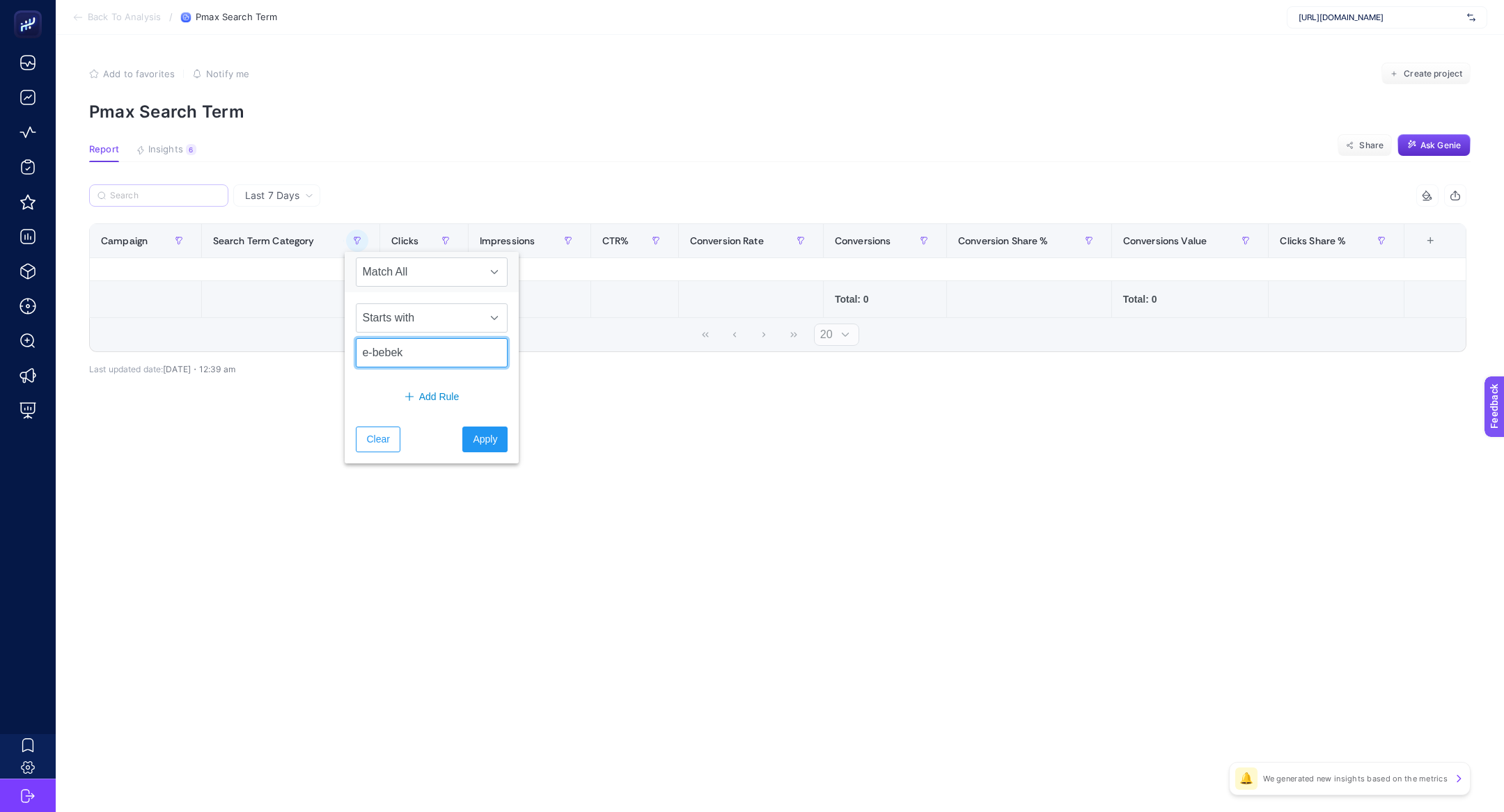
type input "e-bebek"
click at [478, 432] on span "Apply" at bounding box center [485, 439] width 25 height 14
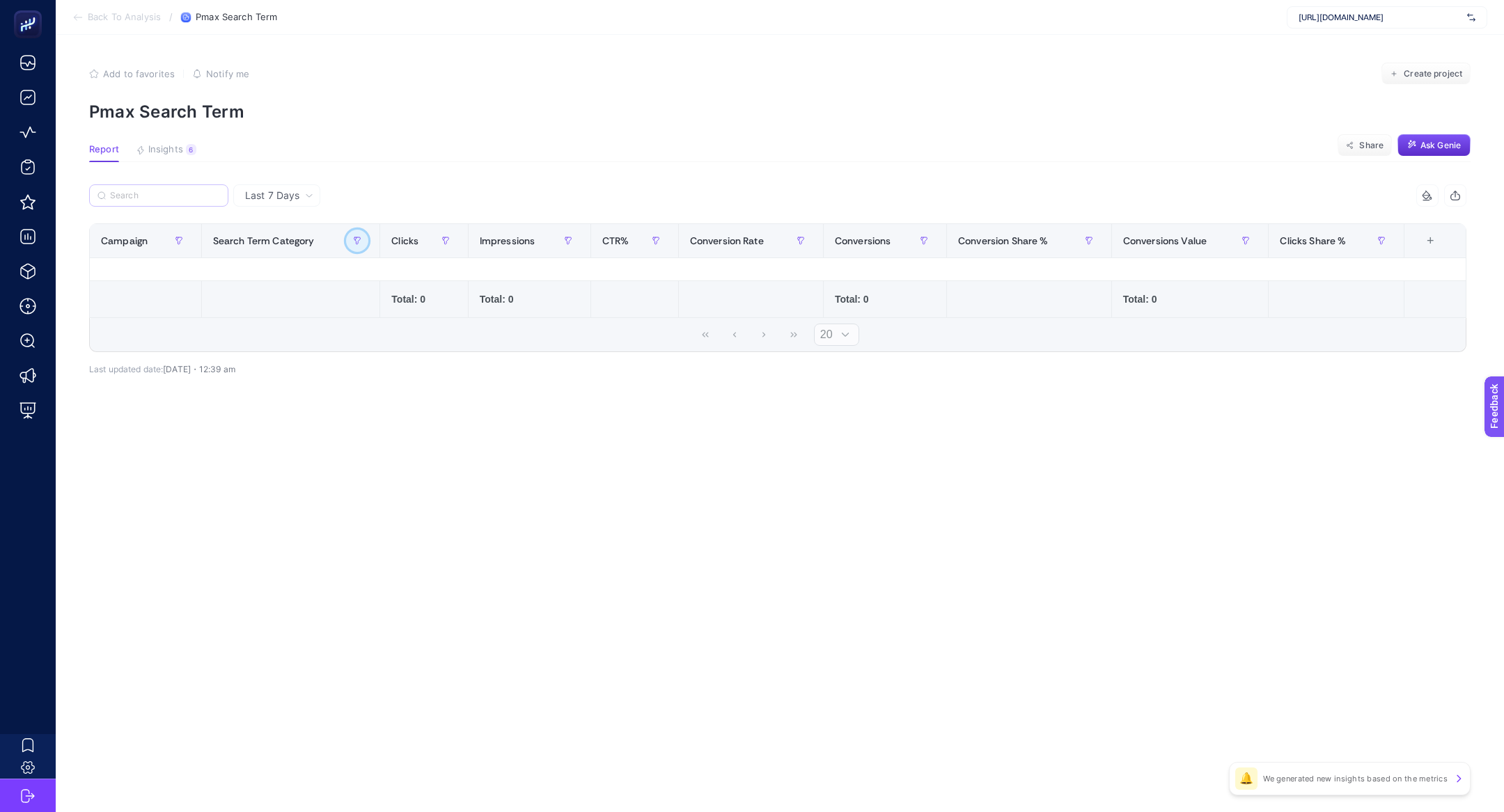
click at [356, 240] on icon "button" at bounding box center [357, 241] width 7 height 7
click at [426, 358] on input "e-bebek" at bounding box center [431, 353] width 152 height 29
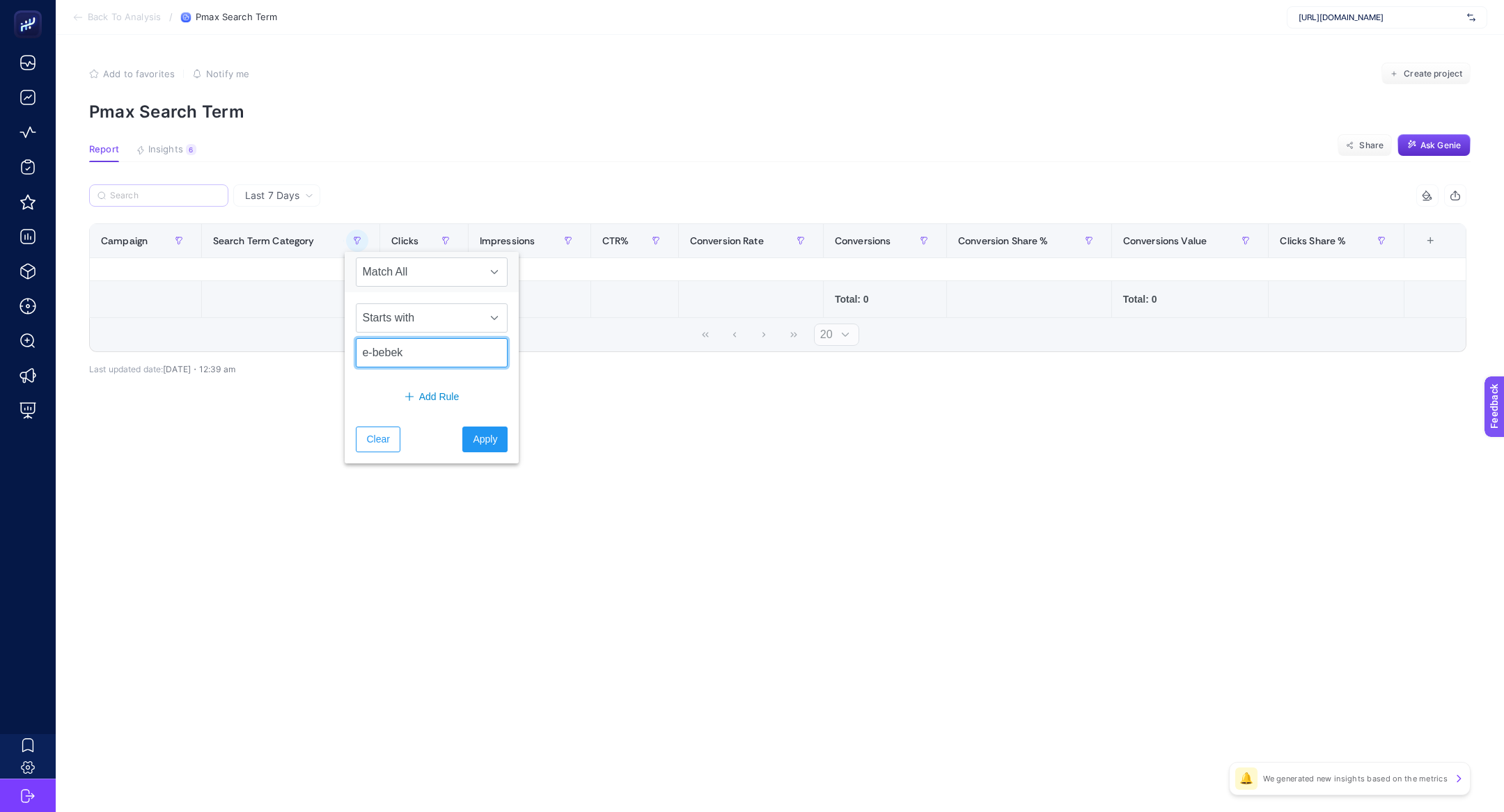
click at [426, 358] on input "e-bebek" at bounding box center [431, 353] width 152 height 29
click at [387, 432] on span "Clear" at bounding box center [378, 439] width 23 height 14
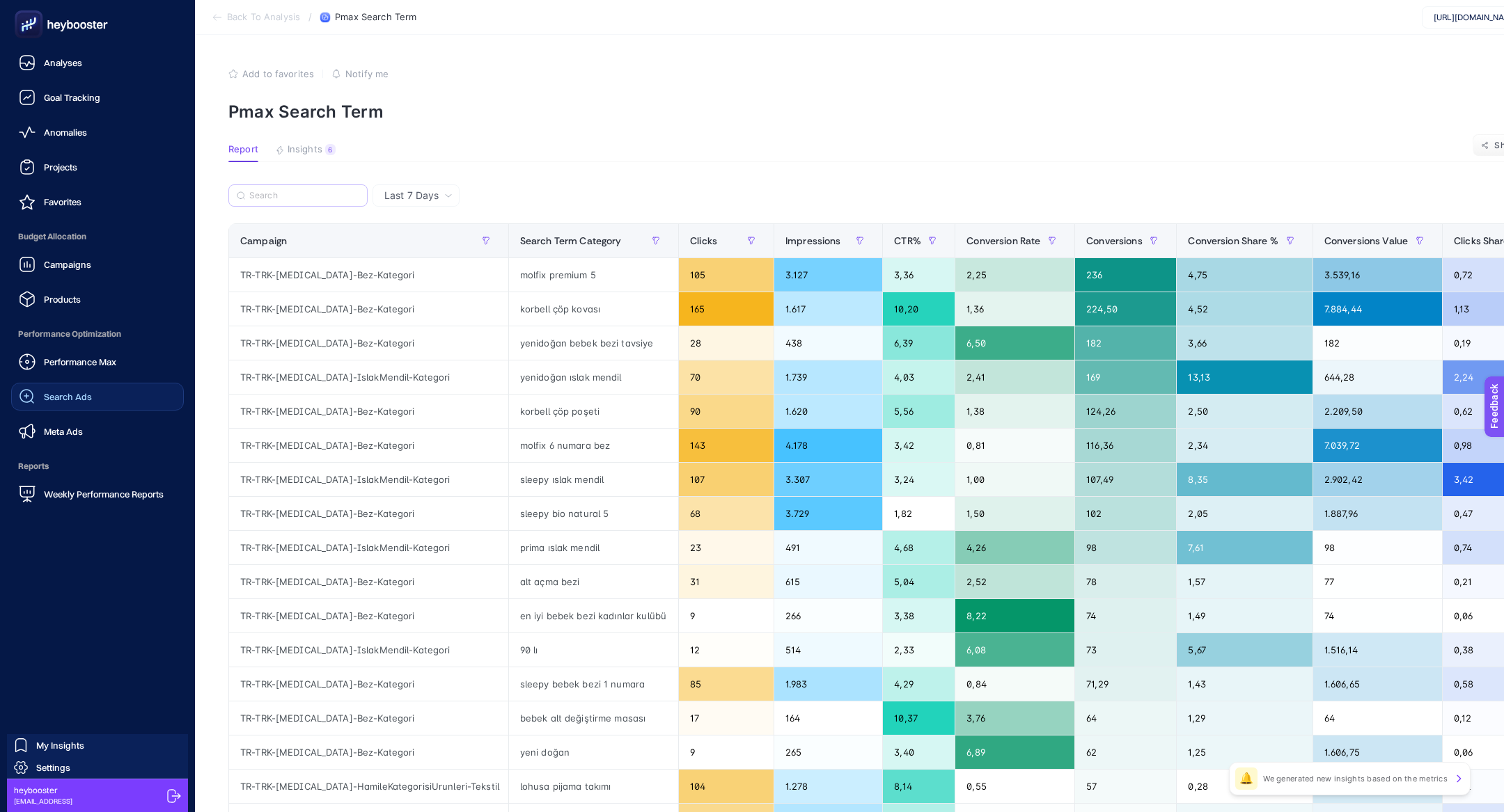
click at [119, 387] on link "Search Ads" at bounding box center [97, 397] width 173 height 28
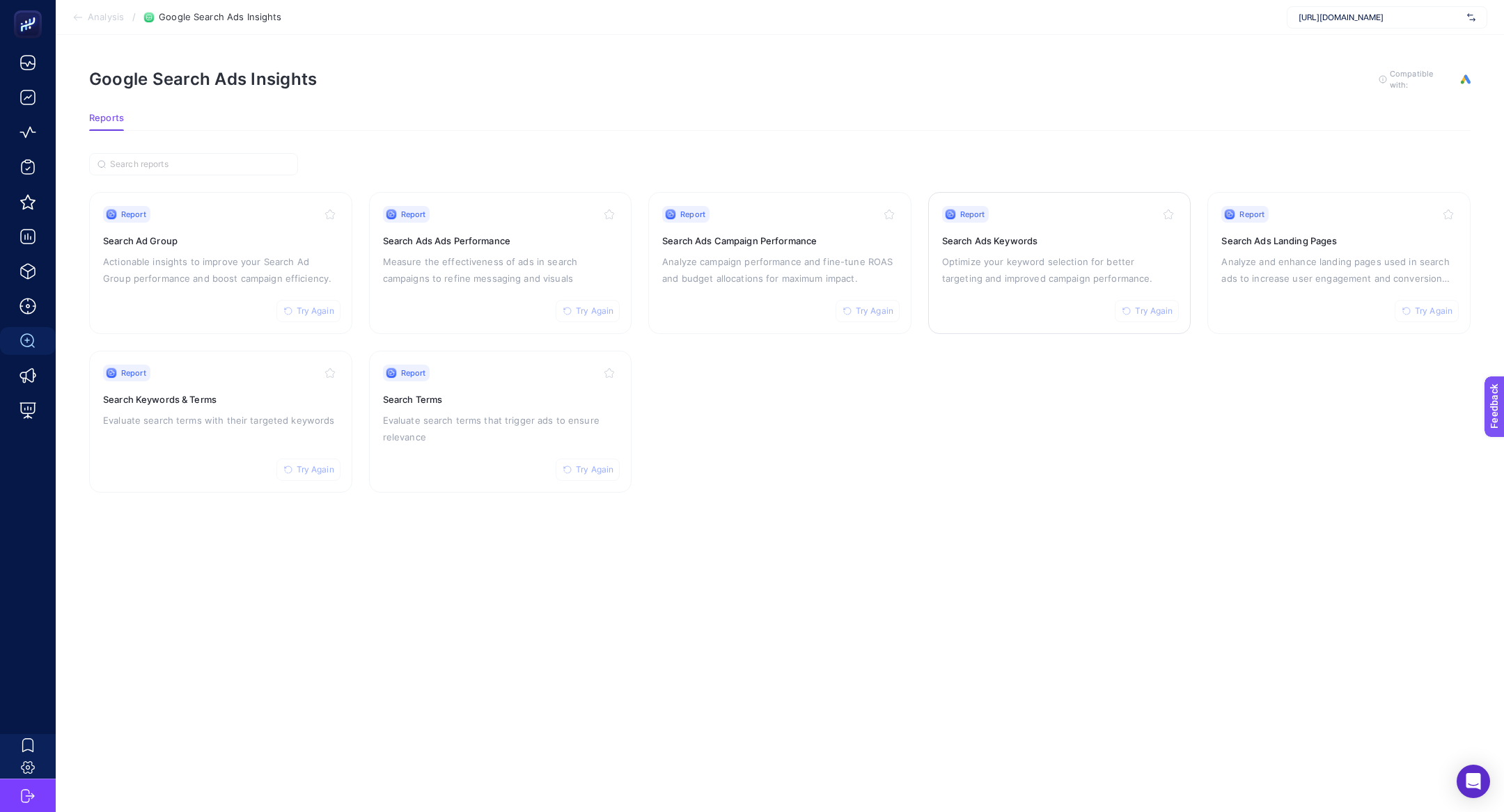
click at [1020, 291] on div "Report Try Again Search Ads Keywords Optimize your keyword selection for better…" at bounding box center [1060, 263] width 236 height 114
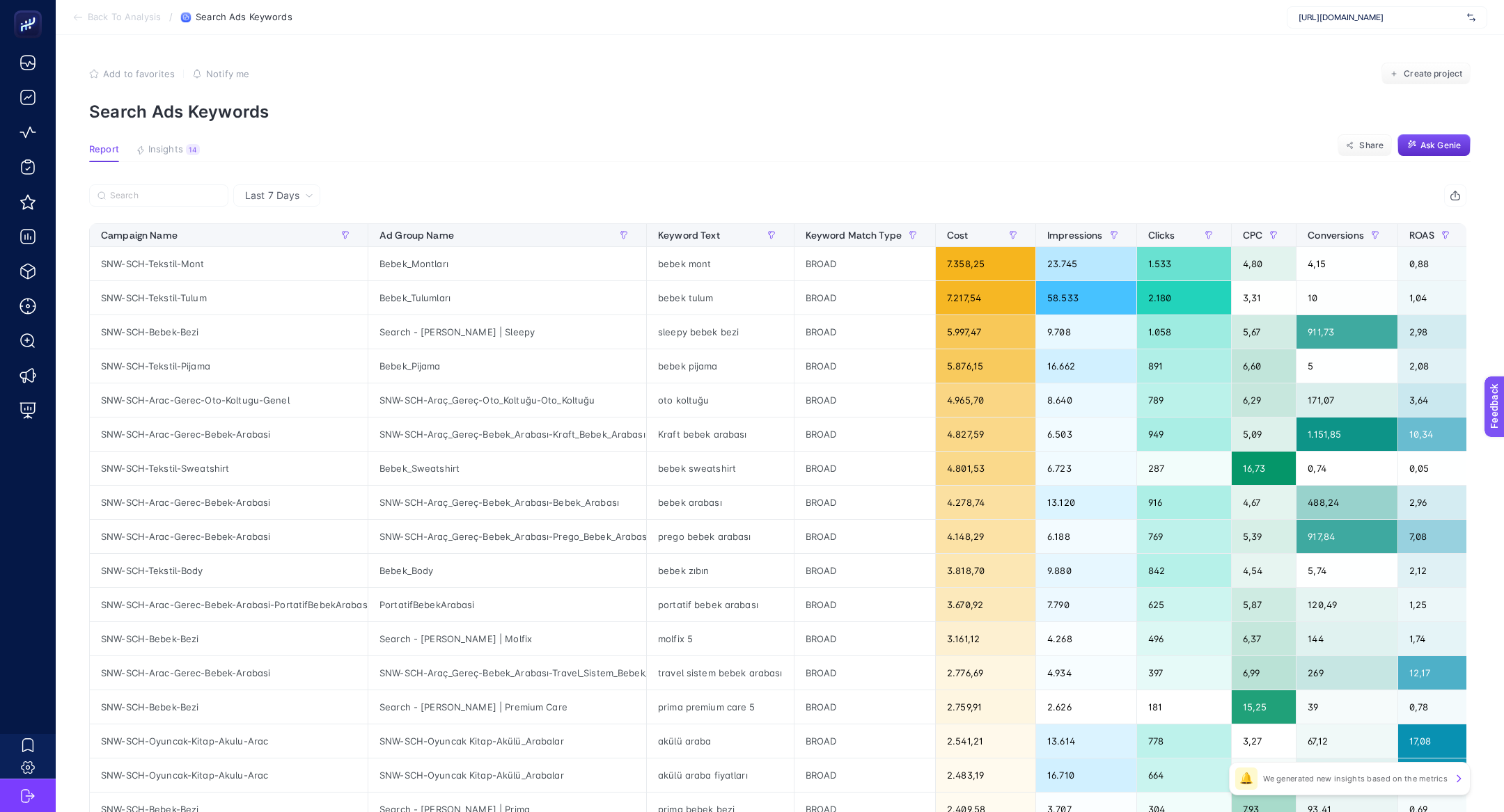
click at [173, 147] on span "Insights" at bounding box center [166, 149] width 35 height 11
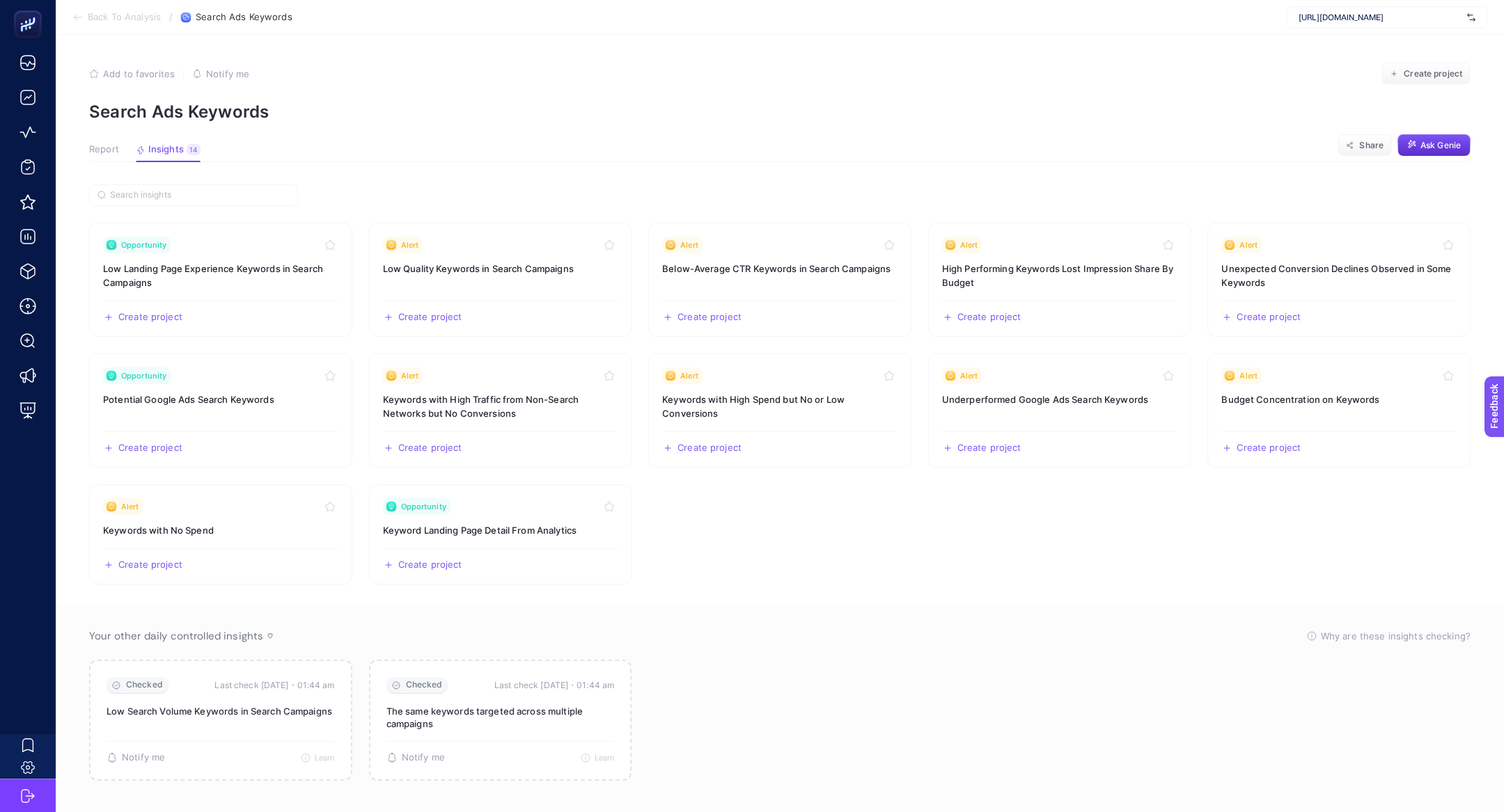
click at [103, 146] on span "Report" at bounding box center [103, 149] width 30 height 11
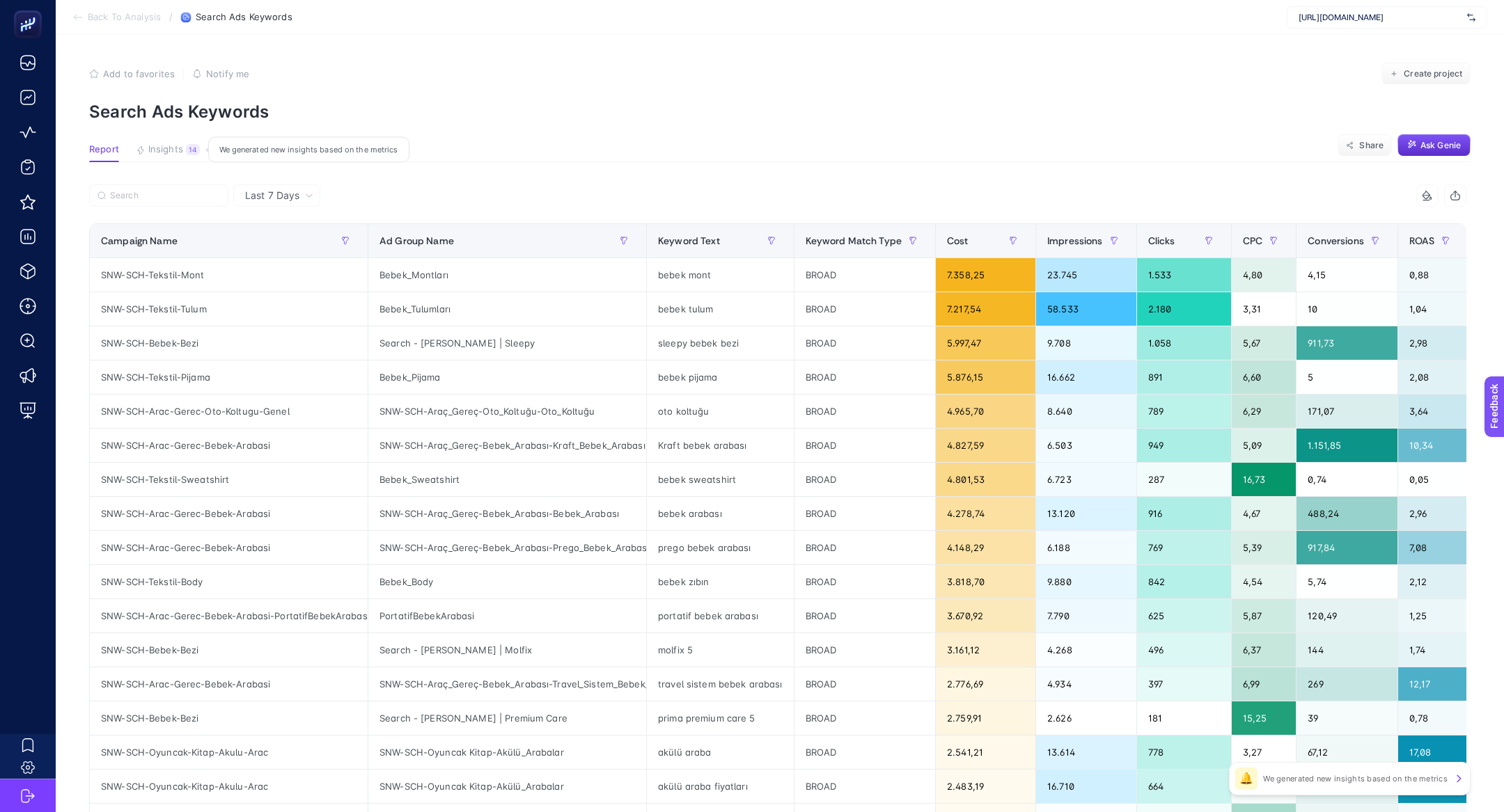
click at [171, 157] on button "Insights 14 We generated new insights based on the metrics" at bounding box center [168, 152] width 64 height 18
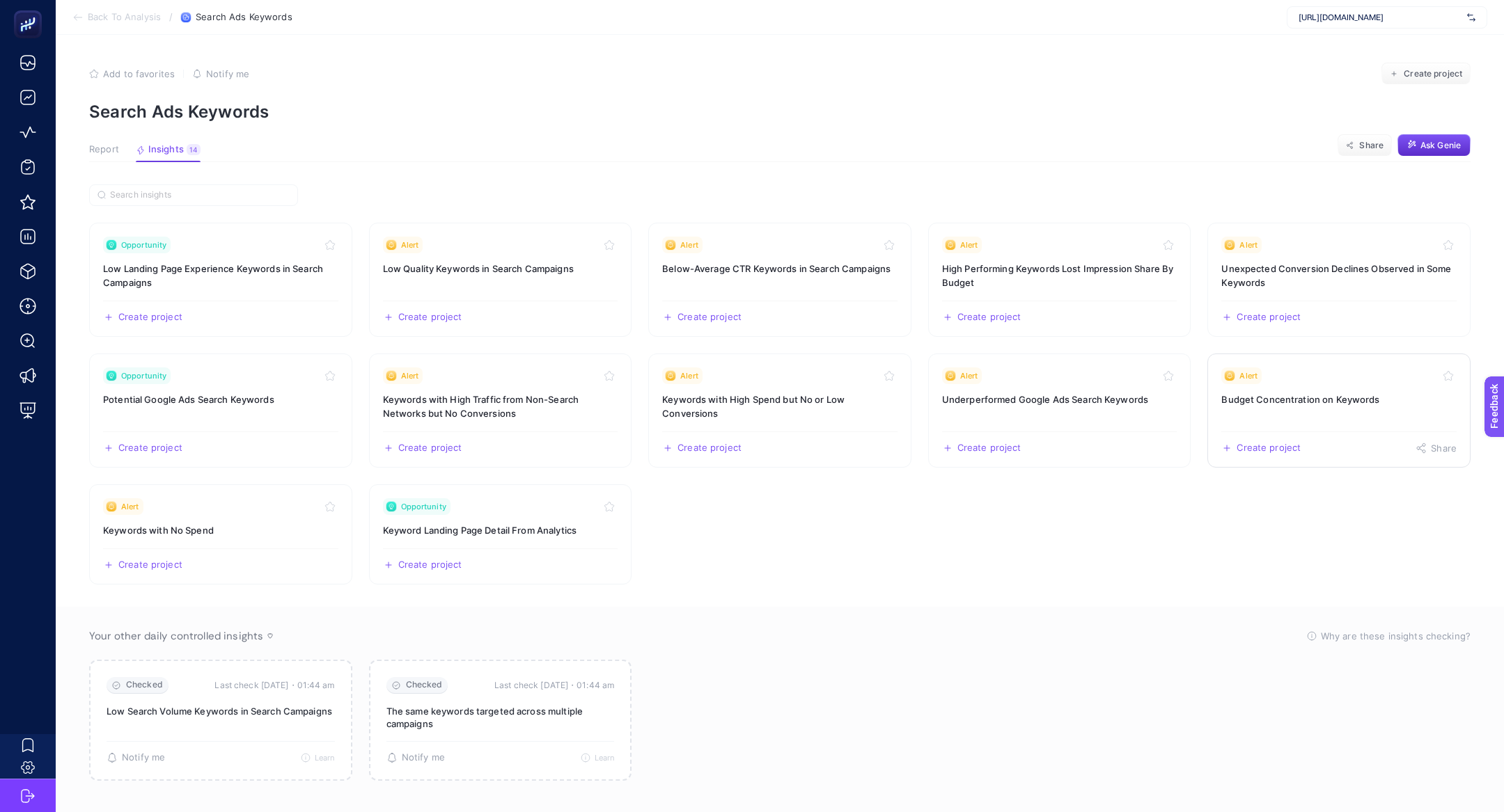
click at [1428, 408] on link "Alert Budget Concentration on Keywords Create project Share" at bounding box center [1338, 410] width 263 height 114
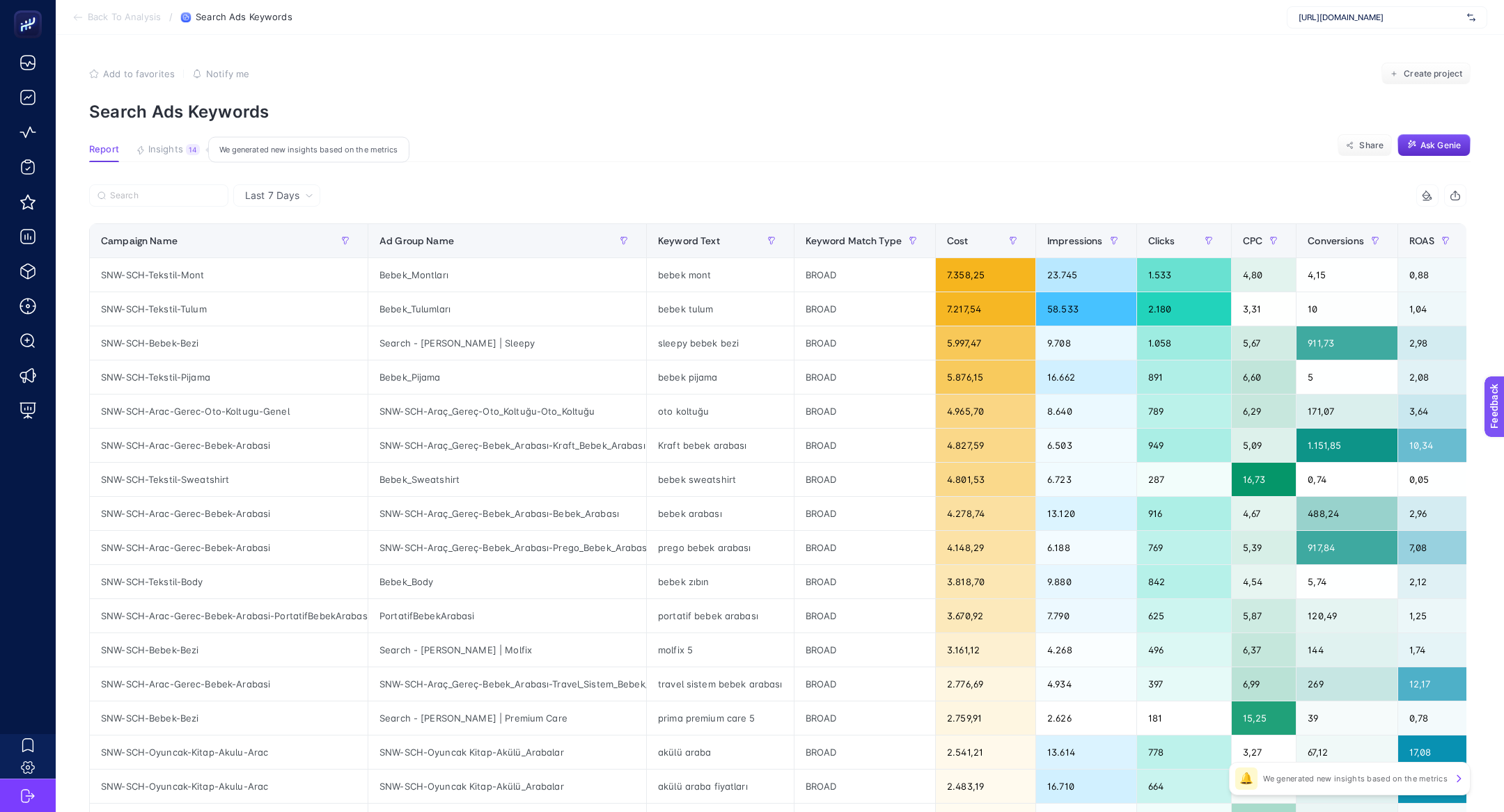
click at [181, 152] on button "Insights 14 We generated new insights based on the metrics" at bounding box center [168, 152] width 64 height 18
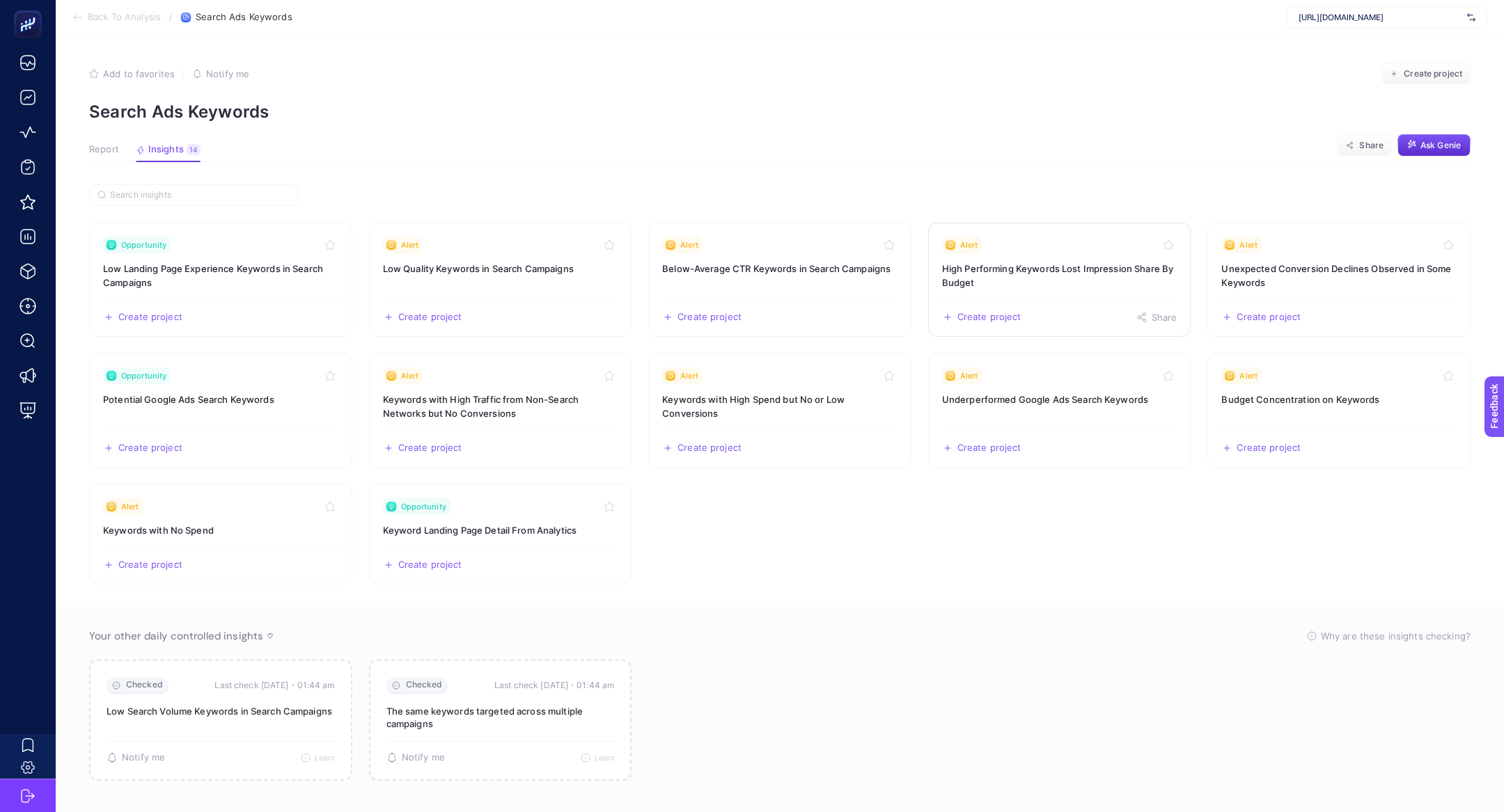
click at [1093, 274] on h3 "High Performing Keywords Lost Impression Share By Budget" at bounding box center [1060, 275] width 236 height 28
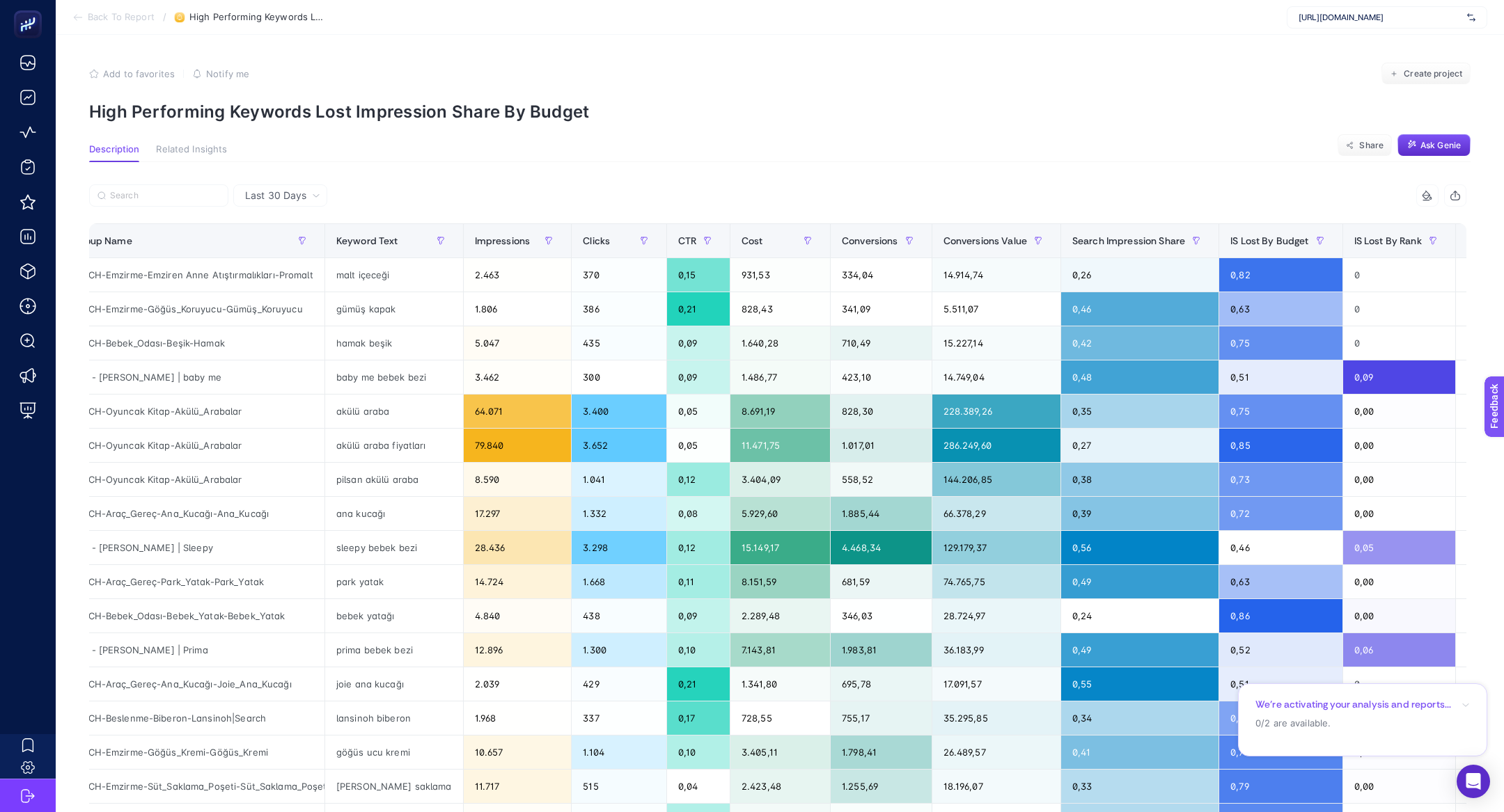
scroll to position [1, 0]
click at [943, 235] on span "Conversions Value" at bounding box center [985, 240] width 84 height 11
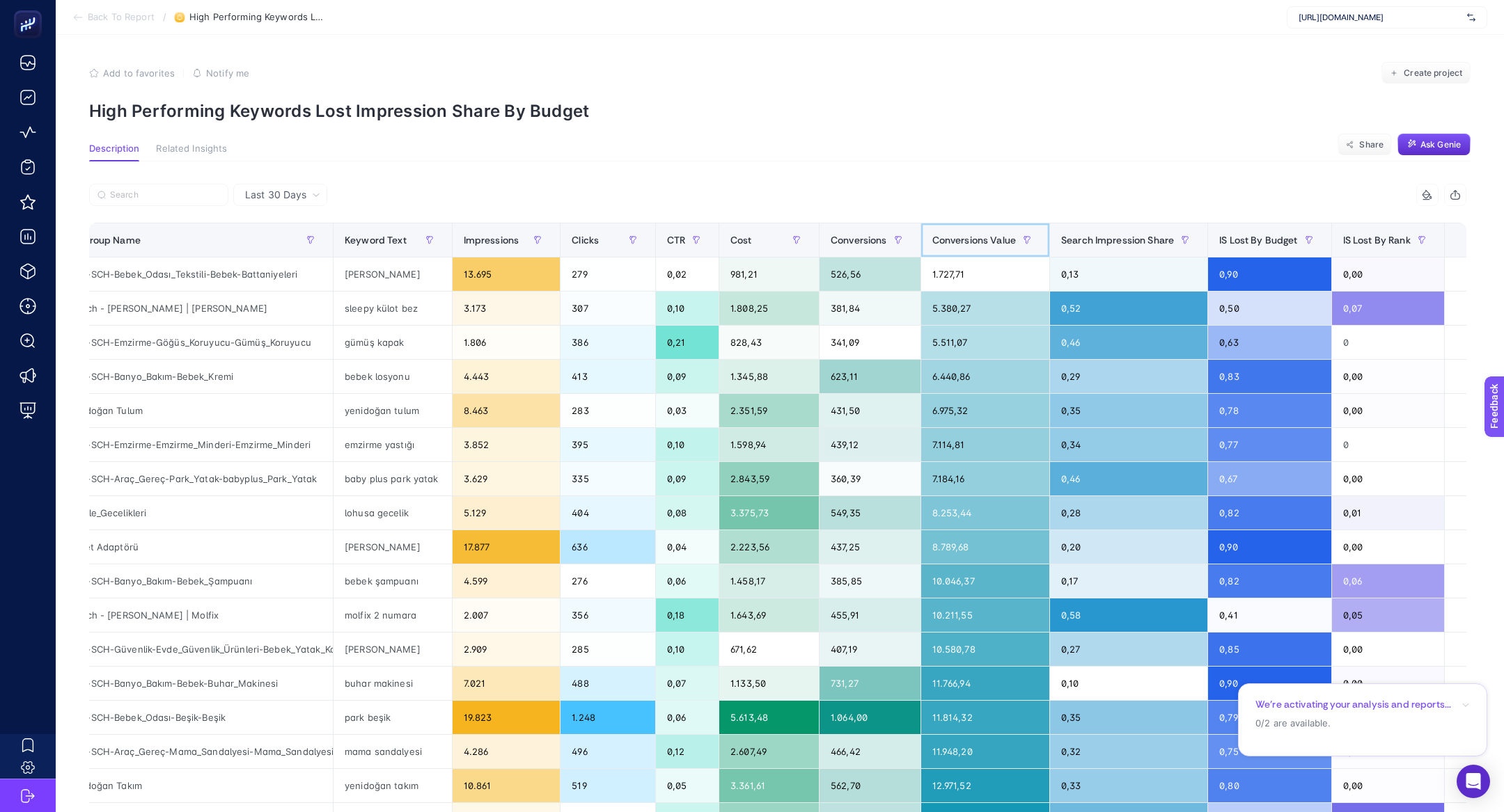
click at [997, 232] on div "Conversions Value" at bounding box center [985, 240] width 106 height 22
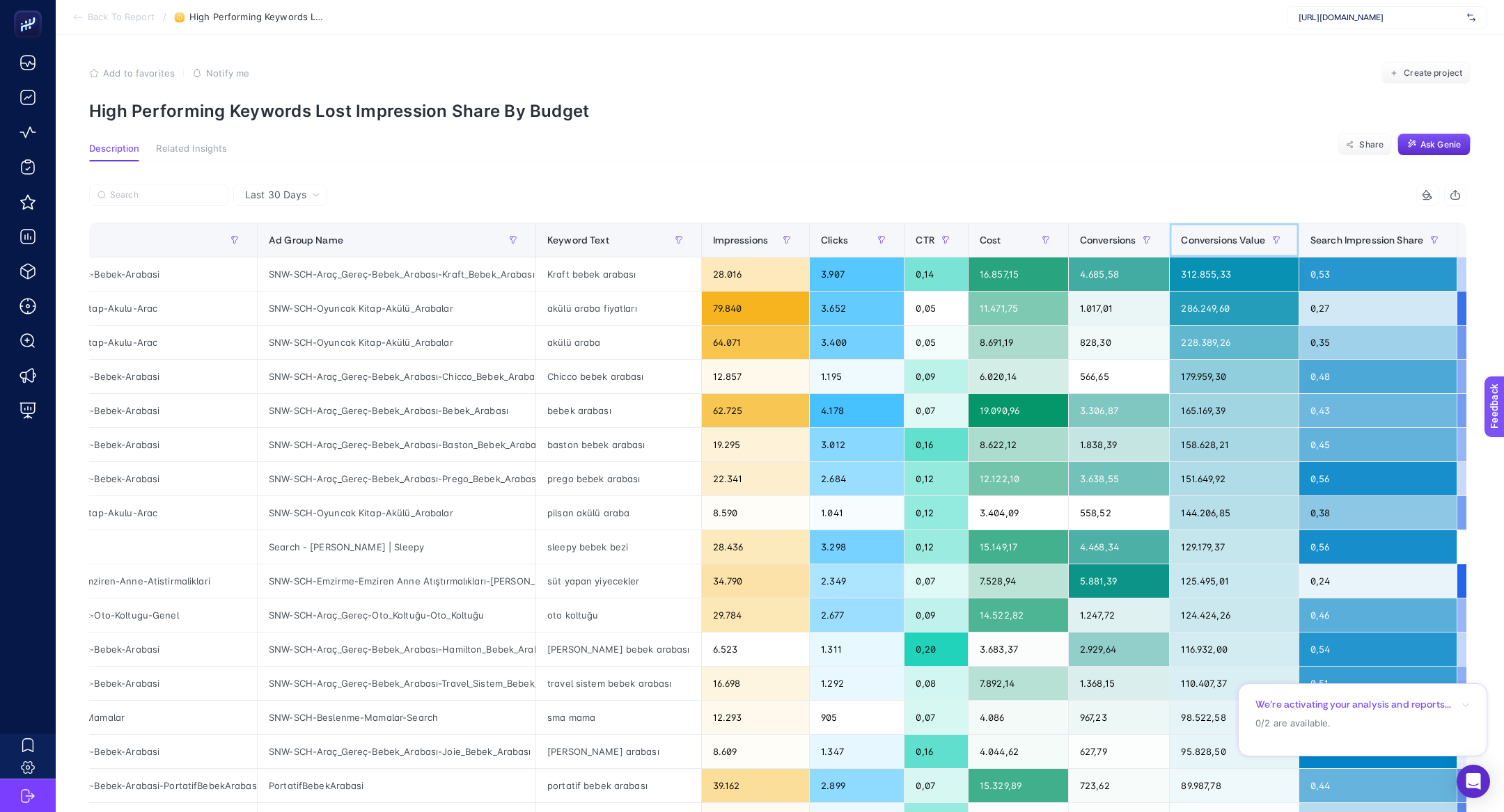
scroll to position [0, 0]
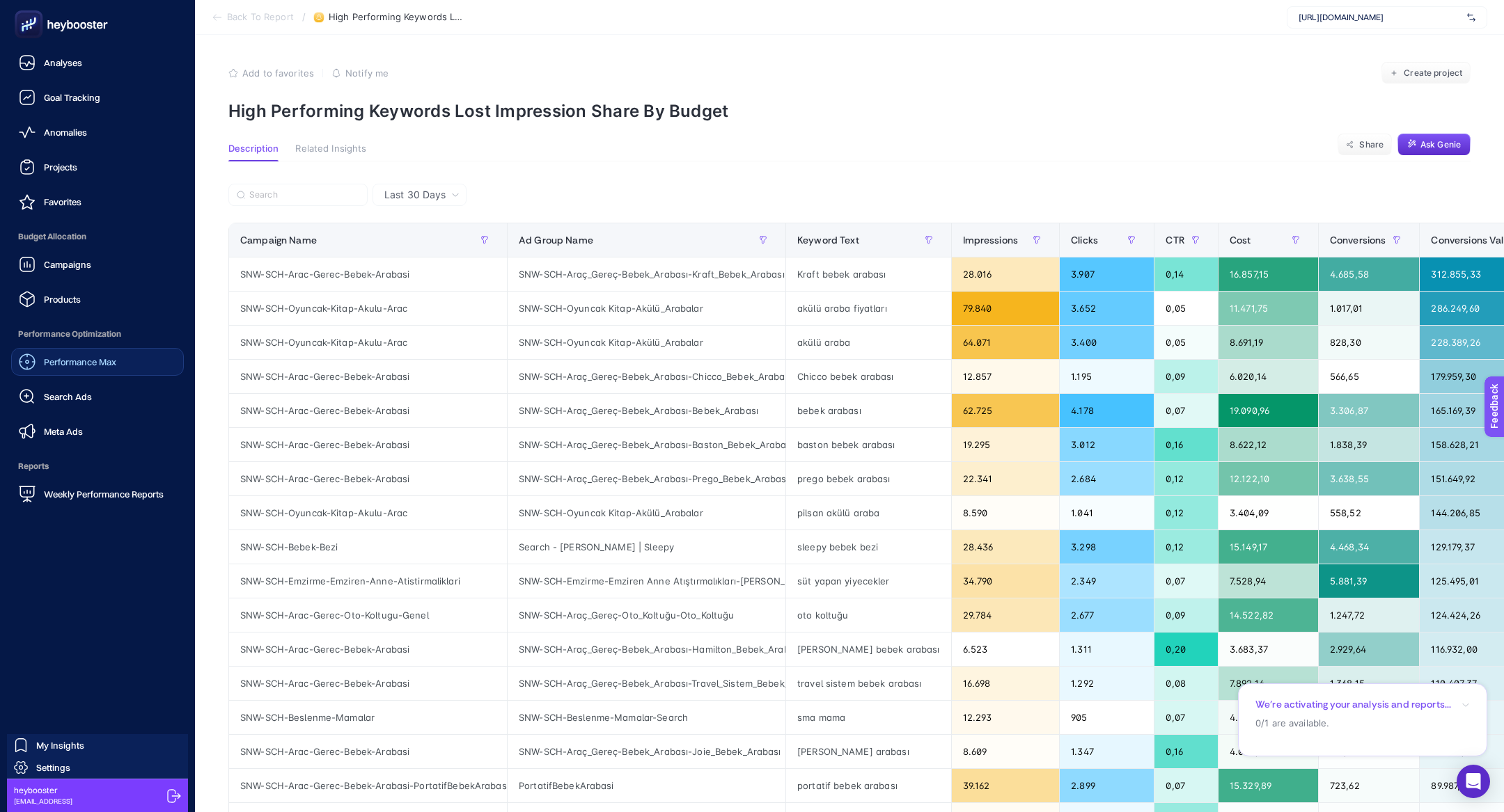
click at [97, 364] on span "Performance Max" at bounding box center [80, 361] width 72 height 11
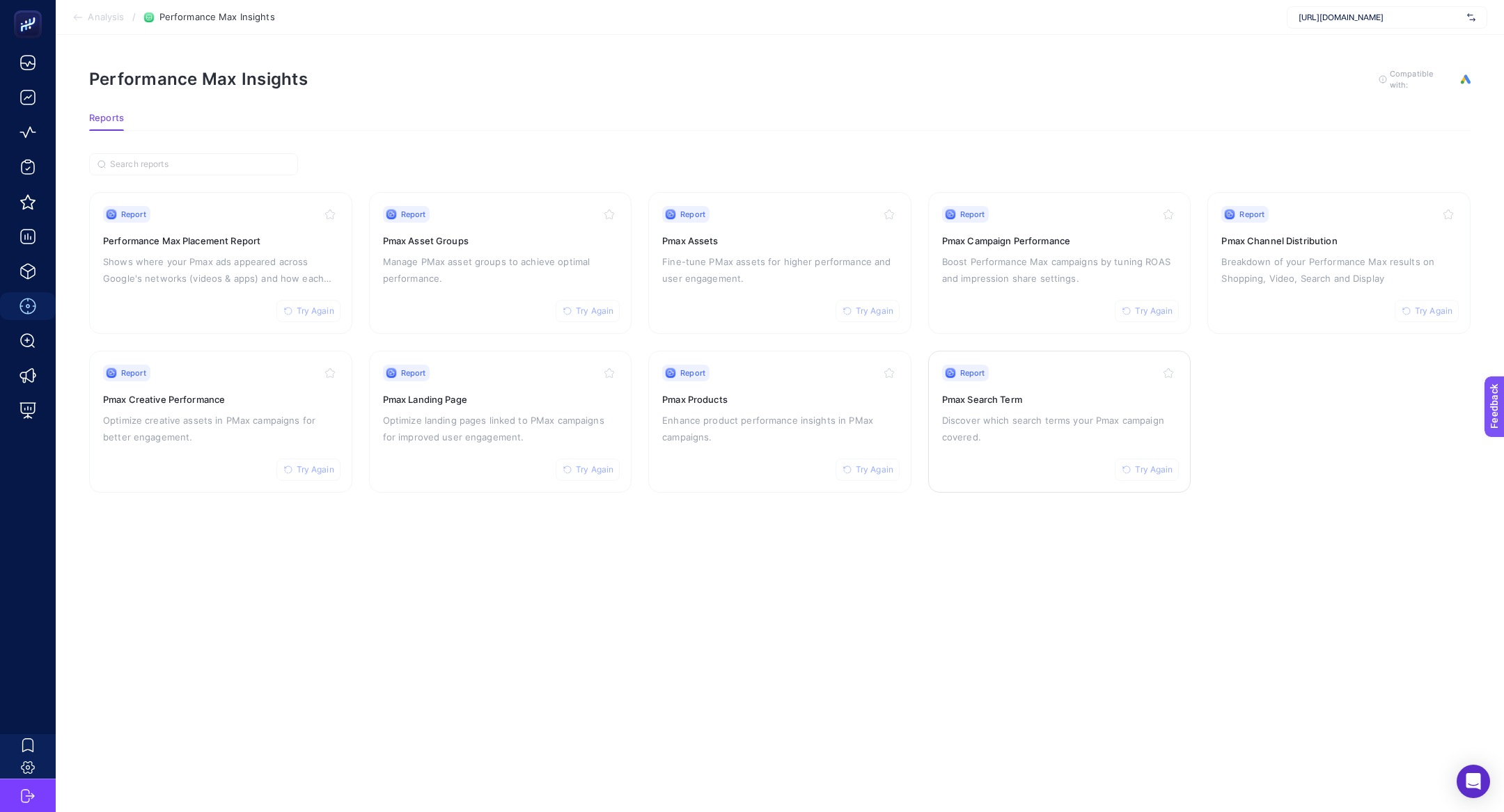
click at [997, 423] on p "Discover which search terms your Pmax campaign covered." at bounding box center [1060, 428] width 236 height 33
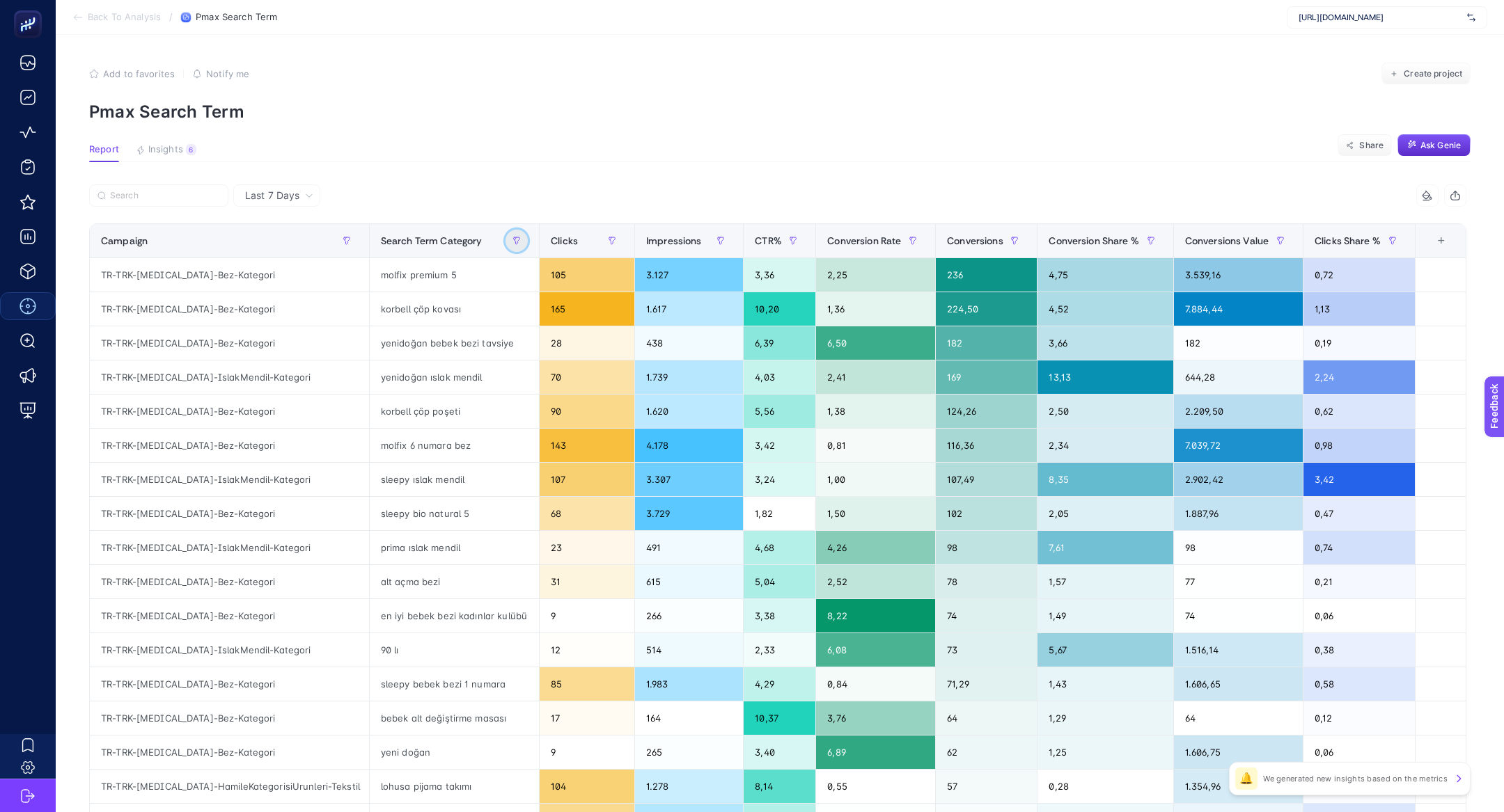
click at [512, 243] on icon "button" at bounding box center [517, 241] width 9 height 9
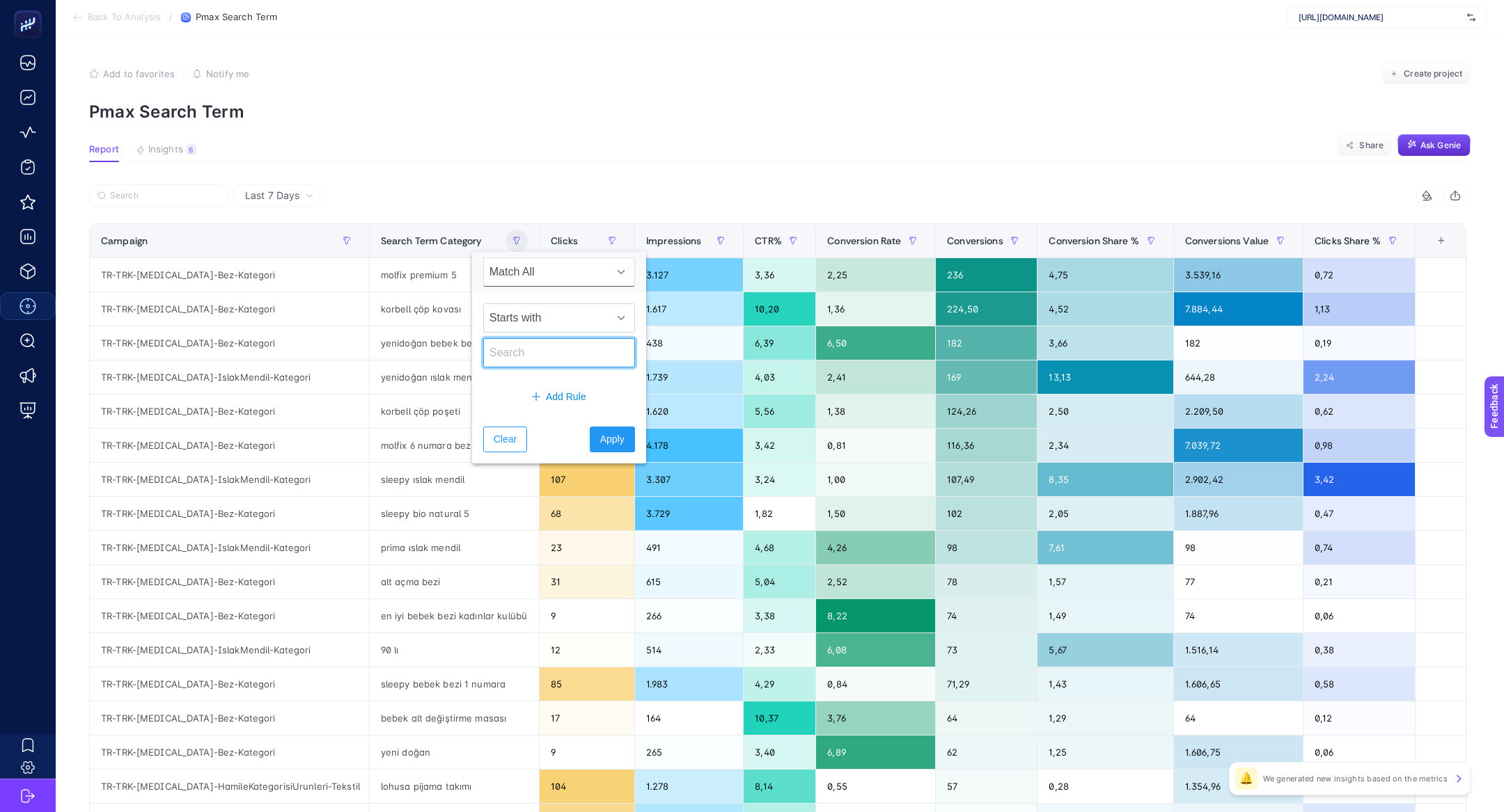
click at [544, 361] on input "text" at bounding box center [559, 353] width 152 height 29
type input "e bebek"
click at [600, 444] on span "Apply" at bounding box center [612, 439] width 25 height 14
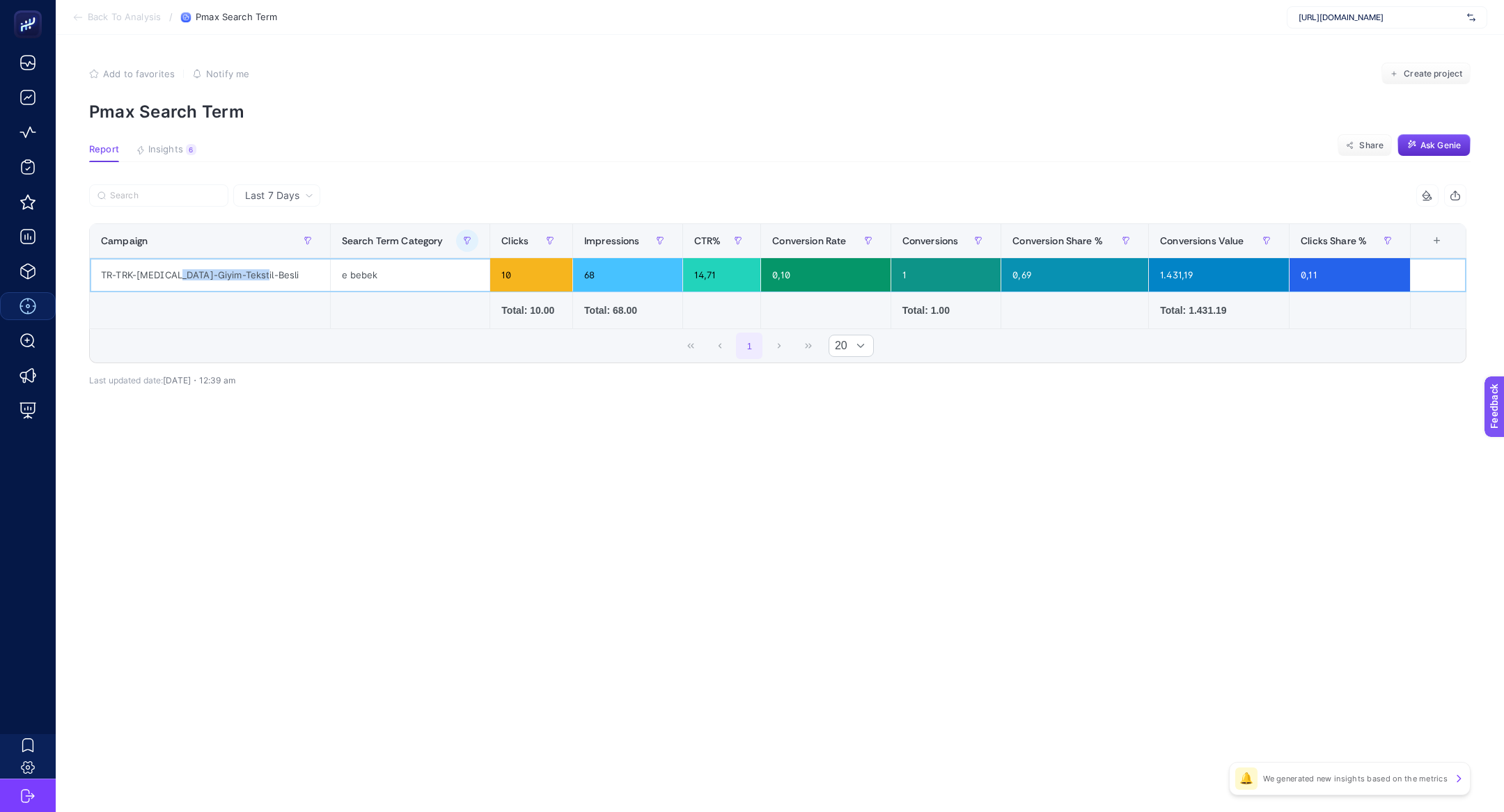
drag, startPoint x: 179, startPoint y: 273, endPoint x: 242, endPoint y: 282, distance: 63.6
click at [244, 282] on div "TR-TRK-PerMax-Giyim-Tekstil-Besli" at bounding box center [210, 275] width 240 height 33
click at [242, 282] on div "TR-TRK-PerMax-Giyim-Tekstil-Besli" at bounding box center [210, 275] width 240 height 33
click at [331, 276] on div "e bebek" at bounding box center [411, 275] width 160 height 33
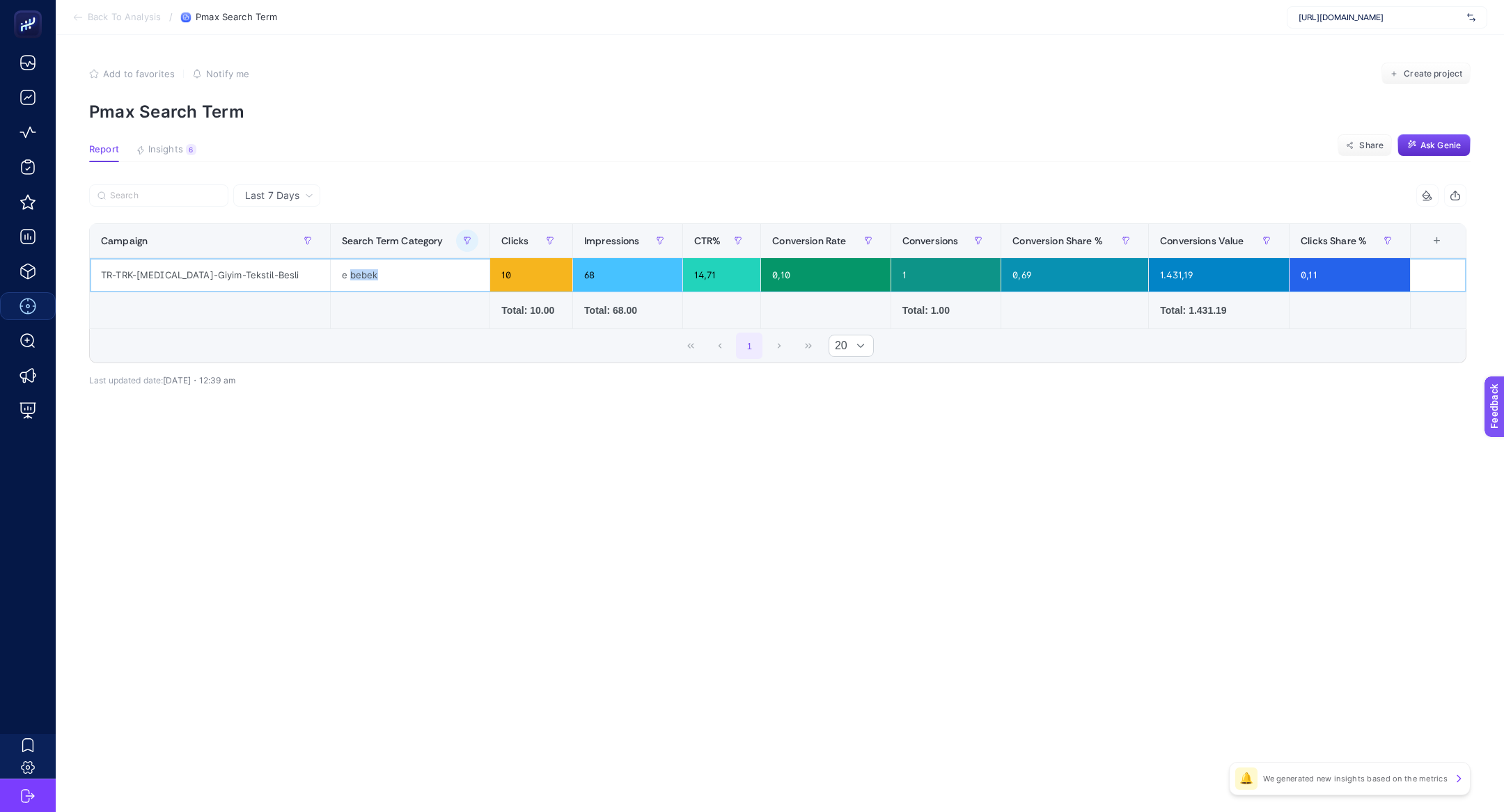
click at [331, 276] on div "e bebek" at bounding box center [411, 275] width 160 height 33
click at [331, 277] on div "e bebek" at bounding box center [411, 275] width 160 height 33
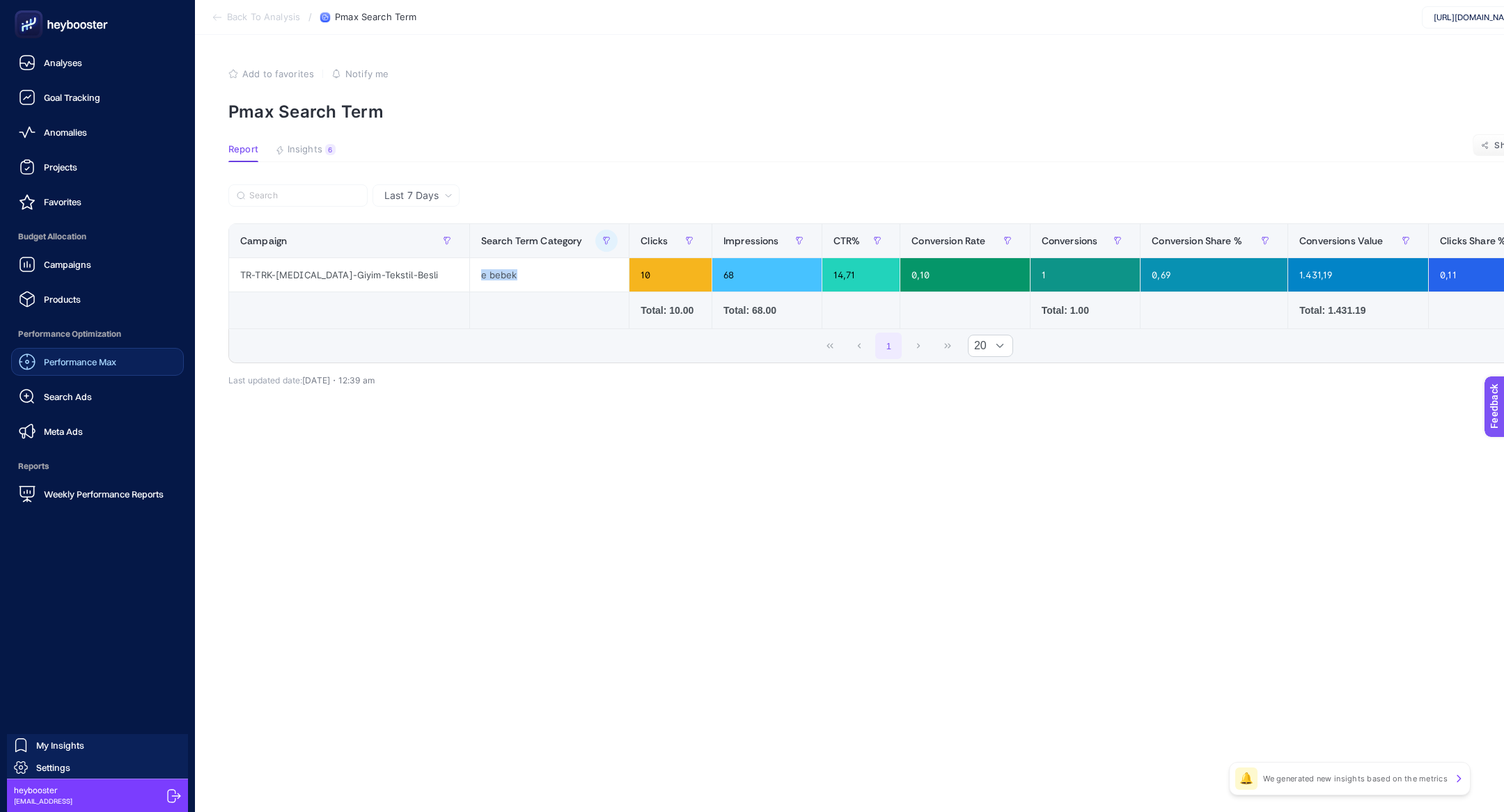
click at [104, 362] on span "Performance Max" at bounding box center [80, 361] width 72 height 11
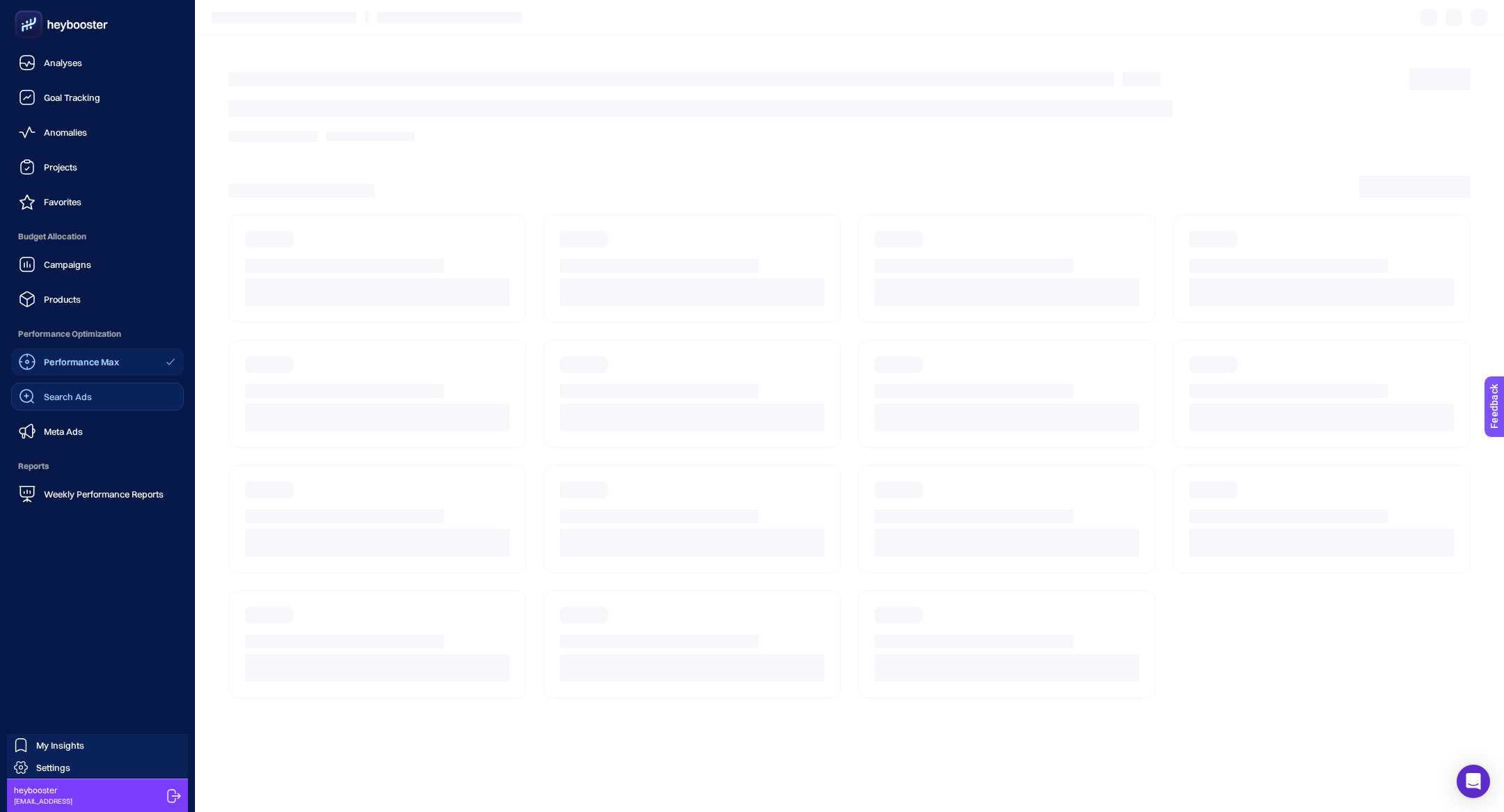
click at [74, 394] on span "Search Ads" at bounding box center [68, 396] width 48 height 11
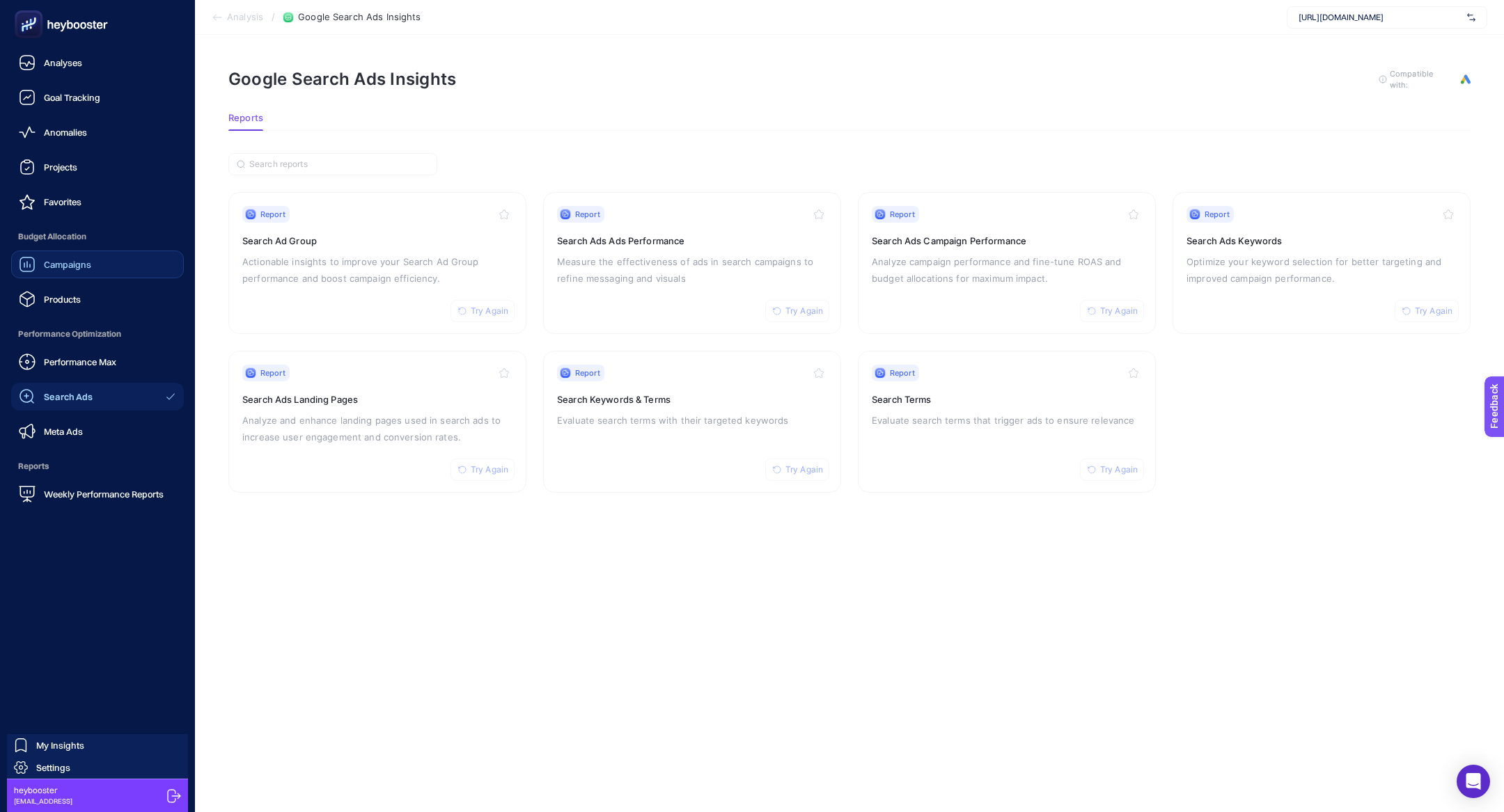
click at [93, 268] on link "Campaigns" at bounding box center [97, 264] width 173 height 28
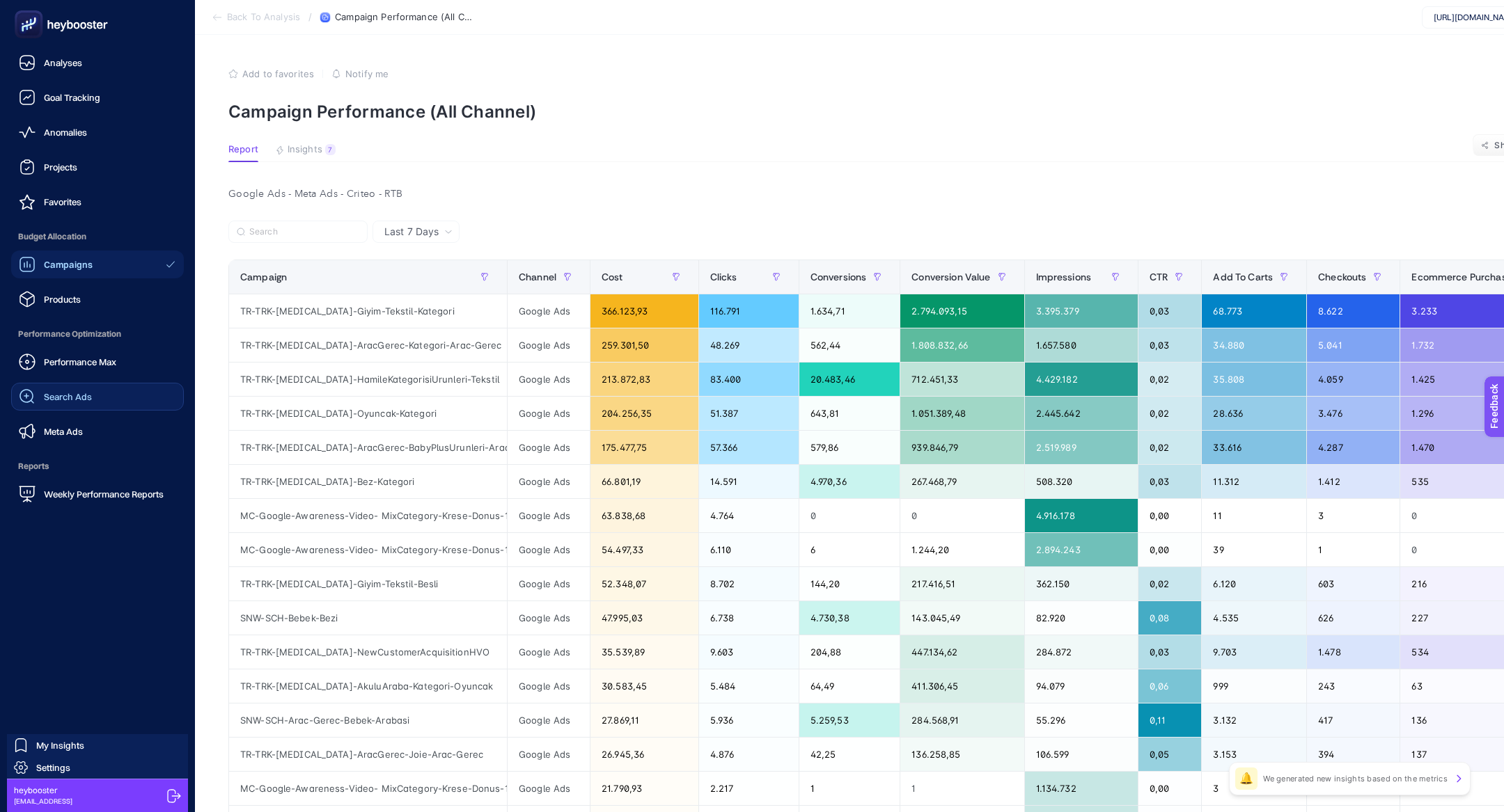
click at [95, 386] on link "Search Ads" at bounding box center [97, 397] width 173 height 28
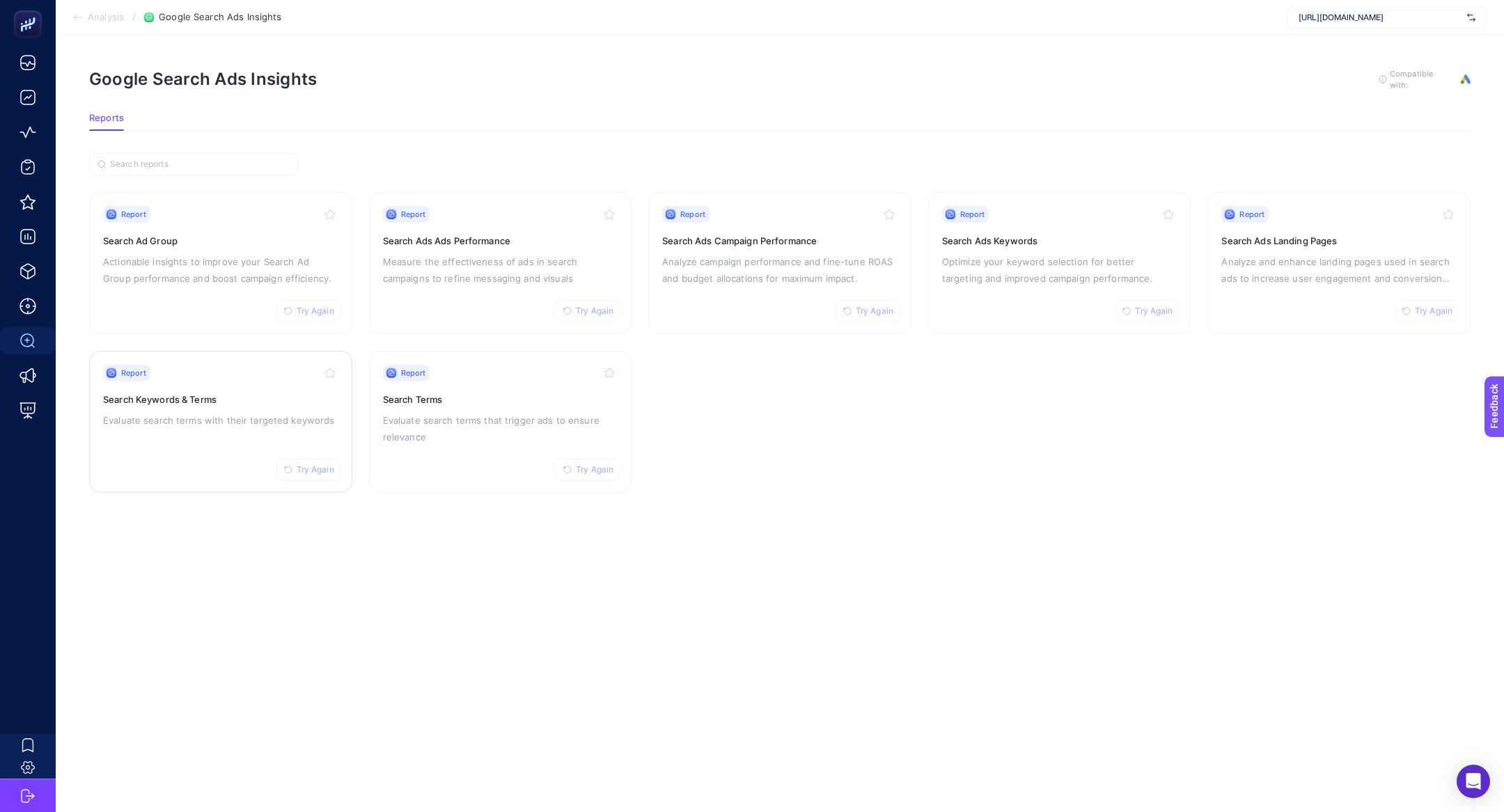
click at [223, 429] on div "Report Try Again Search Keywords & Terms Evaluate search terms with their targe…" at bounding box center [221, 422] width 236 height 114
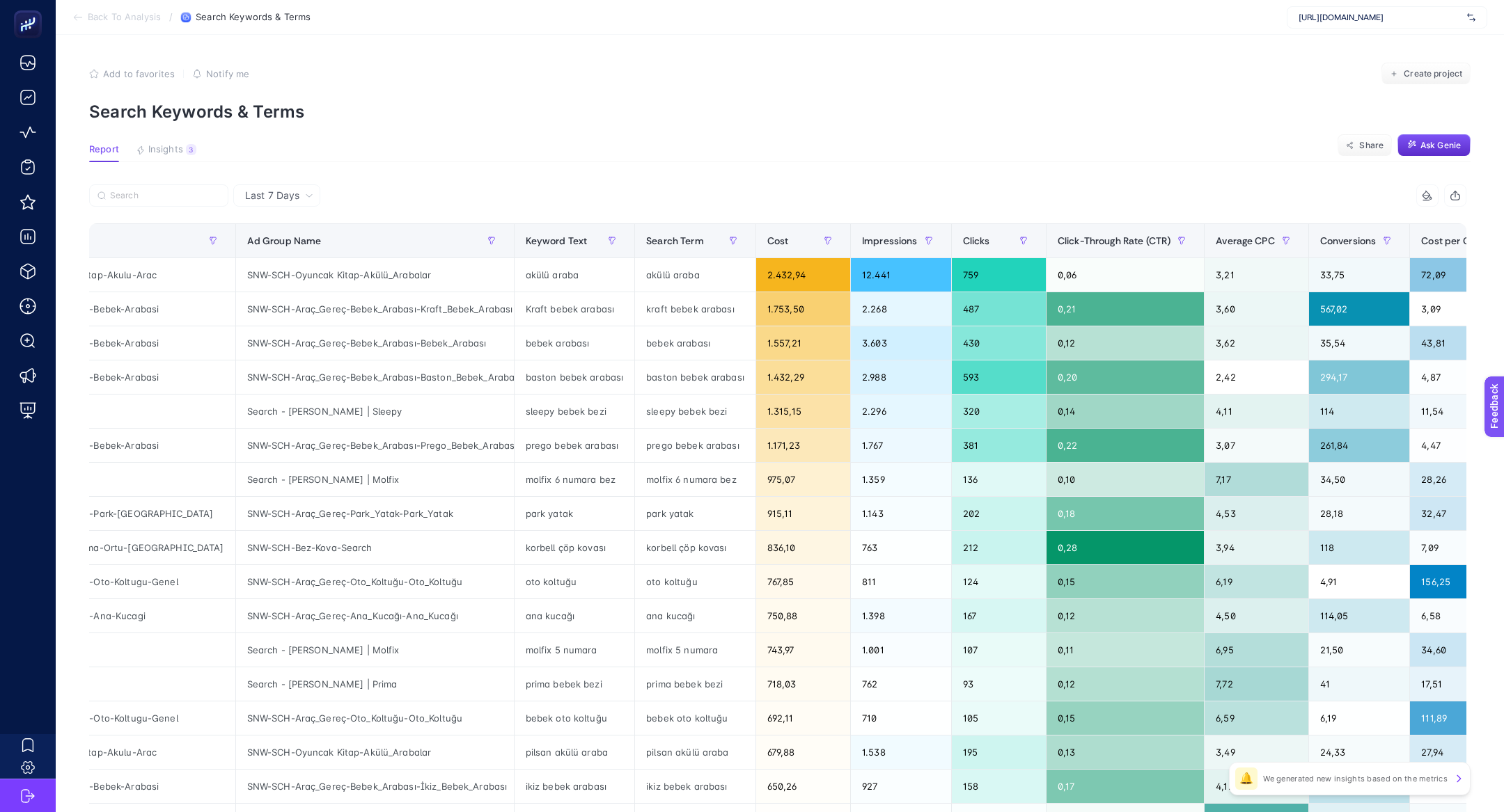
scroll to position [0, 113]
click at [1214, 247] on div "Average CPC" at bounding box center [1255, 241] width 82 height 22
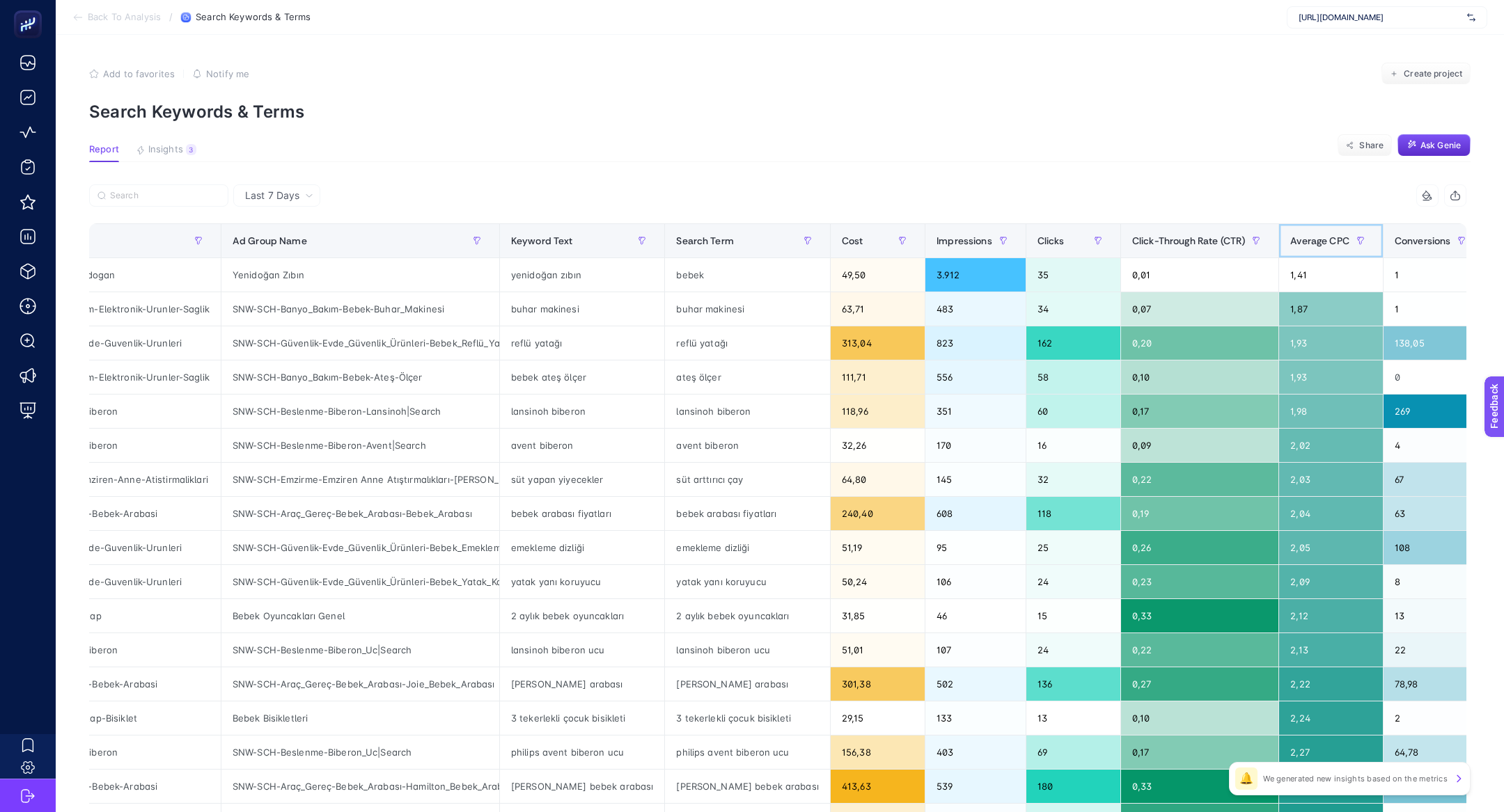
click at [1290, 237] on span "Average CPC" at bounding box center [1320, 241] width 59 height 11
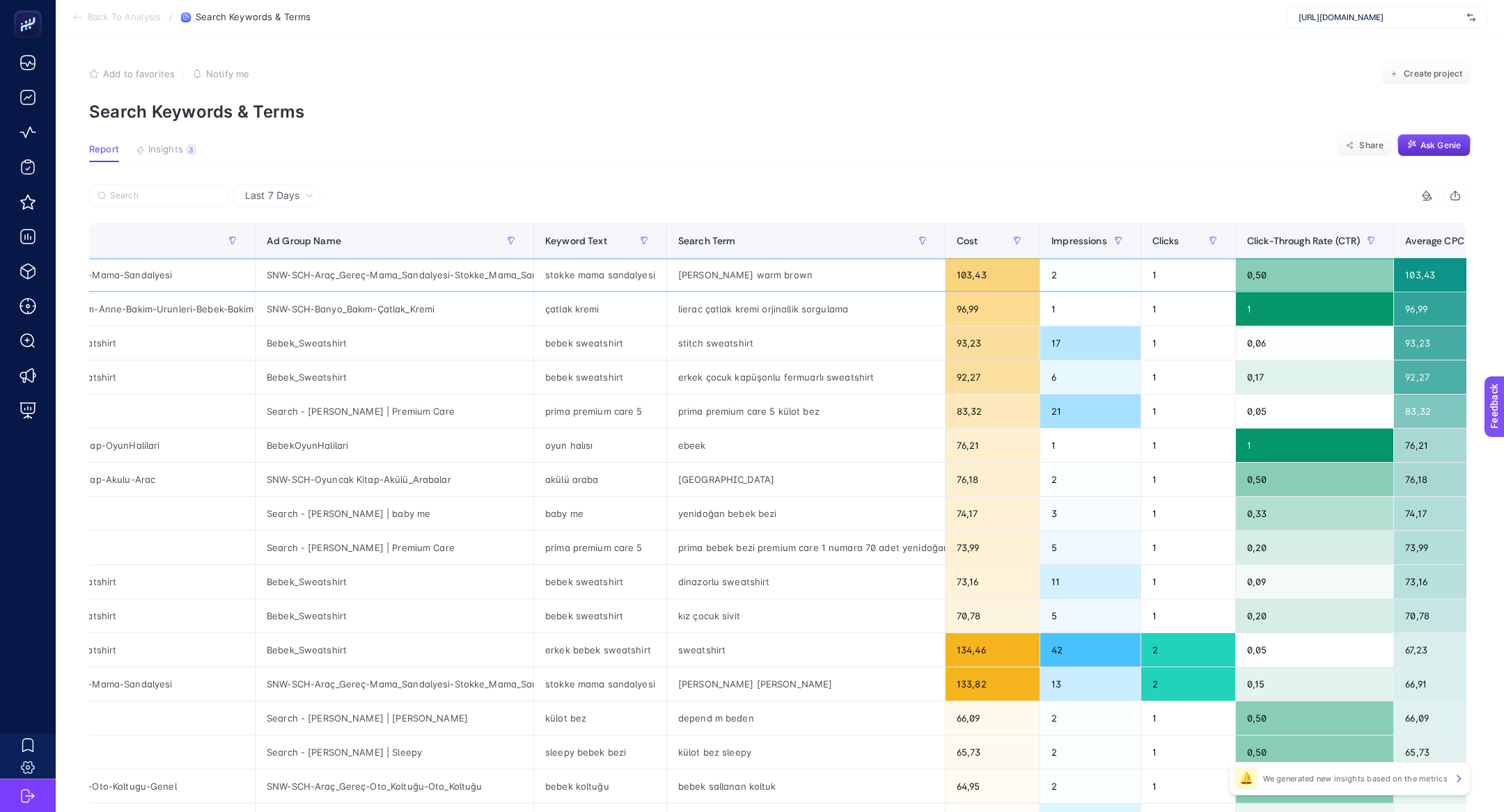
click at [685, 275] on div "tripp trapp warm brown" at bounding box center [806, 275] width 278 height 33
copy tr "tripp trapp warm brown"
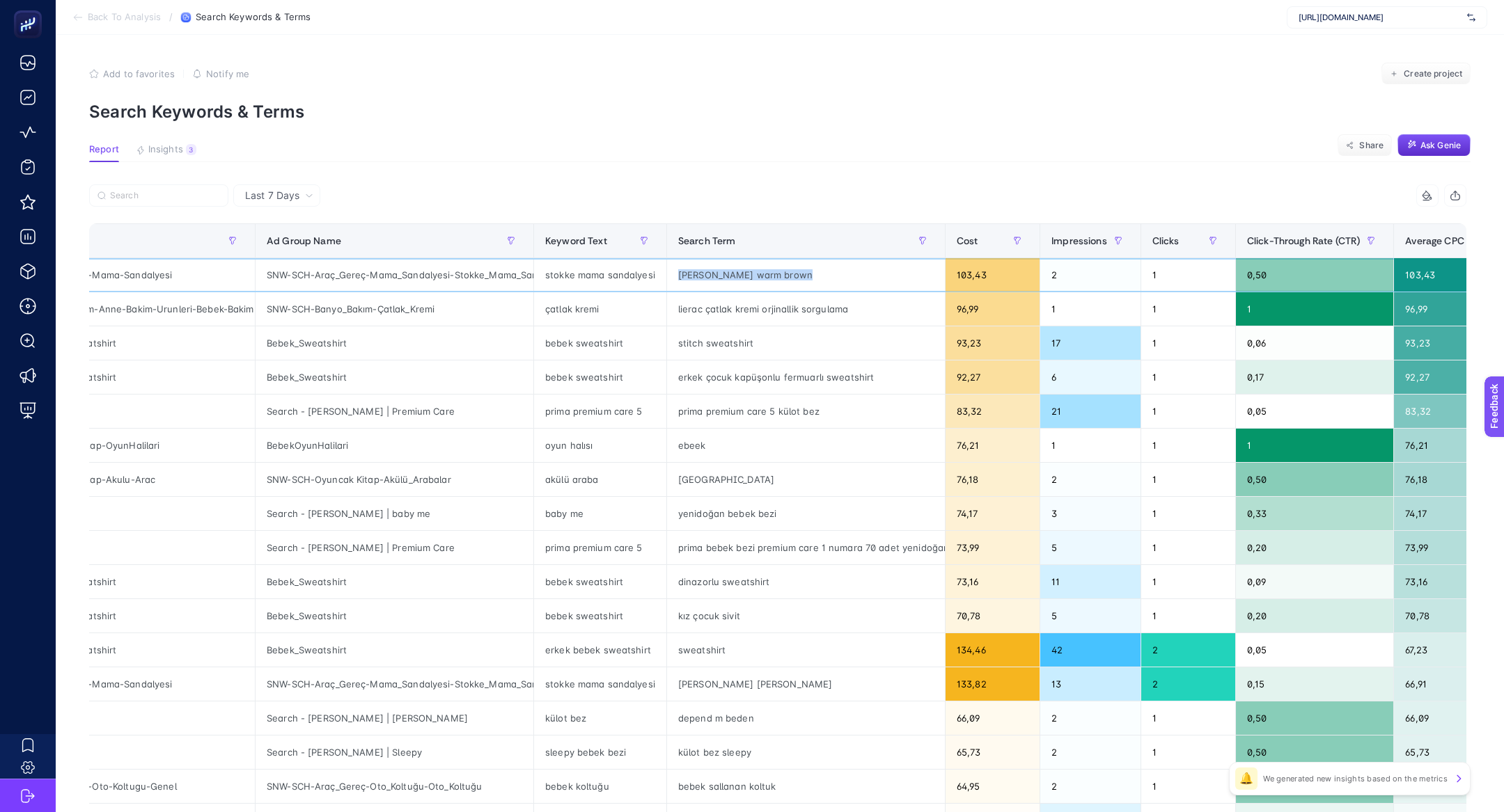
click at [736, 273] on div "tripp trapp warm brown" at bounding box center [806, 275] width 278 height 33
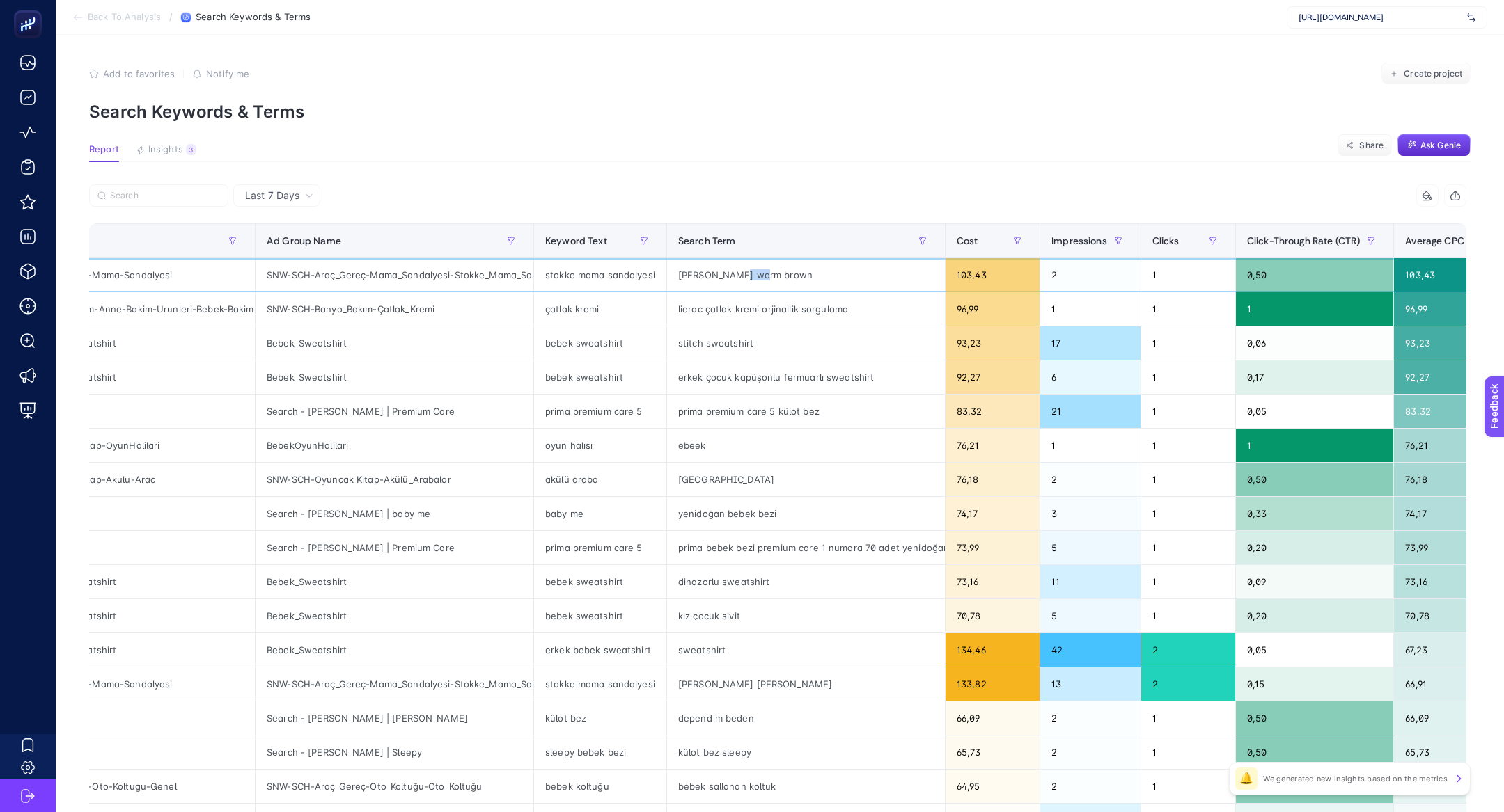
click at [736, 273] on div "tripp trapp warm brown" at bounding box center [806, 275] width 278 height 33
click at [686, 643] on div "sweatshirt" at bounding box center [806, 650] width 278 height 33
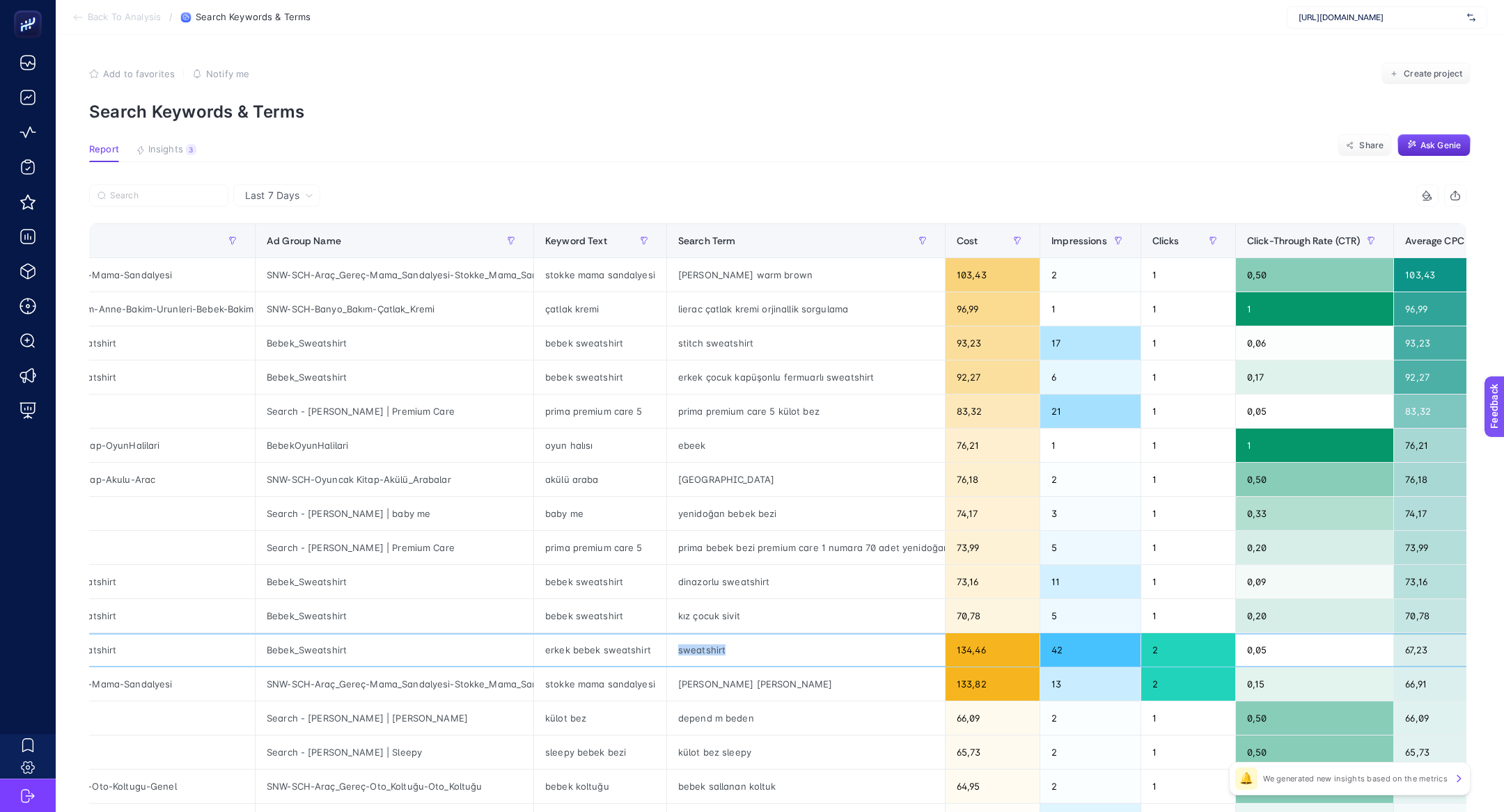
click at [686, 643] on div "sweatshirt" at bounding box center [806, 650] width 278 height 33
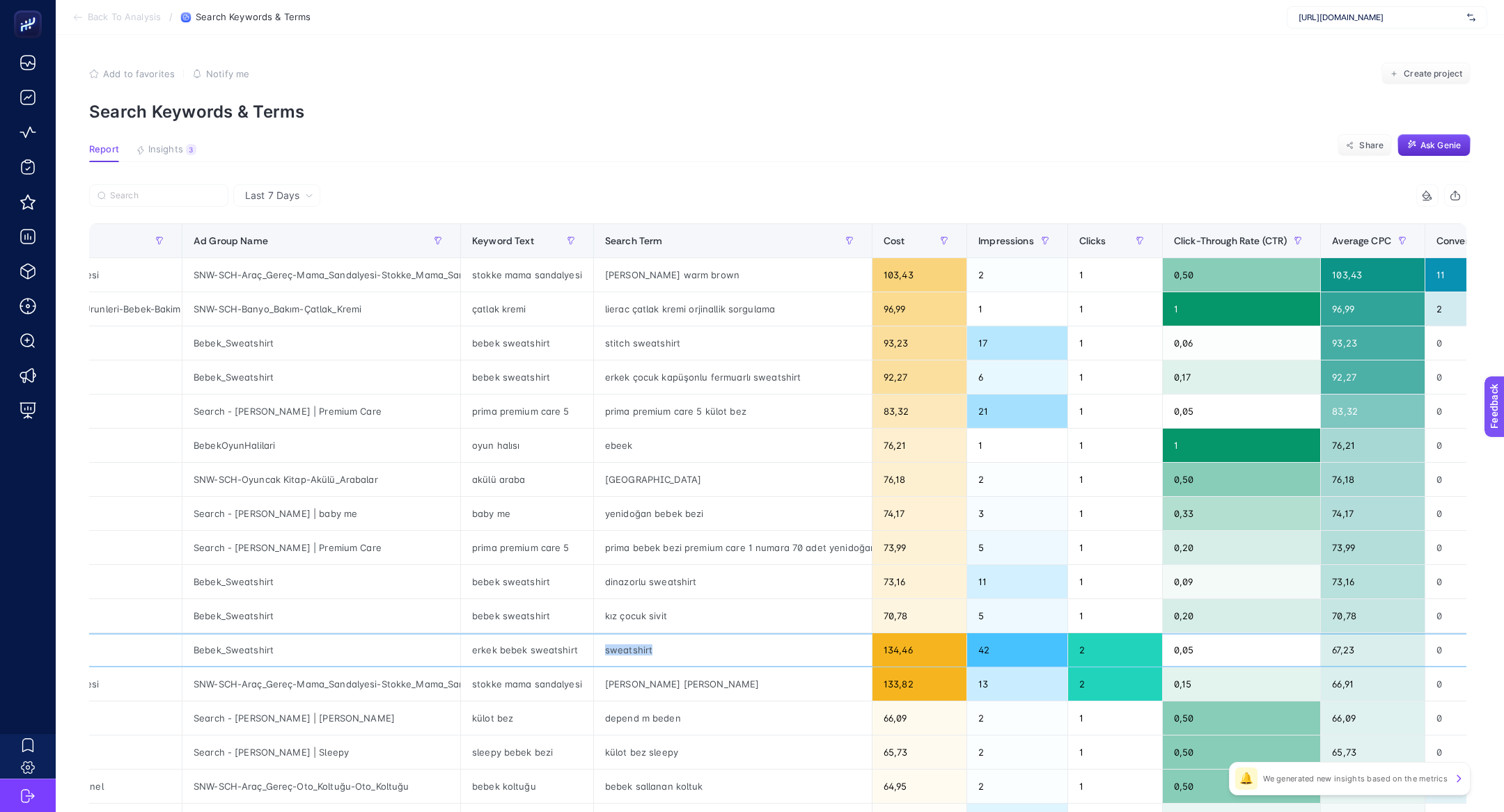
scroll to position [0, 203]
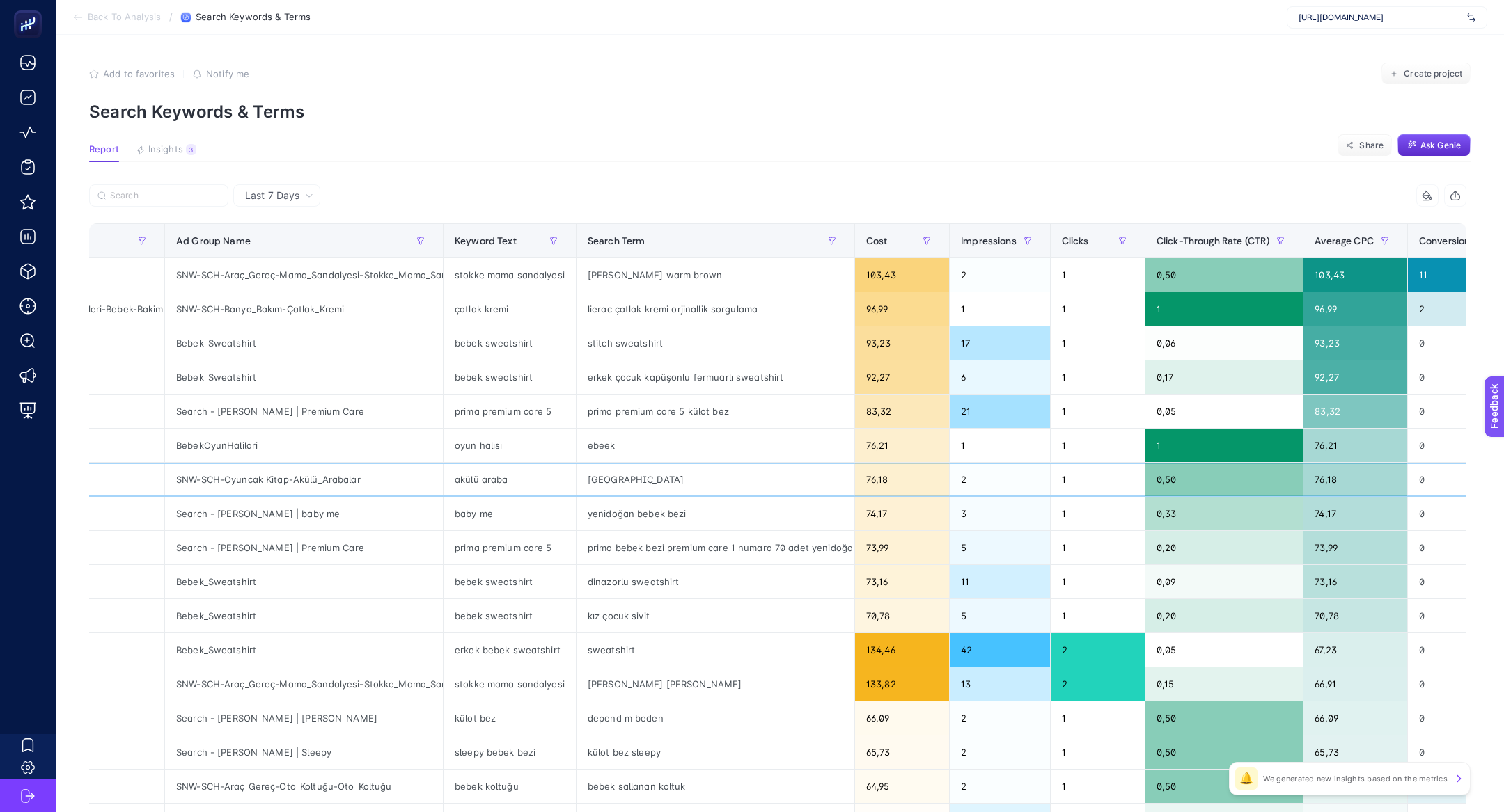
click at [608, 478] on div "ankara akülü araba parkı" at bounding box center [716, 480] width 278 height 33
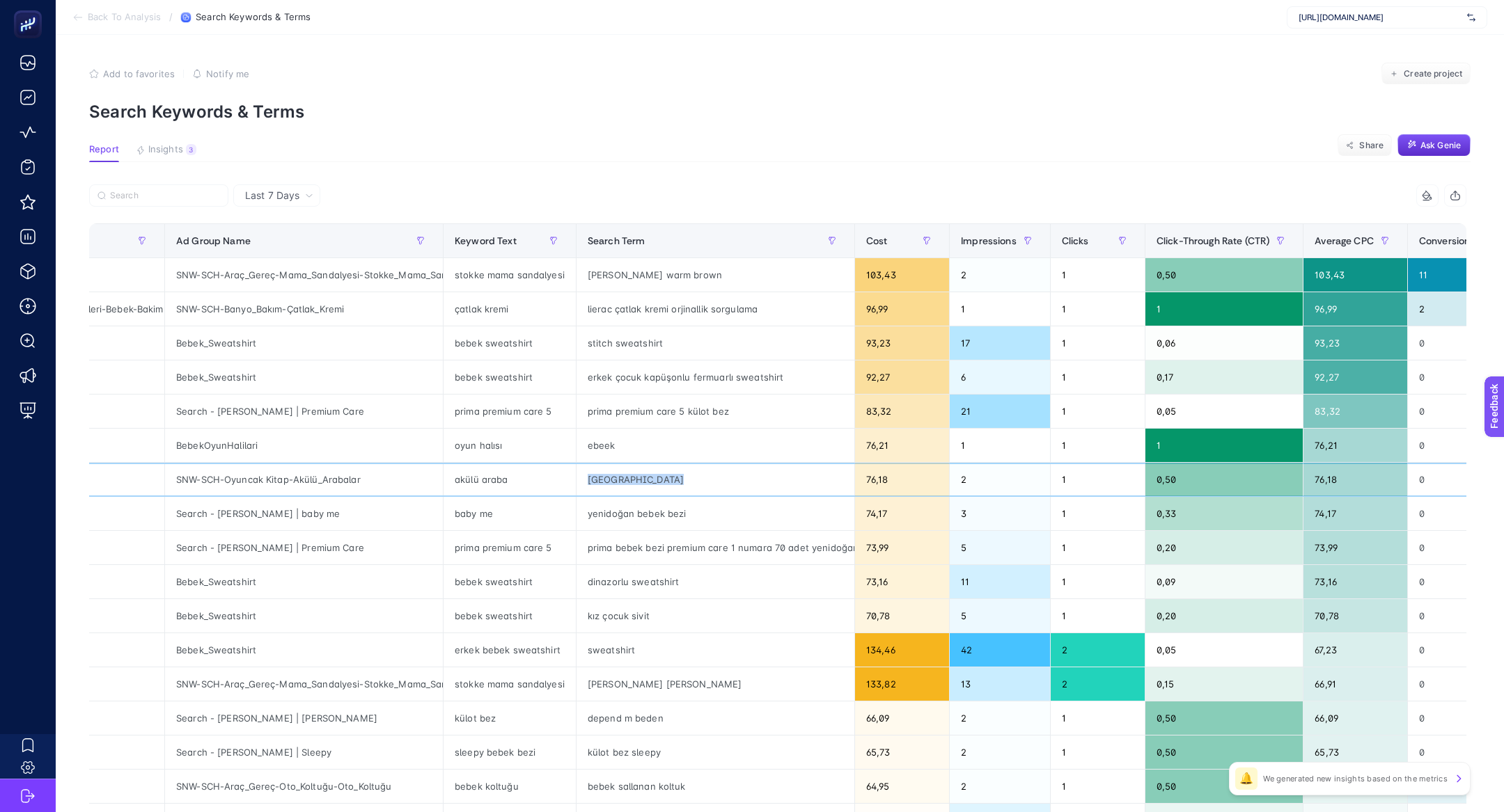
click at [608, 478] on div "ankara akülü araba parkı" at bounding box center [716, 480] width 278 height 33
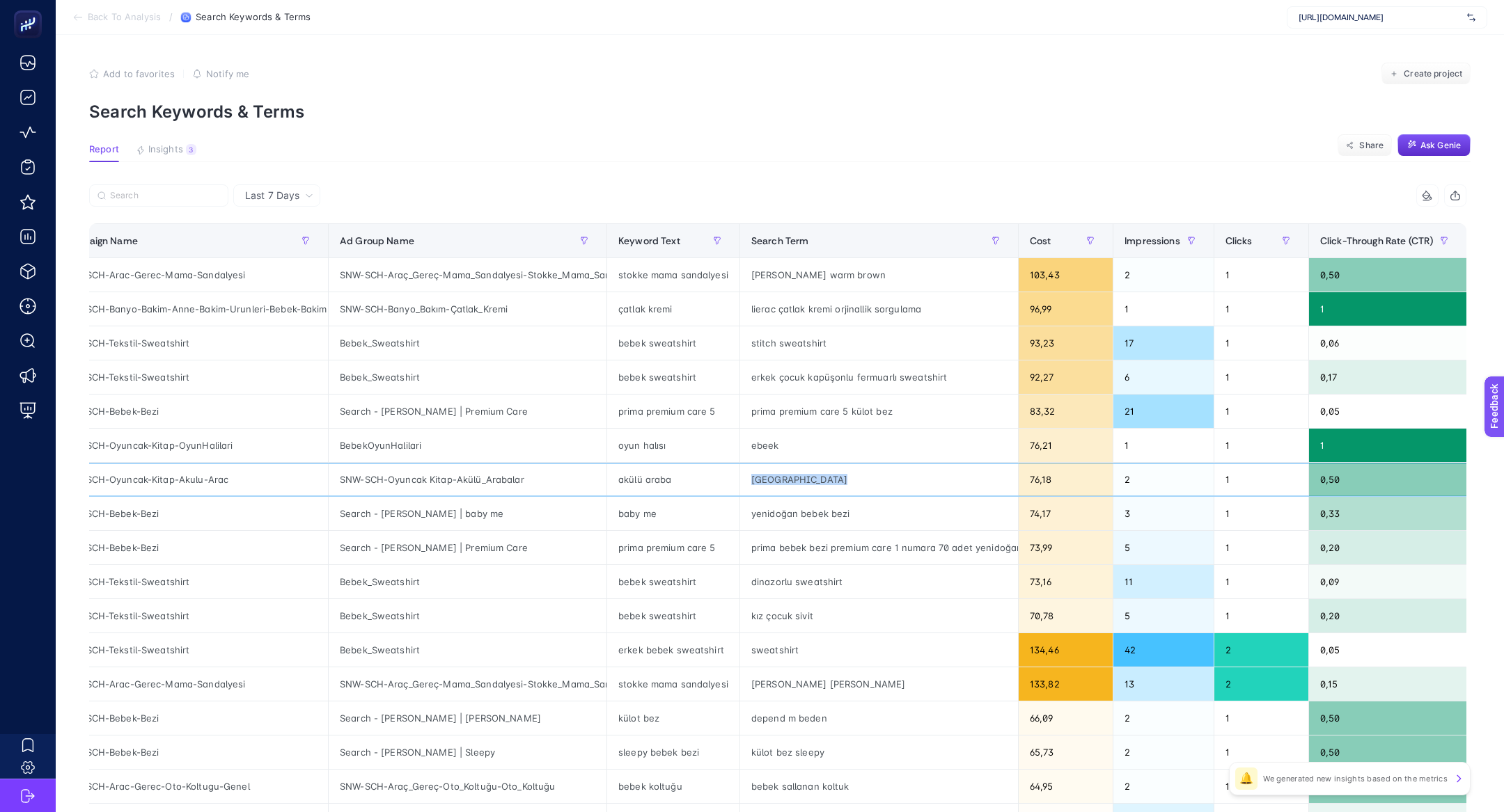
scroll to position [0, 0]
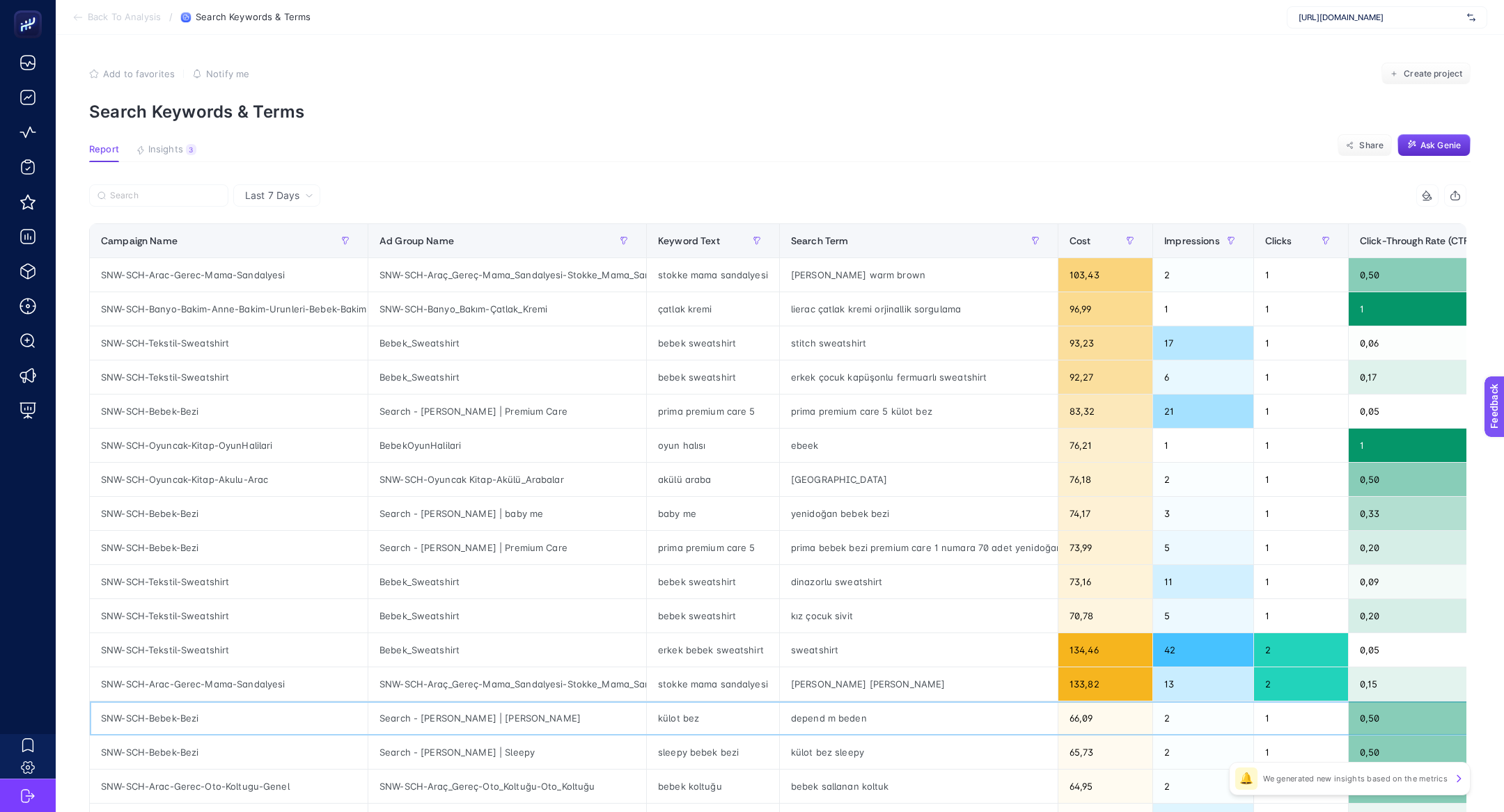
click at [846, 722] on div "depend m beden" at bounding box center [919, 718] width 278 height 33
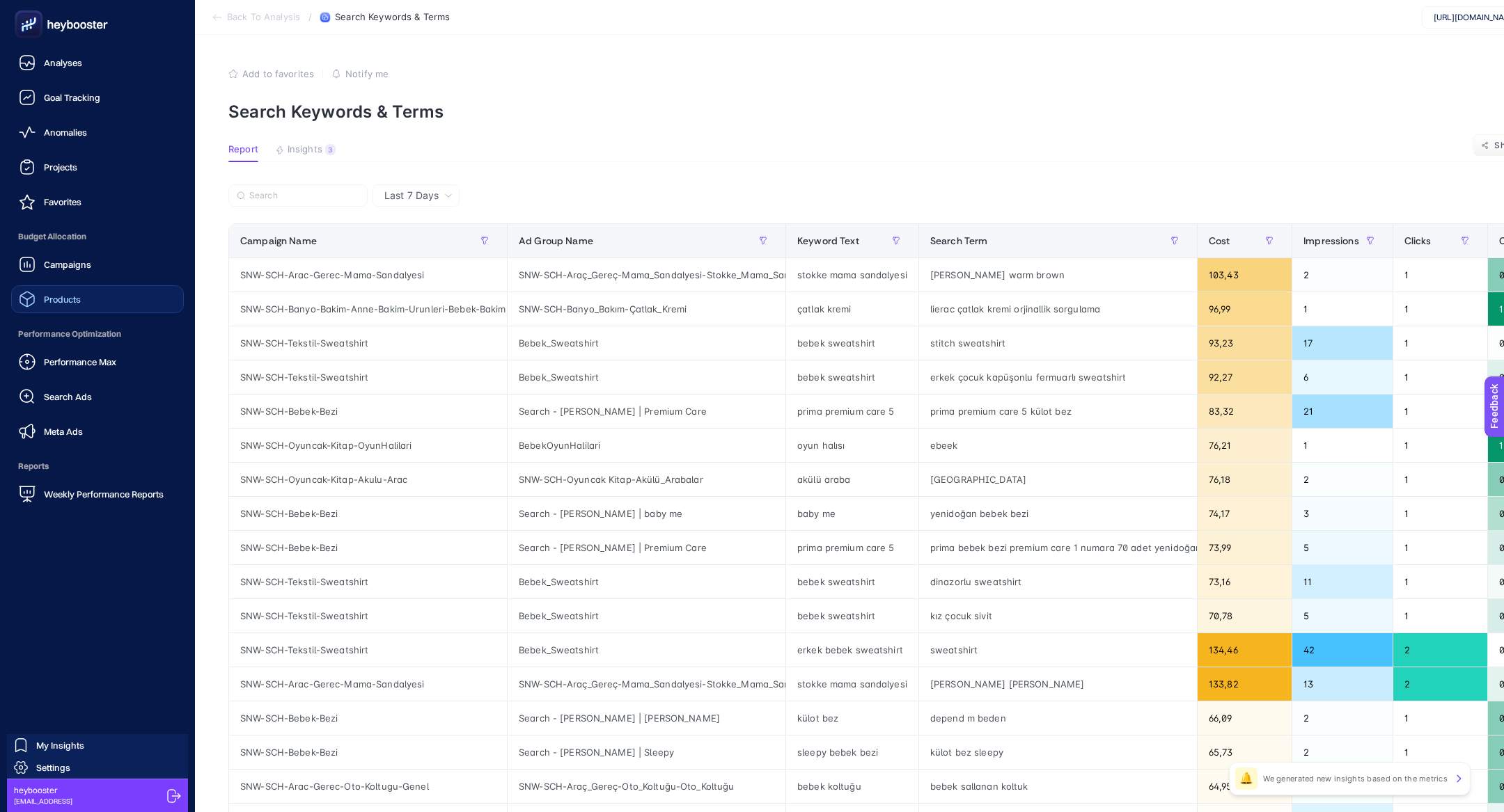
click at [123, 294] on link "Products" at bounding box center [97, 299] width 173 height 28
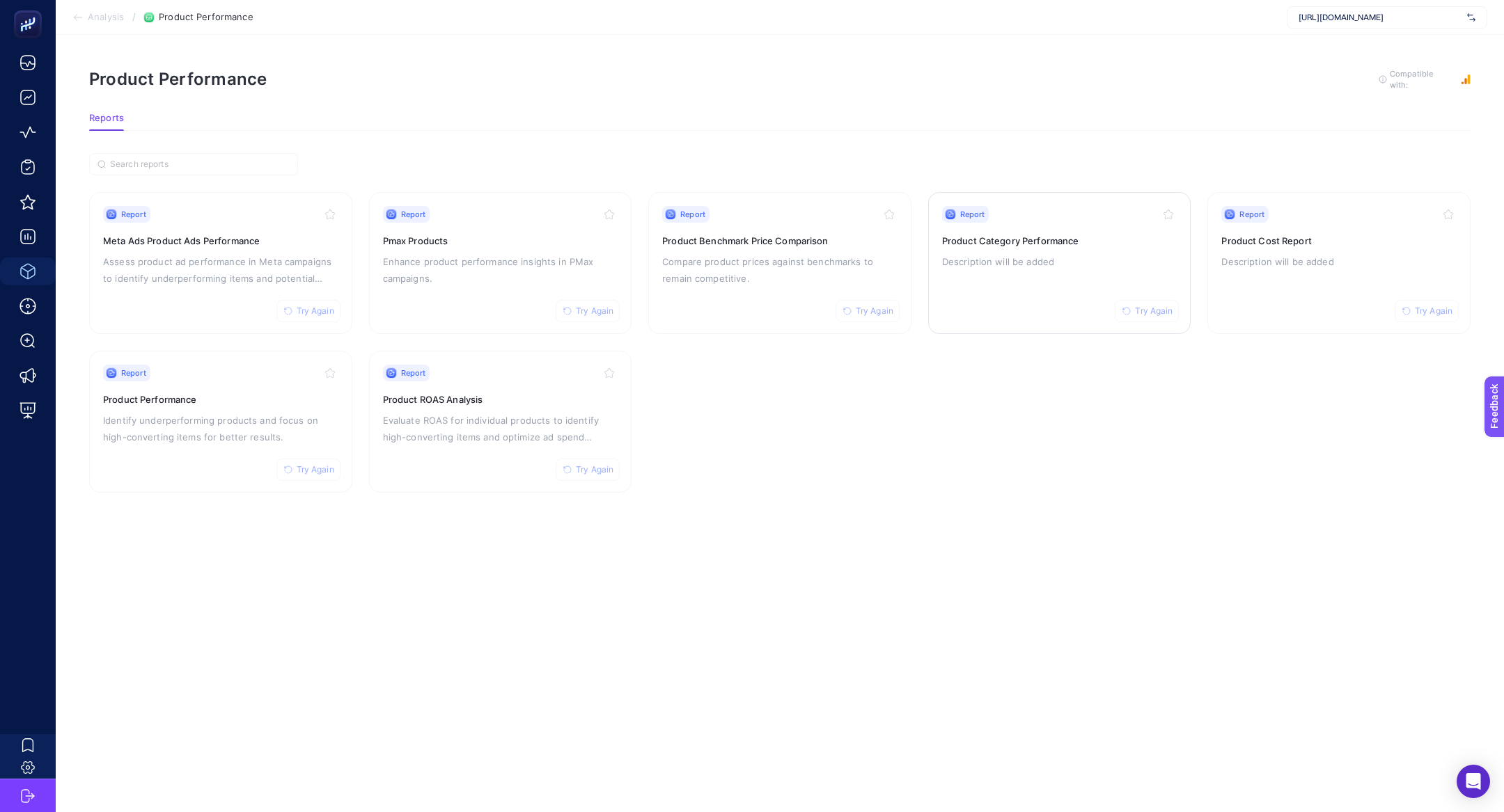
click at [1016, 265] on p "Description will be added" at bounding box center [1060, 262] width 236 height 17
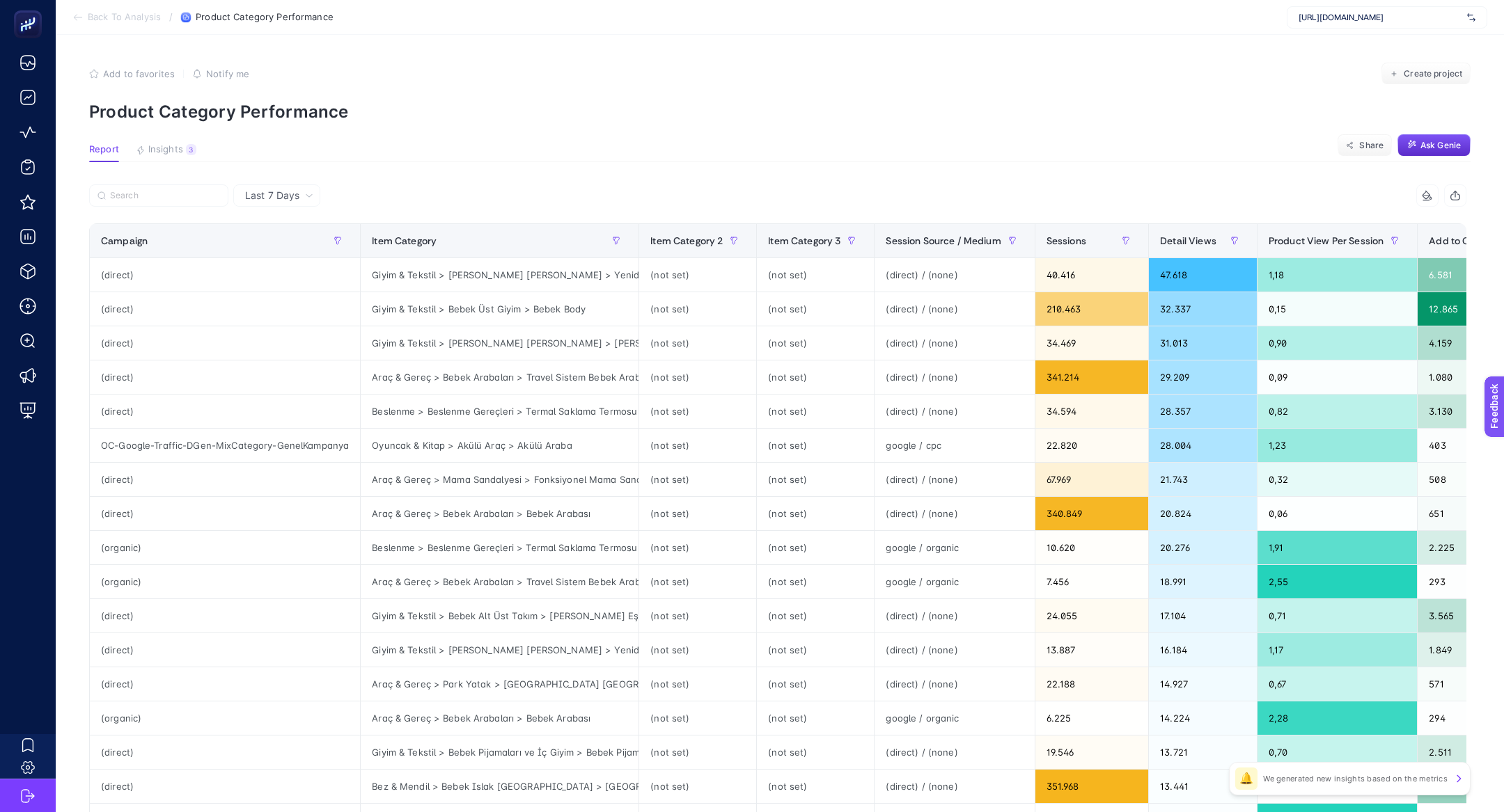
click at [267, 196] on span "Last 7 Days" at bounding box center [272, 195] width 54 height 14
click at [270, 246] on li "Last 30 Days" at bounding box center [276, 249] width 79 height 25
click at [0, 0] on input "Search" at bounding box center [0, 0] width 0 height 0
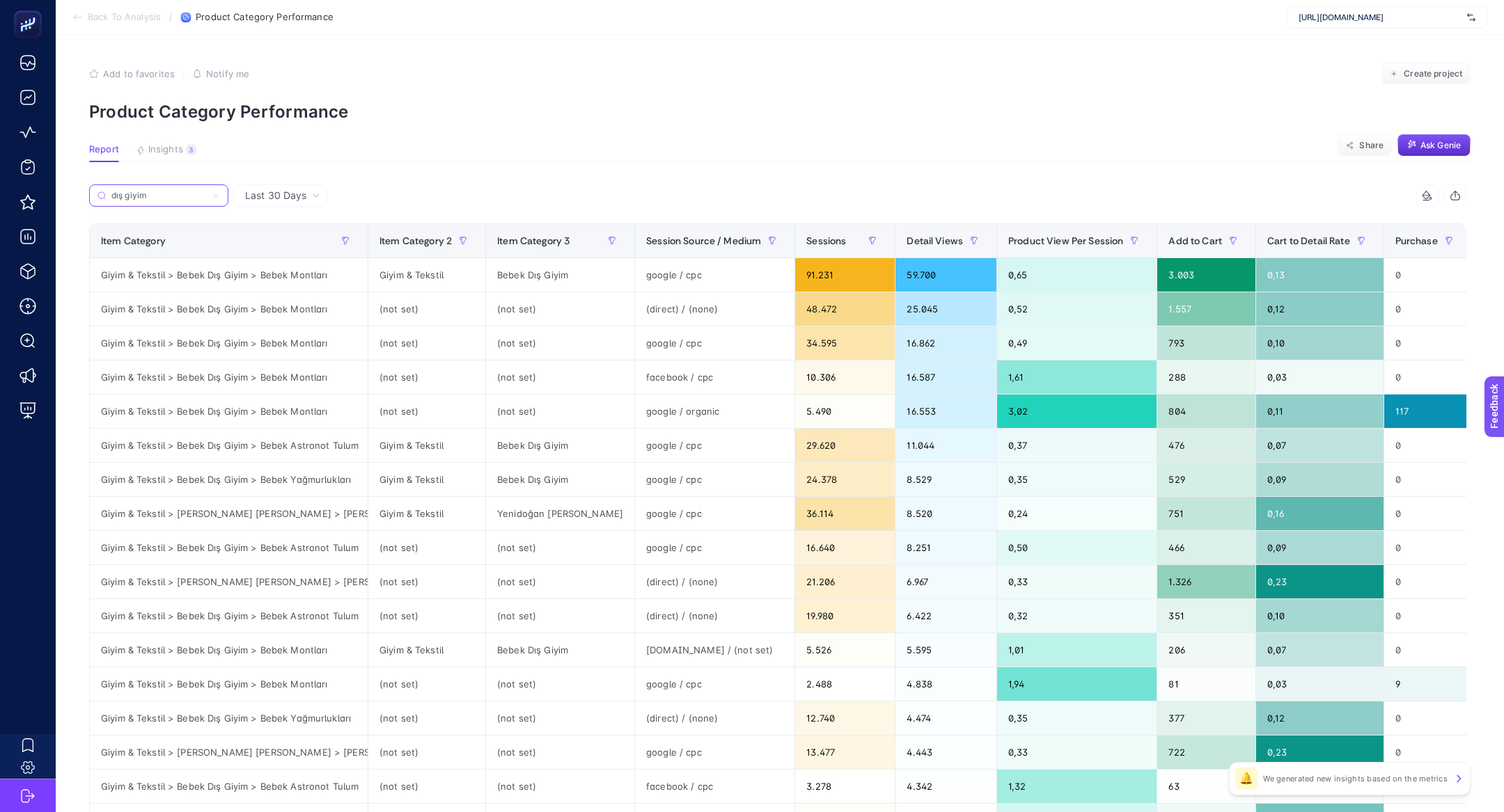
scroll to position [0, 252]
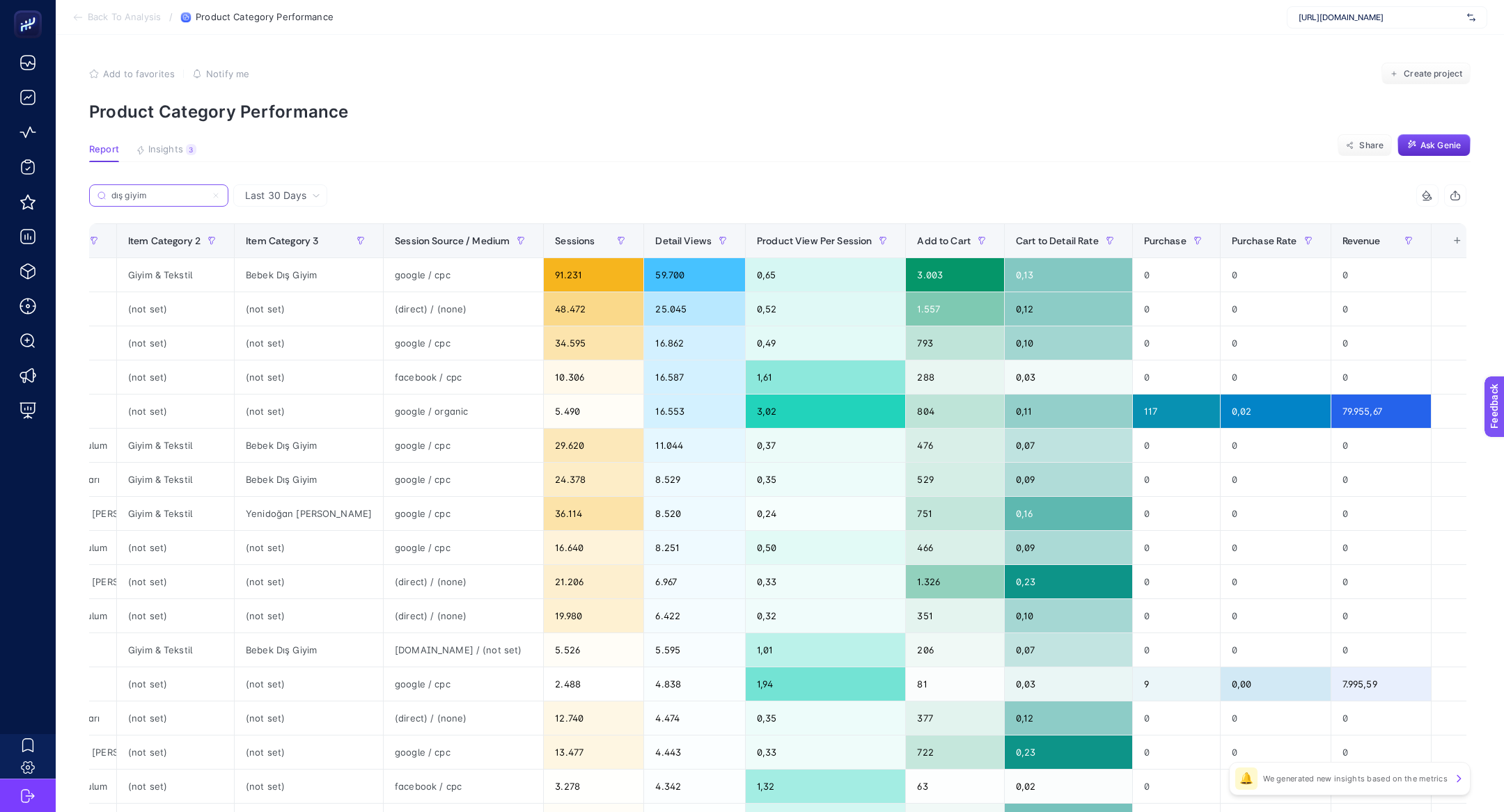
type input "dış giyim"
click at [1444, 245] on div "+" at bounding box center [1457, 241] width 27 height 11
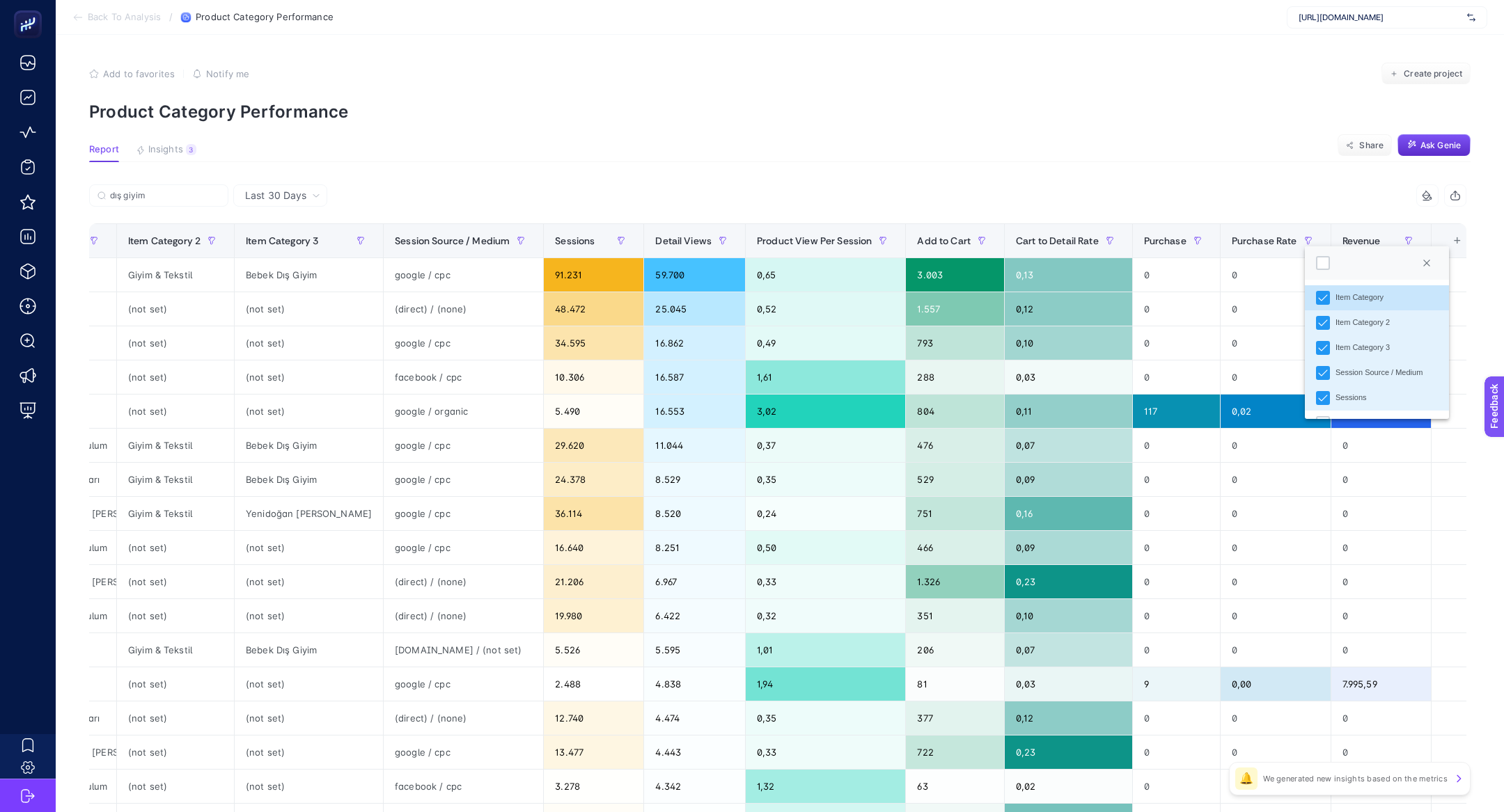
scroll to position [347, 0]
click at [1378, 398] on div "Revenue Change %" at bounding box center [1370, 401] width 68 height 12
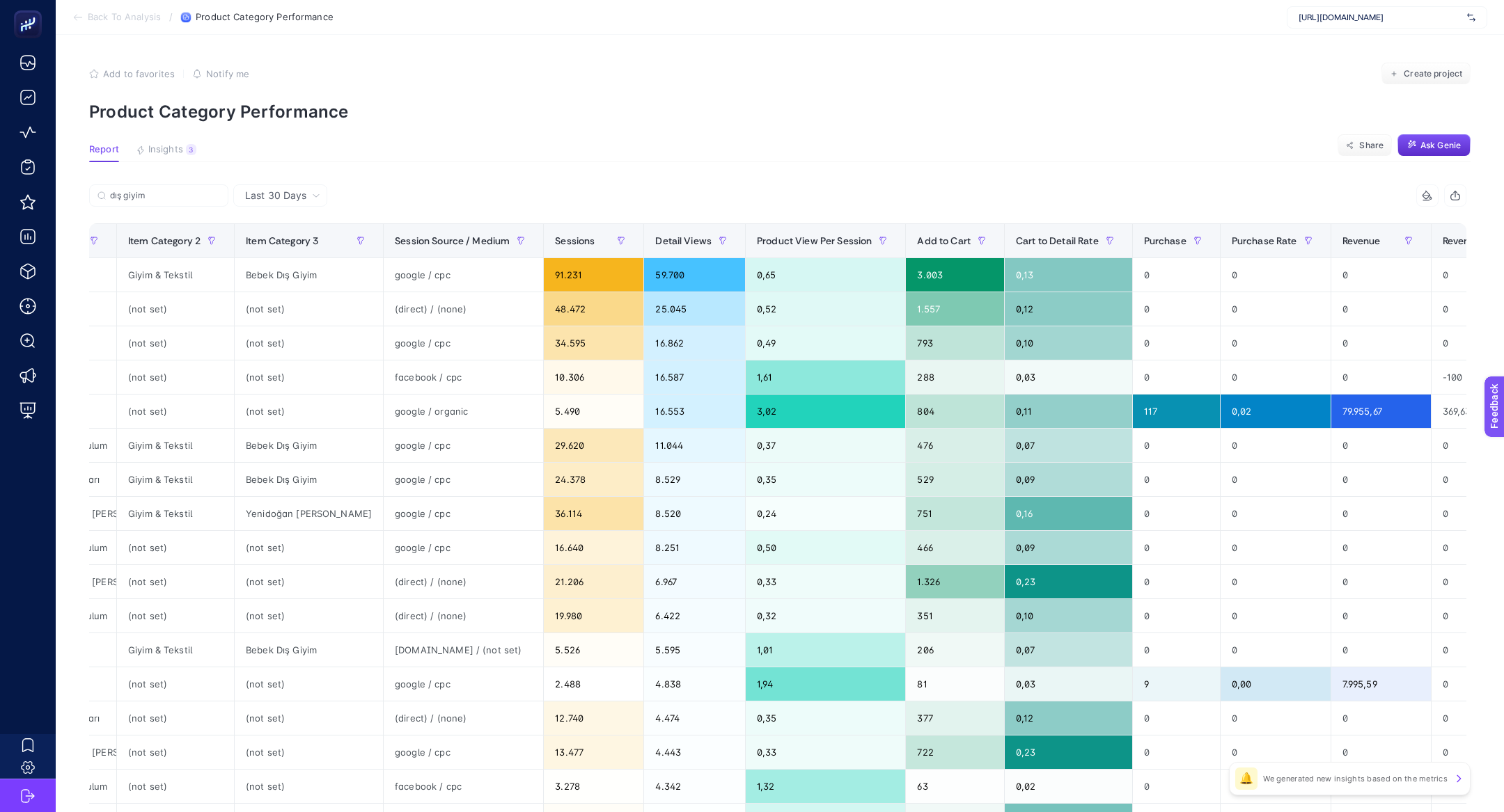
scroll to position [0, 382]
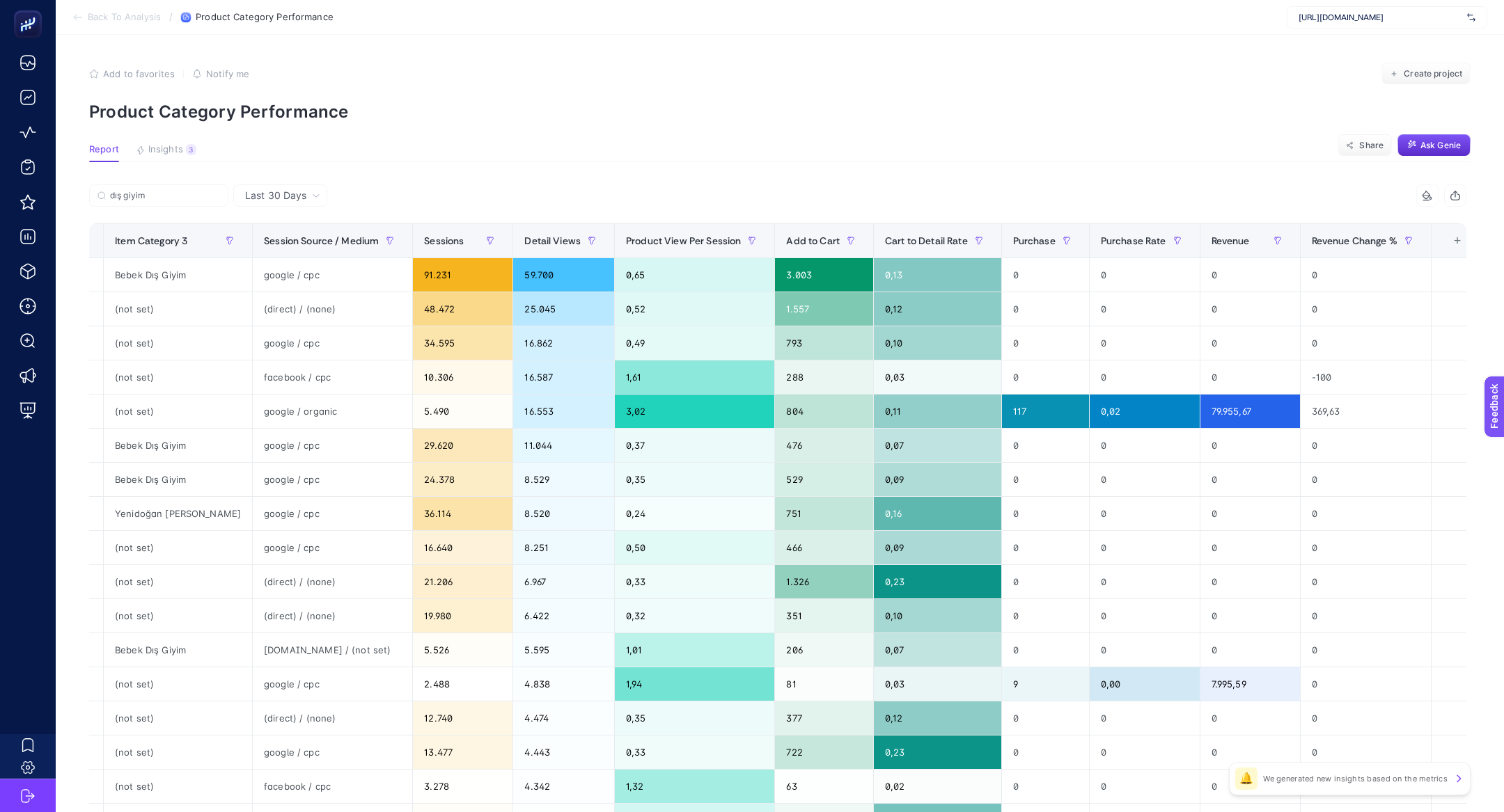
click at [1444, 237] on div "+" at bounding box center [1457, 241] width 27 height 11
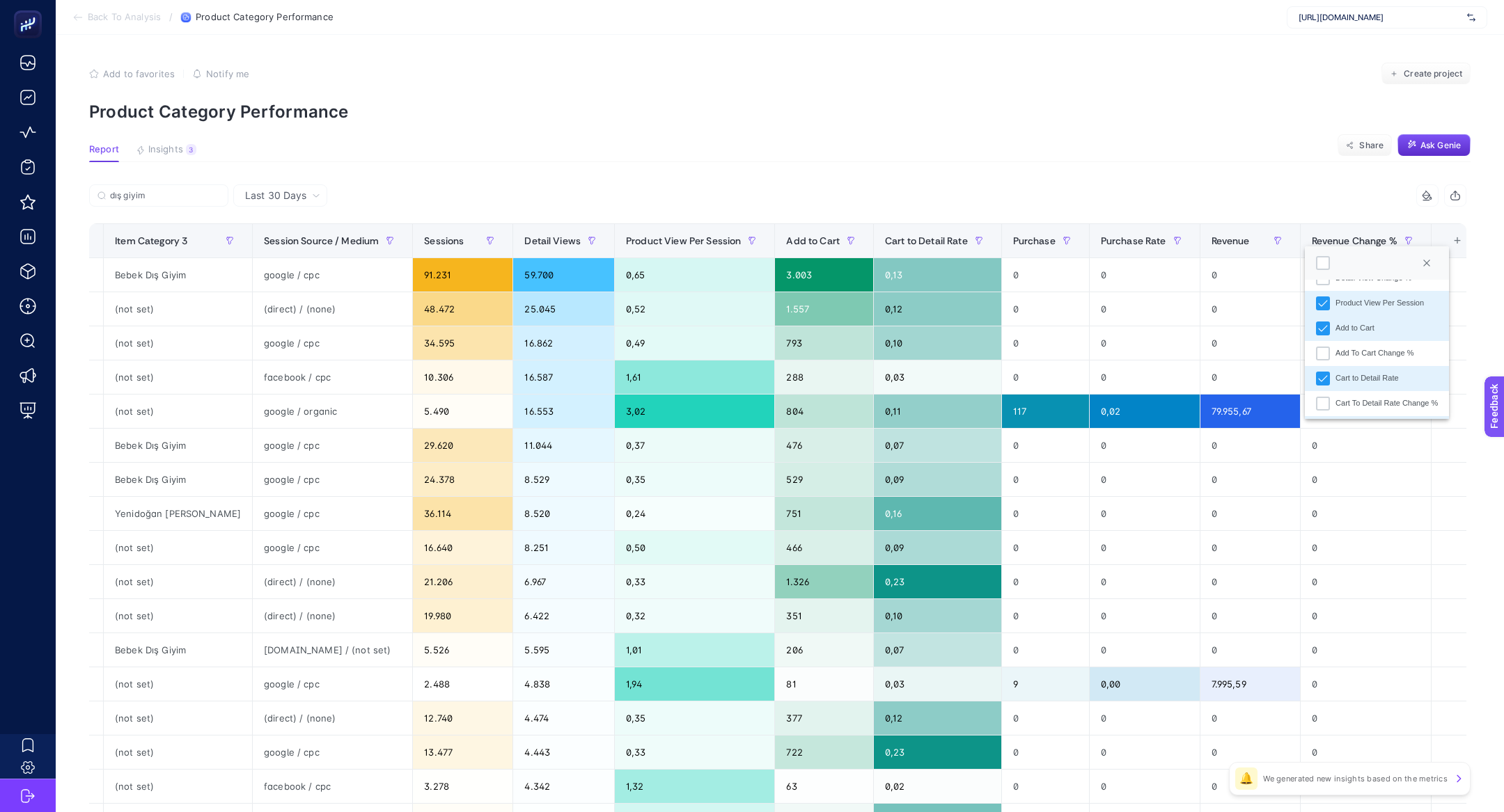
scroll to position [347, 0]
click at [1385, 306] on li "Purchase Change %" at bounding box center [1376, 301] width 144 height 25
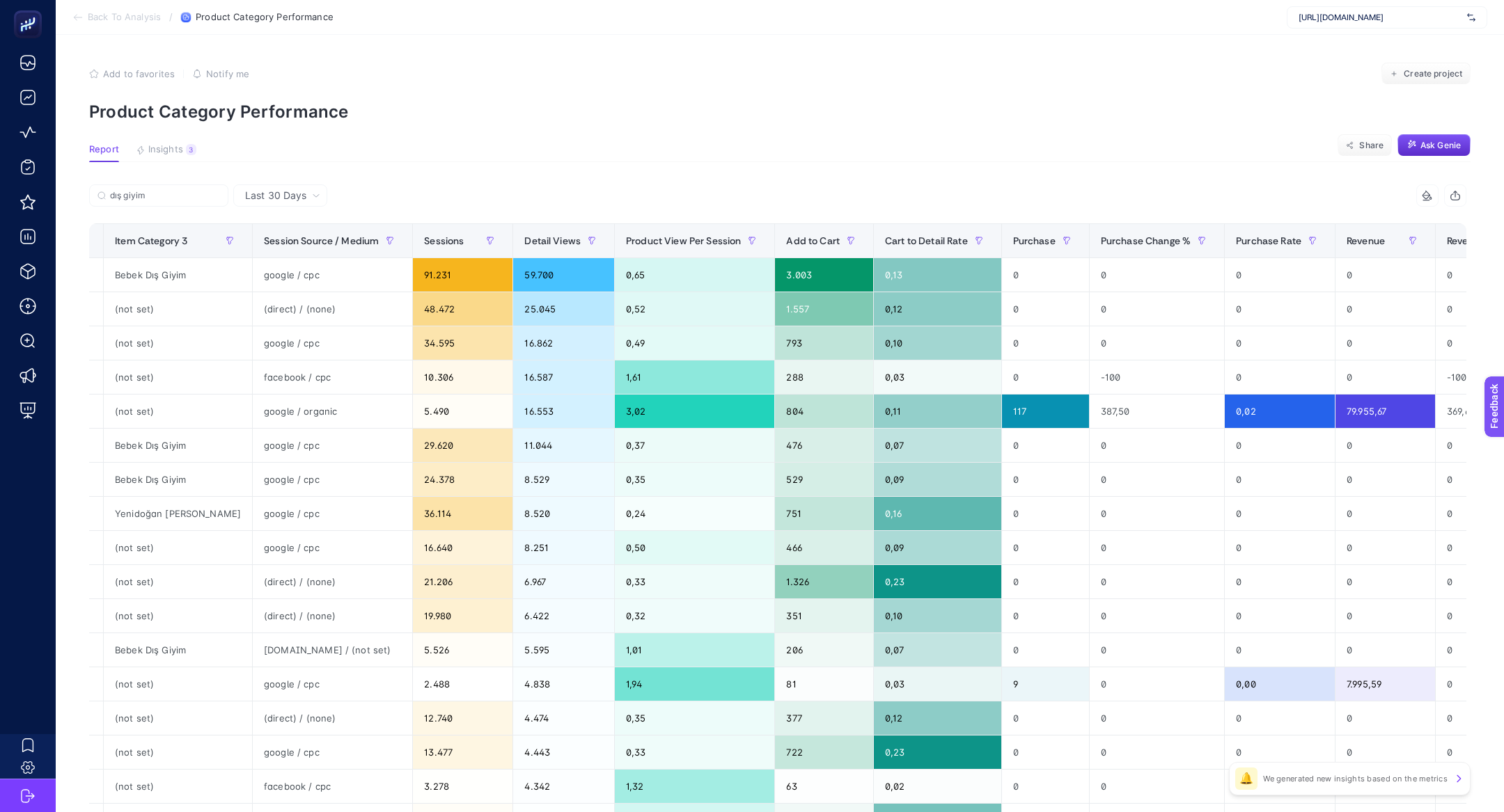
scroll to position [0, 517]
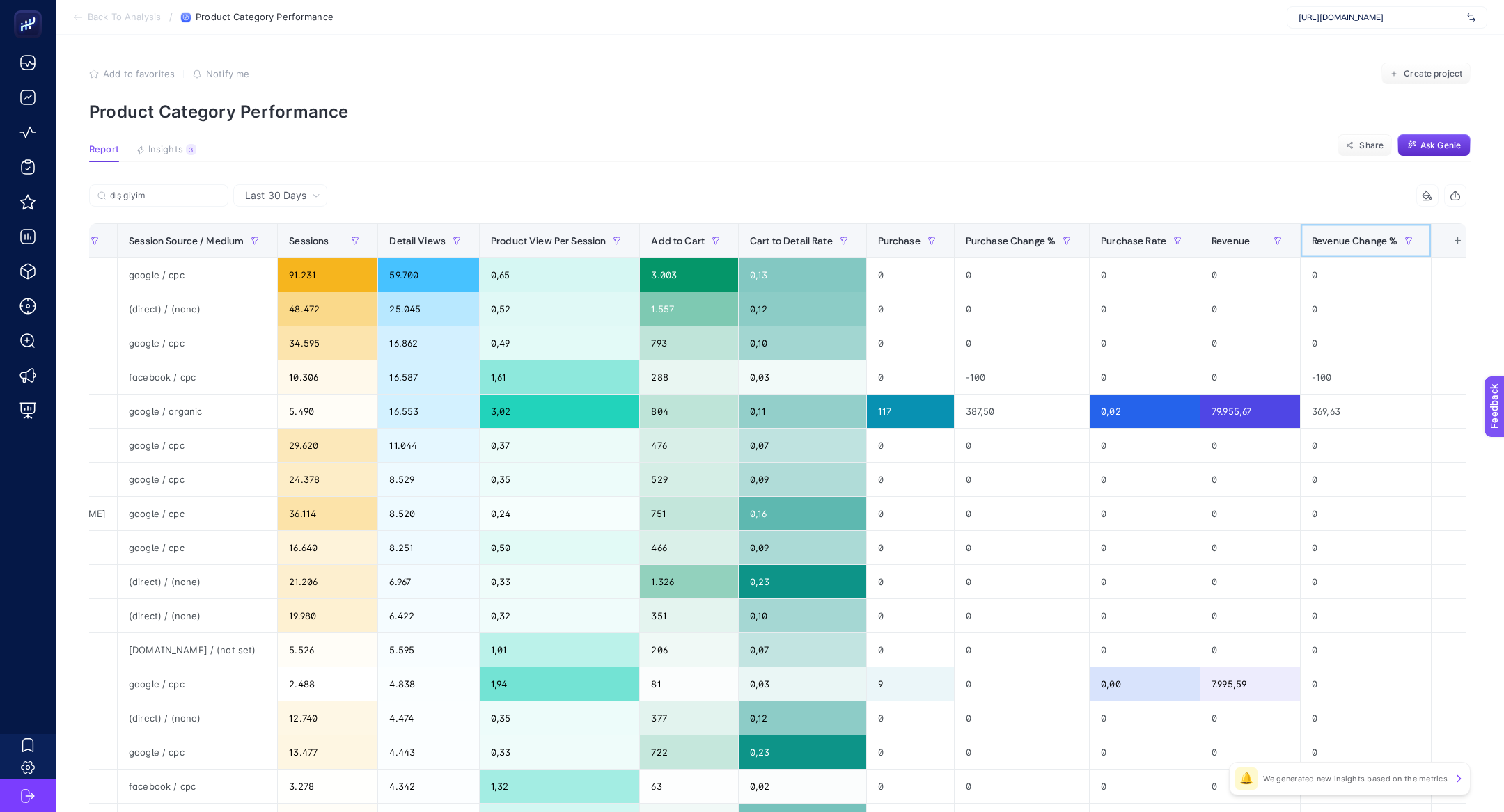
click at [1338, 242] on span "Revenue Change %" at bounding box center [1354, 241] width 85 height 11
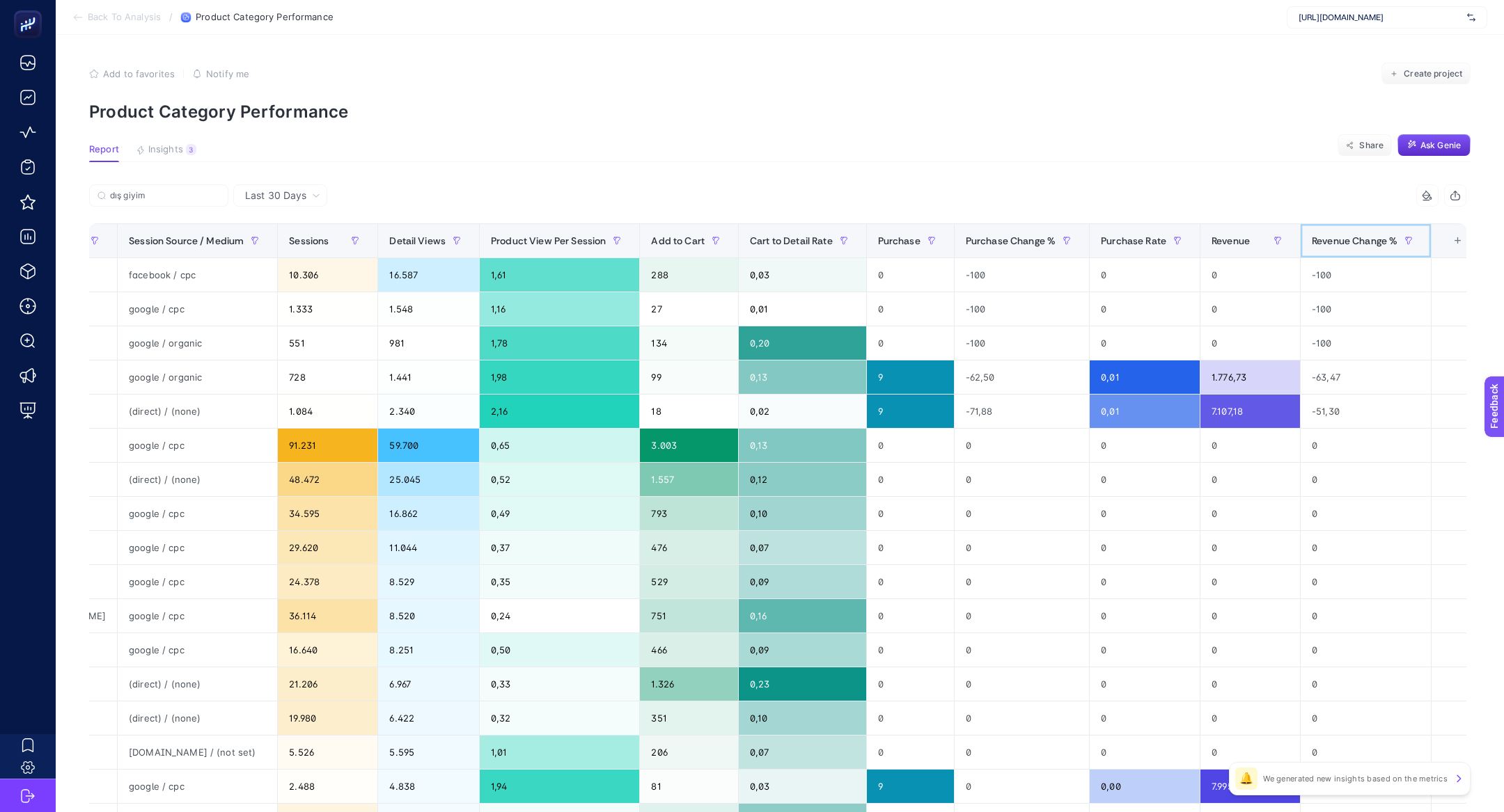
click at [1338, 242] on span "Revenue Change %" at bounding box center [1354, 241] width 85 height 11
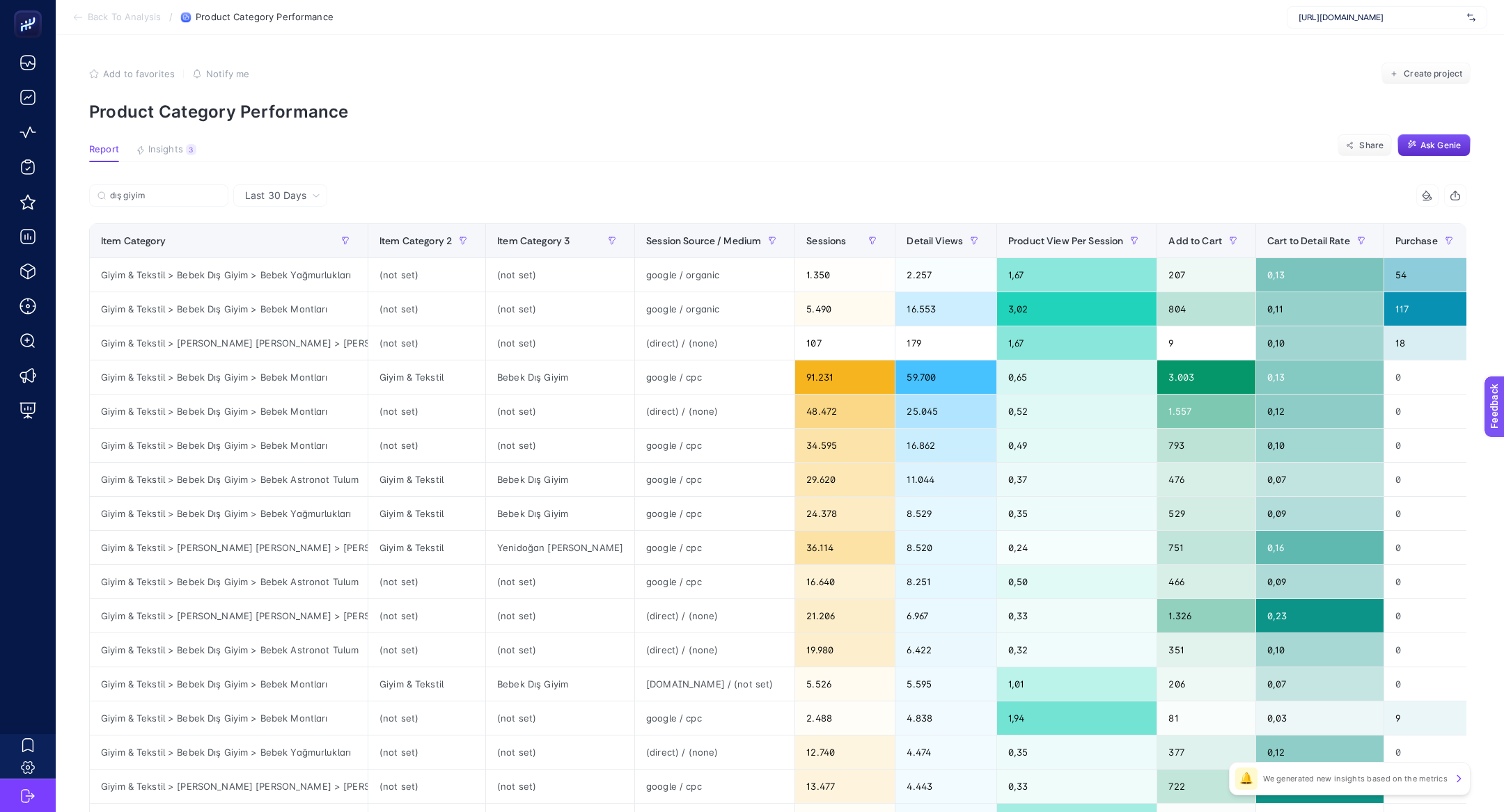
scroll to position [0, 2]
click at [288, 578] on div "Giyim & Tekstil > Bebek Dış Giyim > Bebek Astronot Tulum" at bounding box center [226, 582] width 278 height 33
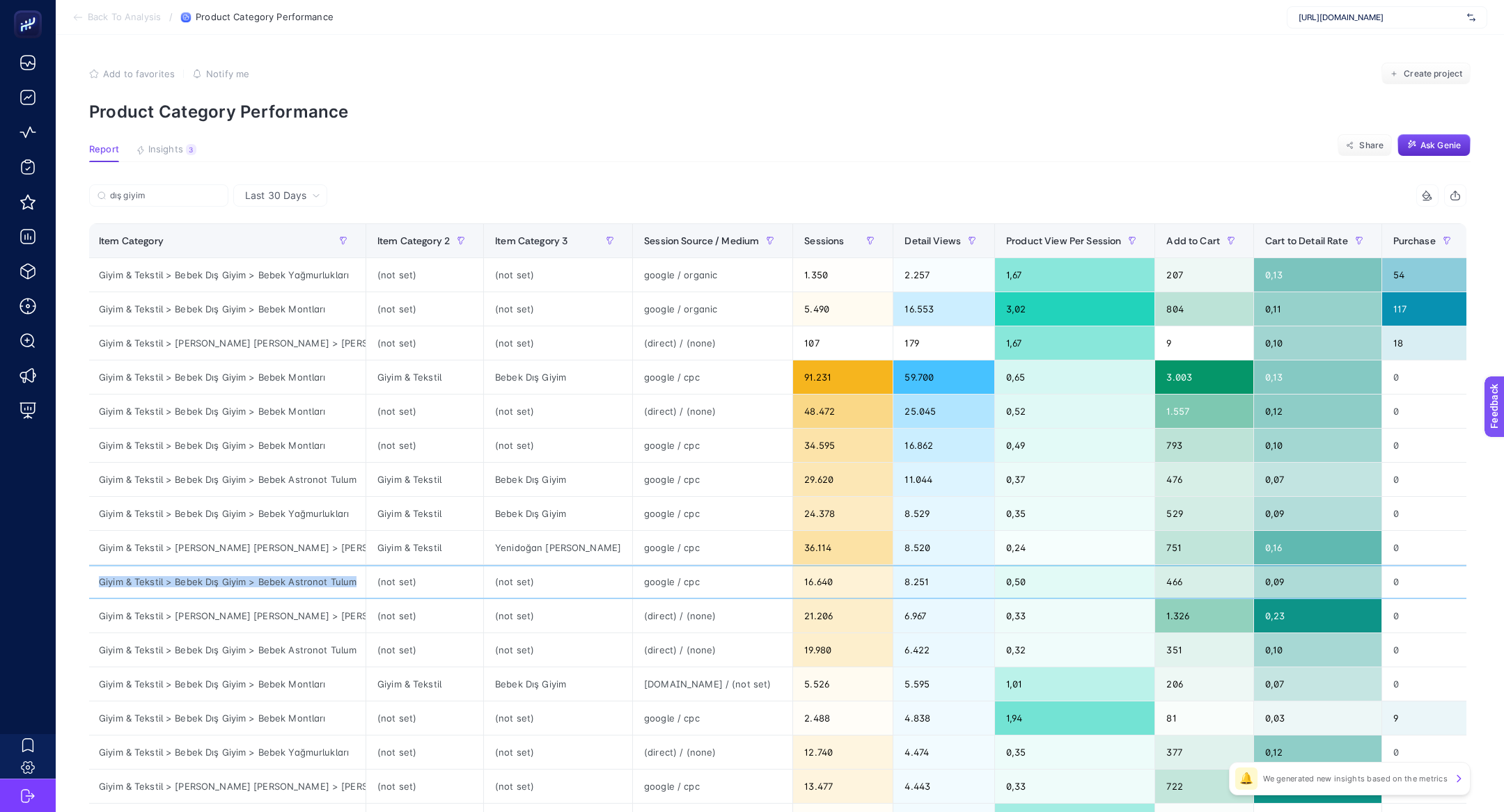
click at [288, 578] on div "Giyim & Tekstil > Bebek Dış Giyim > Bebek Astronot Tulum" at bounding box center [226, 582] width 278 height 33
click at [293, 581] on div "Giyim & Tekstil > Bebek Dış Giyim > Bebek Astronot Tulum" at bounding box center [226, 582] width 278 height 33
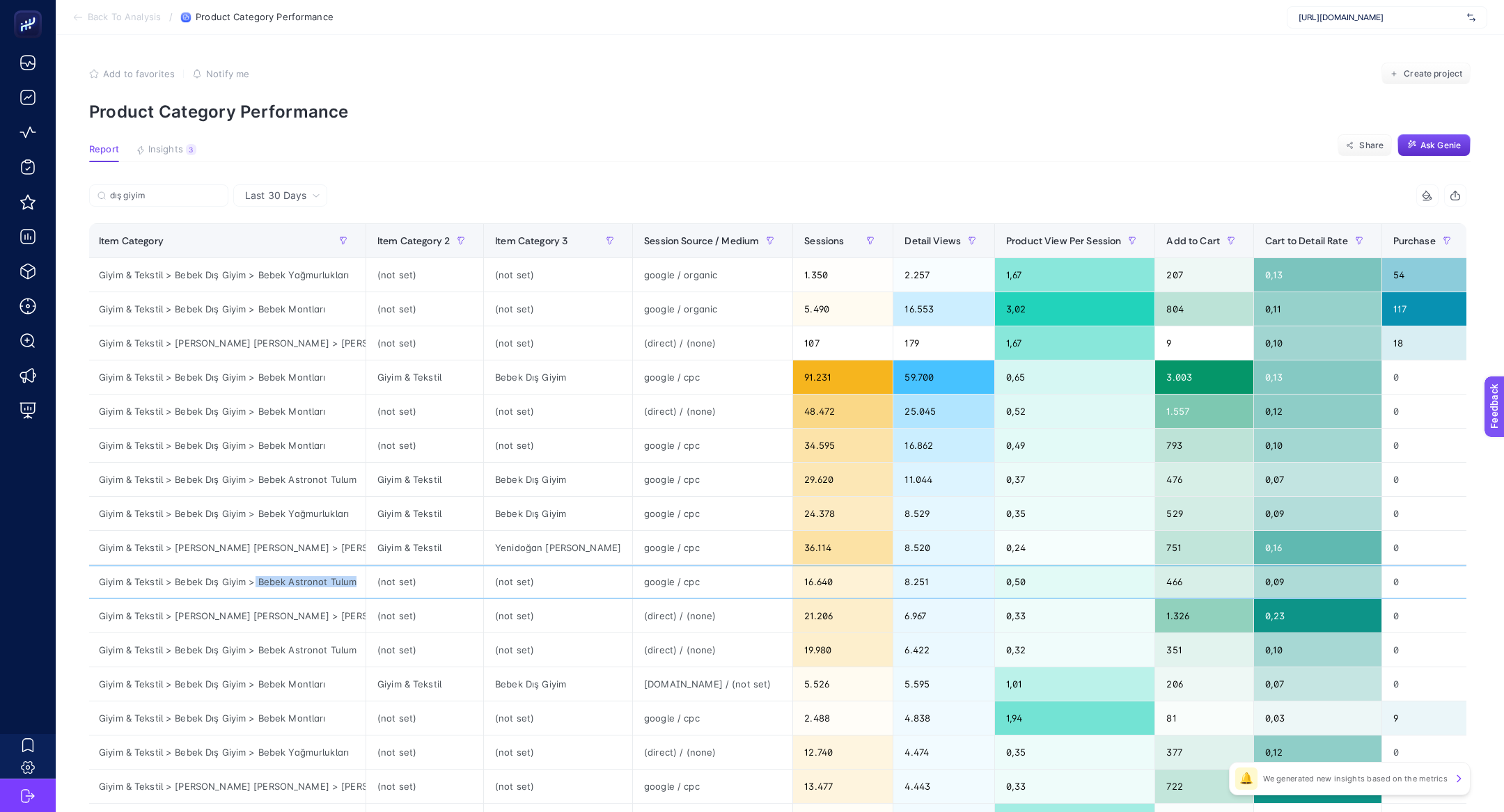
drag, startPoint x: 252, startPoint y: 579, endPoint x: 359, endPoint y: 580, distance: 107.0
click at [359, 580] on div "Giyim & Tekstil > Bebek Dış Giyim > Bebek Astronot Tulum" at bounding box center [226, 582] width 278 height 33
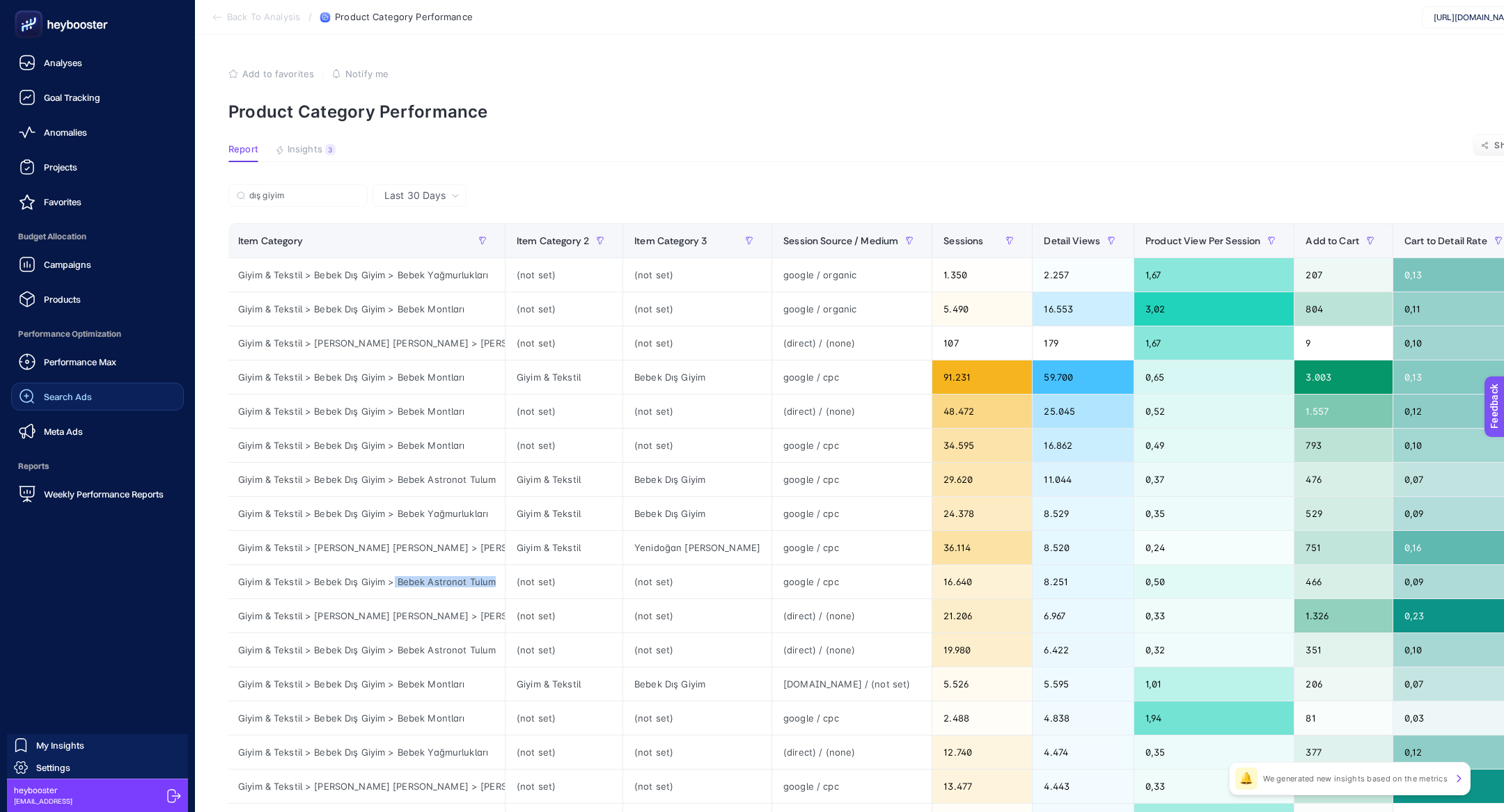
click at [93, 405] on link "Search Ads" at bounding box center [97, 397] width 173 height 28
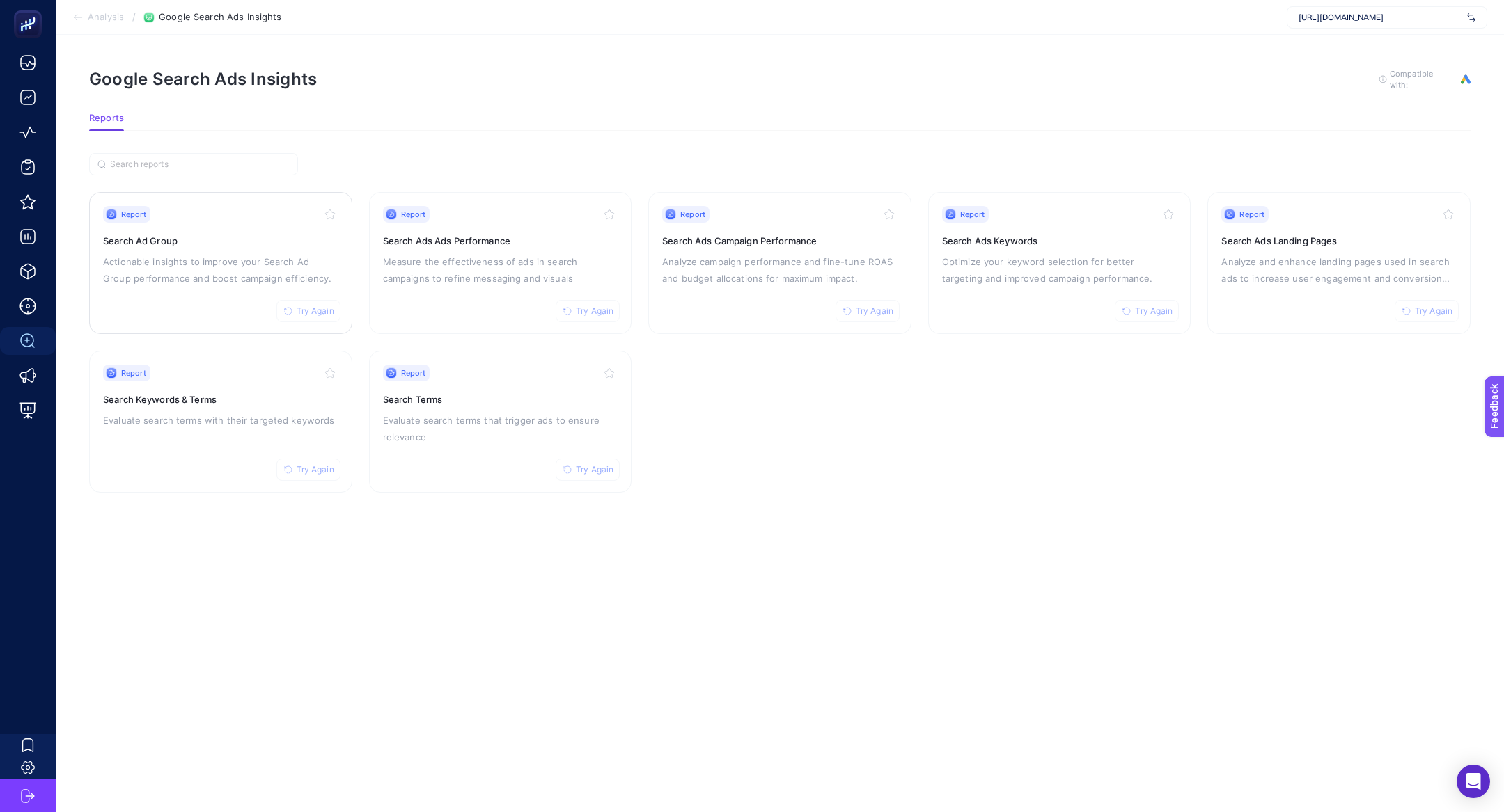
click at [168, 276] on p "Actionable insights to improve your Search Ad Group performance and boost campa…" at bounding box center [221, 270] width 236 height 33
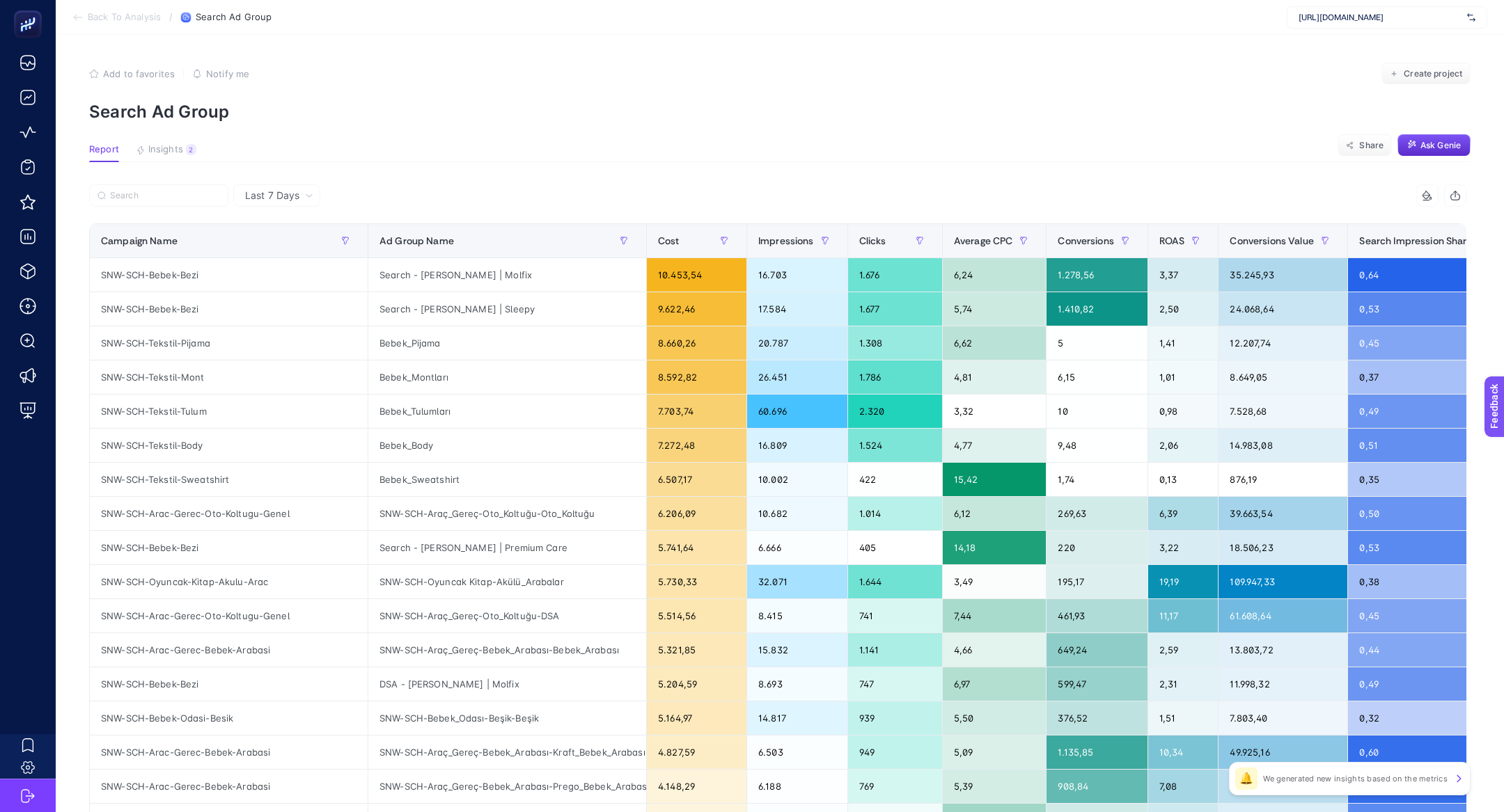
click at [293, 189] on span "Last 7 Days" at bounding box center [272, 195] width 54 height 14
click at [298, 249] on li "Last 30 Days" at bounding box center [276, 249] width 79 height 25
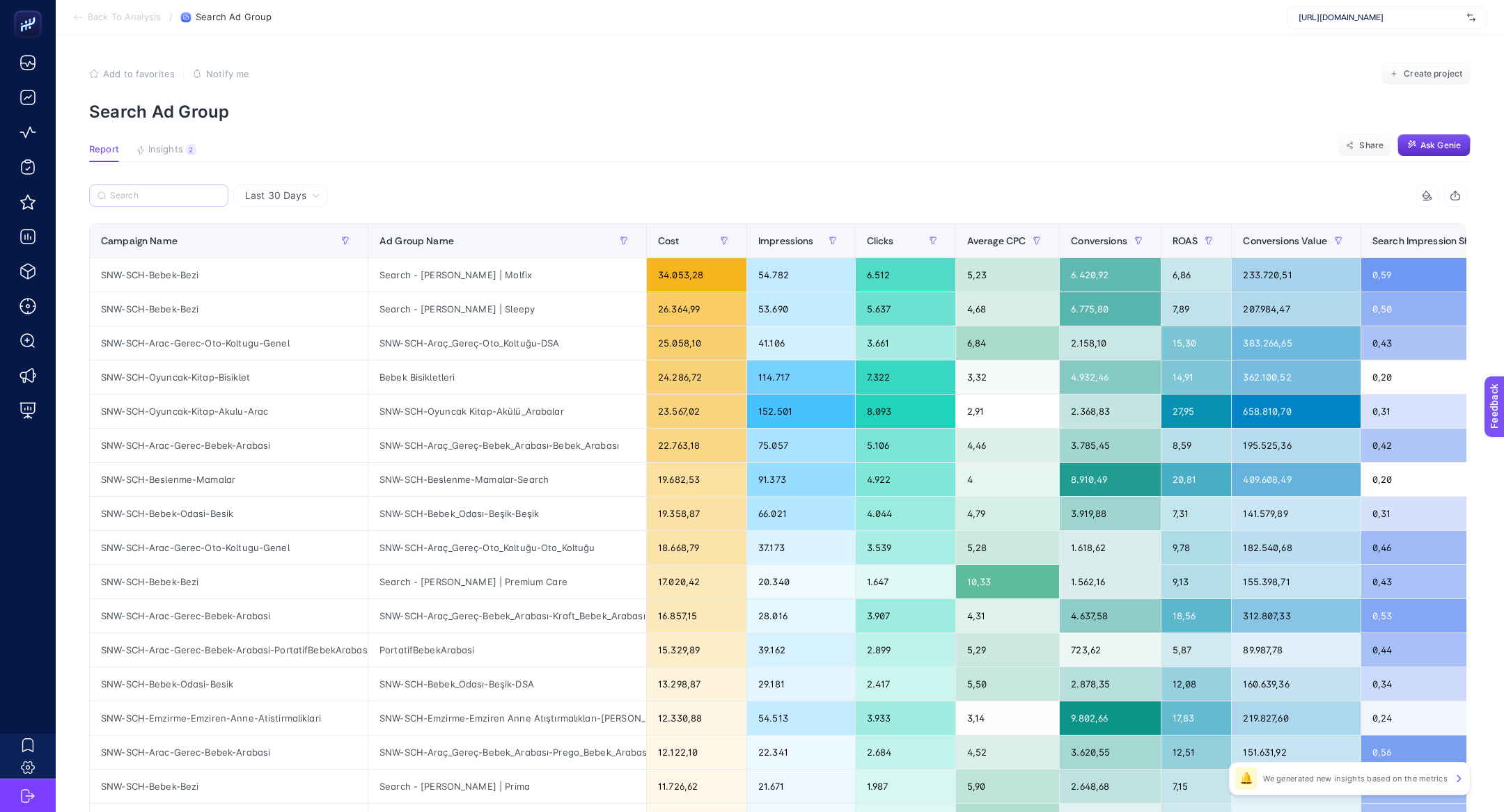
click at [116, 203] on label at bounding box center [158, 195] width 139 height 22
click at [0, 0] on input "Search" at bounding box center [0, 0] width 0 height 0
click at [139, 194] on input "Search" at bounding box center [165, 196] width 110 height 10
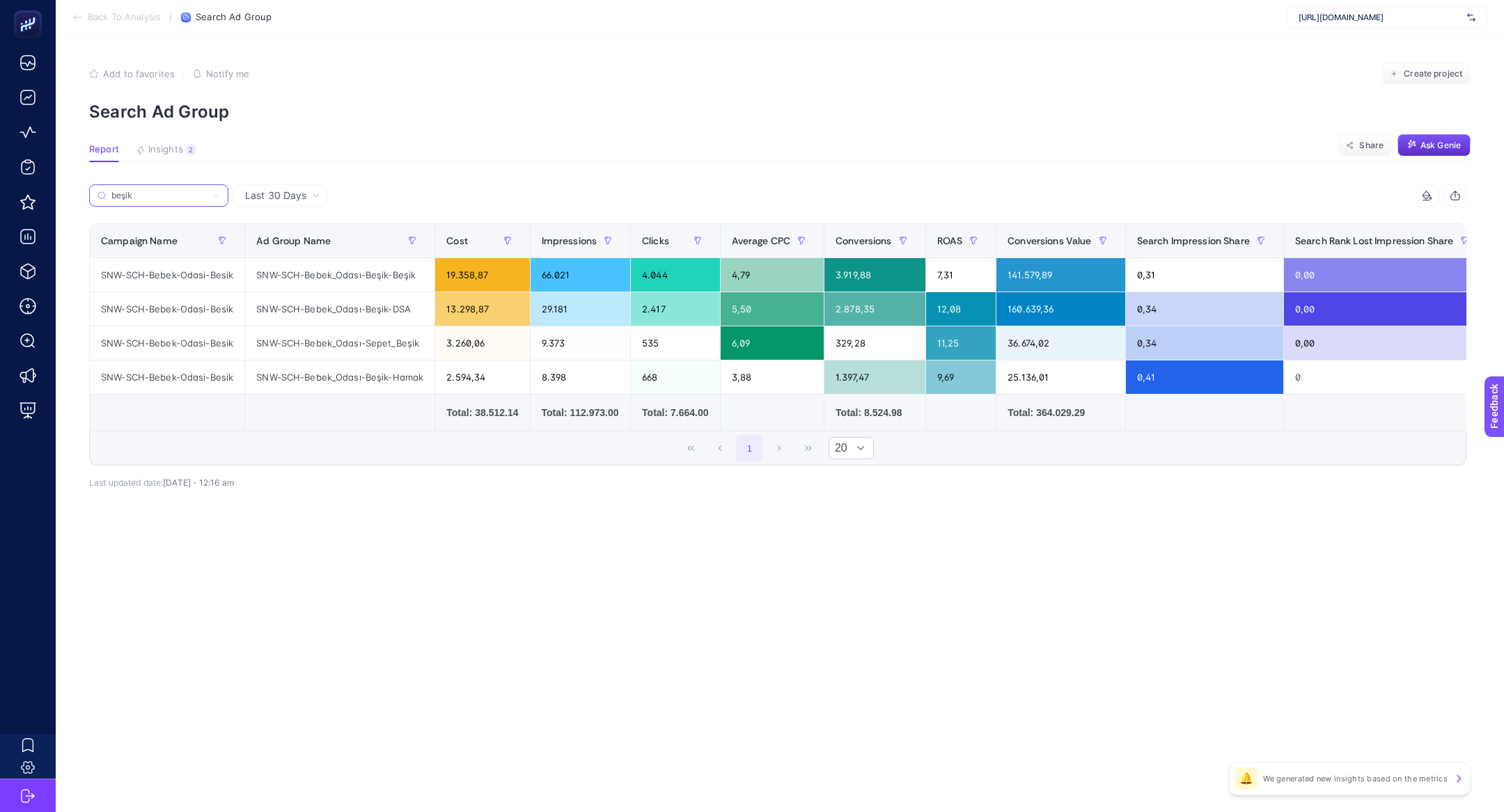
type input "beşik"
click at [212, 194] on icon at bounding box center [216, 196] width 9 height 9
click at [0, 0] on input "Search" at bounding box center [0, 0] width 0 height 0
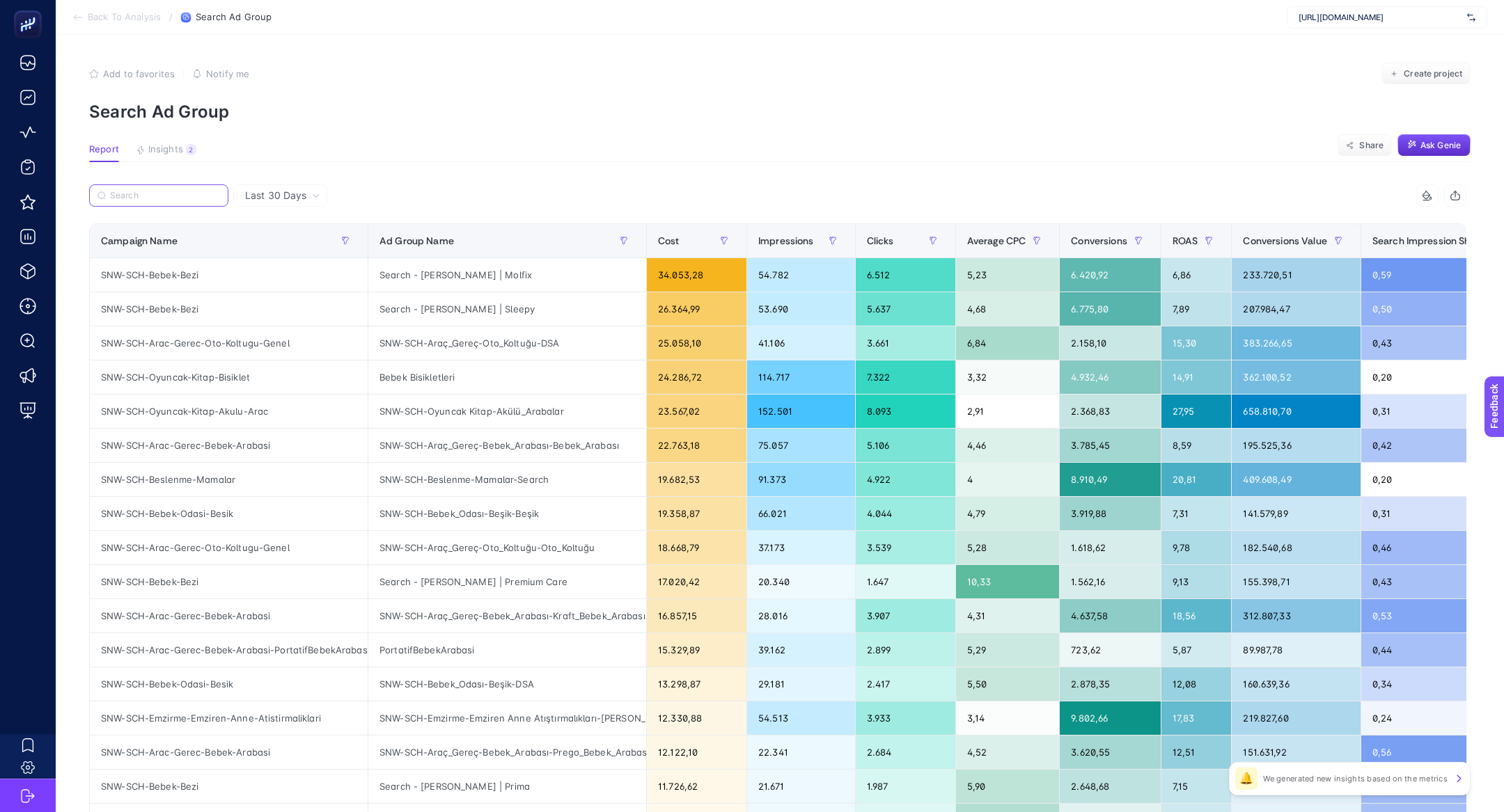
click at [150, 192] on input "Search" at bounding box center [165, 196] width 110 height 10
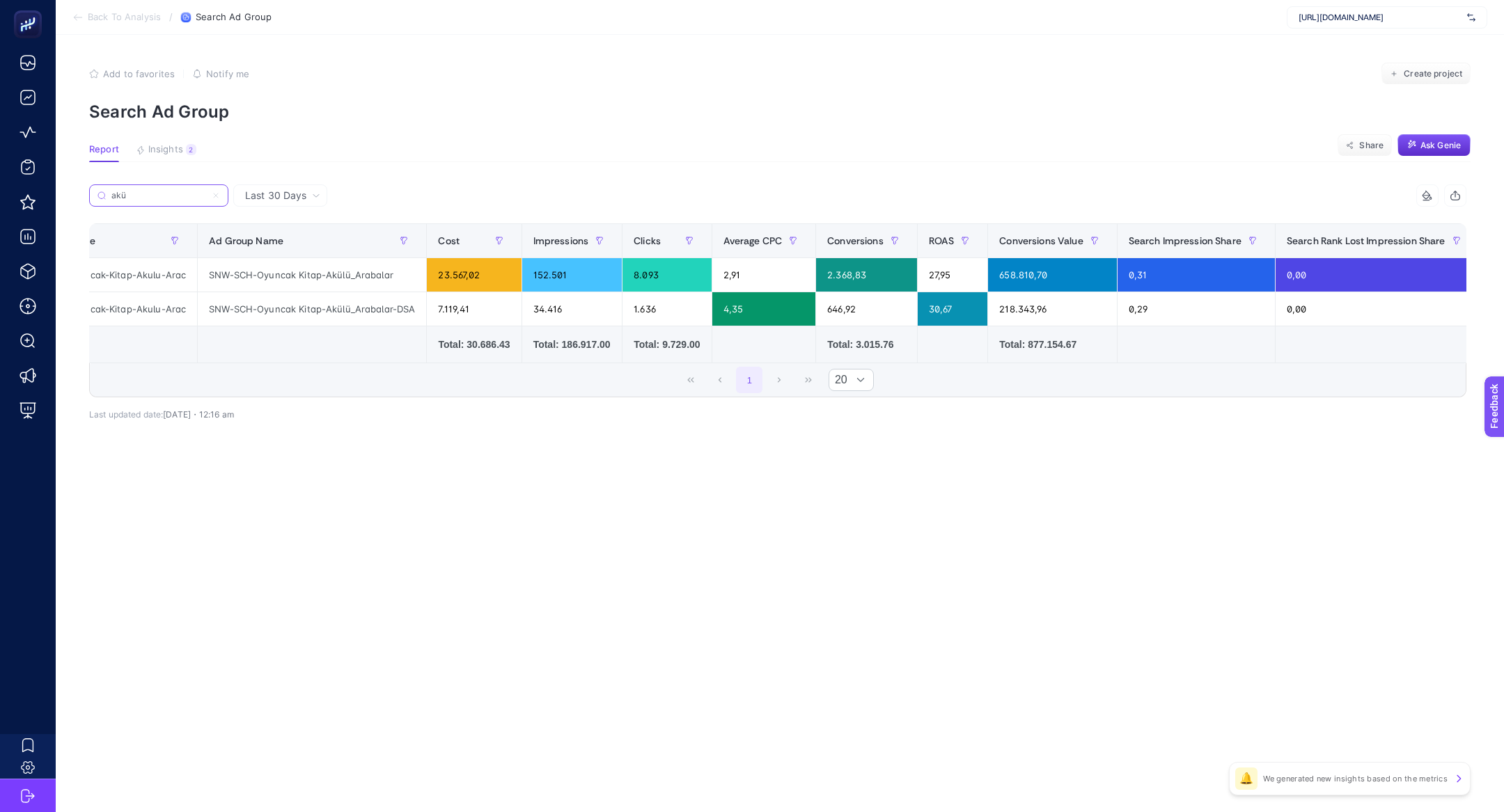
scroll to position [0, 76]
type input "akü"
click at [215, 192] on icon at bounding box center [216, 196] width 9 height 9
click at [0, 0] on input "Search" at bounding box center [0, 0] width 0 height 0
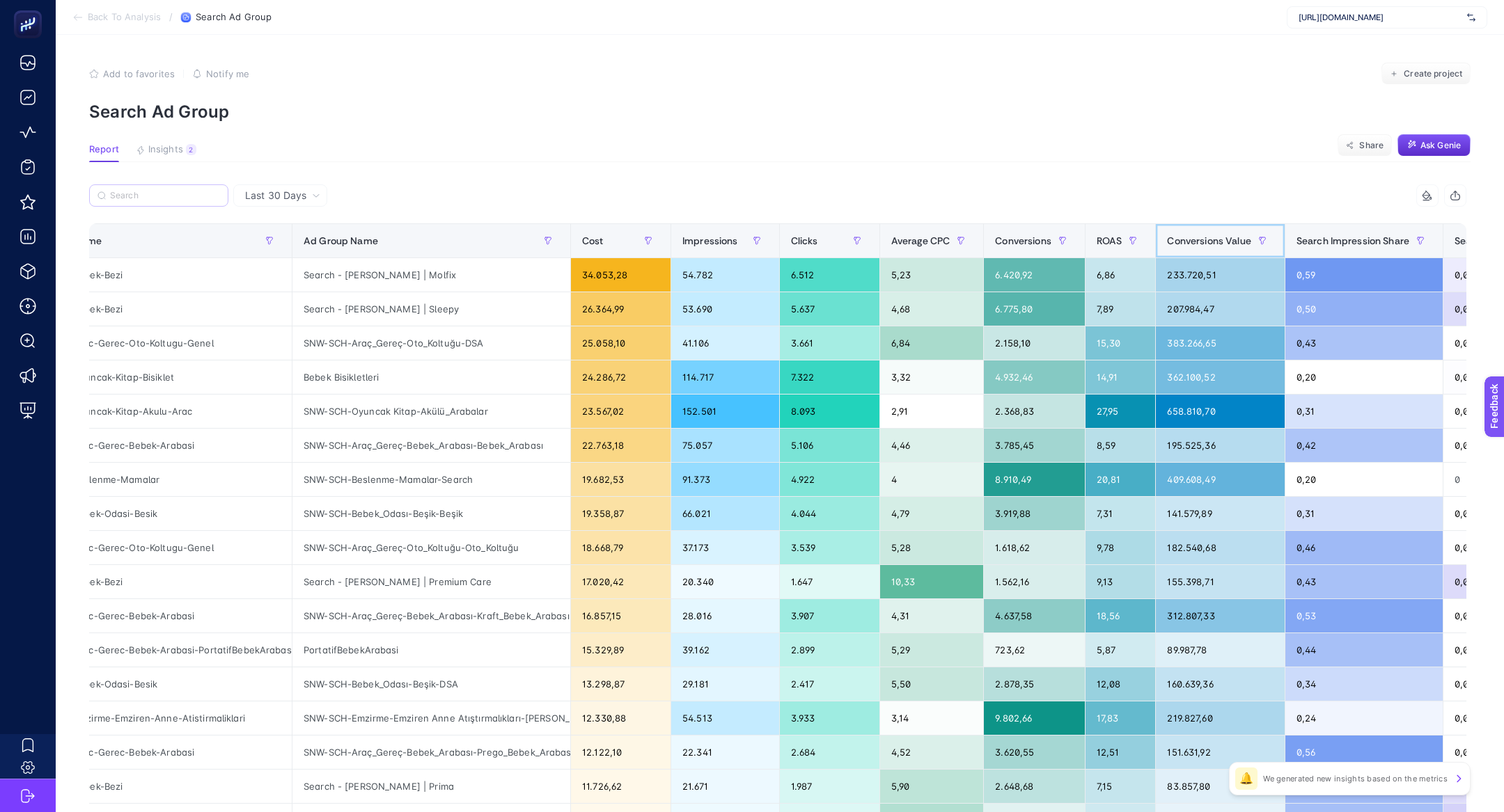
click at [1200, 254] on th "Conversions Value" at bounding box center [1220, 241] width 129 height 34
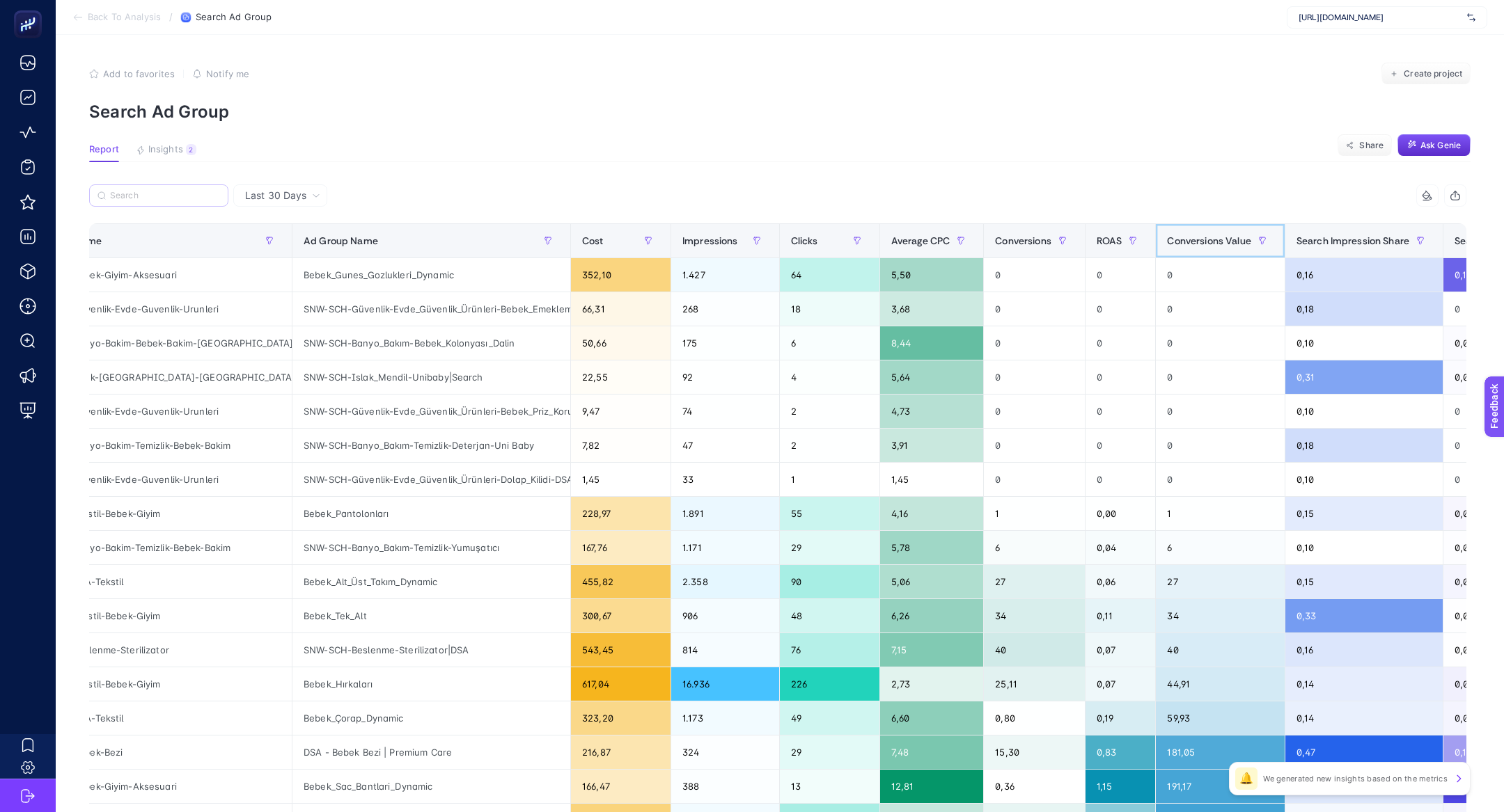
click at [1212, 243] on span "Conversions Value" at bounding box center [1208, 241] width 84 height 11
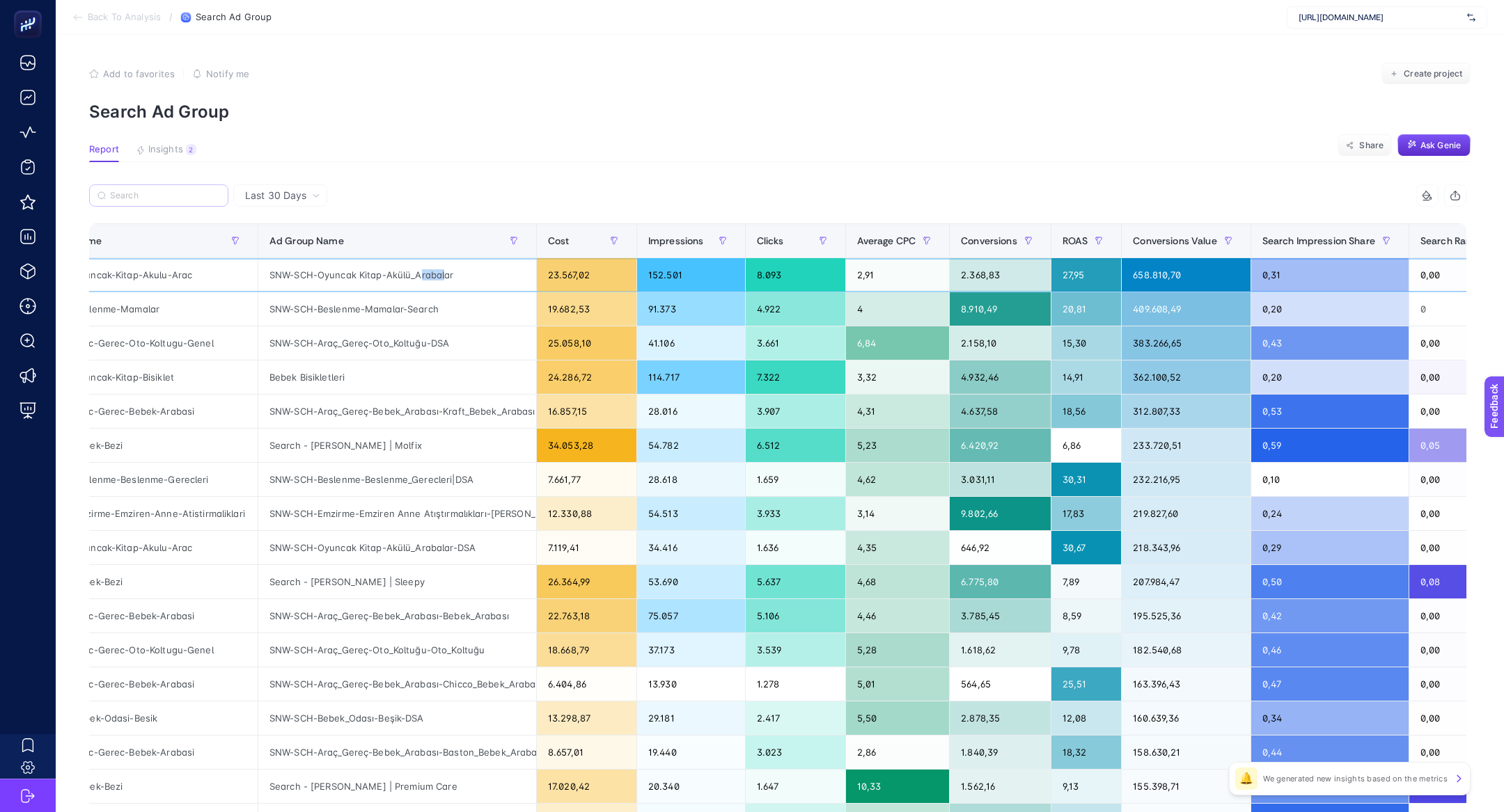
drag, startPoint x: 422, startPoint y: 275, endPoint x: 444, endPoint y: 275, distance: 22.0
click at [444, 275] on div "SNW-SCH-Oyuncak Kitap-Akülü_Arabalar" at bounding box center [397, 275] width 278 height 33
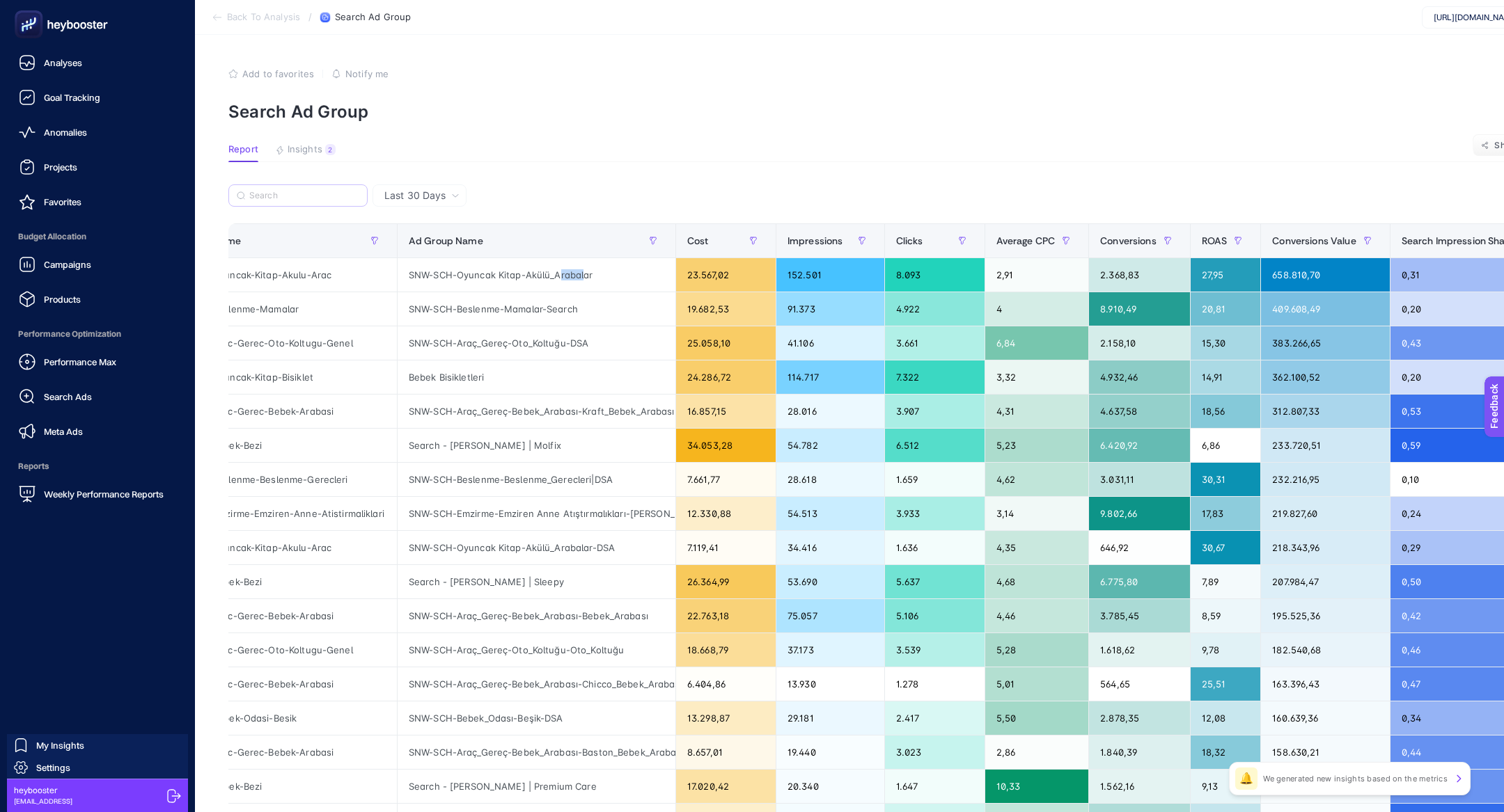
click at [85, 395] on span "Search Ads" at bounding box center [68, 396] width 48 height 11
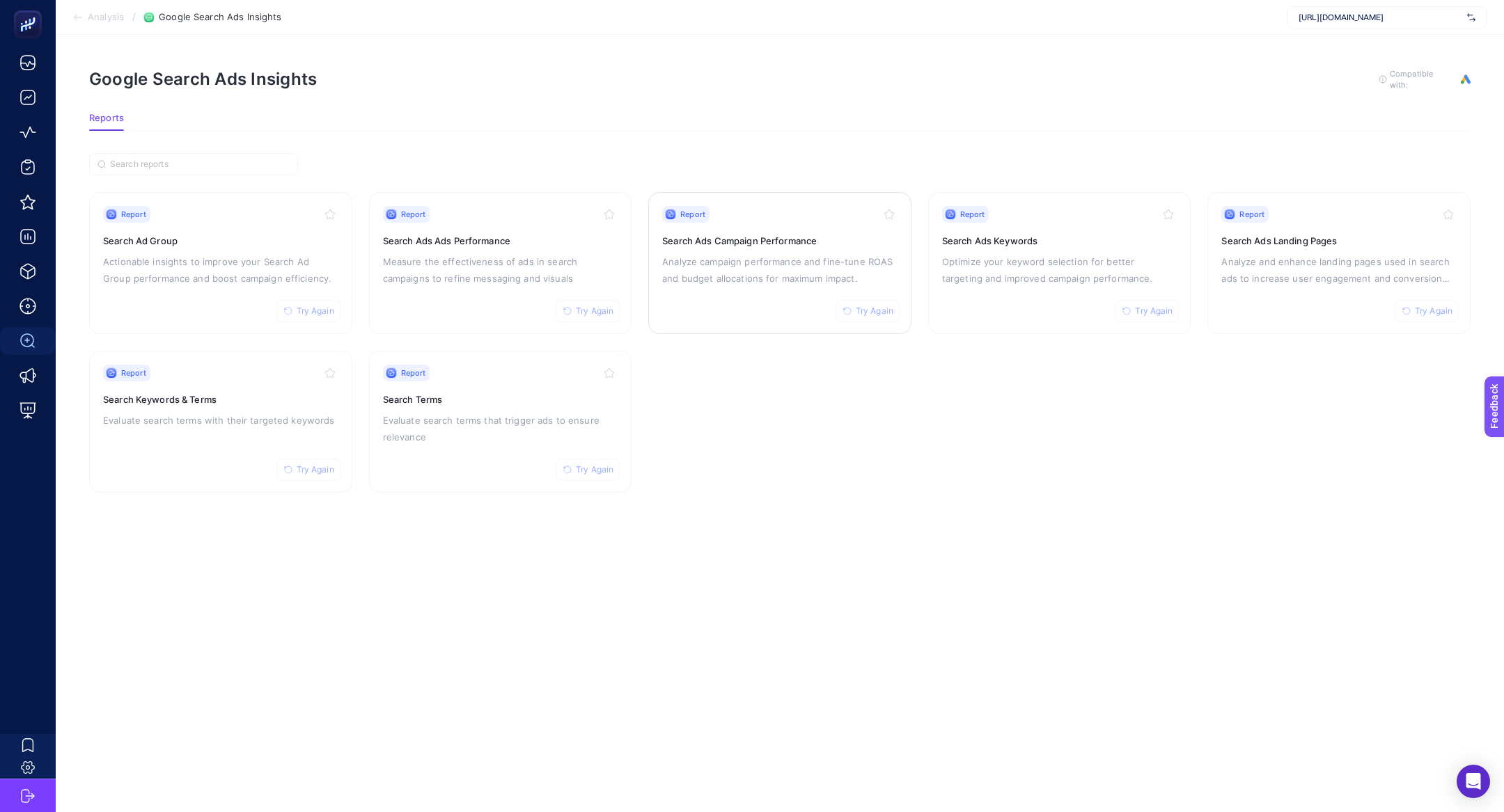
click at [784, 244] on h3 "Search Ads Campaign Performance" at bounding box center [780, 241] width 236 height 14
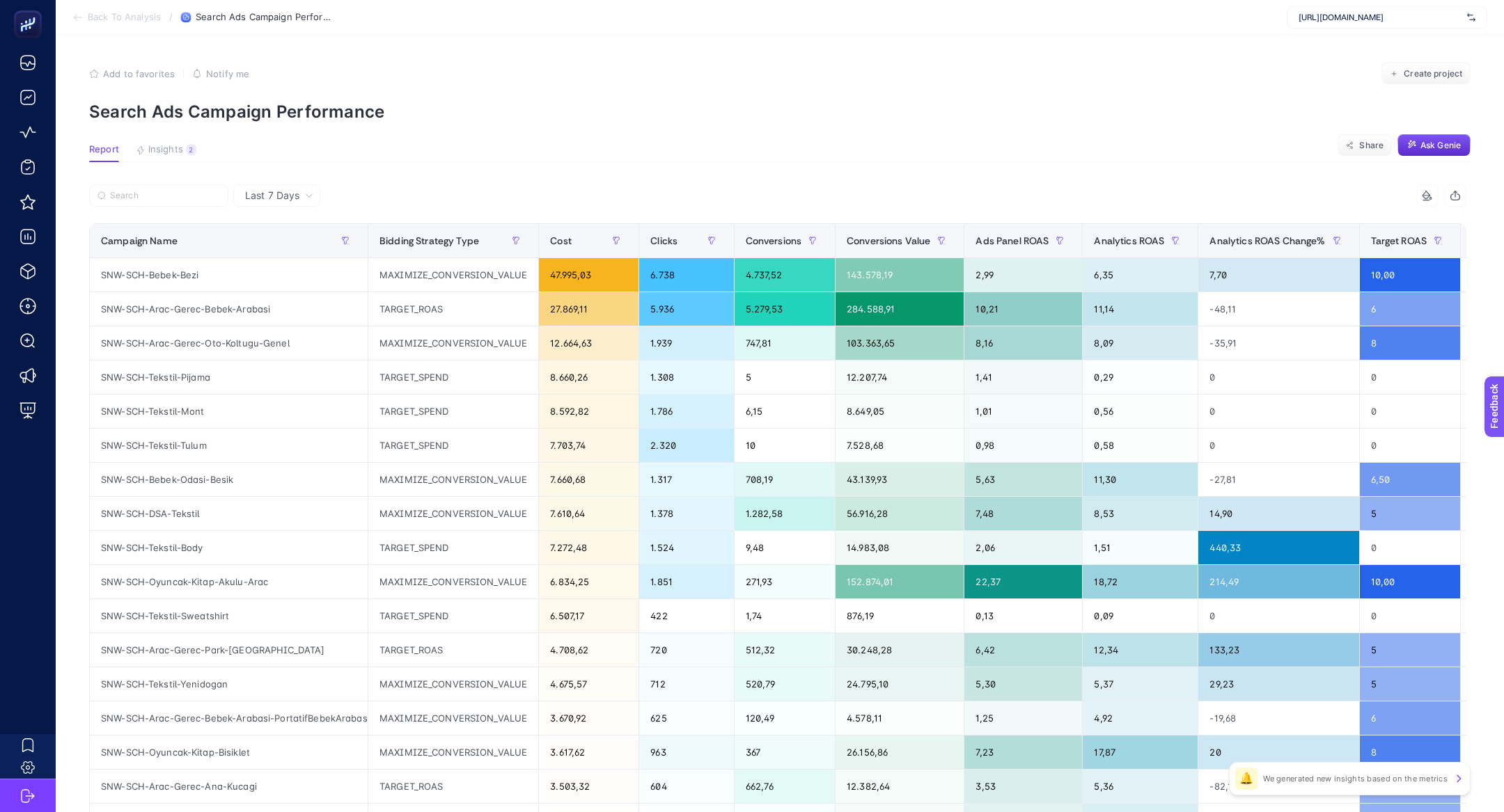
click at [274, 203] on div "Last 7 Days" at bounding box center [277, 195] width 87 height 22
click at [295, 254] on li "Last 30 Days" at bounding box center [276, 249] width 79 height 25
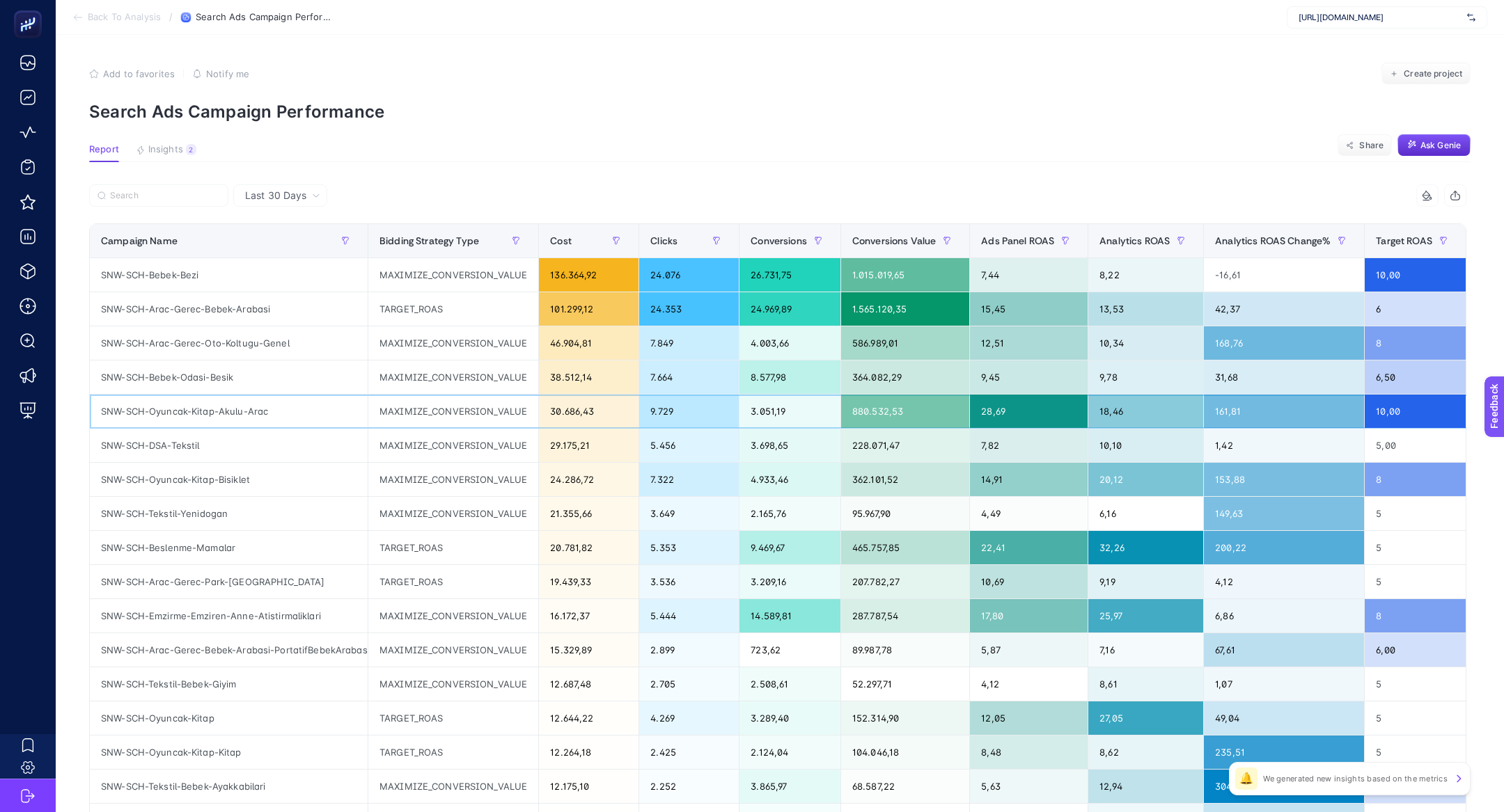
click at [226, 411] on div "SNW-SCH-Oyuncak-Kitap-Akulu-Arac" at bounding box center [228, 411] width 278 height 33
click at [263, 540] on div "SNW-SCH-Beslenme-Mamalar" at bounding box center [228, 548] width 278 height 33
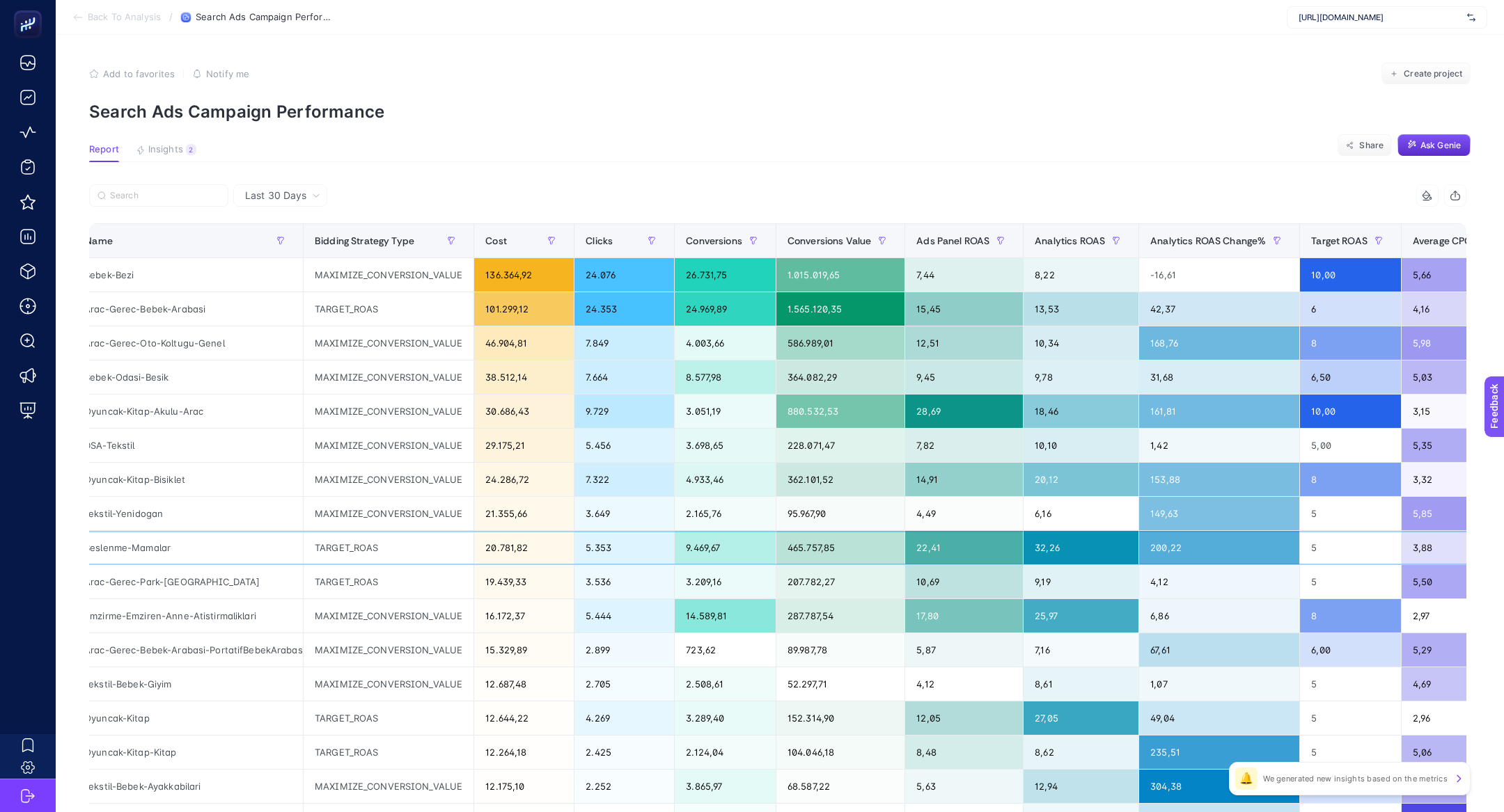
scroll to position [0, 64]
click at [955, 228] on th "Ads Panel ROAS" at bounding box center [966, 241] width 119 height 34
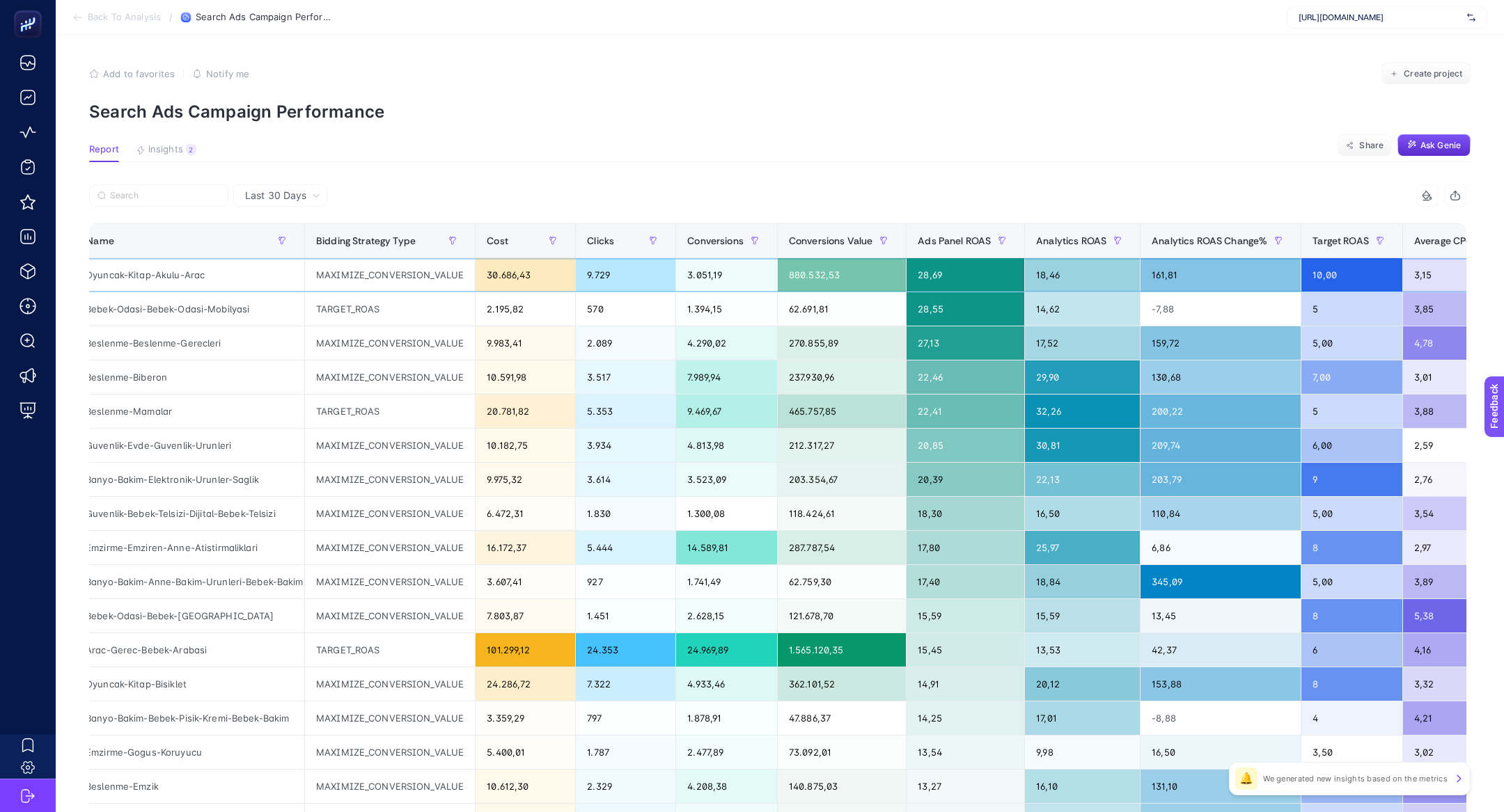
click at [1052, 271] on div "18,46" at bounding box center [1082, 275] width 115 height 33
click at [1330, 275] on div "10,00" at bounding box center [1352, 275] width 101 height 33
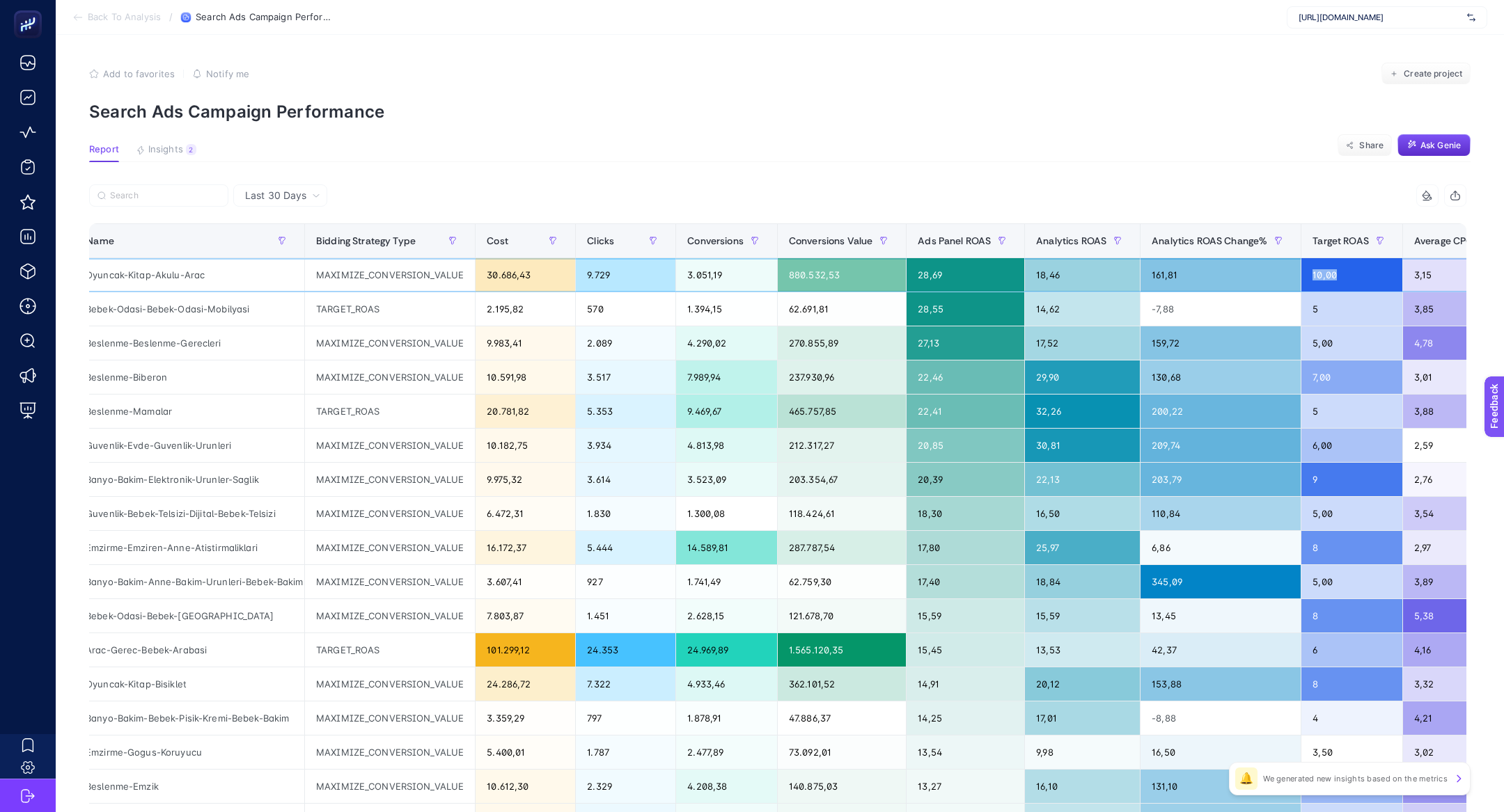
click at [1330, 275] on div "10,00" at bounding box center [1352, 275] width 101 height 33
drag, startPoint x: 1073, startPoint y: 274, endPoint x: 1046, endPoint y: 274, distance: 27.0
click at [1046, 274] on div "18,46" at bounding box center [1082, 275] width 115 height 33
click at [949, 275] on div "28,69" at bounding box center [965, 275] width 118 height 33
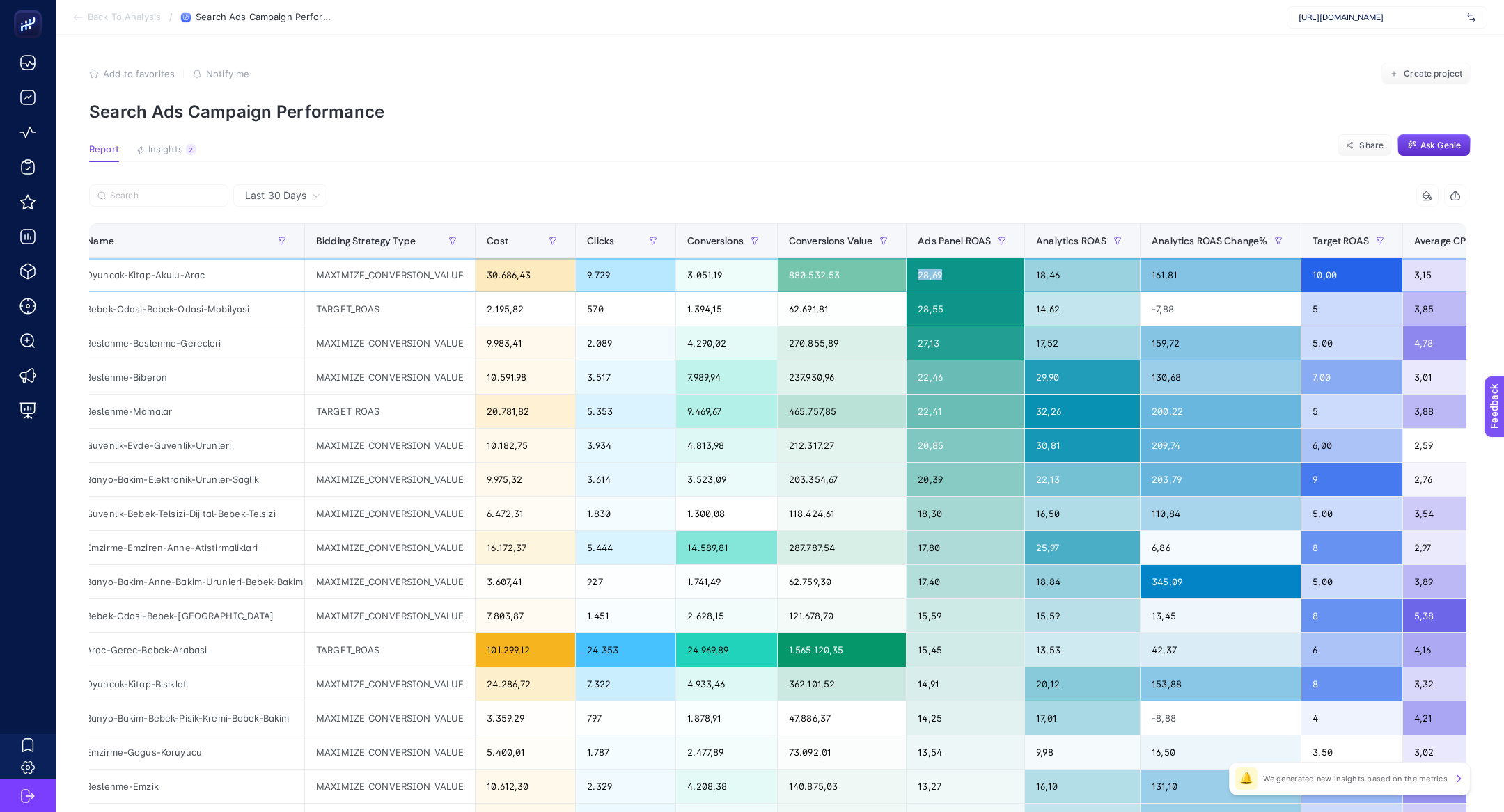
click at [949, 275] on div "28,69" at bounding box center [965, 275] width 118 height 33
click at [948, 277] on div "28,69" at bounding box center [965, 275] width 118 height 33
click at [957, 256] on th "Ads Panel ROAS" at bounding box center [966, 241] width 119 height 34
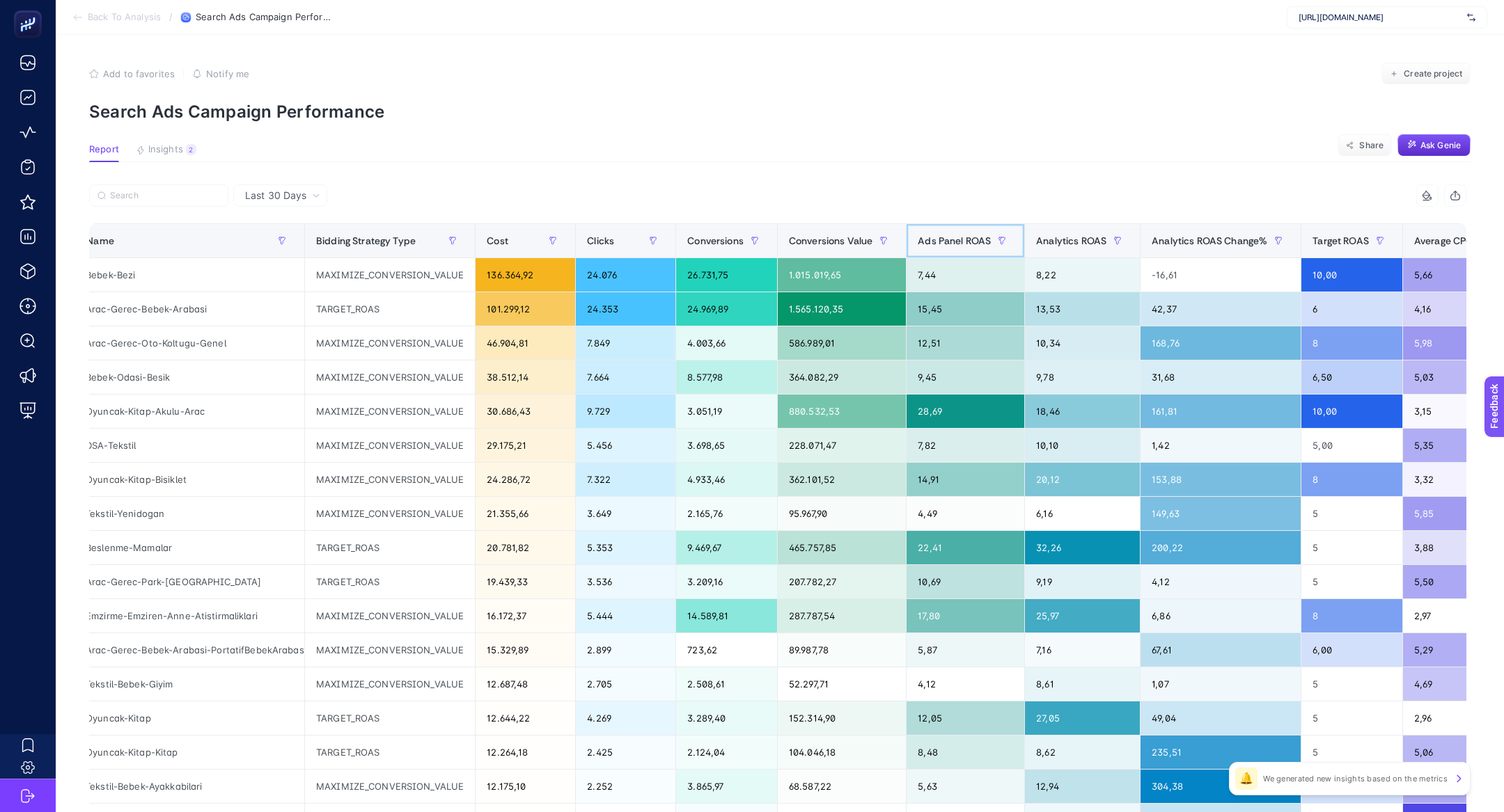
click at [956, 246] on span "Ads Panel ROAS" at bounding box center [954, 241] width 73 height 11
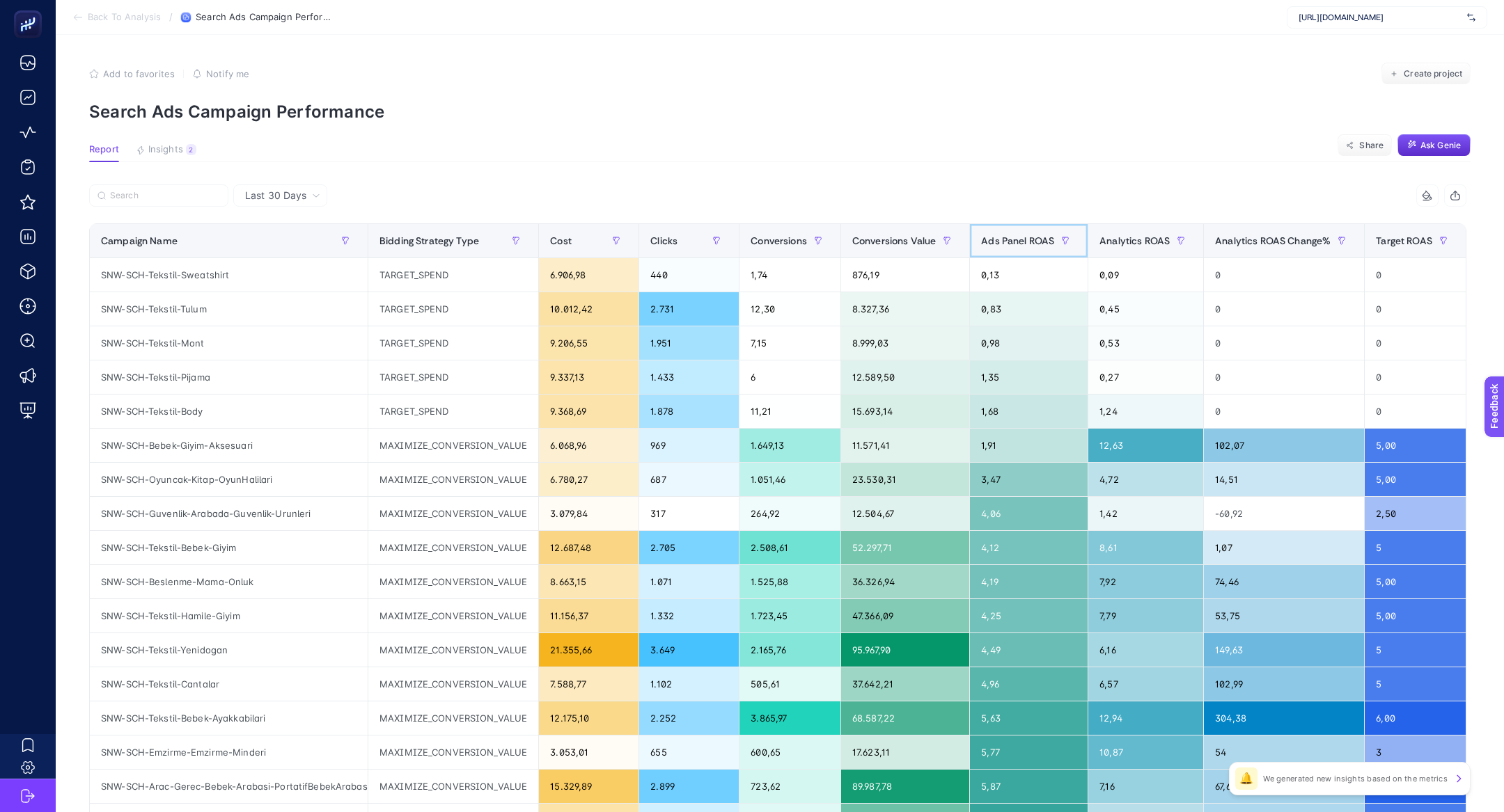
scroll to position [0, 1]
drag, startPoint x: 181, startPoint y: 440, endPoint x: 298, endPoint y: 444, distance: 117.1
click at [298, 444] on div "SNW-SCH-Bebek-Giyim-Aksesuari" at bounding box center [228, 445] width 278 height 33
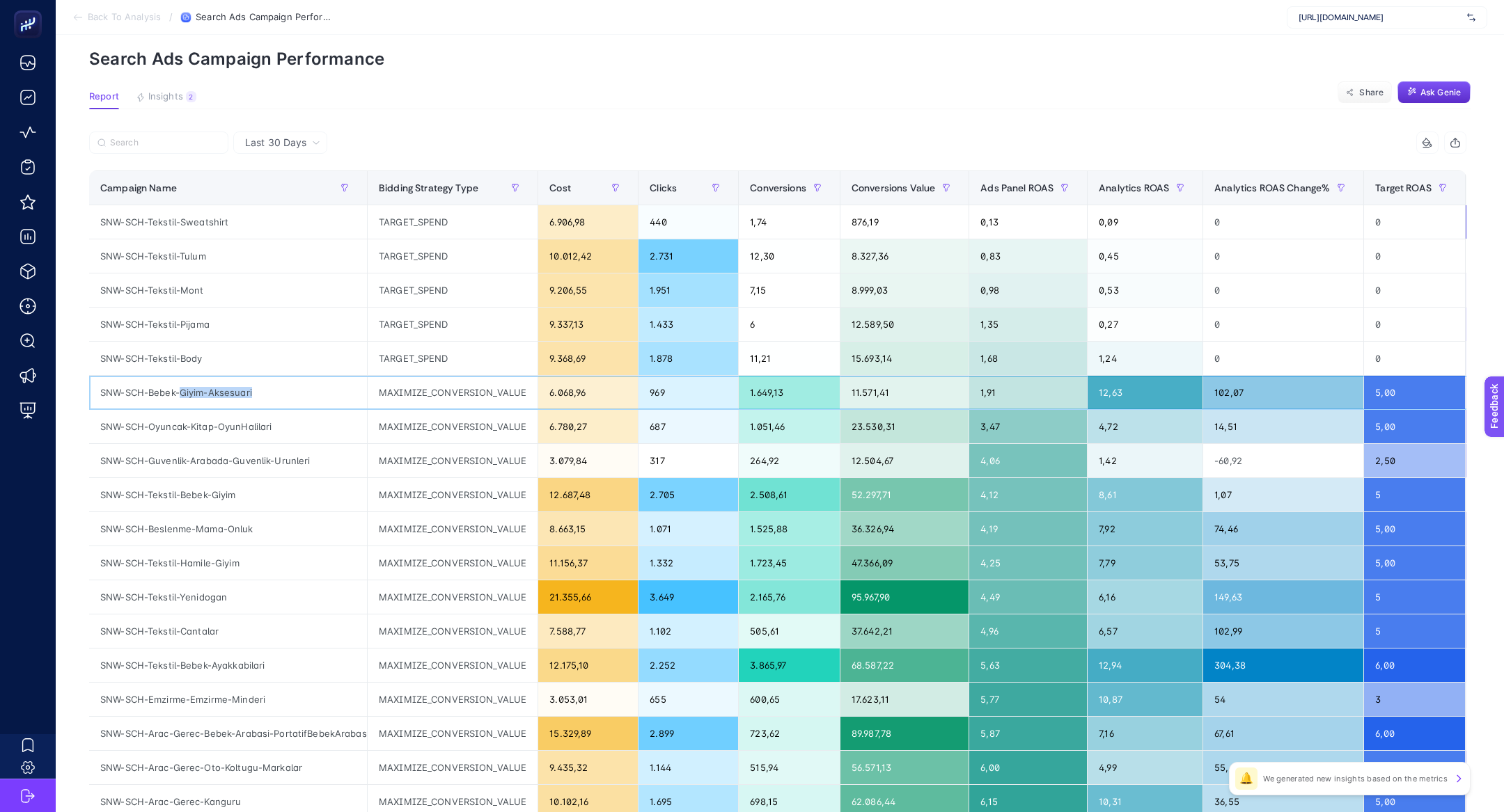
scroll to position [57, 0]
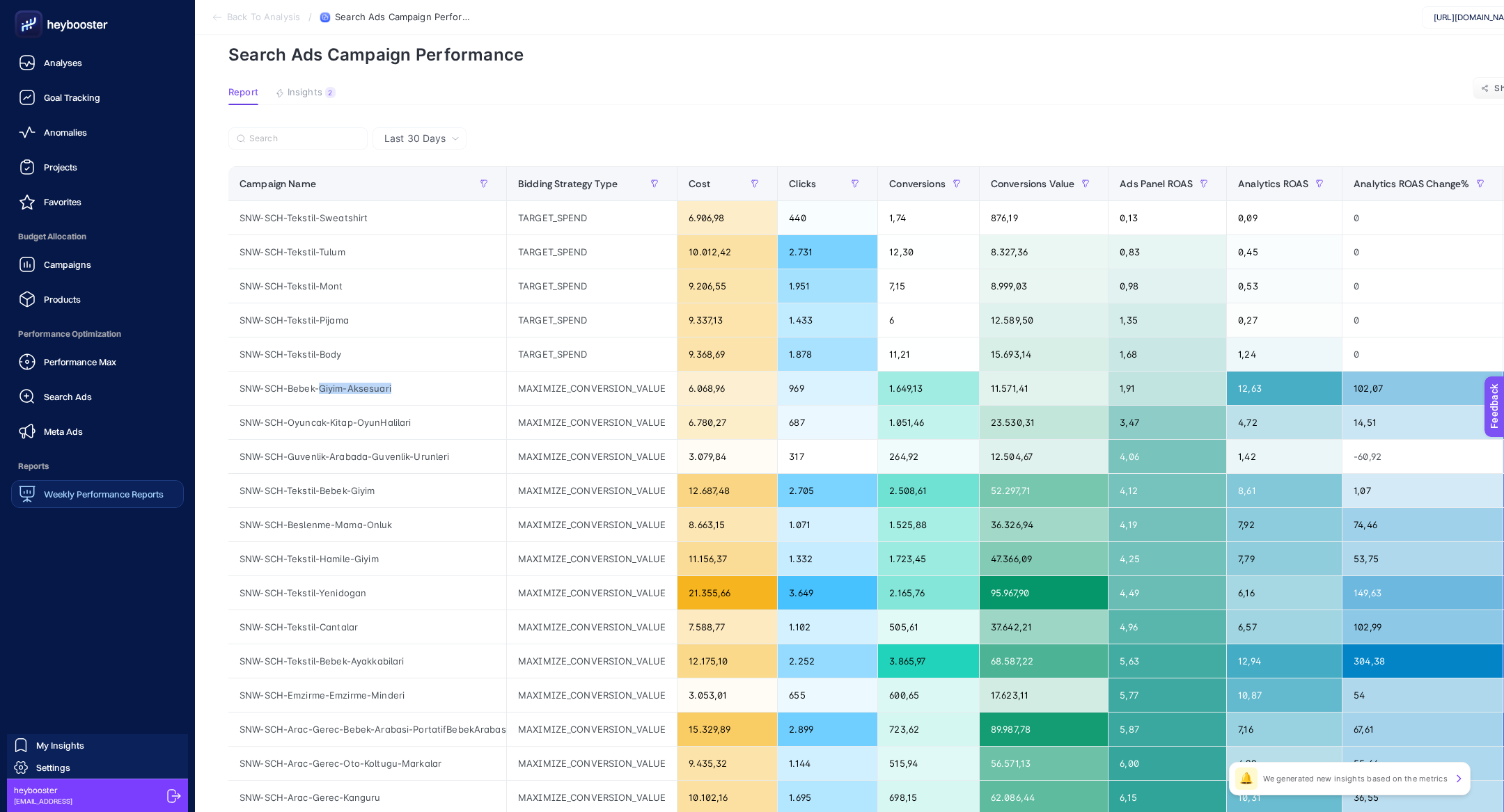
click at [92, 494] on span "Weekly Performance Reports" at bounding box center [104, 493] width 120 height 11
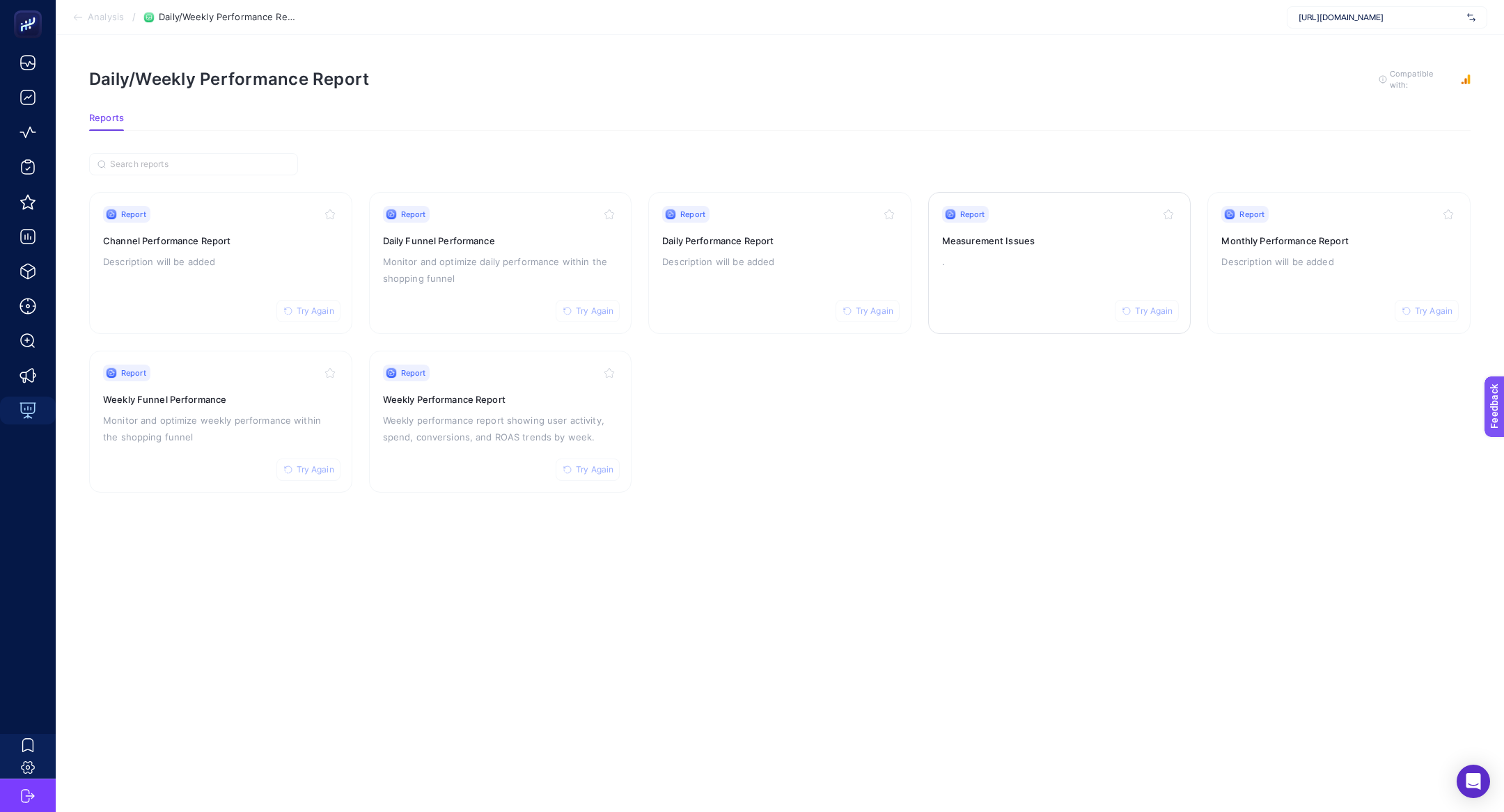
click at [1159, 309] on span "Try Again" at bounding box center [1153, 311] width 38 height 11
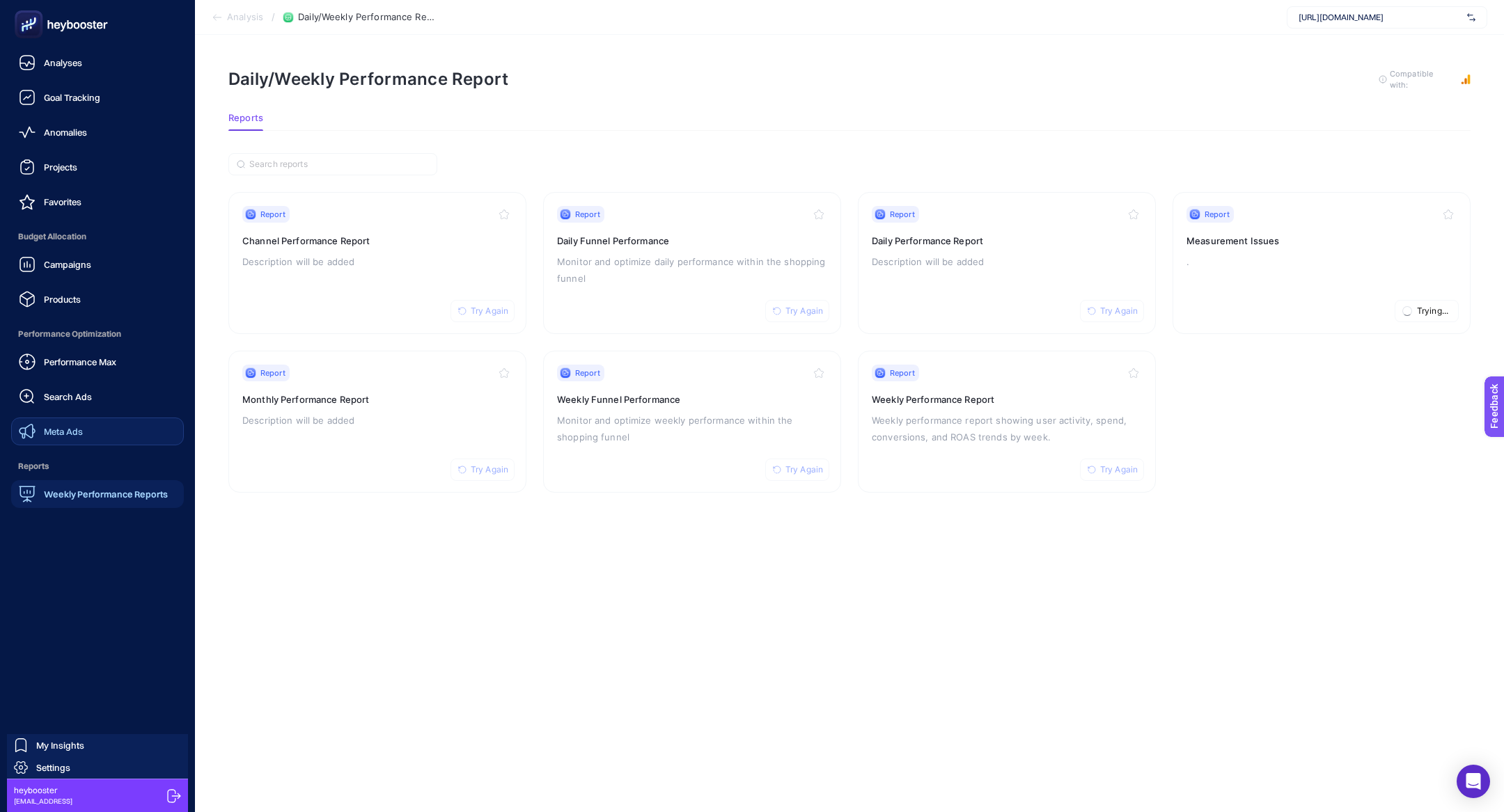
click at [80, 432] on span "Meta Ads" at bounding box center [64, 431] width 39 height 11
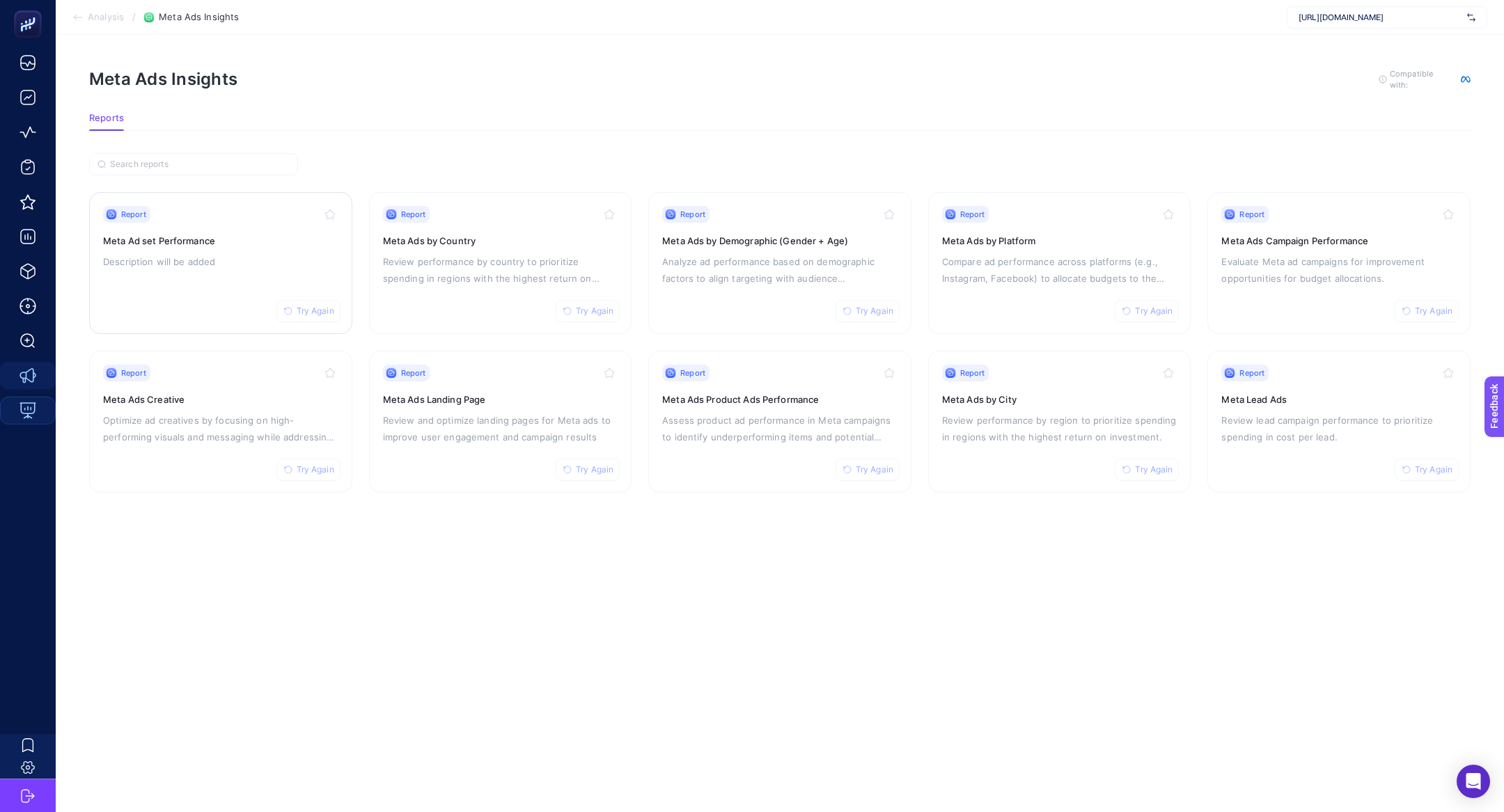
click at [152, 258] on p "Description will be added" at bounding box center [221, 262] width 236 height 17
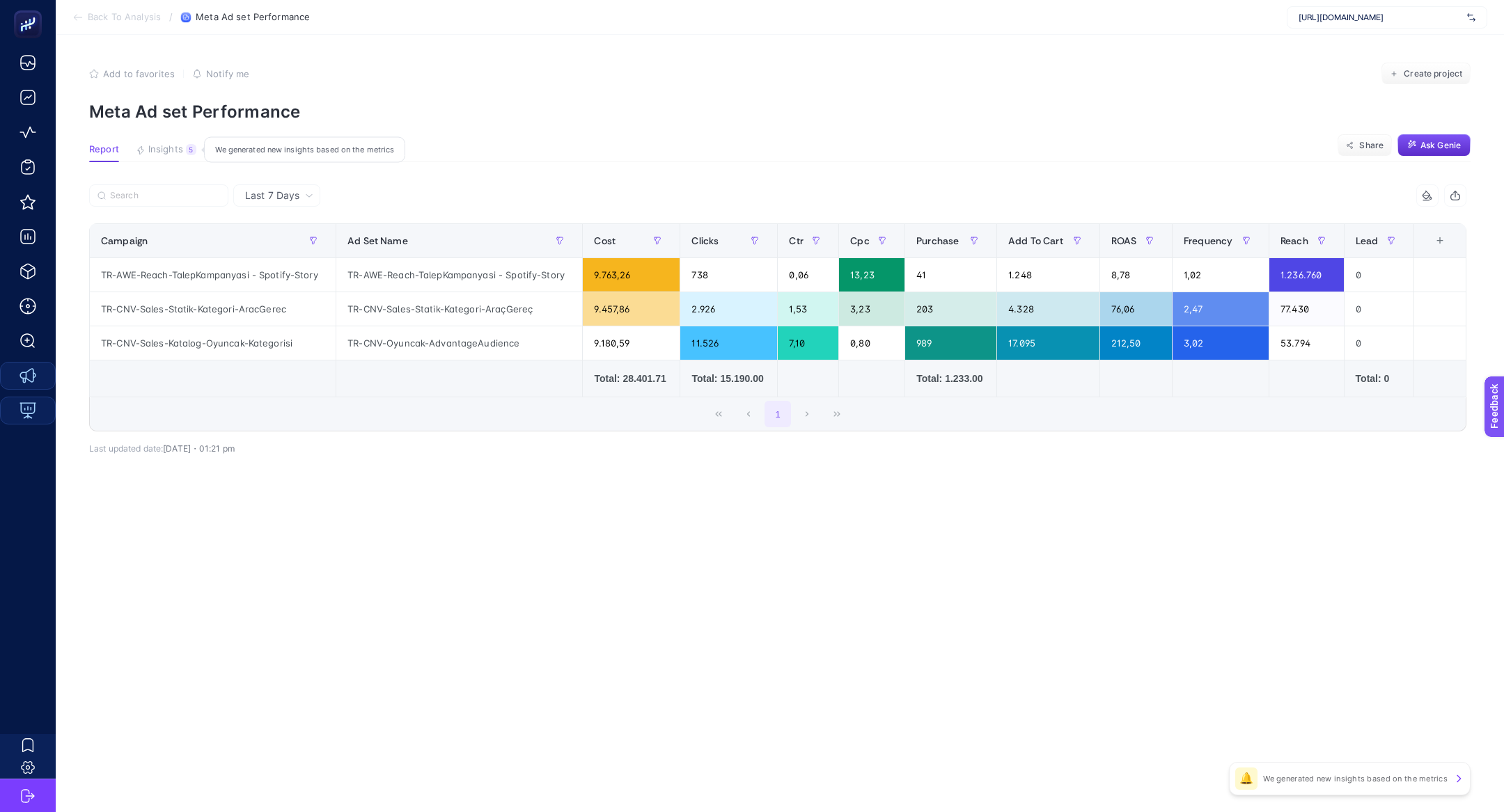
click at [186, 148] on div "5" at bounding box center [191, 149] width 10 height 11
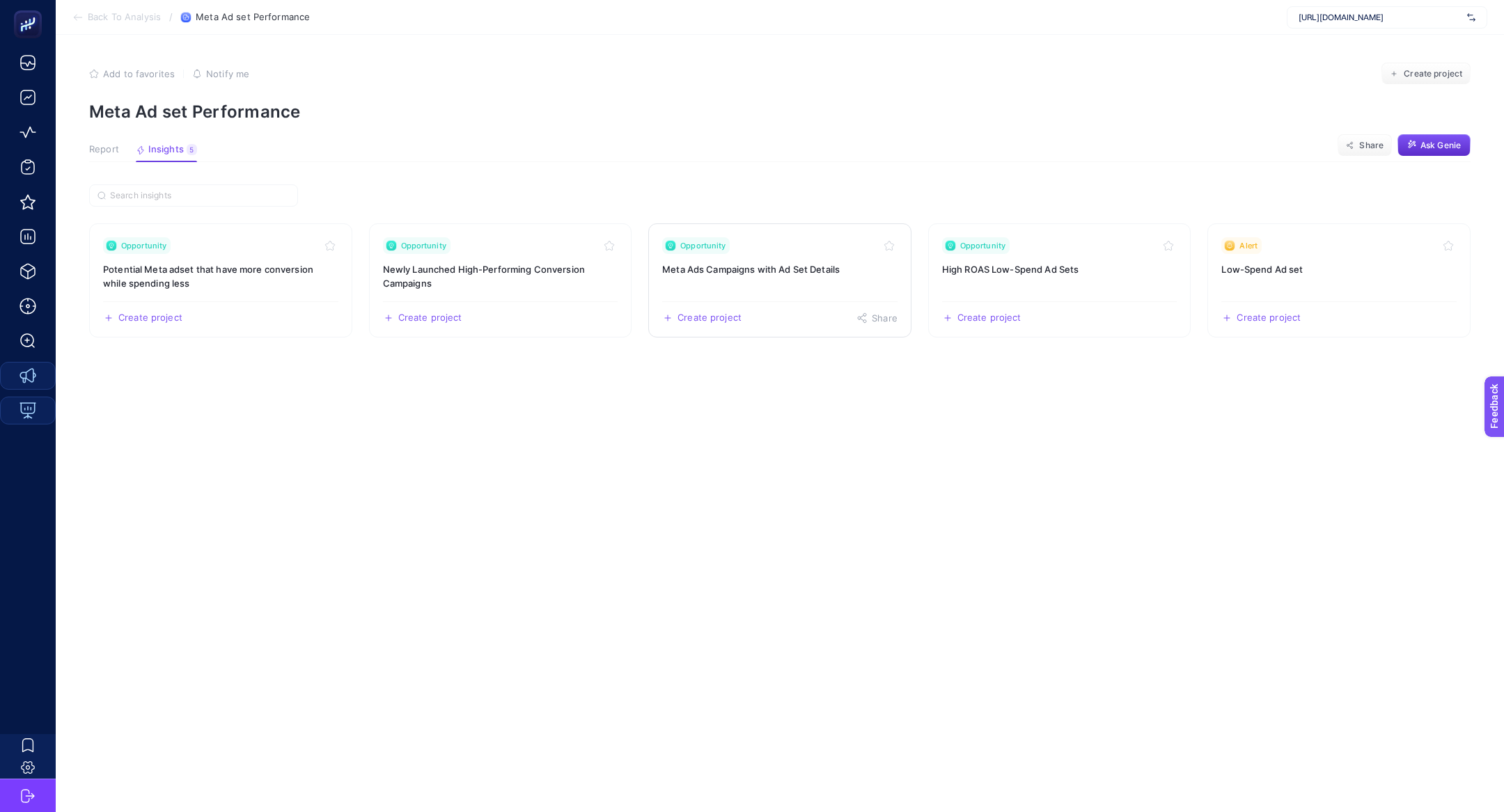
click at [824, 263] on h3 "Meta Ads Campaigns with Ad Set Details" at bounding box center [780, 269] width 236 height 14
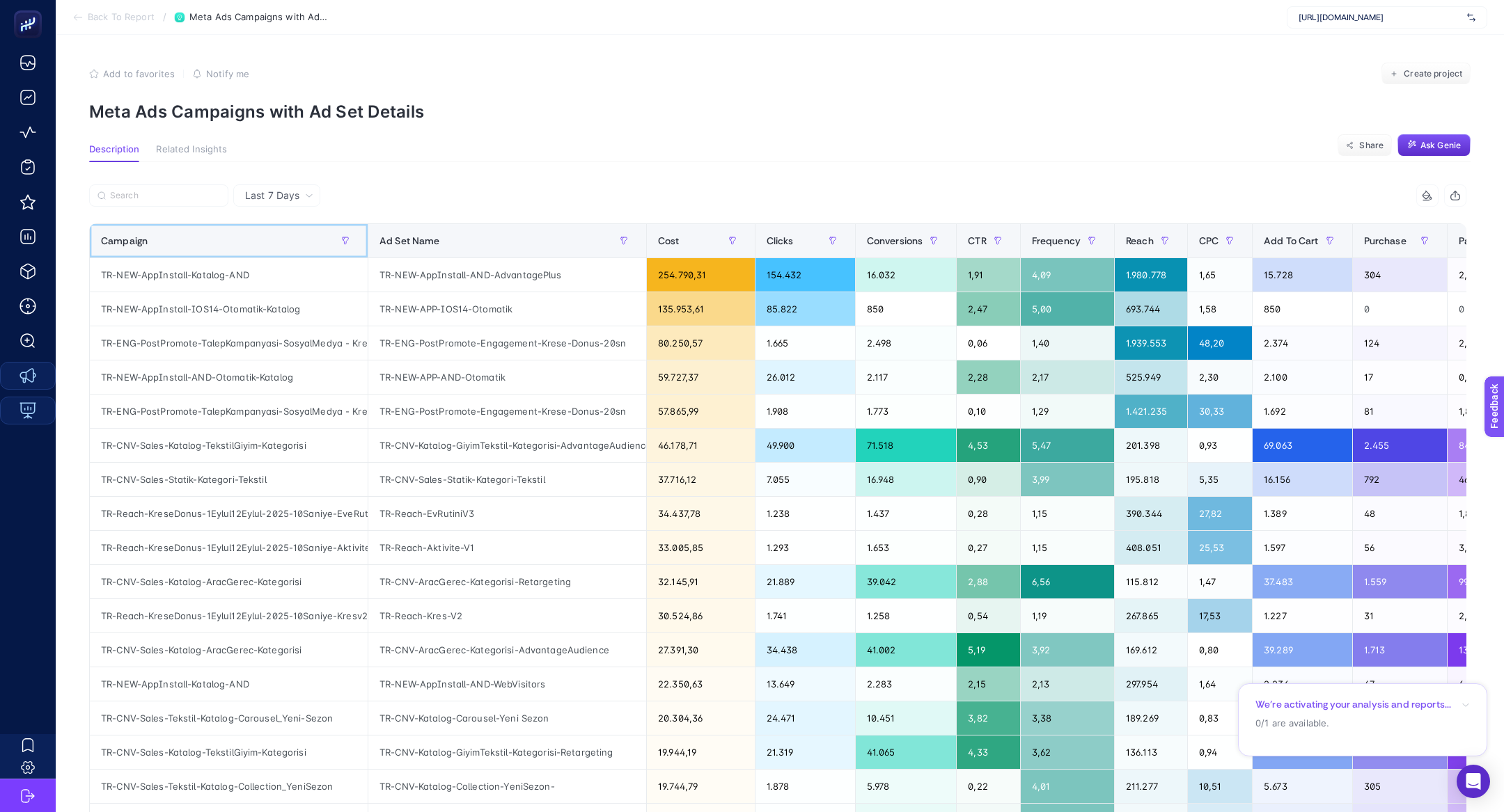
click at [283, 238] on div "Campaign" at bounding box center [229, 241] width 256 height 22
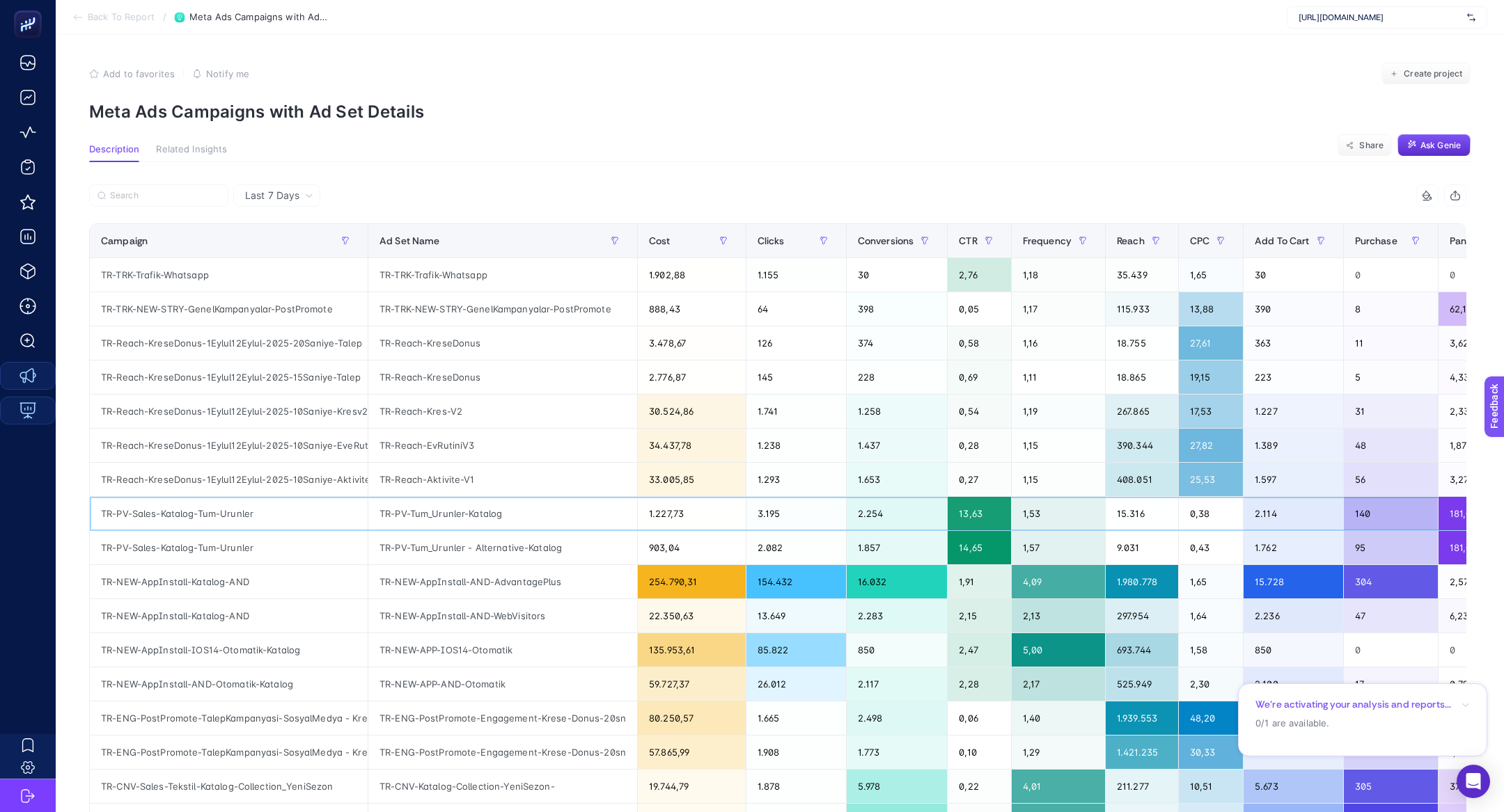
click at [180, 517] on div "TR-PV-Sales-Katalog-Tum-Urunler" at bounding box center [228, 514] width 278 height 33
copy div "Katalog"
click at [180, 517] on div "TR-PV-Sales-Katalog-Tum-Urunler" at bounding box center [228, 514] width 278 height 33
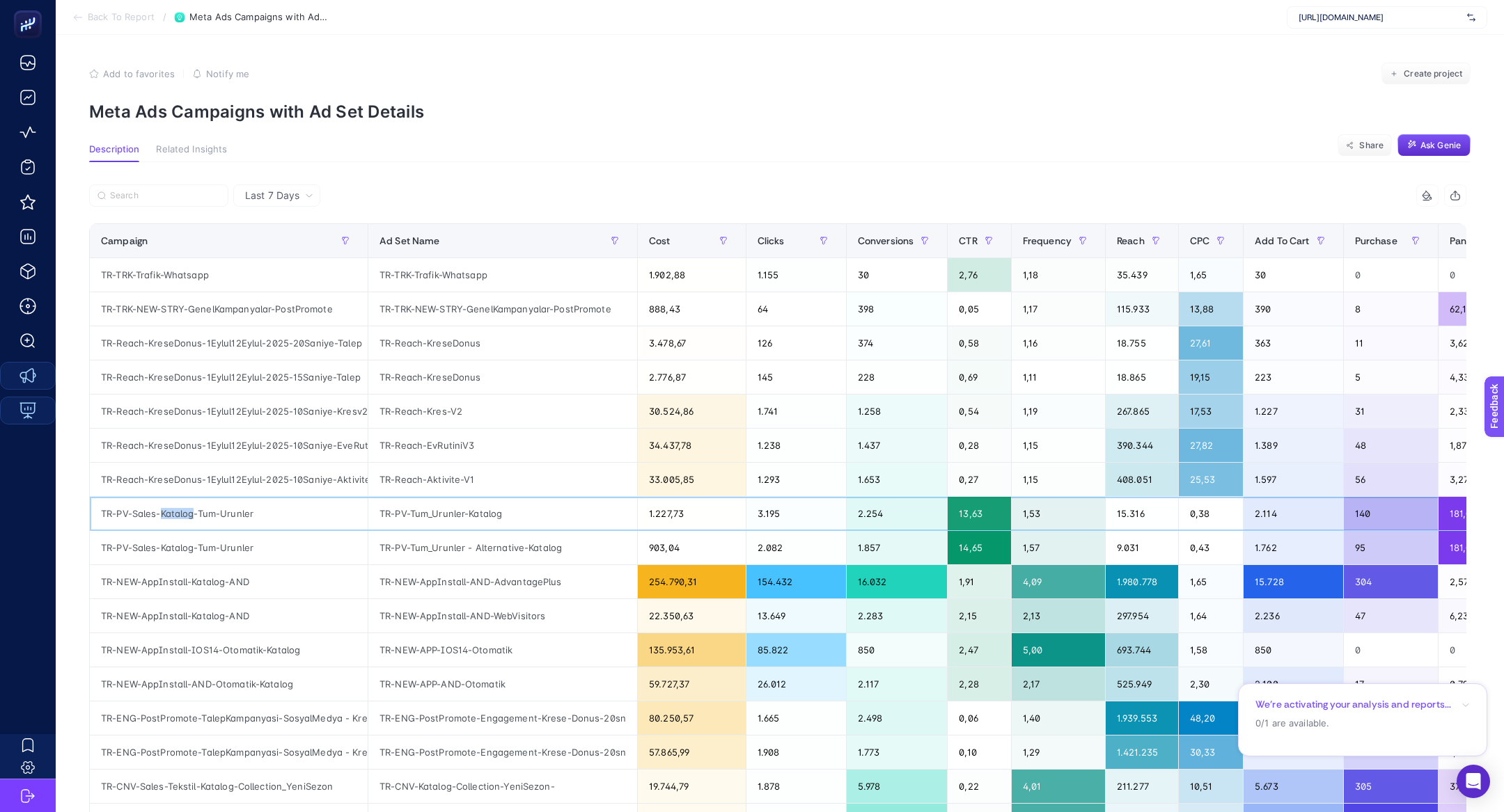
click at [180, 517] on div "TR-PV-Sales-Katalog-Tum-Urunler" at bounding box center [228, 514] width 278 height 33
click at [155, 186] on label at bounding box center [158, 195] width 139 height 22
click at [155, 191] on input "Search" at bounding box center [165, 196] width 110 height 10
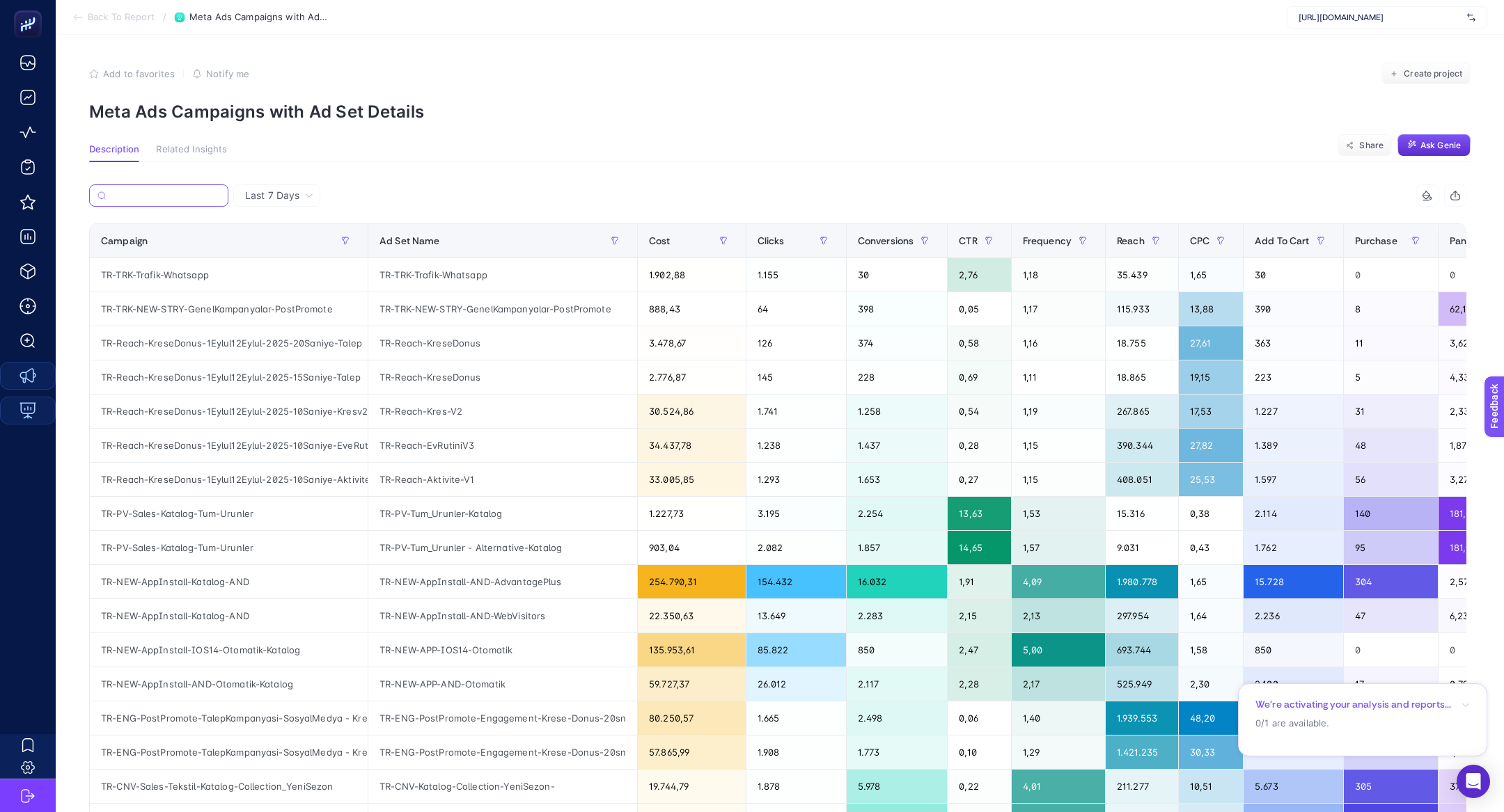
paste input "TR-PV-Sales-Katalog-Tum-Urunler"
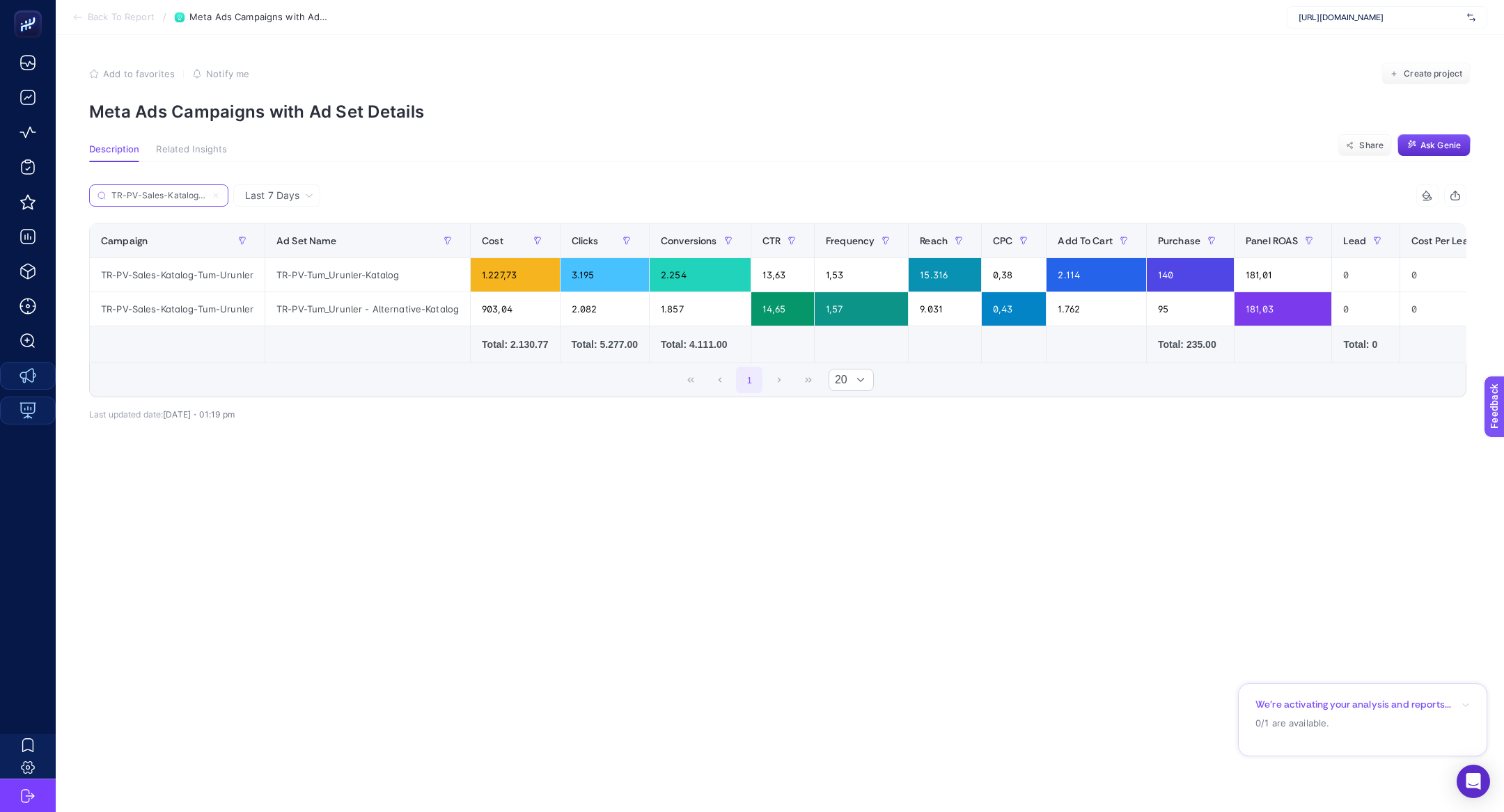
scroll to position [0, 44]
type input "TR-PV-Sales-Katalog-Tum-Urunler"
drag, startPoint x: 379, startPoint y: 311, endPoint x: 429, endPoint y: 316, distance: 50.2
click at [429, 316] on div "TR-PV-Tum_Urunler - Alternative-Katalog" at bounding box center [367, 309] width 205 height 33
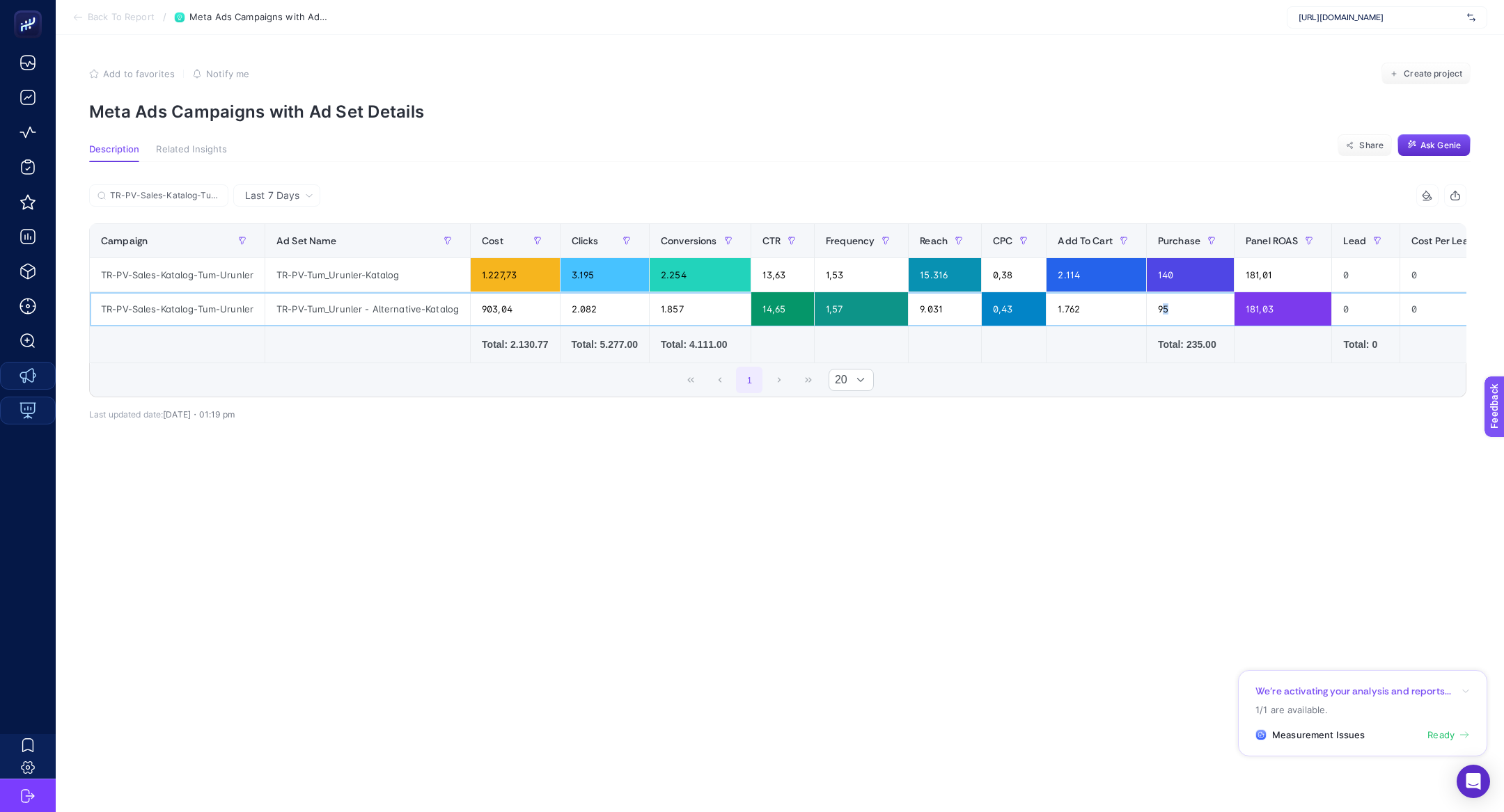
drag, startPoint x: 1185, startPoint y: 313, endPoint x: 1163, endPoint y: 310, distance: 22.2
click at [1163, 310] on div "95" at bounding box center [1190, 309] width 87 height 33
drag, startPoint x: 330, startPoint y: 277, endPoint x: 403, endPoint y: 277, distance: 73.0
click at [403, 277] on div "TR-PV-Tum_Urunler-Katalog" at bounding box center [367, 275] width 205 height 33
click at [206, 199] on input "TR-PV-Sales-Katalog-Tum-Urunler" at bounding box center [165, 196] width 110 height 10
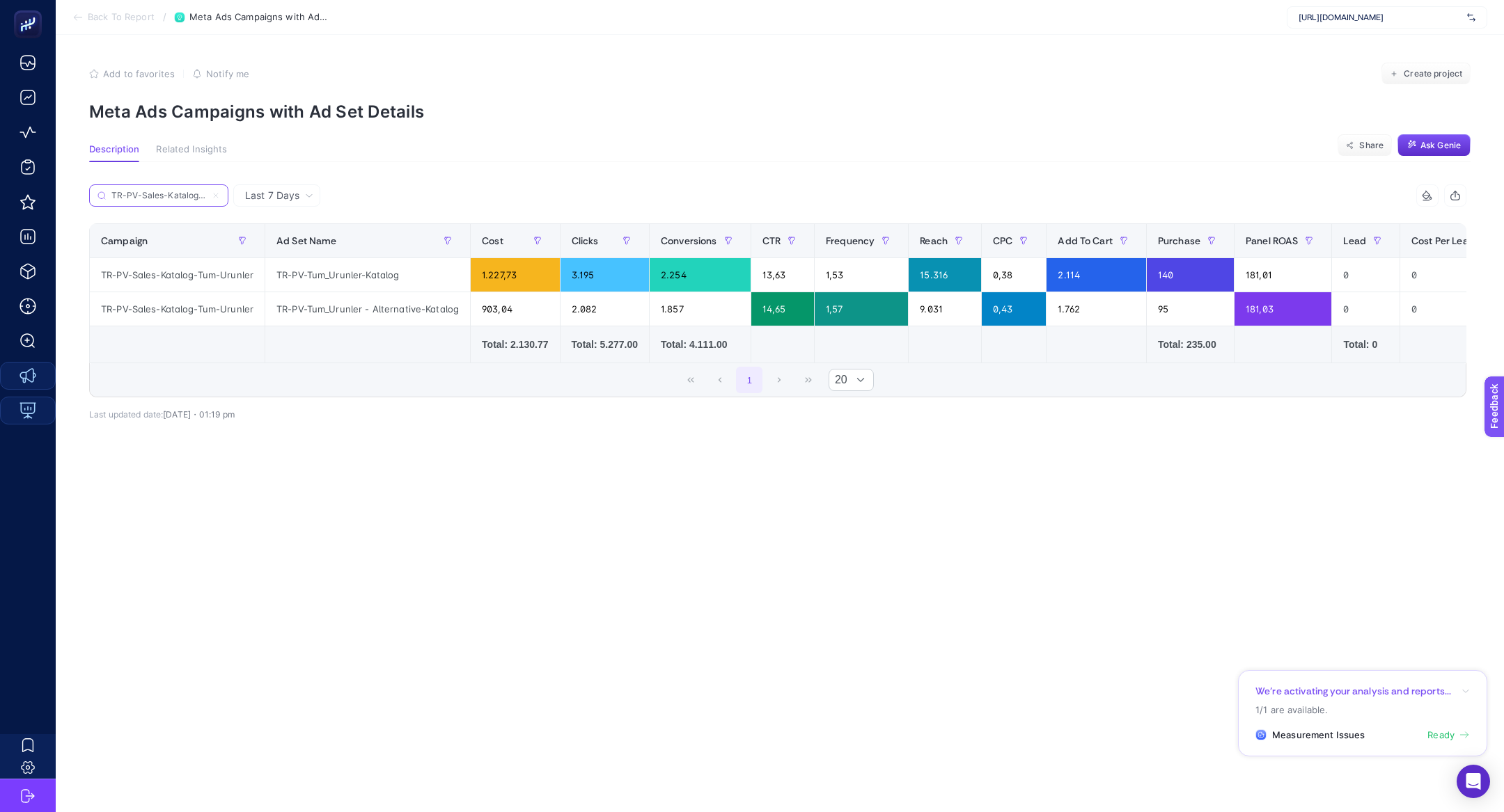
click at [215, 196] on icon at bounding box center [216, 196] width 9 height 9
click at [206, 196] on input "TR-PV-Sales-Katalog-Tum-Urunler" at bounding box center [158, 196] width 95 height 10
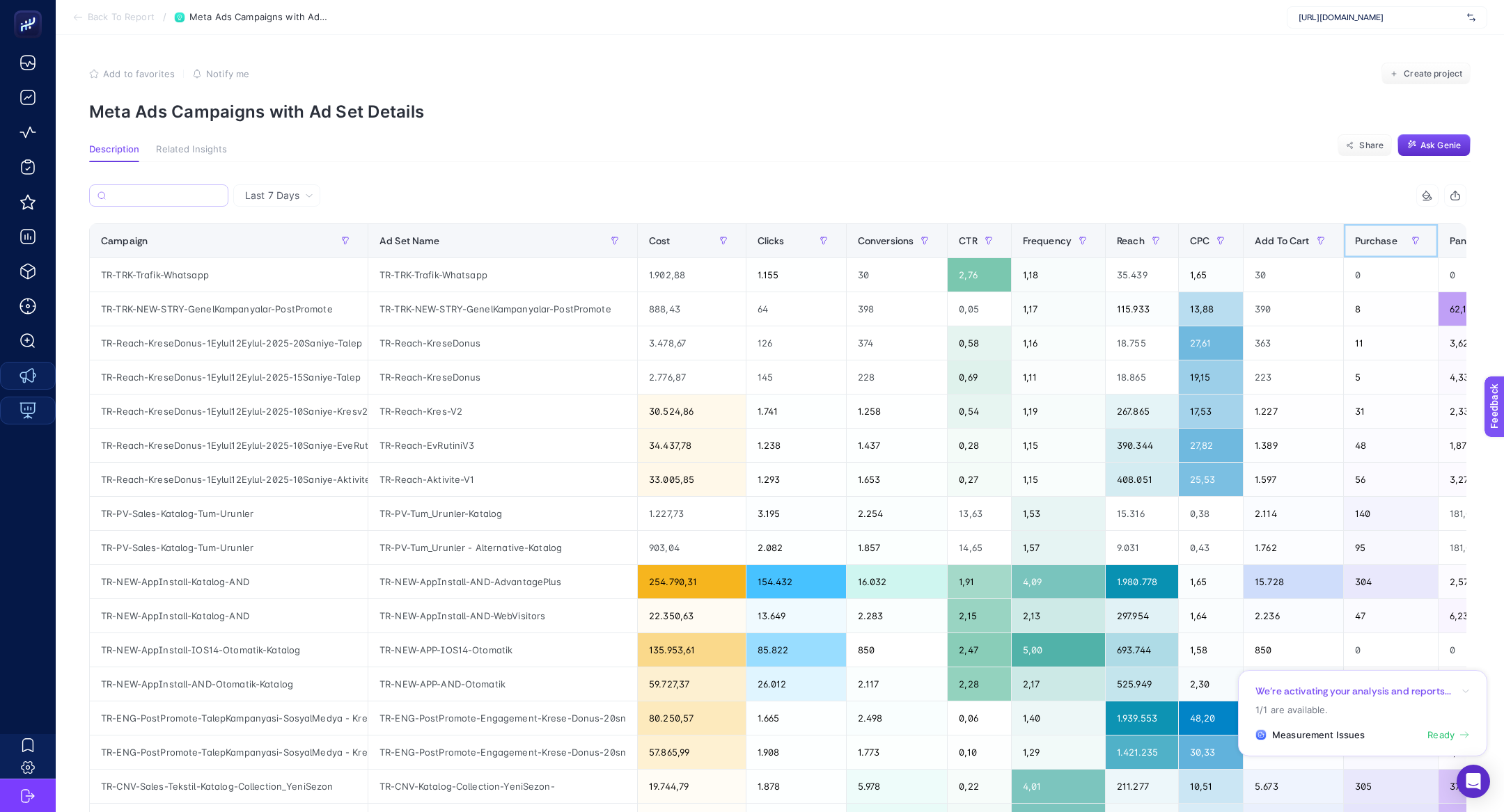
click at [1370, 241] on span "Purchase" at bounding box center [1375, 241] width 43 height 11
click at [1370, 241] on th "Purchase" at bounding box center [1390, 241] width 95 height 34
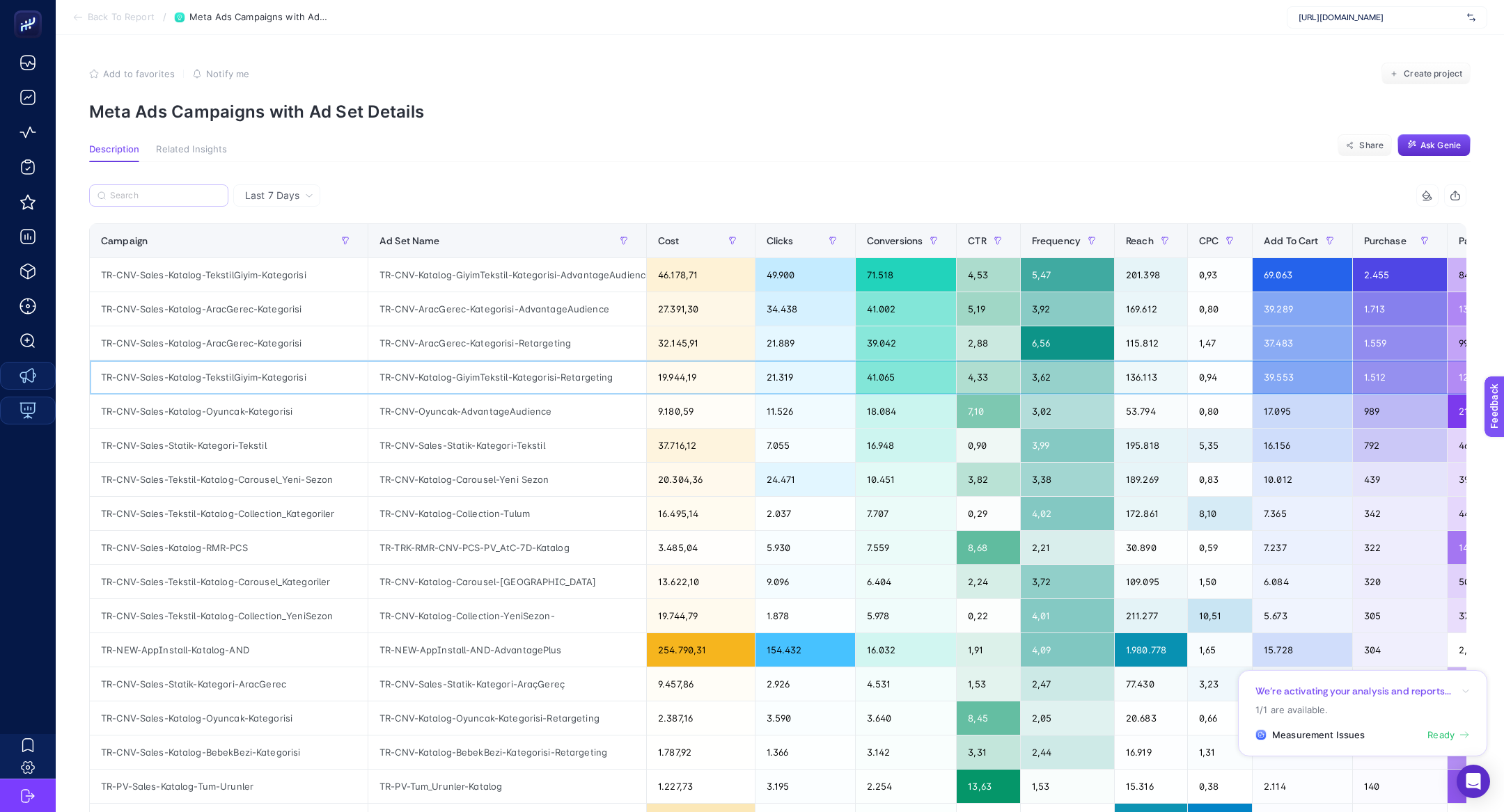
click at [241, 379] on div "TR-CNV-Sales-Katalog-TekstilGiyim-Kategorisi" at bounding box center [228, 377] width 278 height 33
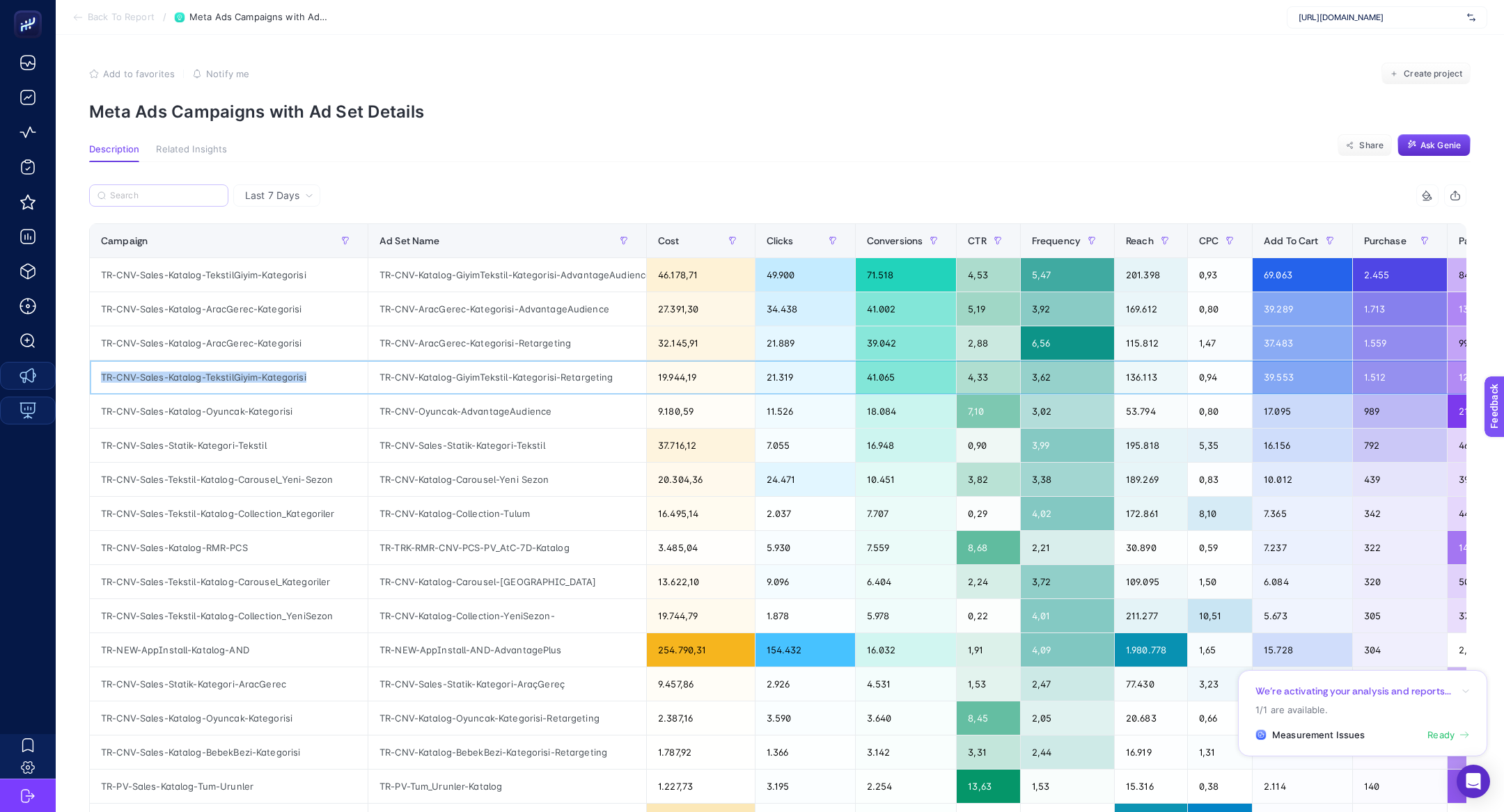
click at [241, 379] on div "TR-CNV-Sales-Katalog-TekstilGiyim-Kategorisi" at bounding box center [228, 377] width 278 height 33
click at [171, 198] on input "Search" at bounding box center [165, 196] width 110 height 10
paste input "TR-CNV-Sales-Katalog-TekstilGiyim-Kategorisi"
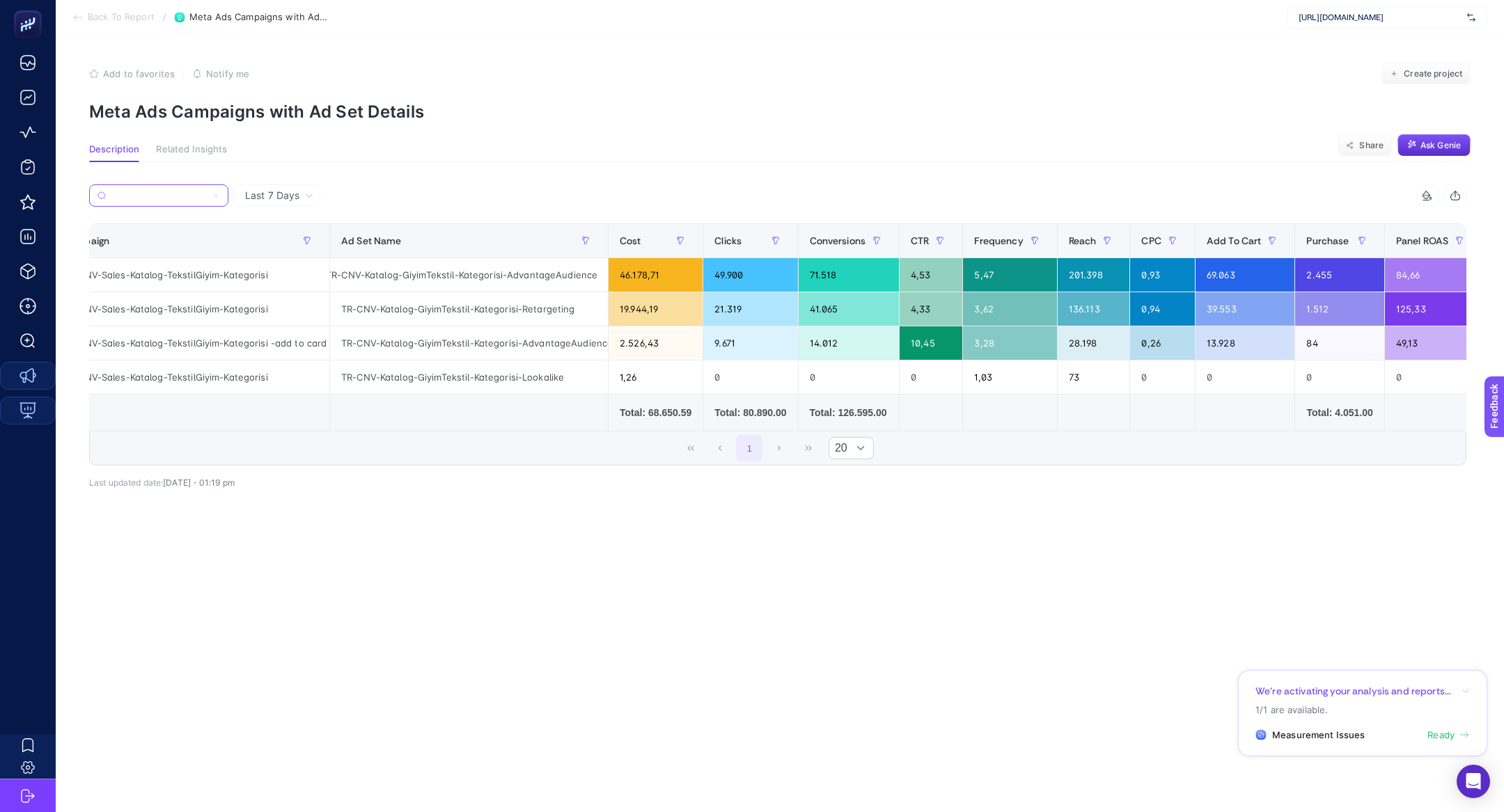
scroll to position [0, 100]
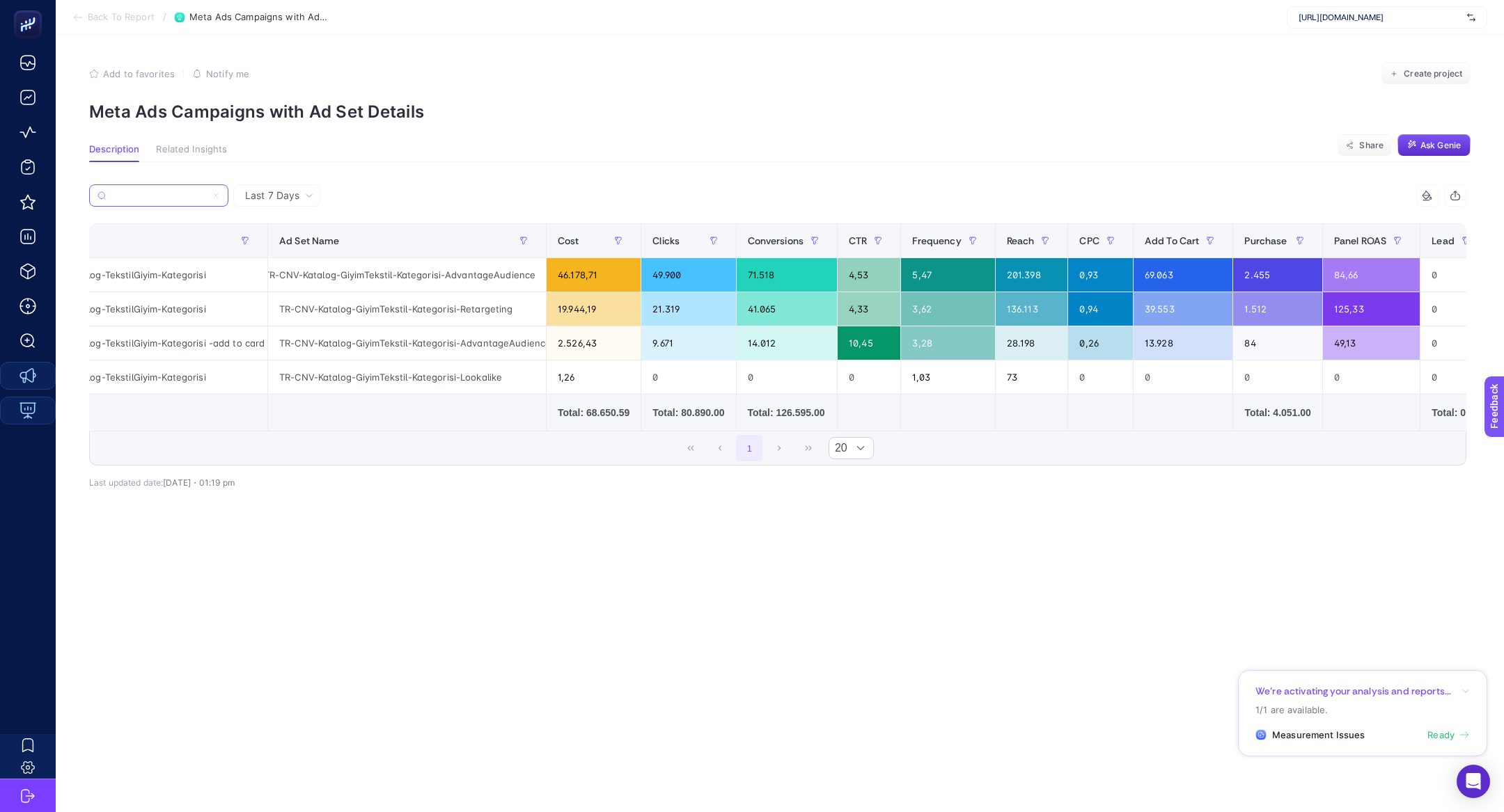
type input "TR-CNV-Sales-Katalog-TekstilGiyim-Kategorisi"
drag, startPoint x: 442, startPoint y: 304, endPoint x: 950, endPoint y: 313, distance: 508.1
click at [950, 313] on tr "TR-CNV-Sales-Katalog-TekstilGiyim-Kategorisi TR-CNV-Katalog-GiyimTekstil-Katego…" at bounding box center [890, 309] width 1800 height 34
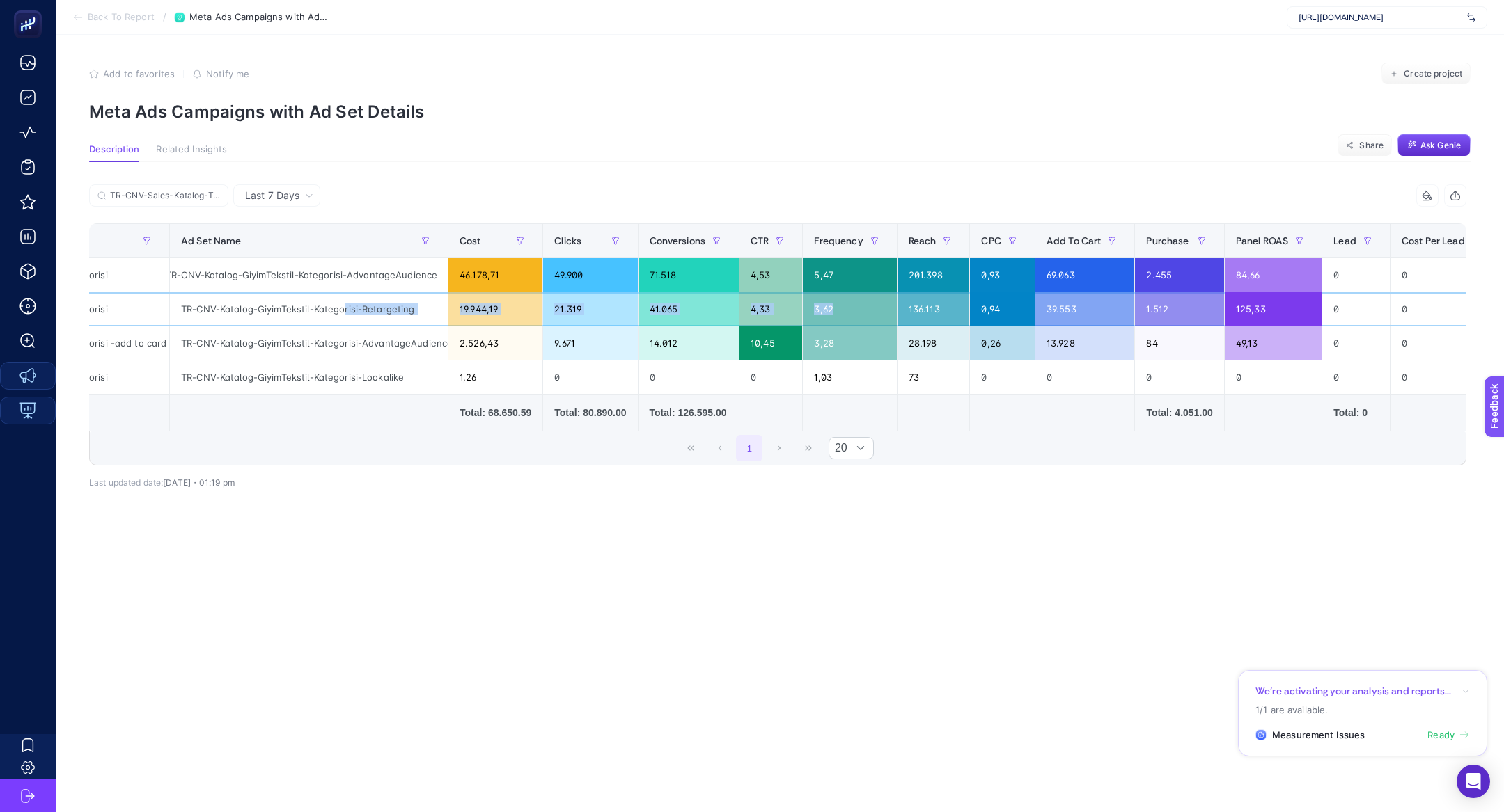
scroll to position [0, 195]
drag, startPoint x: 353, startPoint y: 275, endPoint x: 442, endPoint y: 278, distance: 89.1
click at [442, 278] on div "TR-CNV-Katalog-GiyimTekstil-Kategorisi-AdvantageAudience" at bounding box center [312, 275] width 278 height 33
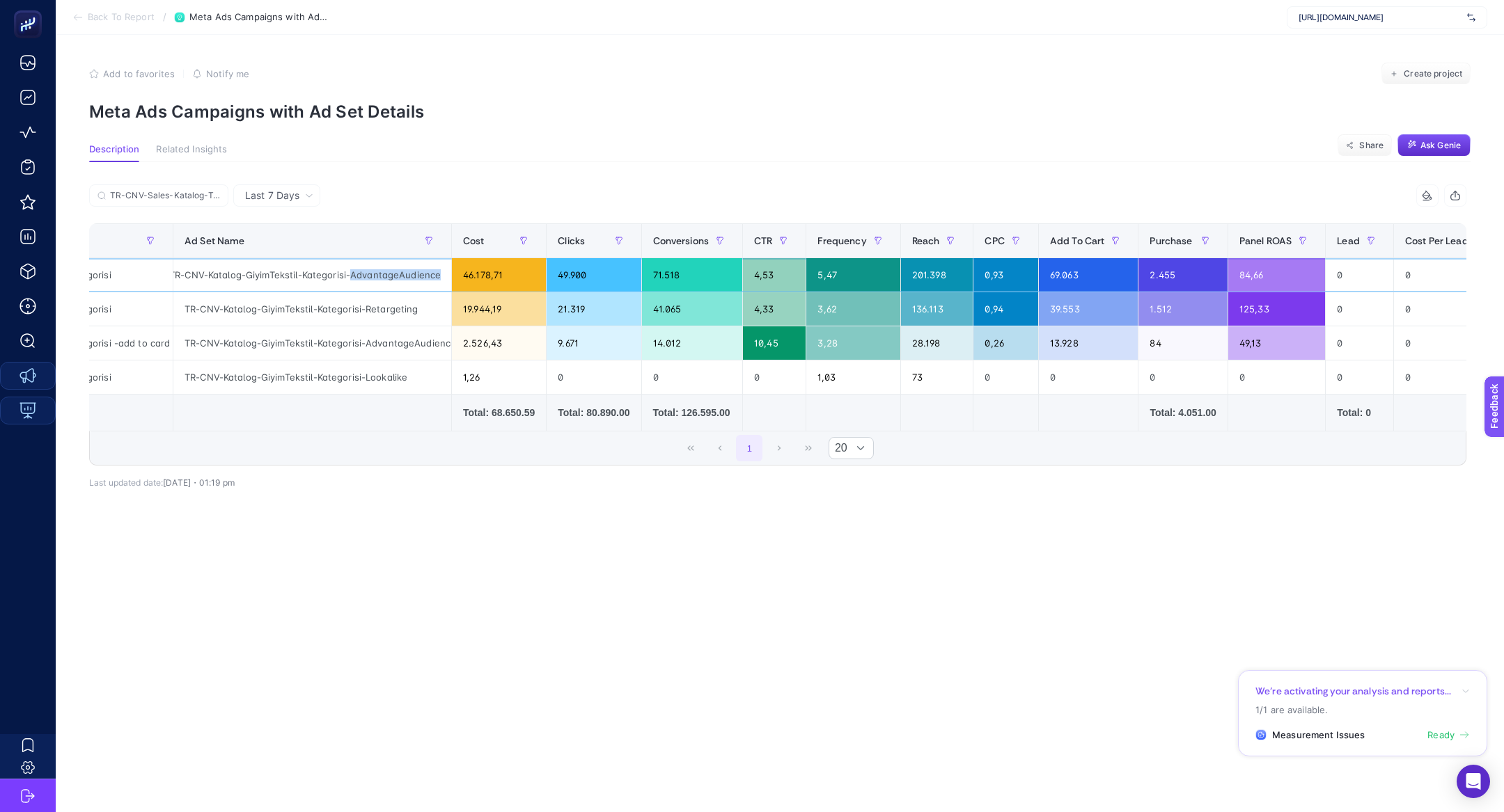
drag, startPoint x: 442, startPoint y: 278, endPoint x: 350, endPoint y: 275, distance: 92.0
click at [350, 275] on div "TR-CNV-Katalog-GiyimTekstil-Kategorisi-AdvantageAudience" at bounding box center [312, 275] width 278 height 33
click at [344, 269] on div "TR-CNV-Katalog-GiyimTekstil-Kategorisi-AdvantageAudience" at bounding box center [312, 275] width 278 height 33
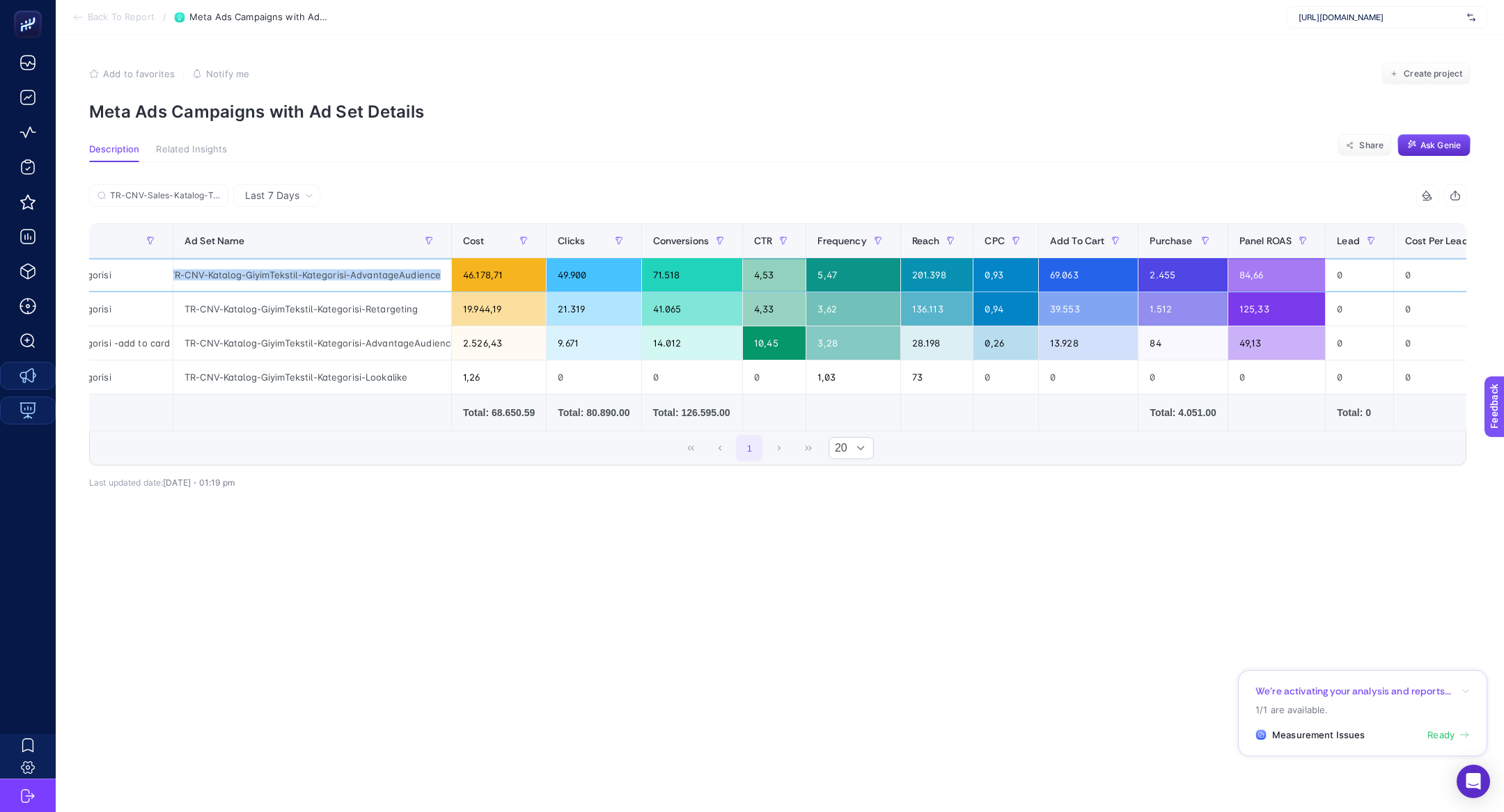
click at [344, 269] on div "TR-CNV-Katalog-GiyimTekstil-Kategorisi-AdvantageAudience" at bounding box center [312, 275] width 278 height 33
click at [838, 280] on div "5,47" at bounding box center [852, 275] width 93 height 33
click at [955, 305] on div "136.113" at bounding box center [937, 309] width 72 height 33
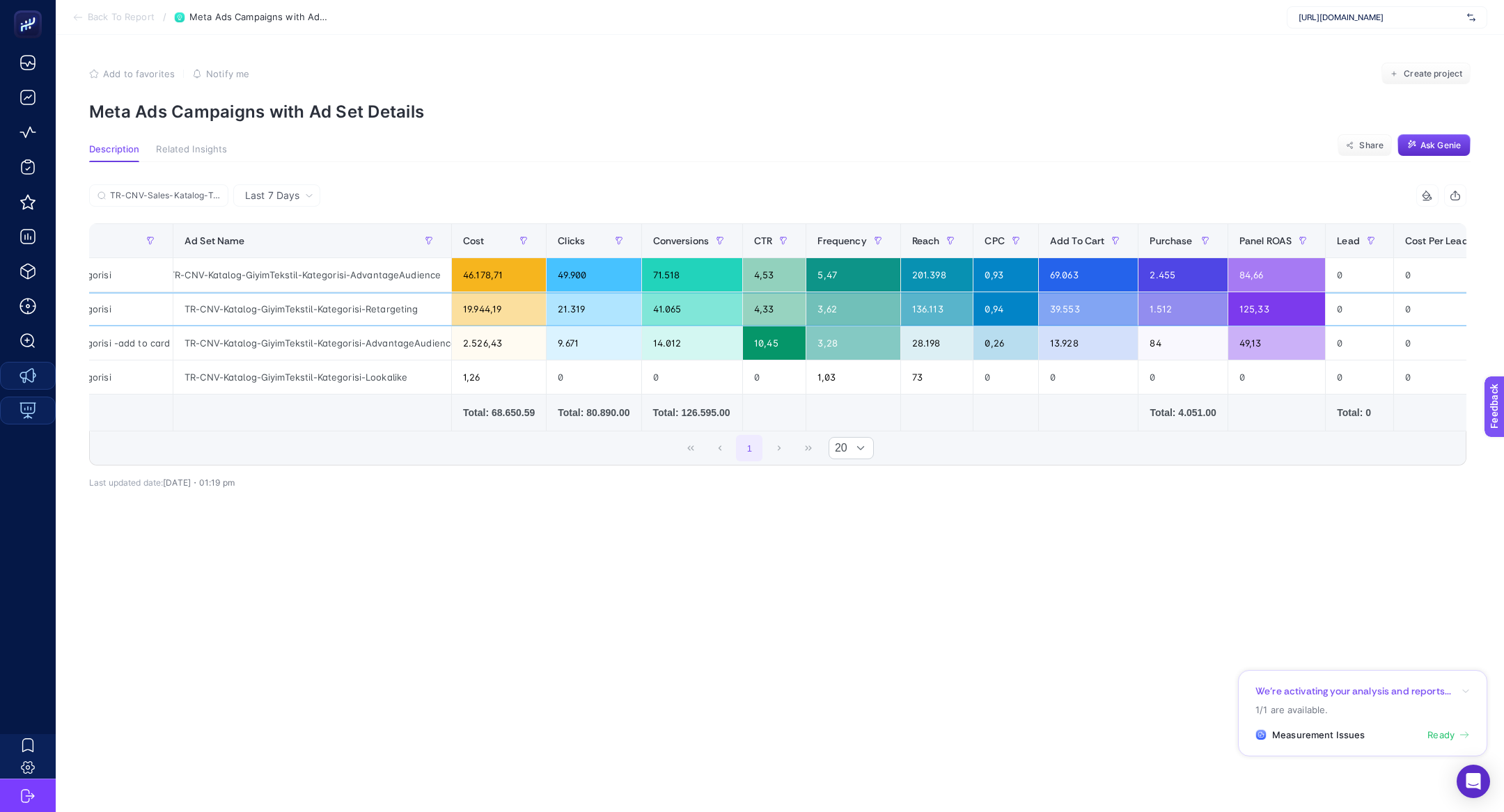
click at [955, 305] on div "136.113" at bounding box center [937, 309] width 72 height 33
click at [956, 308] on div "136.113" at bounding box center [937, 309] width 72 height 33
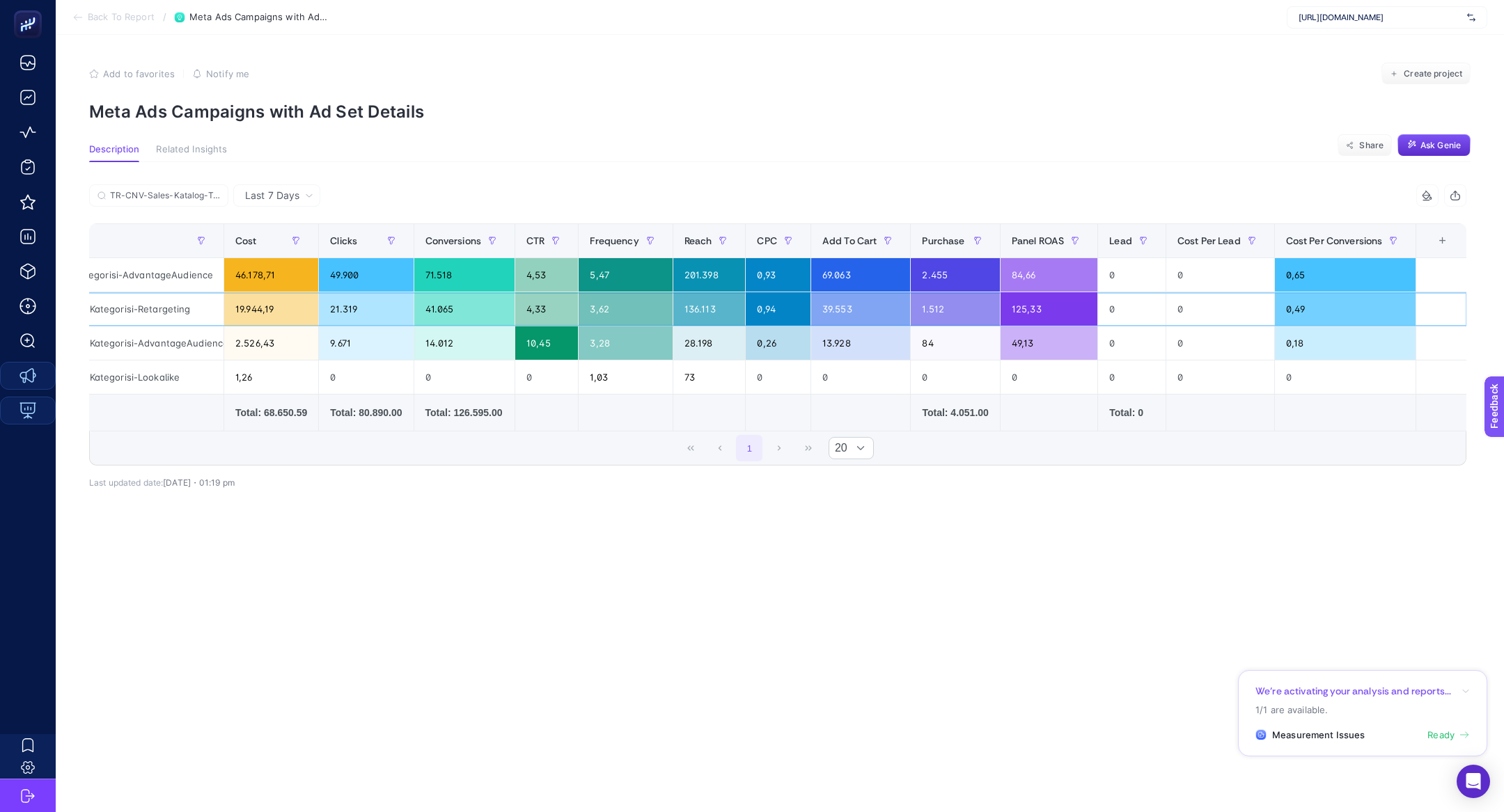
scroll to position [0, 440]
drag, startPoint x: 679, startPoint y: 305, endPoint x: 801, endPoint y: 313, distance: 122.3
click at [802, 313] on tr "TR-CNV-Sales-Katalog-TekstilGiyim-Kategorisi TR-CNV-Katalog-GiyimTekstil-Katego…" at bounding box center [567, 309] width 1800 height 34
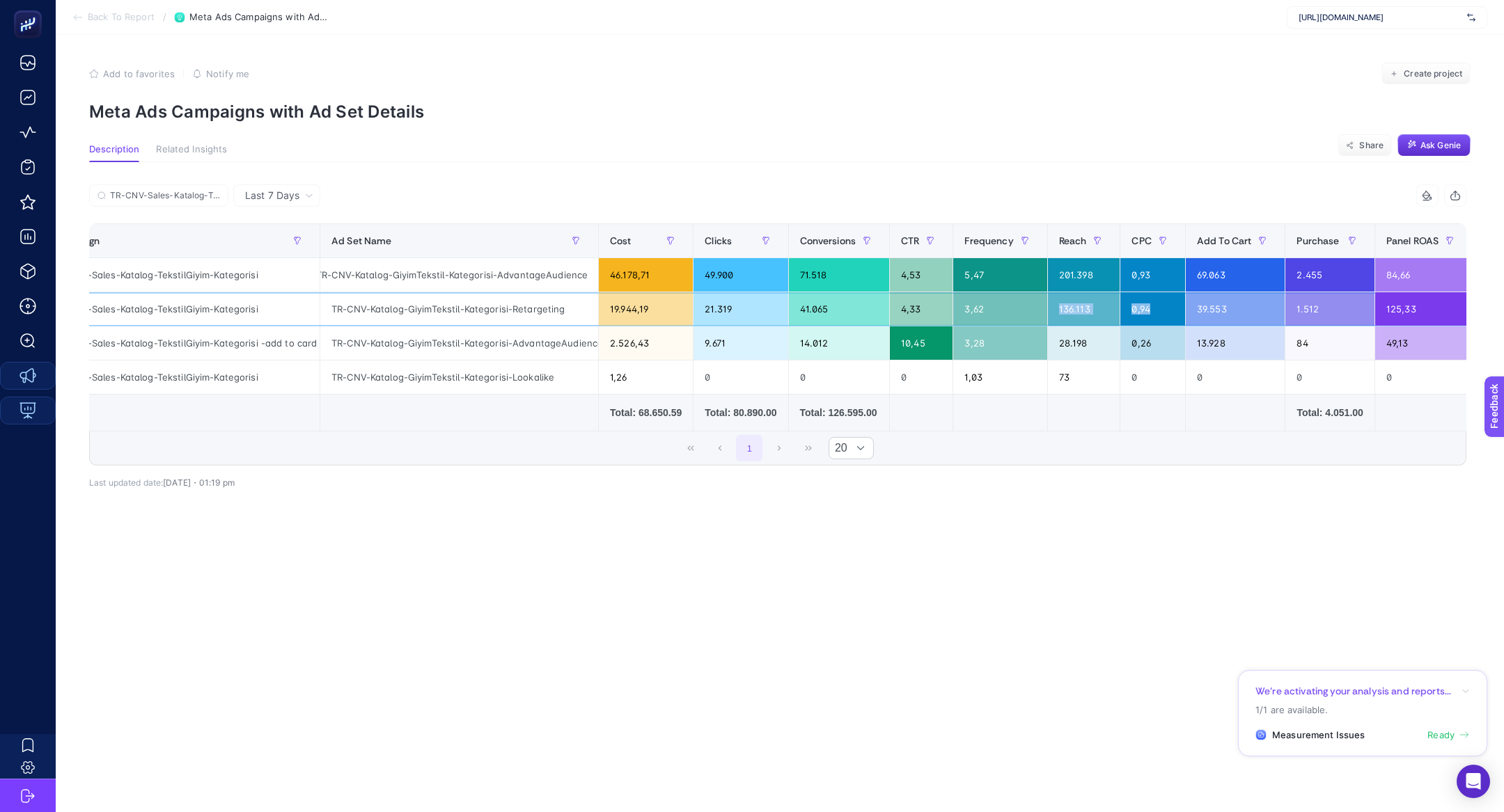
scroll to position [0, 27]
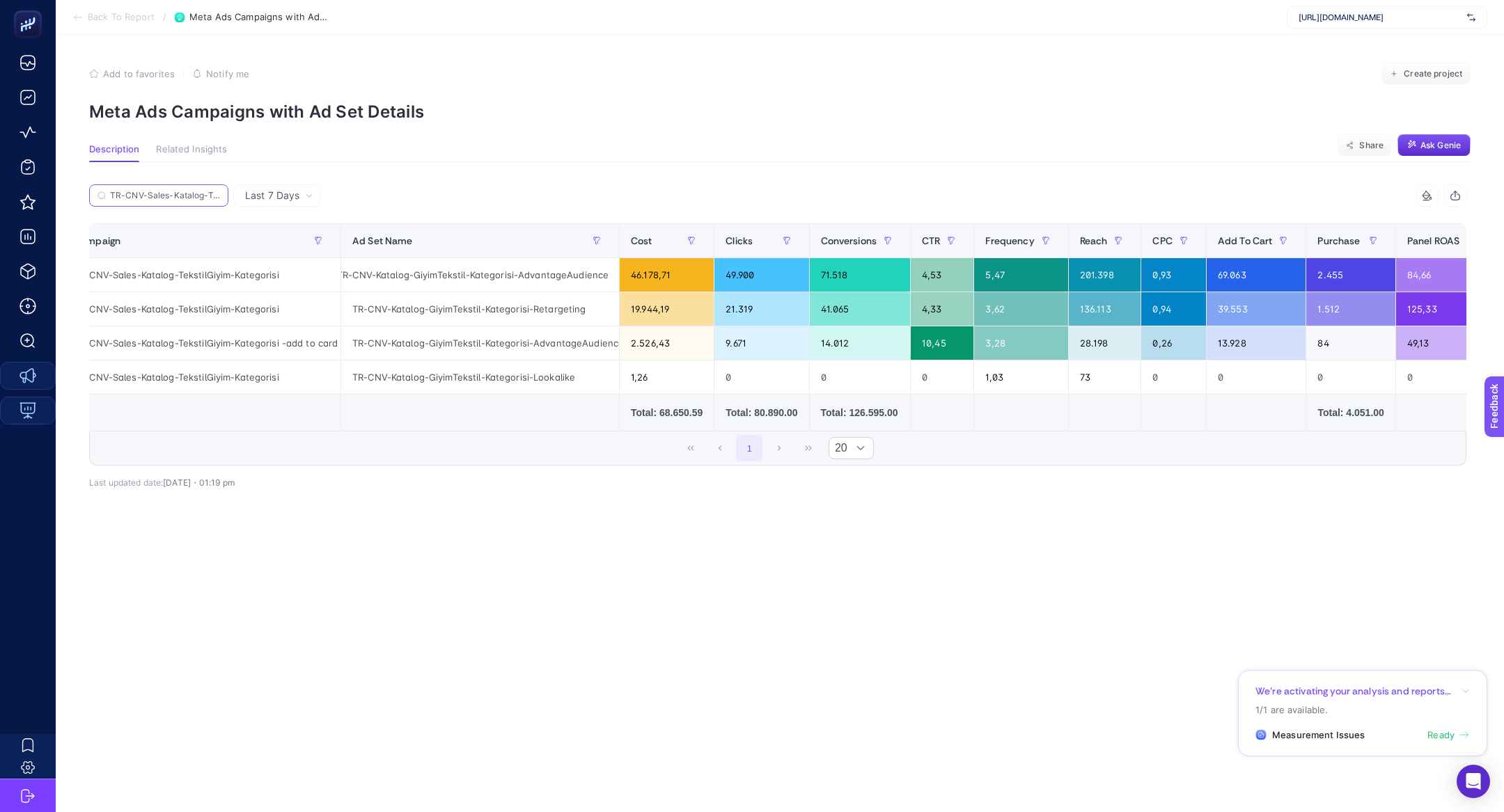
click at [203, 195] on input "TR-CNV-Sales-Katalog-TekstilGiyim-Kategorisi" at bounding box center [165, 196] width 110 height 10
click at [214, 191] on icon at bounding box center [216, 196] width 9 height 9
click at [206, 191] on input "TR-CNV-Sales-Katalog-TekstilGiyim-Kategorisi" at bounding box center [158, 196] width 95 height 10
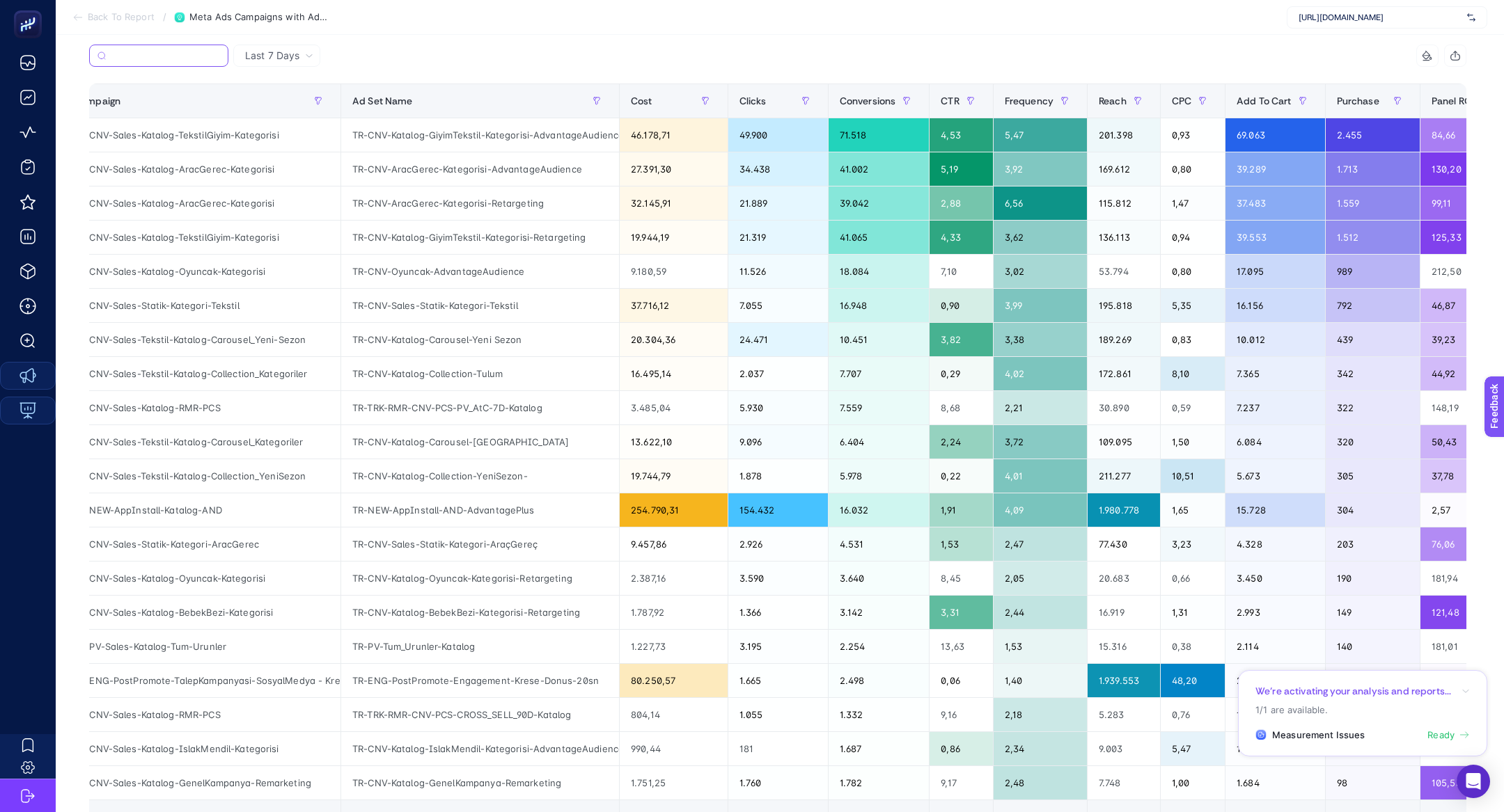
scroll to position [163, 0]
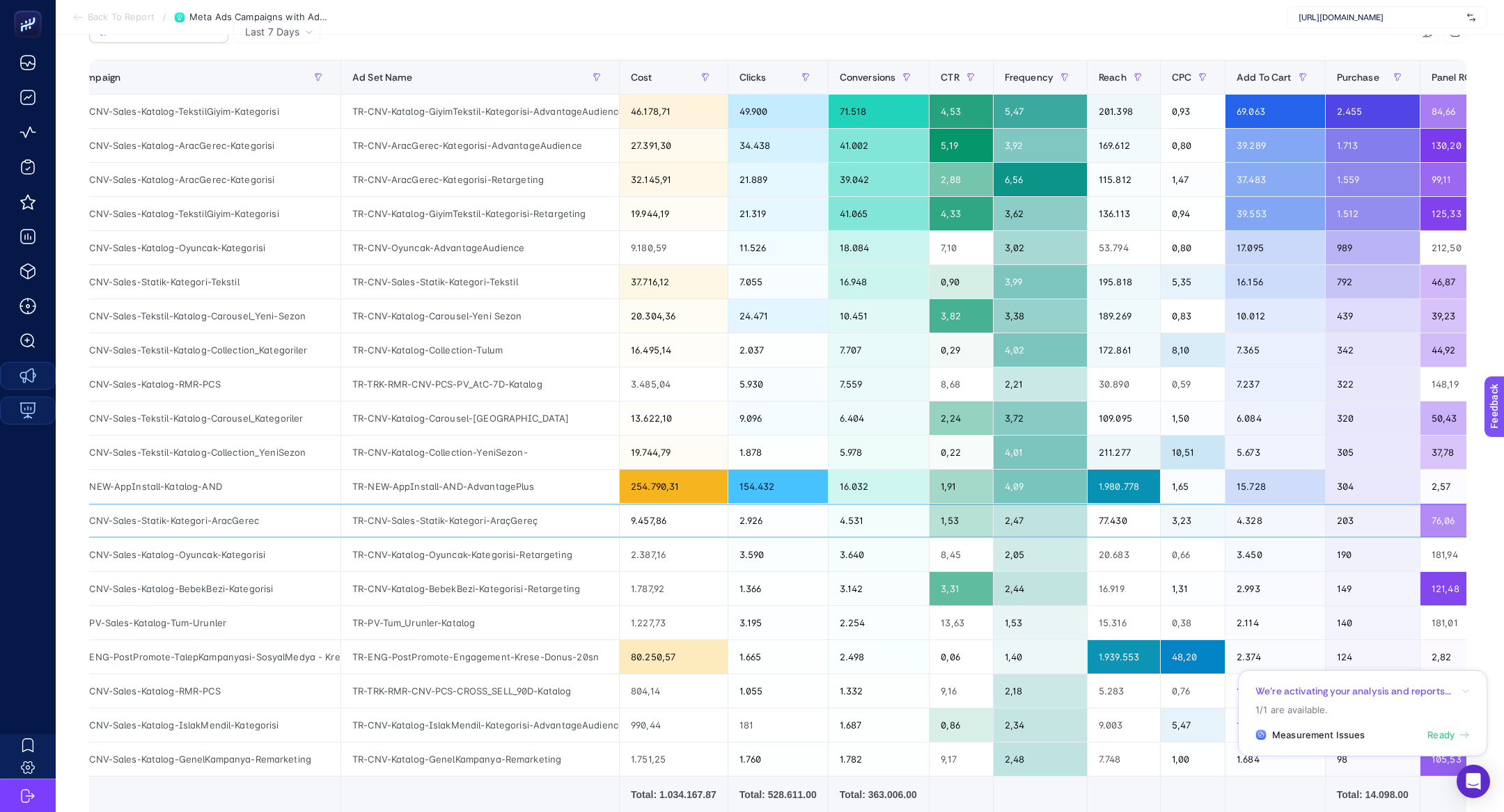
click at [255, 520] on div "TR-CNV-Sales-Statik-Kategori-AracGerec" at bounding box center [202, 520] width 278 height 33
copy tr "TR-CNV-Sales-Statik-Kategori-AracGerec"
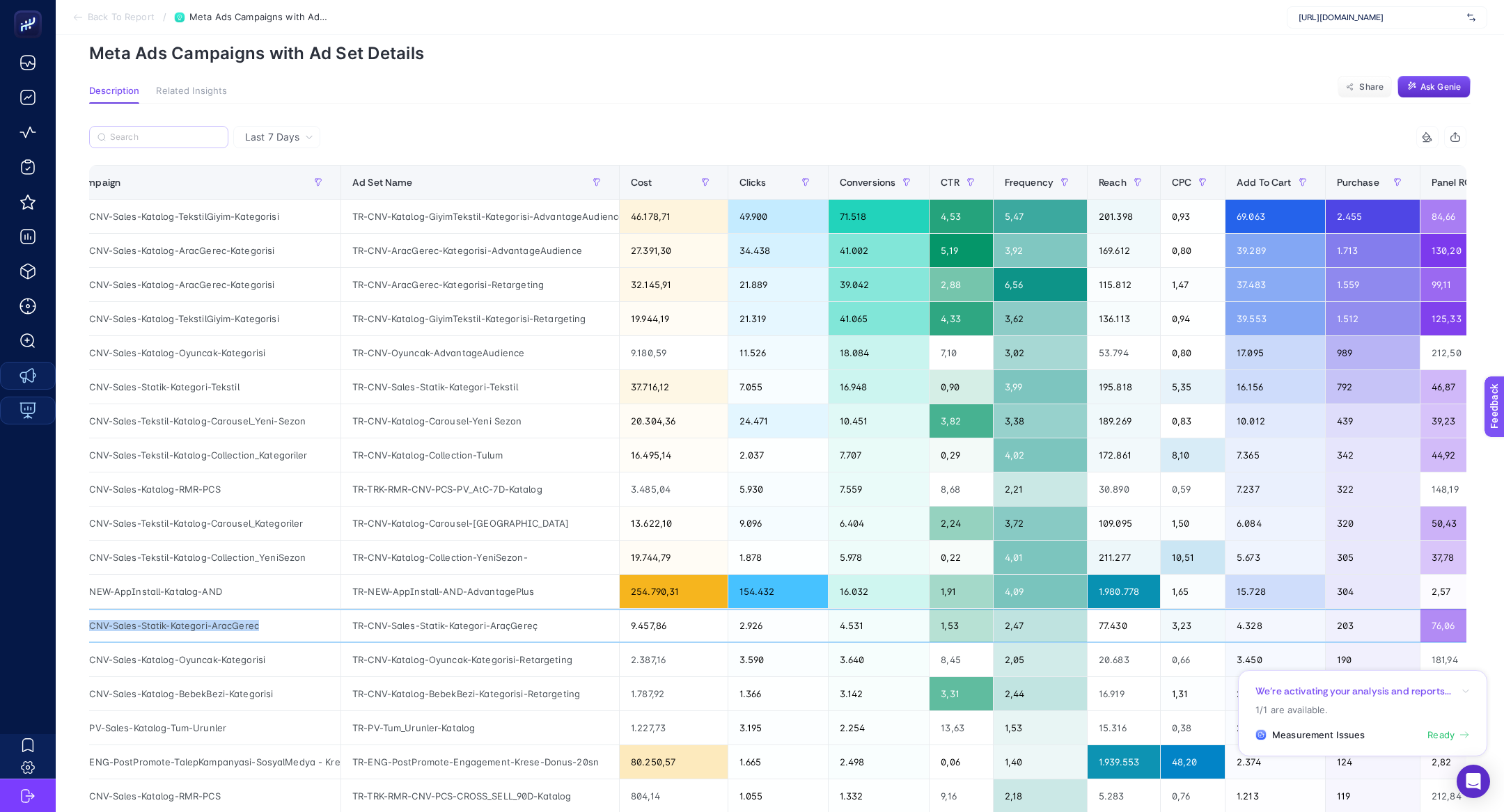
scroll to position [32, 0]
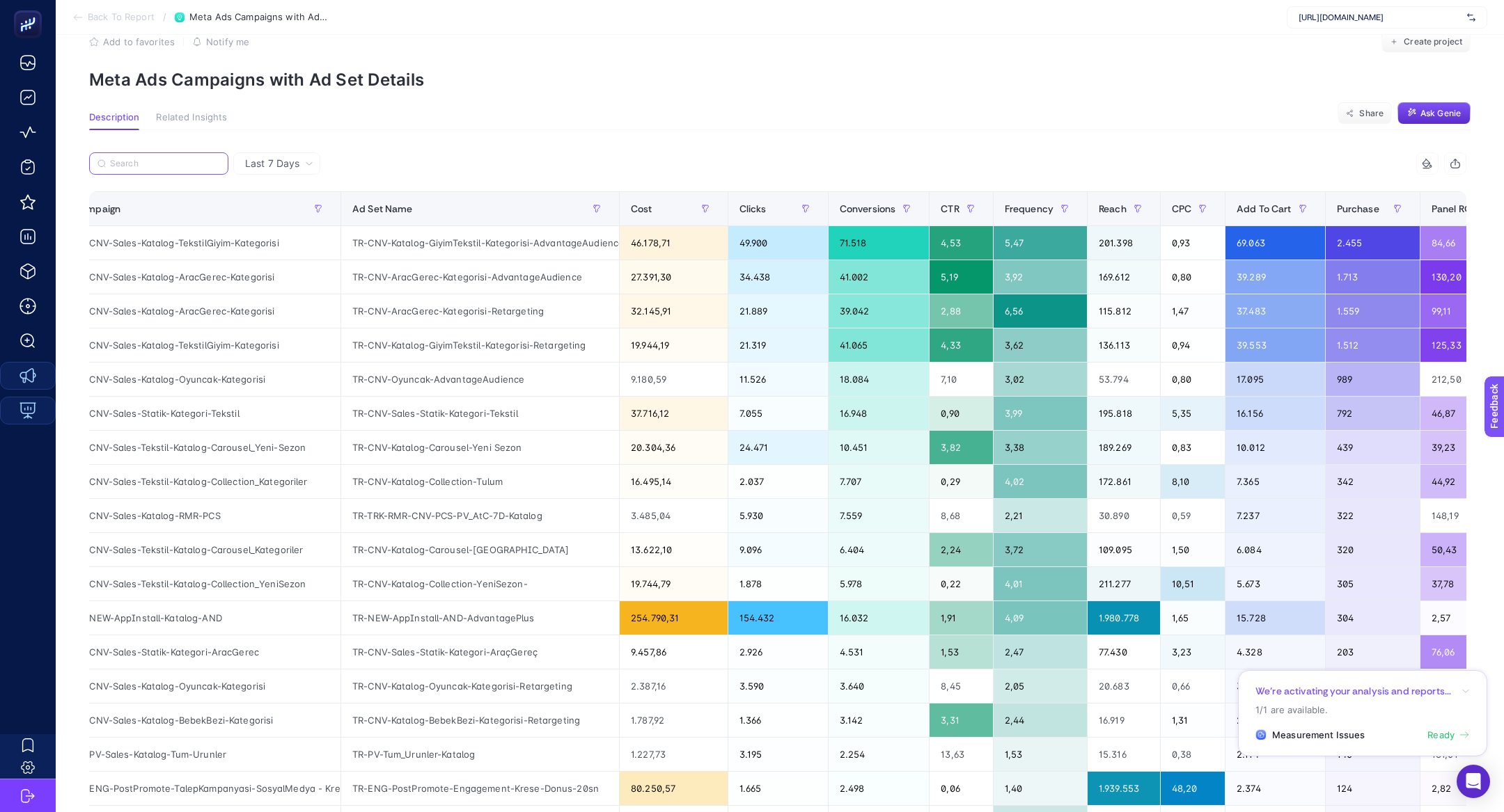
click at [173, 166] on input "Search" at bounding box center [165, 164] width 110 height 10
paste input "TR-CNV-Sales-Statik-Kategori-AracGerec"
type input "TR-CNV-Sales-Statik-Kategori-AracGerec"
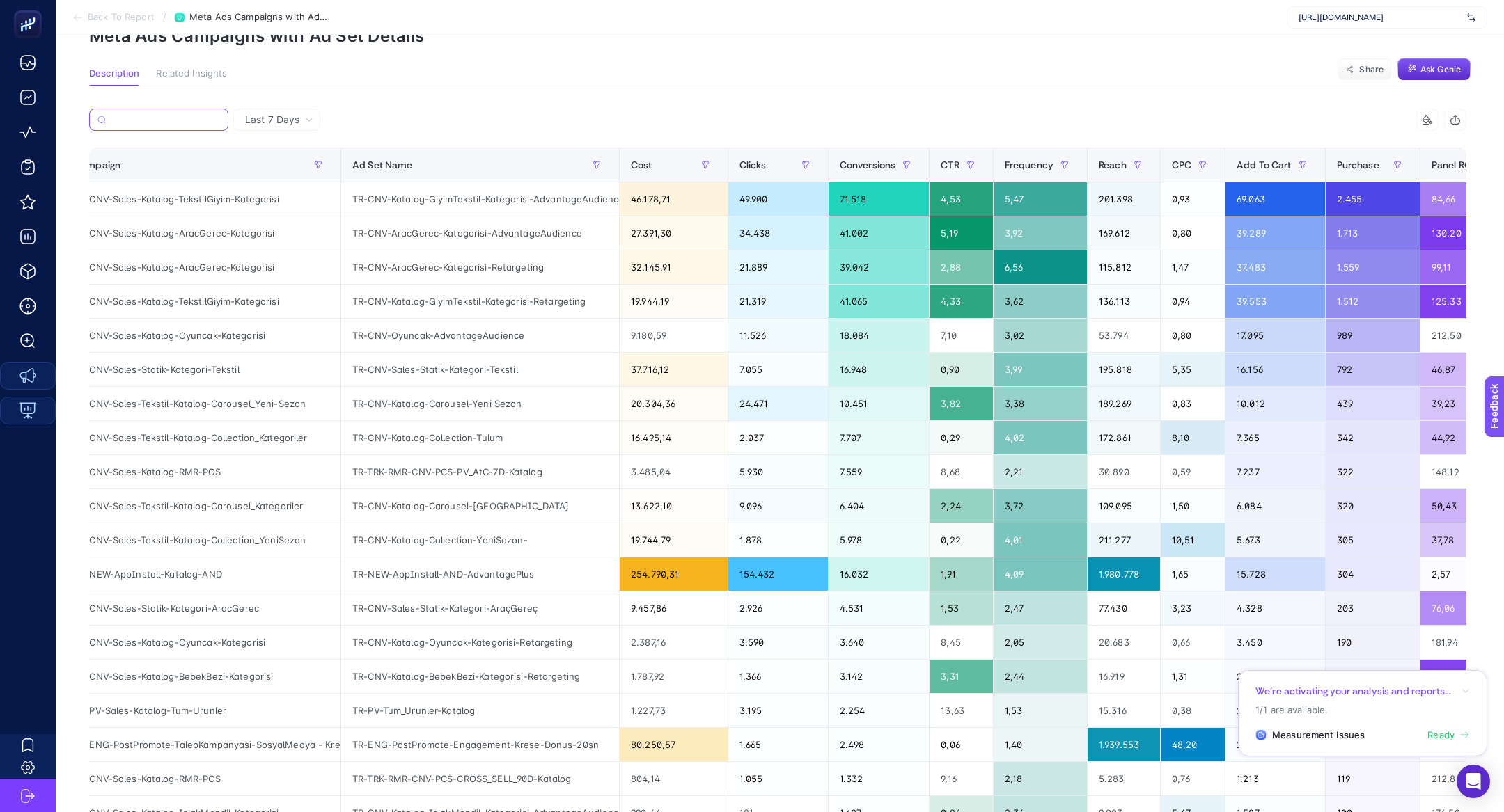
scroll to position [79, 0]
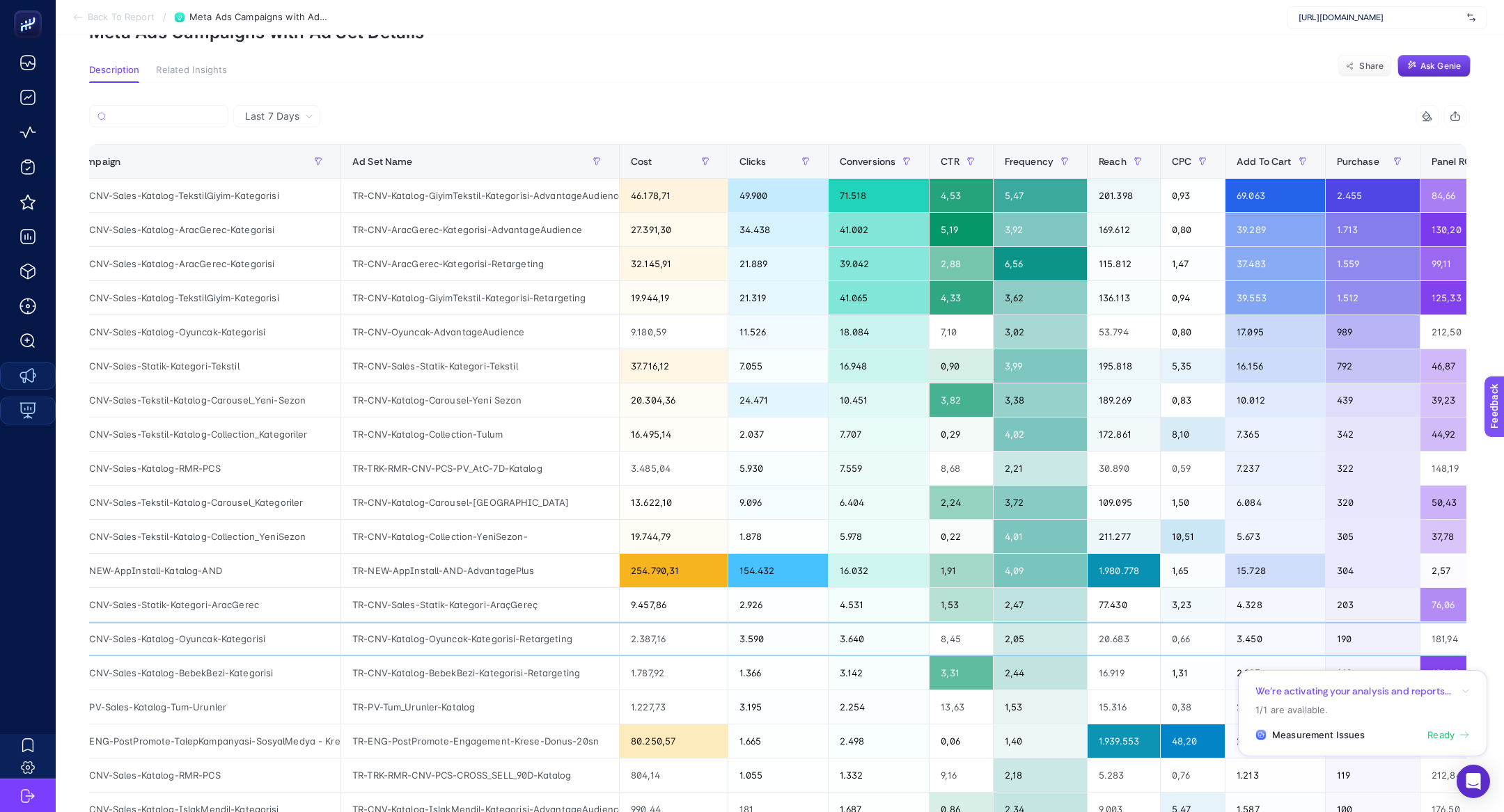
click at [167, 638] on div "TR-CNV-Sales-Katalog-Oyuncak-Kategorisi" at bounding box center [202, 639] width 278 height 33
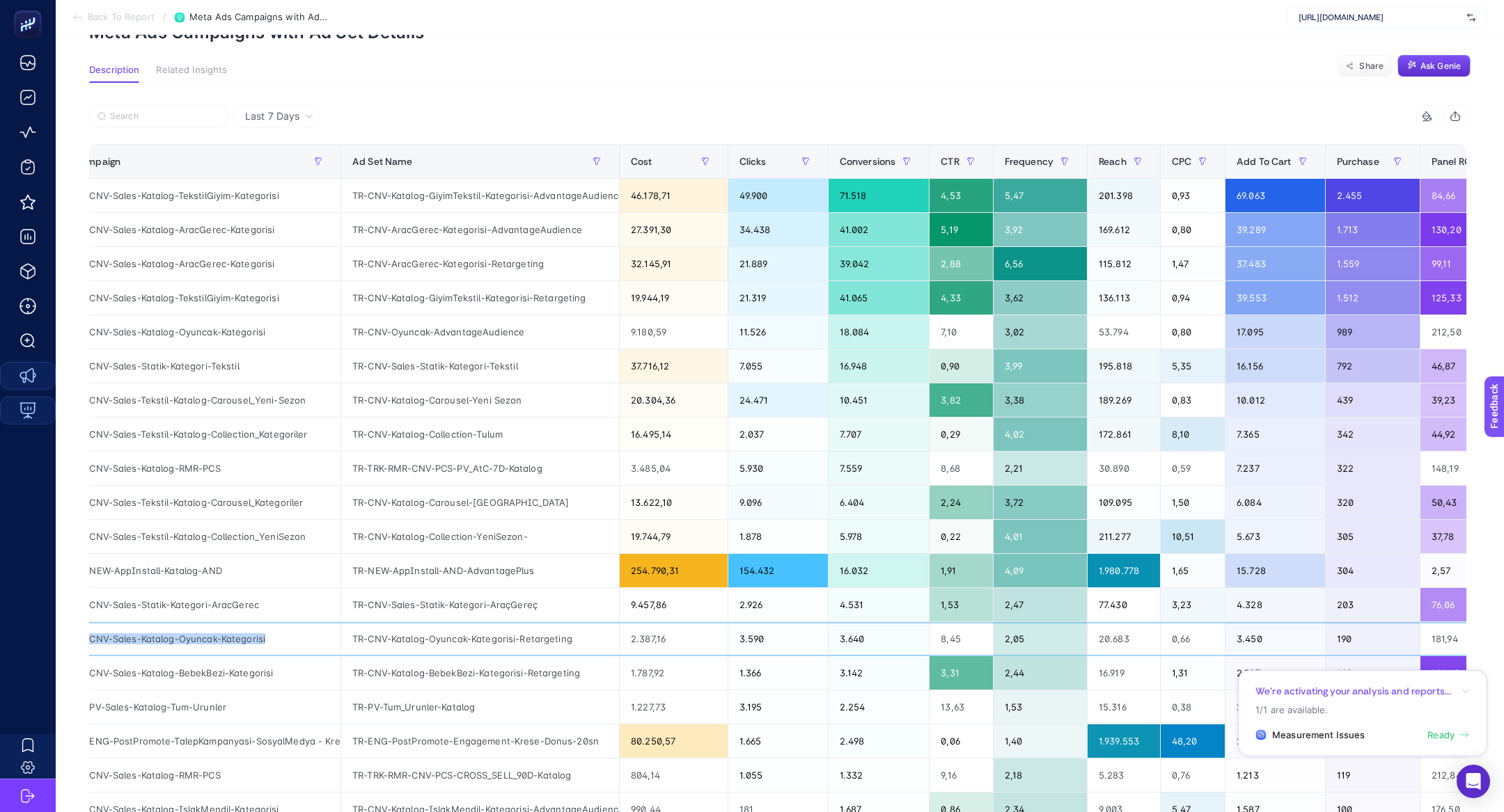
click at [167, 638] on div "TR-CNV-Sales-Katalog-Oyuncak-Kategorisi" at bounding box center [202, 639] width 278 height 33
click at [212, 140] on div "13 items selected Campaign Ad Set Name Cost Clicks Conversions CTR Frequency Re…" at bounding box center [777, 518] width 1377 height 826
click at [216, 150] on div "Campaign" at bounding box center [202, 161] width 256 height 22
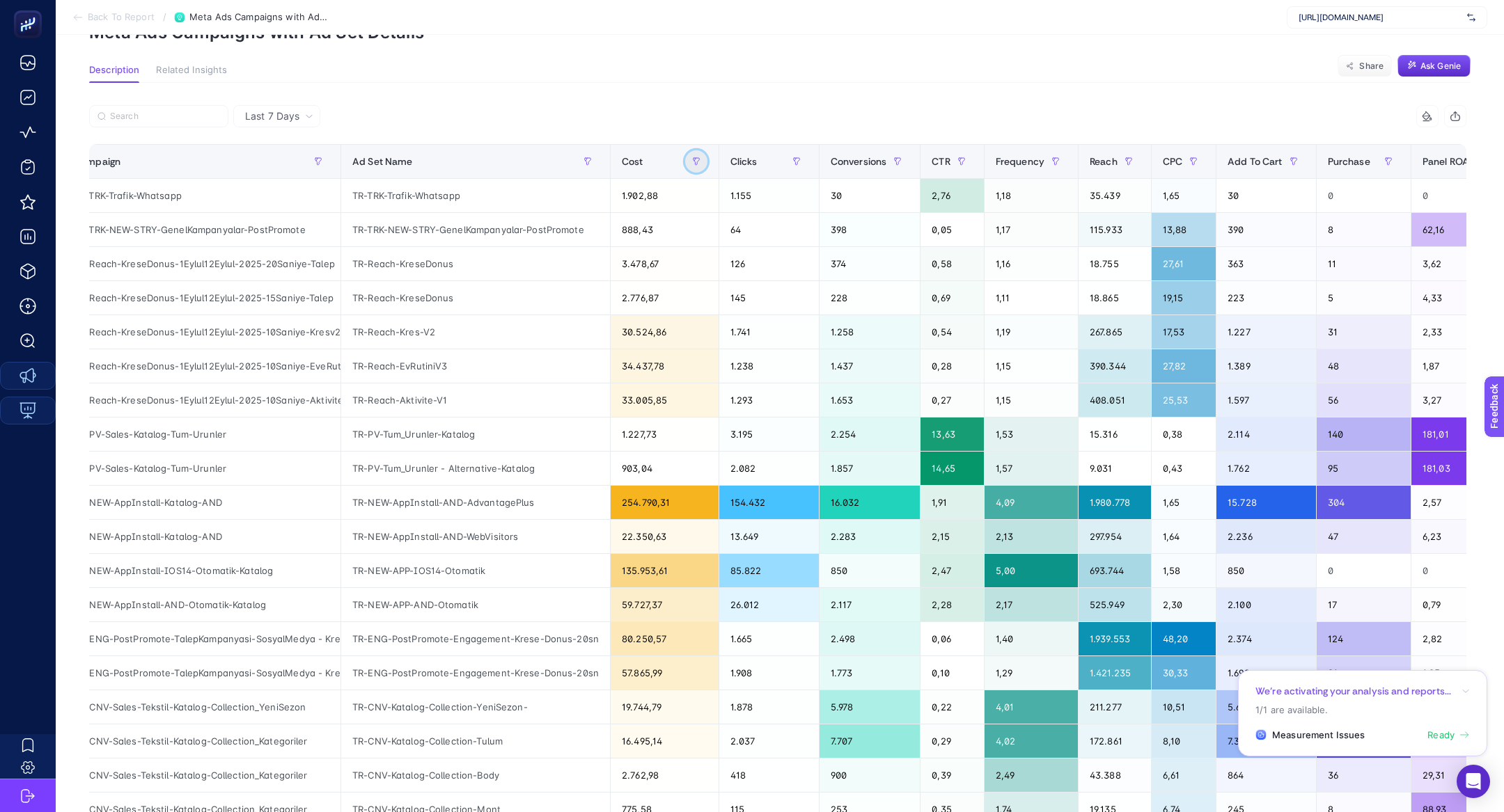
click at [695, 156] on button "button" at bounding box center [696, 161] width 22 height 22
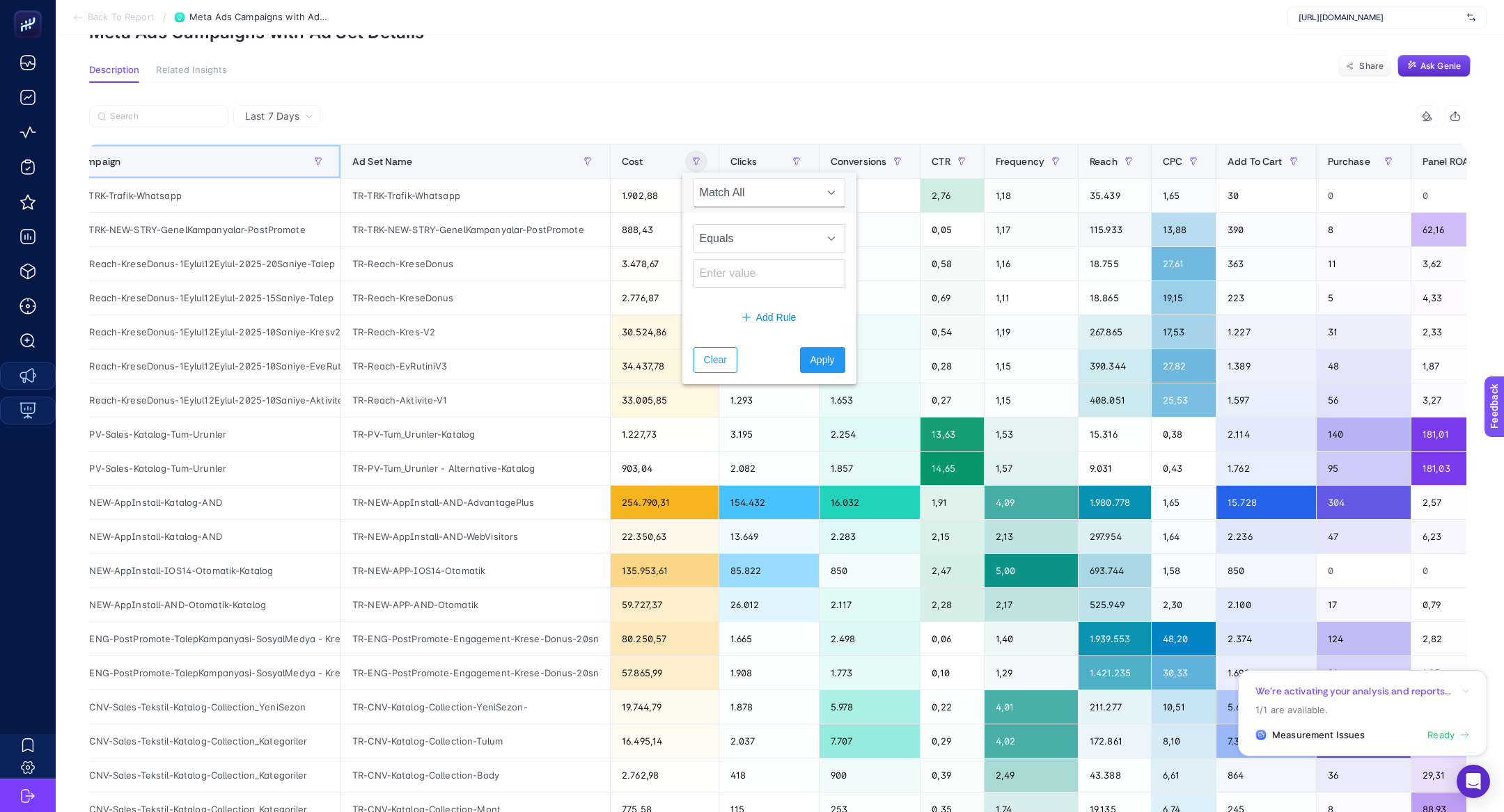
click at [228, 157] on div "Campaign" at bounding box center [202, 161] width 256 height 22
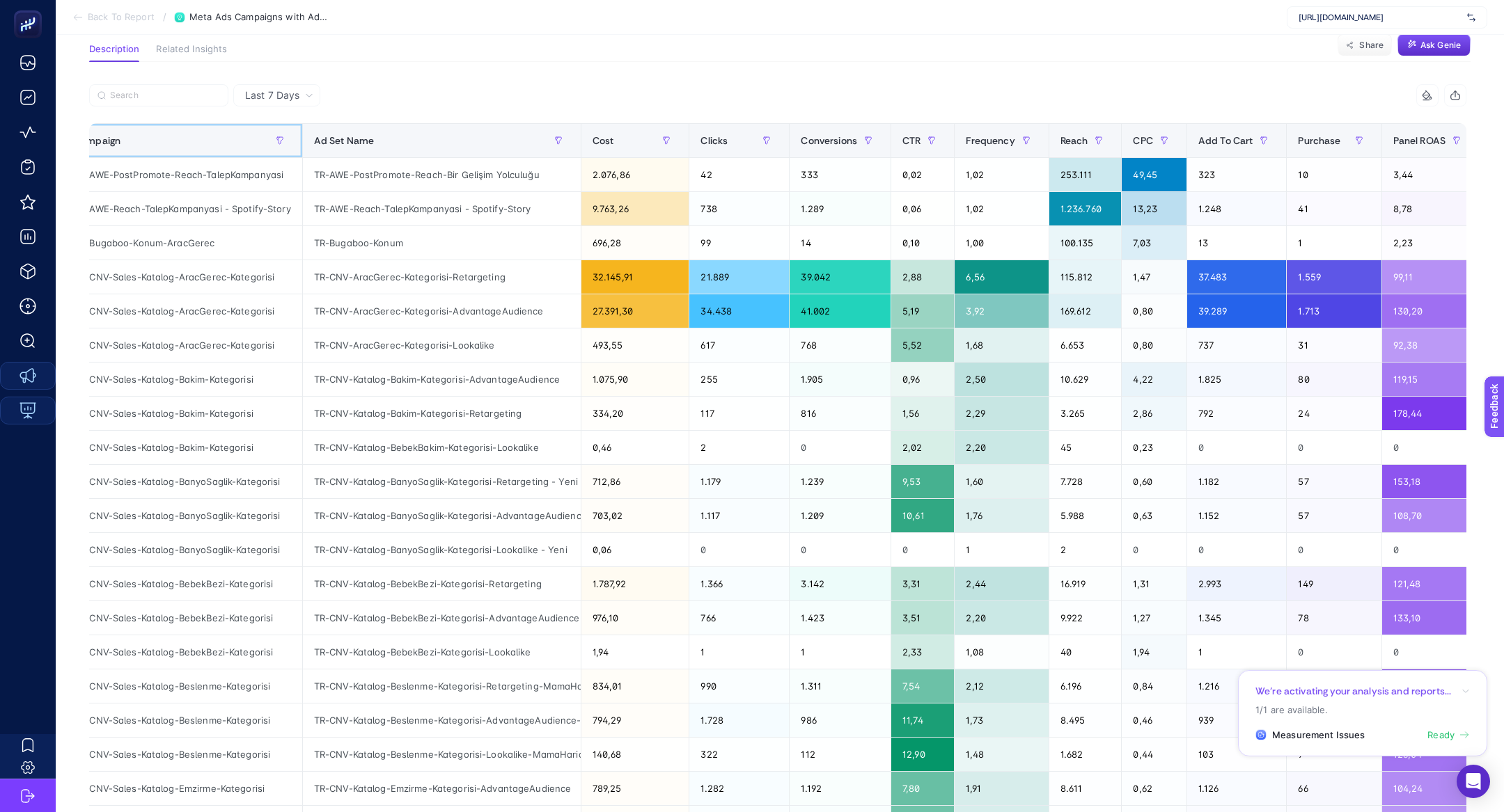
scroll to position [103, 0]
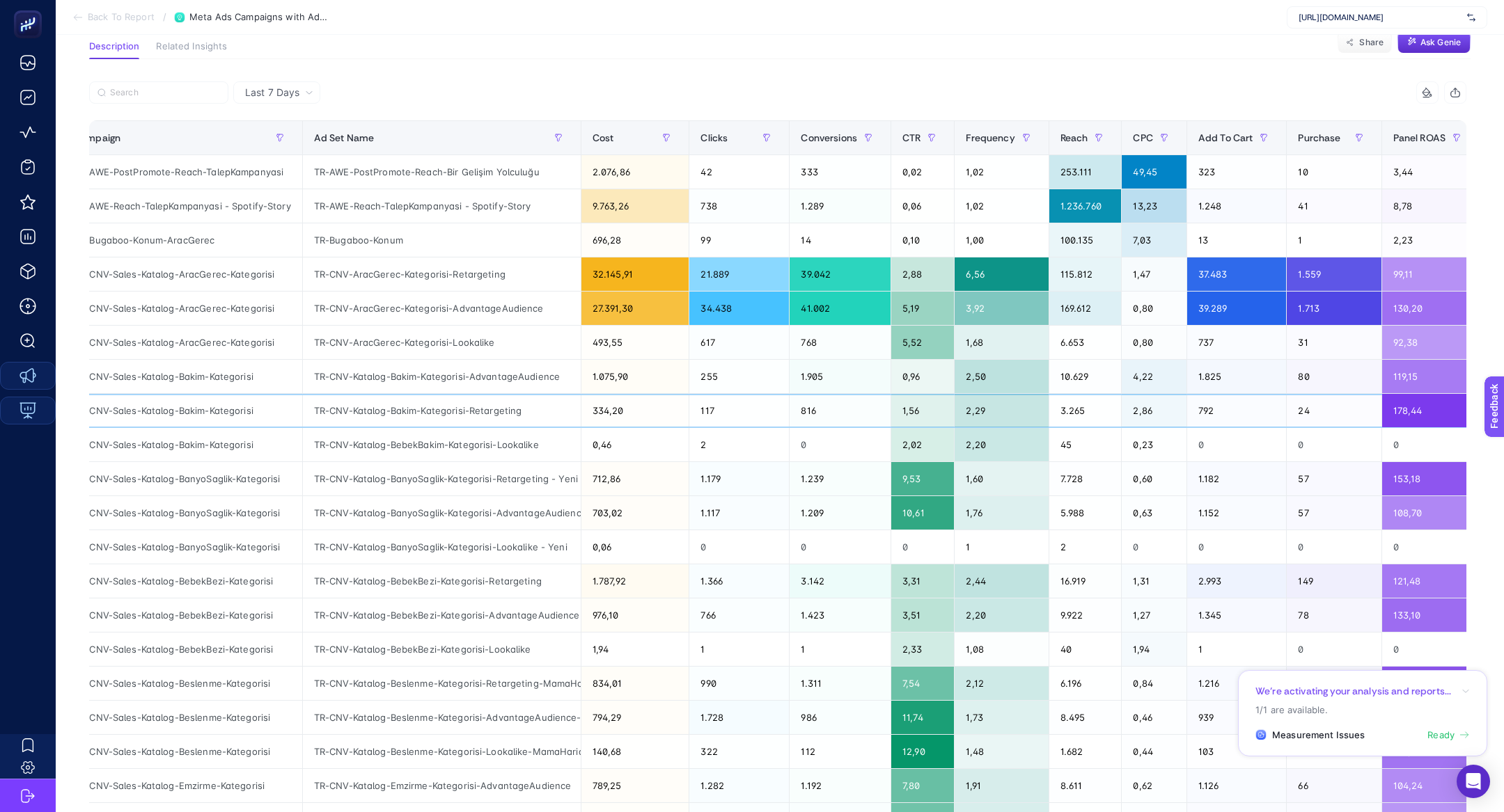
click at [219, 400] on div "TR-CNV-Sales-Katalog-Bakim-Kategorisi" at bounding box center [182, 410] width 239 height 33
click at [204, 382] on div "TR-CNV-Sales-Katalog-Bakim-Kategorisi" at bounding box center [182, 376] width 239 height 33
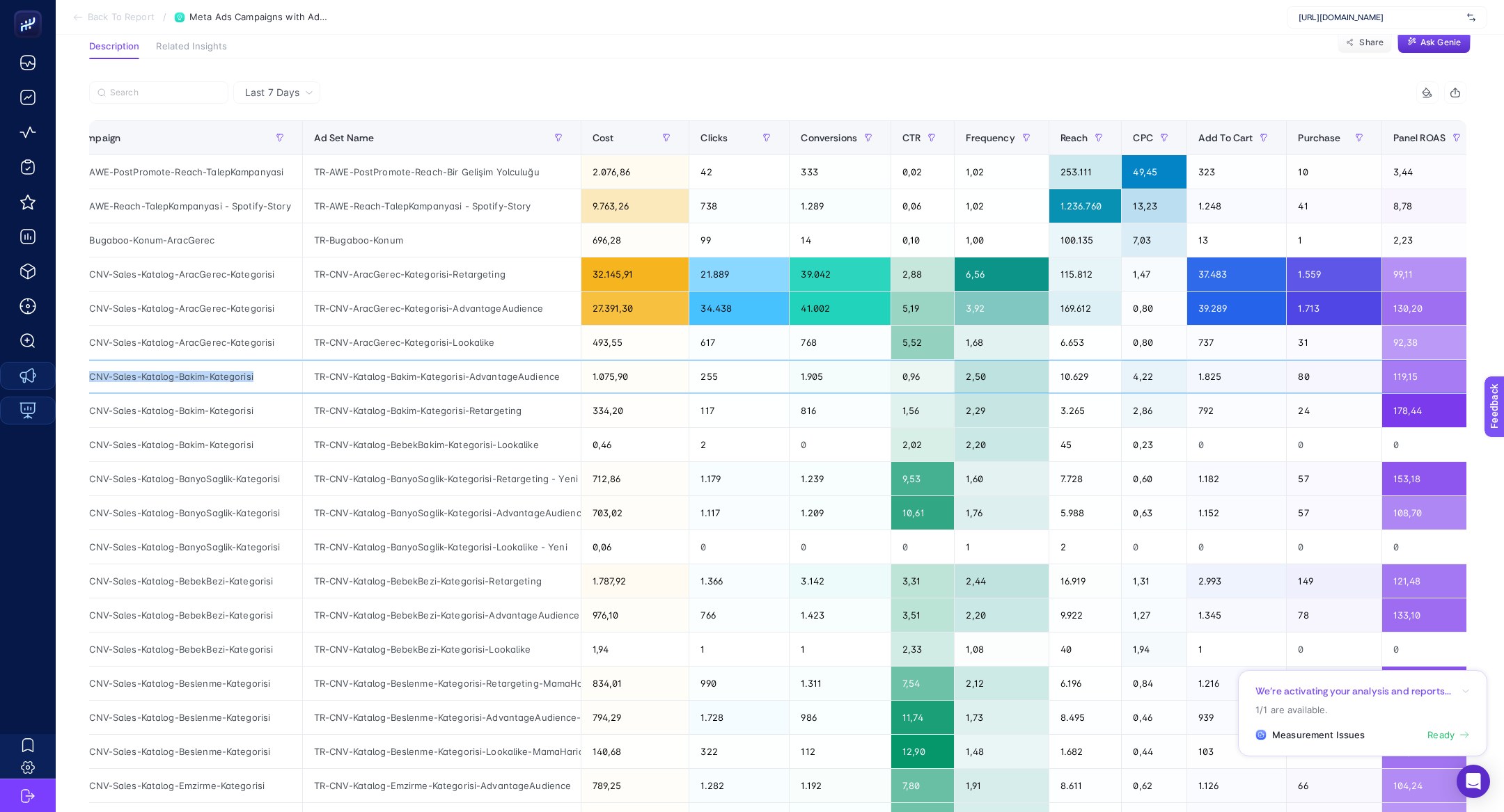
copy tr "TR-CNV-Sales-Katalog-Bakim-Kategorisi"
click at [153, 87] on input "Search" at bounding box center [165, 92] width 110 height 10
paste input "TR-CNV-Sales-Katalog-Bakim-Kategorisi"
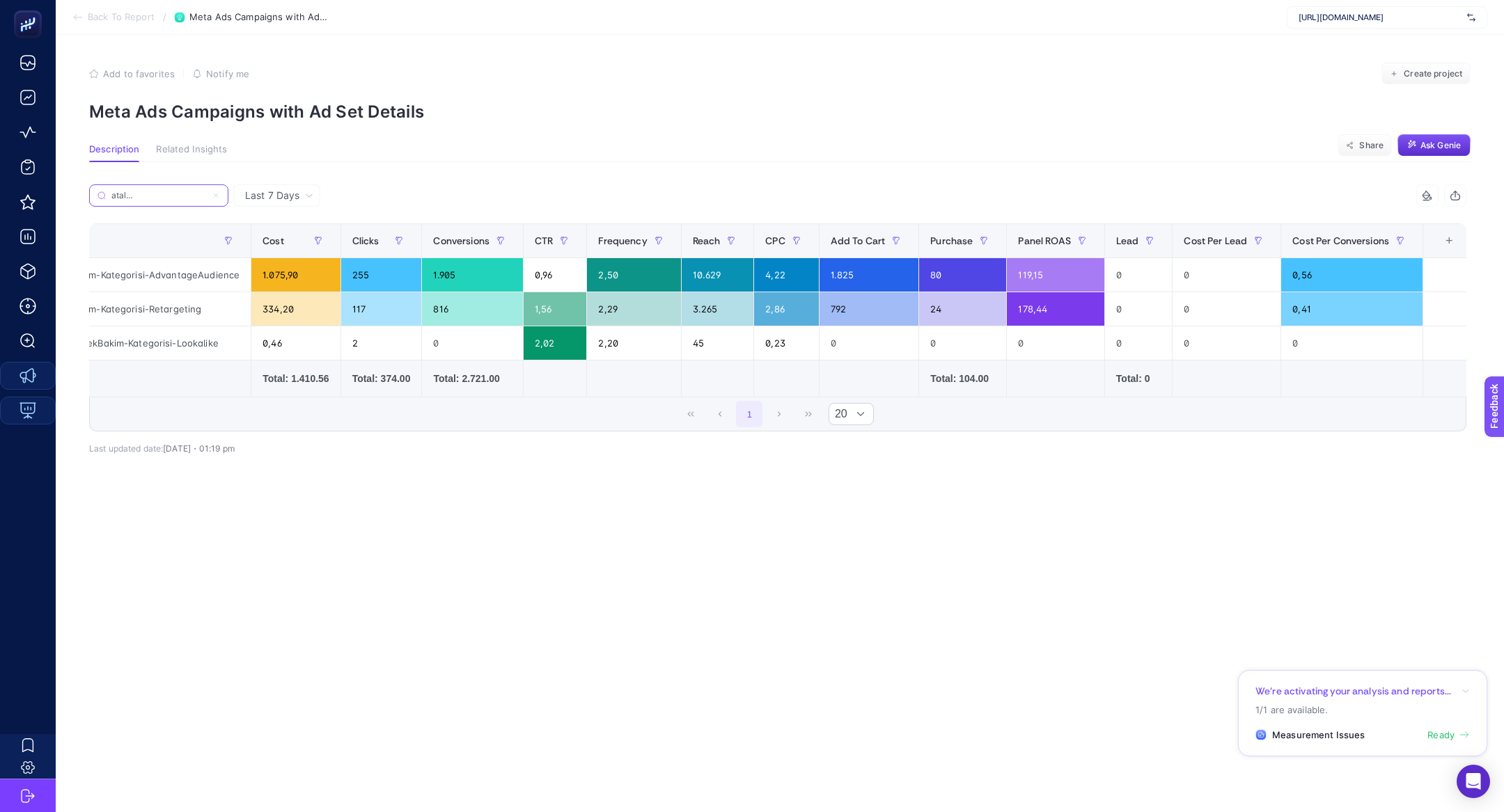
scroll to position [0, 304]
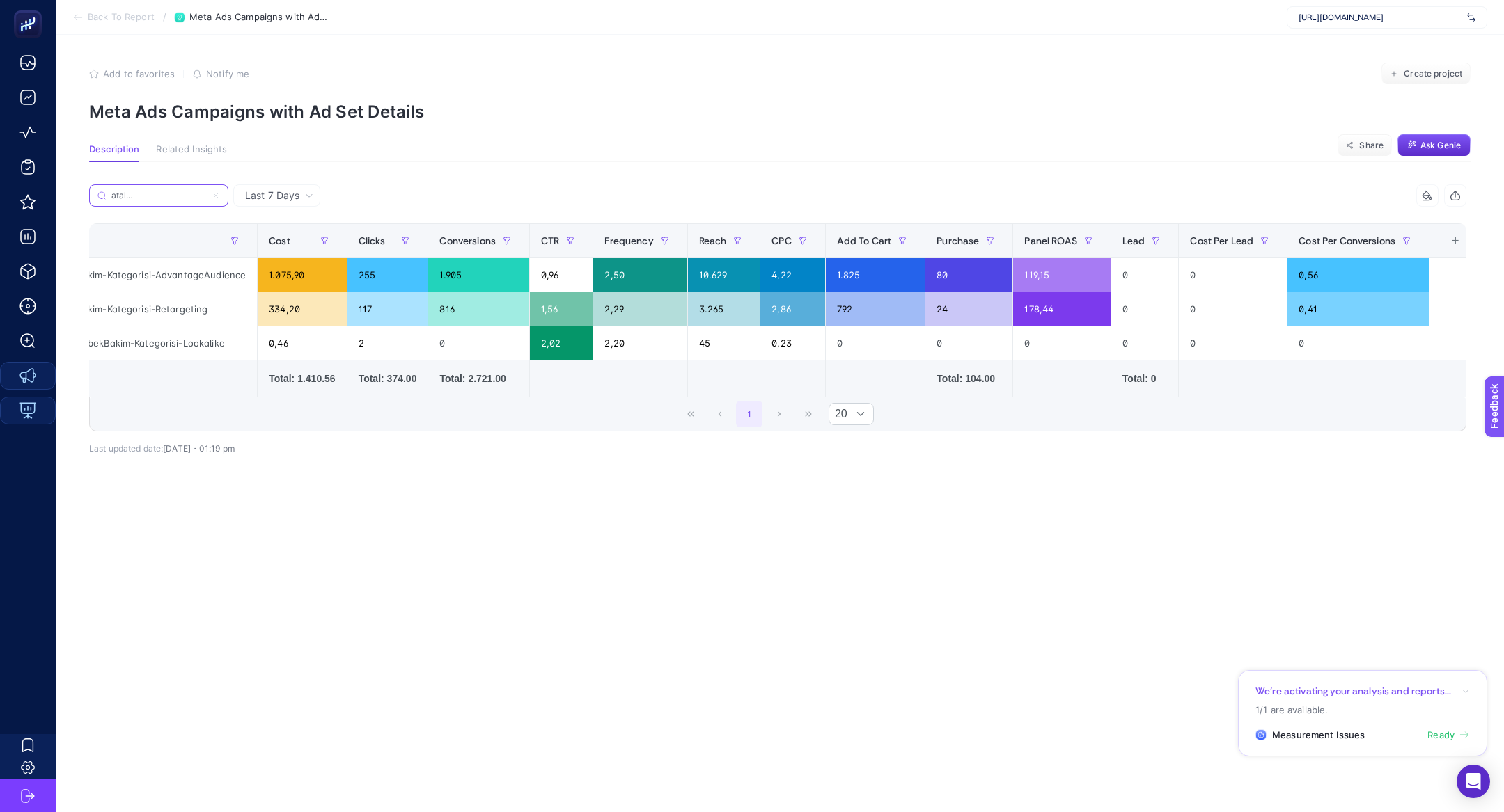
type input "TR-CNV-Sales-Katalog-Bakim-Kategorisi"
click at [748, 299] on div "3.265" at bounding box center [724, 309] width 72 height 33
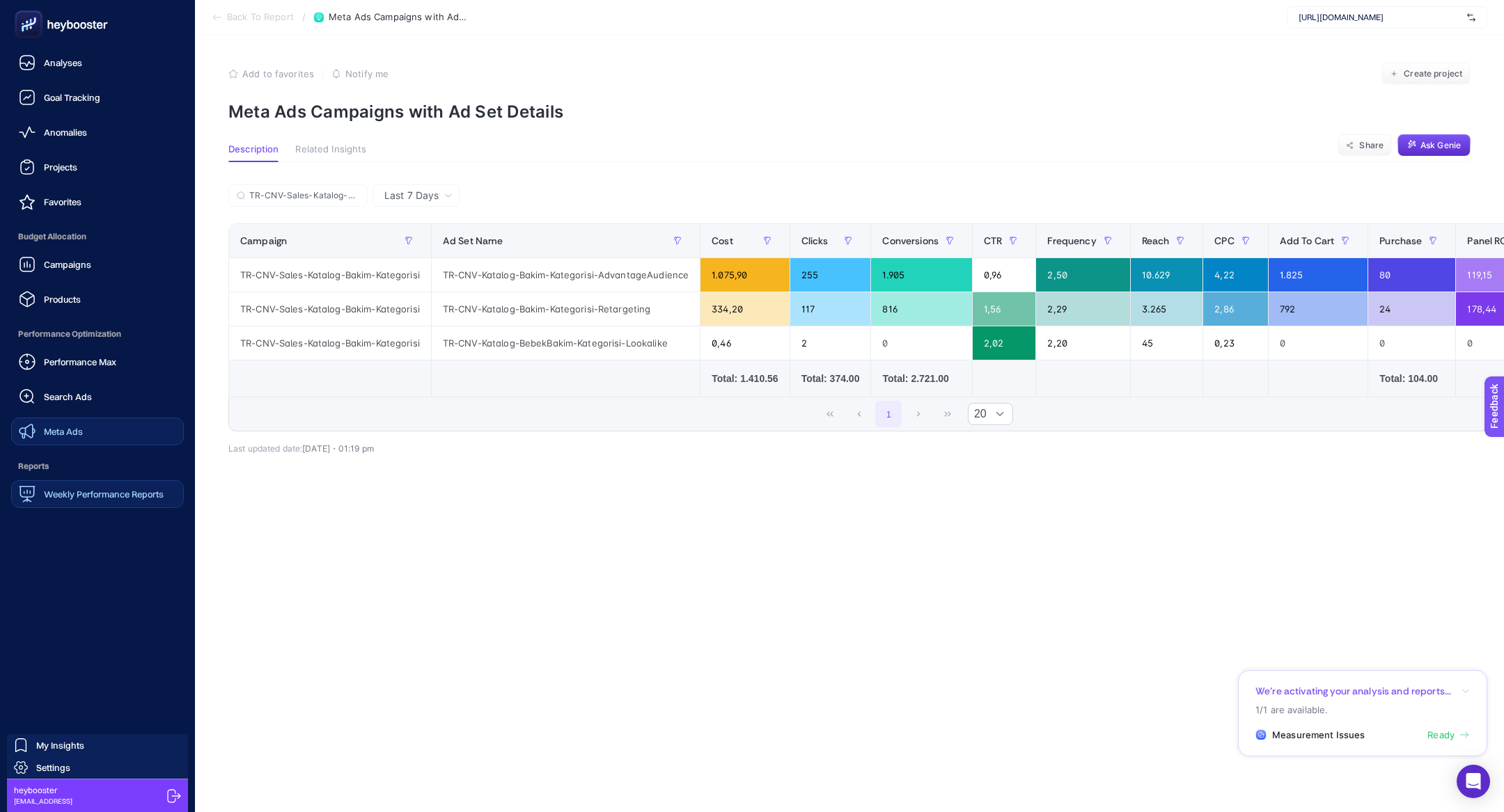
click at [83, 397] on span "Search Ads" at bounding box center [68, 396] width 48 height 11
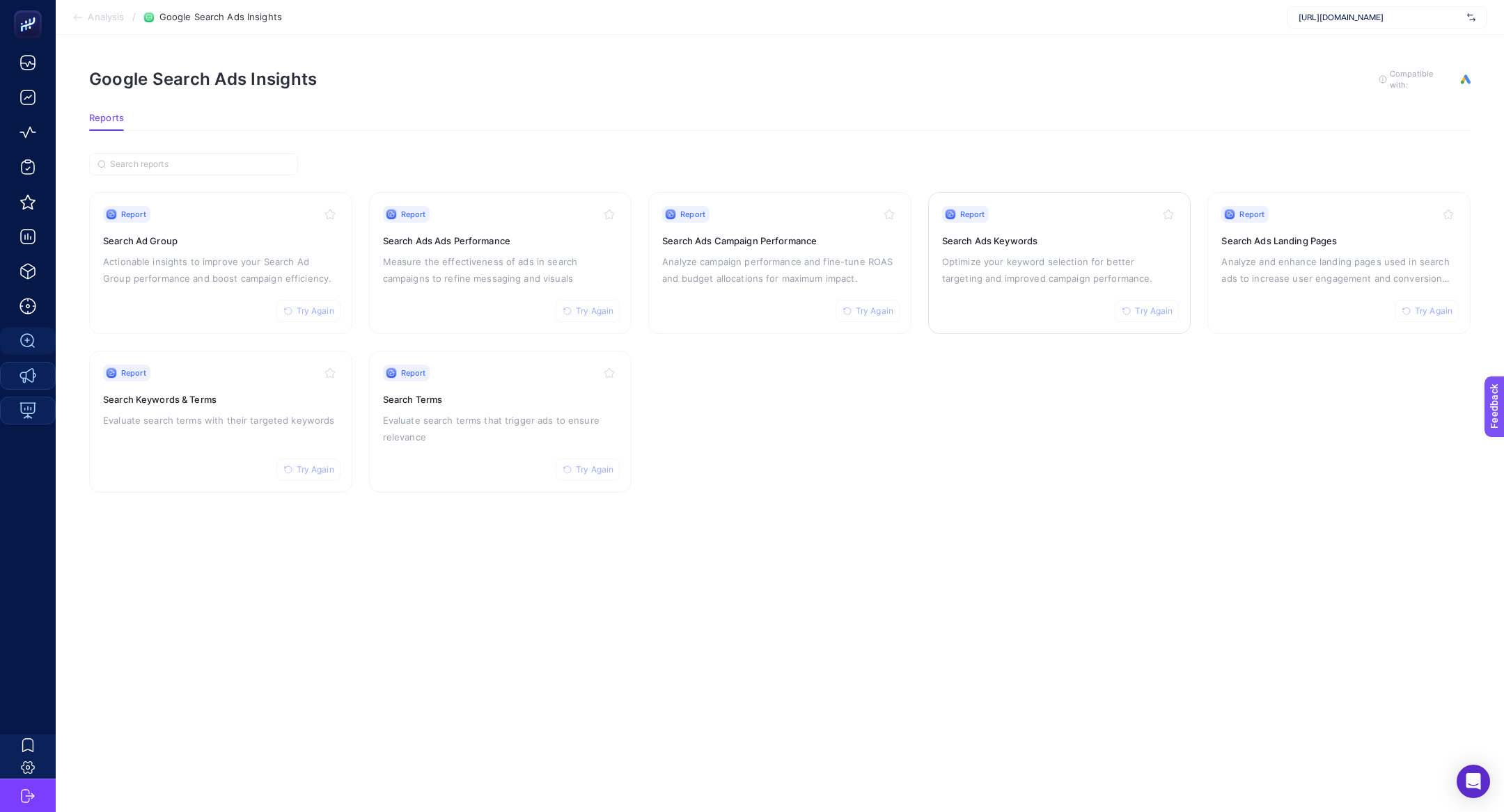
click at [1037, 272] on p "Optimize your keyword selection for better targeting and improved campaign perf…" at bounding box center [1060, 270] width 236 height 33
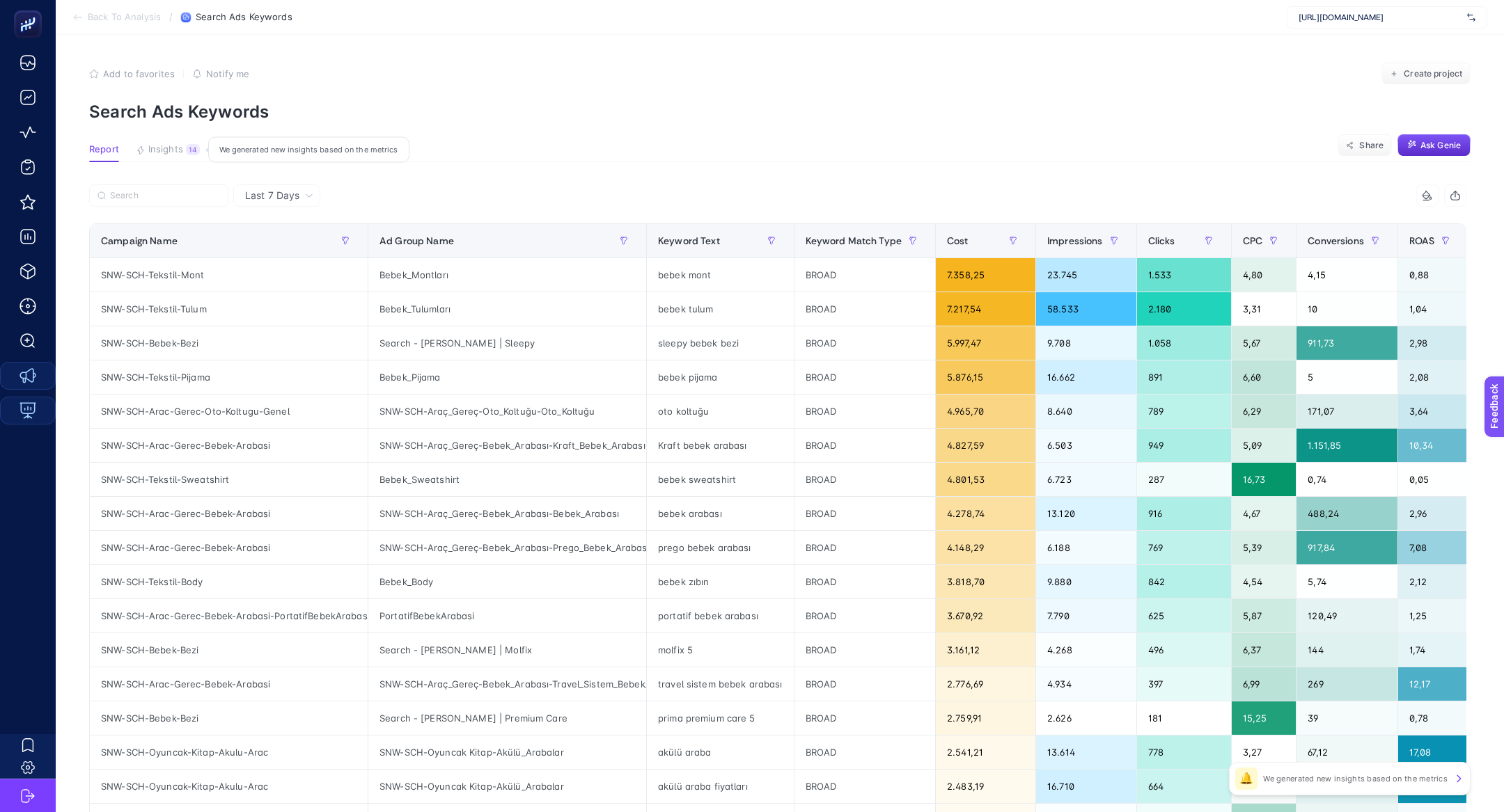
click at [148, 144] on span "Insights" at bounding box center [166, 149] width 35 height 11
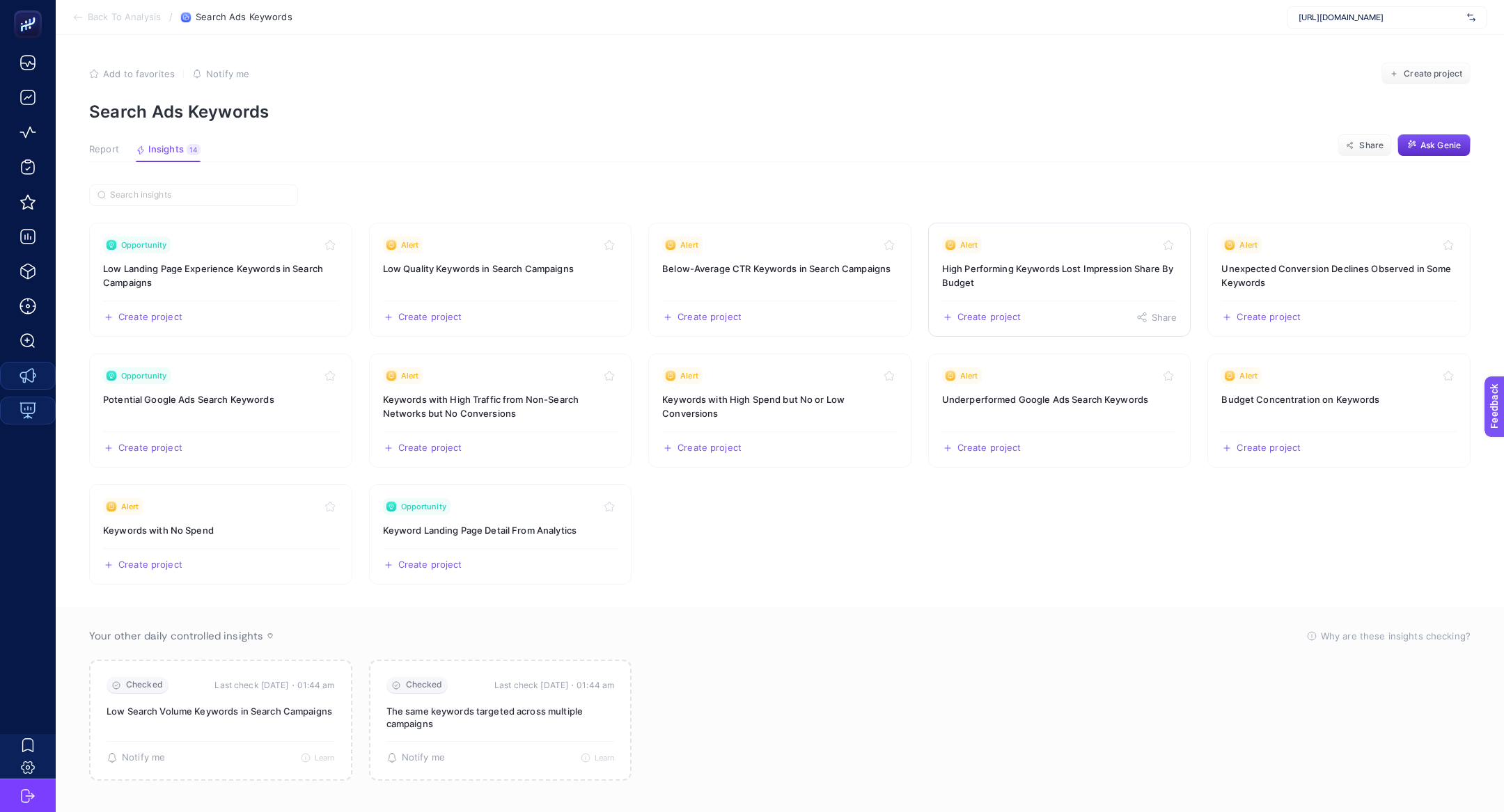
click at [1019, 276] on h3 "High Performing Keywords Lost Impression Share By Budget" at bounding box center [1060, 275] width 236 height 28
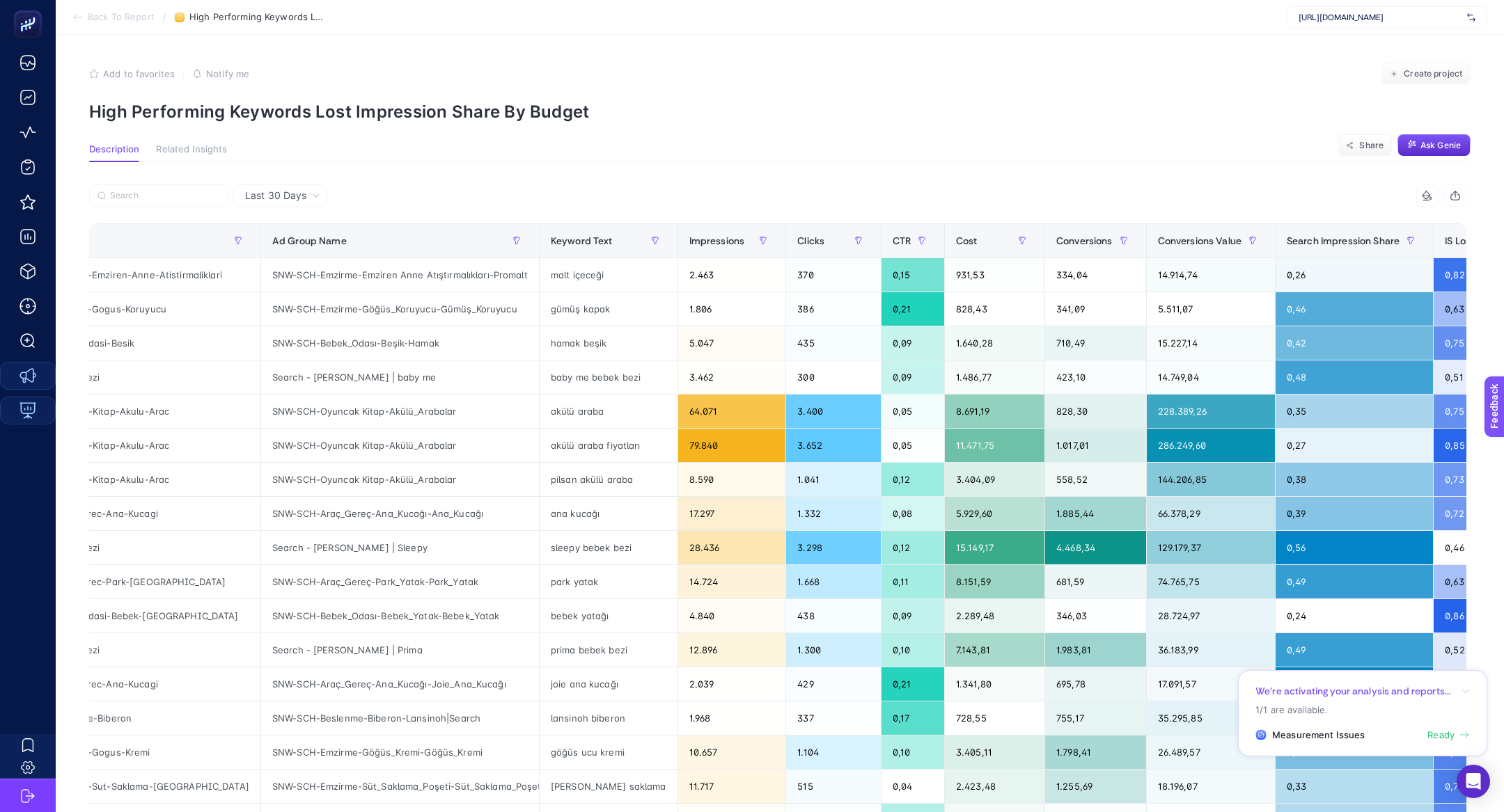
scroll to position [0, 100]
click at [1170, 231] on div "Conversions Value" at bounding box center [1209, 241] width 106 height 22
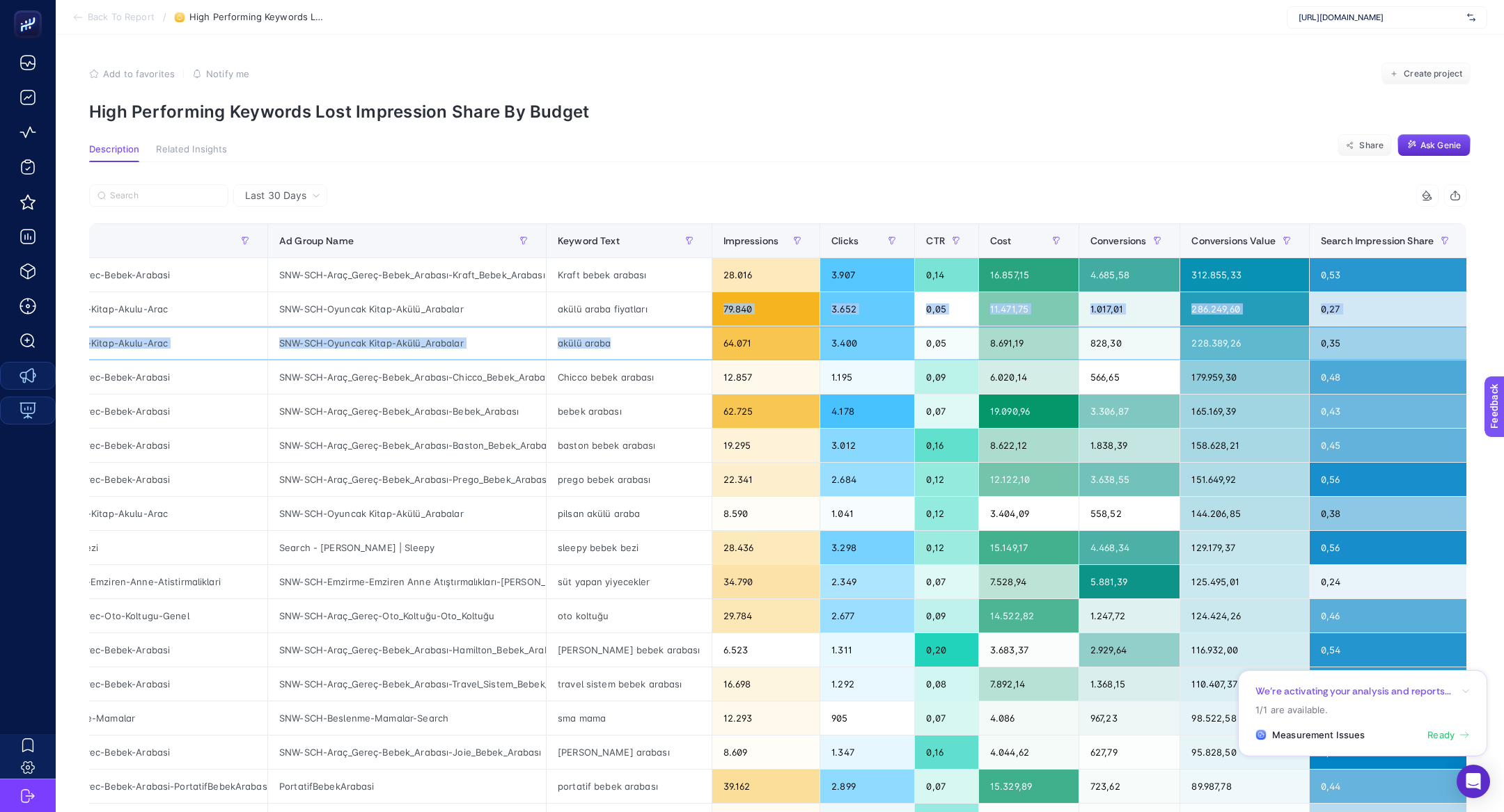
drag, startPoint x: 617, startPoint y: 344, endPoint x: 583, endPoint y: 316, distance: 44.0
click at [583, 316] on tbody "SNW-SCH-Arac-Gerec-Bebek-Arabasi SNW-SCH-Araç_Gereç-Bebek_Arabası-Kraft_Bebek_A…" at bounding box center [872, 599] width 1766 height 682
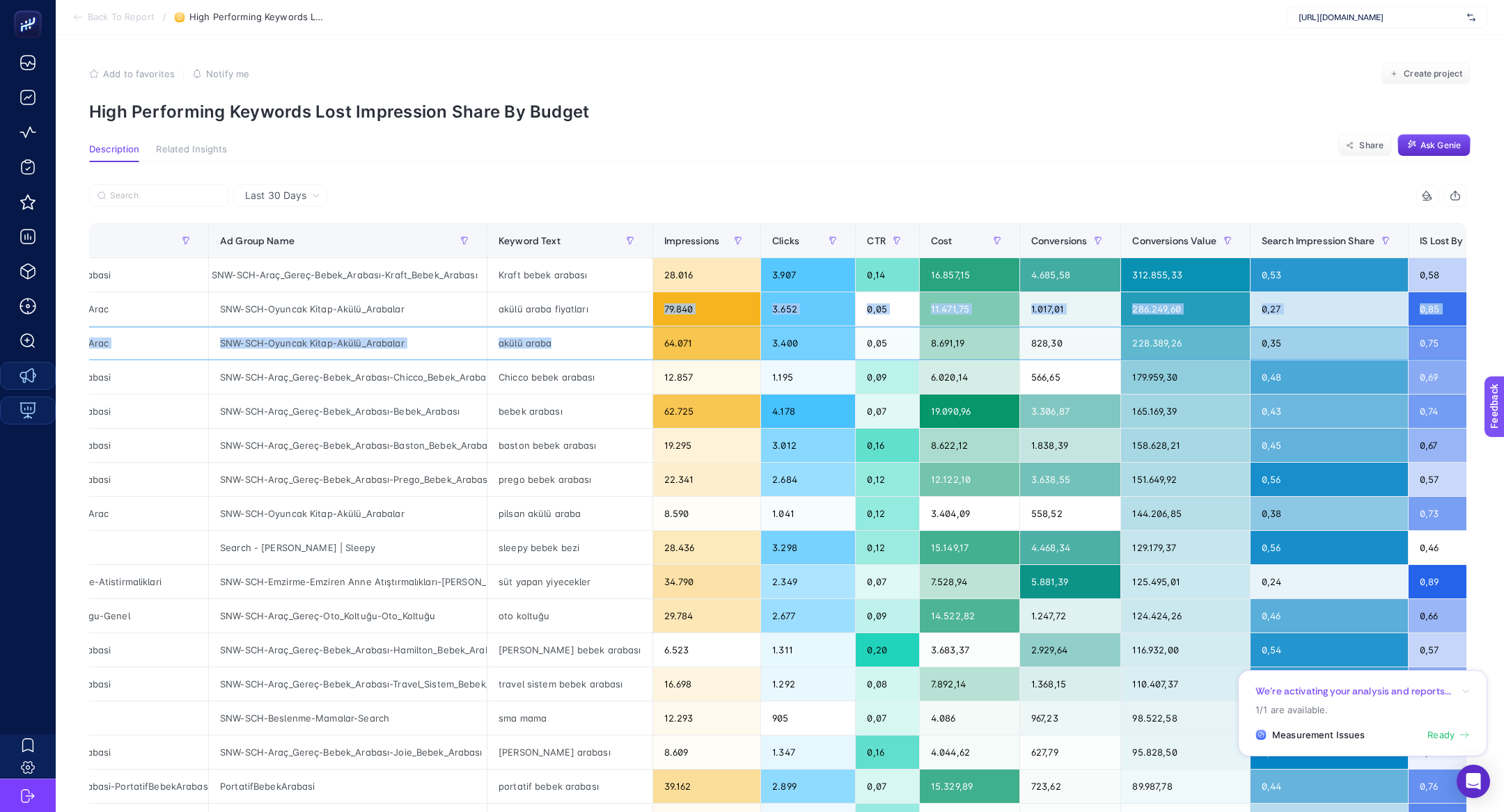
scroll to position [0, 171]
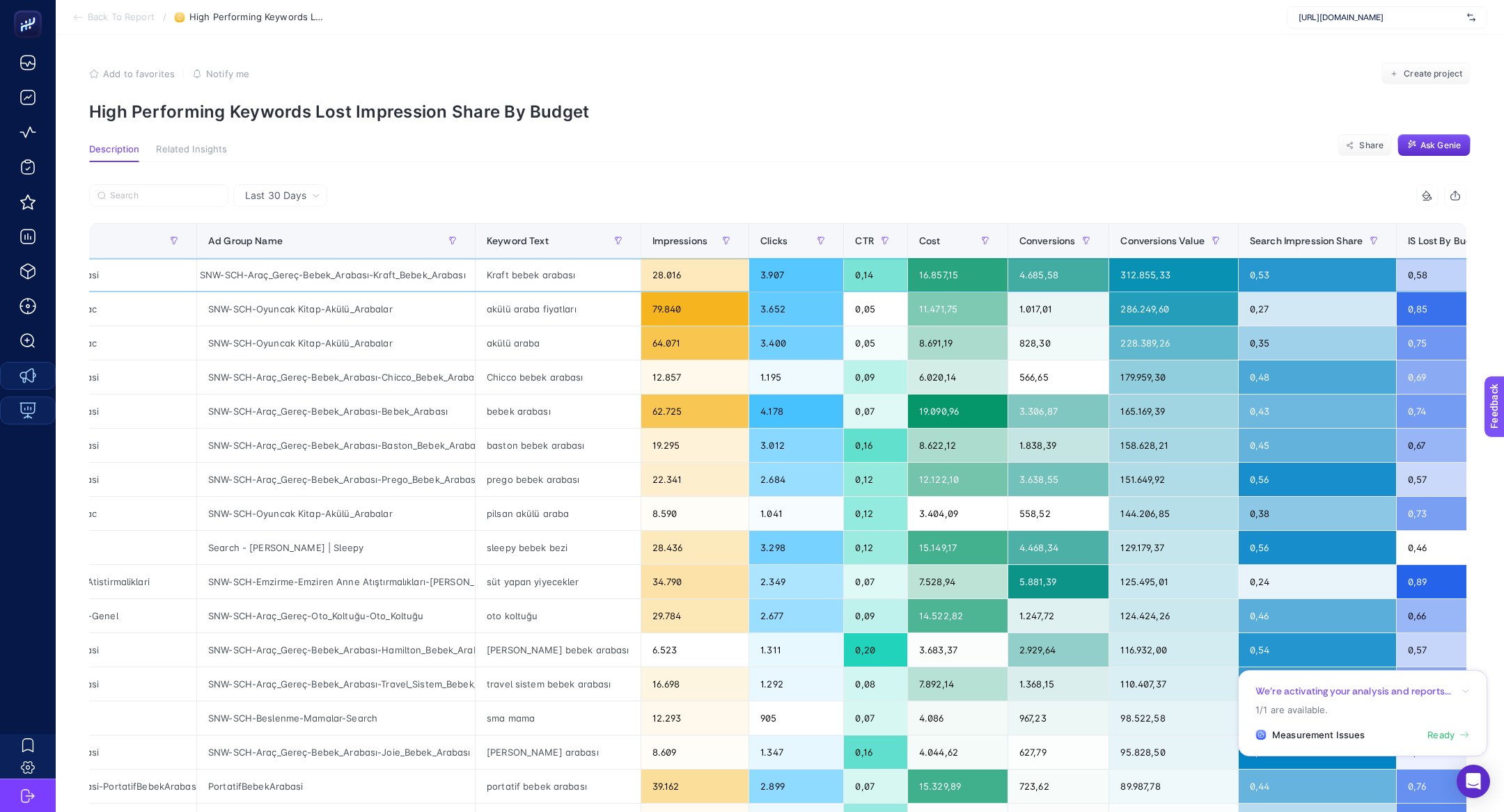
click at [502, 276] on div "Kraft bebek arabası" at bounding box center [558, 275] width 165 height 33
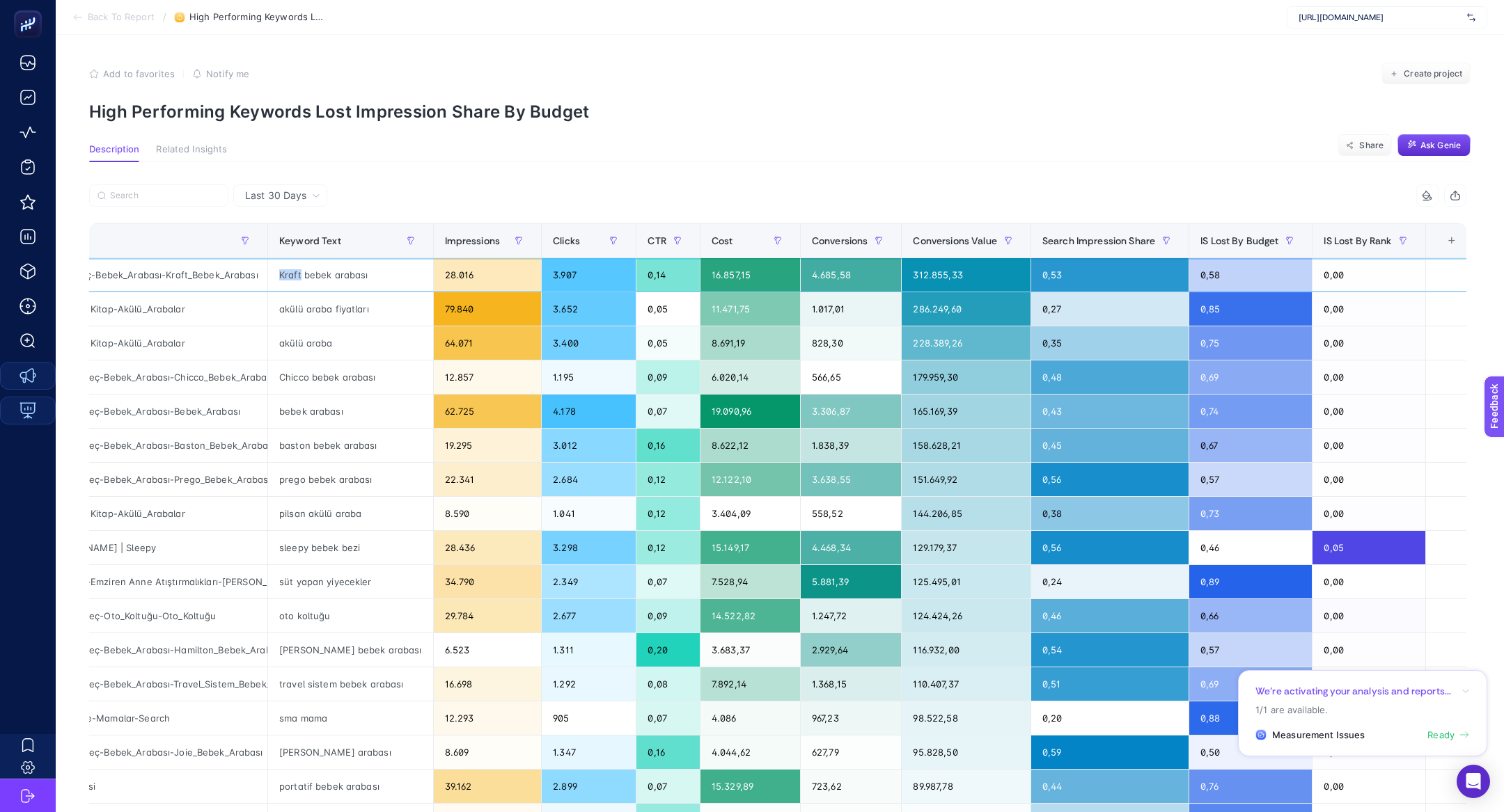
scroll to position [0, 383]
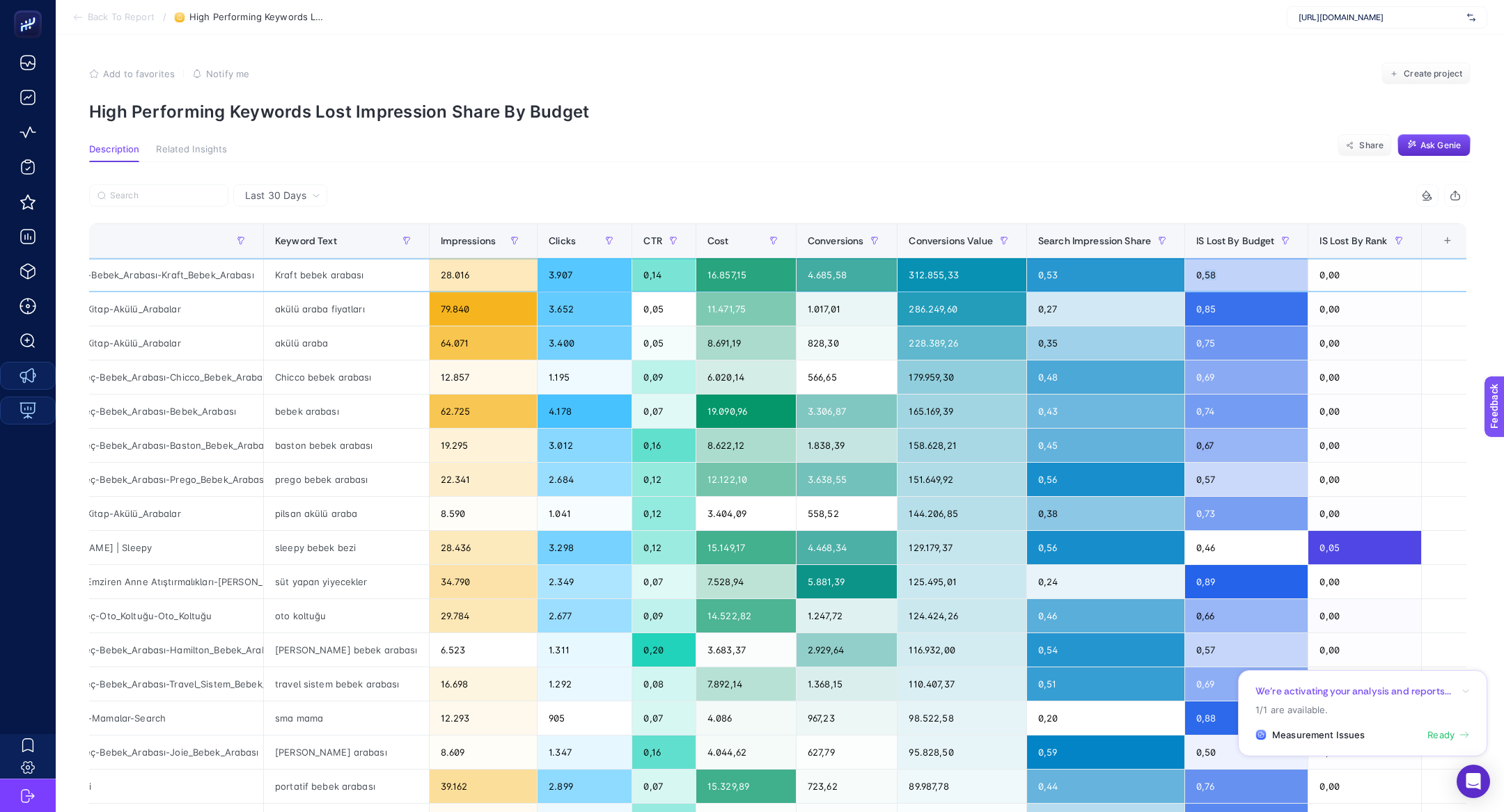
drag, startPoint x: 1222, startPoint y: 275, endPoint x: 1198, endPoint y: 271, distance: 24.3
click at [1198, 272] on div "0,58" at bounding box center [1246, 275] width 123 height 33
drag, startPoint x: 315, startPoint y: 376, endPoint x: 1158, endPoint y: 385, distance: 843.0
click at [1158, 385] on tr "SNW-SCH-Arac-Gerec-Bebek-Arabasi SNW-SCH-Araç_Gereç-Bebek_Arabası-Chicco_Bebek_…" at bounding box center [589, 377] width 1766 height 34
click at [1229, 383] on div "0,69" at bounding box center [1246, 377] width 123 height 33
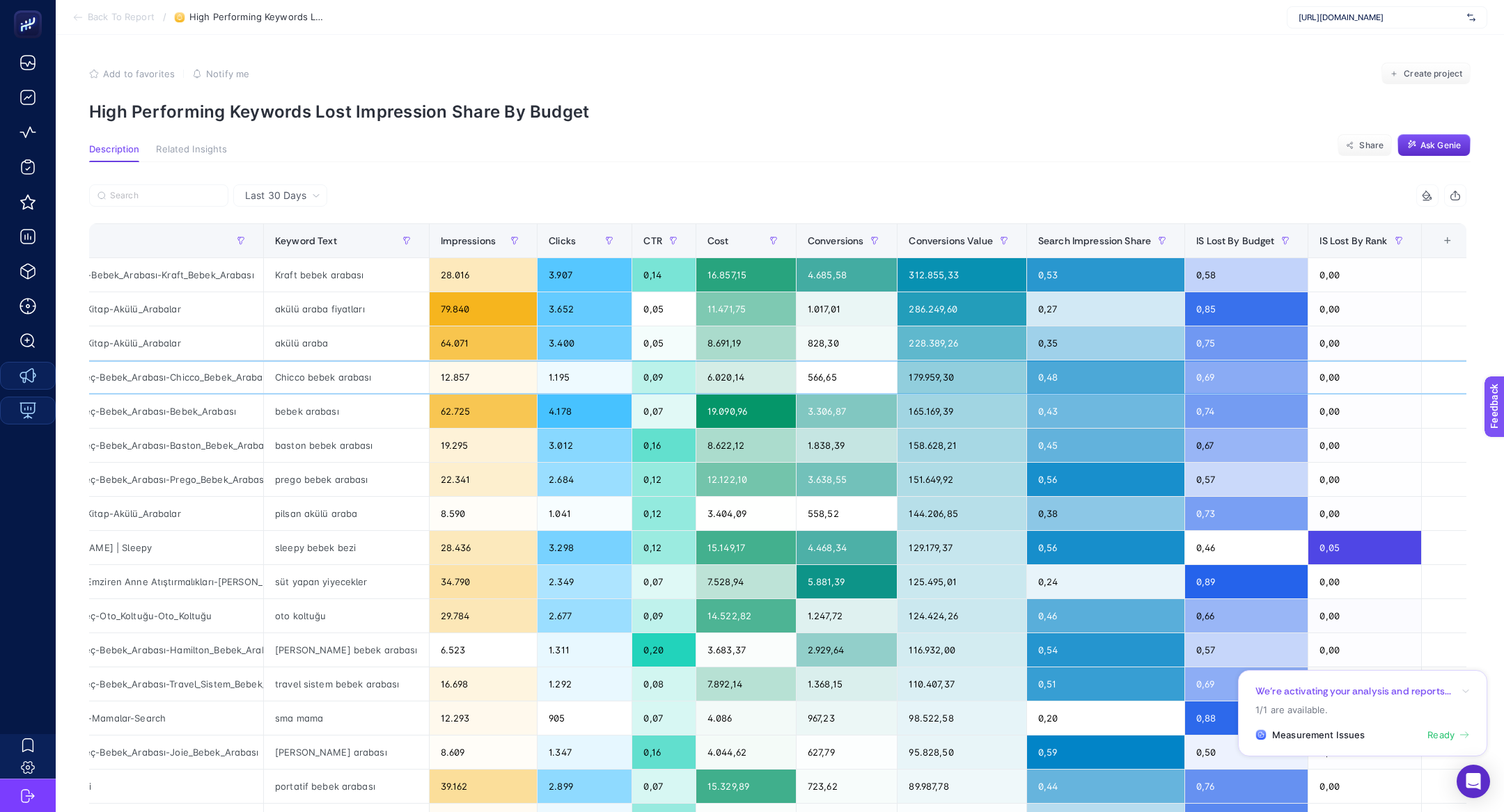
drag, startPoint x: 1229, startPoint y: 383, endPoint x: 1194, endPoint y: 383, distance: 35.0
click at [1194, 383] on div "0,69" at bounding box center [1246, 377] width 123 height 33
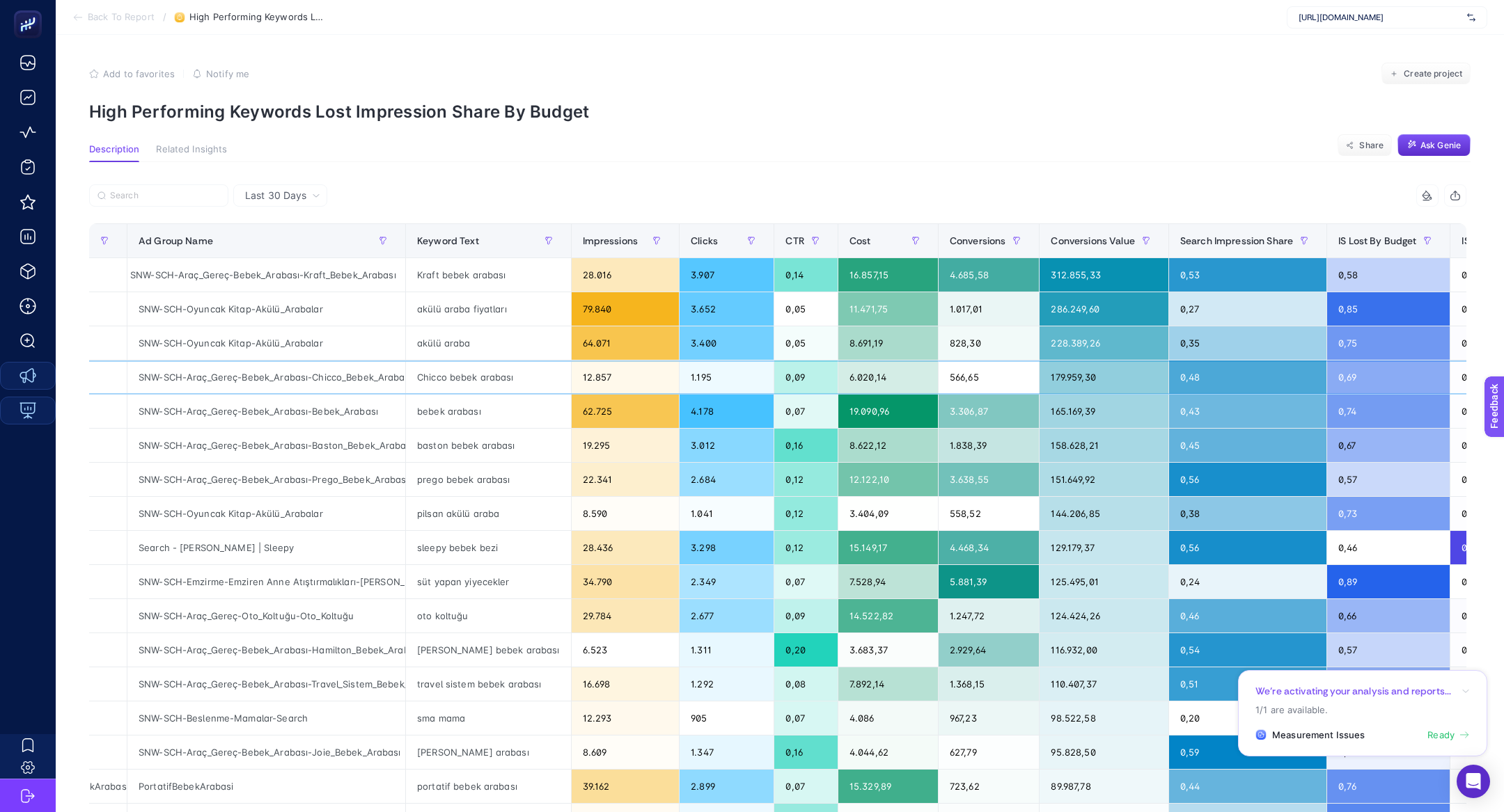
scroll to position [0, 238]
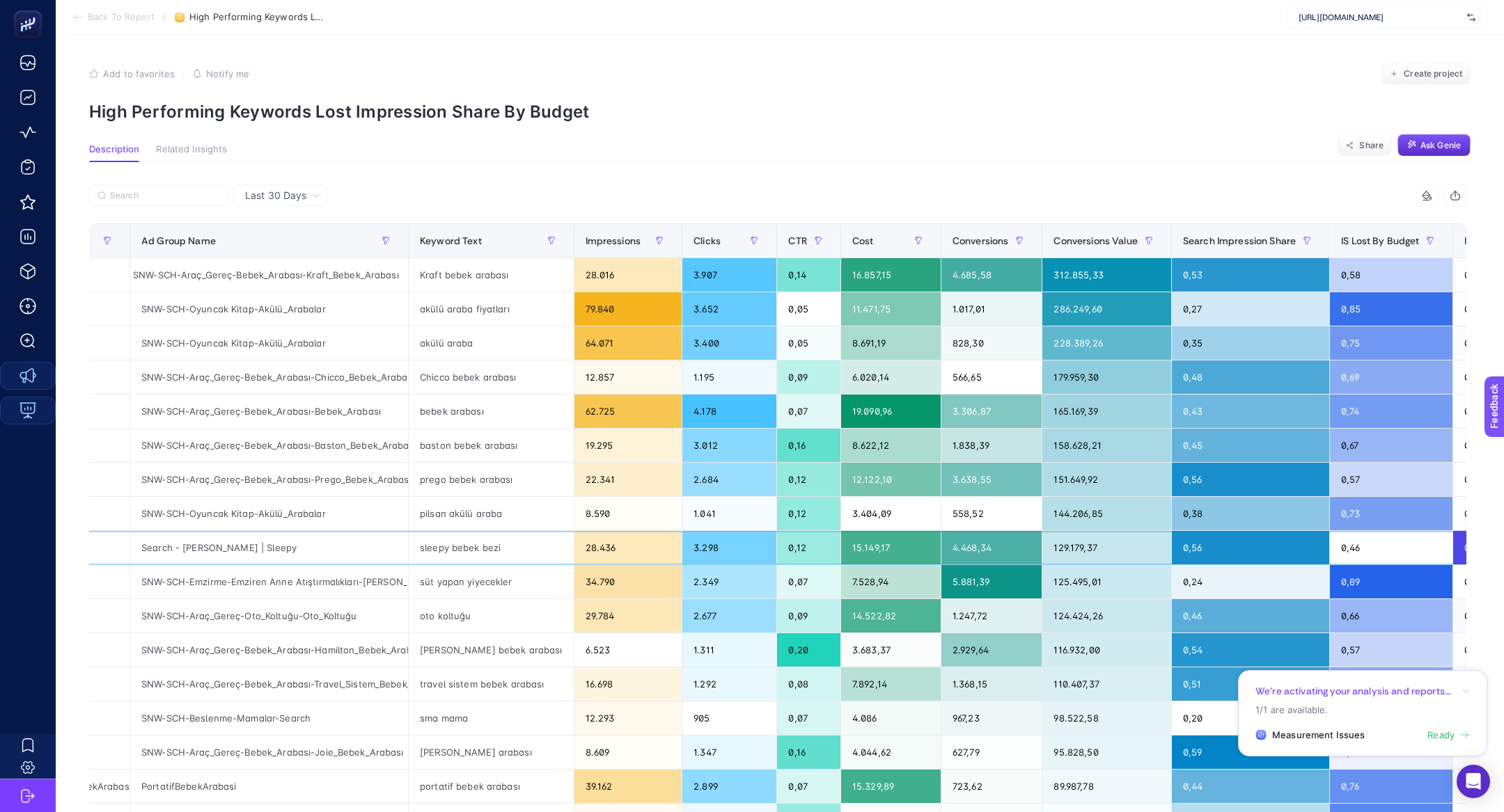
click at [442, 548] on div "sleepy bebek bezi" at bounding box center [491, 548] width 165 height 33
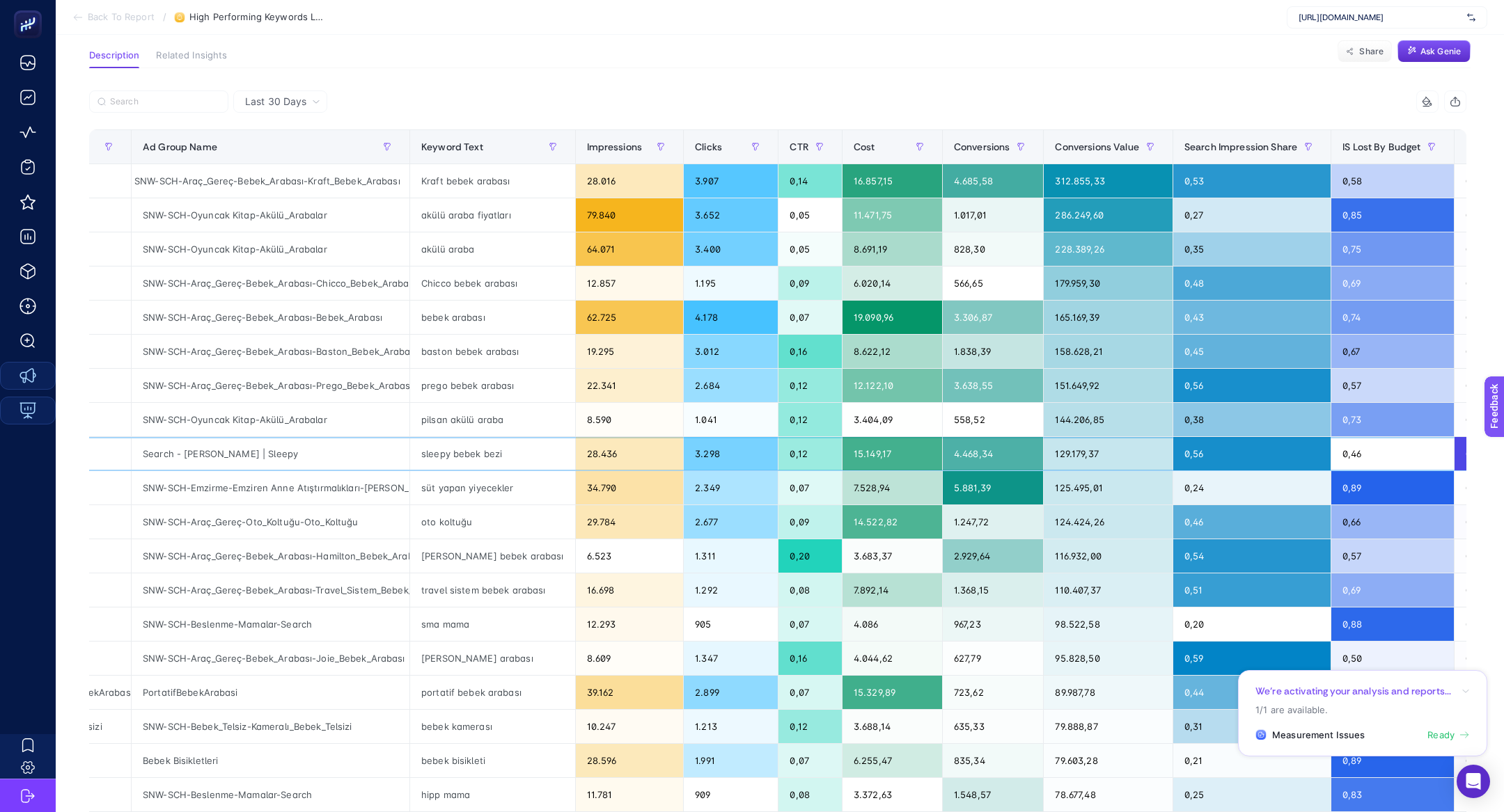
scroll to position [0, 239]
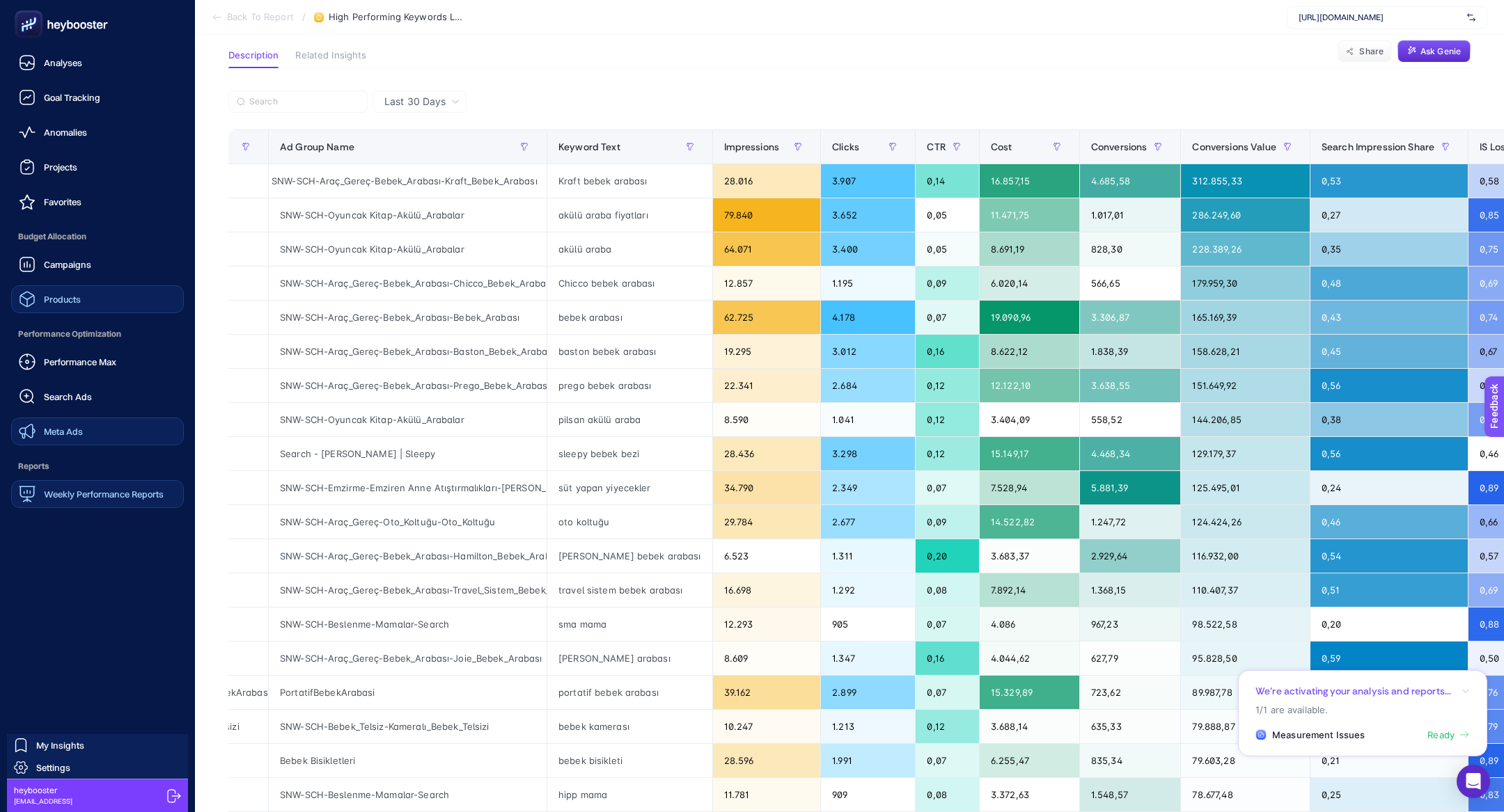
click at [56, 295] on span "Products" at bounding box center [62, 298] width 37 height 11
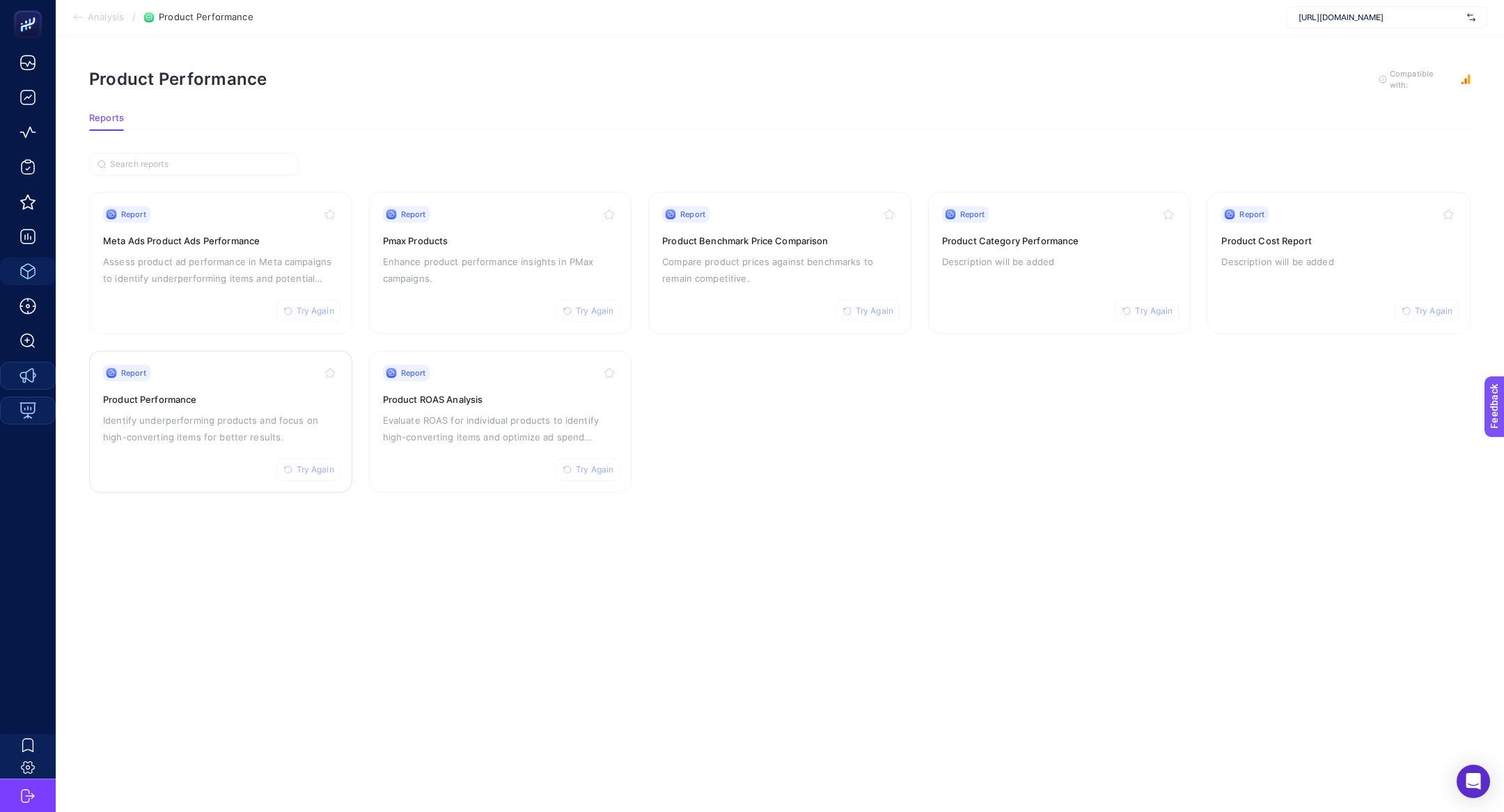
click at [210, 435] on p "Identify underperforming products and focus on high-converting items for better…" at bounding box center [221, 428] width 236 height 33
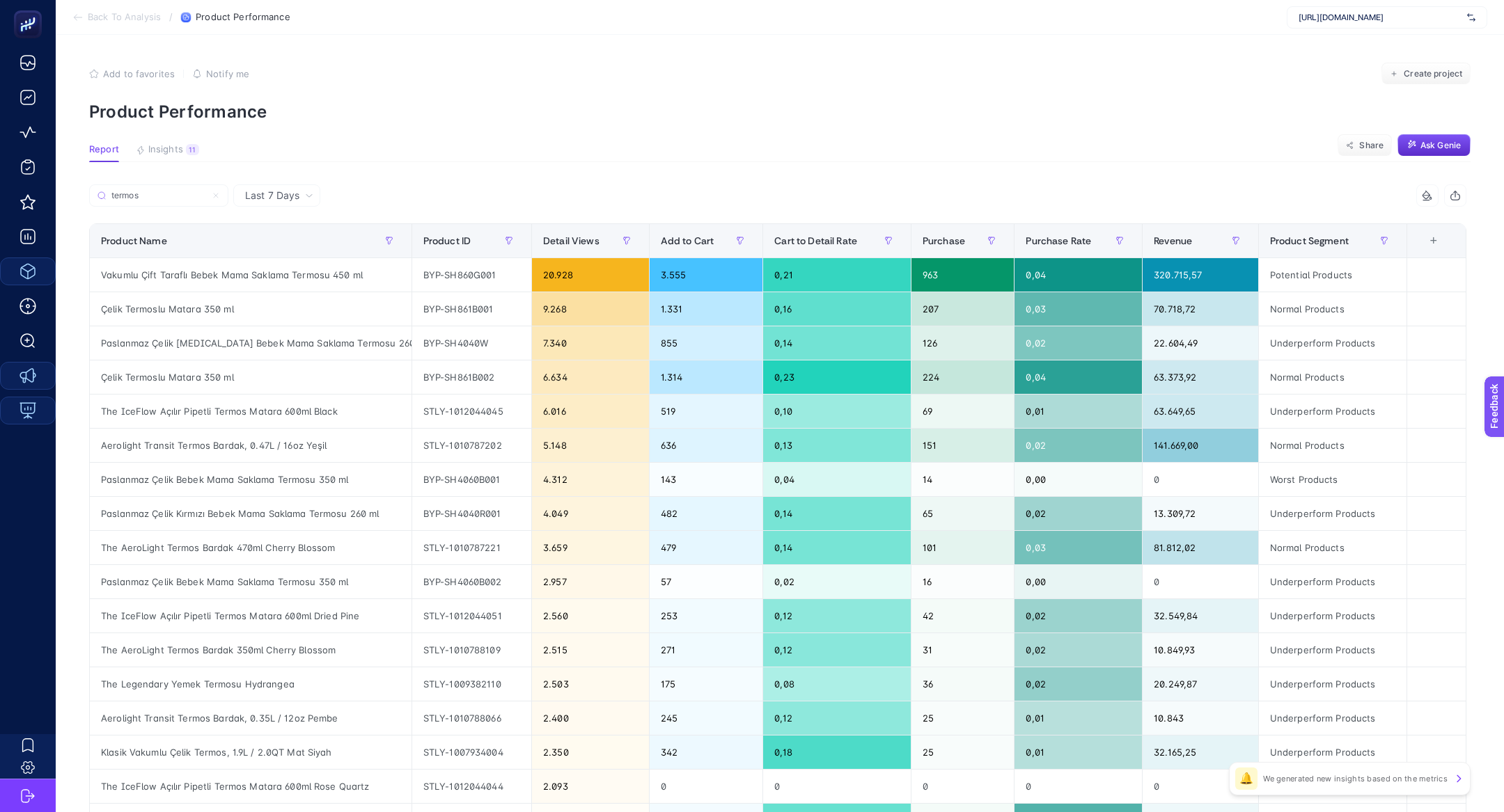
type input "termos"
click at [1213, 249] on div "Revenue" at bounding box center [1200, 241] width 93 height 22
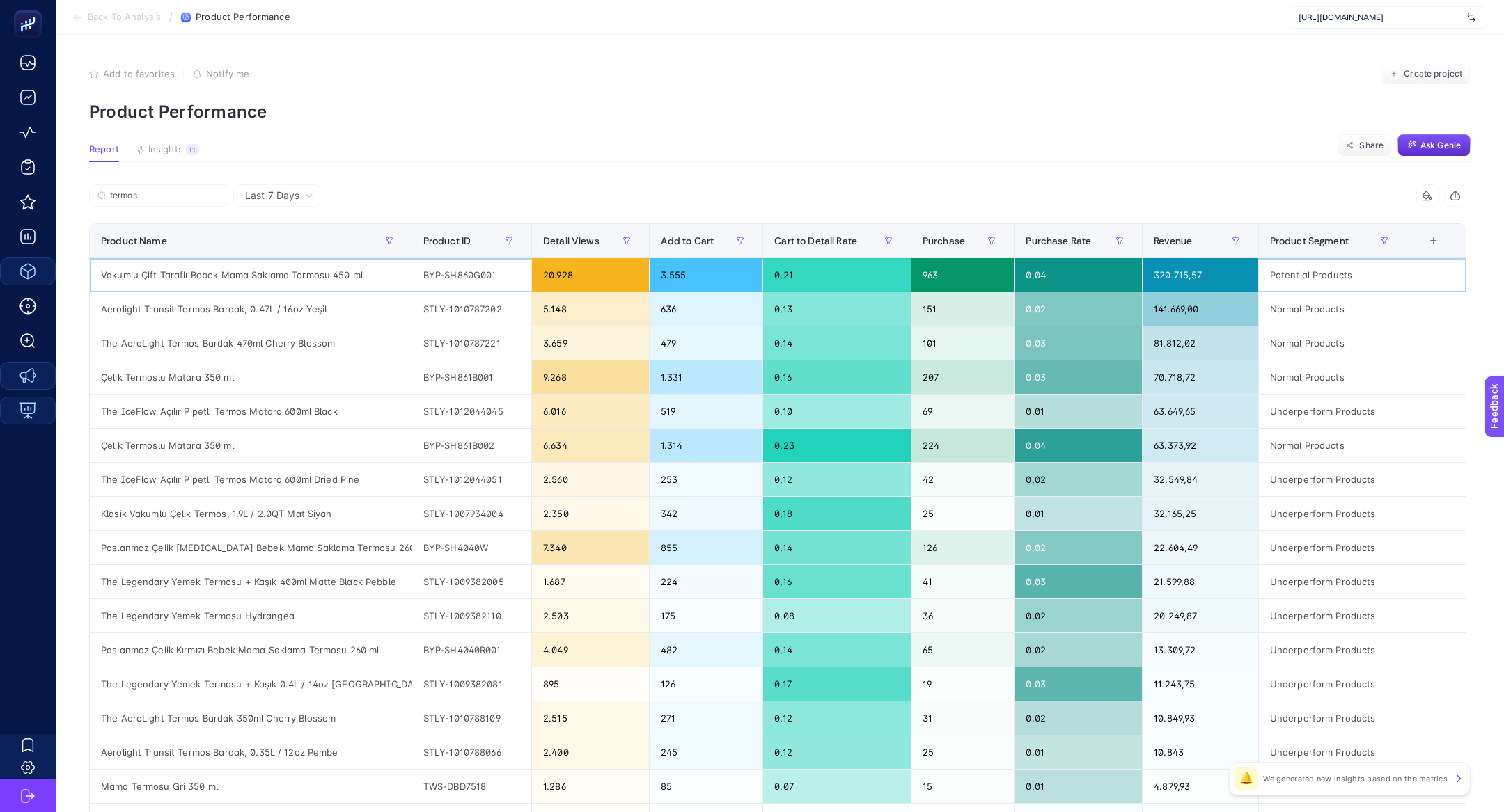
click at [275, 278] on div "Vakumlu Çift Taraflı Bebek Mama Saklama Termosu 450 ml" at bounding box center [250, 275] width 322 height 33
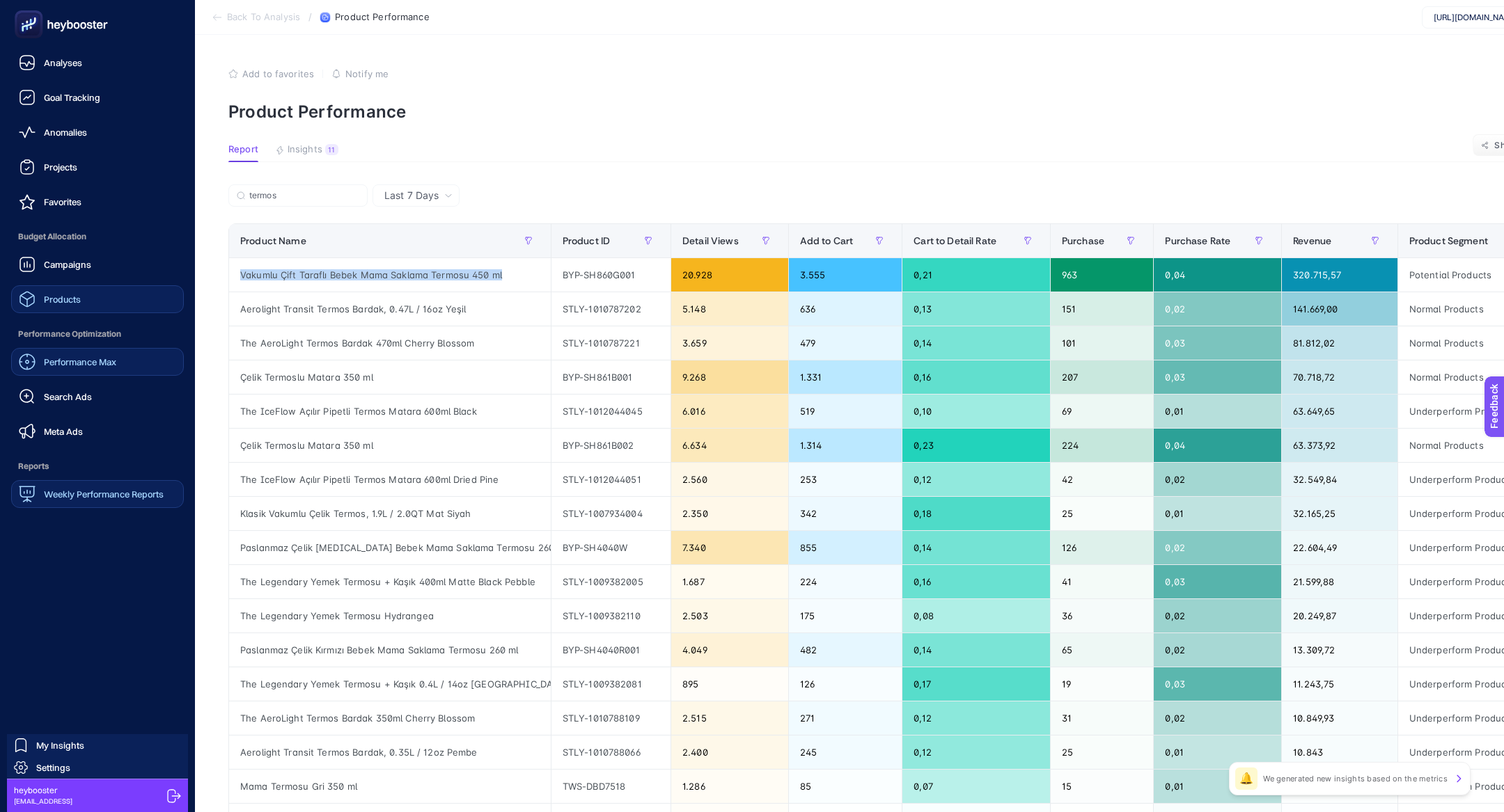
click at [115, 358] on span "Performance Max" at bounding box center [80, 361] width 72 height 11
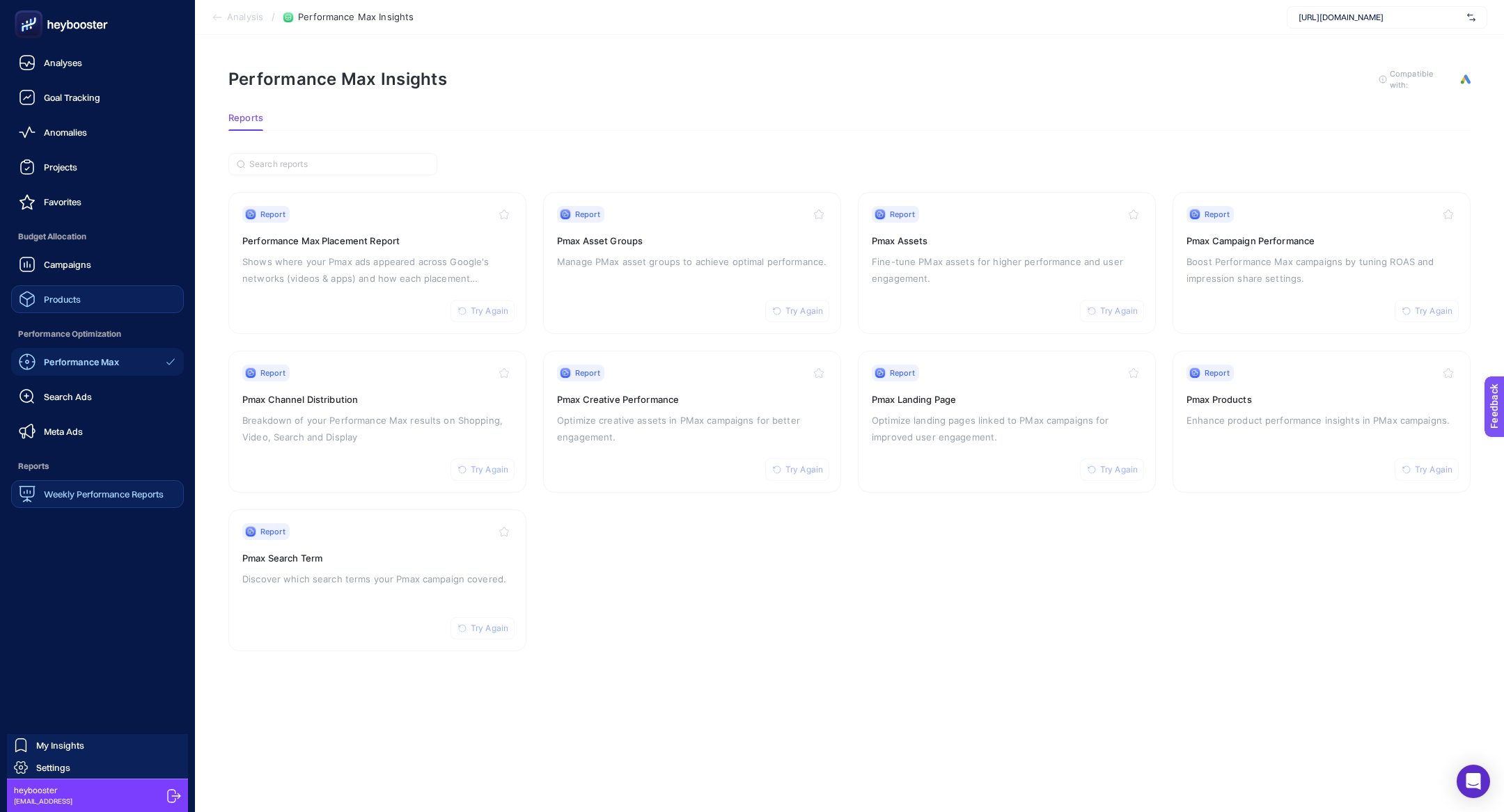
click at [28, 25] on icon at bounding box center [28, 24] width 14 height 14
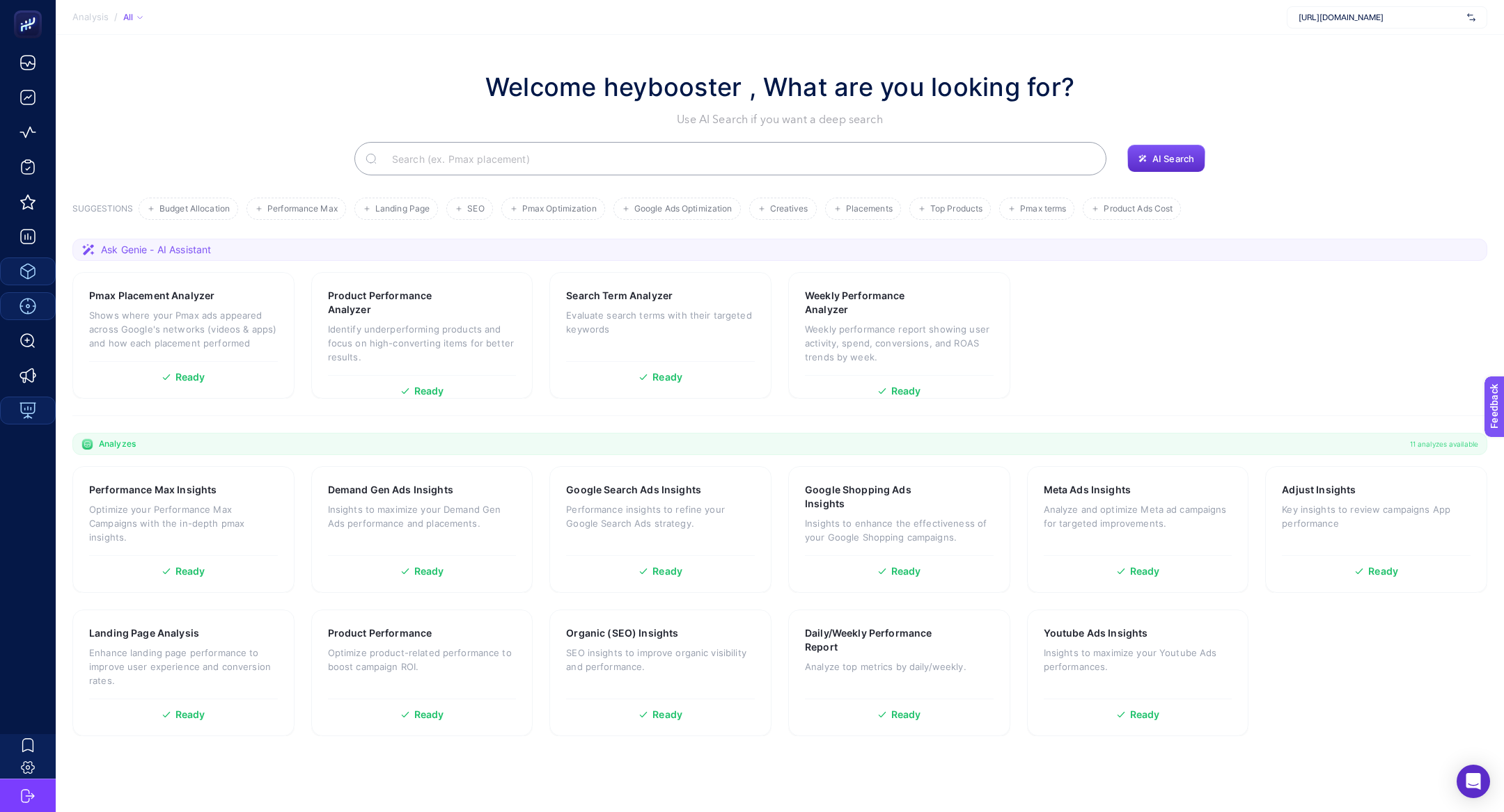
click at [468, 155] on input "Search" at bounding box center [738, 159] width 714 height 39
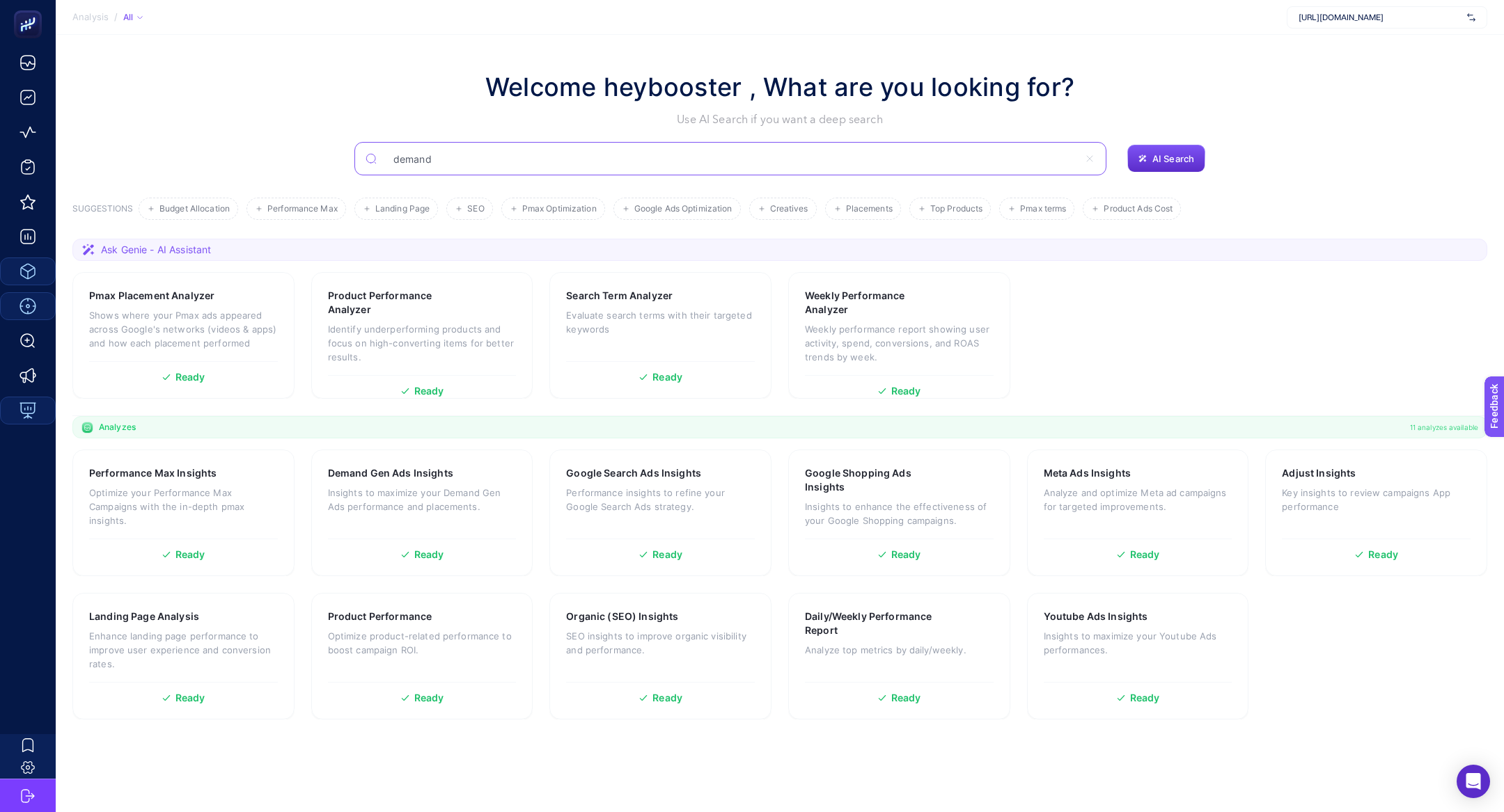
type input "demand"
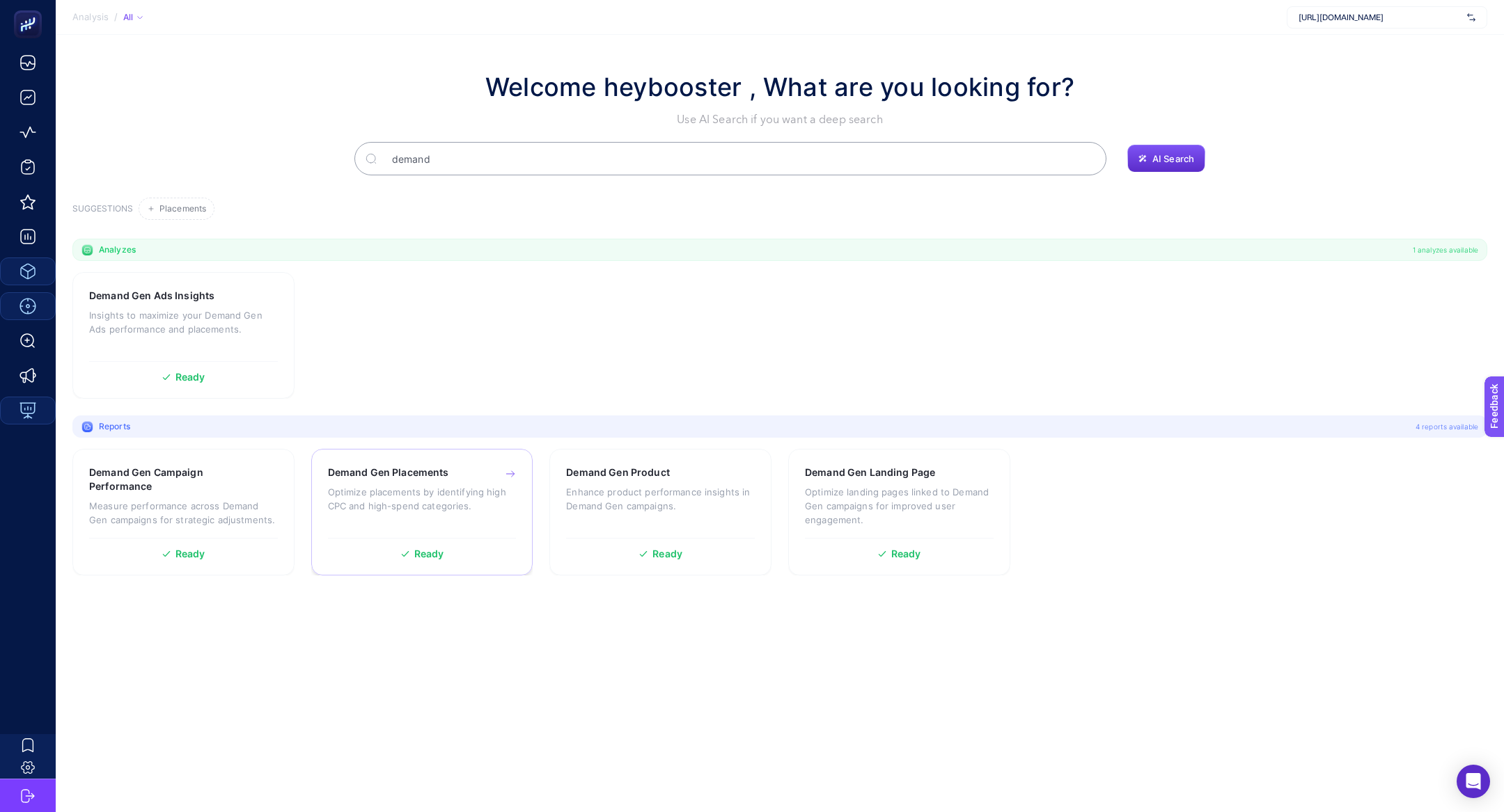
click at [384, 494] on p "Optimize placements by identifying high CPC and high-spend categories." at bounding box center [422, 498] width 189 height 28
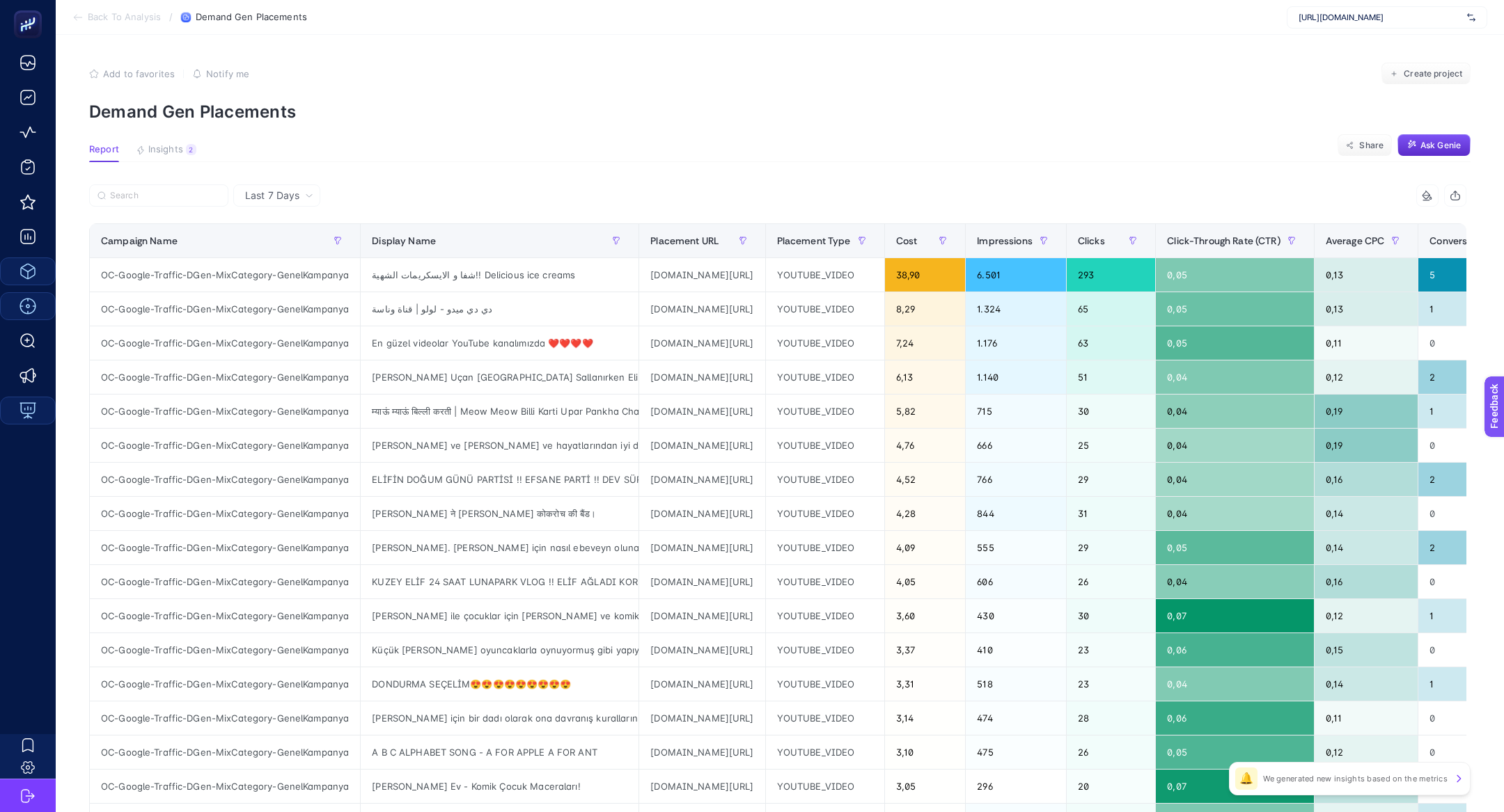
click at [294, 196] on span "Last 7 Days" at bounding box center [272, 195] width 54 height 14
click at [296, 241] on li "Last 30 Days" at bounding box center [276, 249] width 79 height 25
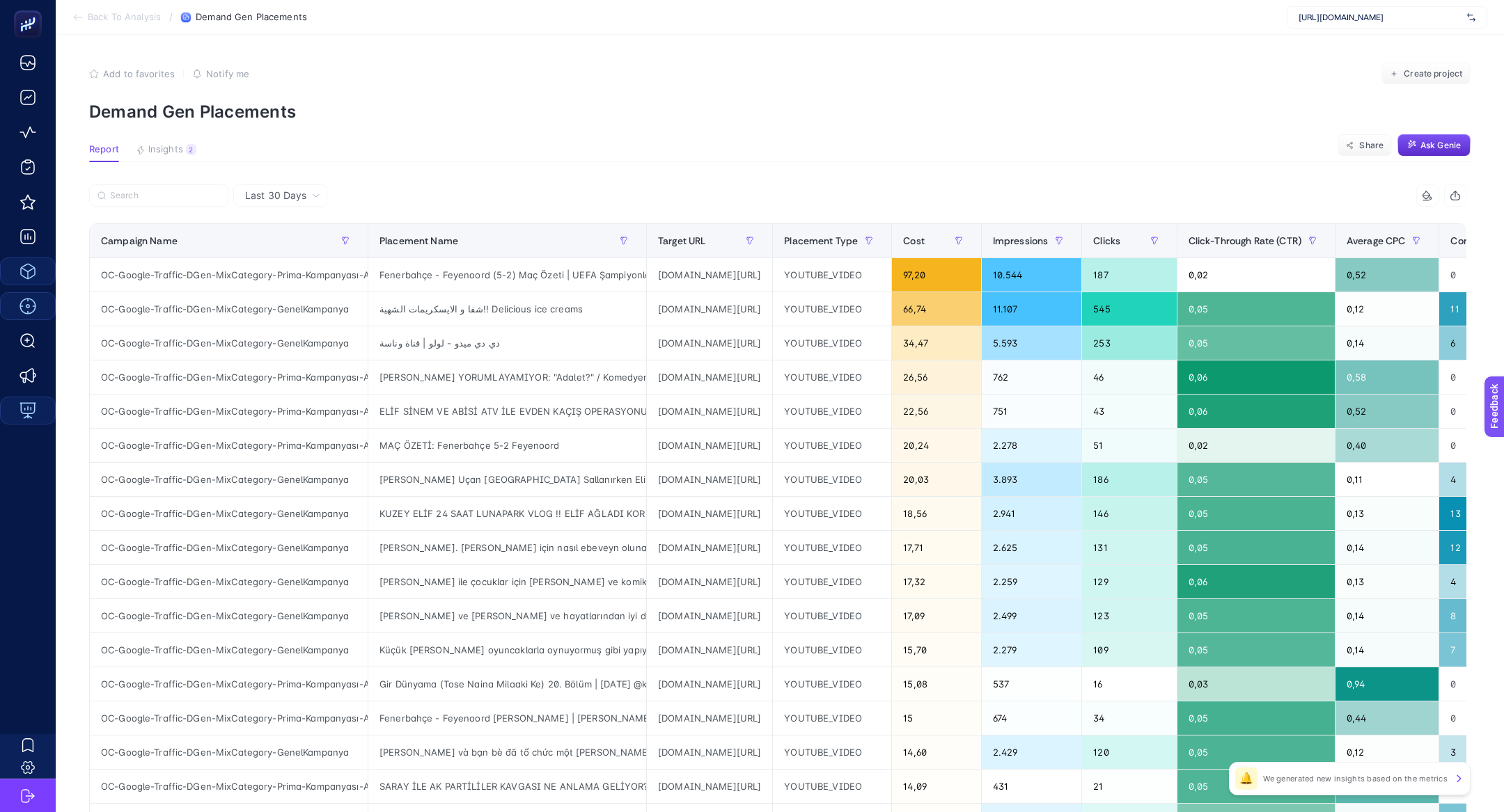
scroll to position [0, 190]
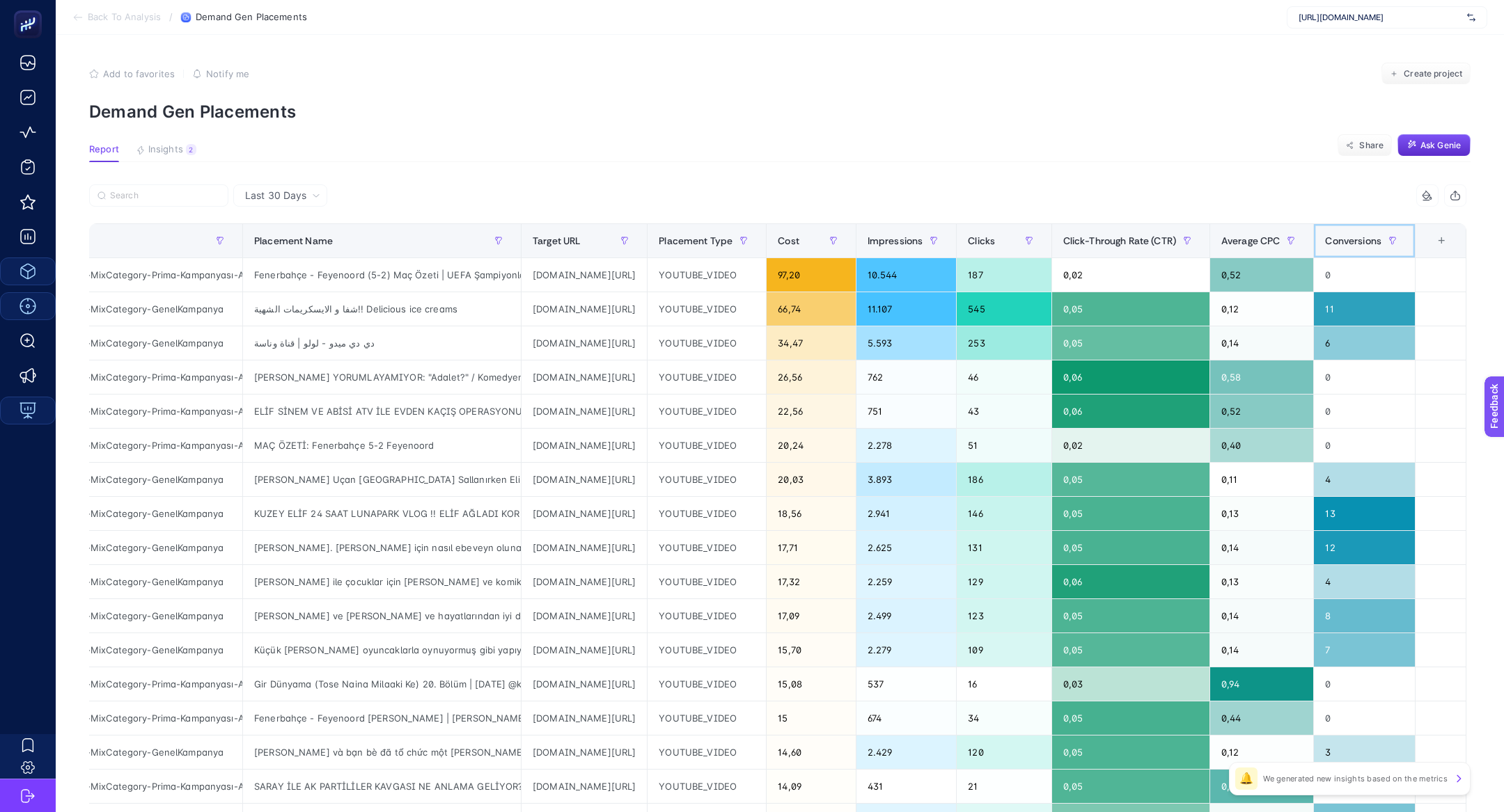
click at [1349, 240] on span "Conversions" at bounding box center [1353, 241] width 56 height 11
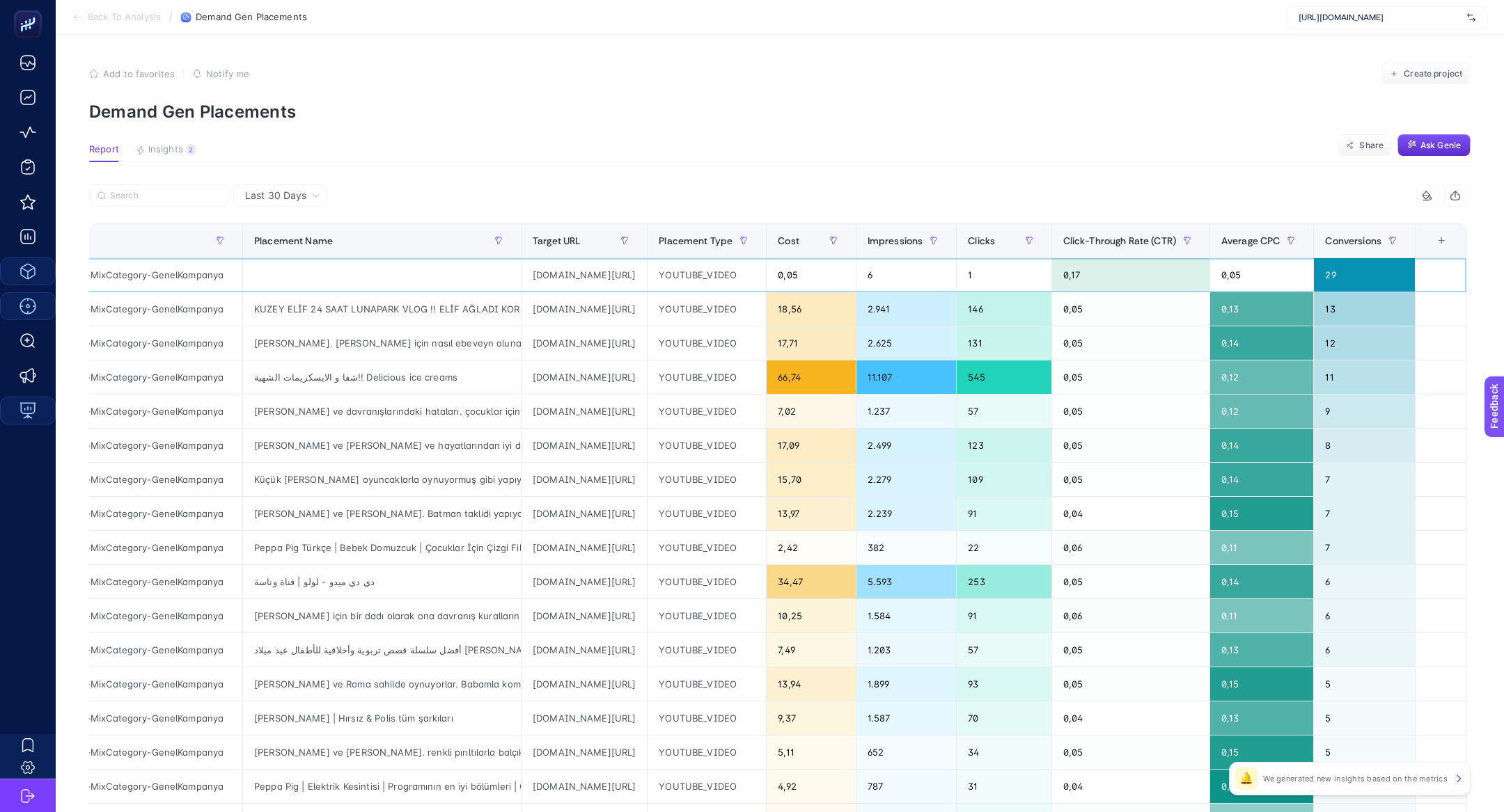
click at [521, 280] on div "youtube.com/video/idrs-xeCGfs" at bounding box center [583, 275] width 125 height 33
click at [521, 304] on div "youtube.com/video/RHOJu_blve8" at bounding box center [583, 309] width 125 height 33
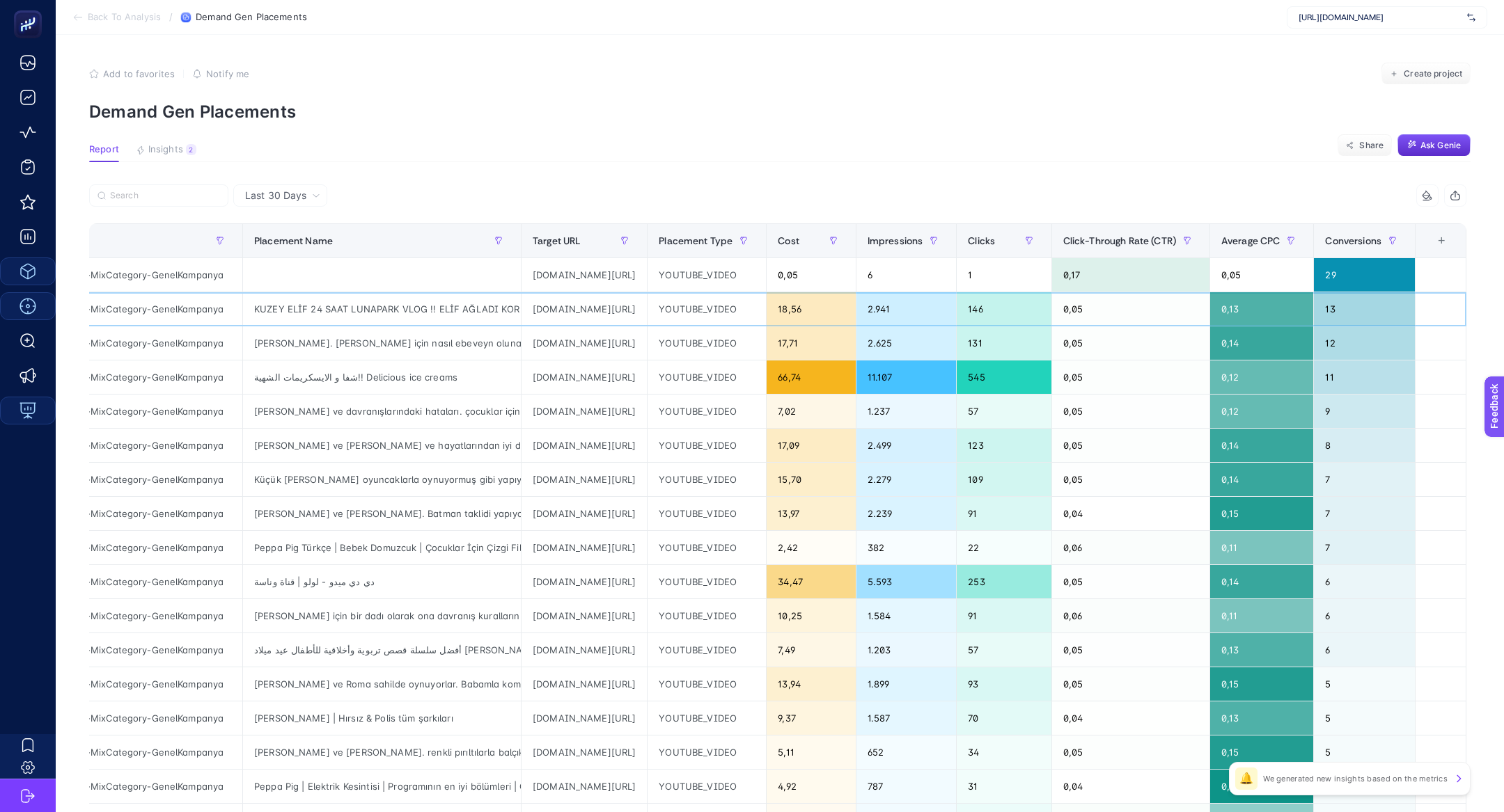
click at [521, 304] on div "youtube.com/video/RHOJu_blve8" at bounding box center [583, 309] width 125 height 33
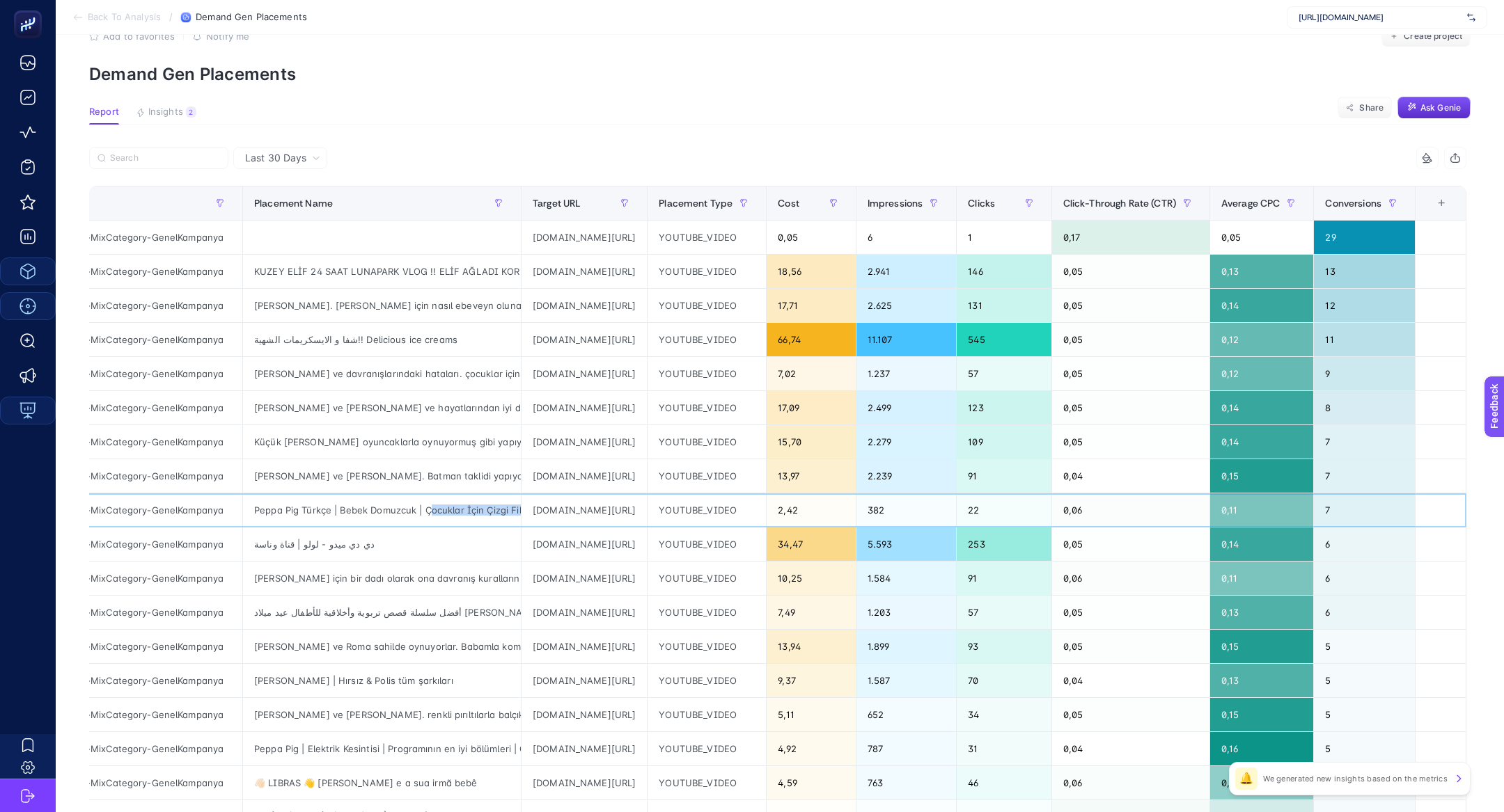
scroll to position [0, 28]
drag, startPoint x: 364, startPoint y: 504, endPoint x: 551, endPoint y: 505, distance: 187.0
click at [552, 506] on tr "OC-Google-Traffic-DGen-MixCategory-GenelKampanya Peppa Pig Türkçe | Bebek Domuz…" at bounding box center [716, 510] width 1502 height 34
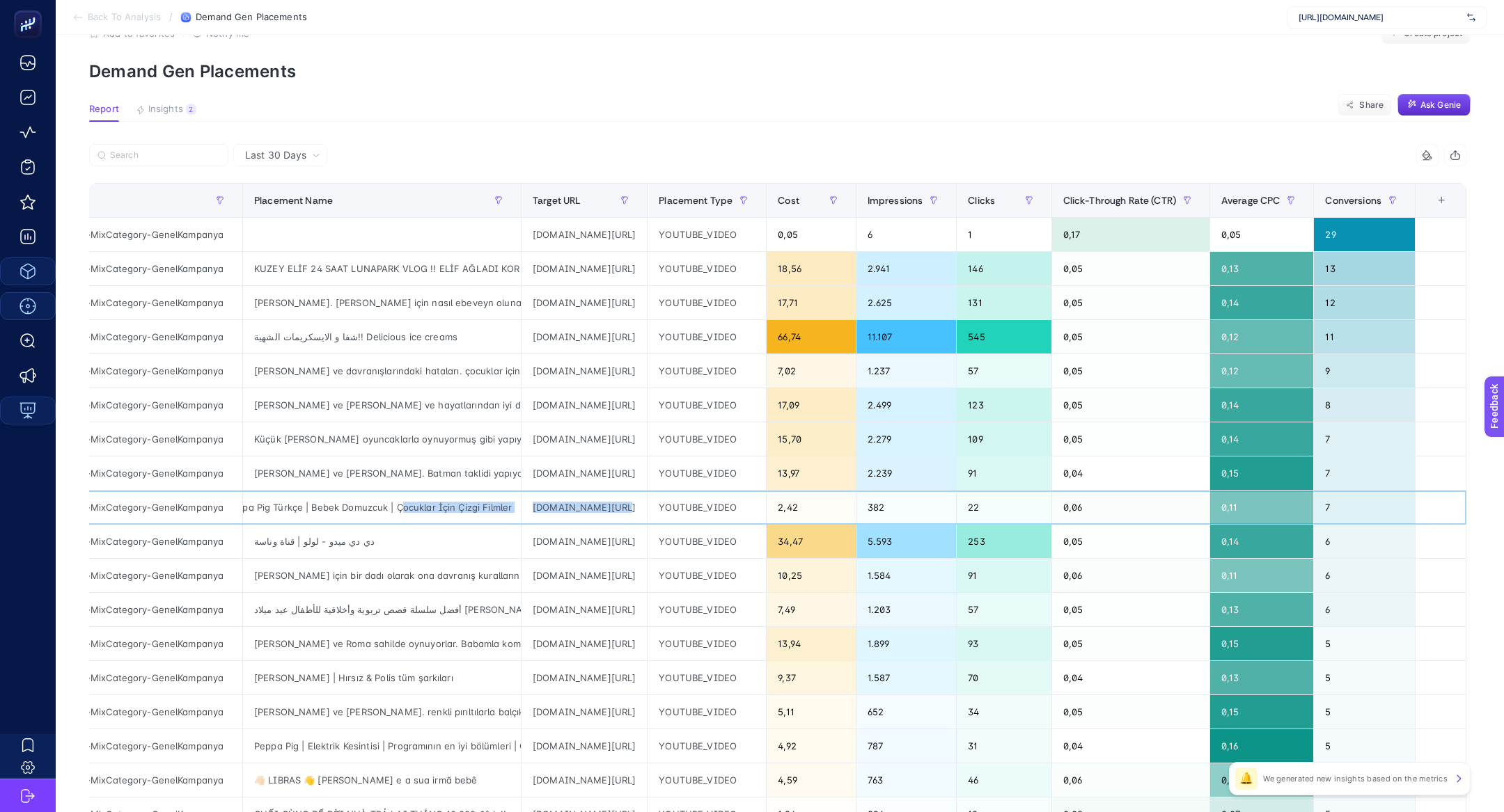
scroll to position [35, 0]
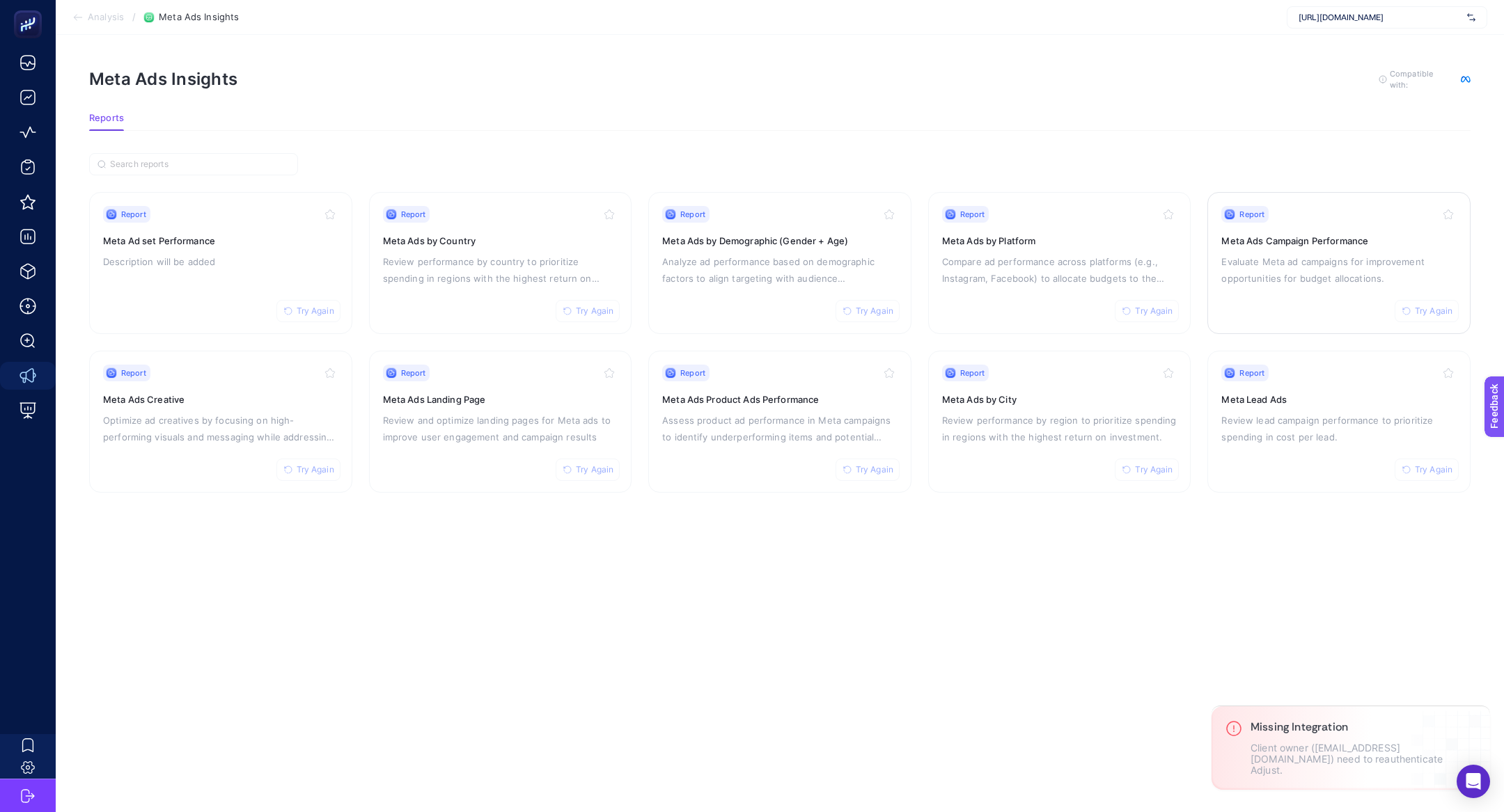
click at [1335, 248] on div "Report Try Again Meta Ads Campaign Performance Evaluate Meta ad campaigns for i…" at bounding box center [1339, 263] width 236 height 114
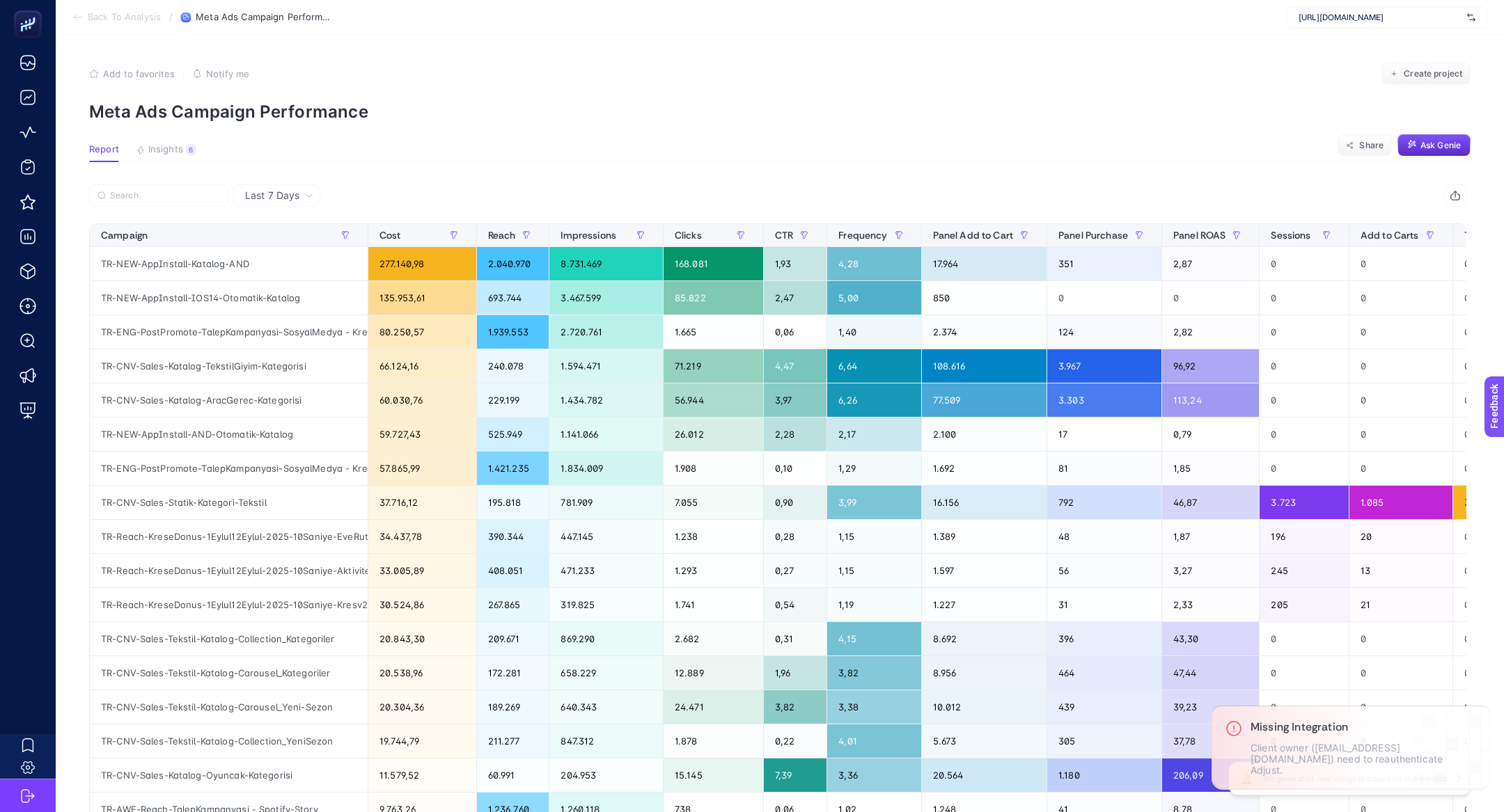
click at [148, 200] on label at bounding box center [158, 195] width 139 height 22
click at [148, 200] on input "Search" at bounding box center [165, 196] width 110 height 10
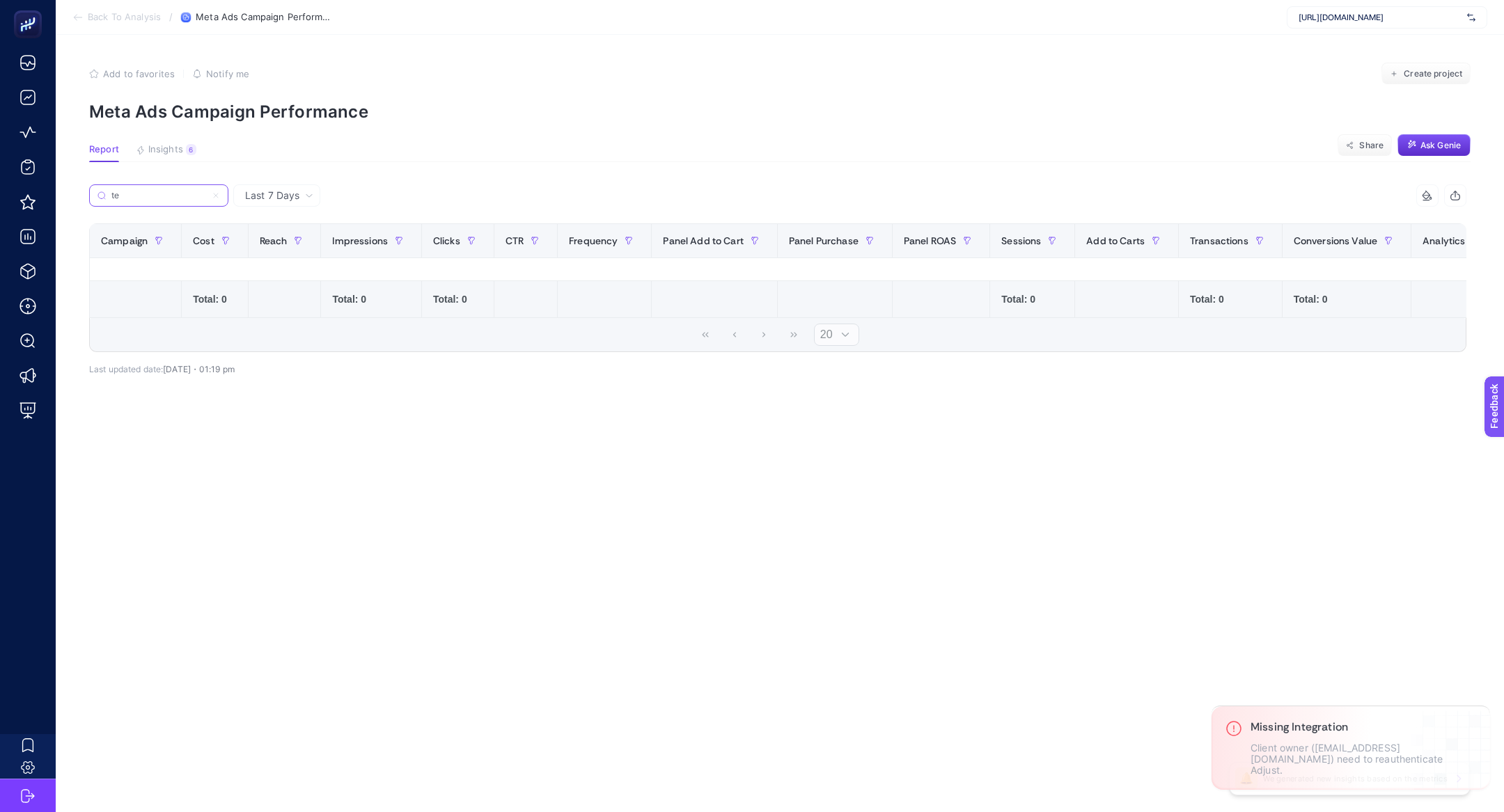
type input "t"
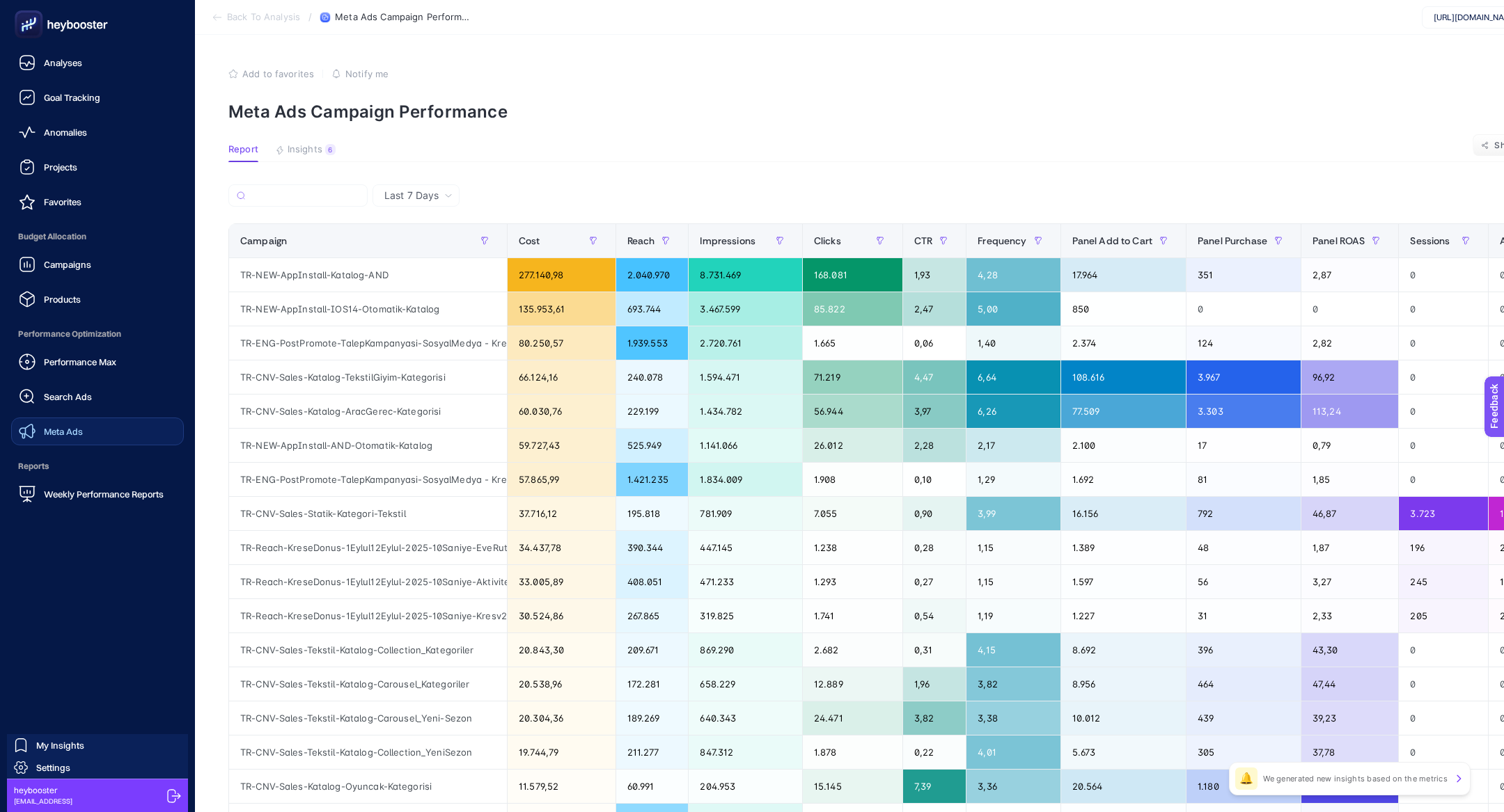
click at [74, 433] on span "Meta Ads" at bounding box center [64, 431] width 39 height 11
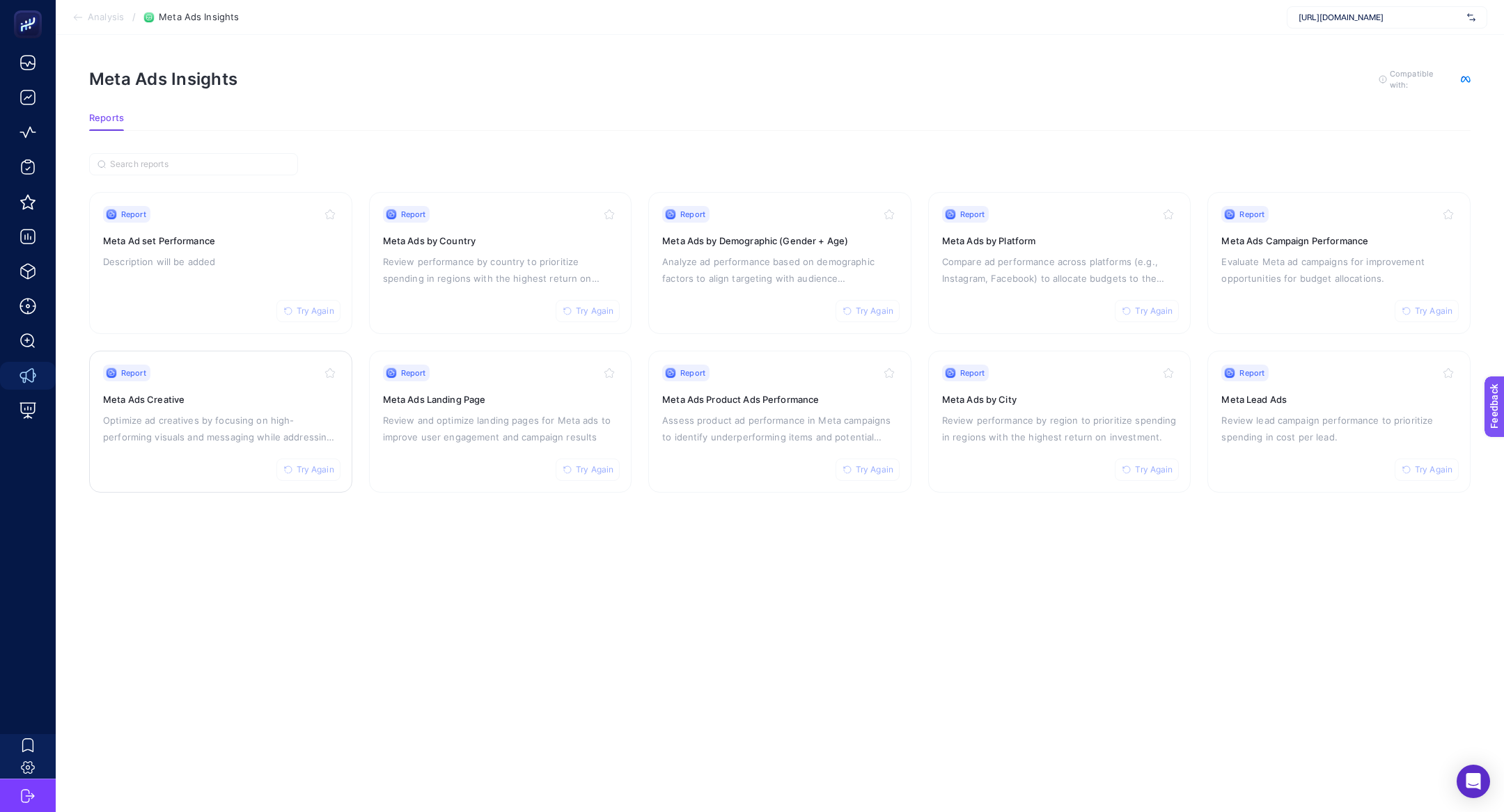
click at [226, 429] on p "Optimize ad creatives by focusing on high-performing visuals and messaging whil…" at bounding box center [221, 428] width 236 height 33
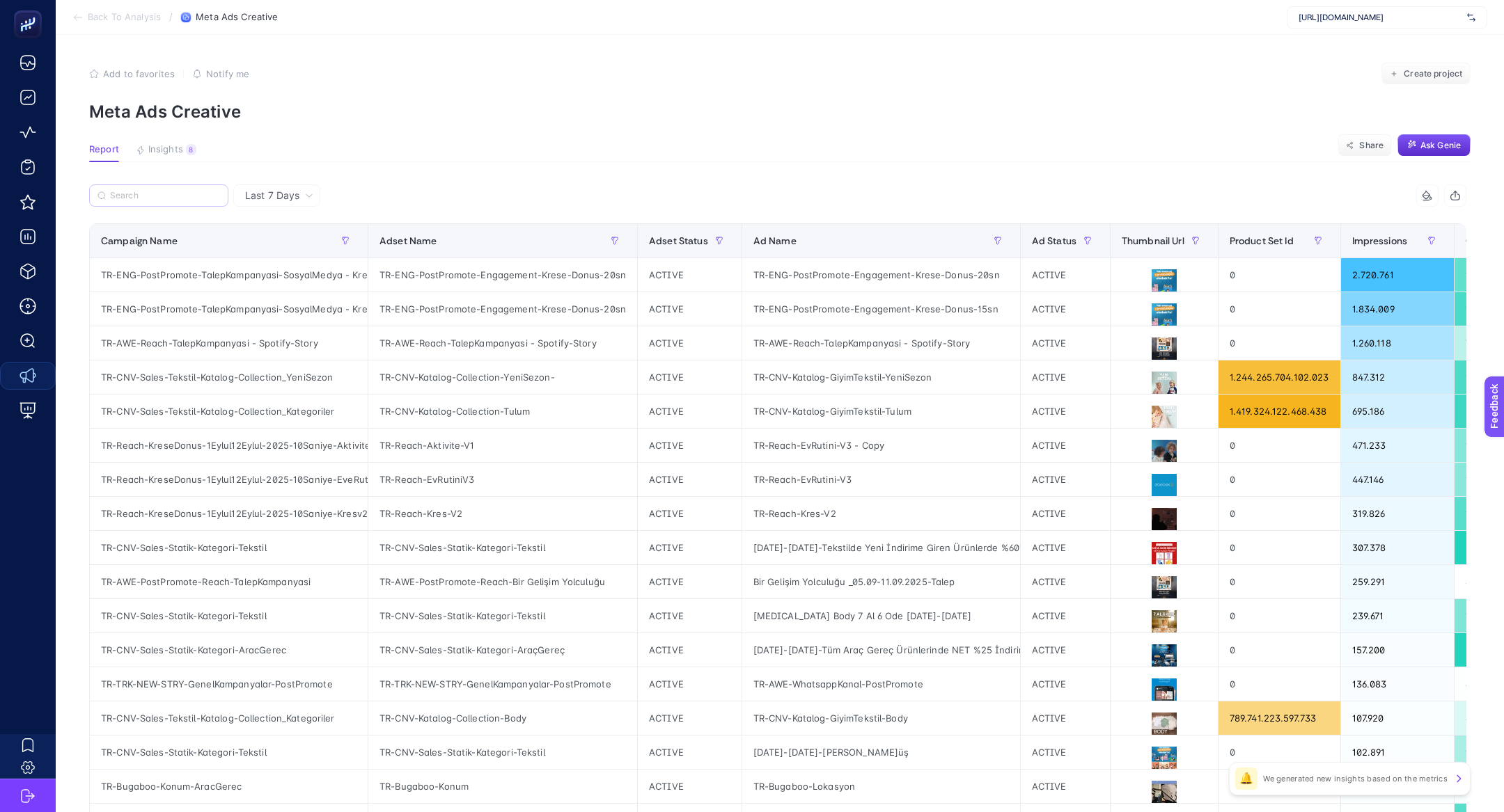
click at [161, 189] on label at bounding box center [158, 195] width 139 height 22
click at [161, 191] on input "Search" at bounding box center [165, 196] width 110 height 10
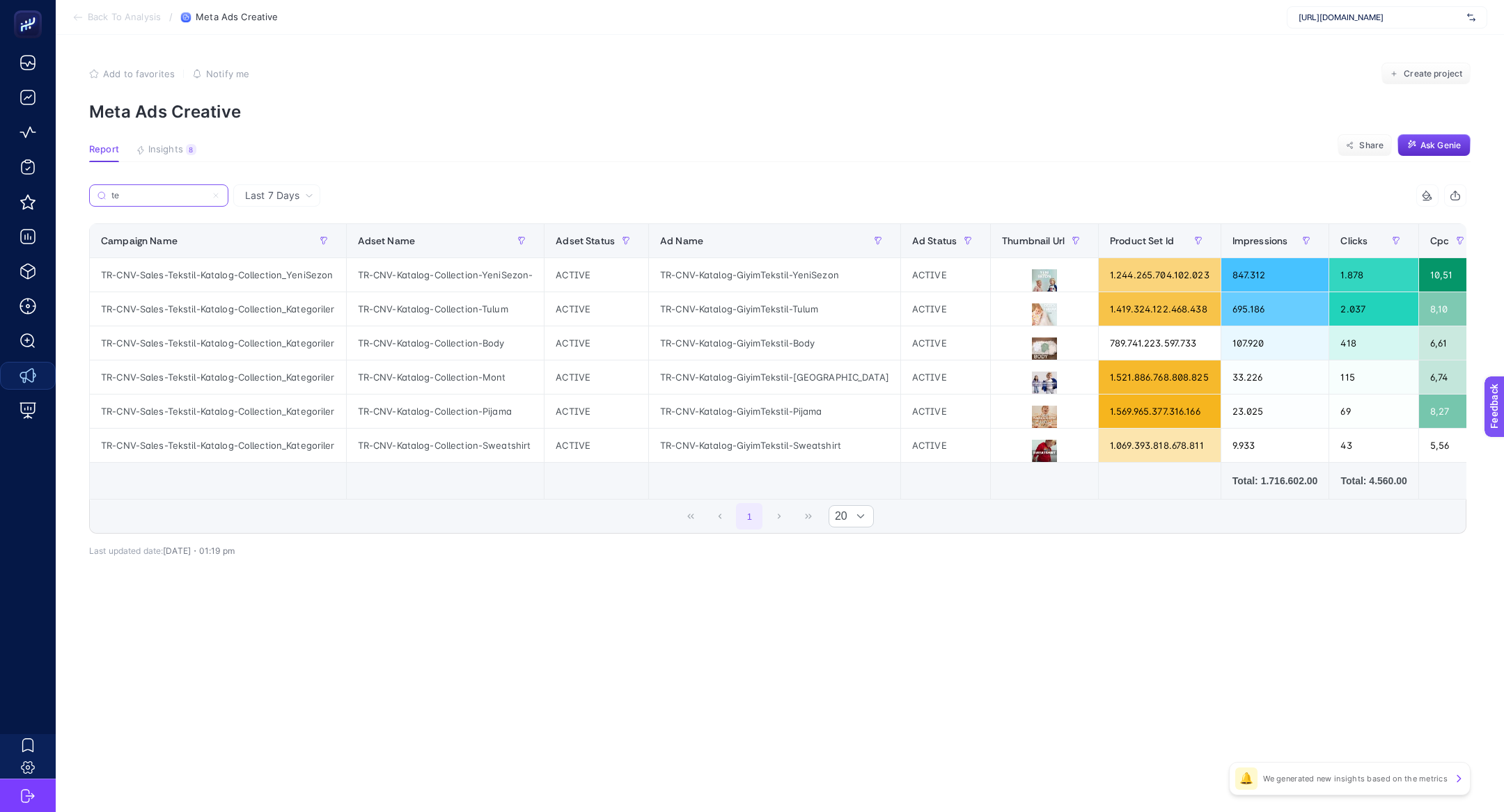
type input "t"
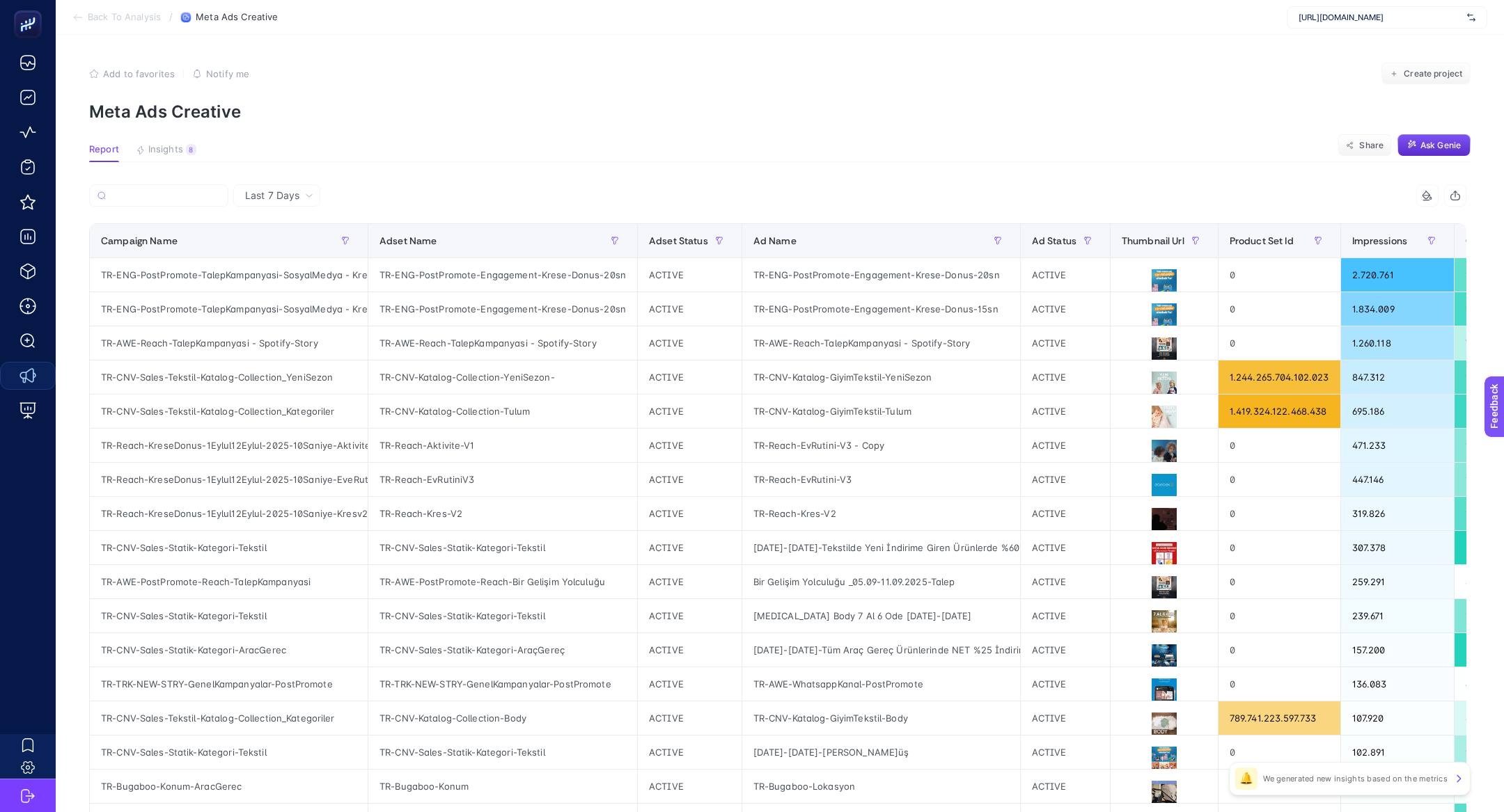
click at [314, 200] on div "Last 7 Days" at bounding box center [277, 195] width 87 height 22
click at [290, 184] on div "Last 7 Days Last 7 Days" at bounding box center [277, 195] width 87 height 22
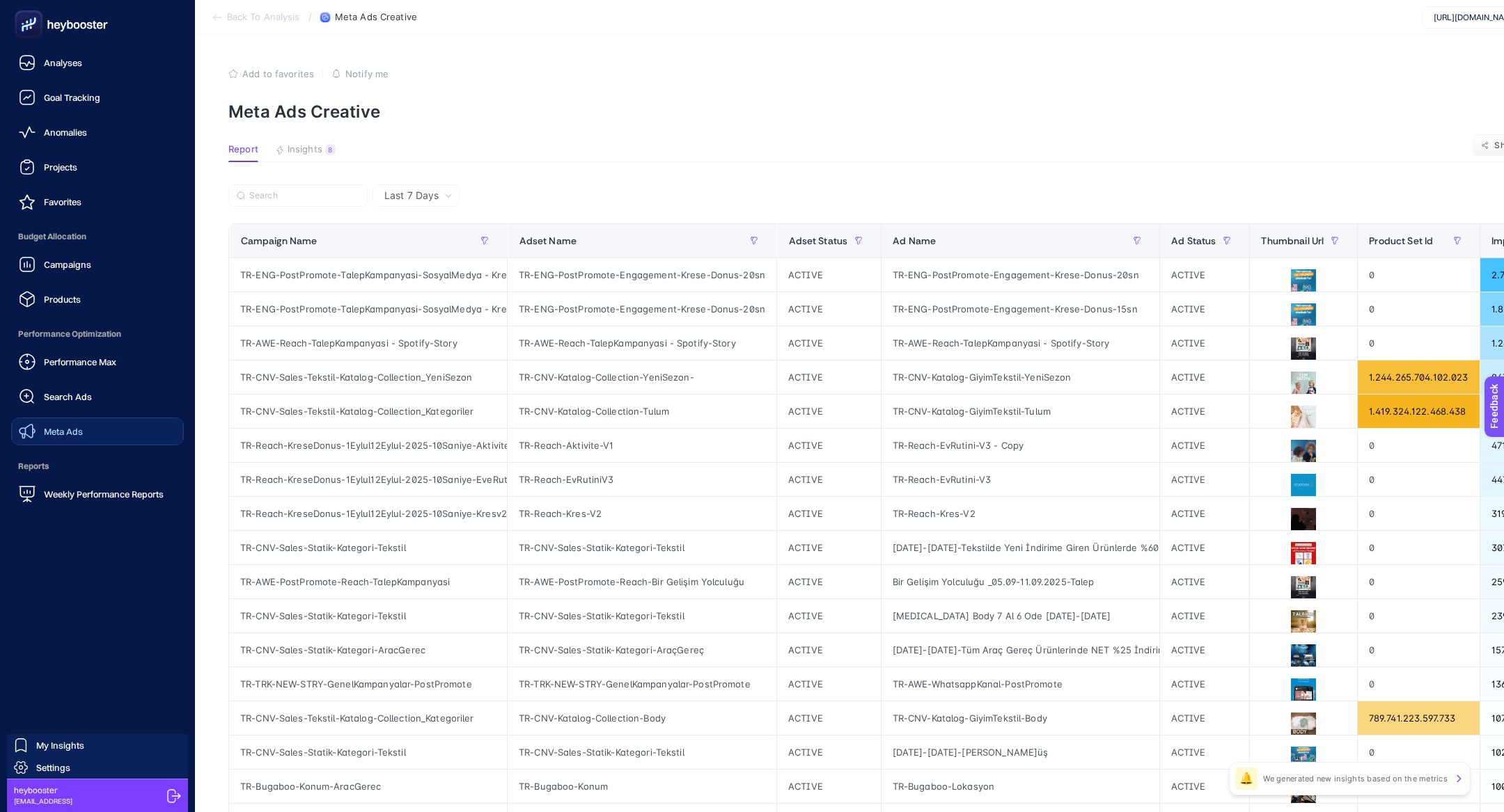
click at [94, 434] on link "Meta Ads" at bounding box center [97, 431] width 173 height 28
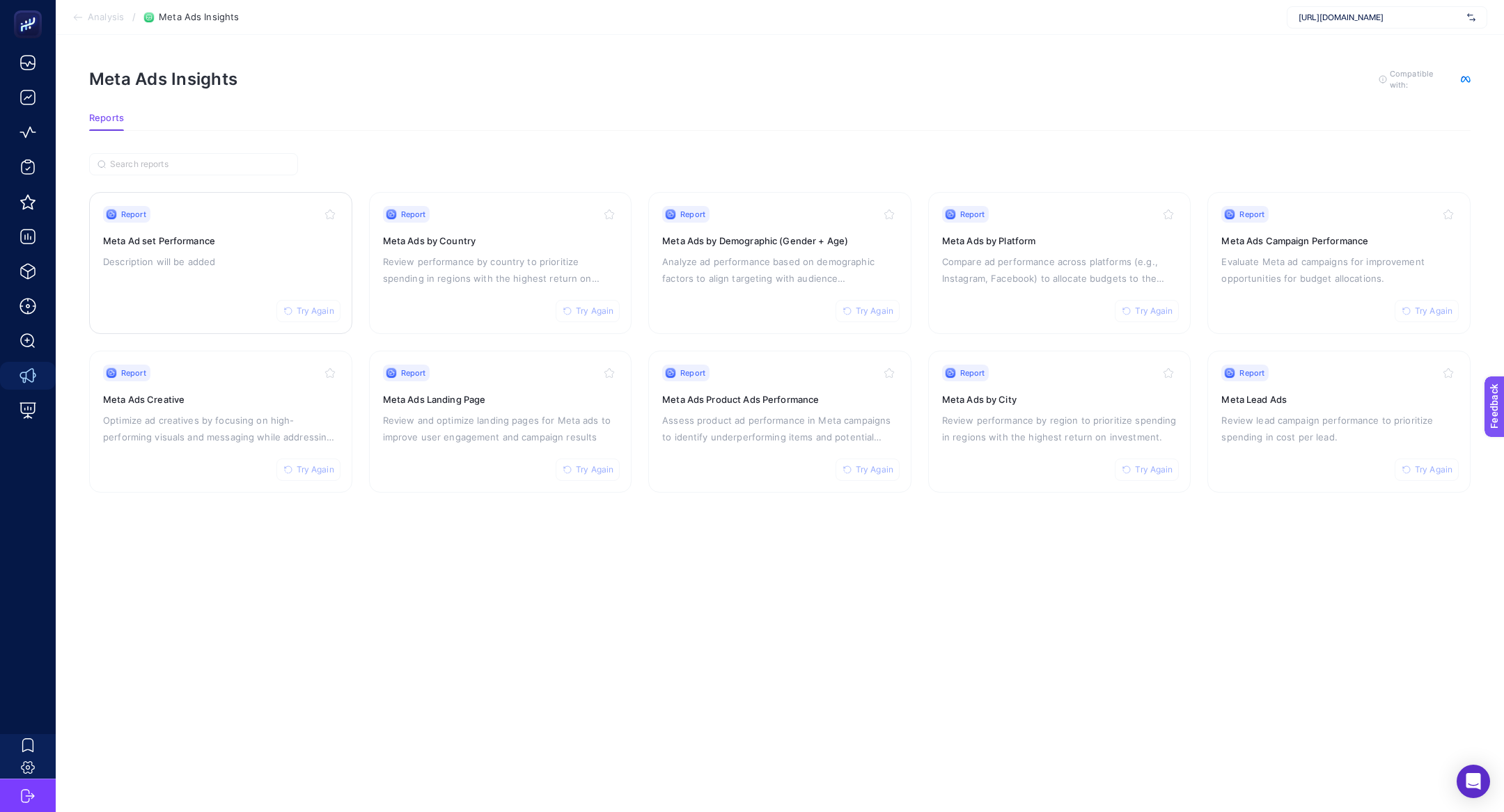
click at [223, 266] on p "Description will be added" at bounding box center [221, 262] width 236 height 17
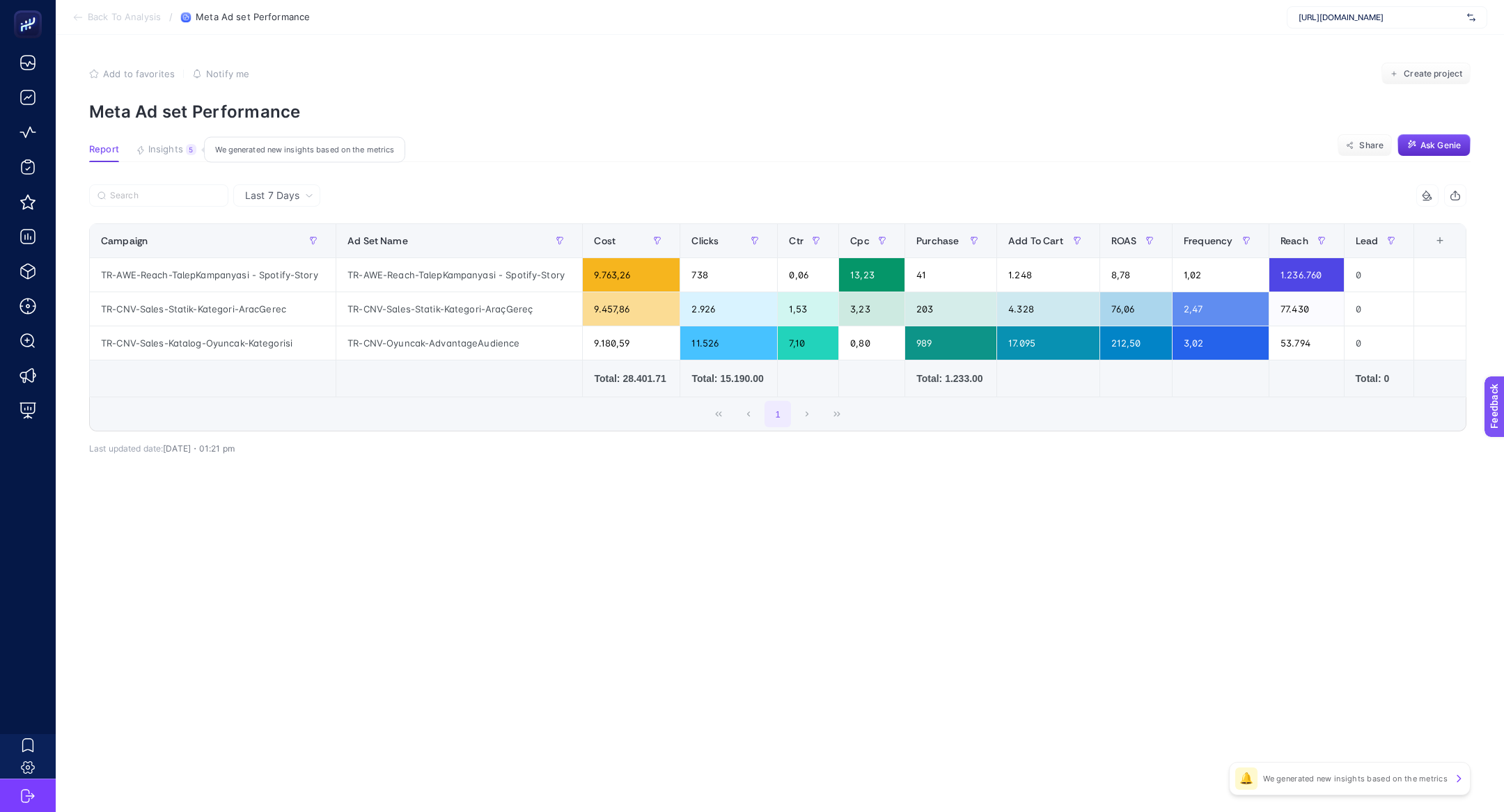
click at [169, 149] on span "Insights" at bounding box center [166, 149] width 35 height 11
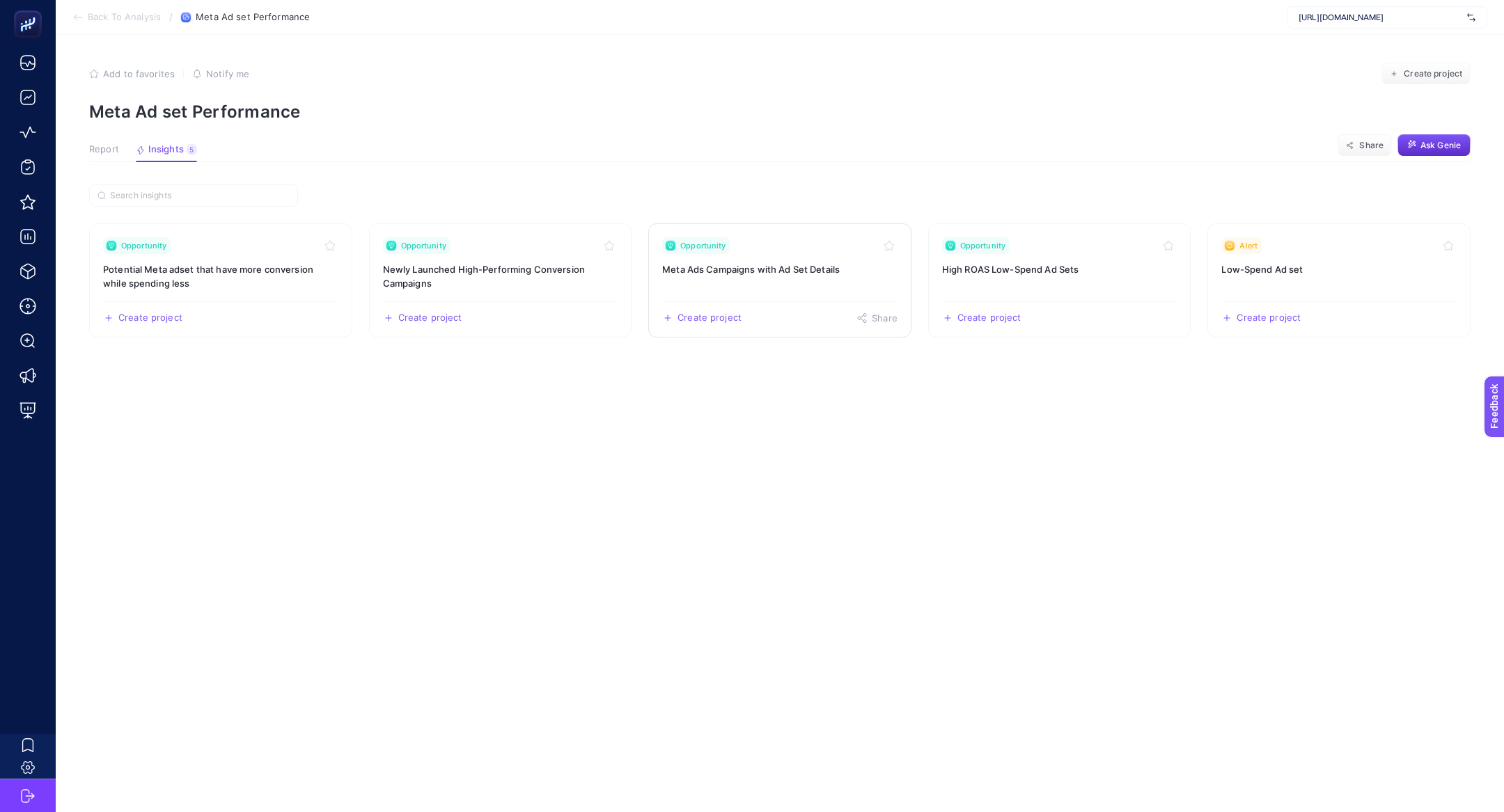
click at [728, 293] on link "Opportunity Meta Ads Campaigns with Ad Set Details Create project Share" at bounding box center [780, 280] width 263 height 114
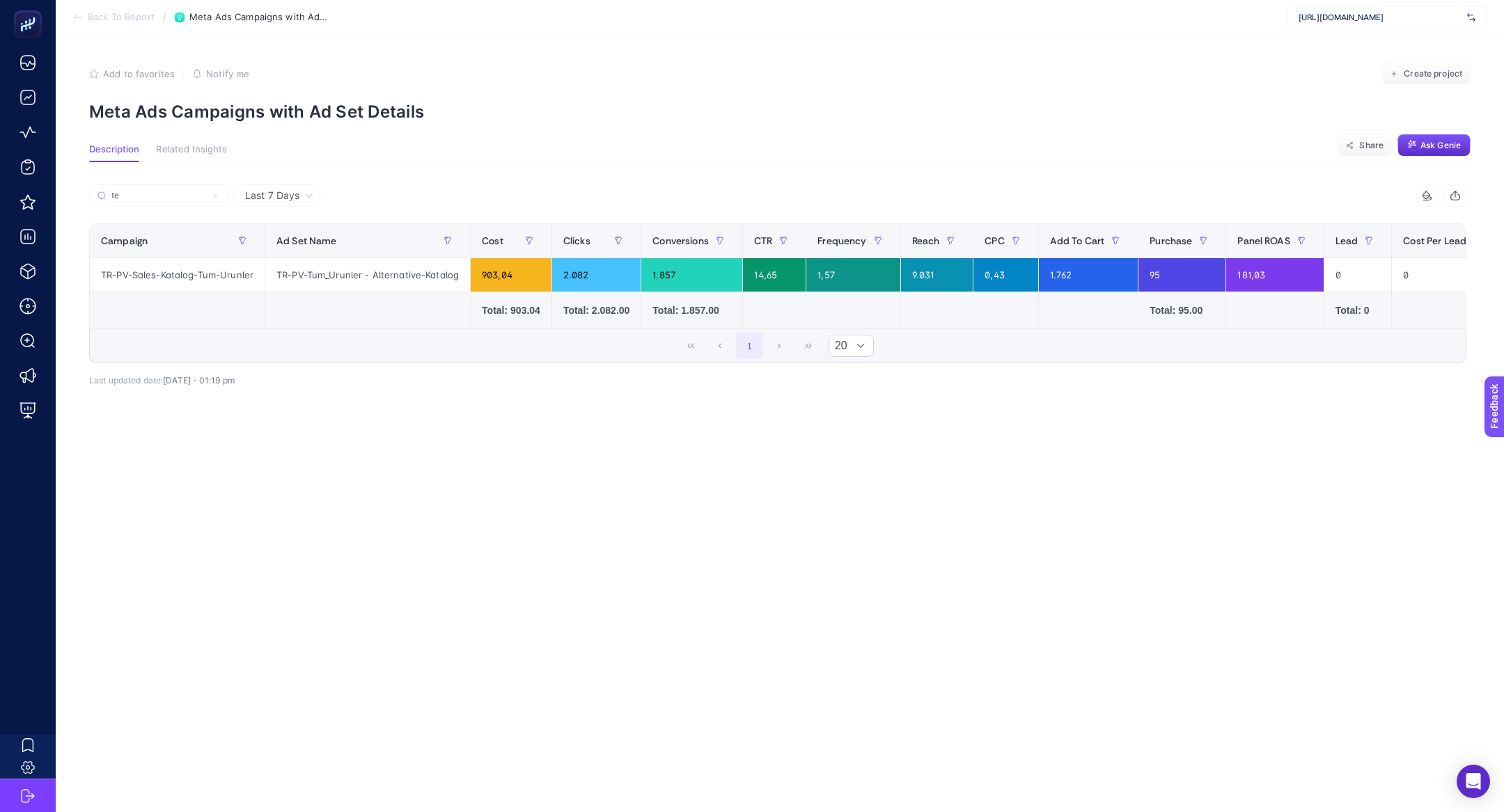
type input "t"
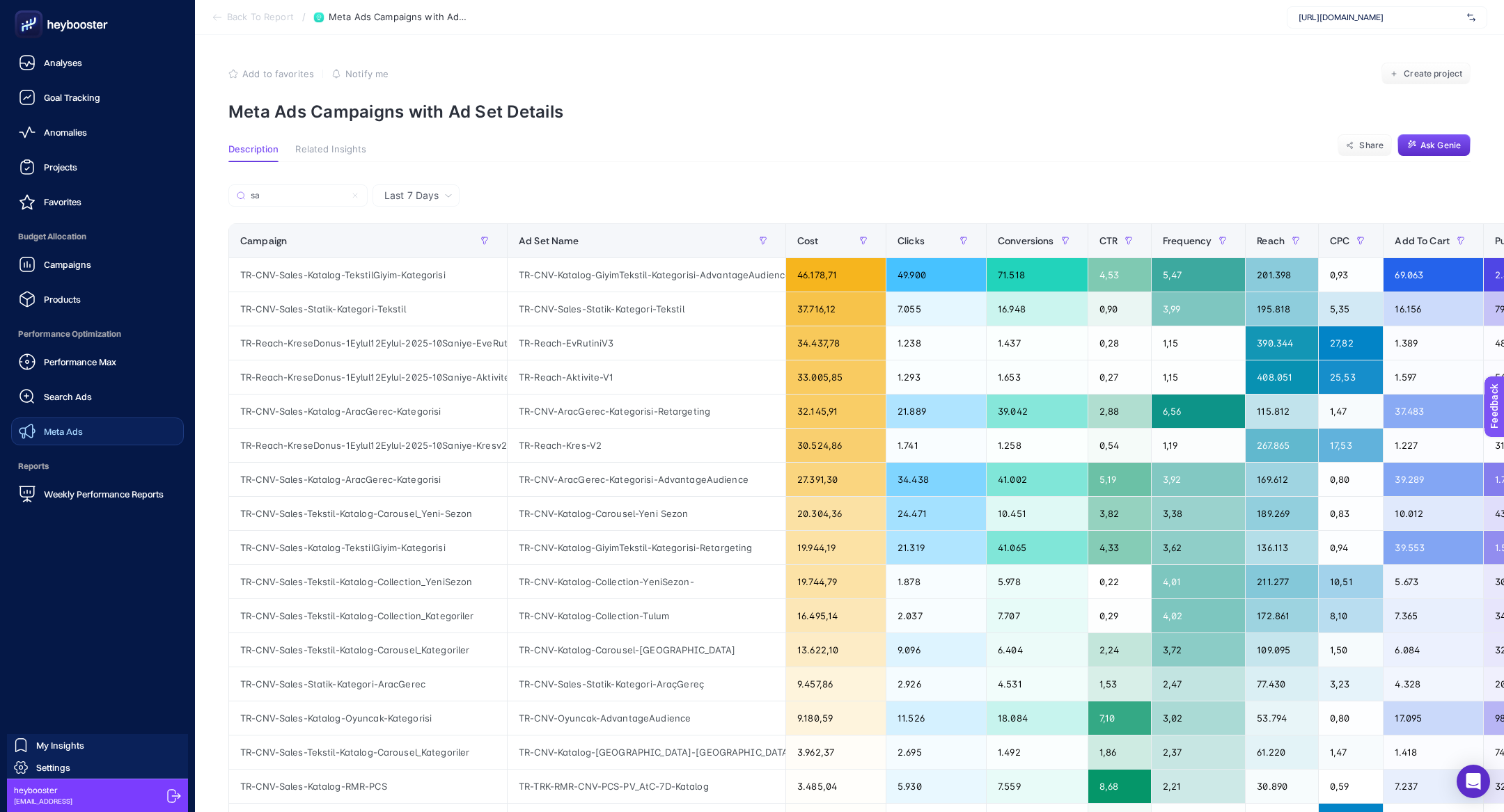
type input "sa"
click at [71, 418] on link "Meta Ads" at bounding box center [97, 431] width 173 height 28
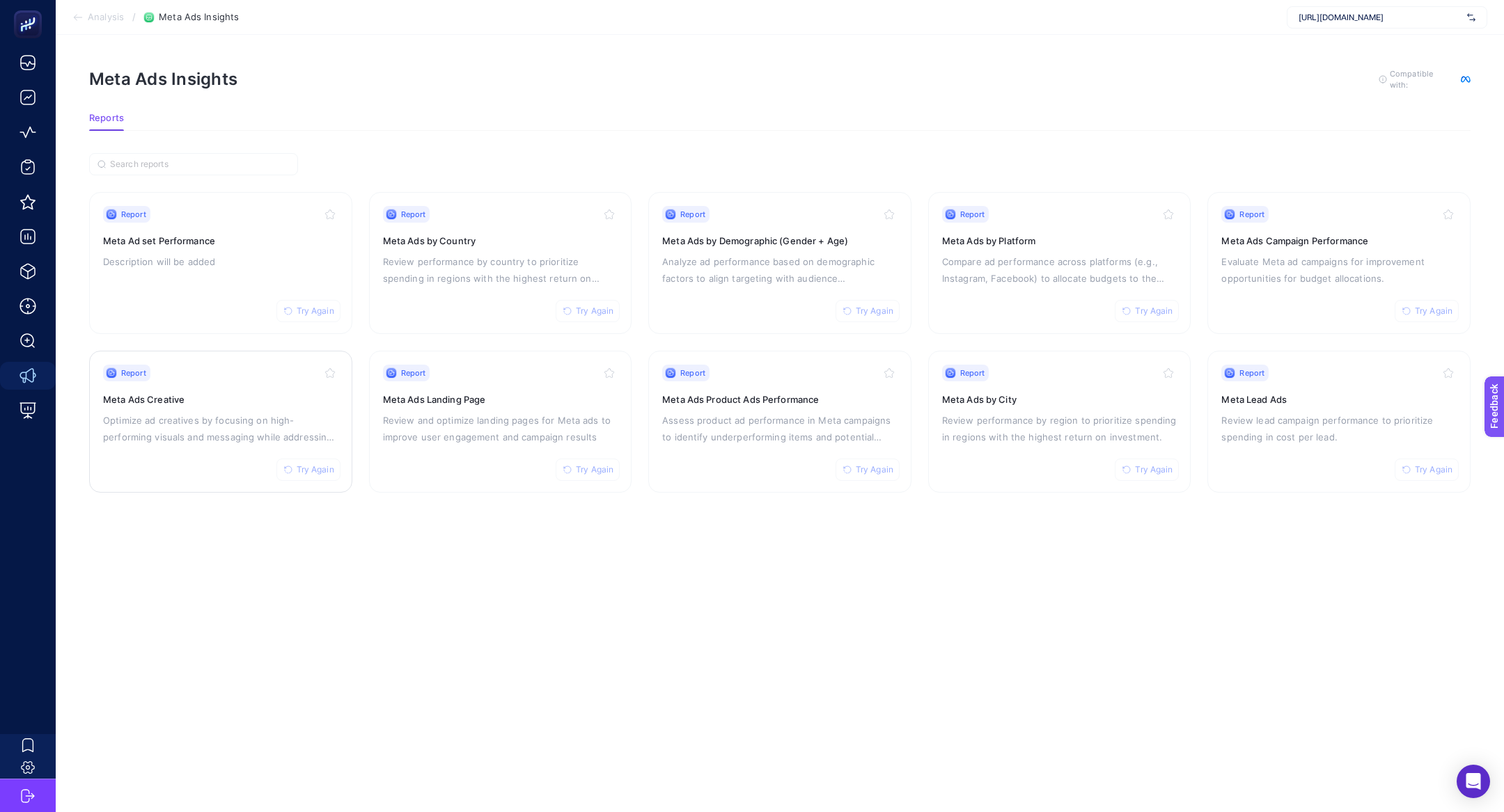
click at [251, 426] on p "Optimize ad creatives by focusing on high-performing visuals and messaging whil…" at bounding box center [221, 428] width 236 height 33
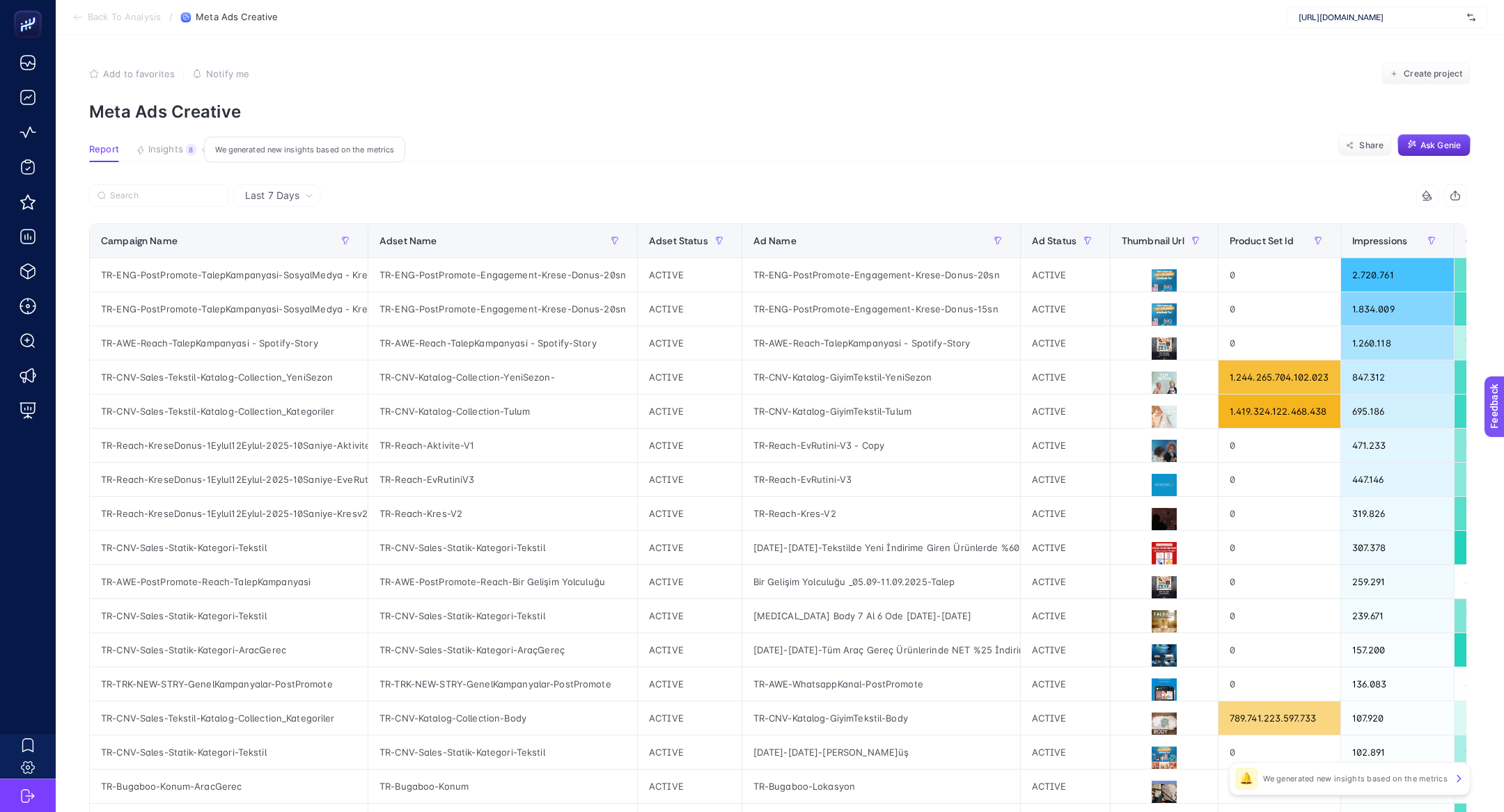
click at [159, 145] on span "Insights" at bounding box center [166, 149] width 35 height 11
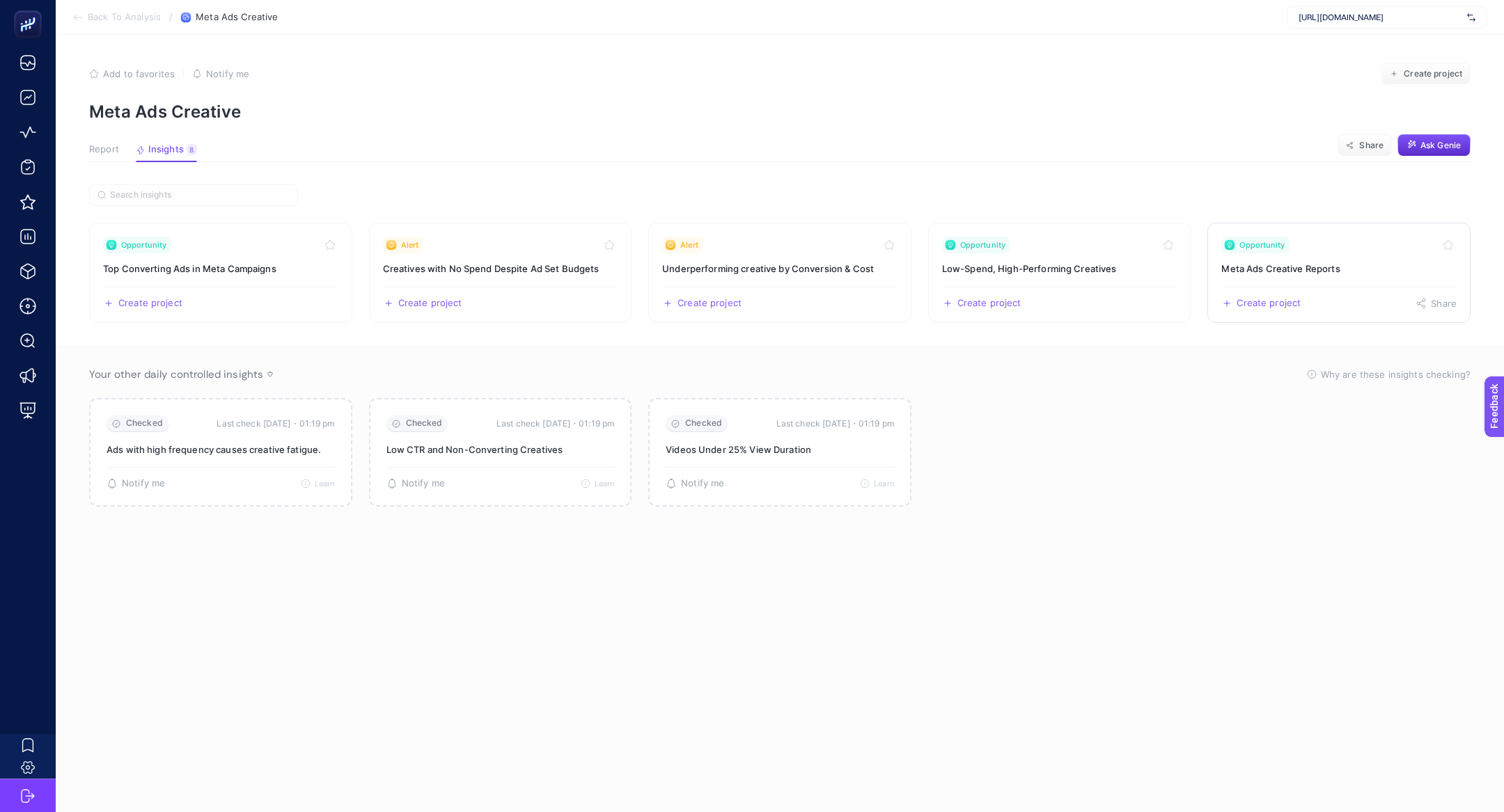
click at [1303, 262] on h3 "Meta Ads Creative Reports" at bounding box center [1339, 268] width 236 height 14
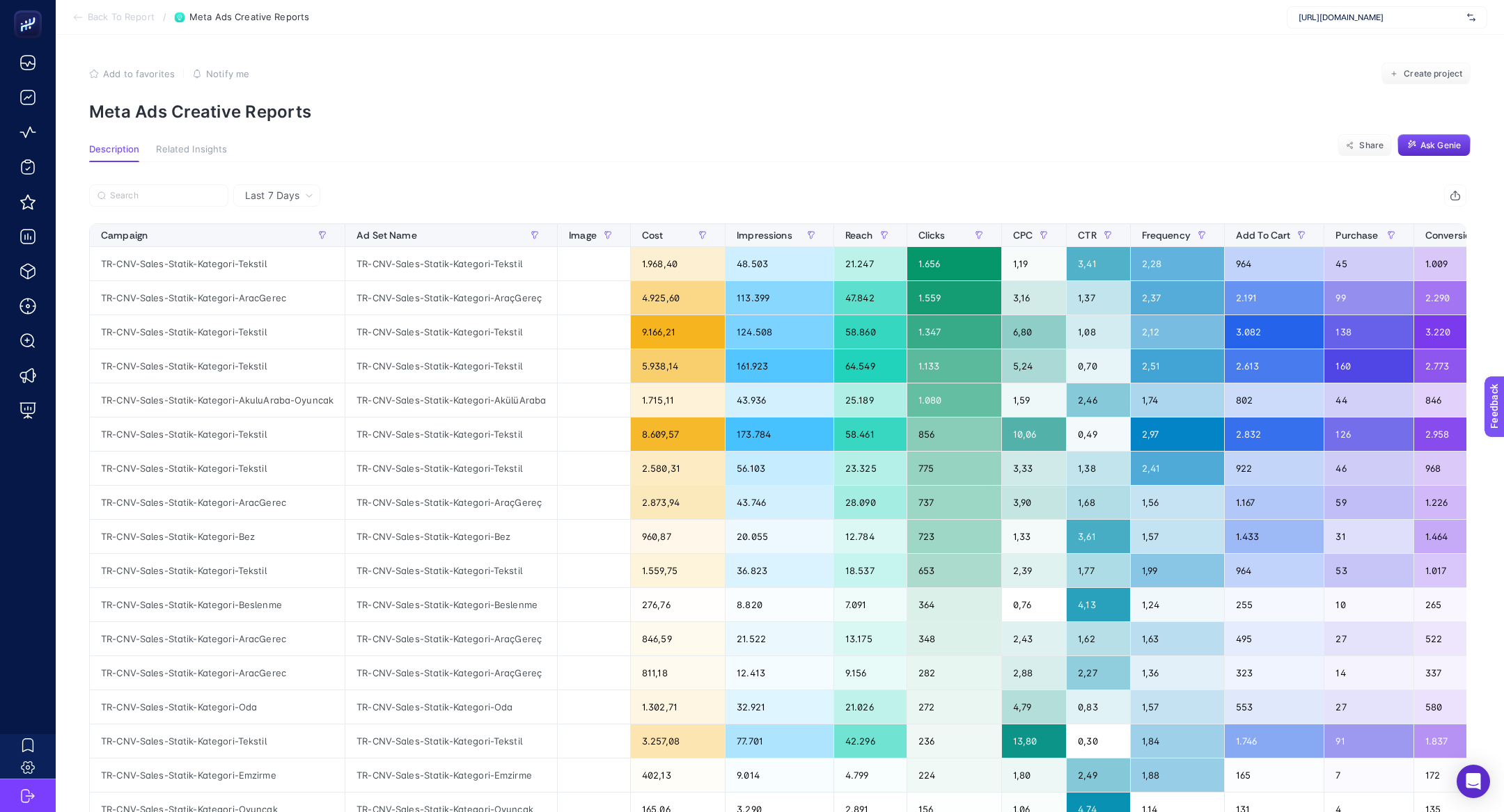
click at [190, 207] on div at bounding box center [433, 199] width 689 height 30
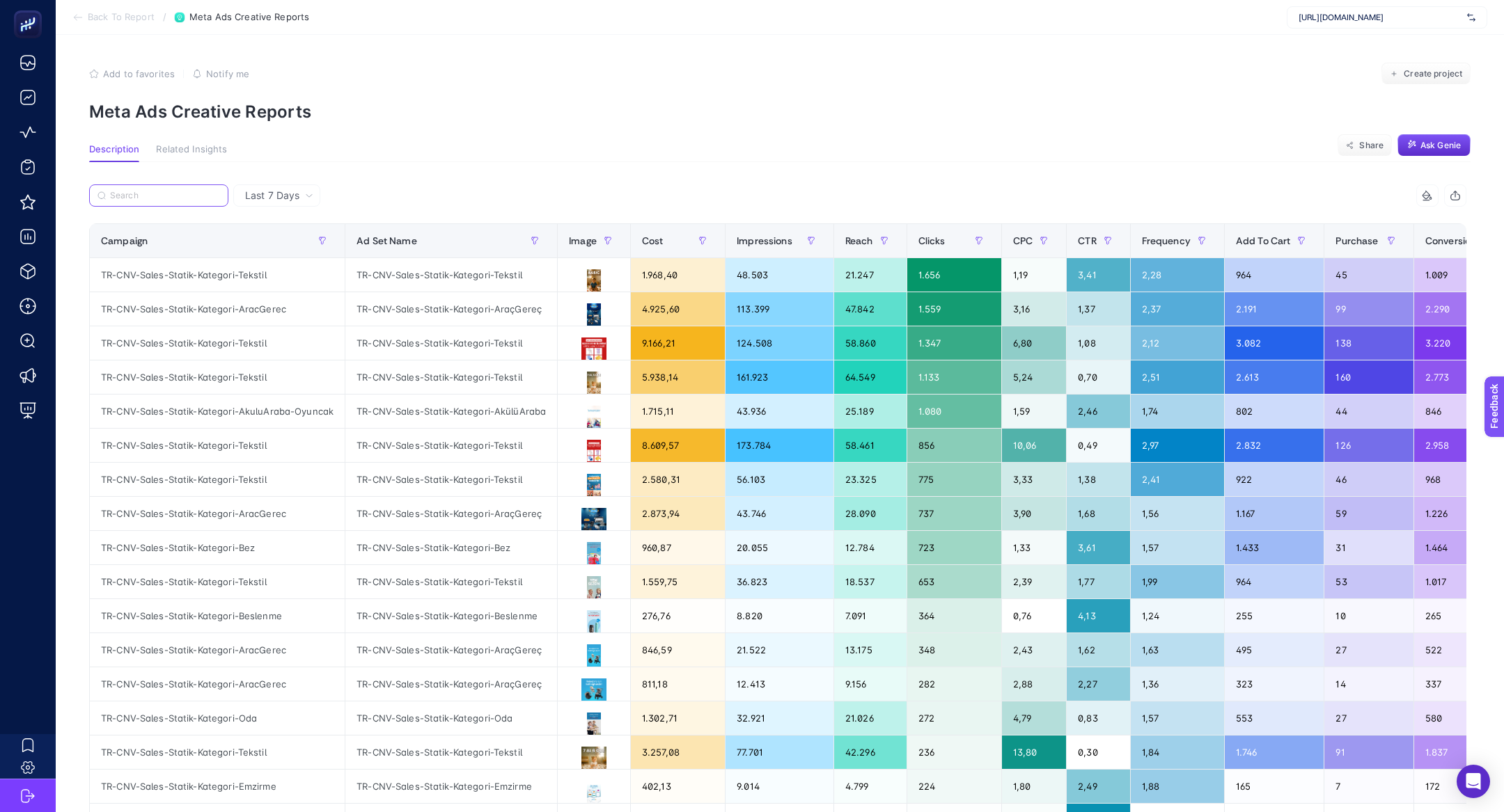
click at [171, 196] on input "Search" at bounding box center [165, 196] width 110 height 10
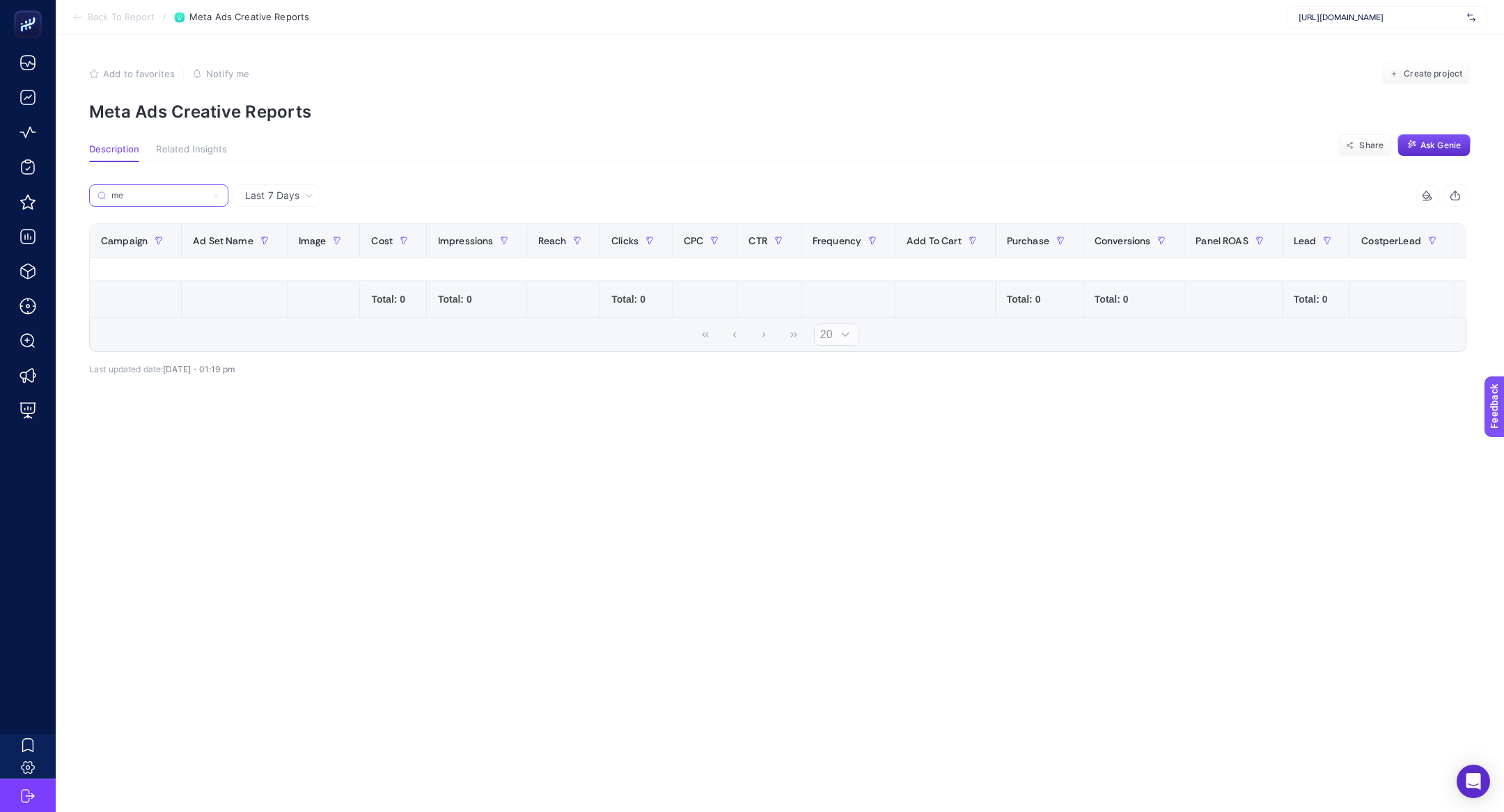
type input "m"
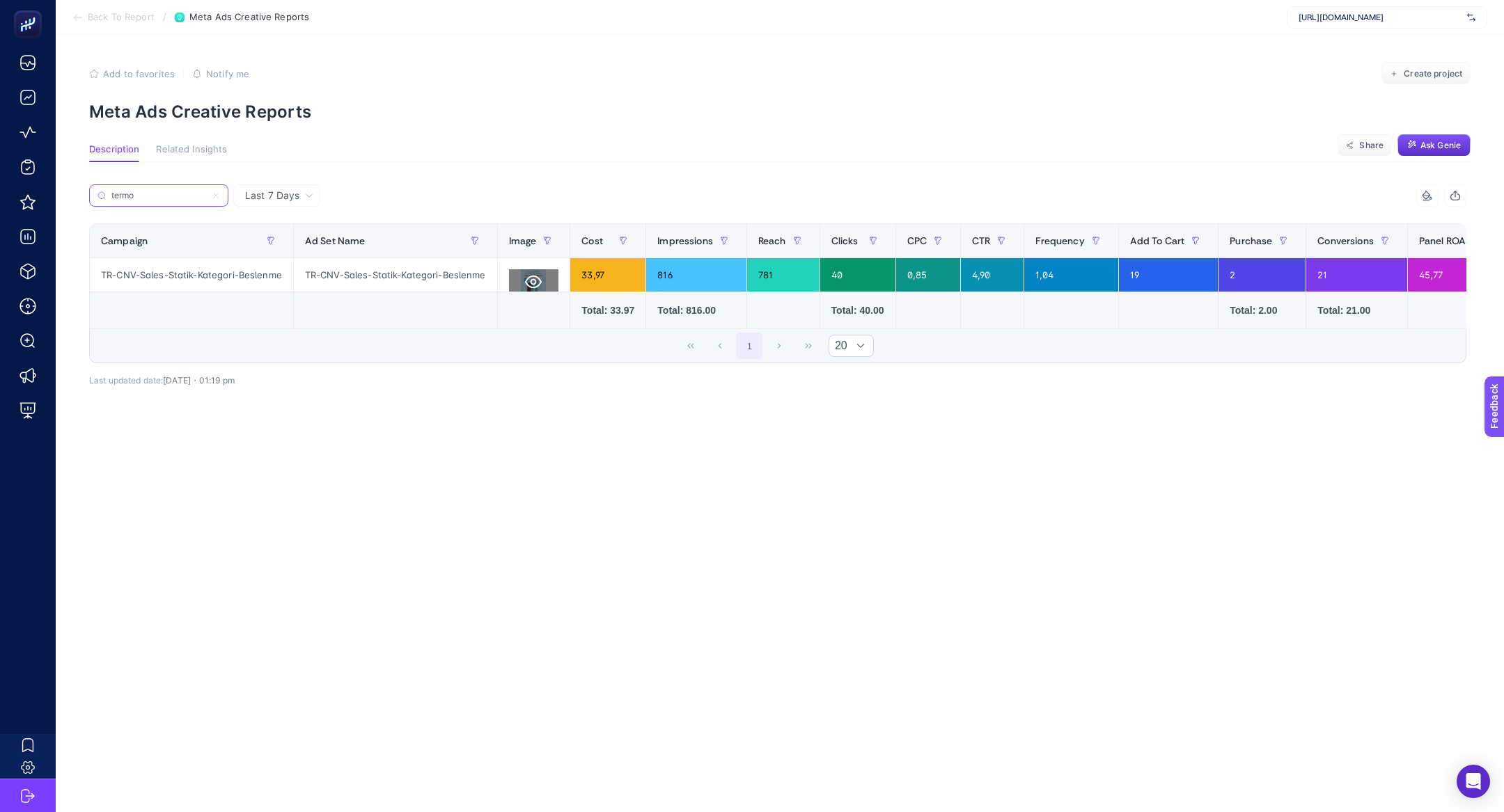
type input "termo"
click at [540, 281] on icon at bounding box center [533, 282] width 17 height 17
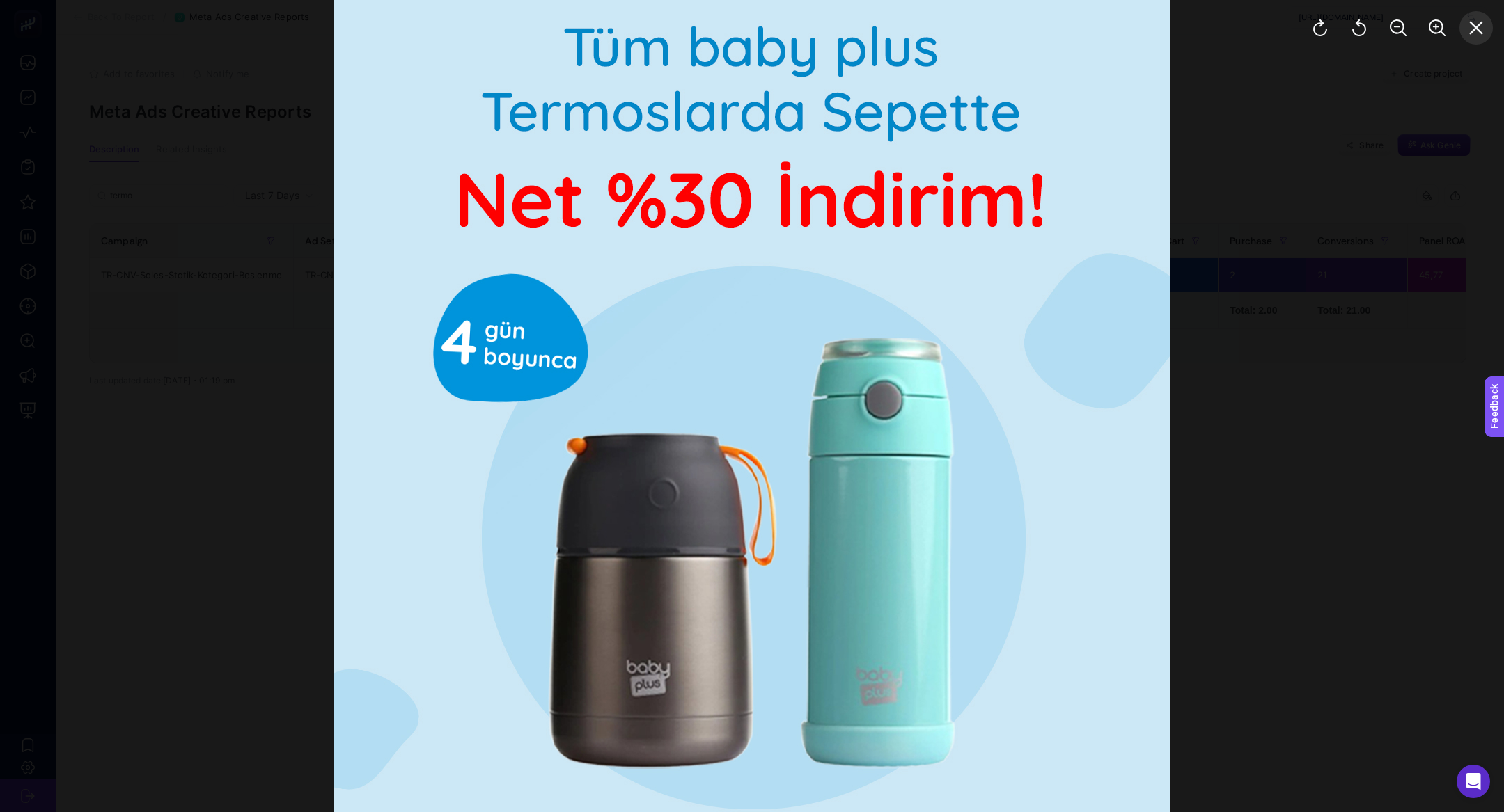
click at [1474, 30] on icon "Close" at bounding box center [1476, 27] width 17 height 17
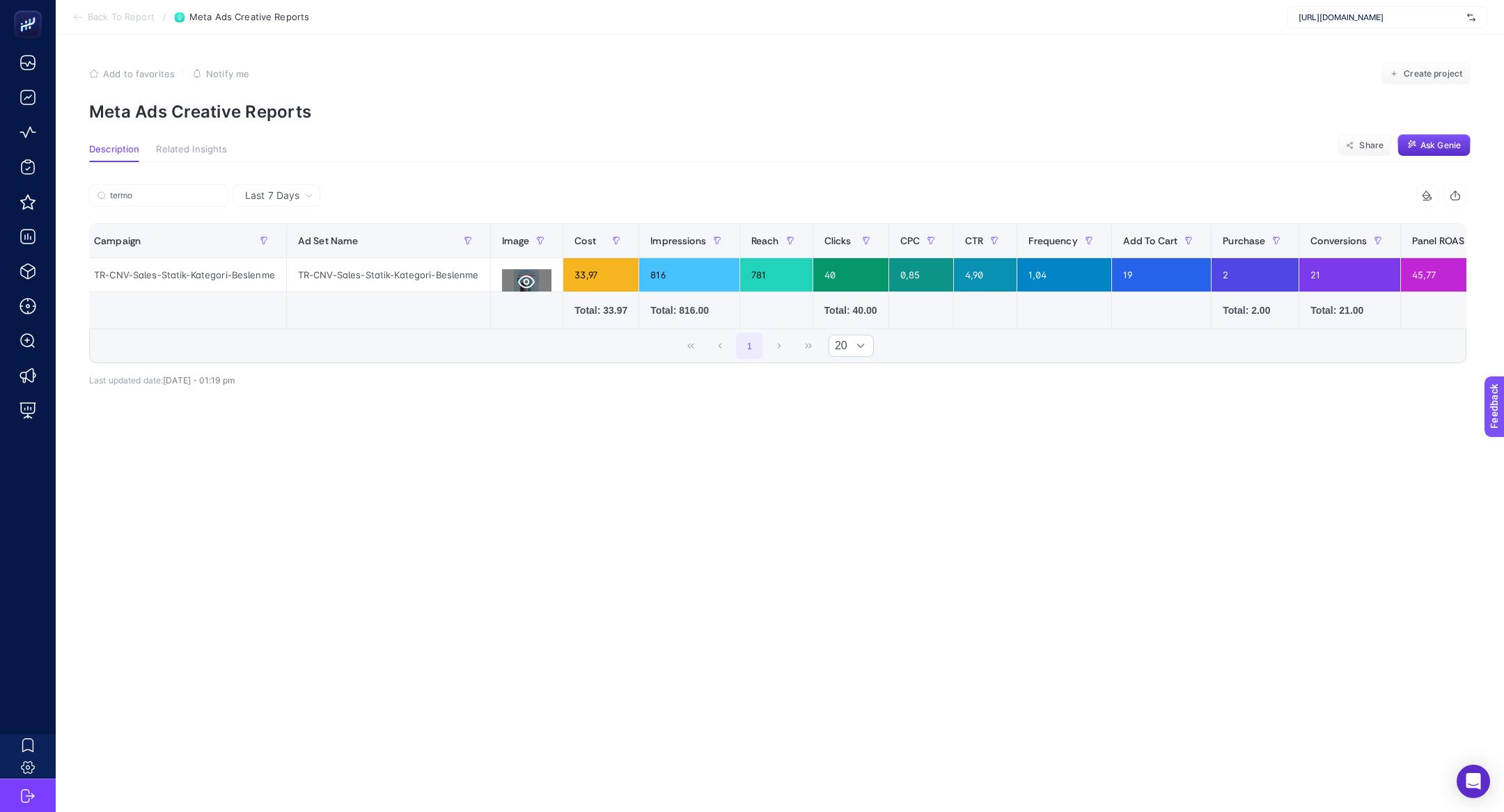
scroll to position [0, 7]
drag, startPoint x: 1261, startPoint y: 279, endPoint x: 1221, endPoint y: 275, distance: 40.2
click at [1221, 275] on div "2" at bounding box center [1255, 275] width 87 height 33
click at [523, 277] on icon at bounding box center [527, 282] width 17 height 17
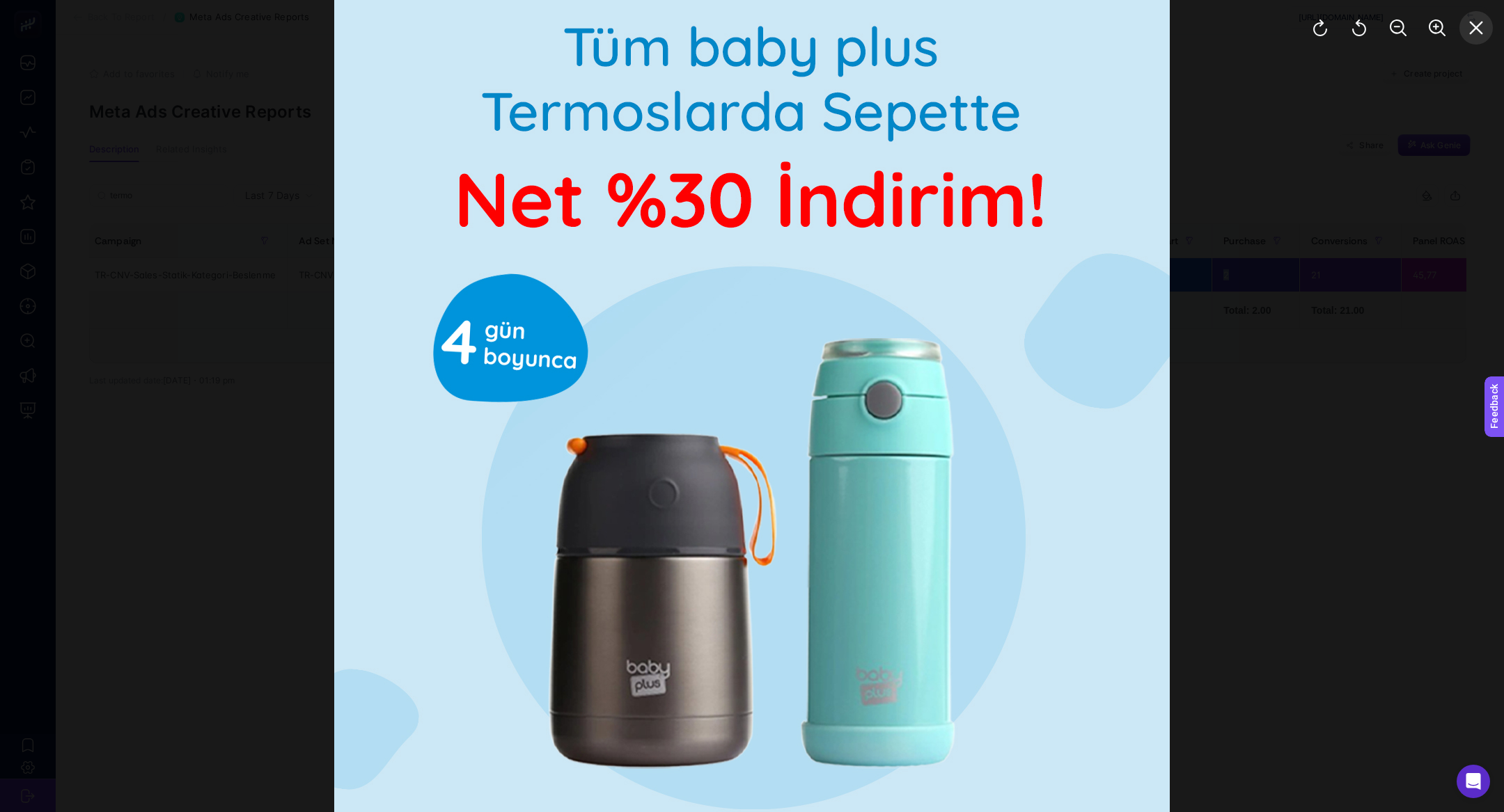
click at [1484, 33] on icon "Close" at bounding box center [1476, 27] width 17 height 17
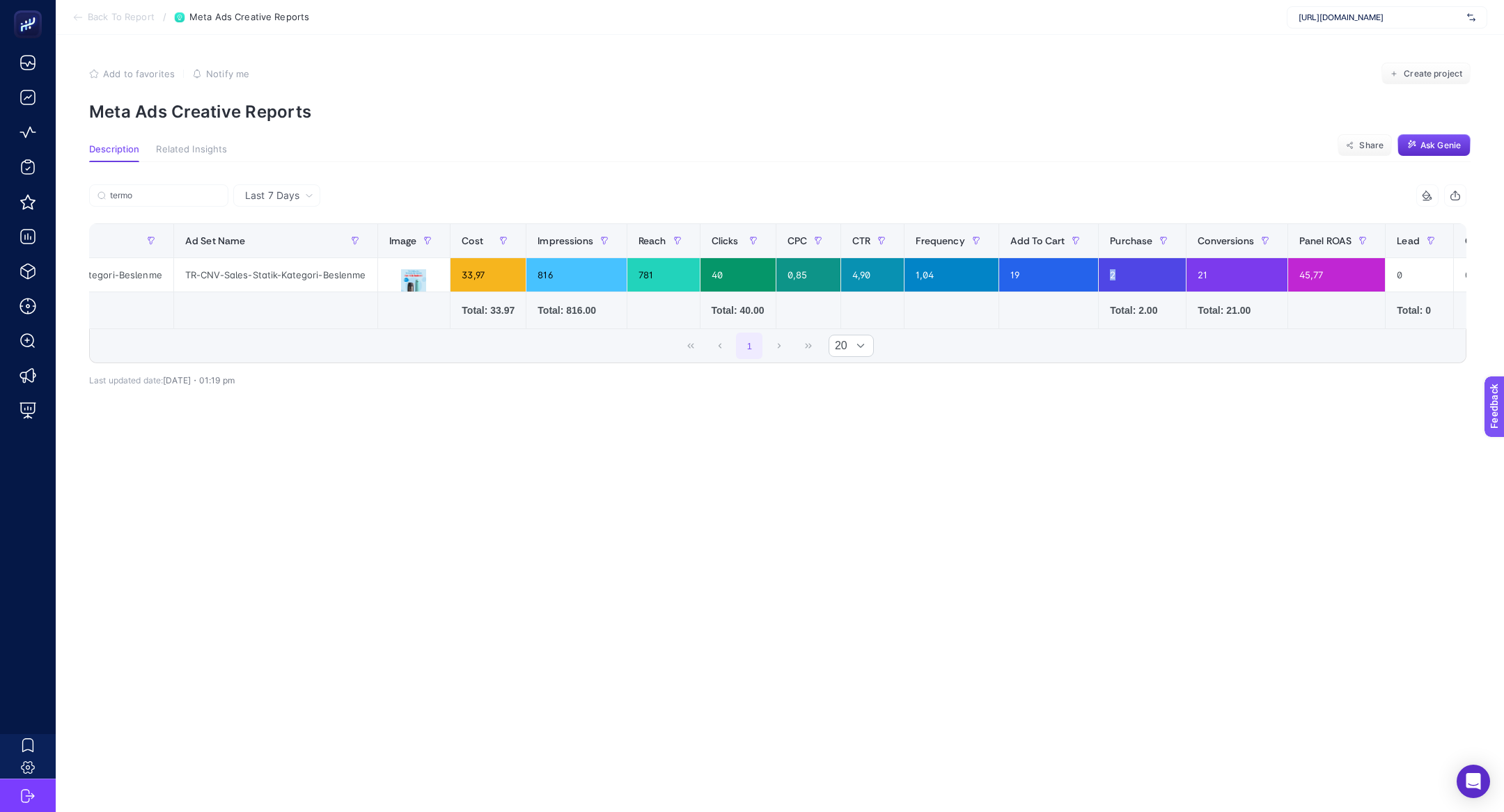
scroll to position [0, 121]
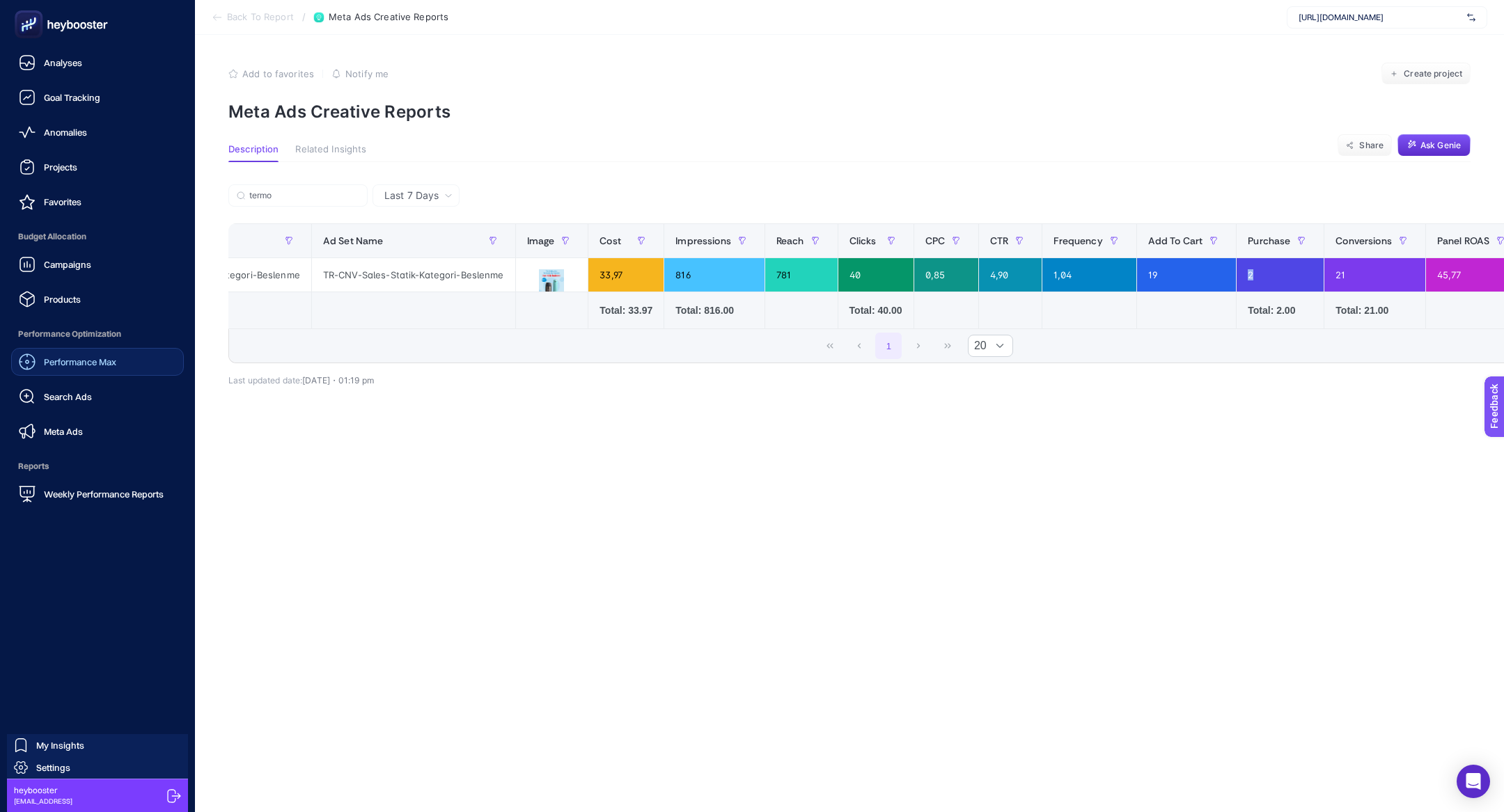
click at [89, 363] on span "Performance Max" at bounding box center [80, 361] width 72 height 11
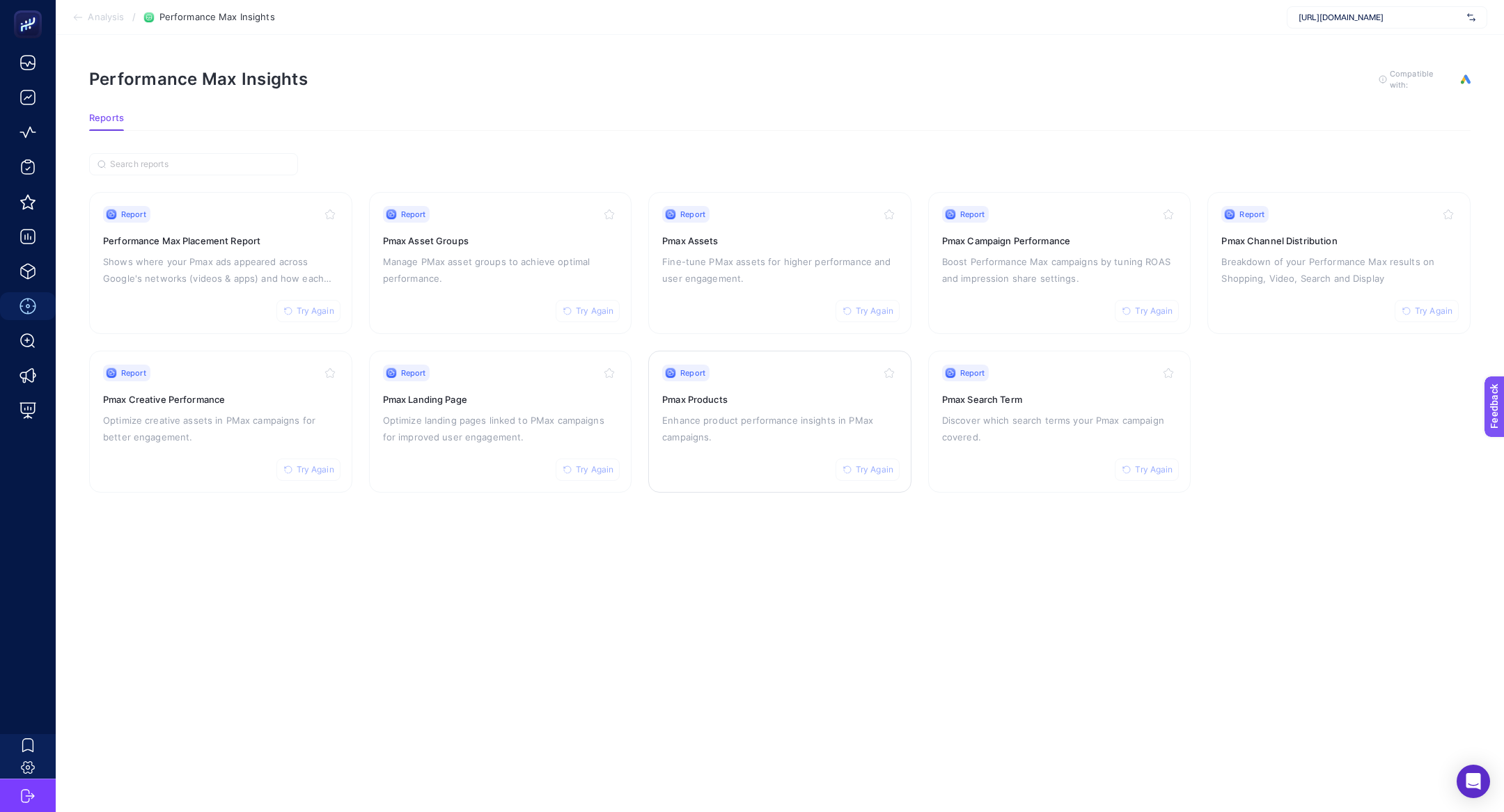
click at [781, 431] on p "Enhance product performance insights in PMax campaigns." at bounding box center [780, 428] width 236 height 33
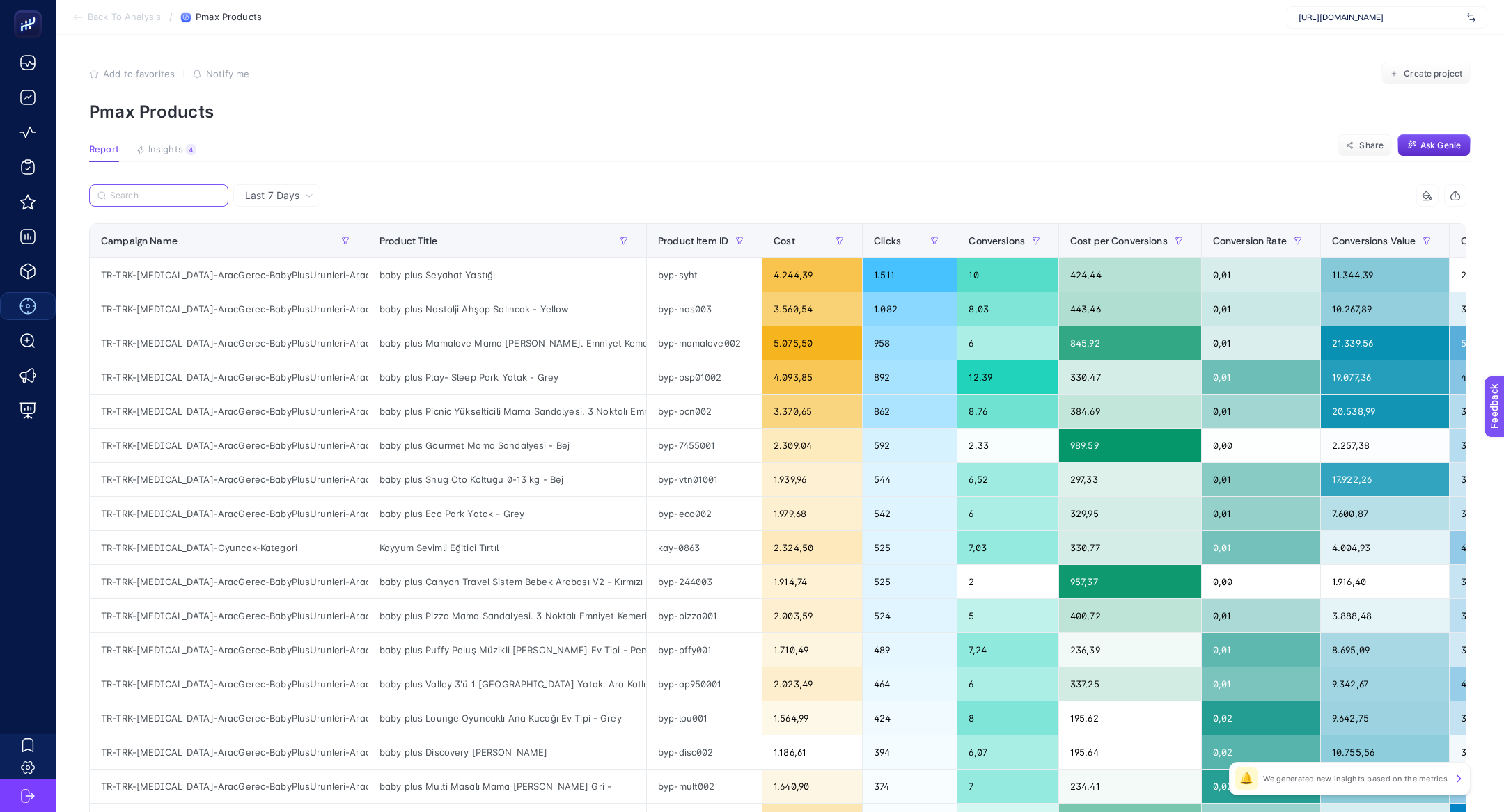
click at [173, 196] on input "Search" at bounding box center [165, 196] width 110 height 10
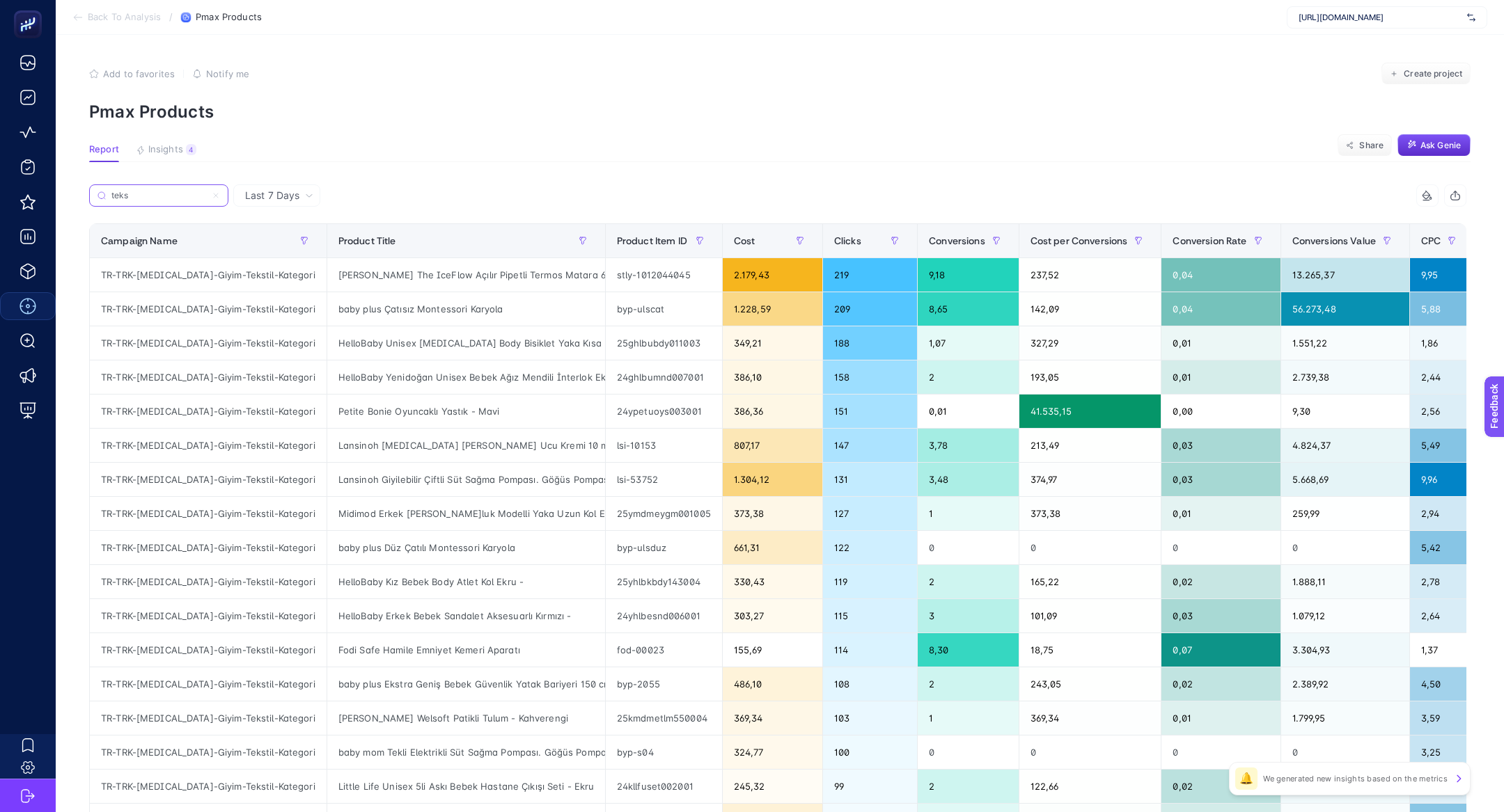
type input "teks"
click at [390, 275] on div "[PERSON_NAME] The IceFlow Açılır Pipetli Termos Matara 600ml Black" at bounding box center [466, 275] width 278 height 33
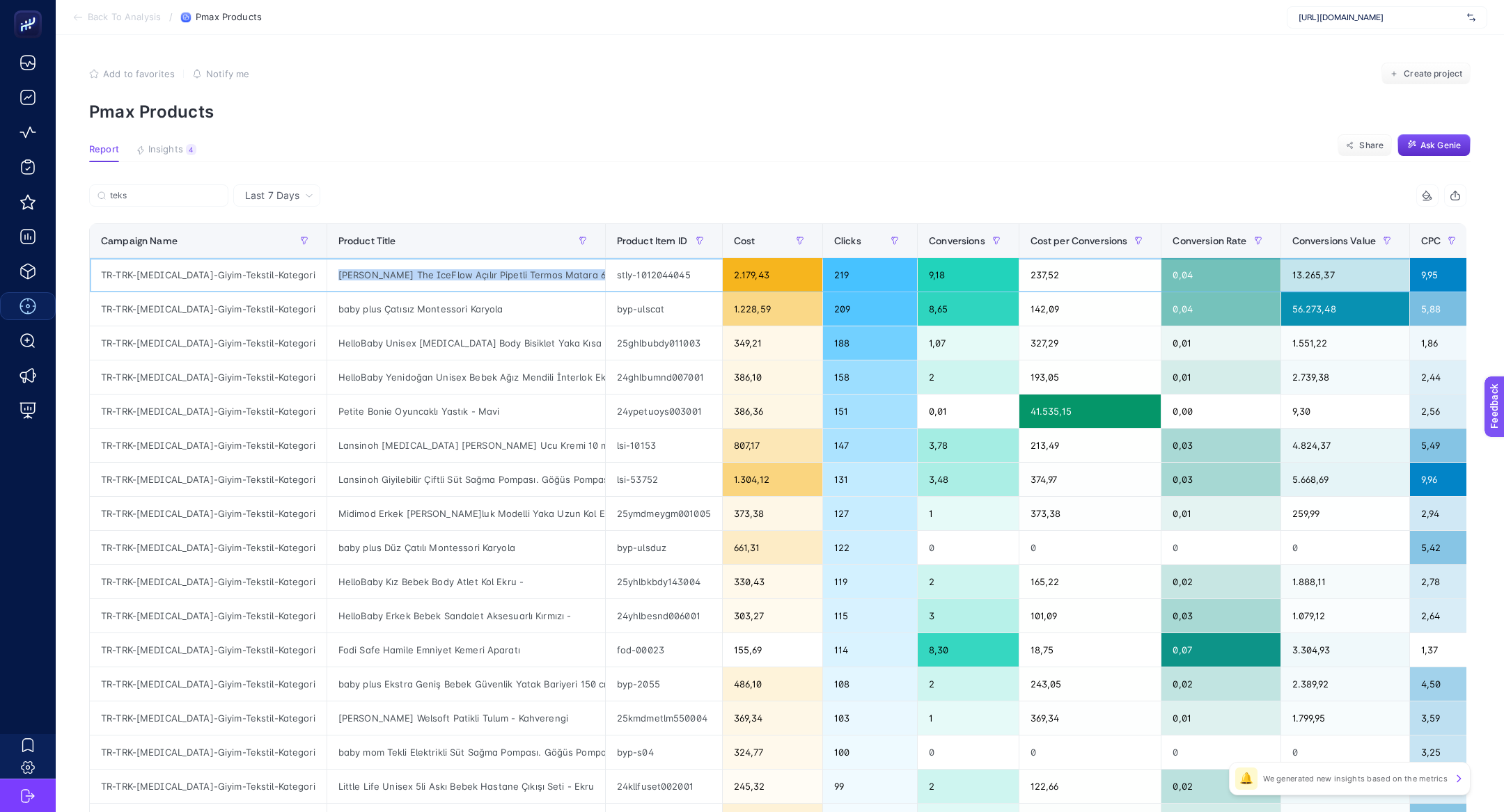
scroll to position [0, 1]
click at [734, 246] on span "Cost" at bounding box center [744, 241] width 22 height 11
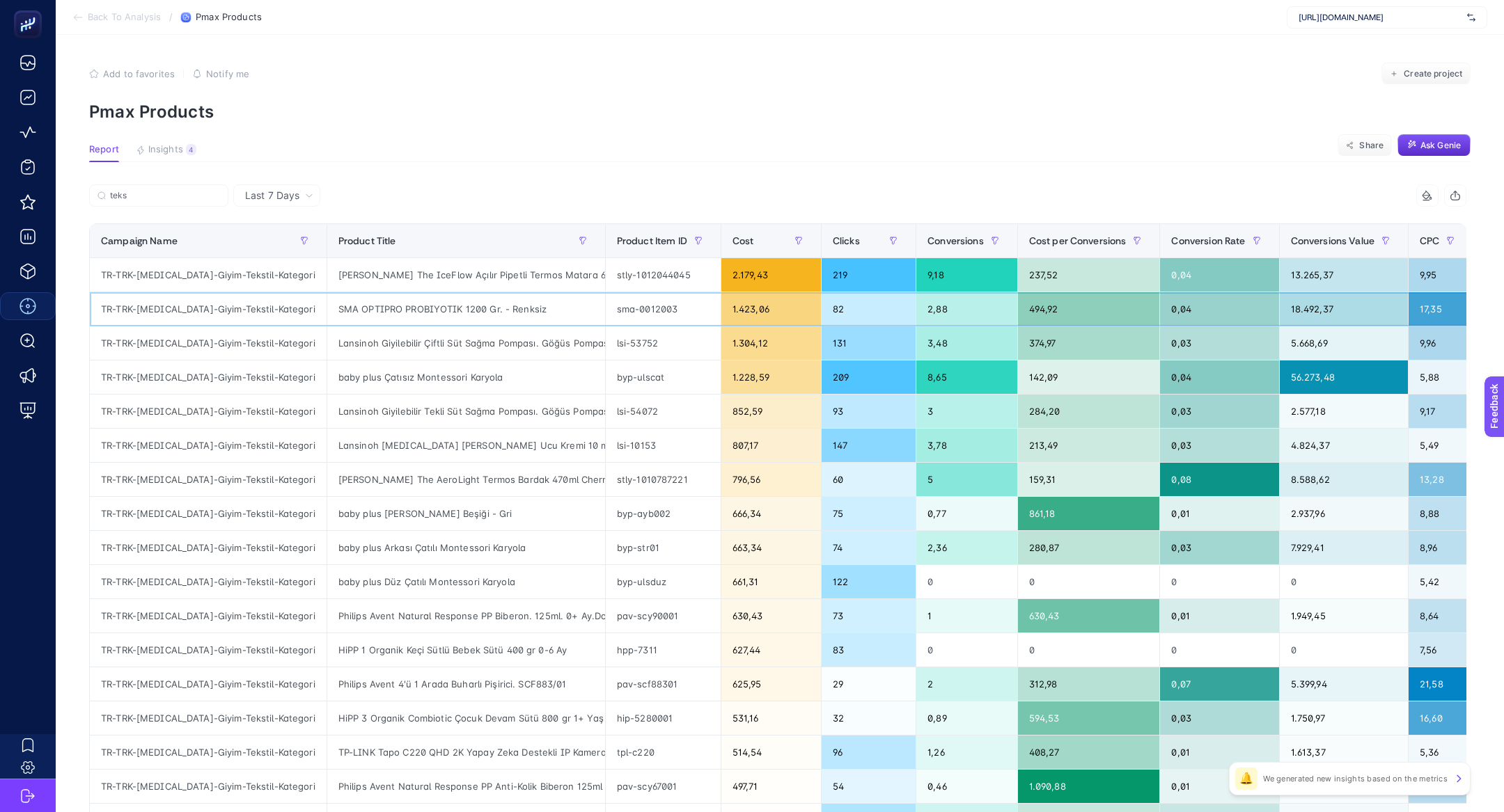
click at [351, 303] on div "SMA OPTIPRO PROBIYOTIK 1200 Gr. - Renksiz" at bounding box center [466, 309] width 278 height 33
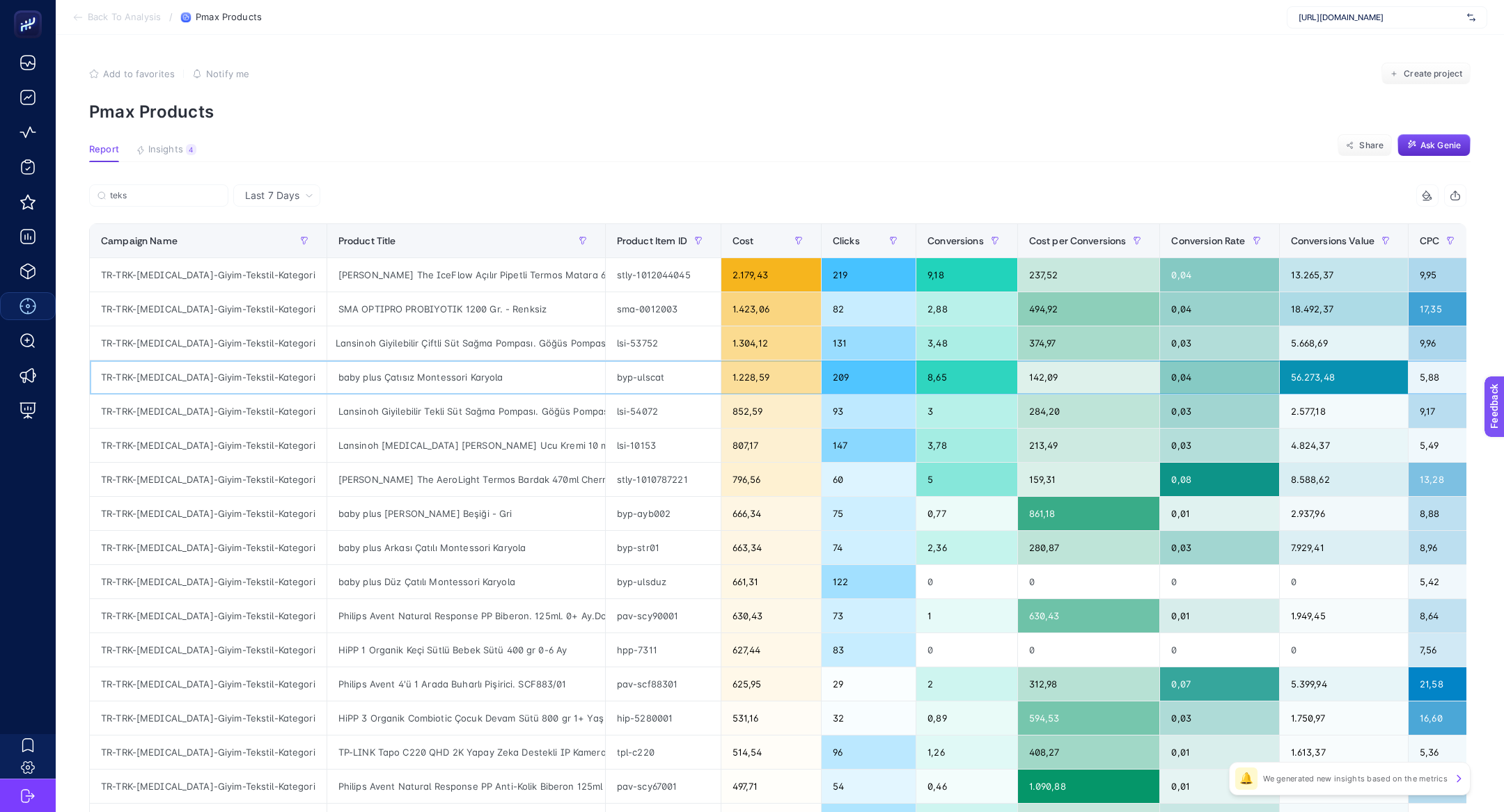
click at [388, 376] on div "baby plus Çatısız Montessori Karyola" at bounding box center [466, 377] width 278 height 33
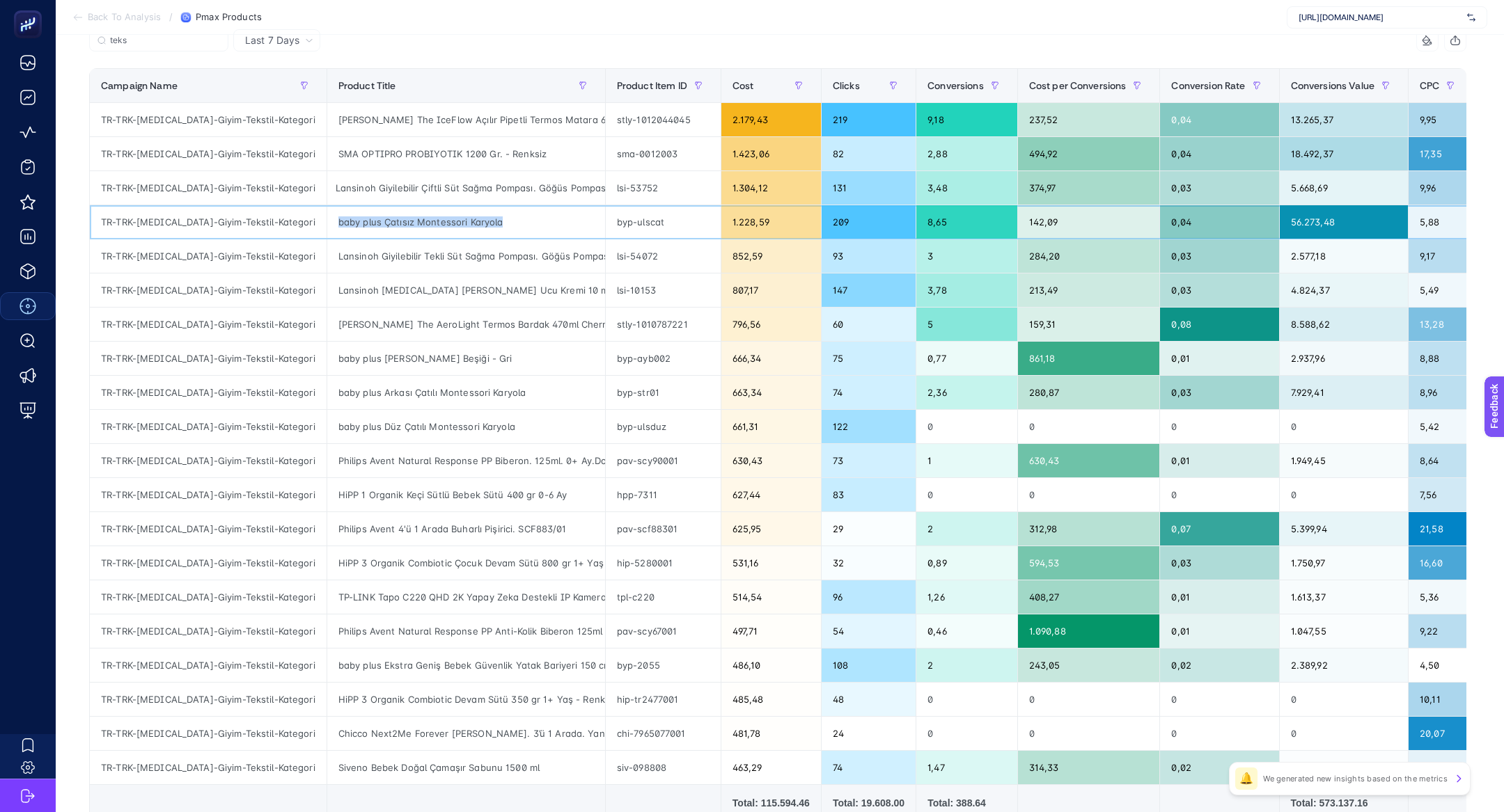
scroll to position [0, 0]
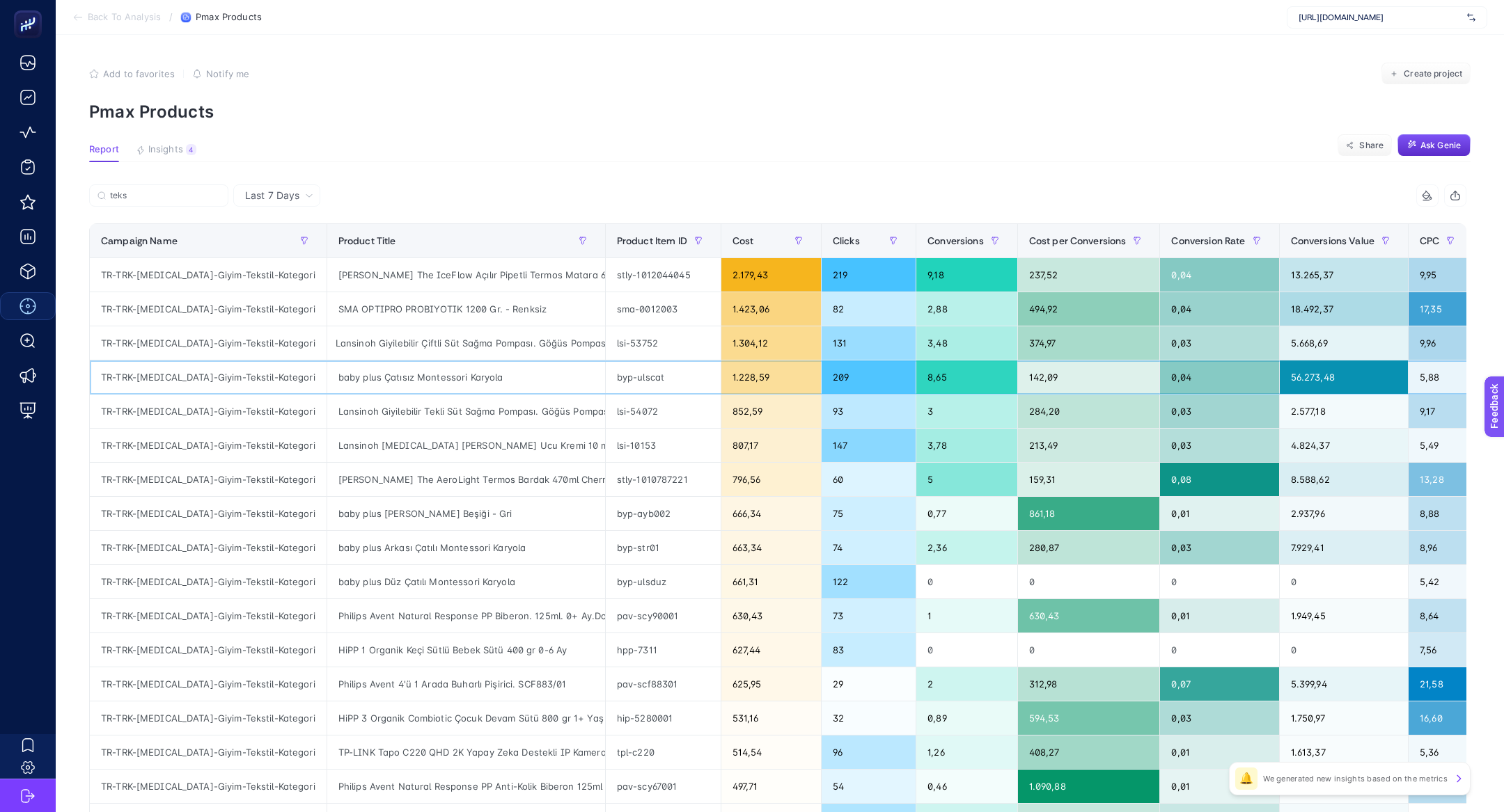
click at [218, 373] on div "TR-TRK-[MEDICAL_DATA]-Giyim-Tekstil-Kategori" at bounding box center [208, 377] width 237 height 33
click at [452, 379] on div "baby plus Çatısız Montessori Karyola" at bounding box center [466, 377] width 278 height 33
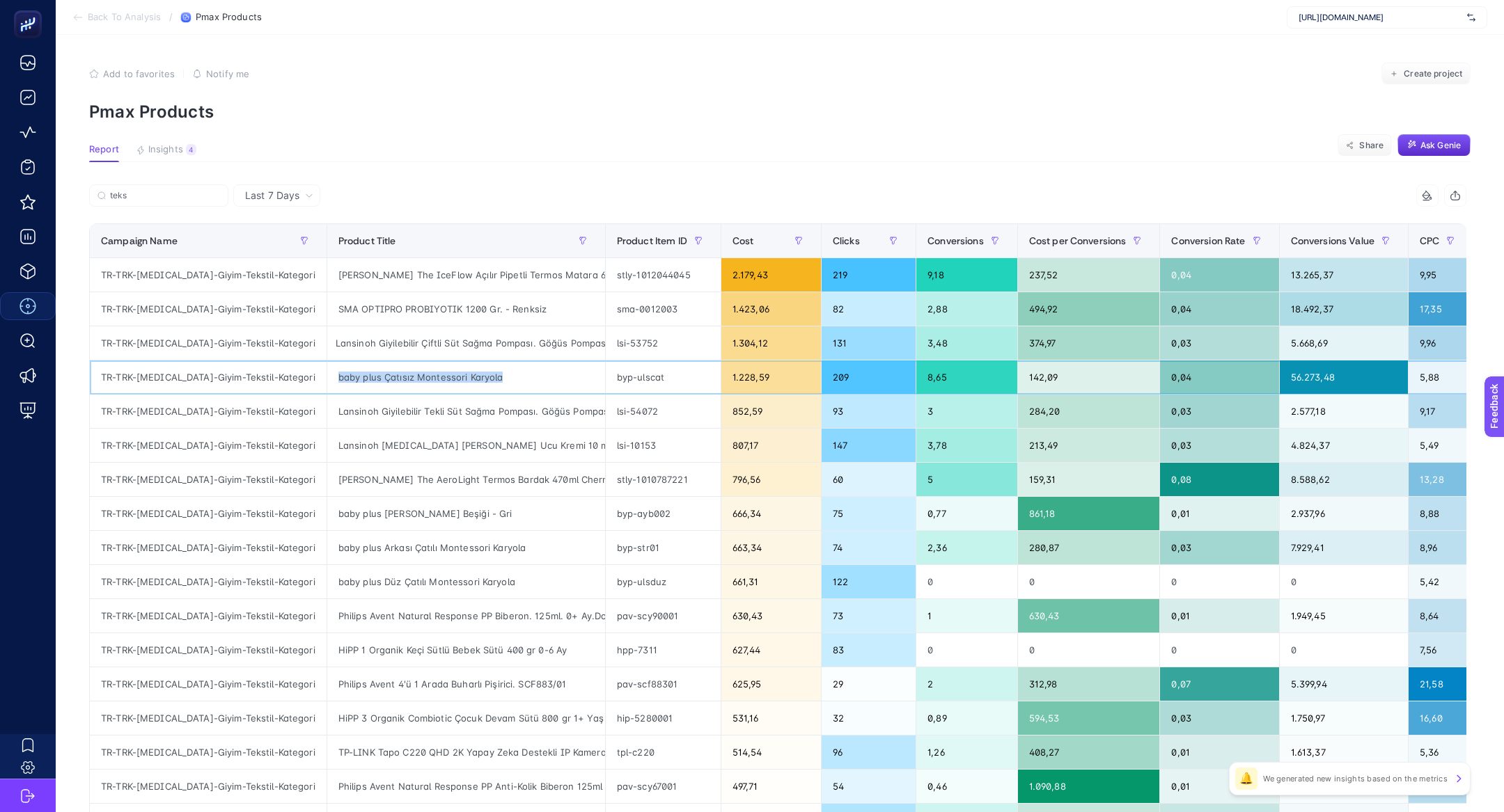
click at [452, 379] on div "baby plus Çatısız Montessori Karyola" at bounding box center [466, 377] width 278 height 33
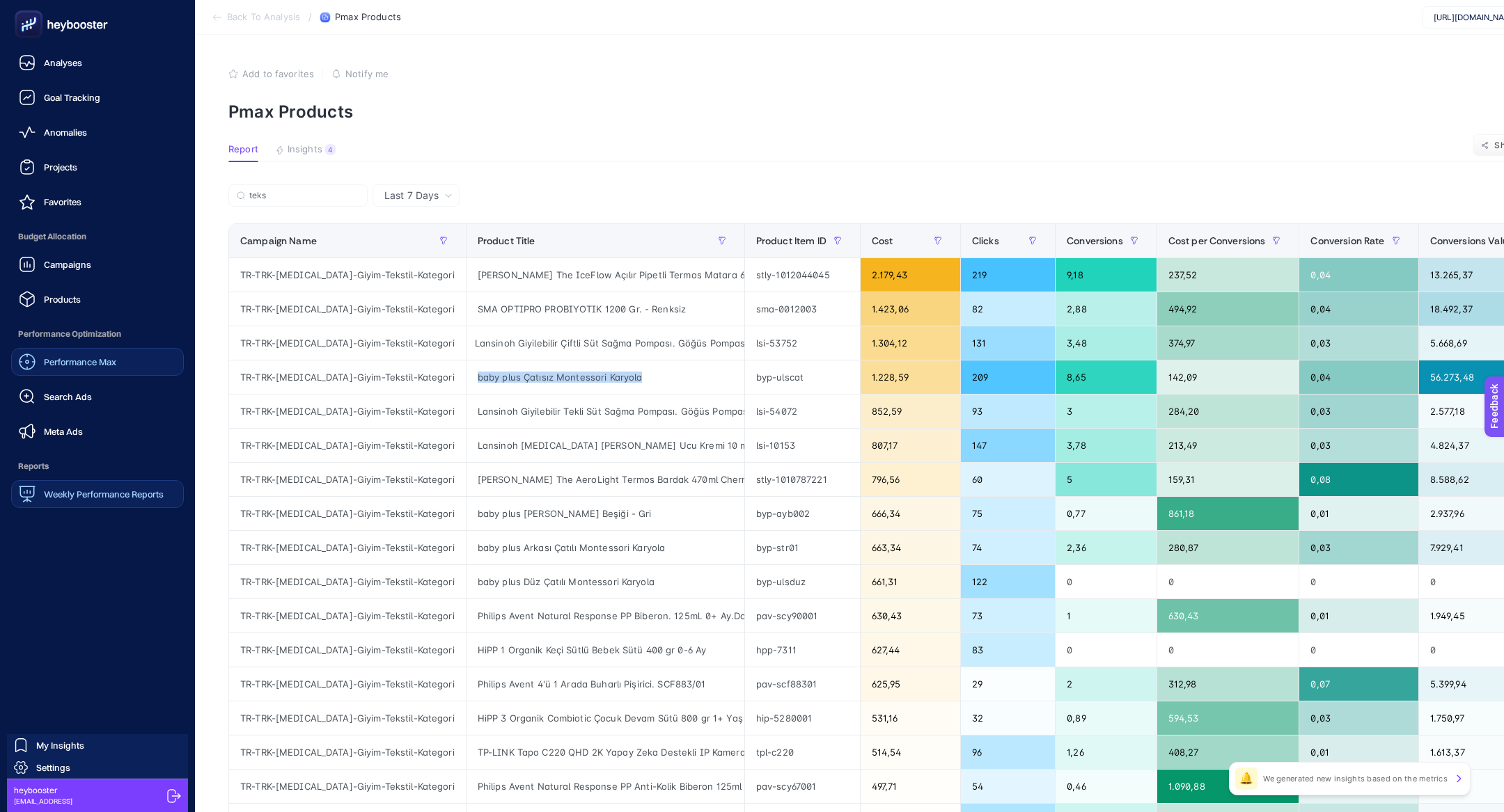
click at [74, 496] on span "Weekly Performance Reports" at bounding box center [104, 493] width 120 height 11
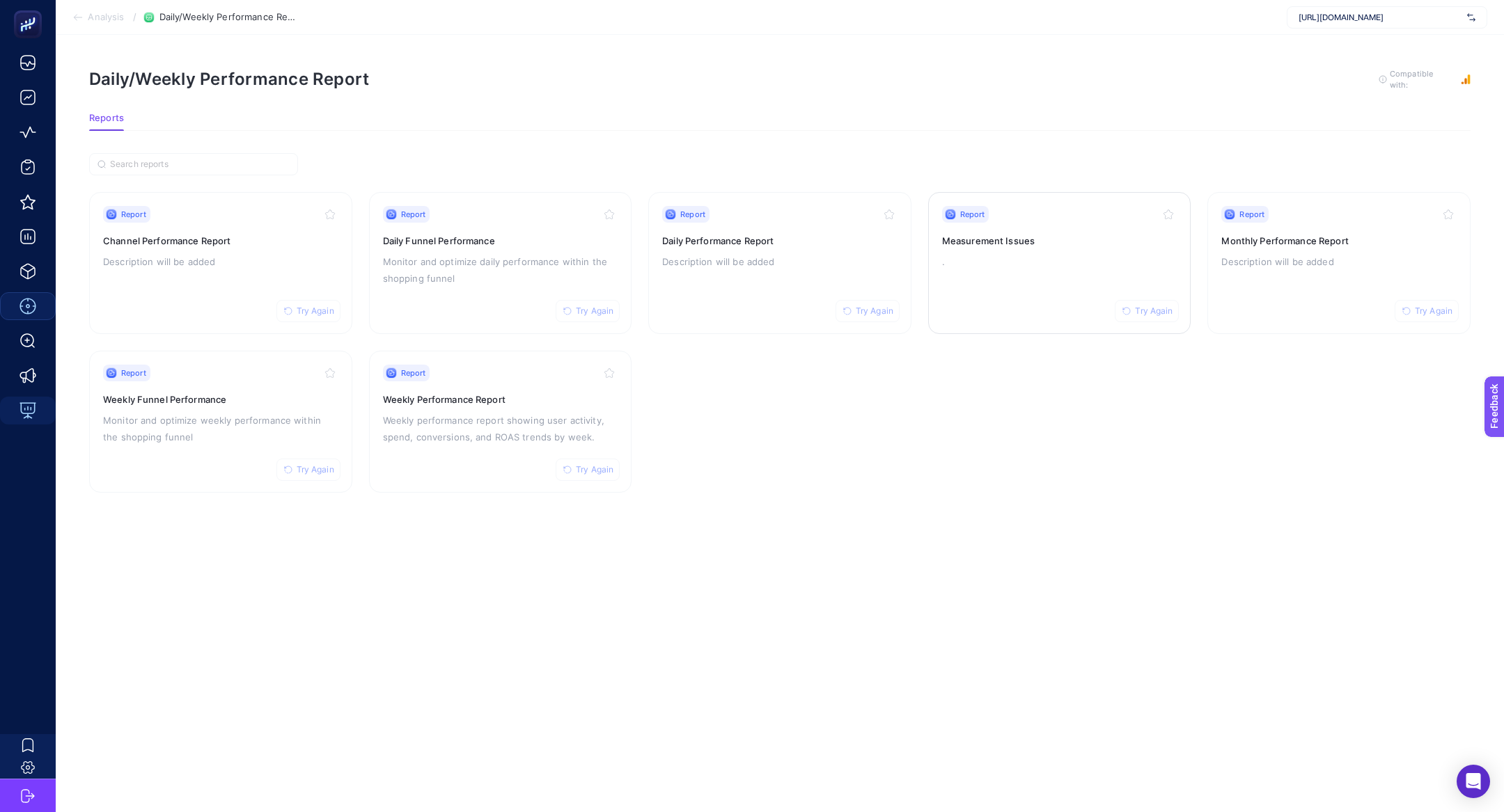
click at [1057, 254] on p "." at bounding box center [1060, 262] width 236 height 17
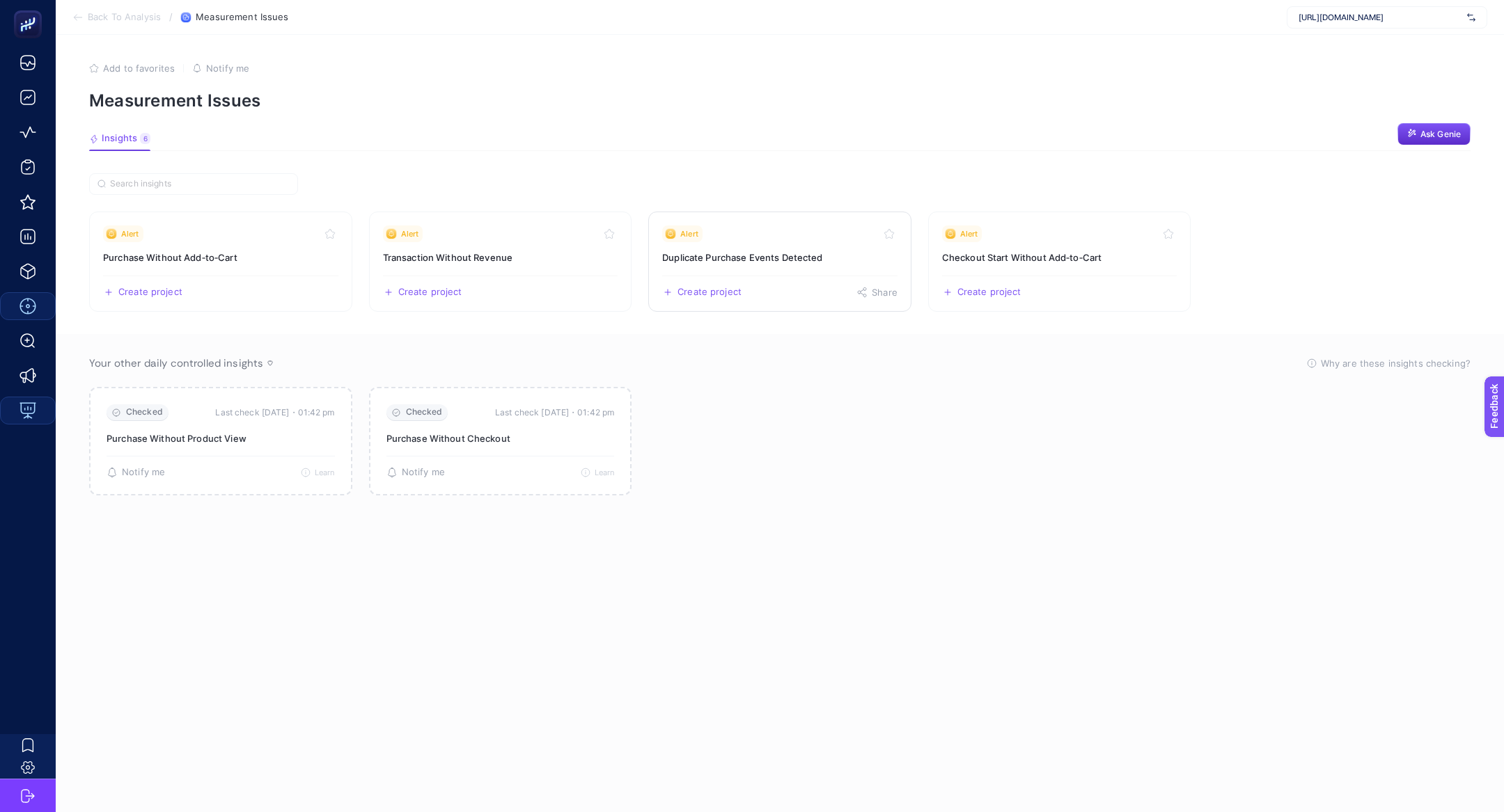
click at [759, 253] on h3 "Duplicate Purchase Events Detected" at bounding box center [780, 257] width 236 height 14
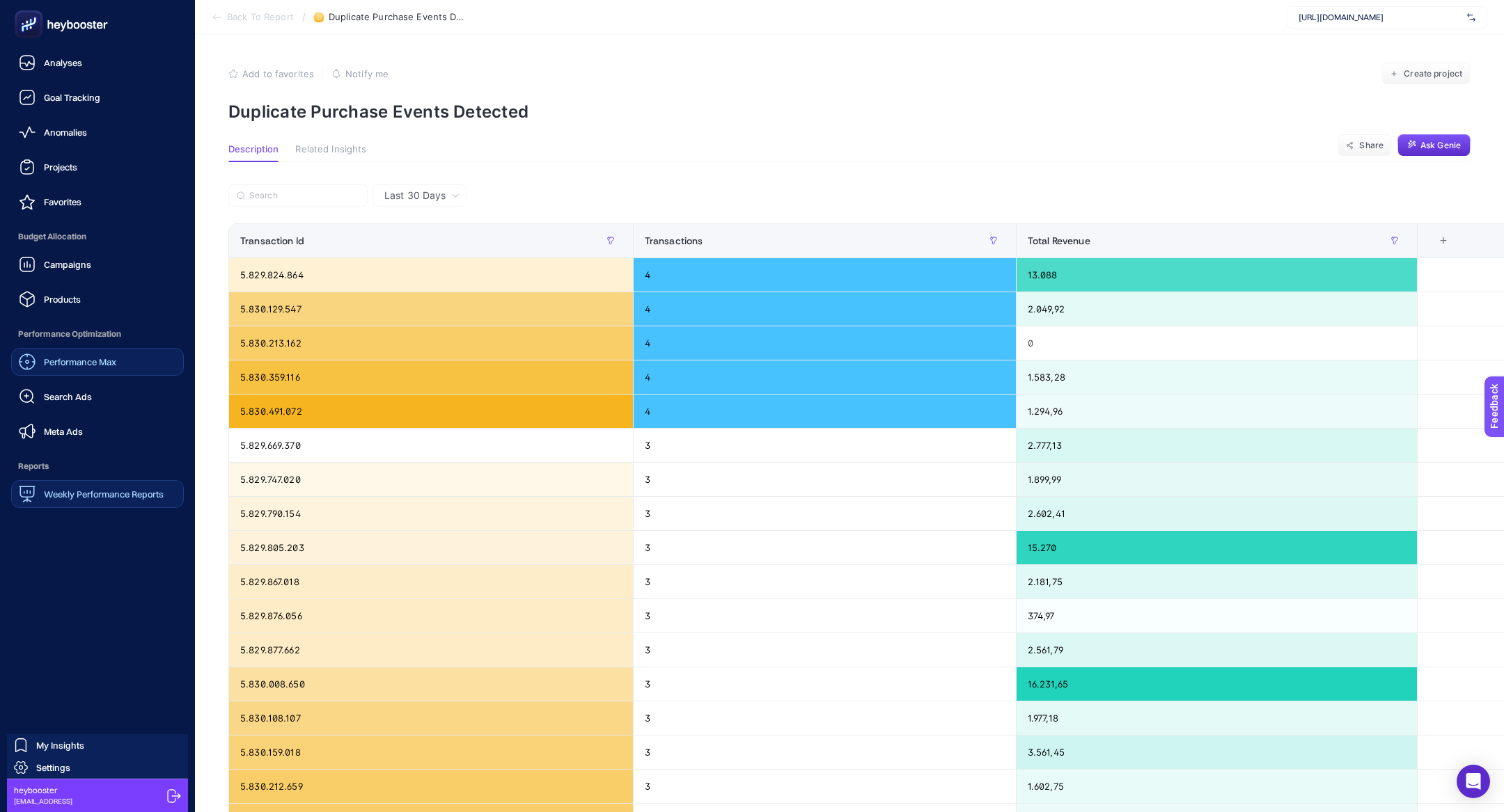
click at [64, 426] on span "Meta Ads" at bounding box center [64, 431] width 39 height 11
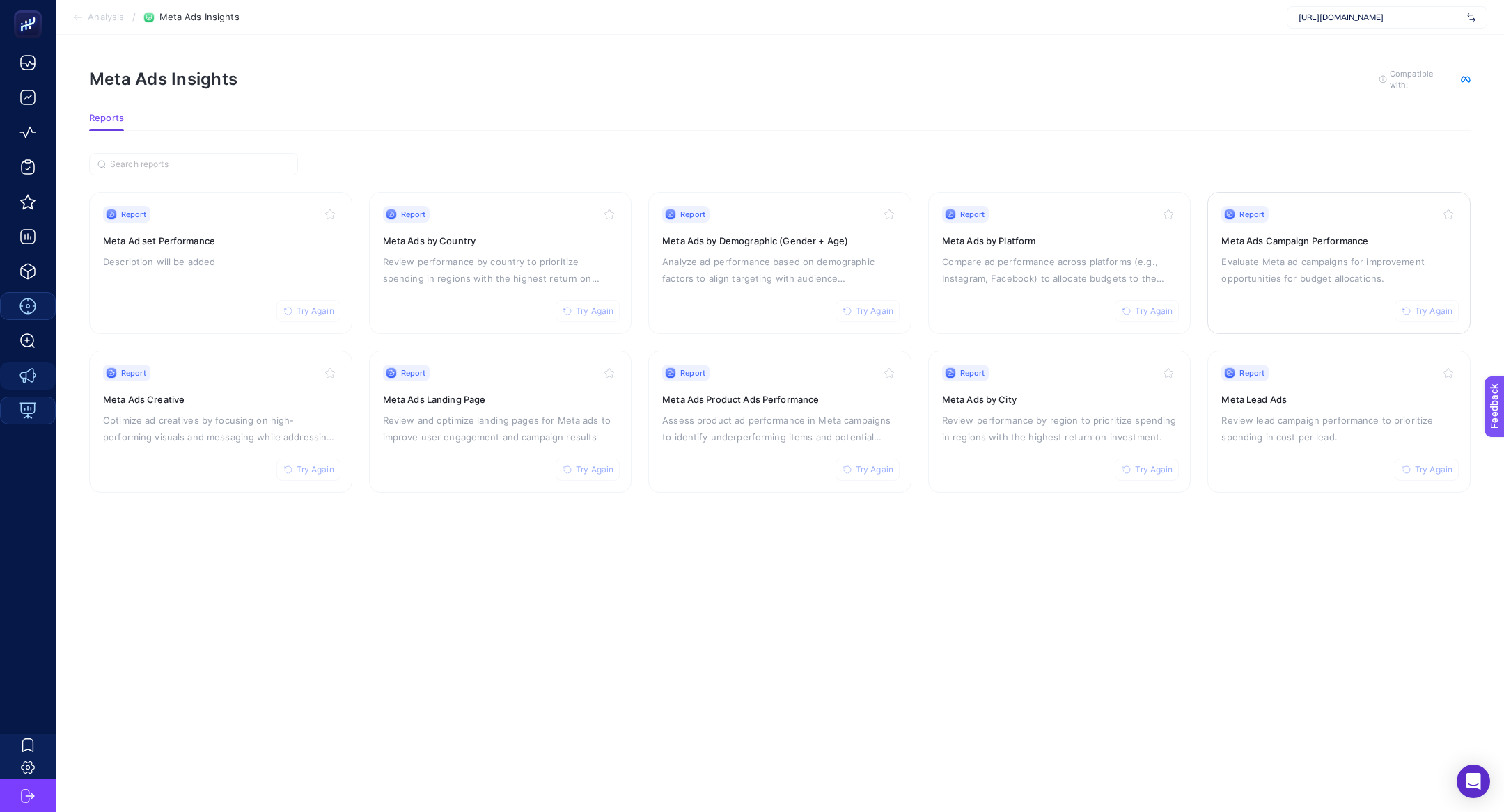
click at [1323, 254] on p "Evaluate Meta ad campaigns for improvement opportunities for budget allocations." at bounding box center [1339, 270] width 236 height 33
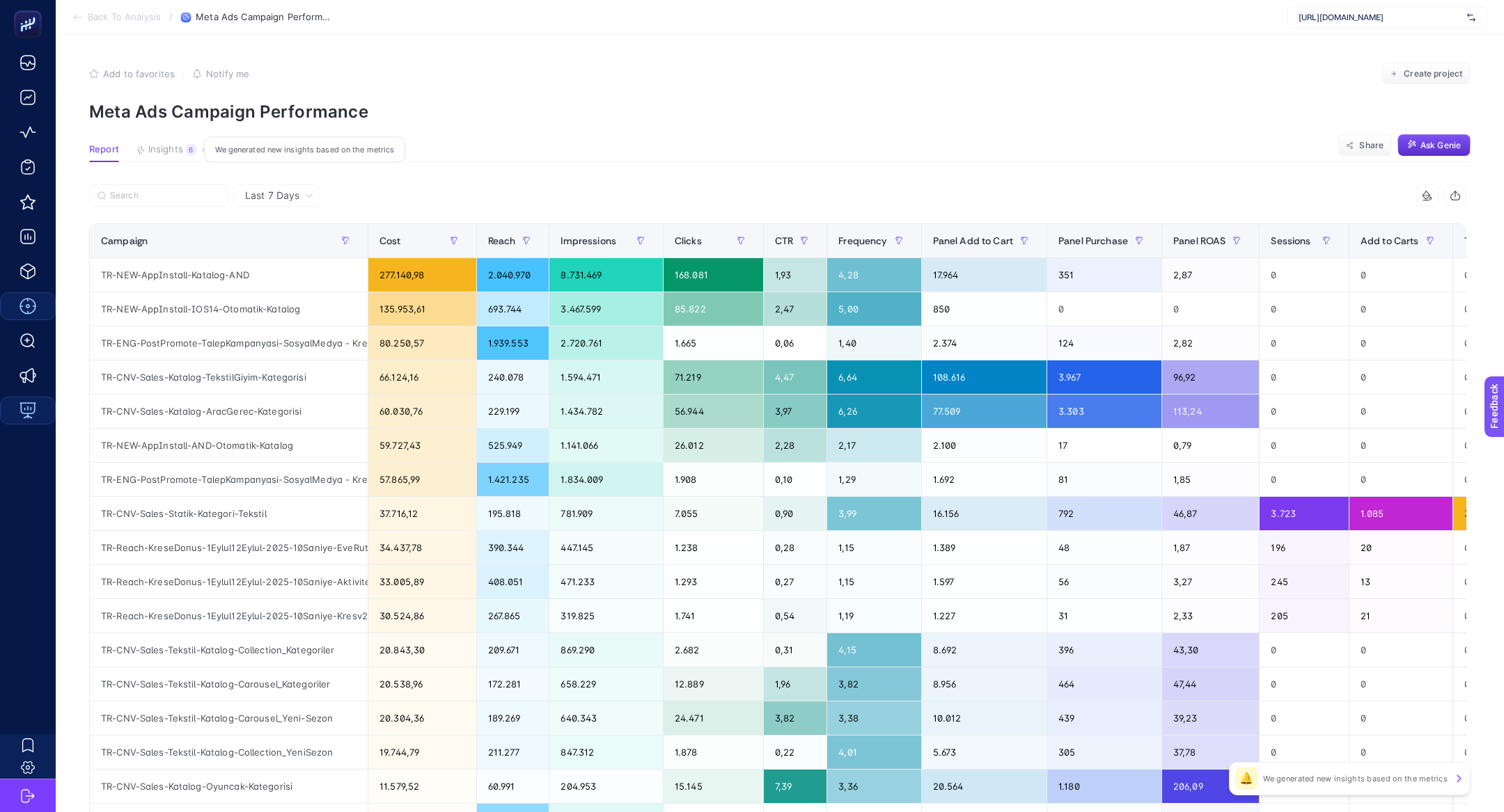
click at [173, 155] on button "Insights 6 We generated new insights based on the metrics" at bounding box center [166, 152] width 61 height 18
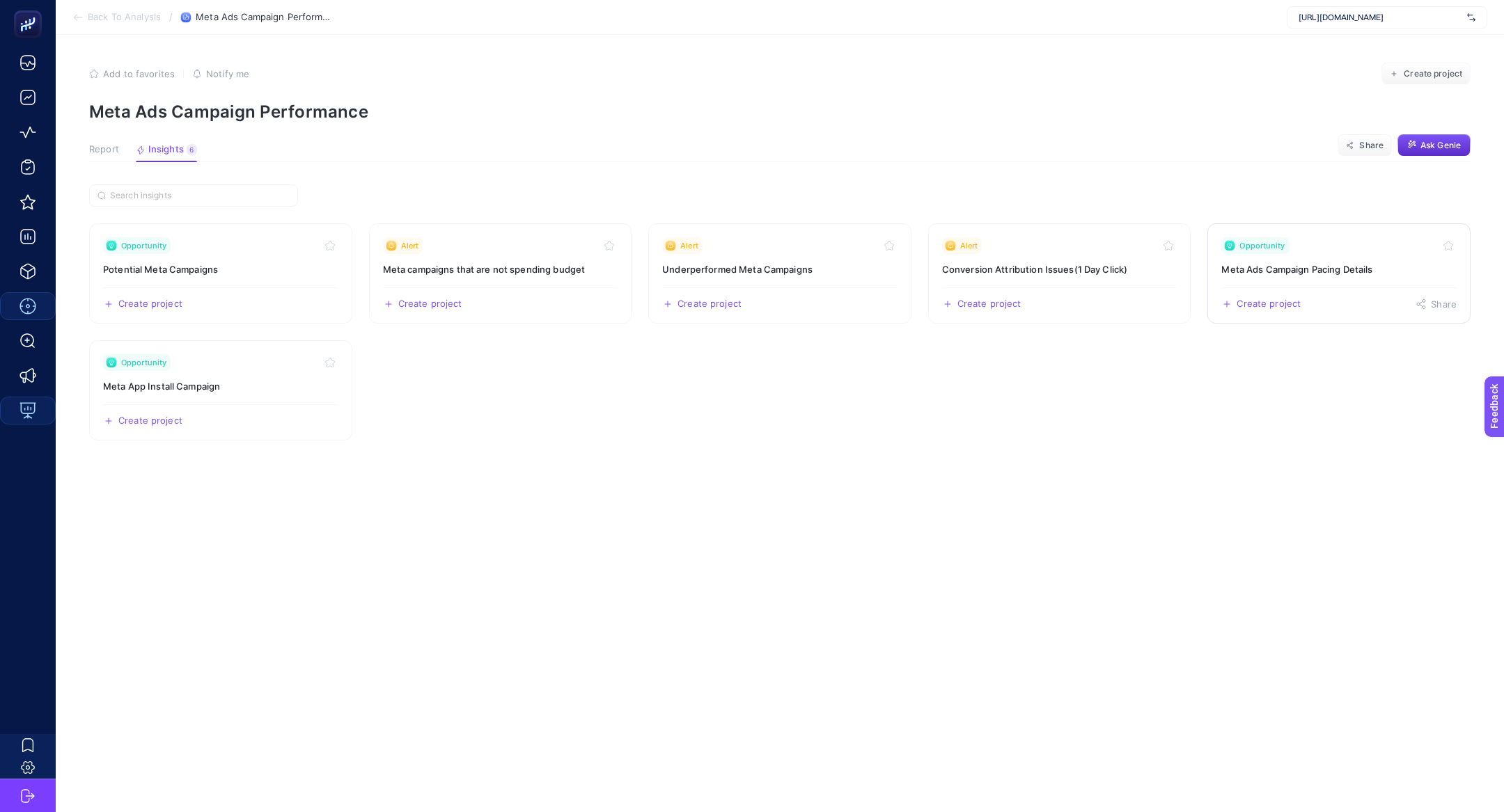
click at [1317, 276] on link "Opportunity Meta Ads Campaign Pacing Details Create project Share" at bounding box center [1338, 273] width 263 height 100
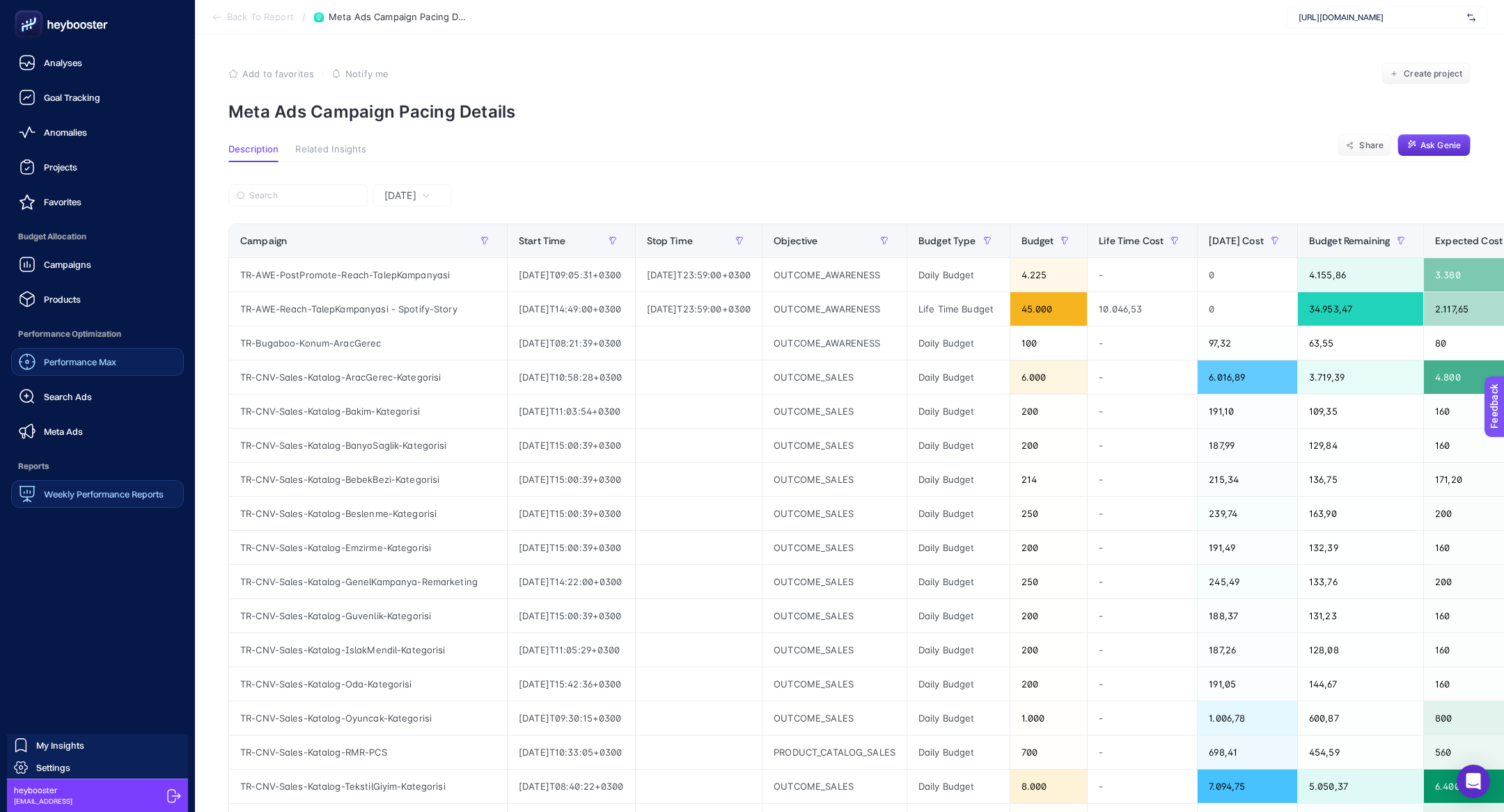
click at [88, 363] on span "Performance Max" at bounding box center [80, 361] width 72 height 11
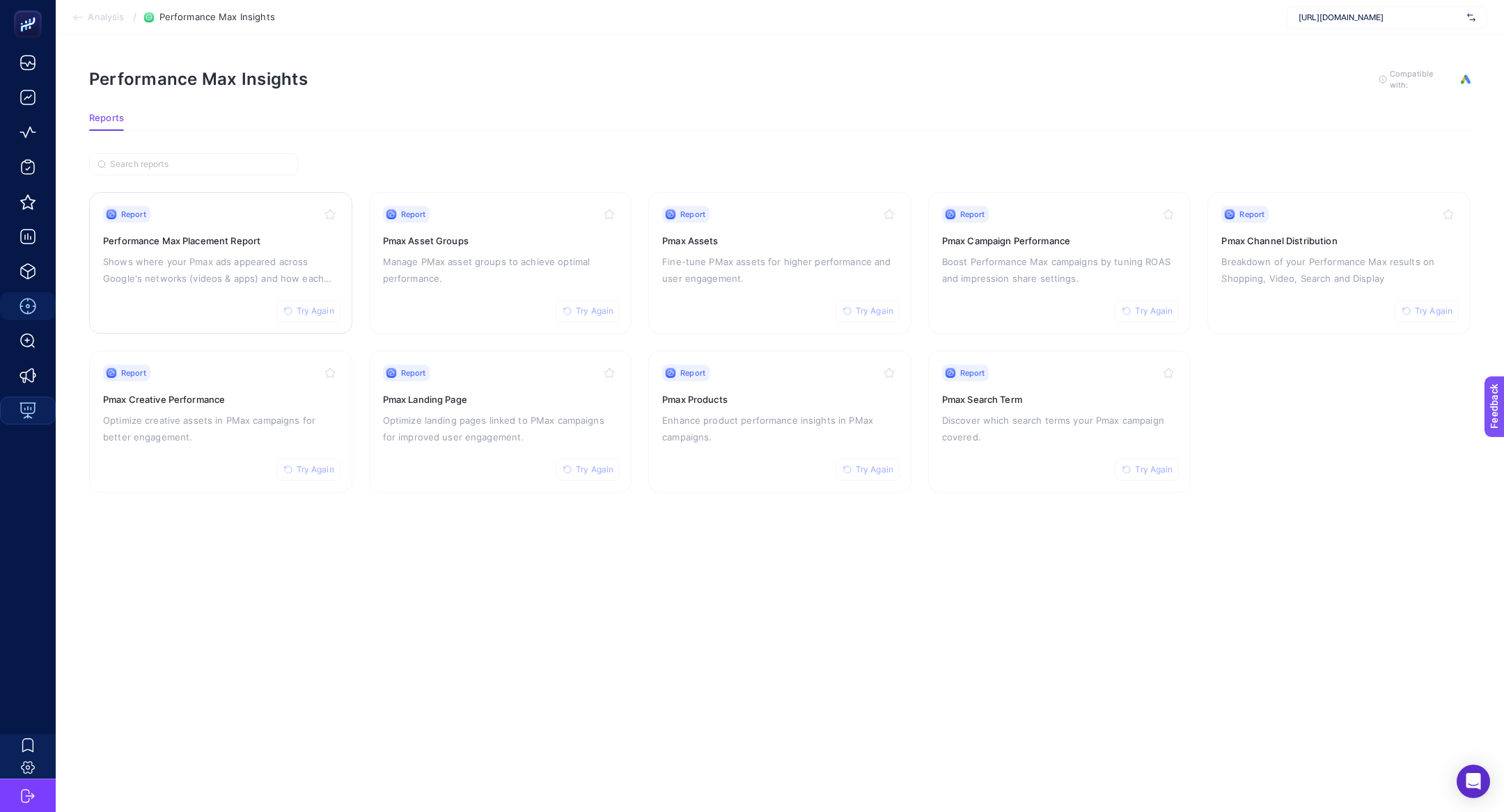
click at [223, 268] on p "Shows where your Pmax ads appeared across Google's networks (videos & apps) and…" at bounding box center [221, 270] width 236 height 33
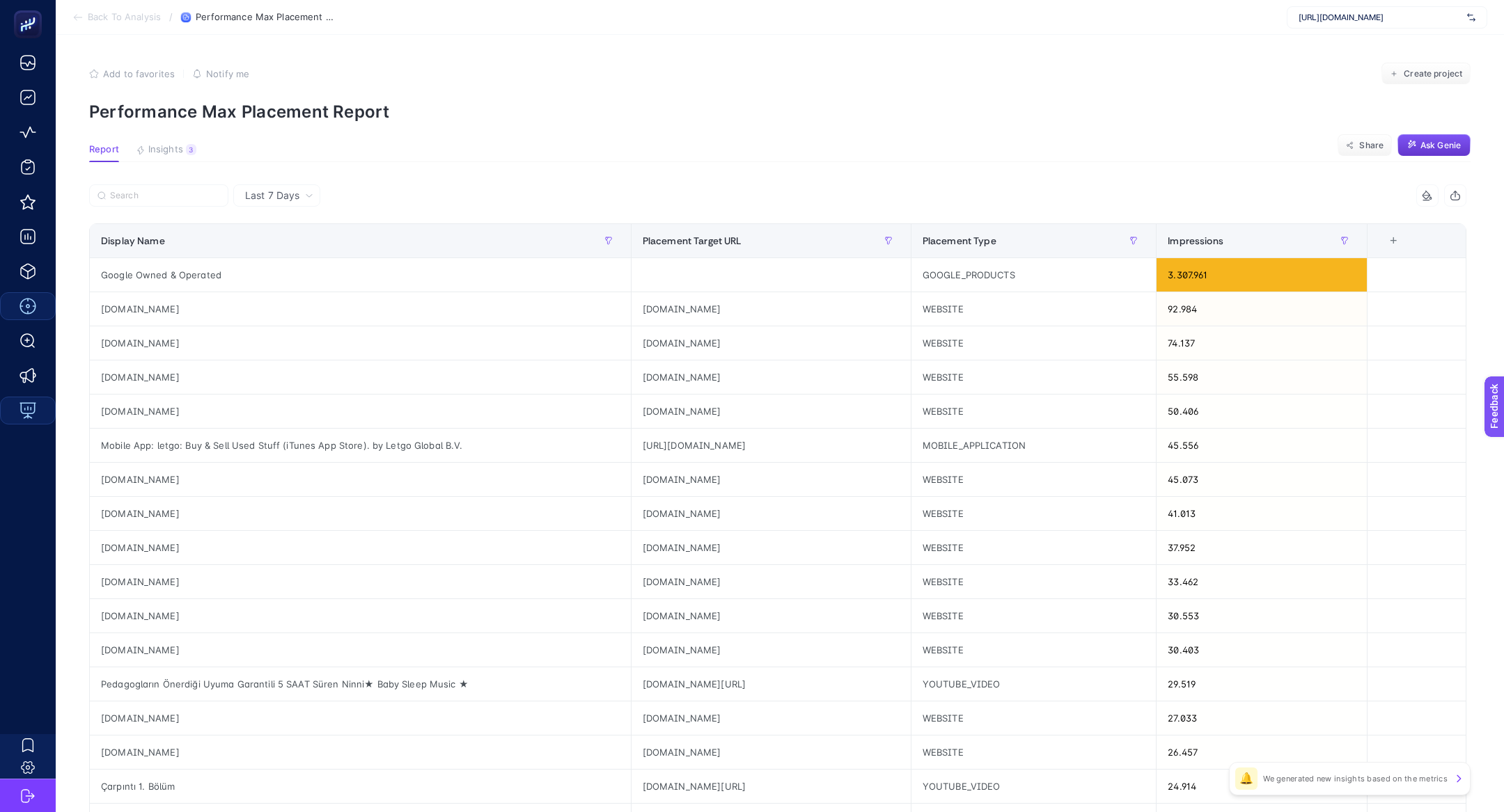
click at [1436, 135] on button "Ask Genie" at bounding box center [1433, 145] width 73 height 22
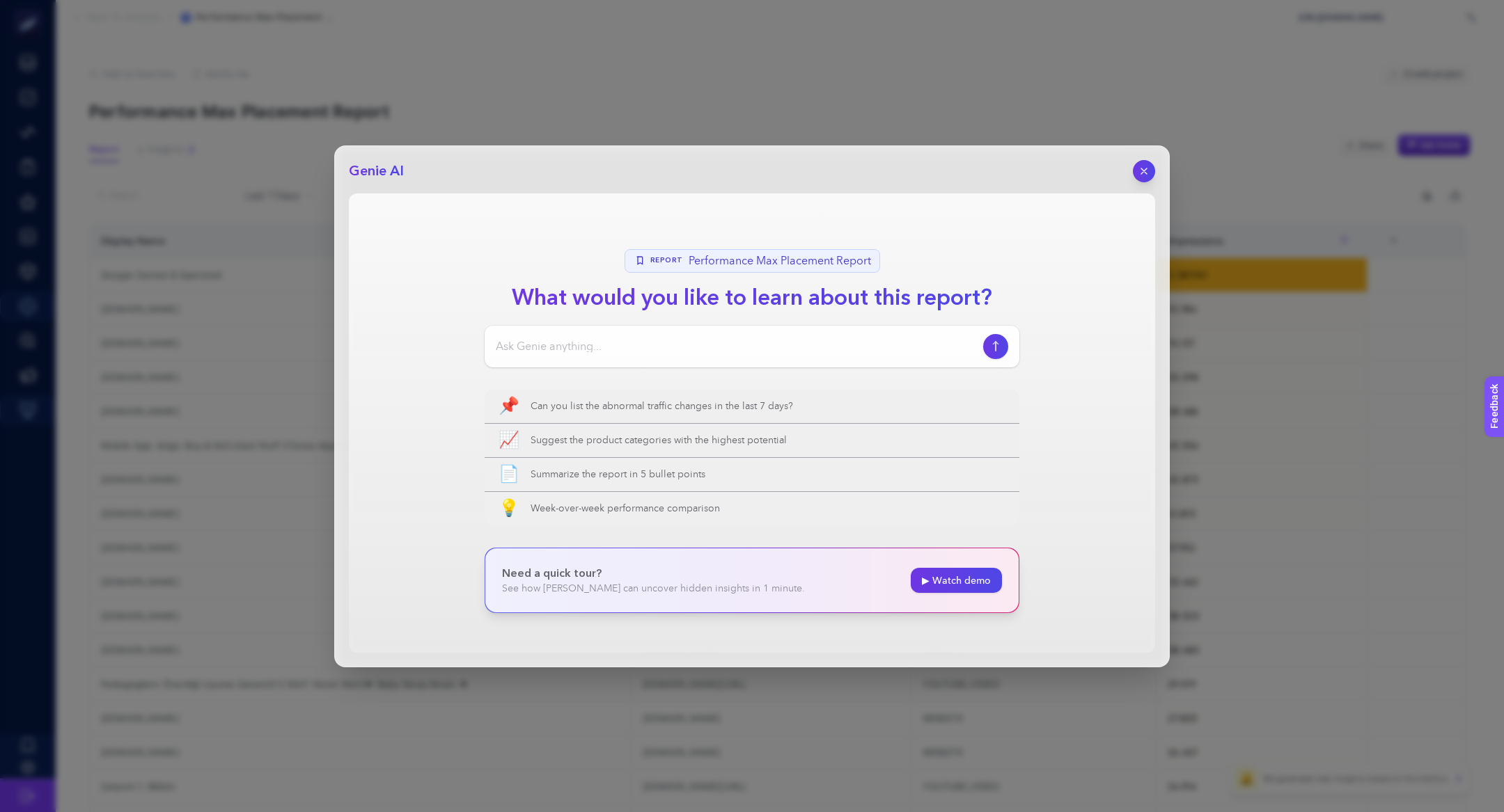
click at [769, 347] on input at bounding box center [736, 346] width 482 height 17
type input "Selamlar, E-bebek ile alakası olmayan sitelerde görünüyor muyum"
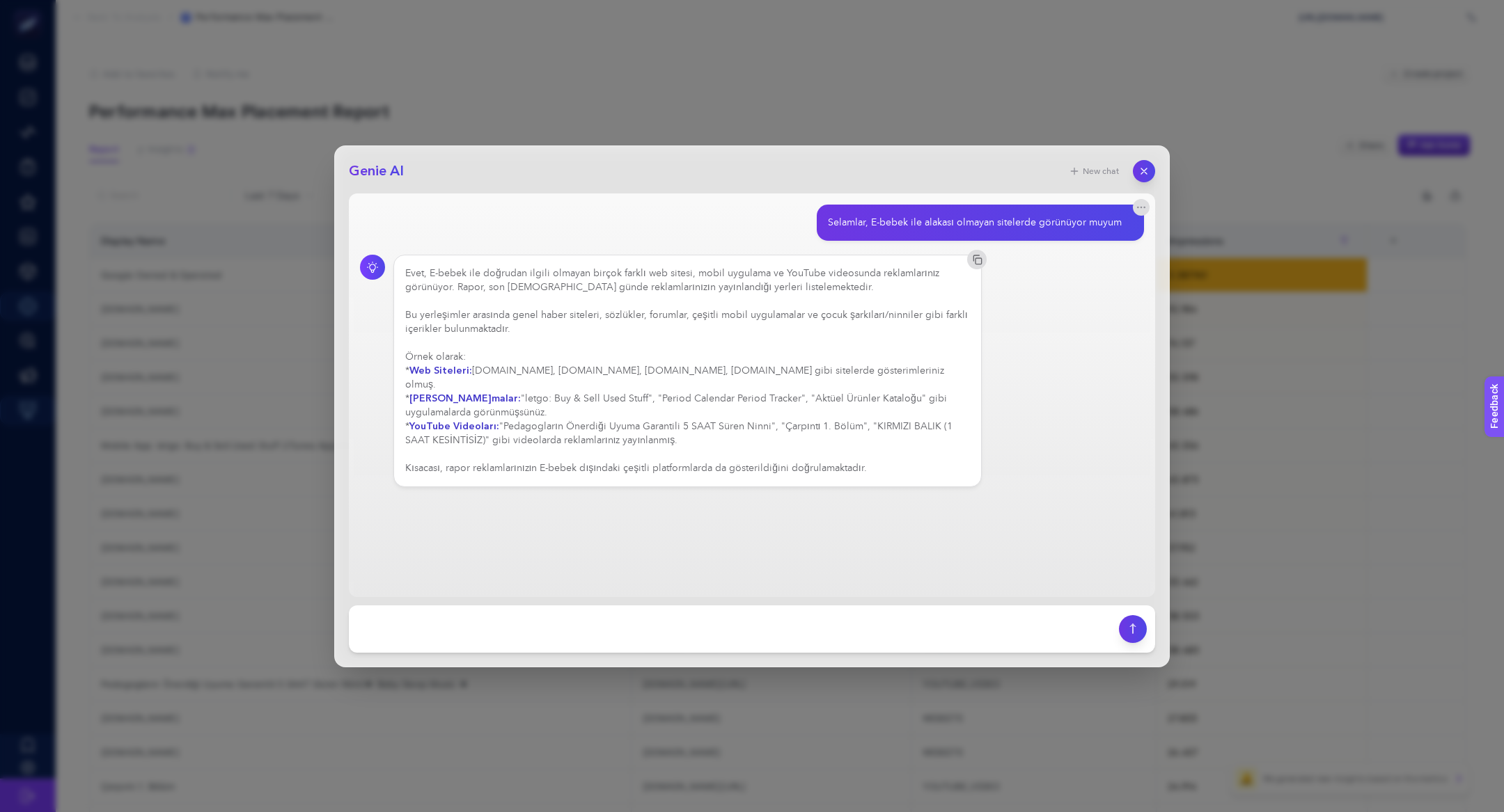
drag, startPoint x: 502, startPoint y: 409, endPoint x: 684, endPoint y: 420, distance: 182.3
click at [684, 420] on div "Evet, E-bebek ile doğrudan ilgili olmayan birçok farklı web sitesi, mobil uygul…" at bounding box center [687, 371] width 564 height 209
drag, startPoint x: 484, startPoint y: 459, endPoint x: 700, endPoint y: 455, distance: 216.0
click at [702, 456] on div "Evet, E-bebek ile doğrudan ilgili olmayan birçok farklı web sitesi, mobil uygul…" at bounding box center [687, 371] width 564 height 209
click at [720, 636] on textarea at bounding box center [734, 629] width 753 height 30
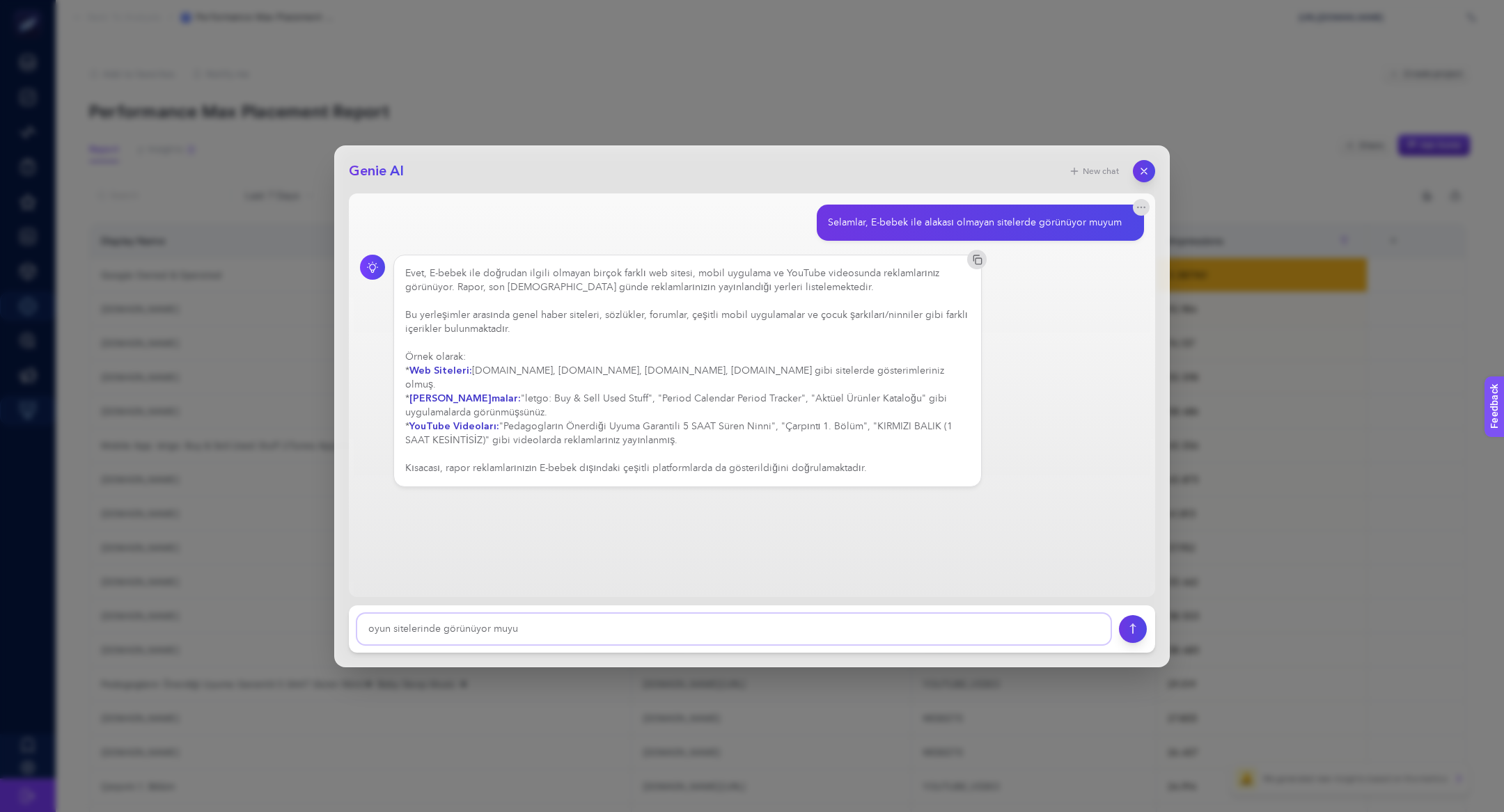
type textarea "oyun sitelerinde görünüyor muyum"
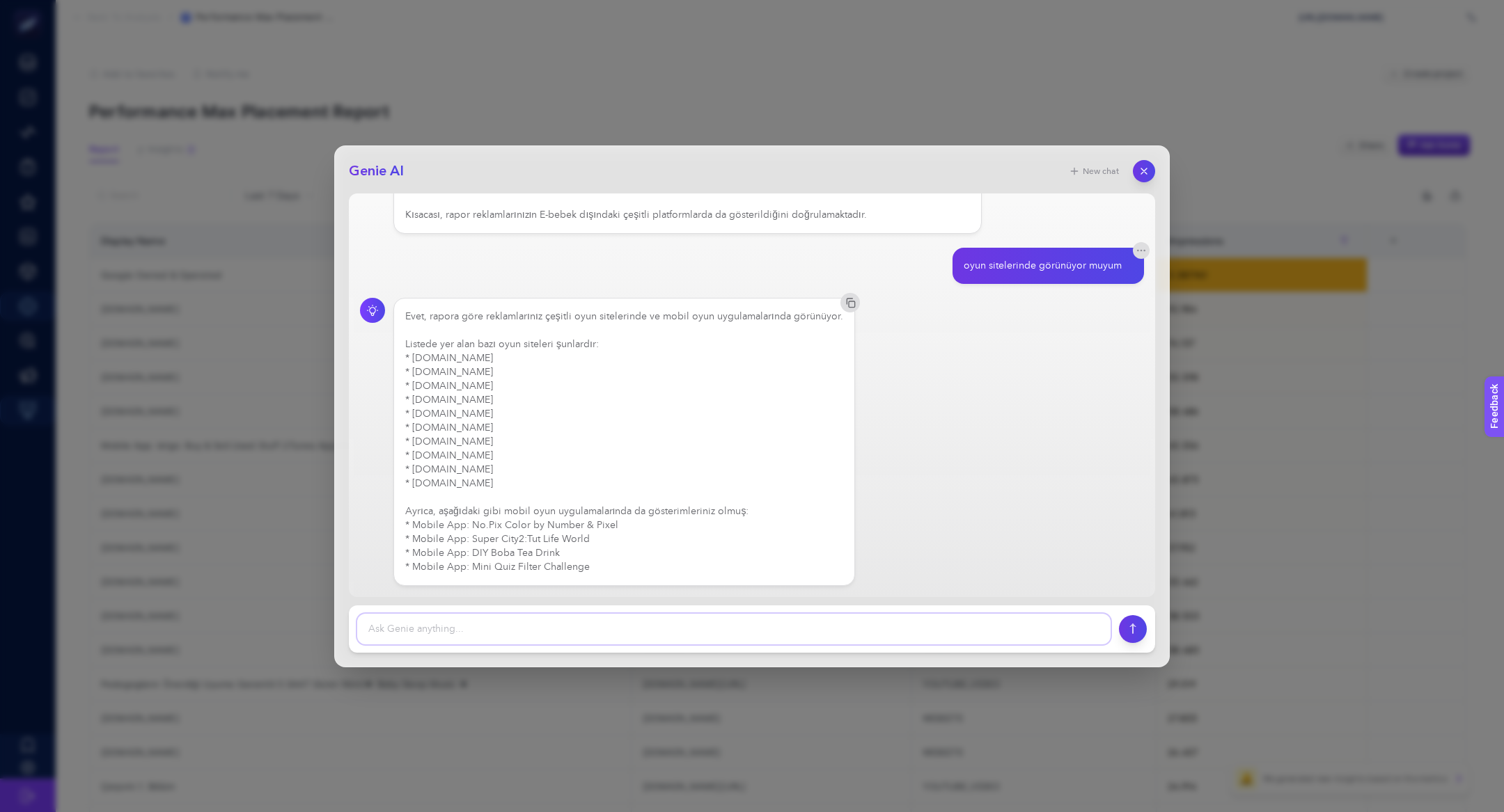
scroll to position [238, 0]
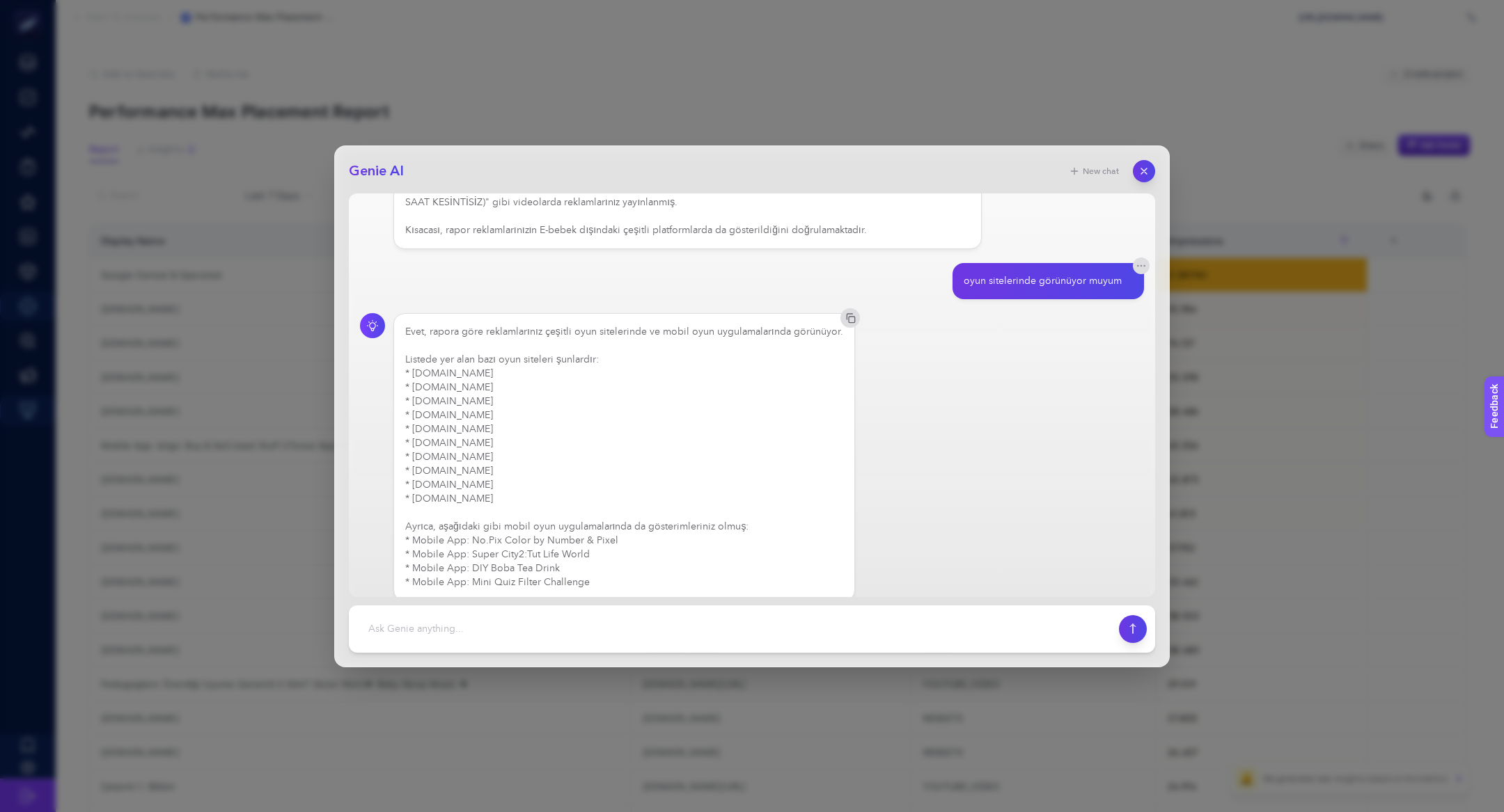
drag, startPoint x: 488, startPoint y: 519, endPoint x: 578, endPoint y: 558, distance: 98.1
click at [578, 558] on div "Evet, rapora göre reklamlarınız çeşitli oyun sitelerinde ve mobil oyun uygulama…" at bounding box center [624, 457] width 438 height 264
click at [599, 615] on textarea at bounding box center [734, 629] width 753 height 30
type textarea "bu durum benim için zararlı mıdır"
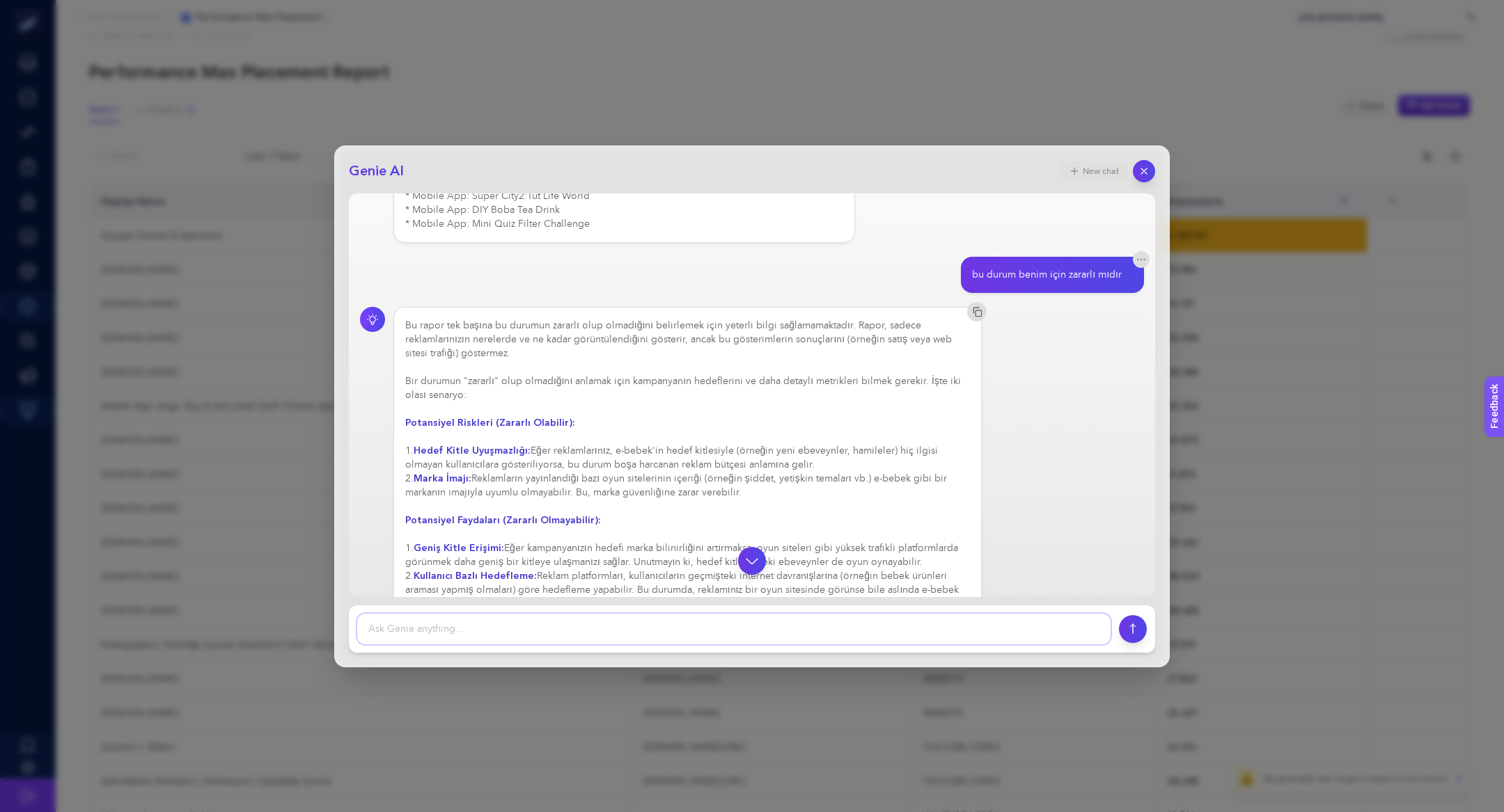
scroll to position [588, 0]
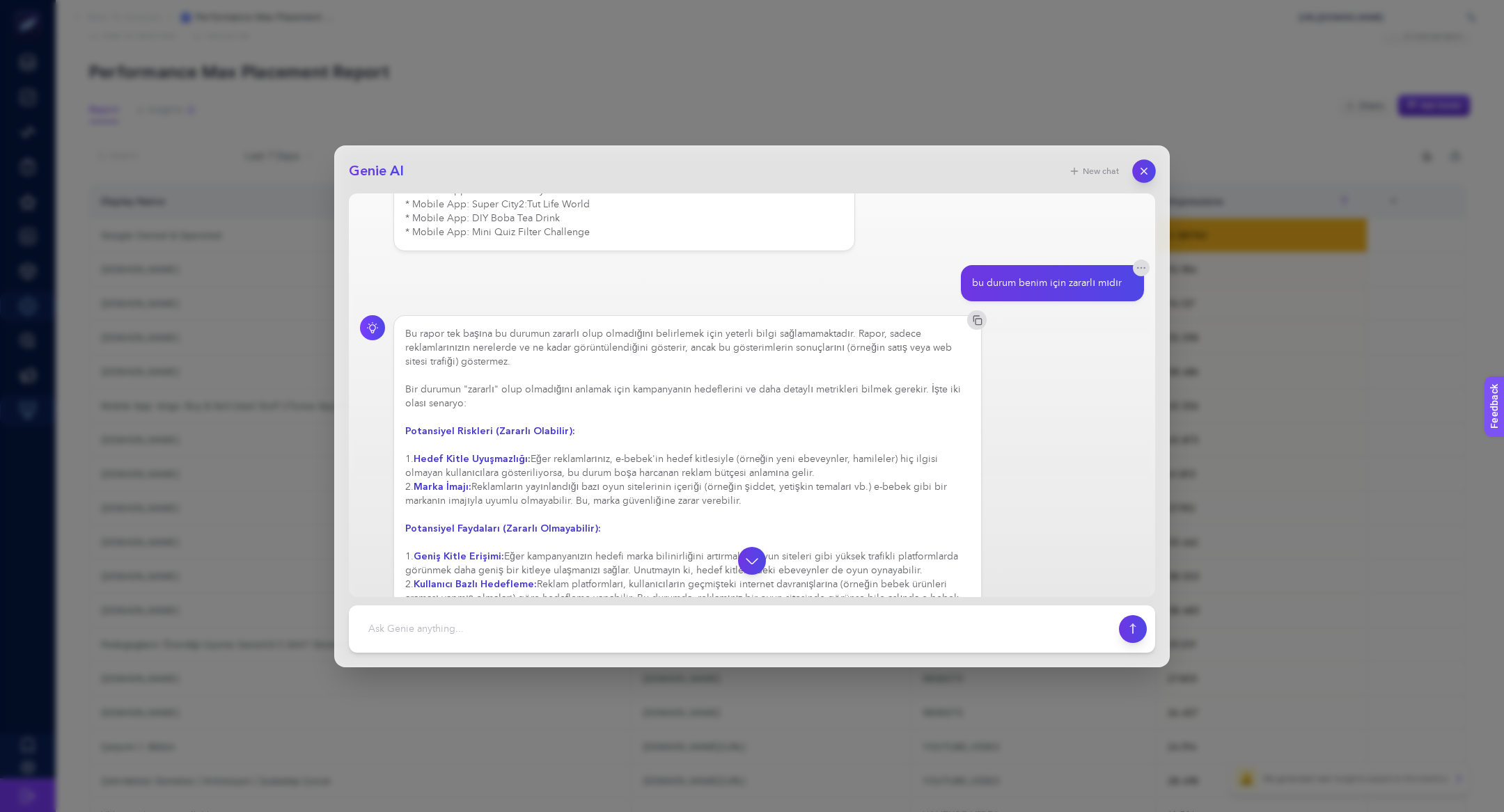
click at [1141, 172] on icon "button" at bounding box center [1144, 170] width 12 height 12
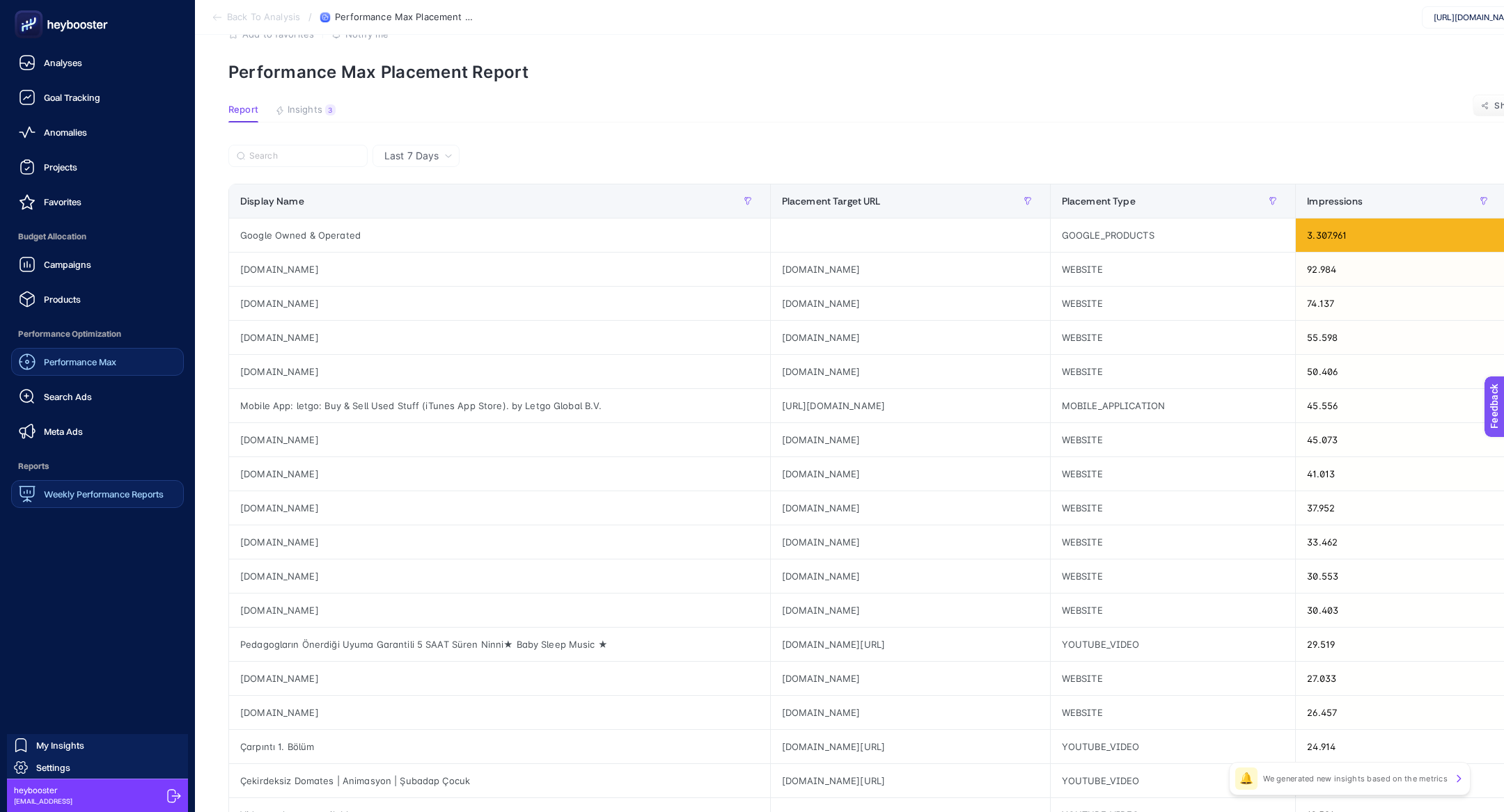
click at [80, 366] on span "Performance Max" at bounding box center [80, 361] width 72 height 11
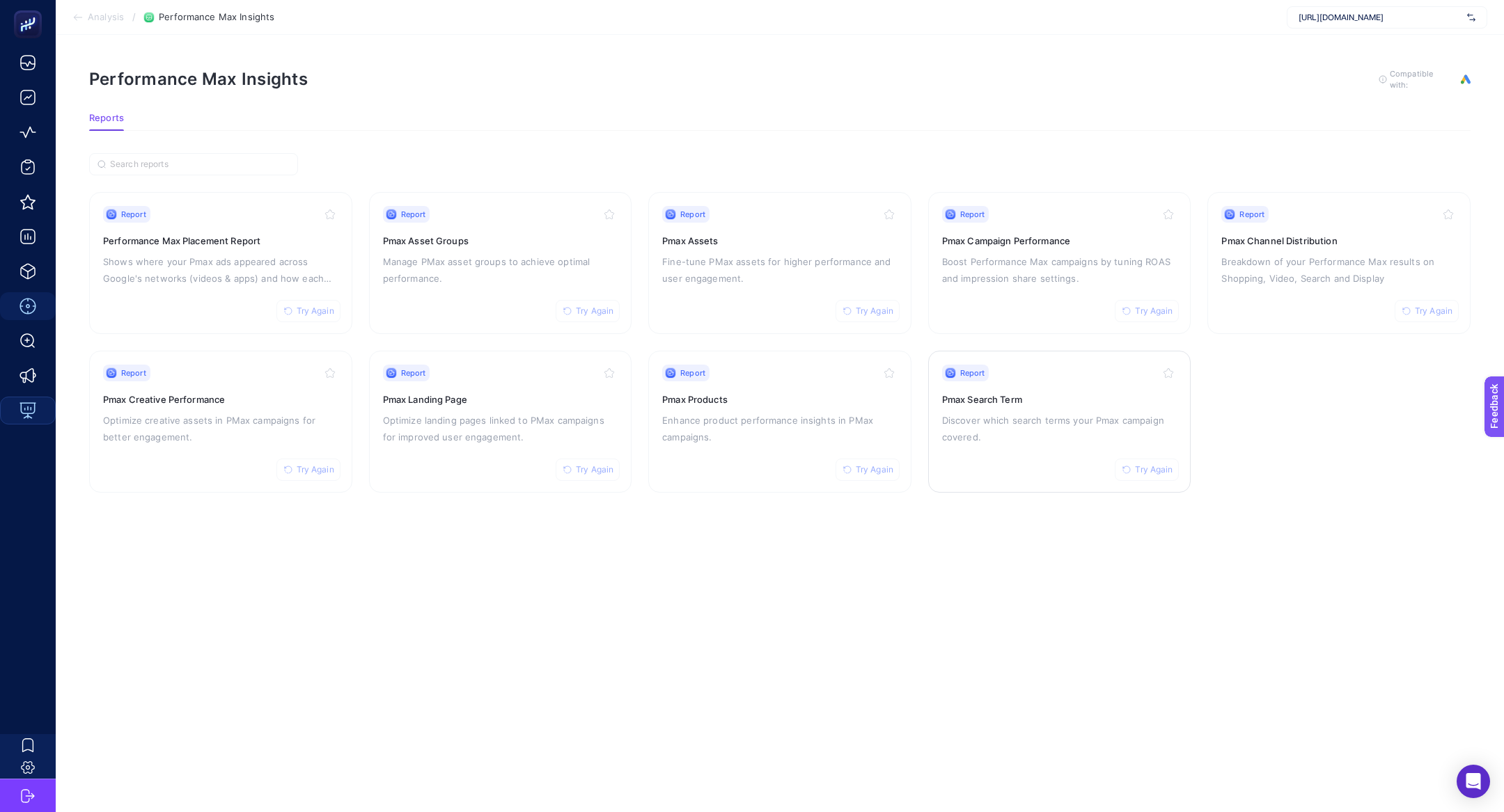
click at [1047, 422] on p "Discover which search terms your Pmax campaign covered." at bounding box center [1060, 428] width 236 height 33
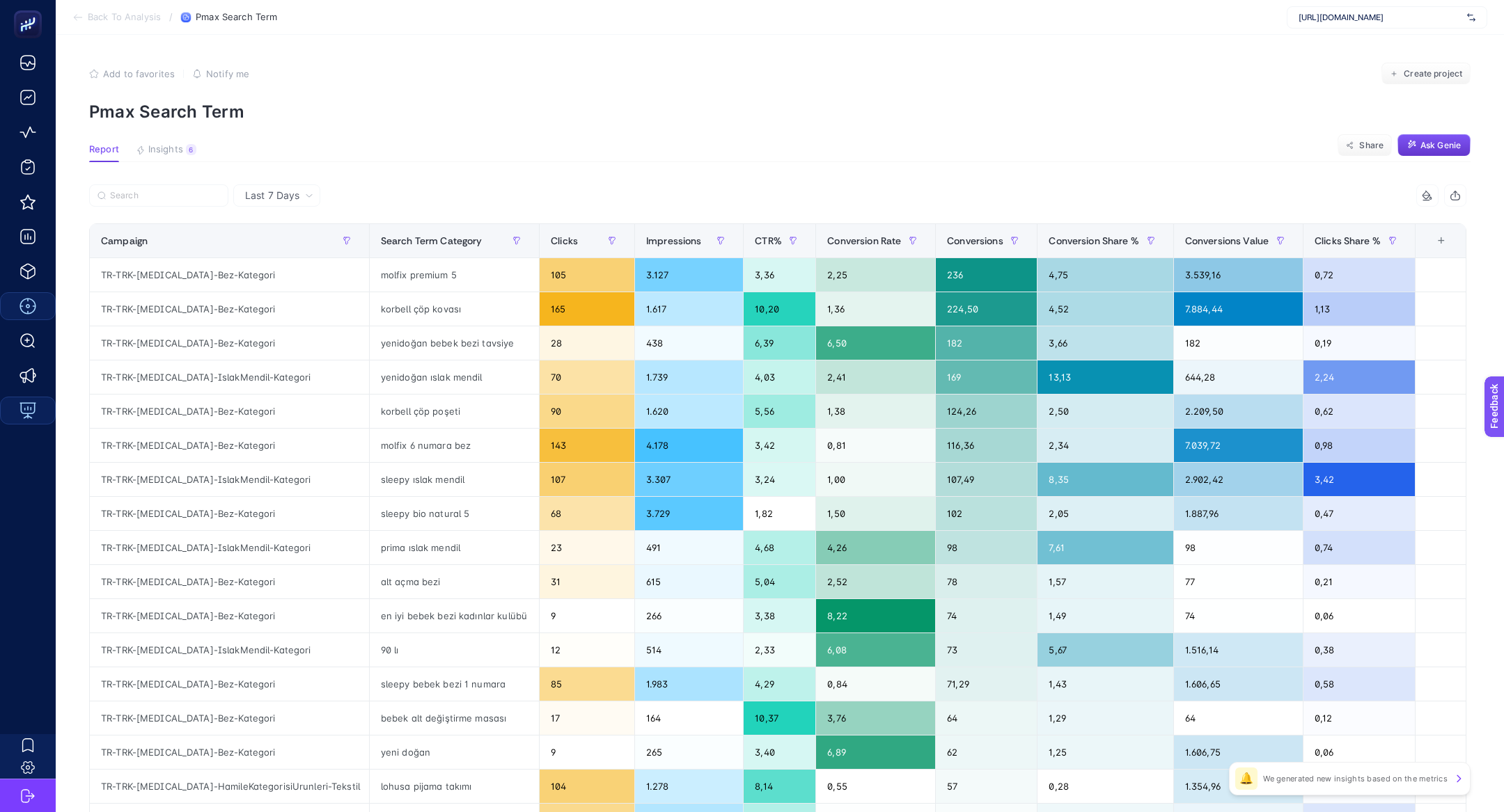
click at [1423, 144] on span "Ask Genie" at bounding box center [1440, 145] width 40 height 11
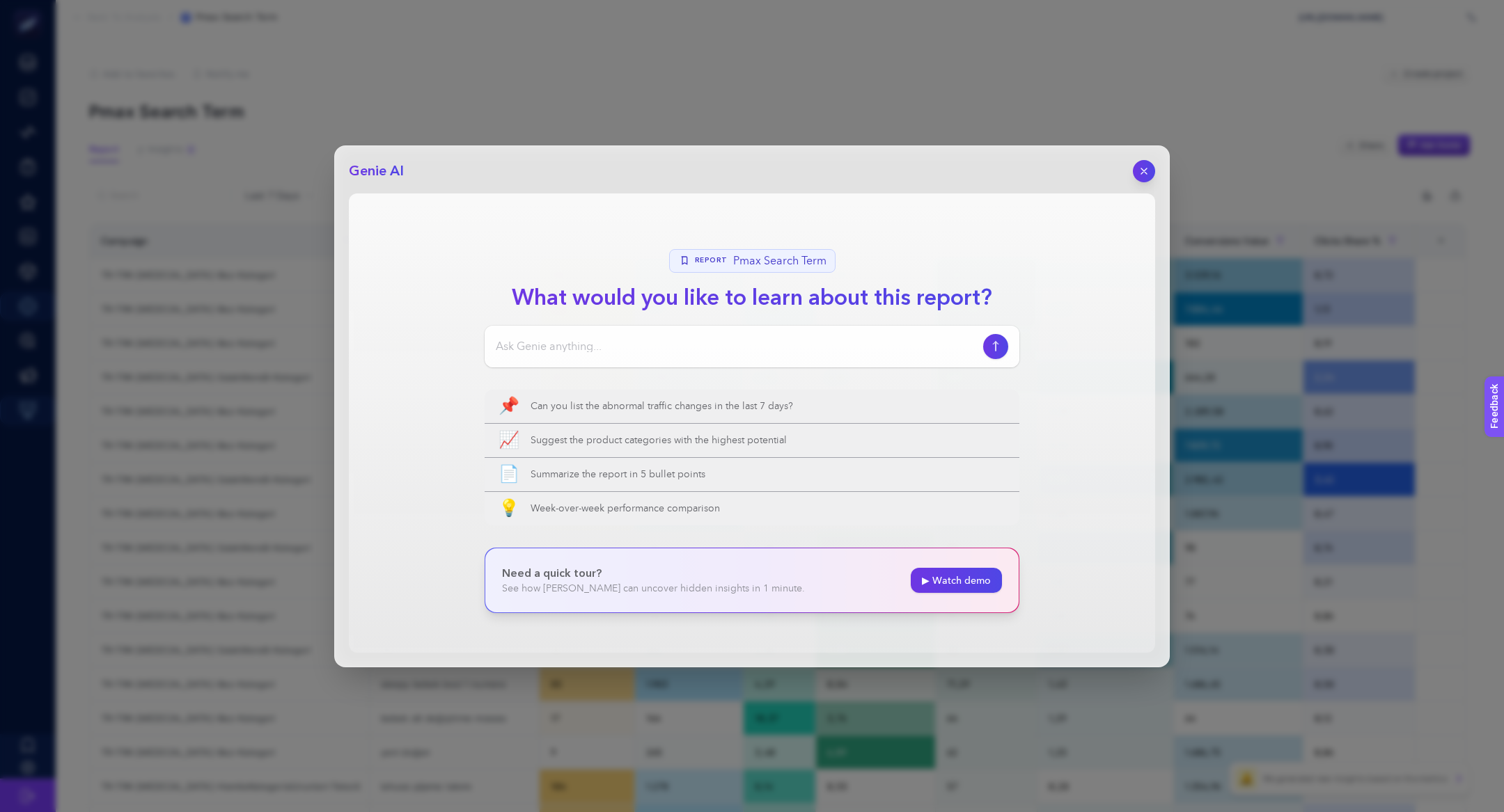
click at [718, 335] on div at bounding box center [752, 347] width 535 height 42
click at [723, 355] on div at bounding box center [752, 347] width 535 height 42
click at [684, 347] on input at bounding box center [736, 346] width 482 height 17
click at [679, 345] on input "Selam, performansı yüksek 5 termsü sıralar mısın veirleri" at bounding box center [736, 346] width 482 height 17
drag, startPoint x: 775, startPoint y: 342, endPoint x: 924, endPoint y: 341, distance: 149.0
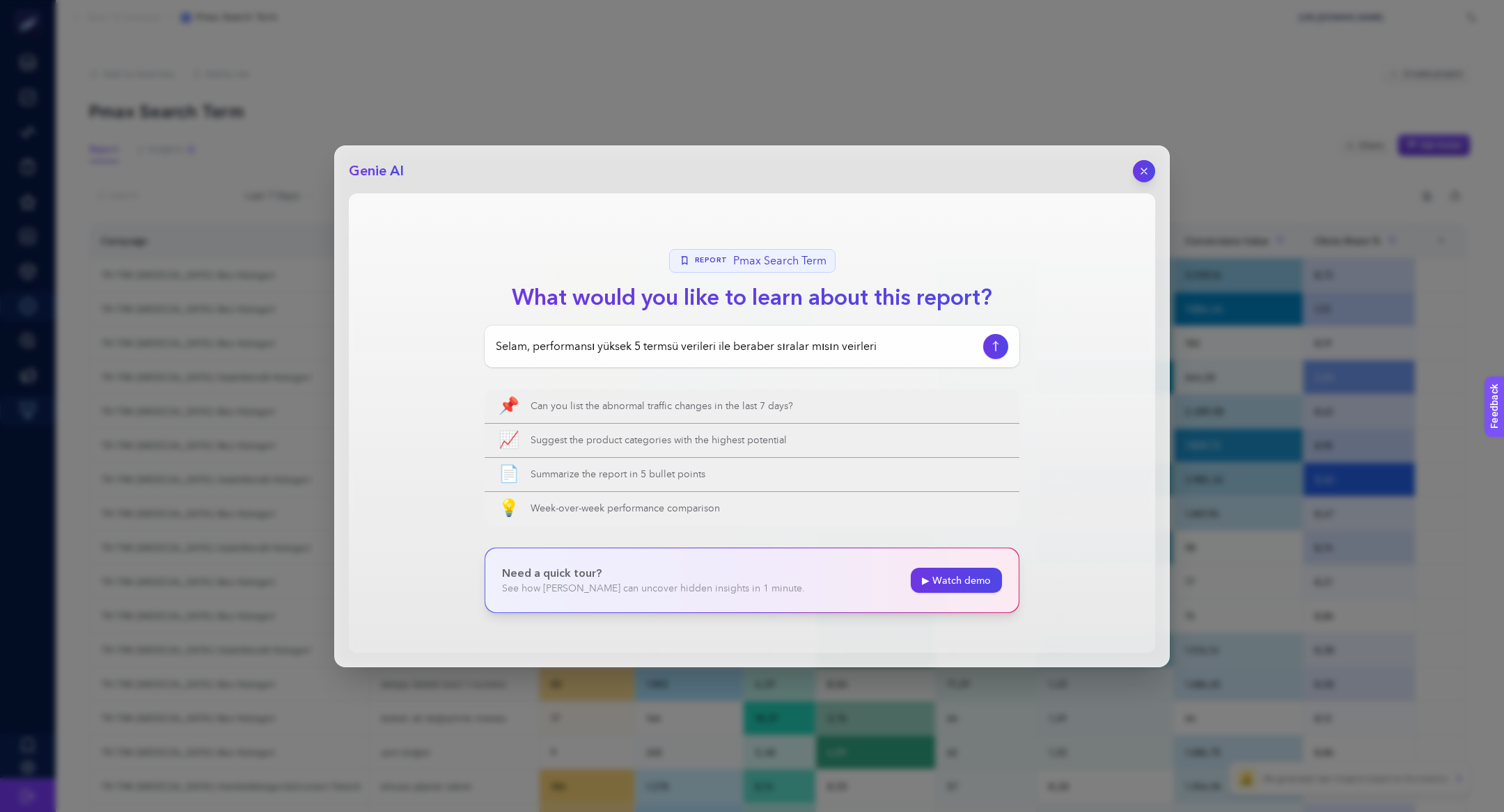
click at [924, 341] on input "Selam, performansı yüksek 5 termsü verileri ile beraber sıralar mısın veirleri" at bounding box center [736, 346] width 482 height 17
type input "Selam, performansı yüksek 5 termsü verileri ile beraber sıralar mısın"
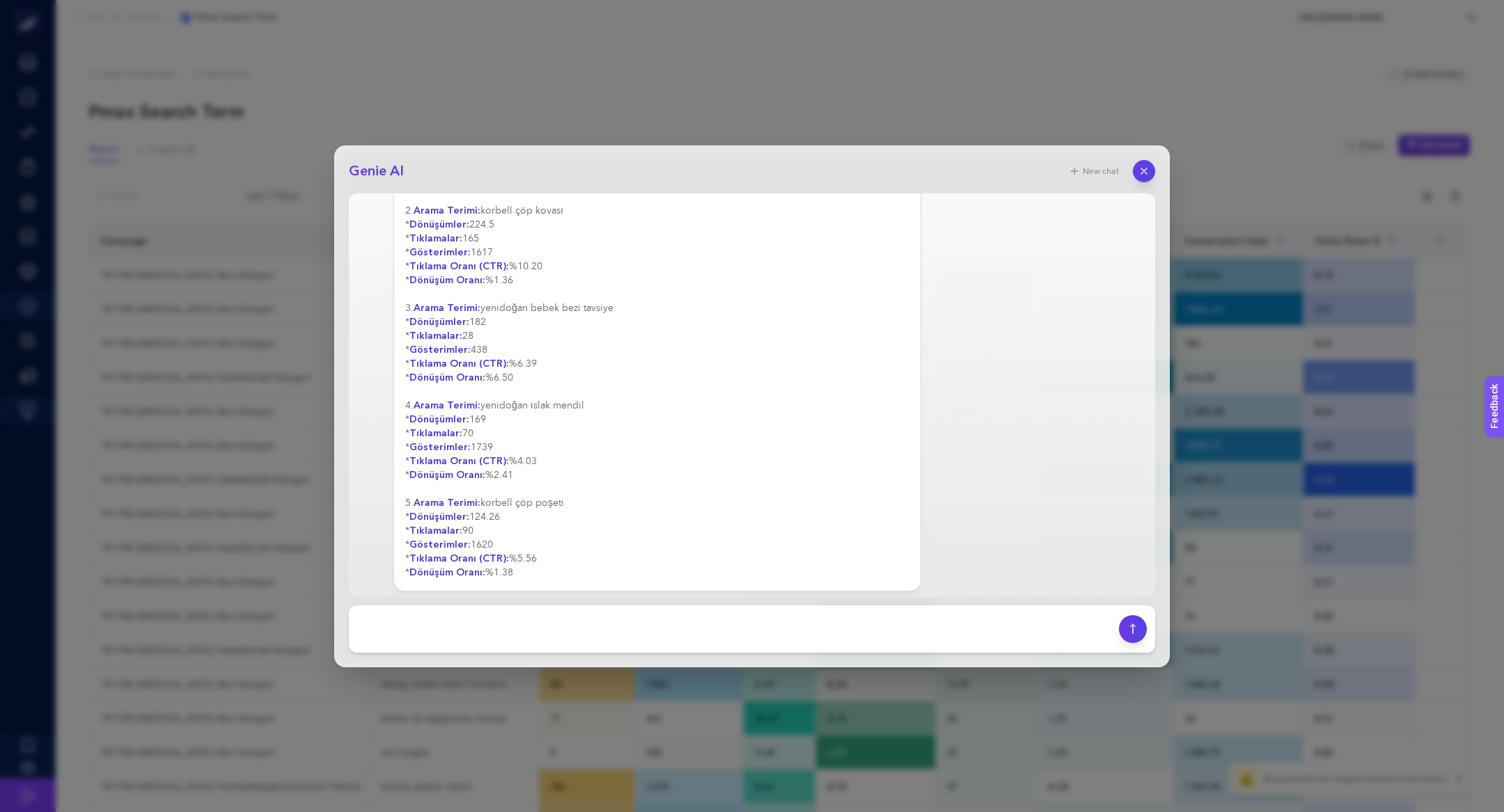
scroll to position [186, 0]
click at [557, 623] on textarea at bounding box center [734, 629] width 753 height 30
type textarea "tablolaştırır mısın"
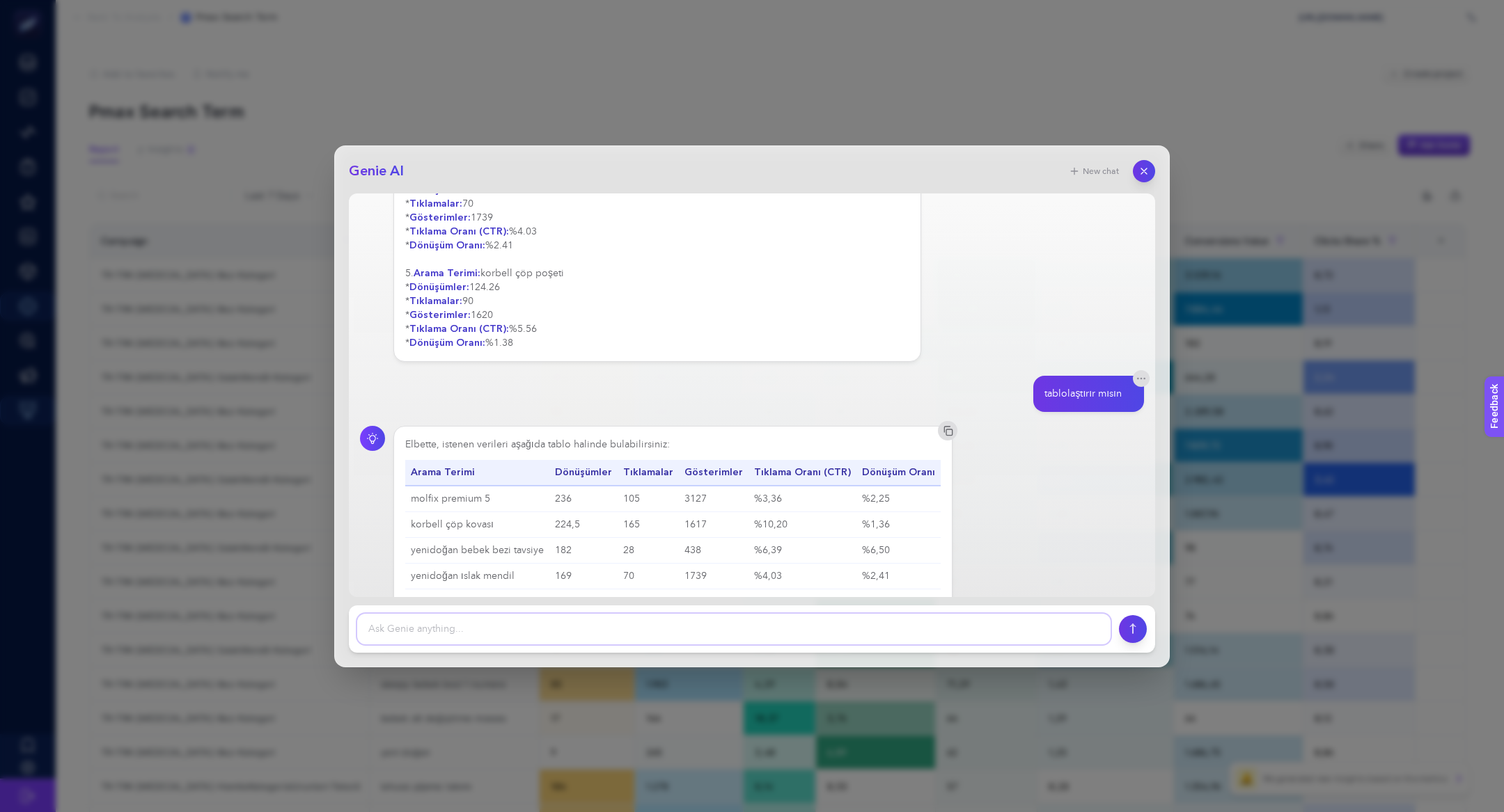
scroll to position [464, 0]
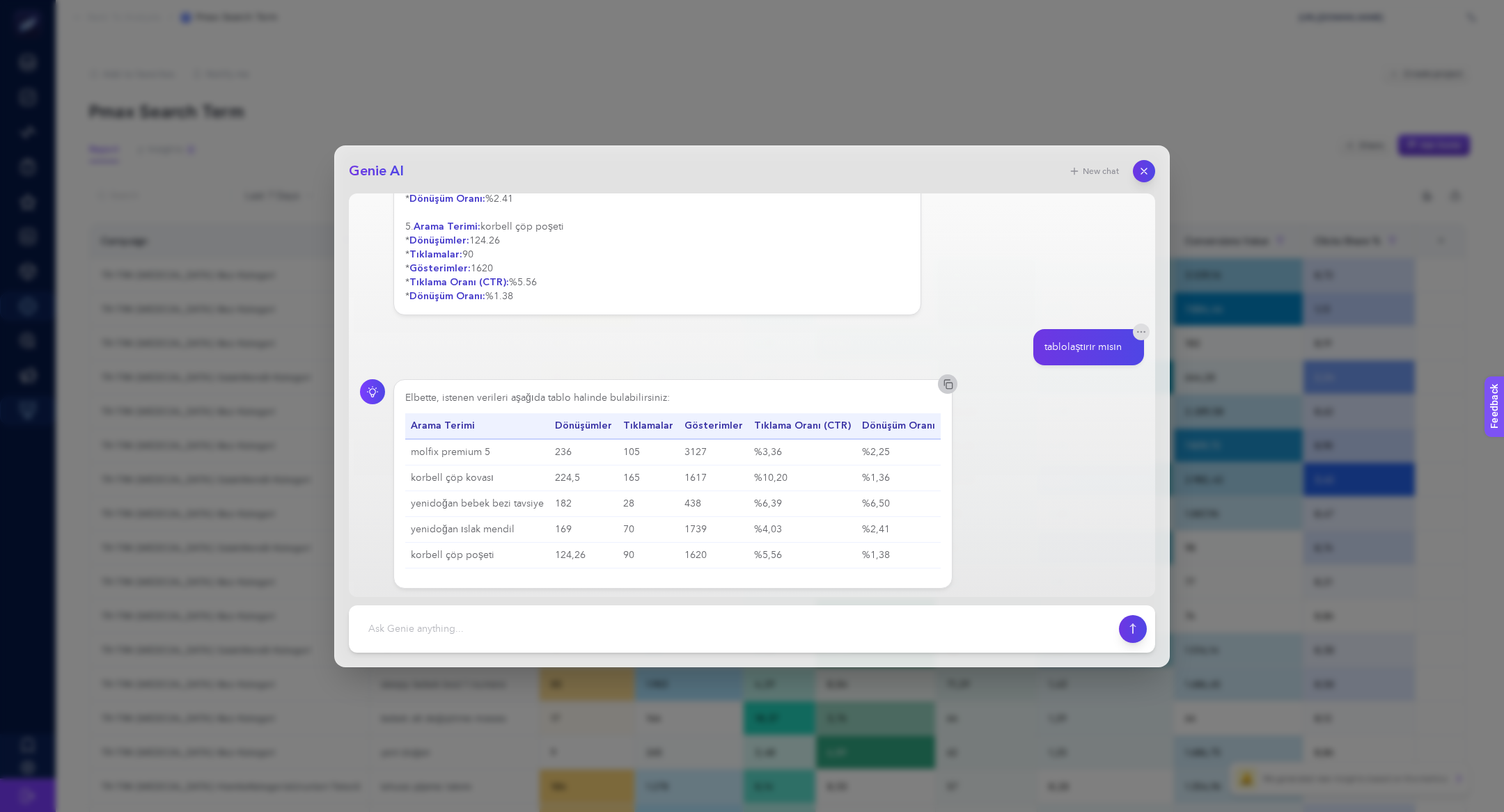
click at [942, 382] on icon "button" at bounding box center [947, 384] width 11 height 11
click at [457, 448] on td "molfix premium 5" at bounding box center [477, 452] width 144 height 27
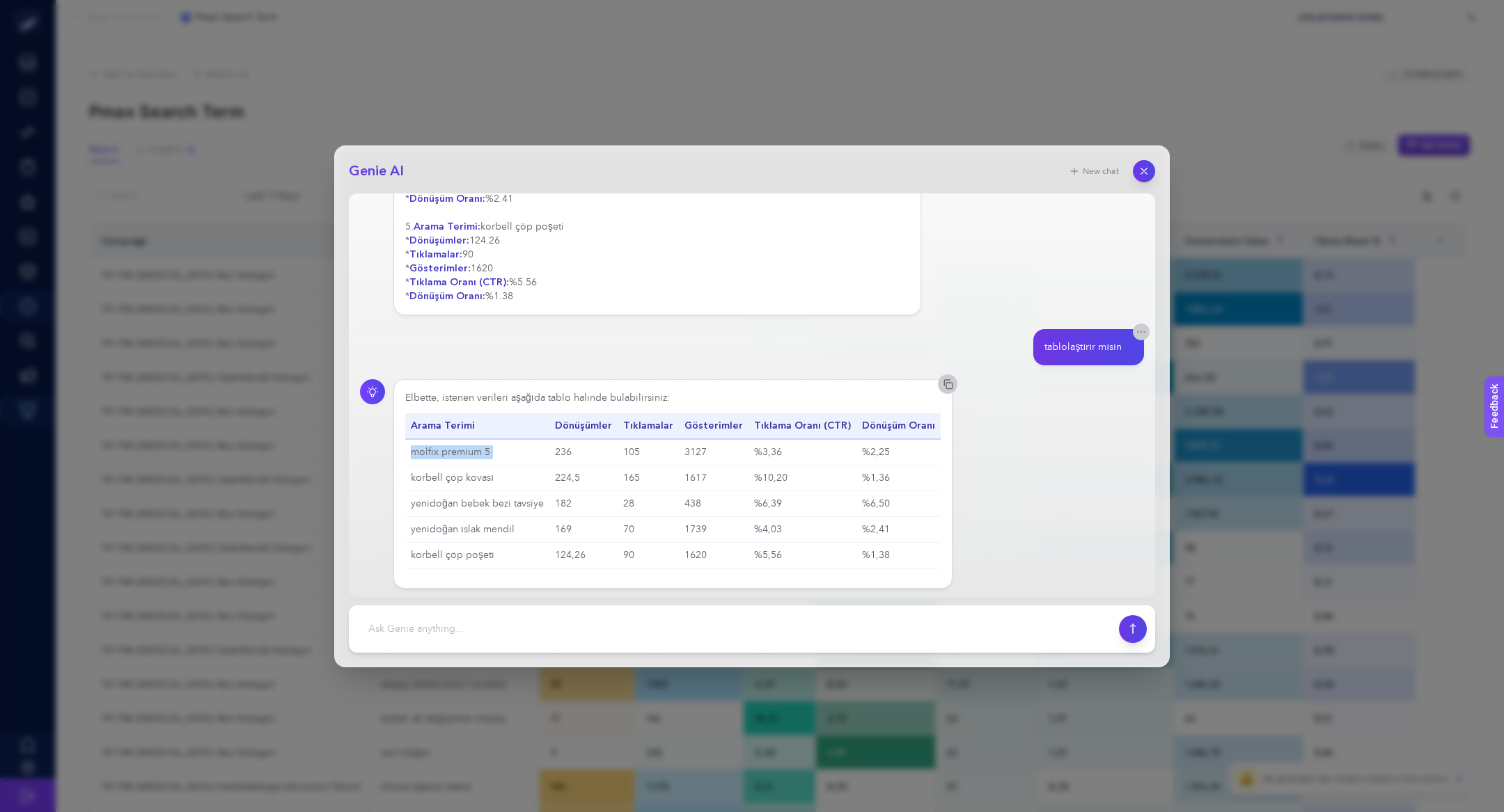
click at [1146, 331] on icon "button" at bounding box center [1140, 332] width 11 height 11
click at [1138, 168] on icon "button" at bounding box center [1144, 170] width 12 height 12
